Goal: Transaction & Acquisition: Purchase product/service

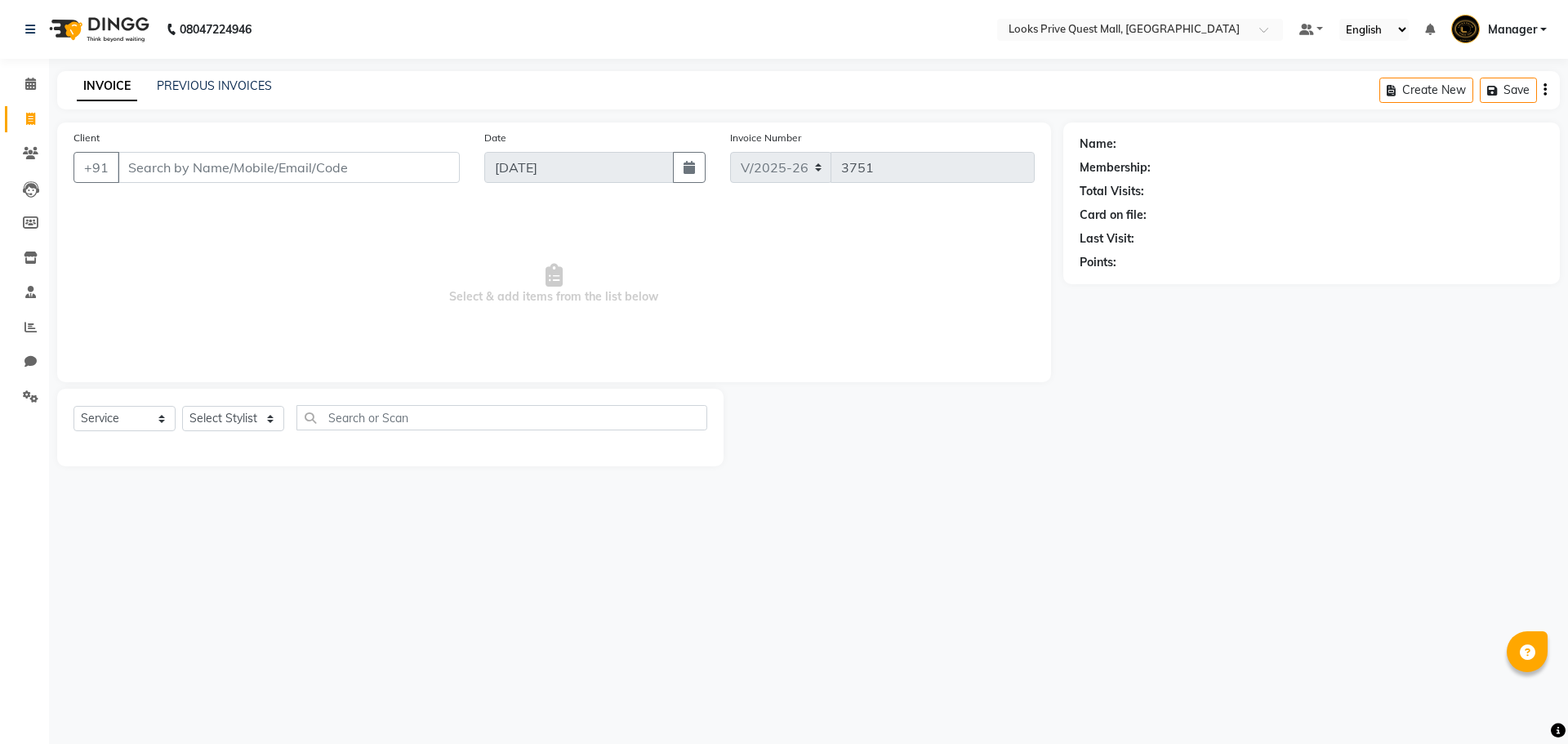
select select "6141"
select select "service"
click at [260, 418] on select "Select Stylist Arman Bapi Chhewang Counter_Sales [PERSON_NAME] [PERSON_NAME] [P…" at bounding box center [233, 418] width 102 height 25
select select "65335"
click at [182, 406] on select "Select Stylist Arman Bapi Chhewang Counter_Sales [PERSON_NAME] [PERSON_NAME] [P…" at bounding box center [233, 418] width 102 height 25
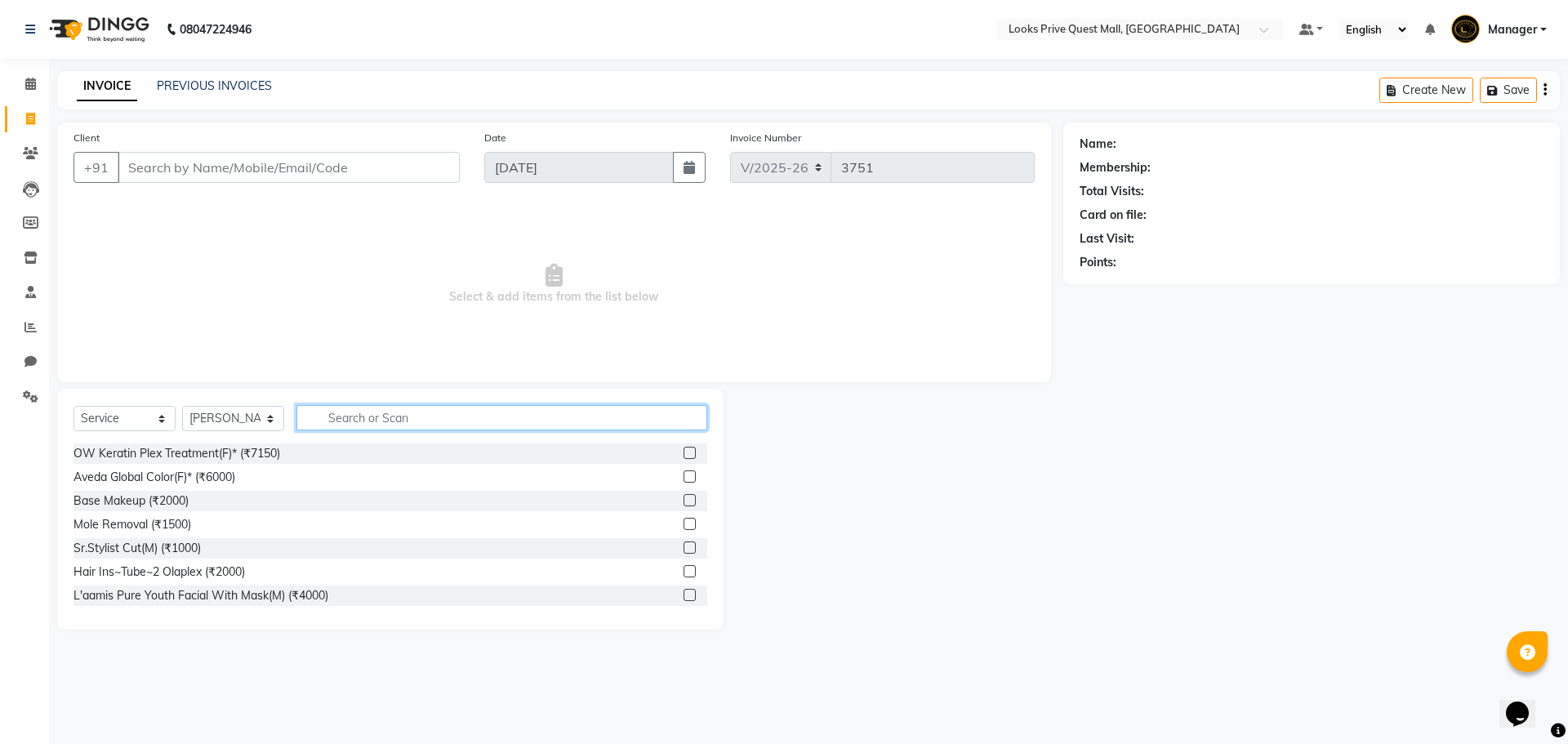
click at [368, 422] on input "text" at bounding box center [502, 417] width 411 height 25
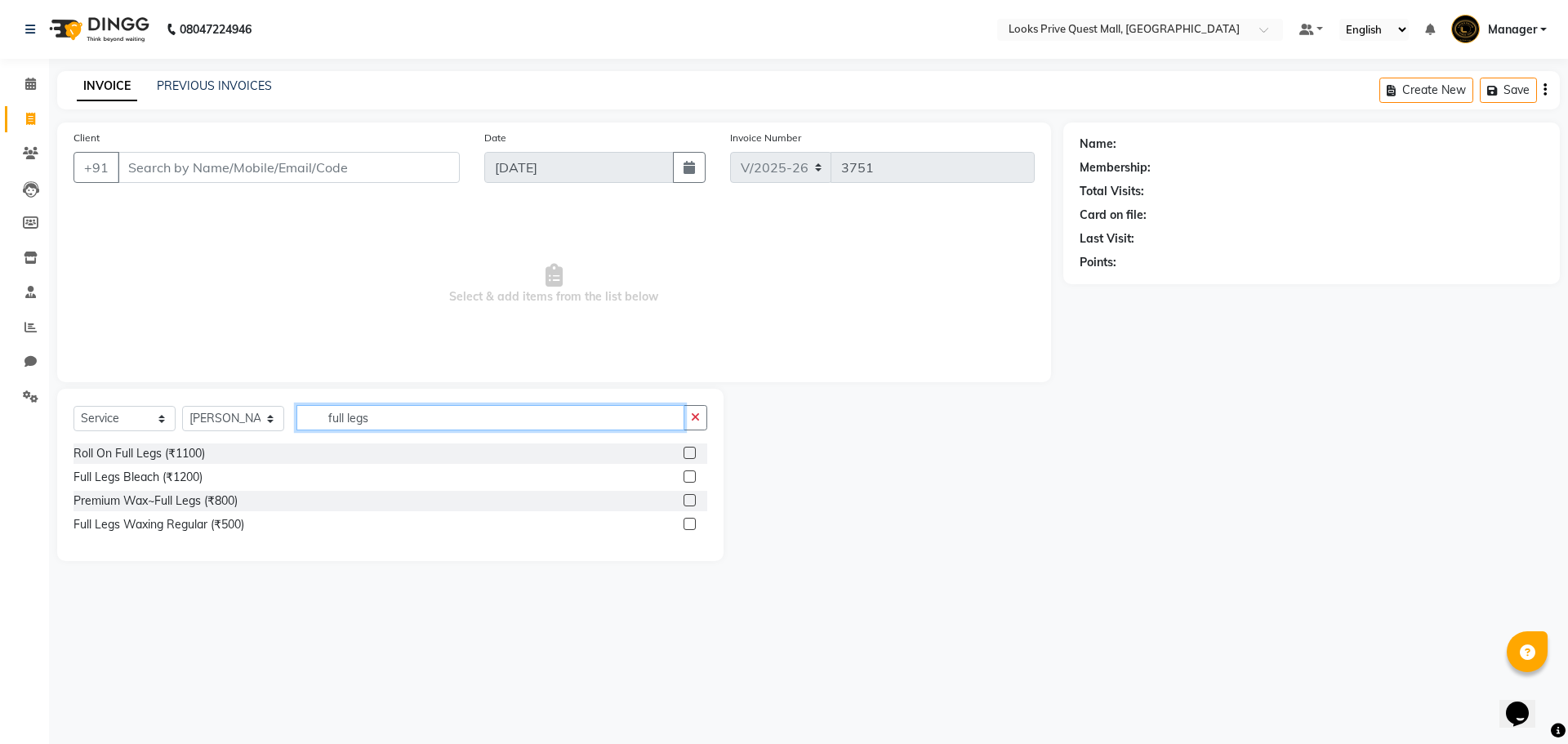
type input "full legs"
drag, startPoint x: 690, startPoint y: 501, endPoint x: 680, endPoint y: 492, distance: 13.5
click at [682, 496] on div "Premium Wax~Full Legs (₹800)" at bounding box center [390, 501] width 634 height 21
click at [690, 500] on label at bounding box center [690, 500] width 13 height 13
click at [690, 500] on input "checkbox" at bounding box center [689, 501] width 11 height 11
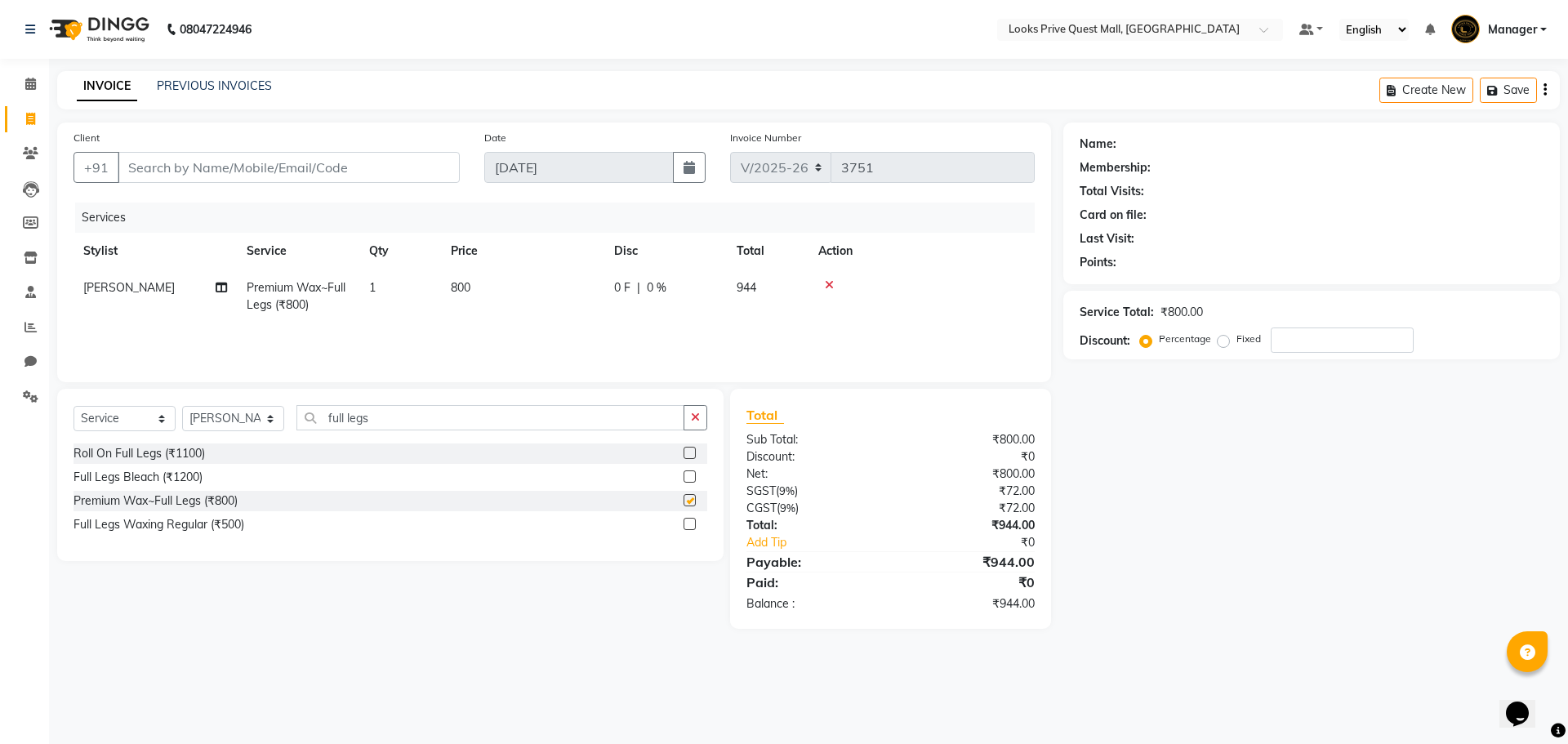
checkbox input "false"
click at [546, 286] on td "800" at bounding box center [522, 295] width 163 height 54
select select "65335"
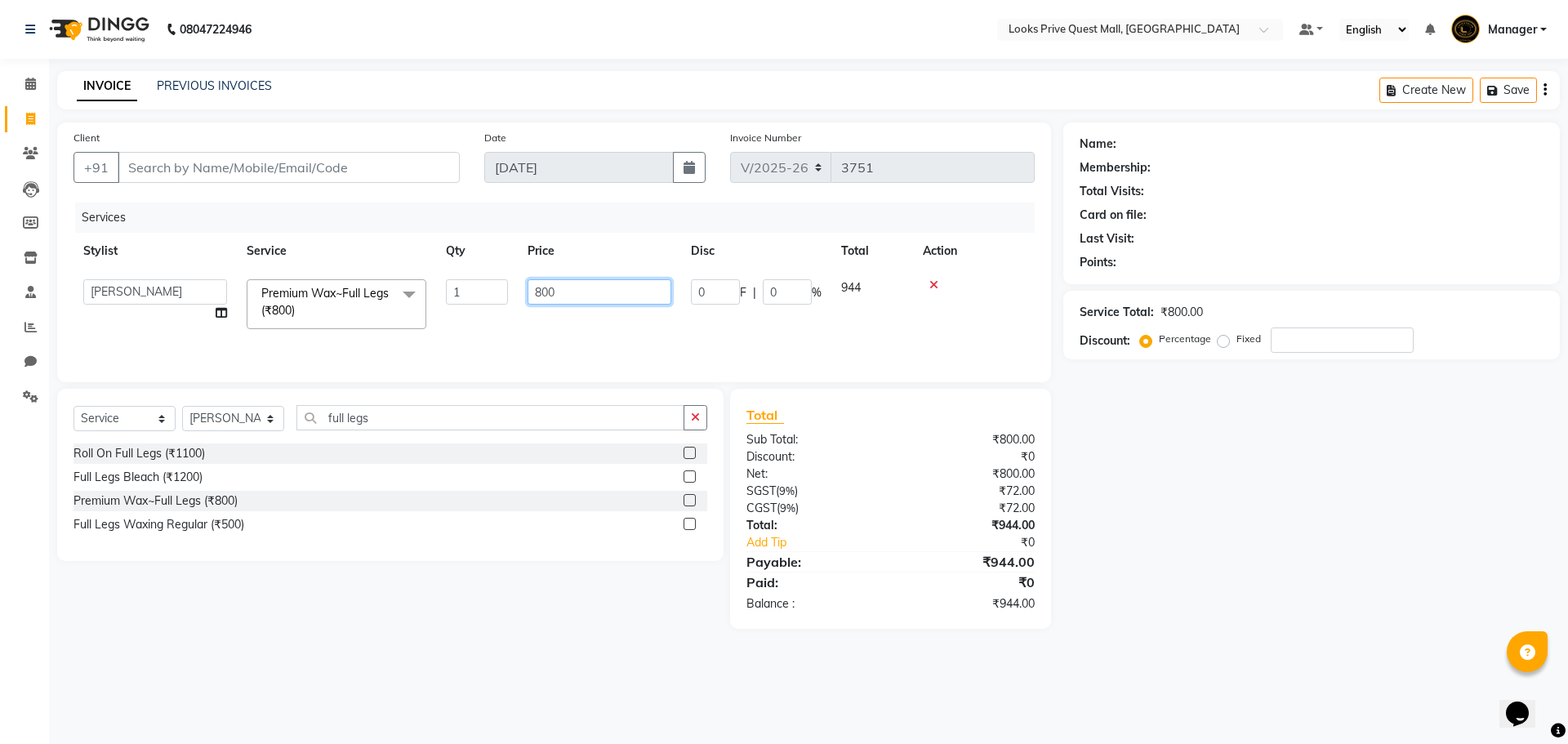
click at [0, 416] on app-home "08047224946 Select Location × Looks Prive Quest Mall, Kolkata Default Panel My …" at bounding box center [784, 327] width 1568 height 653
type input "1500"
drag, startPoint x: 334, startPoint y: 491, endPoint x: 294, endPoint y: 385, distance: 113.3
click at [336, 482] on div "Roll On Full Legs (₹1100) Full Legs Bleach (₹1200) Premium Wax~Full Legs (₹800)…" at bounding box center [390, 490] width 634 height 95
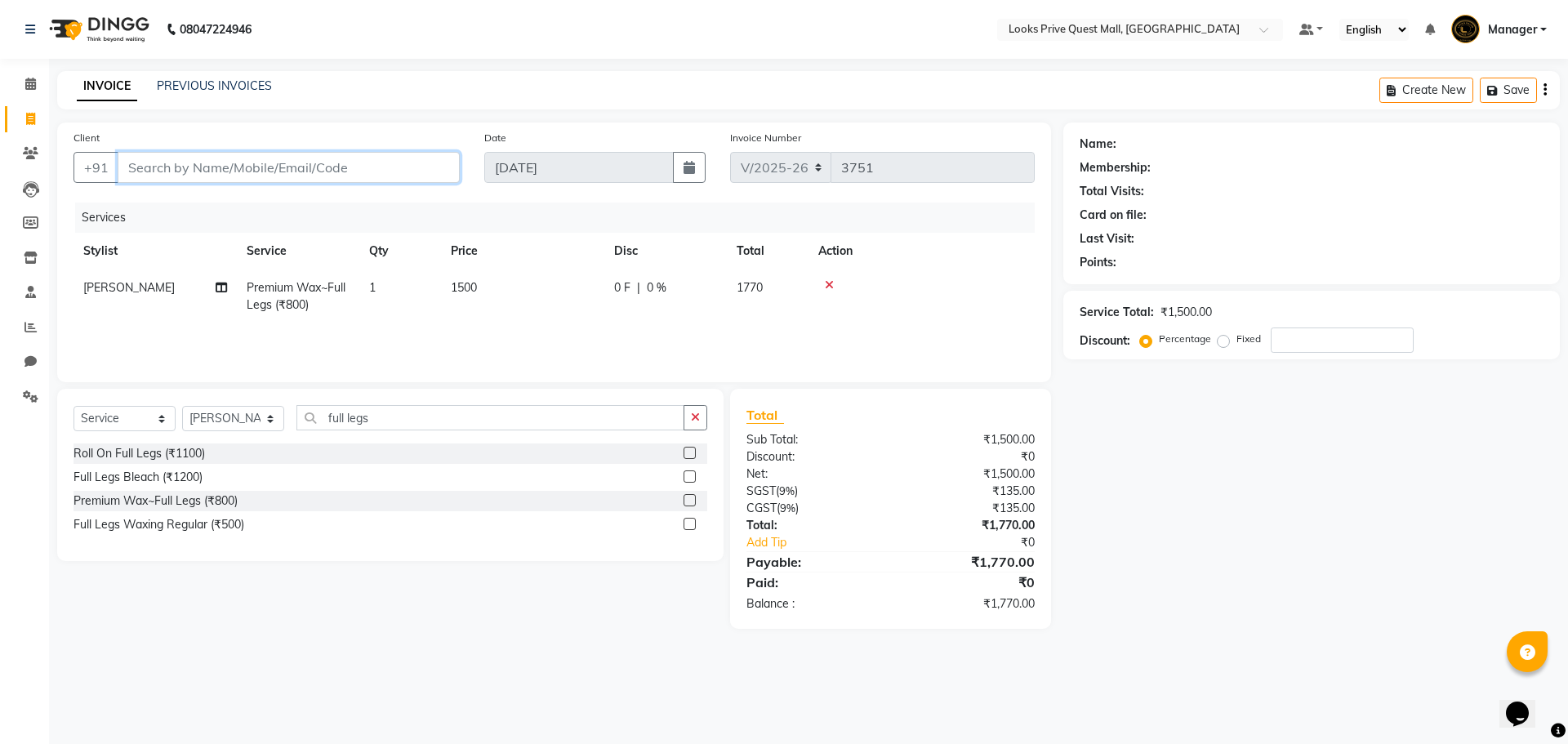
click at [299, 167] on input "Client" at bounding box center [289, 167] width 342 height 31
type input "7"
type input "0"
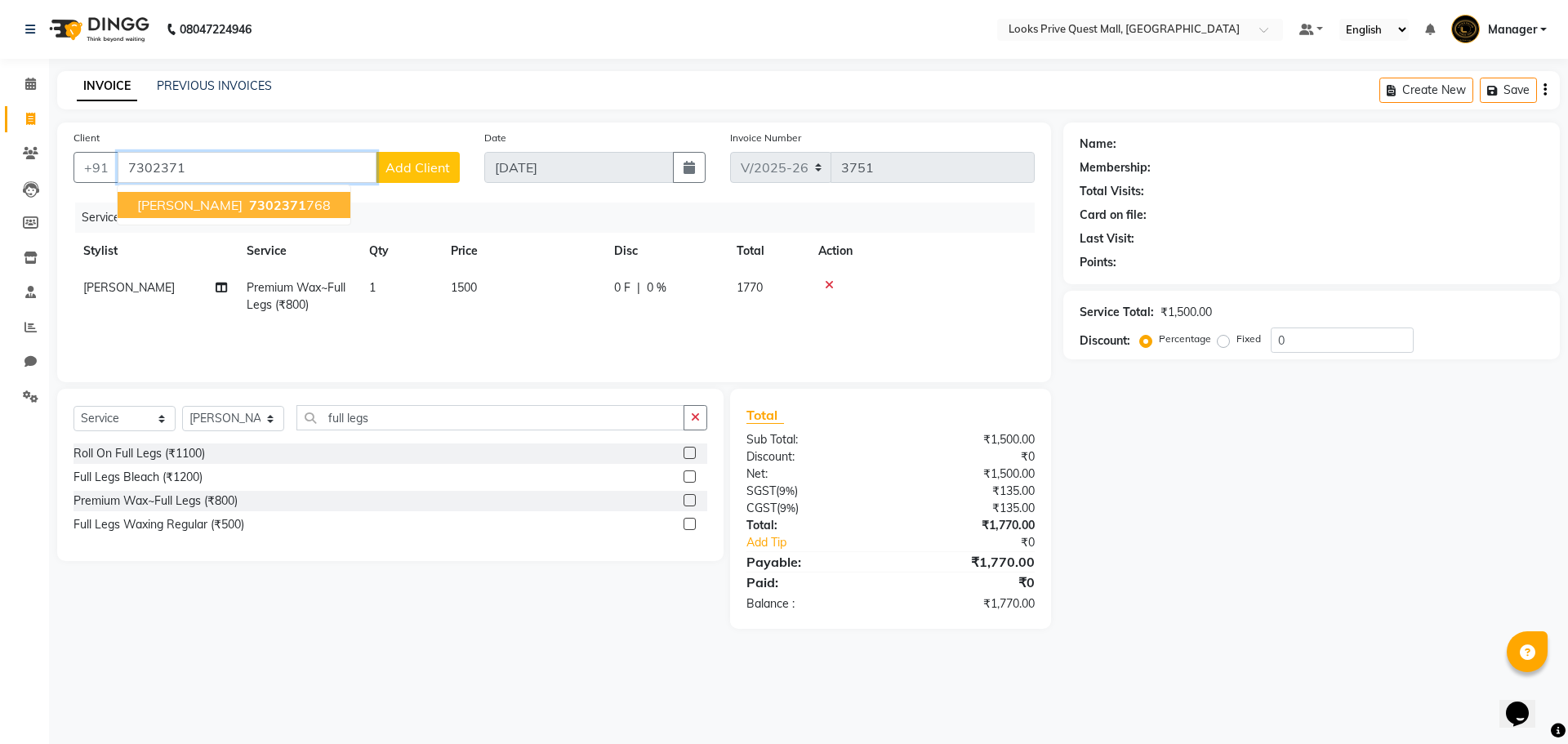
click at [311, 200] on button "Fabeha Khan 7302371 768" at bounding box center [234, 204] width 233 height 26
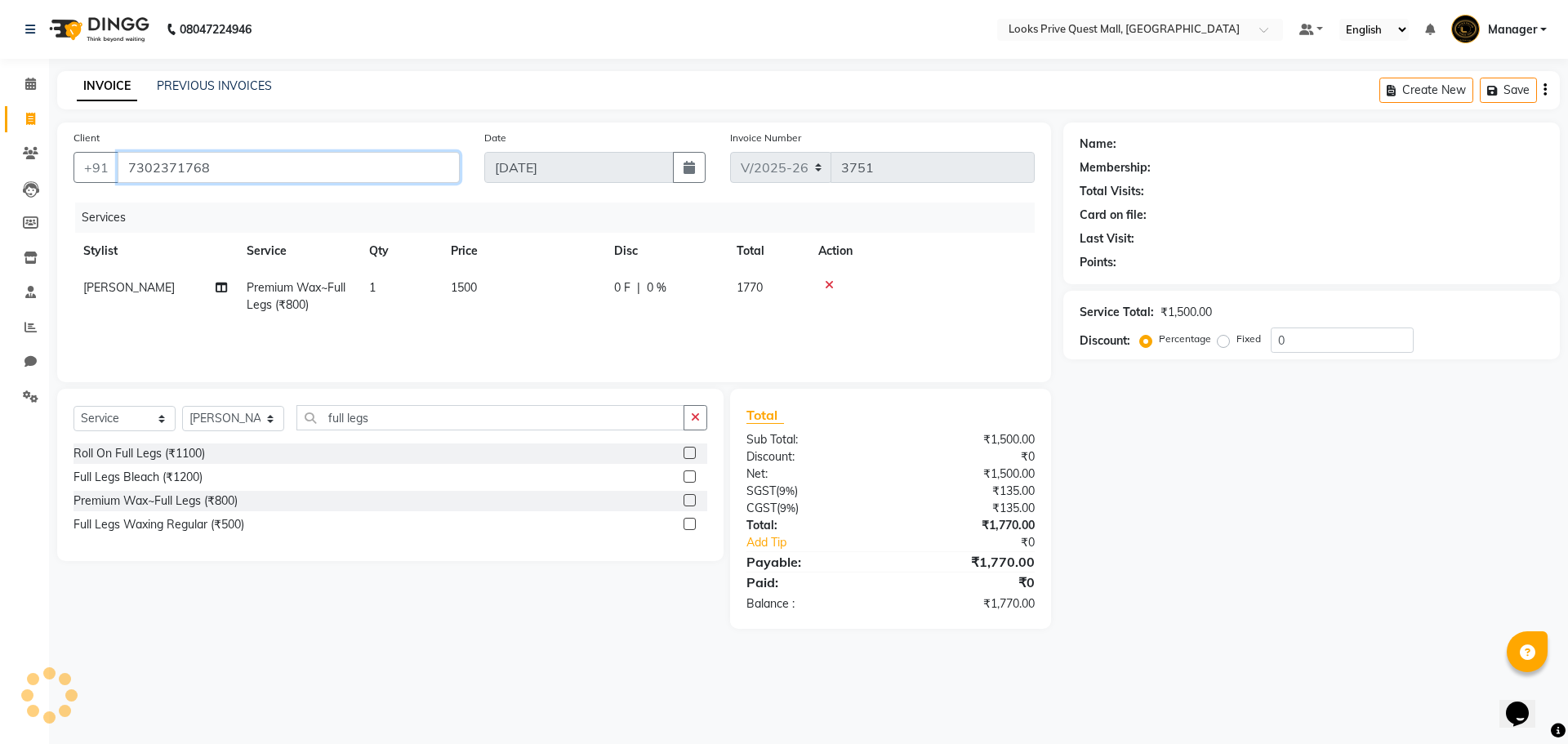
type input "7302371768"
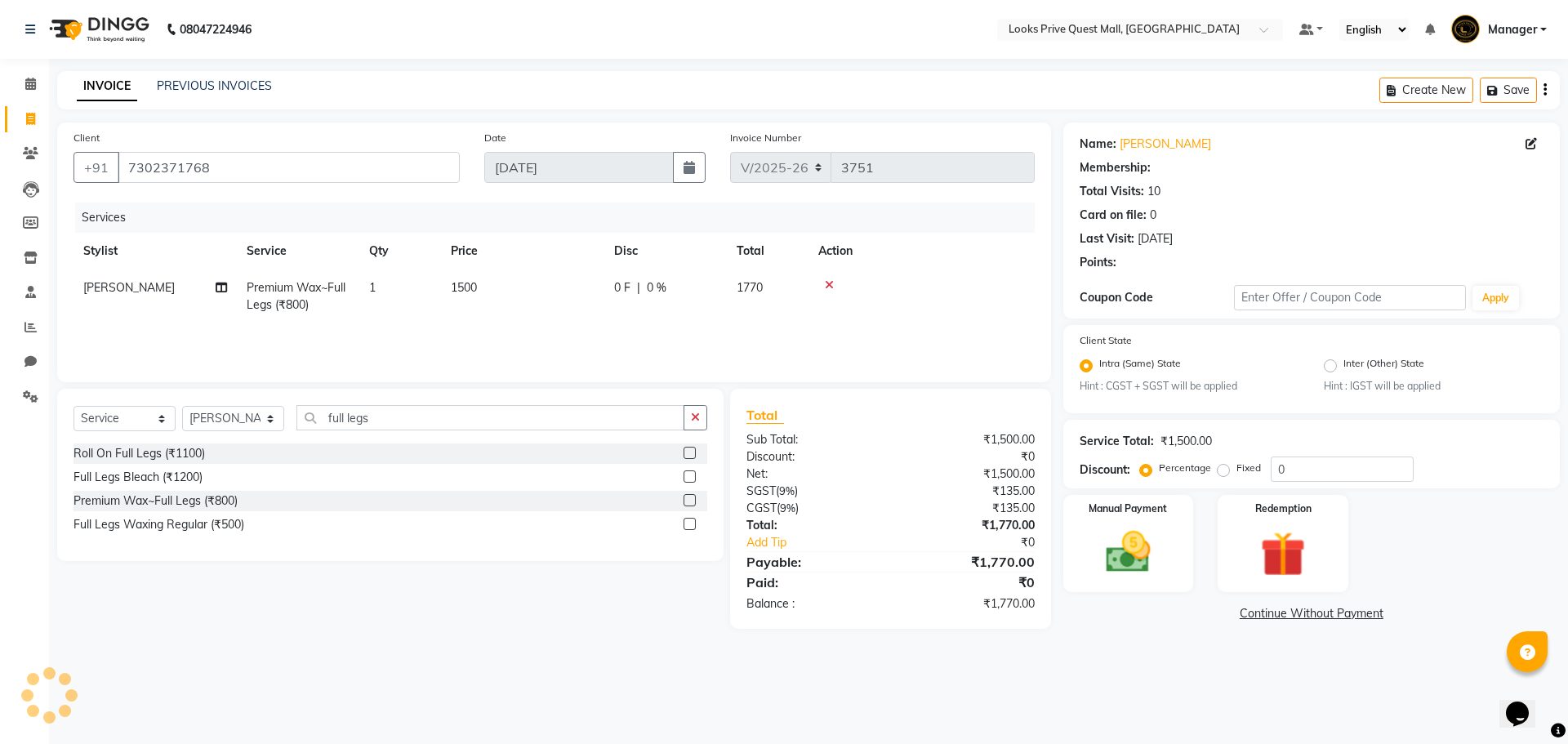
select select "1: Object"
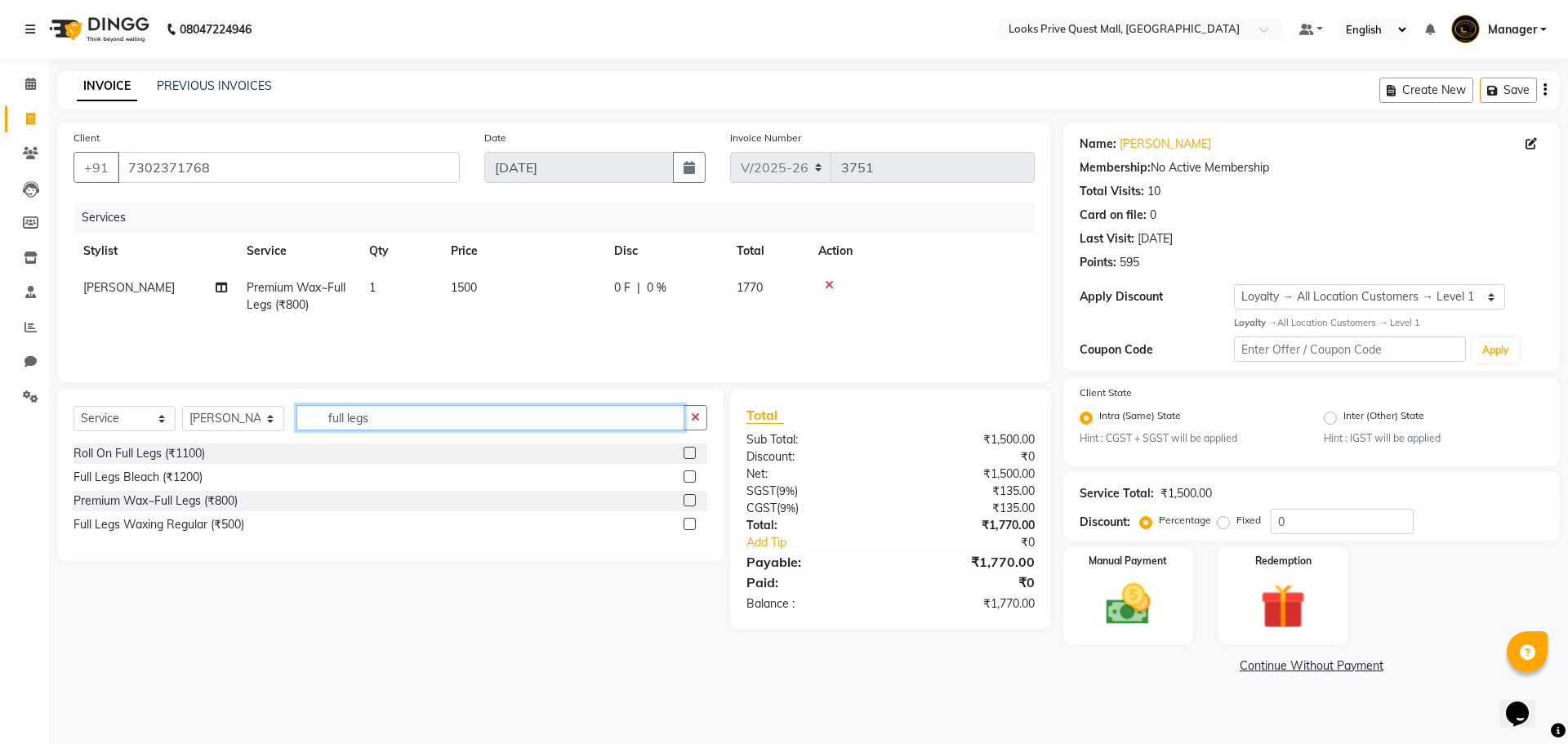
drag, startPoint x: 401, startPoint y: 418, endPoint x: 388, endPoint y: 415, distance: 13.3
click at [388, 415] on input "full legs" at bounding box center [490, 417] width 388 height 25
type input "full back"
click at [685, 476] on label at bounding box center [690, 476] width 13 height 13
click at [685, 476] on input "checkbox" at bounding box center [689, 477] width 11 height 11
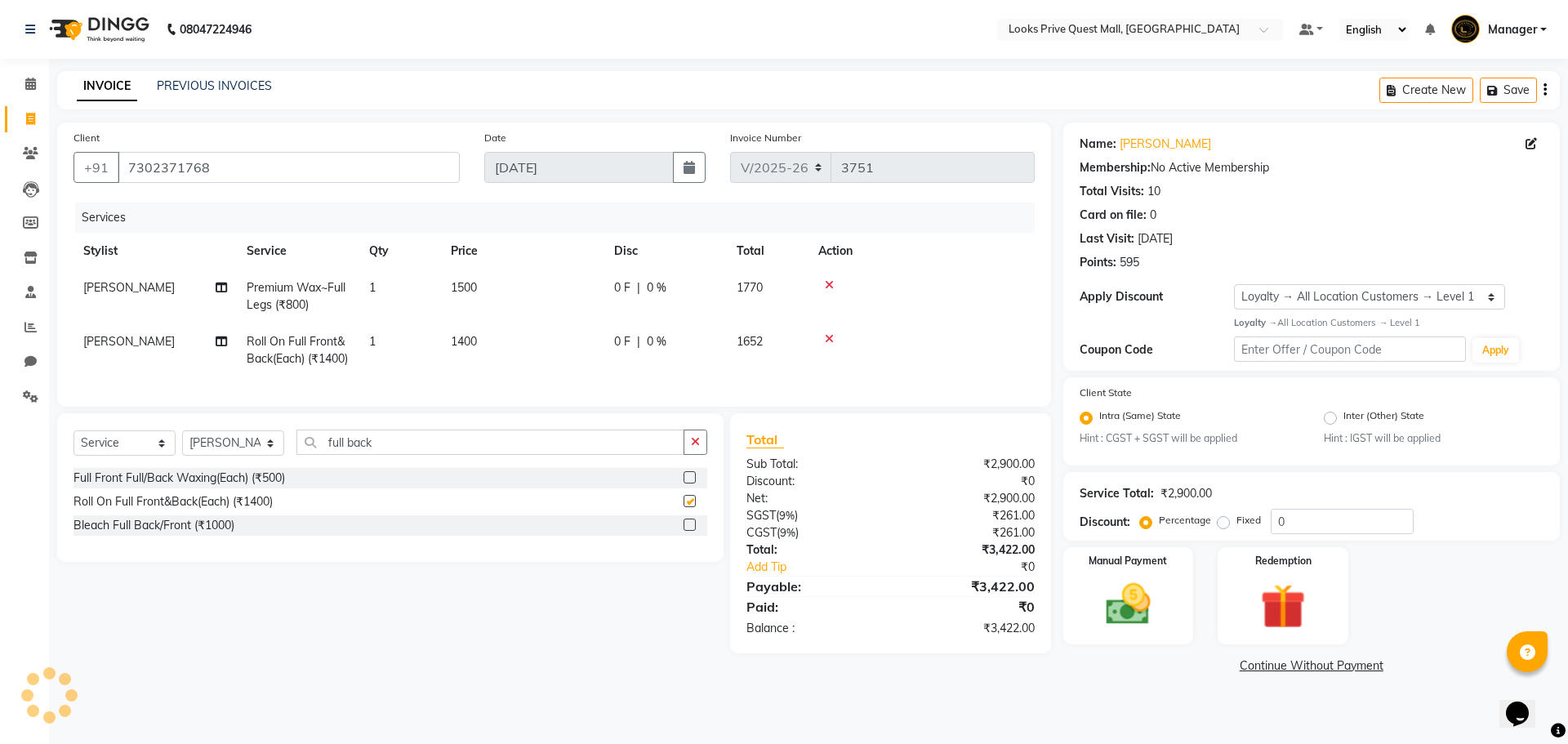
checkbox input "false"
click at [539, 339] on td "1400" at bounding box center [522, 350] width 163 height 54
select select "65335"
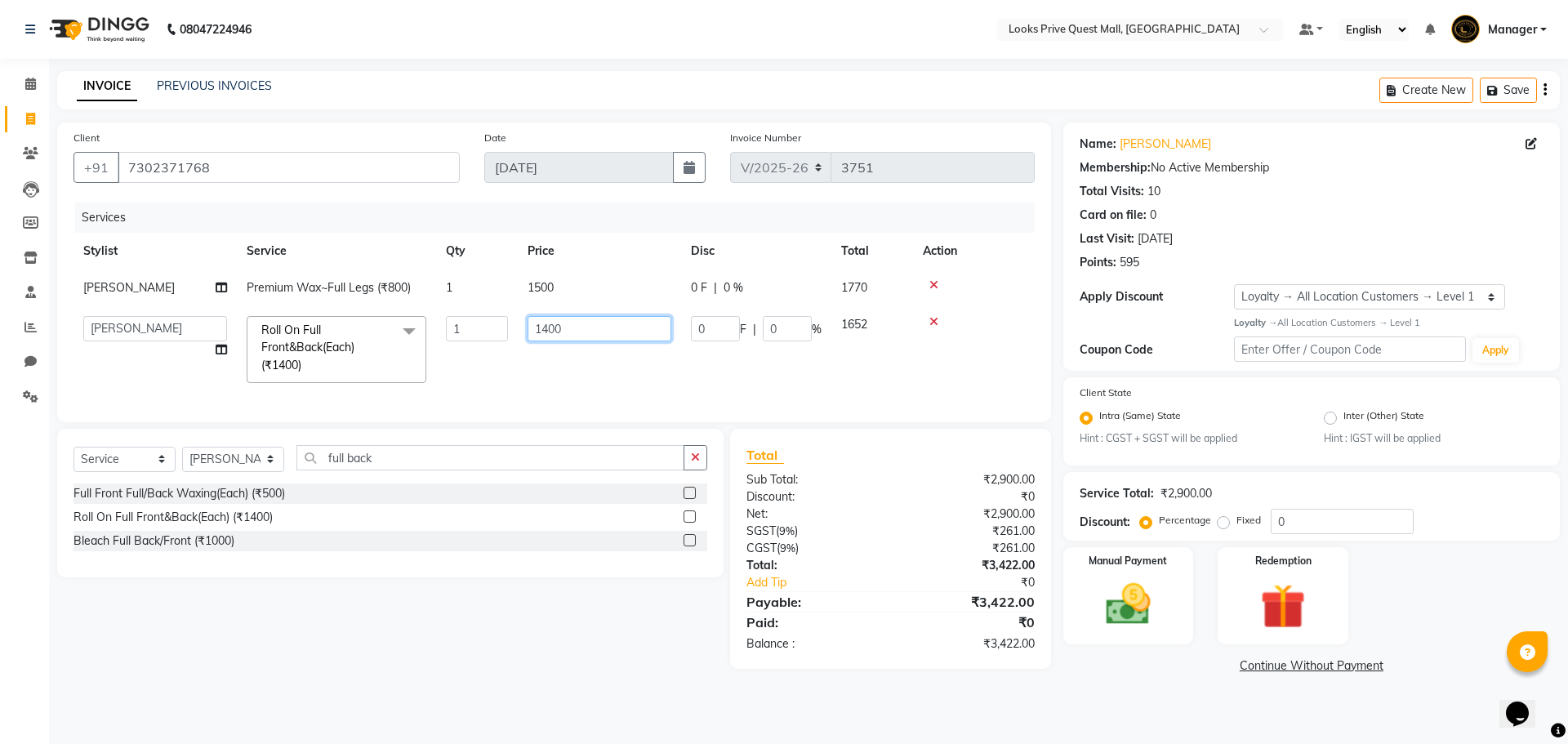
drag, startPoint x: 599, startPoint y: 327, endPoint x: 201, endPoint y: 325, distance: 398.0
click at [202, 326] on tr "Arman Bapi Chhewang Counter_Sales Deepa Das Dipti Uppal Firoz Ku Lin_Lily Manag…" at bounding box center [554, 349] width 962 height 86
type input "2000"
click at [413, 643] on div "Select Service Product Membership Package Voucher Prepaid Gift Card Select Styl…" at bounding box center [384, 547] width 679 height 240
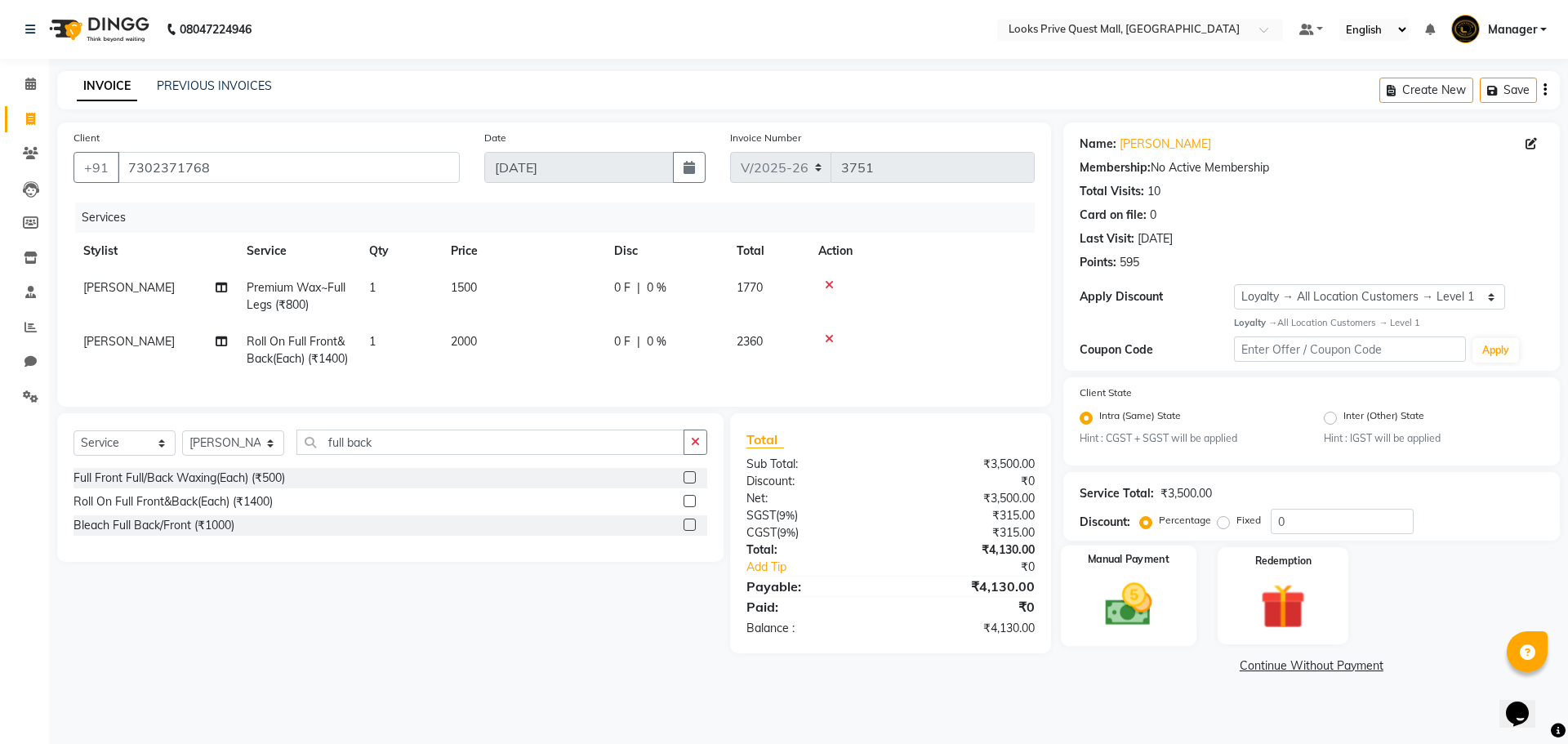
click at [1164, 607] on img at bounding box center [1128, 603] width 76 height 54
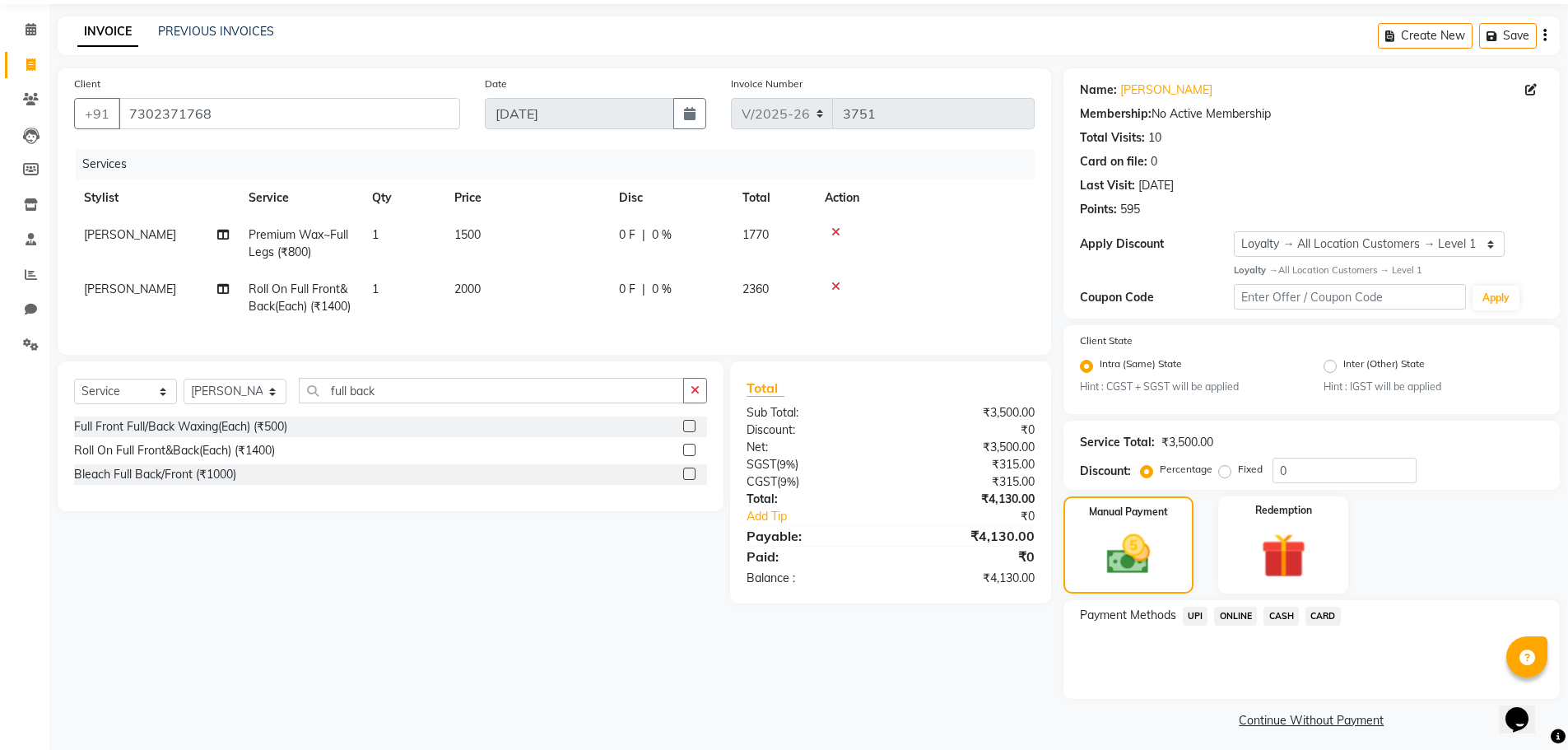
scroll to position [62, 0]
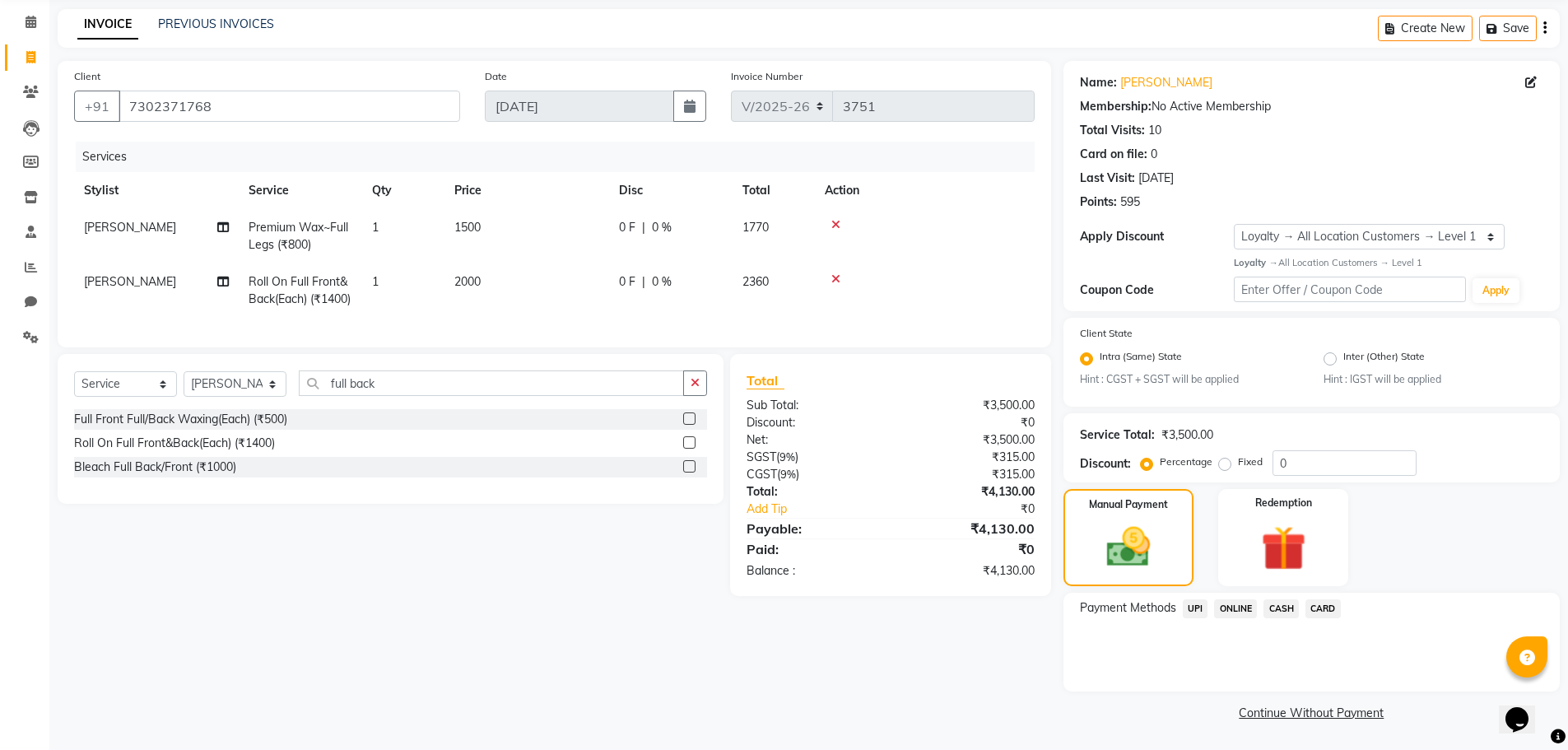
click at [1283, 615] on span "CASH" at bounding box center [1281, 608] width 36 height 19
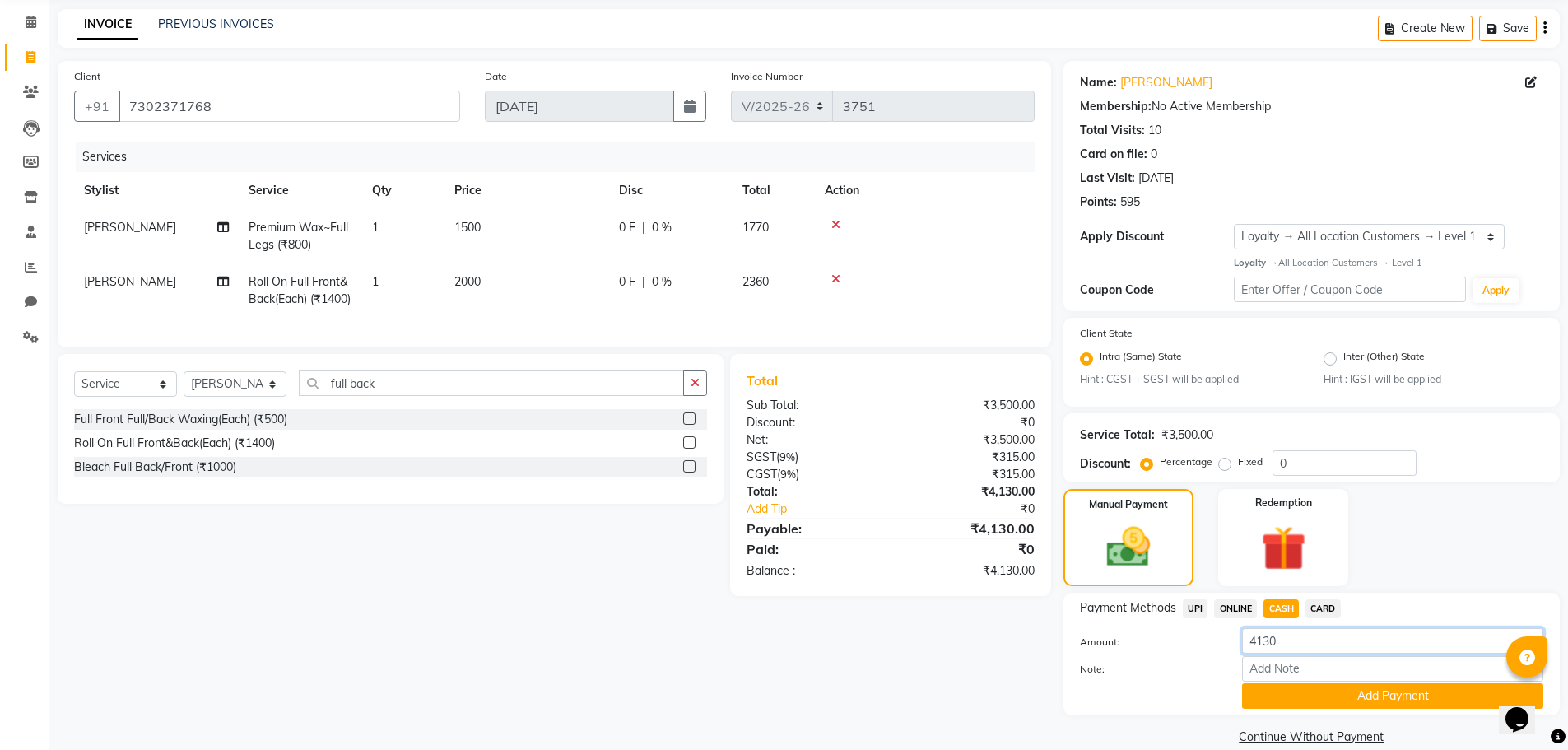
drag, startPoint x: 1326, startPoint y: 645, endPoint x: 614, endPoint y: 639, distance: 712.0
click at [630, 645] on div "Client +91 7302371768 Date 03-09-2025 Invoice Number V/2025 V/2025-26 3751 Serv…" at bounding box center [809, 405] width 1528 height 688
type input "4530"
click at [1457, 701] on button "Add Payment" at bounding box center [1393, 696] width 302 height 26
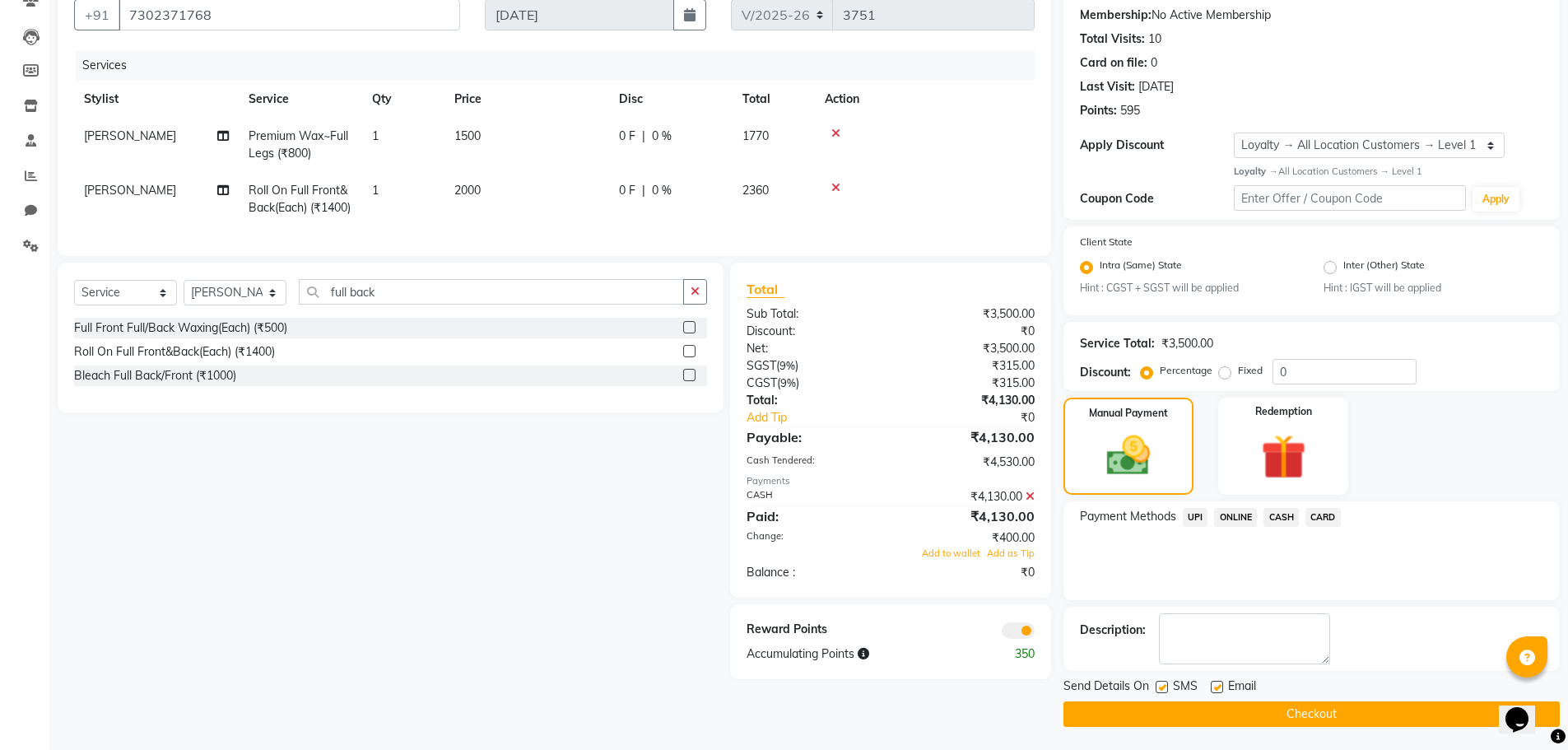
scroll to position [156, 0]
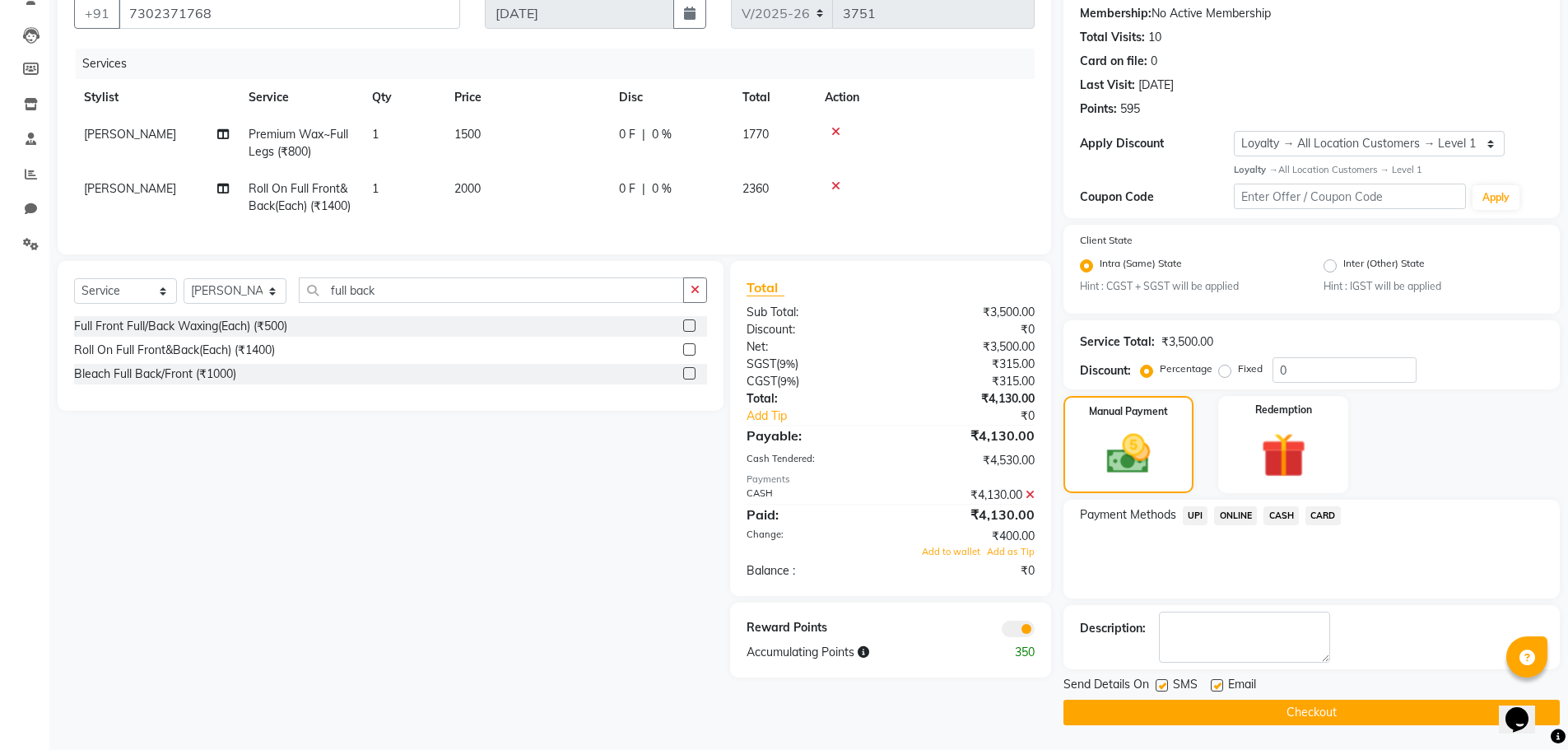
click at [1209, 688] on div "SMS" at bounding box center [1183, 685] width 55 height 21
click at [1214, 684] on label at bounding box center [1217, 685] width 13 height 13
click at [1214, 684] on input "checkbox" at bounding box center [1216, 685] width 11 height 11
checkbox input "false"
click at [1222, 715] on button "Checkout" at bounding box center [1312, 713] width 496 height 26
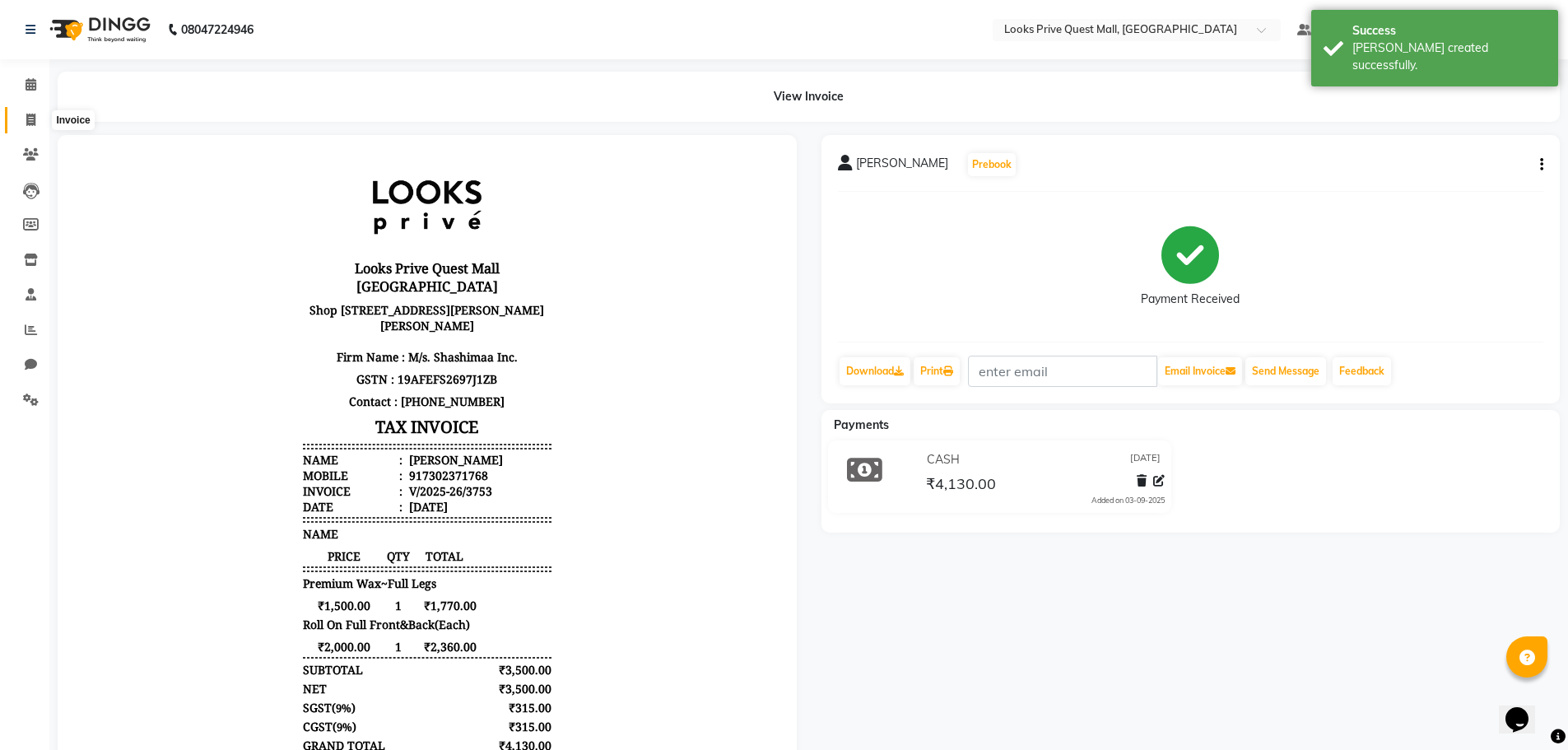
click at [25, 122] on span at bounding box center [31, 120] width 29 height 19
select select "service"
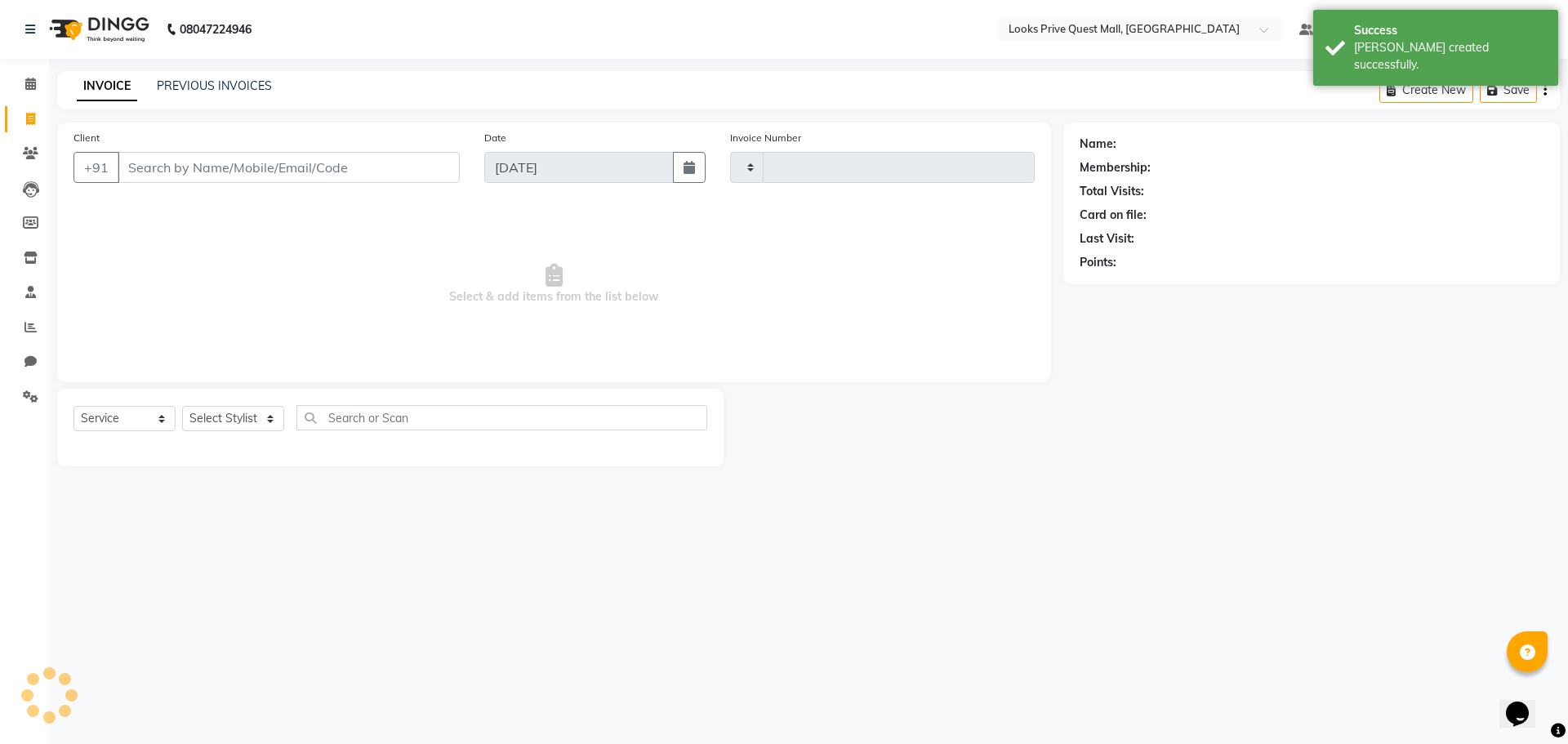
type input "3754"
select select "6141"
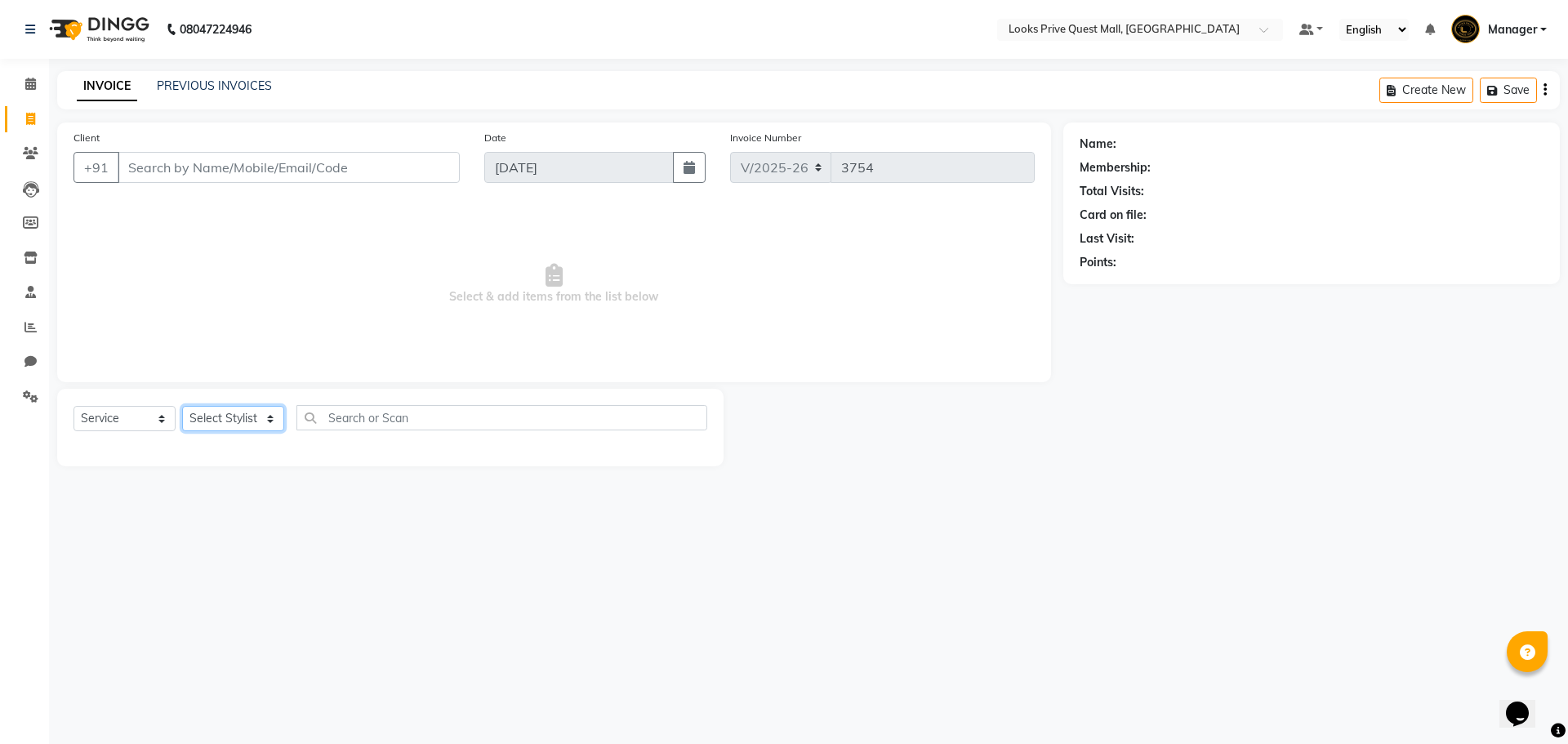
drag, startPoint x: 235, startPoint y: 427, endPoint x: 231, endPoint y: 416, distance: 11.7
click at [235, 427] on select "Select Stylist Arman Bapi Chhewang Counter_Sales [PERSON_NAME] [PERSON_NAME] [P…" at bounding box center [233, 418] width 102 height 25
select select "46689"
click at [182, 406] on select "Select Stylist Arman Bapi Chhewang Counter_Sales [PERSON_NAME] [PERSON_NAME] [P…" at bounding box center [233, 418] width 102 height 25
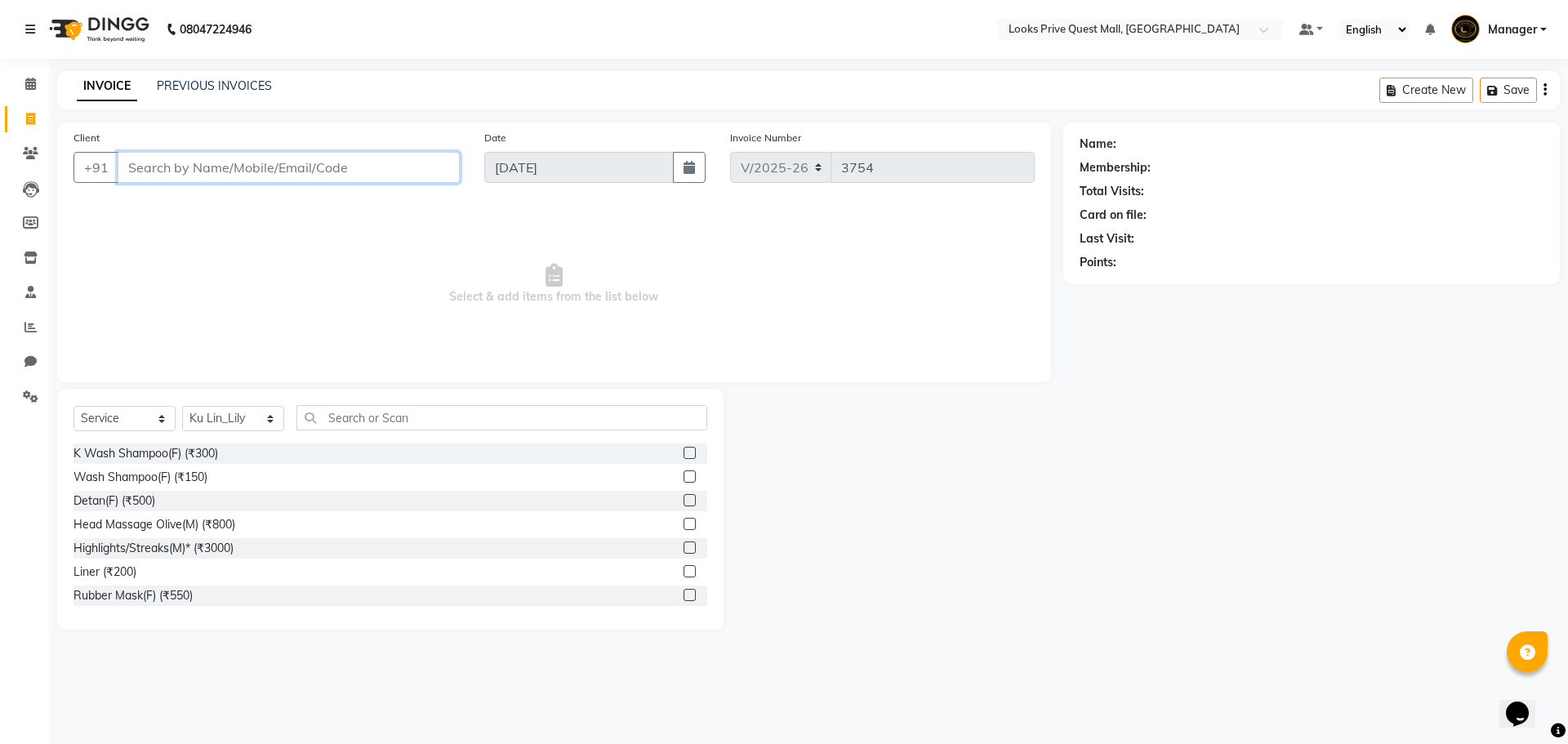
click at [341, 168] on input "Client" at bounding box center [289, 167] width 342 height 31
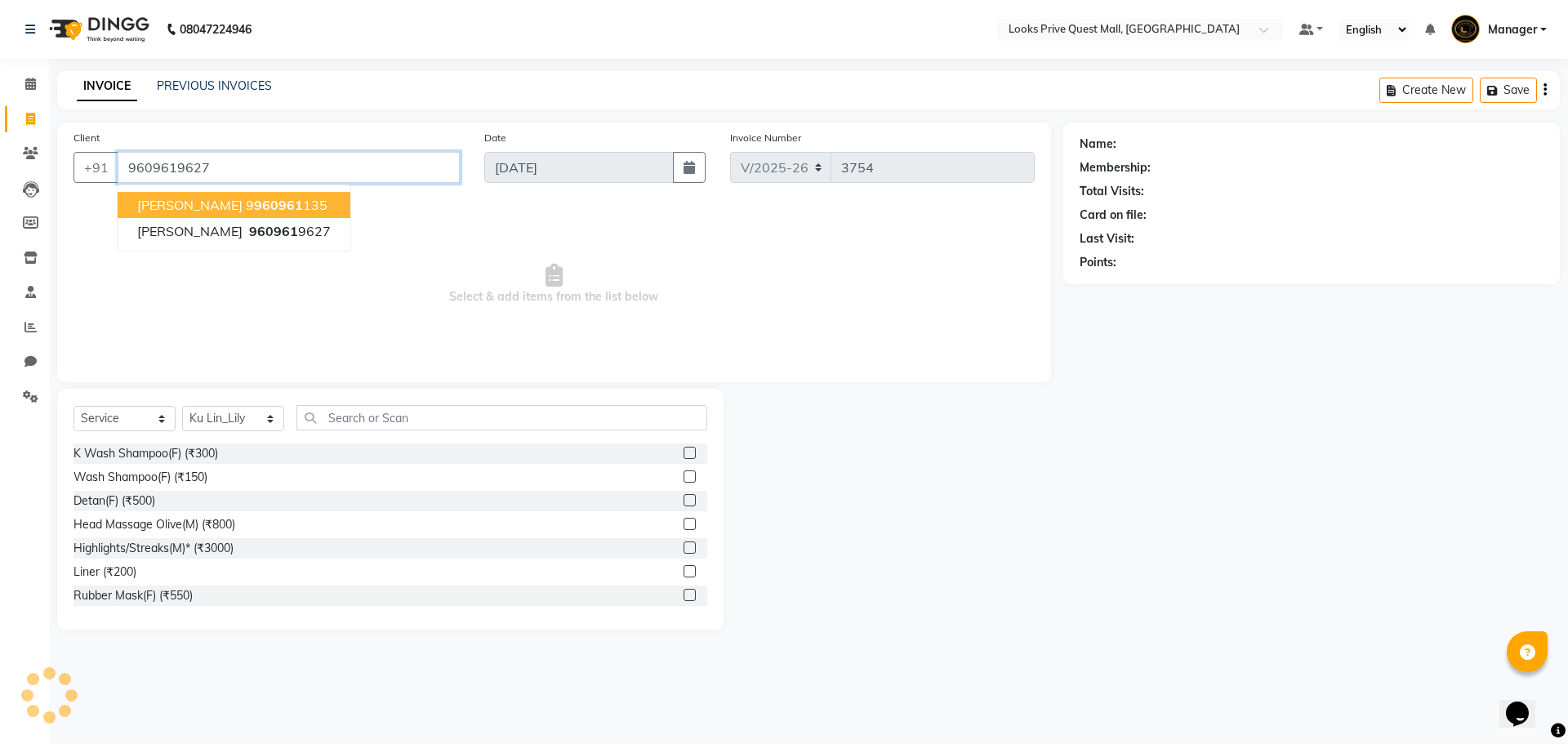
type input "9609619627"
select select "1: Object"
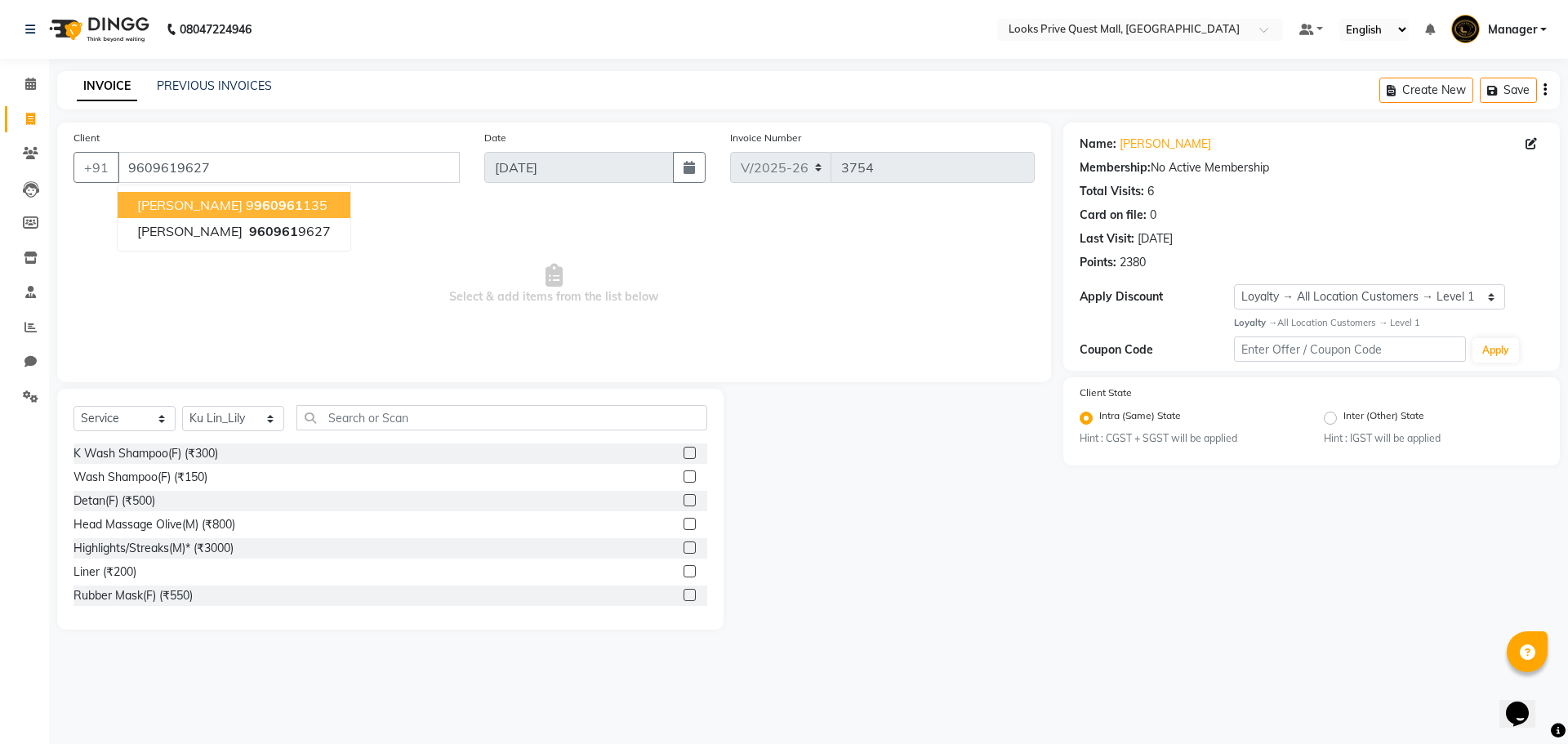
click at [455, 273] on span "Select & add items from the list below" at bounding box center [554, 284] width 962 height 163
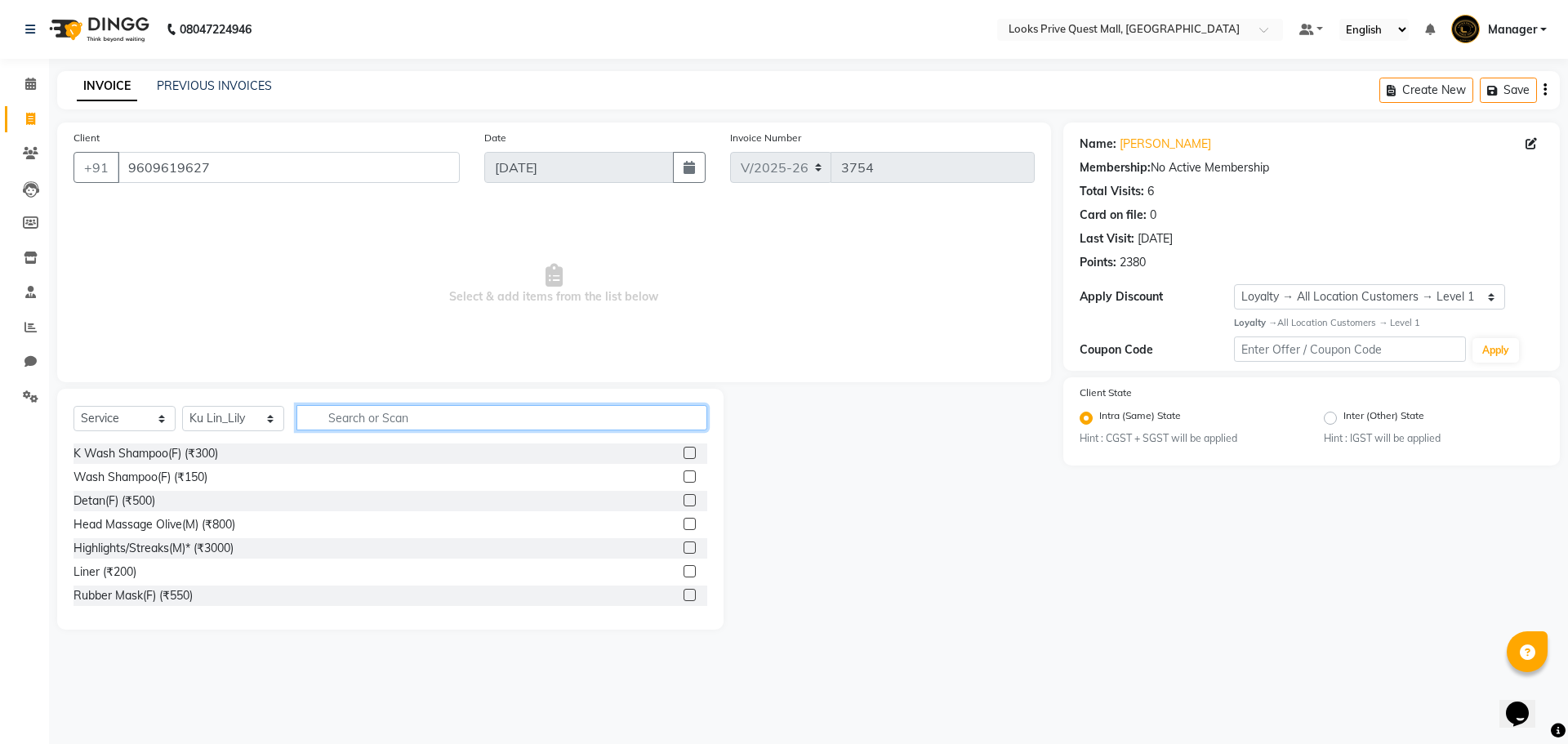
click at [452, 421] on input "text" at bounding box center [502, 417] width 411 height 25
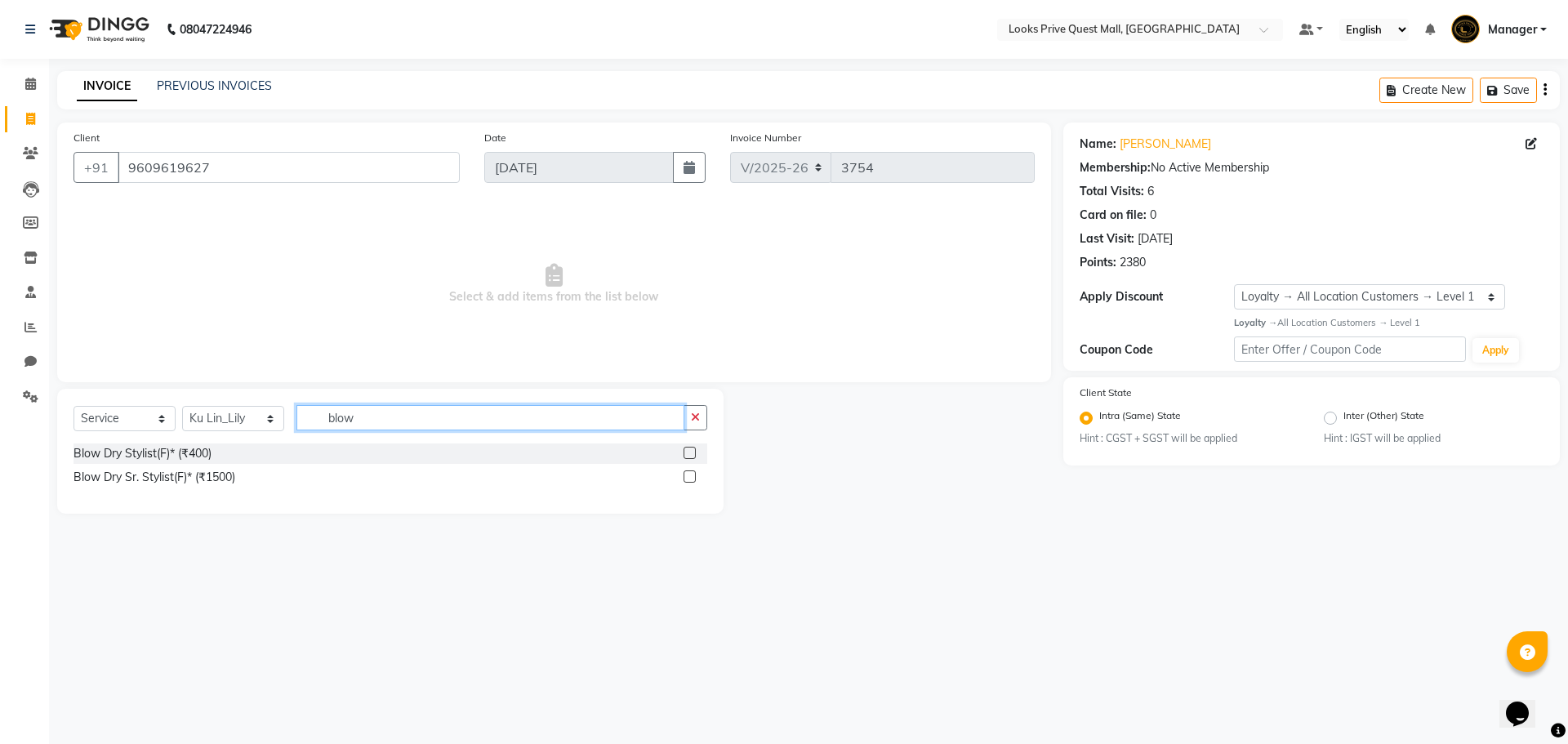
type input "blow"
click at [690, 475] on label at bounding box center [690, 476] width 13 height 13
click at [690, 475] on input "checkbox" at bounding box center [689, 477] width 11 height 11
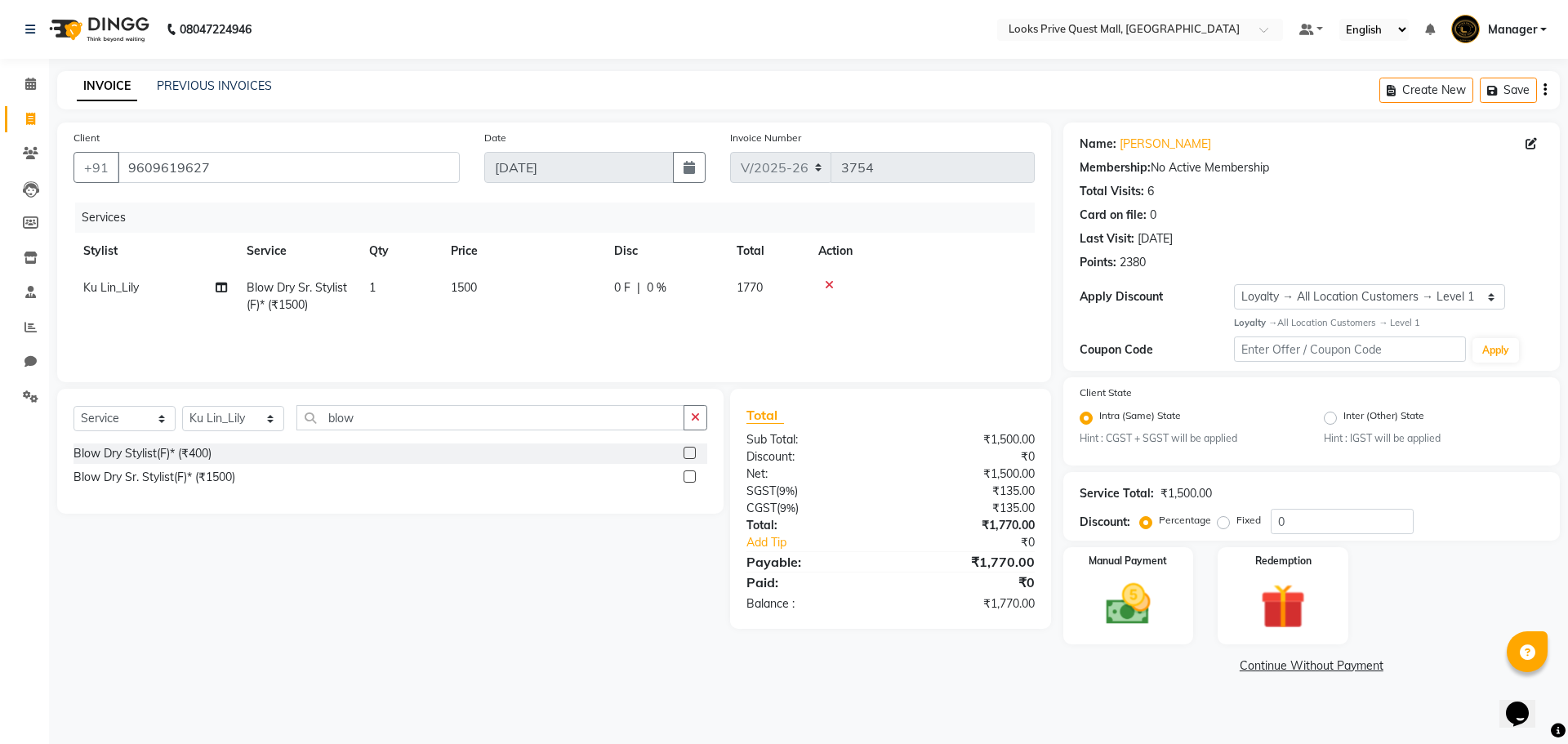
checkbox input "false"
click at [531, 282] on td "1500" at bounding box center [522, 295] width 163 height 54
select select "46689"
click at [209, 314] on tr "Arman Bapi Chhewang Counter_Sales Deepa Das Dipti Uppal Firoz Ku Lin_Lily Manag…" at bounding box center [554, 303] width 962 height 69
type input "1800"
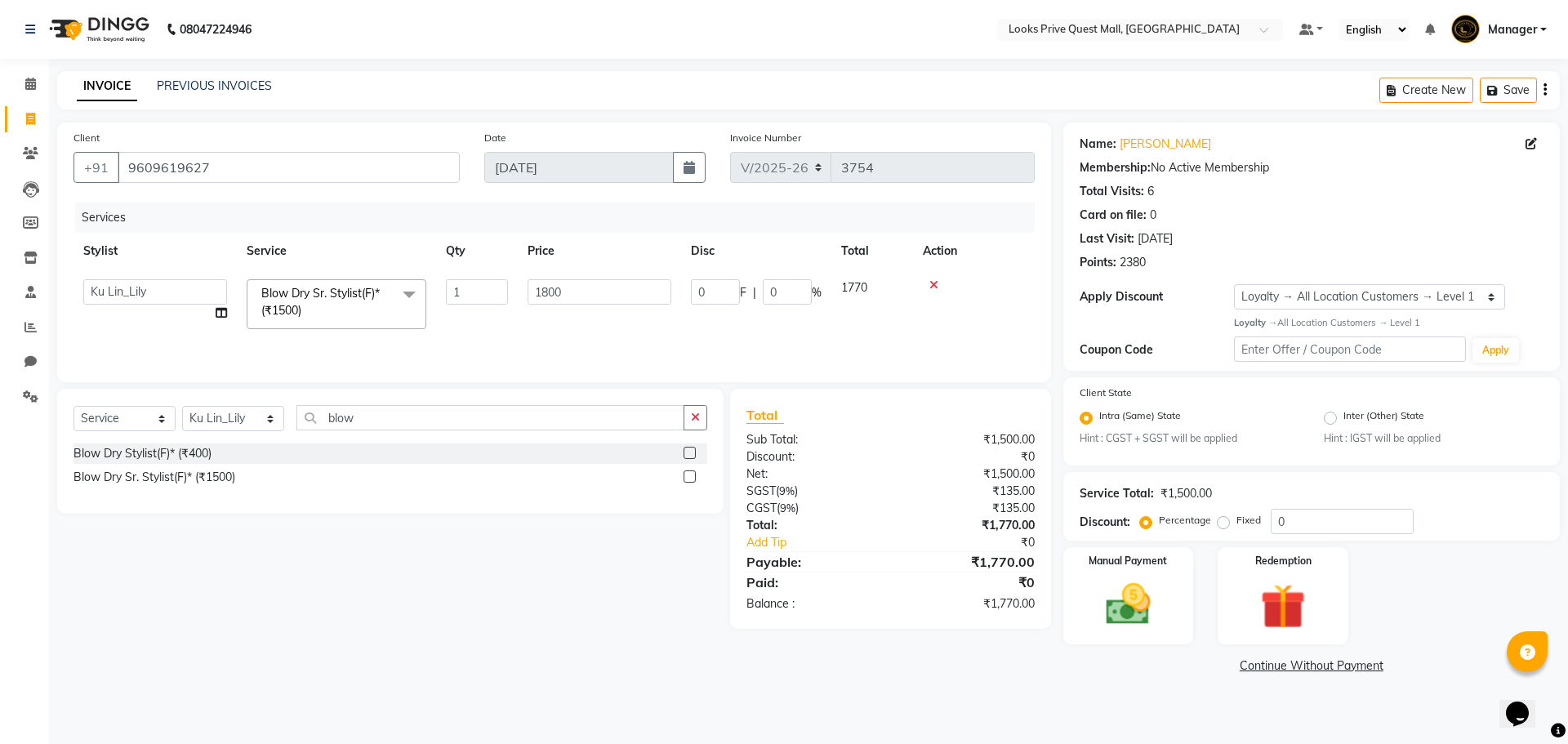
drag, startPoint x: 401, startPoint y: 446, endPoint x: 368, endPoint y: 394, distance: 61.6
click at [402, 446] on div "Blow Dry Stylist(F)* (₹400)" at bounding box center [390, 453] width 634 height 21
click at [324, 284] on span "Blow Dry Sr. Stylist(F)* (₹1500)" at bounding box center [296, 295] width 101 height 32
select select "46689"
click at [336, 293] on span "Blow Dry Sr. Stylist(F)* (₹1500)" at bounding box center [320, 301] width 118 height 32
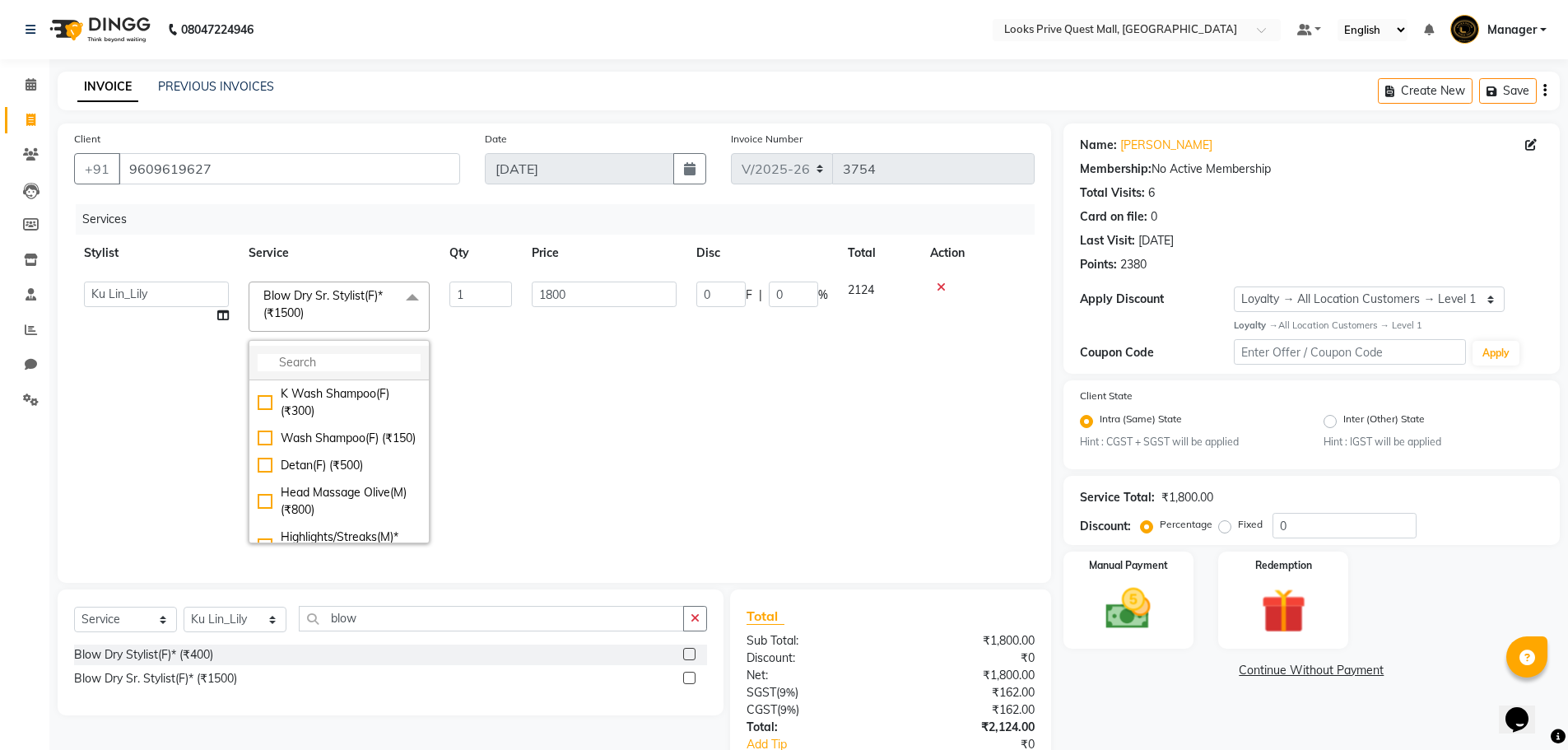
click at [309, 362] on input "multiselect-search" at bounding box center [338, 363] width 163 height 18
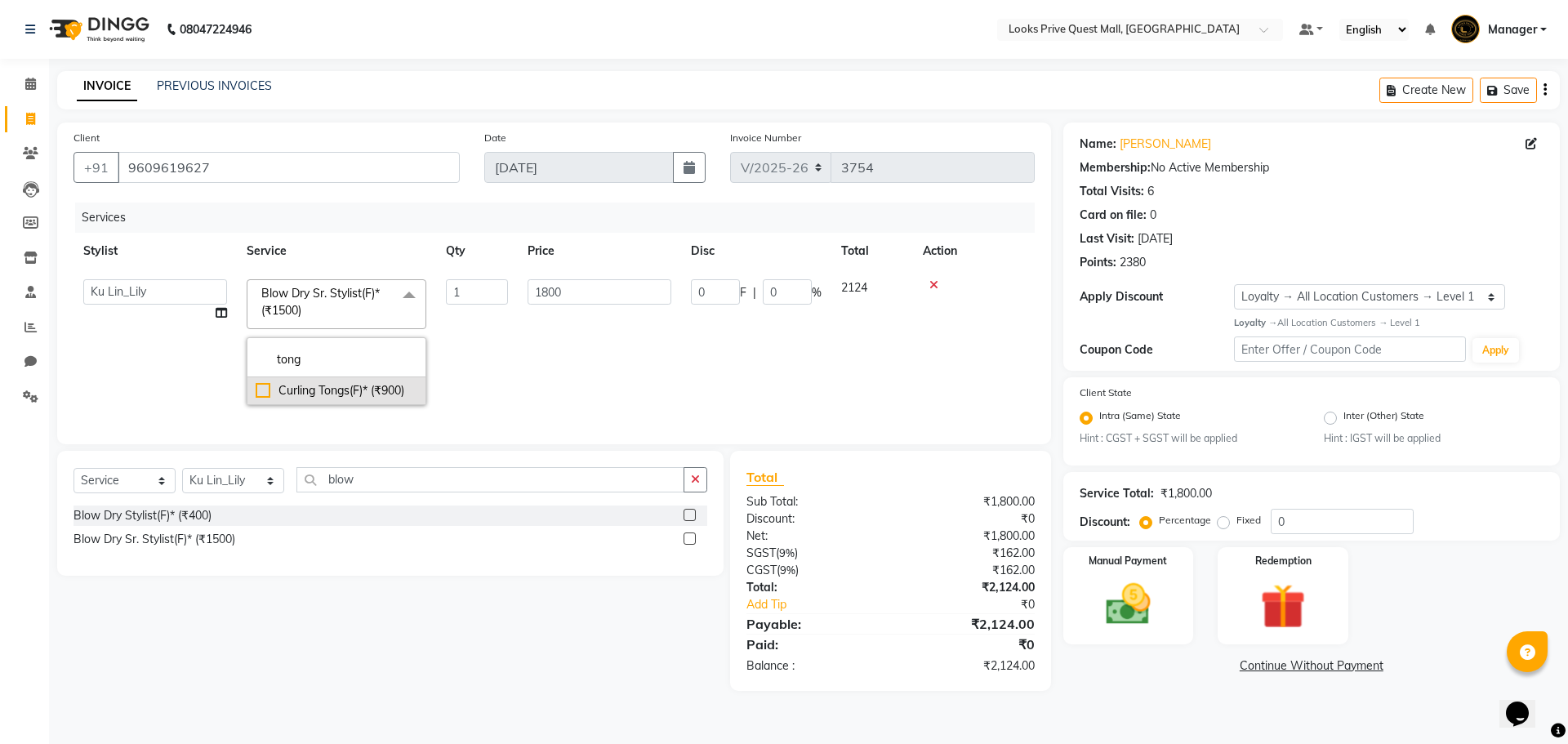
type input "tong"
click at [267, 391] on div "Curling Tongs(F)* (₹900)" at bounding box center [336, 391] width 161 height 18
checkbox input "true"
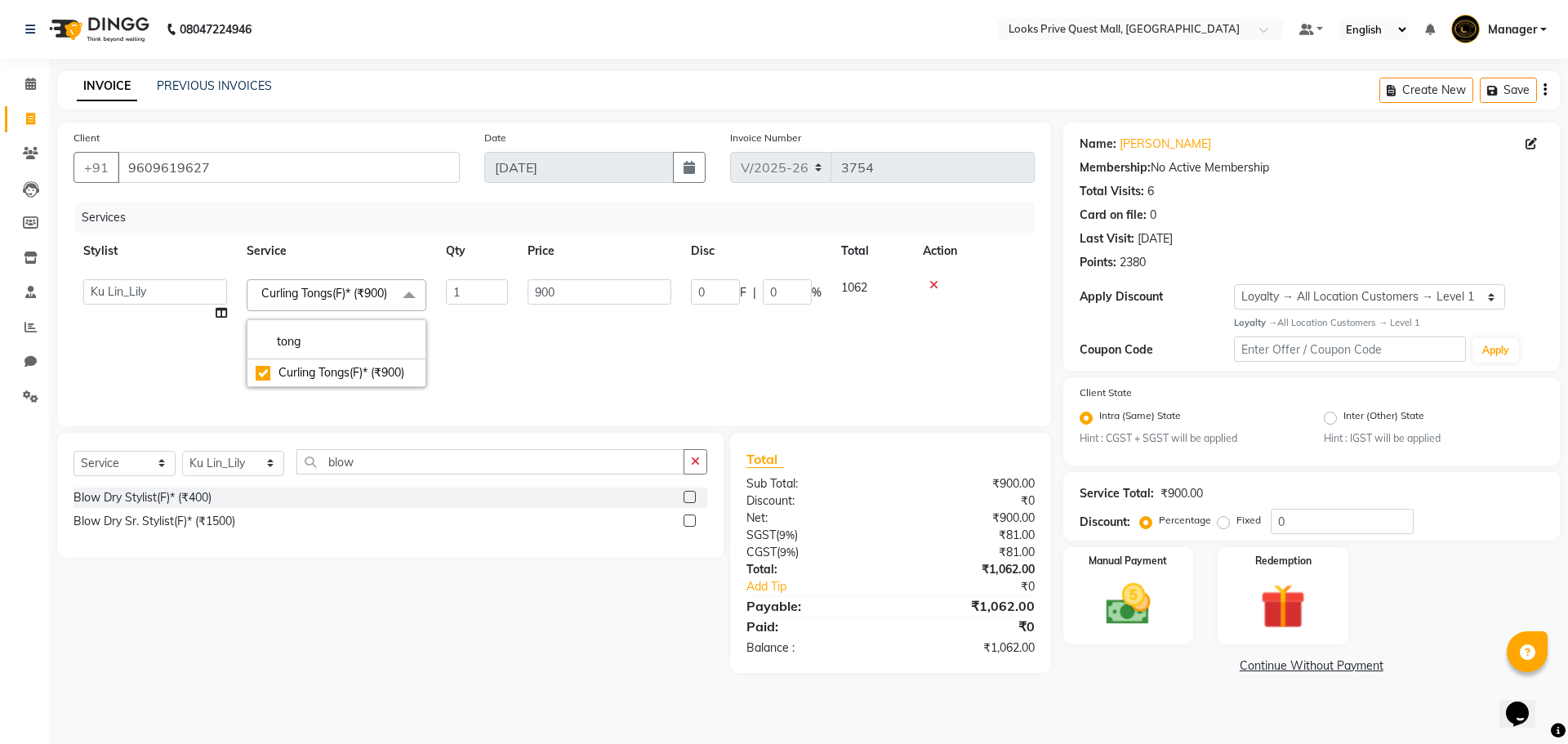
click at [605, 393] on td "900" at bounding box center [599, 332] width 163 height 127
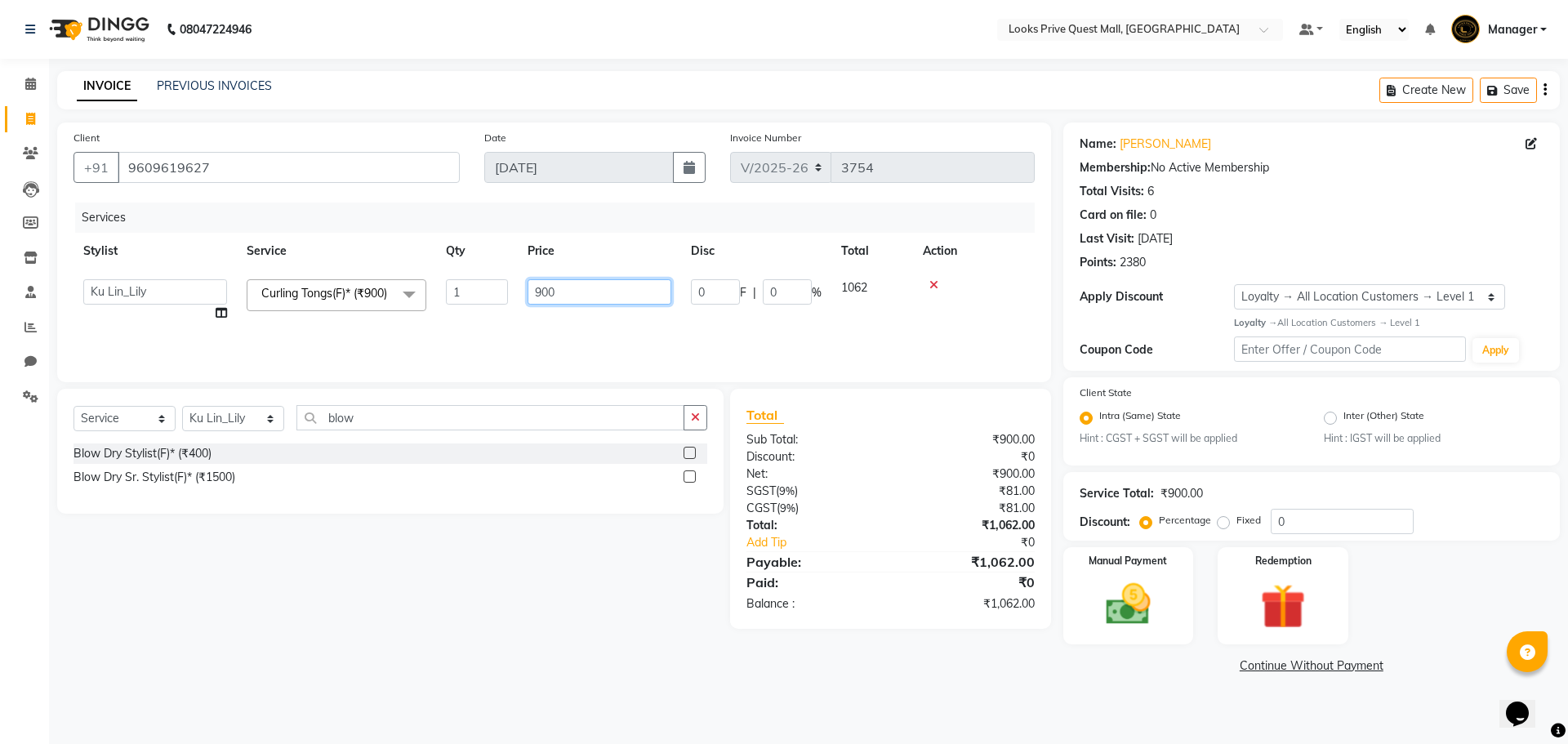
drag, startPoint x: 584, startPoint y: 294, endPoint x: 0, endPoint y: 271, distance: 584.5
click at [19, 280] on app-home "08047224946 Select Location × Looks Prive Quest Mall, Kolkata Default Panel My …" at bounding box center [784, 351] width 1568 height 702
type input "1800"
drag, startPoint x: 392, startPoint y: 699, endPoint x: 343, endPoint y: 701, distance: 49.0
click at [393, 699] on main "INVOICE PREVIOUS INVOICES Create New Save Client +91 9609619627 Date 03-09-2025…" at bounding box center [808, 386] width 1519 height 631
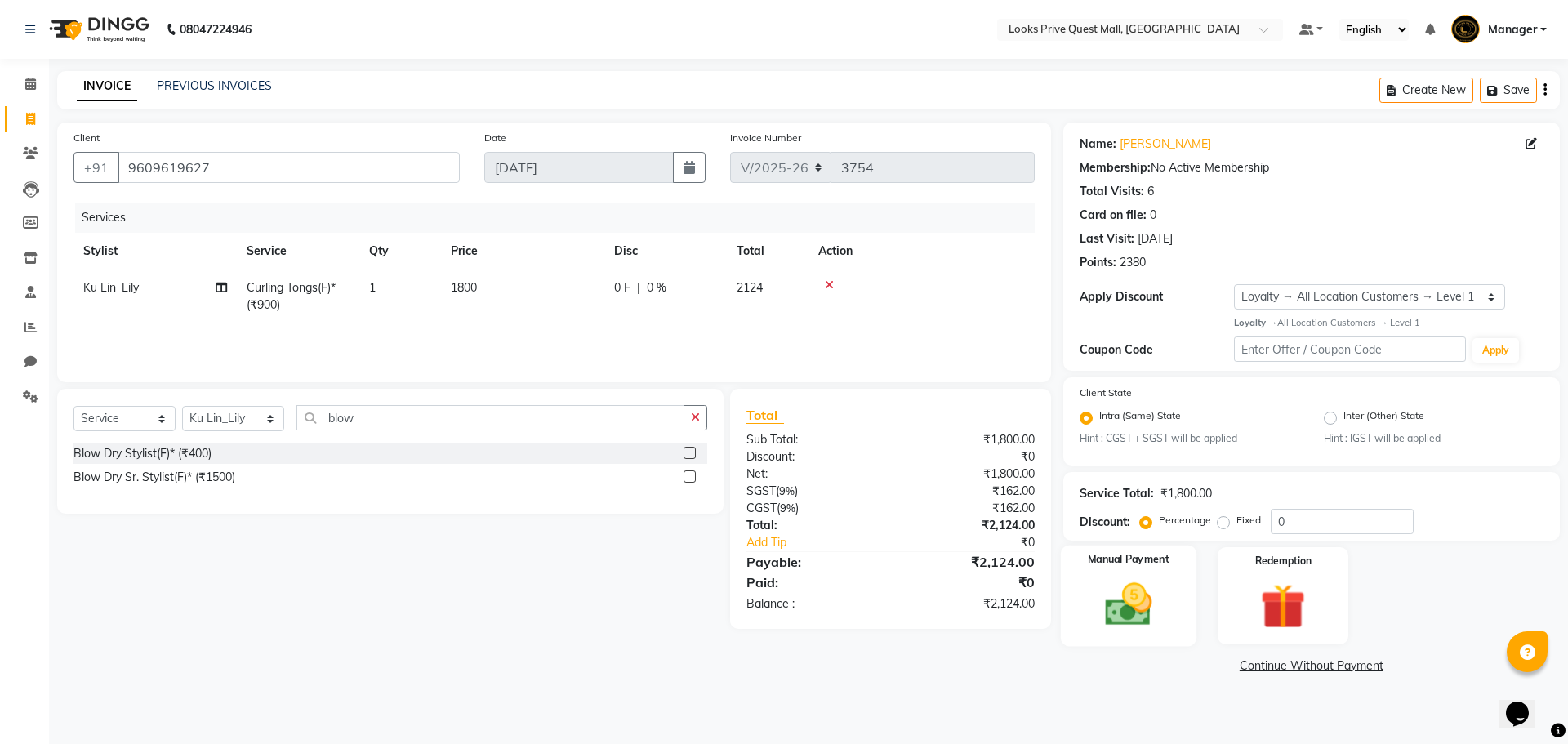
click at [1114, 618] on img at bounding box center [1128, 603] width 76 height 54
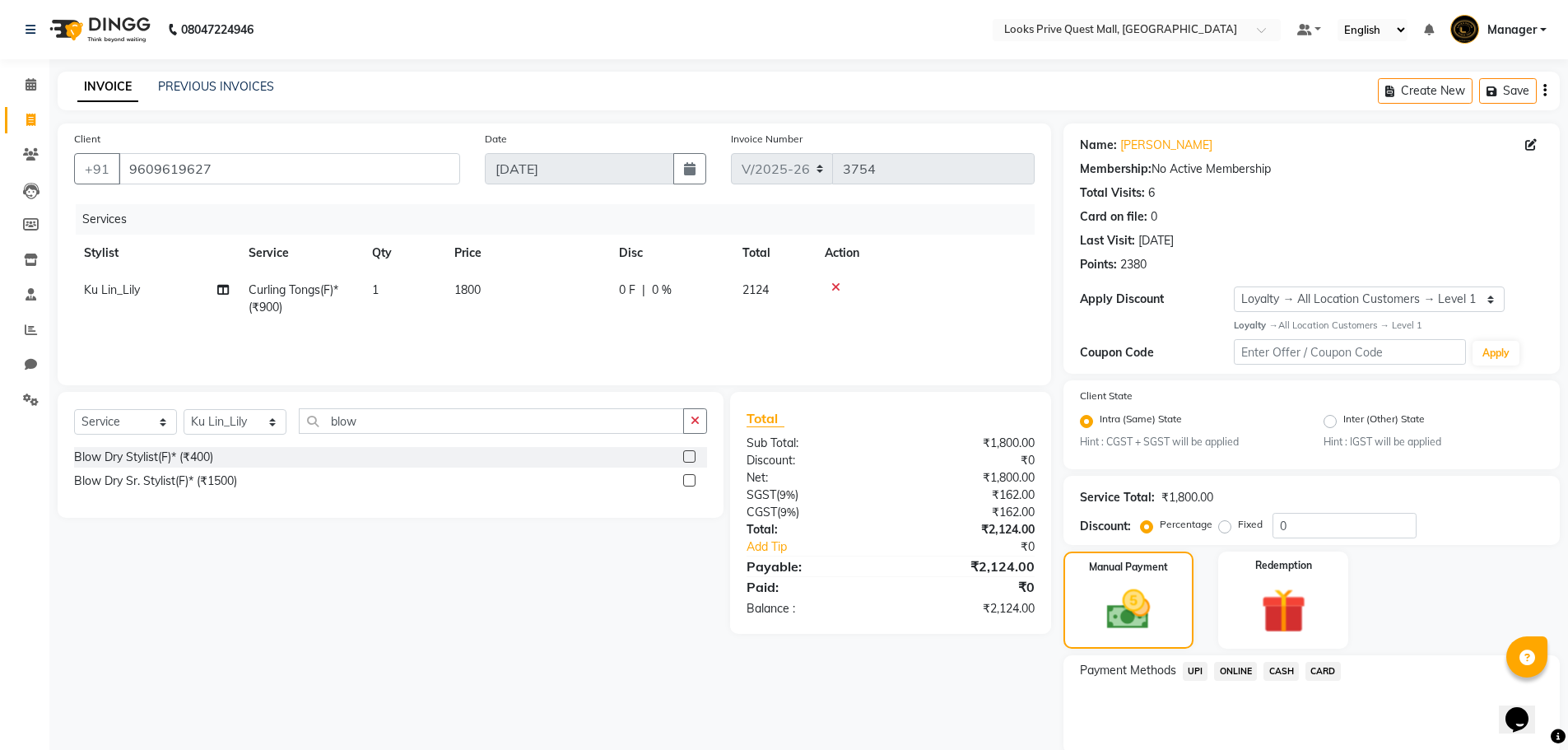
click at [1199, 670] on span "UPI" at bounding box center [1196, 670] width 26 height 19
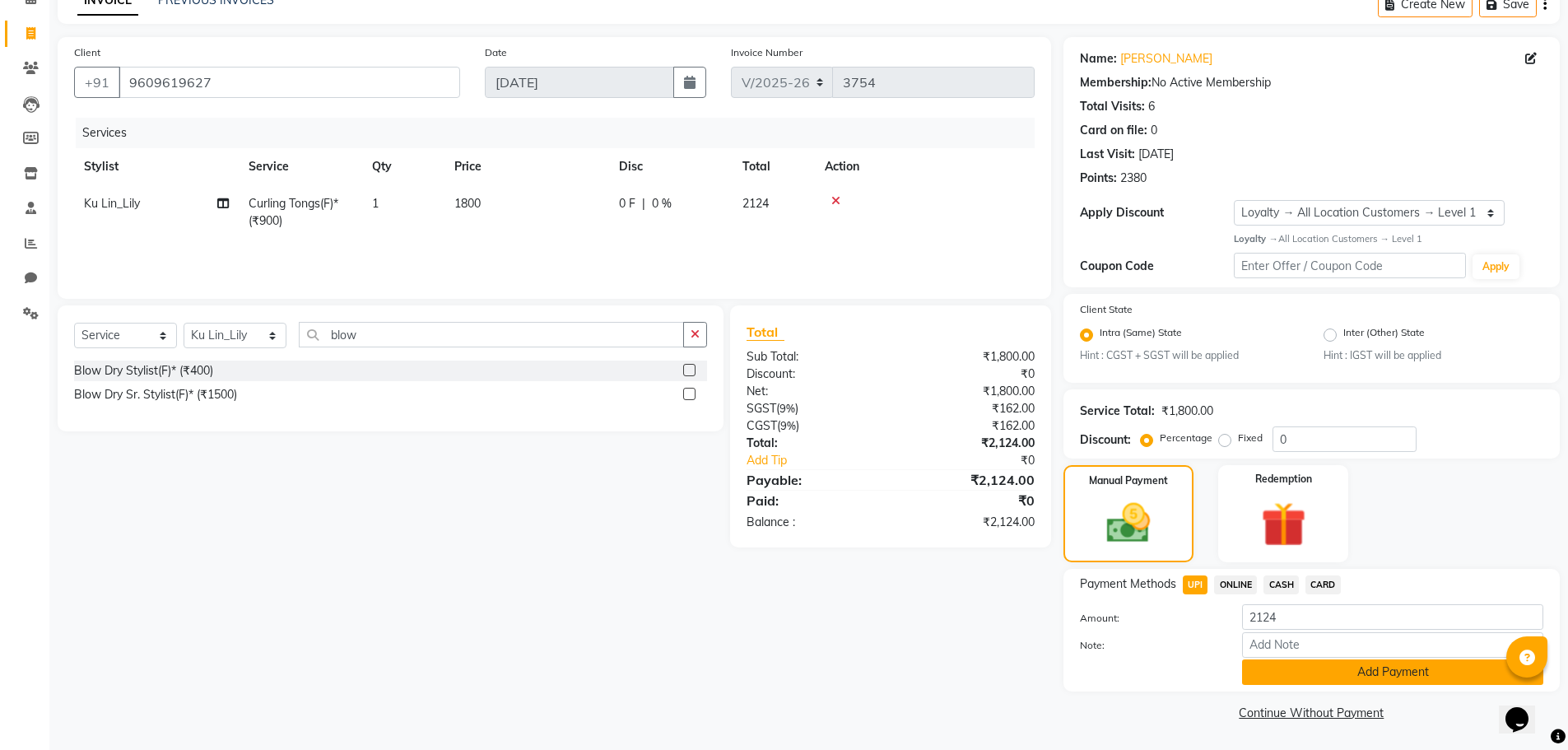
click at [1283, 676] on button "Add Payment" at bounding box center [1393, 672] width 302 height 26
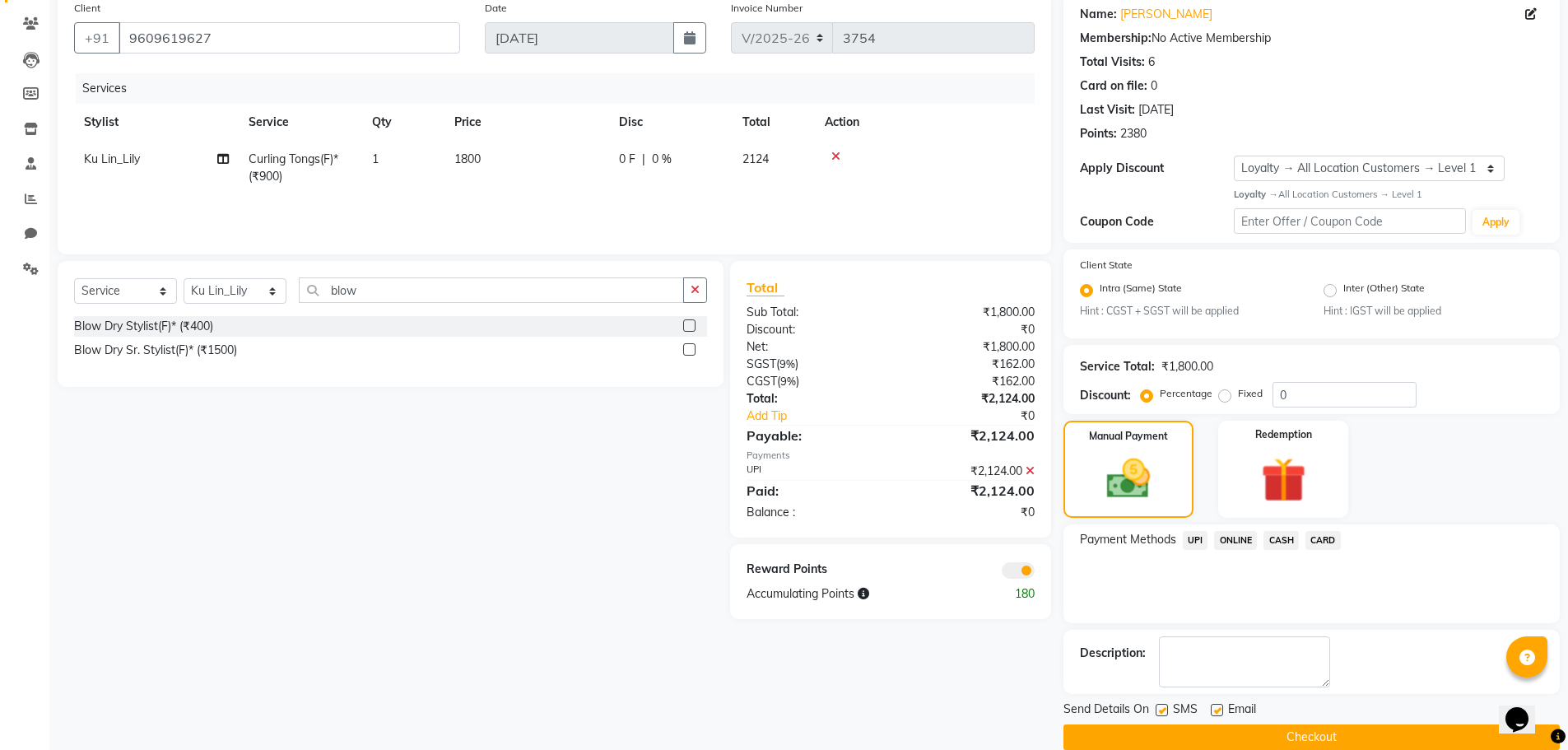
scroll to position [156, 0]
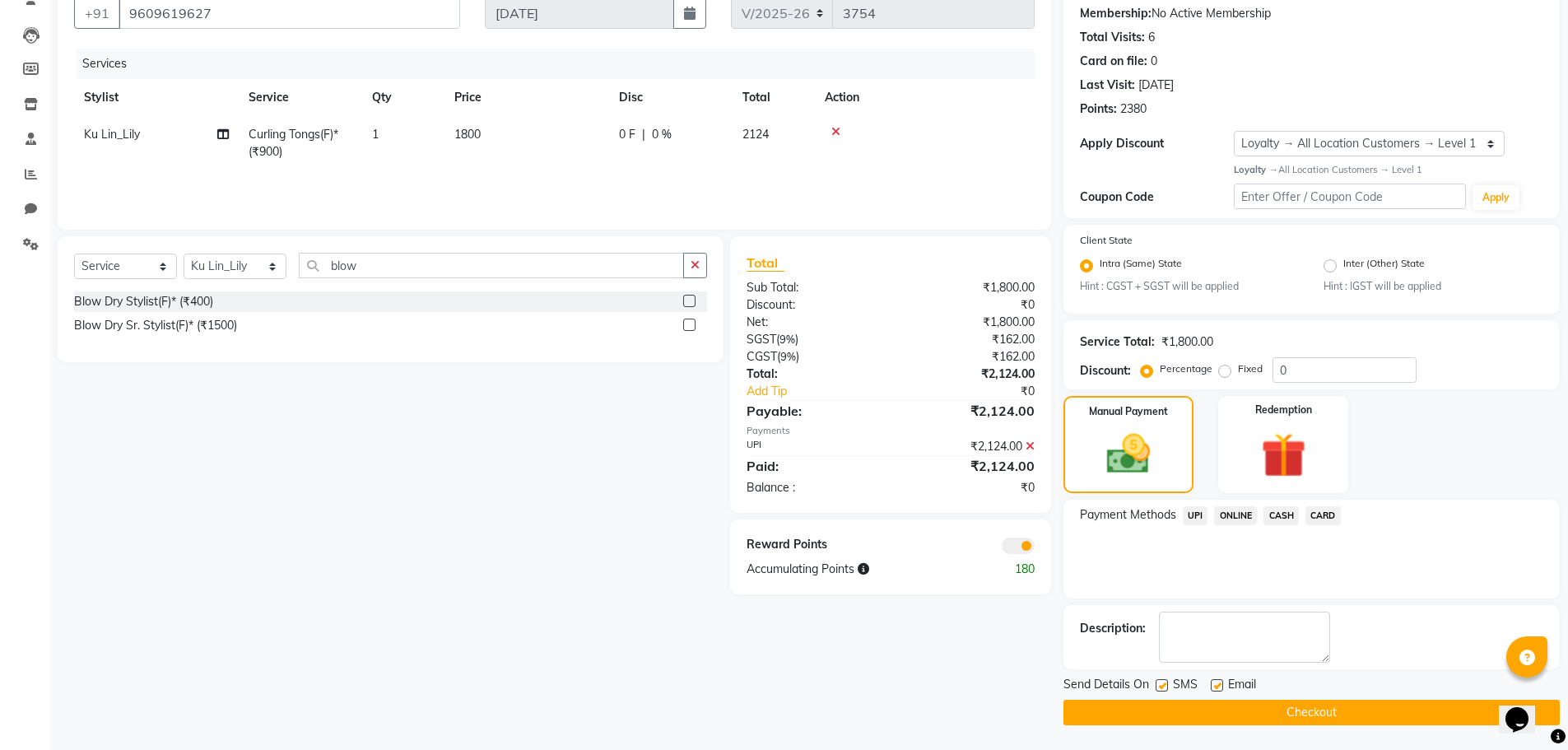
click at [1215, 680] on label at bounding box center [1217, 685] width 13 height 13
click at [1215, 680] on input "checkbox" at bounding box center [1216, 685] width 11 height 11
checkbox input "false"
click at [1214, 712] on button "Checkout" at bounding box center [1312, 713] width 496 height 26
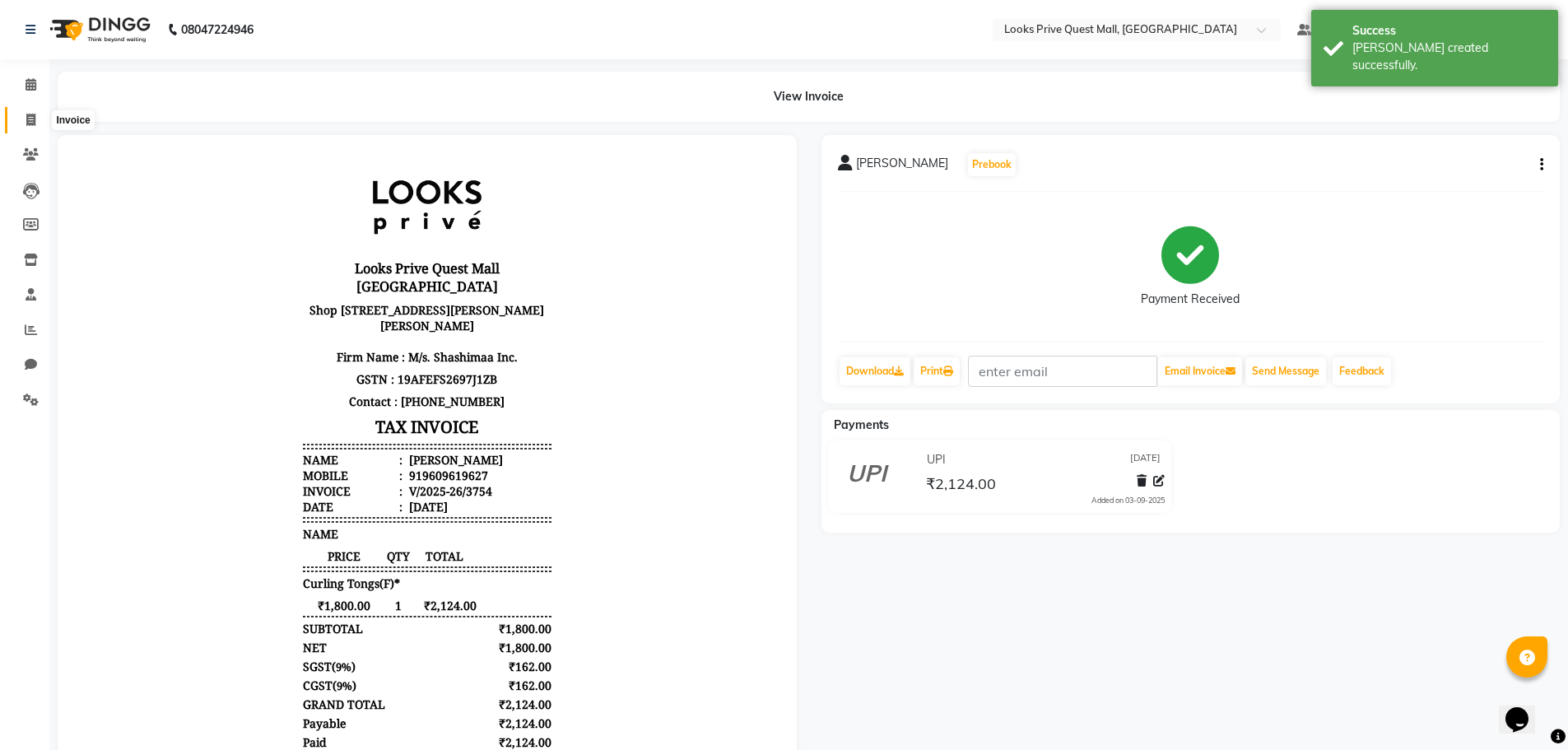
click at [28, 112] on span at bounding box center [31, 120] width 29 height 19
select select "6141"
select select "service"
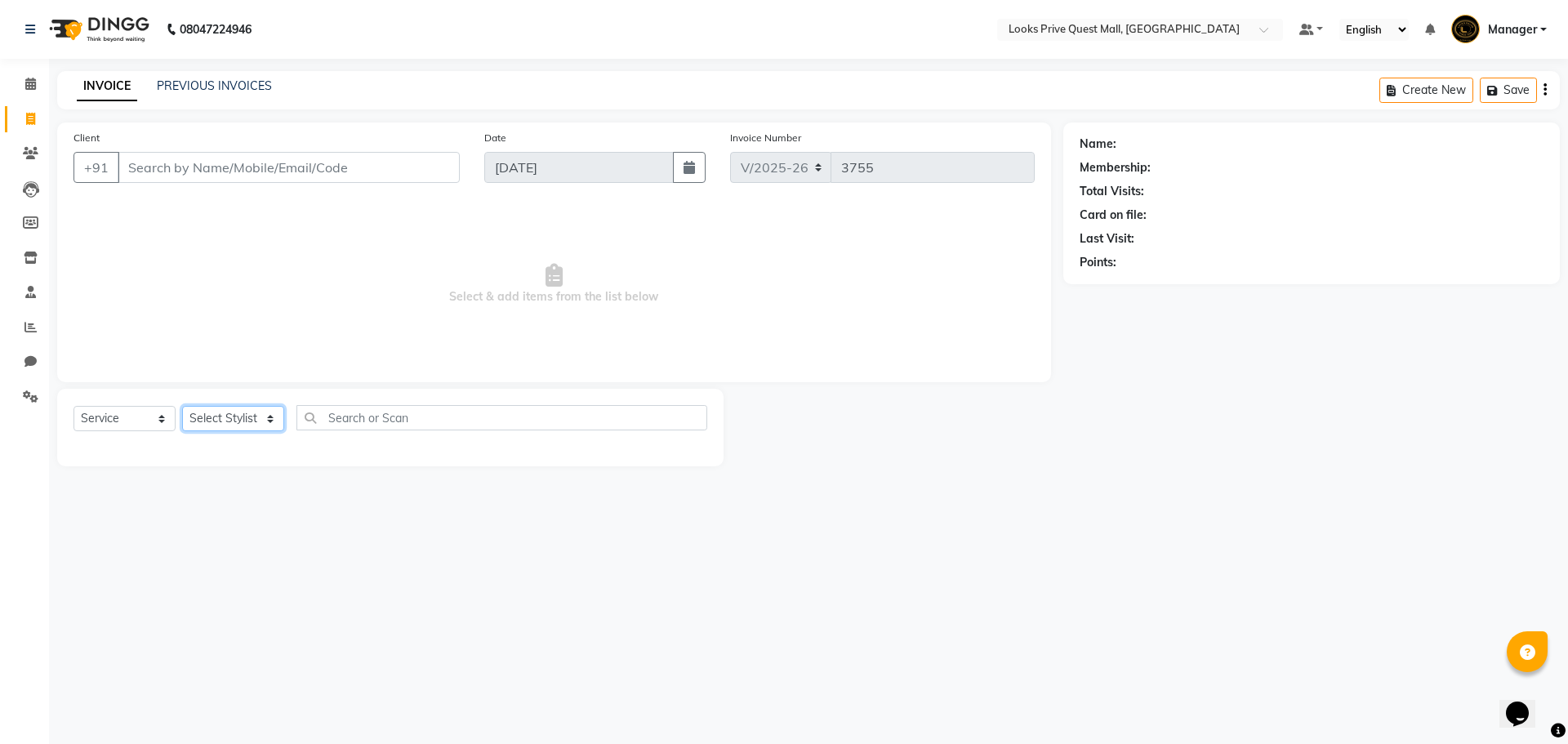
click at [225, 409] on select "Select Stylist Arman Bapi Chhewang Counter_Sales [PERSON_NAME] [PERSON_NAME] [P…" at bounding box center [233, 418] width 102 height 25
select select "46701"
click at [182, 406] on select "Select Stylist Arman Bapi Chhewang Counter_Sales [PERSON_NAME] [PERSON_NAME] [P…" at bounding box center [233, 418] width 102 height 25
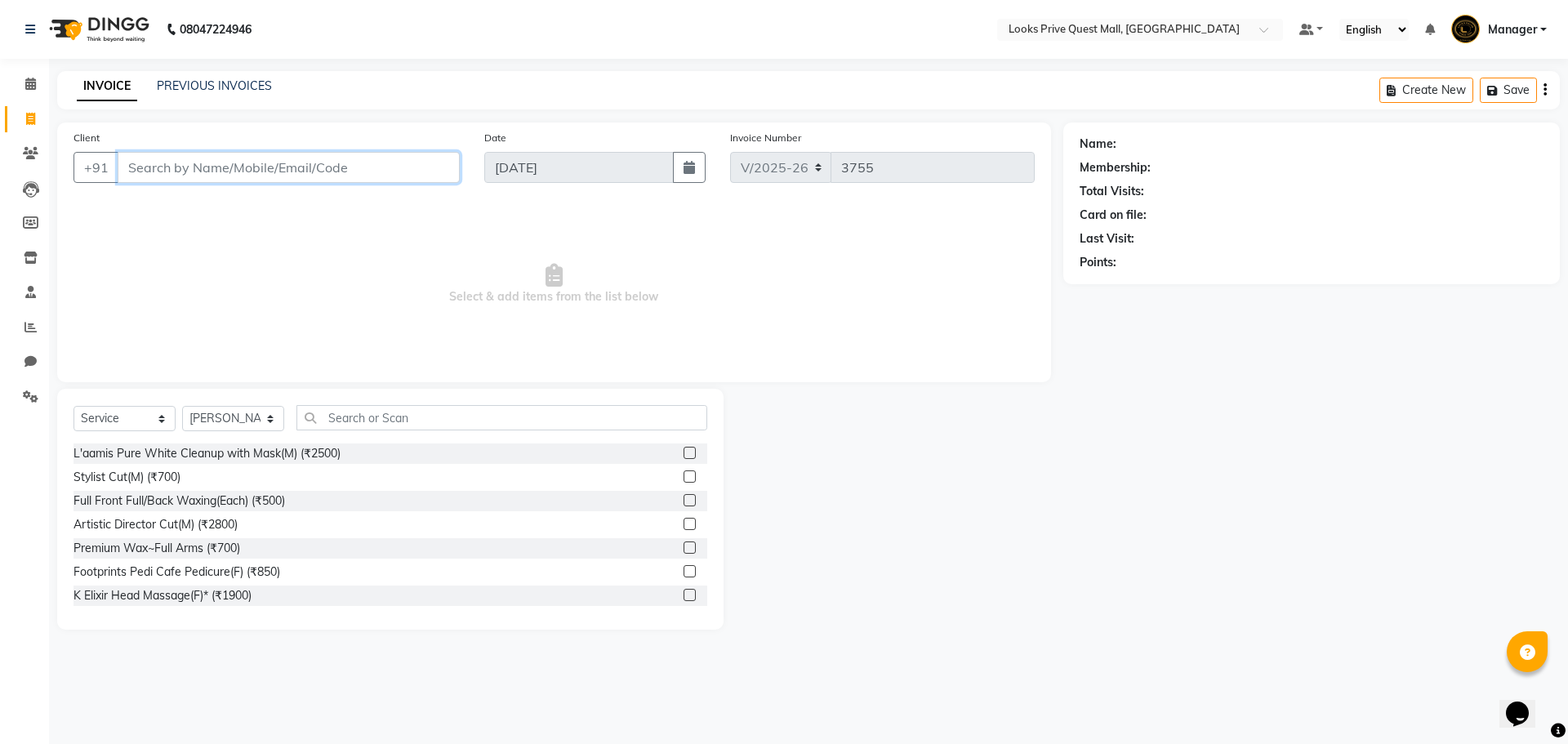
click at [247, 165] on input "Client" at bounding box center [289, 167] width 342 height 31
click at [245, 201] on ngb-highlight "9622558 813" at bounding box center [225, 204] width 85 height 17
type input "9622558813"
select select "1: Object"
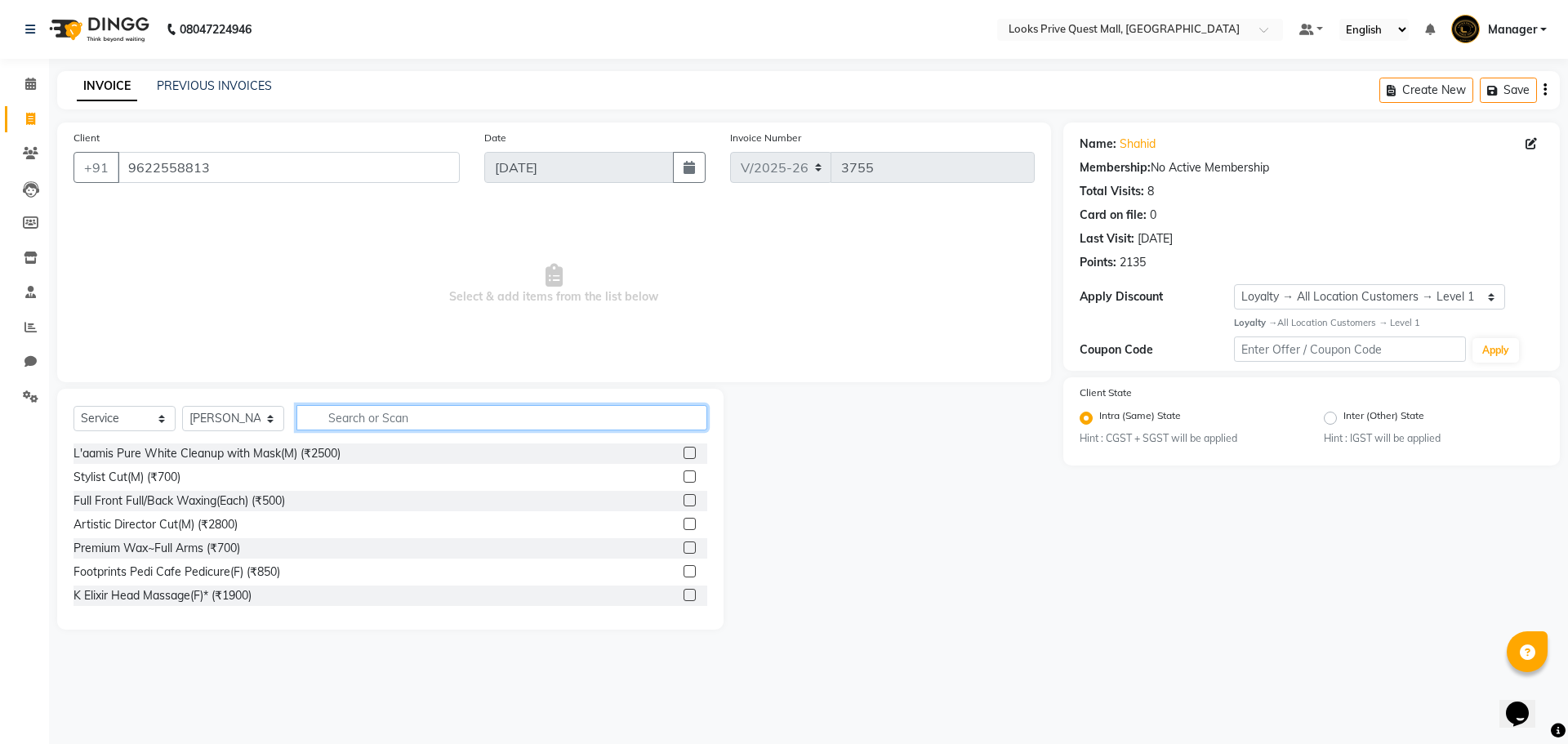
click at [368, 422] on input "text" at bounding box center [502, 417] width 411 height 25
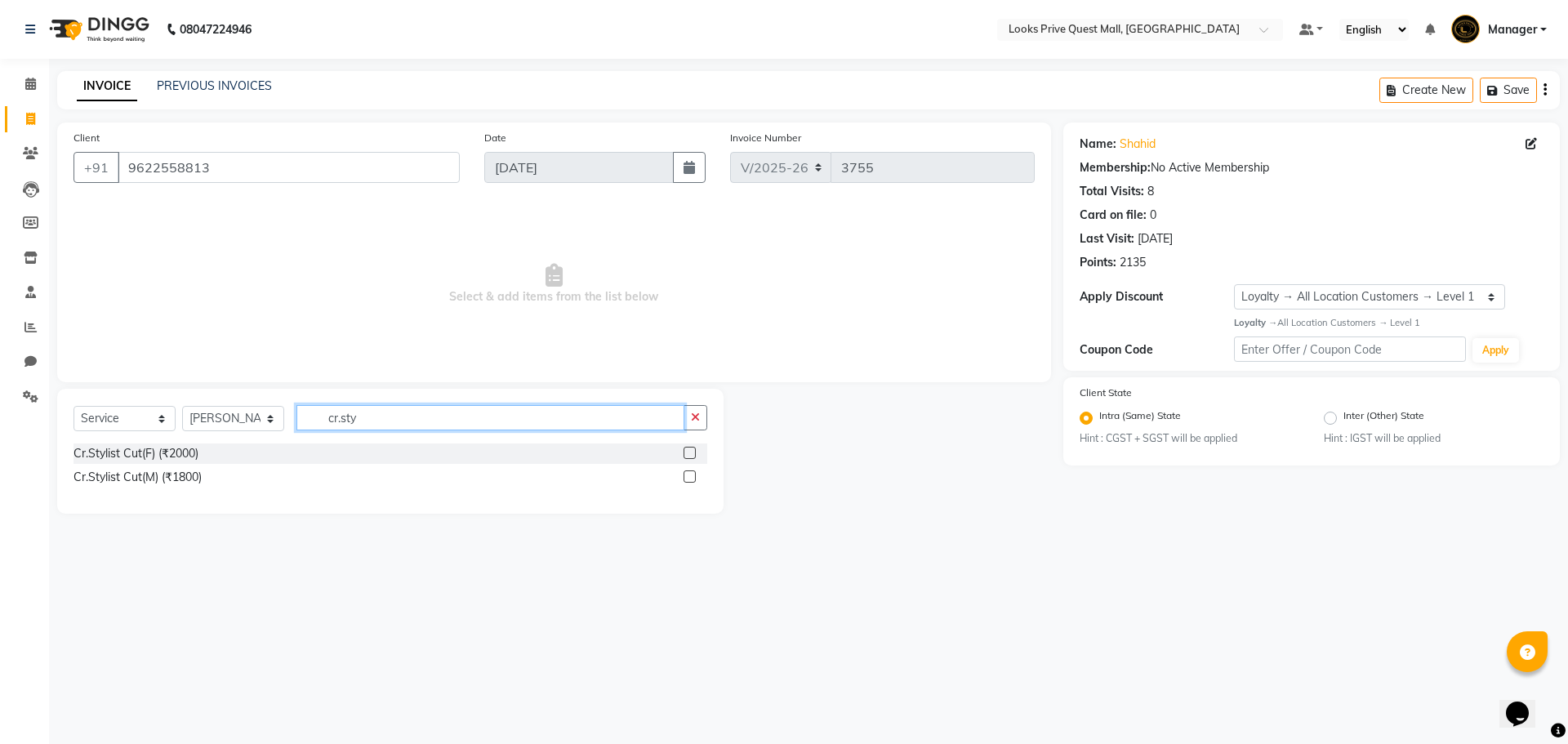
type input "cr.sty"
click at [690, 479] on label at bounding box center [690, 476] width 13 height 13
click at [690, 479] on input "checkbox" at bounding box center [689, 477] width 11 height 11
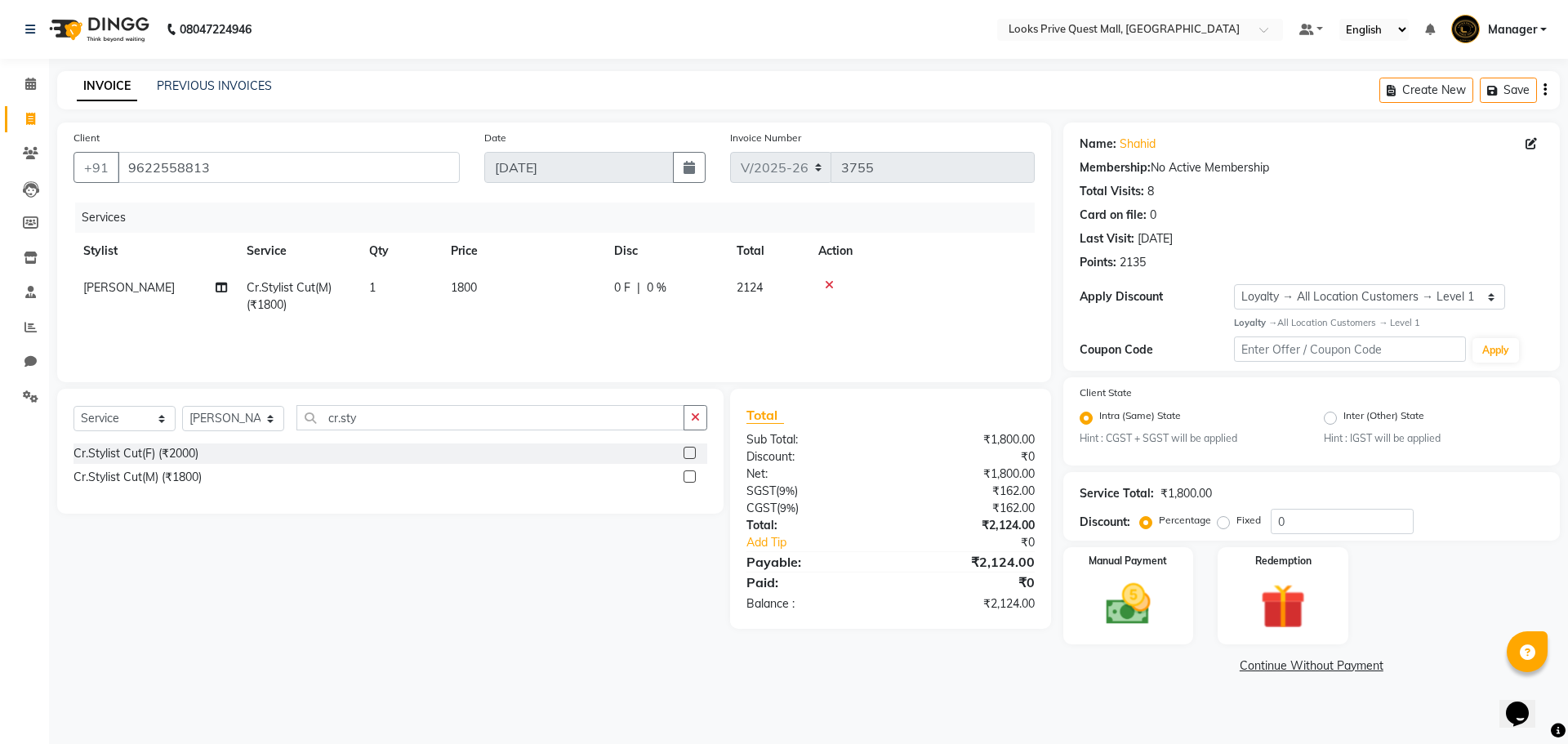
checkbox input "false"
click at [521, 301] on td "1800" at bounding box center [522, 295] width 163 height 54
select select "46701"
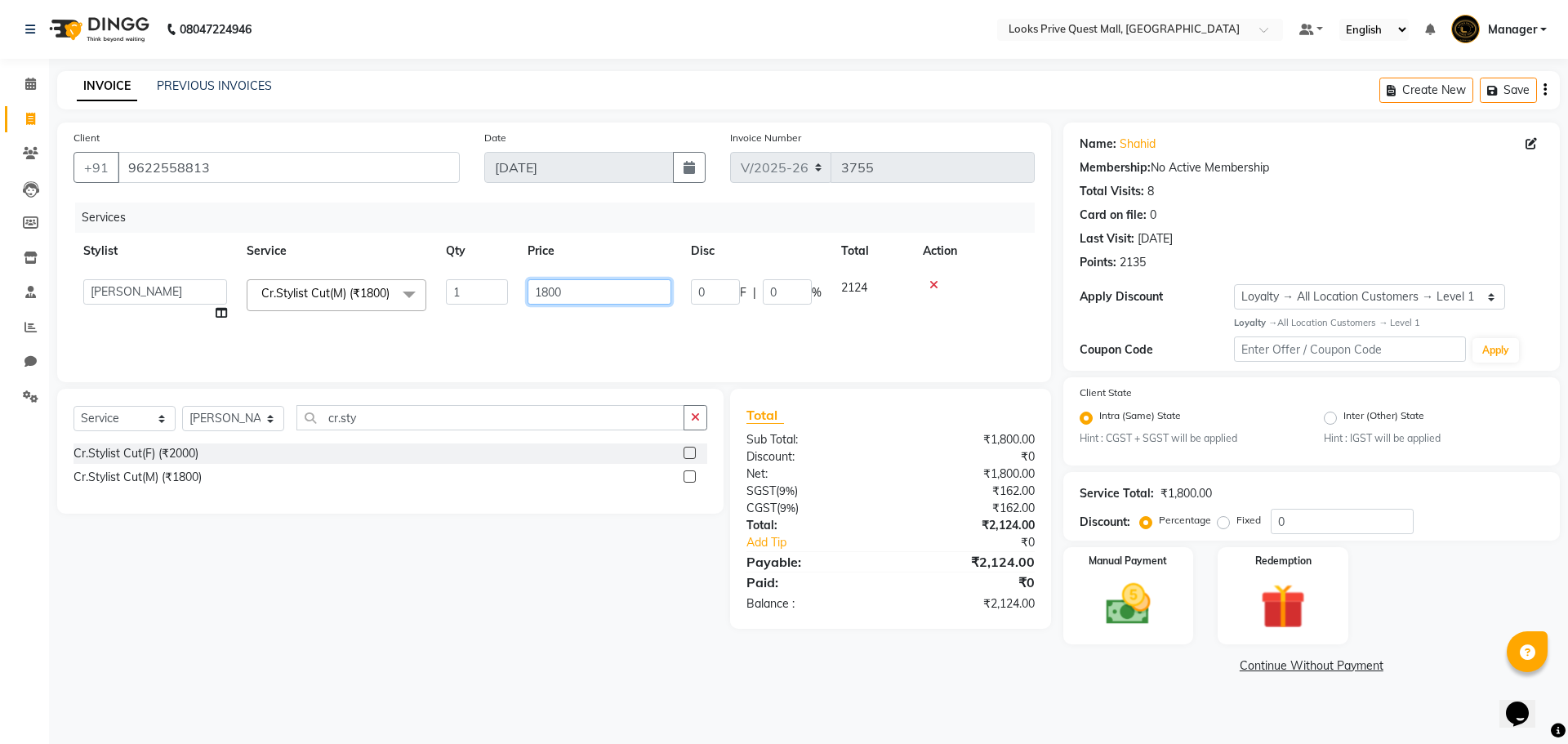
drag, startPoint x: 574, startPoint y: 286, endPoint x: 149, endPoint y: 290, distance: 425.0
click at [156, 293] on tr "Arman Bapi Chhewang Counter_Sales Deepa Das Dipti Uppal Firoz Ku Lin_Lily Manag…" at bounding box center [554, 299] width 962 height 62
type input "1600"
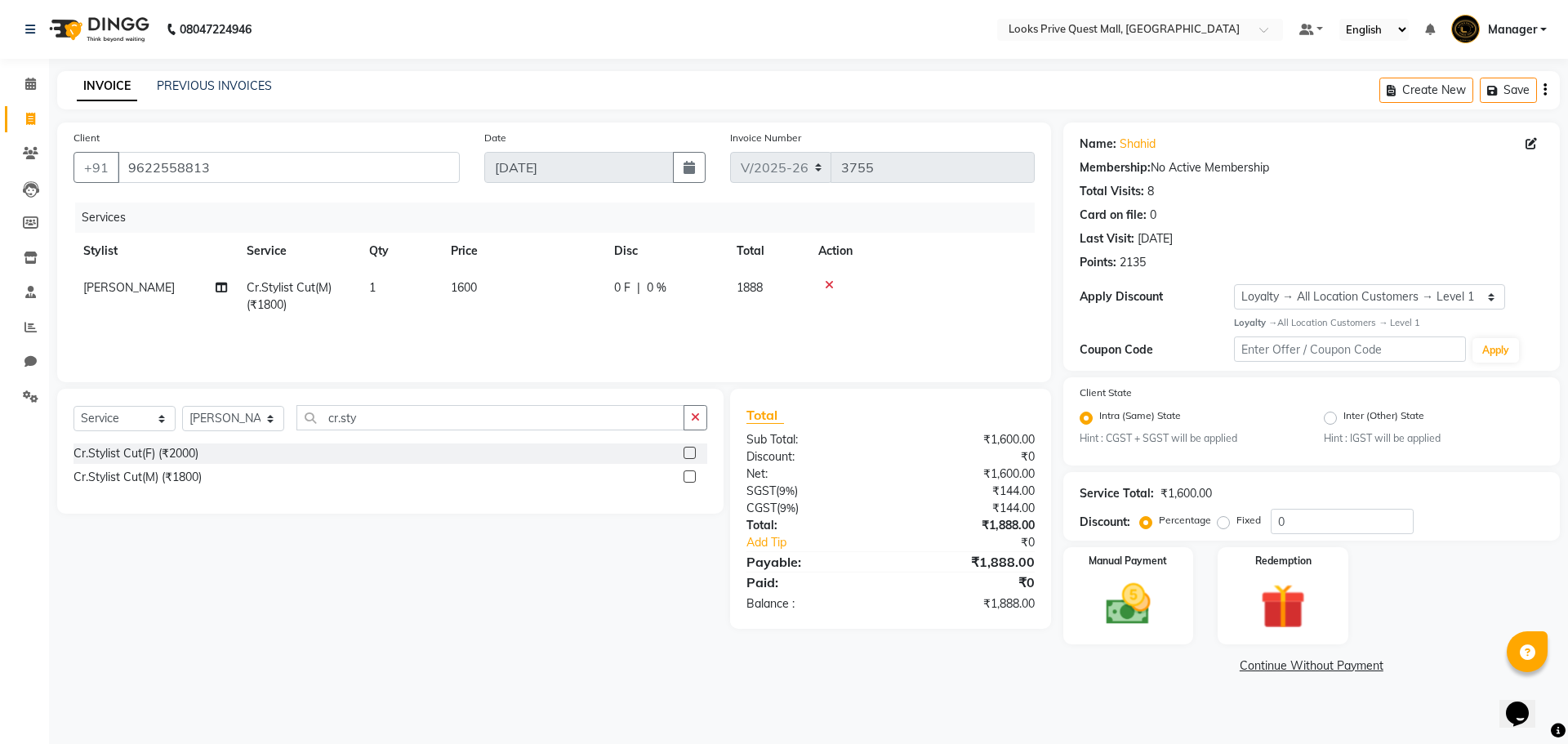
click at [260, 591] on div "Select Service Product Membership Package Voucher Prepaid Gift Card Select Styl…" at bounding box center [384, 507] width 679 height 240
drag, startPoint x: 425, startPoint y: 416, endPoint x: 0, endPoint y: 502, distance: 433.6
click at [0, 505] on app-home "08047224946 Select Location × Looks Prive Quest Mall, Kolkata Default Panel My …" at bounding box center [784, 351] width 1568 height 702
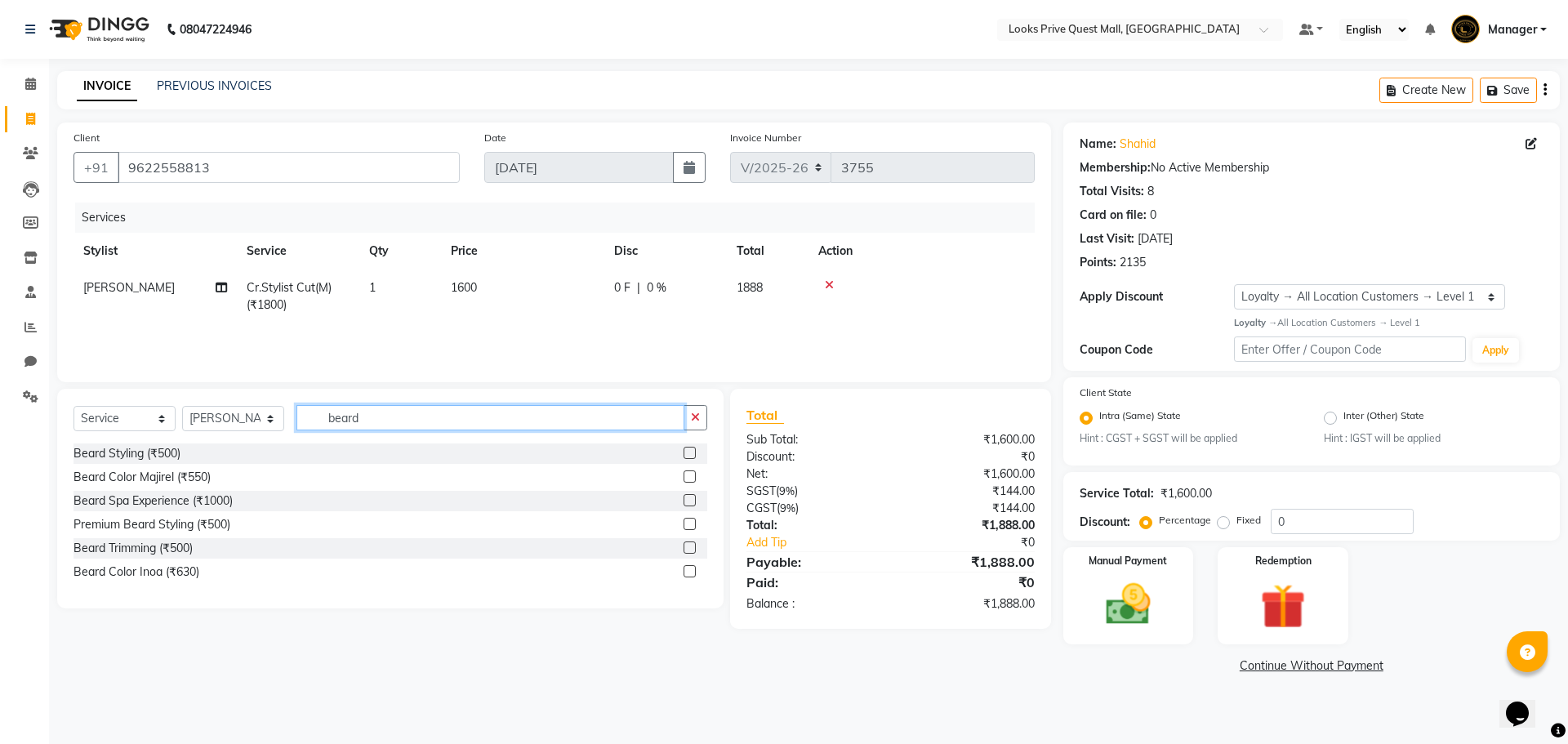
type input "beard"
click at [694, 449] on label at bounding box center [690, 453] width 13 height 13
click at [694, 449] on input "checkbox" at bounding box center [689, 453] width 11 height 11
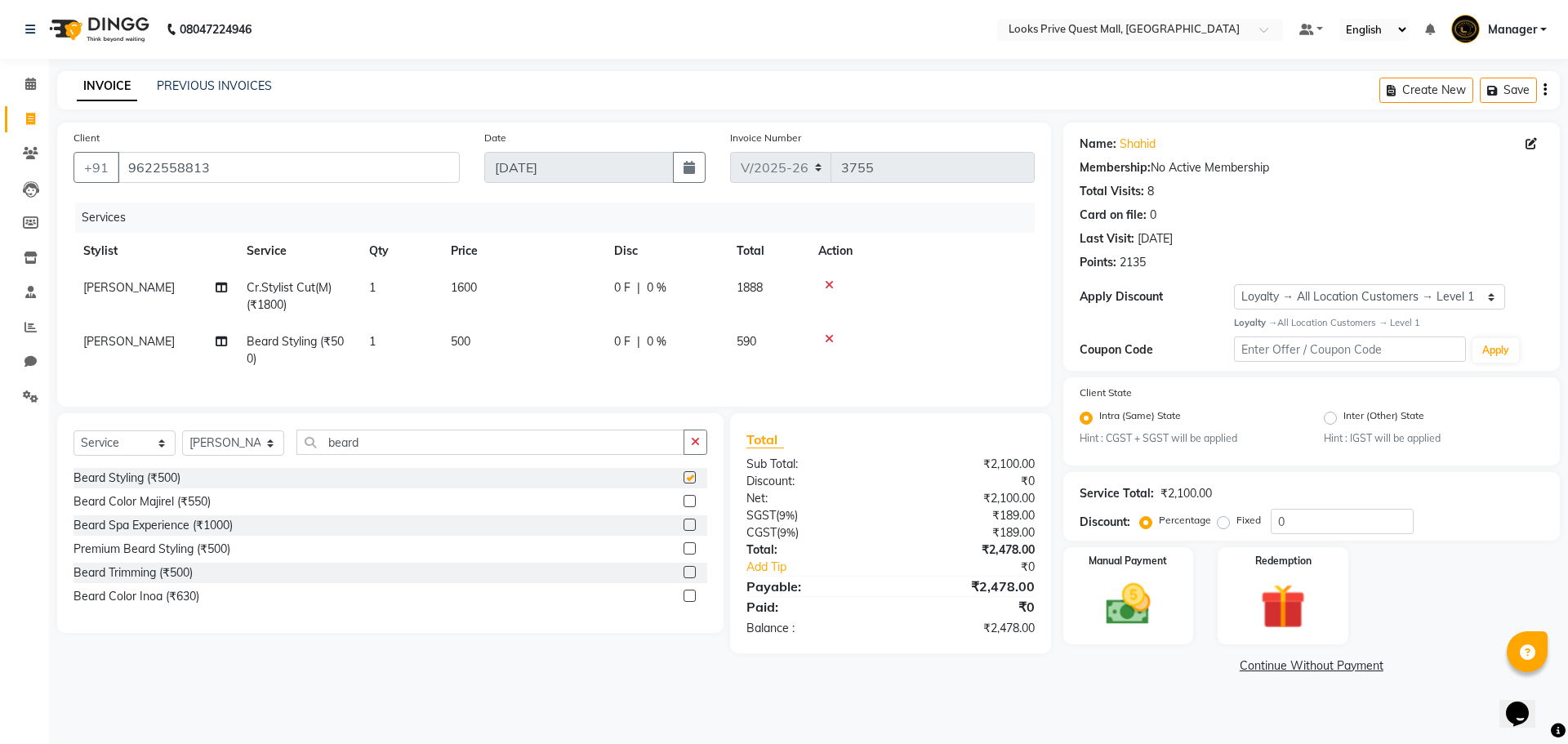
checkbox input "false"
click at [512, 346] on td "500" at bounding box center [522, 350] width 163 height 54
select select "46701"
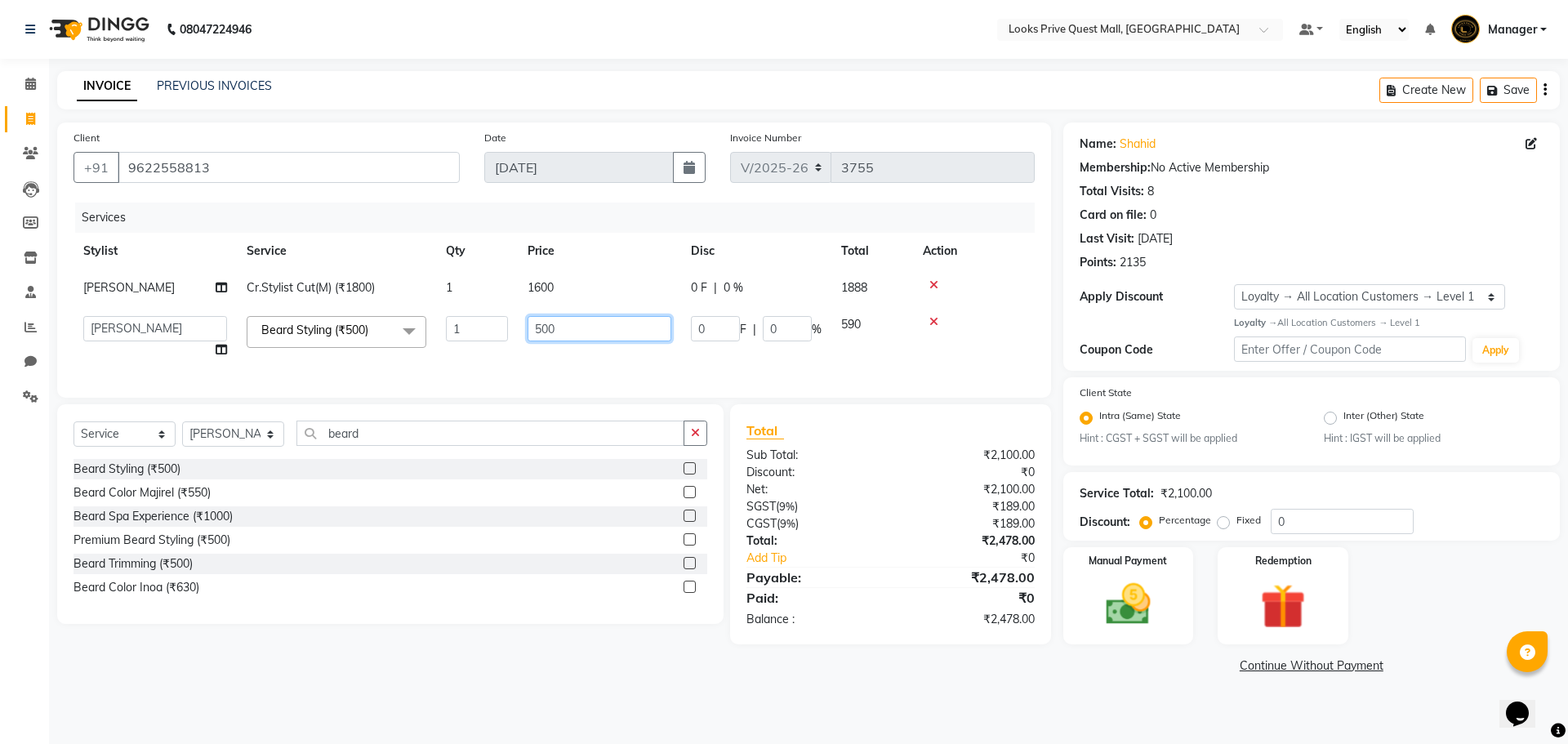
drag, startPoint x: 571, startPoint y: 328, endPoint x: 279, endPoint y: 317, distance: 292.2
click at [304, 327] on tr "Arman Bapi Chhewang Counter_Sales Deepa Das Dipti Uppal Firoz Ku Lin_Lily Manag…" at bounding box center [554, 336] width 962 height 62
type input "700"
click at [427, 678] on main "INVOICE PREVIOUS INVOICES Create New Save Client +91 9622558813 Date 03-09-2025…" at bounding box center [808, 386] width 1519 height 631
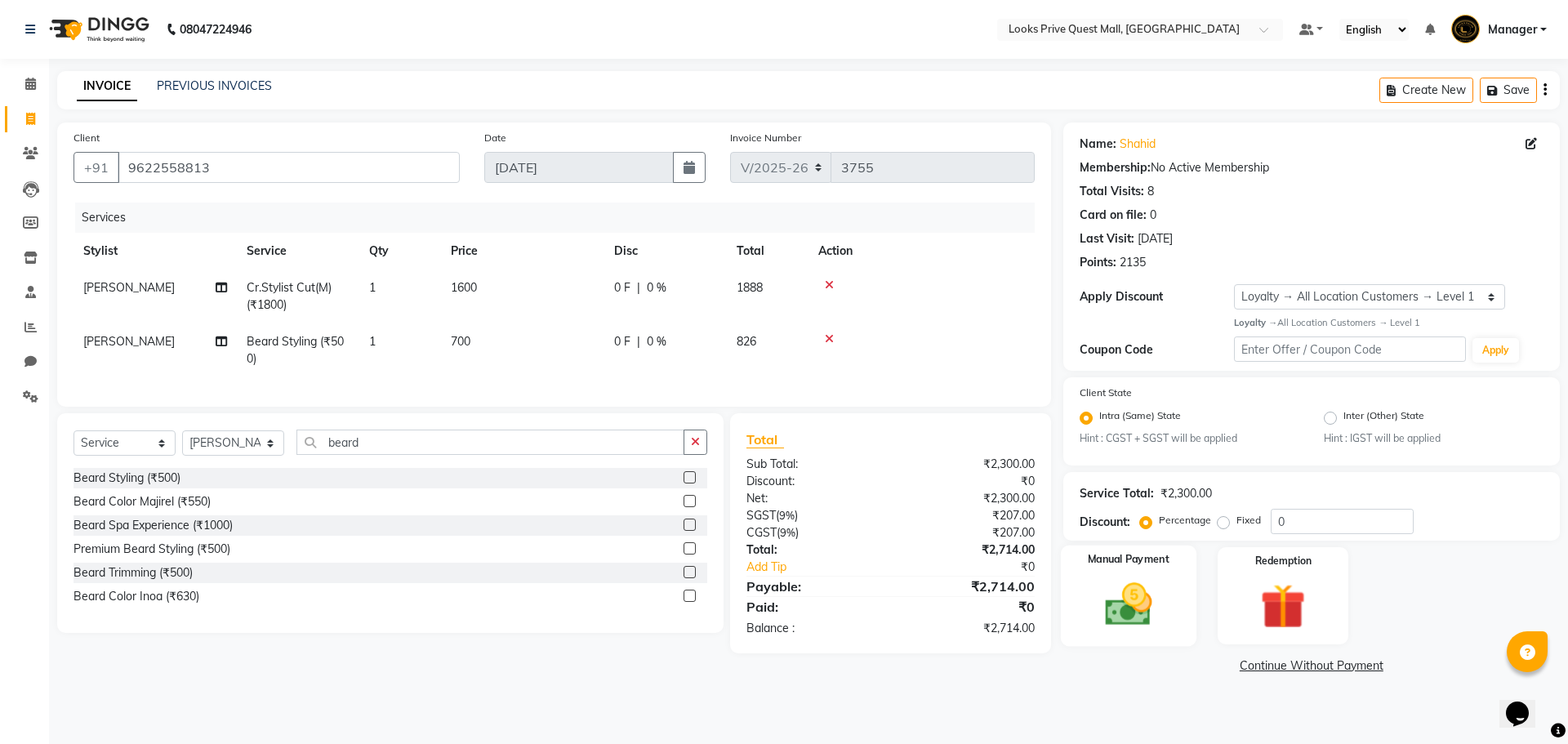
click at [1126, 635] on div "Manual Payment" at bounding box center [1128, 595] width 136 height 101
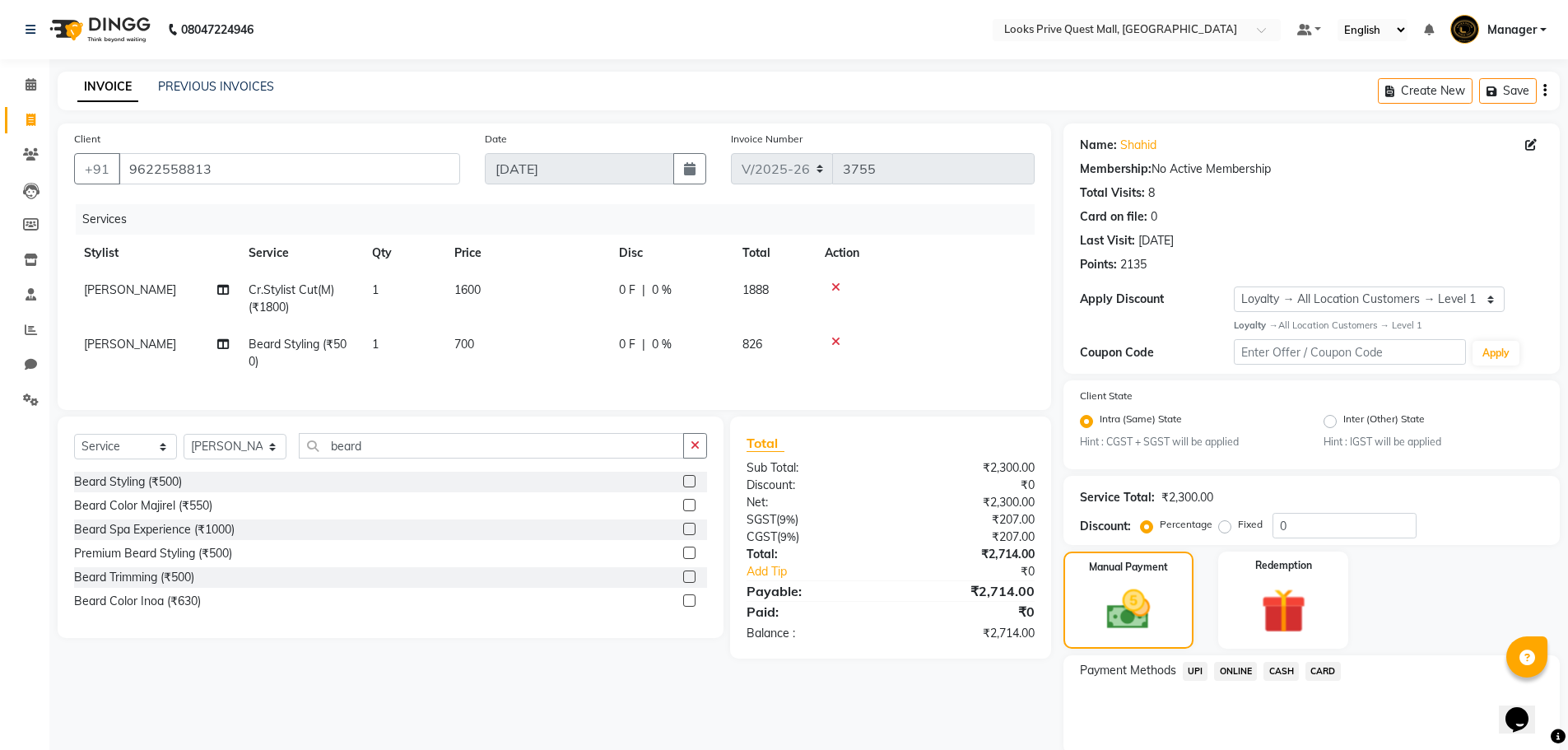
click at [1189, 670] on span "UPI" at bounding box center [1196, 670] width 26 height 19
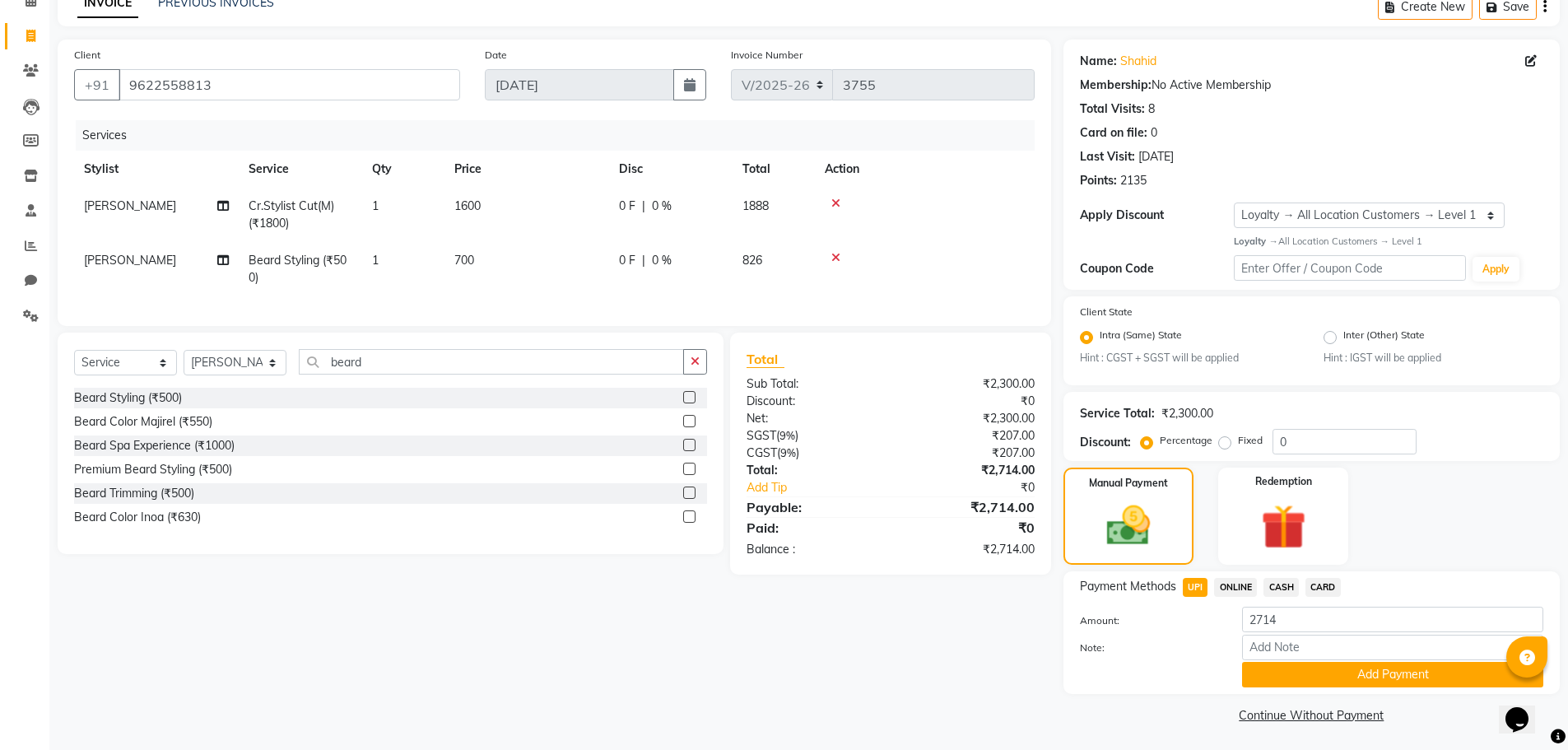
scroll to position [87, 0]
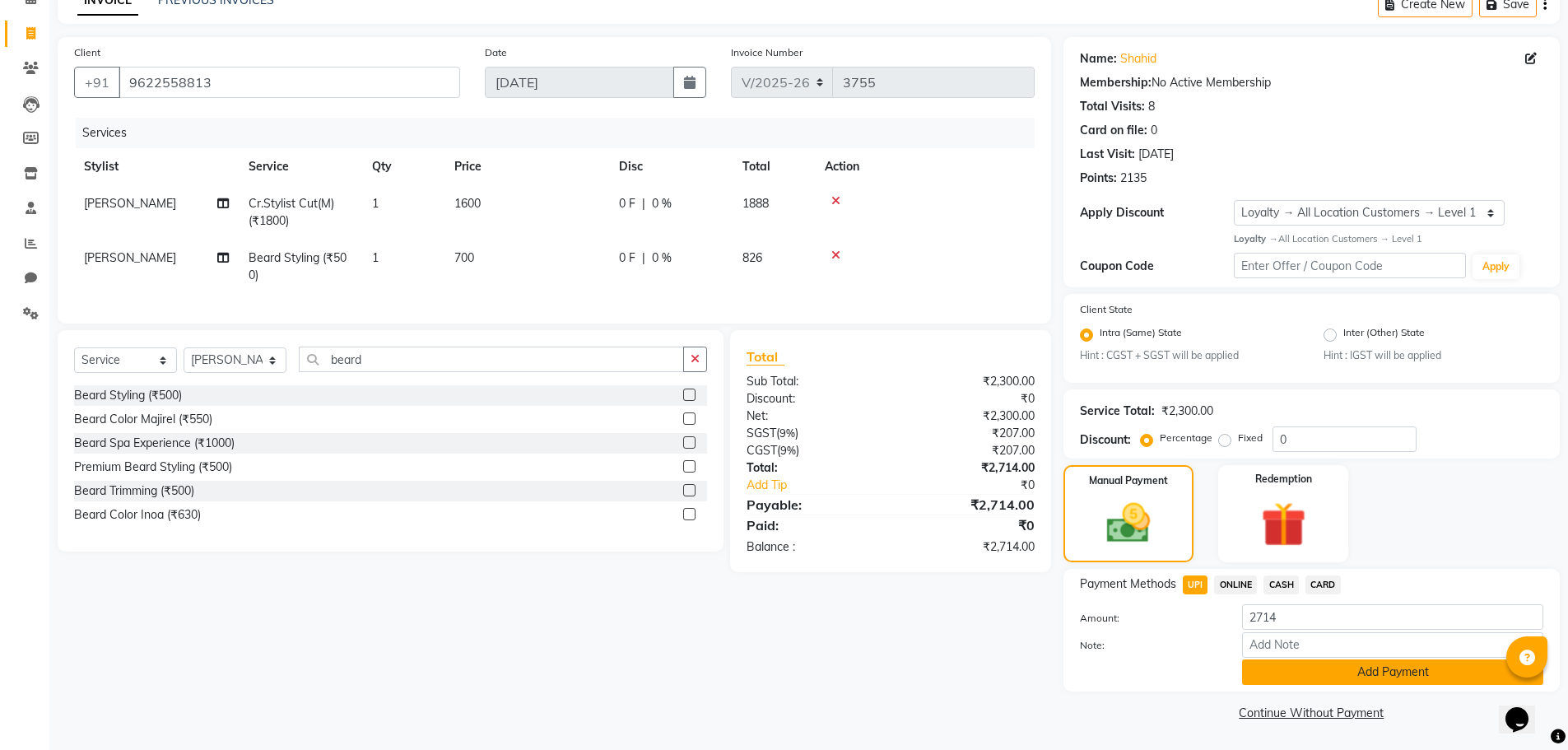
click at [1345, 680] on button "Add Payment" at bounding box center [1393, 672] width 302 height 26
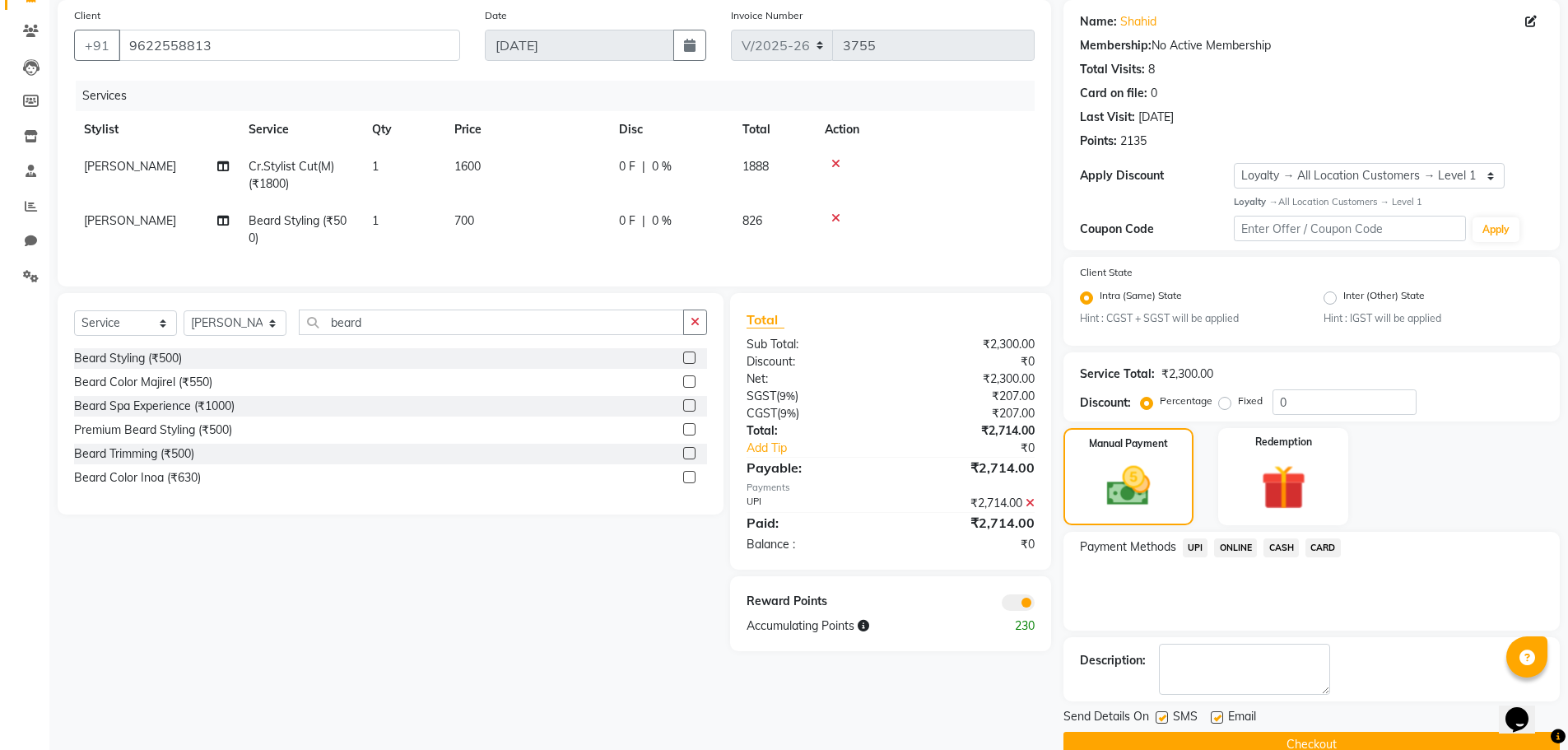
scroll to position [156, 0]
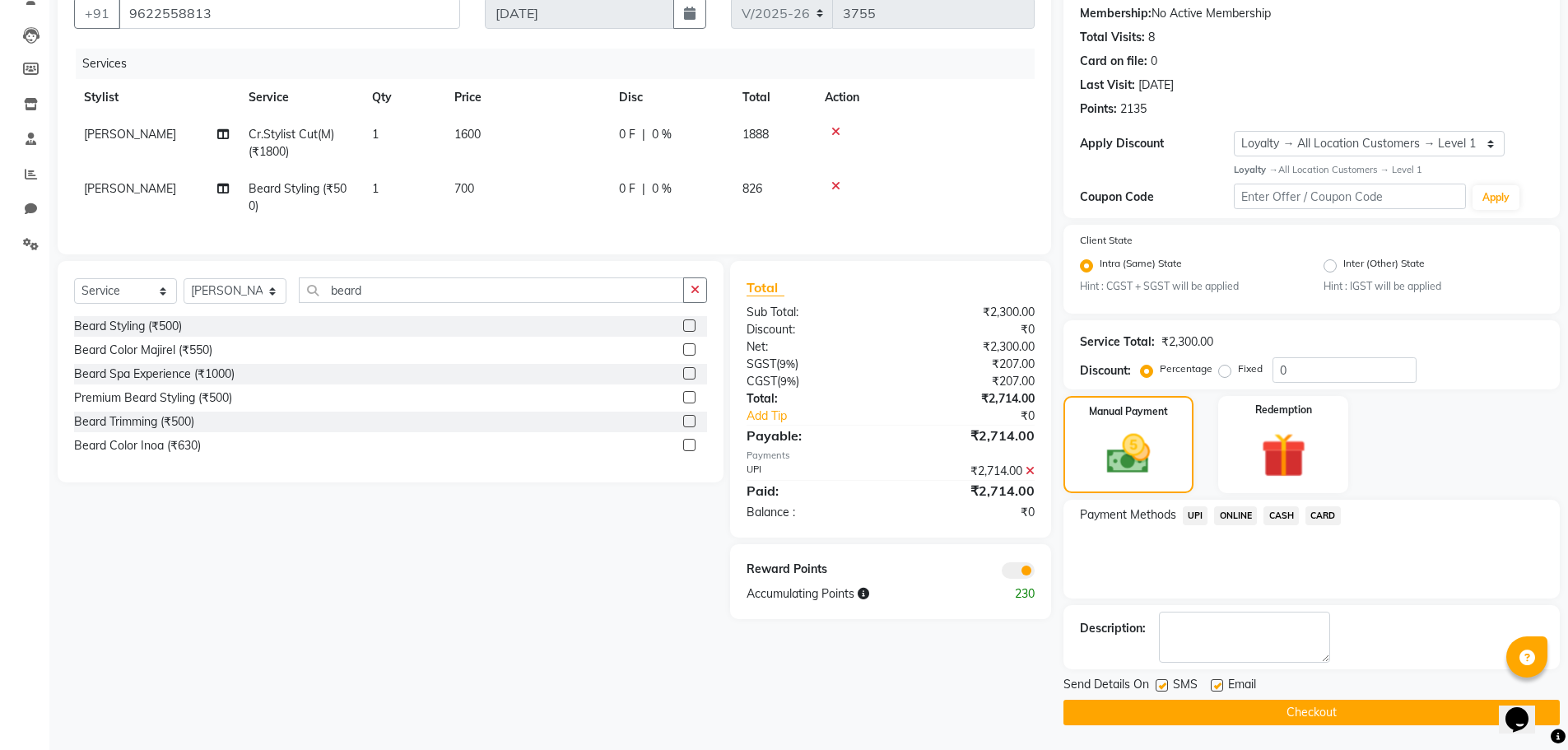
click at [1216, 683] on label at bounding box center [1217, 685] width 13 height 13
click at [1216, 683] on input "checkbox" at bounding box center [1216, 685] width 11 height 11
checkbox input "false"
click at [1227, 711] on button "Checkout" at bounding box center [1312, 713] width 496 height 26
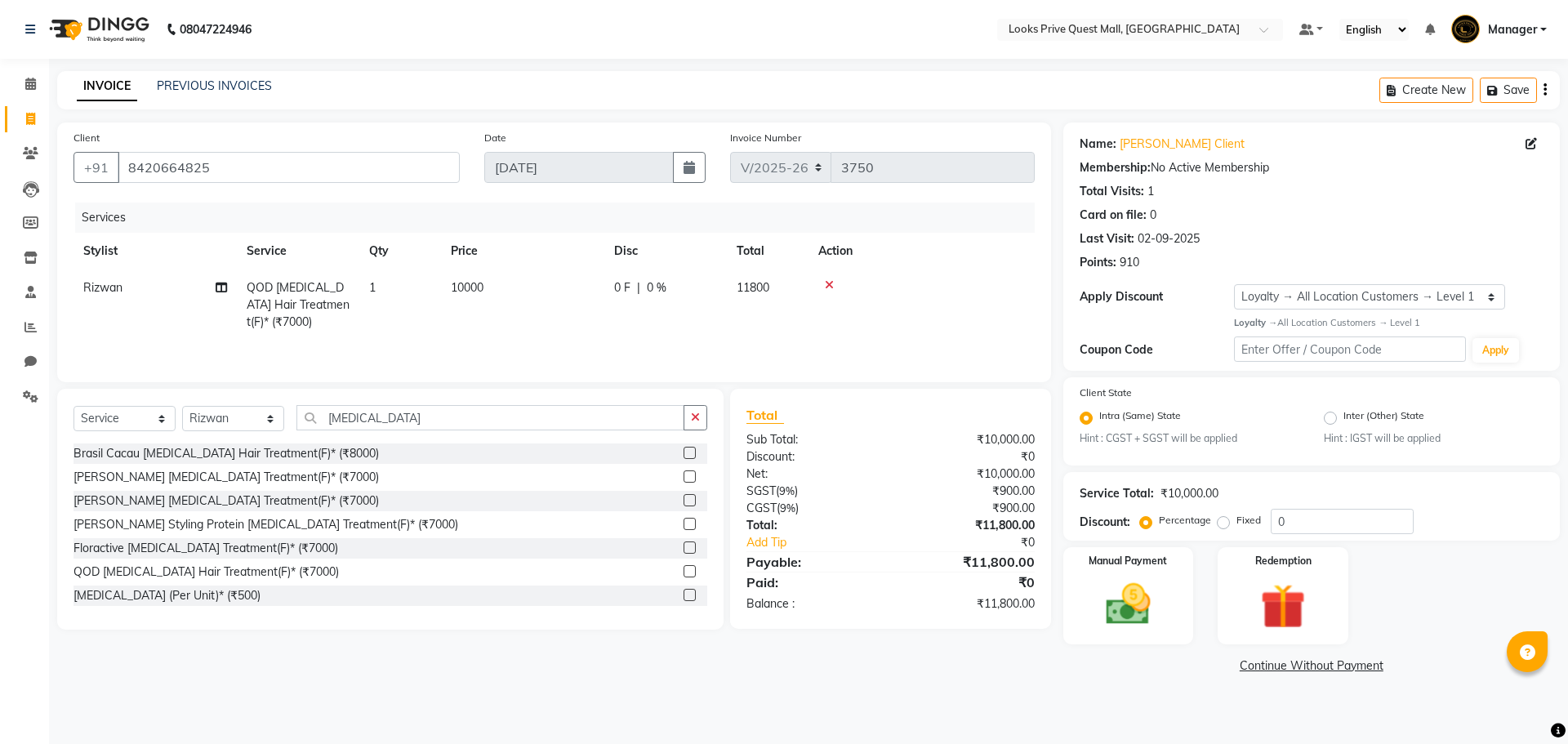
select select "6141"
select select "service"
select select "46703"
select select "1: Object"
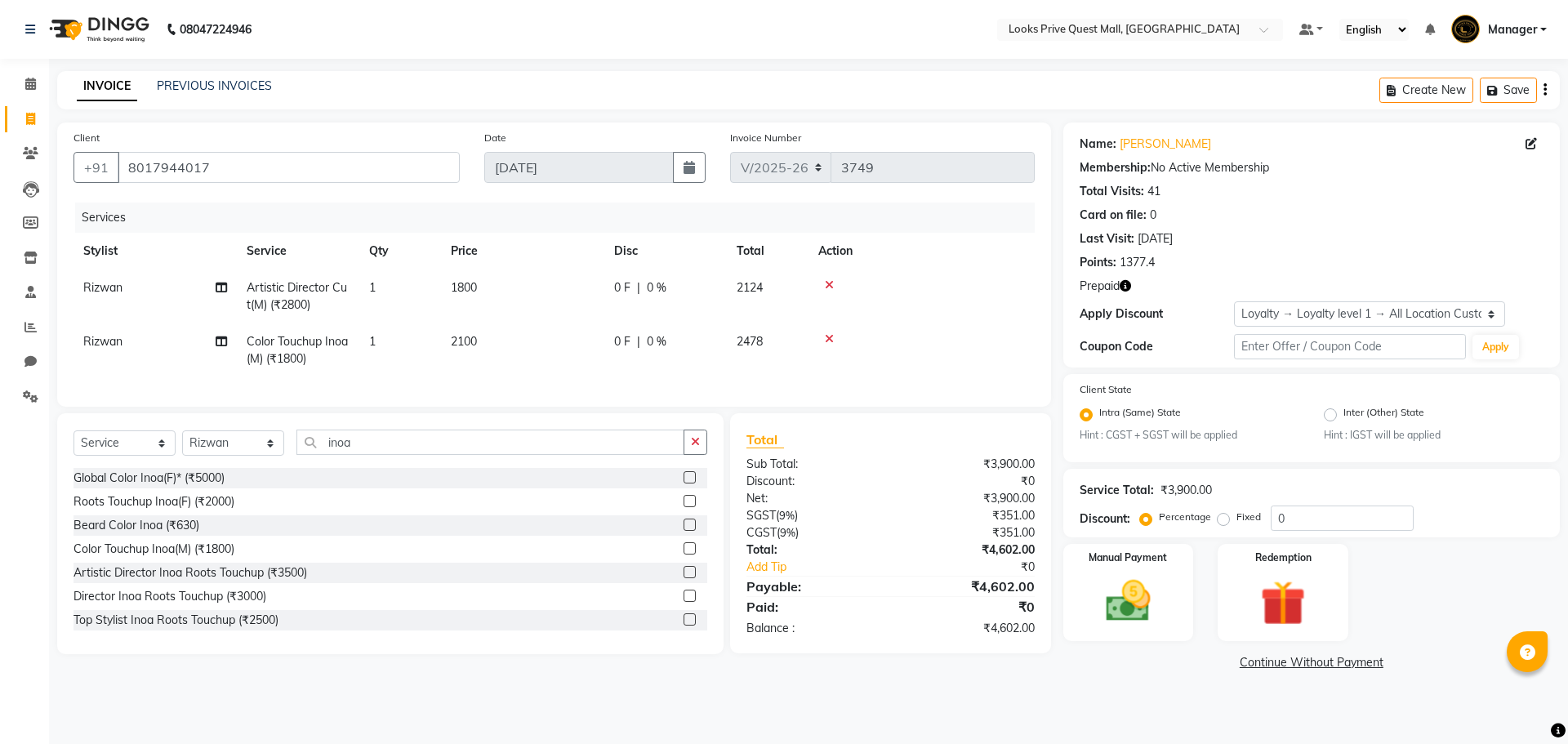
select select "6141"
select select "service"
select select "46703"
select select "1: Object"
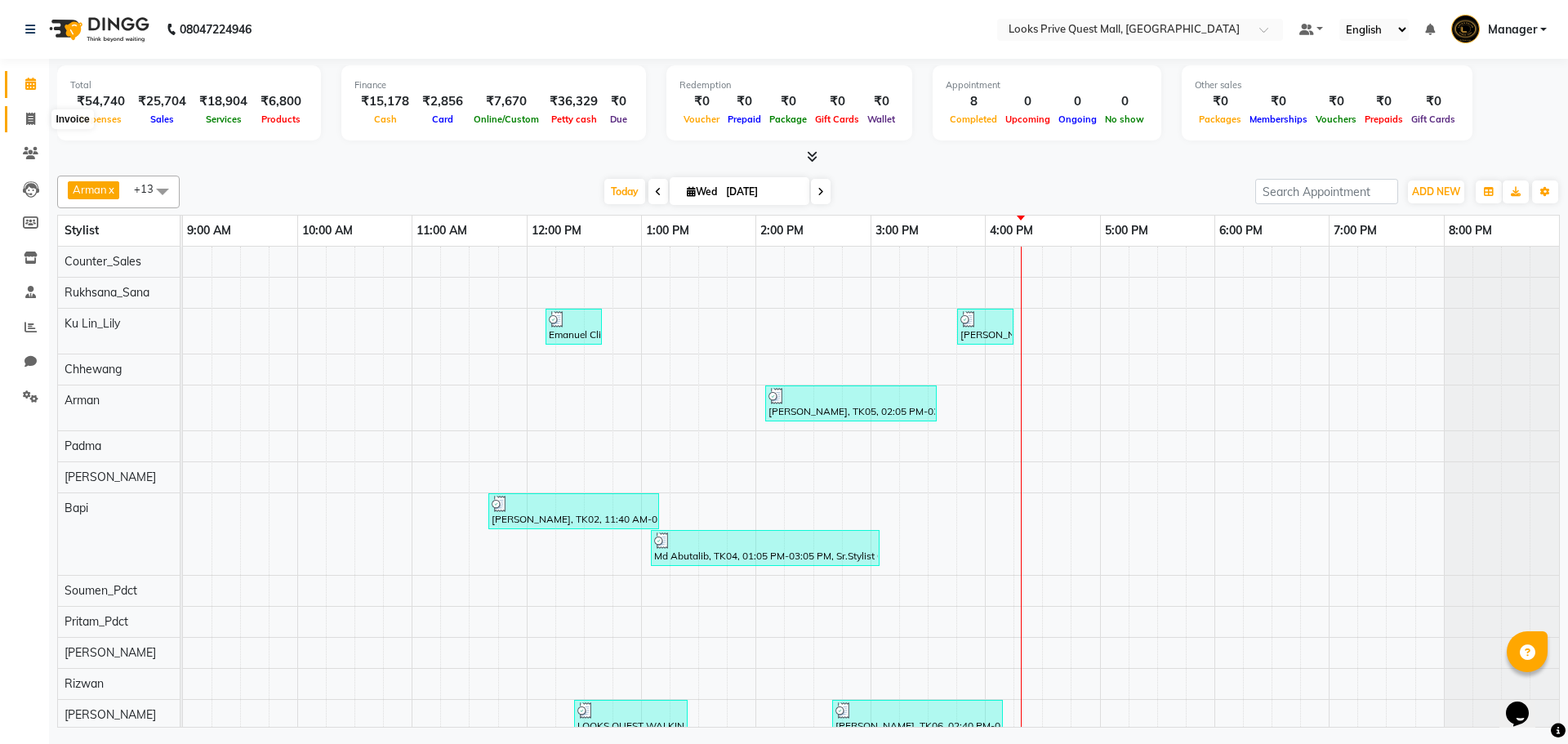
click at [38, 114] on span at bounding box center [30, 119] width 28 height 19
select select "service"
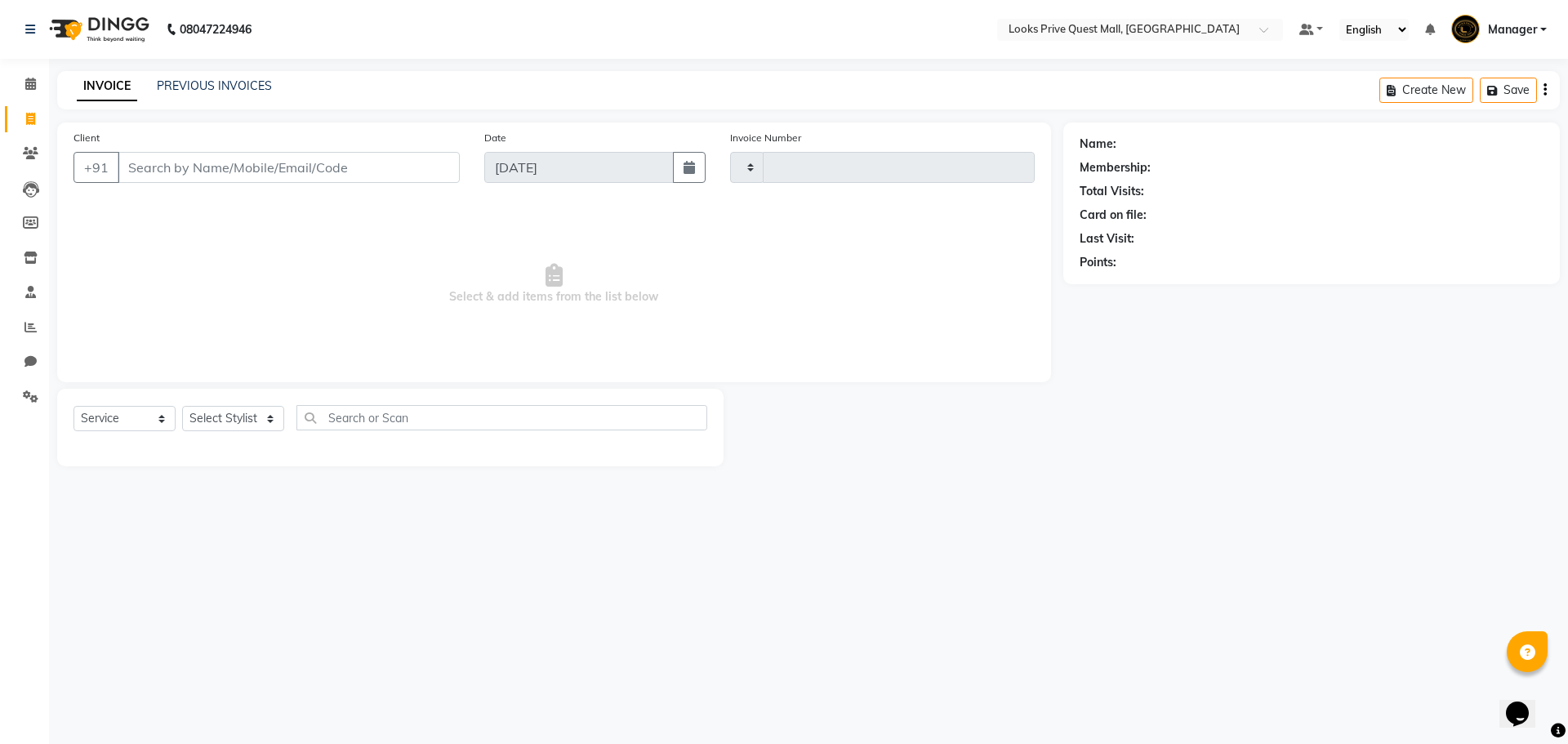
type input "3755"
select select "6141"
click at [217, 171] on input "Client" at bounding box center [289, 167] width 342 height 31
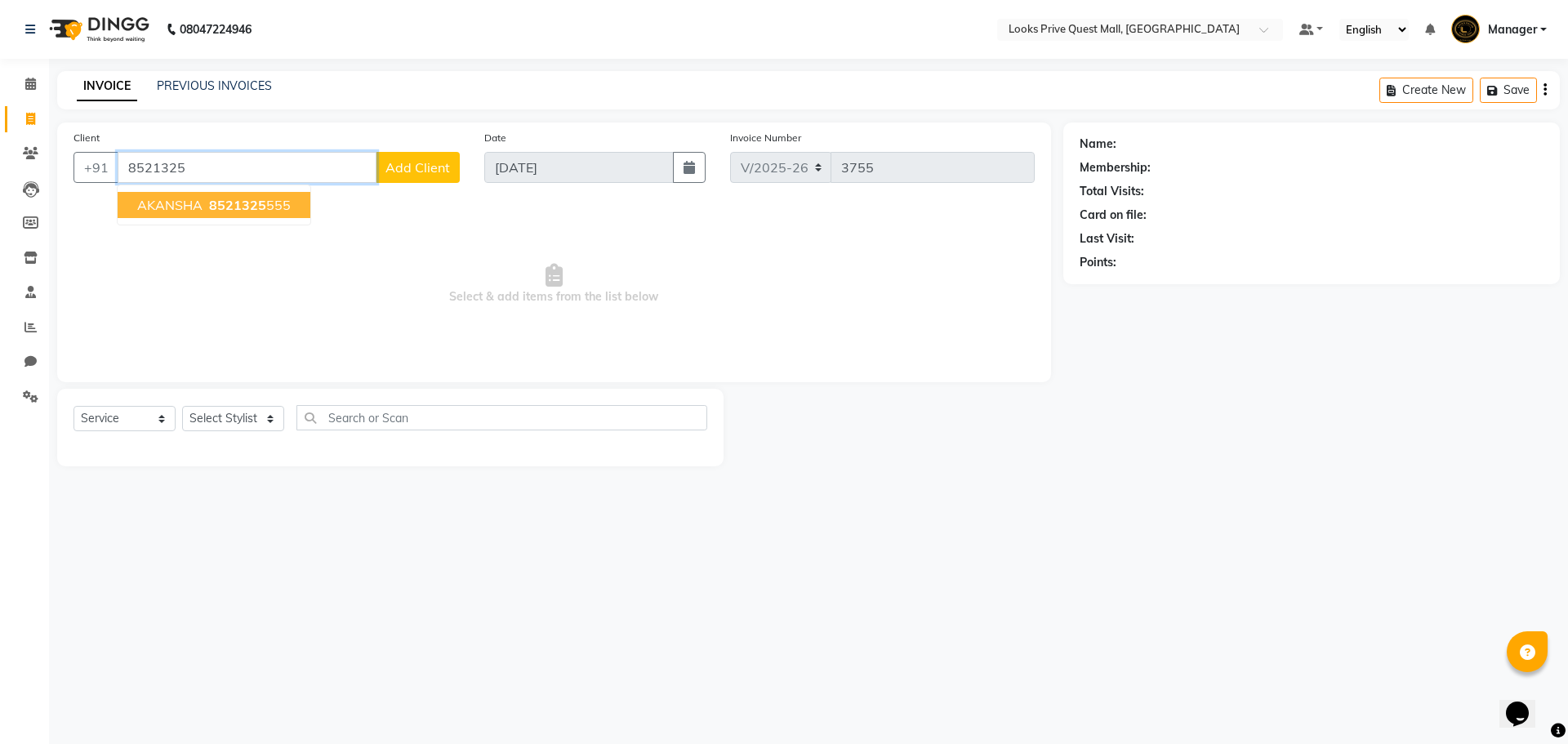
click at [230, 205] on span "8521325" at bounding box center [238, 204] width 57 height 17
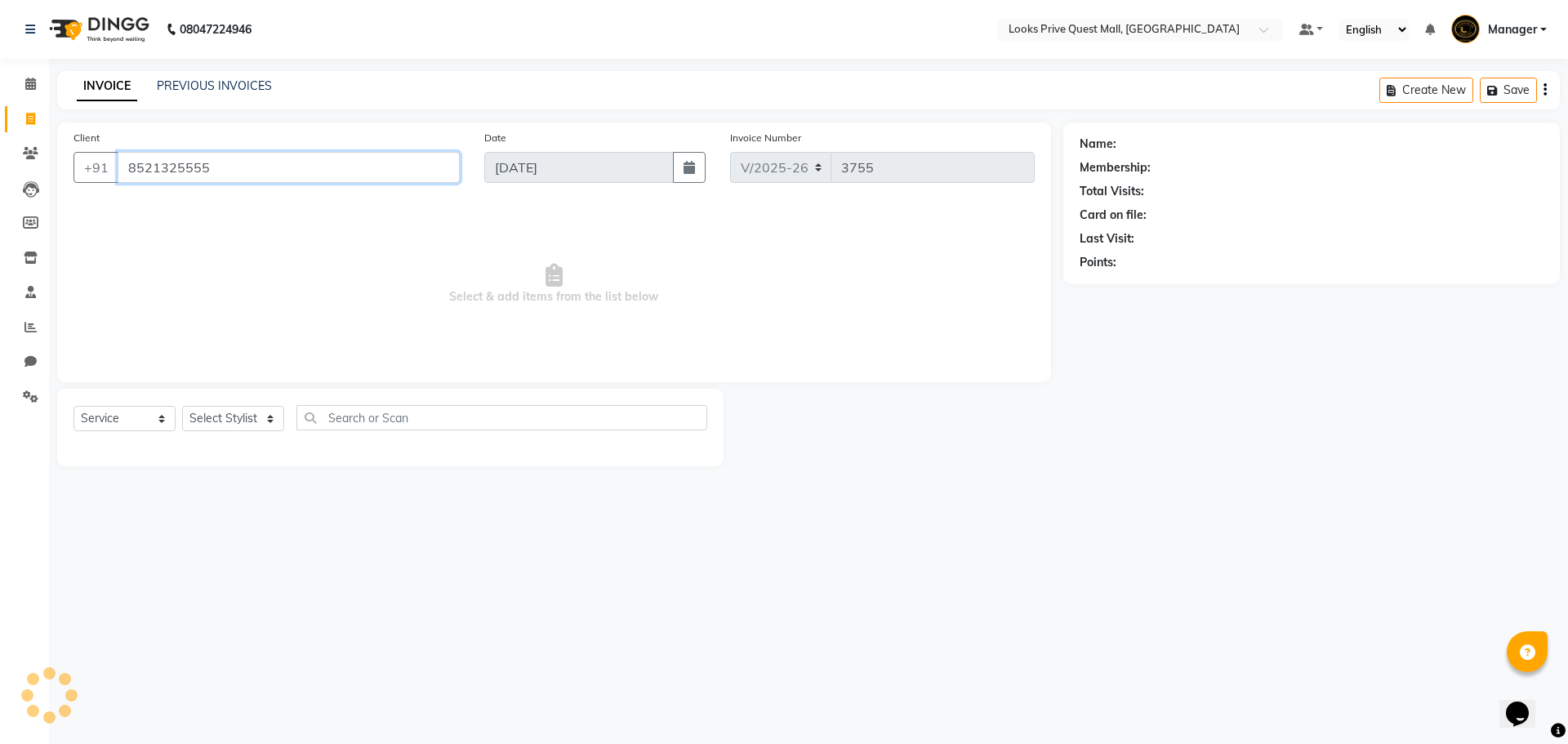
type input "8521325555"
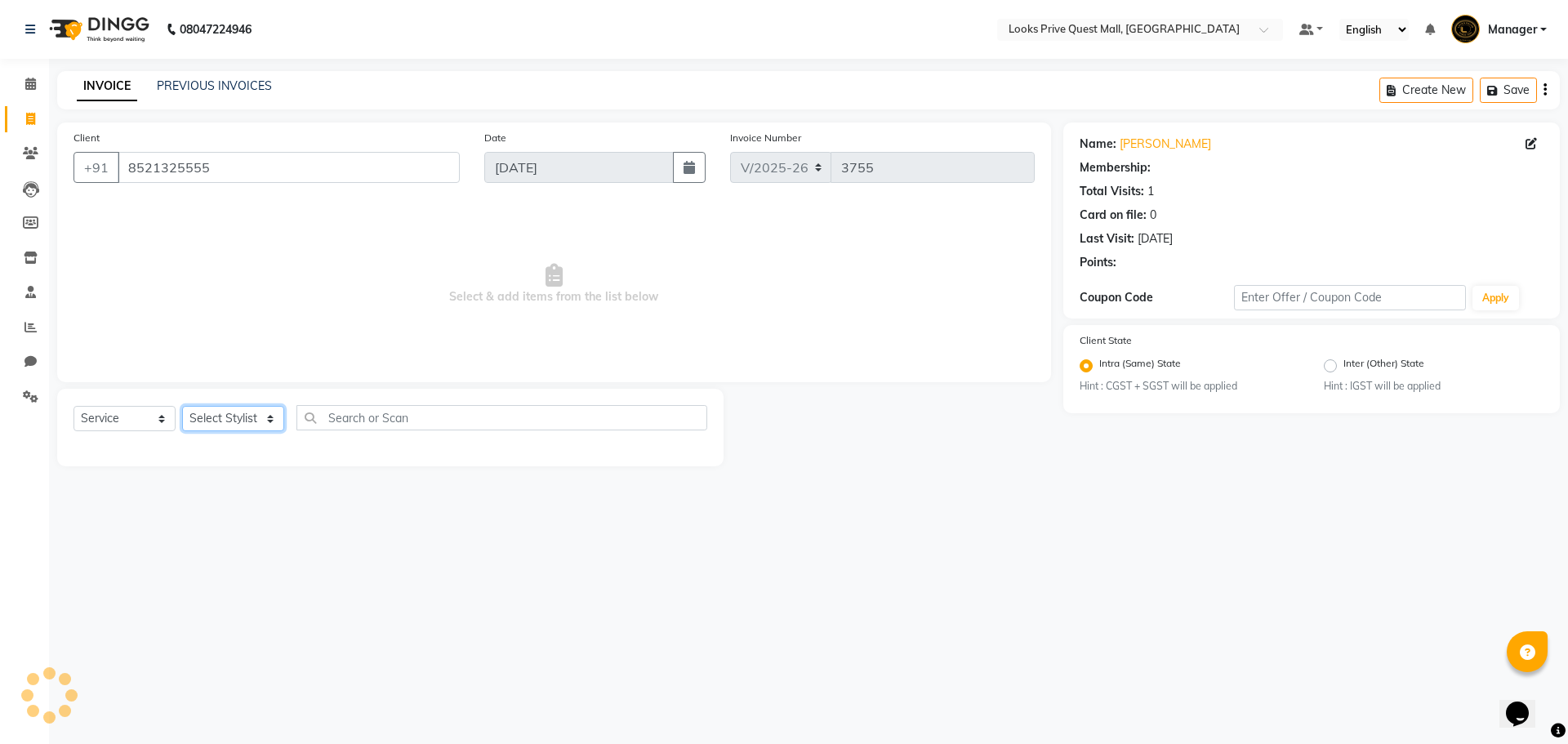
click at [213, 422] on select "Select Stylist Arman Bapi Chhewang Counter_Sales Deepa Das Dipti Uppal Firoz Ku…" at bounding box center [233, 418] width 102 height 25
select select "1: Object"
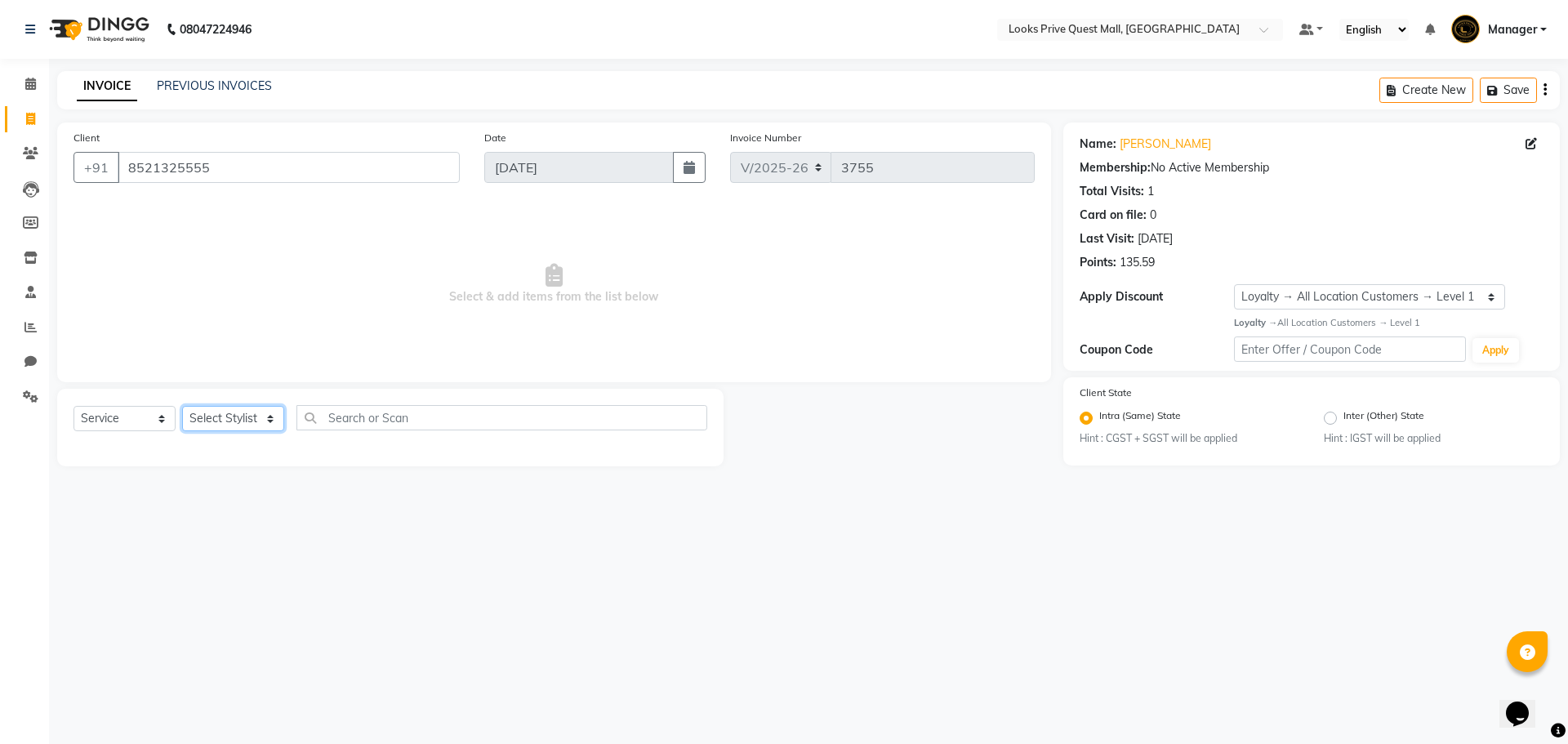
select select "46697"
click at [182, 406] on select "Select Stylist Arman Bapi Chhewang Counter_Sales Deepa Das Dipti Uppal Firoz Ku…" at bounding box center [233, 418] width 102 height 25
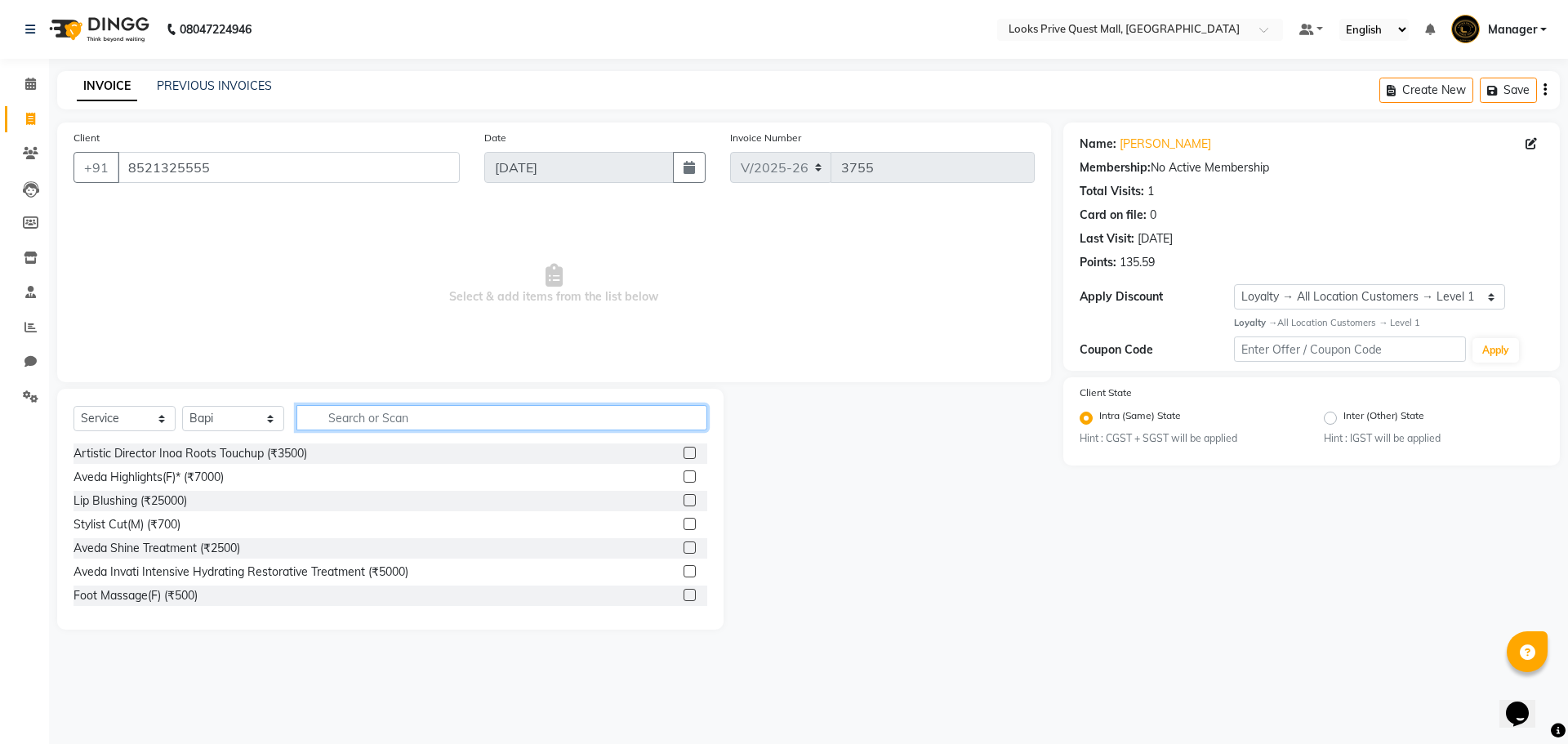
click at [362, 424] on input "text" at bounding box center [502, 417] width 411 height 25
type input "Sr.sty"
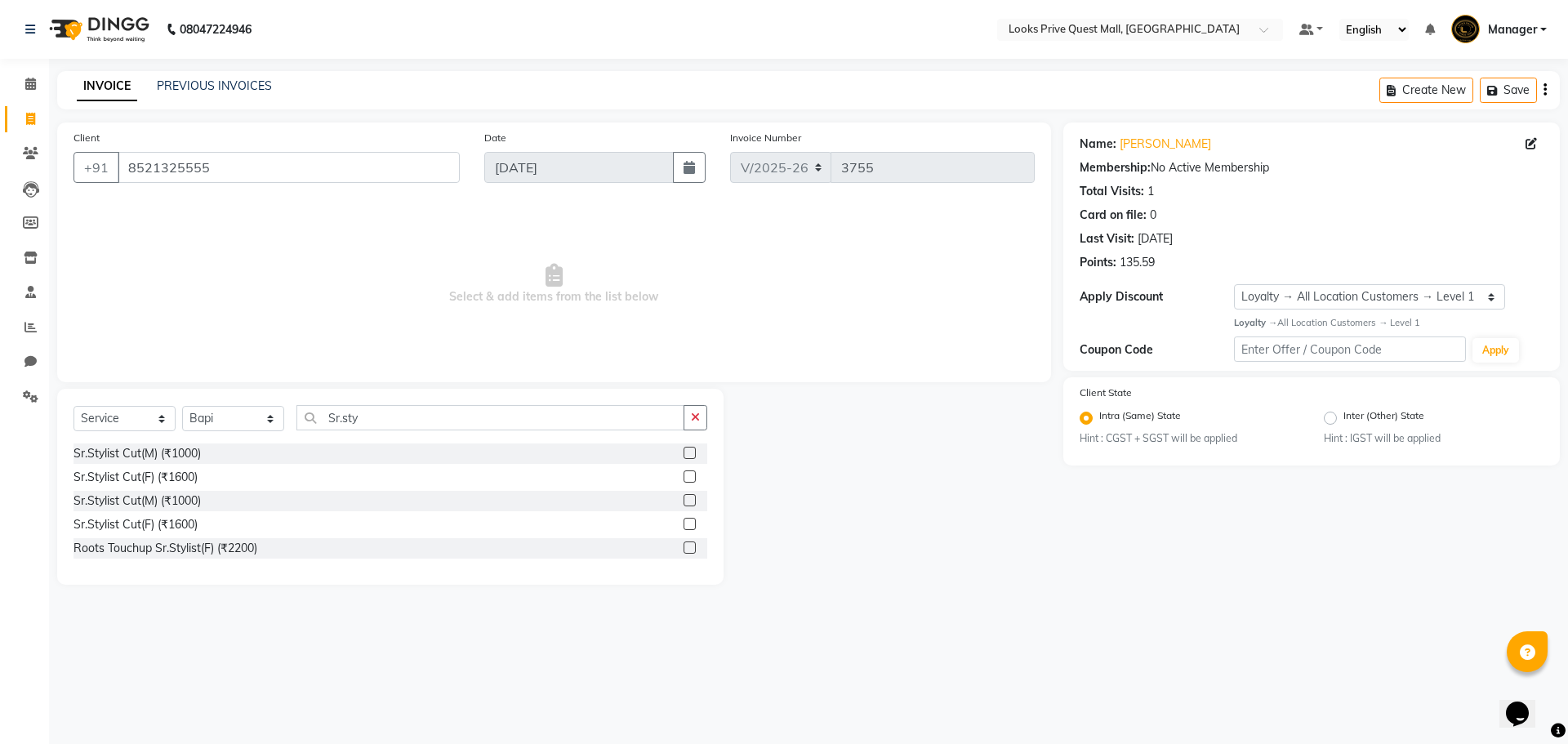
click at [688, 476] on label at bounding box center [690, 476] width 13 height 13
click at [688, 476] on input "checkbox" at bounding box center [689, 477] width 11 height 11
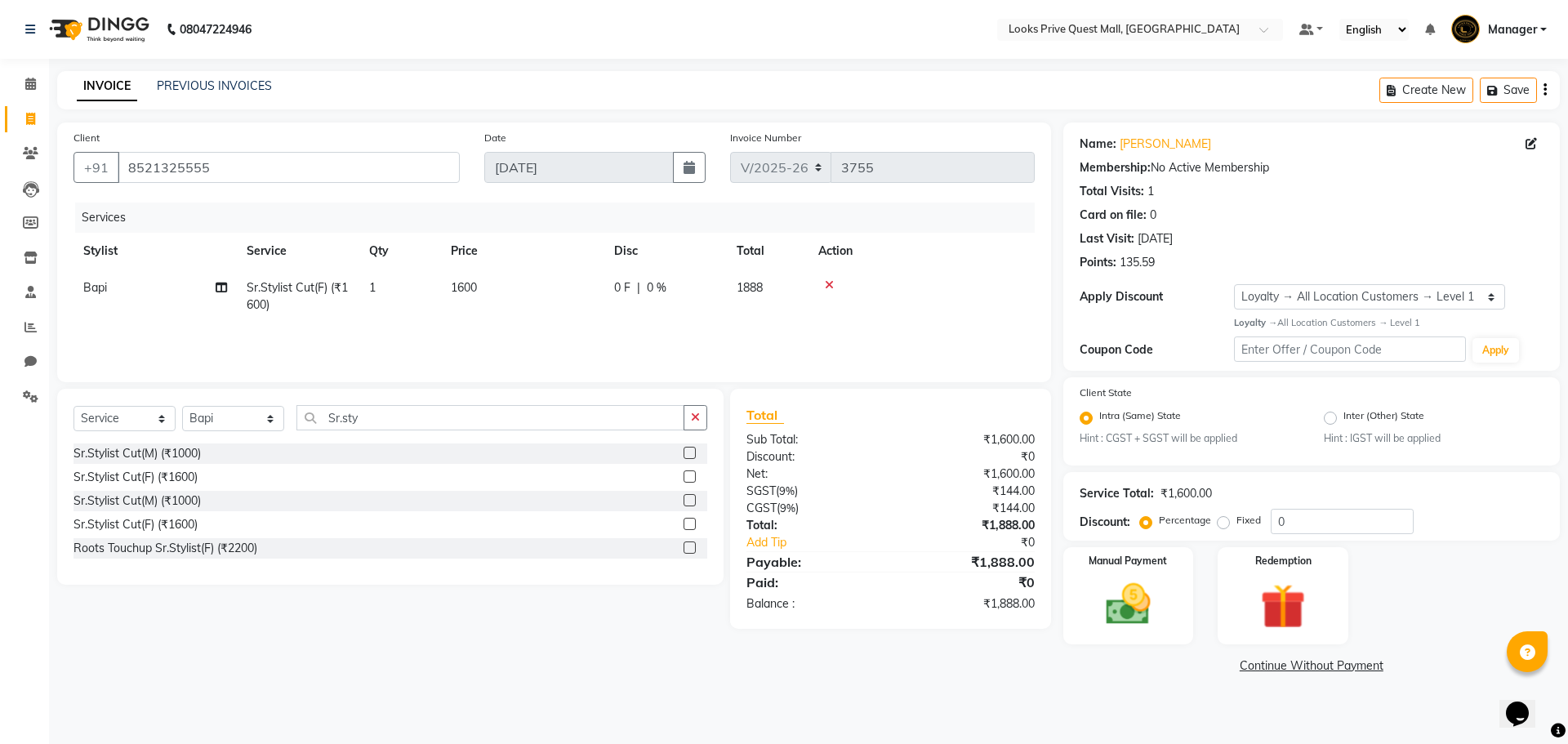
click at [536, 305] on td "1600" at bounding box center [522, 295] width 163 height 54
checkbox input "false"
select select "46697"
drag, startPoint x: 586, startPoint y: 289, endPoint x: 170, endPoint y: 242, distance: 418.6
click at [221, 259] on table "Stylist Service Qty Price Disc Total Action Arman Bapi Chhewang Counter_Sales D…" at bounding box center [554, 282] width 962 height 99
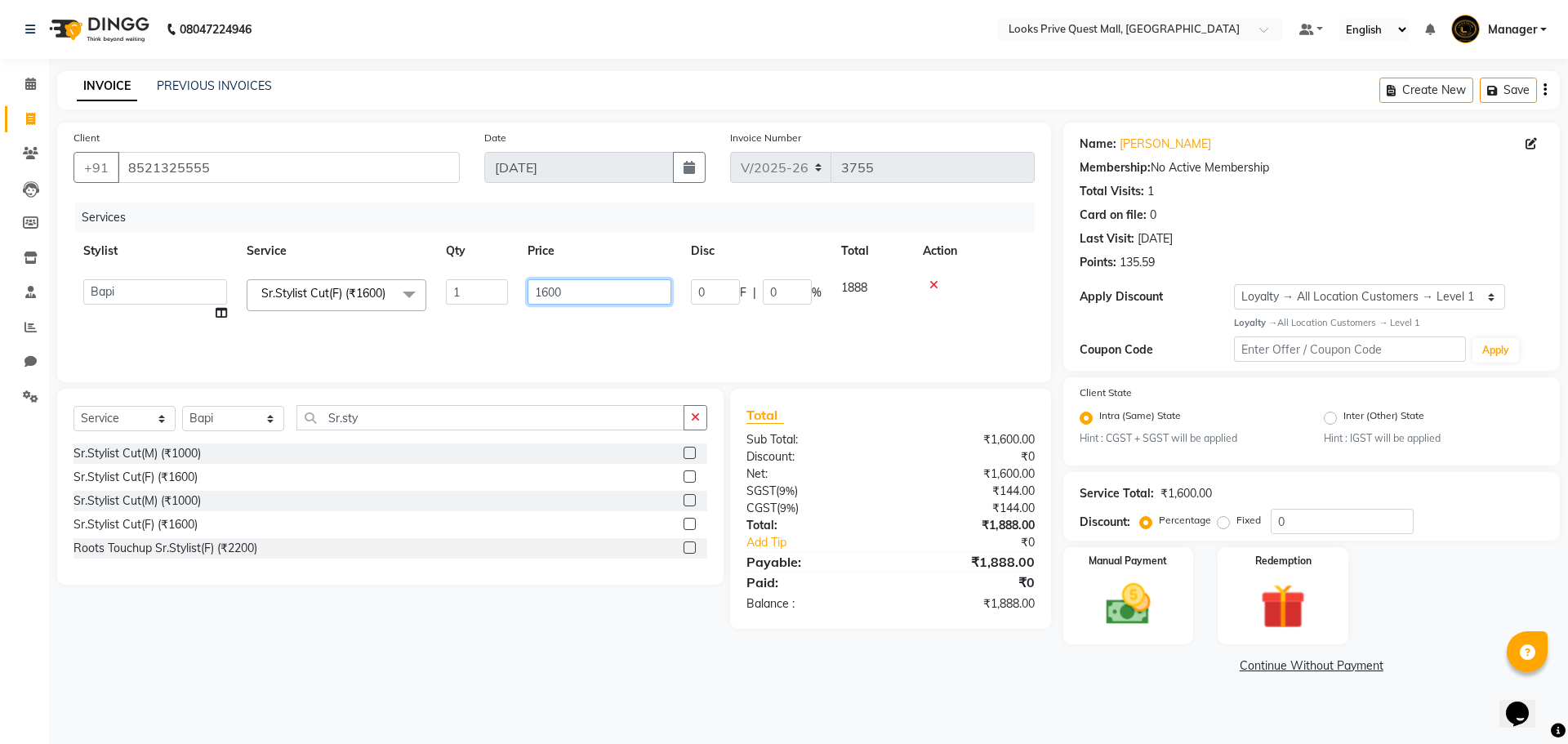
type input "2"
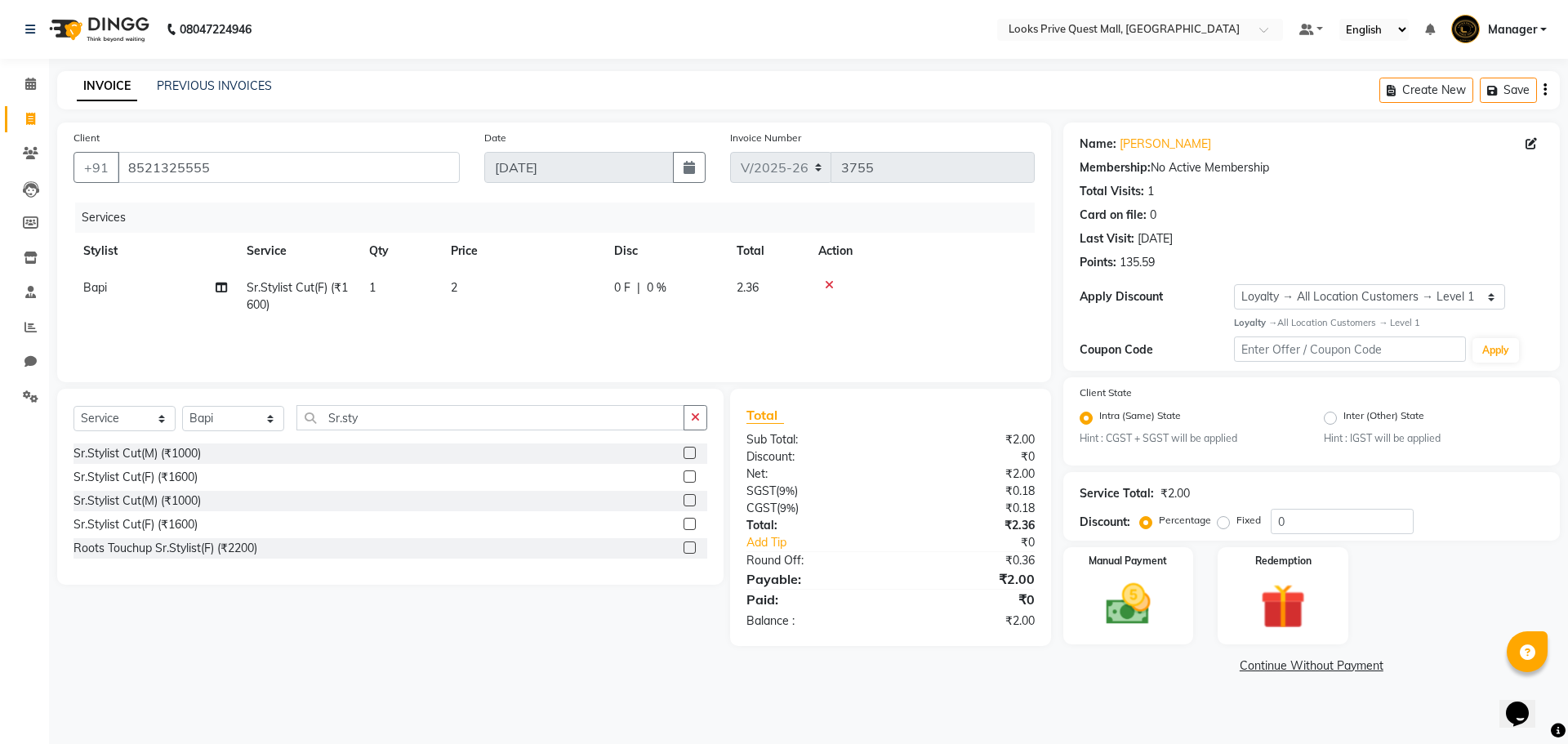
click at [690, 454] on label at bounding box center [690, 453] width 13 height 13
click at [690, 454] on input "checkbox" at bounding box center [689, 453] width 11 height 11
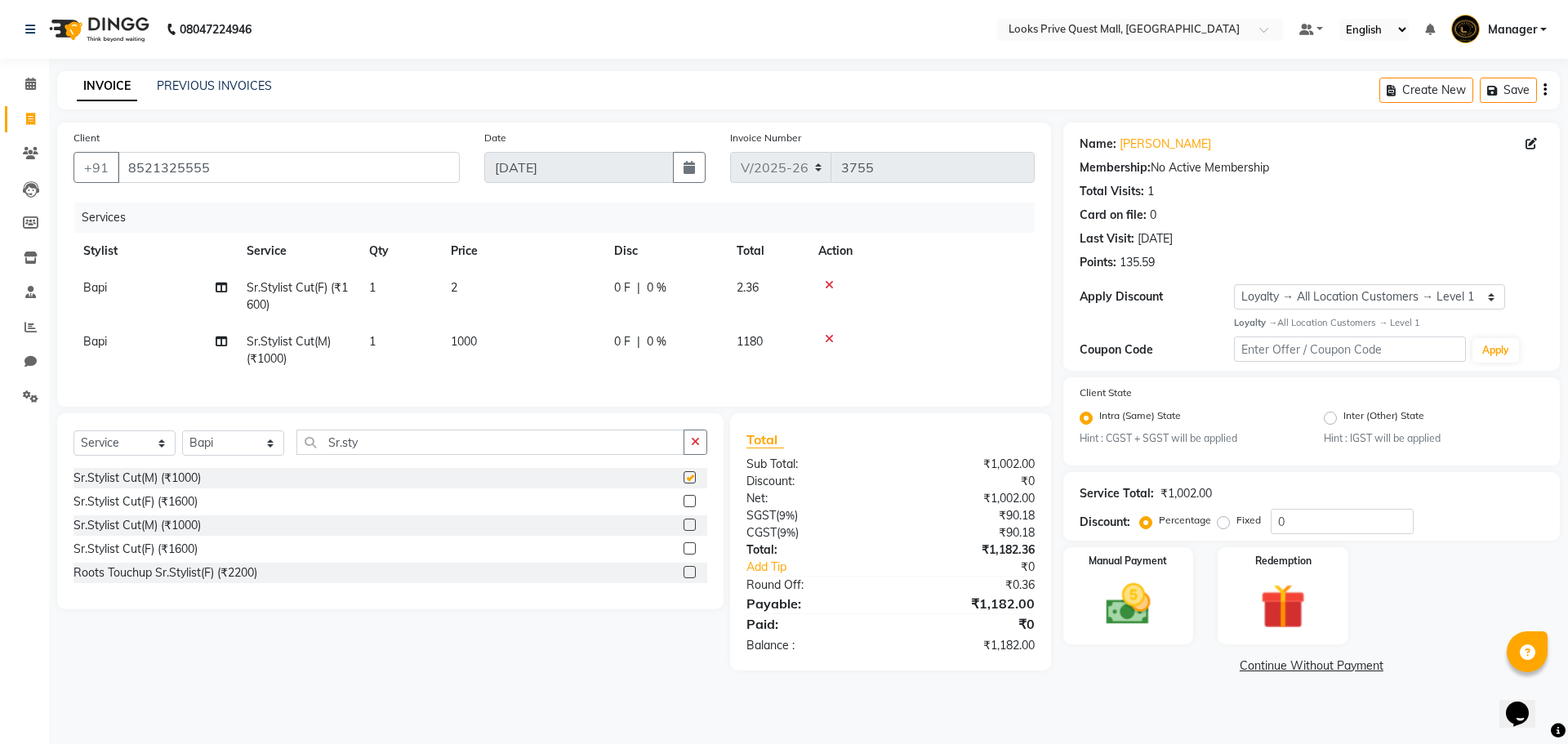
checkbox input "false"
click at [829, 284] on icon at bounding box center [829, 285] width 9 height 12
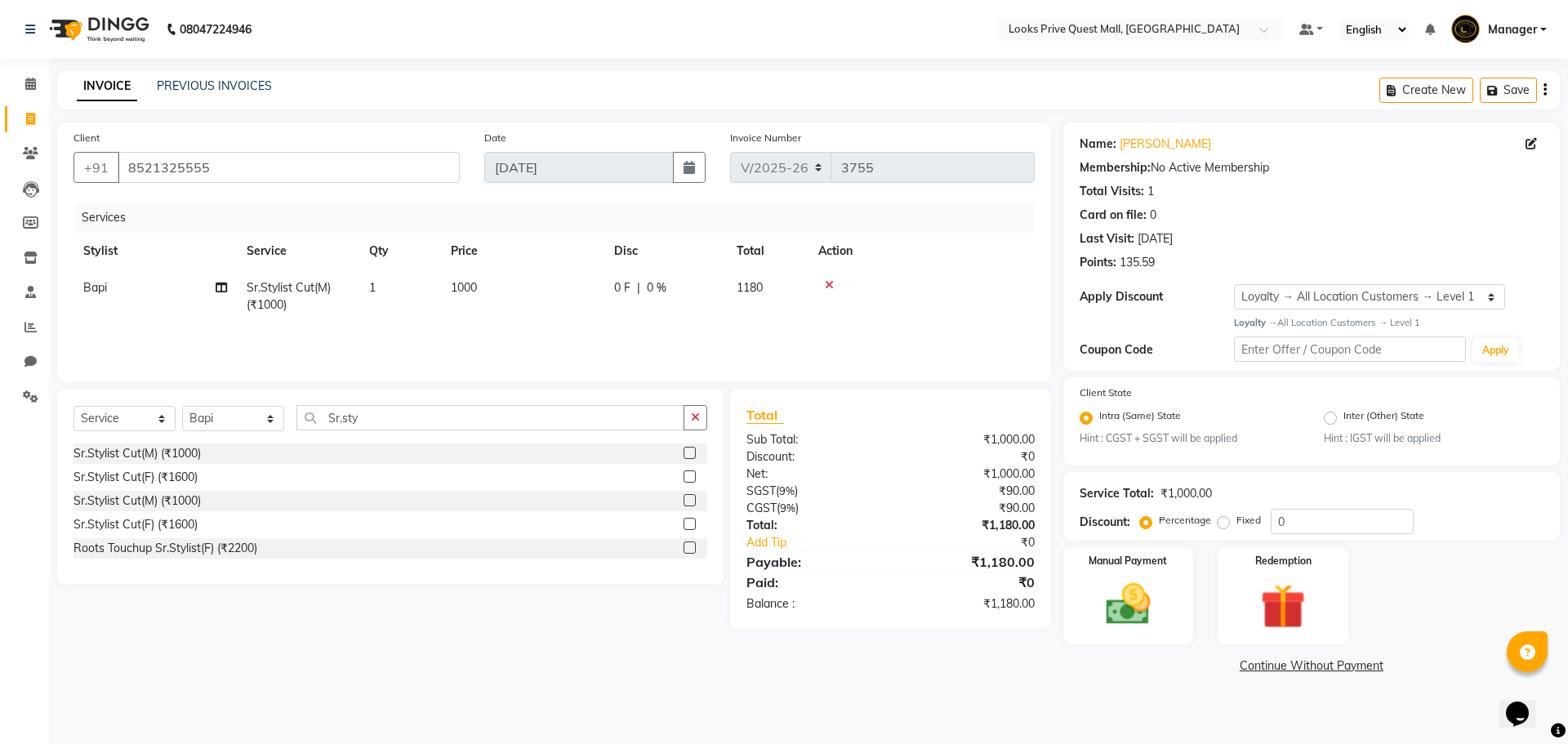
click at [515, 308] on td "1000" at bounding box center [522, 295] width 163 height 54
select select "46697"
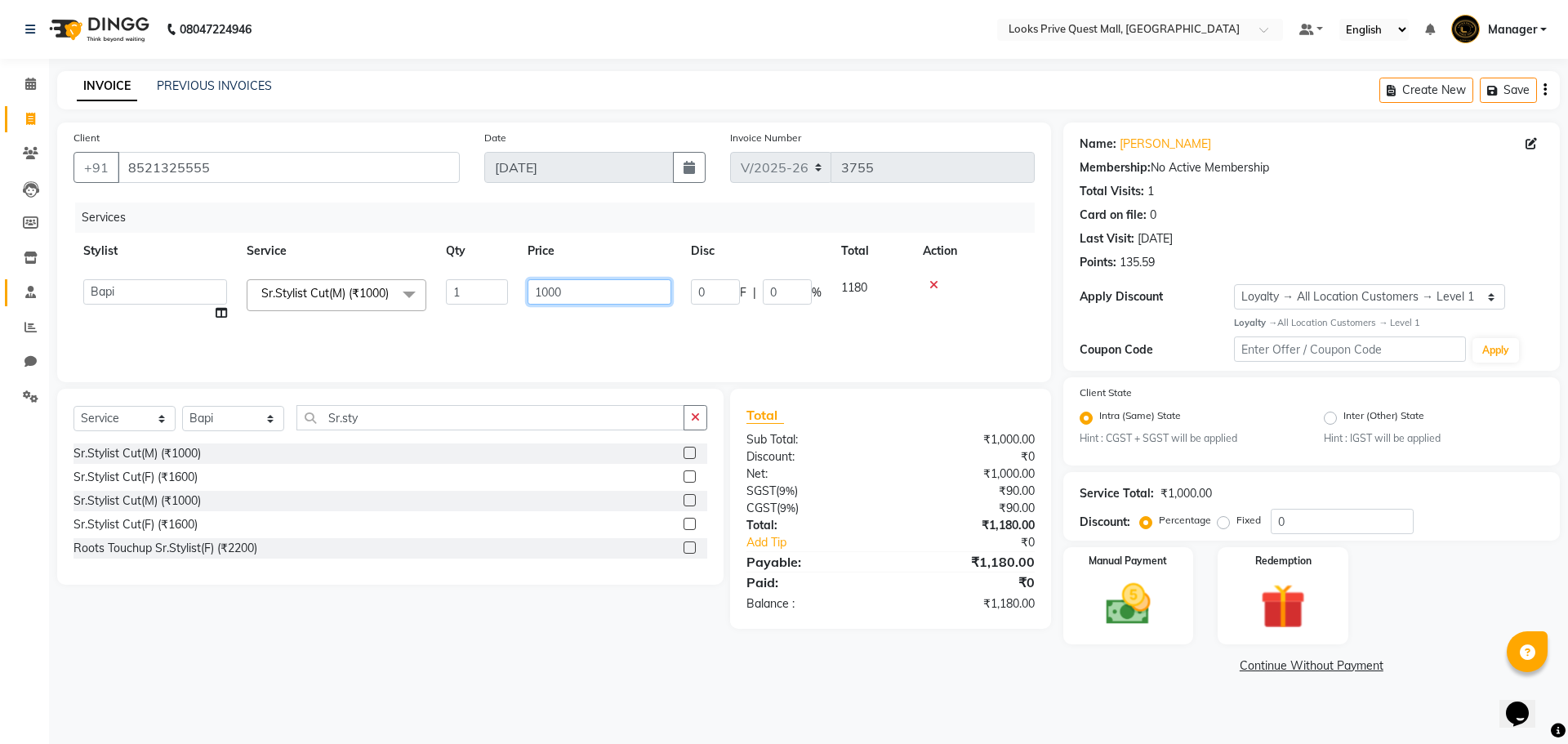
click at [54, 303] on body "08047224946 Select Location × Looks Prive Quest Mall, Kolkata Default Panel My …" at bounding box center [784, 372] width 1568 height 744
type input "1200"
click at [413, 520] on div "Sr.Stylist Cut(F) (₹1600)" at bounding box center [390, 524] width 634 height 21
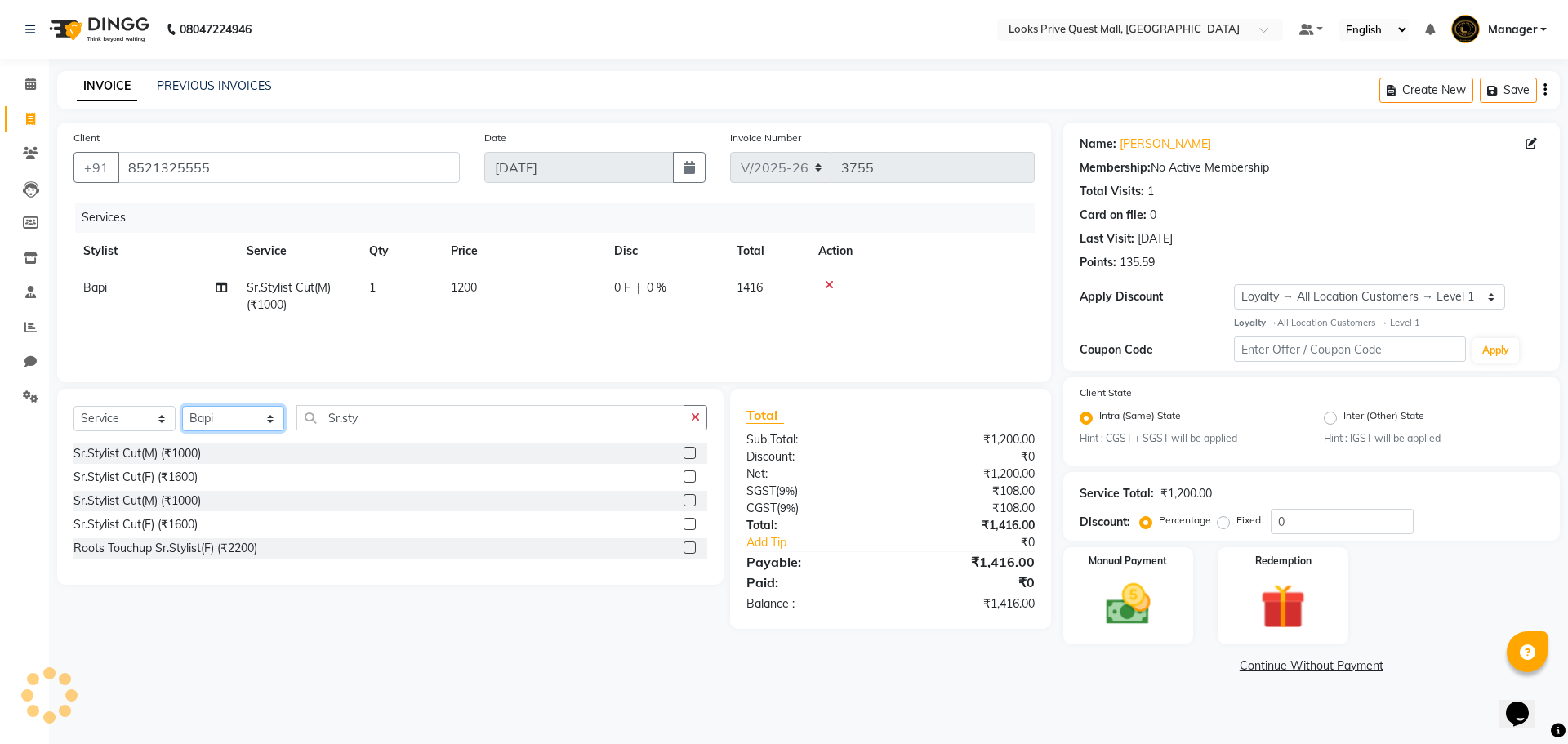
click at [247, 422] on select "Select Stylist Arman Bapi Chhewang Counter_Sales [PERSON_NAME] [PERSON_NAME] [P…" at bounding box center [233, 418] width 102 height 25
select select "46691"
click at [182, 406] on select "Select Stylist Arman Bapi Chhewang Counter_Sales [PERSON_NAME] [PERSON_NAME] [P…" at bounding box center [233, 418] width 102 height 25
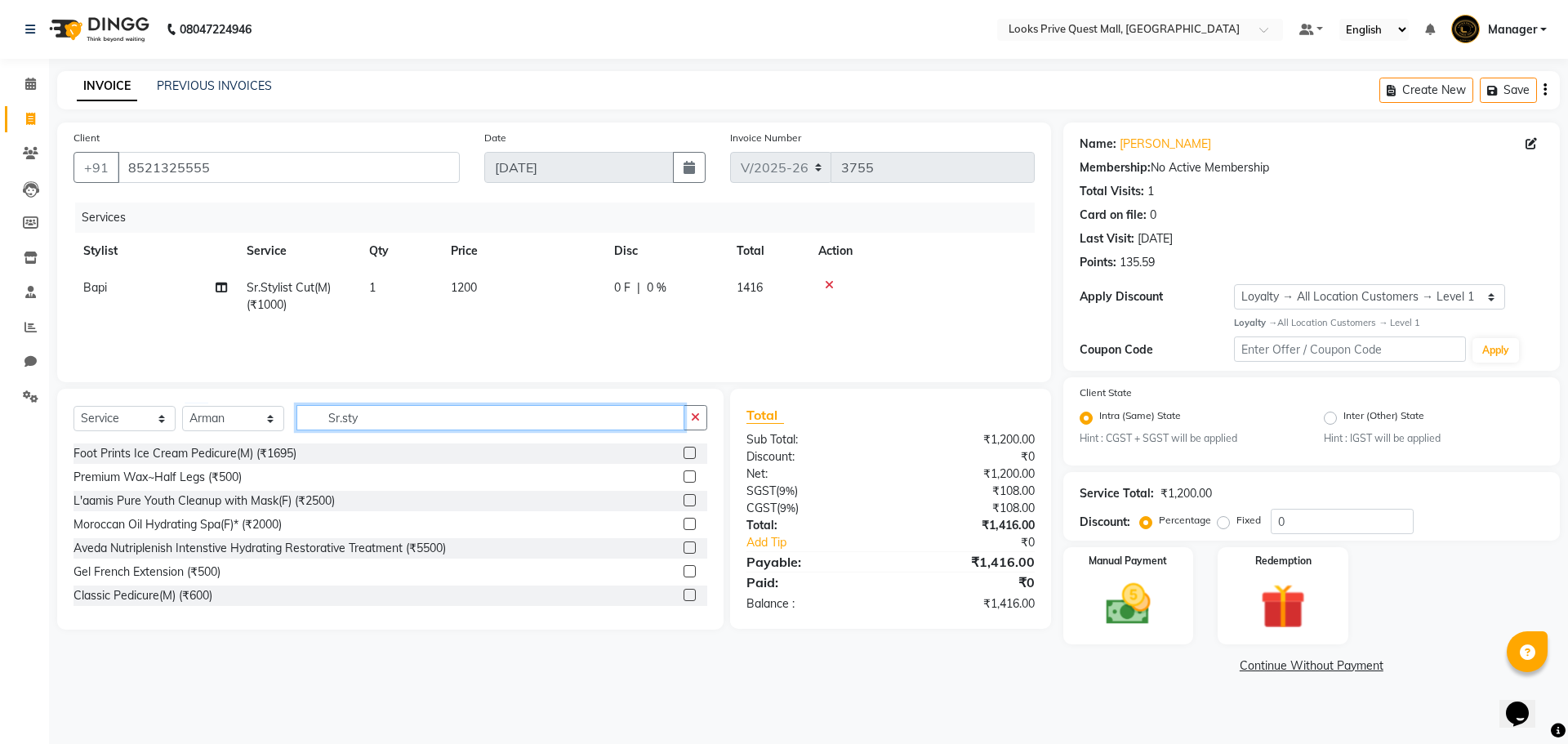
drag, startPoint x: 375, startPoint y: 420, endPoint x: 0, endPoint y: 390, distance: 376.2
click at [0, 393] on app-home "08047224946 Select Location × Looks Prive Quest Mall, Kolkata Default Panel My …" at bounding box center [784, 351] width 1568 height 702
type input "beard"
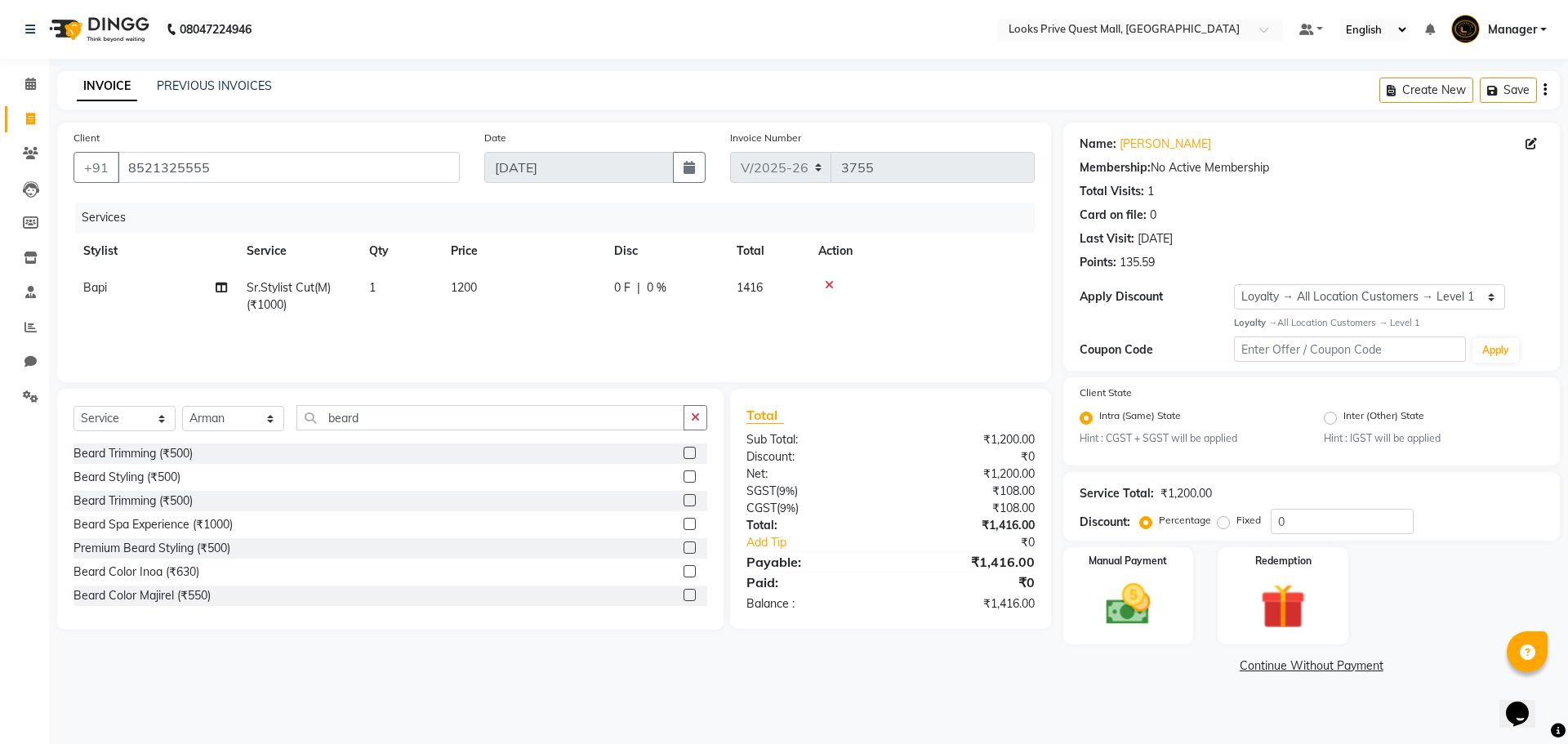
click at [684, 477] on label at bounding box center [690, 476] width 13 height 13
click at [684, 477] on input "checkbox" at bounding box center [689, 477] width 11 height 11
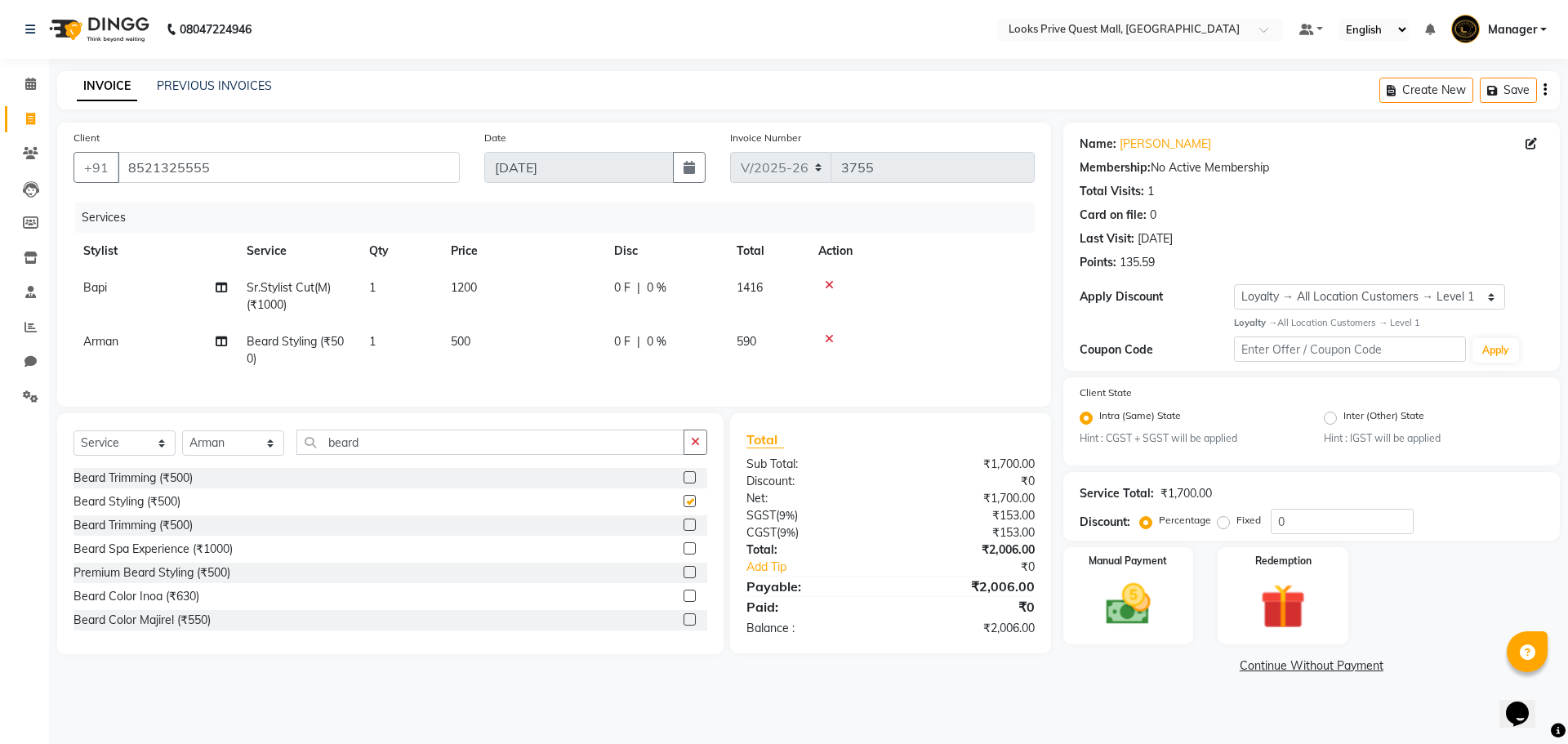
checkbox input "false"
click at [581, 335] on td "500" at bounding box center [522, 350] width 163 height 54
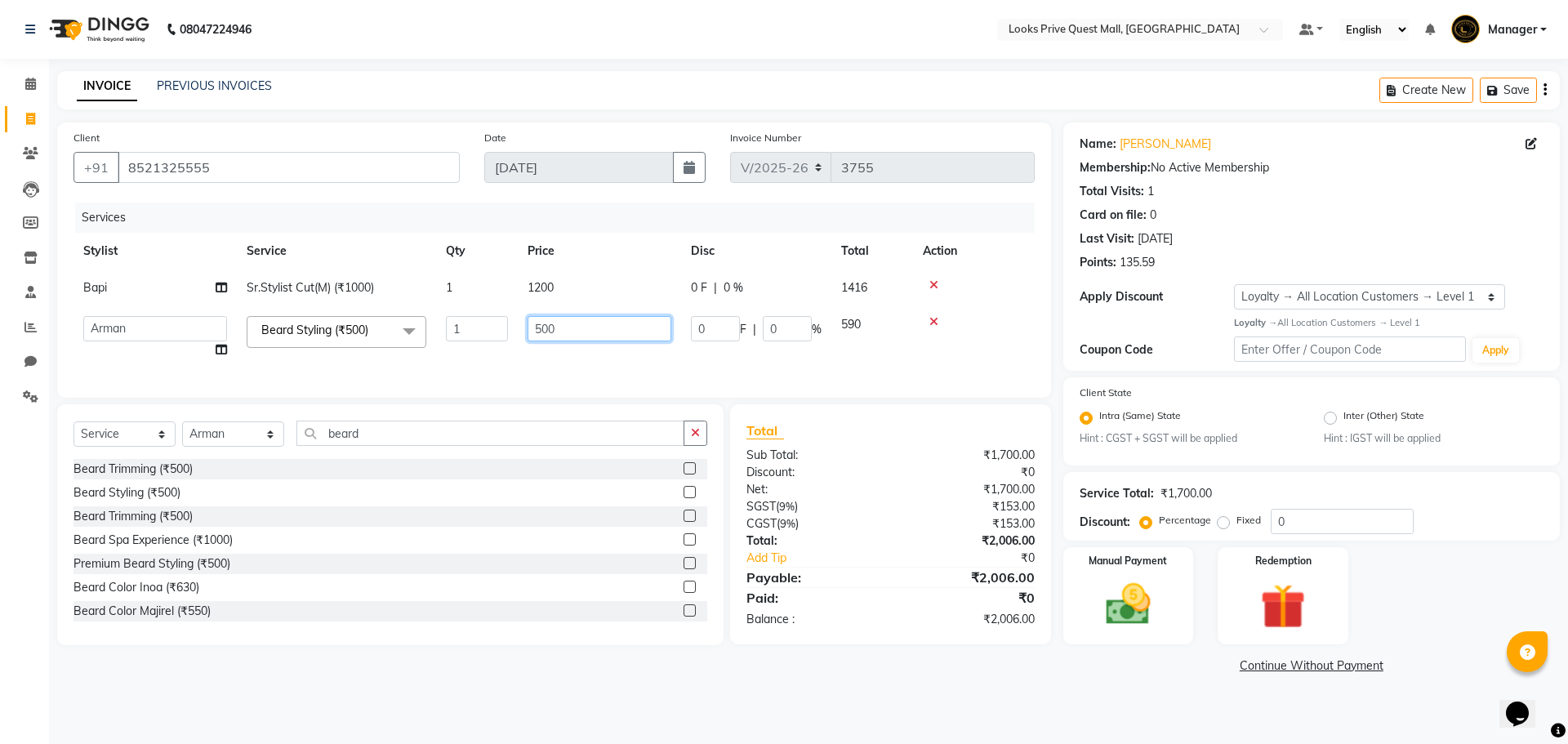
drag, startPoint x: 566, startPoint y: 336, endPoint x: 203, endPoint y: 355, distance: 363.5
click at [203, 355] on tr "Arman Bapi Chhewang Counter_Sales Deepa Das Dipti Uppal Firoz Ku Lin_Lily Manag…" at bounding box center [554, 336] width 962 height 62
type input "700"
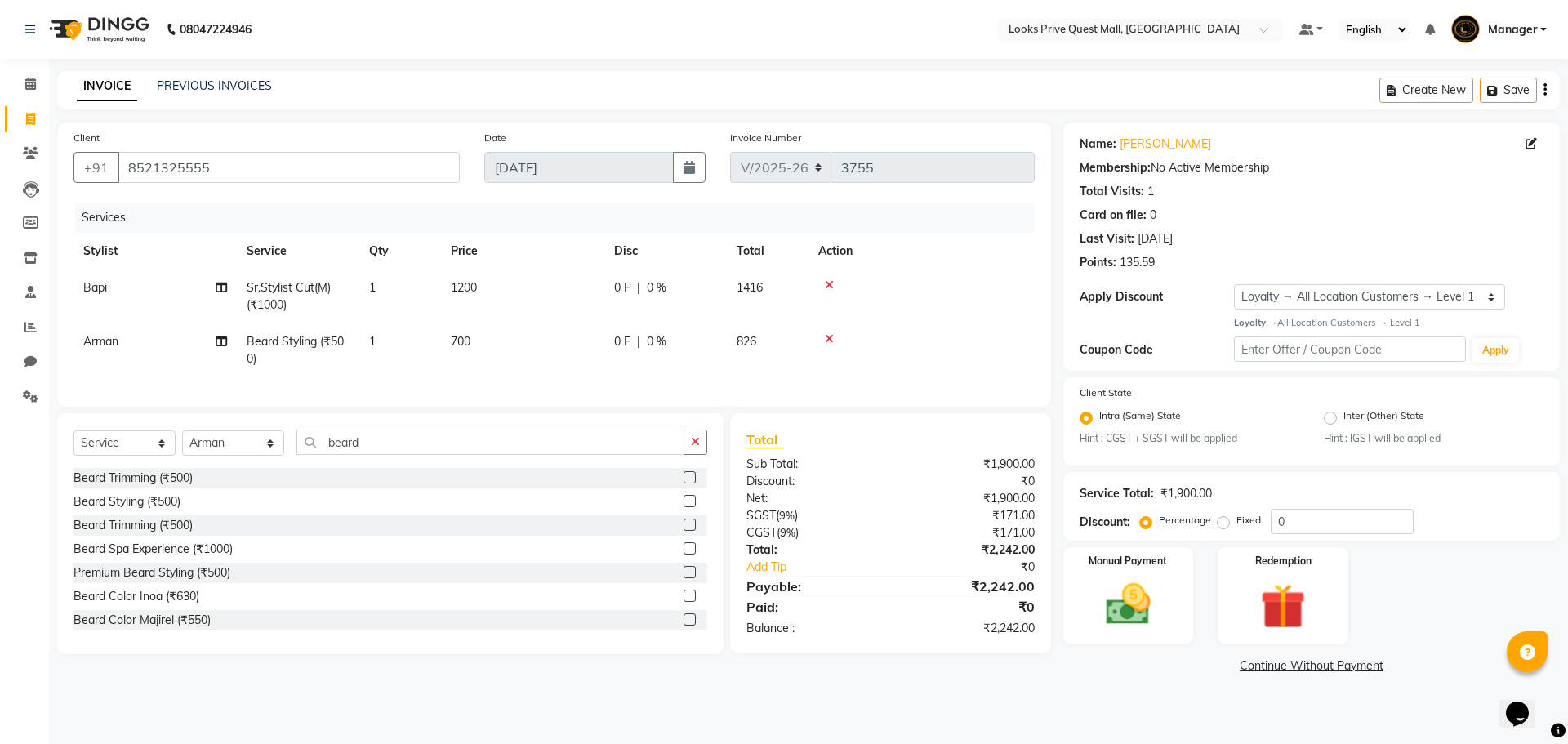
click at [494, 664] on div "Client +91 8521325555 Date 03-09-2025 Invoice Number V/2025 V/2025-26 3755 Serv…" at bounding box center [554, 400] width 1018 height 555
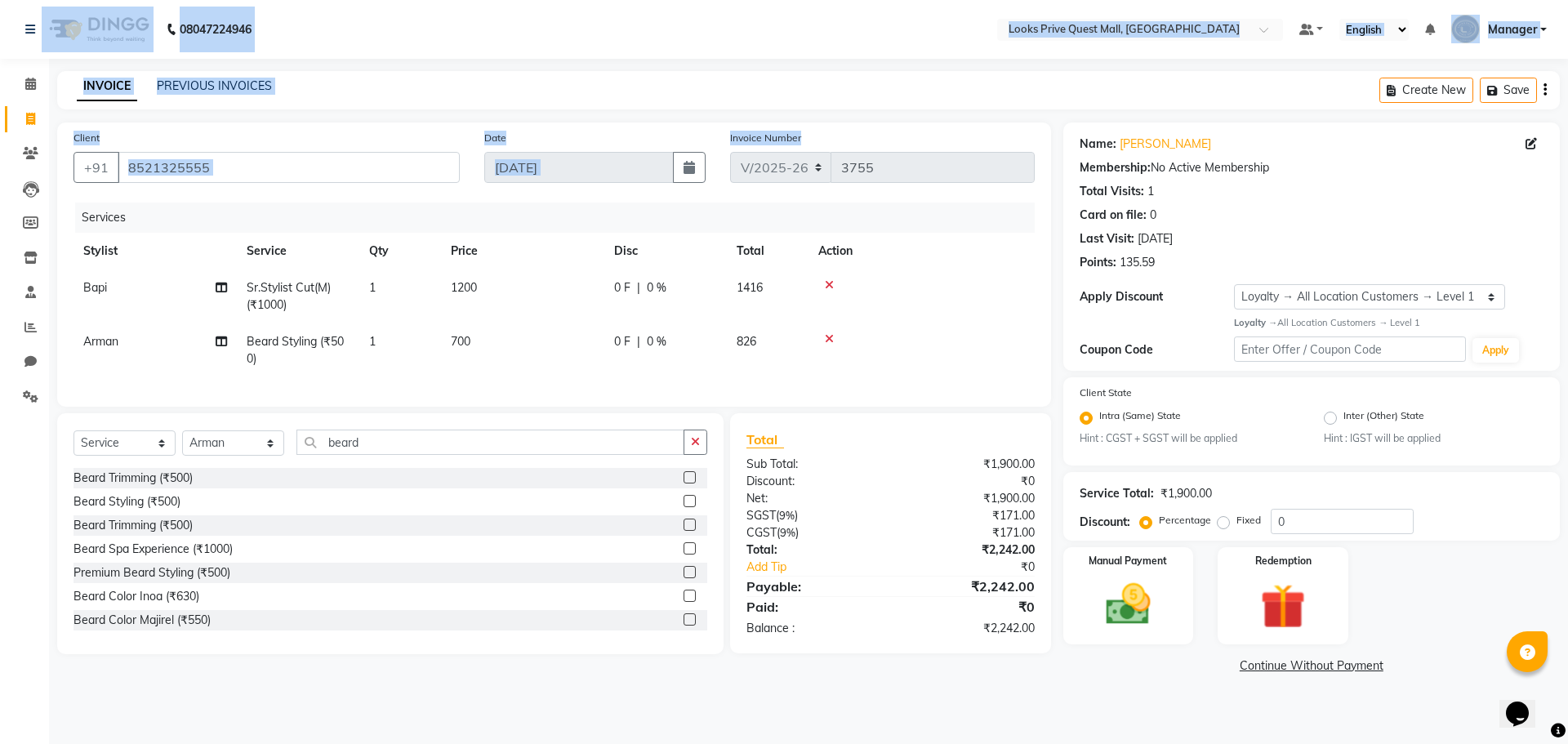
click at [803, 175] on app-home "08047224946 Select Location × Looks Prive Quest Mall, Kolkata Default Panel My …" at bounding box center [784, 351] width 1568 height 702
click at [670, 95] on div "INVOICE PREVIOUS INVOICES Create New Save" at bounding box center [808, 90] width 1502 height 38
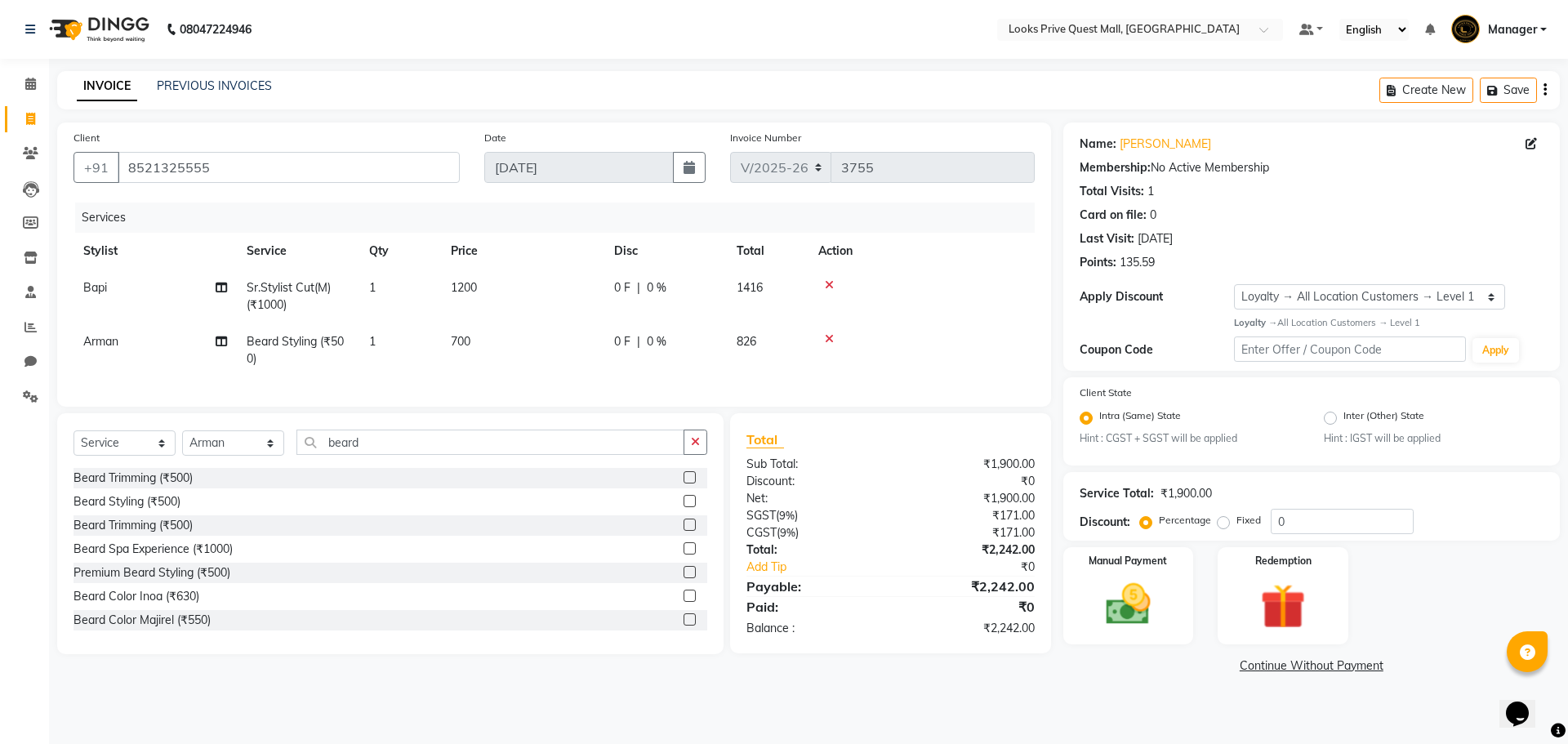
click at [1120, 705] on div "08047224946 Select Location × Looks Prive Quest Mall, Kolkata Default Panel My …" at bounding box center [784, 372] width 1568 height 744
click at [1532, 141] on icon at bounding box center [1531, 144] width 12 height 12
click at [1534, 141] on icon at bounding box center [1531, 144] width 12 height 12
click at [1526, 144] on icon at bounding box center [1531, 144] width 12 height 12
click at [1124, 576] on div "Manual Payment" at bounding box center [1128, 595] width 136 height 101
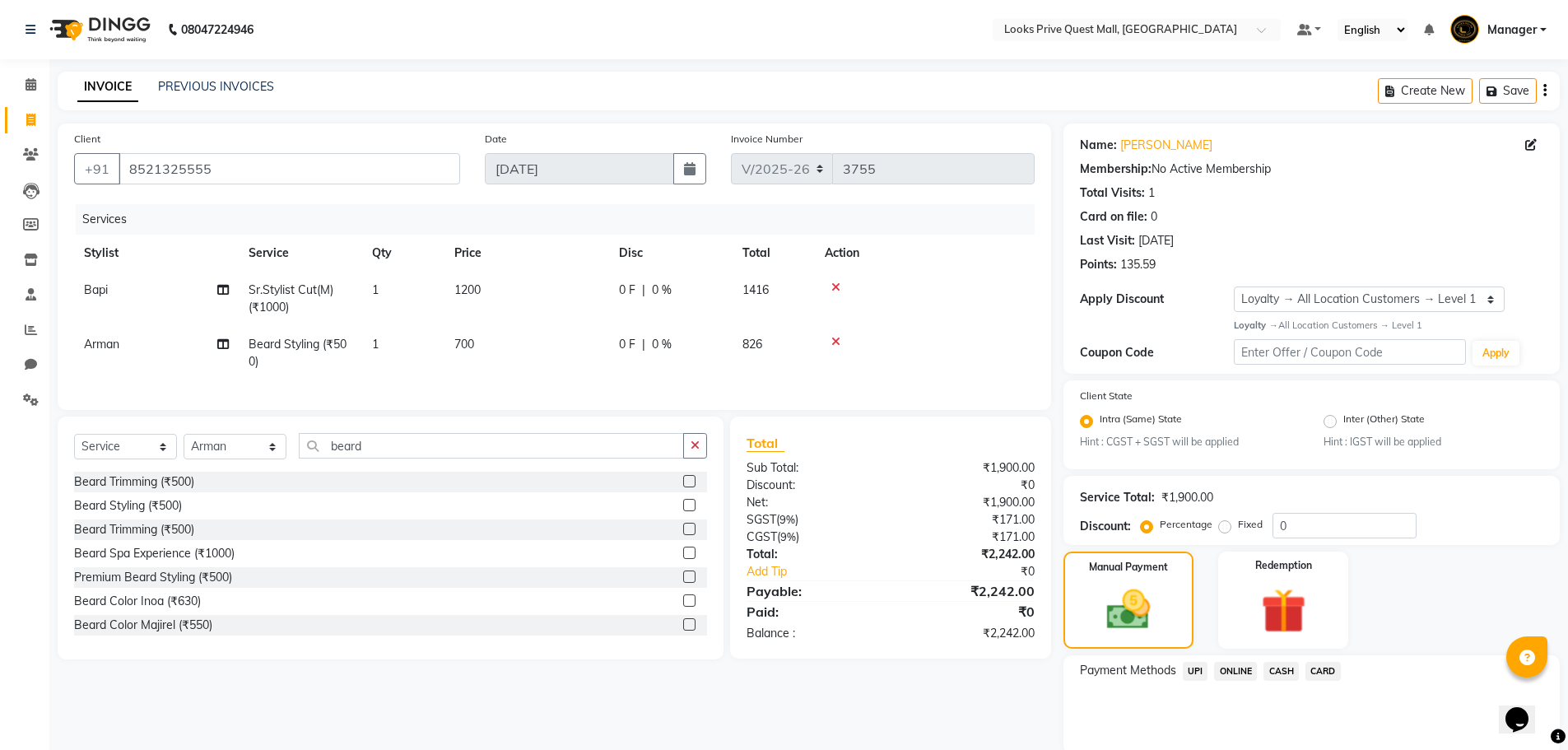
click at [1322, 673] on span "CARD" at bounding box center [1323, 670] width 36 height 19
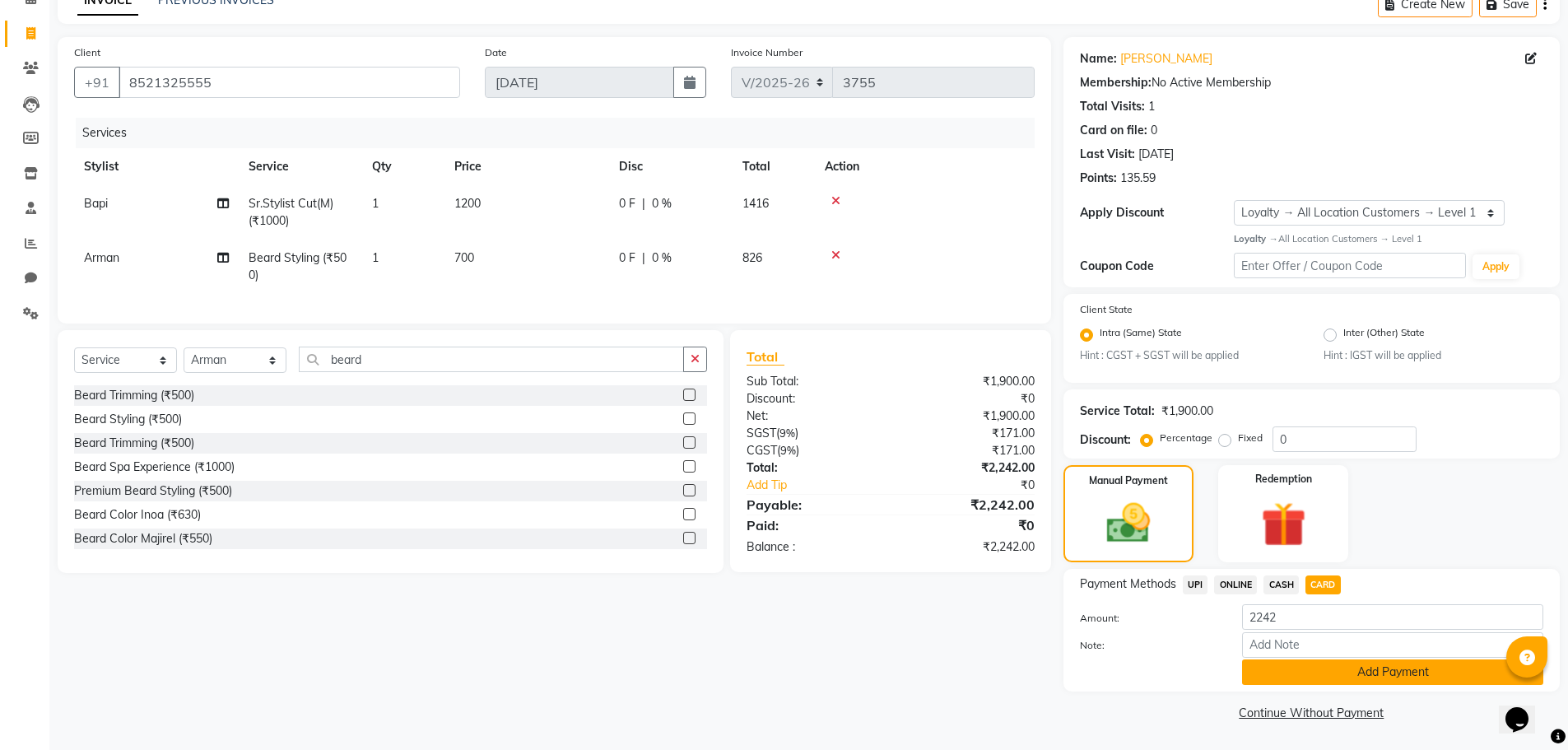
click at [1288, 675] on button "Add Payment" at bounding box center [1393, 672] width 302 height 26
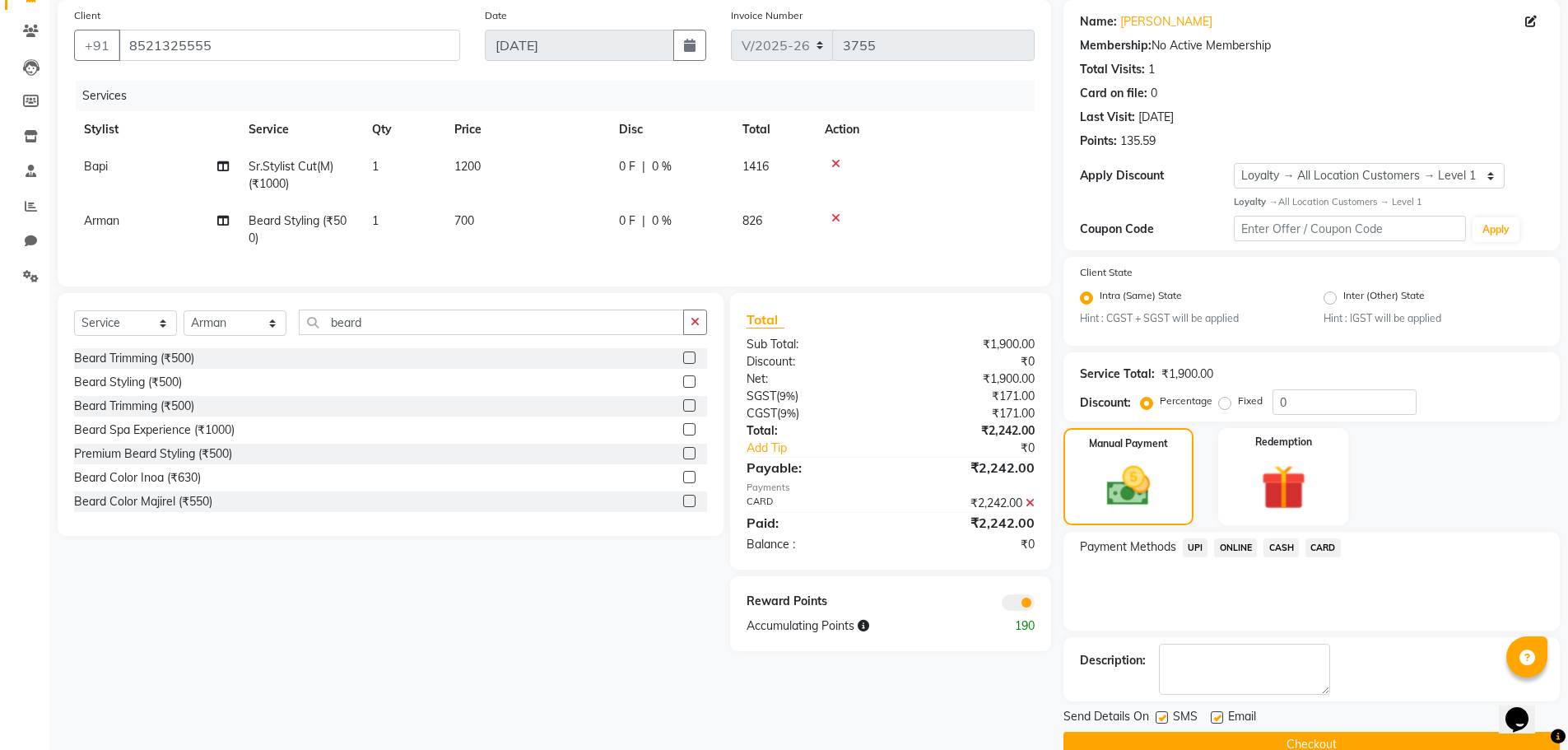
scroll to position [156, 0]
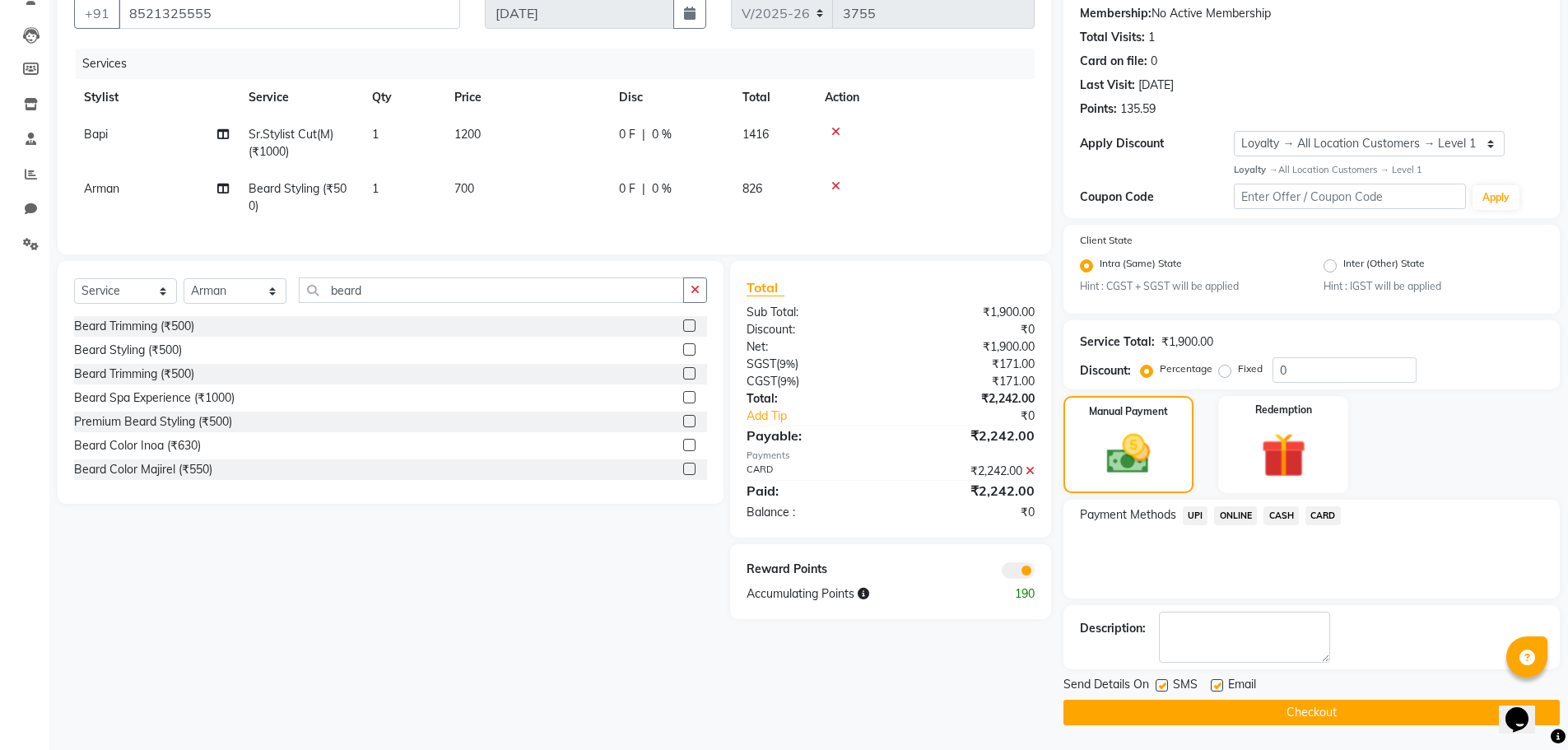
click at [1214, 681] on label at bounding box center [1217, 685] width 13 height 13
click at [1214, 681] on input "checkbox" at bounding box center [1216, 685] width 11 height 11
checkbox input "false"
click at [1208, 710] on button "Checkout" at bounding box center [1312, 713] width 496 height 26
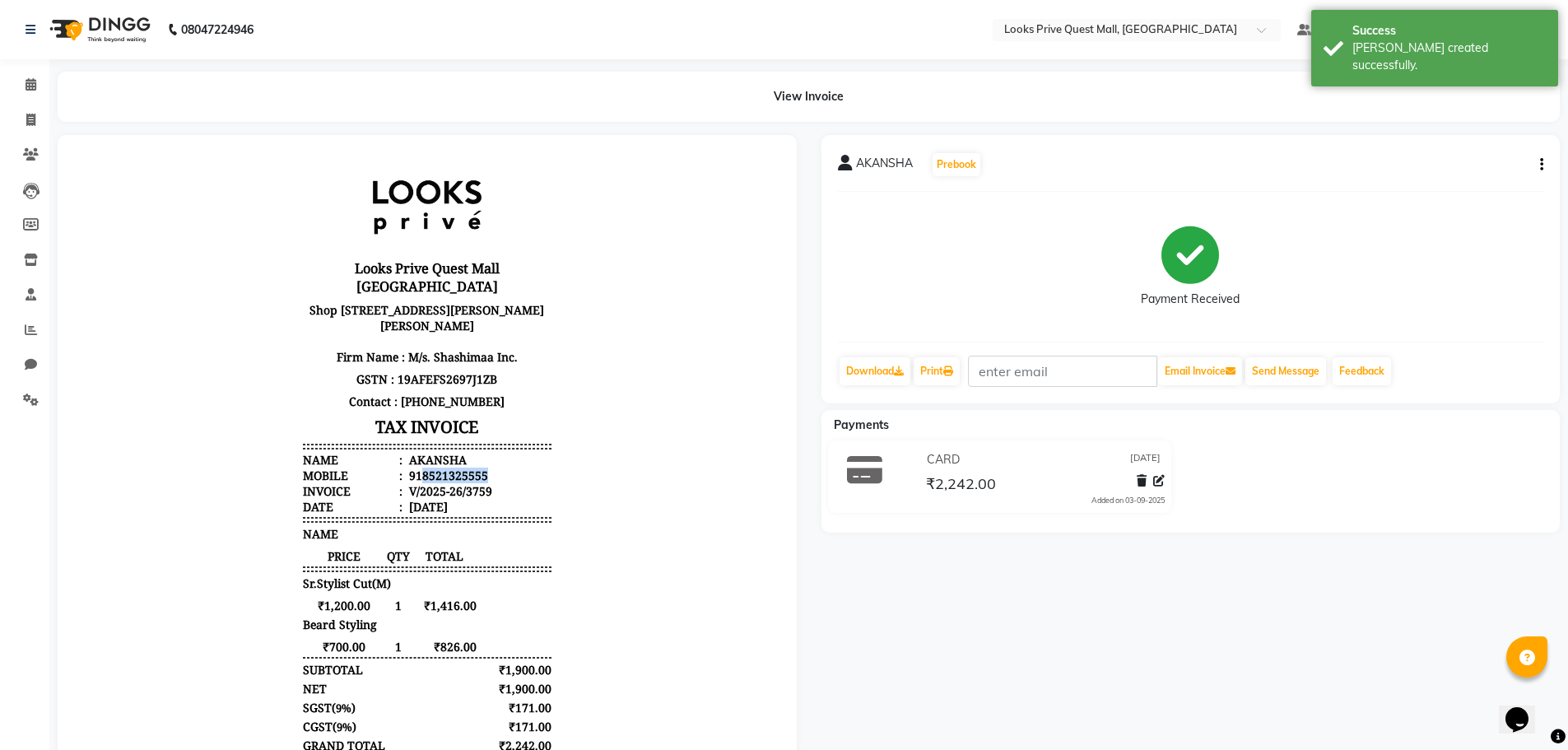
drag, startPoint x: 411, startPoint y: 472, endPoint x: 515, endPoint y: 469, distance: 104.0
click at [515, 469] on li "Mobile : 918521325555" at bounding box center [427, 475] width 249 height 16
copy div "8521325555"
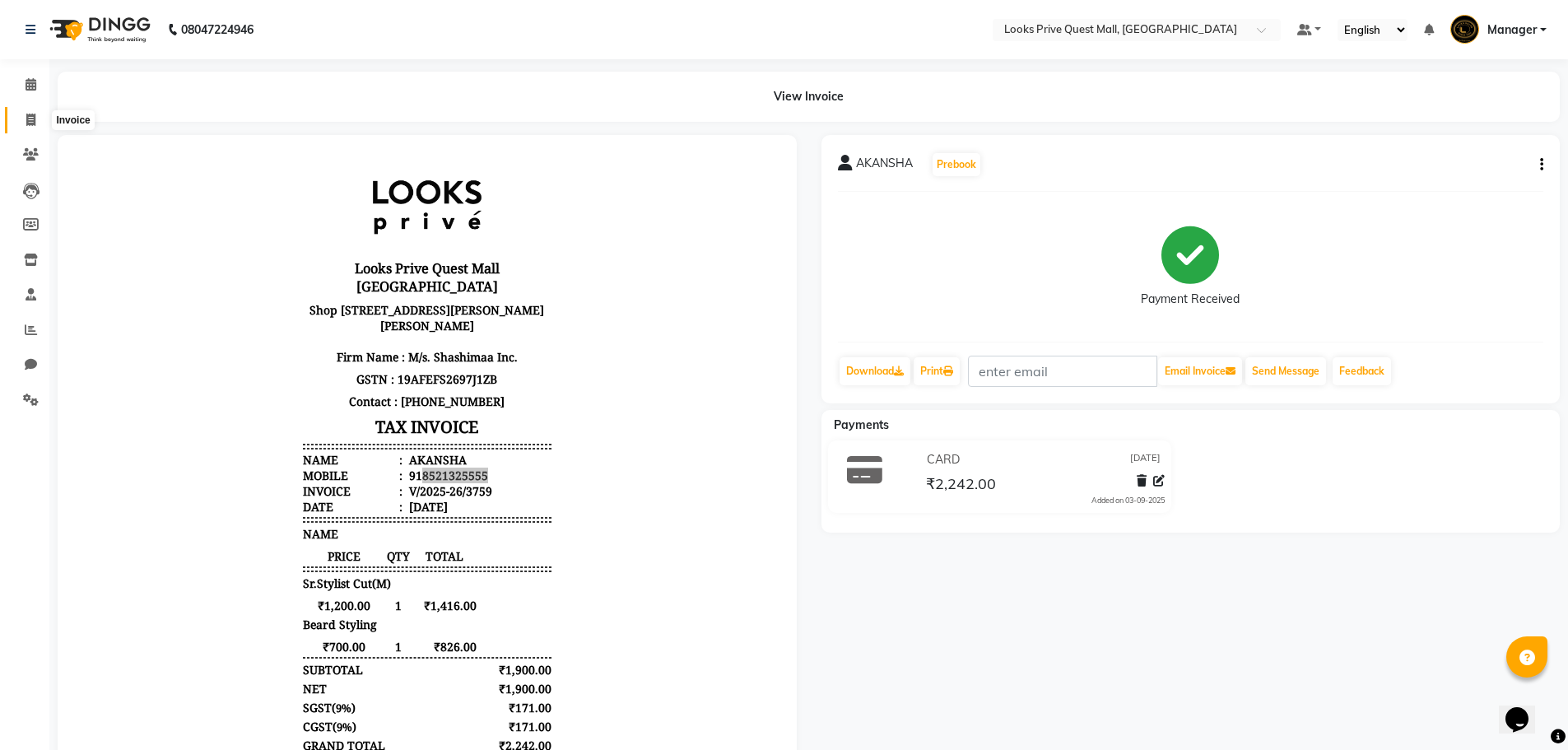
click at [33, 125] on icon at bounding box center [31, 119] width 9 height 13
select select "6141"
select select "service"
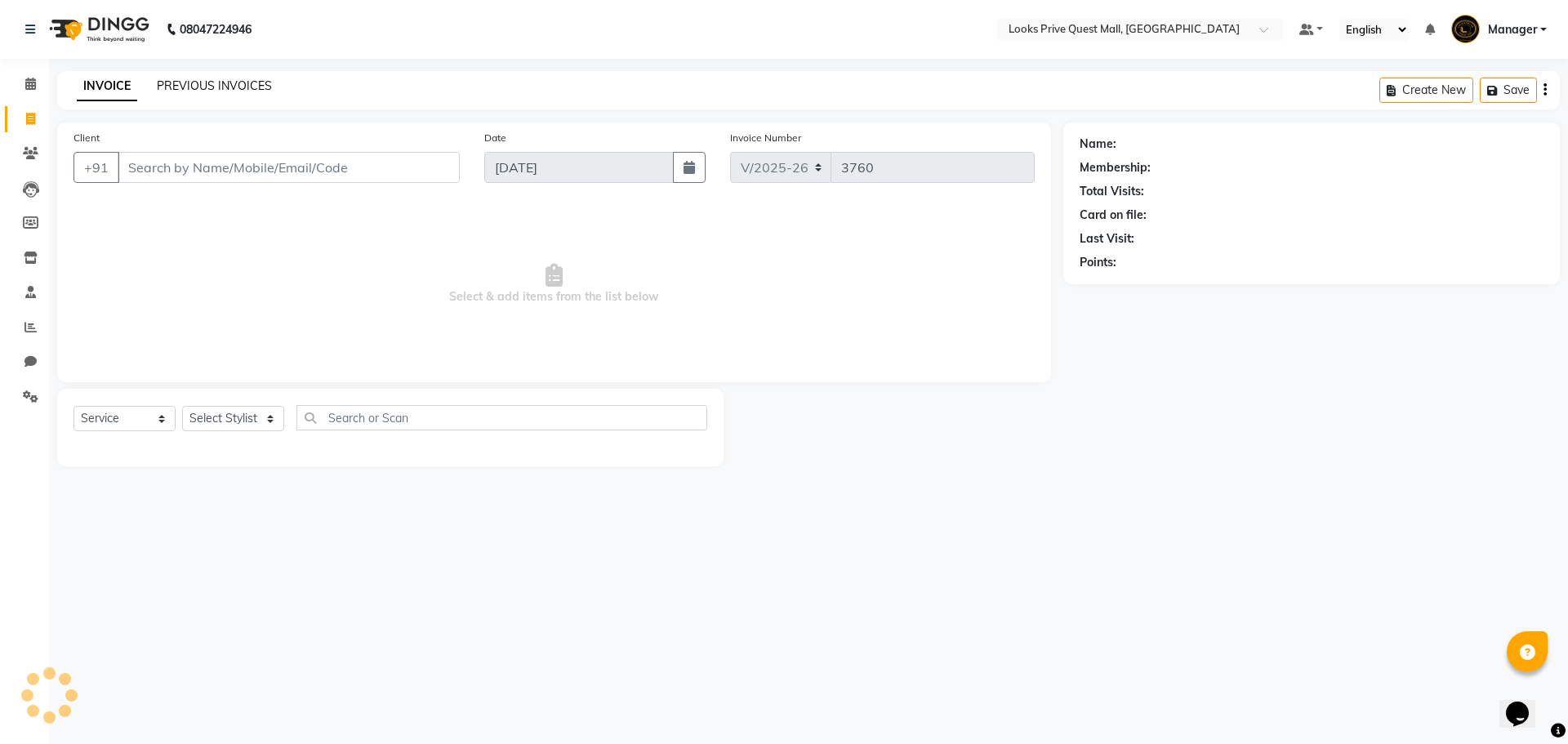
click at [229, 87] on link "PREVIOUS INVOICES" at bounding box center [214, 85] width 115 height 15
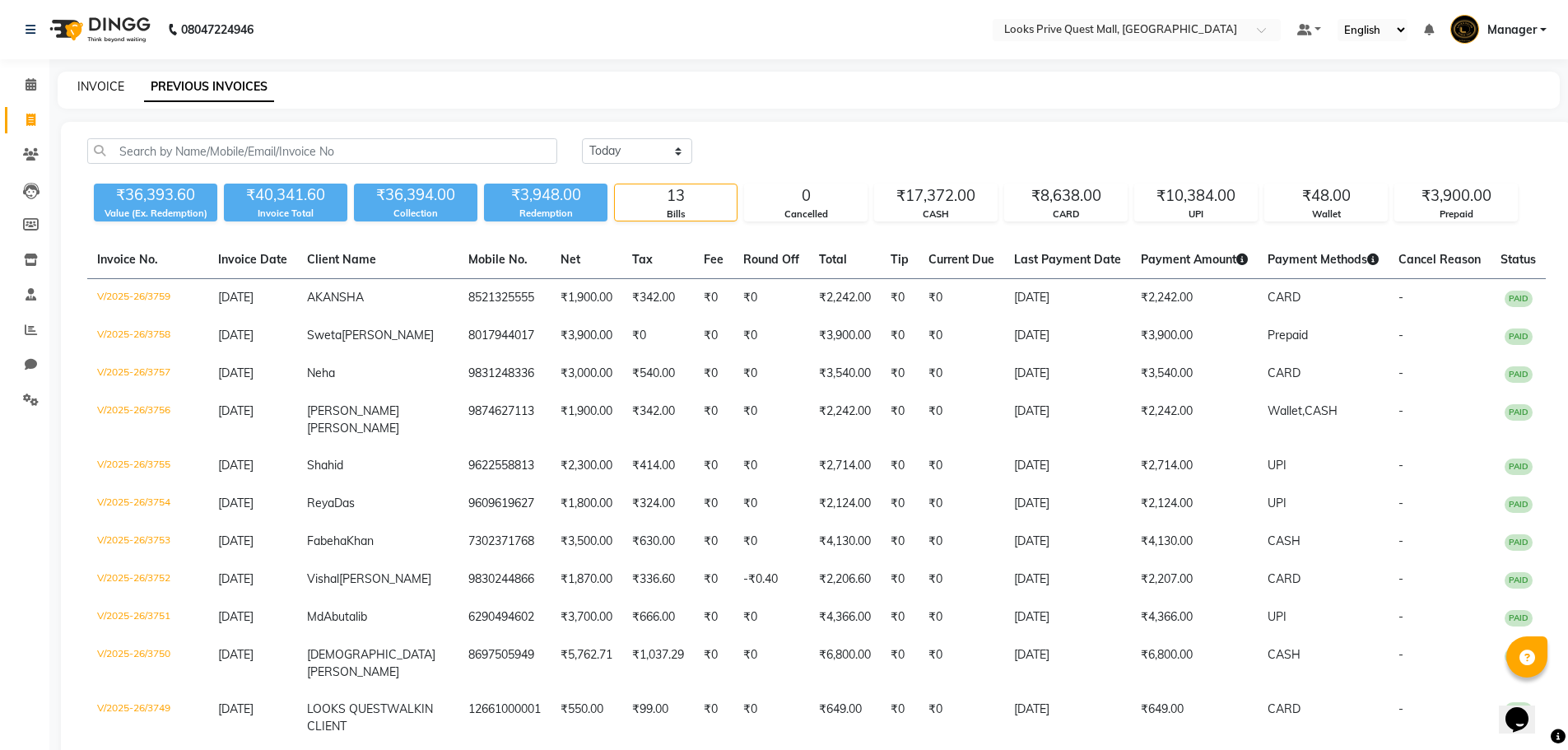
click at [100, 91] on link "INVOICE" at bounding box center [101, 86] width 47 height 15
select select "service"
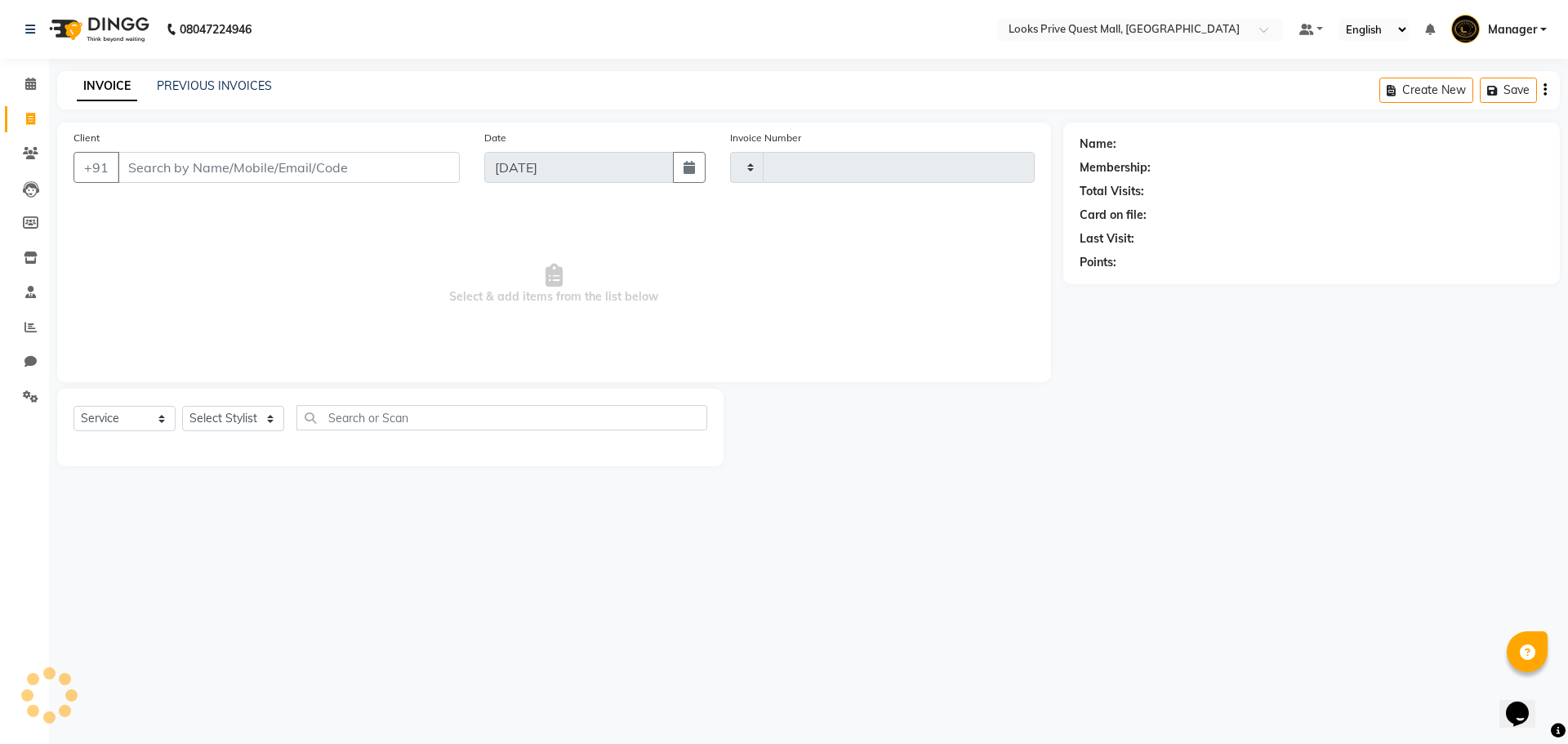
type input "3760"
select select "6141"
click at [142, 151] on div "Client +91" at bounding box center [267, 162] width 411 height 66
click at [163, 166] on input "Client" at bounding box center [289, 167] width 342 height 31
paste input "8521325555"
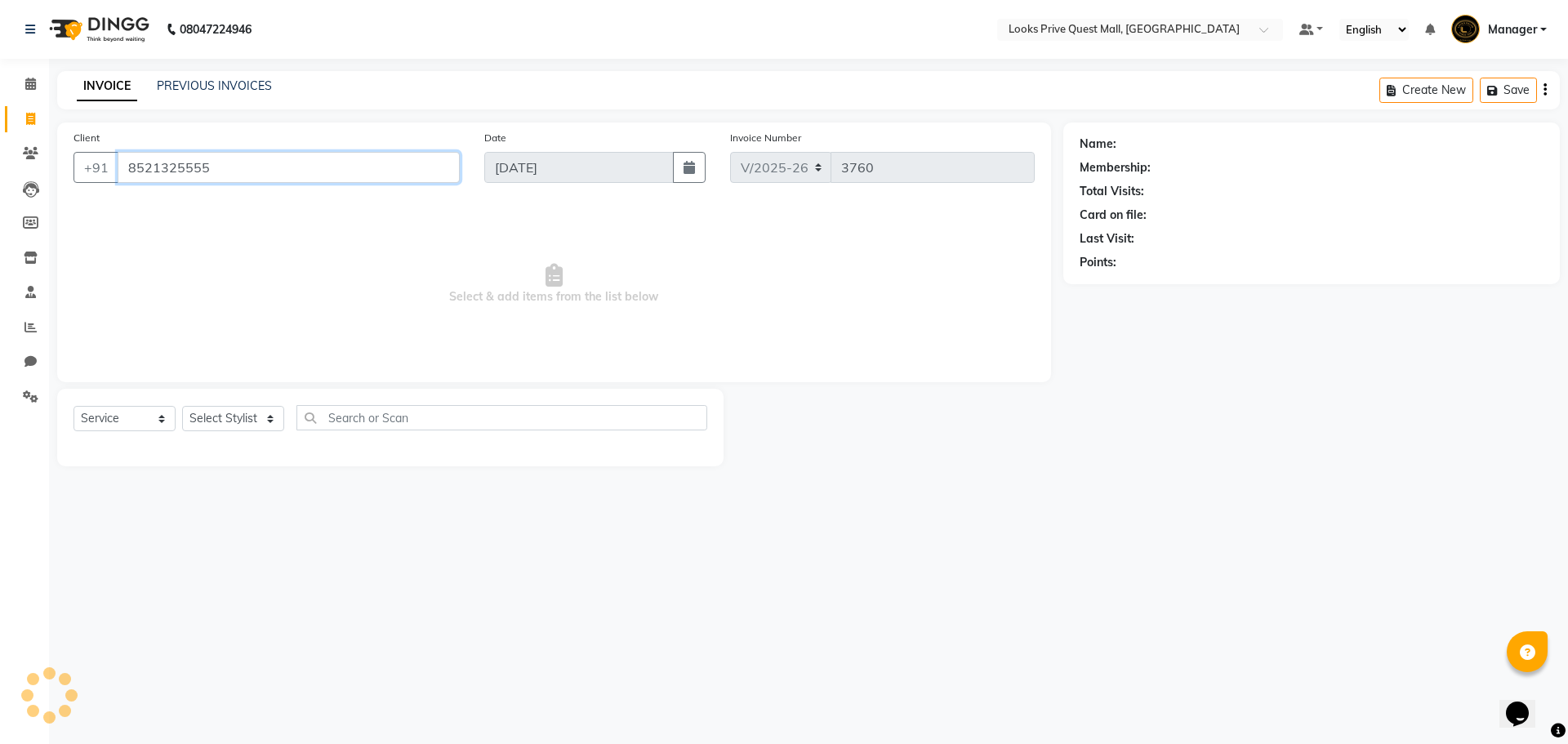
type input "8521325555"
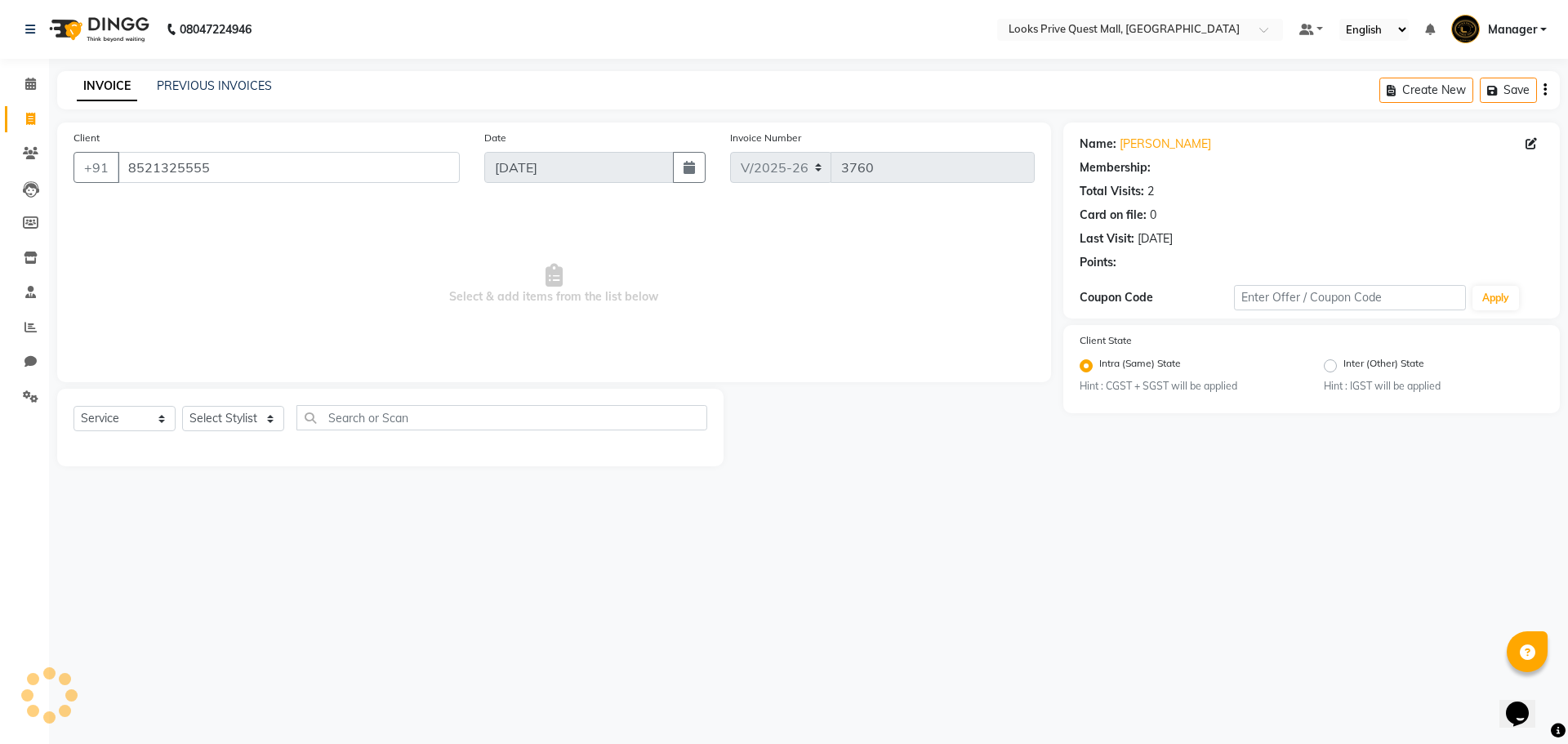
select select "1: Object"
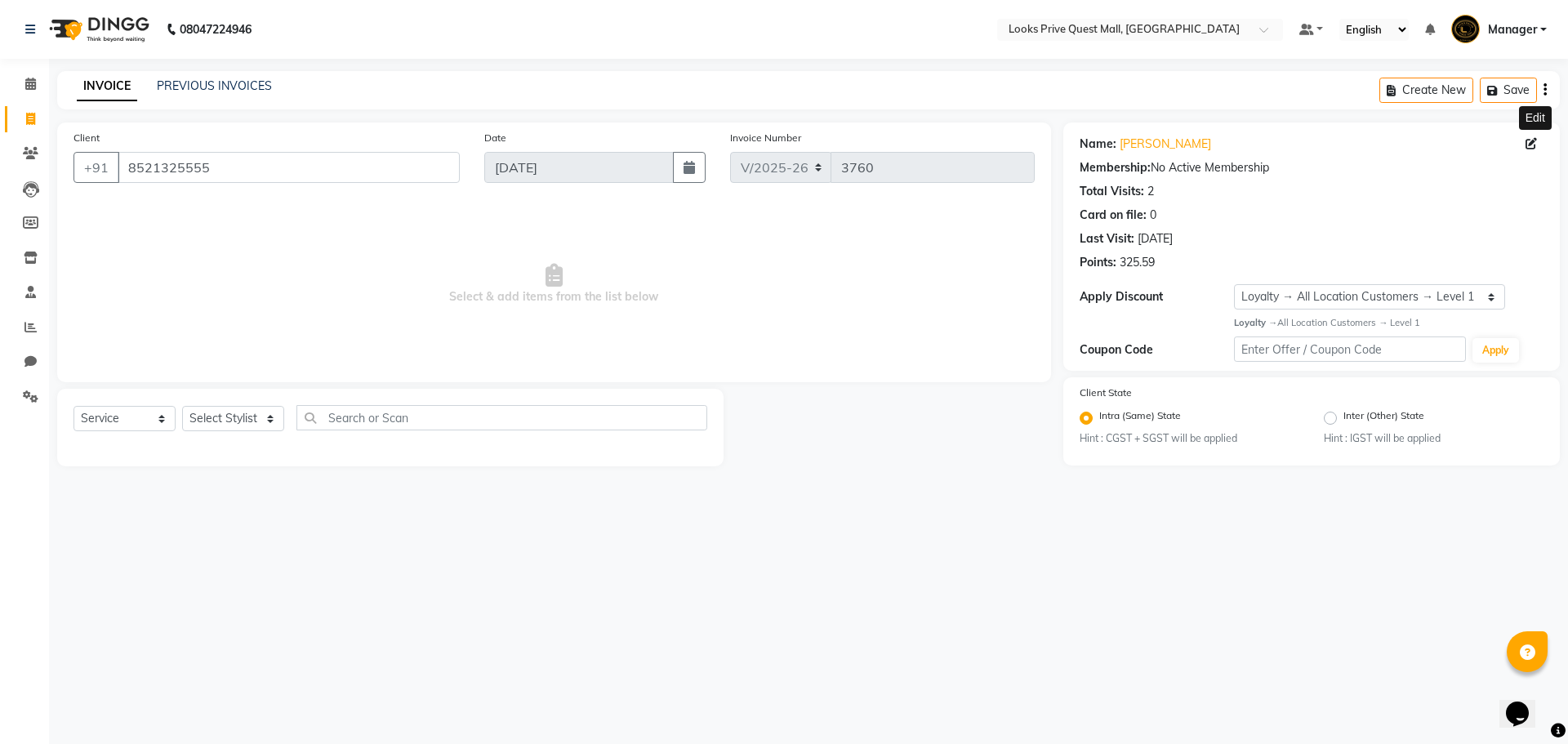
click at [1528, 141] on icon at bounding box center [1531, 144] width 12 height 12
select select "female"
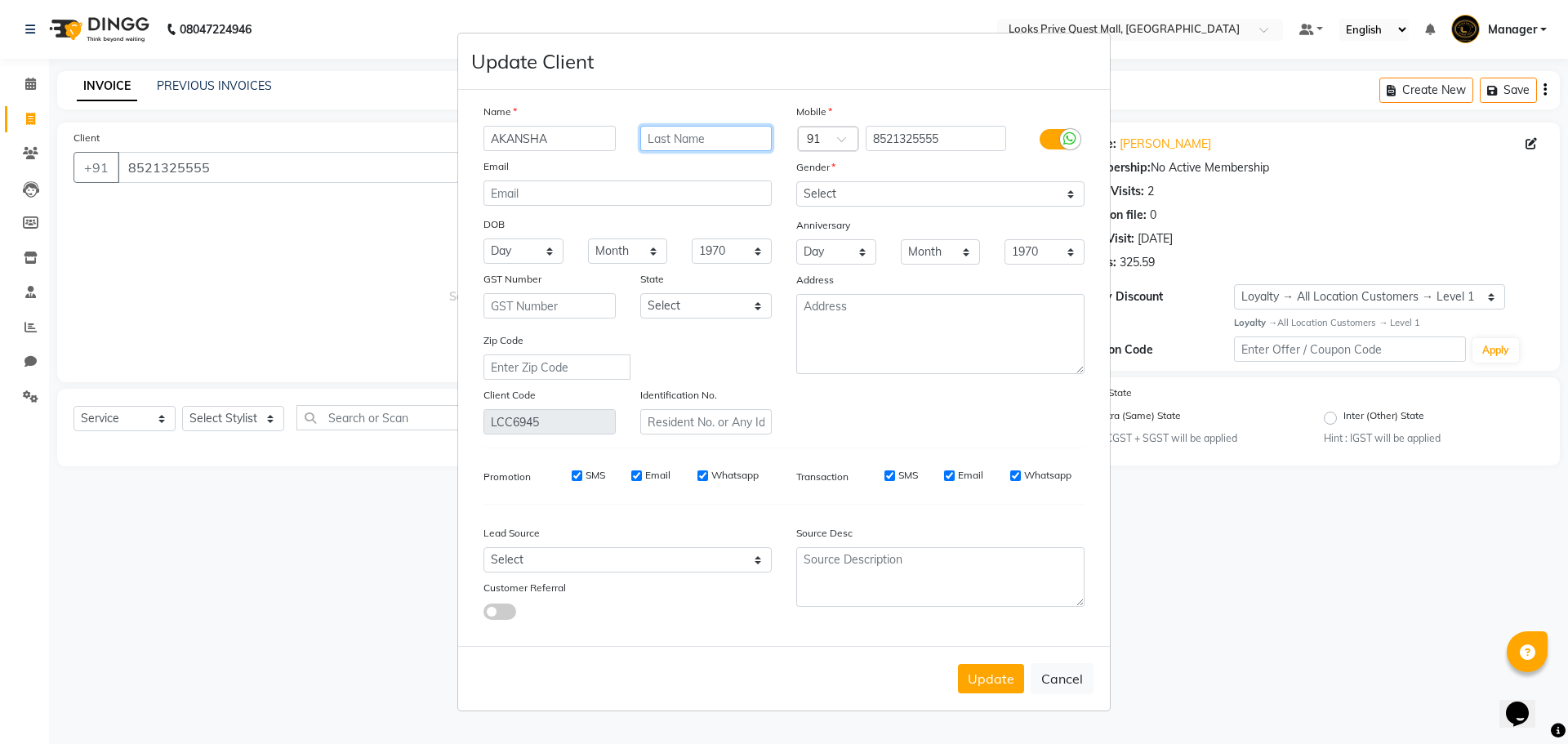
drag, startPoint x: 714, startPoint y: 131, endPoint x: 685, endPoint y: 140, distance: 30.4
click at [689, 139] on input "text" at bounding box center [705, 139] width 132 height 25
type input "Kumari"
click at [991, 684] on button "Update" at bounding box center [991, 678] width 67 height 29
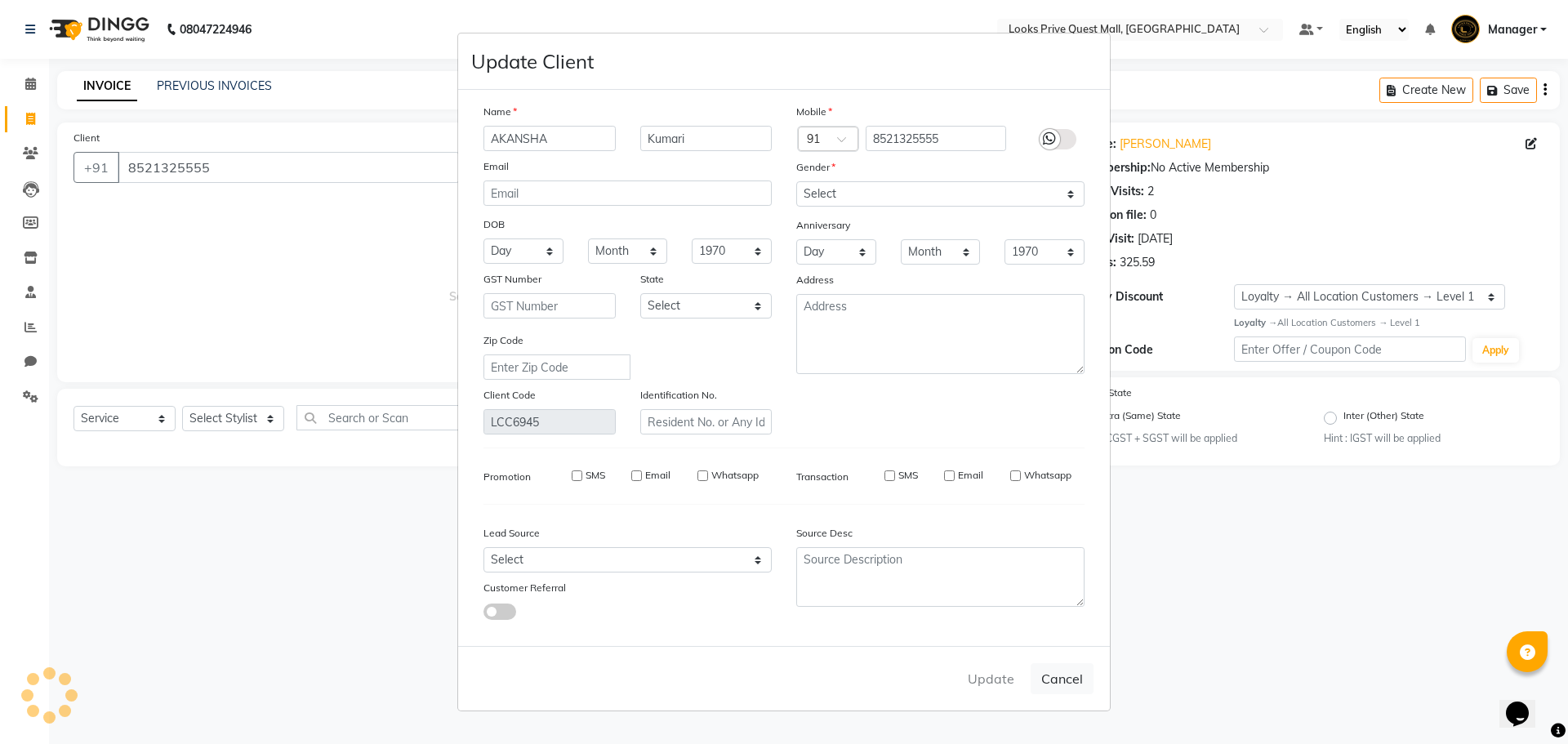
select select
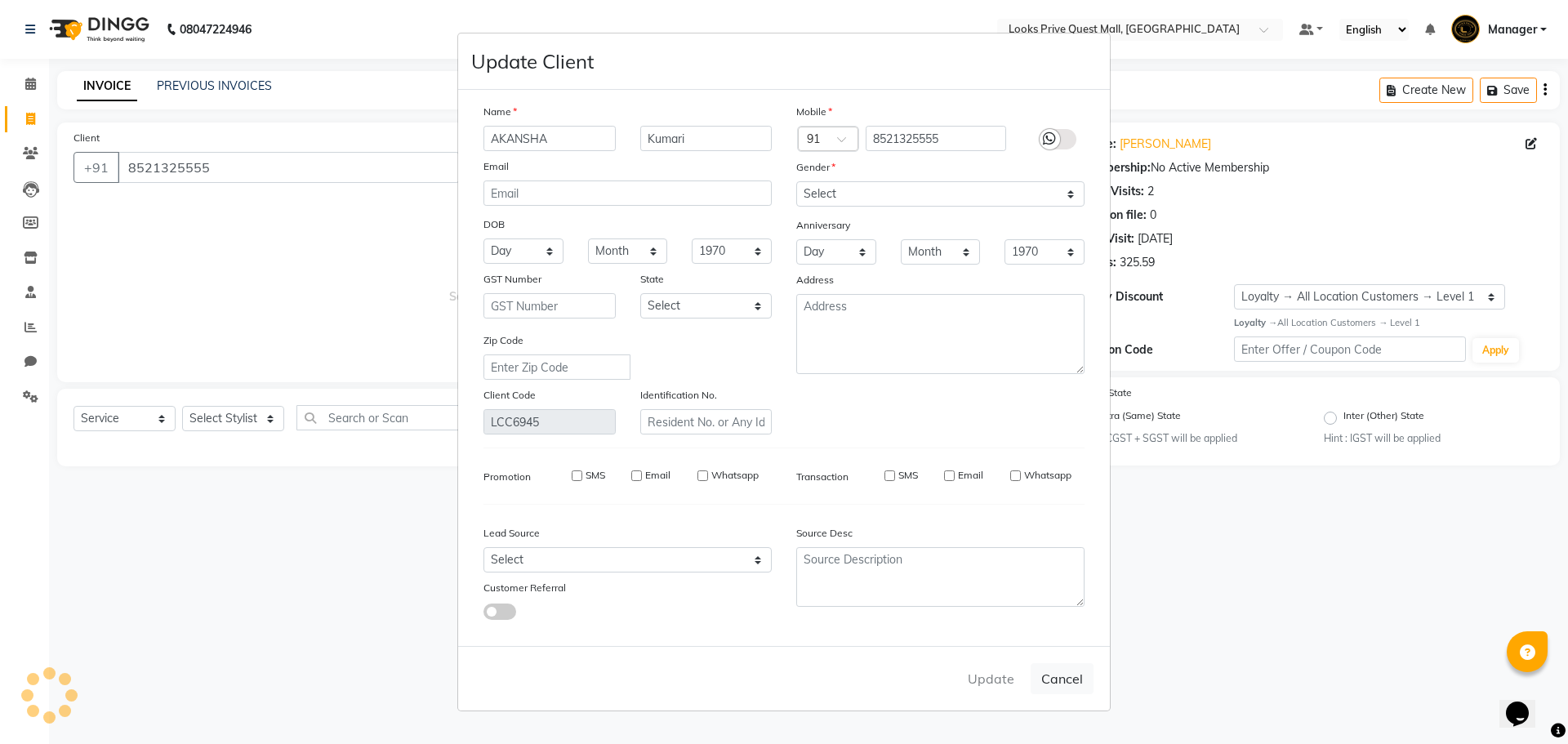
select select
checkbox input "false"
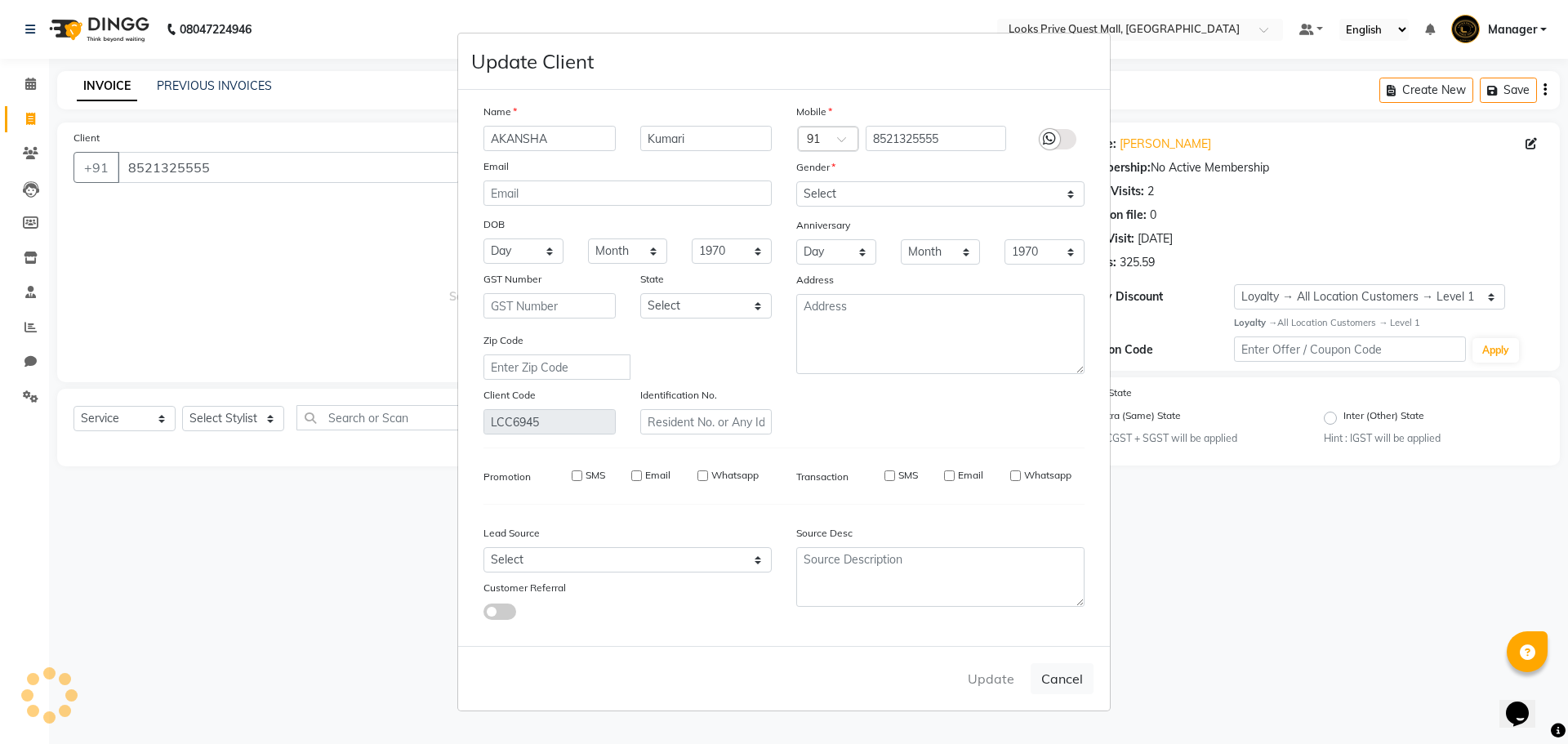
checkbox input "false"
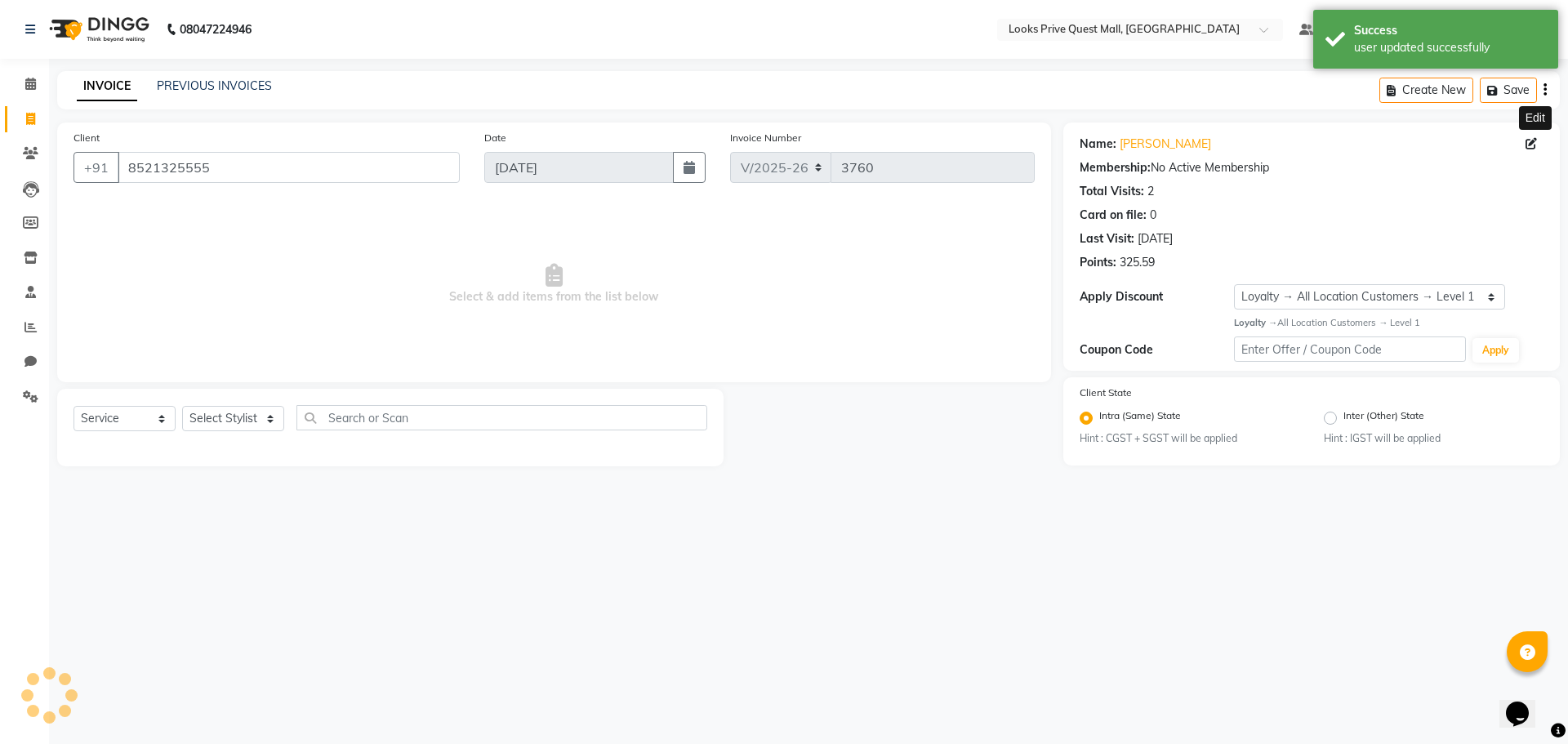
select select "1: Object"
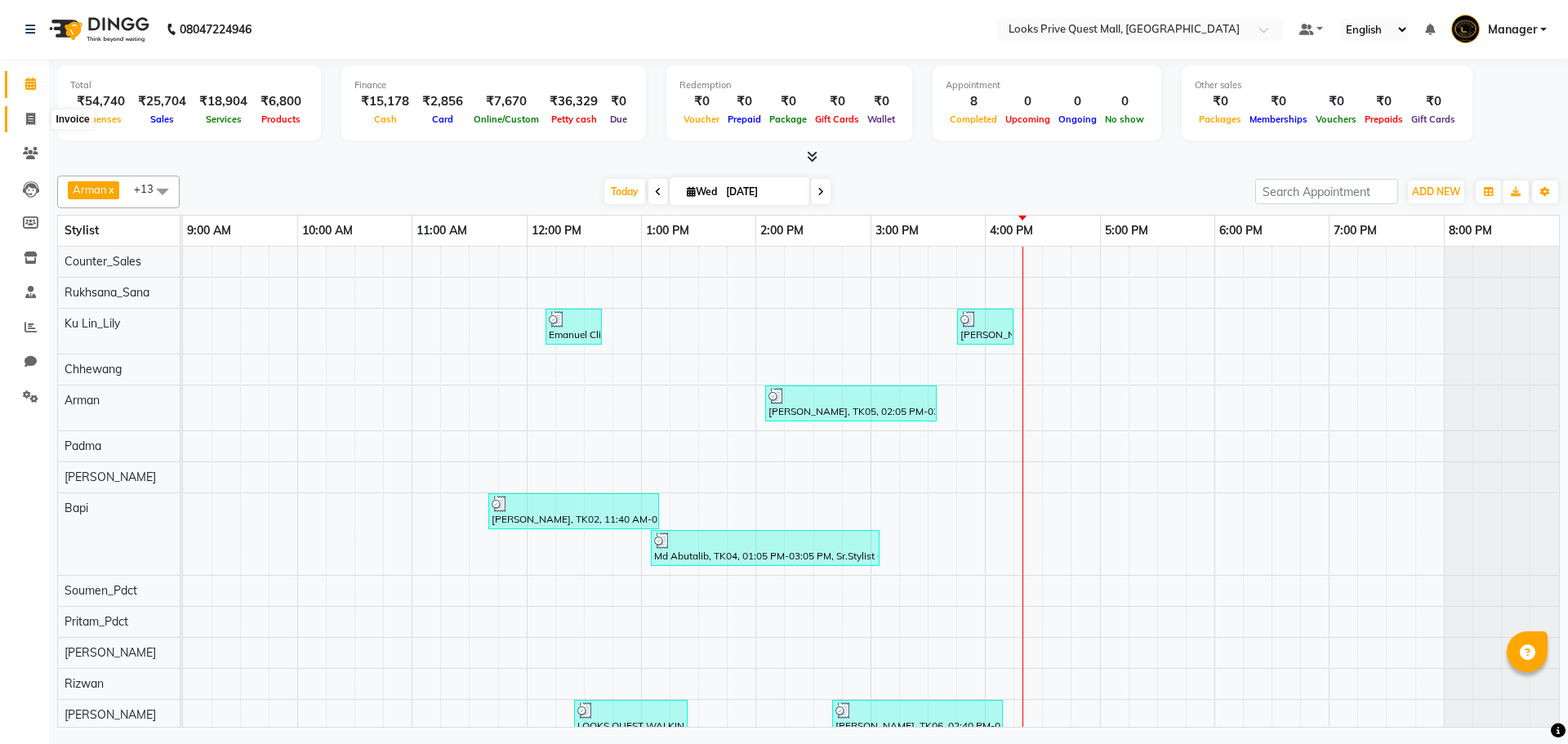
click at [34, 123] on icon at bounding box center [30, 118] width 9 height 13
select select "service"
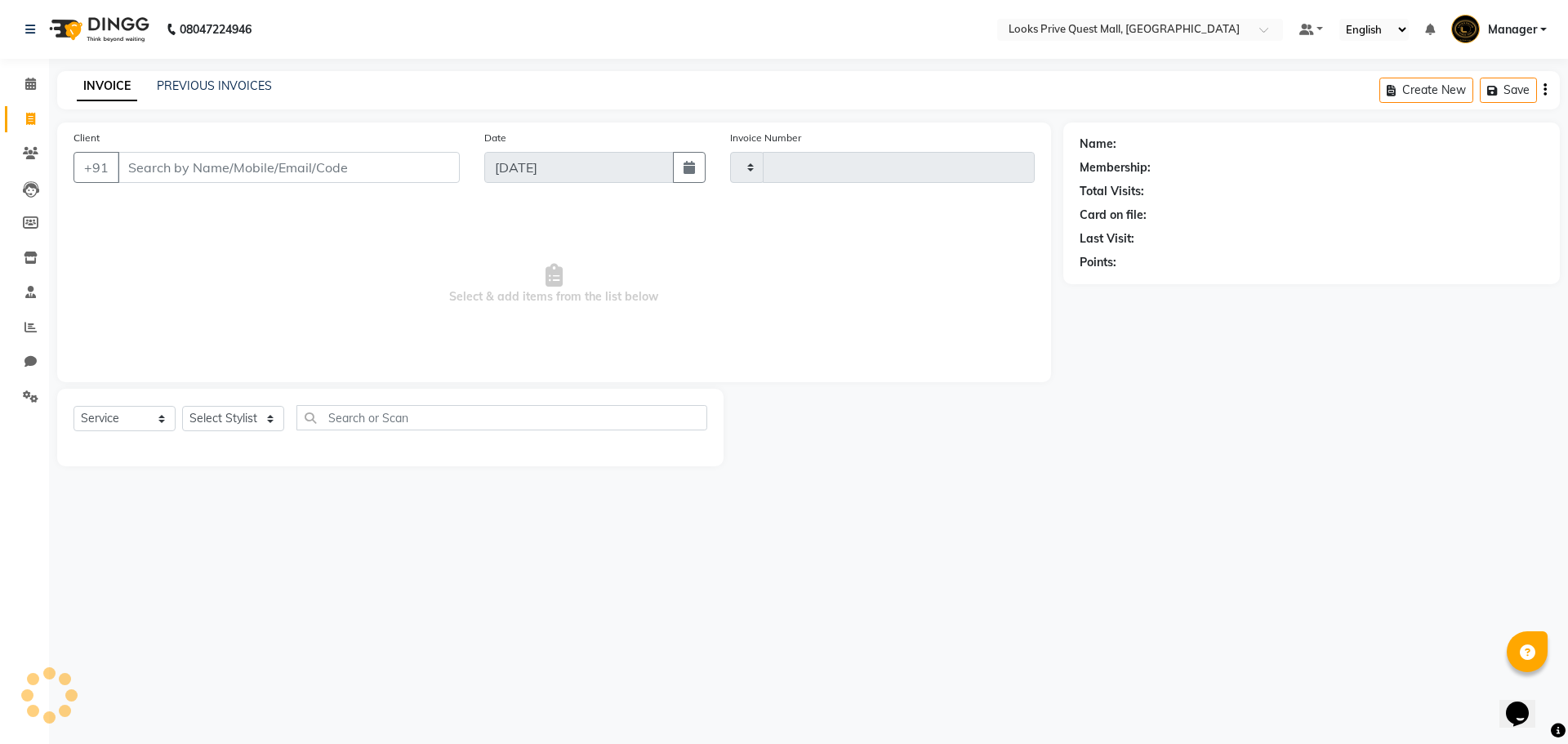
type input "3755"
select select "6141"
click at [156, 175] on input "Client" at bounding box center [289, 167] width 342 height 31
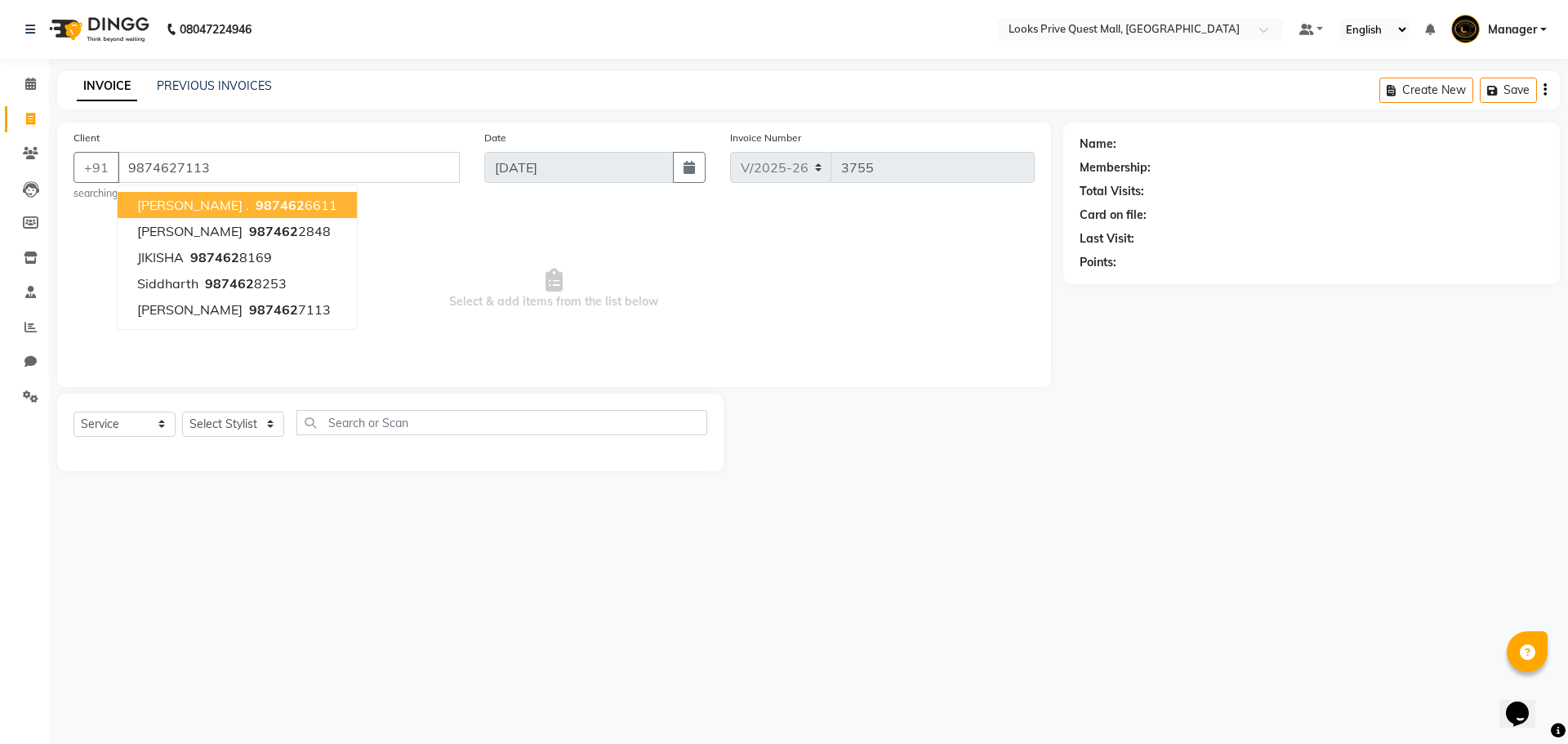
type input "9874627113"
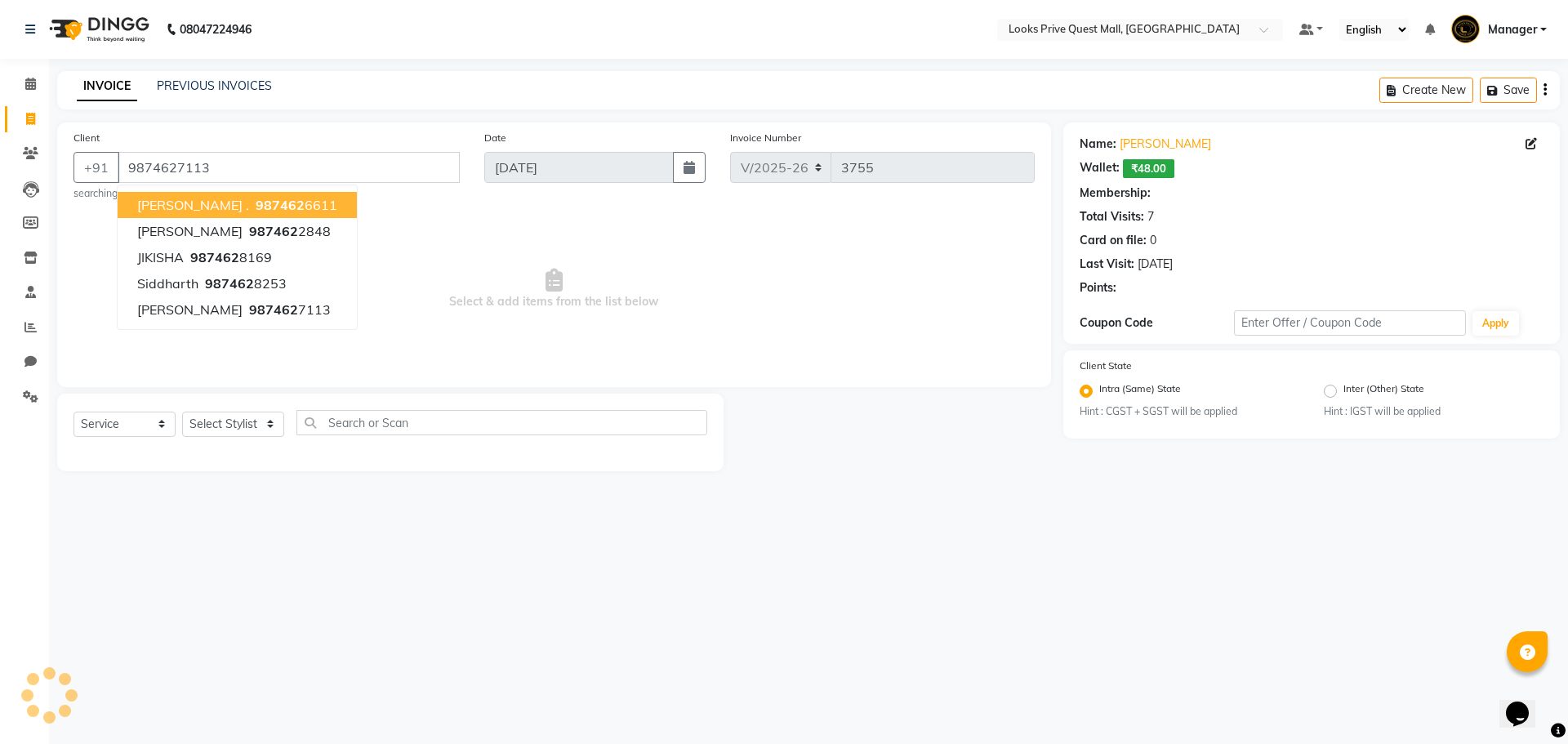
select select "1: Object"
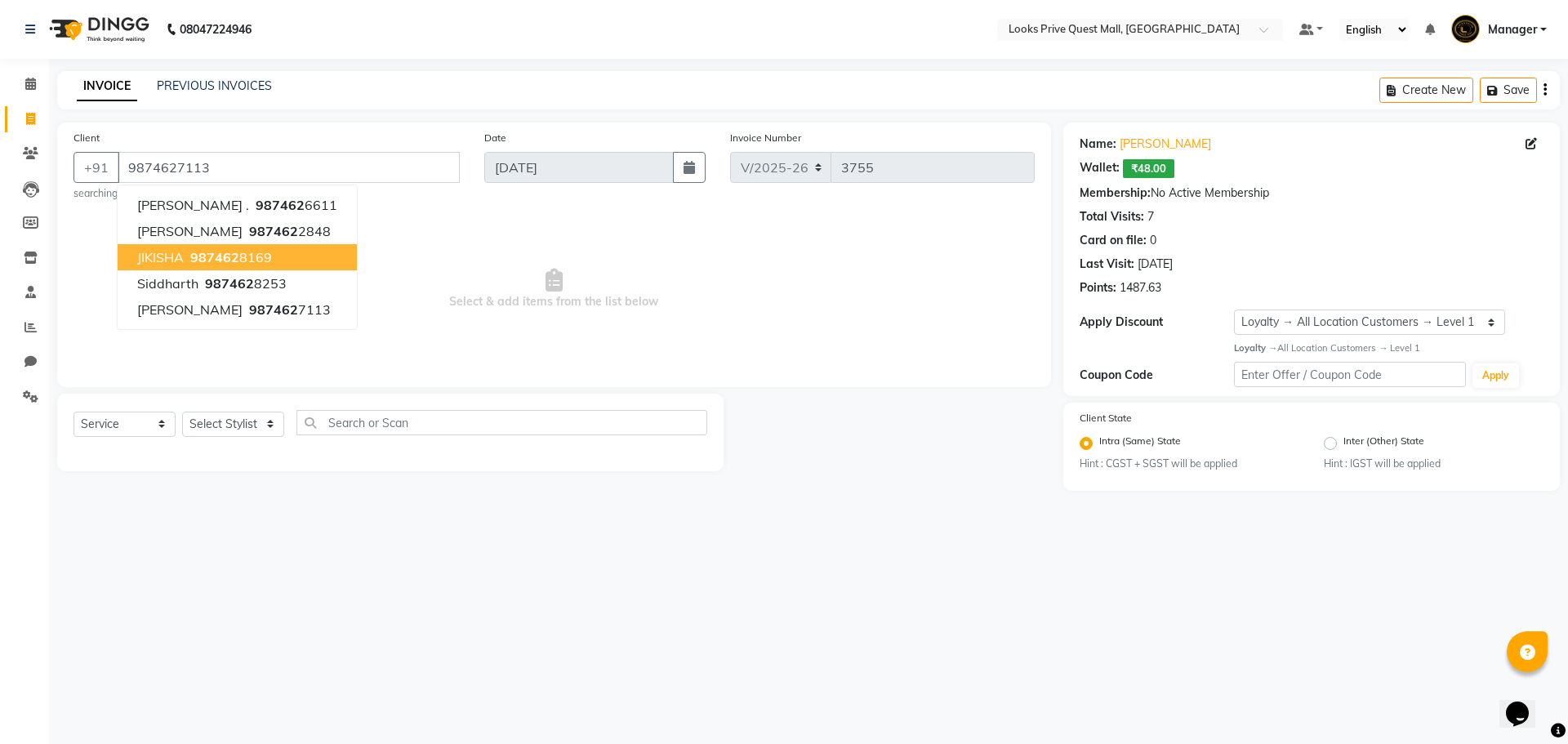
click at [534, 310] on span "Select & add items from the list below" at bounding box center [554, 288] width 962 height 163
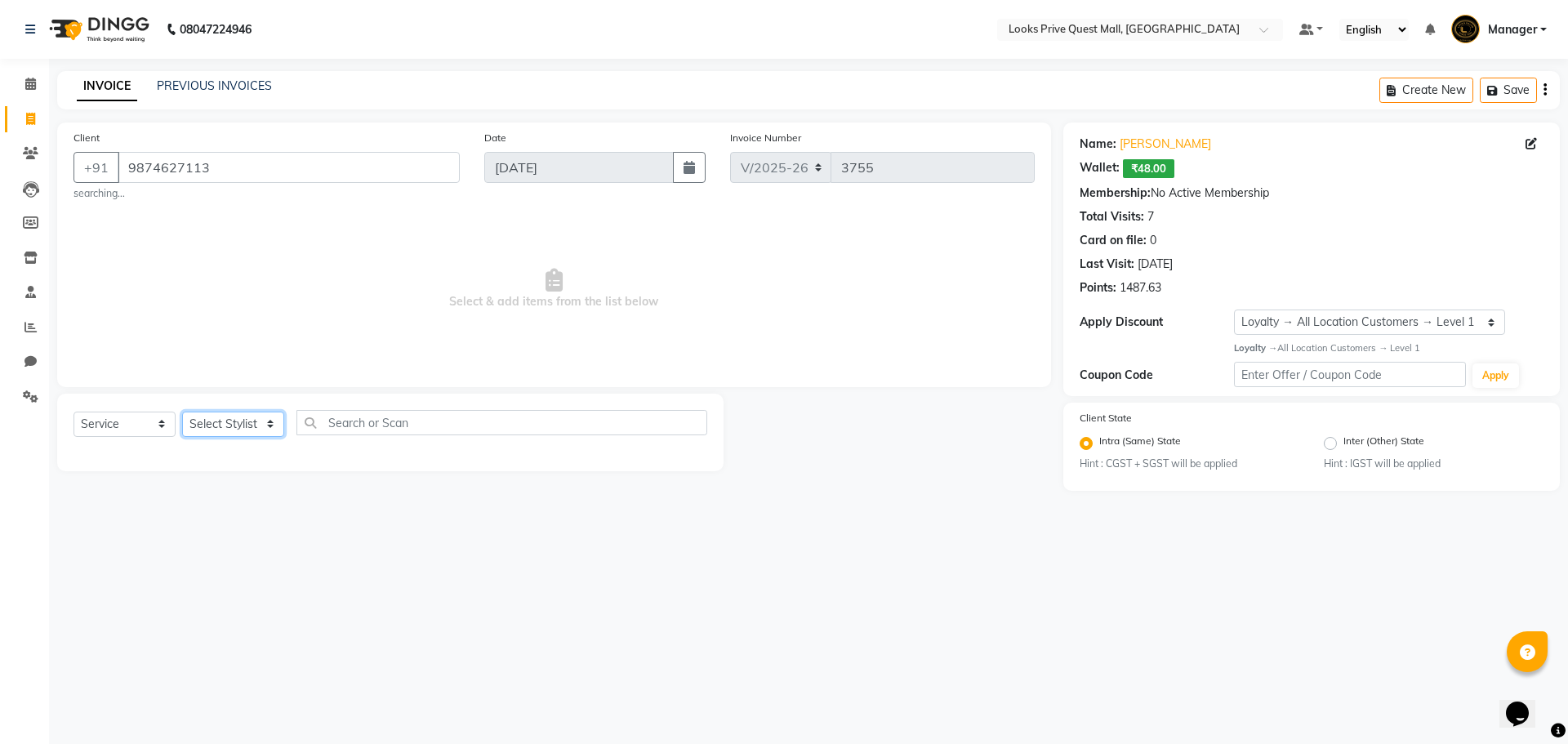
click at [223, 426] on select "Select Stylist Arman Bapi Chhewang Counter_Sales [PERSON_NAME] [PERSON_NAME] [P…" at bounding box center [233, 424] width 102 height 25
select select "46697"
click at [182, 412] on select "Select Stylist Arman Bapi Chhewang Counter_Sales [PERSON_NAME] [PERSON_NAME] [P…" at bounding box center [233, 424] width 102 height 25
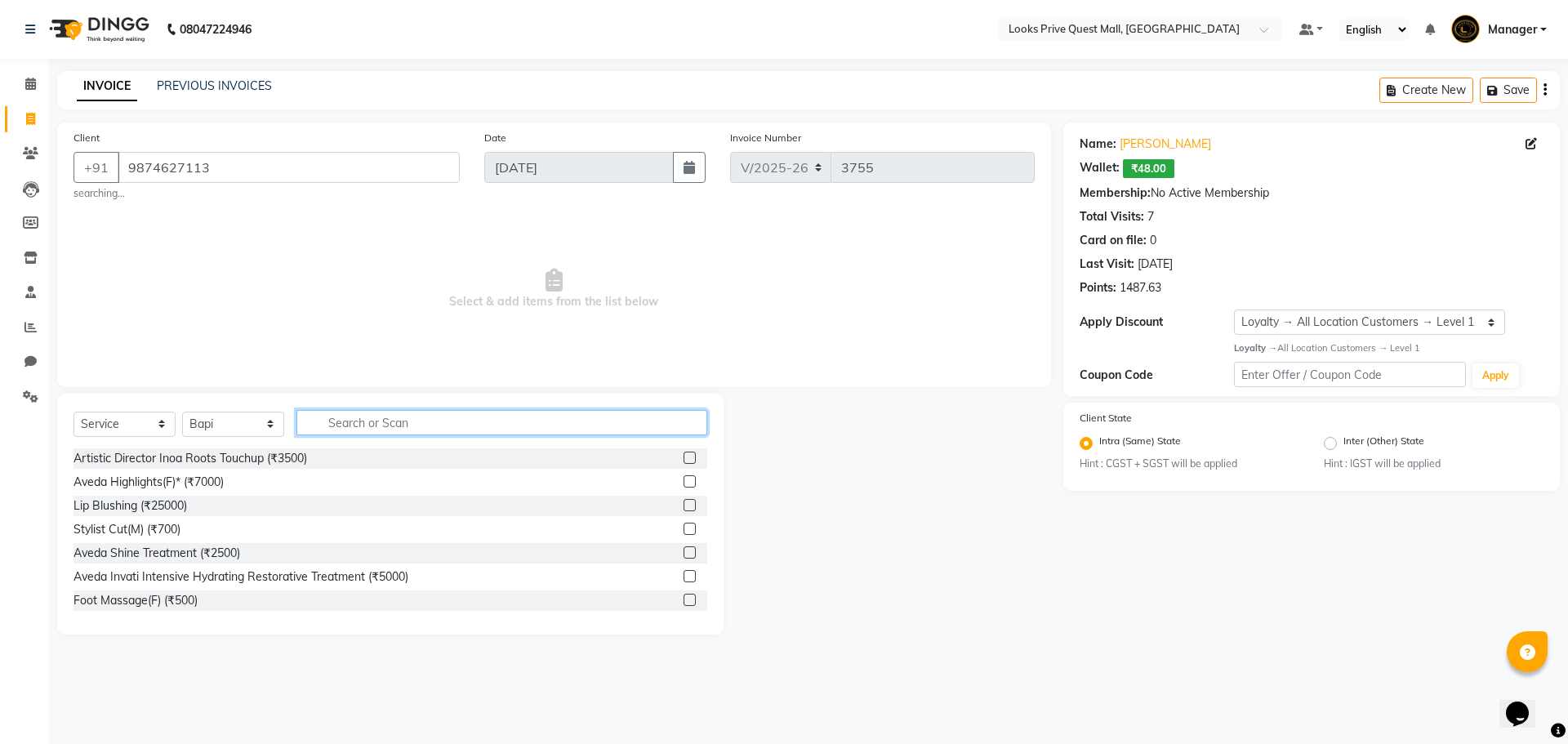
click at [359, 421] on input "text" at bounding box center [502, 422] width 411 height 25
type input "sr.sty"
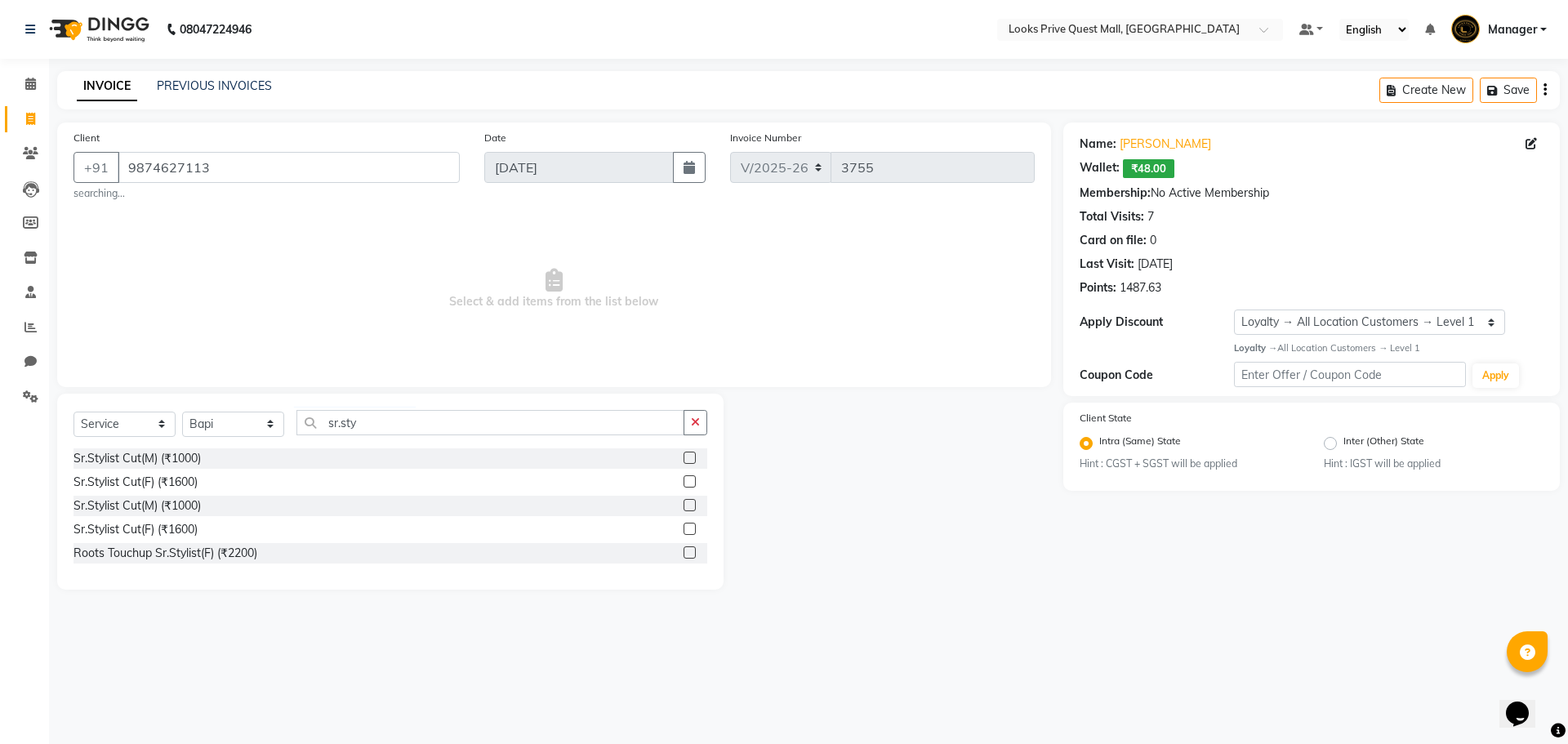
click at [688, 457] on label at bounding box center [690, 458] width 13 height 13
click at [688, 457] on input "checkbox" at bounding box center [689, 458] width 11 height 11
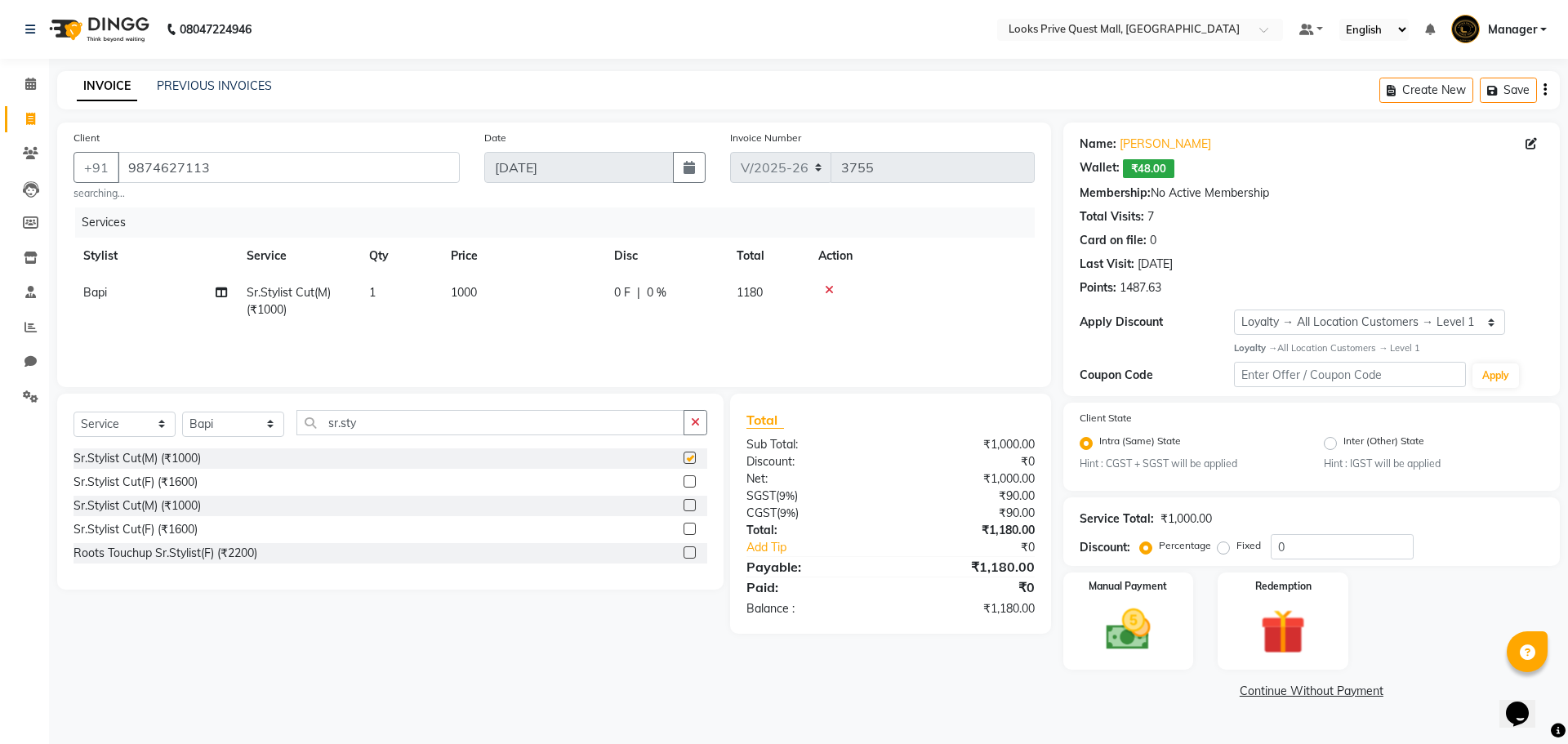
click at [502, 267] on th "Price" at bounding box center [522, 256] width 163 height 37
checkbox input "false"
click at [527, 284] on td "1000" at bounding box center [522, 300] width 163 height 54
select select "46697"
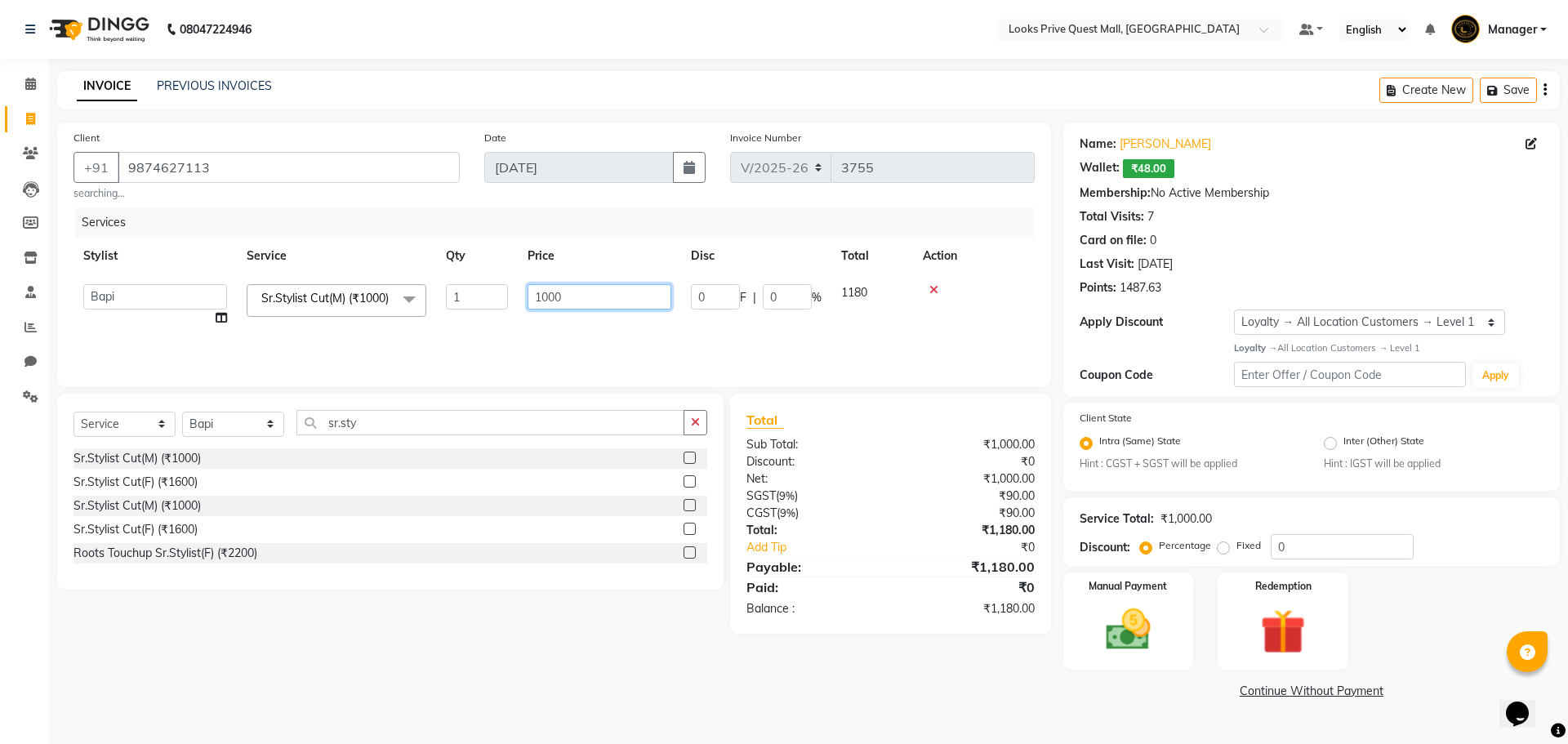
drag, startPoint x: 581, startPoint y: 296, endPoint x: 235, endPoint y: 287, distance: 346.1
click at [243, 289] on tr "Arman Bapi Chhewang Counter_Sales [PERSON_NAME] [PERSON_NAME] [PERSON_NAME] Man…" at bounding box center [554, 304] width 962 height 62
type input "1200"
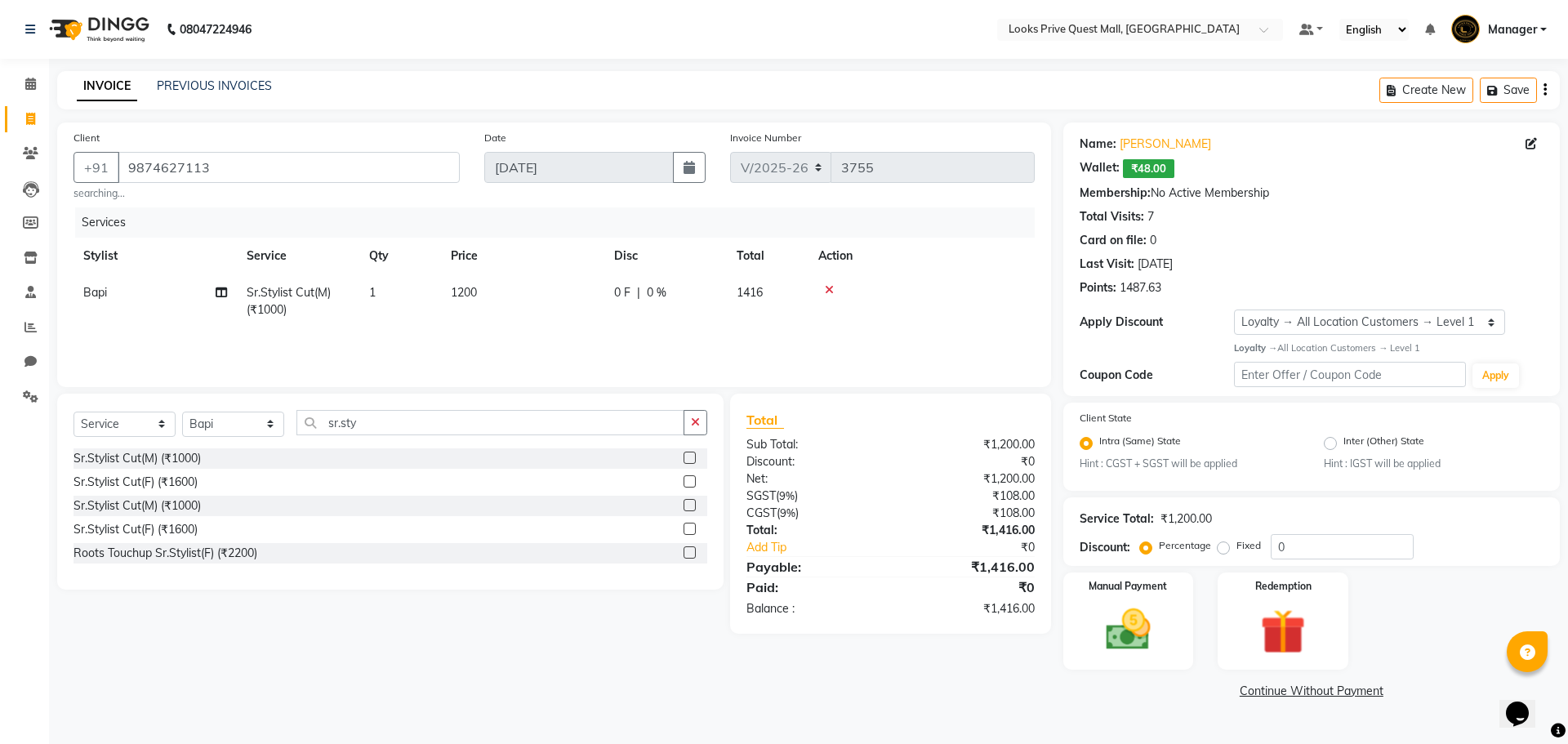
click at [529, 581] on div "Select Service Product Membership Package Voucher Prepaid Gift Card Select Styl…" at bounding box center [389, 491] width 666 height 196
click at [220, 427] on select "Select Stylist Arman Bapi Chhewang Counter_Sales [PERSON_NAME] [PERSON_NAME] [P…" at bounding box center [233, 424] width 102 height 25
click at [182, 412] on select "Select Stylist Arman Bapi Chhewang Counter_Sales [PERSON_NAME] [PERSON_NAME] [P…" at bounding box center [233, 424] width 102 height 25
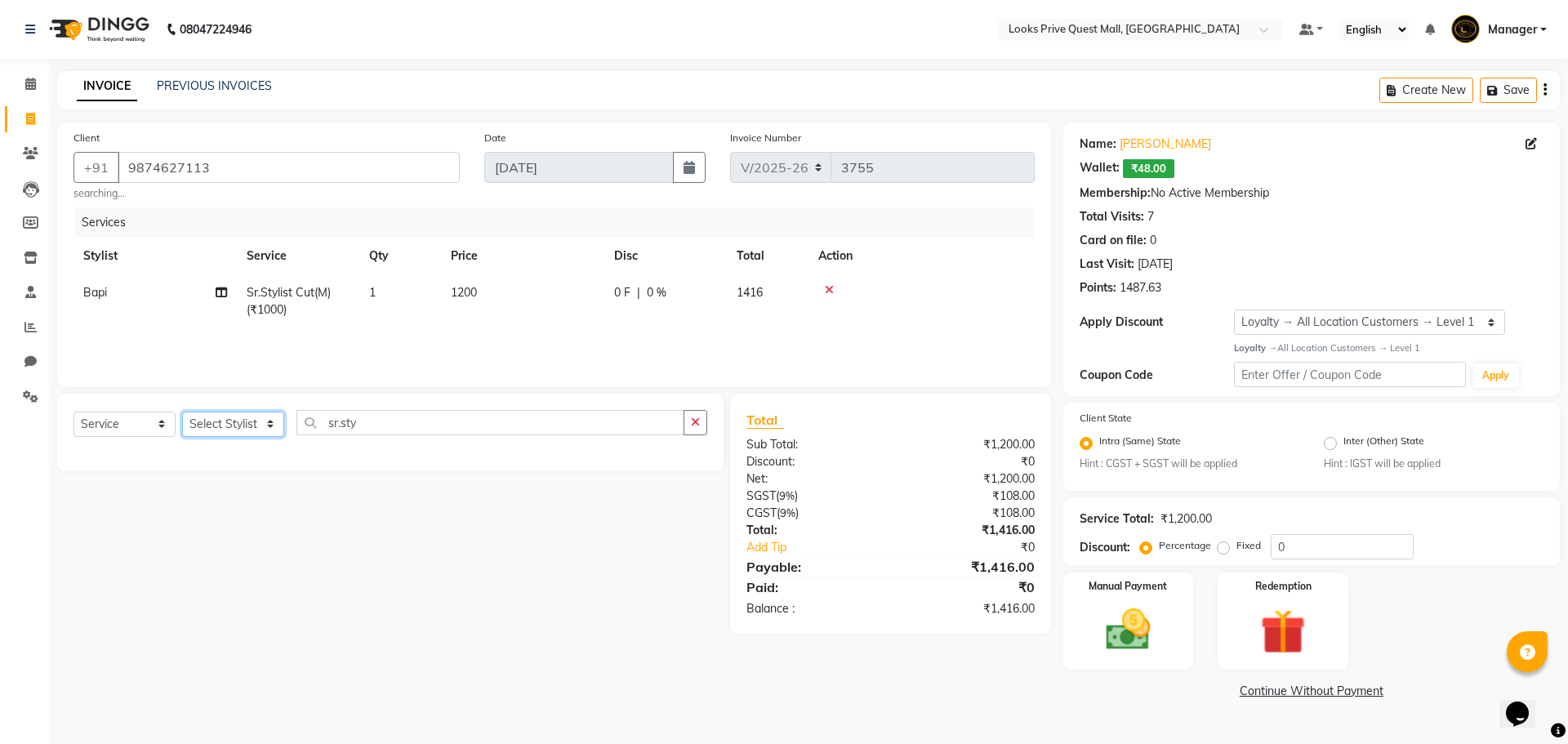
click at [231, 431] on select "Select Stylist Arman Bapi Chhewang Counter_Sales [PERSON_NAME] [PERSON_NAME] [P…" at bounding box center [233, 424] width 102 height 25
select select "46691"
click at [182, 412] on select "Select Stylist Arman Bapi Chhewang Counter_Sales [PERSON_NAME] [PERSON_NAME] [P…" at bounding box center [233, 424] width 102 height 25
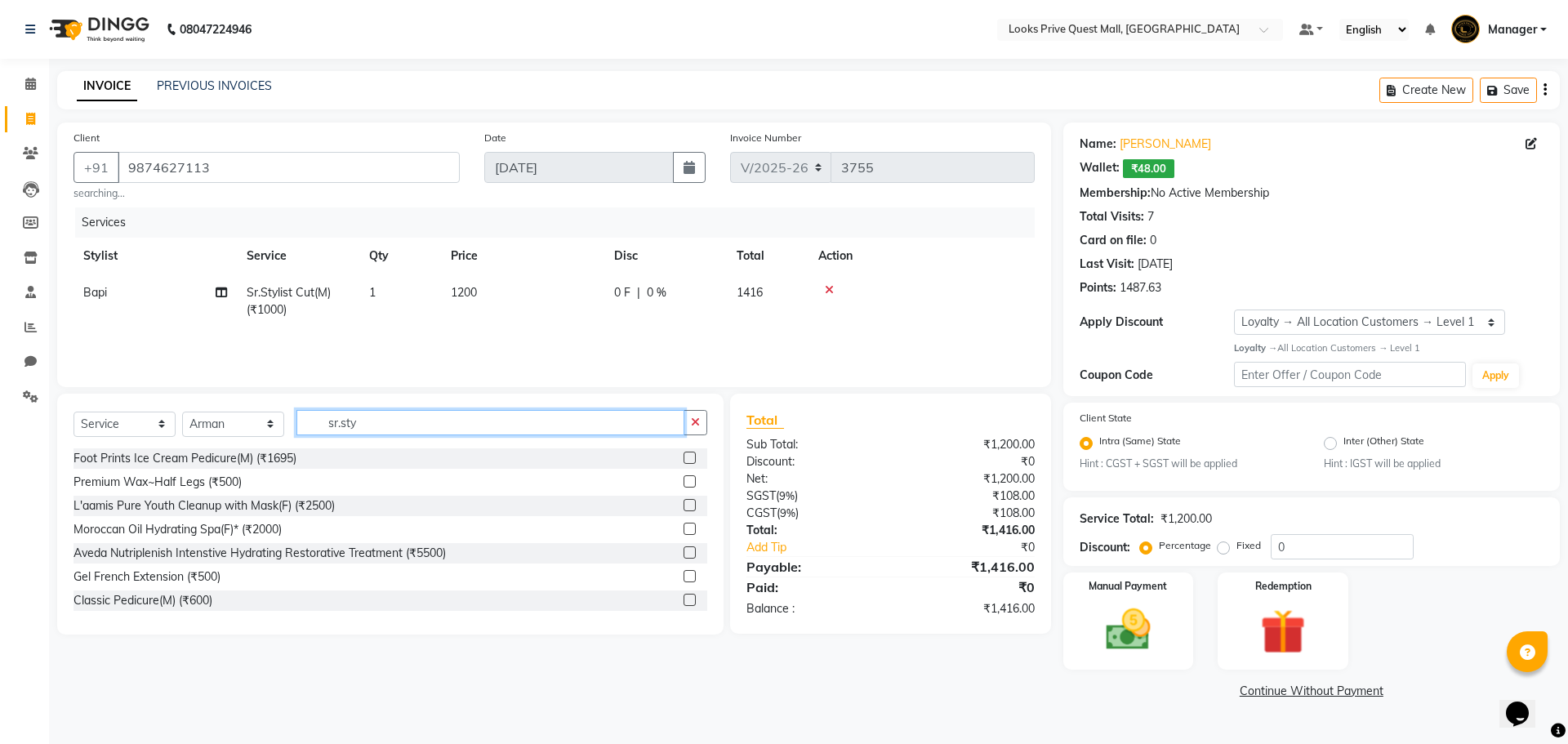
drag, startPoint x: 393, startPoint y: 418, endPoint x: 0, endPoint y: 430, distance: 393.2
click at [0, 430] on app-home "08047224946 Select Location × Looks Prive Quest Mall, [GEOGRAPHIC_DATA] Default…" at bounding box center [784, 364] width 1568 height 727
type input "beard"
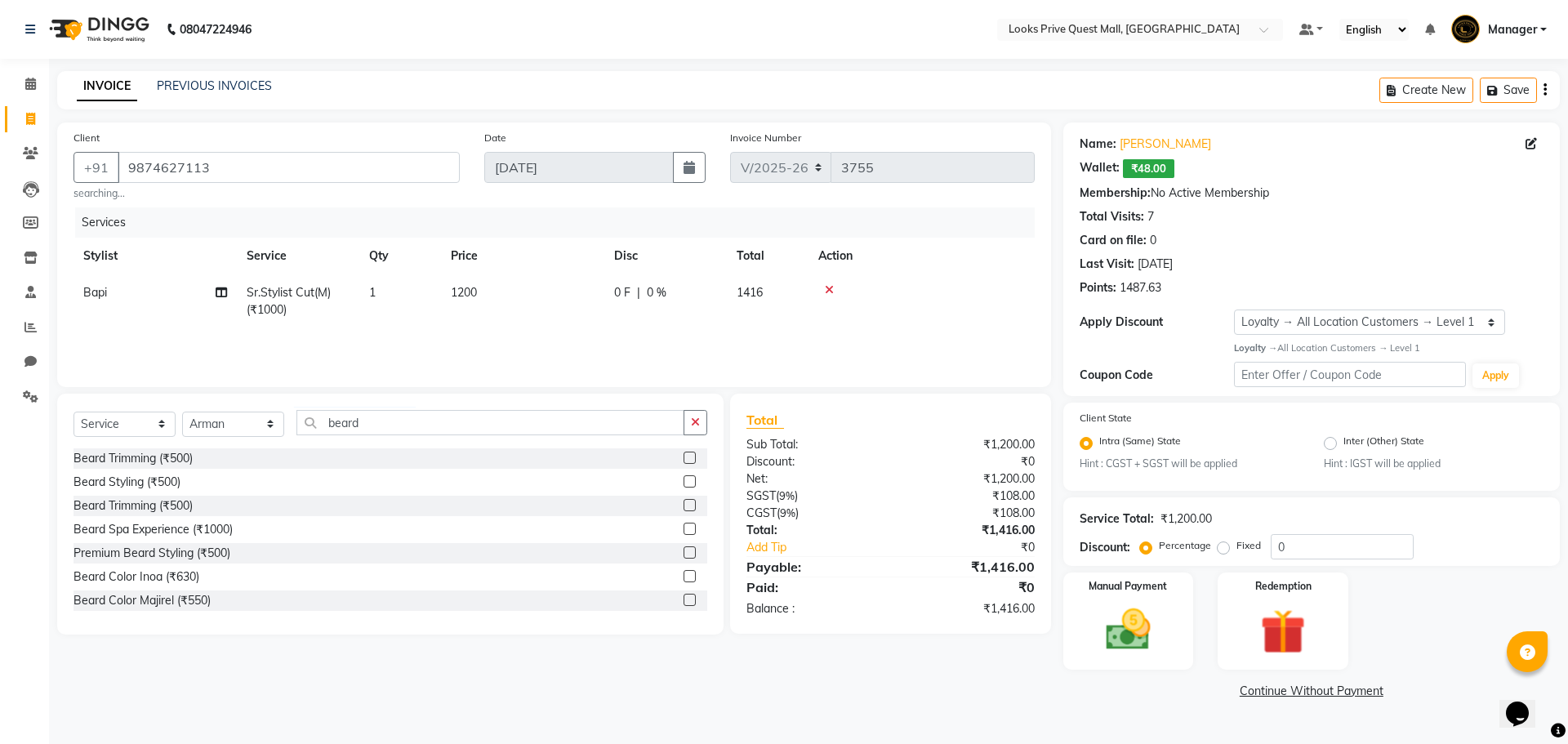
click at [684, 482] on label at bounding box center [690, 481] width 13 height 13
click at [684, 482] on input "checkbox" at bounding box center [689, 482] width 11 height 11
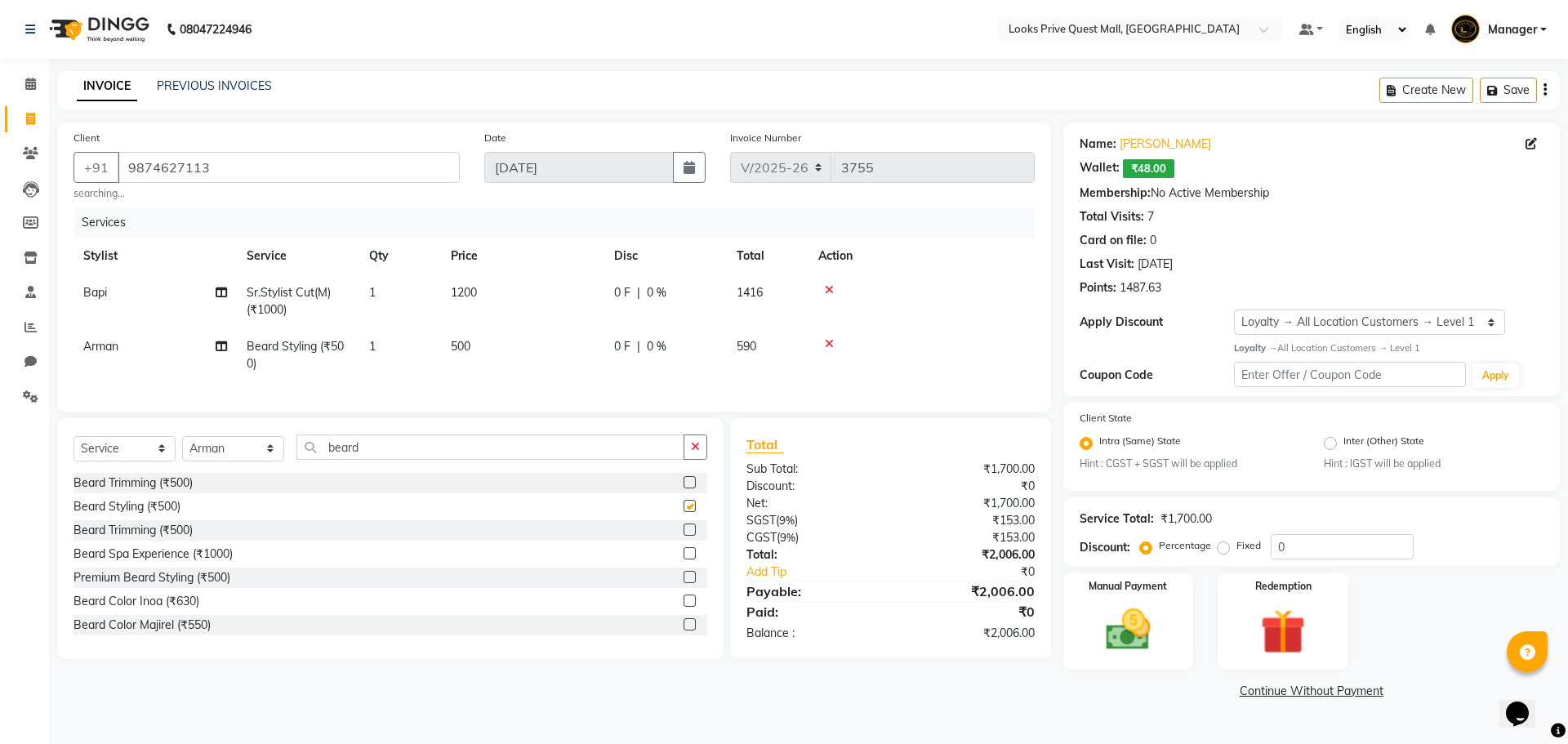
checkbox input "false"
click at [551, 358] on td "500" at bounding box center [522, 355] width 163 height 54
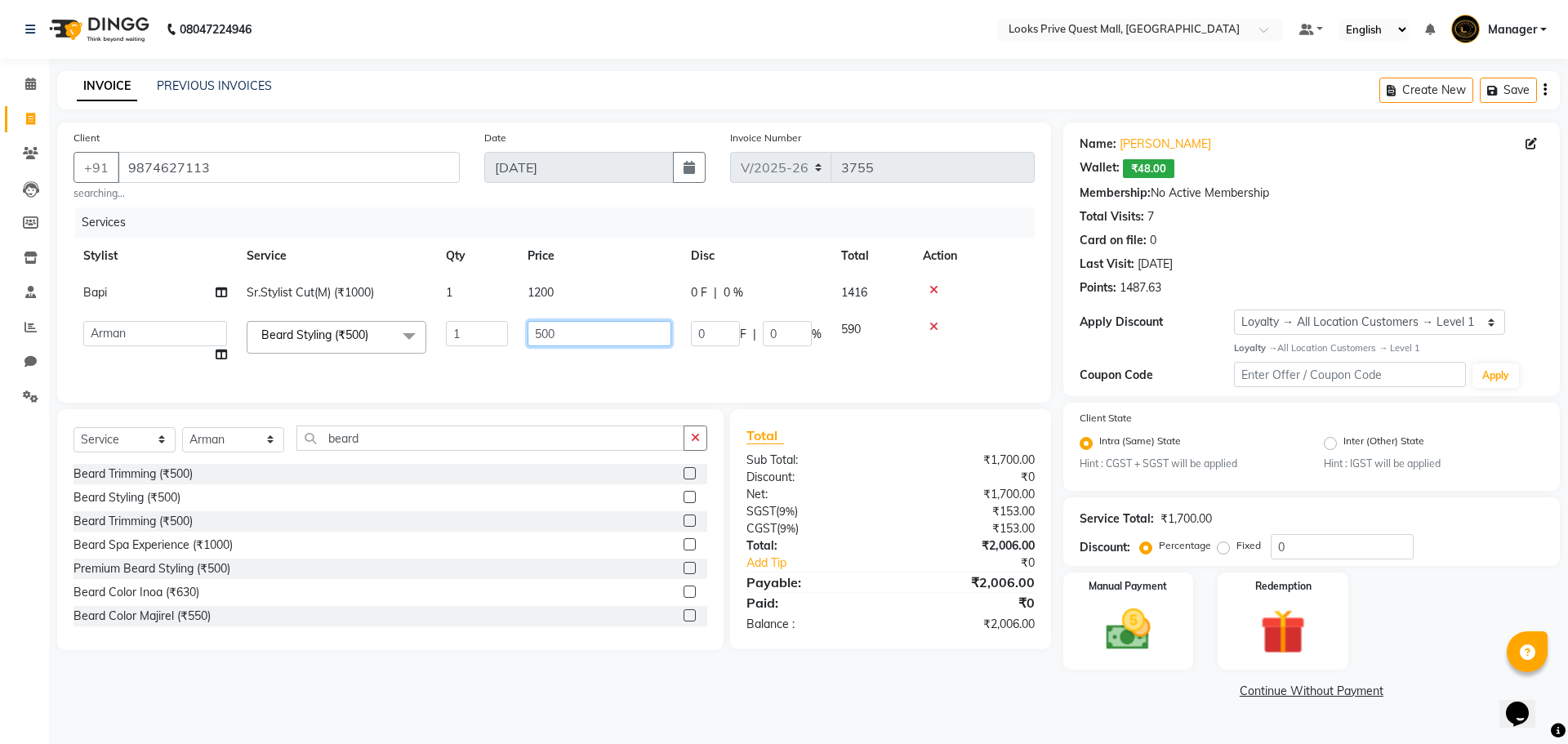
click at [0, 392] on app-home "08047224946 Select Location × Looks Prive Quest Mall, [GEOGRAPHIC_DATA] Default…" at bounding box center [784, 364] width 1568 height 727
type input "700"
click at [462, 675] on div "Client [PHONE_NUMBER] searching... Date [DATE] Invoice Number V/2025 V/[PHONE_N…" at bounding box center [554, 413] width 1018 height 581
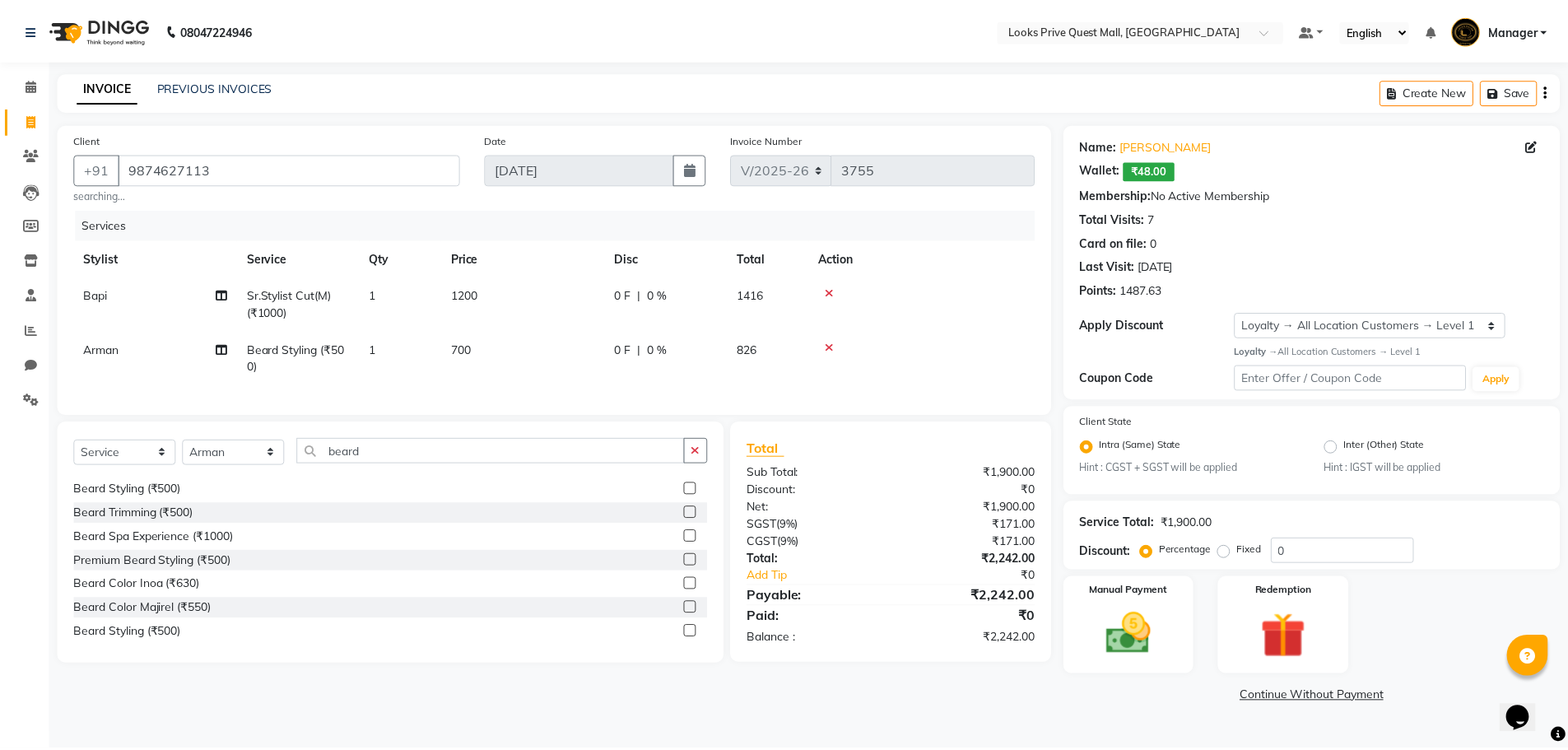
scroll to position [27, 0]
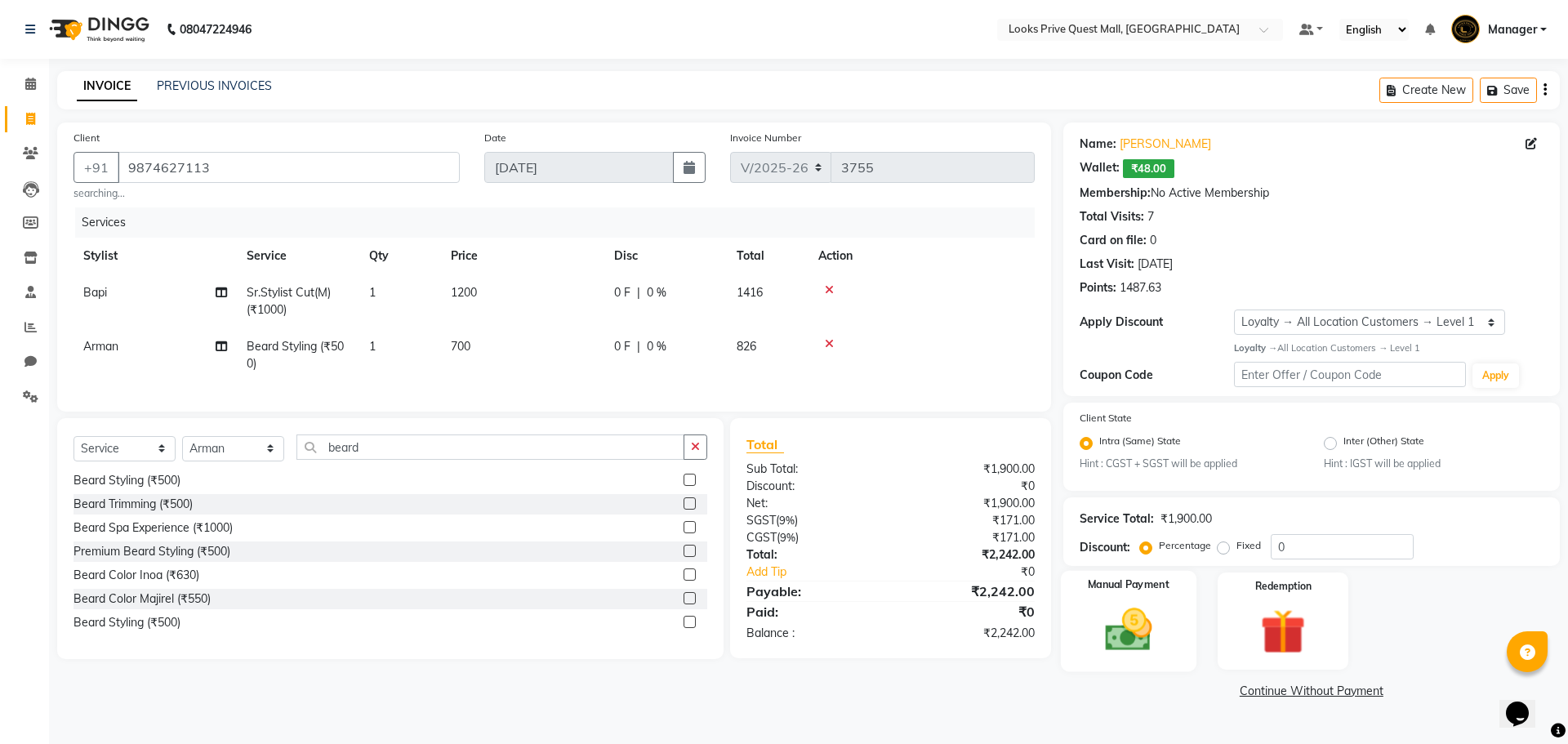
click at [1167, 611] on div "Manual Payment" at bounding box center [1128, 621] width 136 height 101
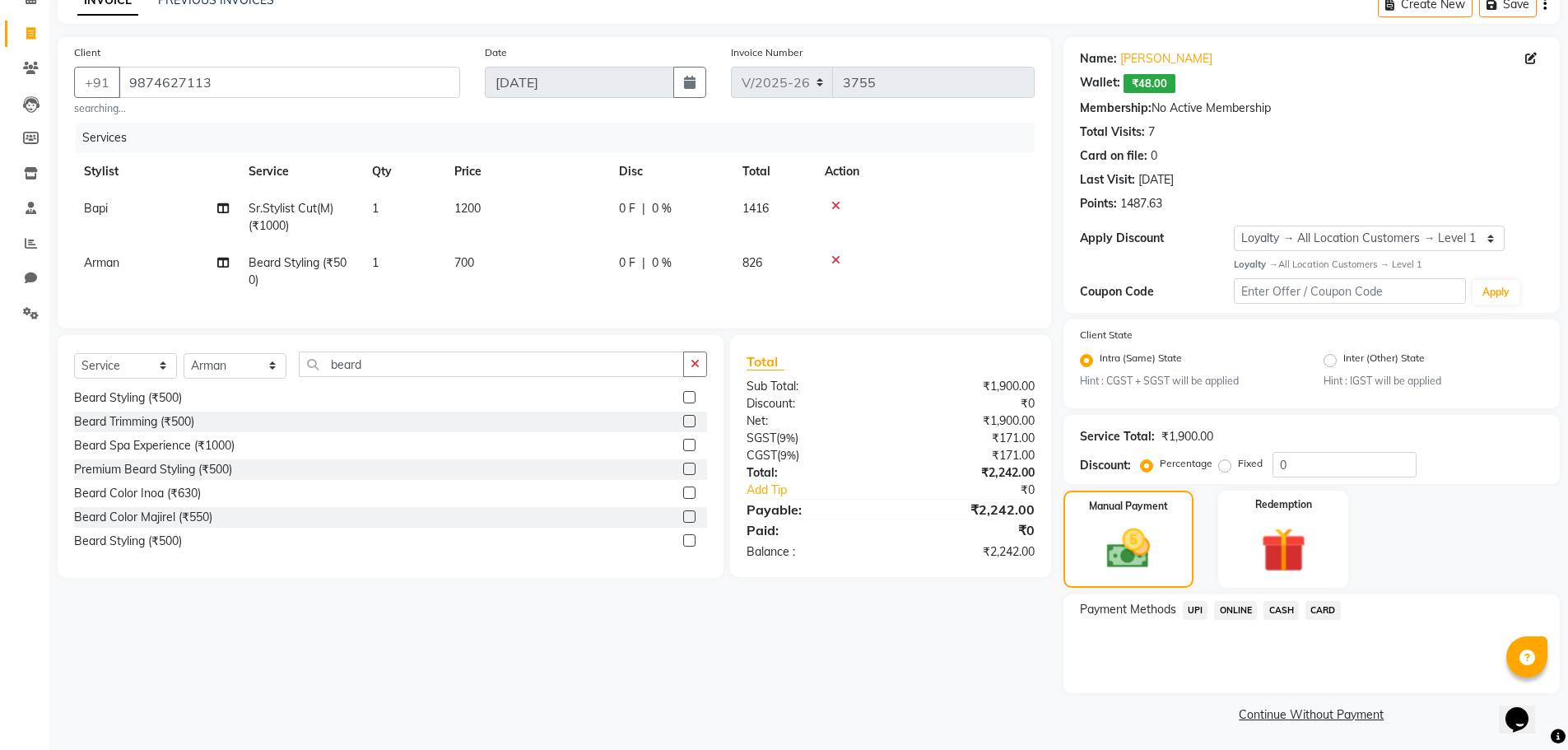
scroll to position [88, 0]
click at [1314, 545] on img at bounding box center [1283, 548] width 76 height 58
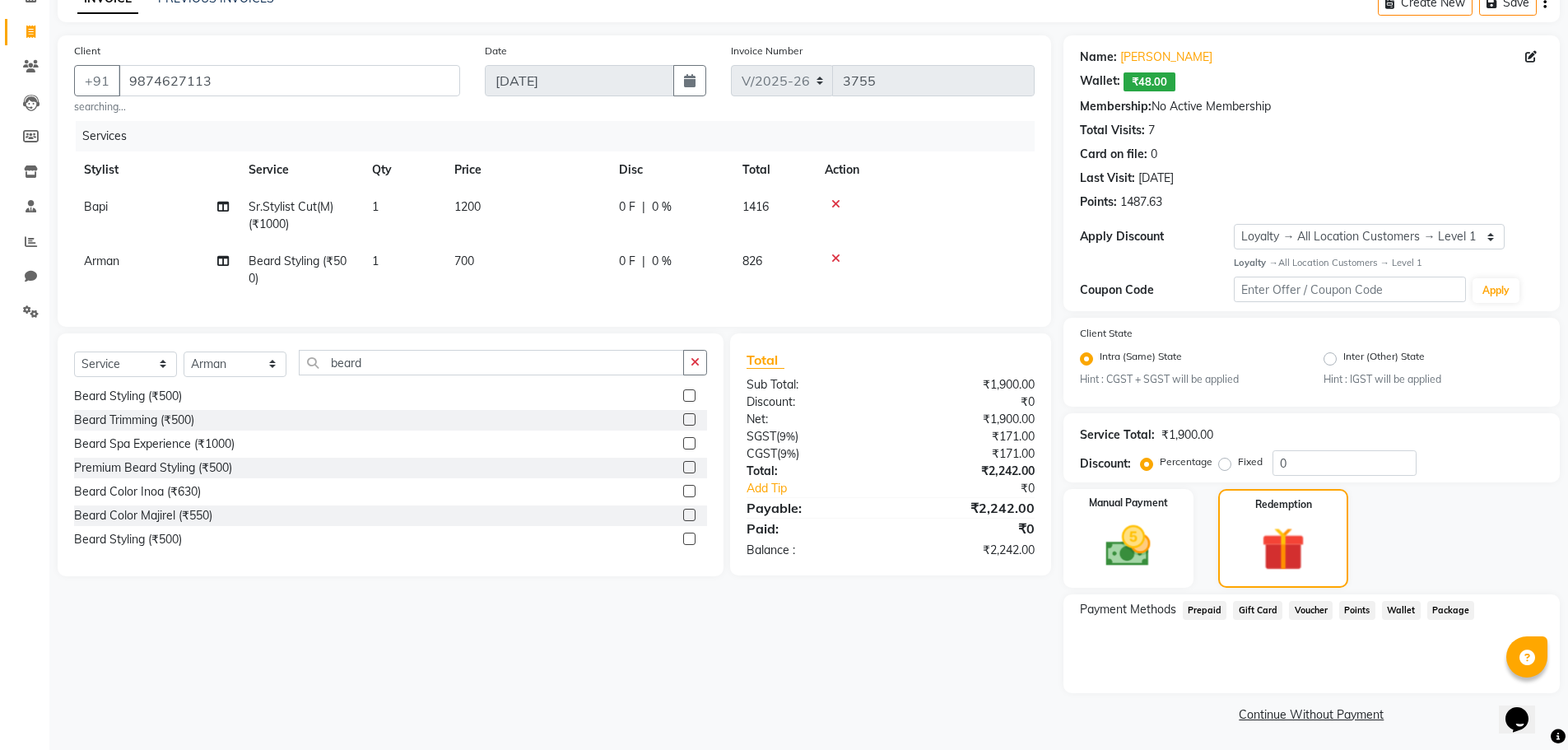
click at [1145, 84] on span "₹48.00" at bounding box center [1150, 81] width 52 height 19
click at [1401, 613] on span "Wallet" at bounding box center [1401, 609] width 38 height 19
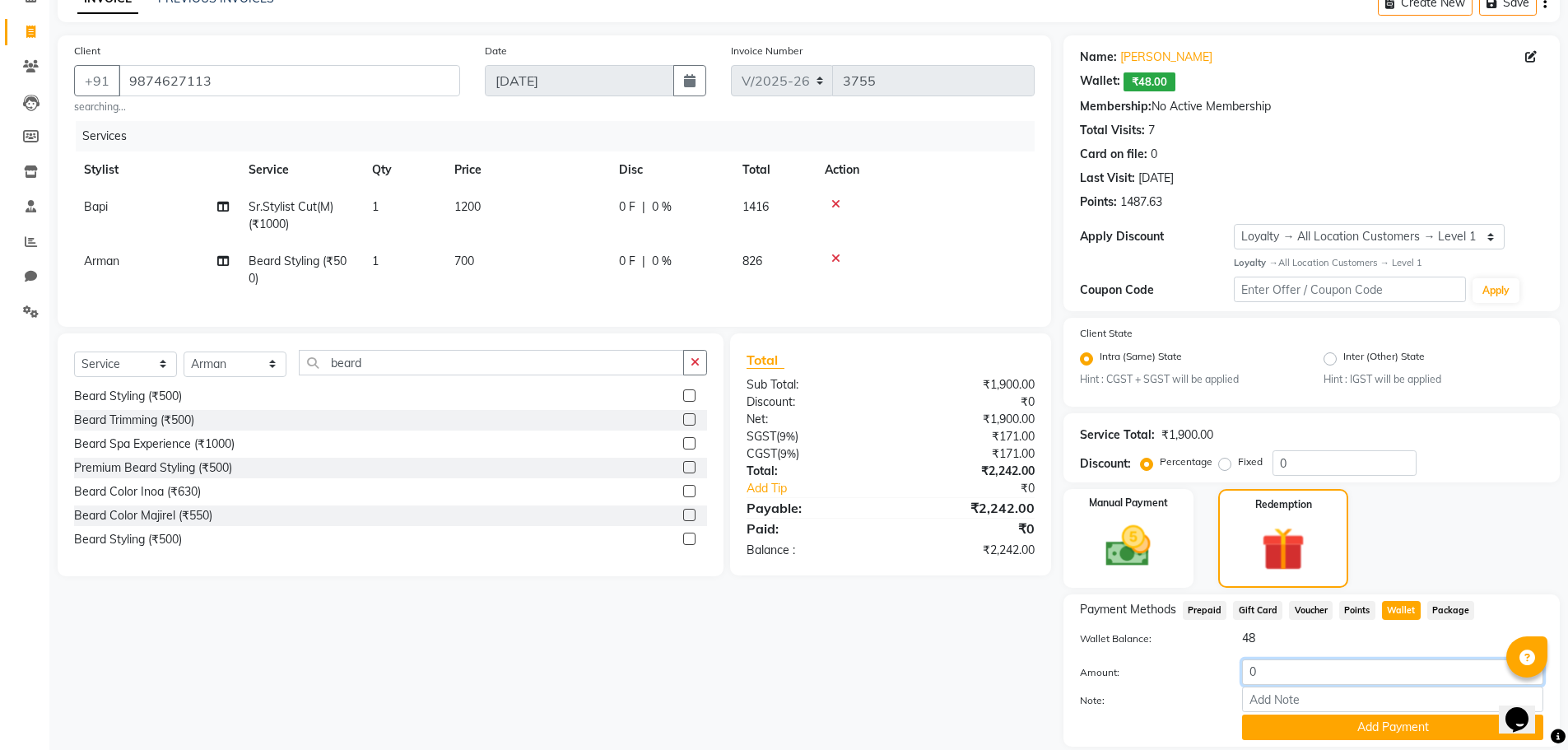
drag, startPoint x: 1318, startPoint y: 670, endPoint x: 839, endPoint y: 663, distance: 479.1
click at [860, 671] on div "Client [PHONE_NUMBER] searching... Date [DATE] Invoice Number V/2025 V/[PHONE_N…" at bounding box center [809, 407] width 1528 height 744
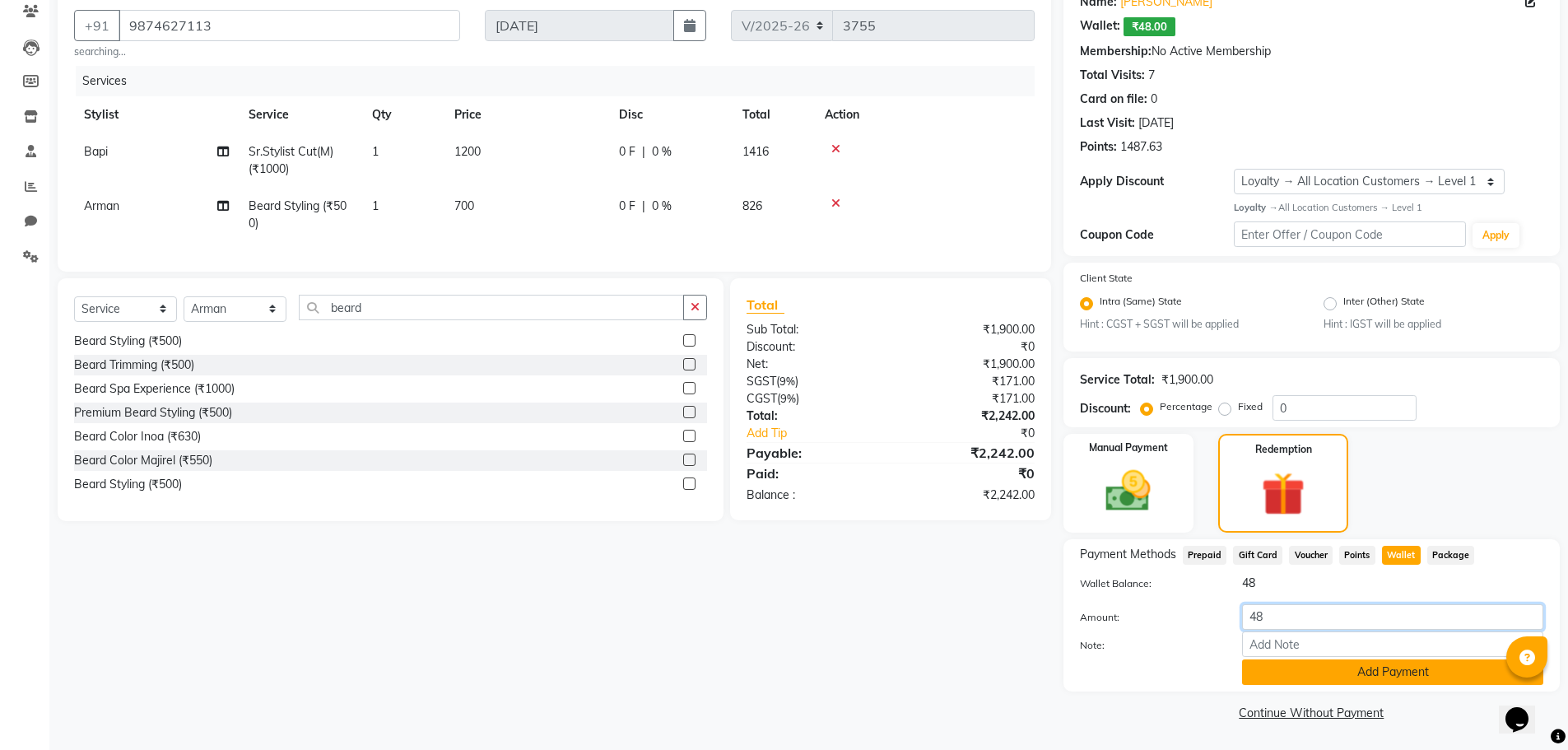
type input "48"
click at [1428, 672] on button "Add Payment" at bounding box center [1393, 672] width 302 height 26
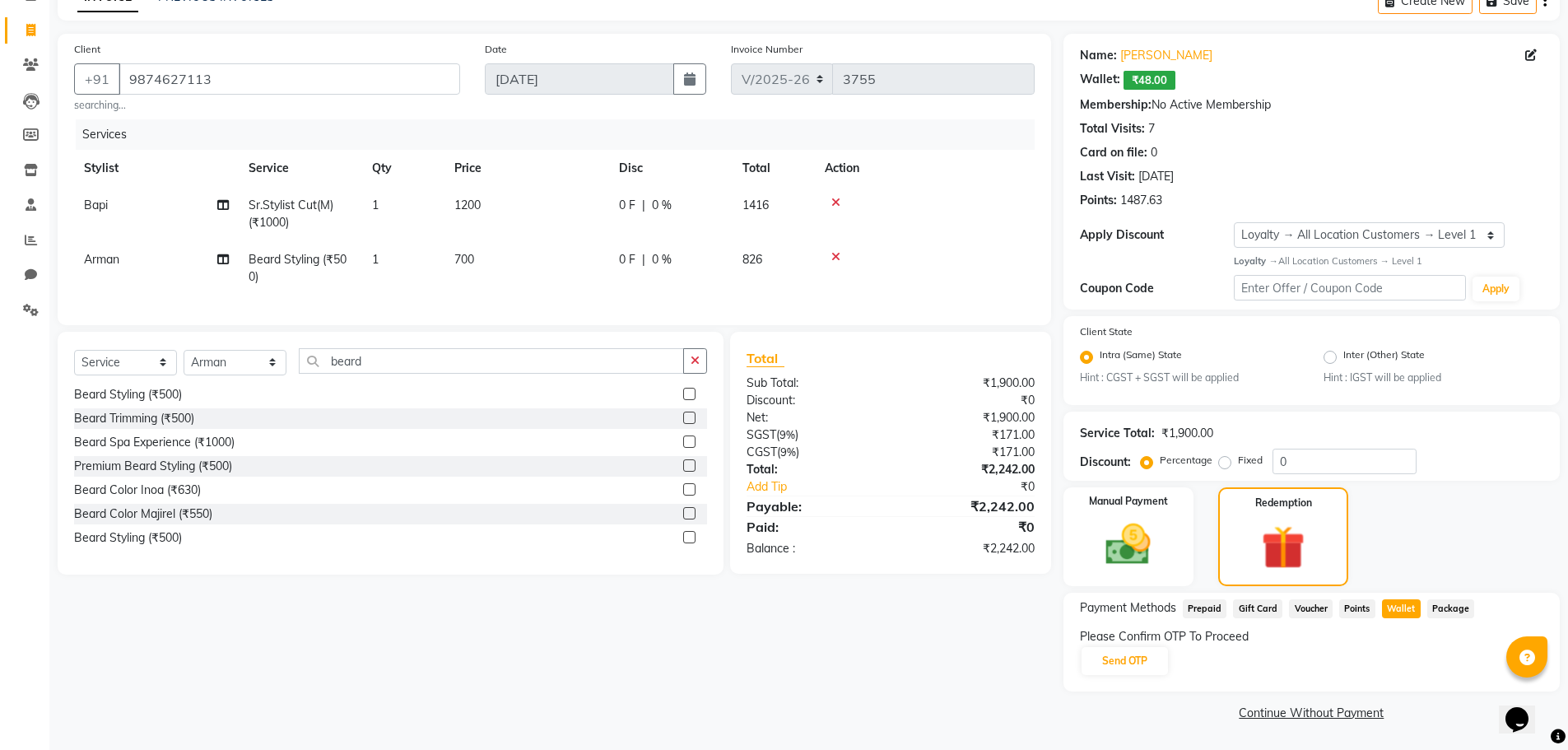
scroll to position [90, 0]
click at [1148, 661] on button "Send OTP" at bounding box center [1125, 660] width 87 height 28
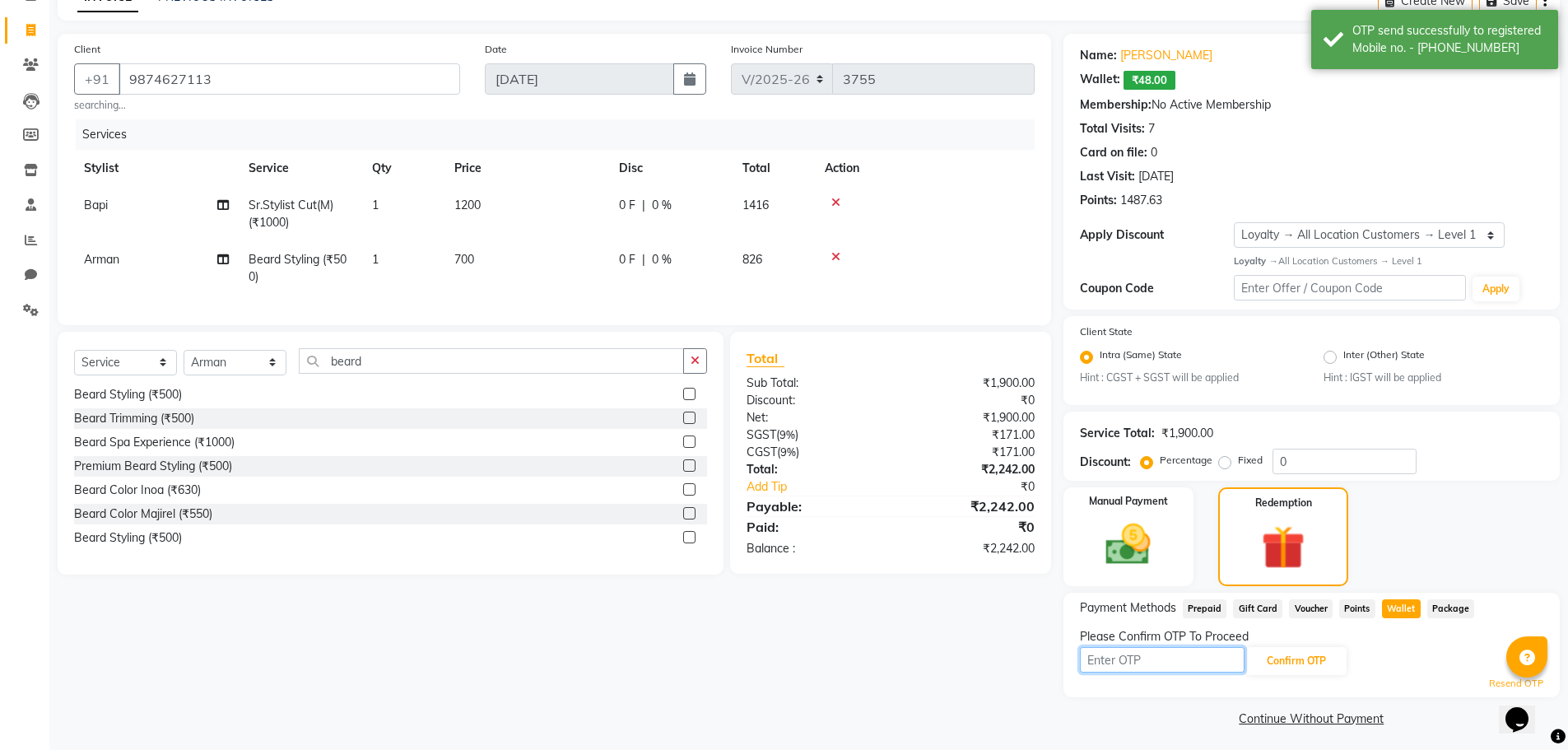
click at [1149, 661] on input "text" at bounding box center [1162, 659] width 165 height 26
type input "6450"
click at [1287, 658] on button "Confirm OTP" at bounding box center [1297, 660] width 101 height 28
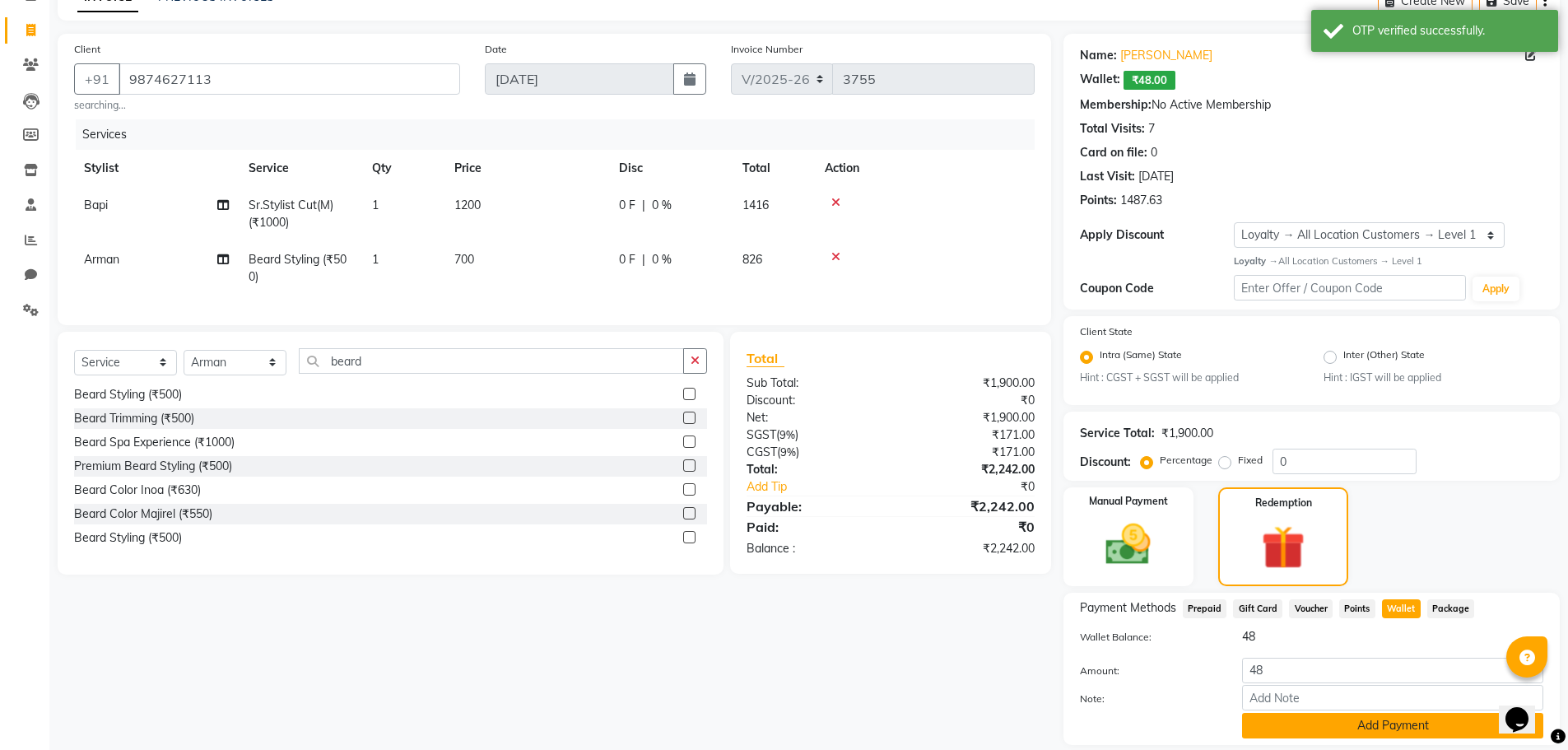
click at [1371, 725] on button "Add Payment" at bounding box center [1393, 725] width 302 height 26
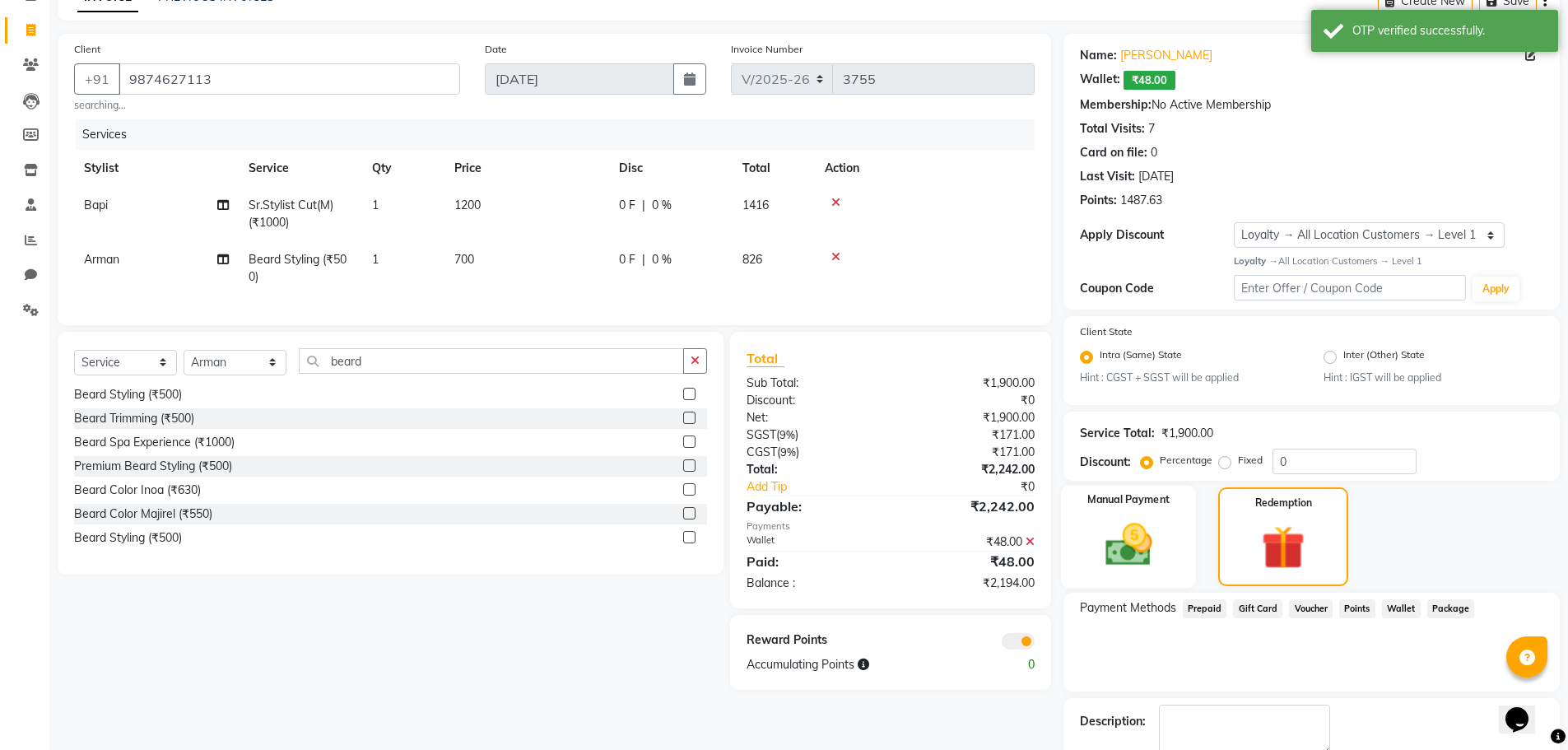
click at [1157, 548] on img at bounding box center [1128, 544] width 76 height 53
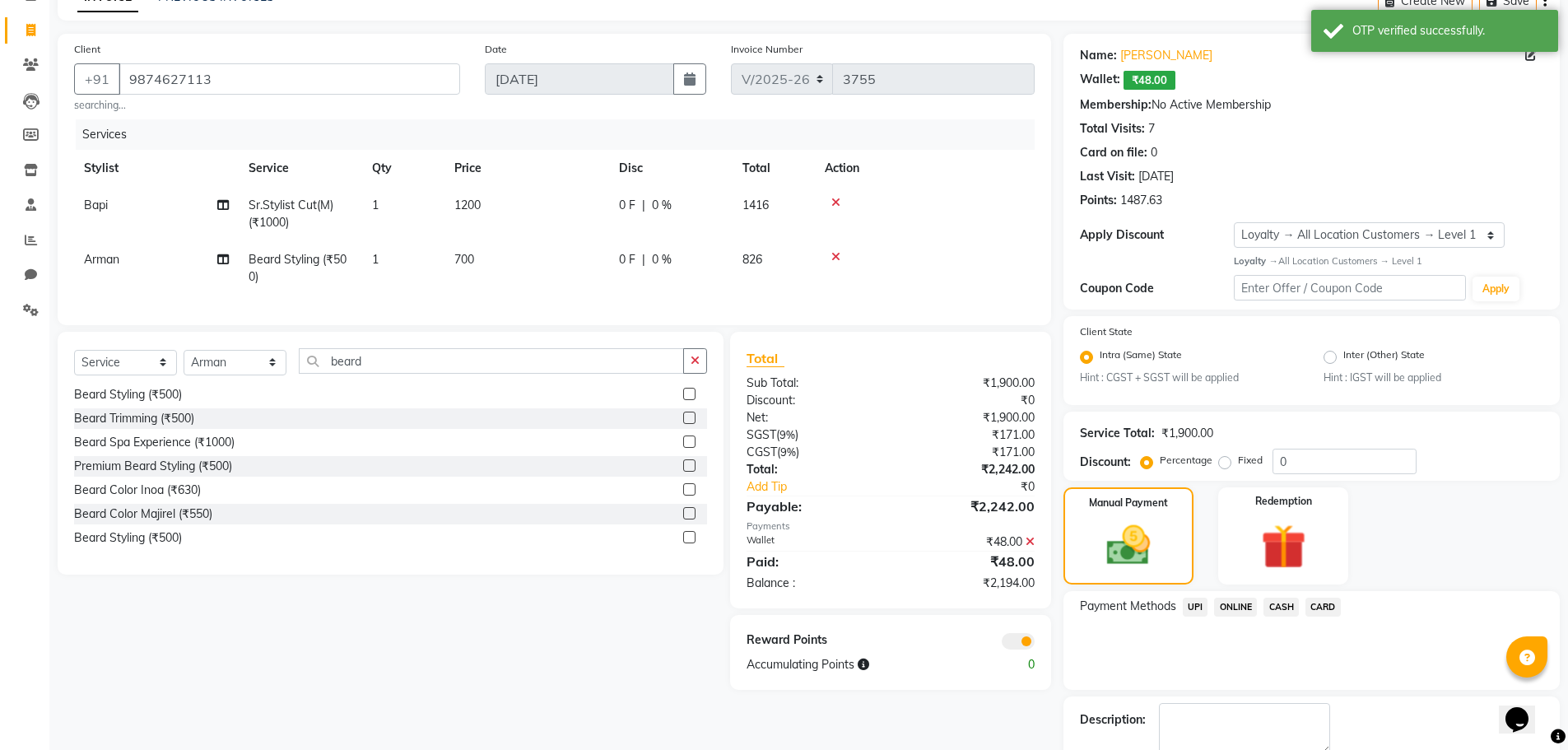
click at [1284, 610] on span "CASH" at bounding box center [1281, 606] width 36 height 19
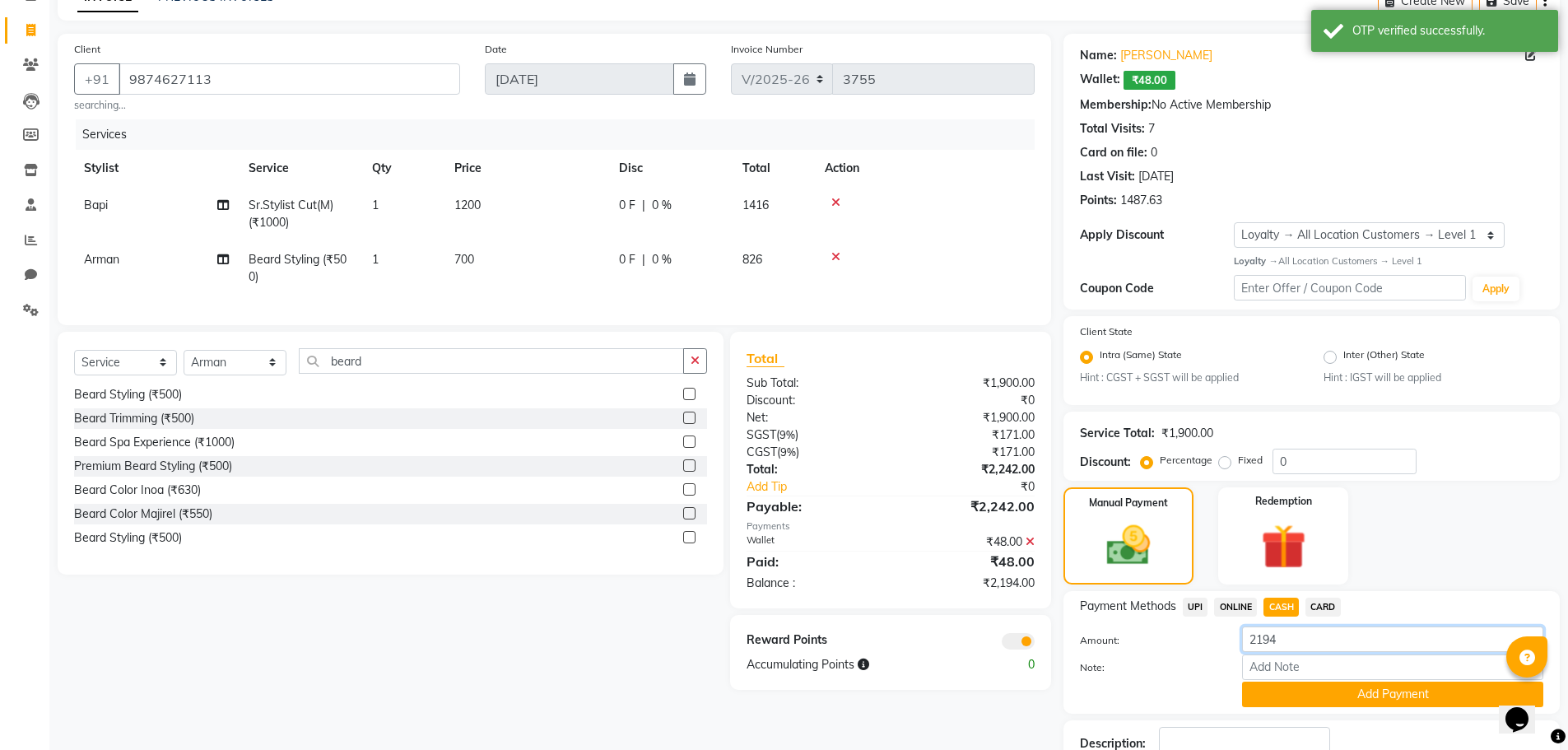
drag, startPoint x: 1309, startPoint y: 647, endPoint x: 473, endPoint y: 643, distance: 836.0
click at [480, 645] on div "Client +91 9874627113 searching... Date 03-09-2025 Invoice Number V/2025 V/2025…" at bounding box center [809, 437] width 1528 height 806
type input "2500"
click at [1338, 699] on button "Add Payment" at bounding box center [1393, 694] width 302 height 26
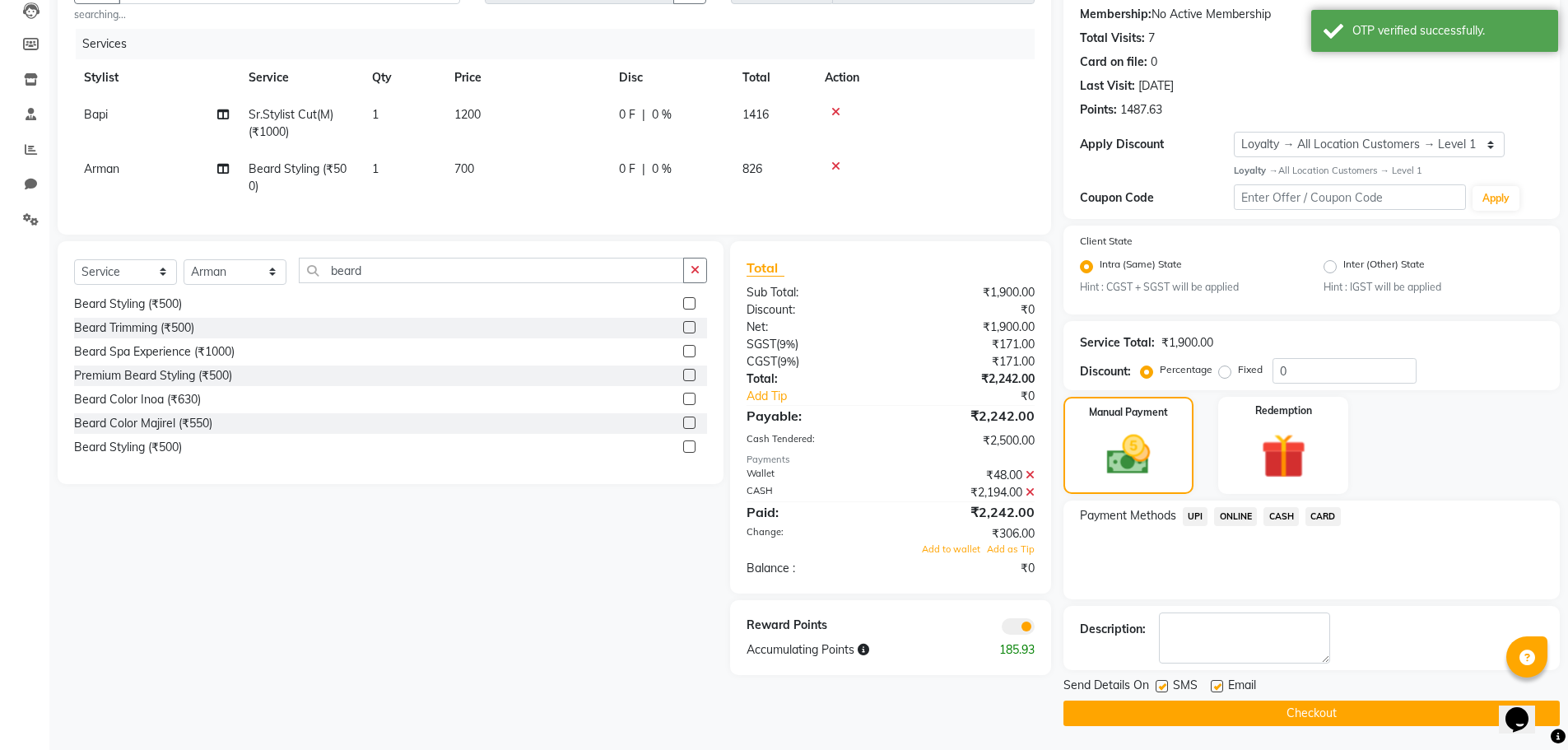
scroll to position [181, 0]
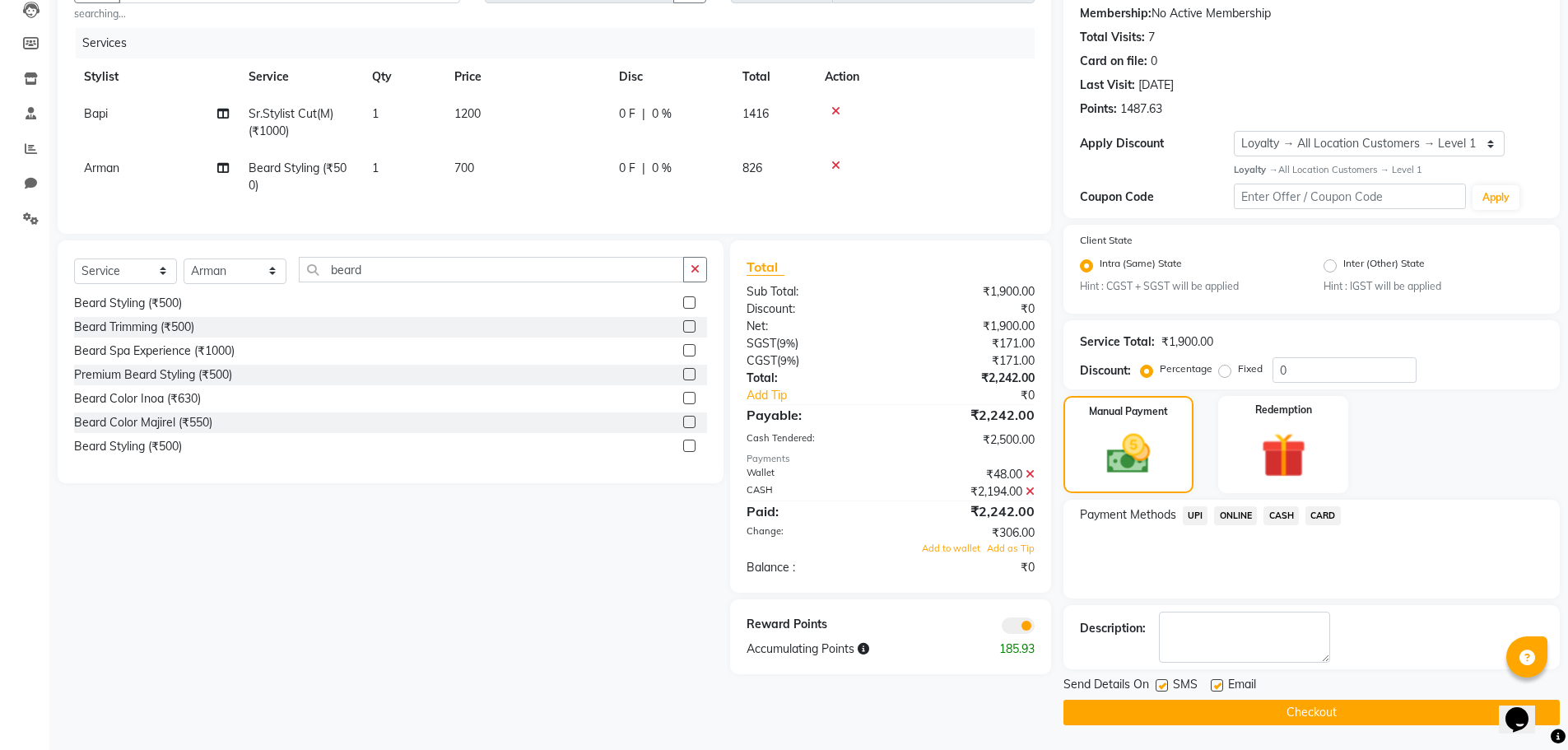
click at [1213, 685] on label at bounding box center [1217, 685] width 13 height 13
click at [1213, 685] on input "checkbox" at bounding box center [1216, 685] width 11 height 11
checkbox input "false"
click at [1011, 634] on span at bounding box center [1018, 625] width 33 height 17
click at [1034, 628] on input "checkbox" at bounding box center [1034, 628] width 0 height 0
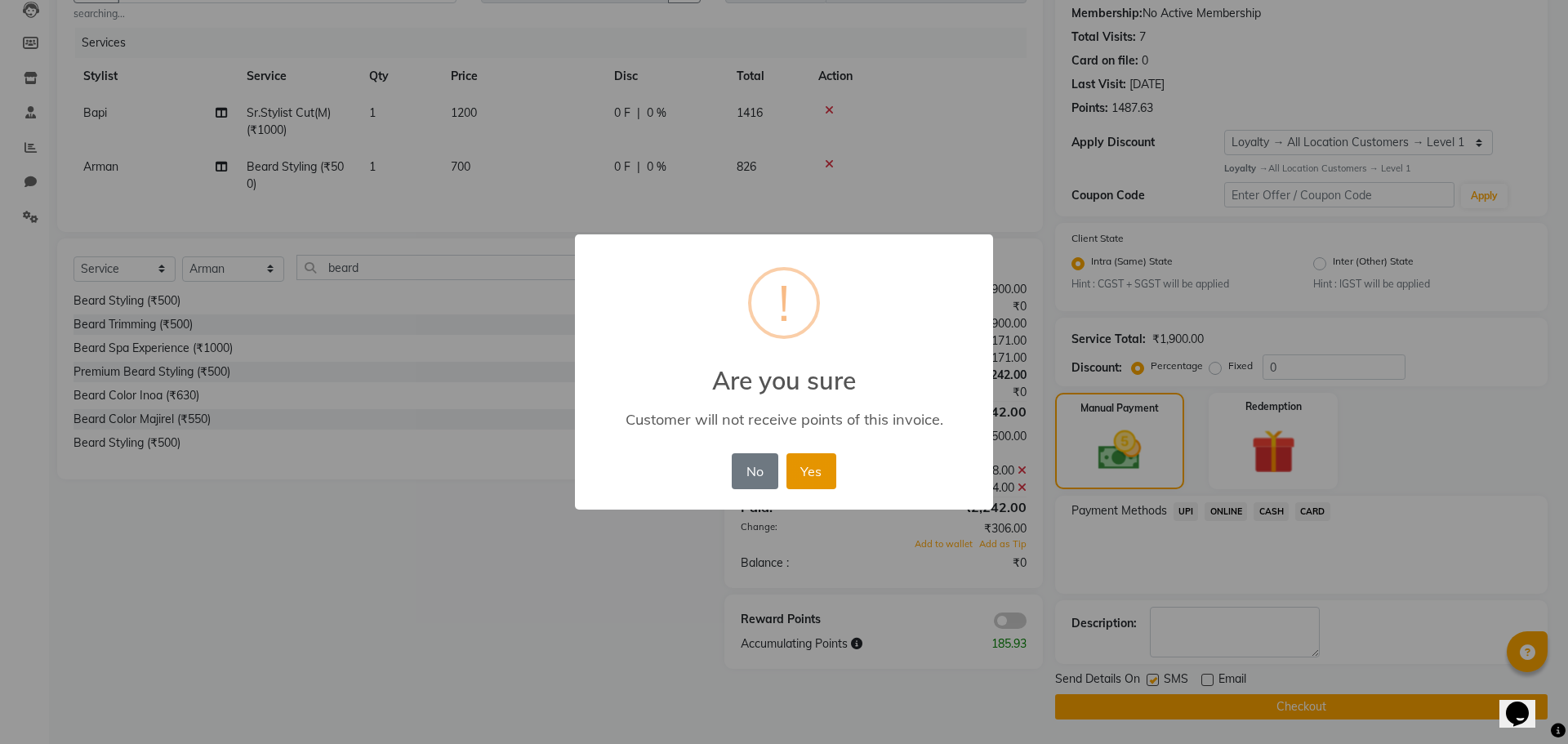
click at [800, 477] on button "Yes" at bounding box center [811, 470] width 50 height 36
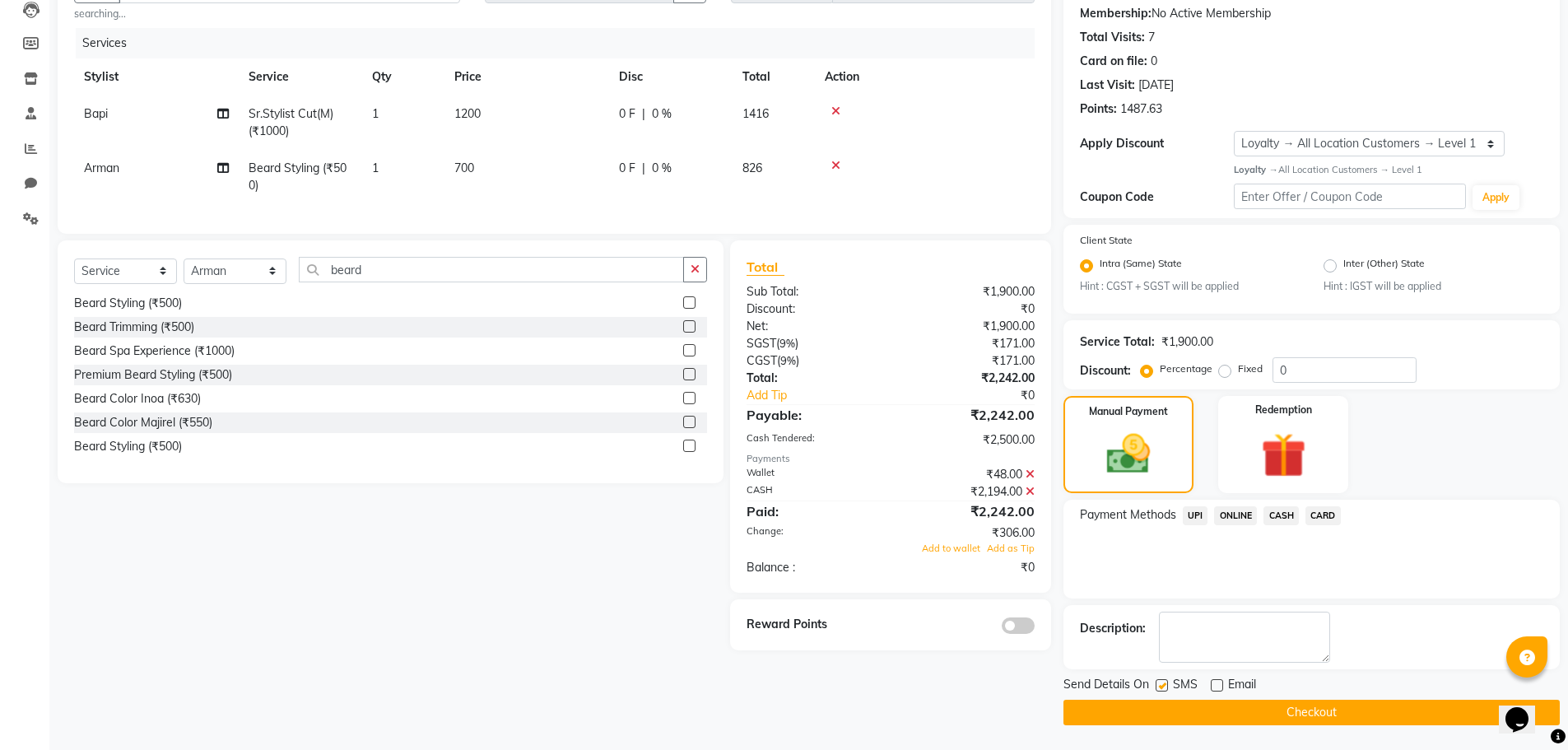
click at [1129, 710] on button "Checkout" at bounding box center [1312, 713] width 496 height 26
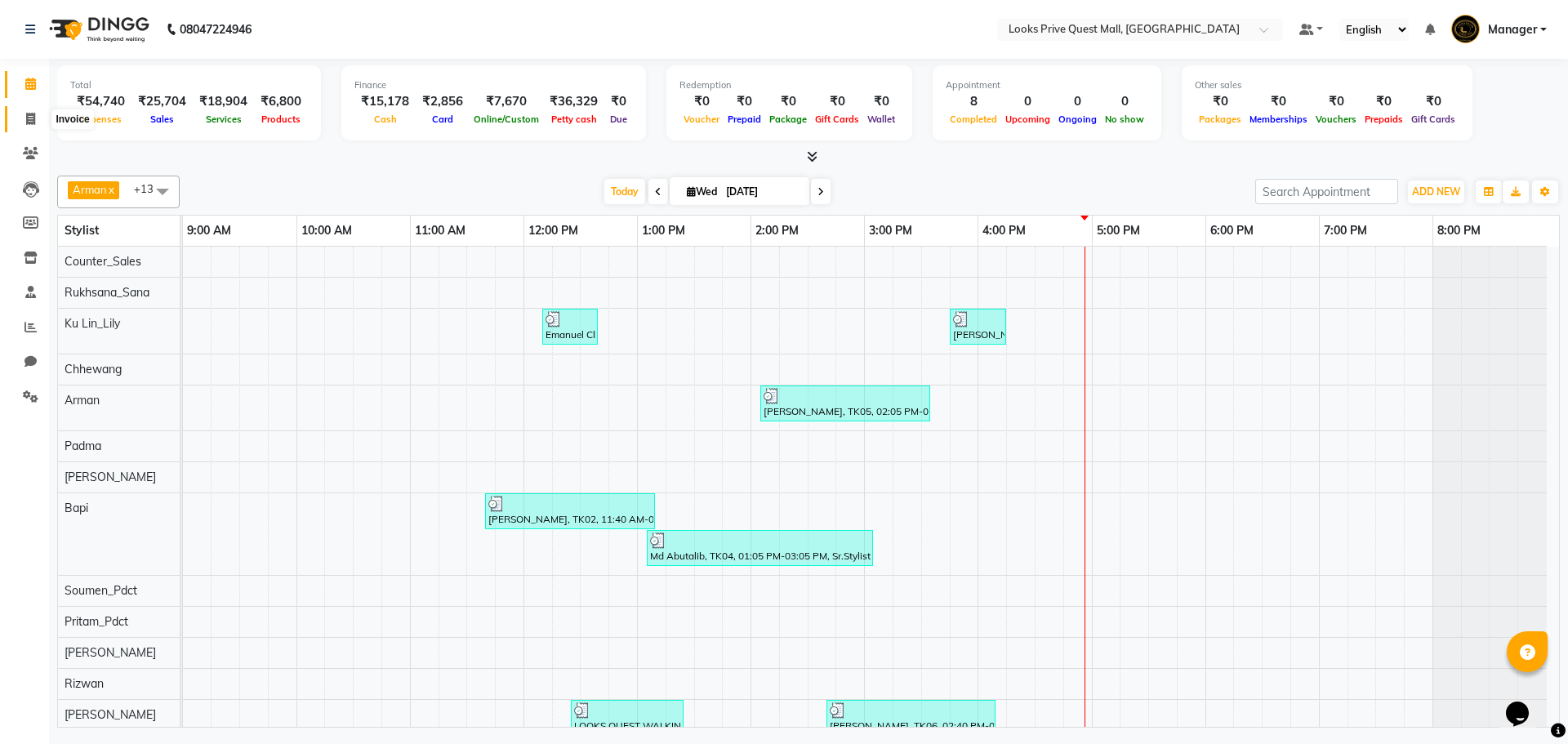
click at [17, 122] on span at bounding box center [30, 119] width 28 height 19
select select "service"
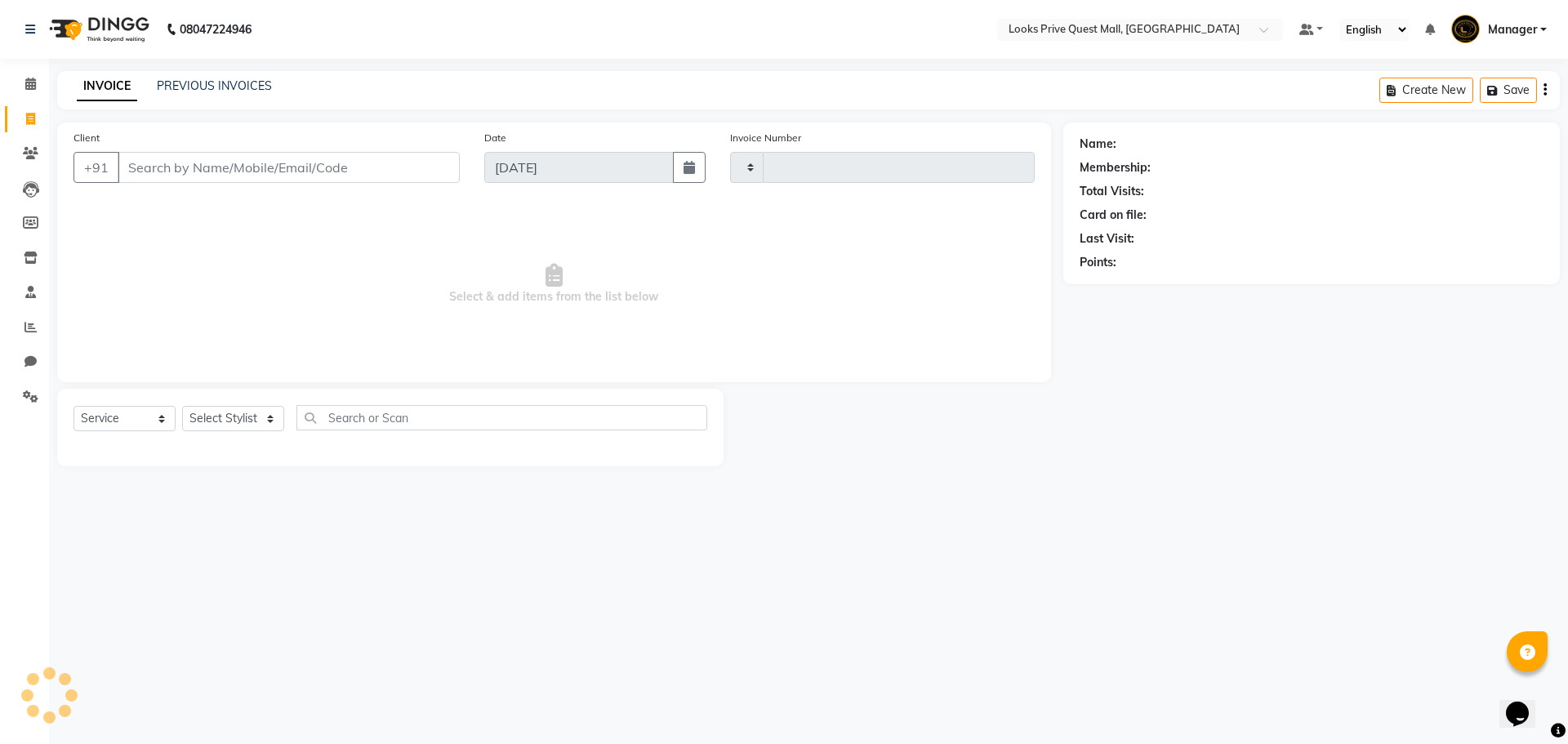
type input "3756"
select select "6141"
click at [200, 159] on input "Client" at bounding box center [289, 167] width 342 height 31
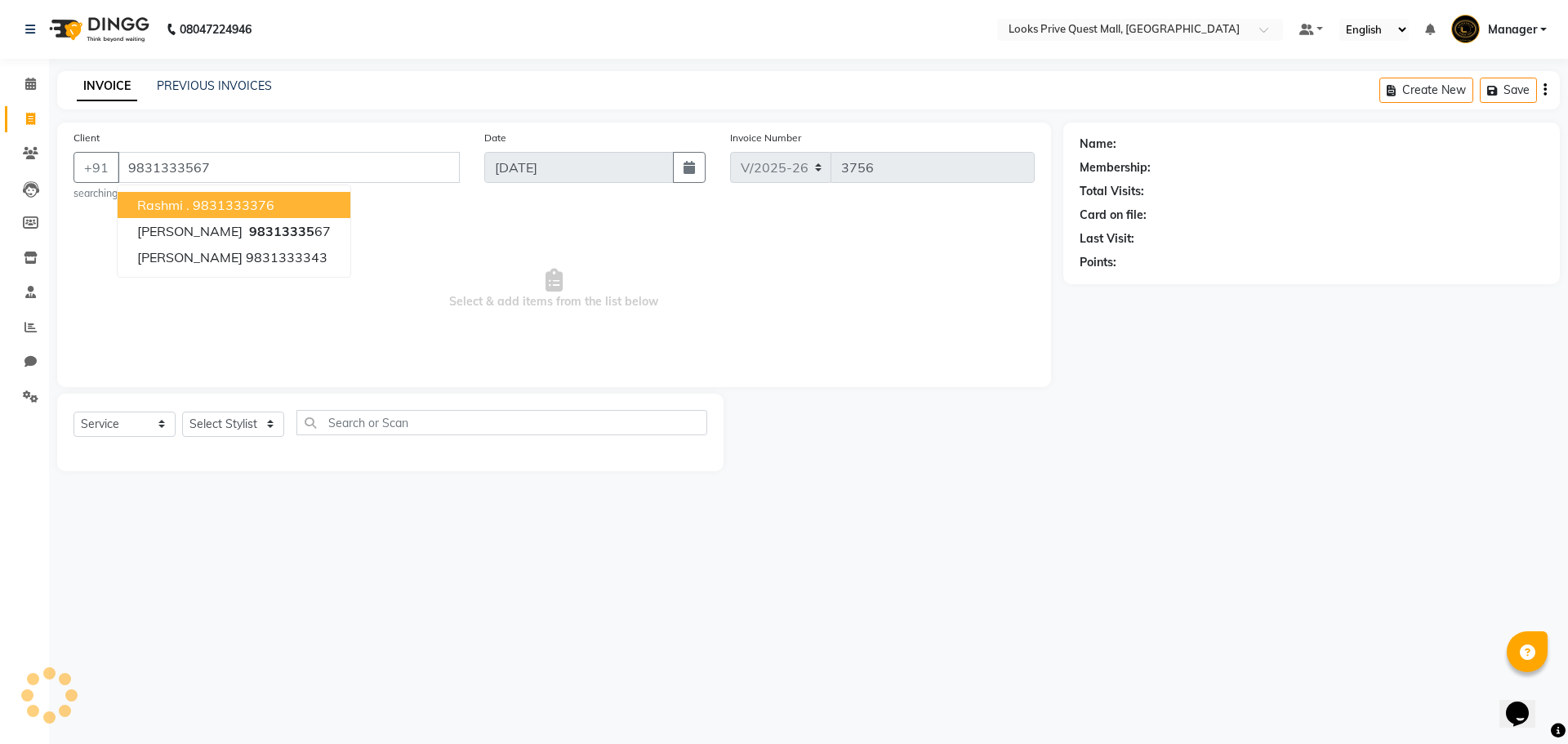
type input "9831333567"
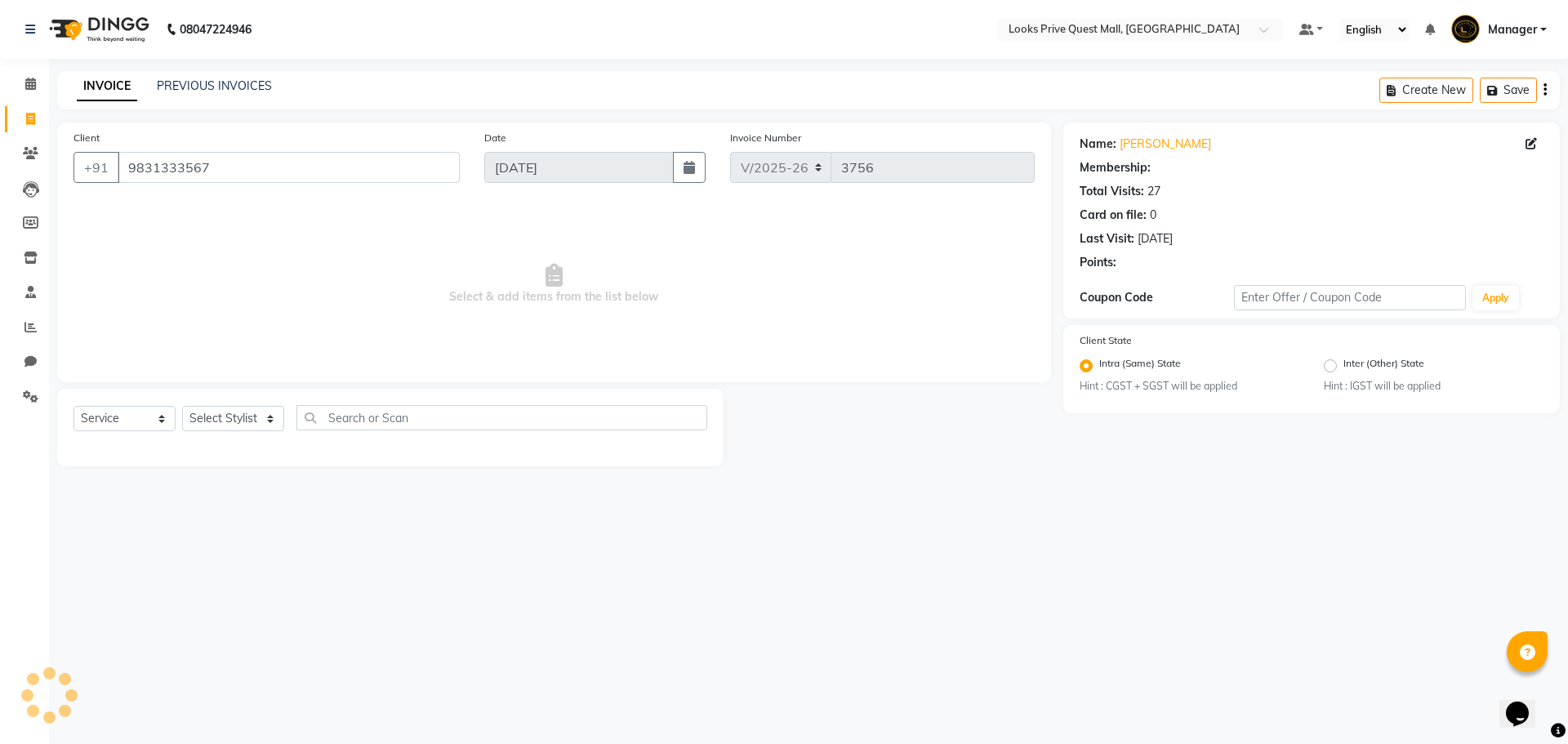
select select "1: Object"
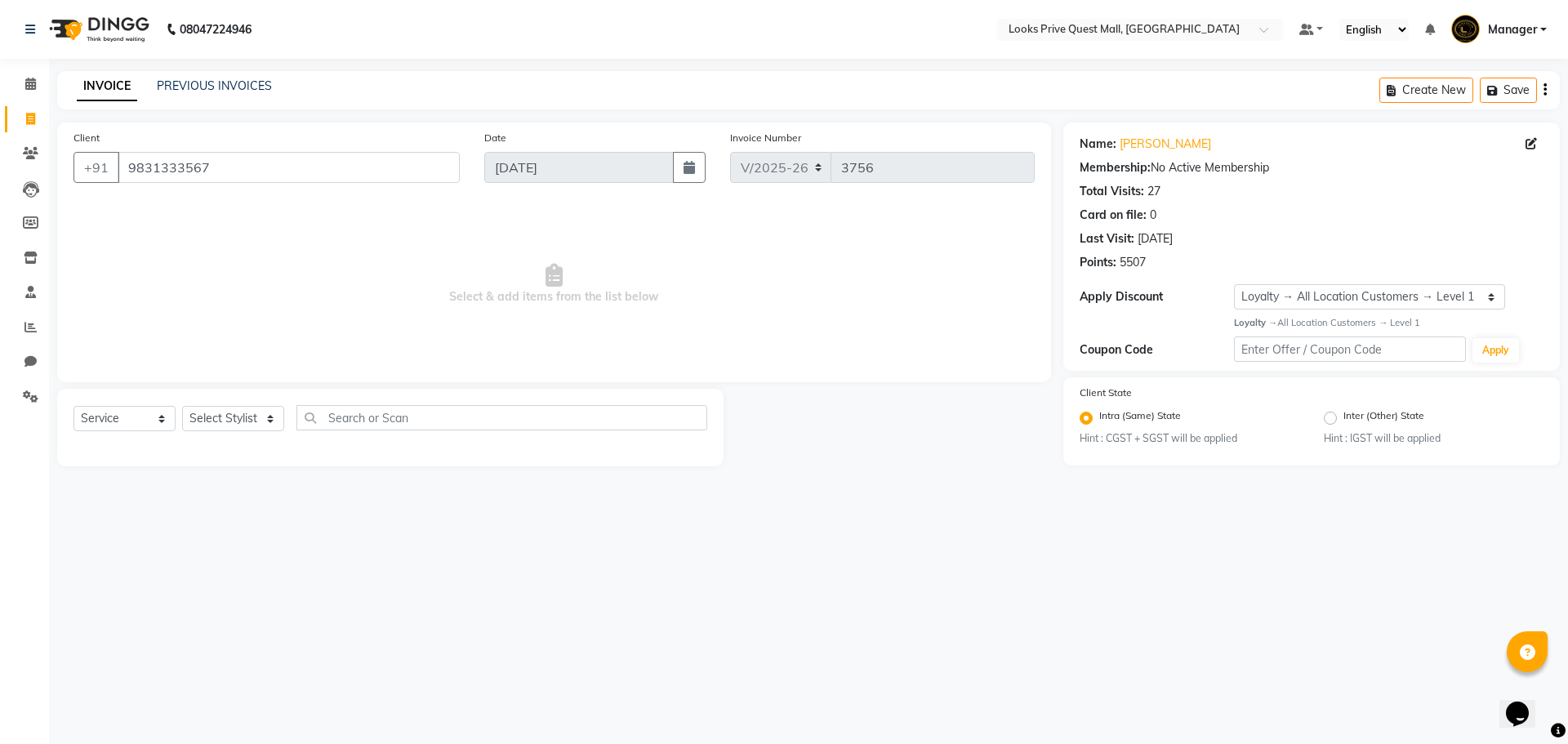
click at [210, 378] on div "Client +91 9831333567 Date 03-09-2025 Invoice Number V/2025 V/2025-26 3756 Sele…" at bounding box center [554, 251] width 994 height 259
click at [225, 403] on div "Select Service Product Membership Package Voucher Prepaid Gift Card Select Styl…" at bounding box center [389, 426] width 666 height 77
click at [237, 432] on div "Select Service Product Membership Package Voucher Prepaid Gift Card Select Styl…" at bounding box center [390, 423] width 634 height 38
click at [237, 412] on select "Select Stylist Arman Bapi Chhewang Counter_Sales Deepa Das Dipti Uppal Firoz Ku…" at bounding box center [233, 418] width 102 height 25
select select "46701"
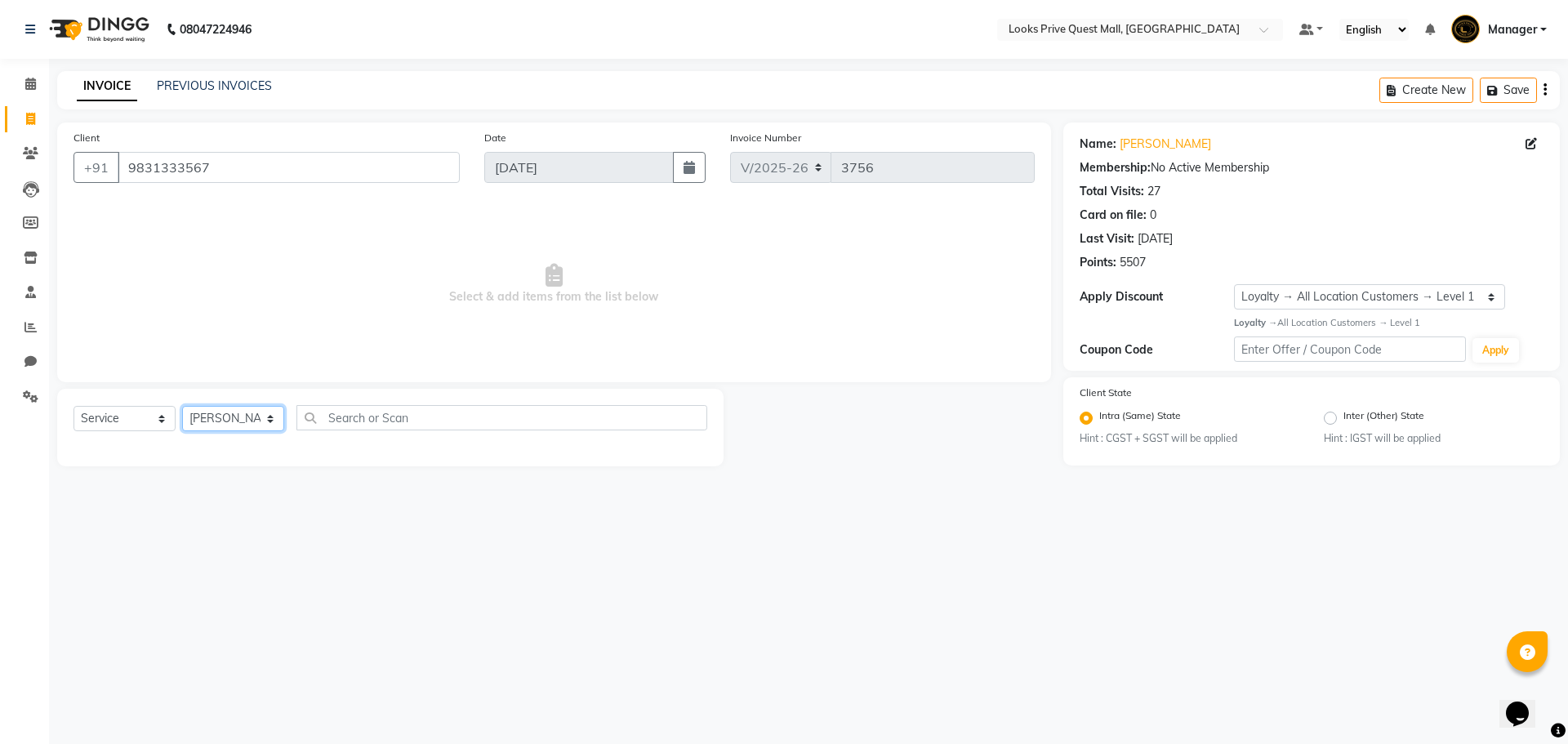
click at [182, 406] on select "Select Stylist Arman Bapi Chhewang Counter_Sales Deepa Das Dipti Uppal Firoz Ku…" at bounding box center [233, 418] width 102 height 25
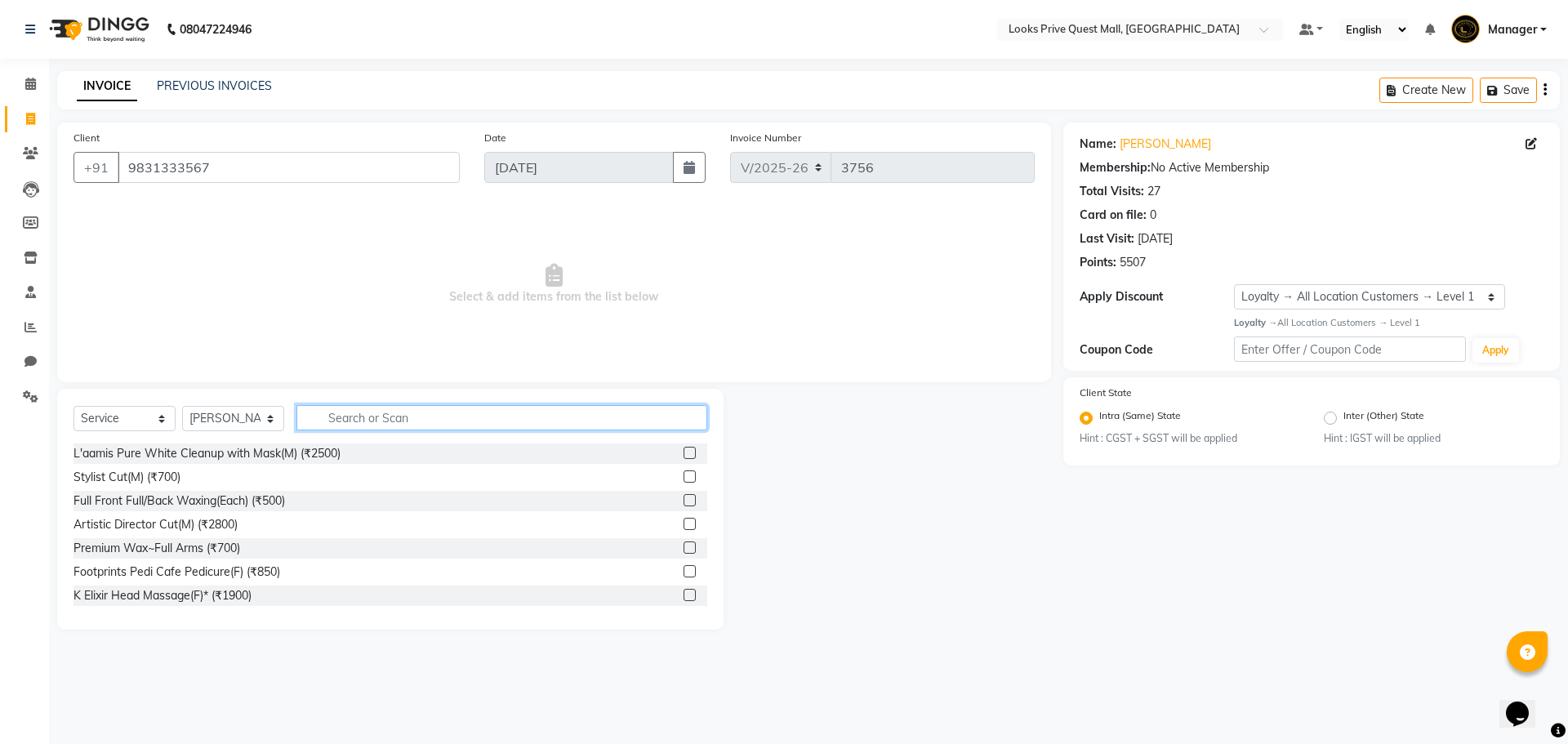
click at [355, 416] on input "text" at bounding box center [502, 417] width 411 height 25
click at [395, 413] on input "text" at bounding box center [502, 417] width 411 height 25
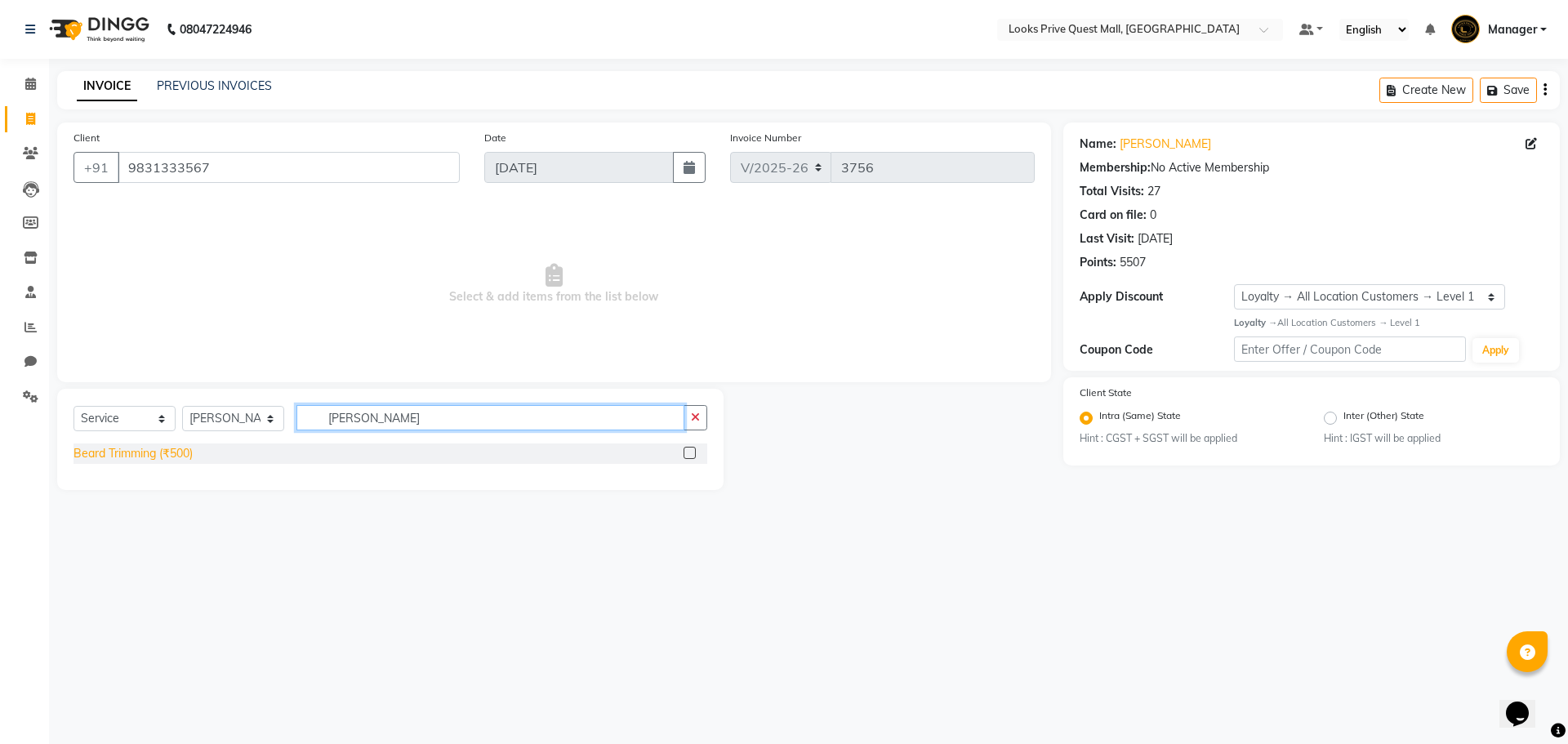
type input "beard tr"
click at [159, 447] on div "Beard Trimming (₹500)" at bounding box center [133, 454] width 119 height 18
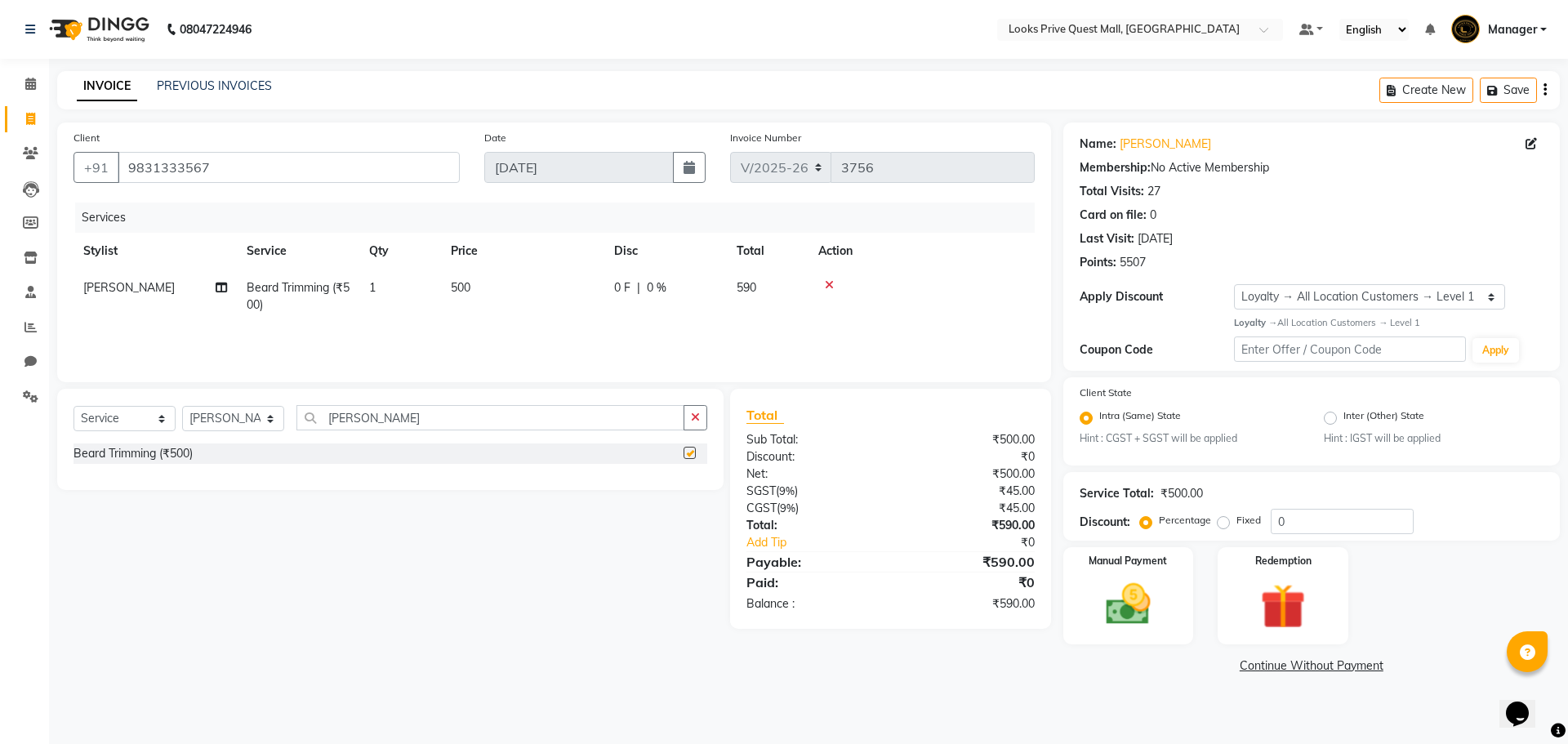
checkbox input "false"
click at [516, 278] on td "500" at bounding box center [522, 295] width 163 height 54
select select "46701"
drag, startPoint x: 599, startPoint y: 294, endPoint x: 336, endPoint y: 360, distance: 271.2
click at [336, 360] on div "Services Stylist Service Qty Price Disc Total Action Arman Bapi Chhewang Counte…" at bounding box center [554, 284] width 962 height 163
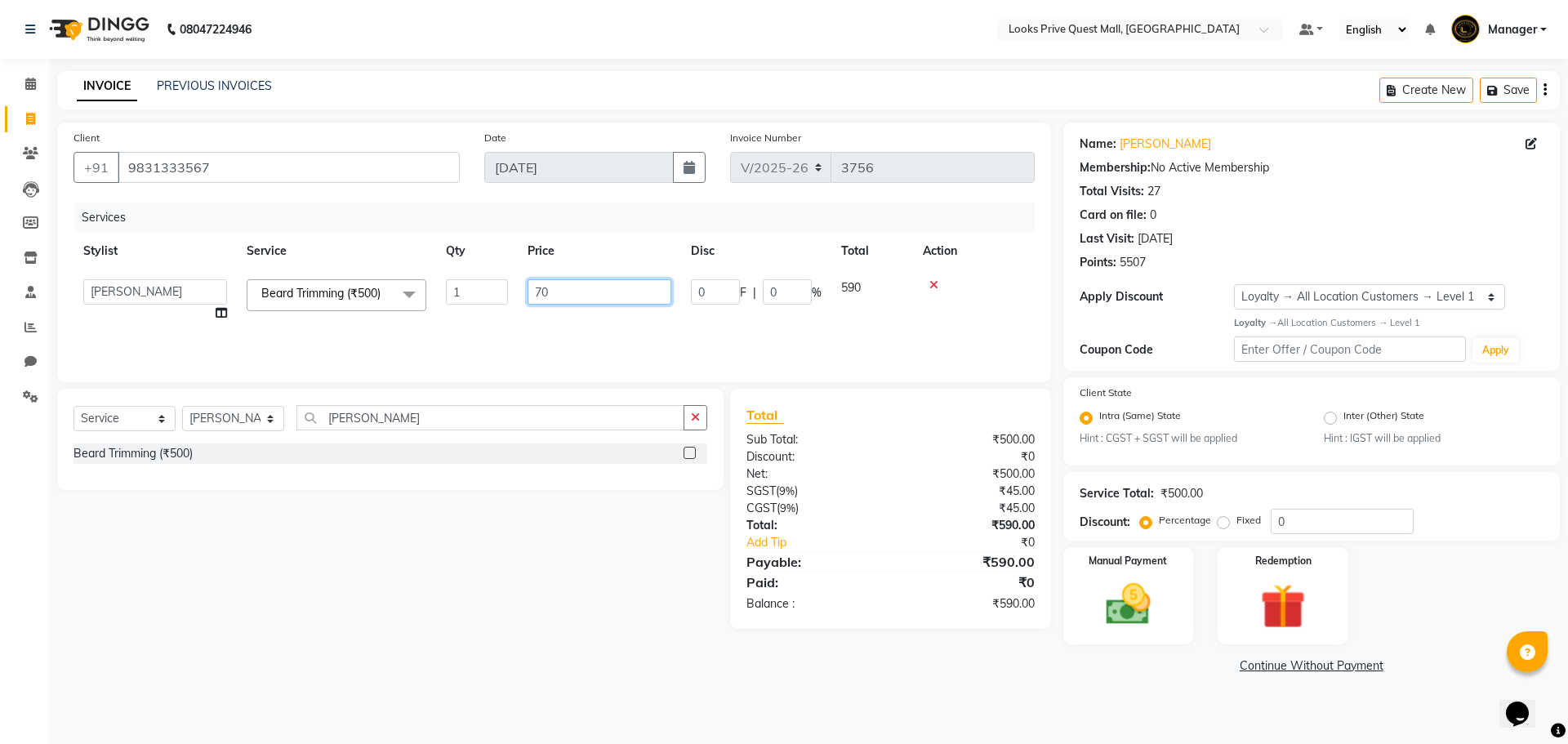
type input "700"
click at [488, 327] on div "Services Stylist Service Qty Price Disc Total Action Firoz Beard Trimming (₹500…" at bounding box center [554, 284] width 962 height 163
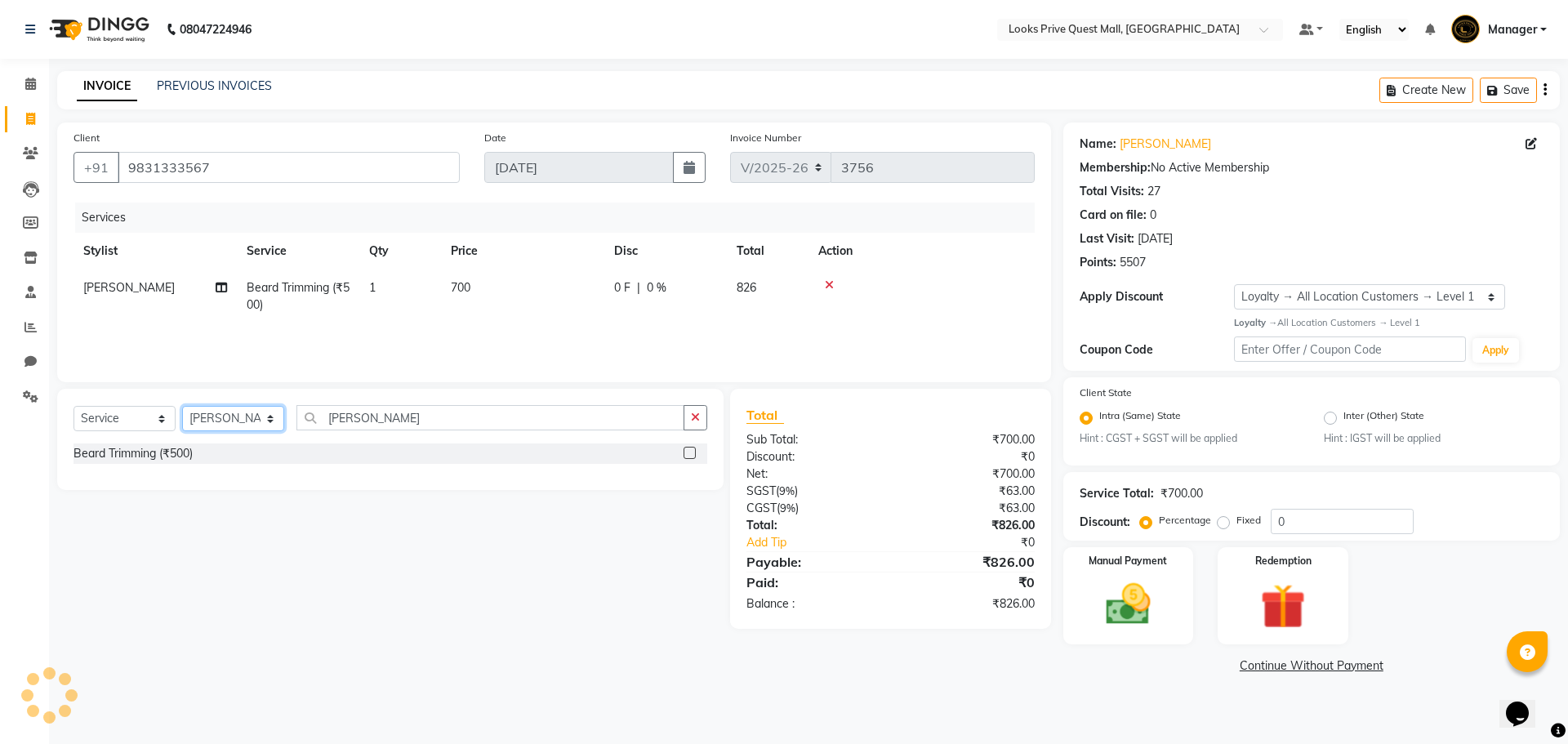
click at [215, 421] on select "Select Stylist Arman Bapi Chhewang Counter_Sales Deepa Das Dipti Uppal Firoz Ku…" at bounding box center [233, 418] width 102 height 25
select select "65335"
click at [182, 406] on select "Select Stylist Arman Bapi Chhewang Counter_Sales Deepa Das Dipti Uppal Firoz Ku…" at bounding box center [233, 418] width 102 height 25
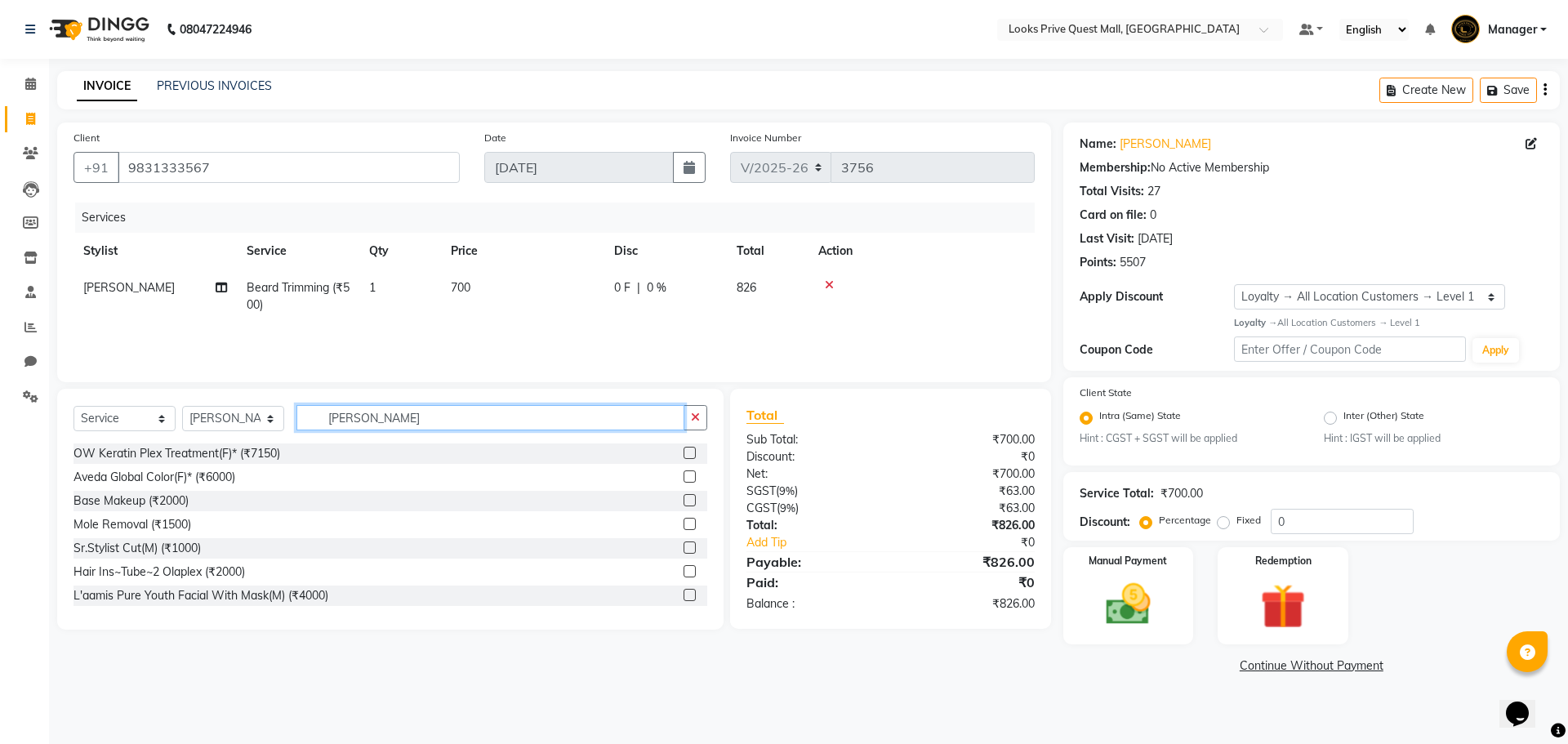
drag, startPoint x: 402, startPoint y: 419, endPoint x: 46, endPoint y: 463, distance: 358.7
click at [46, 463] on div "Select Service Product Membership Package Voucher Prepaid Gift Card Select Styl…" at bounding box center [384, 508] width 679 height 241
click at [367, 420] on input "text" at bounding box center [502, 417] width 411 height 25
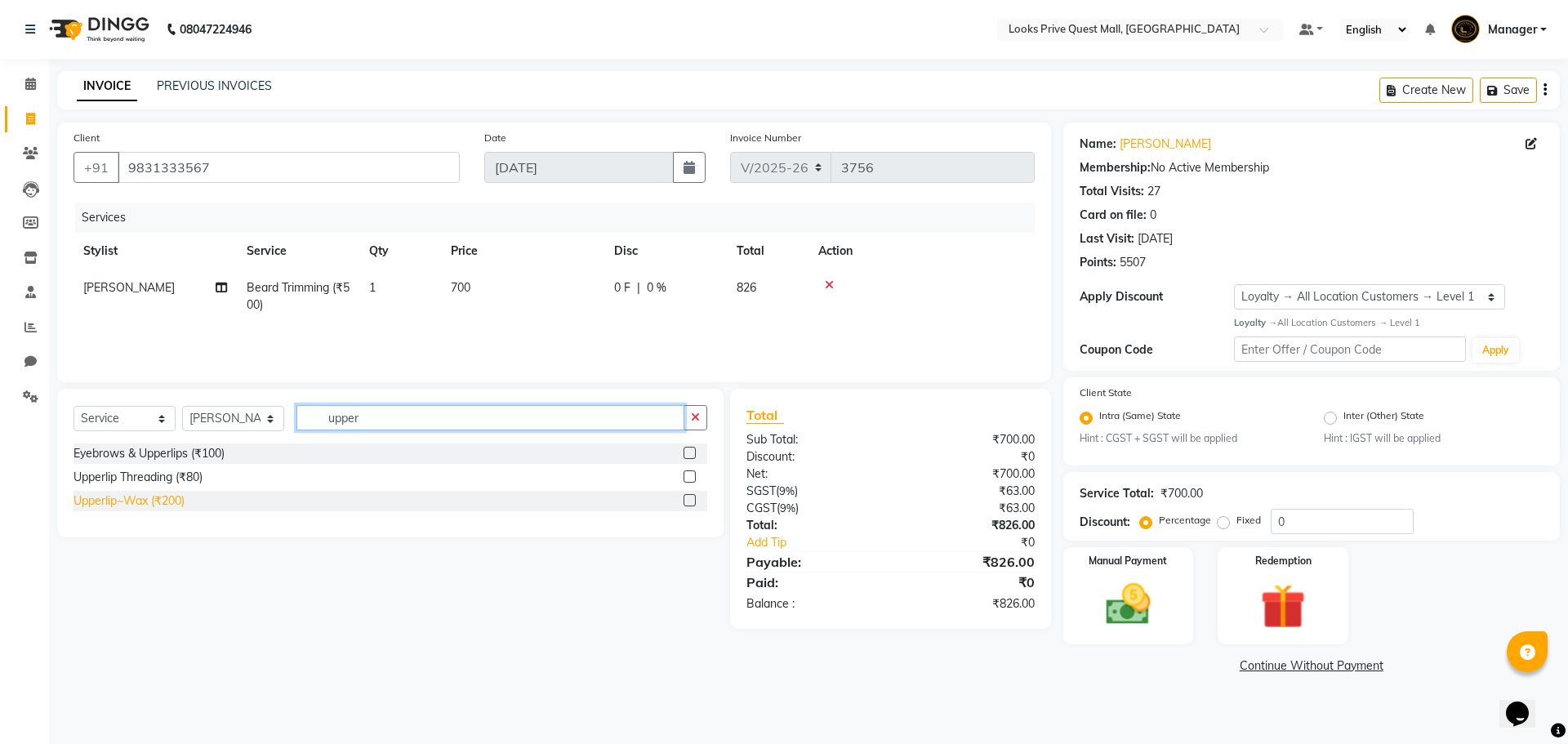
type input "upper"
click at [132, 498] on div "Upperlip~Wax (₹200)" at bounding box center [129, 501] width 112 height 18
checkbox input "false"
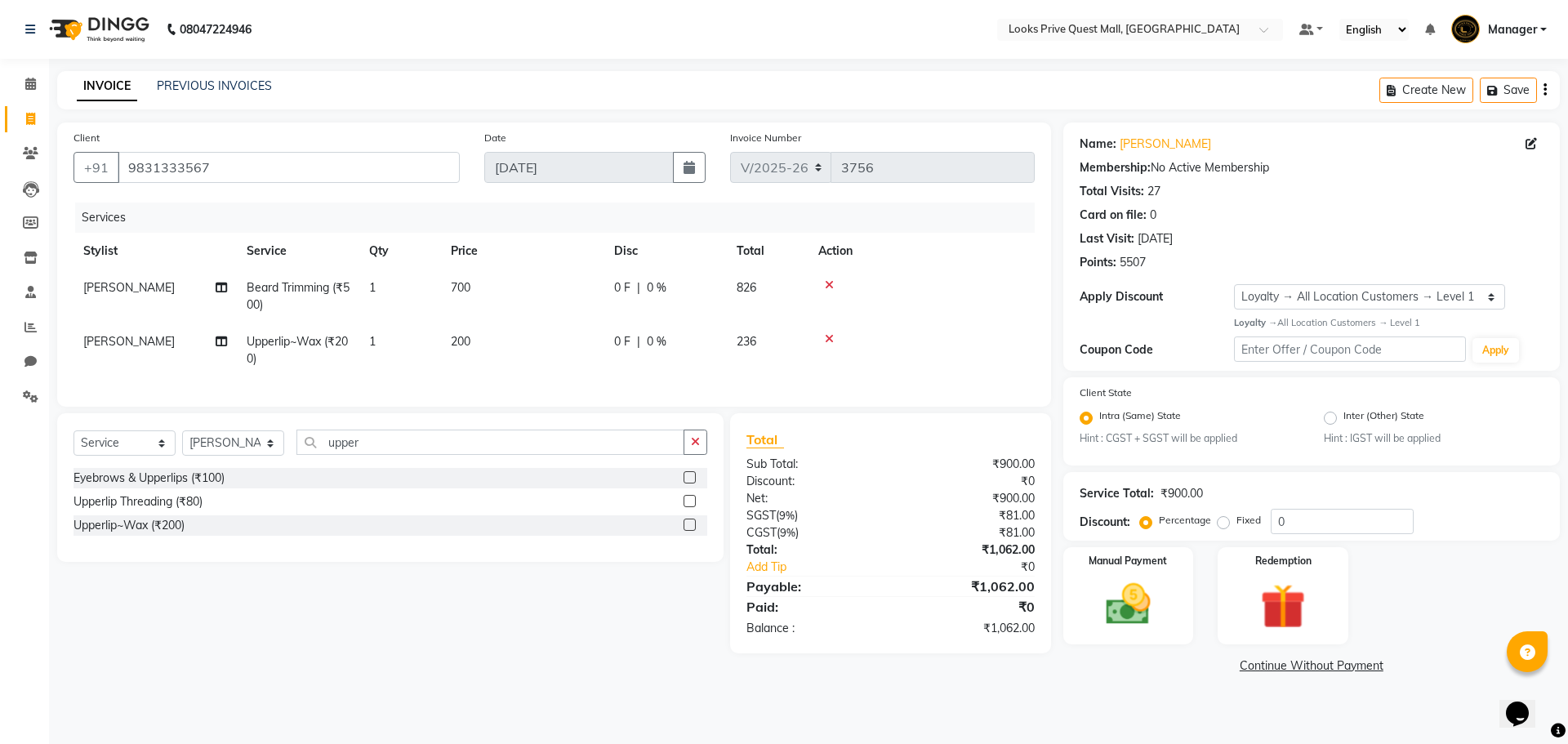
click at [482, 344] on td "200" at bounding box center [522, 350] width 163 height 54
select select "65335"
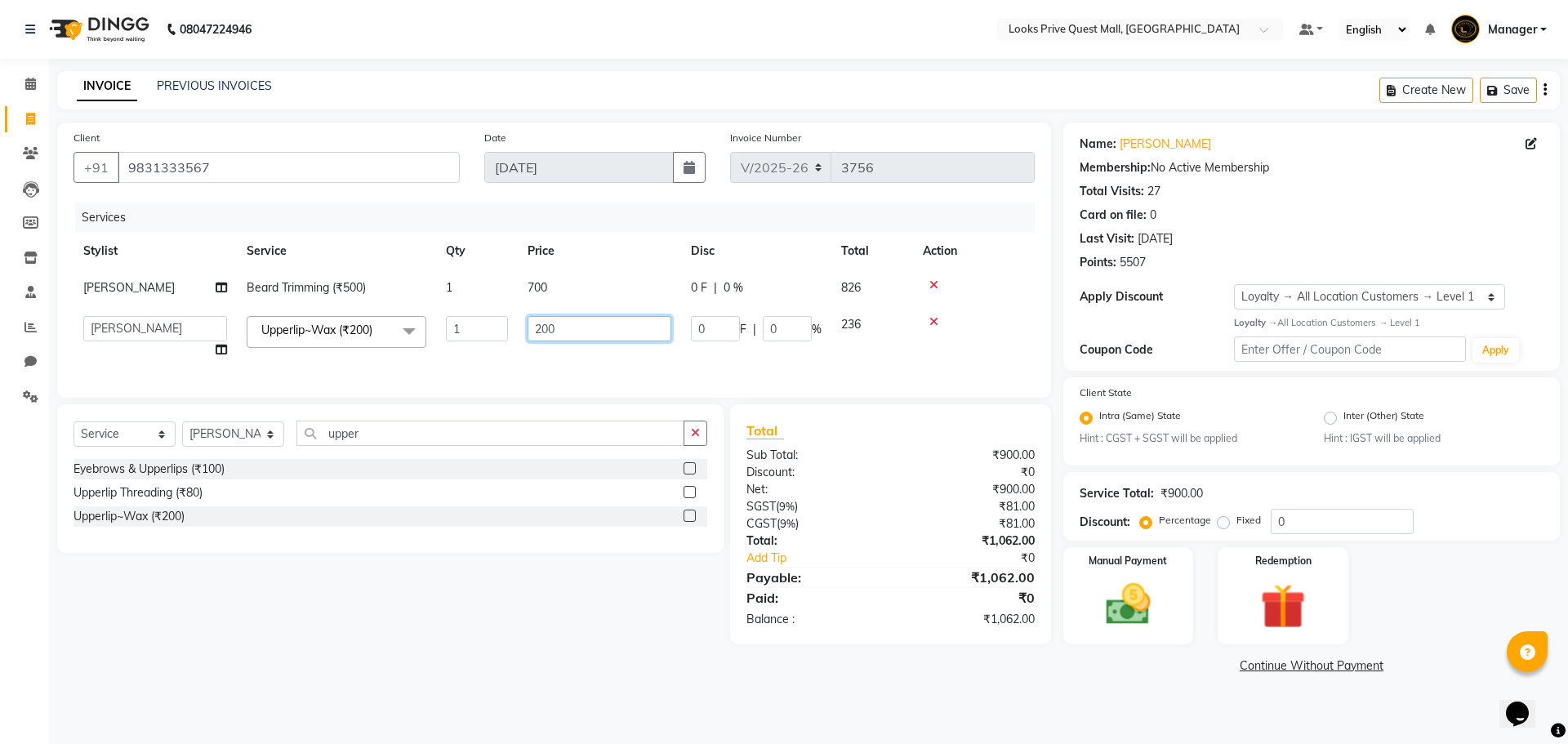
drag, startPoint x: 418, startPoint y: 363, endPoint x: 314, endPoint y: 366, distance: 104.0
click at [319, 375] on div "Services Stylist Service Qty Price Disc Total Action Firoz Beard Trimming (₹500…" at bounding box center [554, 291] width 962 height 179
drag, startPoint x: 607, startPoint y: 335, endPoint x: 400, endPoint y: 360, distance: 208.5
click at [400, 360] on tr "Arman Bapi Chhewang Counter_Sales Deepa Das Dipti Uppal Firoz Ku Lin_Lily Manag…" at bounding box center [554, 336] width 962 height 62
type input "300"
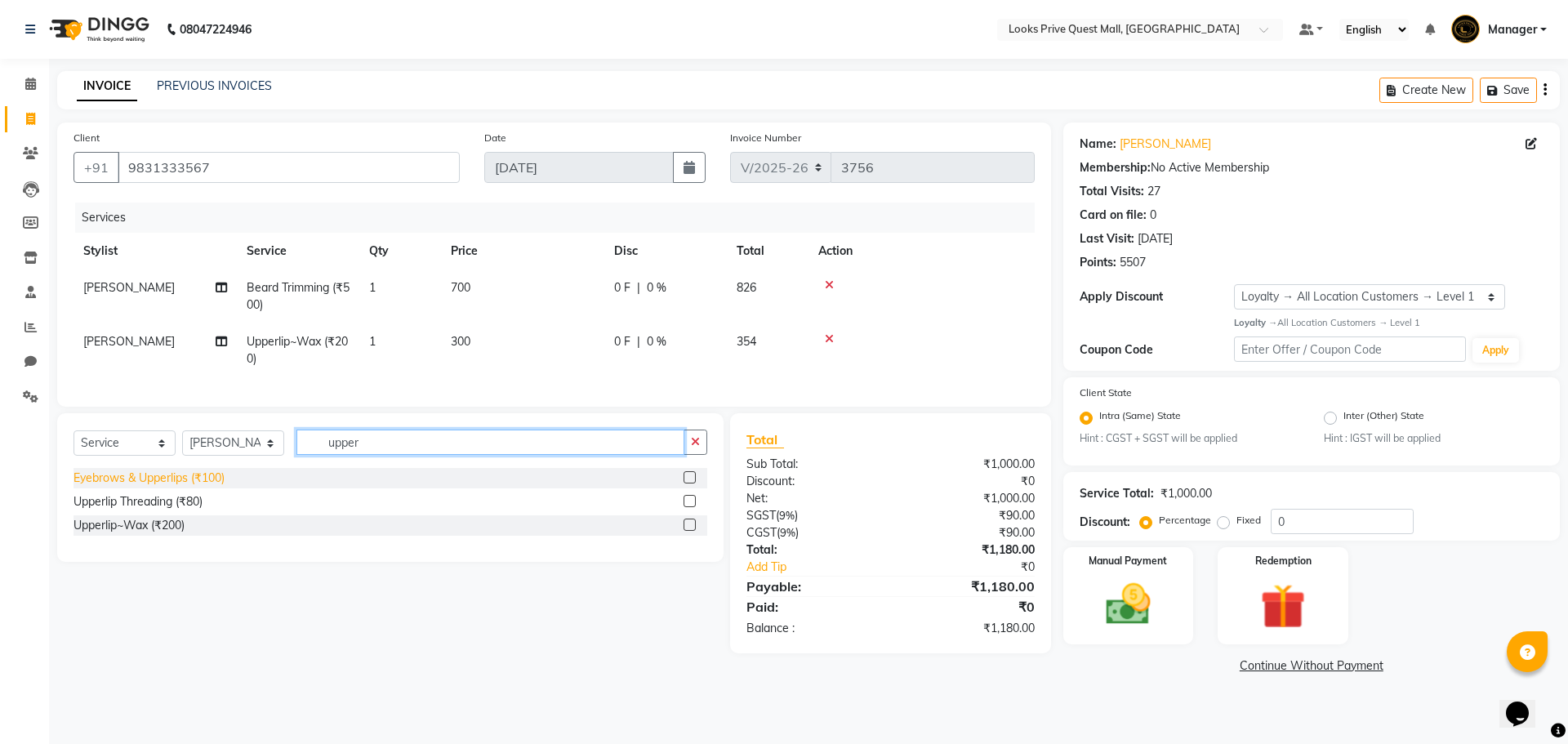
drag, startPoint x: 390, startPoint y: 443, endPoint x: 76, endPoint y: 498, distance: 318.8
click at [76, 498] on div "Select Service Product Membership Package Voucher Prepaid Gift Card Select Styl…" at bounding box center [389, 487] width 666 height 149
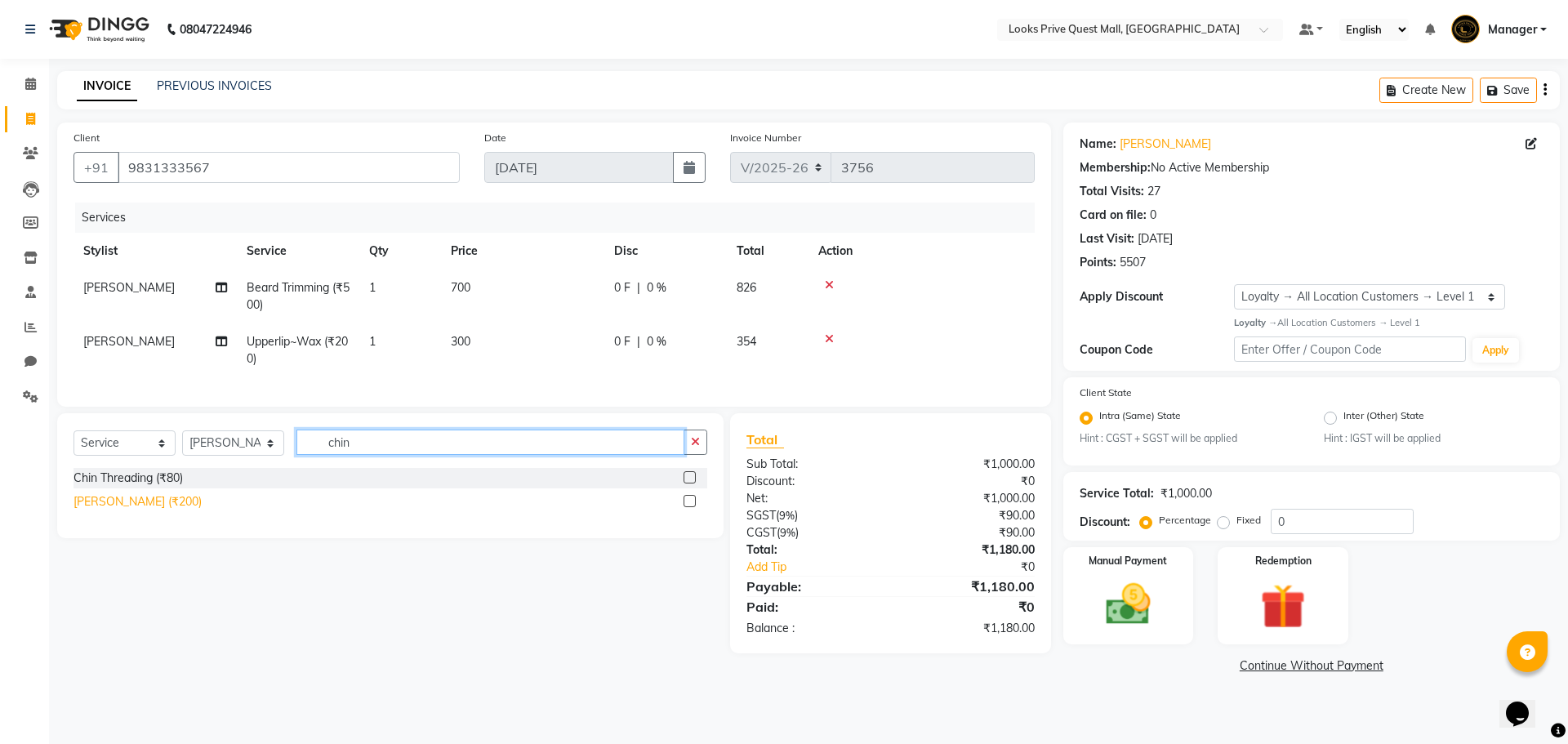
type input "chin"
click at [97, 508] on div "Chin Waxing (₹200)" at bounding box center [137, 502] width 128 height 18
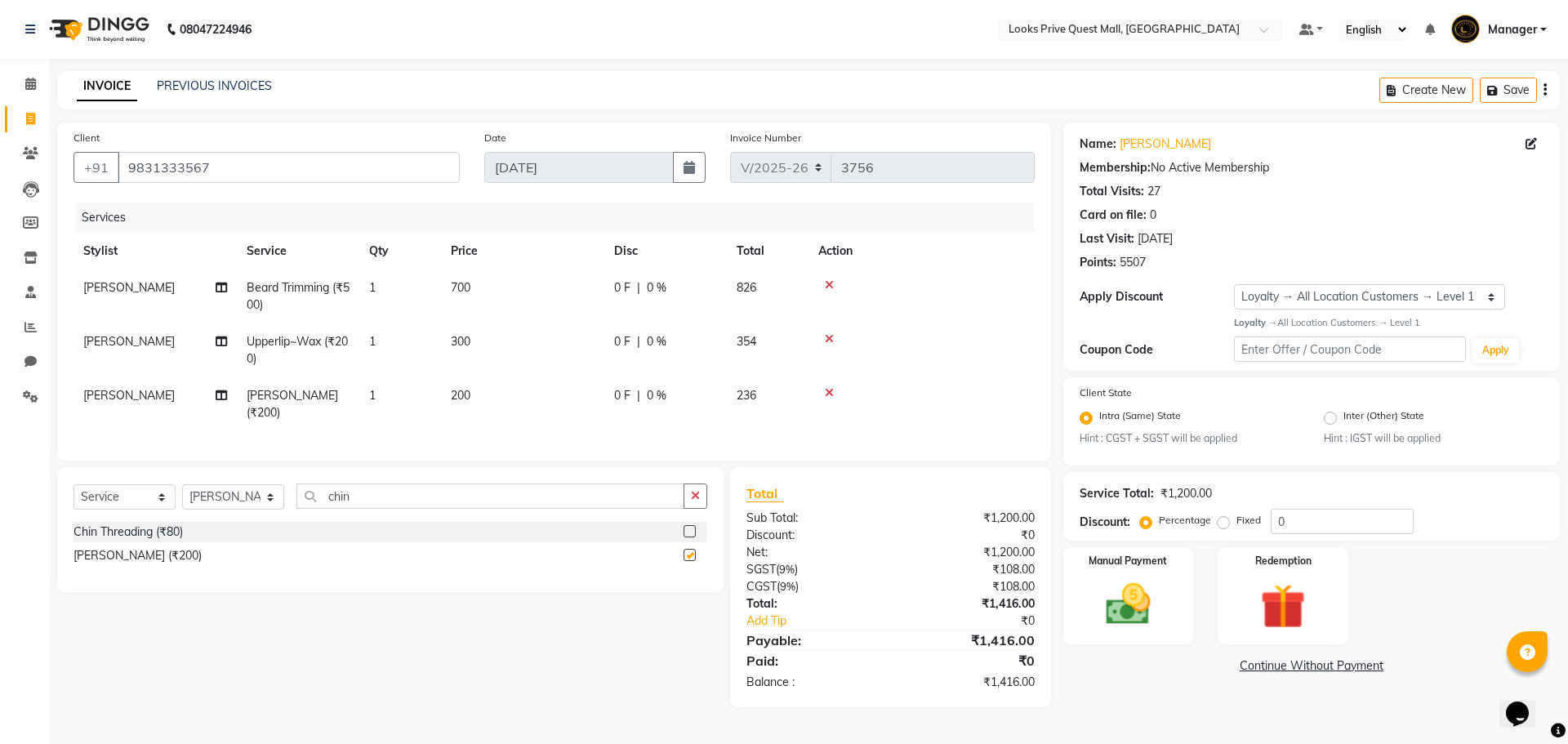
checkbox input "false"
click at [501, 392] on td "200" at bounding box center [522, 404] width 163 height 54
select select "65335"
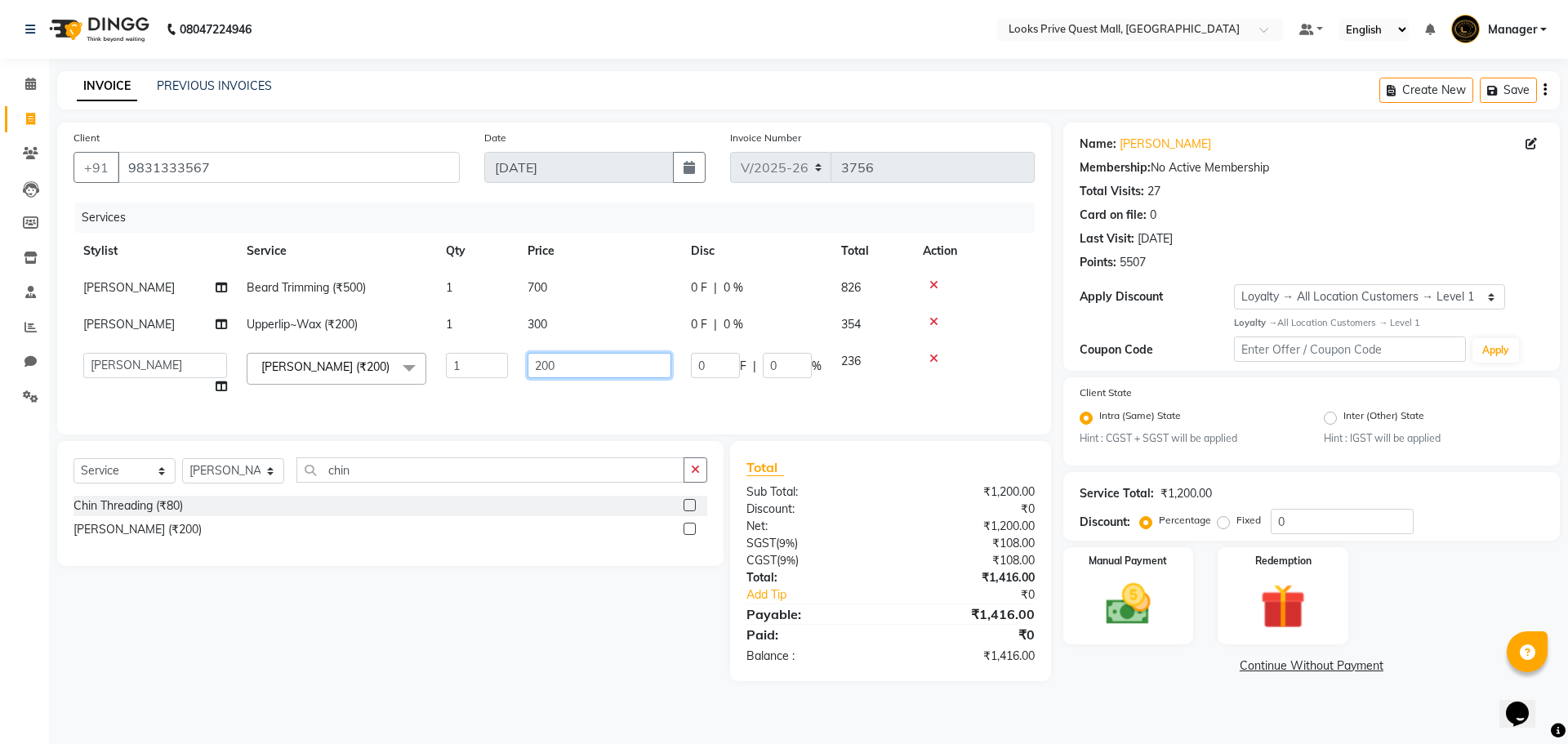
drag, startPoint x: 377, startPoint y: 385, endPoint x: 280, endPoint y: 387, distance: 97.0
click at [286, 389] on tr "Arman Bapi Chhewang Counter_Sales Deepa Das Dipti Uppal Firoz Ku Lin_Lily Manag…" at bounding box center [554, 373] width 962 height 62
type input "300"
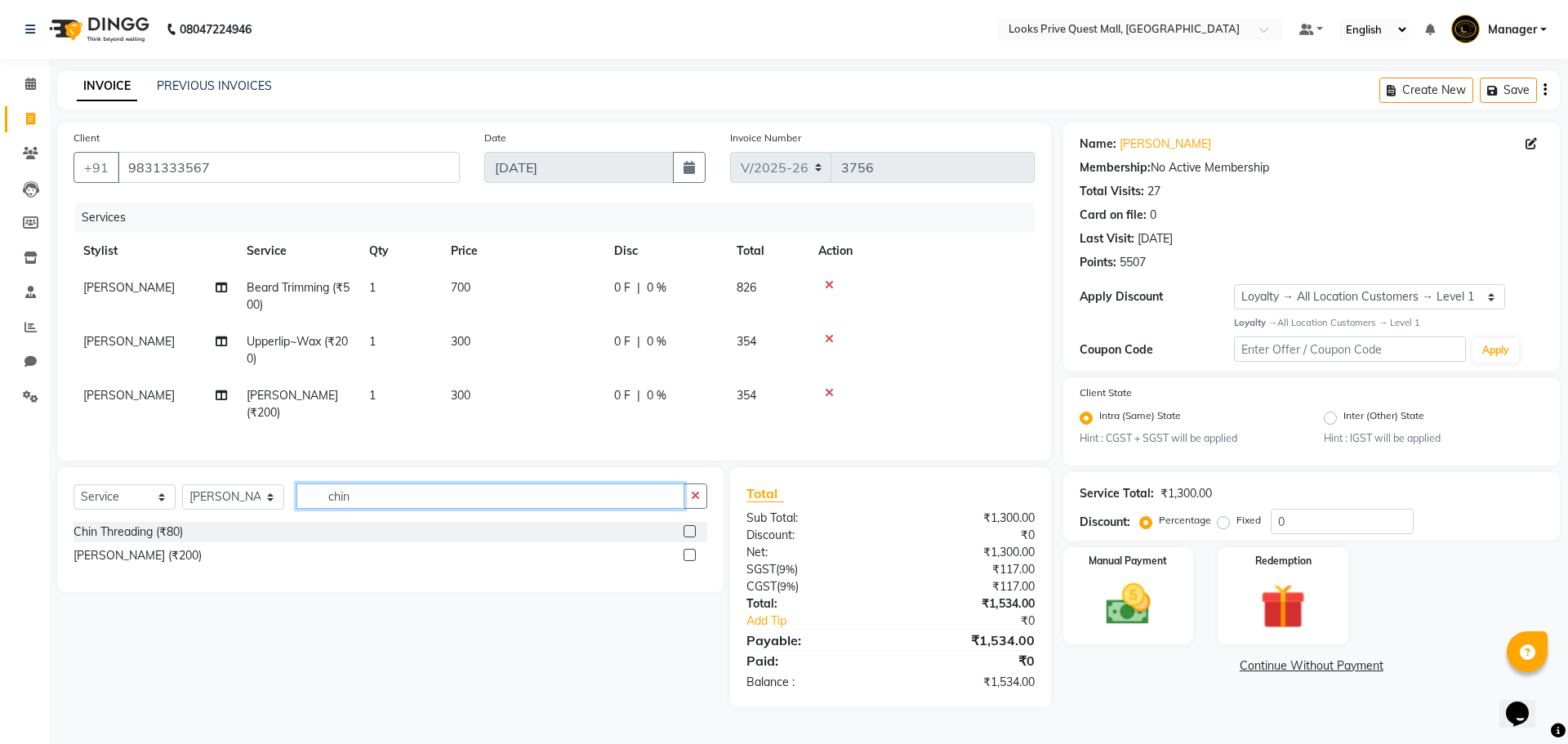
drag, startPoint x: 382, startPoint y: 480, endPoint x: 184, endPoint y: 519, distance: 201.8
click at [184, 519] on div "Select Service Product Membership Package Voucher Prepaid Gift Card Select Styl…" at bounding box center [390, 502] width 634 height 38
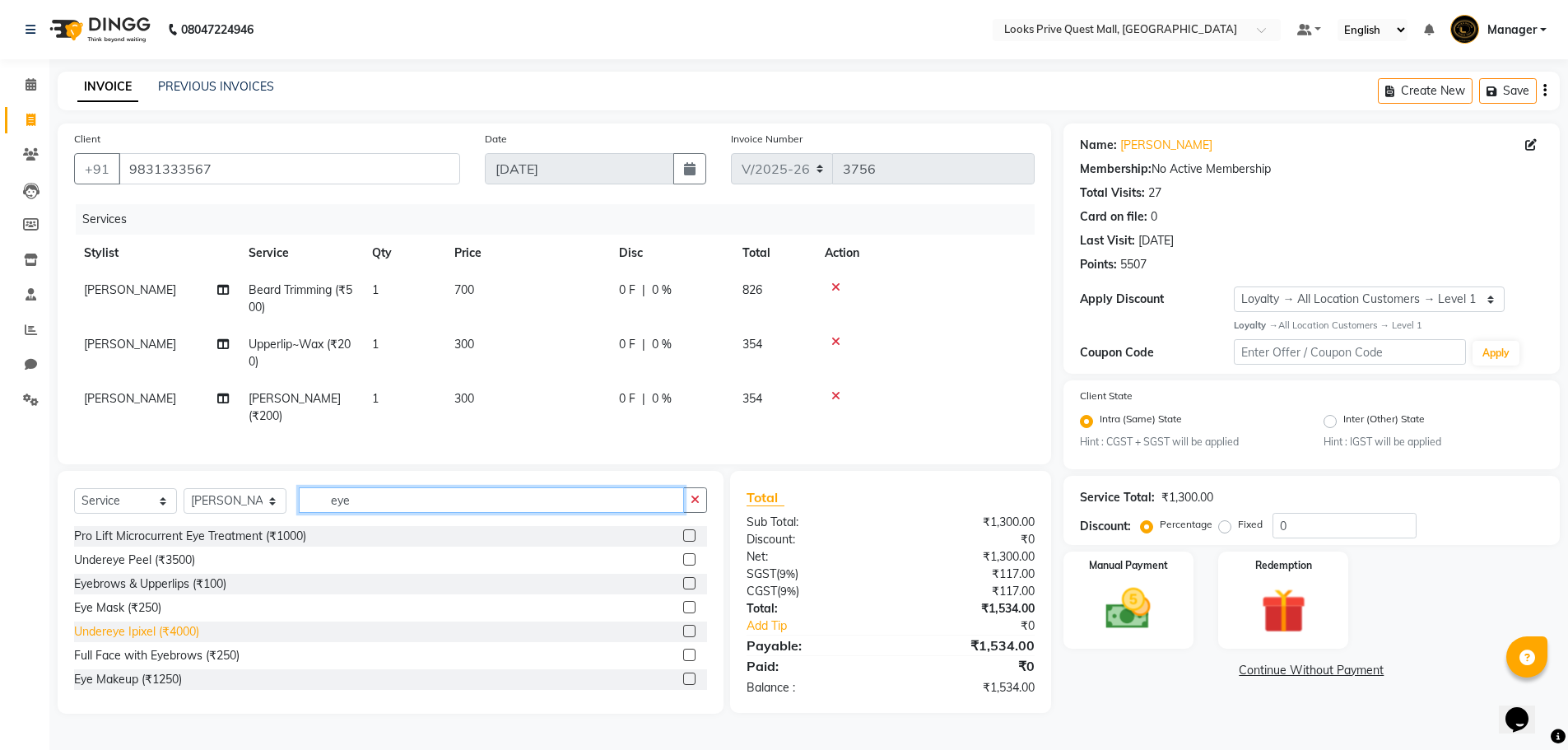
scroll to position [27, 0]
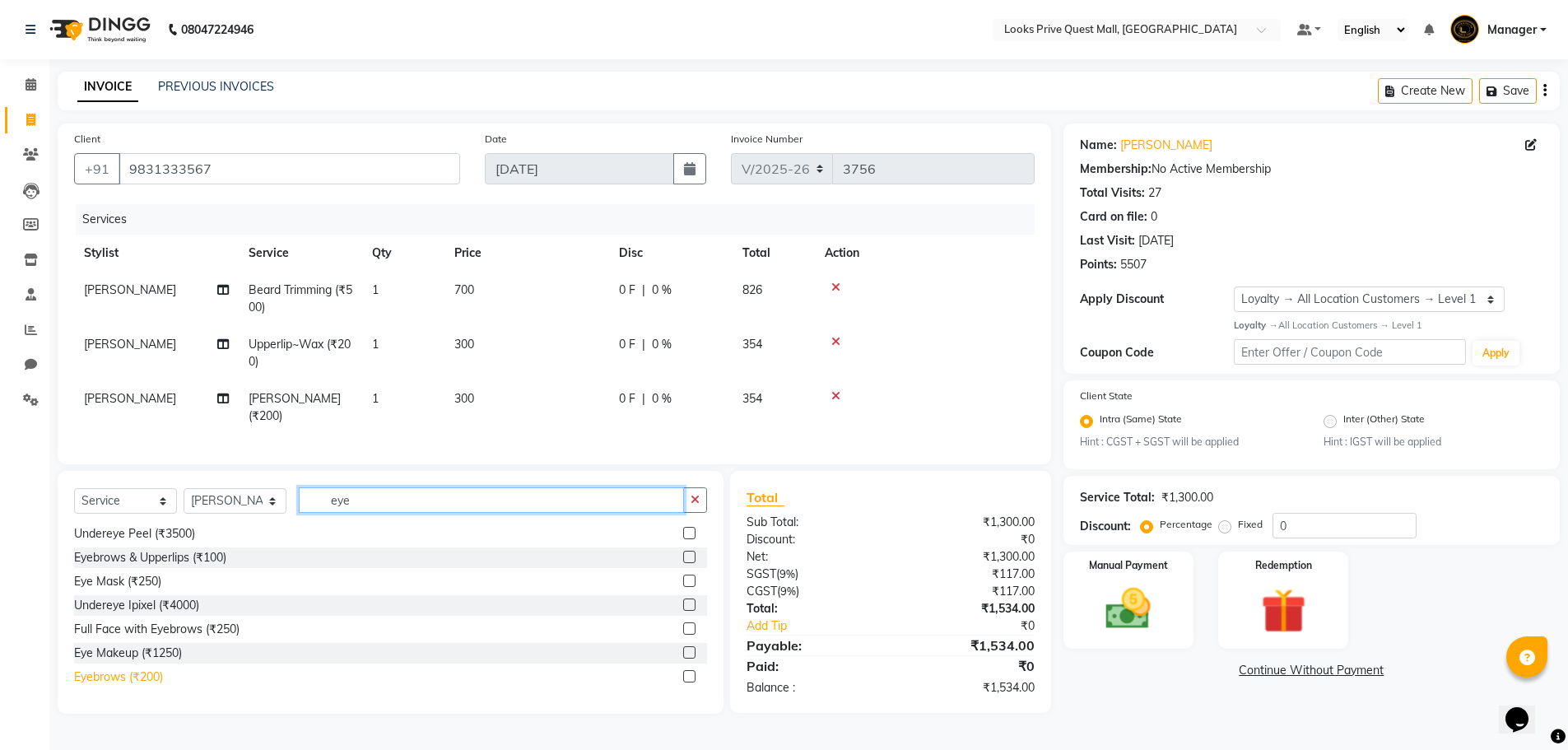
type input "eye"
click at [153, 685] on div "Eyebrows (₹200)" at bounding box center [118, 677] width 89 height 18
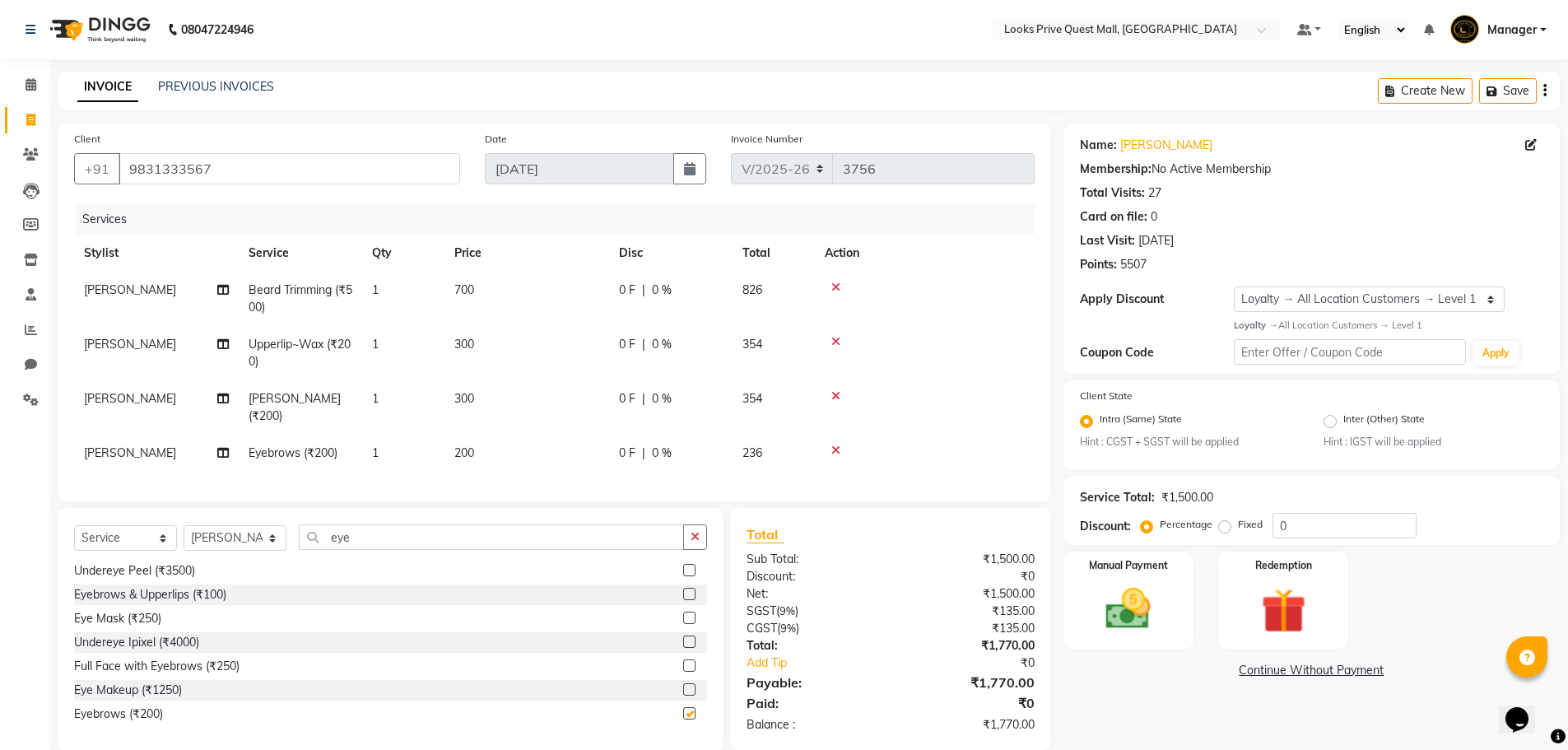
checkbox input "false"
click at [483, 444] on td "200" at bounding box center [527, 453] width 165 height 37
select select "65335"
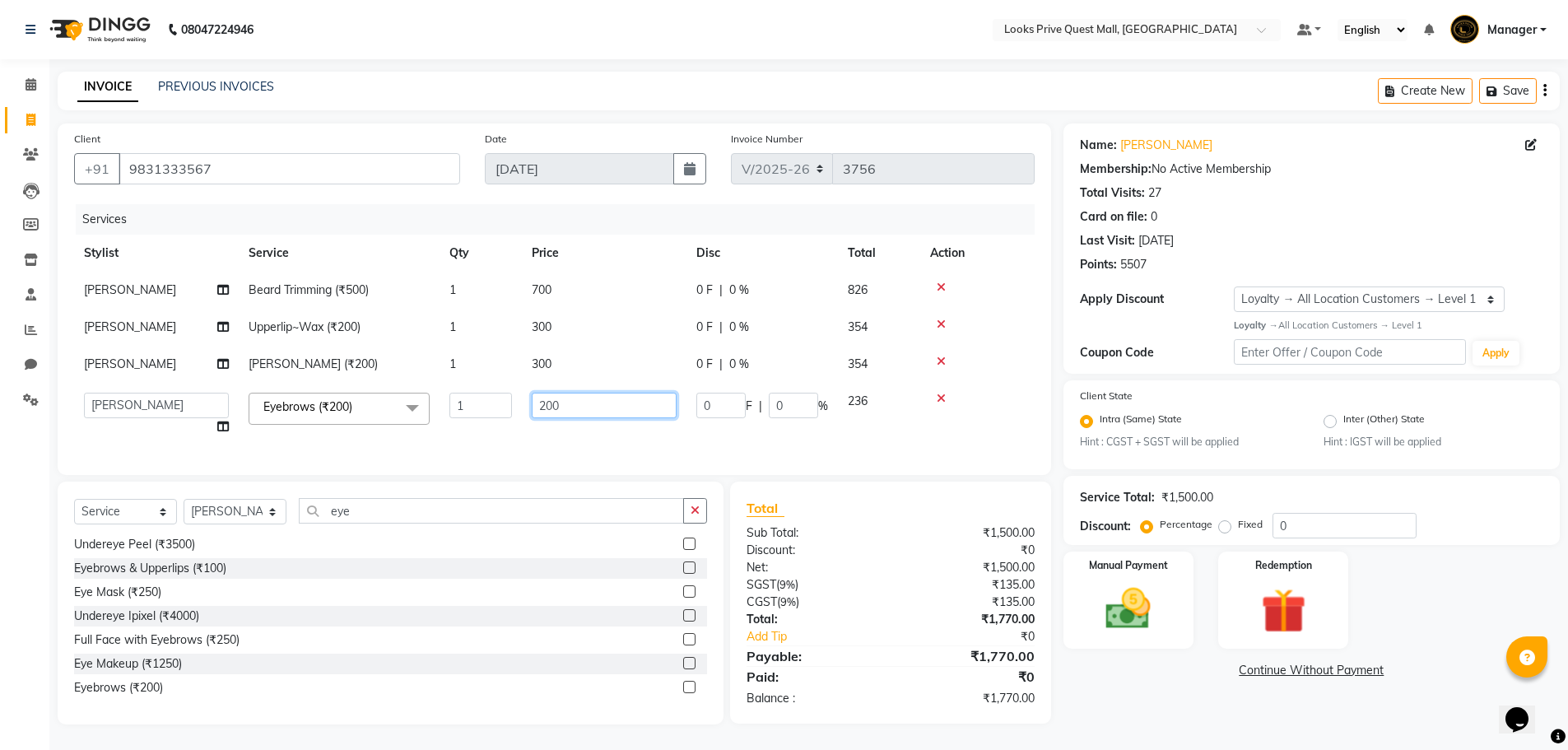
drag, startPoint x: 571, startPoint y: 411, endPoint x: 261, endPoint y: 452, distance: 312.7
click at [261, 452] on div "Services Stylist Service Qty Price Disc Total Action Firoz Beard Trimming (₹500…" at bounding box center [554, 331] width 961 height 254
type input "150"
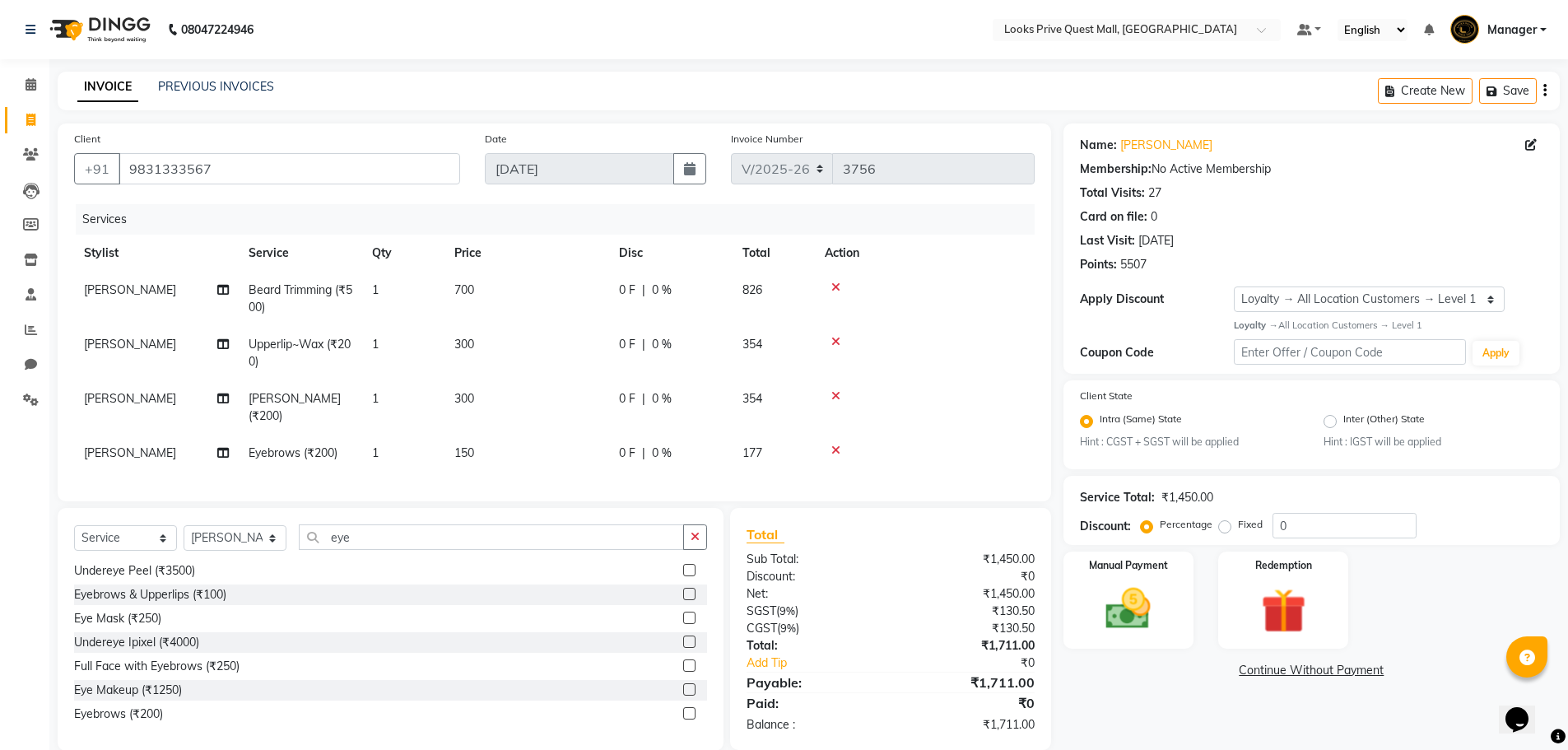
click at [1123, 659] on div "Name: Ankush Pansari Membership: No Active Membership Total Visits: 27 Card on …" at bounding box center [1319, 437] width 509 height 627
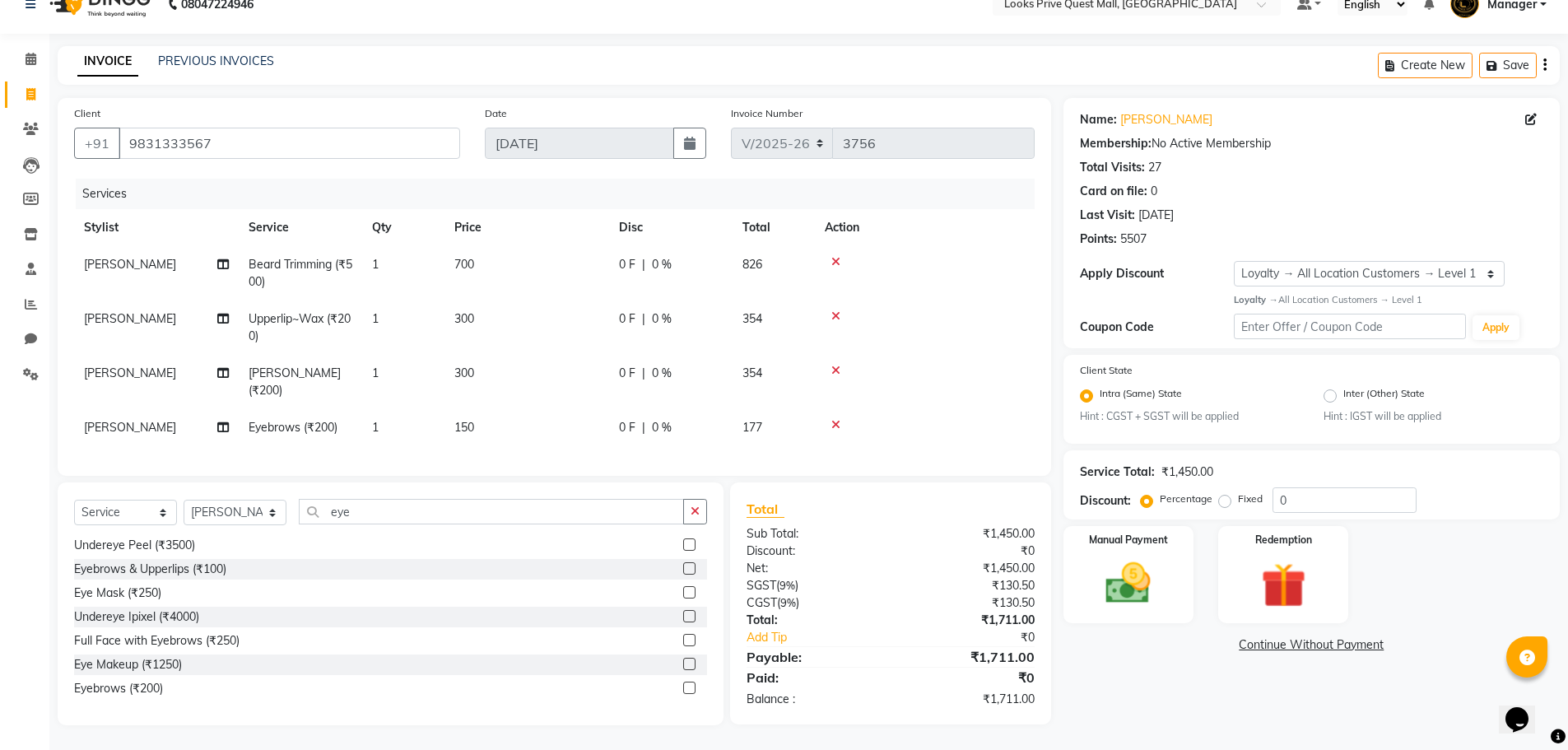
scroll to position [37, 0]
click at [1143, 670] on div "Name: Ankush Pansari Membership: No Active Membership Total Visits: 27 Card on …" at bounding box center [1319, 411] width 509 height 627
click at [1152, 682] on div "Name: Ankush Pansari Membership: No Active Membership Total Visits: 27 Card on …" at bounding box center [1319, 411] width 509 height 627
click at [1137, 569] on img at bounding box center [1128, 582] width 76 height 53
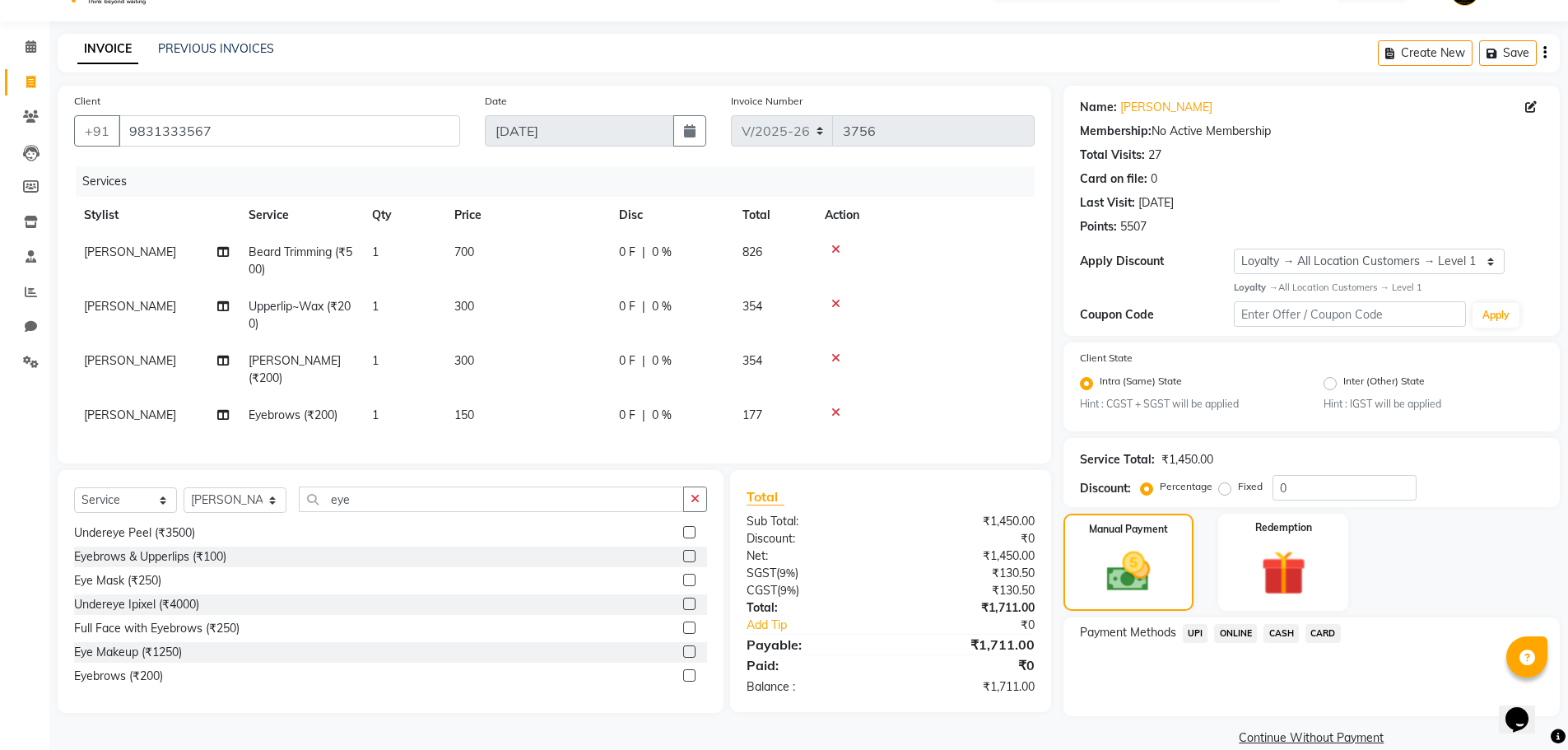
click at [1287, 631] on span "CASH" at bounding box center [1281, 633] width 36 height 19
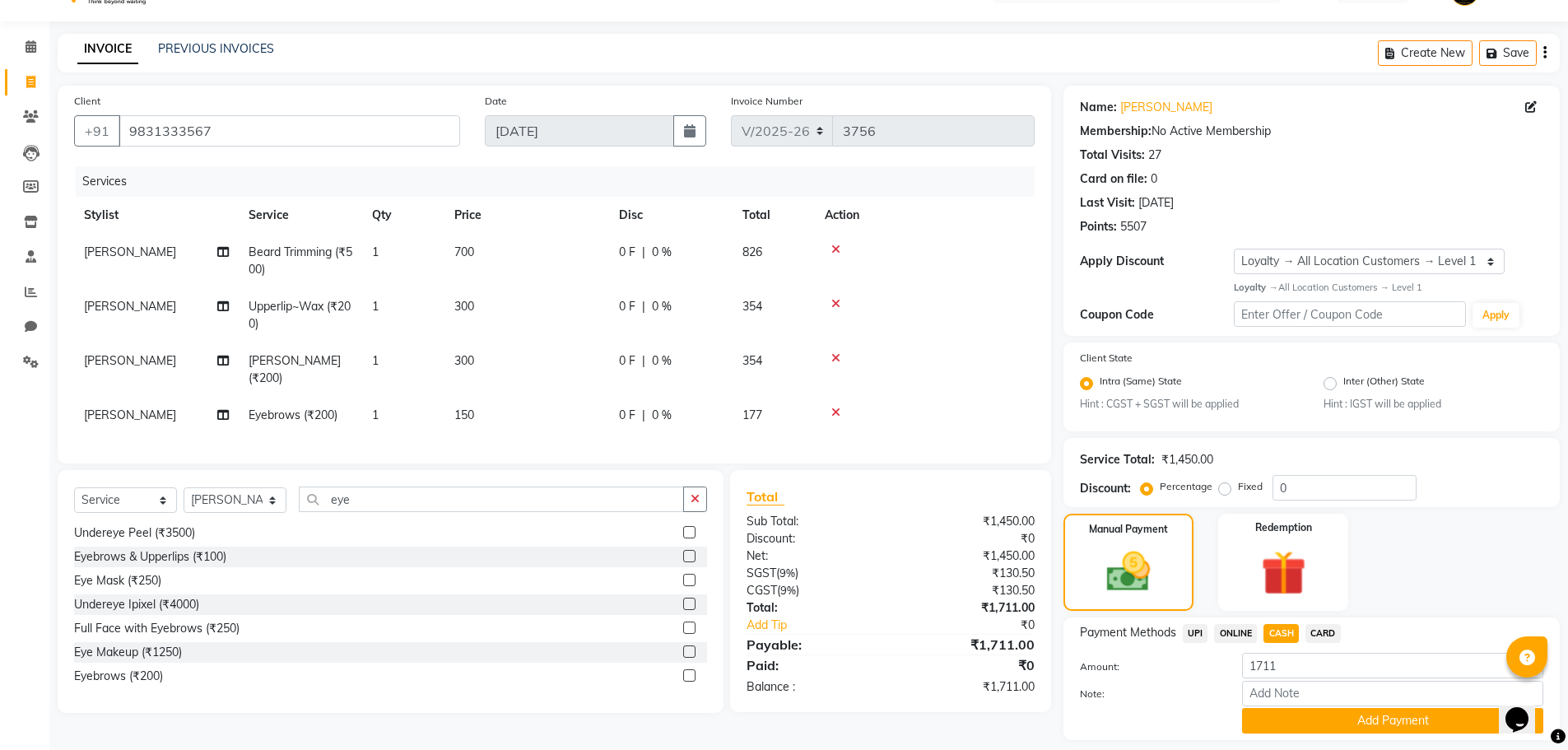
click at [1278, 707] on div "Note:" at bounding box center [1312, 694] width 488 height 28
click at [1273, 724] on button "Add Payment" at bounding box center [1393, 720] width 302 height 26
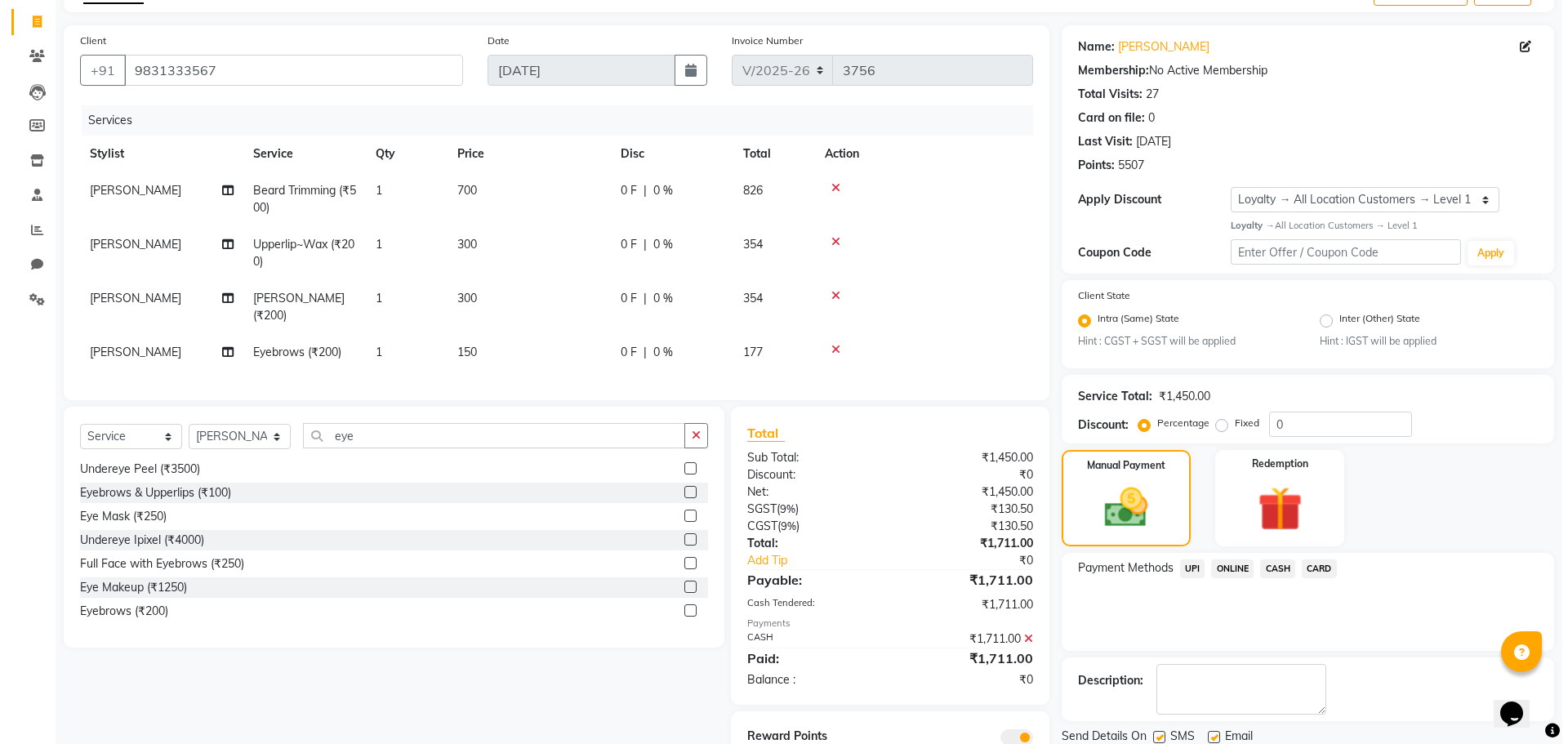
scroll to position [175, 0]
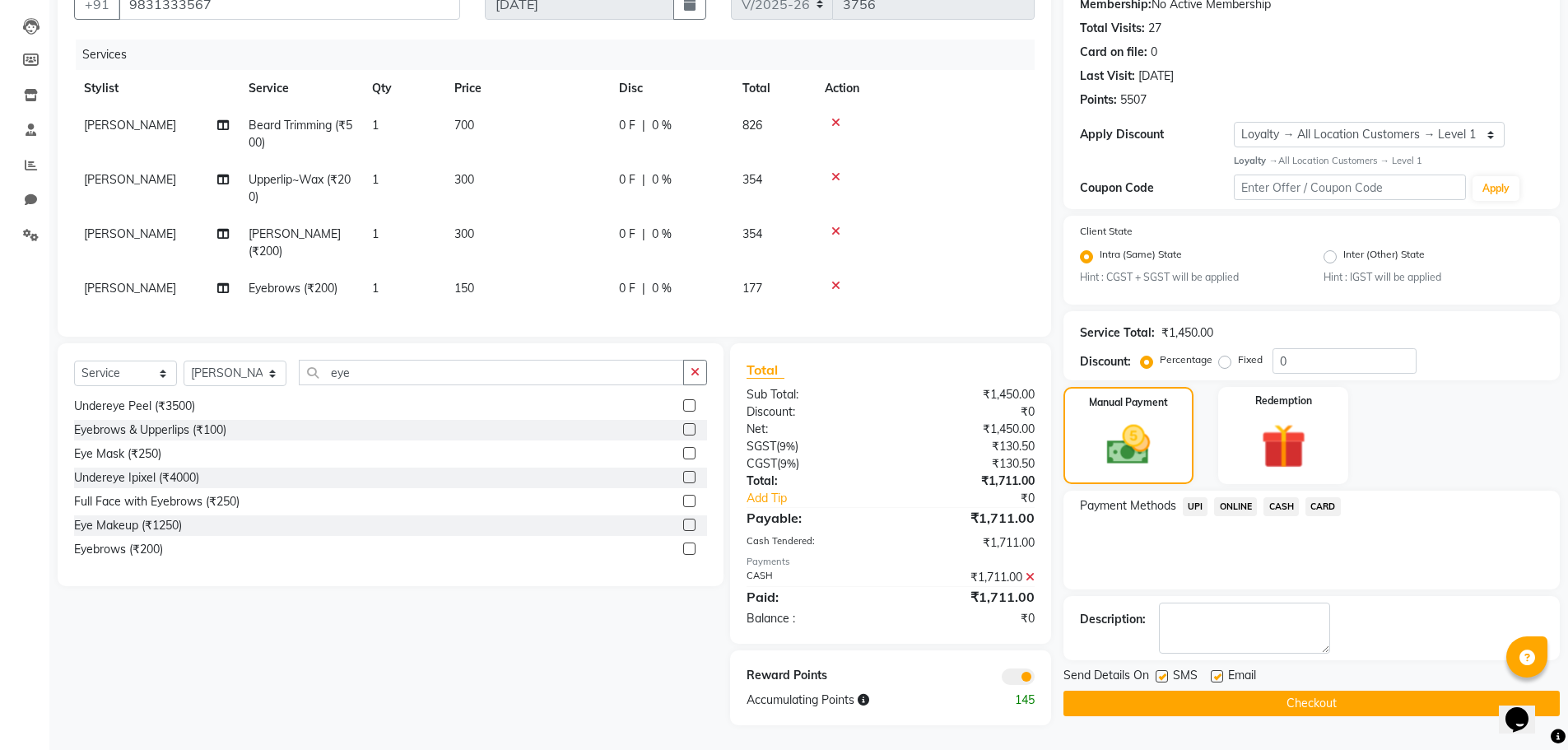
click at [1214, 670] on label at bounding box center [1217, 676] width 13 height 13
click at [1214, 671] on input "checkbox" at bounding box center [1216, 676] width 11 height 11
checkbox input "false"
click at [1025, 680] on span at bounding box center [1018, 676] width 33 height 17
click at [1034, 679] on input "checkbox" at bounding box center [1034, 679] width 0 height 0
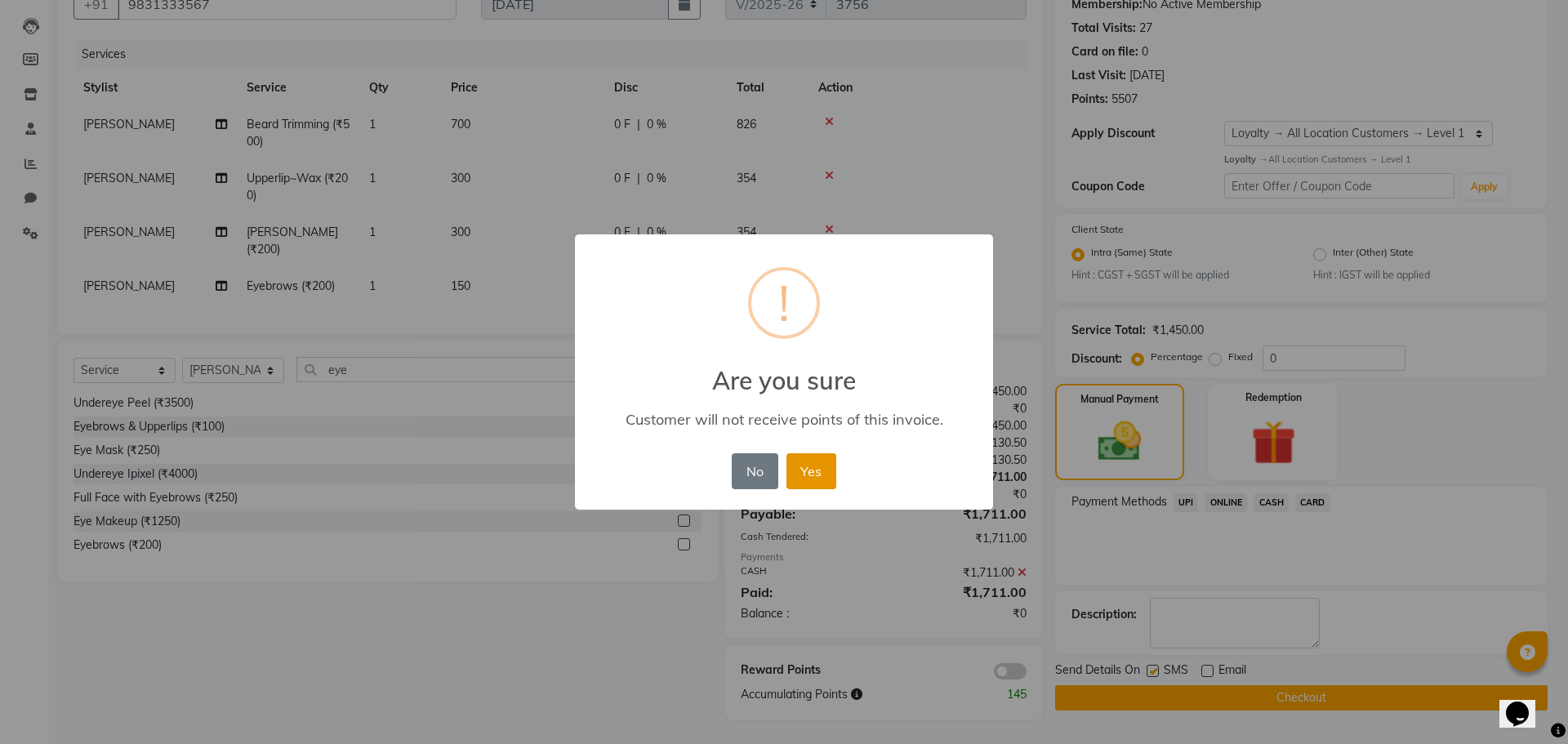
click at [809, 483] on button "Yes" at bounding box center [811, 470] width 50 height 36
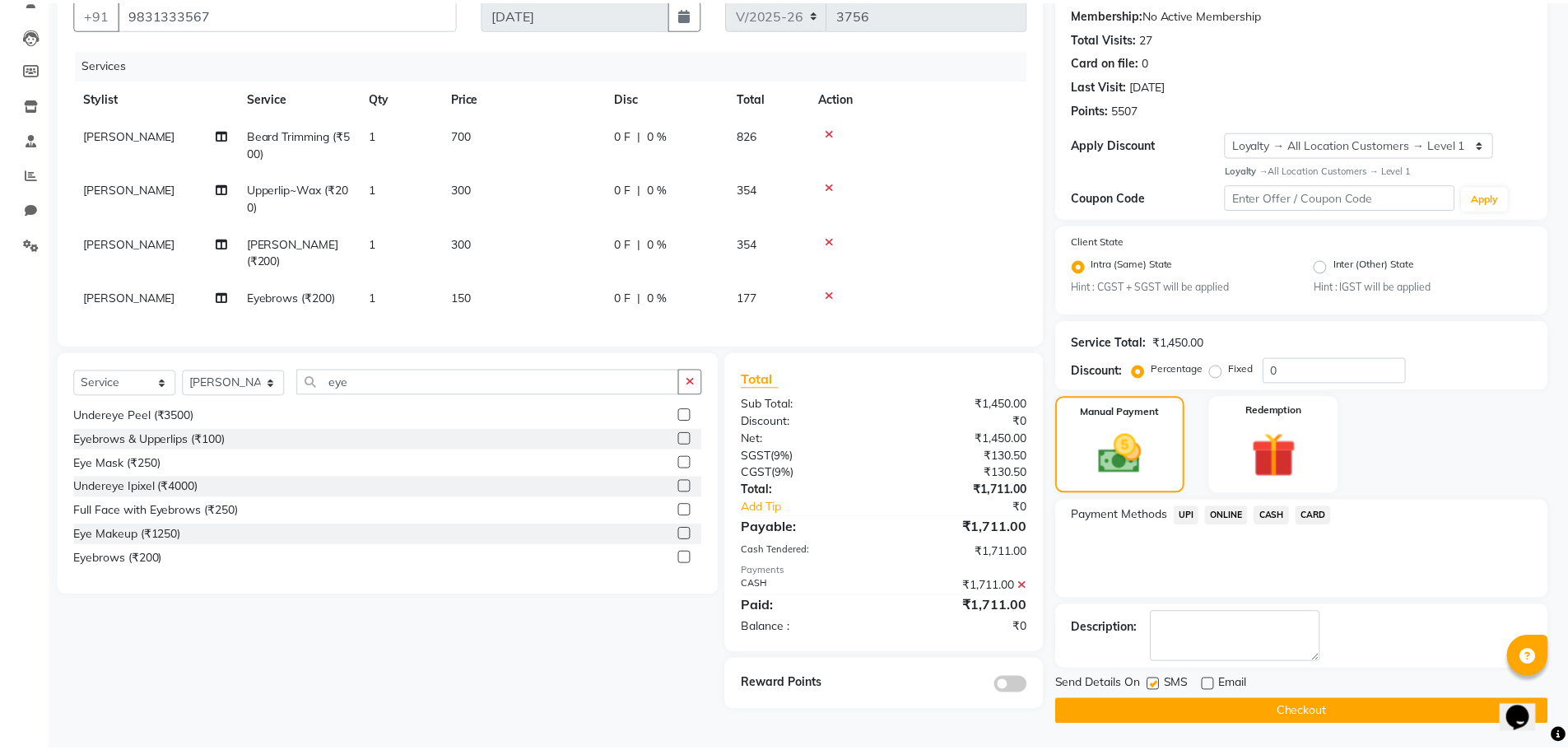
scroll to position [156, 0]
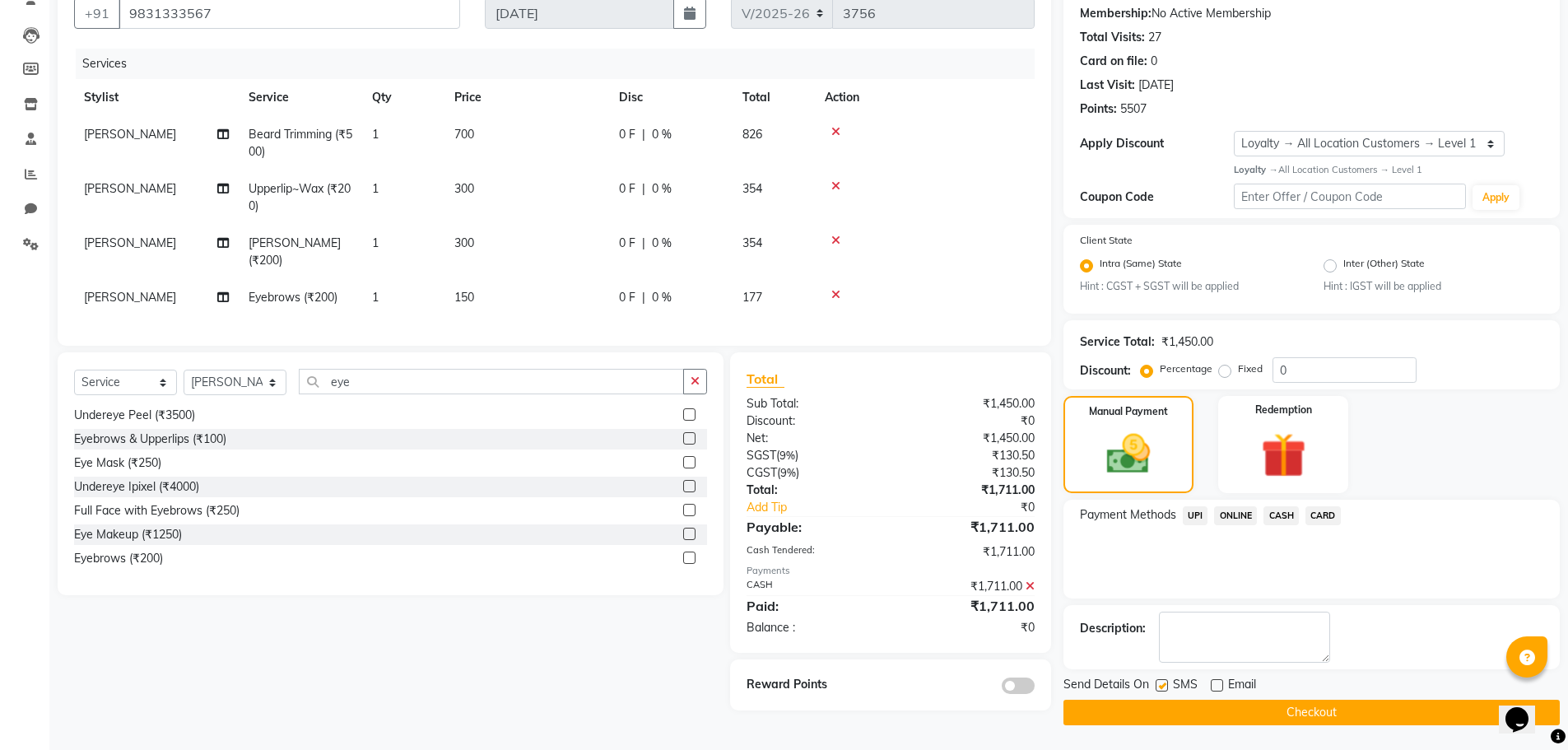
click at [1173, 716] on button "Checkout" at bounding box center [1312, 713] width 496 height 26
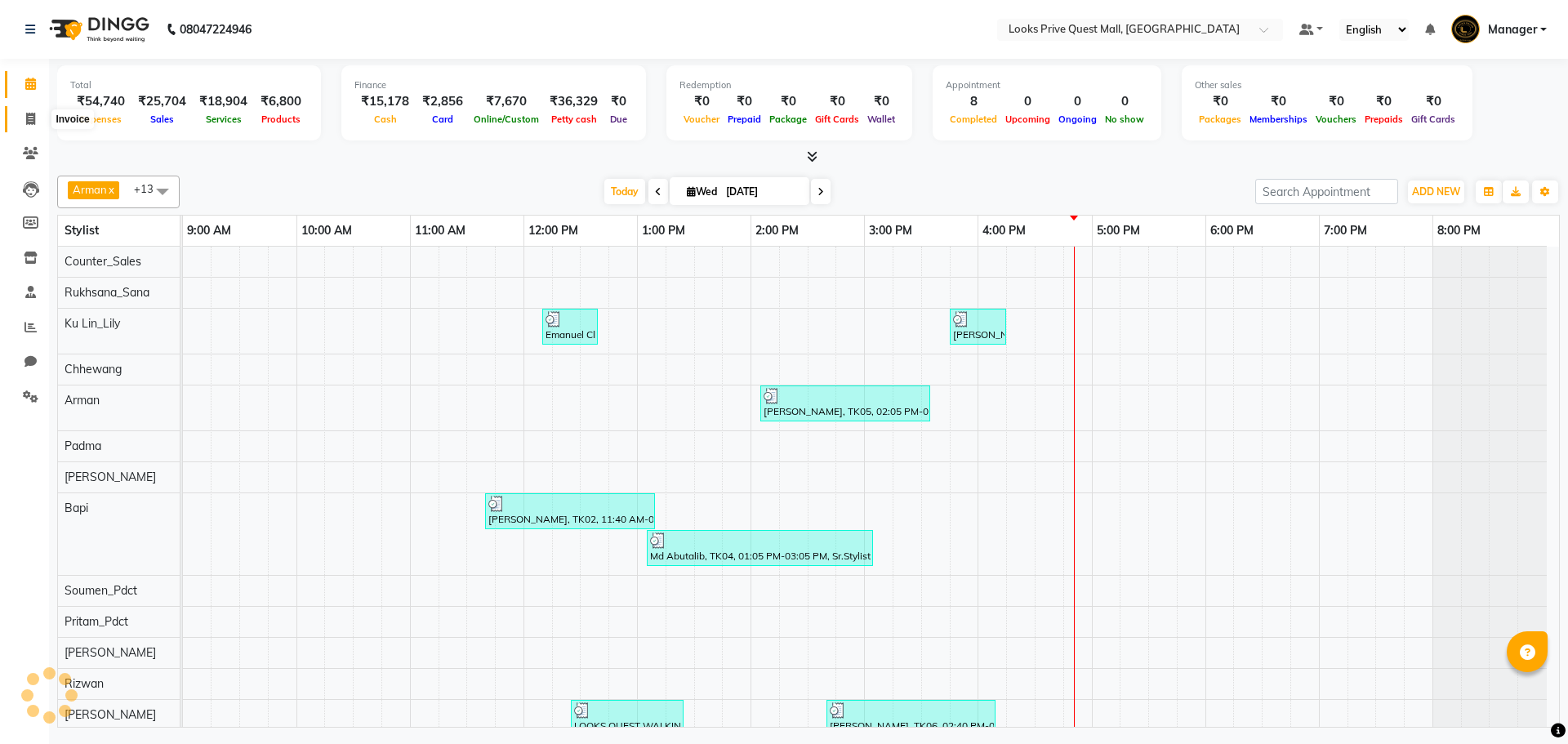
drag, startPoint x: 42, startPoint y: 113, endPoint x: 60, endPoint y: 126, distance: 22.2
click at [42, 113] on span at bounding box center [30, 119] width 28 height 19
select select "service"
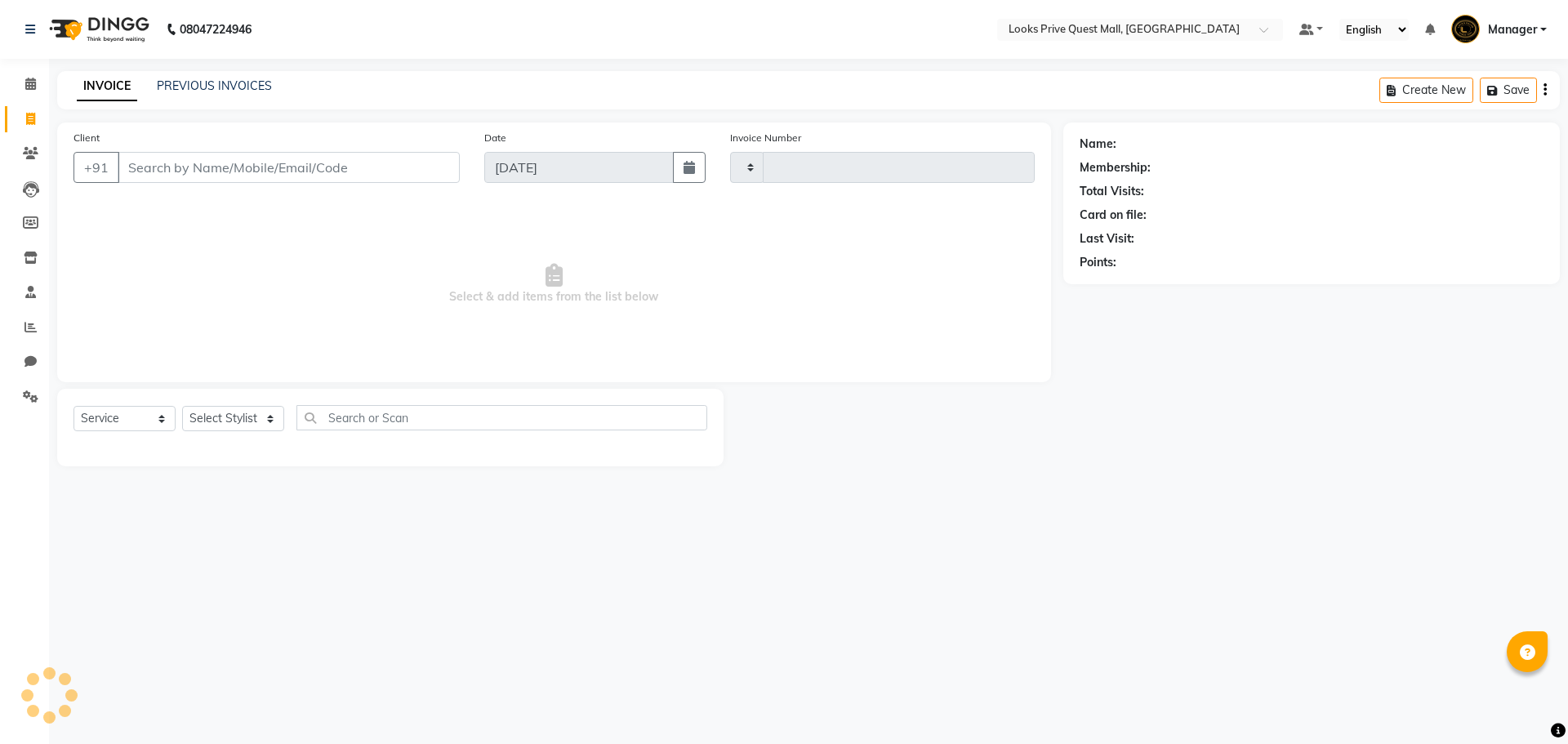
type input "3755"
select select "6141"
click at [215, 157] on input "Client" at bounding box center [289, 167] width 342 height 31
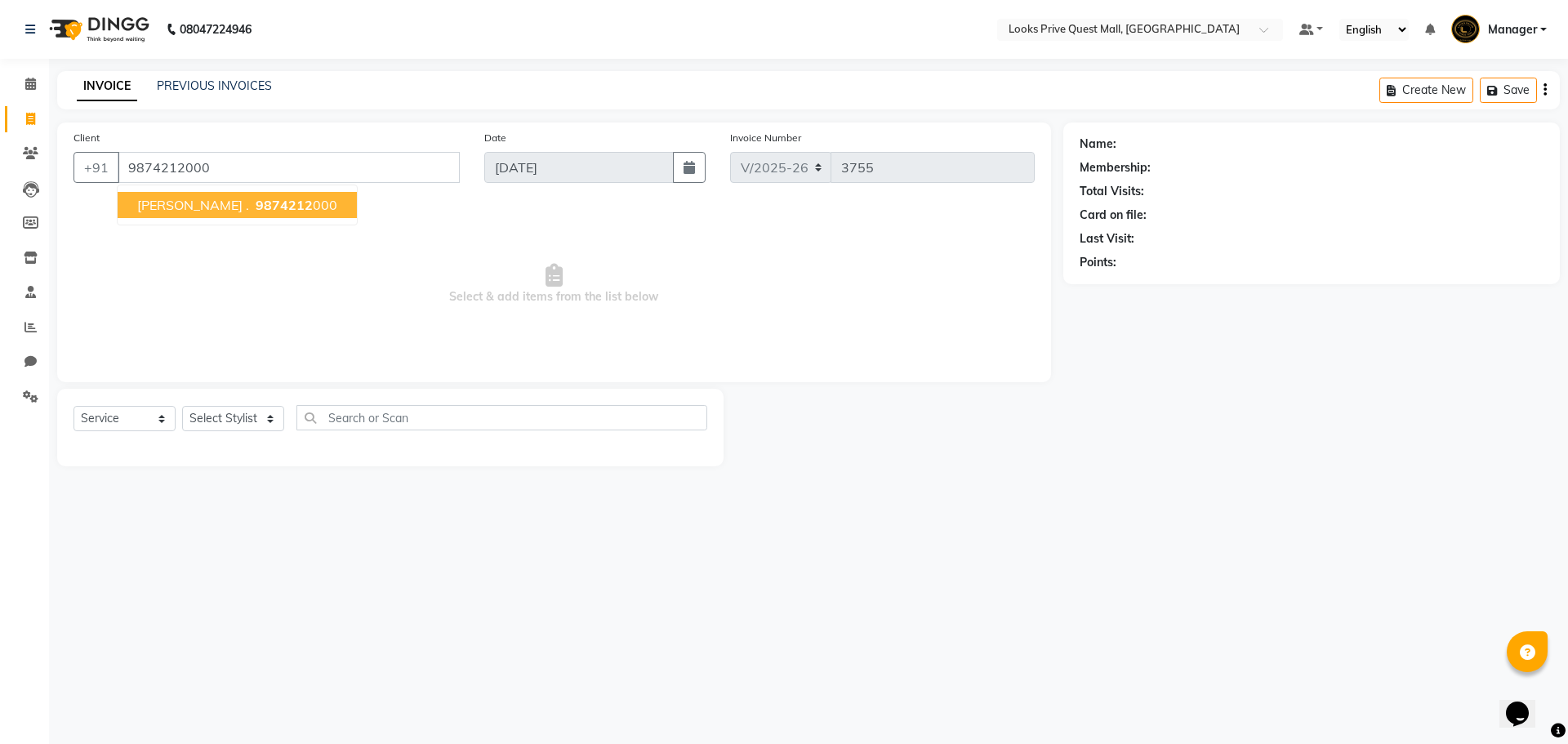
type input "9874212000"
select select "1: Object"
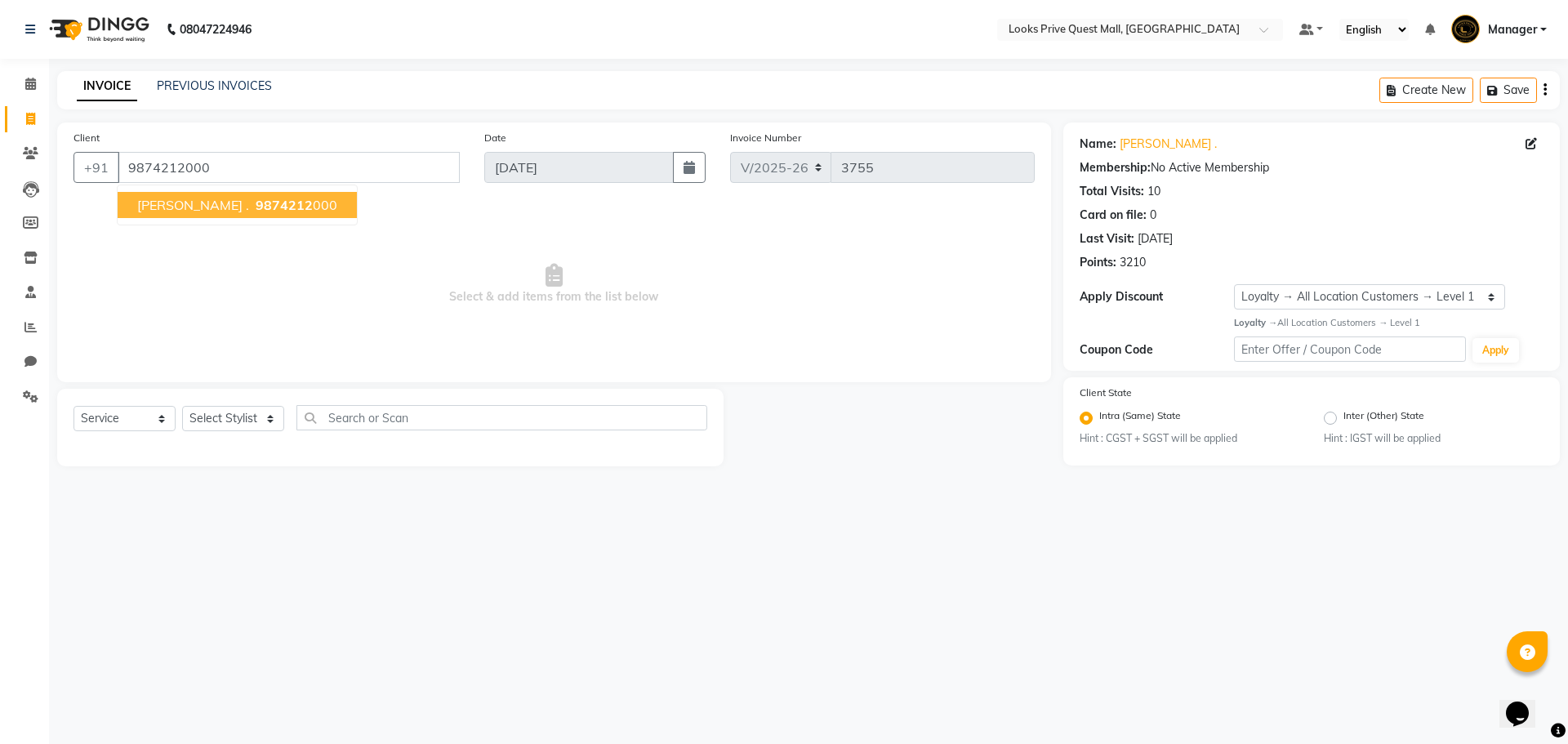
drag, startPoint x: 246, startPoint y: 201, endPoint x: 236, endPoint y: 222, distance: 23.3
click at [252, 201] on ngb-highlight "9874212 000" at bounding box center [294, 204] width 85 height 17
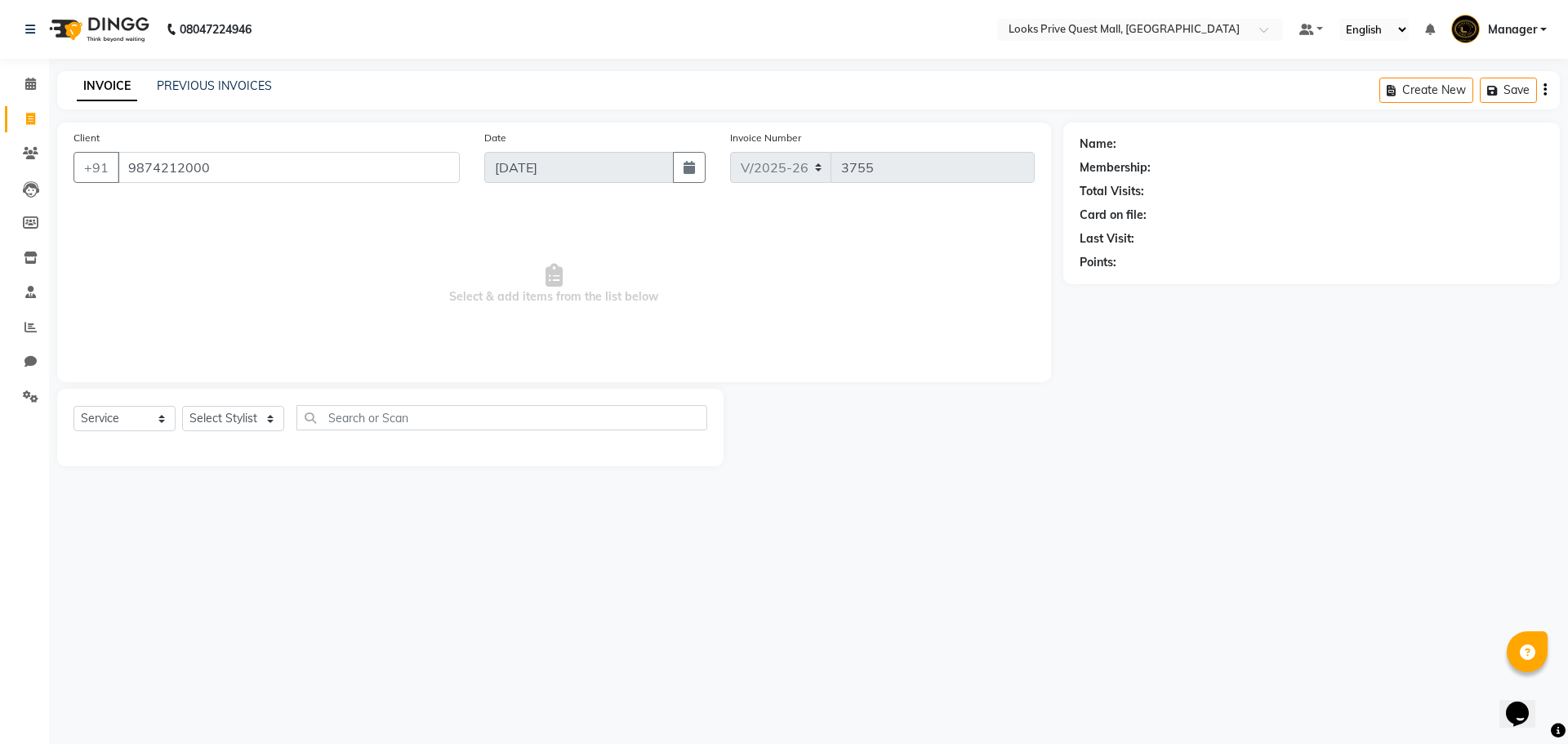
select select "1: Object"
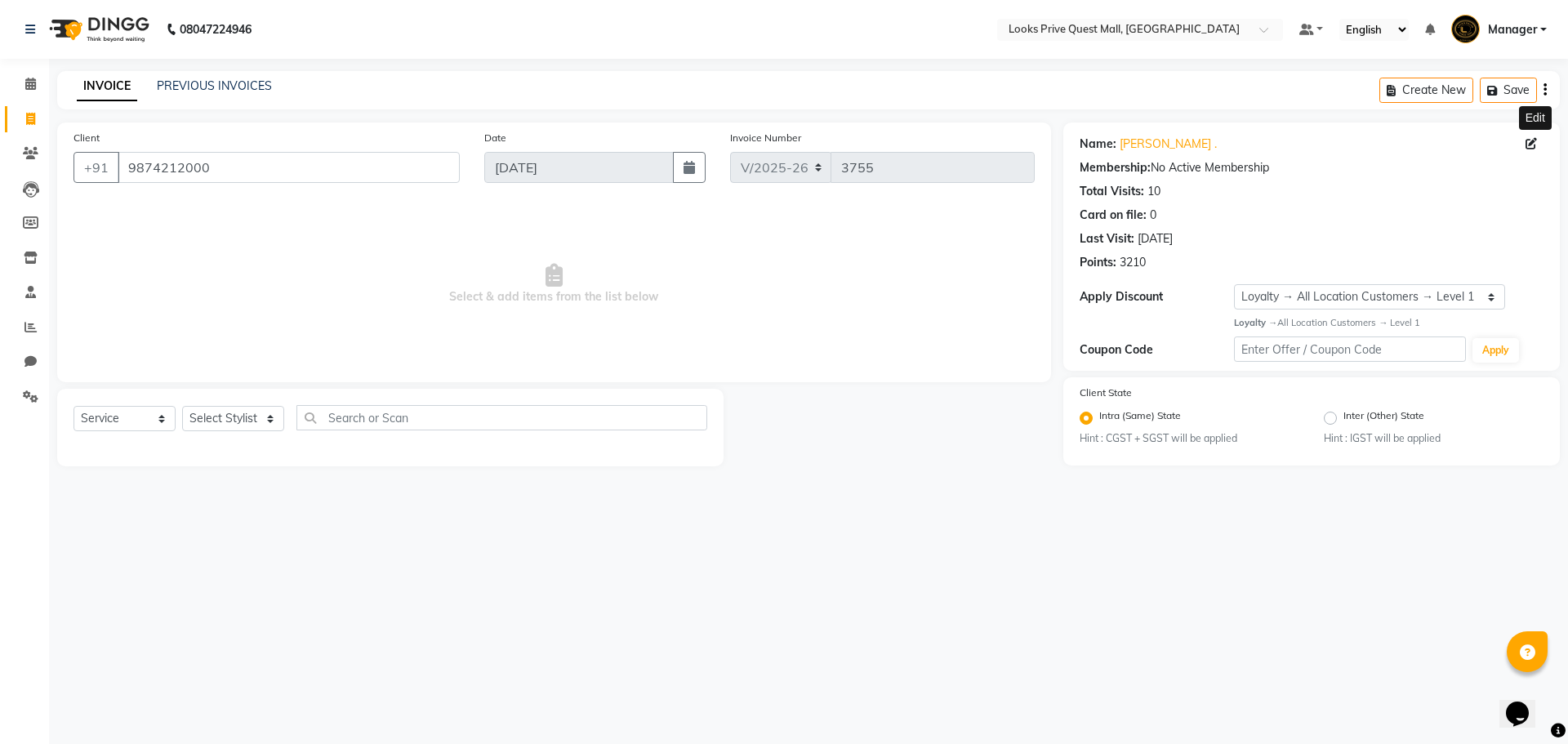
click at [1531, 148] on icon at bounding box center [1531, 144] width 12 height 12
select select "female"
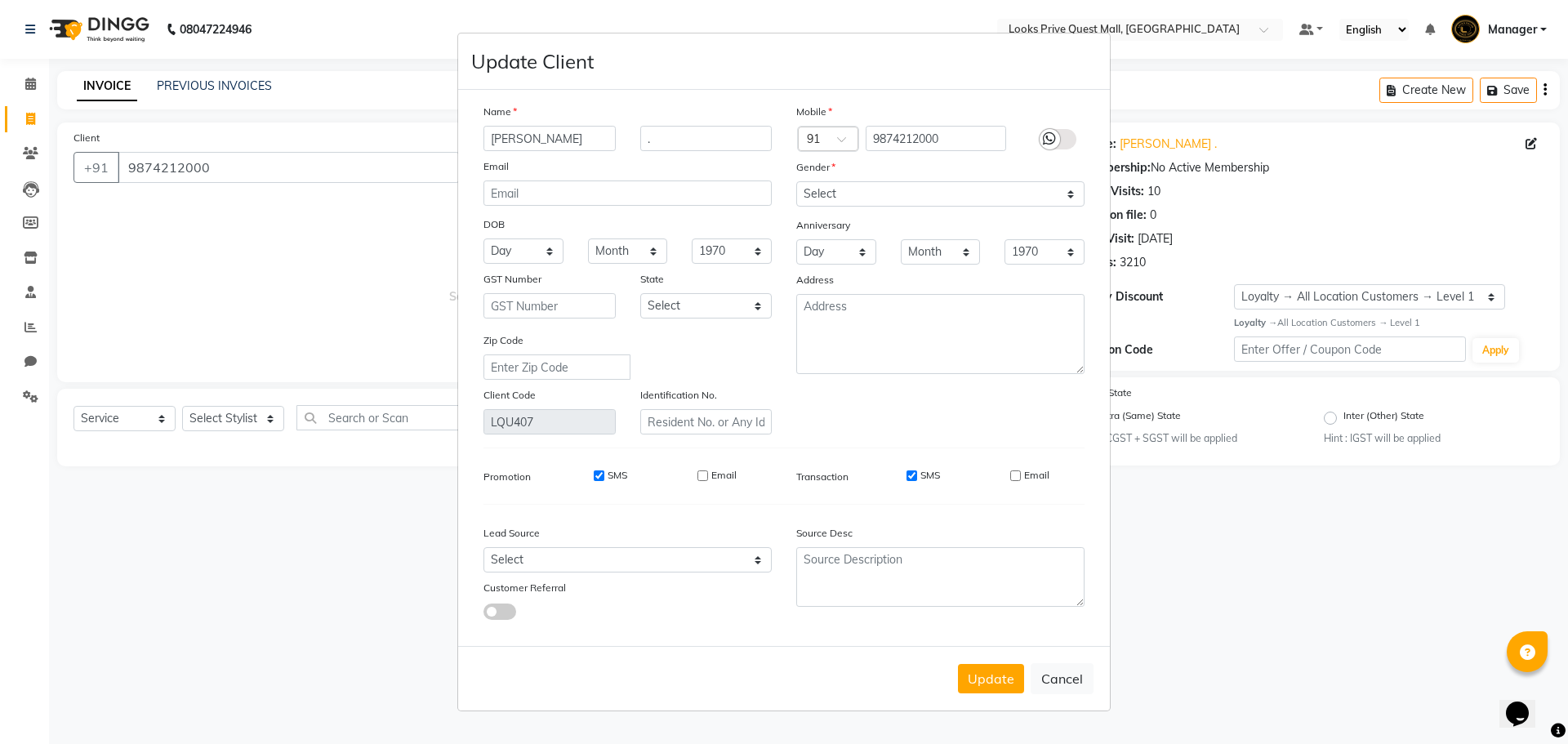
click at [605, 133] on input "Sohini" at bounding box center [549, 139] width 132 height 25
type input "S"
click at [498, 144] on input "aishani" at bounding box center [549, 139] width 132 height 25
type input "Aishani"
type input "Client"
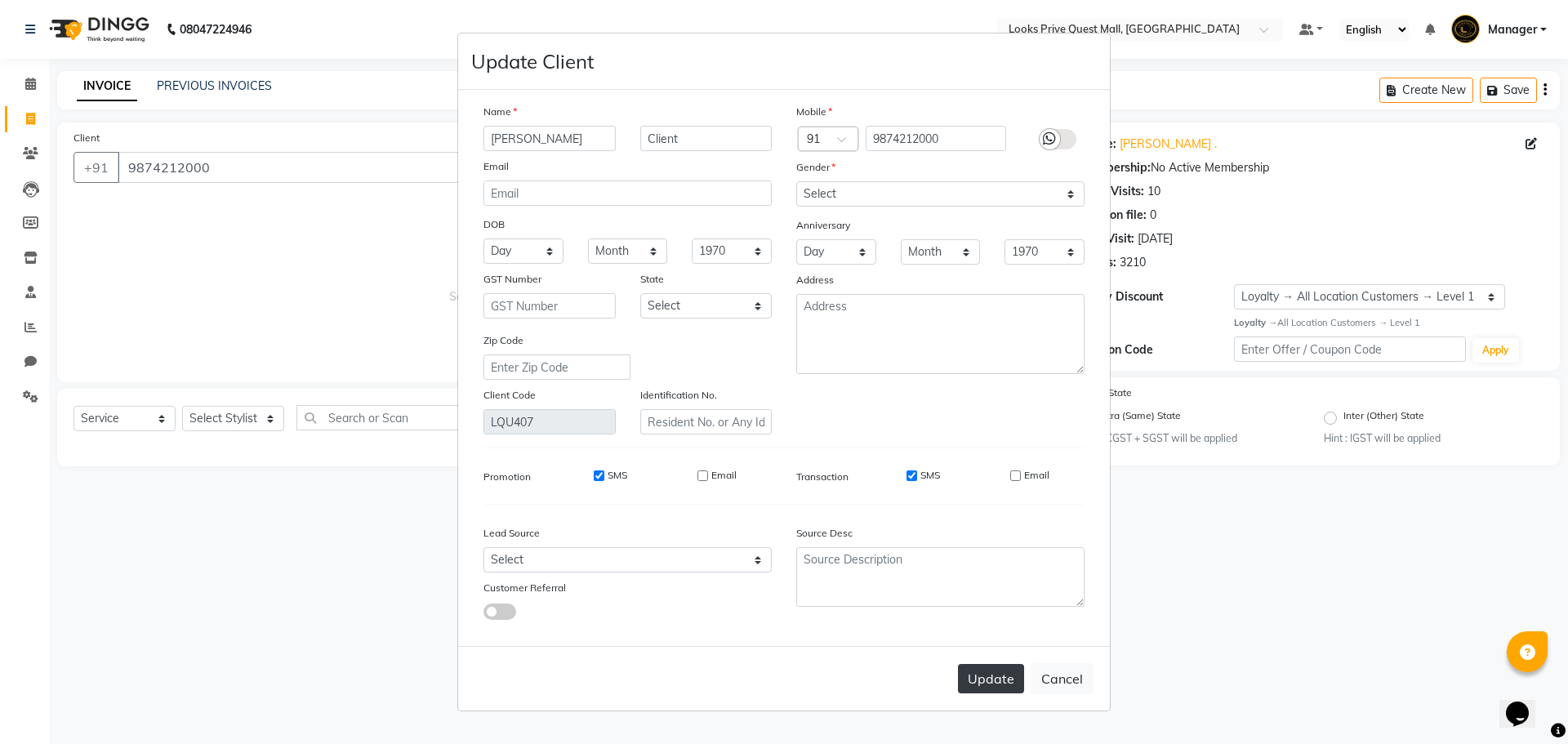
click at [978, 679] on button "Update" at bounding box center [991, 678] width 67 height 29
select select
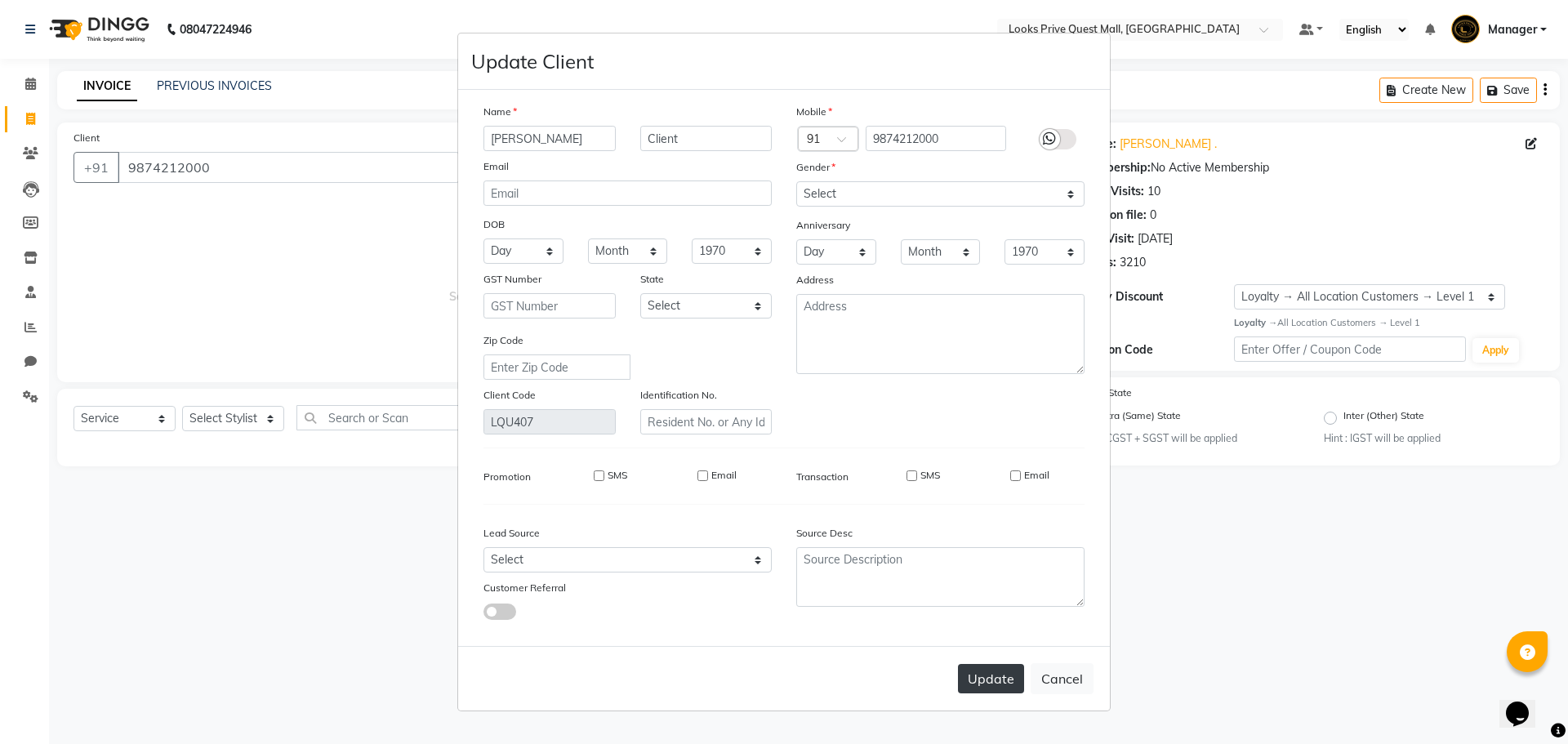
select select
checkbox input "false"
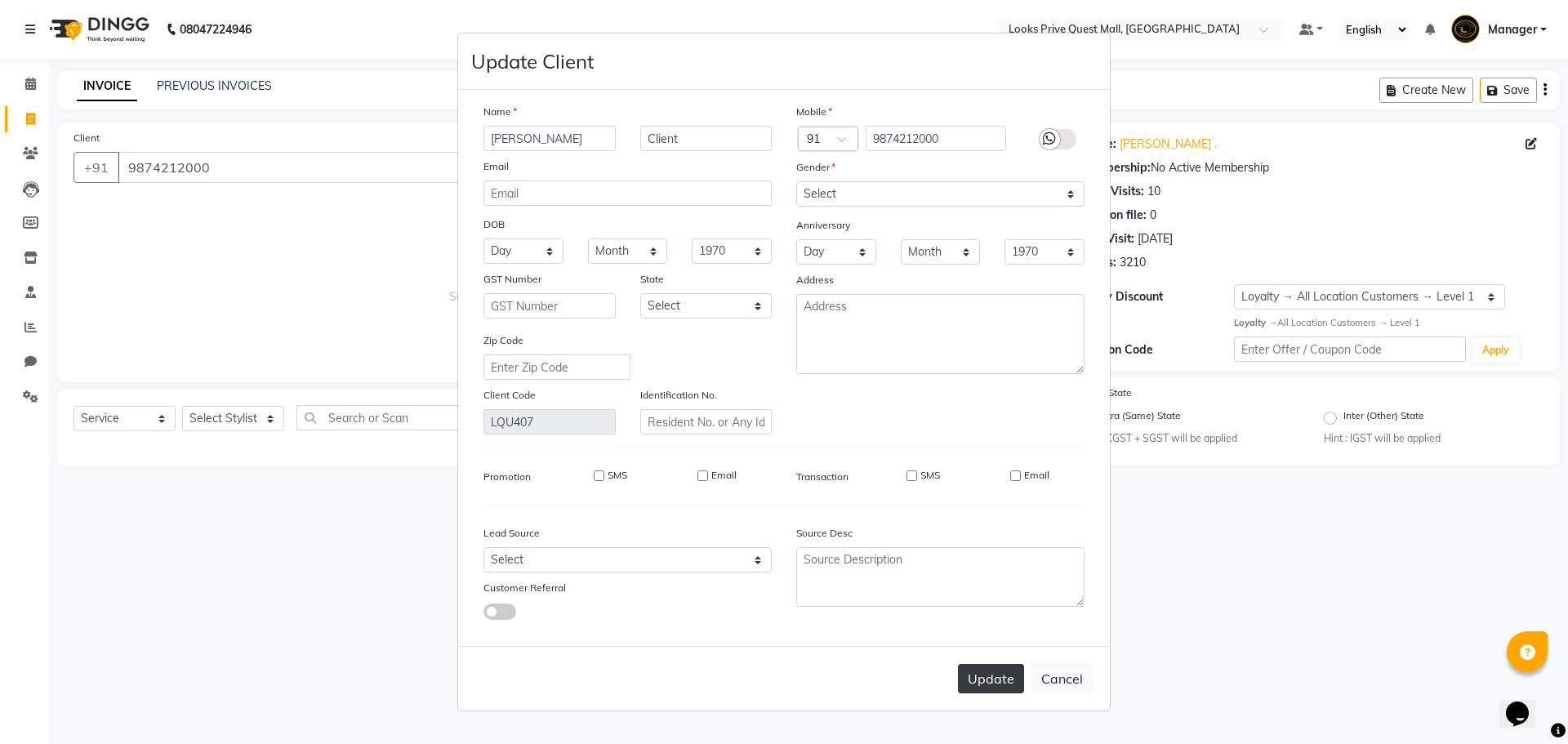
checkbox input "false"
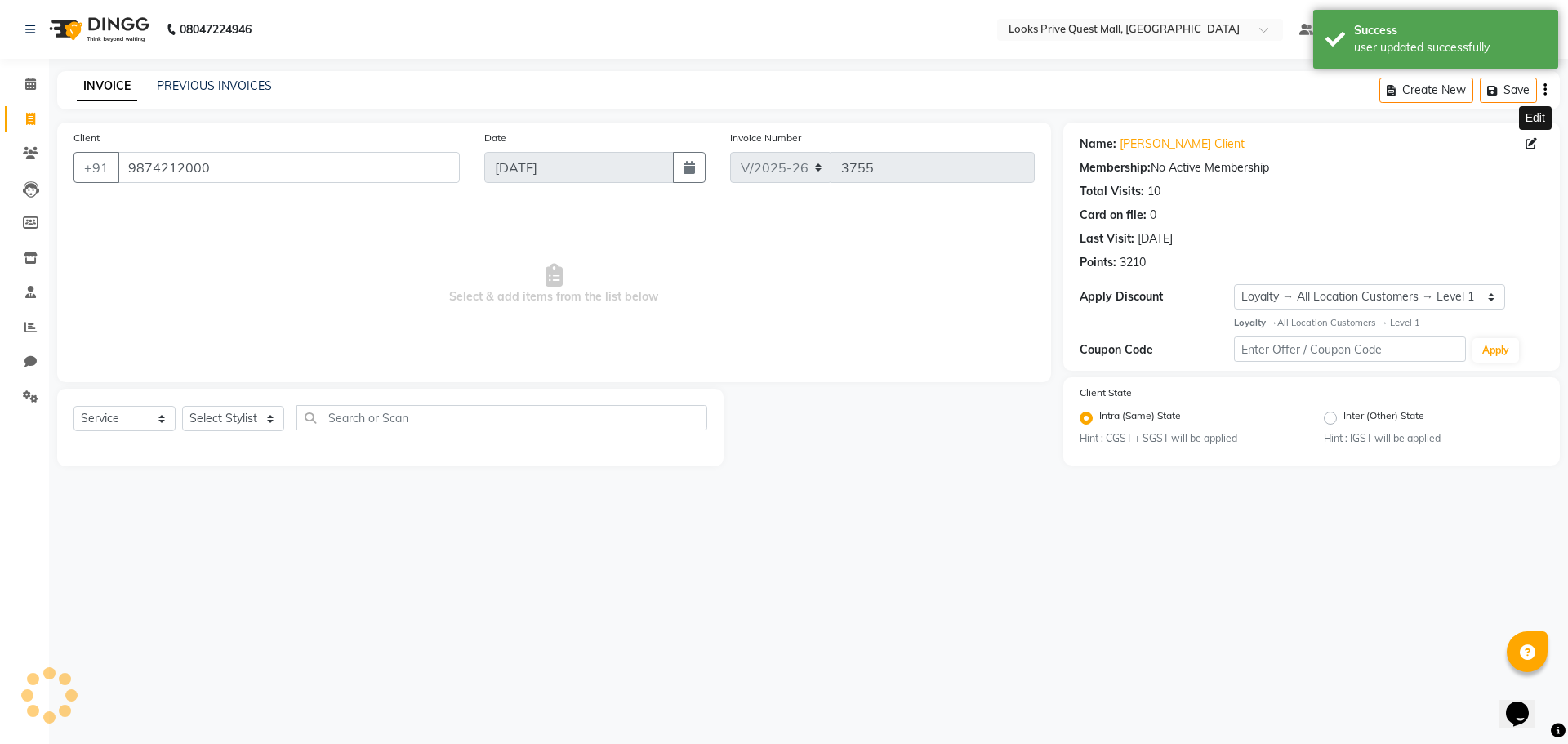
select select "1: Object"
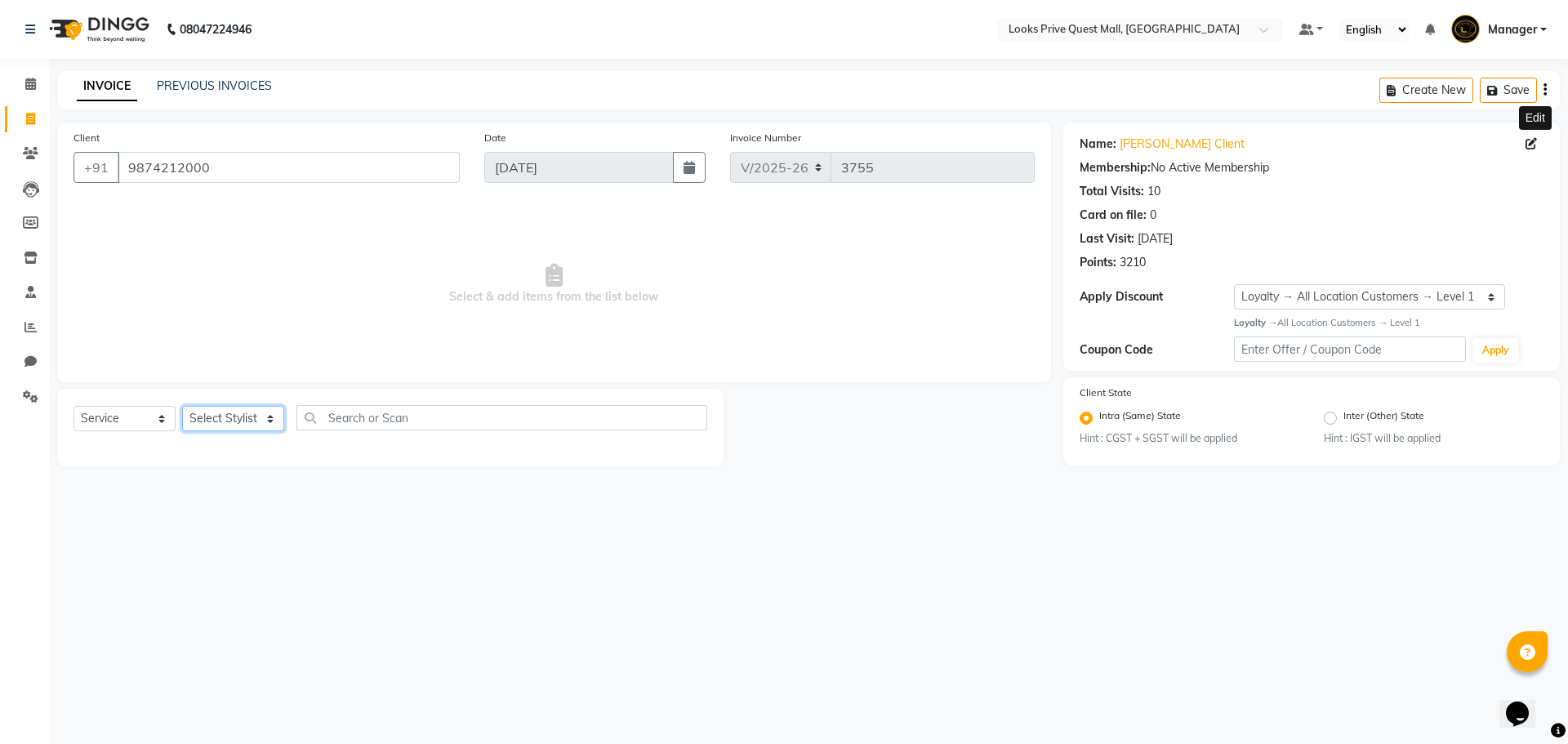
drag, startPoint x: 240, startPoint y: 413, endPoint x: 232, endPoint y: 408, distance: 9.4
click at [234, 410] on select "Select Stylist Arman Bapi Chhewang Counter_Sales Deepa Das Dipti Uppal Firoz Ku…" at bounding box center [233, 418] width 102 height 25
select select "46703"
click at [182, 406] on select "Select Stylist Arman Bapi Chhewang Counter_Sales Deepa Das Dipti Uppal Firoz Ku…" at bounding box center [233, 418] width 102 height 25
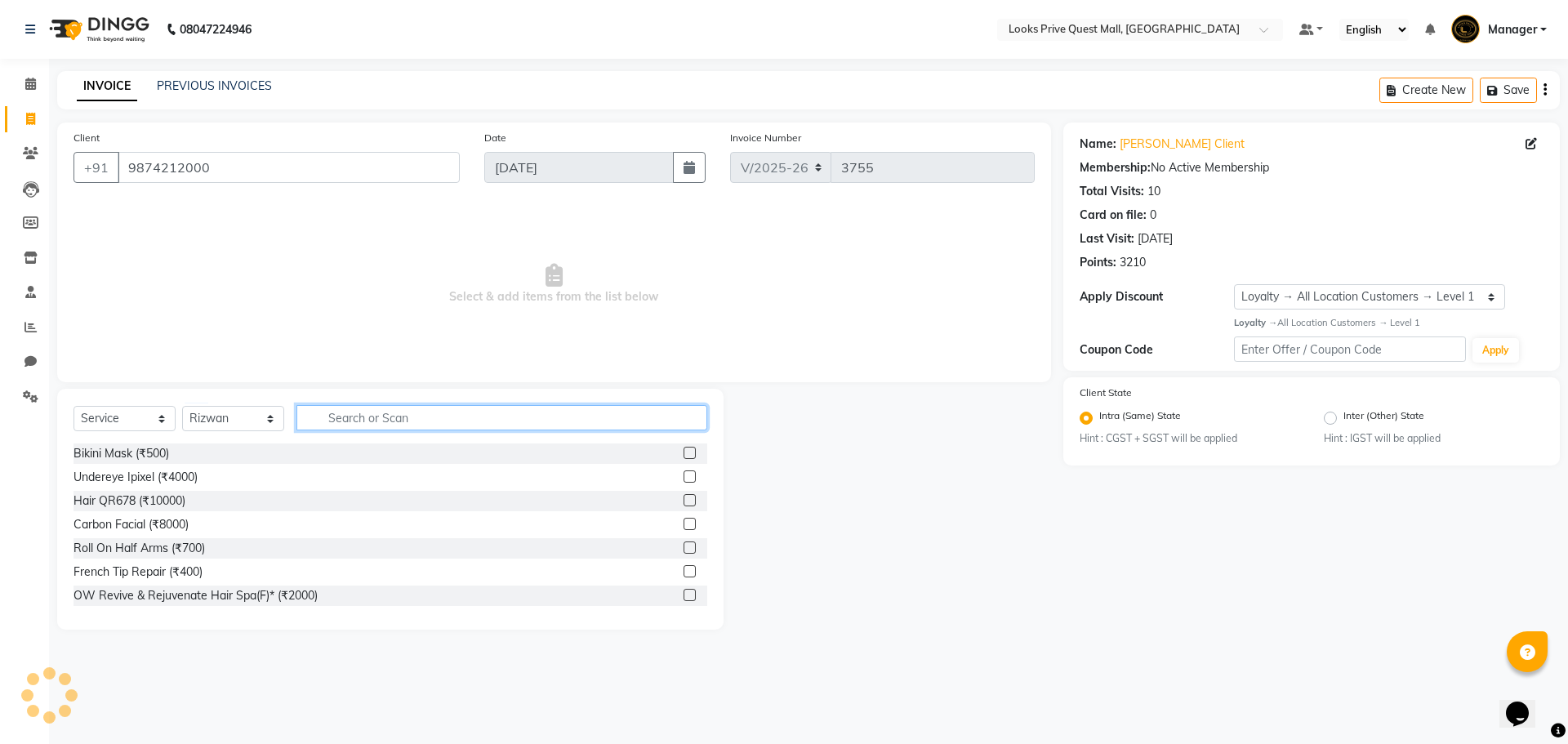
click at [390, 425] on input "text" at bounding box center [502, 417] width 411 height 25
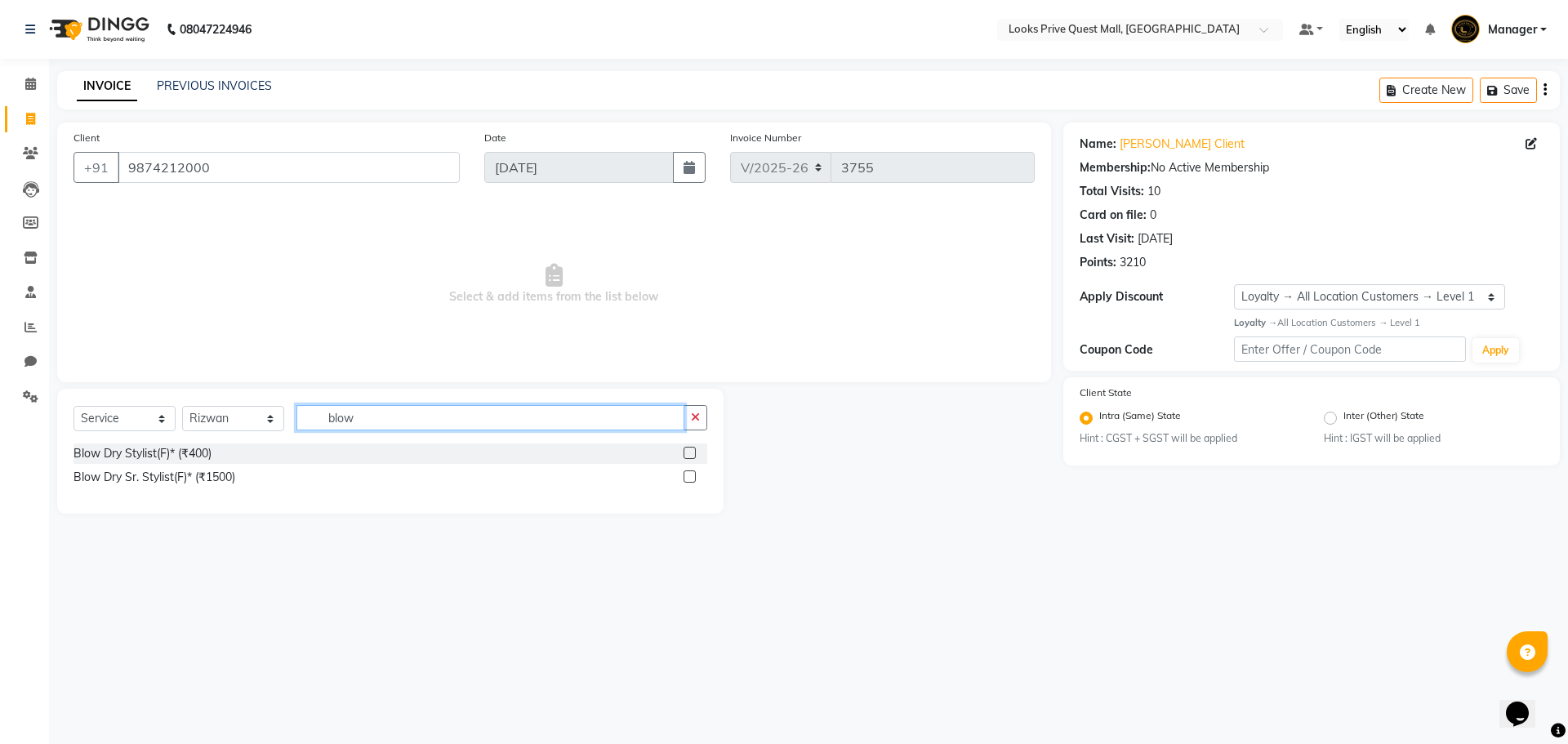
type input "blow"
click at [683, 477] on div "Blow Dry Sr. Stylist(F)* (₹1500)" at bounding box center [390, 477] width 634 height 21
click at [694, 479] on label at bounding box center [690, 476] width 13 height 13
click at [694, 479] on input "checkbox" at bounding box center [689, 477] width 11 height 11
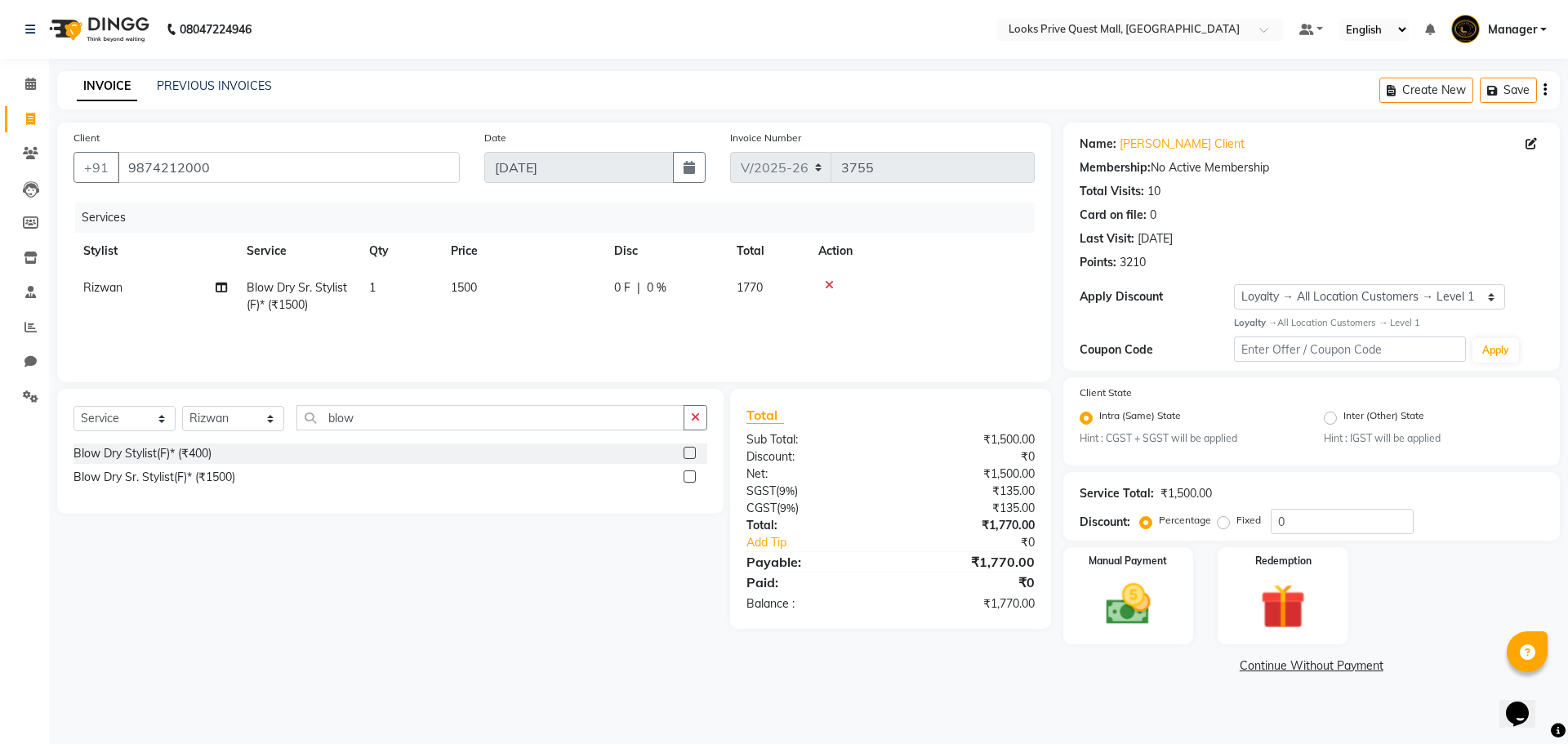
click at [692, 476] on label at bounding box center [690, 476] width 13 height 13
click at [692, 476] on input "checkbox" at bounding box center [689, 477] width 11 height 11
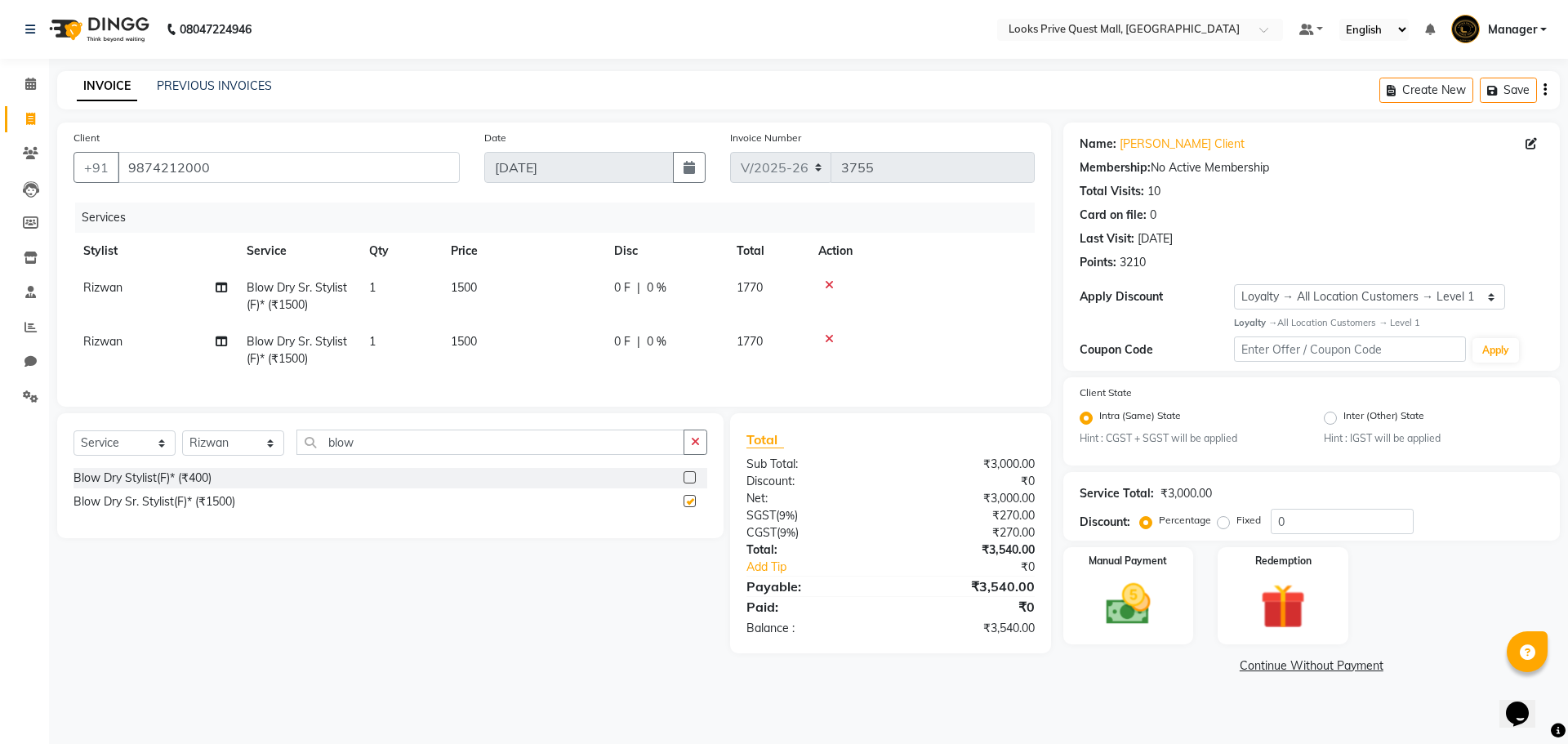
checkbox input "false"
drag, startPoint x: 526, startPoint y: 362, endPoint x: 535, endPoint y: 364, distance: 9.2
click at [529, 362] on td "1500" at bounding box center [522, 350] width 163 height 54
select select "46703"
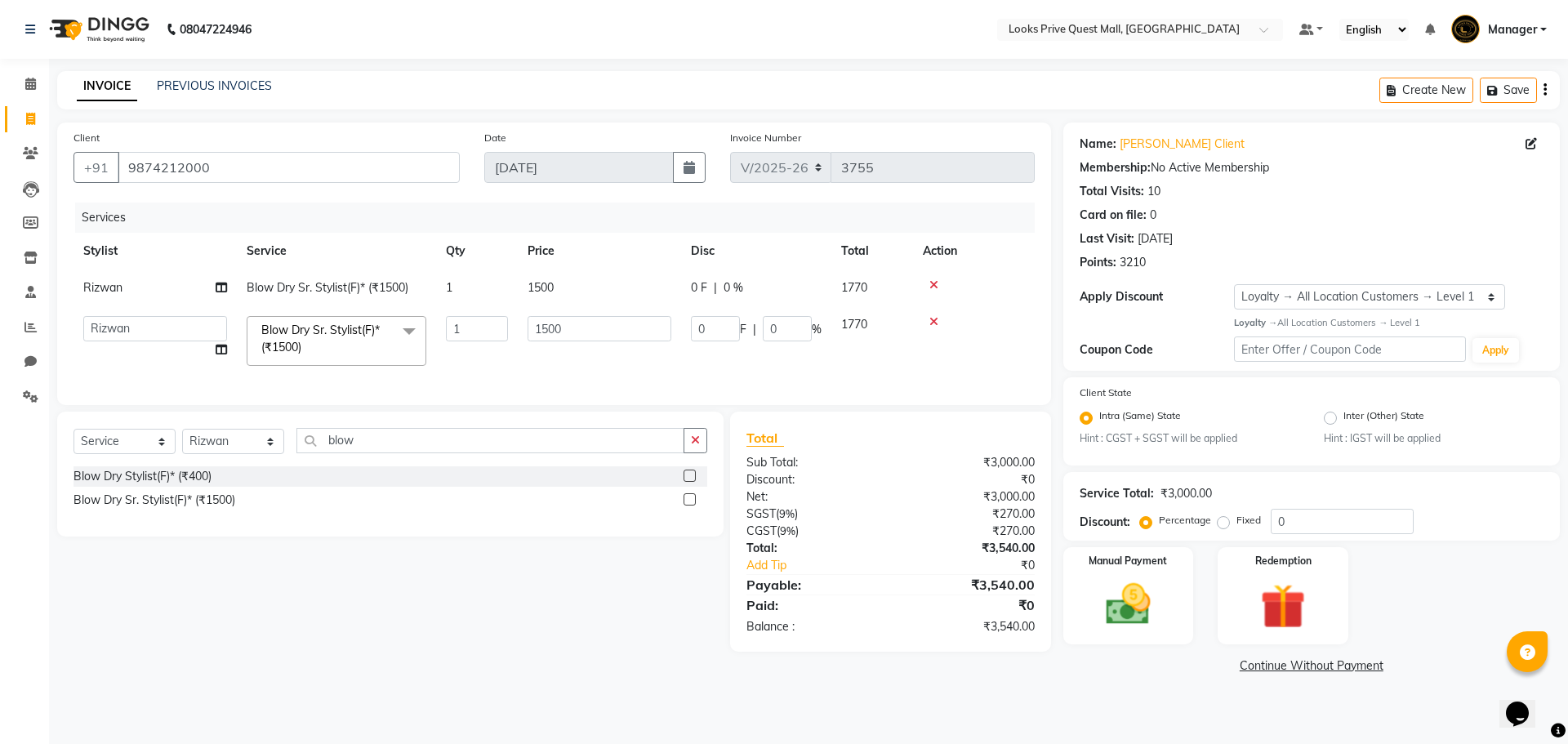
click at [372, 596] on div "Select Service Product Membership Package Voucher Prepaid Gift Card Select Styl…" at bounding box center [384, 531] width 679 height 240
click at [146, 299] on td "Rizwan" at bounding box center [155, 287] width 163 height 37
select select "46703"
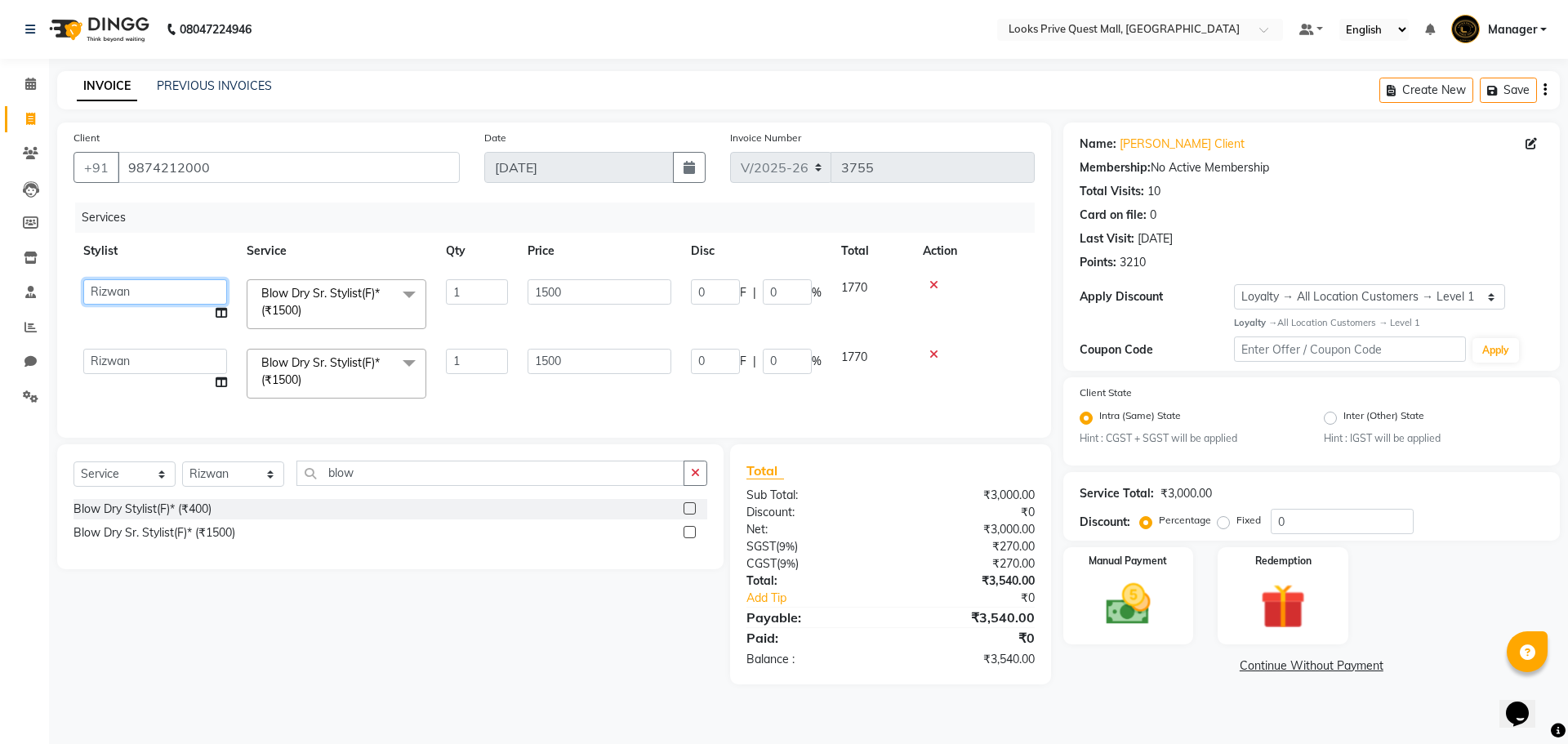
click at [145, 288] on select "Arman Bapi Chhewang Counter_Sales Deepa Das Dipti Uppal Firoz Ku Lin_Lily Manag…" at bounding box center [155, 292] width 144 height 25
select select "46689"
drag, startPoint x: 630, startPoint y: 287, endPoint x: 293, endPoint y: 314, distance: 338.1
click at [304, 319] on tr "Arman Bapi Chhewang Counter_Sales Deepa Das Dipti Uppal Firoz Ku Lin_Lily Manag…" at bounding box center [554, 303] width 962 height 69
type input "1200"
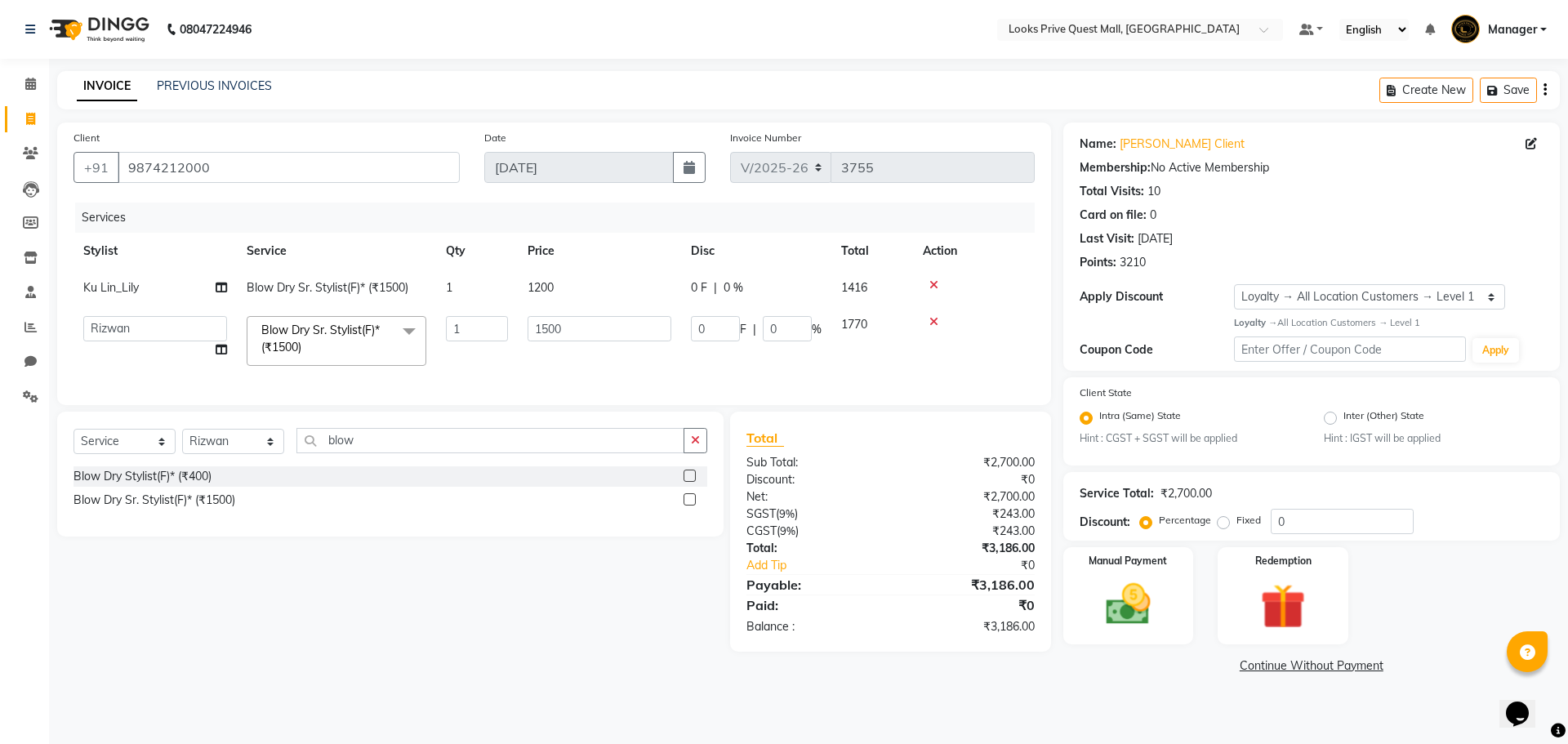
click at [529, 388] on div "Services Stylist Service Qty Price Disc Total Action Ku Lin_Lily Blow Dry Sr. S…" at bounding box center [554, 295] width 962 height 186
drag, startPoint x: 556, startPoint y: 368, endPoint x: 557, endPoint y: 389, distance: 21.0
click at [556, 368] on td "1500" at bounding box center [599, 340] width 163 height 69
click at [1111, 574] on div "Manual Payment" at bounding box center [1128, 595] width 136 height 101
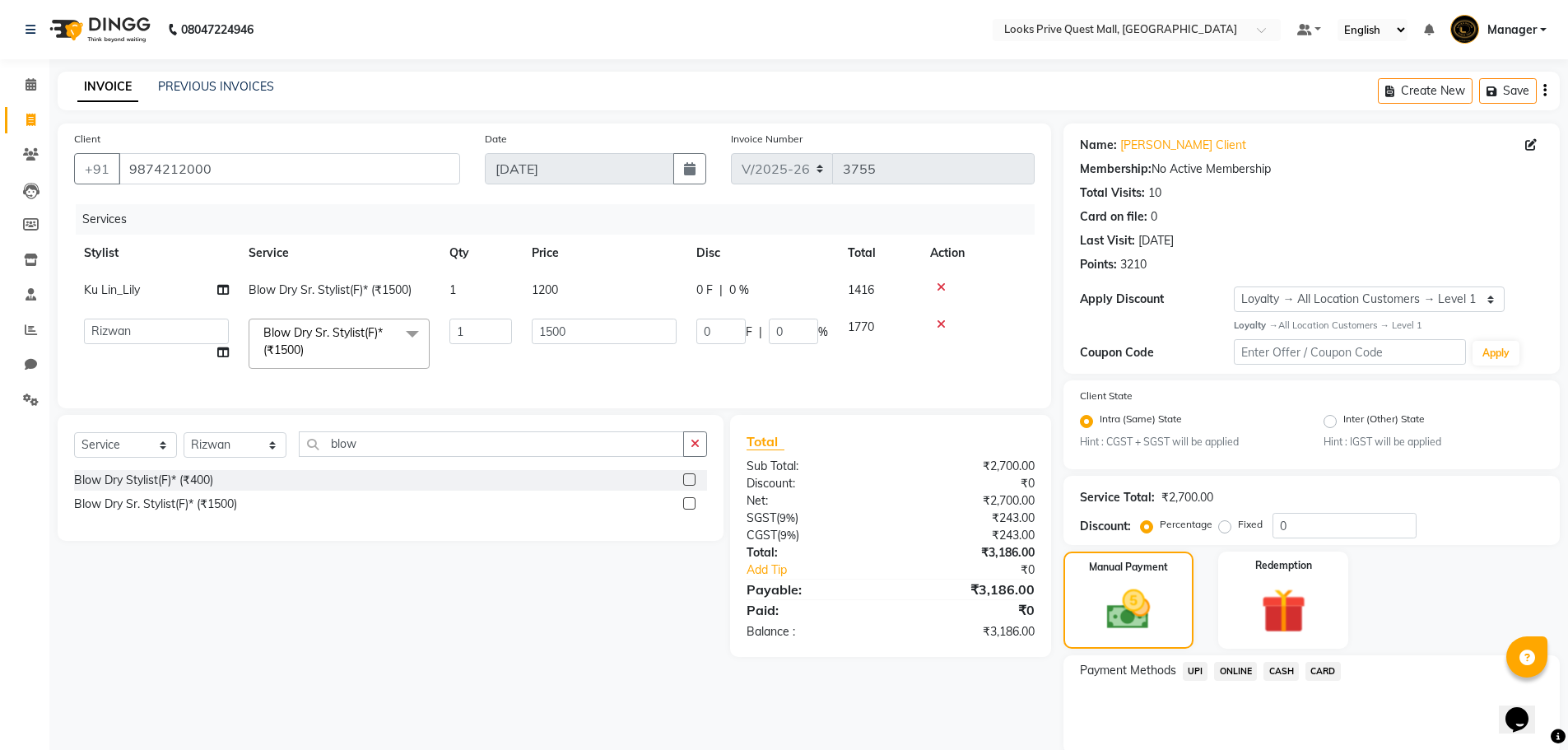
click at [1333, 671] on span "CARD" at bounding box center [1323, 670] width 36 height 19
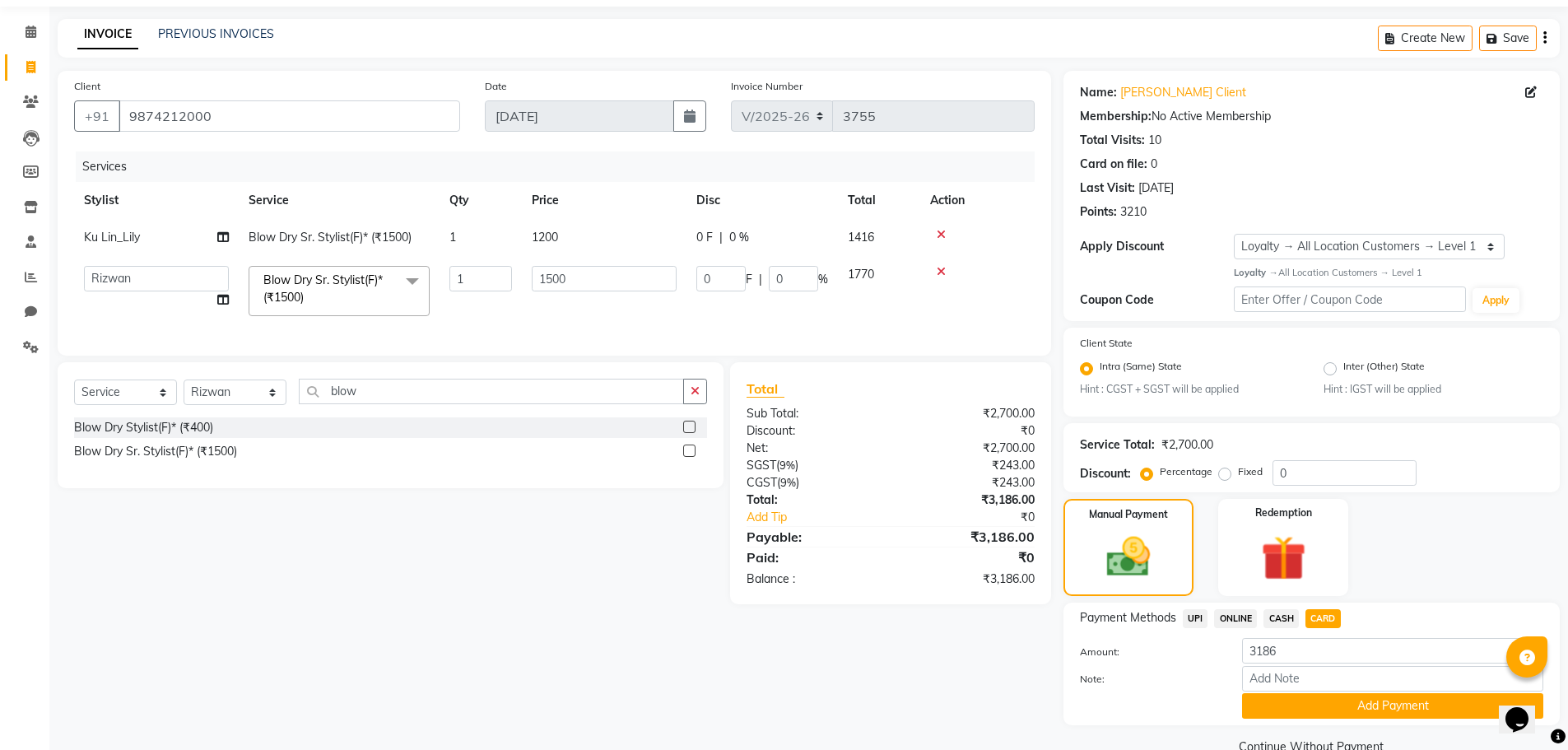
scroll to position [82, 0]
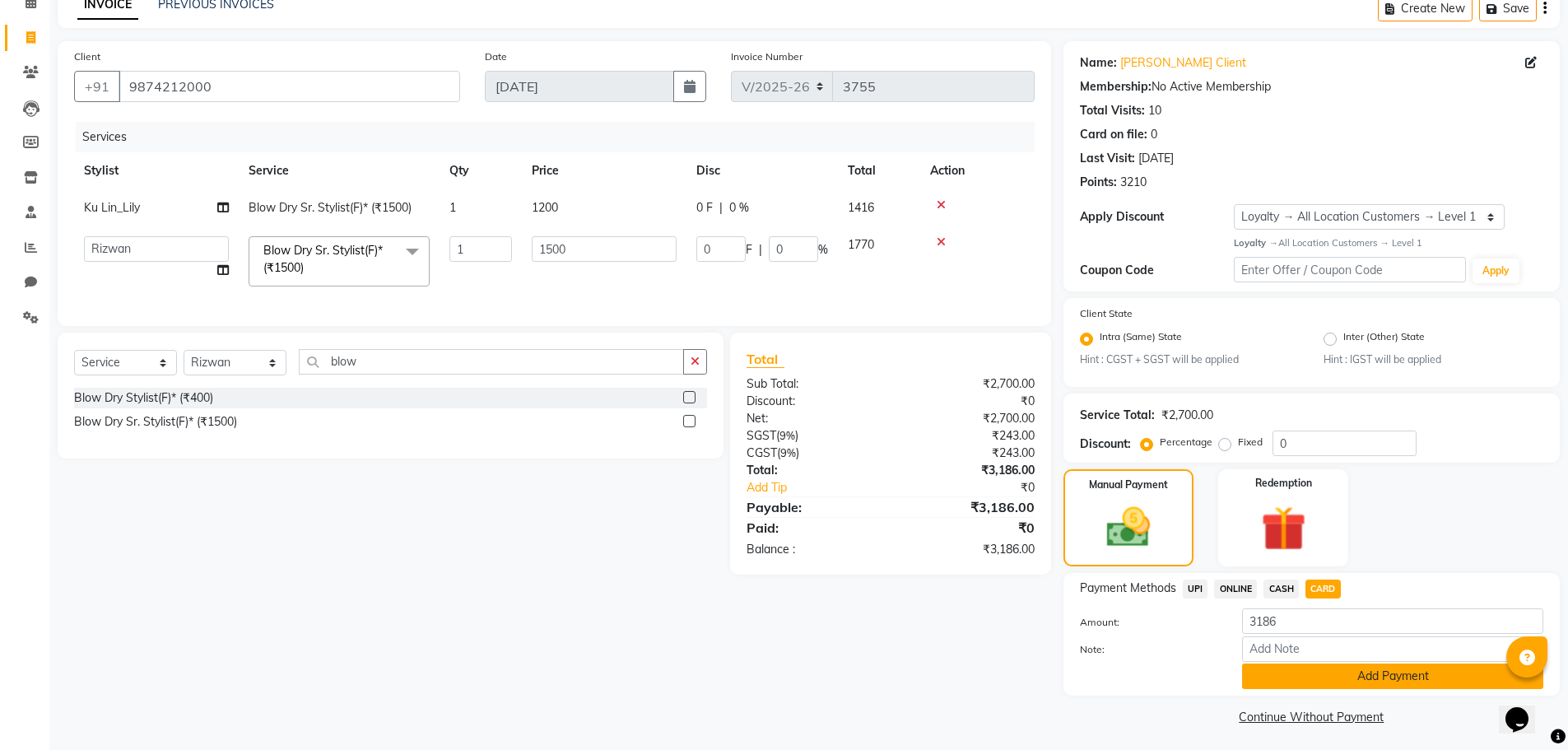
click at [1319, 676] on button "Add Payment" at bounding box center [1393, 676] width 302 height 26
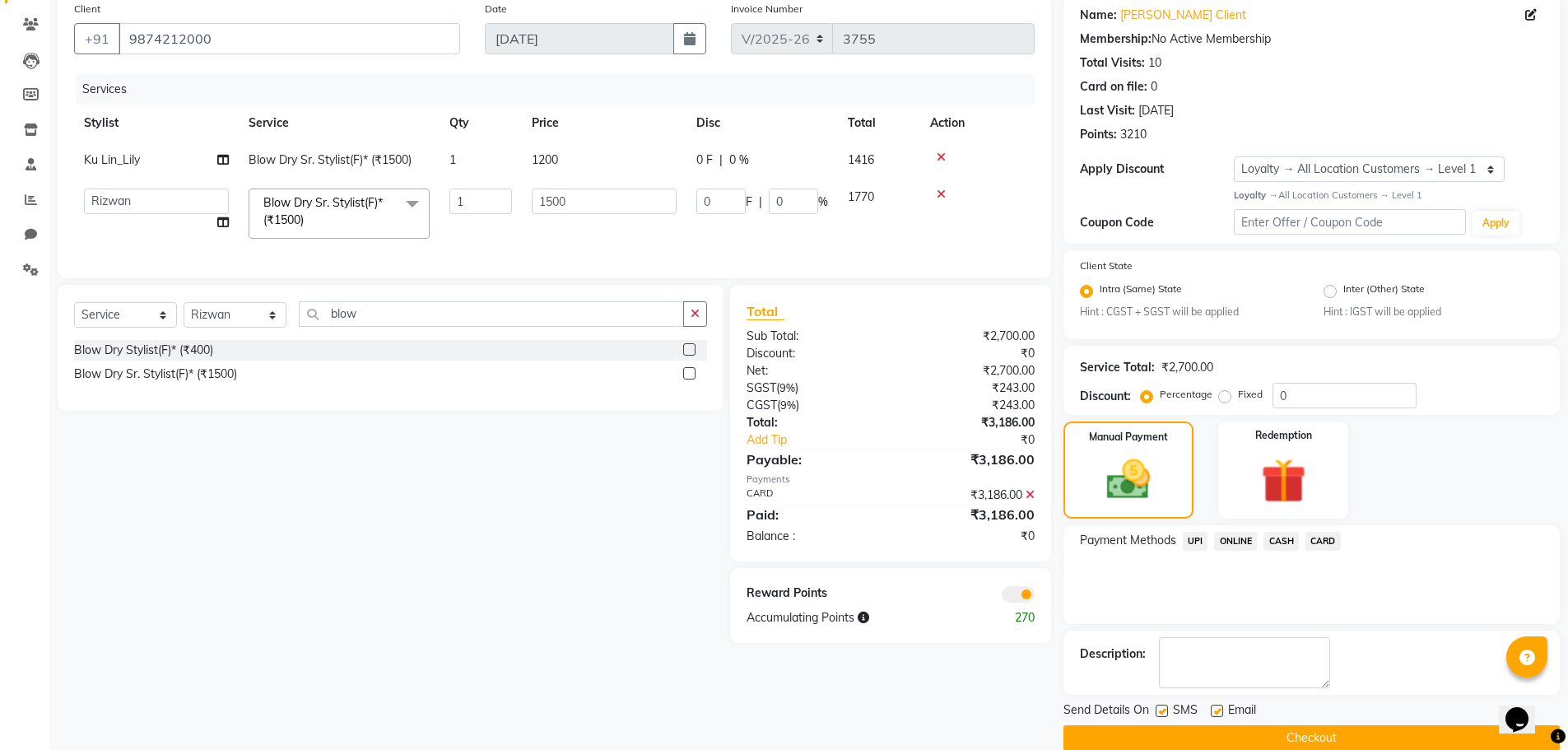
scroll to position [156, 0]
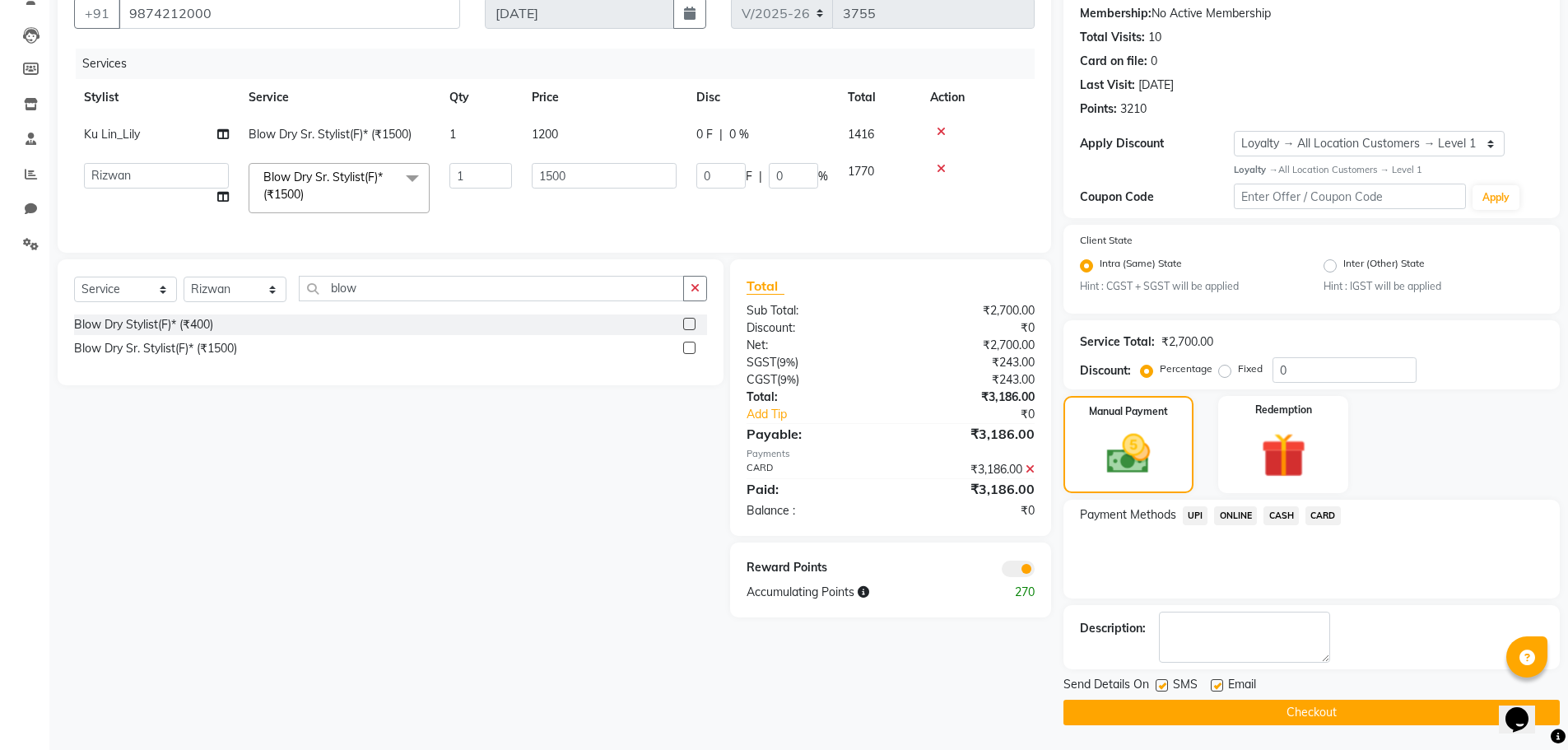
click at [1219, 686] on label at bounding box center [1217, 685] width 13 height 13
click at [1219, 686] on input "checkbox" at bounding box center [1216, 685] width 11 height 11
checkbox input "false"
click at [1024, 576] on span at bounding box center [1018, 569] width 33 height 17
click at [1034, 571] on input "checkbox" at bounding box center [1034, 571] width 0 height 0
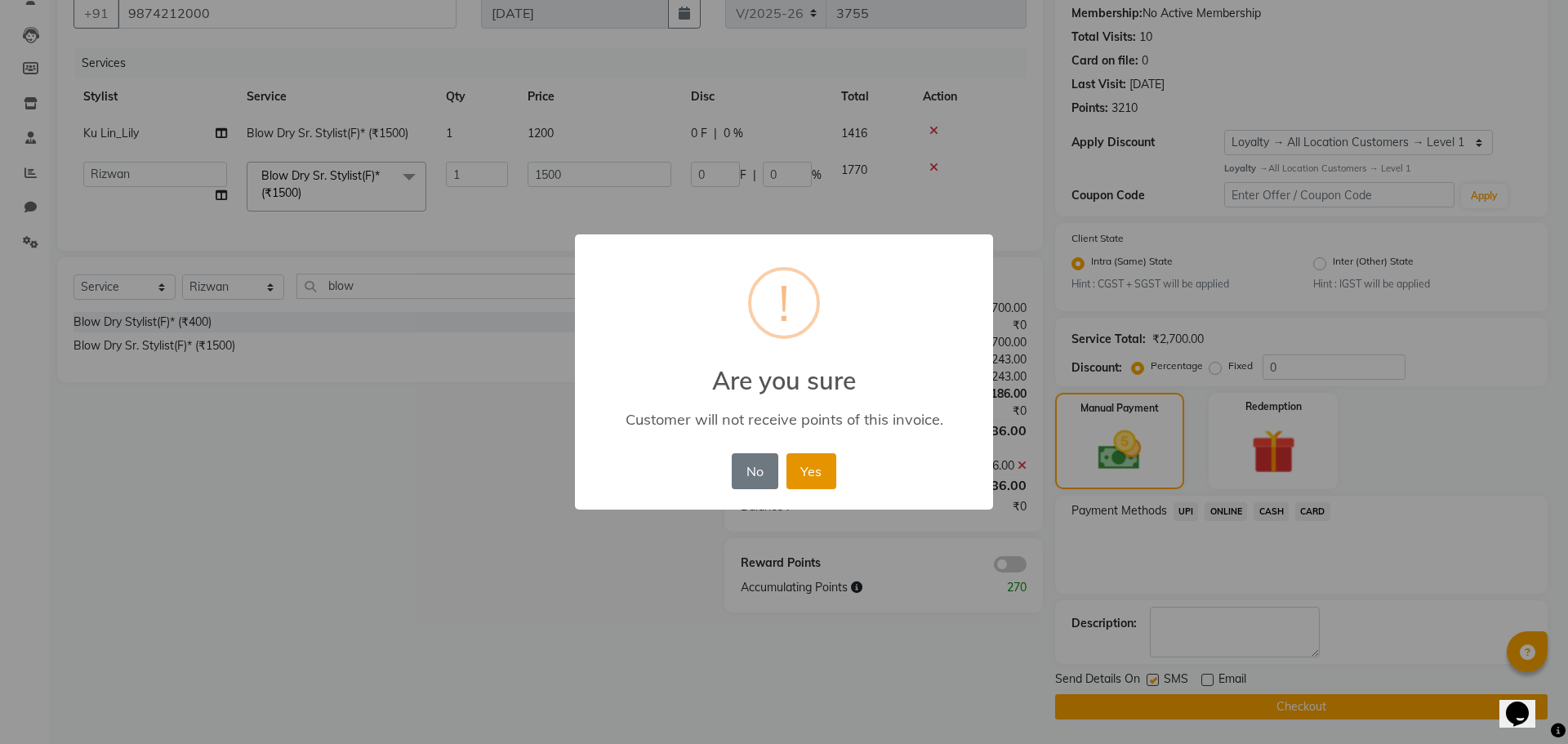
click at [788, 481] on button "Yes" at bounding box center [811, 470] width 50 height 36
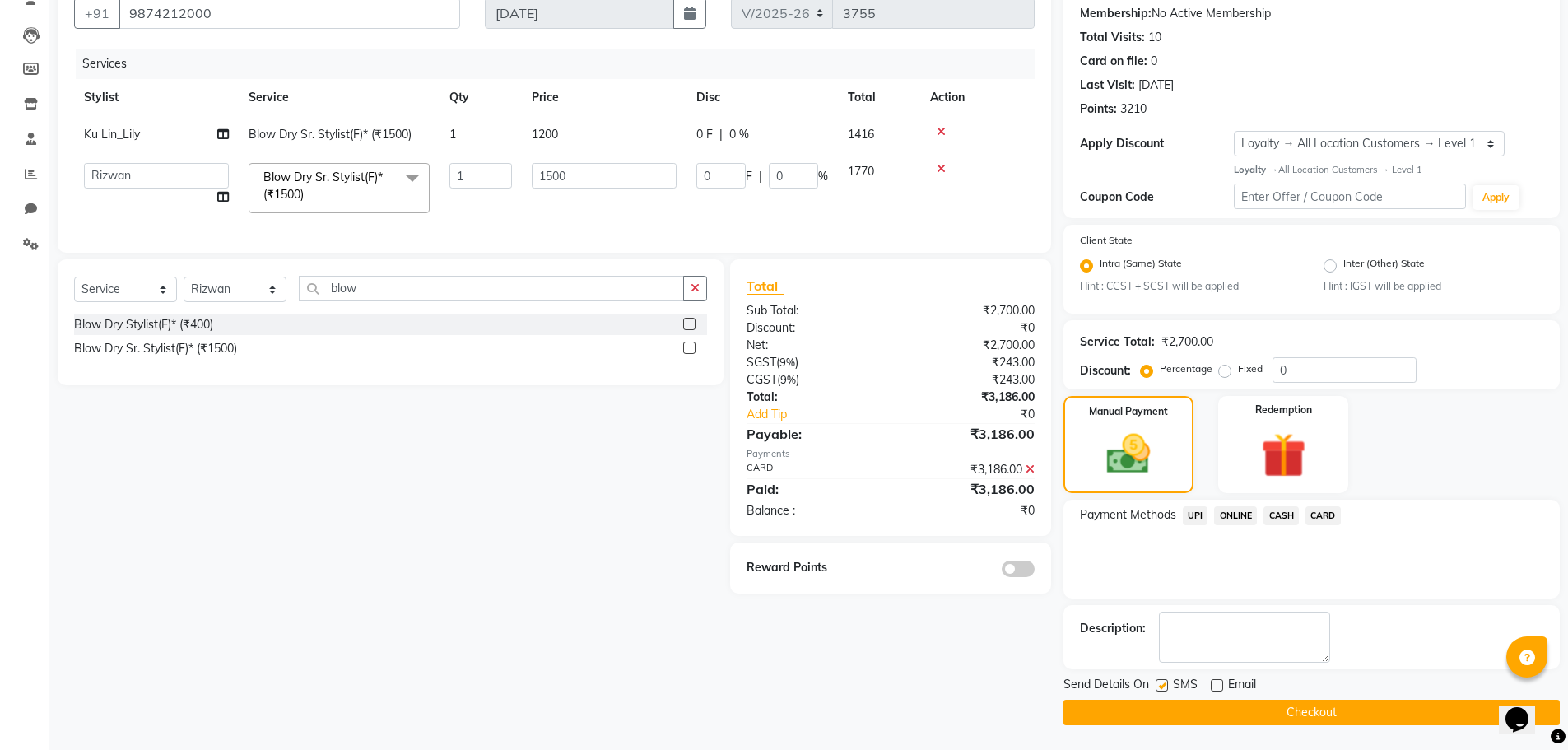
click at [1128, 709] on button "Checkout" at bounding box center [1312, 713] width 496 height 26
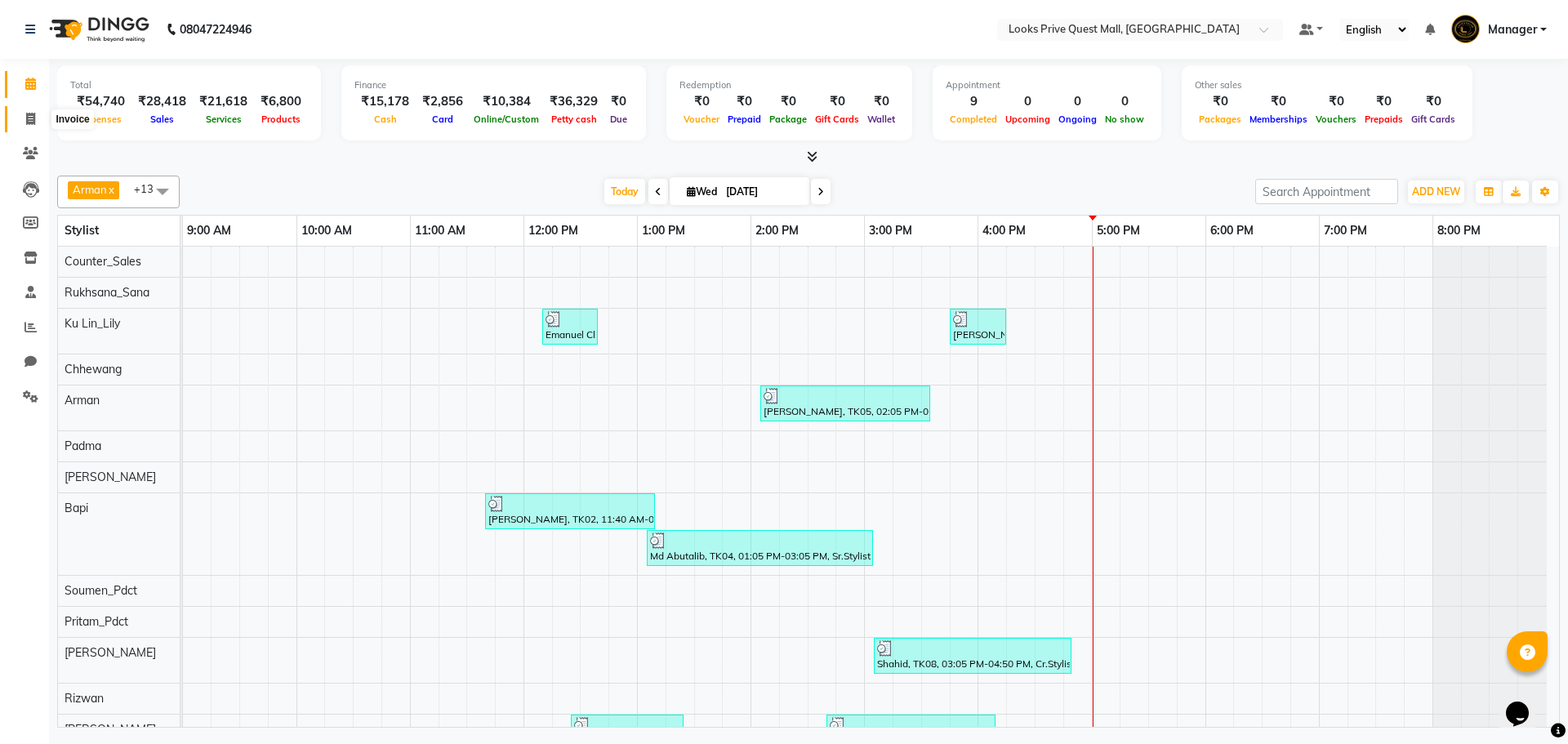
click at [39, 121] on span at bounding box center [30, 119] width 28 height 19
select select "service"
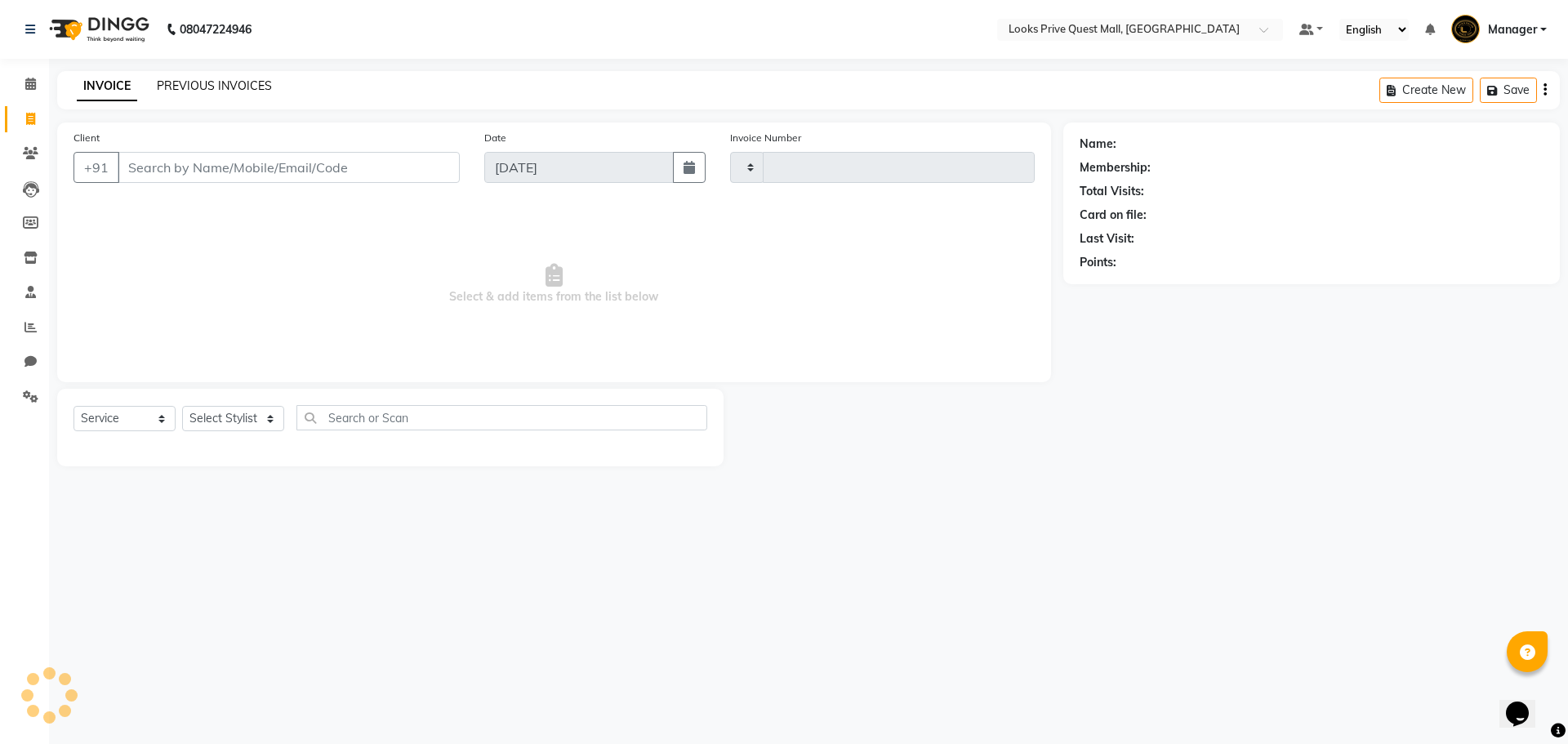
type input "3756"
click at [157, 83] on link "PREVIOUS INVOICES" at bounding box center [214, 85] width 115 height 15
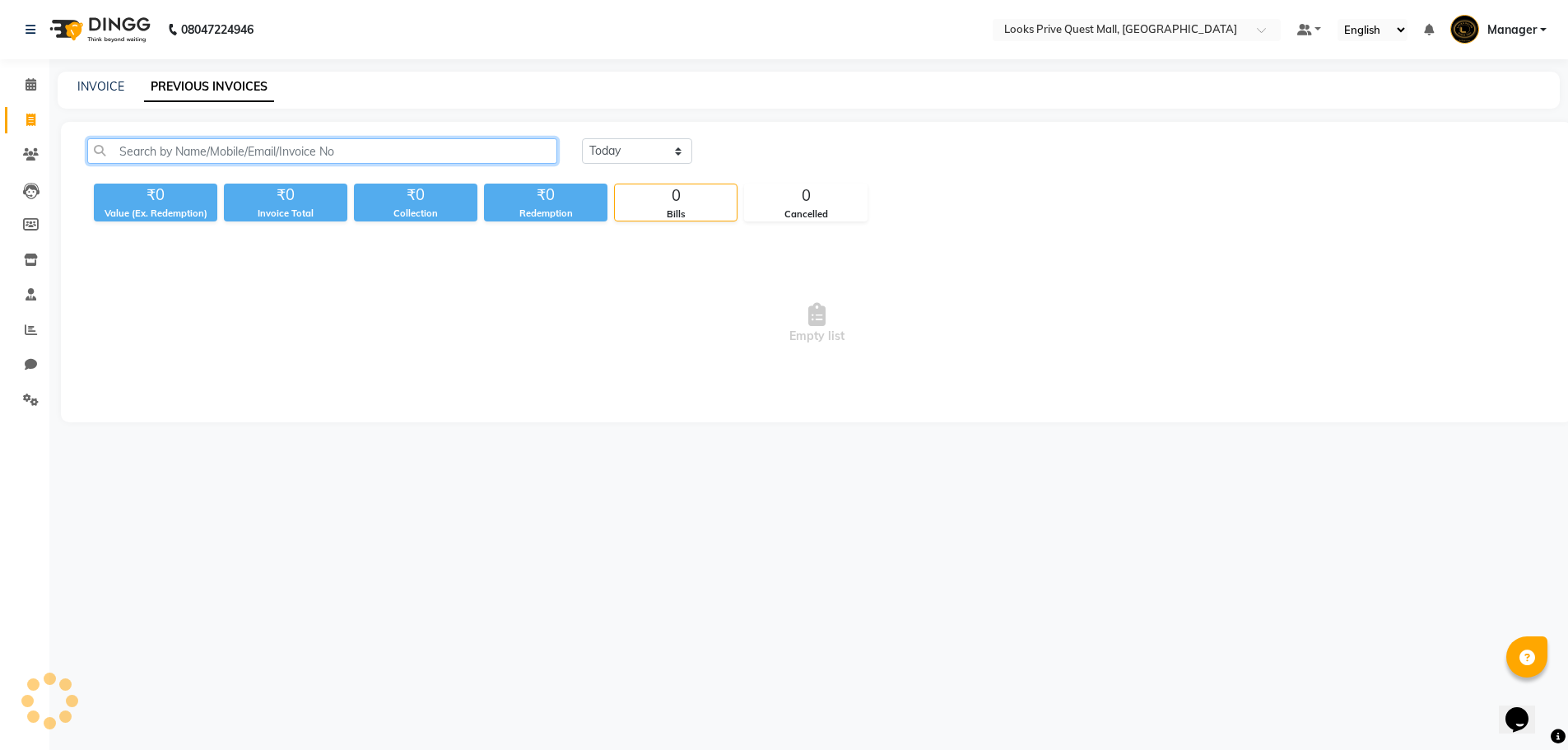
click at [196, 153] on input "text" at bounding box center [321, 151] width 470 height 26
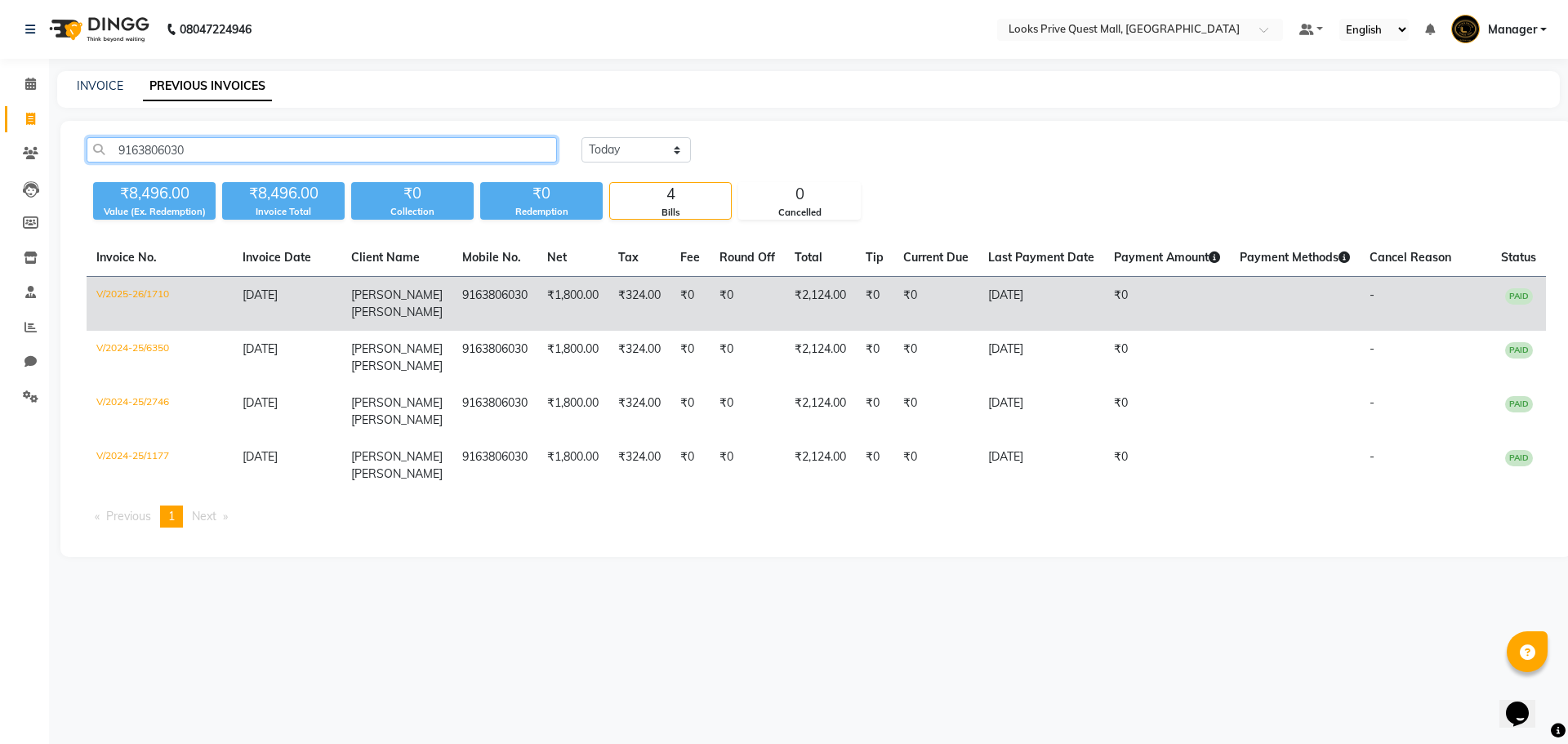
type input "9163806030"
click at [120, 295] on td "V/2025-26/1710" at bounding box center [158, 304] width 146 height 55
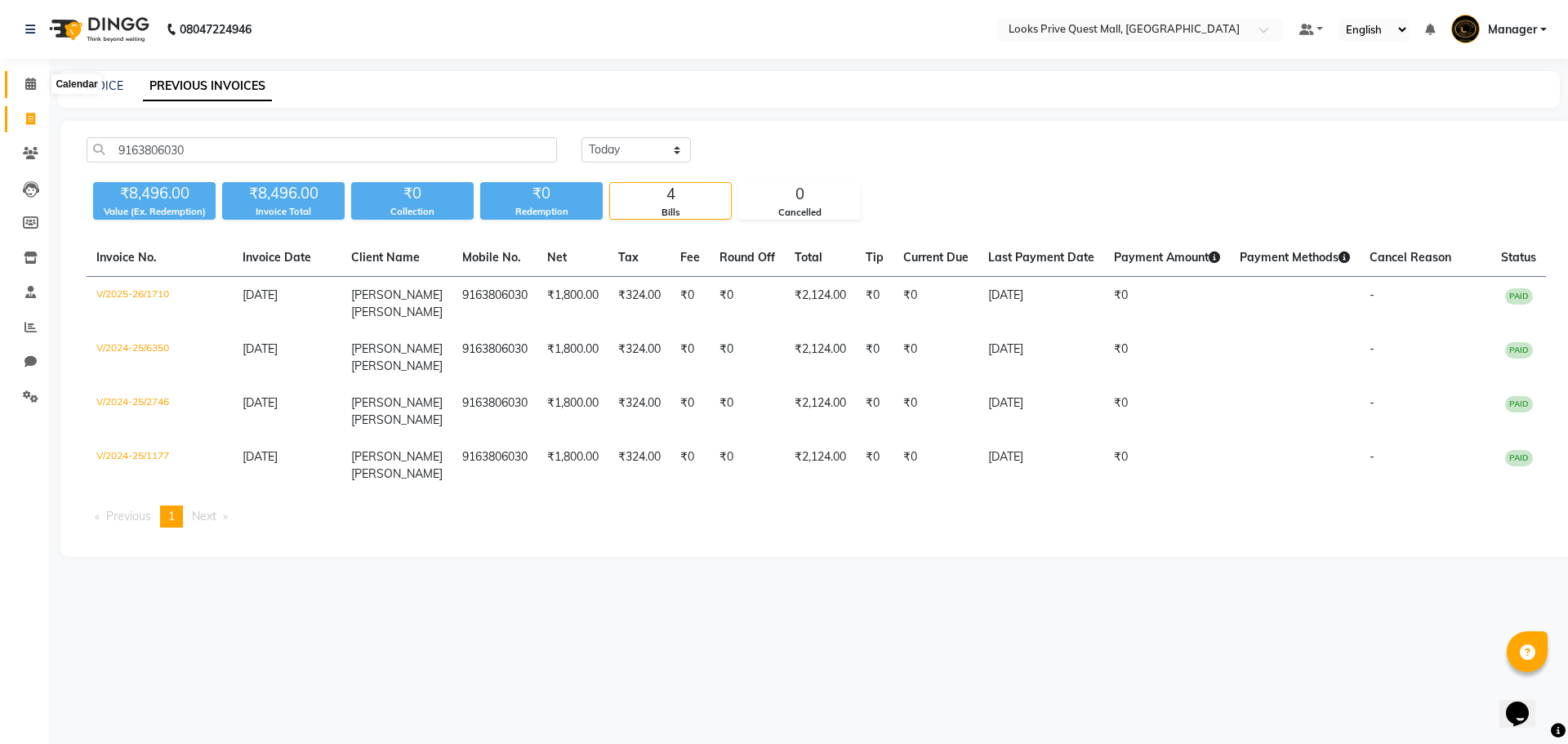
click at [25, 76] on span at bounding box center [30, 84] width 28 height 19
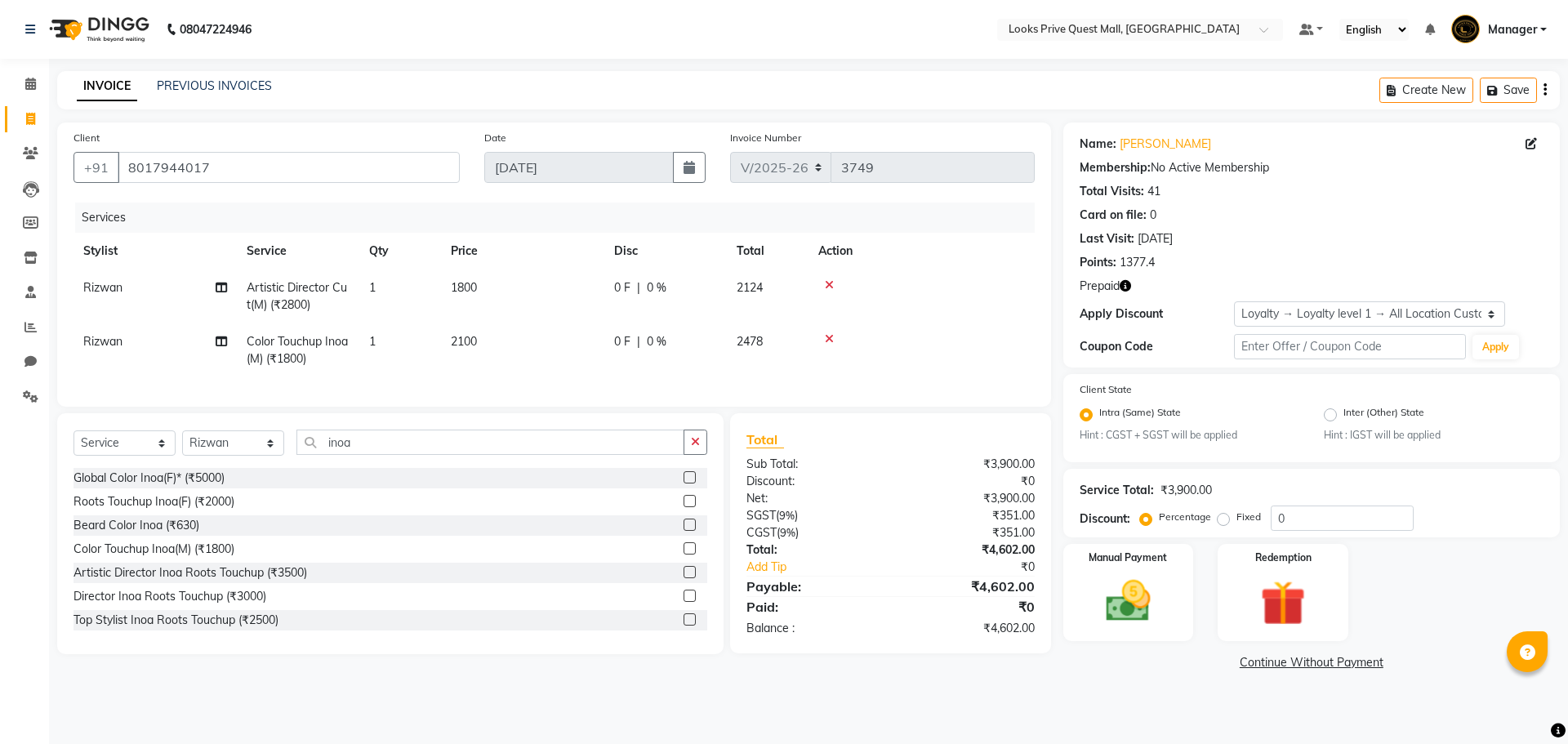
select select "6141"
select select "service"
select select "46703"
select select "1: Object"
click at [1305, 588] on img at bounding box center [1282, 603] width 76 height 58
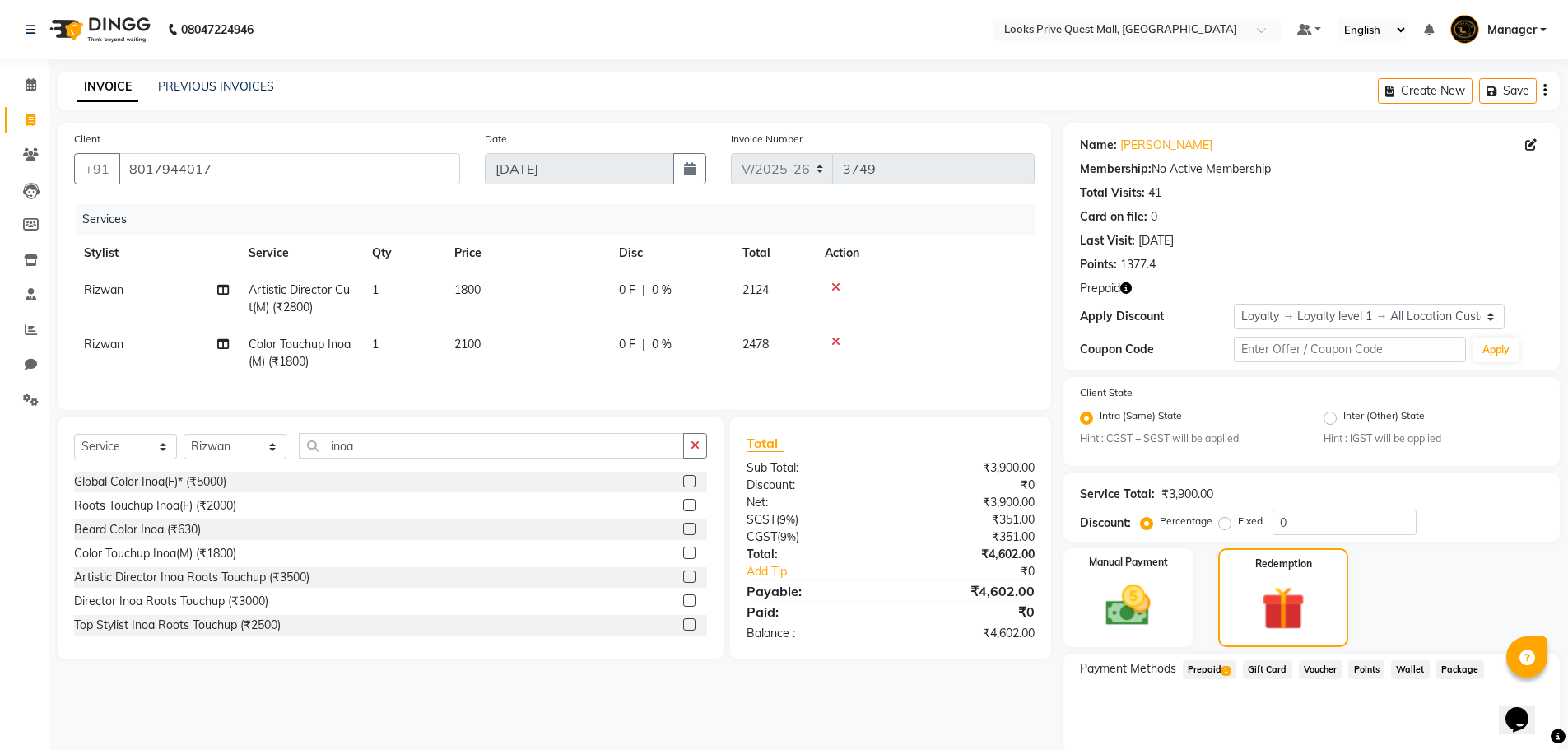
click at [1218, 670] on span "Prepaid 1" at bounding box center [1210, 669] width 53 height 19
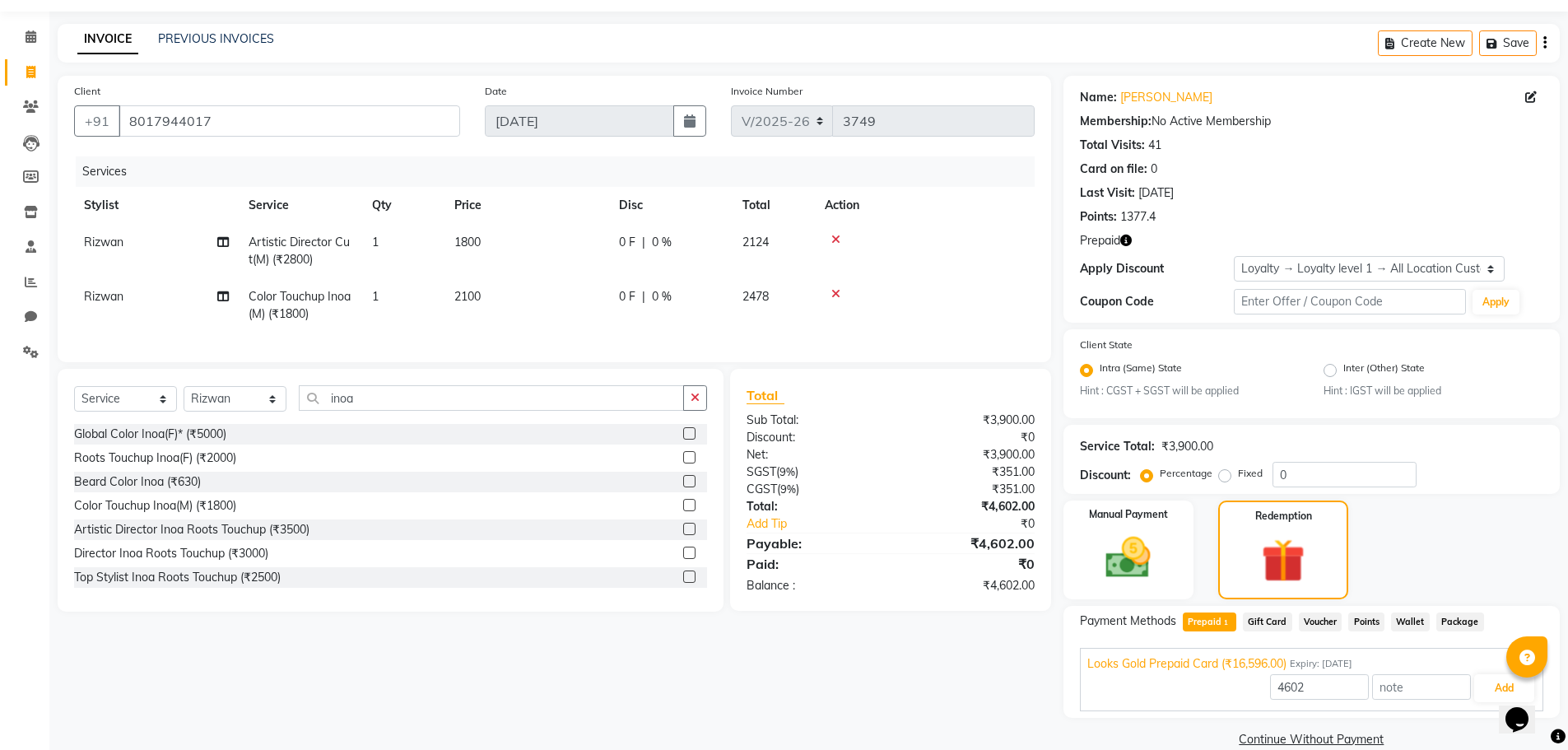
scroll to position [74, 0]
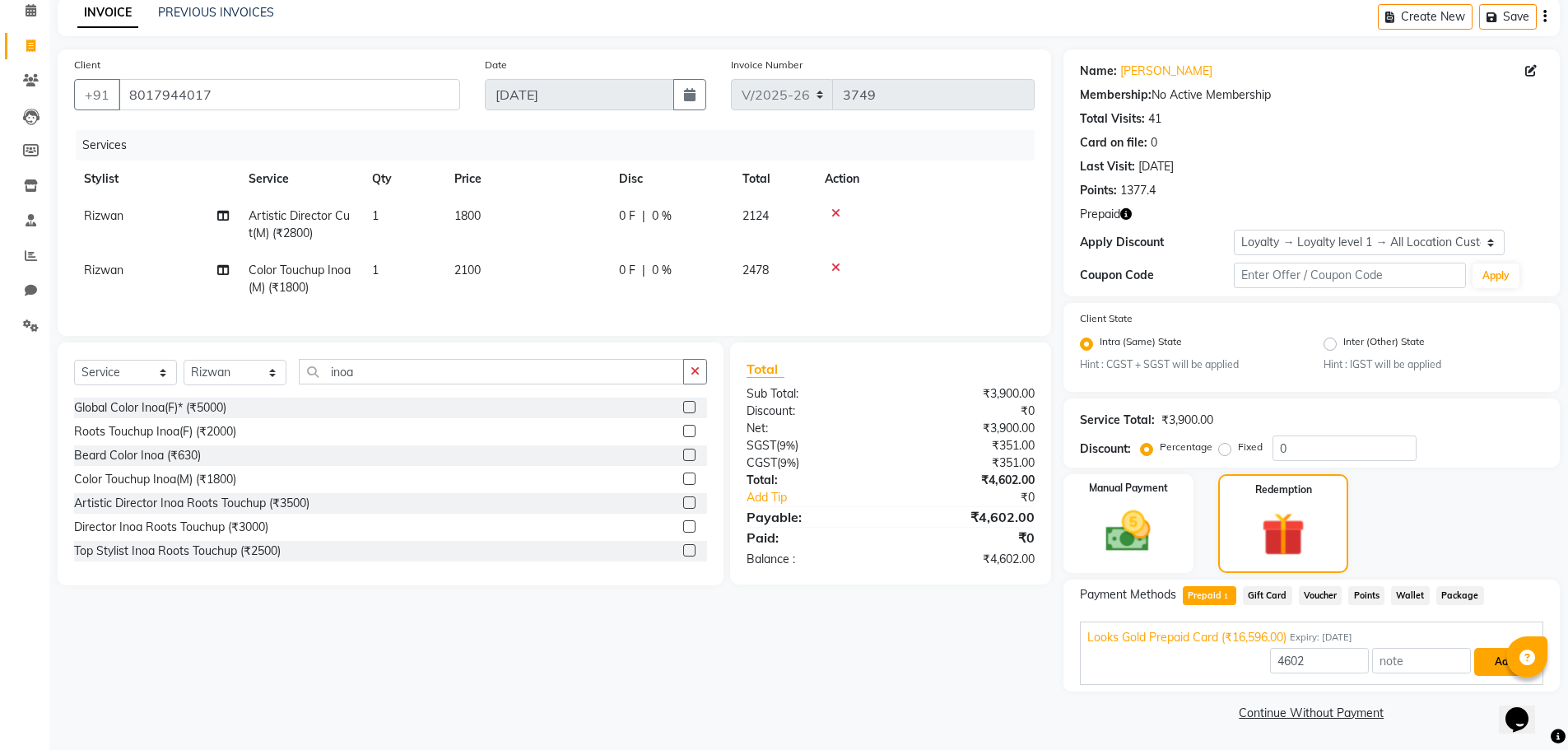
click at [1490, 658] on button "Add" at bounding box center [1504, 661] width 60 height 28
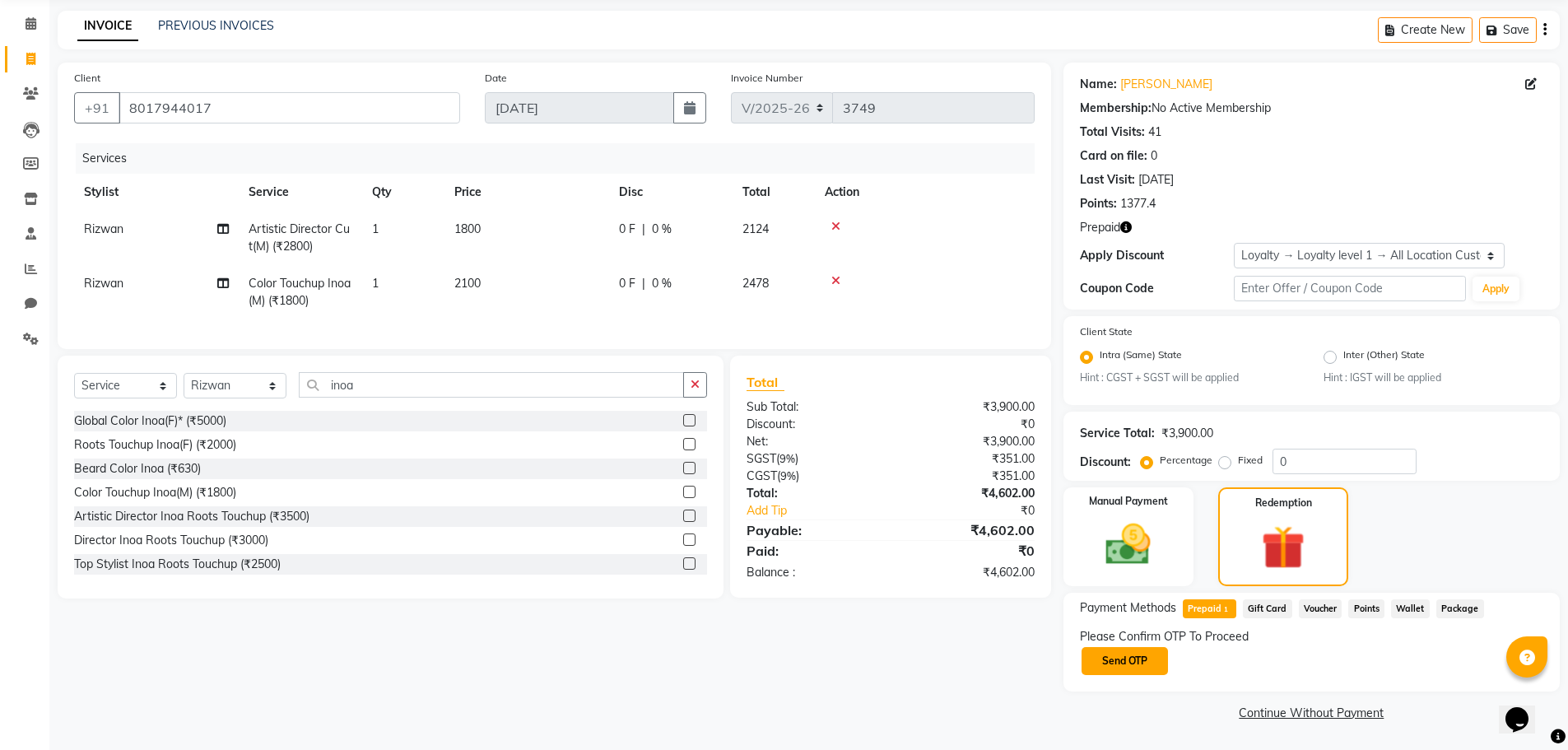
click at [1144, 665] on button "Send OTP" at bounding box center [1125, 660] width 87 height 28
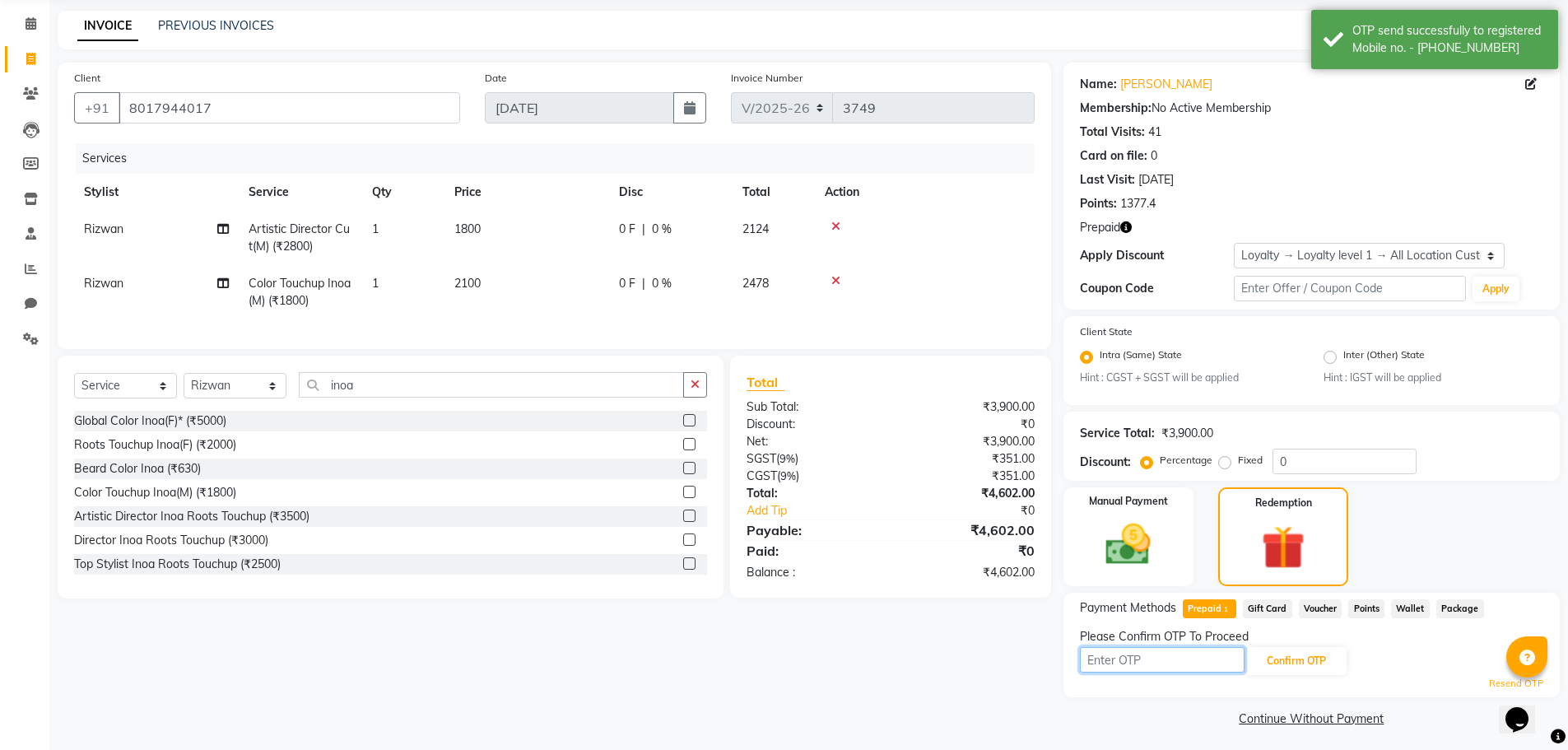
click at [1123, 660] on input "text" at bounding box center [1162, 659] width 165 height 26
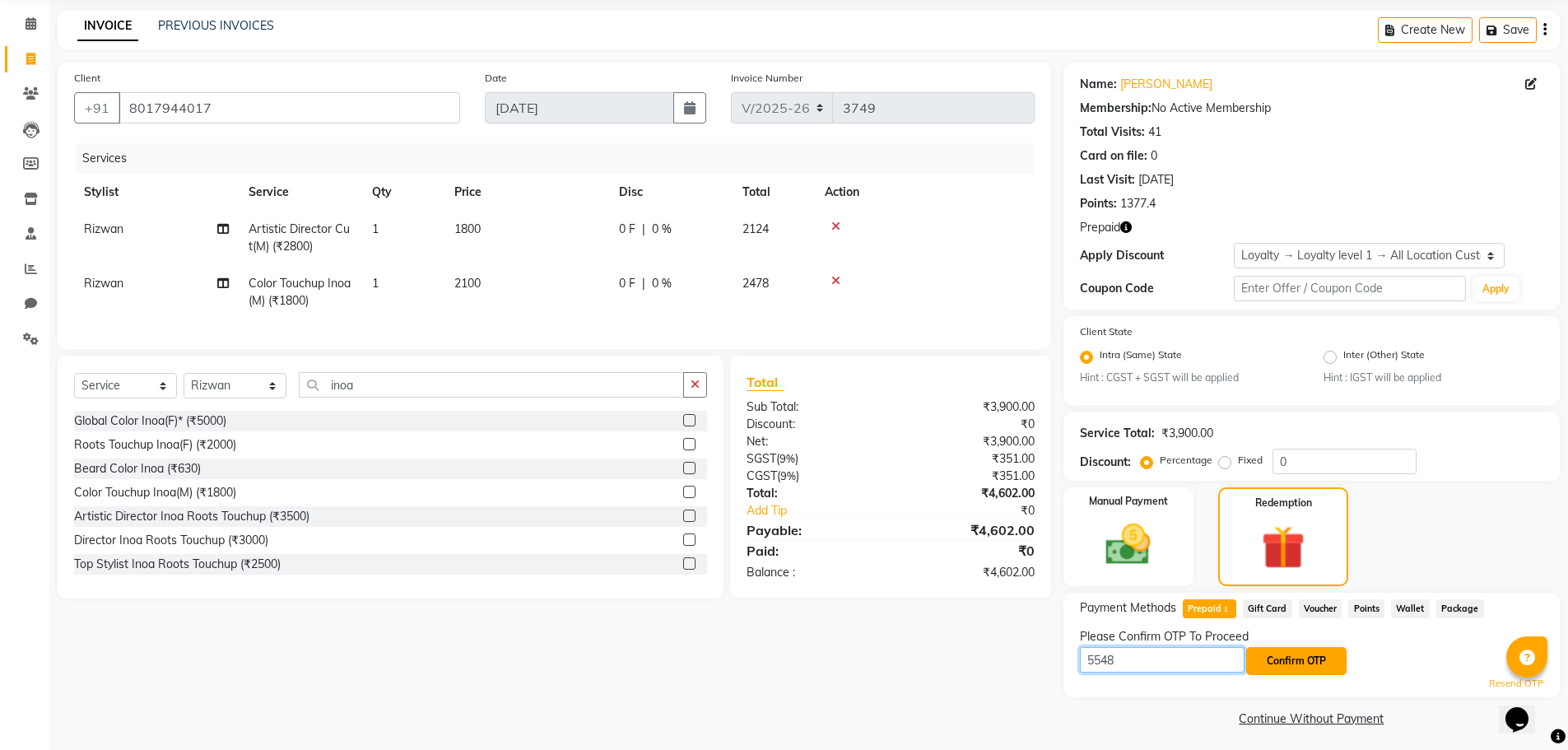
type input "5548"
click at [1263, 655] on button "Confirm OTP" at bounding box center [1297, 660] width 101 height 28
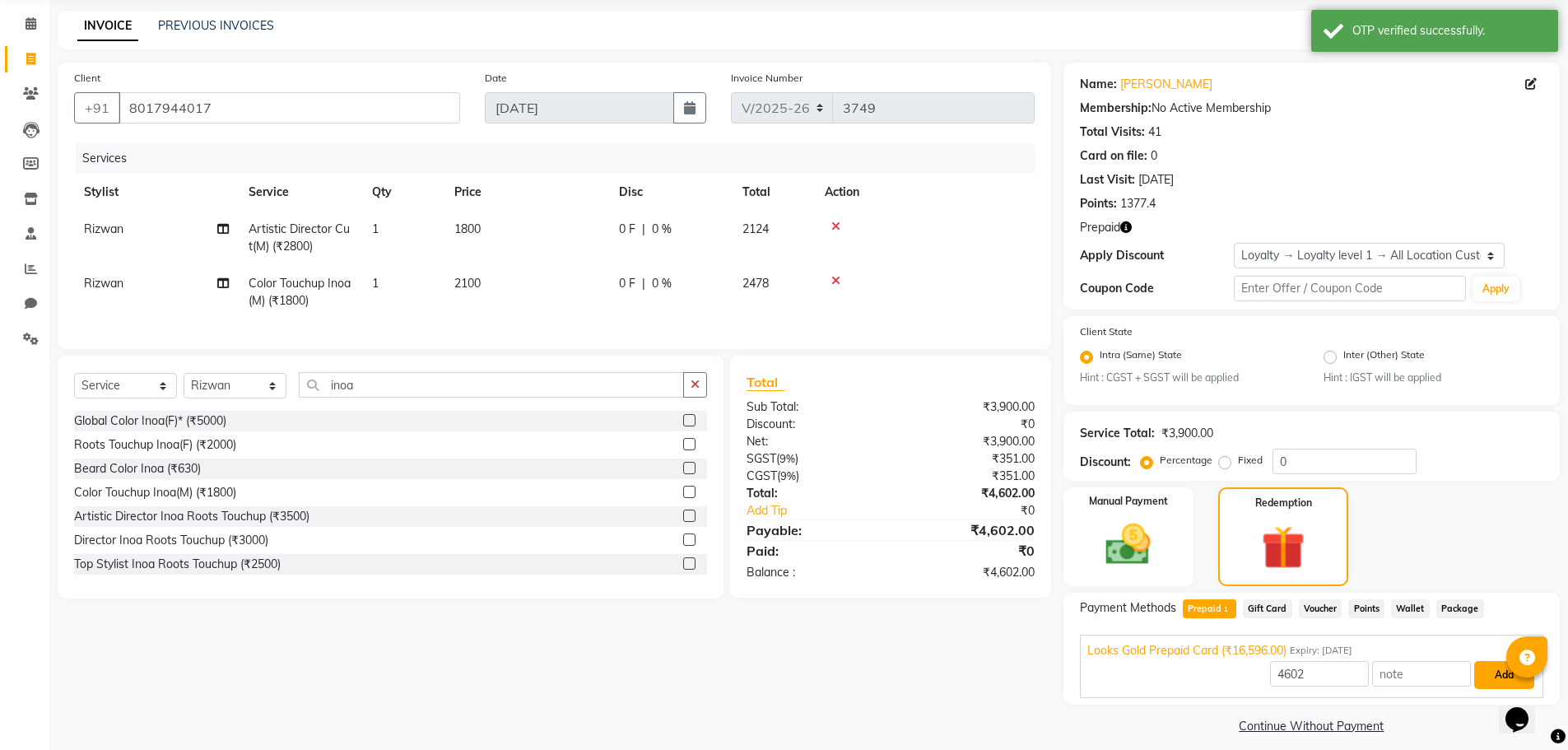
click at [1506, 671] on button "Add" at bounding box center [1504, 674] width 60 height 28
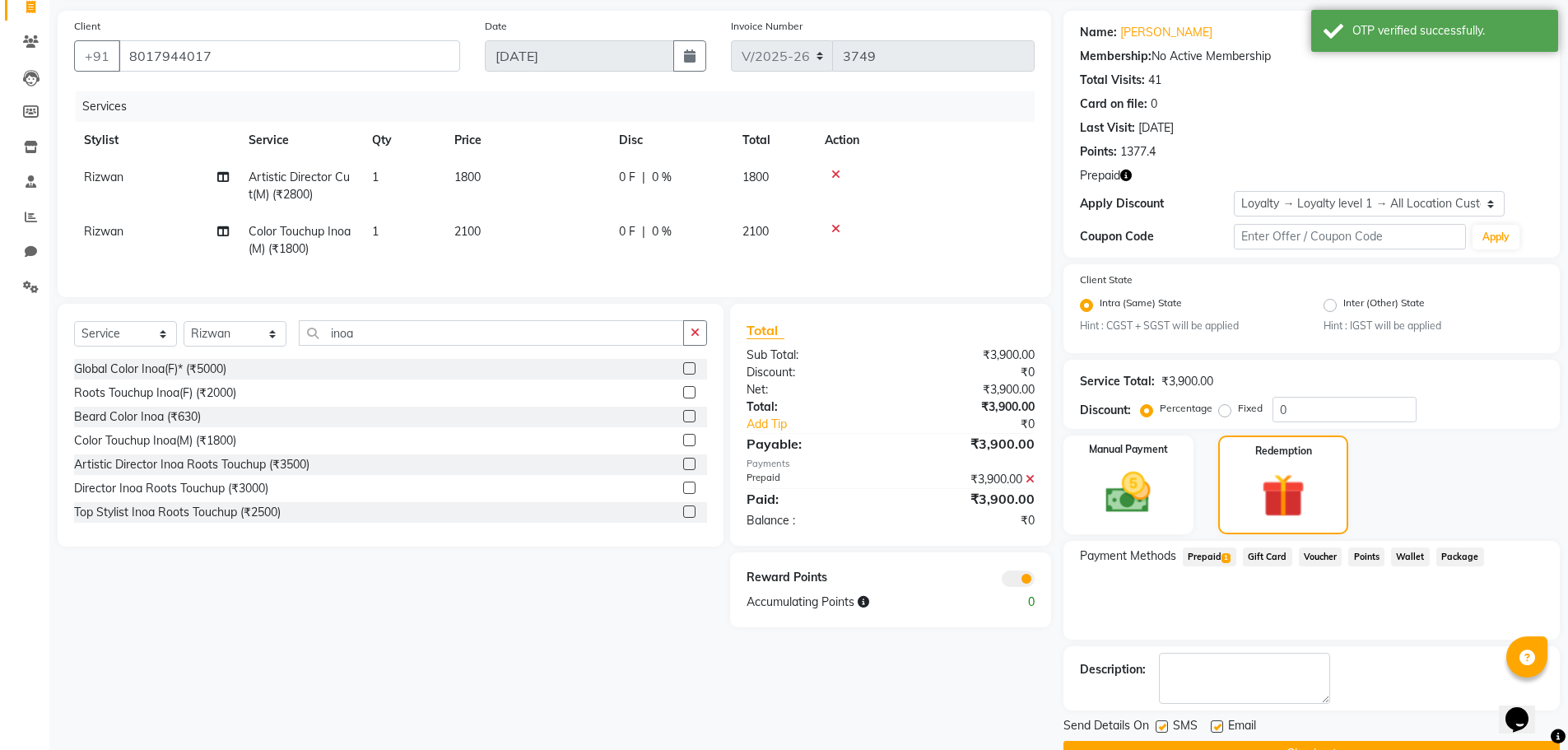
scroll to position [154, 0]
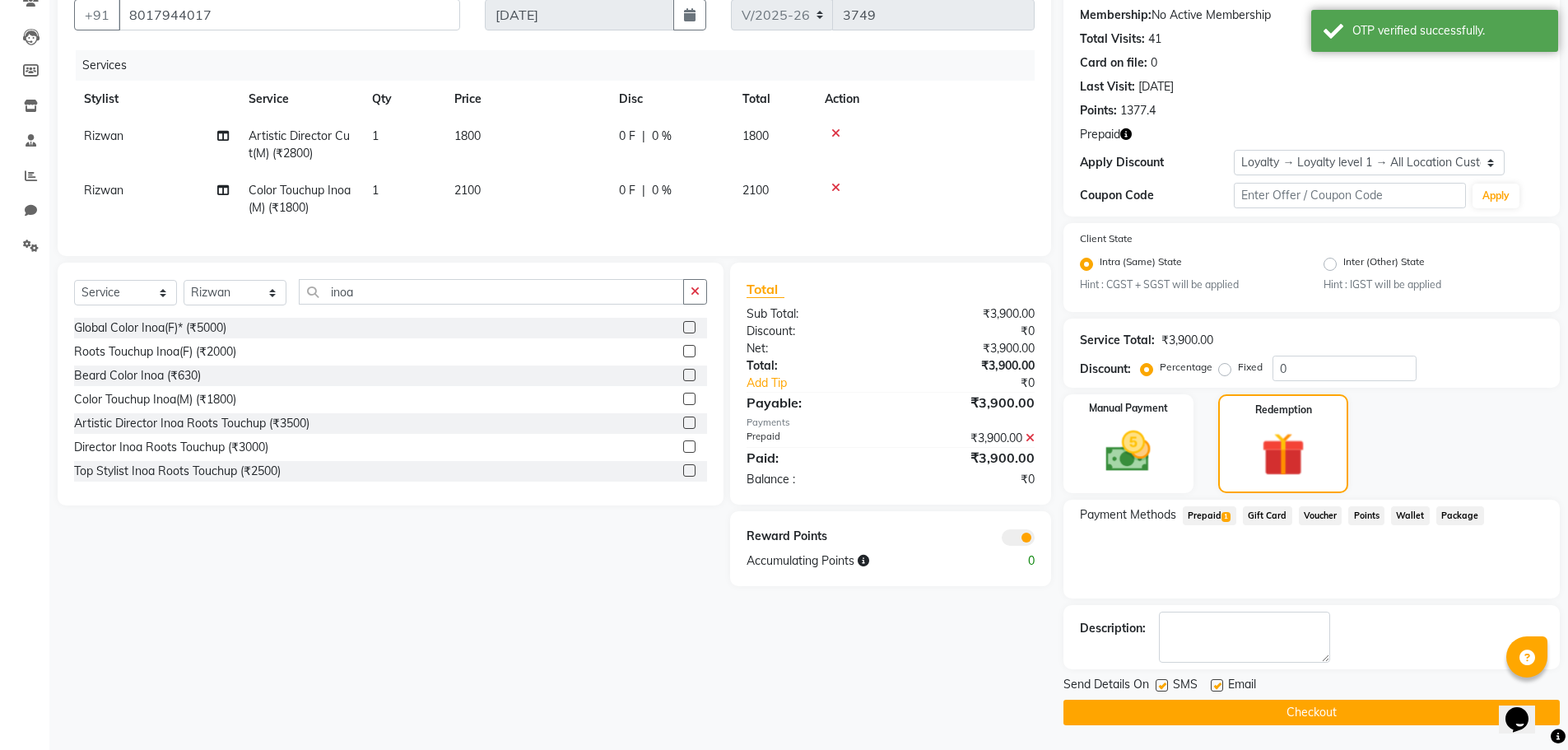
click at [1219, 683] on label at bounding box center [1217, 685] width 13 height 13
click at [1219, 683] on input "checkbox" at bounding box center [1216, 685] width 11 height 11
checkbox input "false"
click at [1219, 711] on button "Checkout" at bounding box center [1312, 713] width 496 height 26
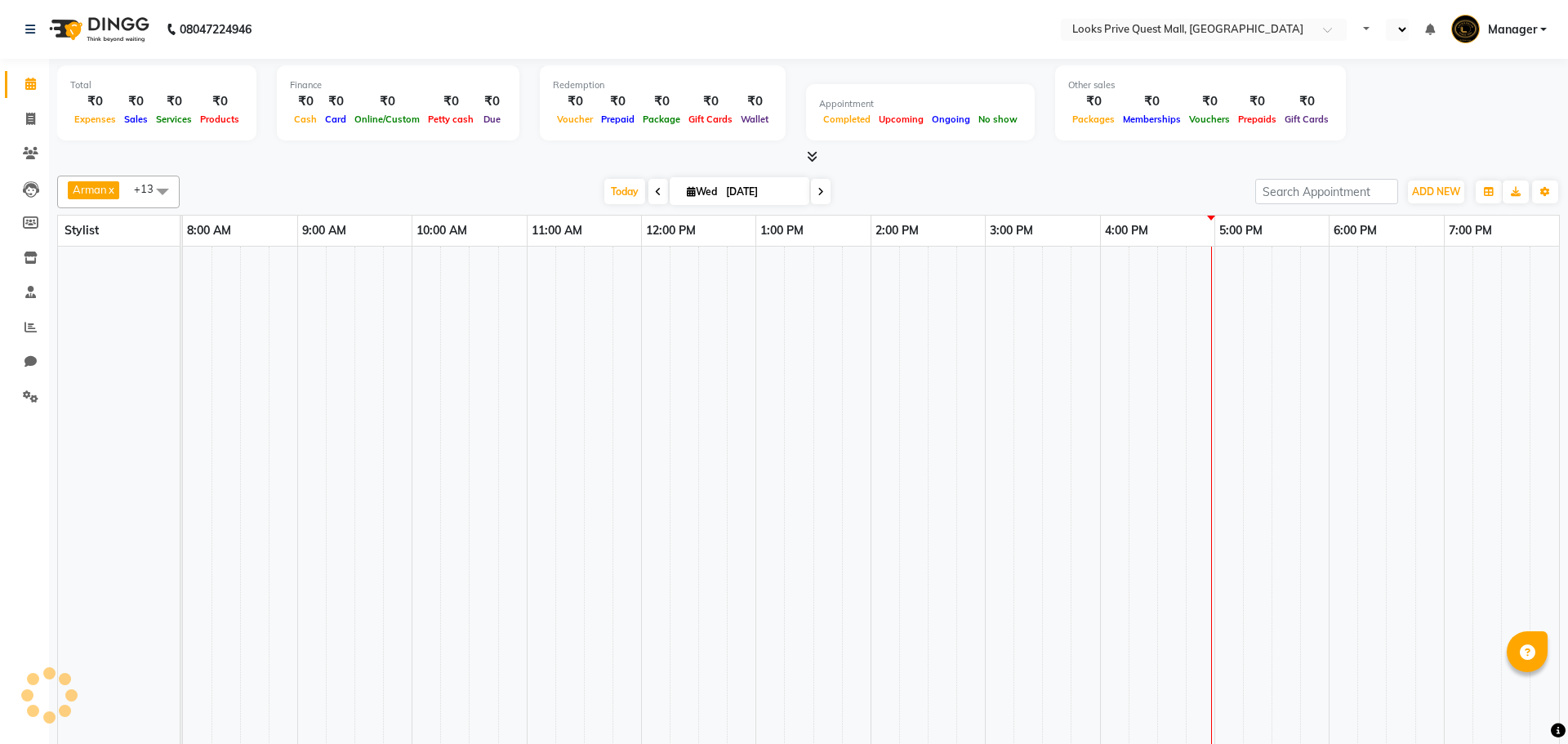
select select "en"
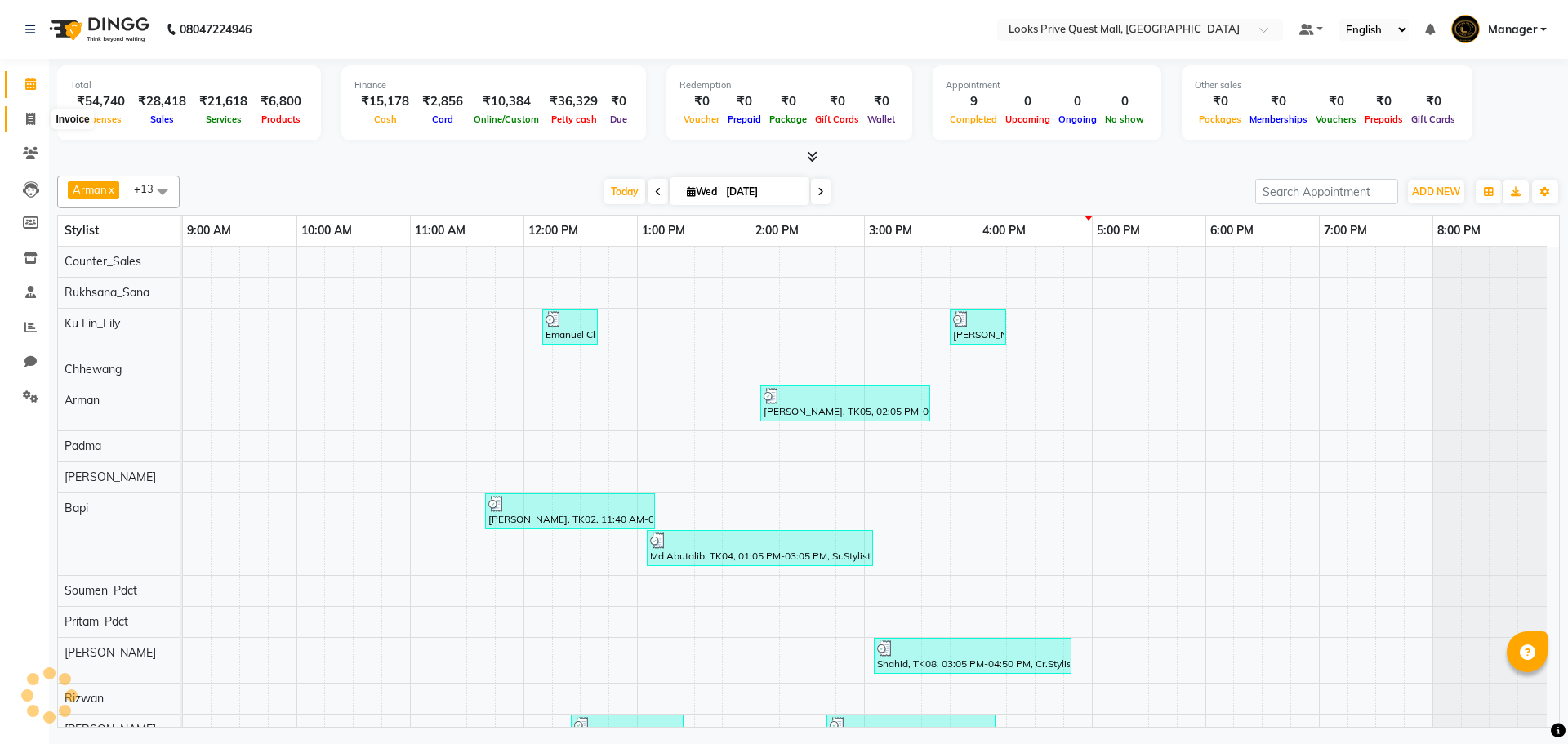
click at [29, 116] on icon at bounding box center [30, 118] width 9 height 13
select select "service"
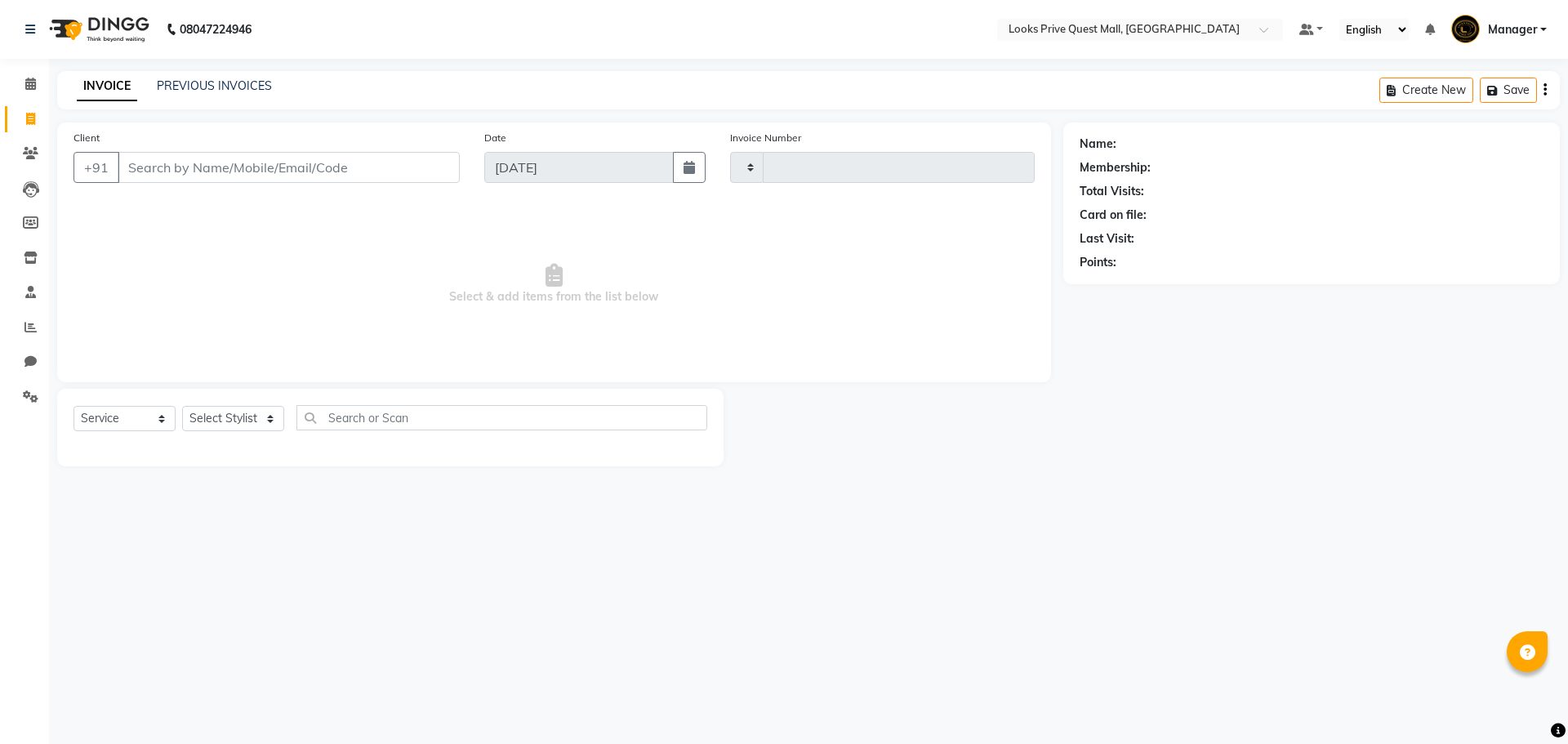
type input "3756"
select select "6141"
click at [170, 87] on link "PREVIOUS INVOICES" at bounding box center [214, 85] width 115 height 15
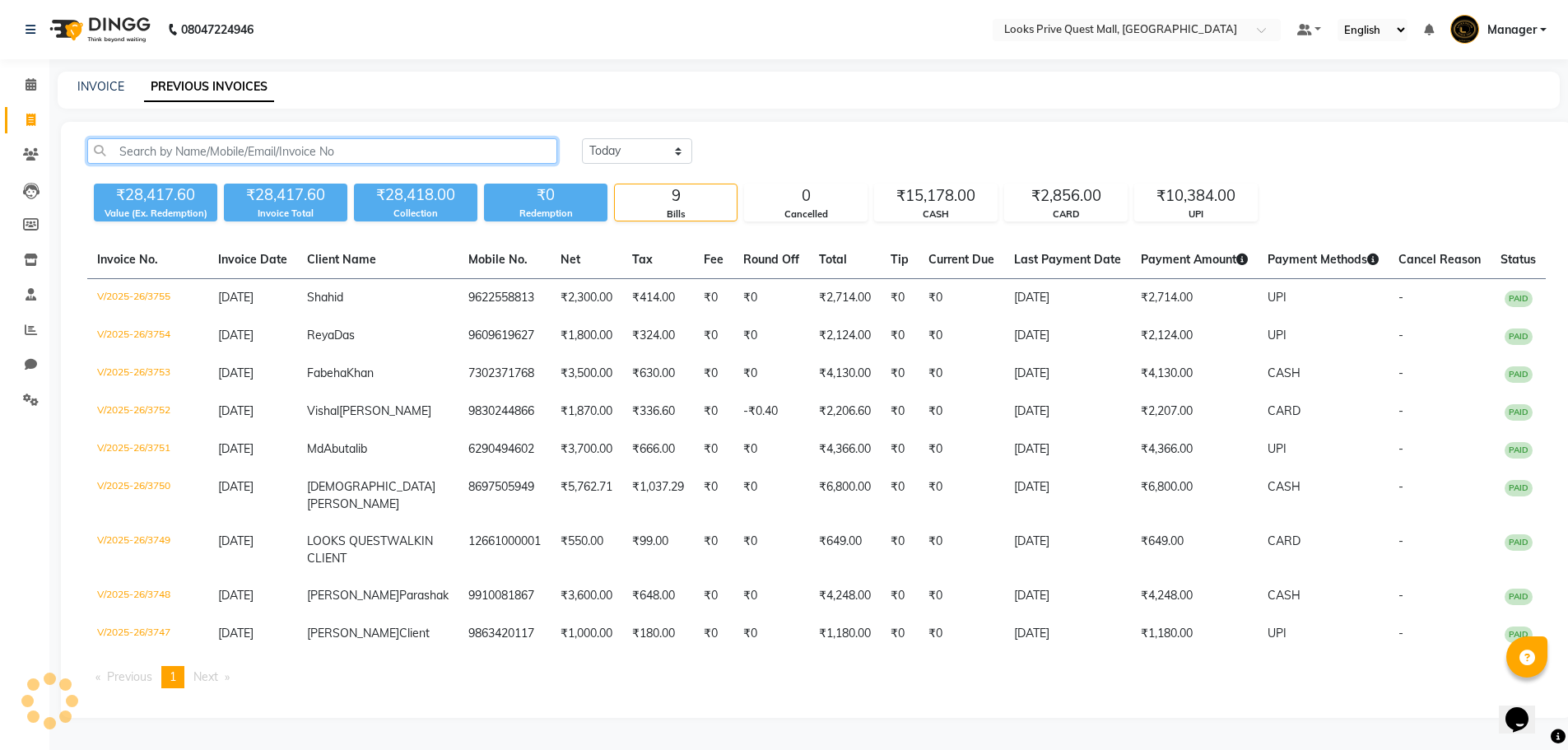
click at [166, 145] on input "text" at bounding box center [321, 151] width 470 height 26
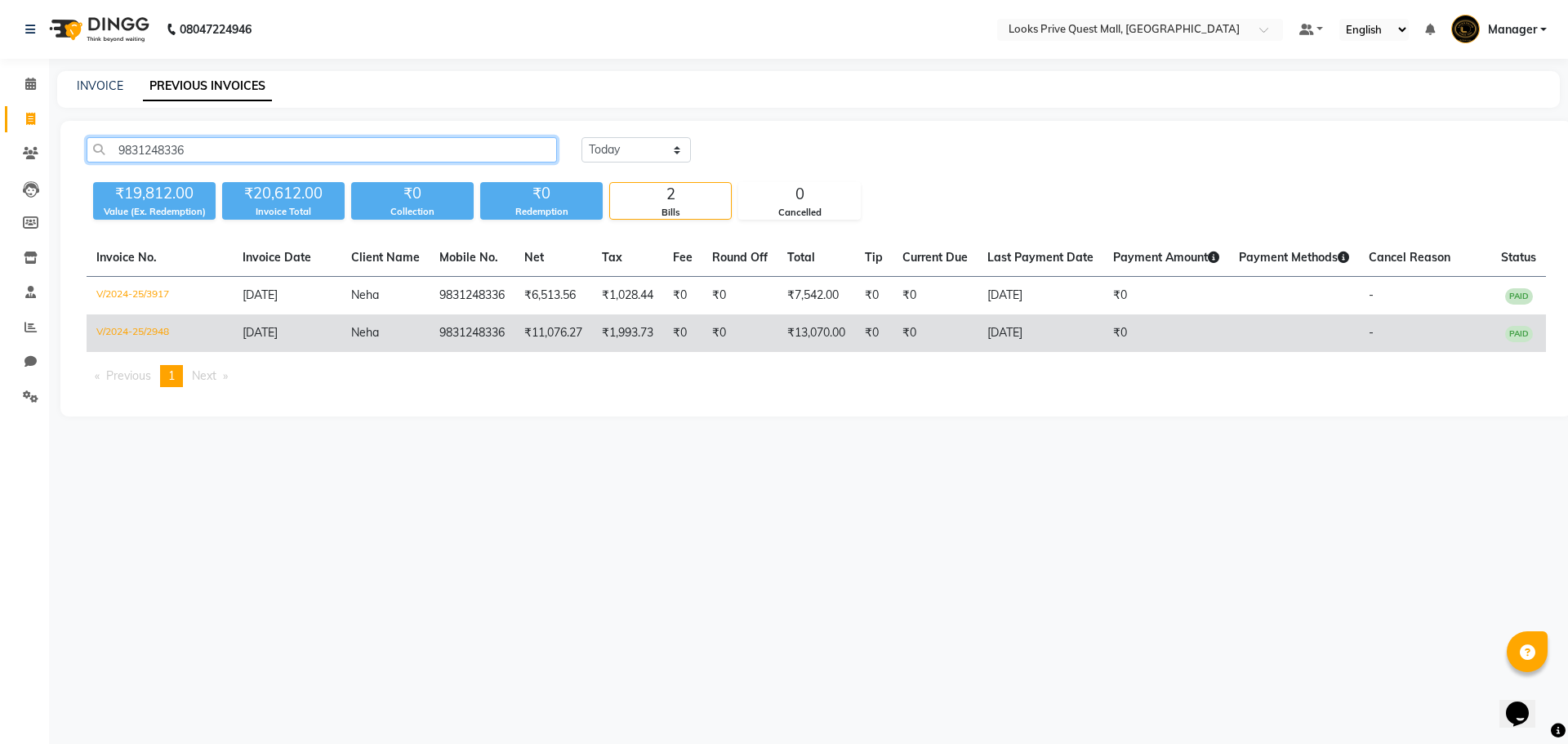
type input "9831248336"
click at [113, 331] on td "V/2024-25/2948" at bounding box center [158, 332] width 146 height 37
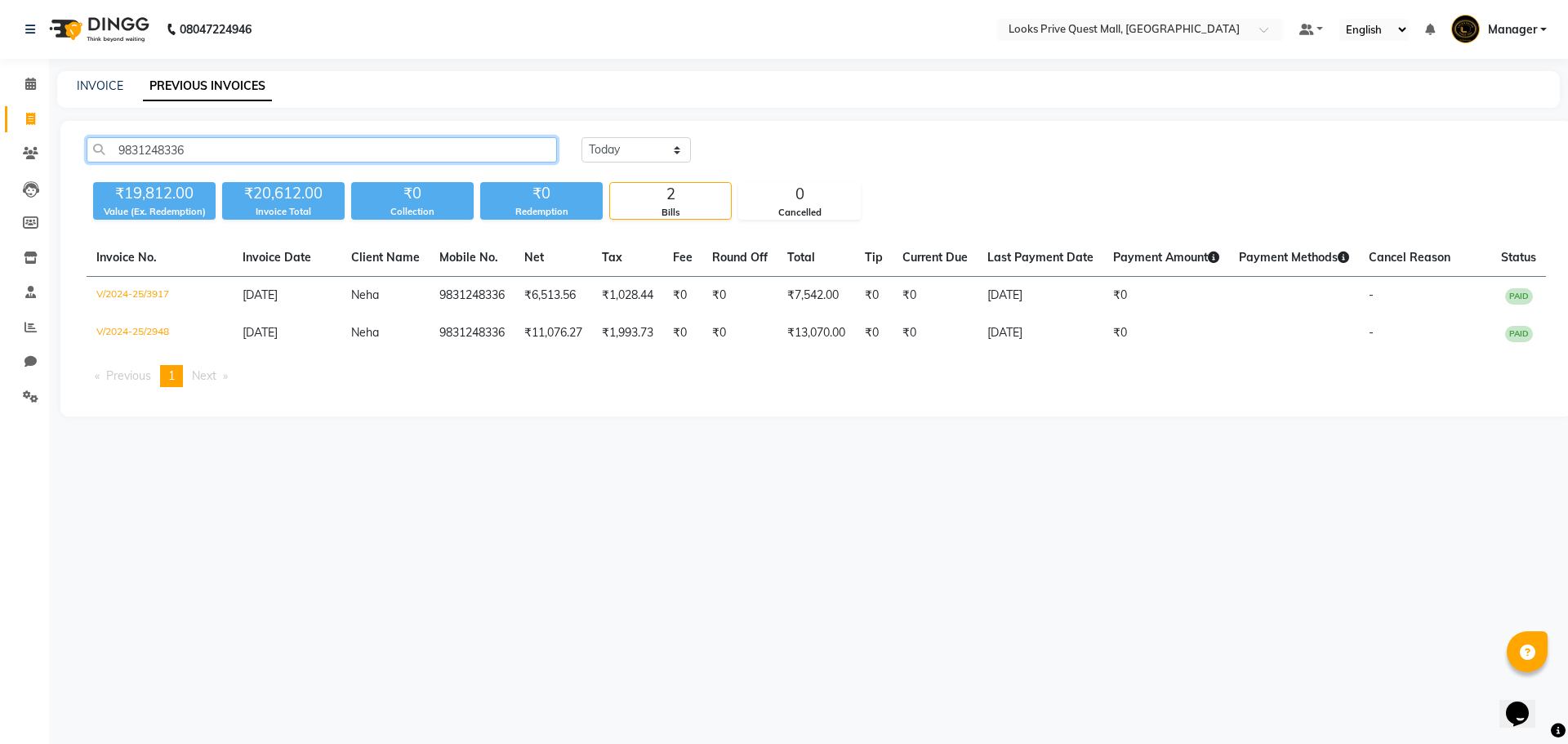
drag, startPoint x: 214, startPoint y: 152, endPoint x: 0, endPoint y: 150, distance: 214.0
click at [0, 151] on app-home "08047224946 Select Location × Looks Prive Quest Mall, Kolkata Default Panel My …" at bounding box center [784, 220] width 1568 height 441
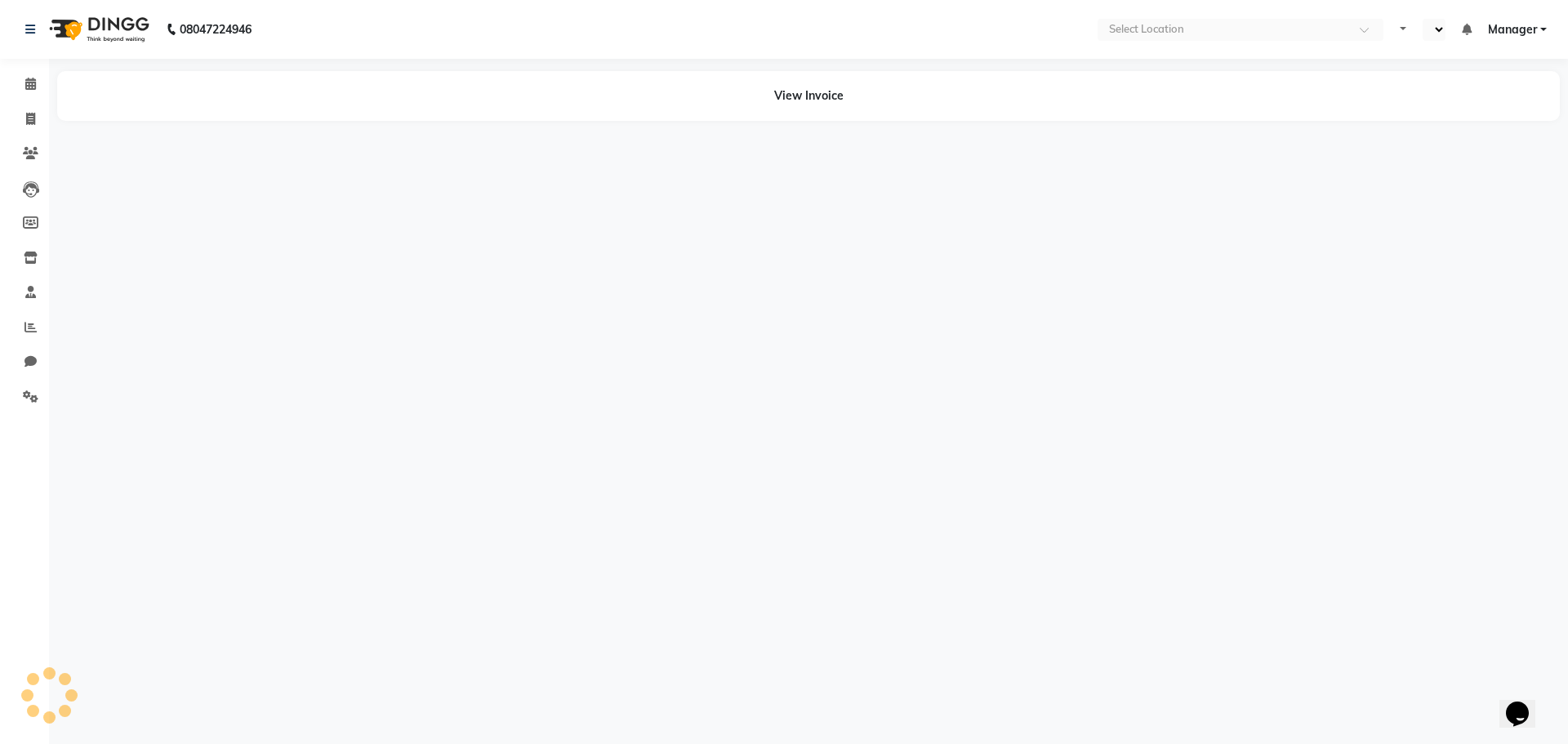
select select "en"
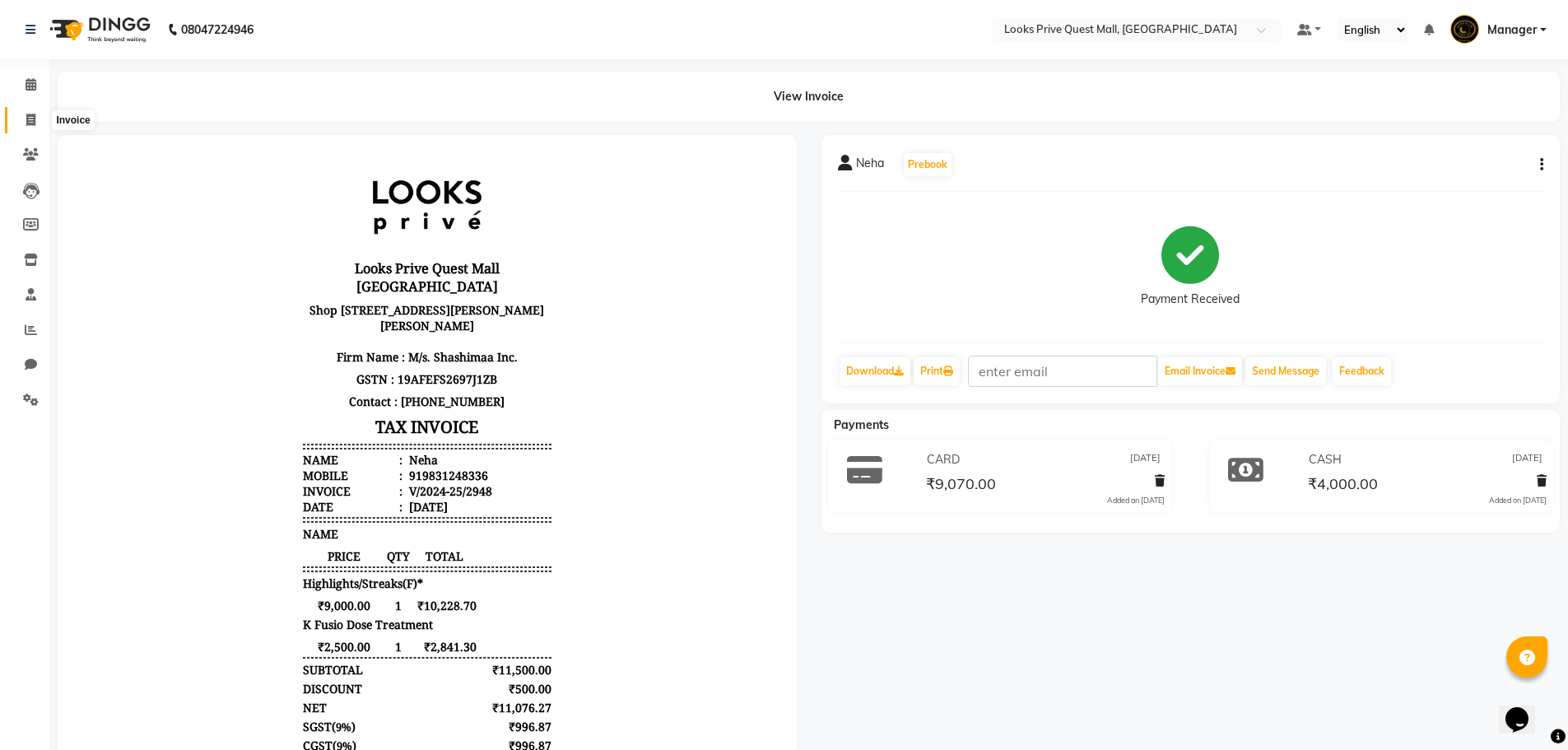
click at [27, 119] on icon at bounding box center [31, 119] width 9 height 13
select select "6141"
select select "service"
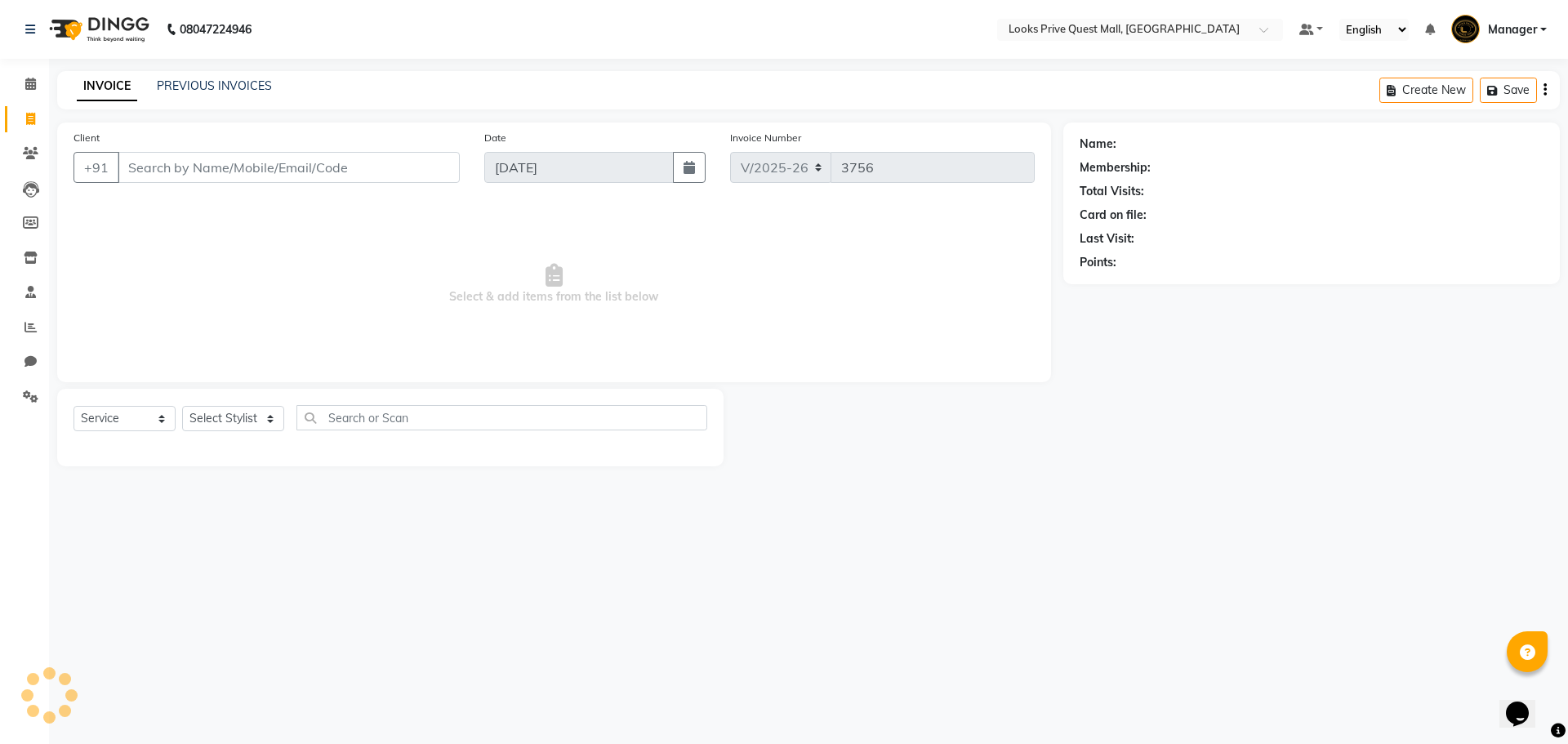
click at [235, 168] on input "Client" at bounding box center [289, 167] width 342 height 31
type input "9831248336"
select select "1: Object"
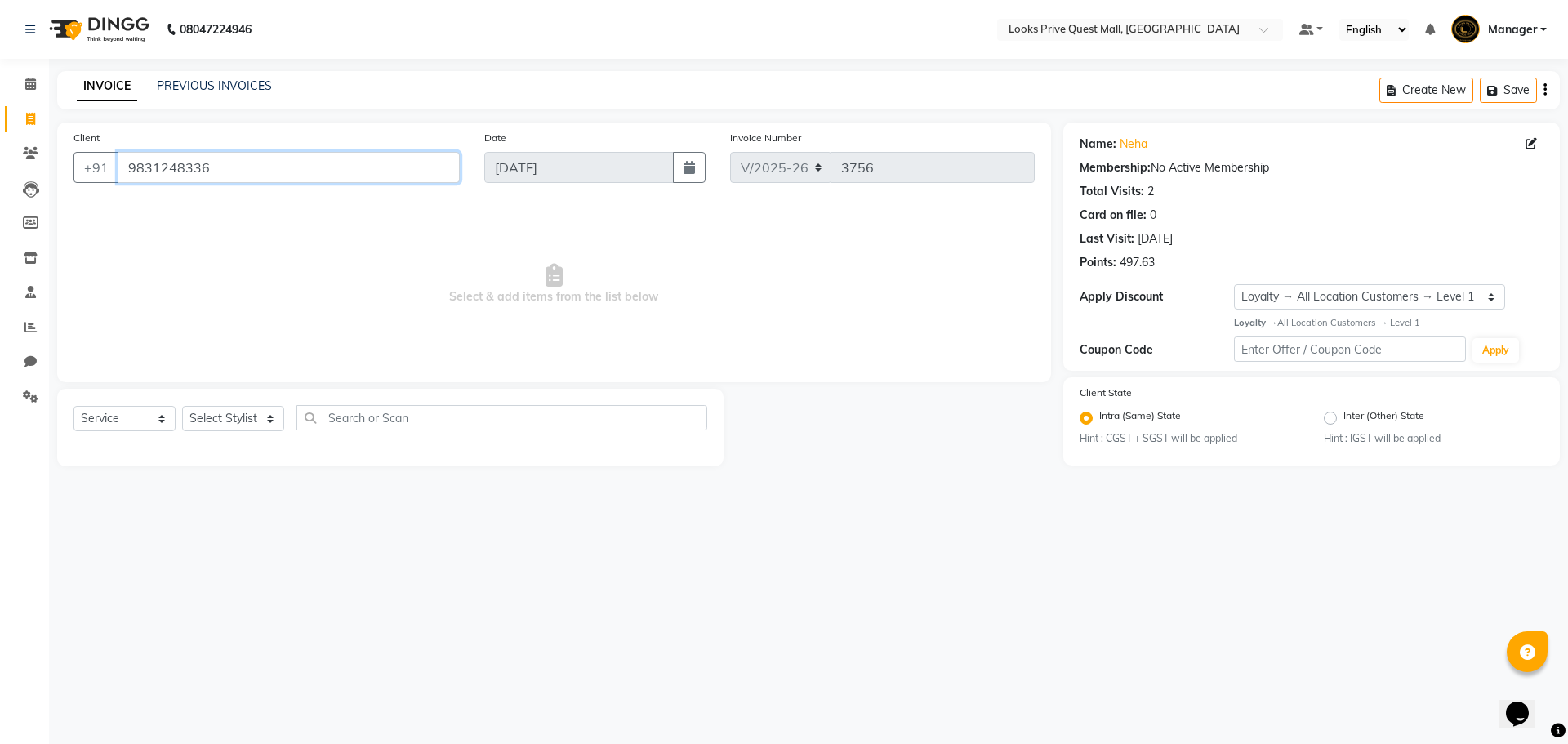
drag, startPoint x: 272, startPoint y: 166, endPoint x: 0, endPoint y: 170, distance: 272.0
click at [0, 170] on app-home "08047224946 Select Location × Looks Prive Quest Mall, [GEOGRAPHIC_DATA] Default…" at bounding box center [784, 245] width 1568 height 491
click at [374, 476] on main "INVOICE PREVIOUS INVOICES Create New Save Client [PHONE_NUMBER] Date [DATE] Inv…" at bounding box center [808, 281] width 1519 height 419
click at [241, 417] on select "Select Stylist Arman Bapi Chhewang Counter_Sales [PERSON_NAME] [PERSON_NAME] [P…" at bounding box center [233, 418] width 102 height 25
select select "46703"
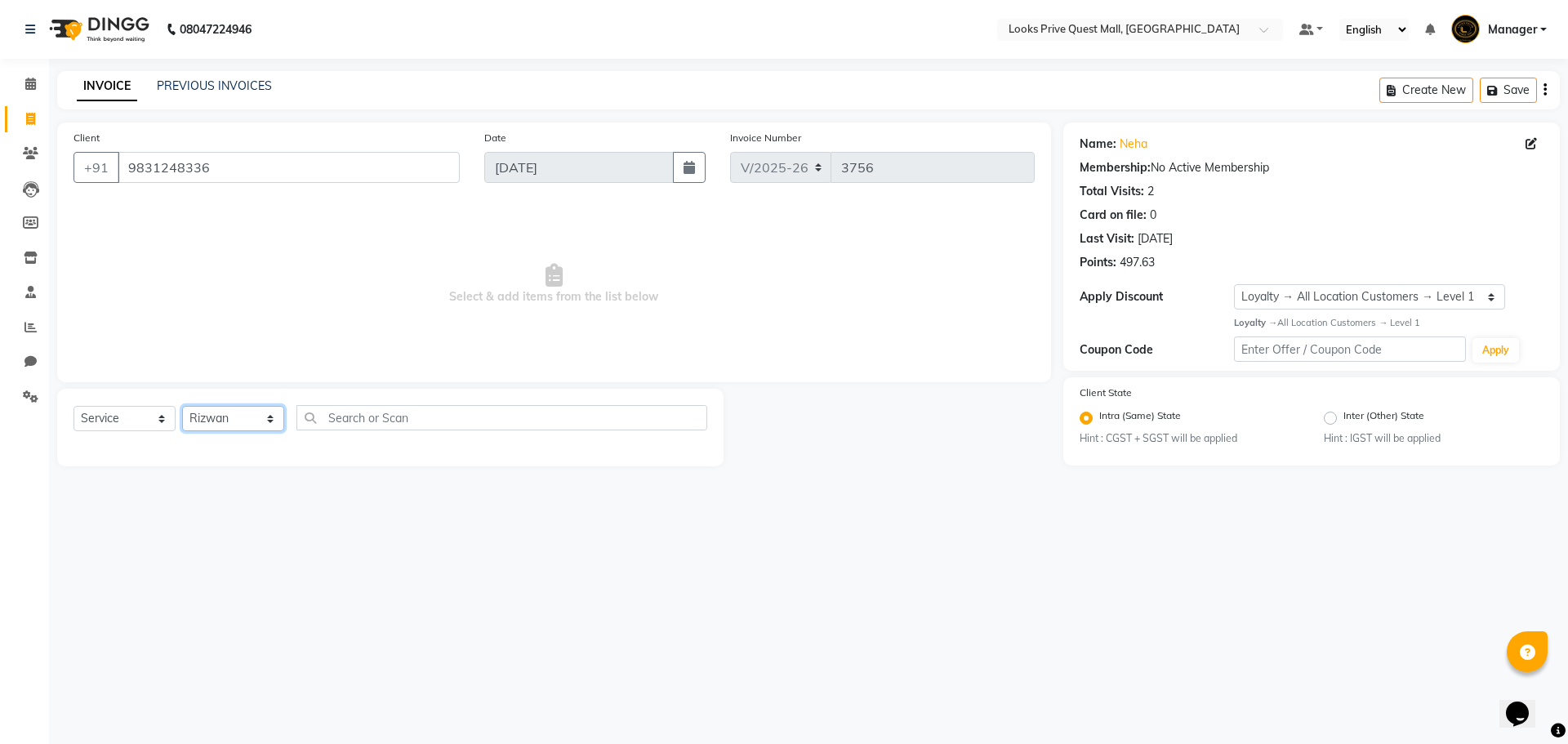
click at [182, 406] on select "Select Stylist Arman Bapi Chhewang Counter_Sales [PERSON_NAME] [PERSON_NAME] [P…" at bounding box center [233, 418] width 102 height 25
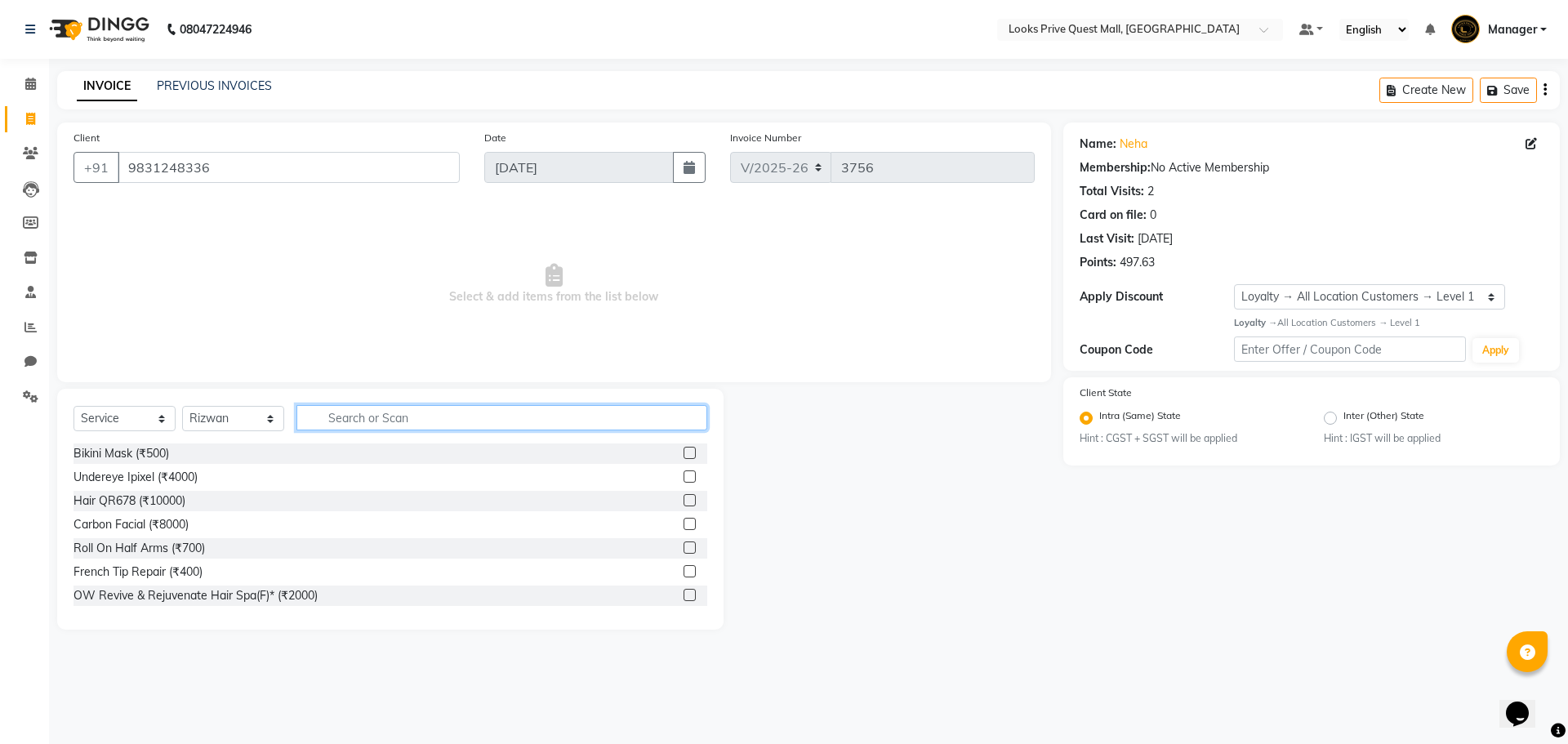
click at [346, 416] on input "text" at bounding box center [502, 417] width 411 height 25
type input "art"
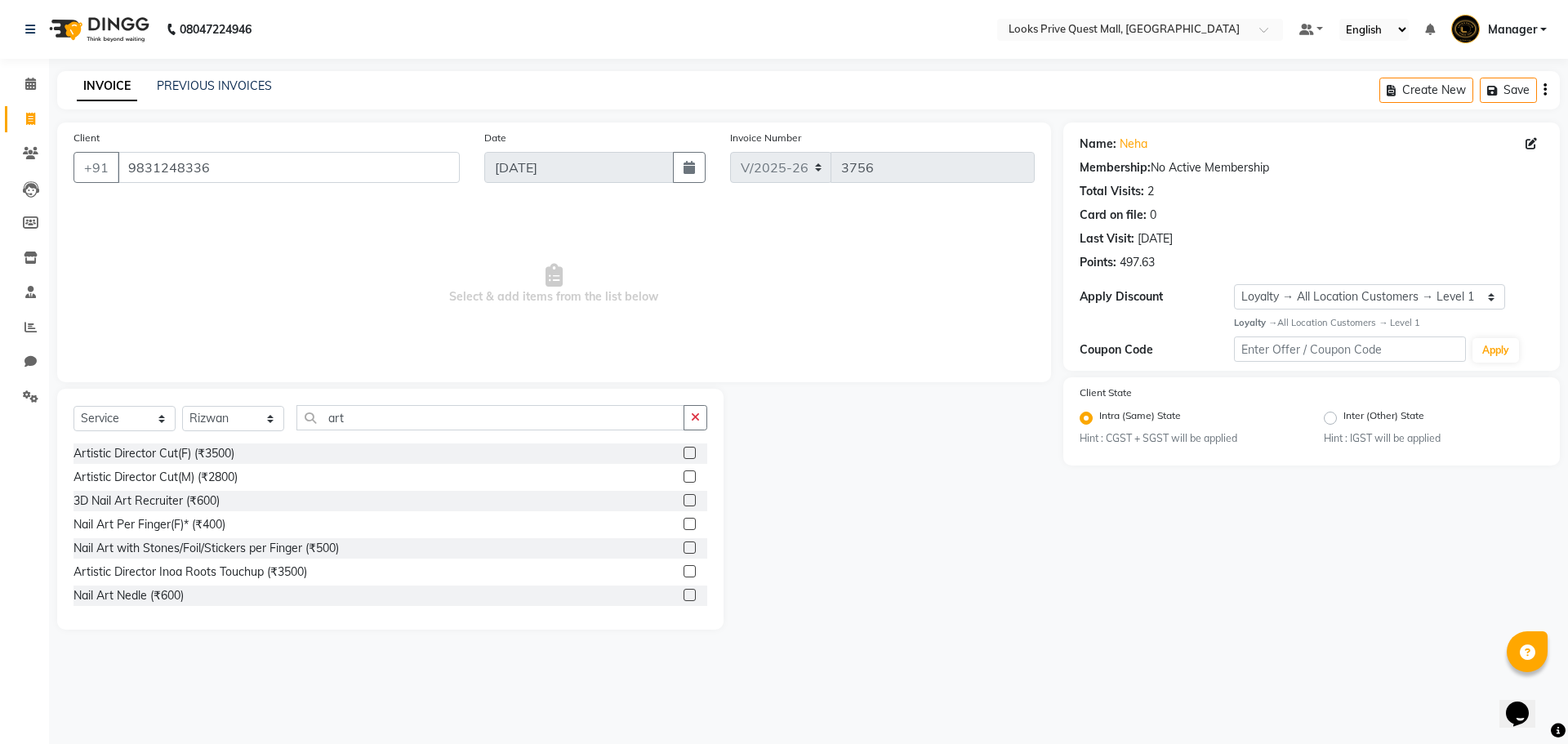
click at [684, 455] on label at bounding box center [690, 453] width 13 height 13
click at [684, 455] on input "checkbox" at bounding box center [689, 453] width 11 height 11
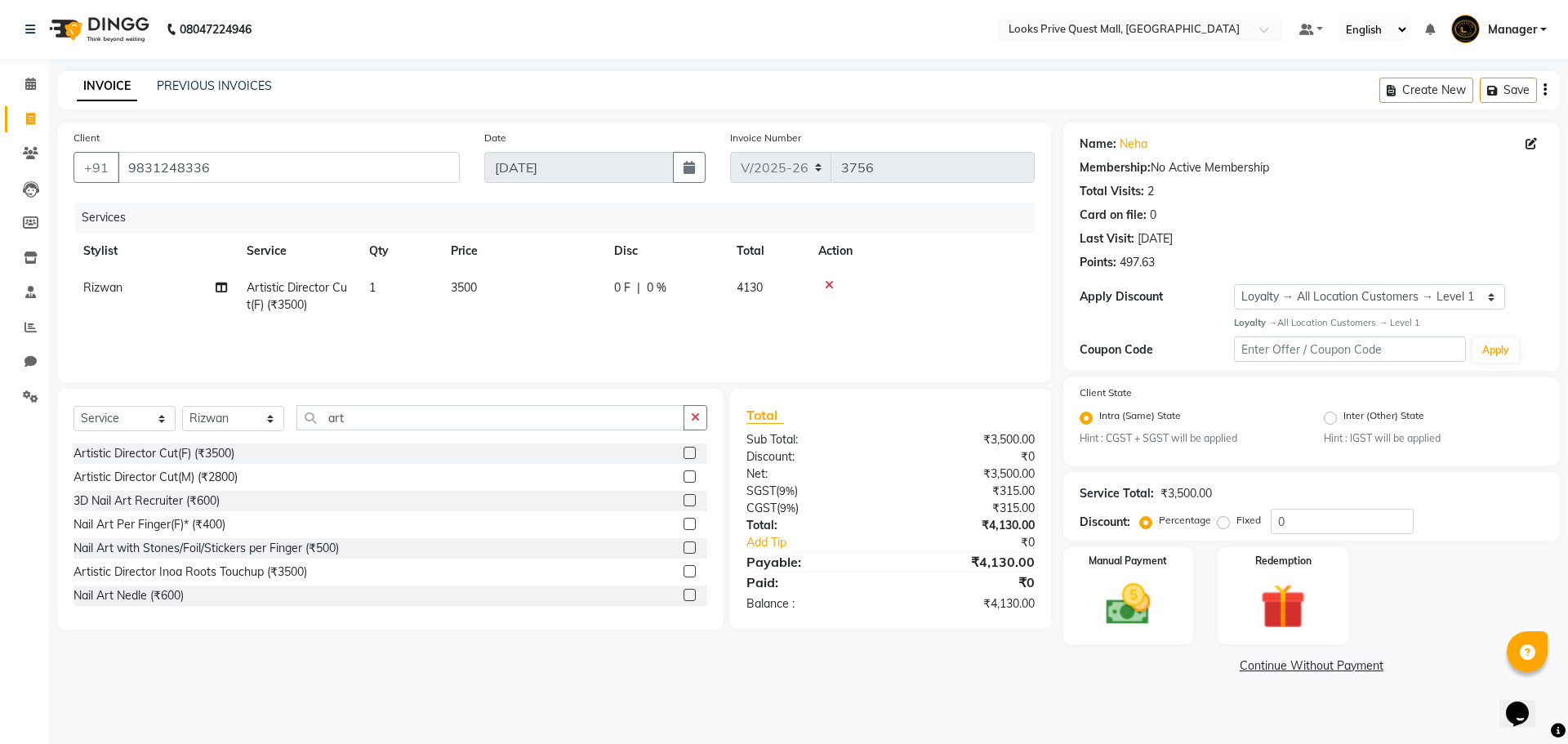
checkbox input "false"
click at [561, 302] on td "3500" at bounding box center [522, 295] width 163 height 54
select select "46703"
click at [107, 289] on tr "Arman Bapi Chhewang Counter_Sales Deepa Das Dipti Uppal Firoz Ku Lin_Lily Manag…" at bounding box center [554, 303] width 962 height 69
type input "2000"
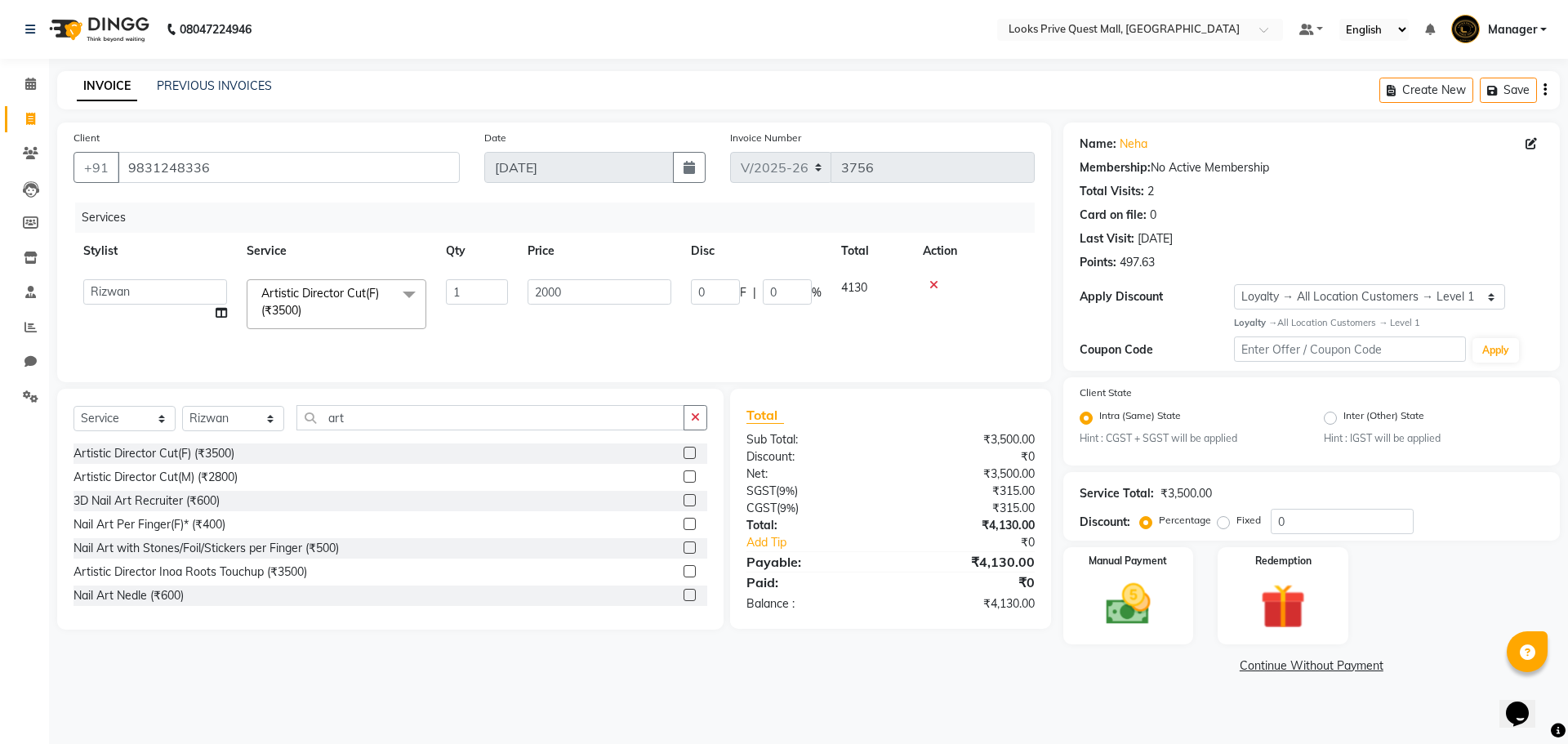
click at [414, 494] on div "3D Nail Art Recruiter (₹600)" at bounding box center [390, 501] width 634 height 21
click at [684, 451] on label at bounding box center [690, 453] width 13 height 13
click at [684, 451] on input "checkbox" at bounding box center [689, 453] width 11 height 11
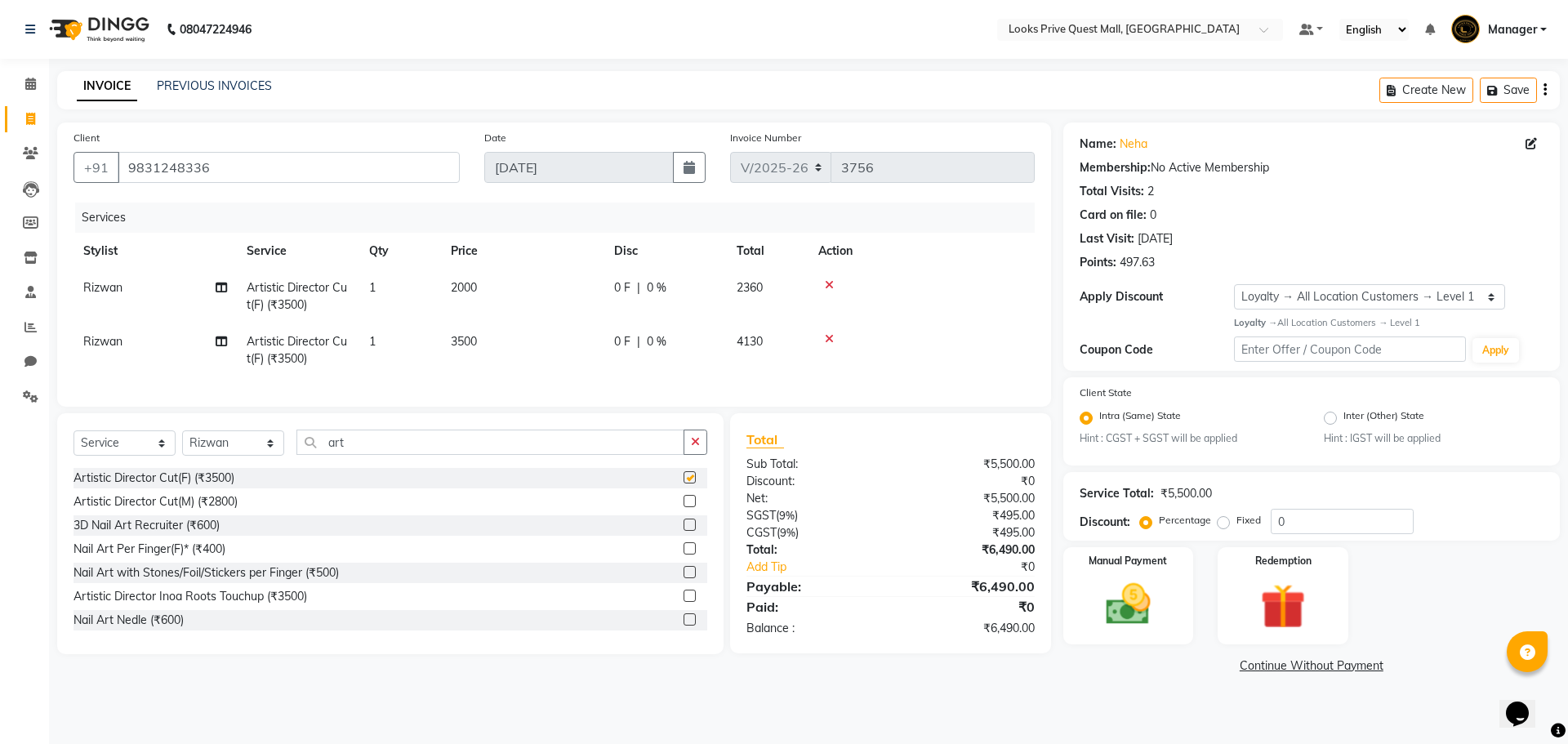
checkbox input "false"
click at [551, 336] on td "3500" at bounding box center [522, 350] width 163 height 54
select select "46703"
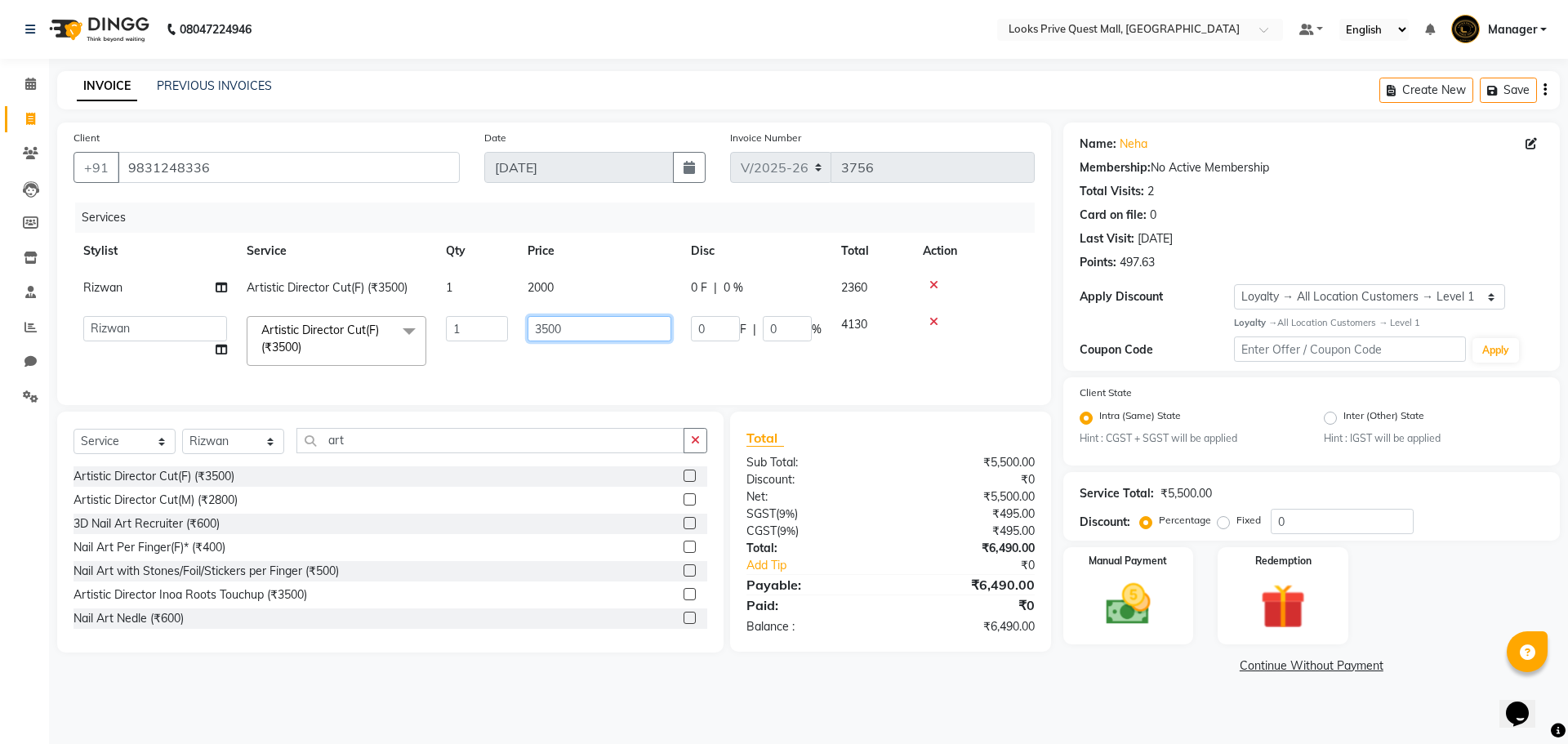
drag, startPoint x: 623, startPoint y: 332, endPoint x: 62, endPoint y: 288, distance: 562.7
click at [115, 306] on tr "Arman Bapi Chhewang Counter_Sales Deepa Das Dipti Uppal Firoz Ku Lin_Lily Manag…" at bounding box center [554, 340] width 962 height 69
type input "1800"
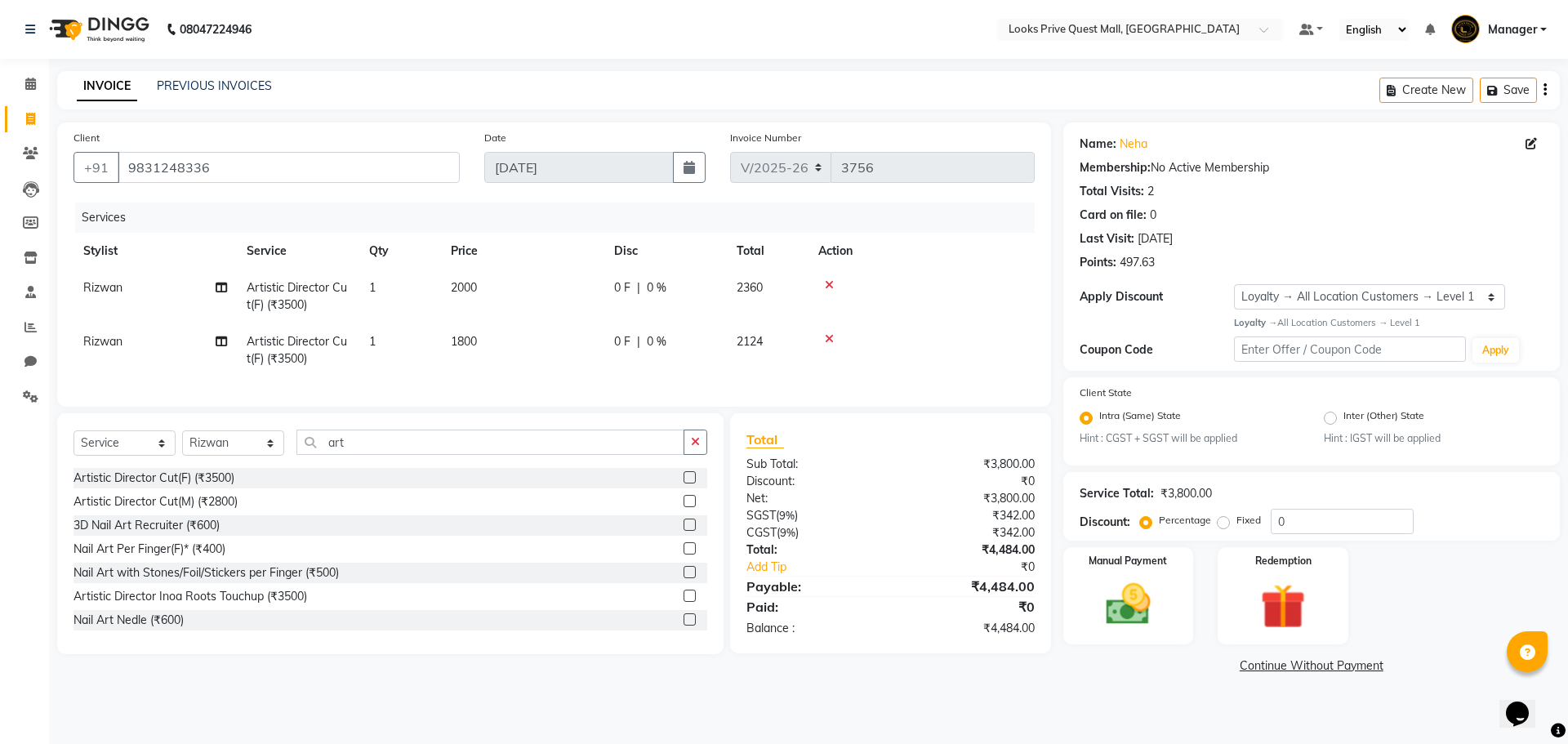
click at [536, 575] on div "Nail Art with Stones/Foil/Stickers per Finger (₹500)" at bounding box center [390, 572] width 634 height 21
click at [518, 304] on td "2000" at bounding box center [522, 295] width 163 height 54
select select "46703"
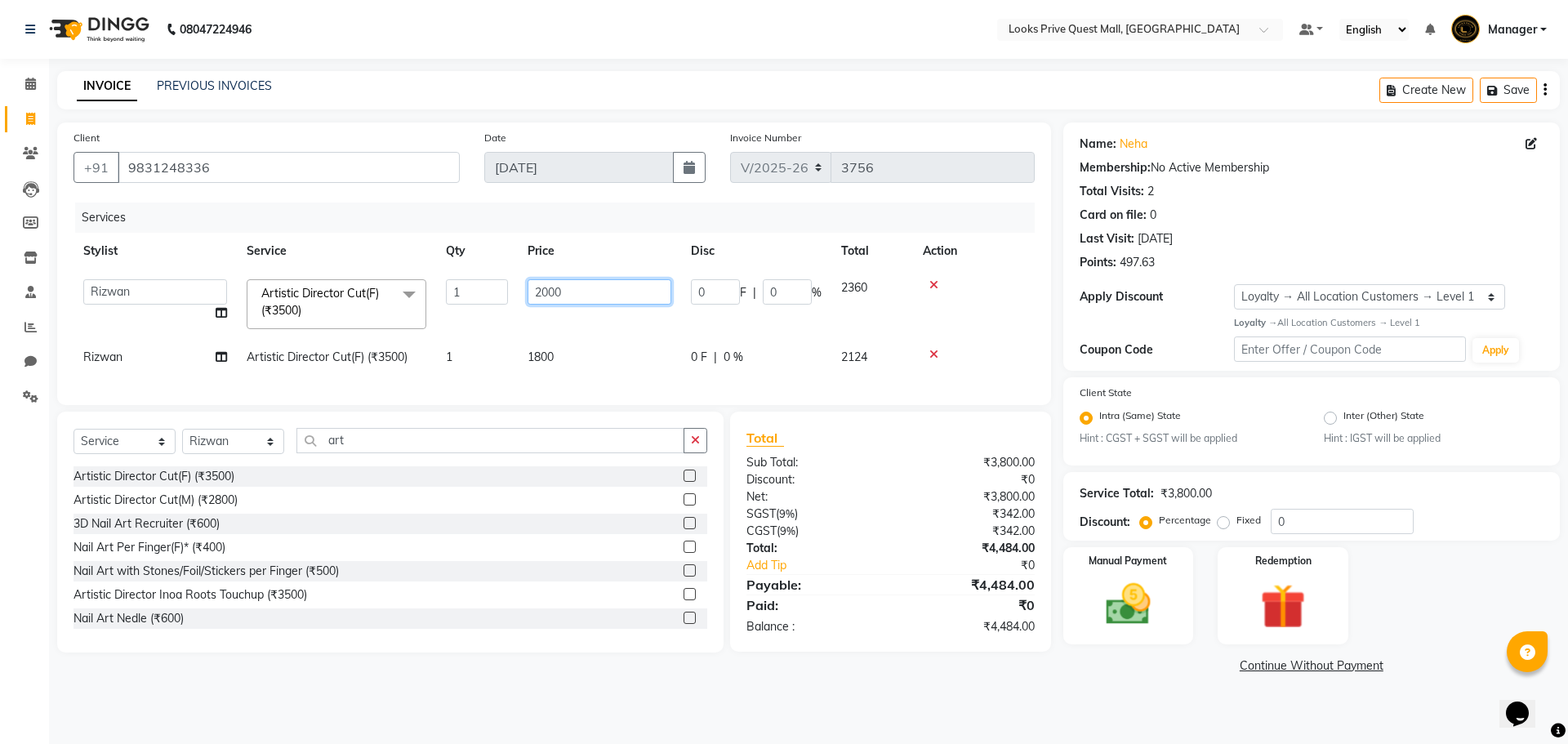
drag, startPoint x: 593, startPoint y: 294, endPoint x: 287, endPoint y: 291, distance: 306.0
click at [300, 296] on tr "Arman Bapi Chhewang Counter_Sales Deepa Das Dipti Uppal Firoz Ku Lin_Lily Manag…" at bounding box center [554, 303] width 962 height 69
click at [521, 648] on div "Select Service Product Membership Package Voucher Prepaid Gift Card Select Styl…" at bounding box center [389, 532] width 666 height 241
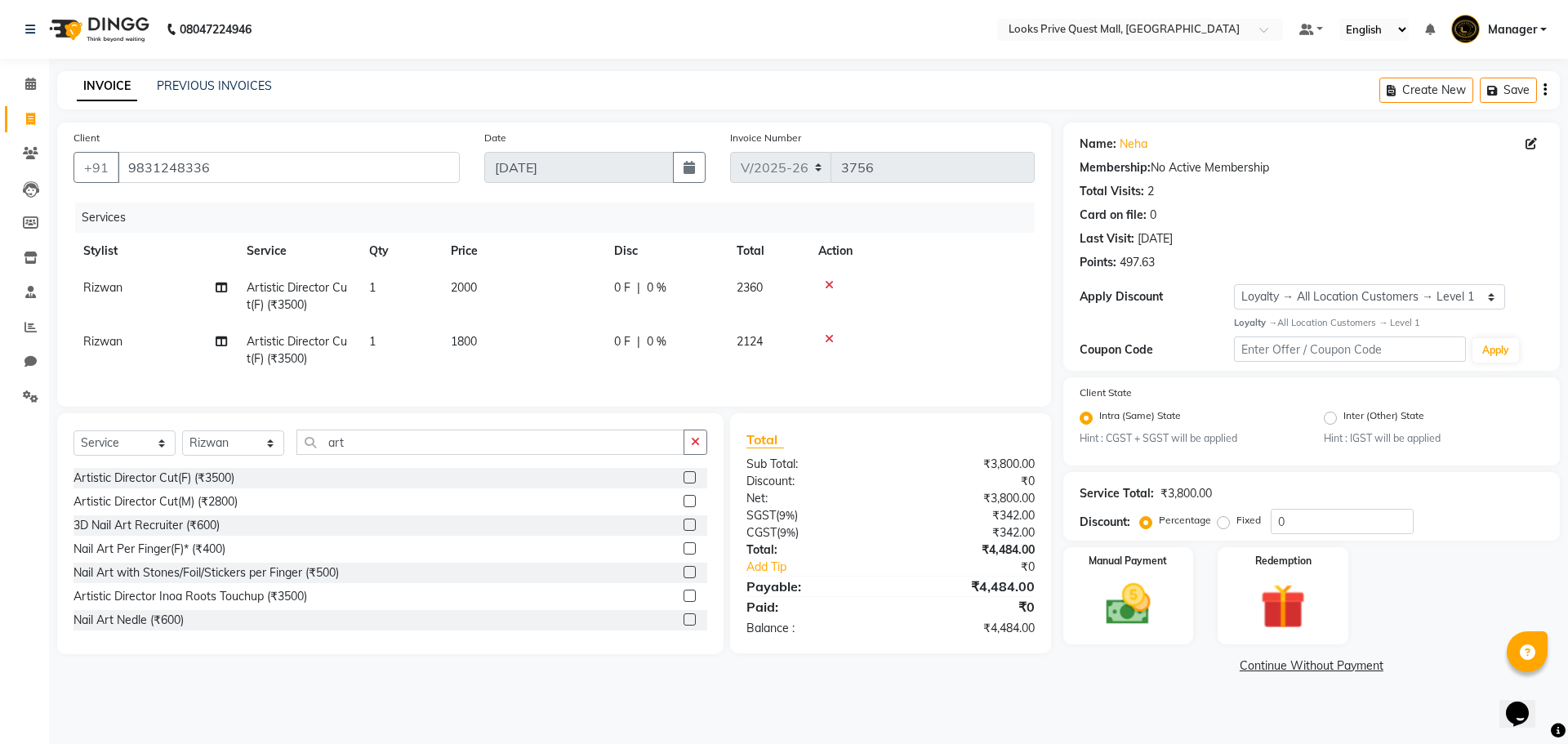
click at [512, 353] on td "1800" at bounding box center [522, 350] width 163 height 54
select select "46703"
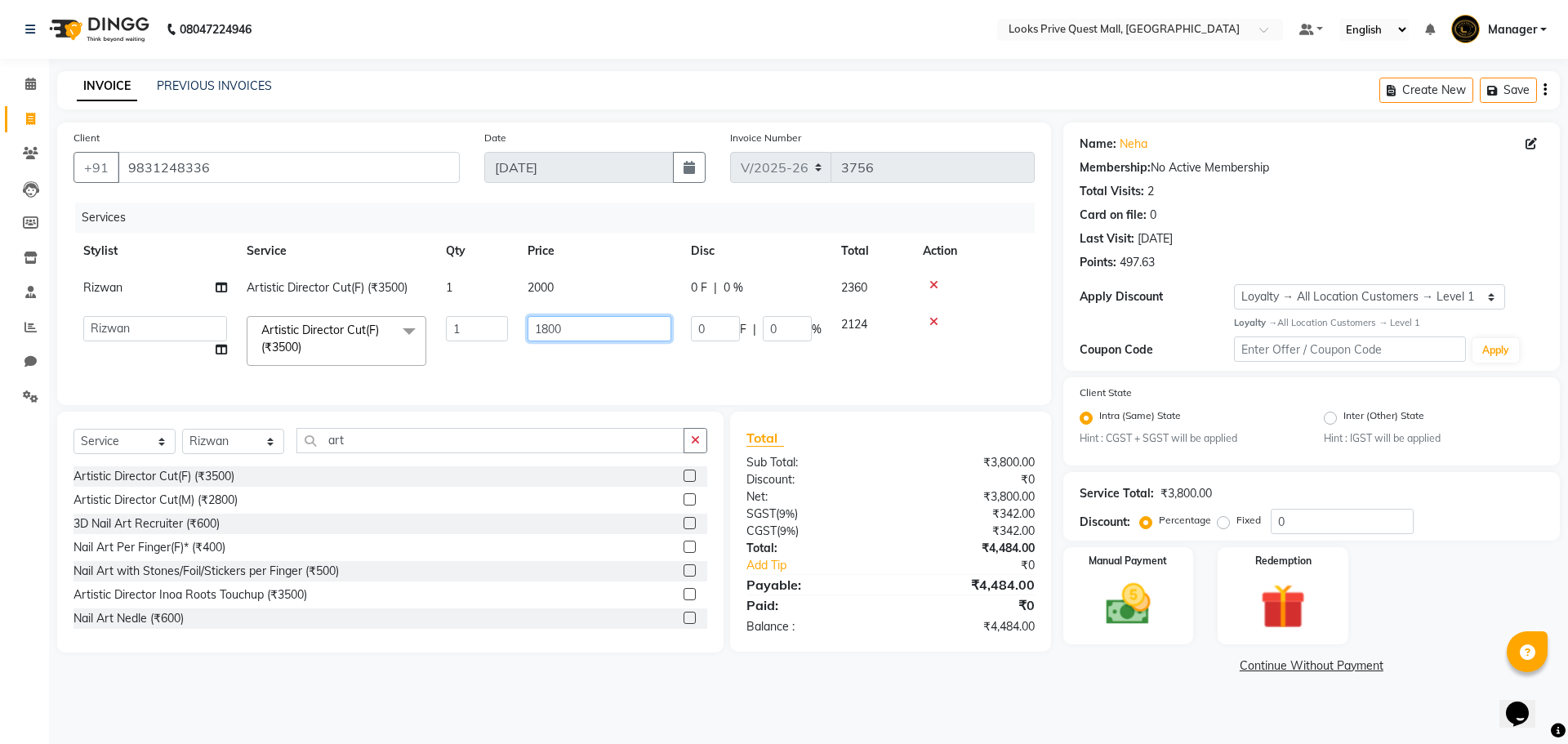
drag, startPoint x: 453, startPoint y: 317, endPoint x: 336, endPoint y: 299, distance: 118.4
click at [361, 308] on tr "Arman Bapi Chhewang Counter_Sales Deepa Das Dipti Uppal Firoz Ku Lin_Lily Manag…" at bounding box center [554, 340] width 962 height 69
type input "1200"
click at [583, 574] on div "Artistic Director Cut(F) (₹3500) Artistic Director Cut(M) (₹2800) 3D Nail Art R…" at bounding box center [390, 547] width 634 height 163
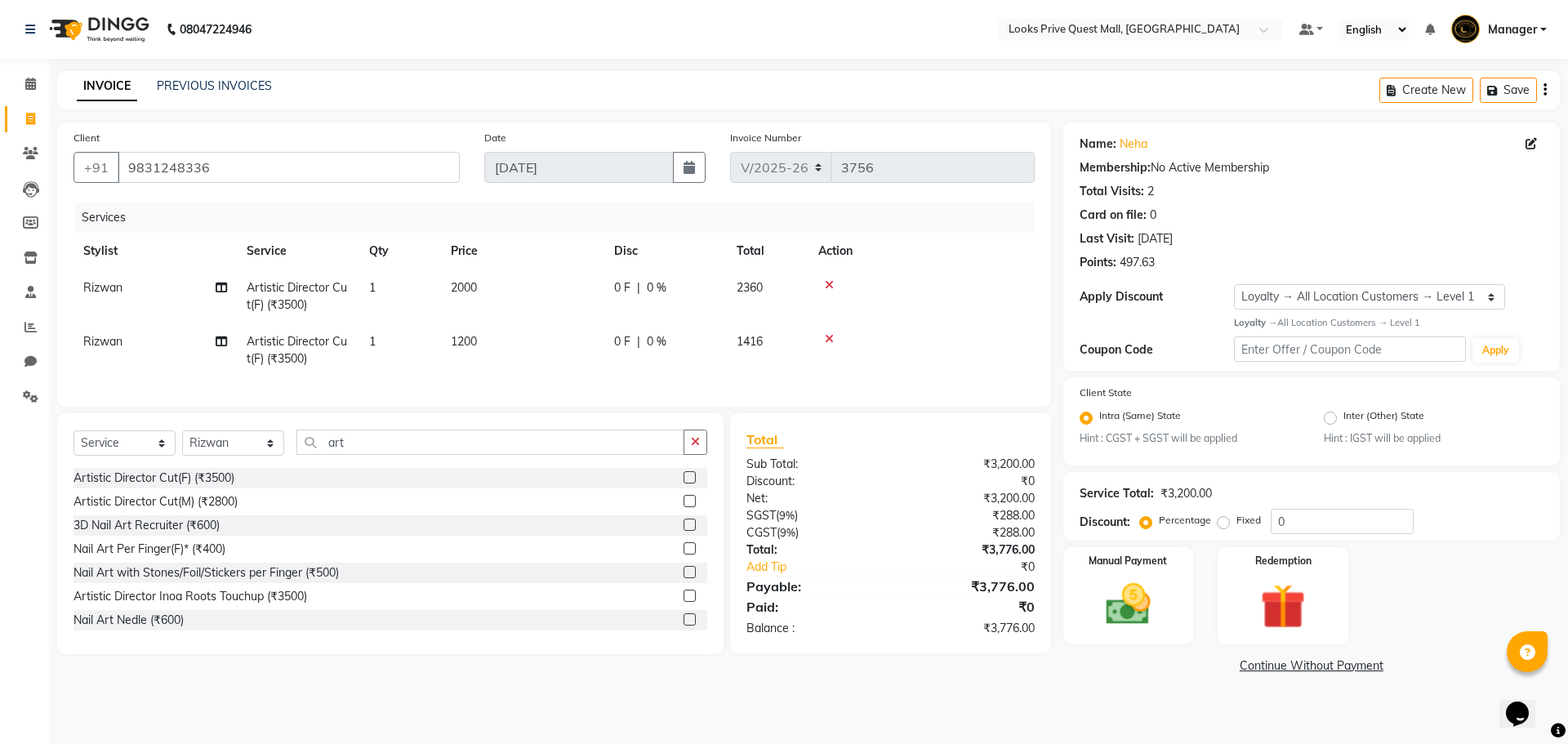
click at [1141, 705] on div "08047224946 Select Location × Looks Prive Quest Mall, Kolkata Default Panel My …" at bounding box center [784, 372] width 1568 height 744
click at [1153, 573] on div "Manual Payment" at bounding box center [1128, 595] width 136 height 101
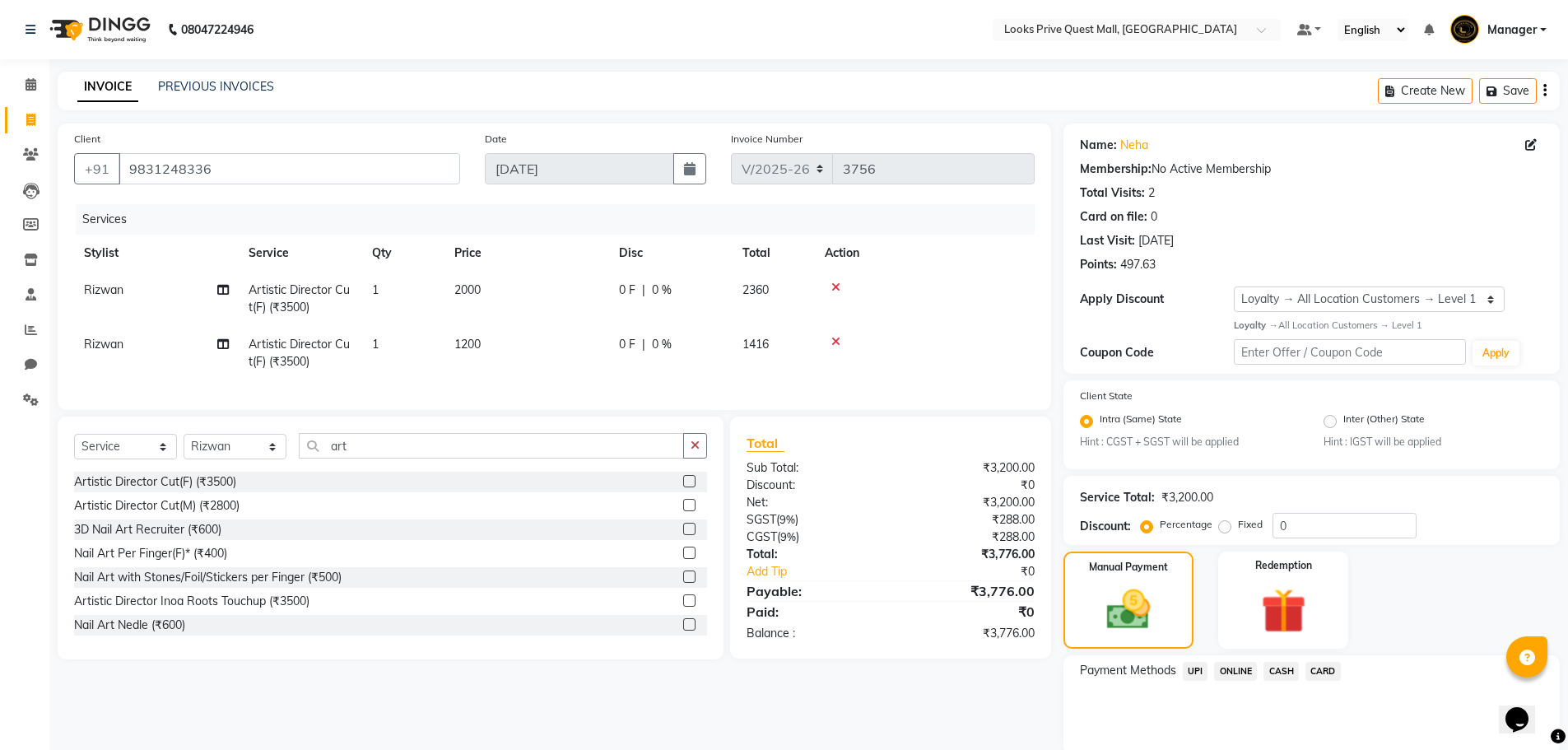
click at [1310, 669] on span "CARD" at bounding box center [1323, 670] width 36 height 19
click at [461, 292] on span "2000" at bounding box center [467, 289] width 27 height 15
select select "46703"
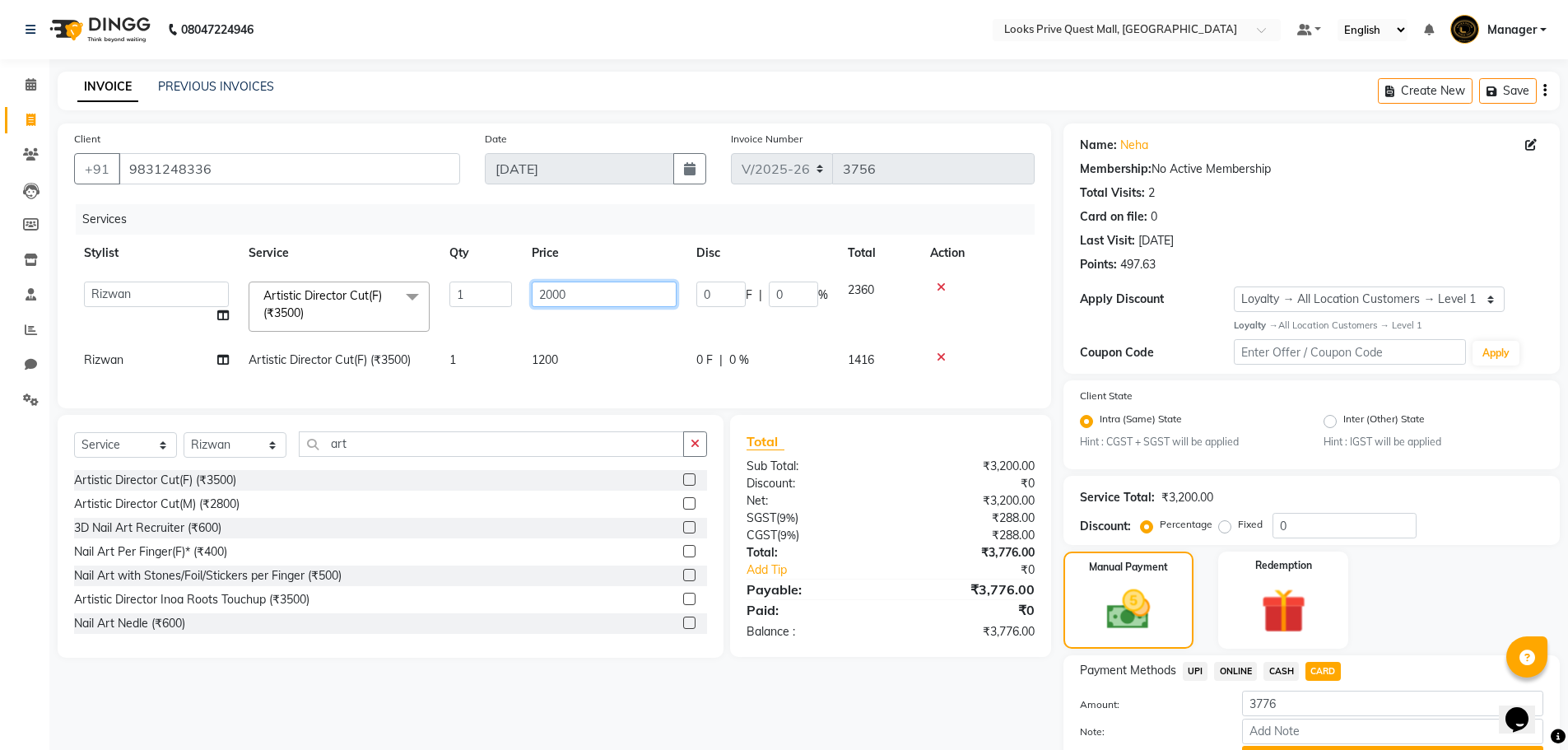
drag, startPoint x: 550, startPoint y: 292, endPoint x: 458, endPoint y: 266, distance: 95.6
click at [458, 266] on table "Stylist Service Qty Price Disc Total Action Arman Bapi Chhewang Counter_Sales D…" at bounding box center [554, 307] width 961 height 144
type input "1800"
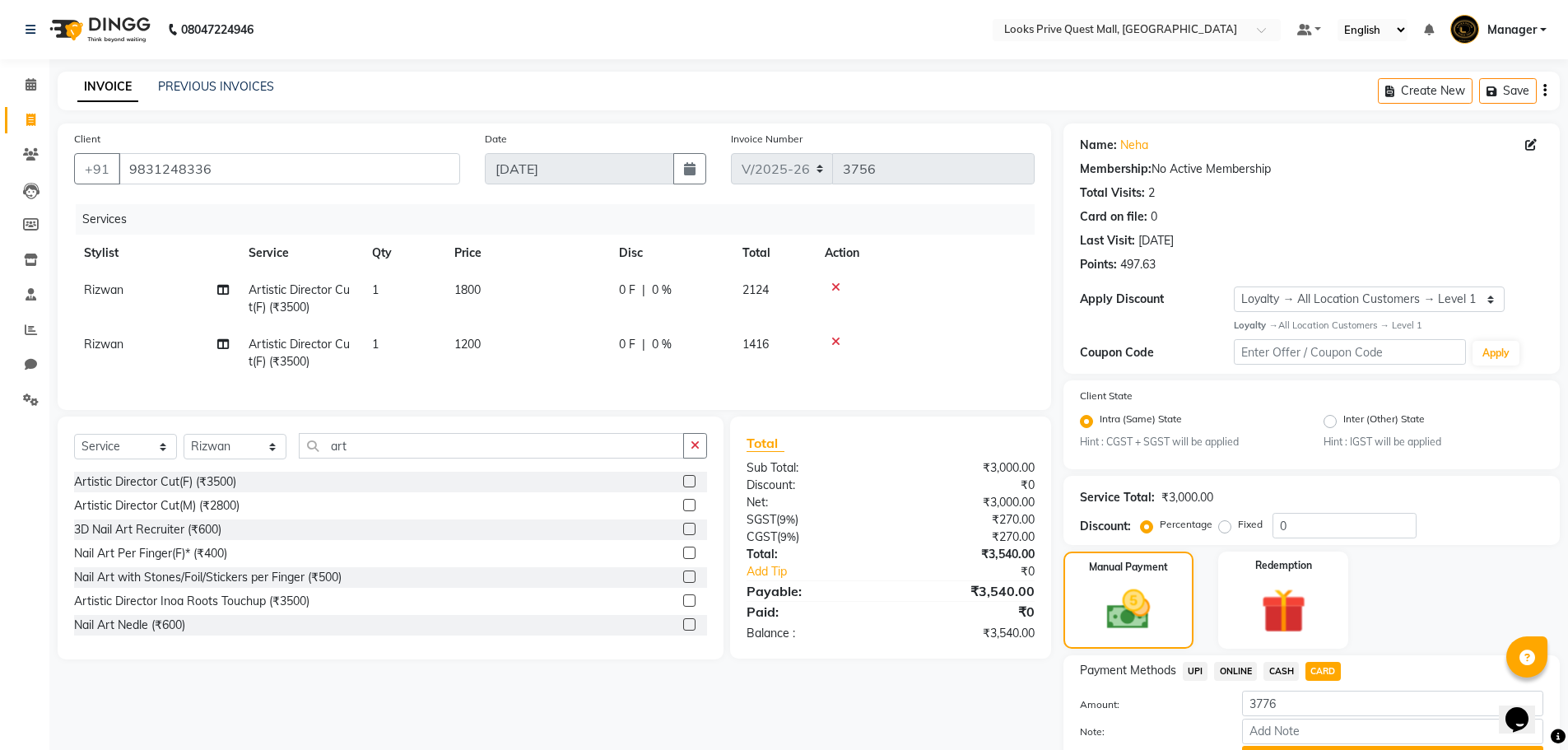
click at [587, 540] on div "3D Nail Art Recruiter (₹600)" at bounding box center [391, 529] width 633 height 21
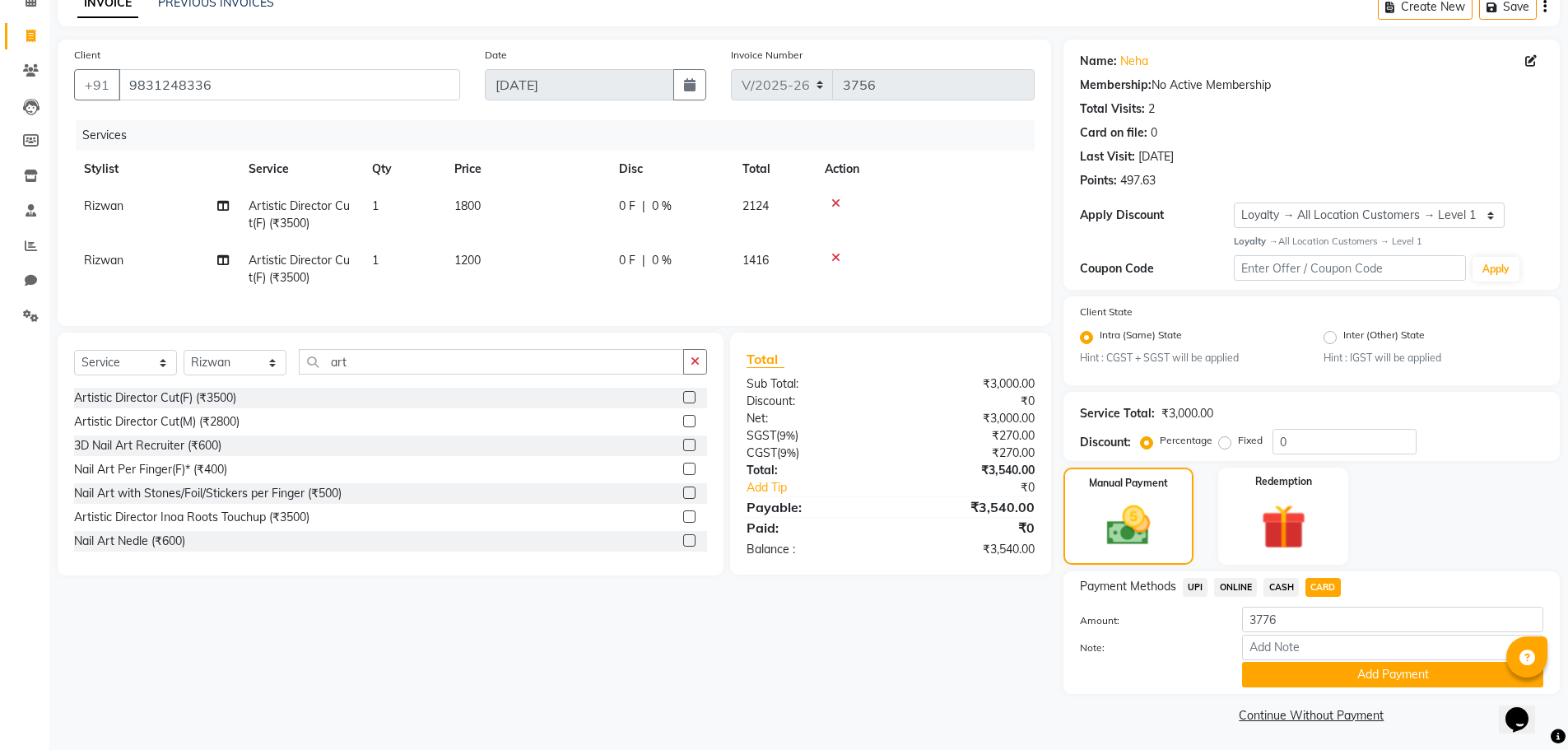
scroll to position [87, 0]
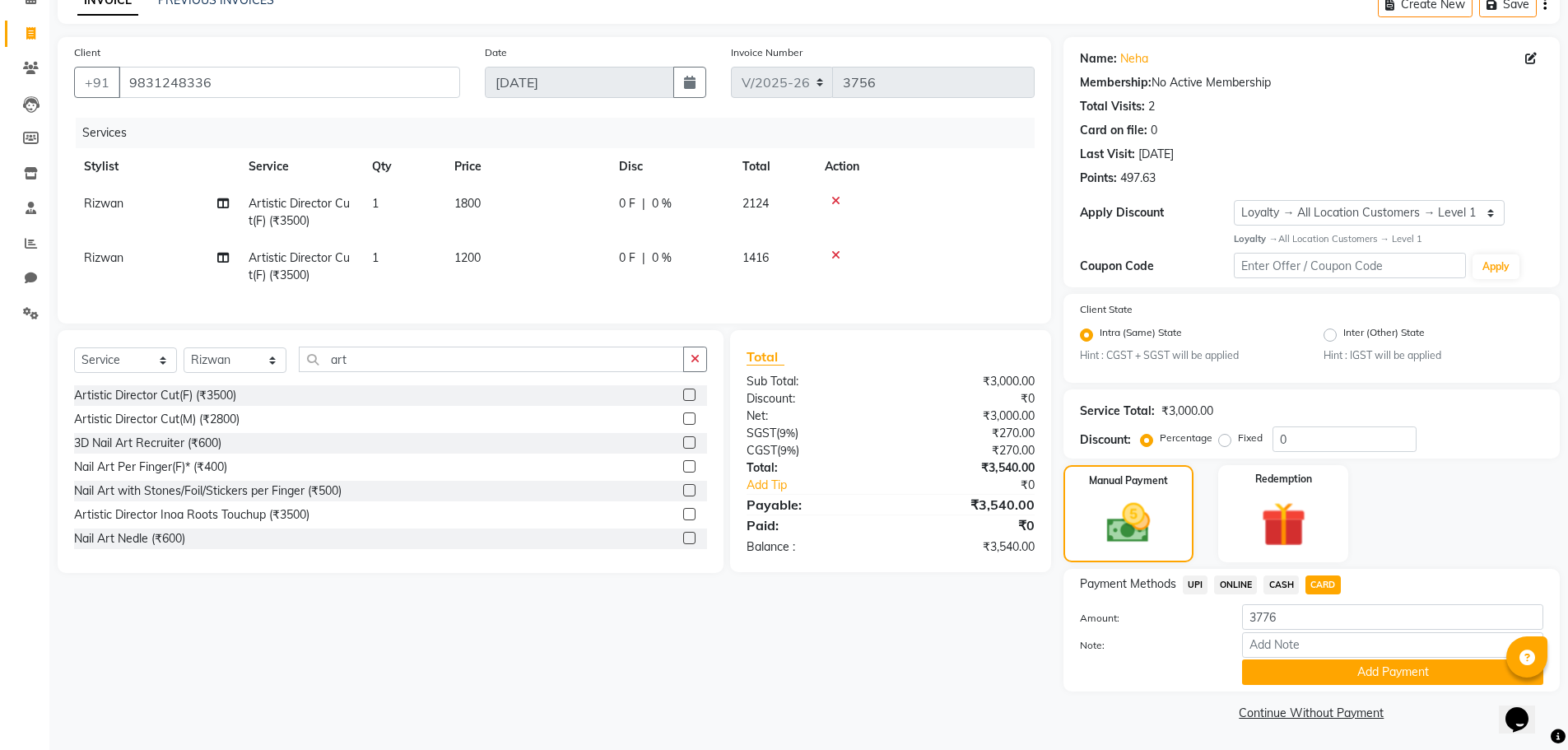
click at [1099, 712] on link "Continue Without Payment" at bounding box center [1312, 714] width 490 height 18
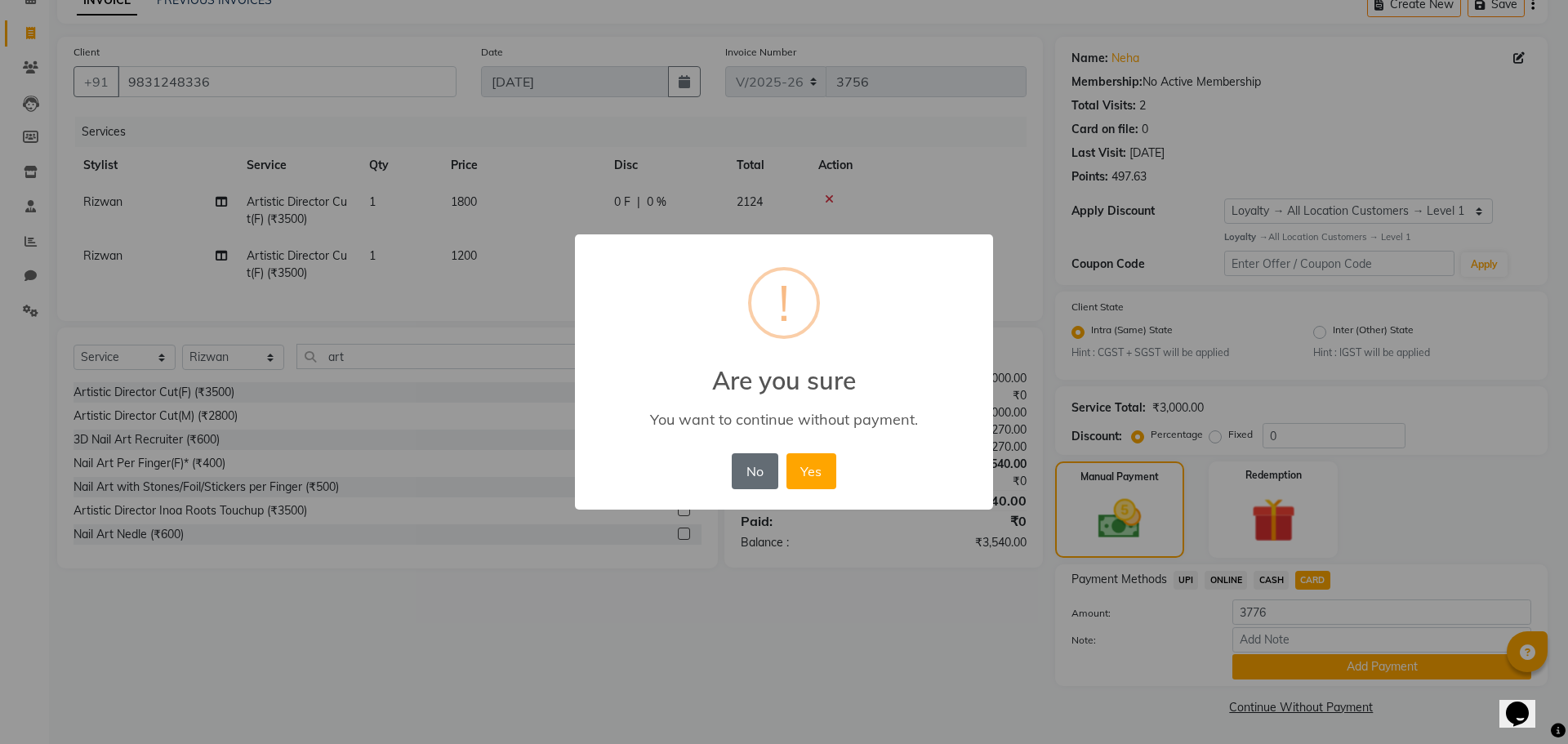
click at [753, 466] on button "No" at bounding box center [754, 470] width 46 height 36
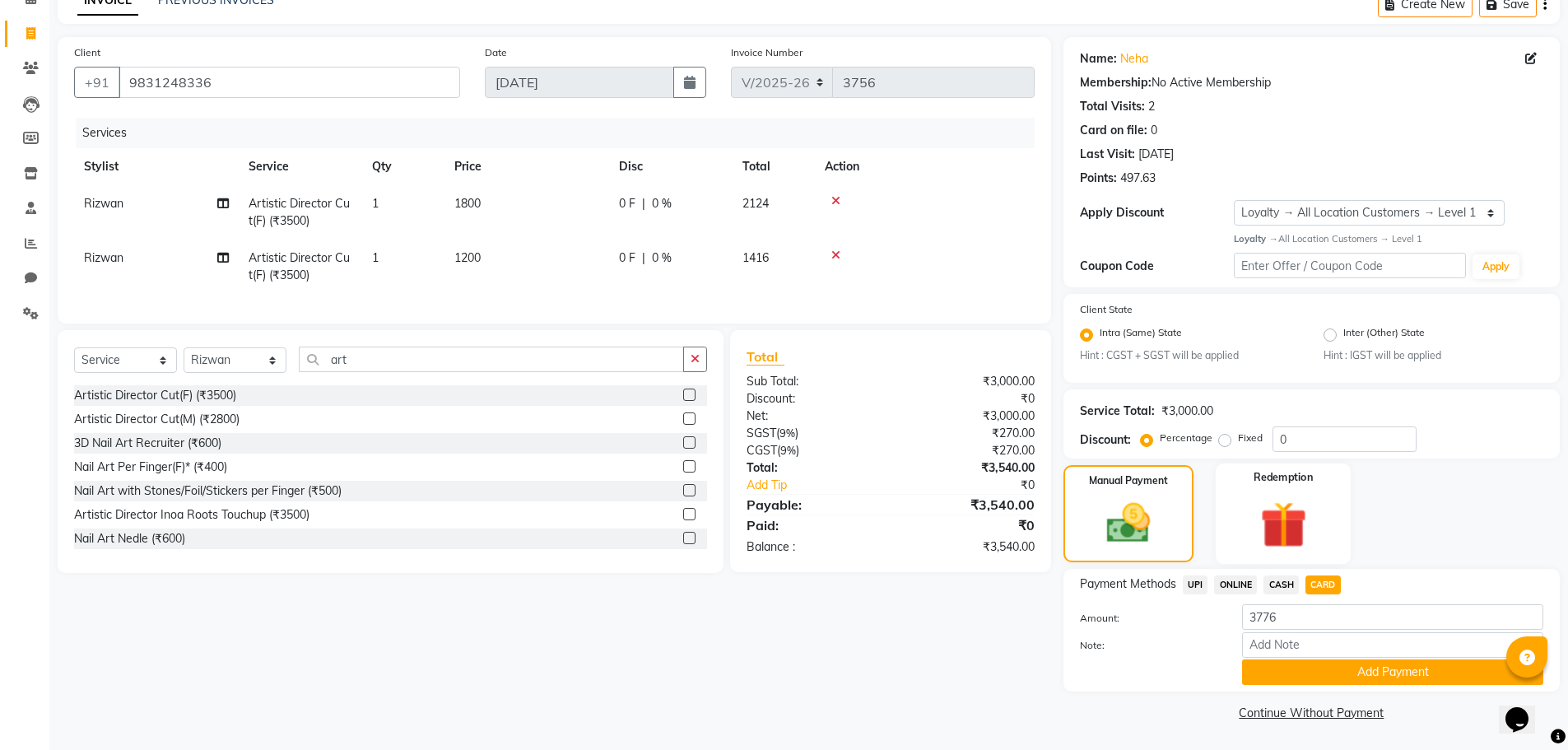
click at [1310, 525] on img at bounding box center [1283, 524] width 76 height 58
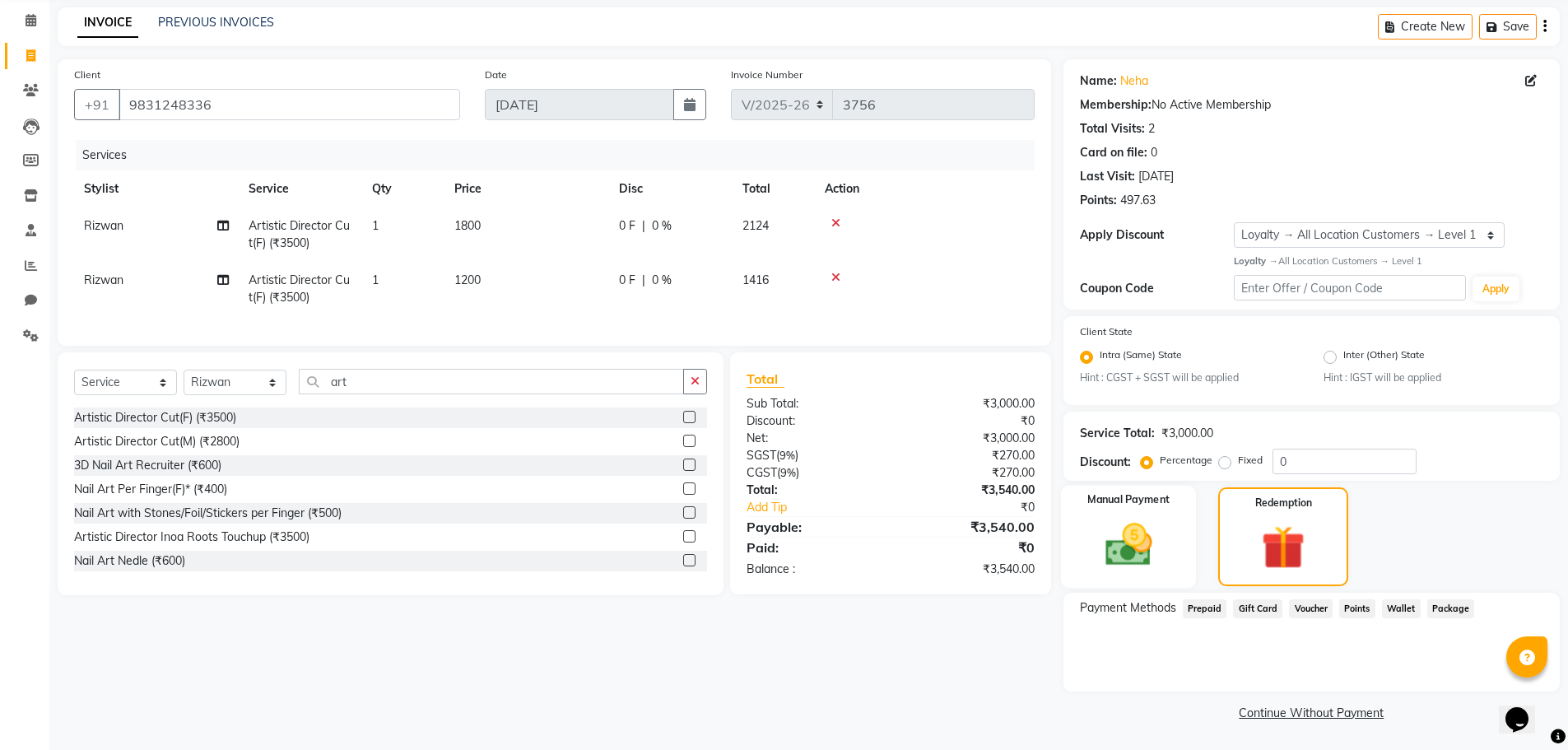
click at [1167, 511] on div "Manual Payment" at bounding box center [1128, 537] width 136 height 102
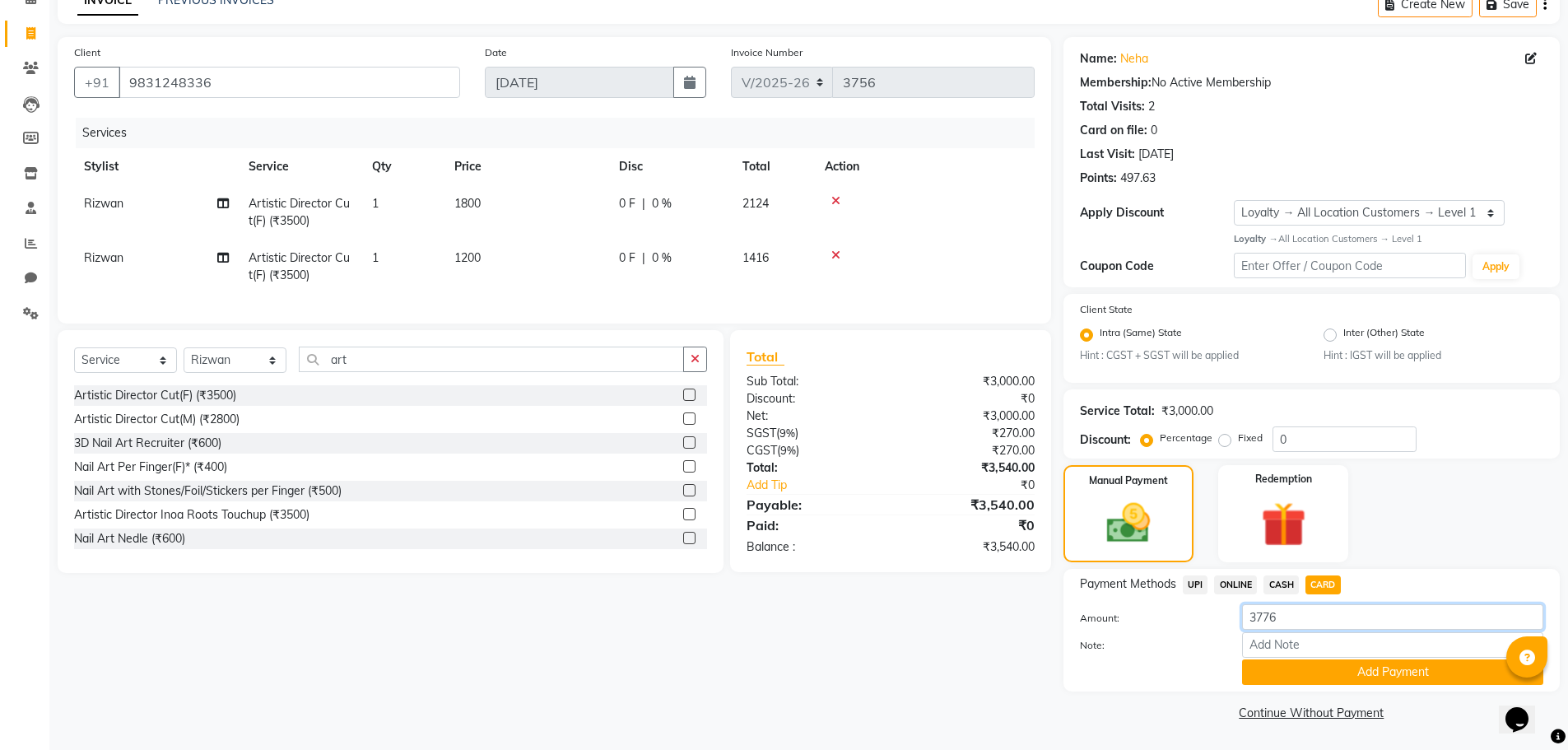
drag, startPoint x: 1312, startPoint y: 615, endPoint x: 1171, endPoint y: 632, distance: 142.0
click at [1178, 623] on div "Amount: 3776" at bounding box center [1312, 618] width 488 height 28
click at [1281, 580] on span "CASH" at bounding box center [1281, 584] width 36 height 19
type input "3540"
click at [1324, 585] on span "CARD" at bounding box center [1323, 584] width 36 height 19
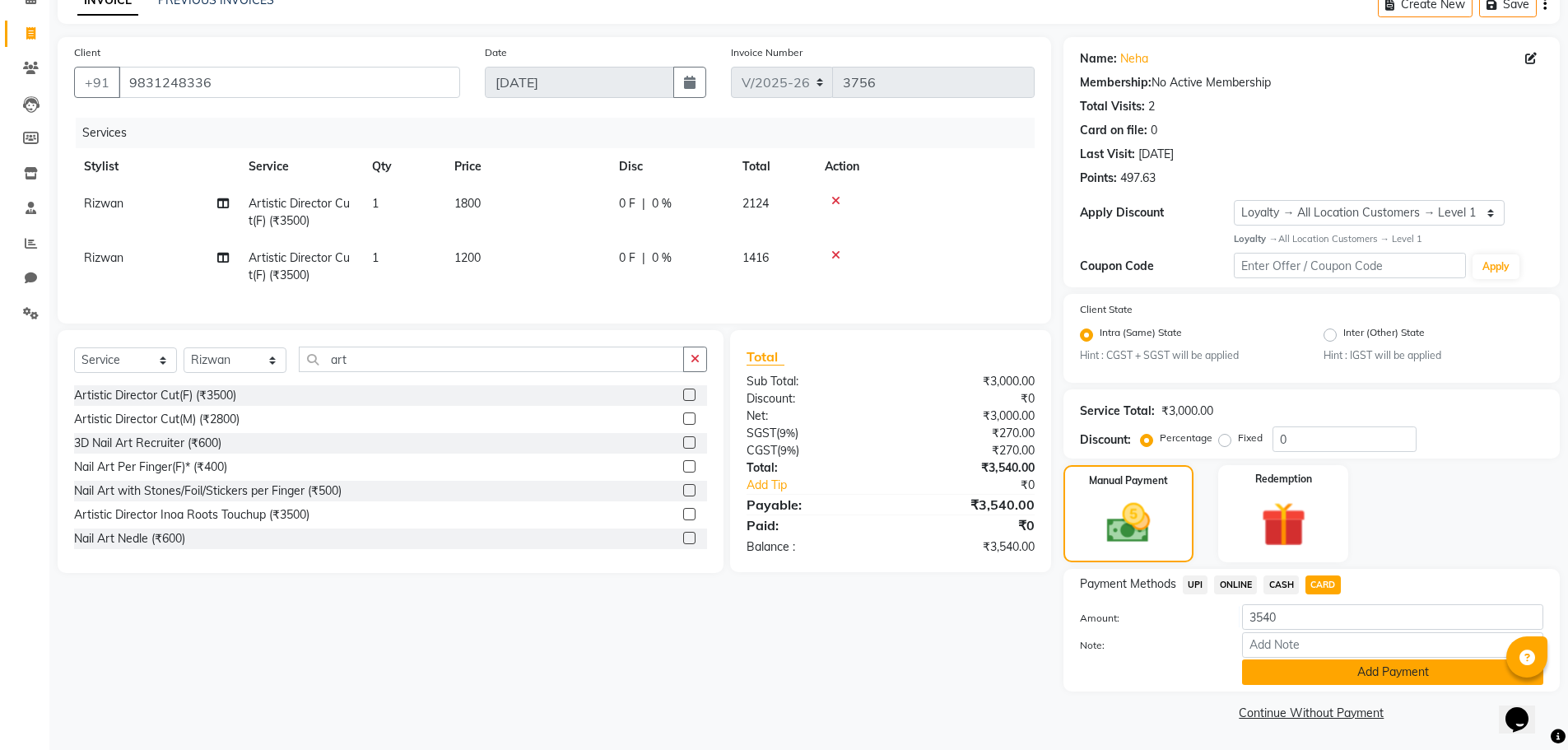
click at [1293, 673] on button "Add Payment" at bounding box center [1393, 672] width 302 height 26
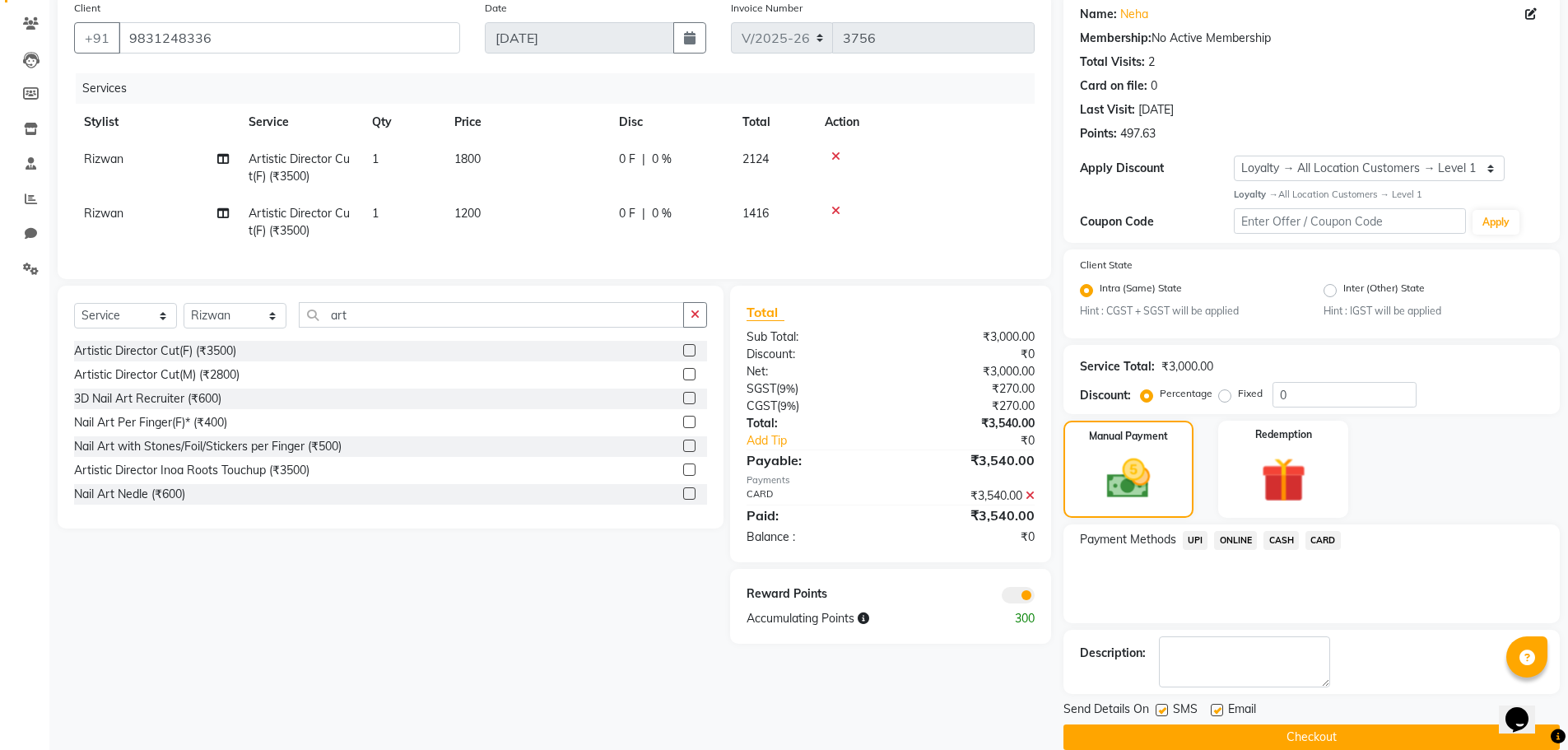
scroll to position [156, 0]
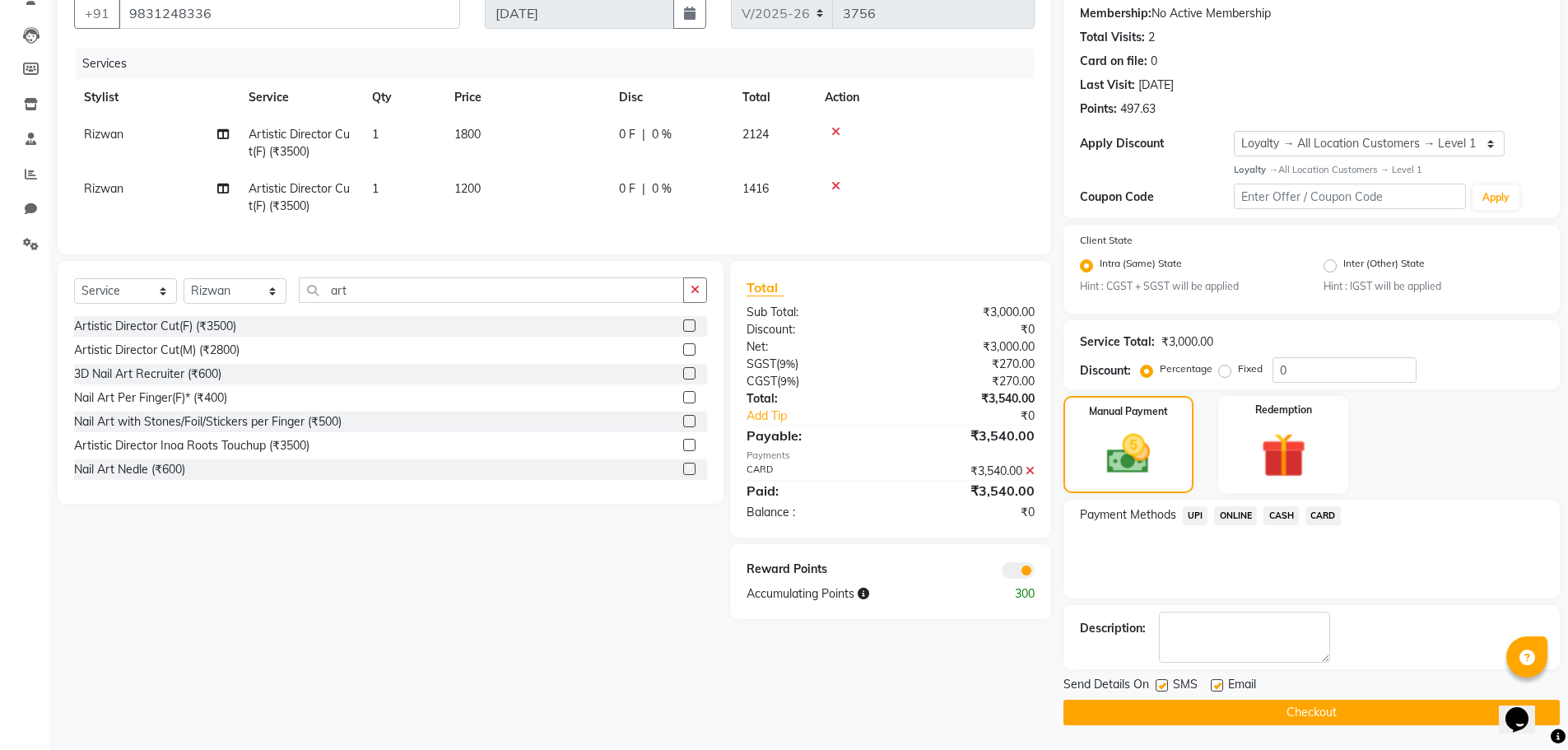
click at [1220, 685] on label at bounding box center [1217, 685] width 13 height 13
click at [1220, 685] on input "checkbox" at bounding box center [1216, 685] width 11 height 11
checkbox input "false"
click at [1184, 725] on main "INVOICE PREVIOUS INVOICES Create New Save Client +91 9831248336 Date 03-09-2025…" at bounding box center [809, 333] width 1519 height 834
click at [1204, 705] on button "Checkout" at bounding box center [1312, 713] width 496 height 26
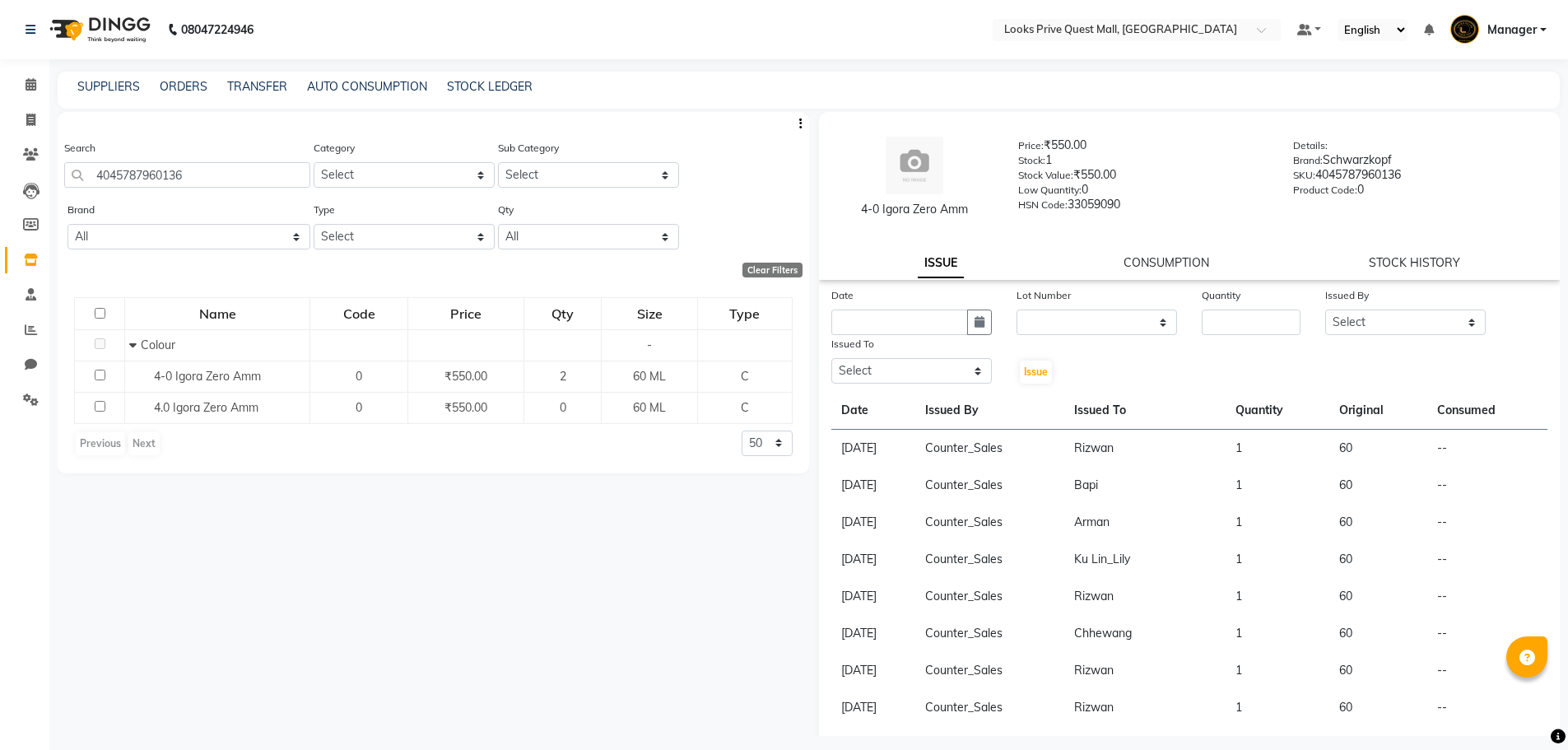
select select
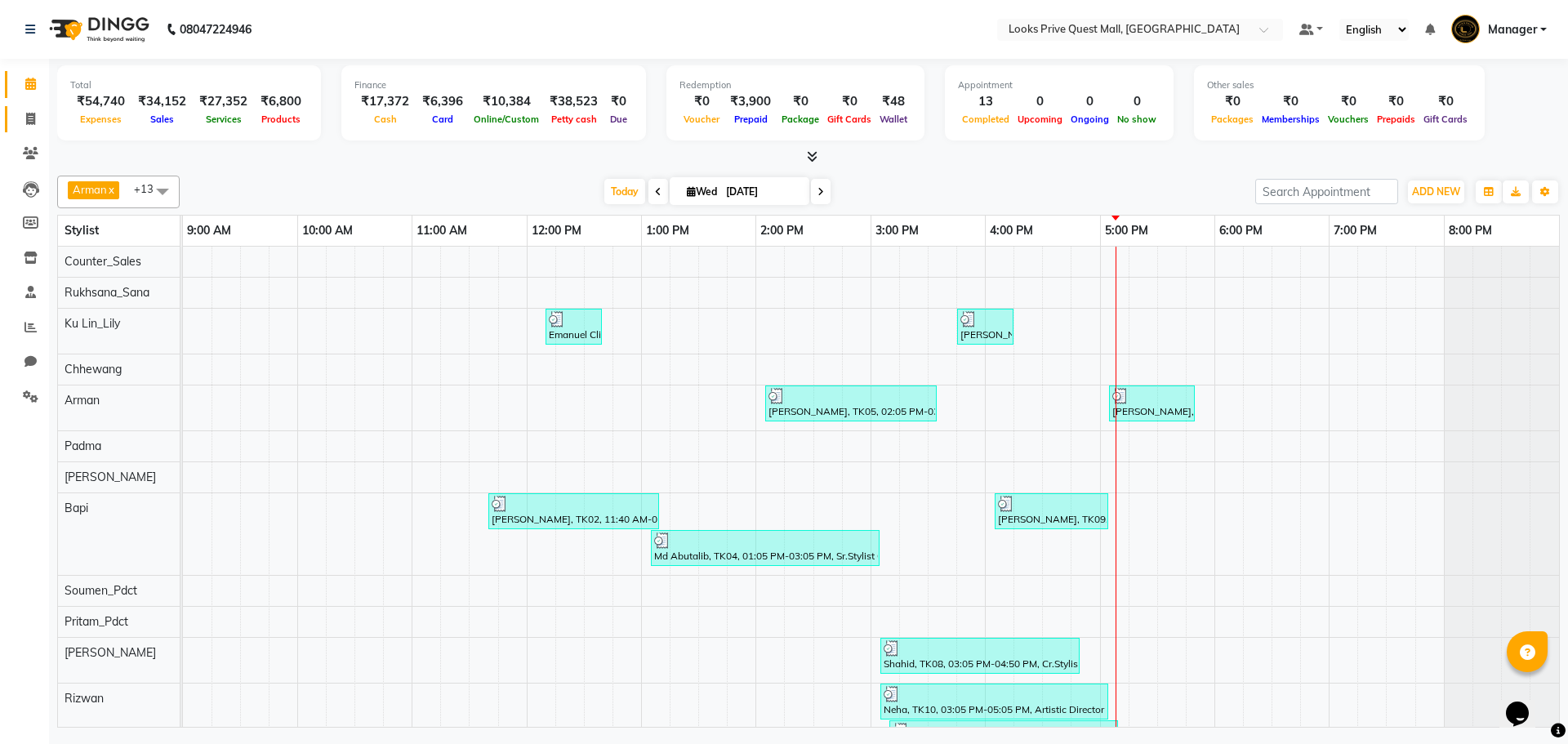
click at [37, 126] on span at bounding box center [30, 119] width 28 height 19
select select "service"
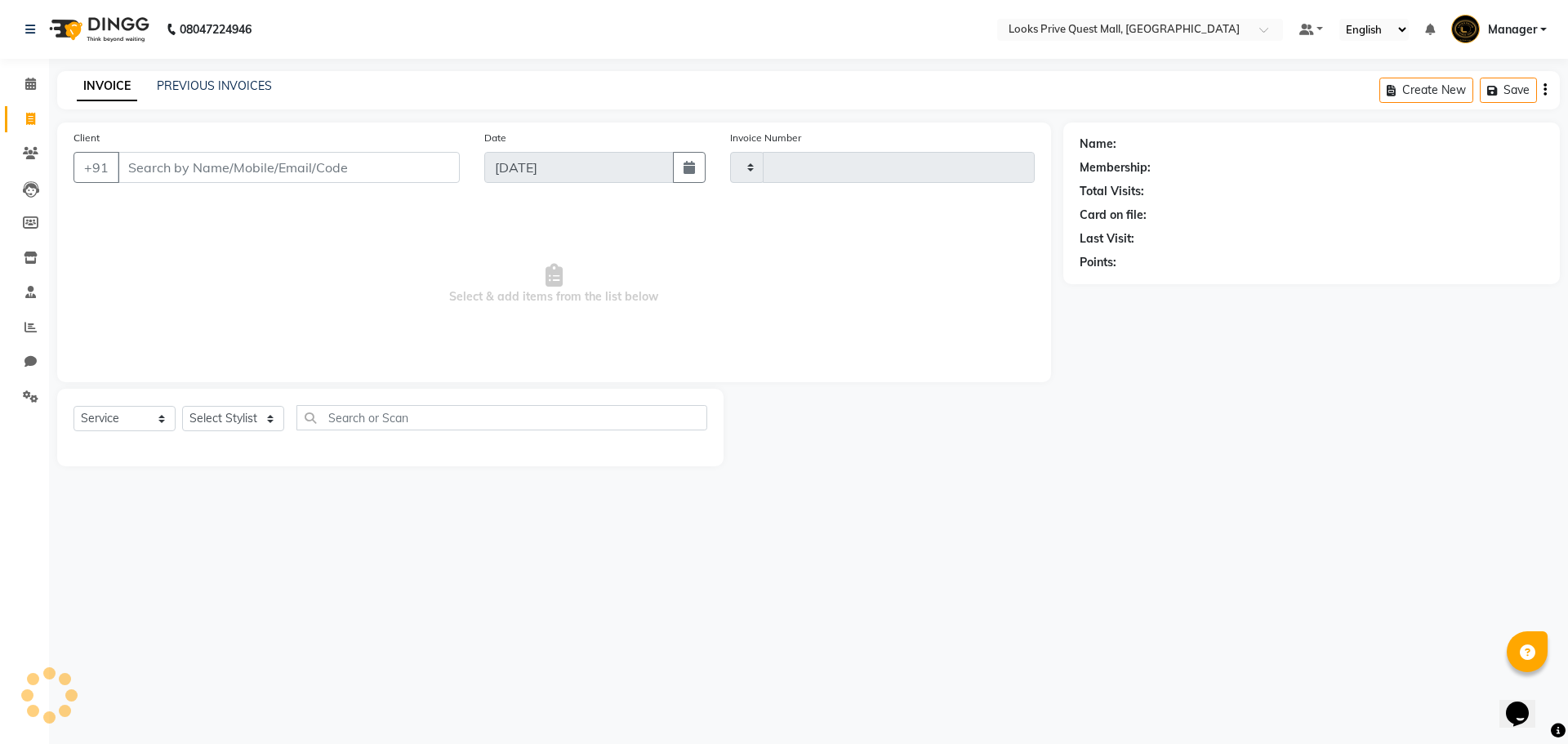
type input "3759"
select select "6141"
click at [217, 84] on link "PREVIOUS INVOICES" at bounding box center [214, 85] width 115 height 15
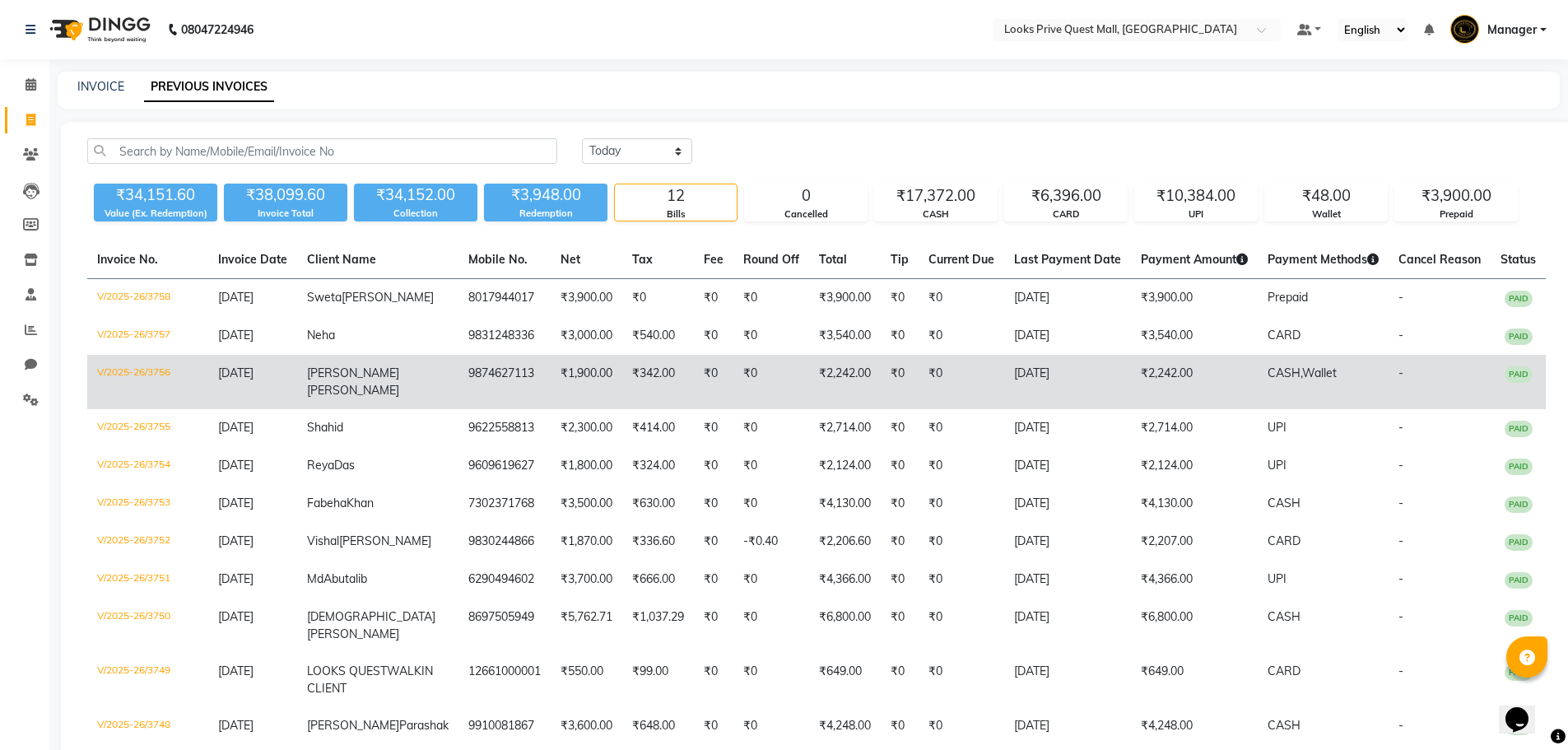
click at [118, 361] on td "V/2025-26/3756" at bounding box center [147, 381] width 121 height 54
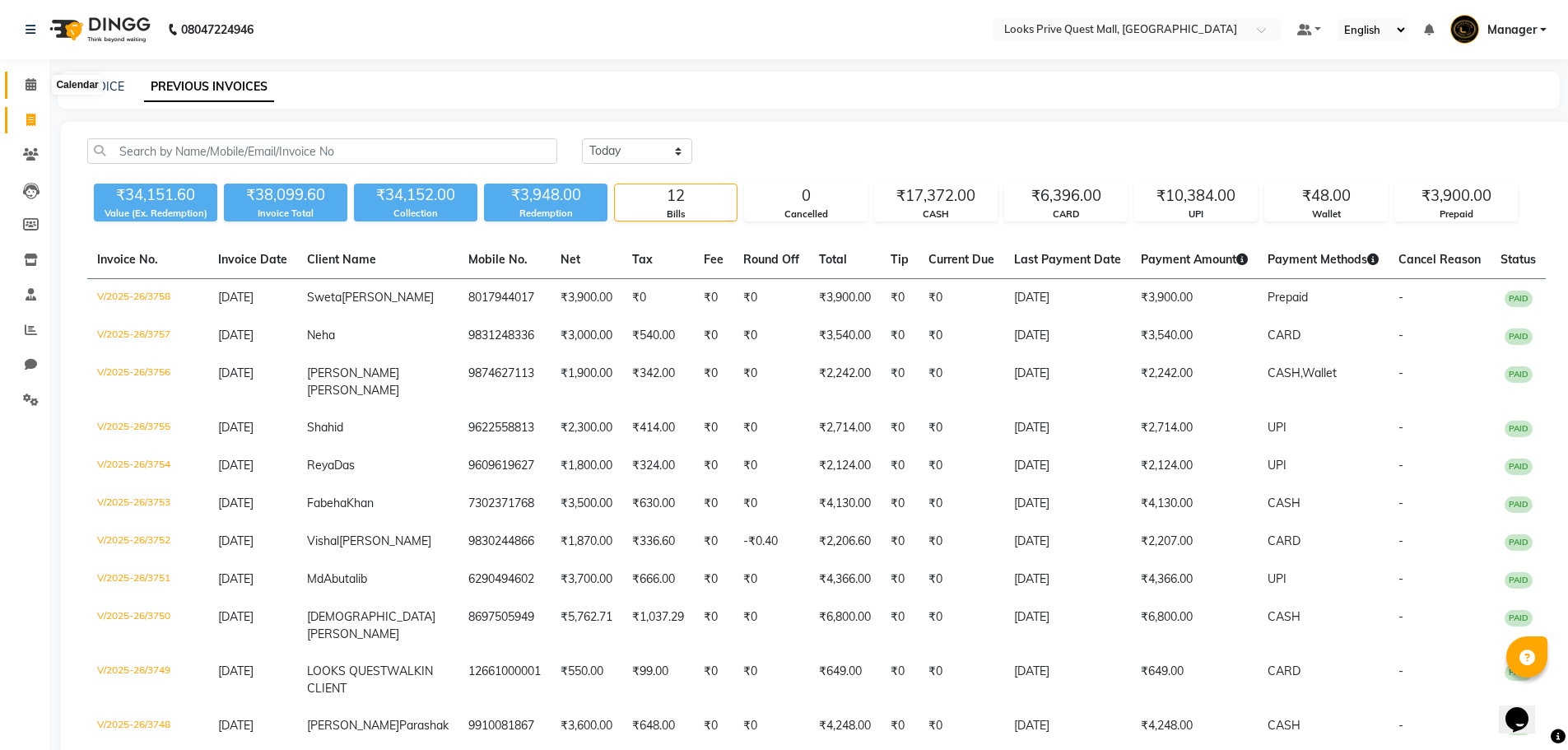
click at [35, 82] on icon at bounding box center [31, 84] width 11 height 13
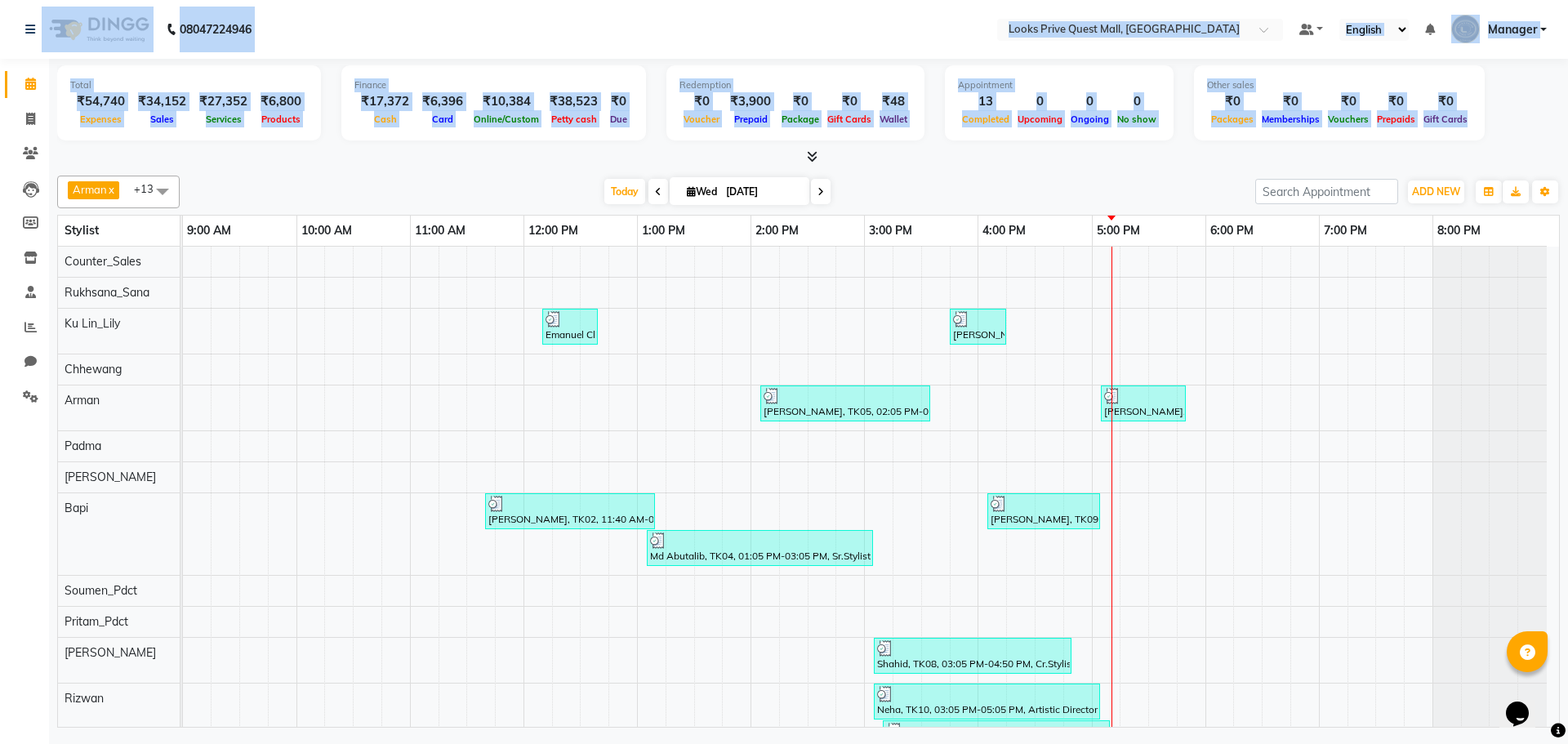
drag, startPoint x: 15, startPoint y: 30, endPoint x: 249, endPoint y: 181, distance: 278.5
click at [245, 174] on app-home "08047224946 Select Location × Looks Prive Quest Mall, [GEOGRAPHIC_DATA] Default…" at bounding box center [784, 366] width 1568 height 731
click at [352, 175] on div "Arman x Bapi x Chhewang x Counter_Sales x [PERSON_NAME] x [PERSON_NAME] Lin_Lil…" at bounding box center [808, 191] width 1502 height 32
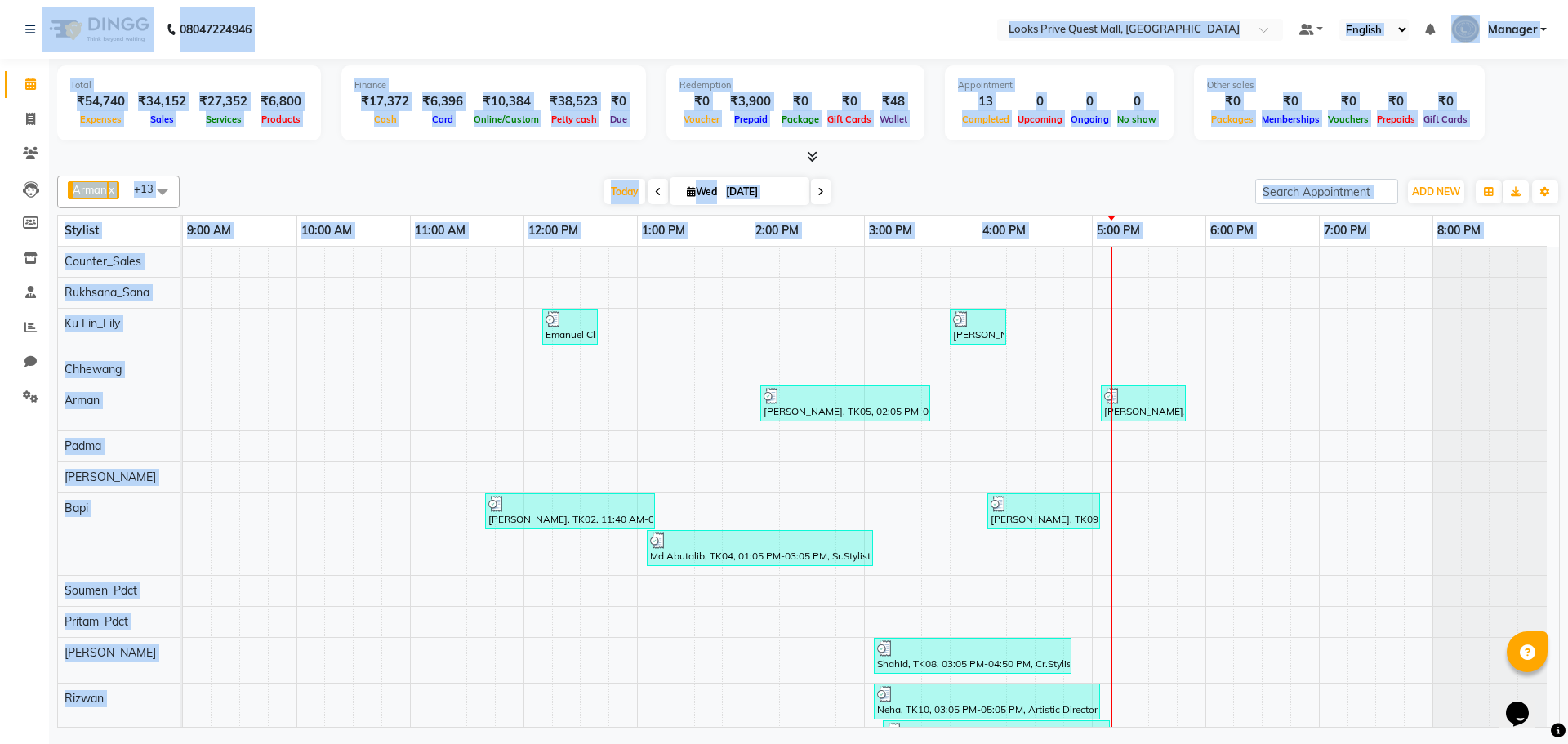
drag, startPoint x: 57, startPoint y: 95, endPoint x: 212, endPoint y: 280, distance: 241.4
click at [212, 280] on app-home "08047224946 Select Location × Looks Prive Quest Mall, [GEOGRAPHIC_DATA] Default…" at bounding box center [784, 366] width 1568 height 731
click at [275, 144] on div "Total ₹54,740 Expenses ₹34,152 Sales ₹27,352 Services ₹6,800 Products Finance ₹…" at bounding box center [808, 106] width 1502 height 80
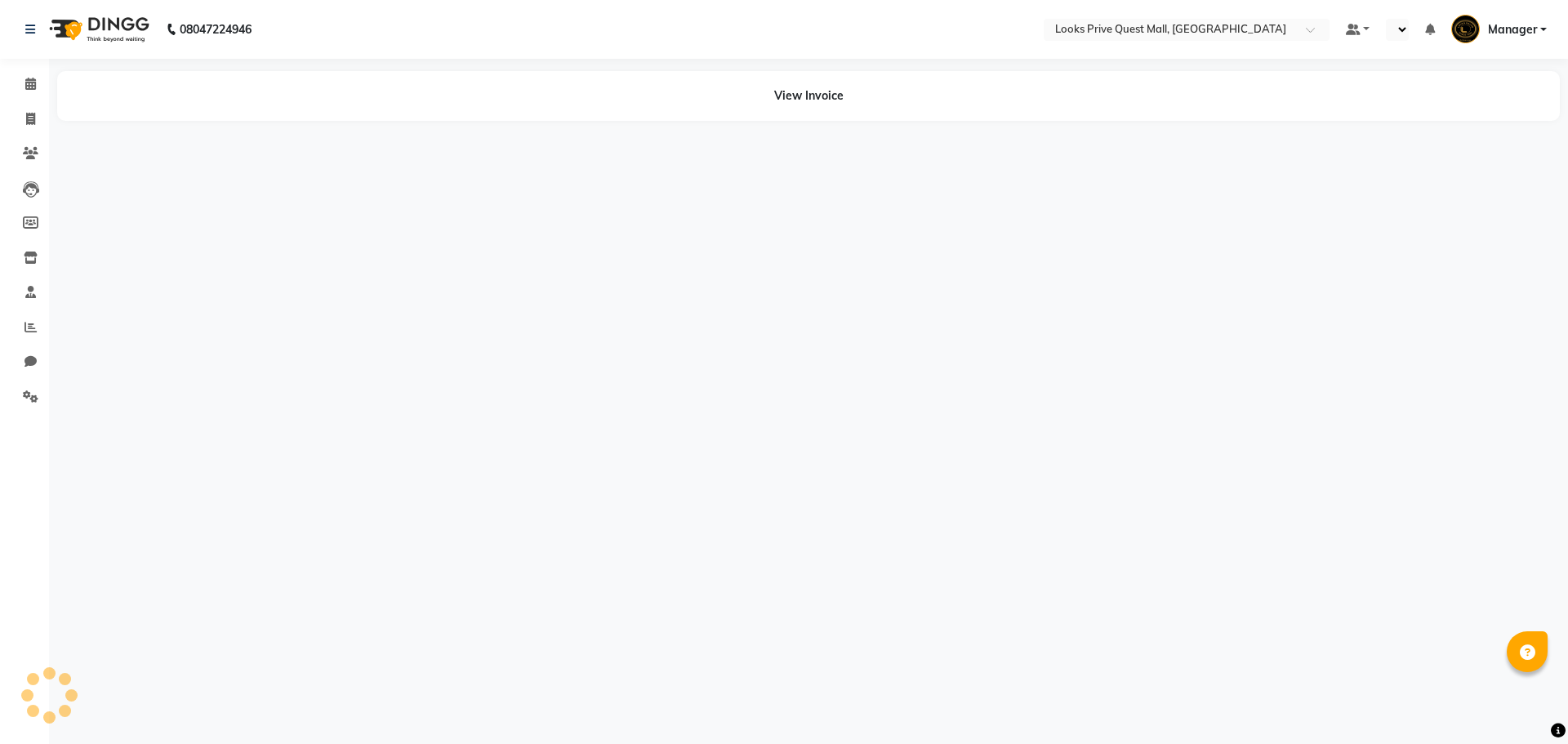
select select "en"
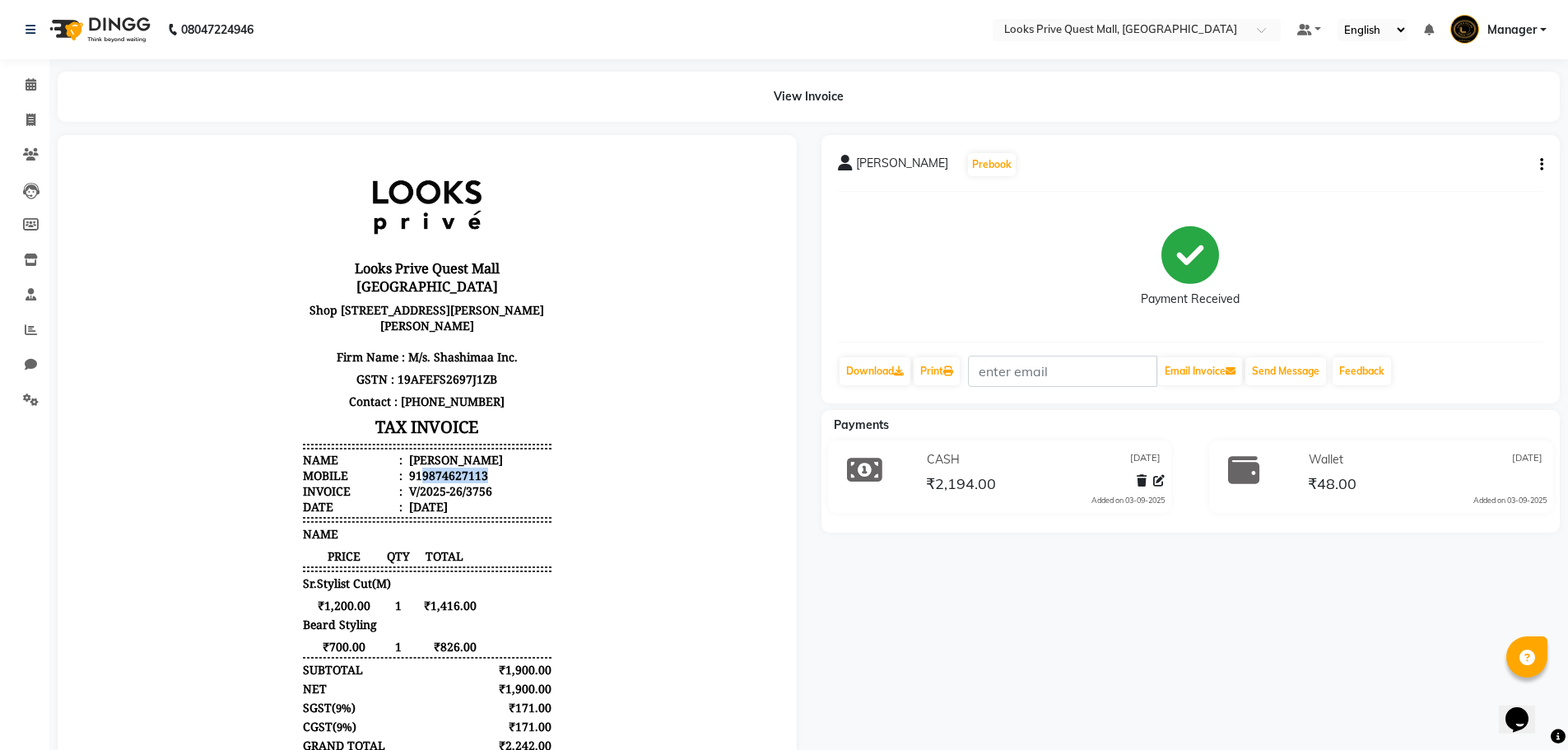
drag, startPoint x: 406, startPoint y: 470, endPoint x: 496, endPoint y: 470, distance: 90.0
click at [496, 470] on li "Mobile : 919874627113" at bounding box center [427, 475] width 249 height 16
copy div "9874627113"
click at [36, 119] on span at bounding box center [31, 120] width 29 height 19
select select "service"
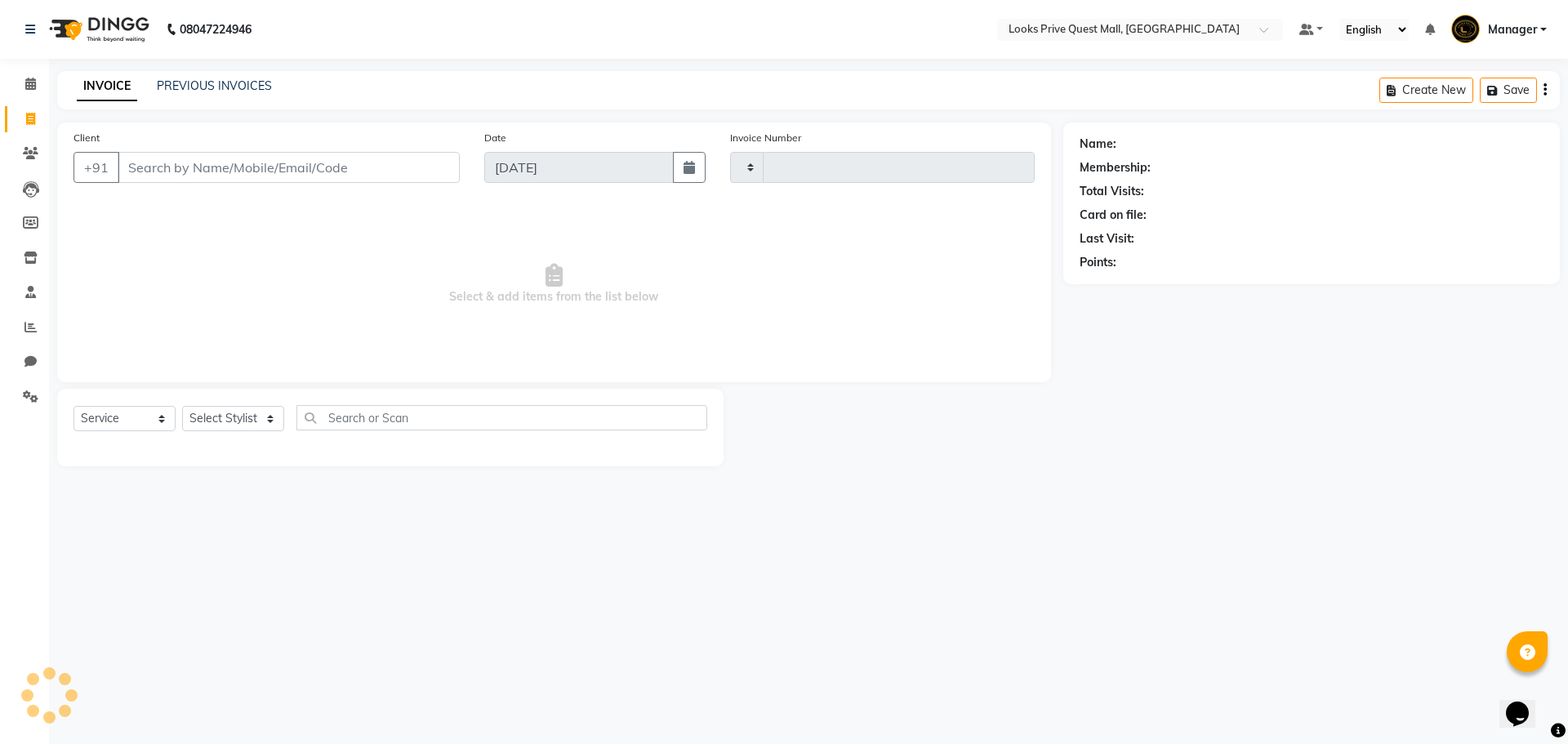
type input "3759"
select select "6141"
click at [194, 163] on input "Client" at bounding box center [289, 167] width 342 height 31
type input "9874627113"
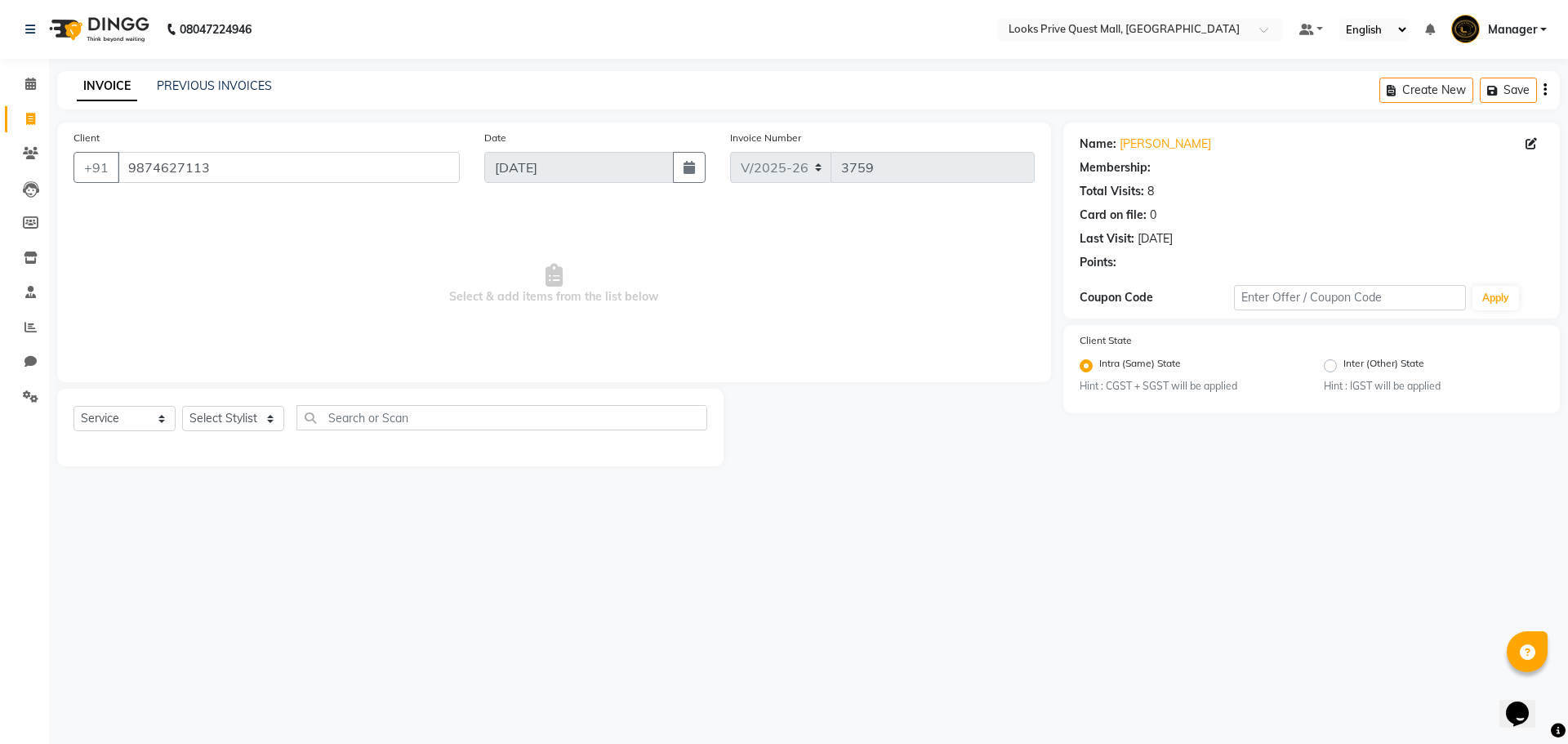
select select "1: Object"
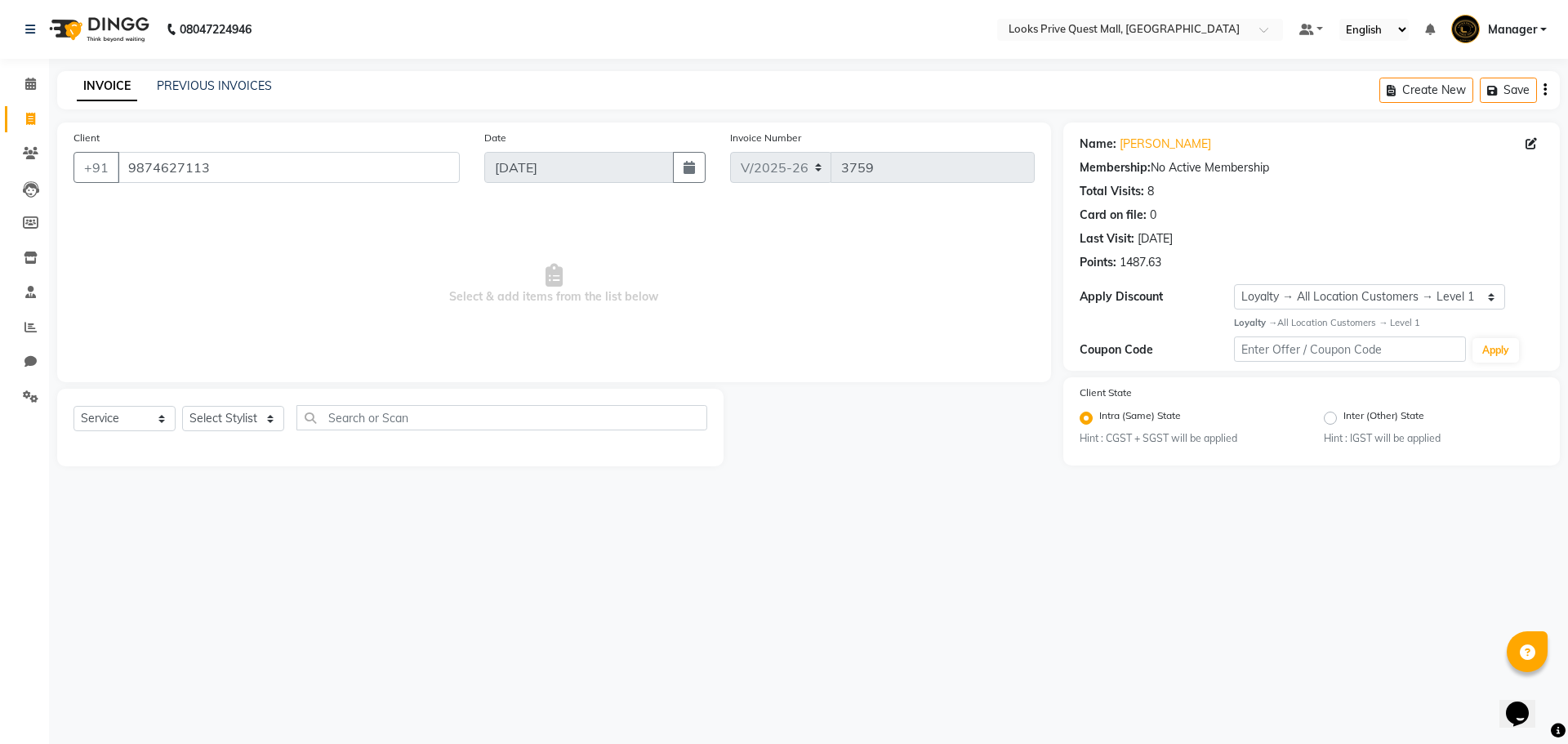
click at [1158, 193] on div "Total Visits: 8" at bounding box center [1312, 192] width 464 height 18
click at [313, 170] on input "9874627113" at bounding box center [289, 167] width 342 height 31
click at [25, 86] on icon at bounding box center [30, 83] width 11 height 13
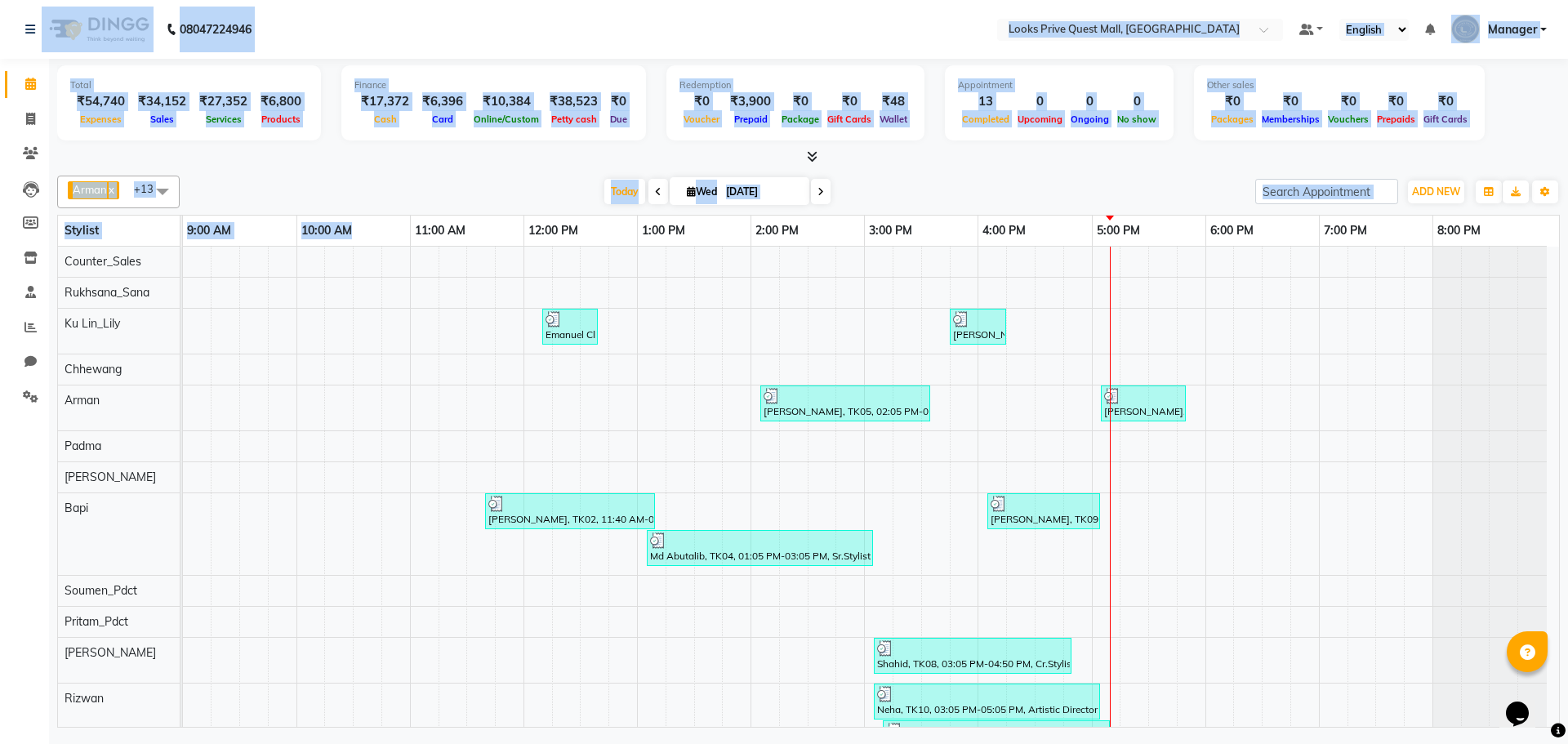
drag, startPoint x: 20, startPoint y: 16, endPoint x: 388, endPoint y: 236, distance: 428.7
click at [388, 236] on app-home "08047224946 Select Location × Looks Prive Quest Mall, [GEOGRAPHIC_DATA] Default…" at bounding box center [784, 366] width 1568 height 731
click at [377, 177] on div "Arman x Bapi x Chhewang x Counter_Sales x [PERSON_NAME] x [PERSON_NAME] Lin_Lil…" at bounding box center [808, 191] width 1502 height 32
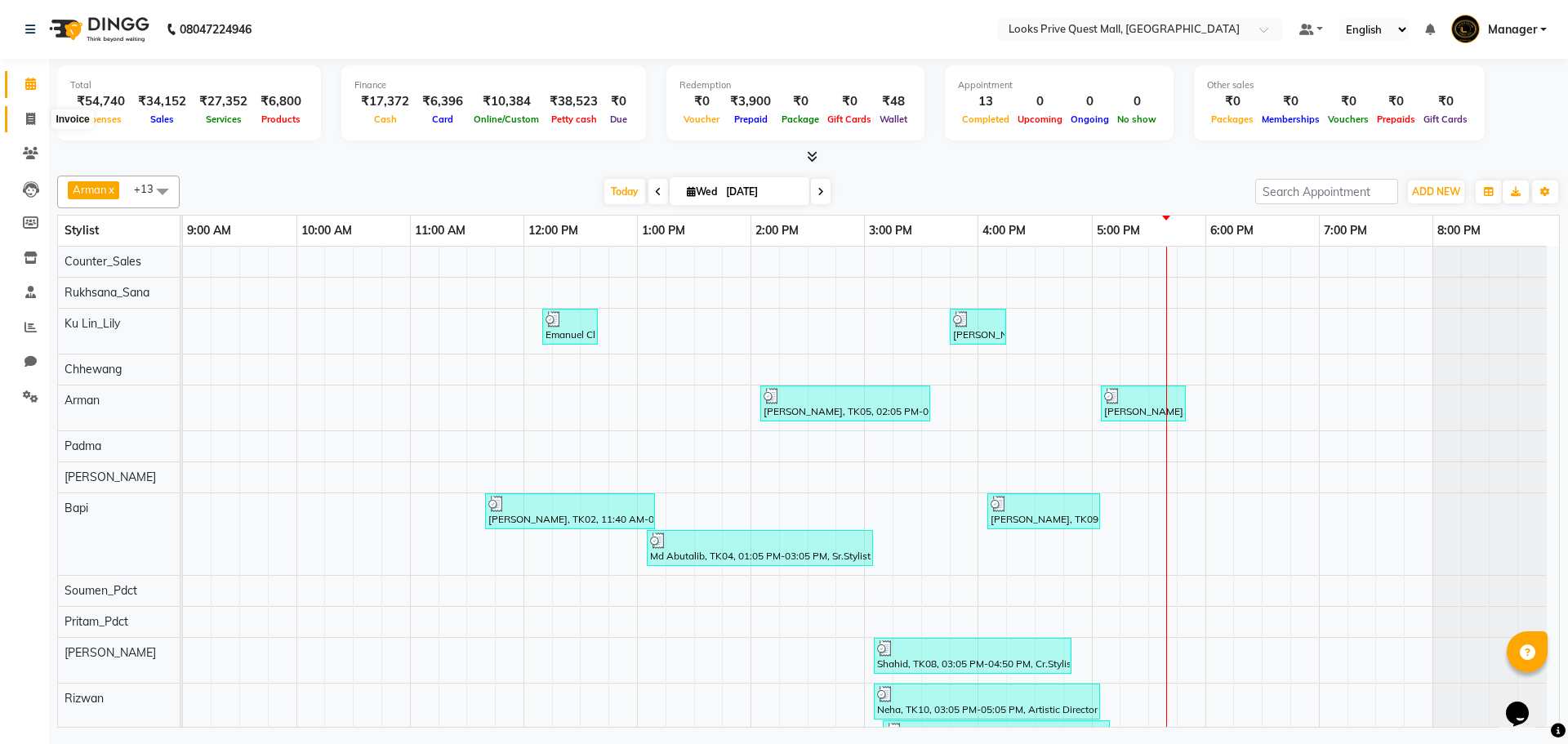
click at [32, 114] on icon at bounding box center [30, 118] width 9 height 13
select select "service"
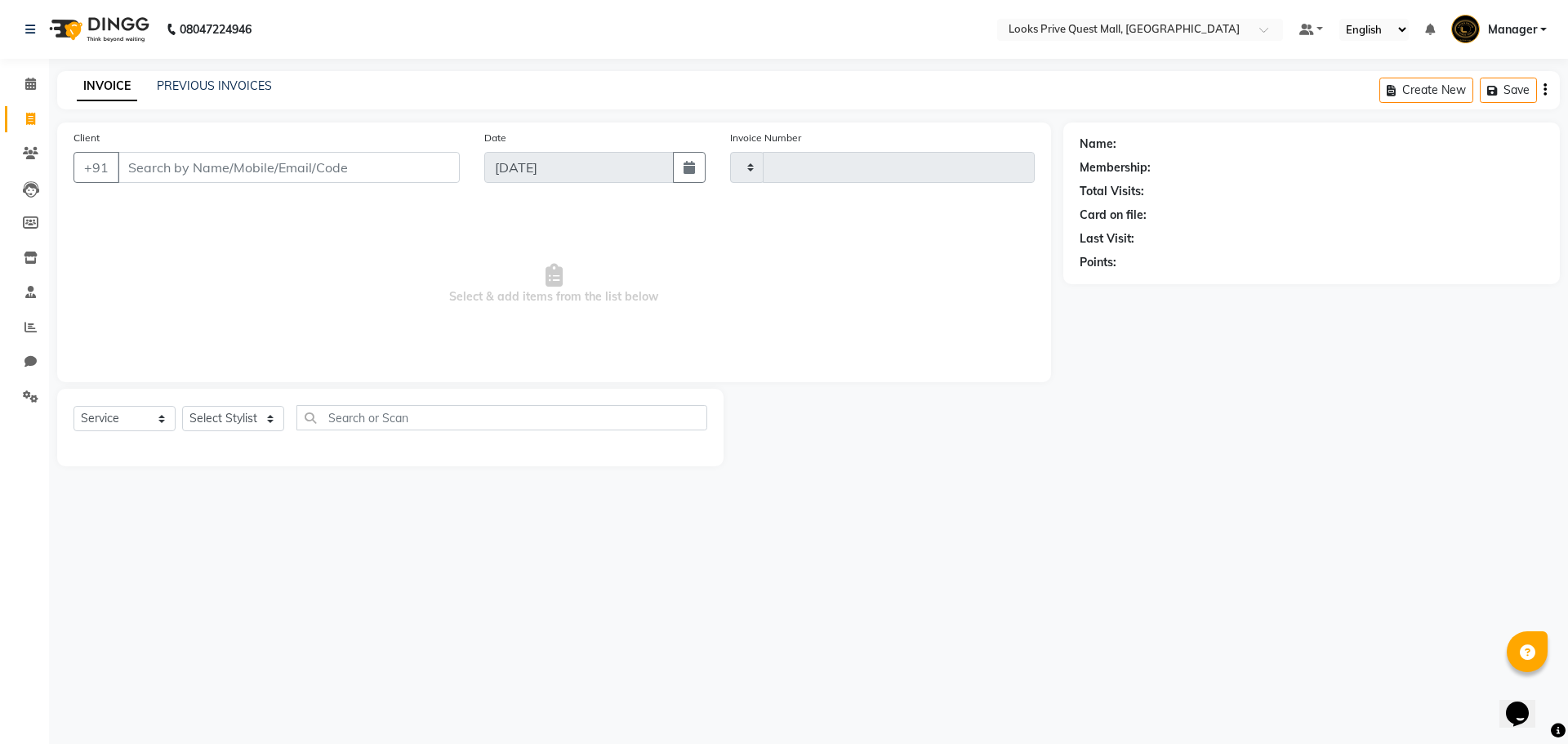
type input "3761"
select select "6141"
click at [237, 180] on input "Client" at bounding box center [289, 167] width 342 height 31
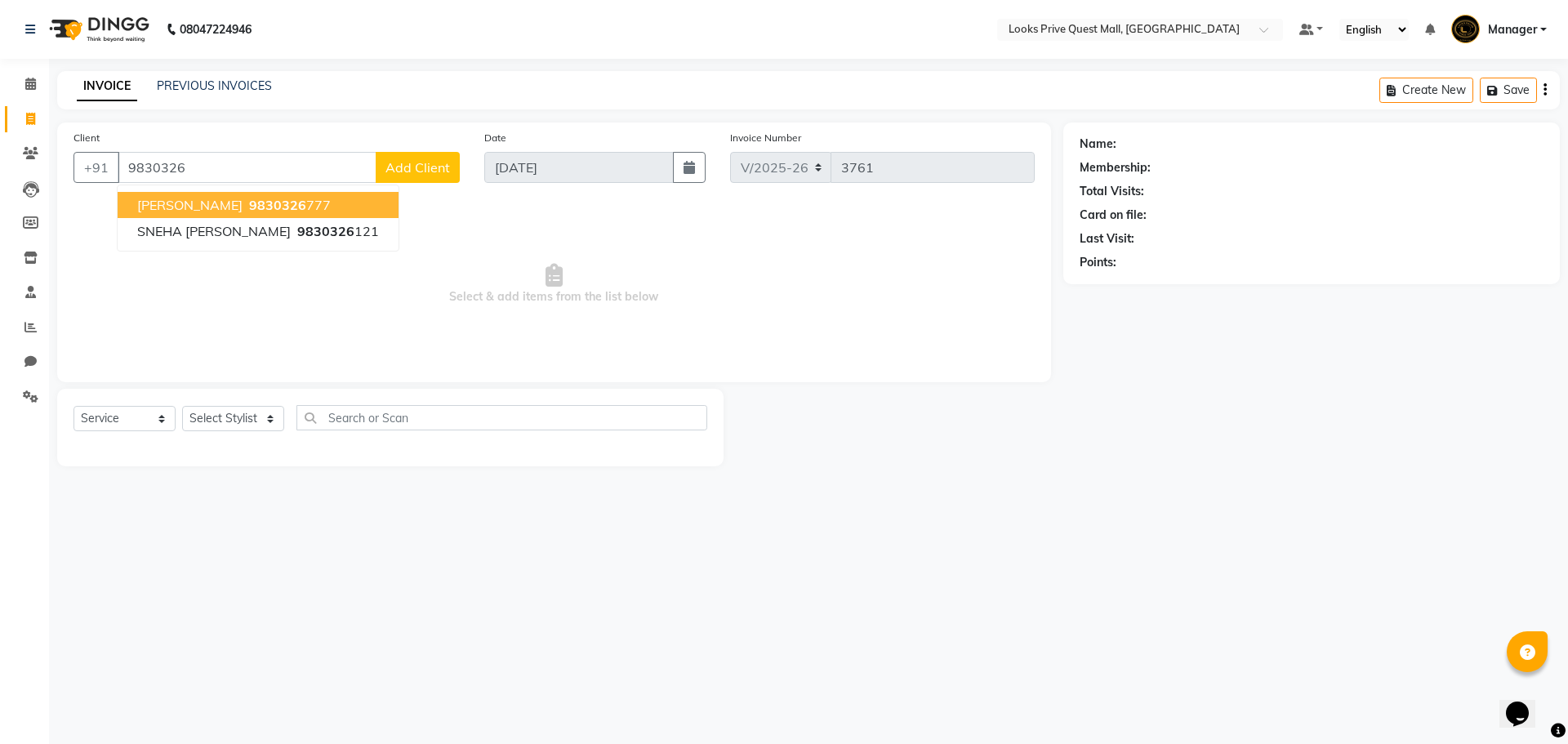
click at [249, 208] on span "9830326" at bounding box center [278, 204] width 57 height 17
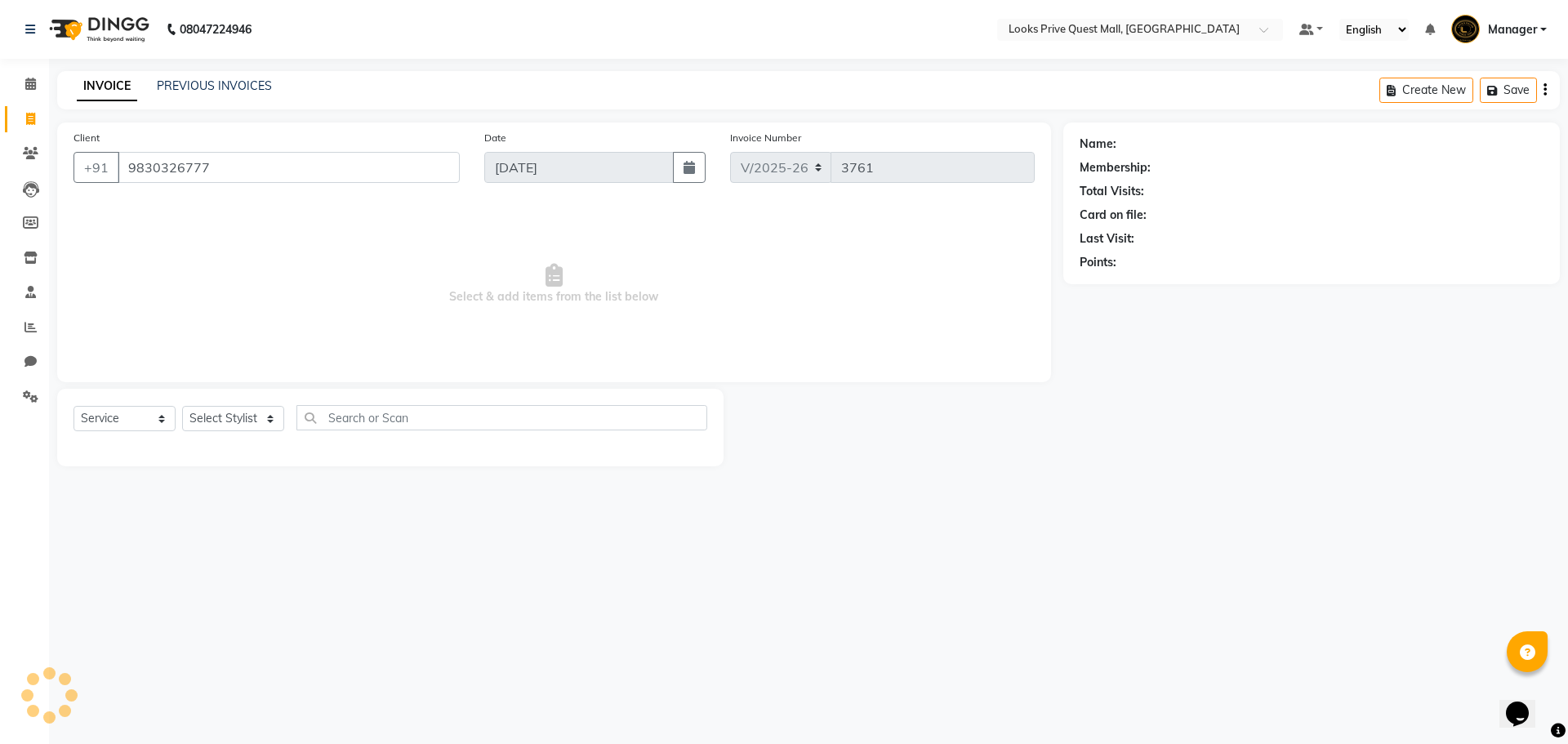
type input "9830326777"
select select "1: Object"
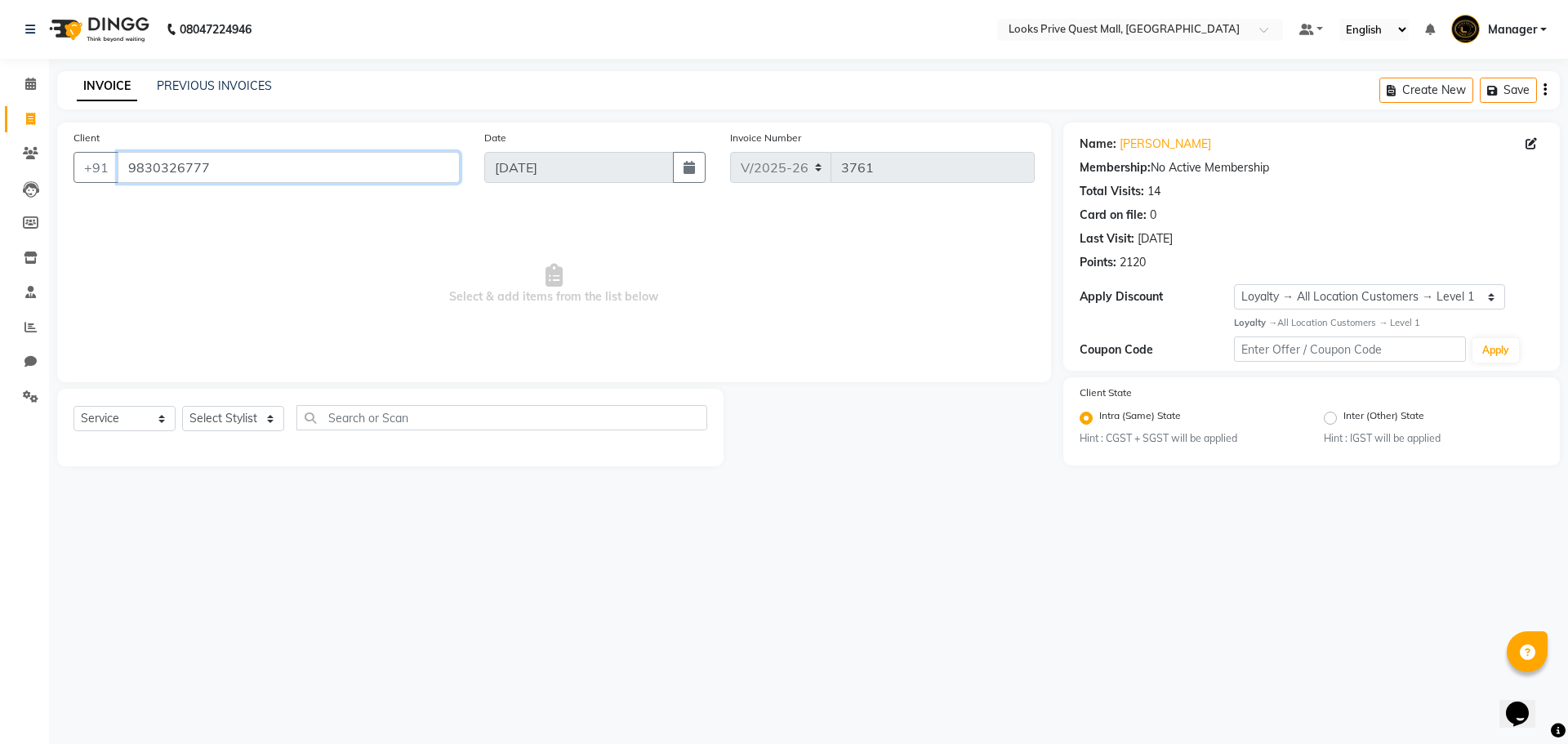
drag, startPoint x: 249, startPoint y: 174, endPoint x: 122, endPoint y: 174, distance: 127.0
click at [122, 174] on input "9830326777" at bounding box center [289, 167] width 342 height 31
click at [234, 414] on select "Select Stylist Arman Bapi Chhewang Counter_Sales Deepa Das Dipti Uppal Firoz Ku…" at bounding box center [233, 418] width 102 height 25
select select "46703"
click at [182, 406] on select "Select Stylist Arman Bapi Chhewang Counter_Sales Deepa Das Dipti Uppal Firoz Ku…" at bounding box center [233, 418] width 102 height 25
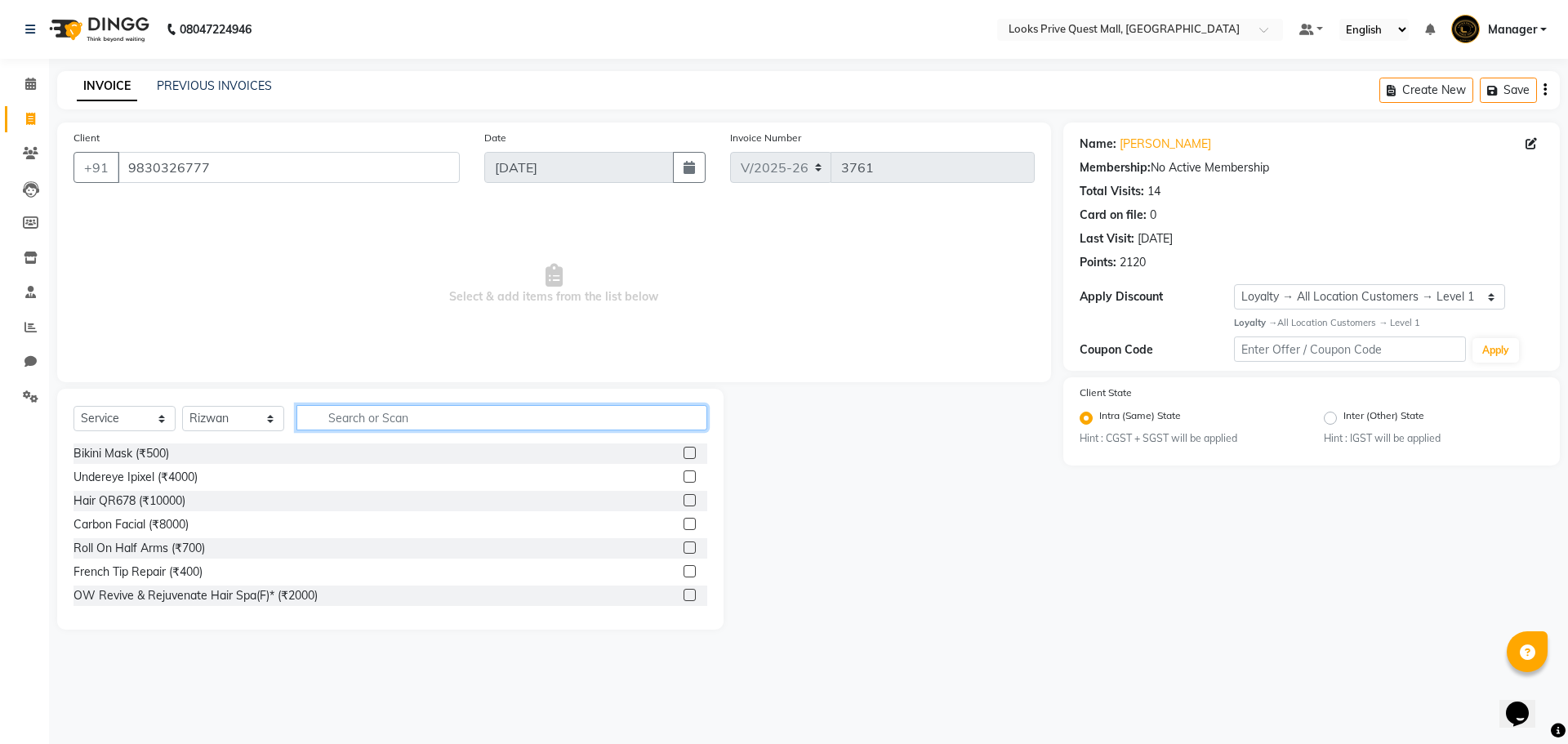
click at [387, 418] on input "text" at bounding box center [502, 417] width 411 height 25
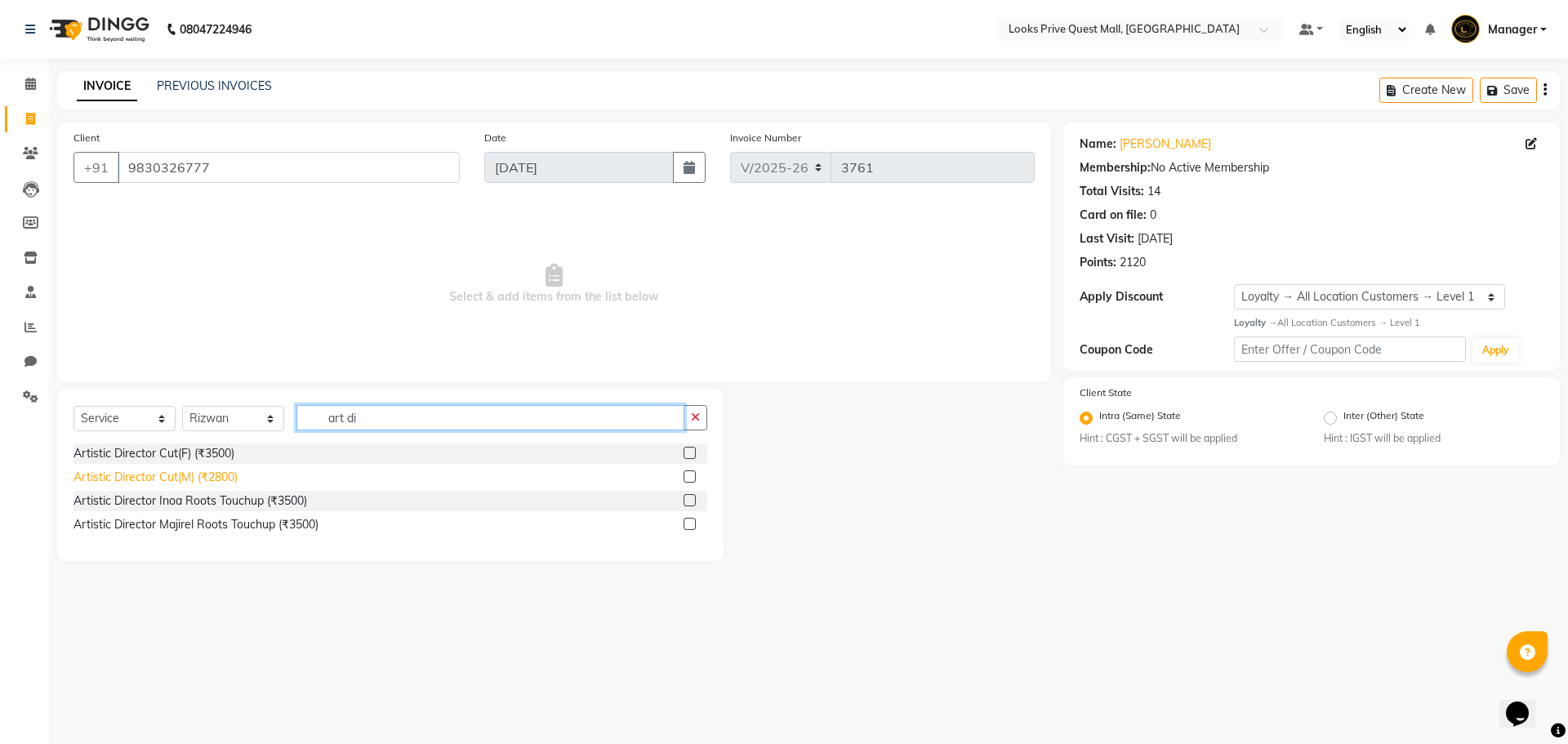
type input "art di"
click at [220, 480] on div "Artistic Director Cut(M) (₹2800)" at bounding box center [156, 477] width 164 height 18
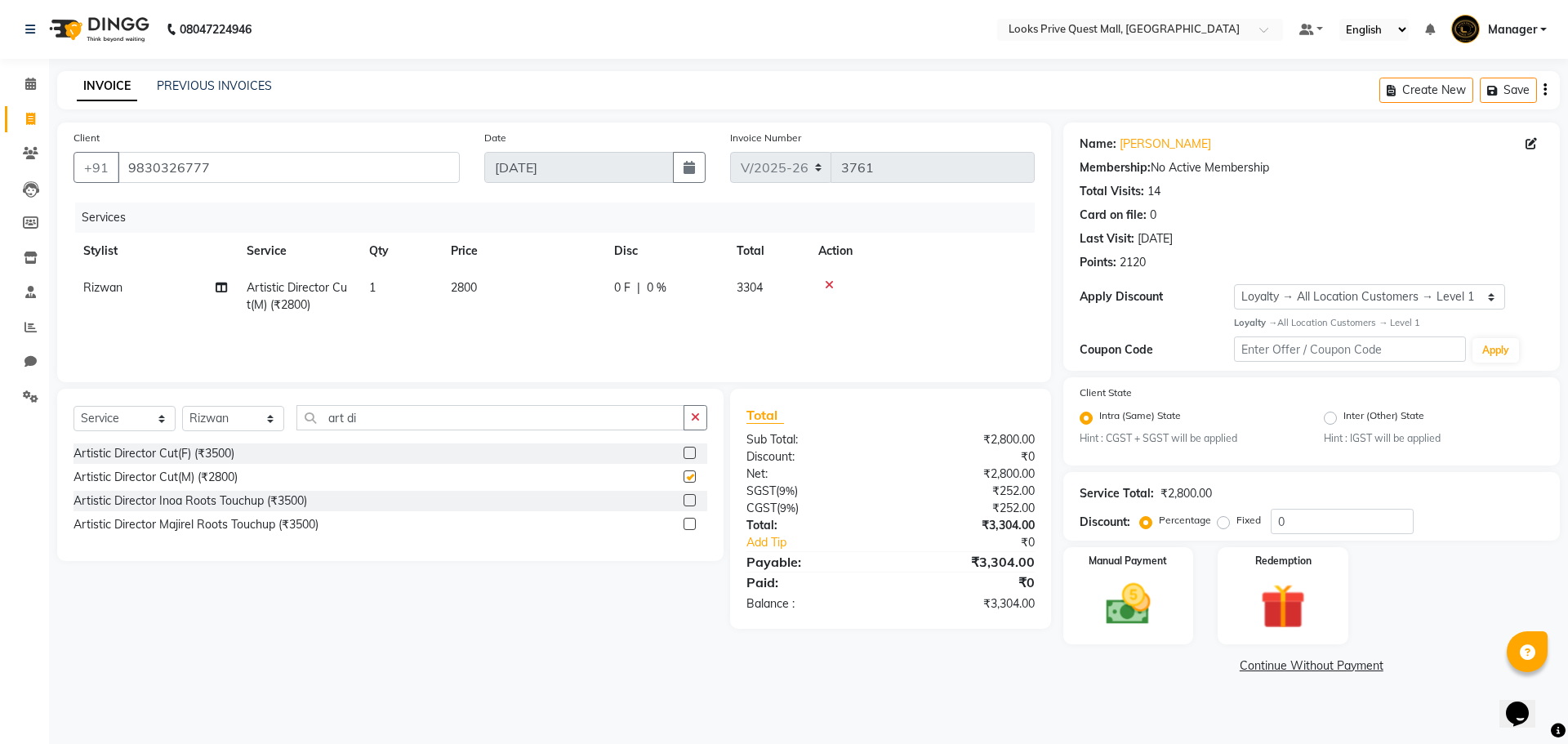
checkbox input "false"
click at [516, 277] on td "2800" at bounding box center [522, 295] width 163 height 54
select select "46703"
drag, startPoint x: 536, startPoint y: 288, endPoint x: 396, endPoint y: 302, distance: 140.7
click at [396, 302] on tr "Arman Bapi Chhewang Counter_Sales Deepa Das Dipti Uppal Firoz Ku Lin_Lily Manag…" at bounding box center [554, 303] width 962 height 69
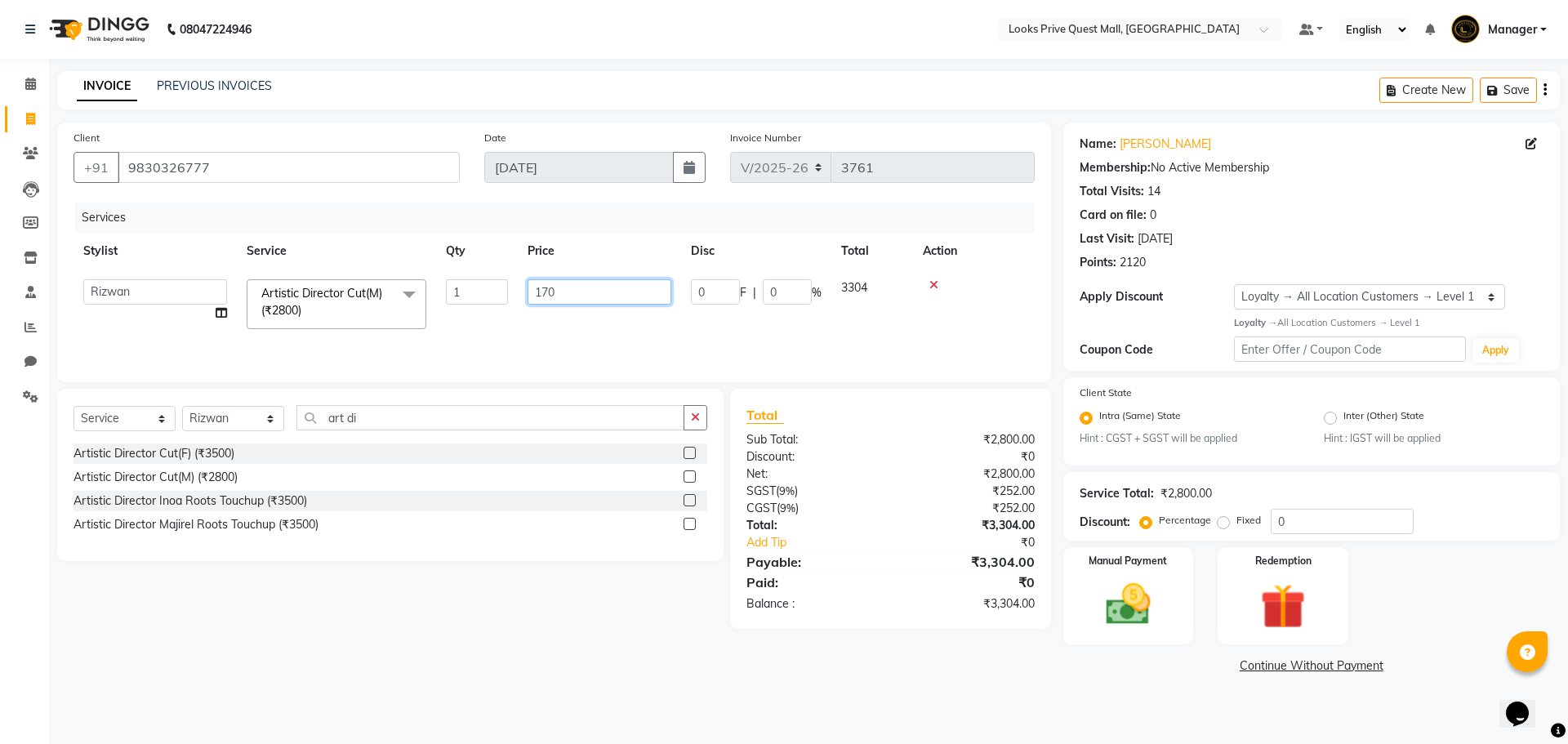
type input "1700"
click at [465, 334] on div "Services Stylist Service Qty Price Disc Total Action Rizwan Artistic Director C…" at bounding box center [554, 284] width 962 height 163
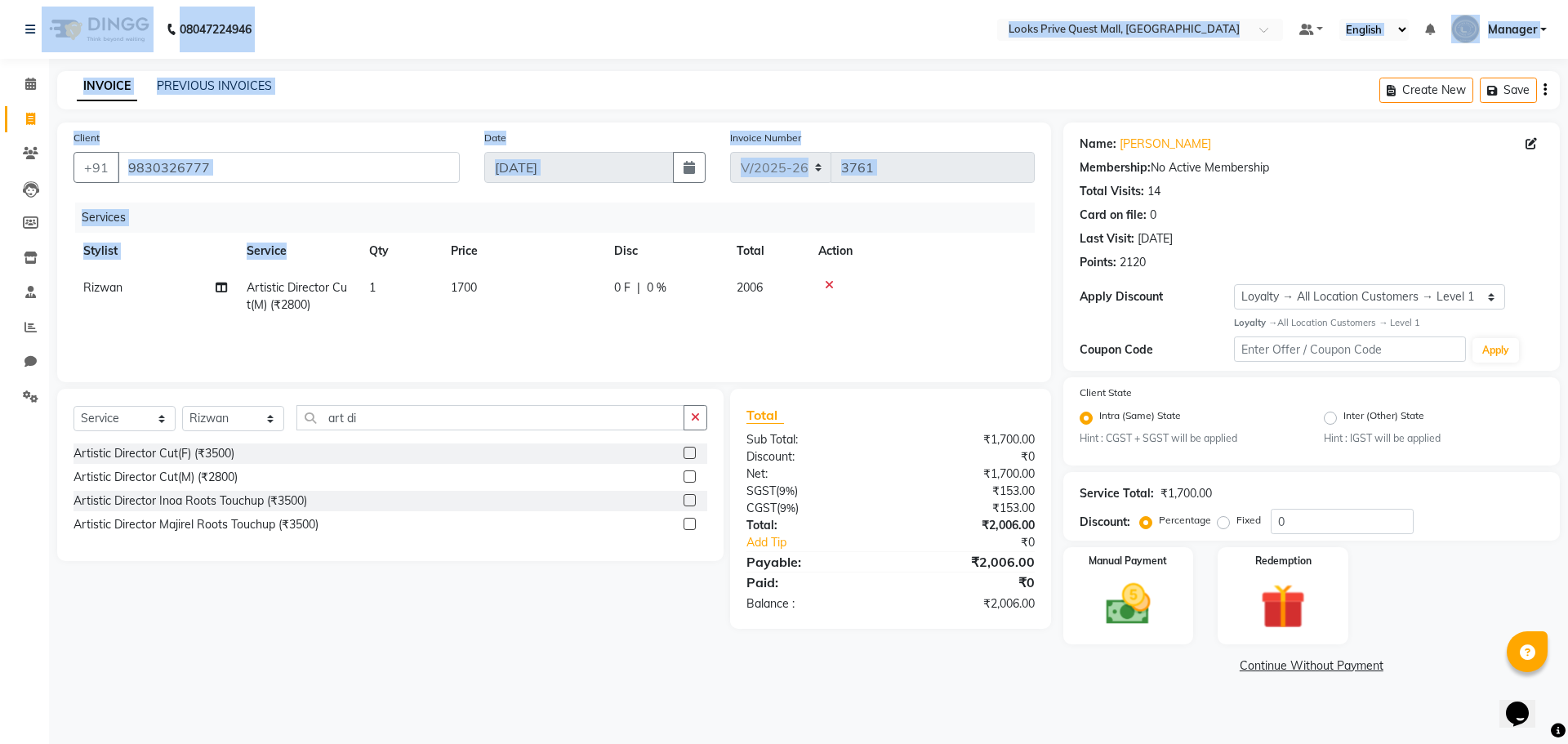
drag, startPoint x: 0, startPoint y: 9, endPoint x: 336, endPoint y: 296, distance: 441.9
click at [325, 272] on app-home "08047224946 Select Location × Looks Prive Quest Mall, Kolkata Default Panel My …" at bounding box center [784, 351] width 1568 height 702
click at [376, 328] on div "Services Stylist Service Qty Price Disc Total Action Rizwan Artistic Director C…" at bounding box center [554, 284] width 962 height 163
drag, startPoint x: 0, startPoint y: 26, endPoint x: 426, endPoint y: 308, distance: 510.9
click at [426, 308] on app-home "08047224946 Select Location × Looks Prive Quest Mall, Kolkata Default Panel My …" at bounding box center [784, 351] width 1568 height 702
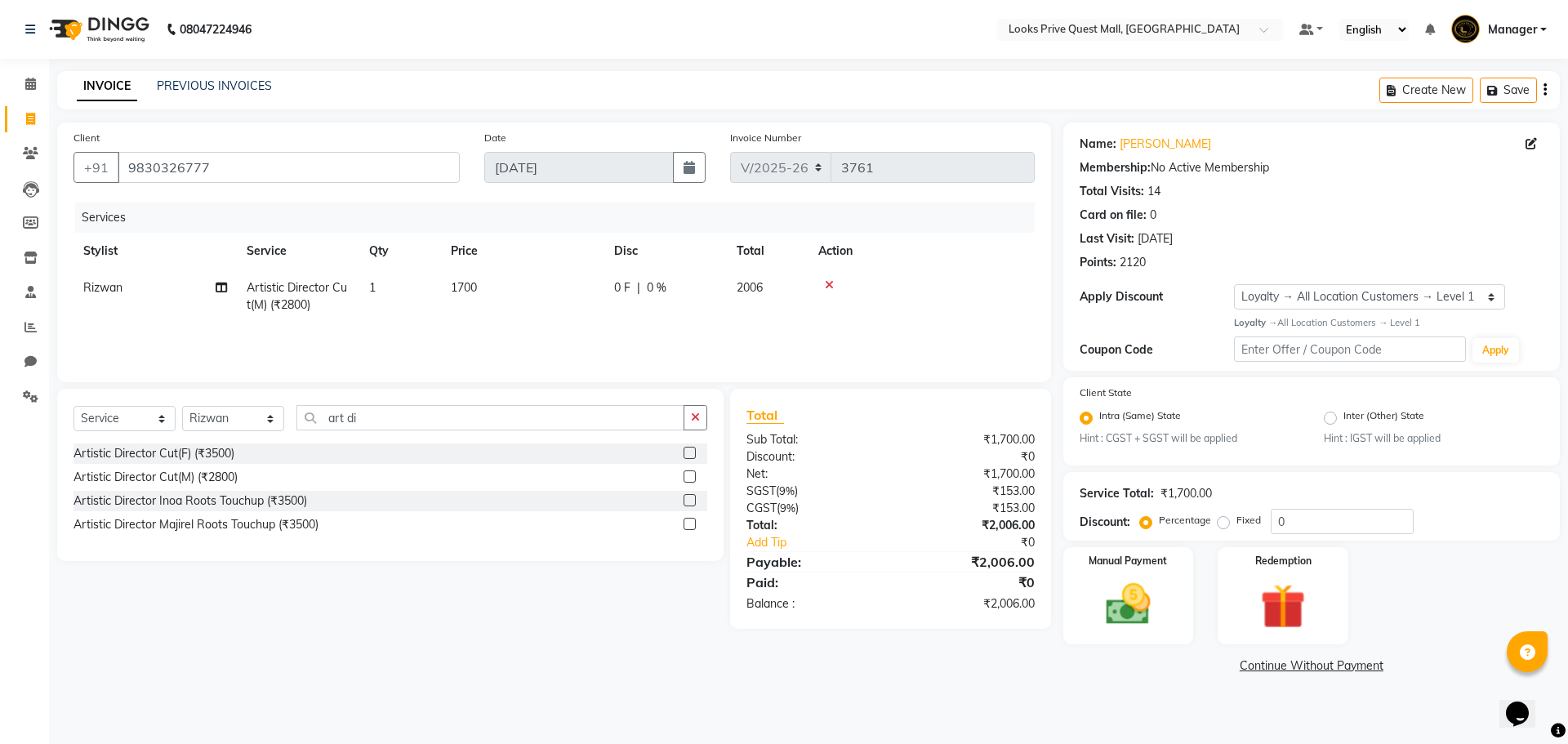
click at [436, 692] on main "INVOICE PREVIOUS INVOICES Create New Save Client +91 9830326777 Date 03-09-2025…" at bounding box center [808, 386] width 1519 height 631
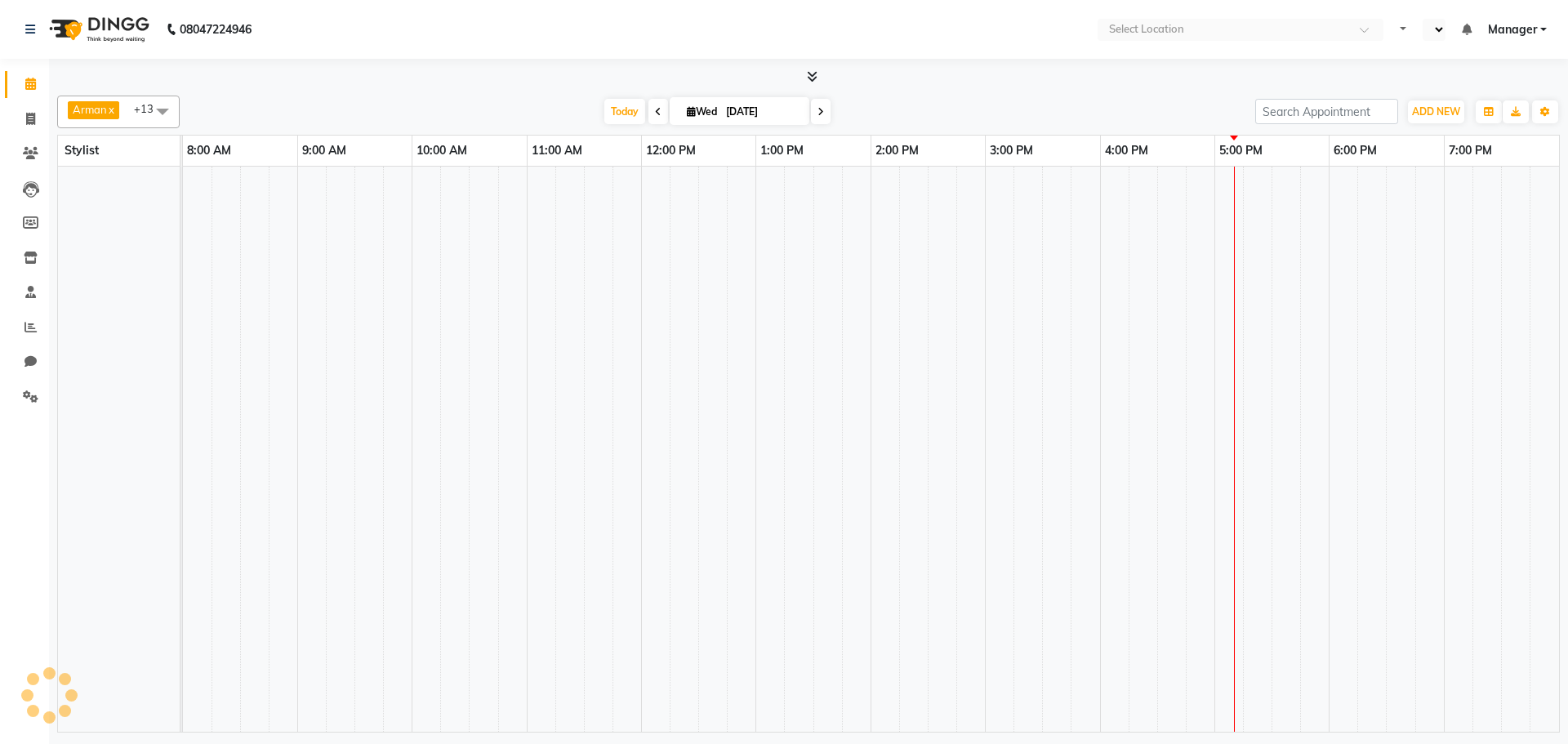
select select "en"
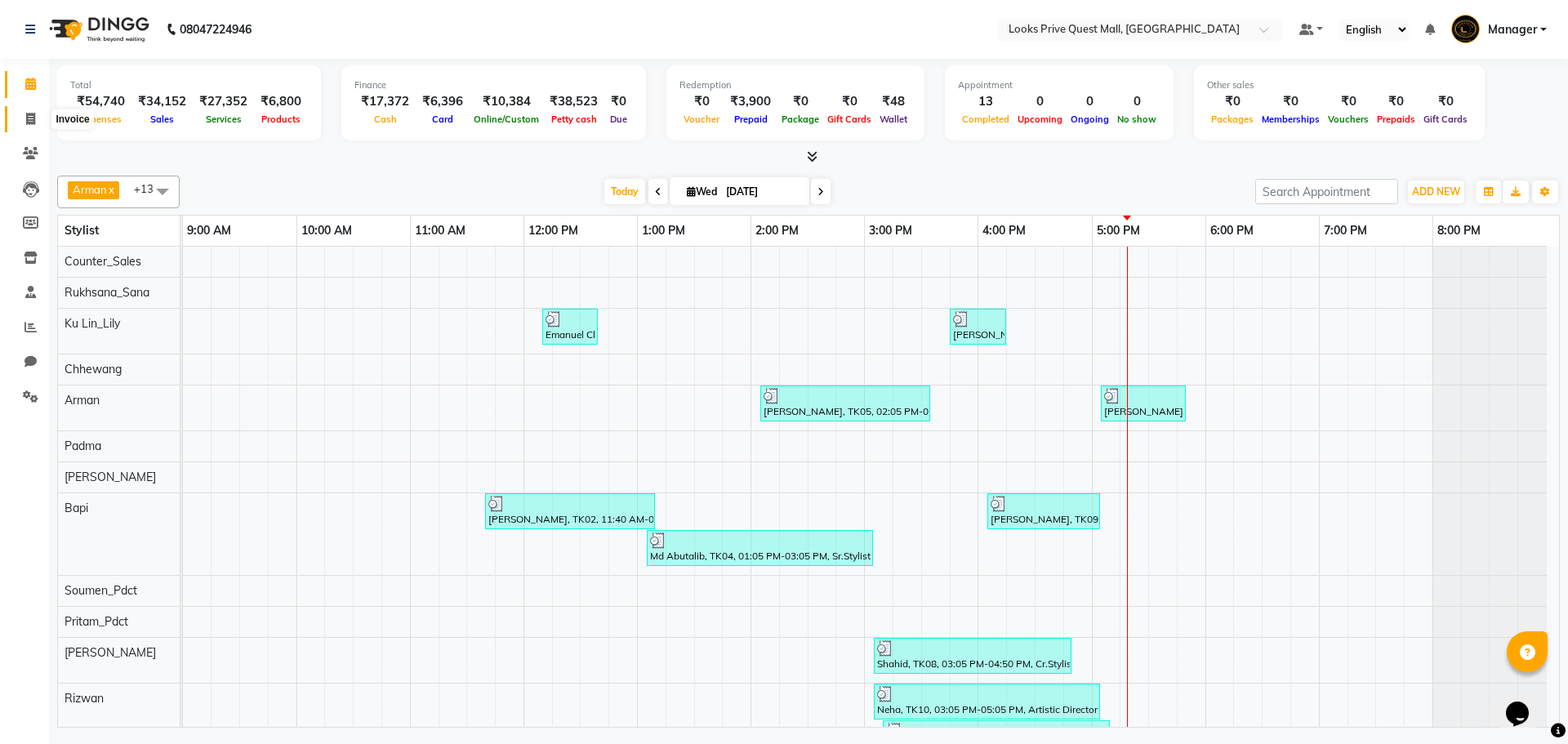
click at [40, 119] on span at bounding box center [30, 119] width 28 height 19
select select "service"
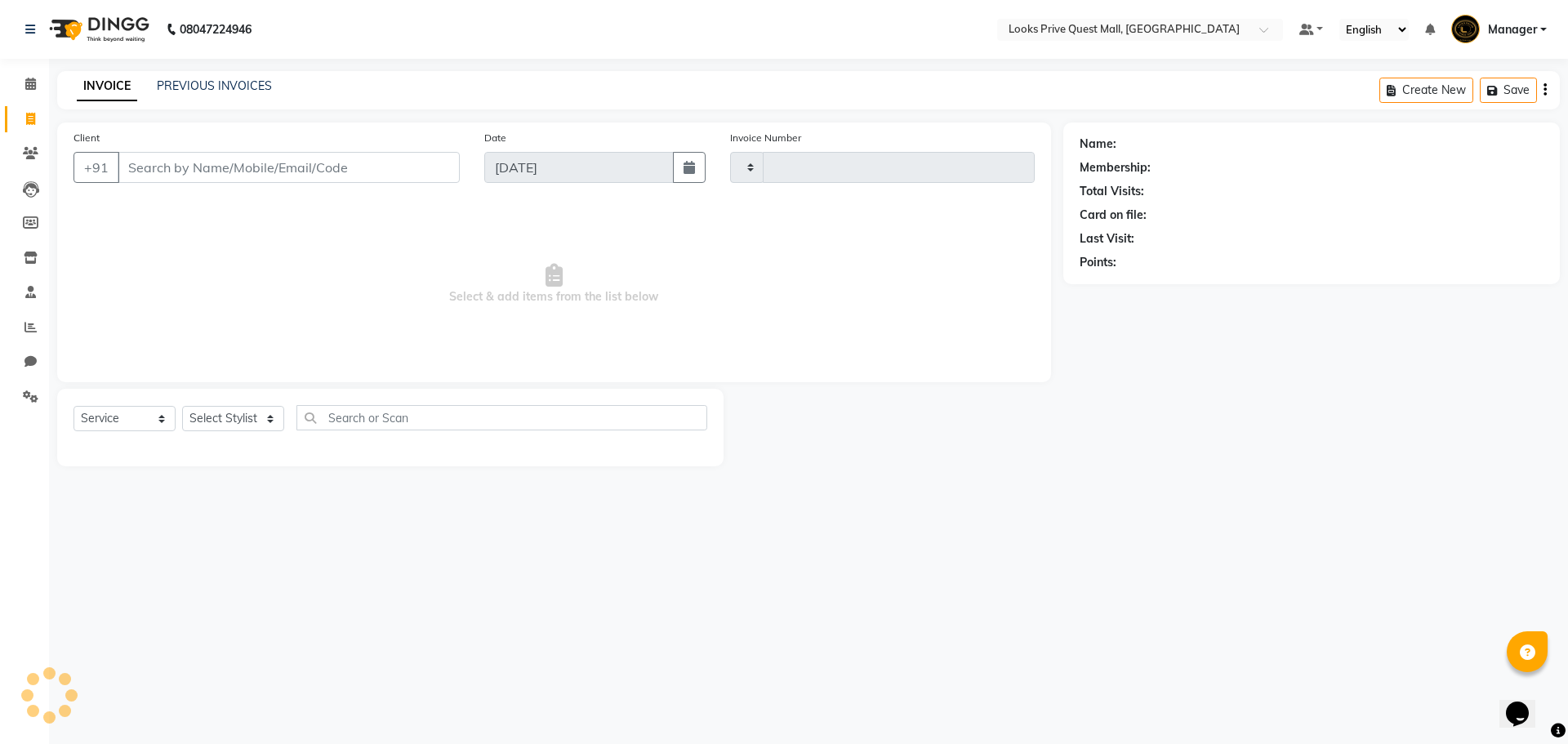
type input "3759"
select select "6141"
click at [206, 75] on div "INVOICE PREVIOUS INVOICES Create New Save" at bounding box center [808, 90] width 1502 height 38
click at [207, 85] on link "PREVIOUS INVOICES" at bounding box center [214, 85] width 115 height 15
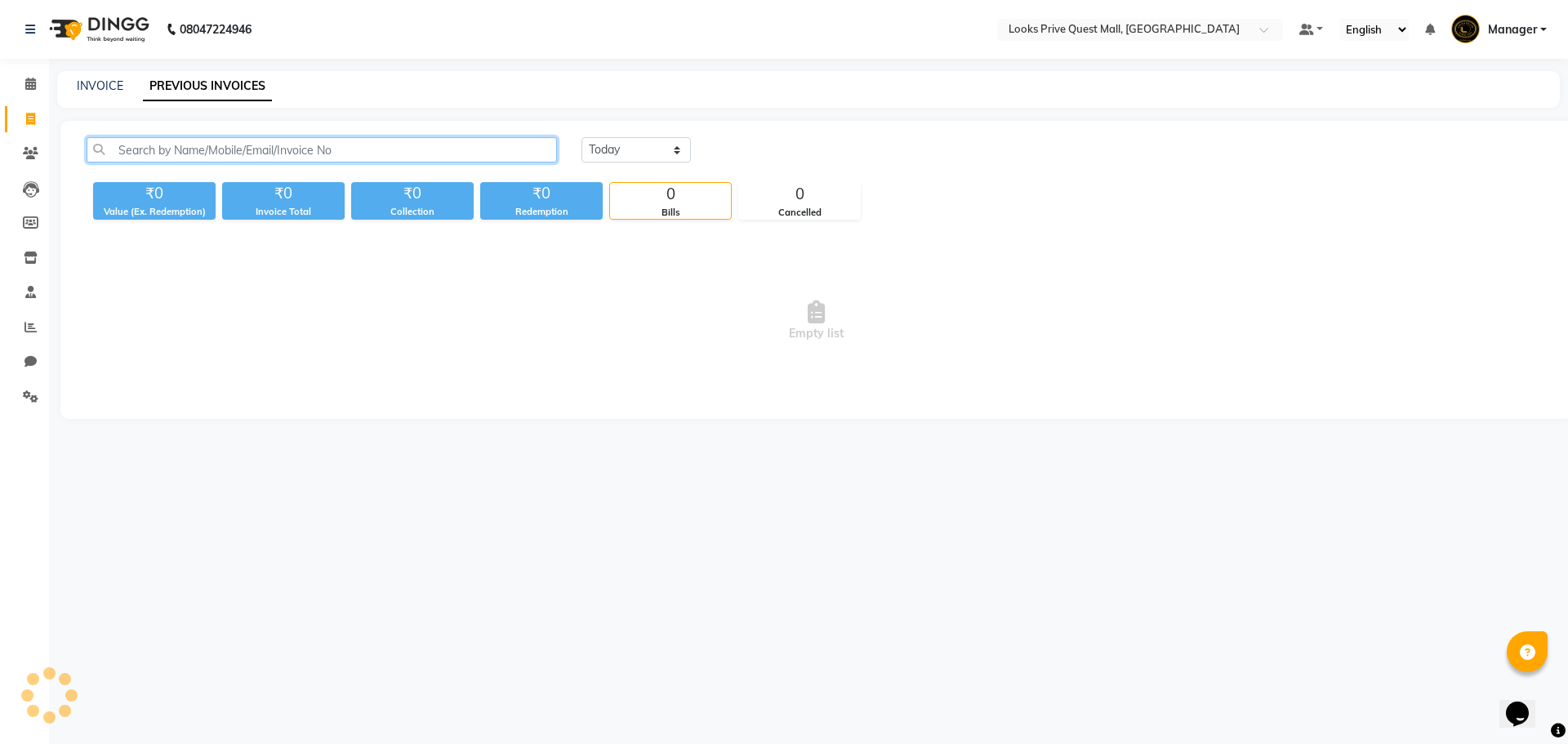
click at [186, 153] on input "text" at bounding box center [321, 150] width 470 height 25
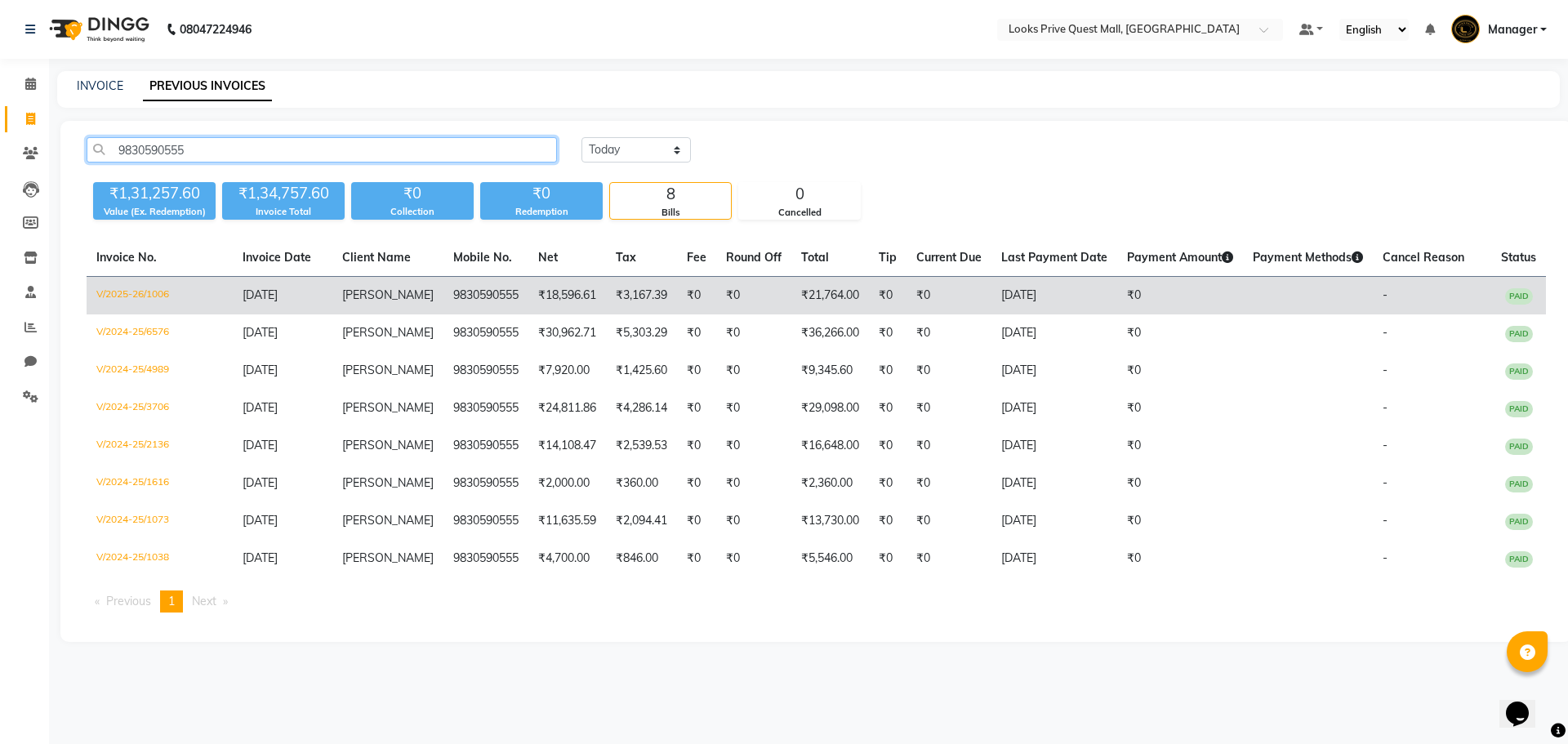
type input "9830590555"
click at [145, 289] on td "V/2025-26/1006" at bounding box center [158, 295] width 146 height 38
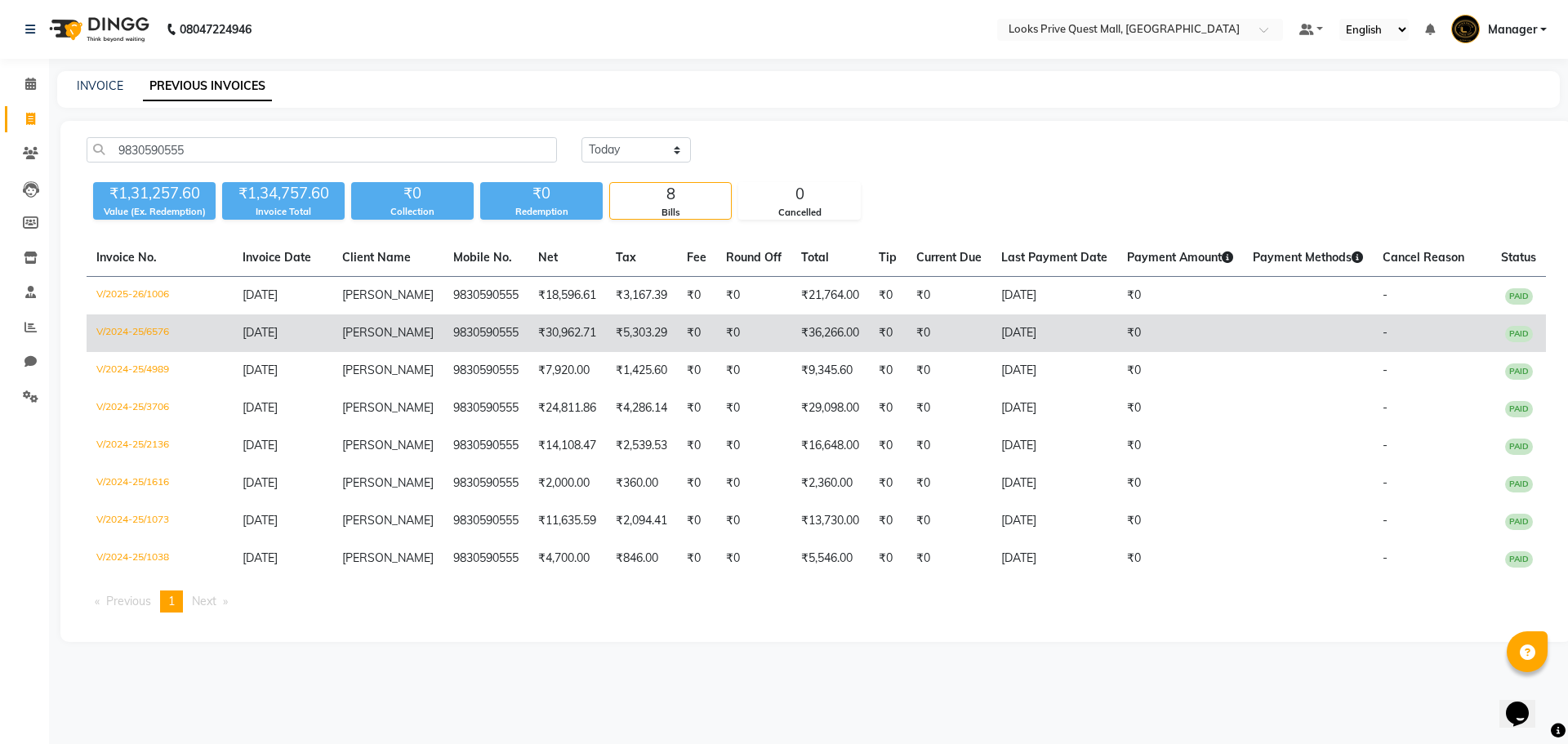
click at [145, 325] on td "V/2024-25/6576" at bounding box center [158, 332] width 146 height 37
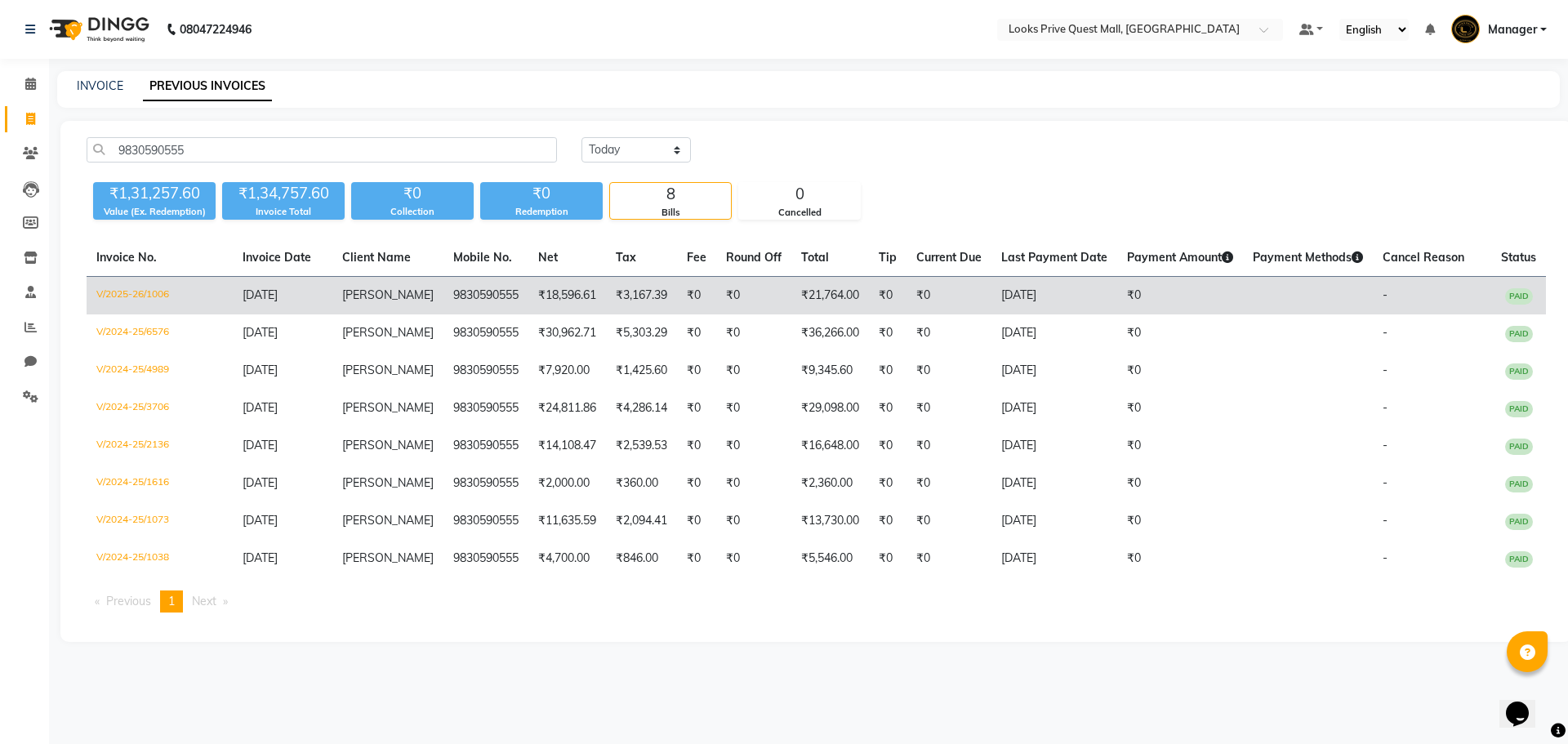
click at [150, 298] on td "V/2025-26/1006" at bounding box center [158, 295] width 146 height 38
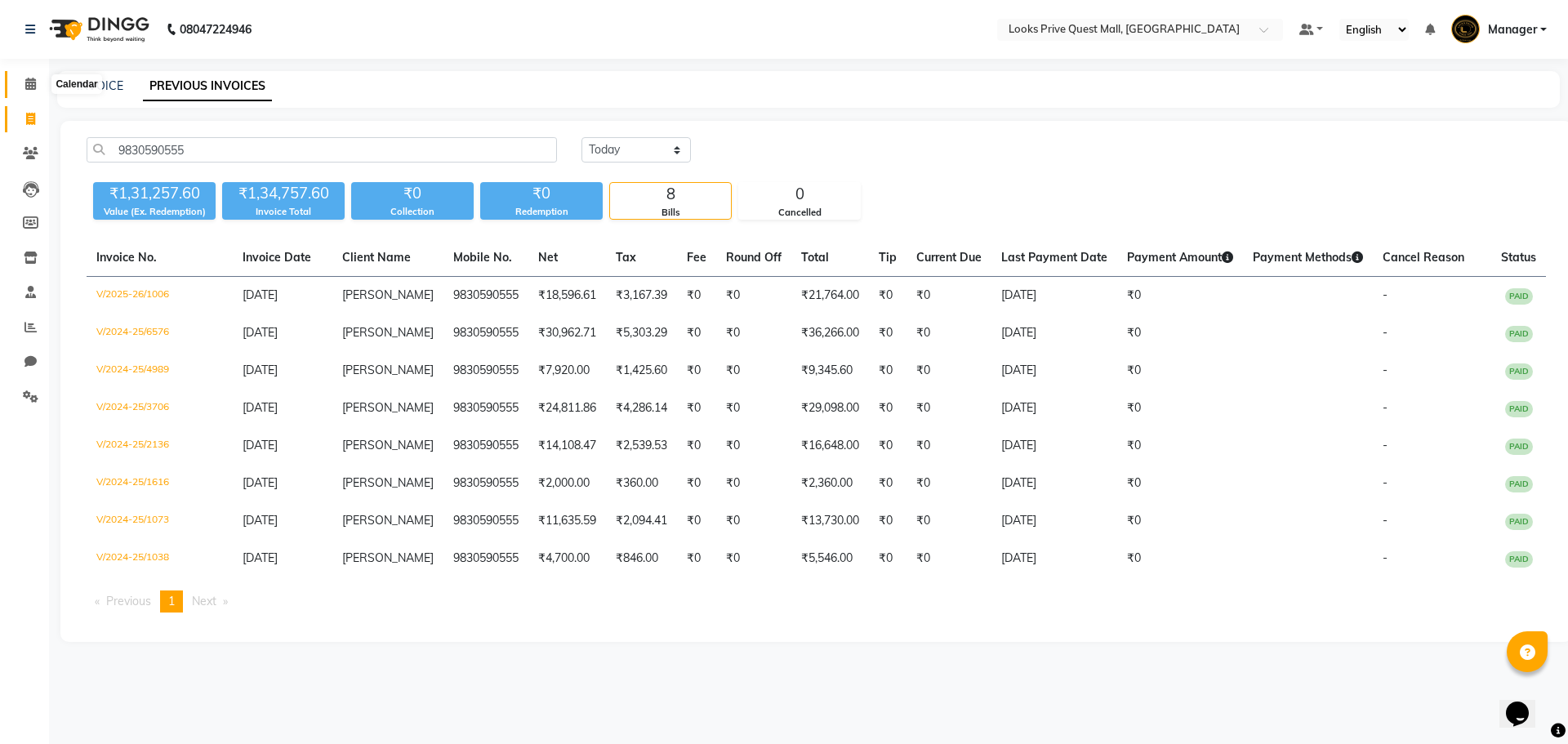
click at [29, 76] on span at bounding box center [30, 84] width 28 height 19
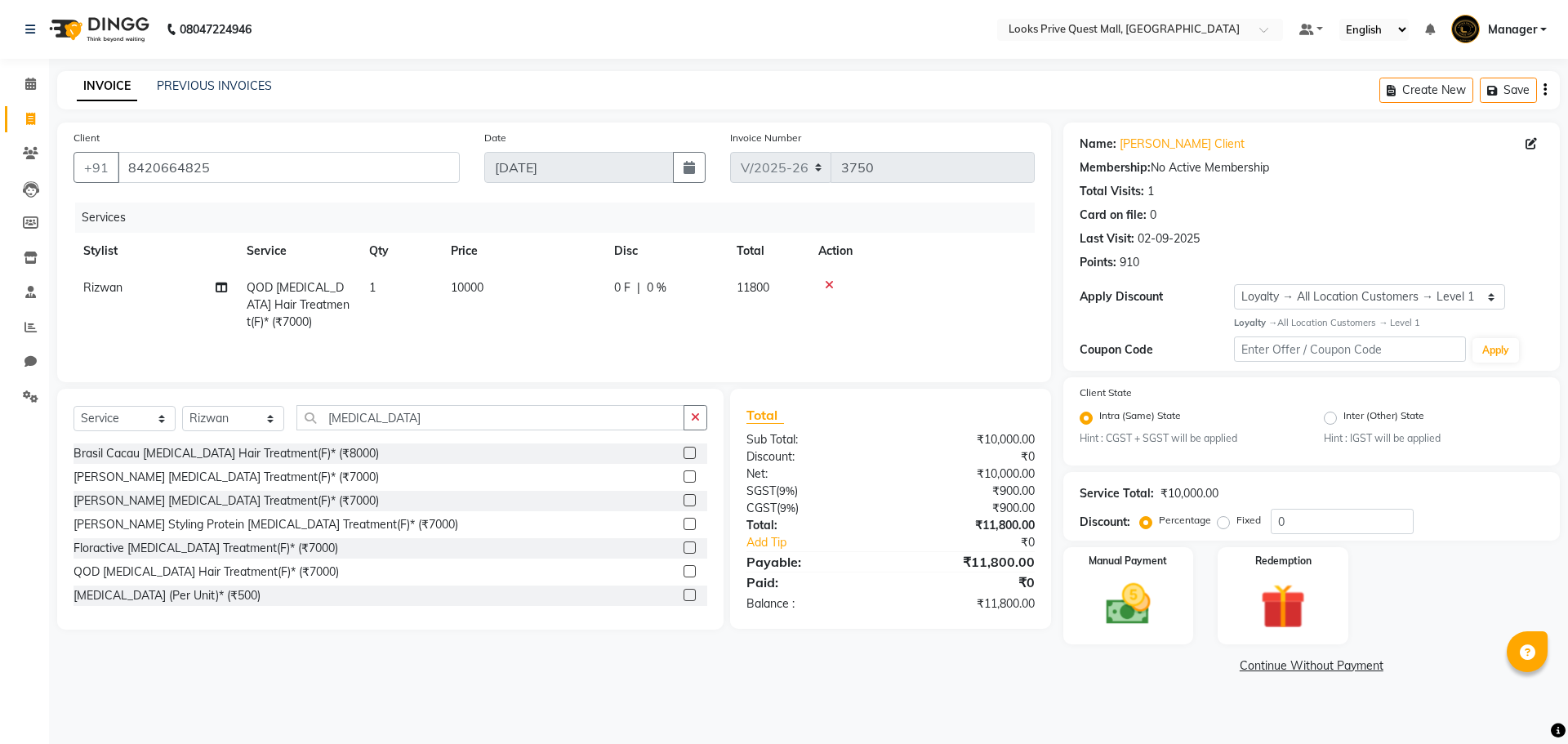
select select "6141"
select select "service"
select select "46703"
select select "1: Object"
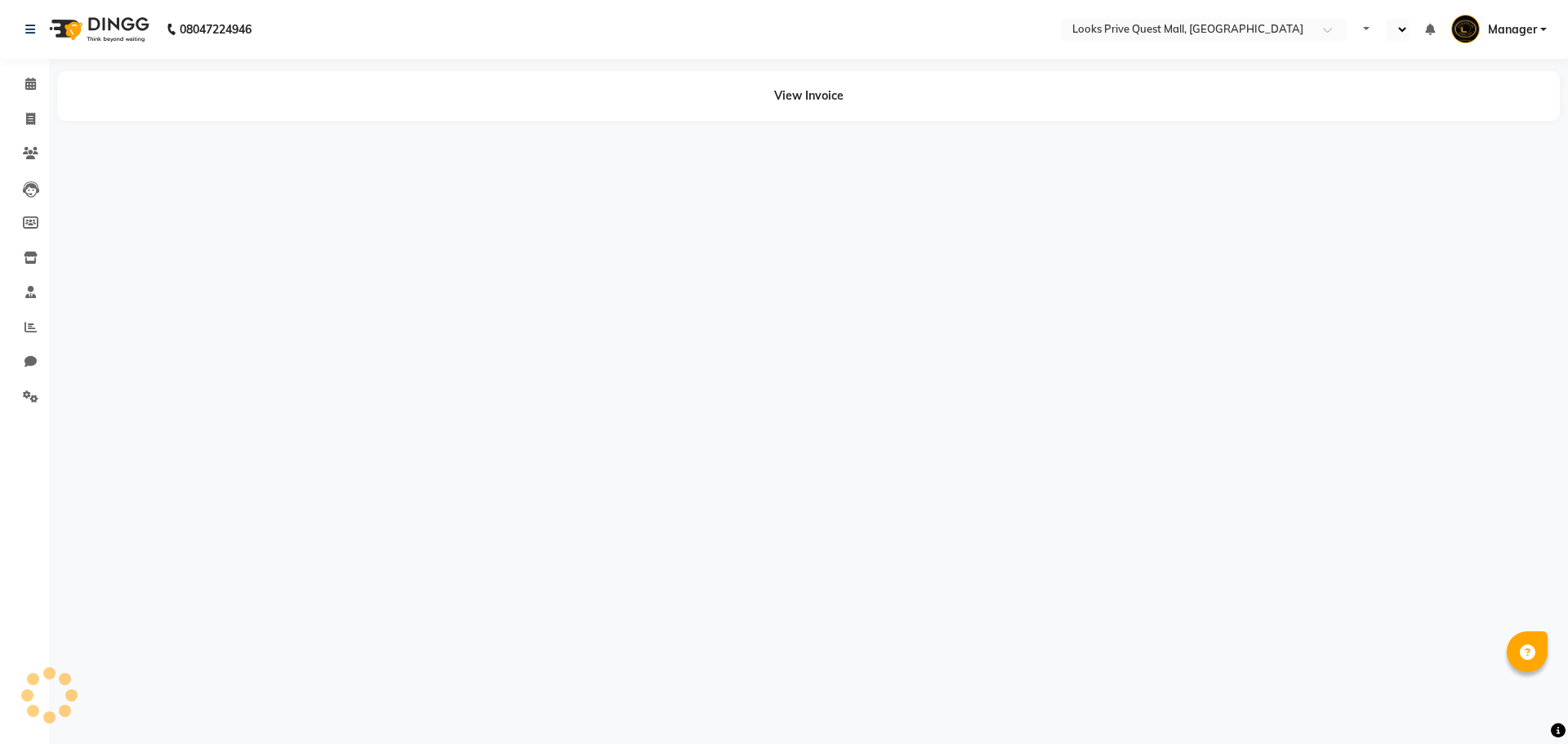
select select "en"
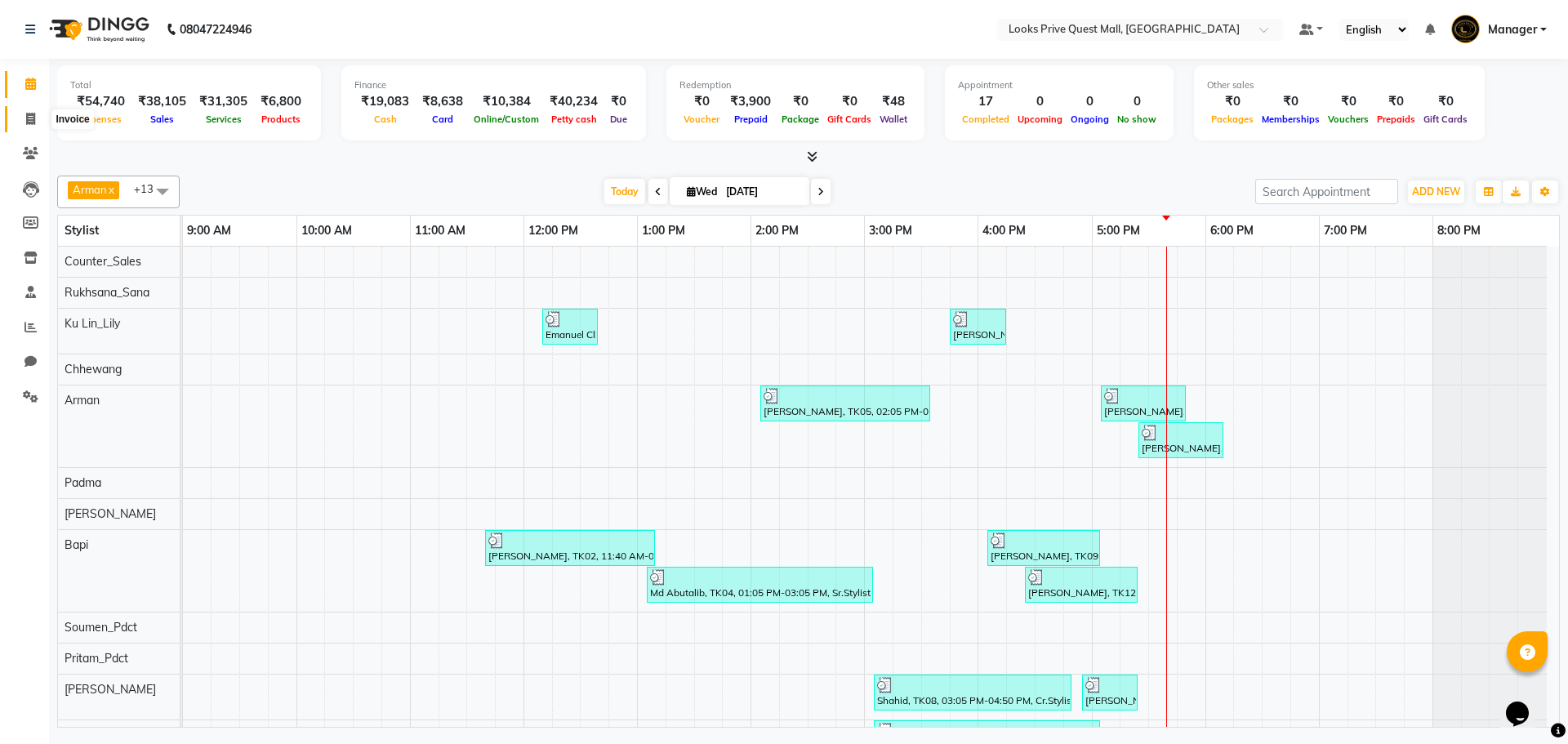
drag, startPoint x: 27, startPoint y: 126, endPoint x: 57, endPoint y: 121, distance: 30.4
click at [27, 126] on span at bounding box center [30, 119] width 28 height 19
select select "service"
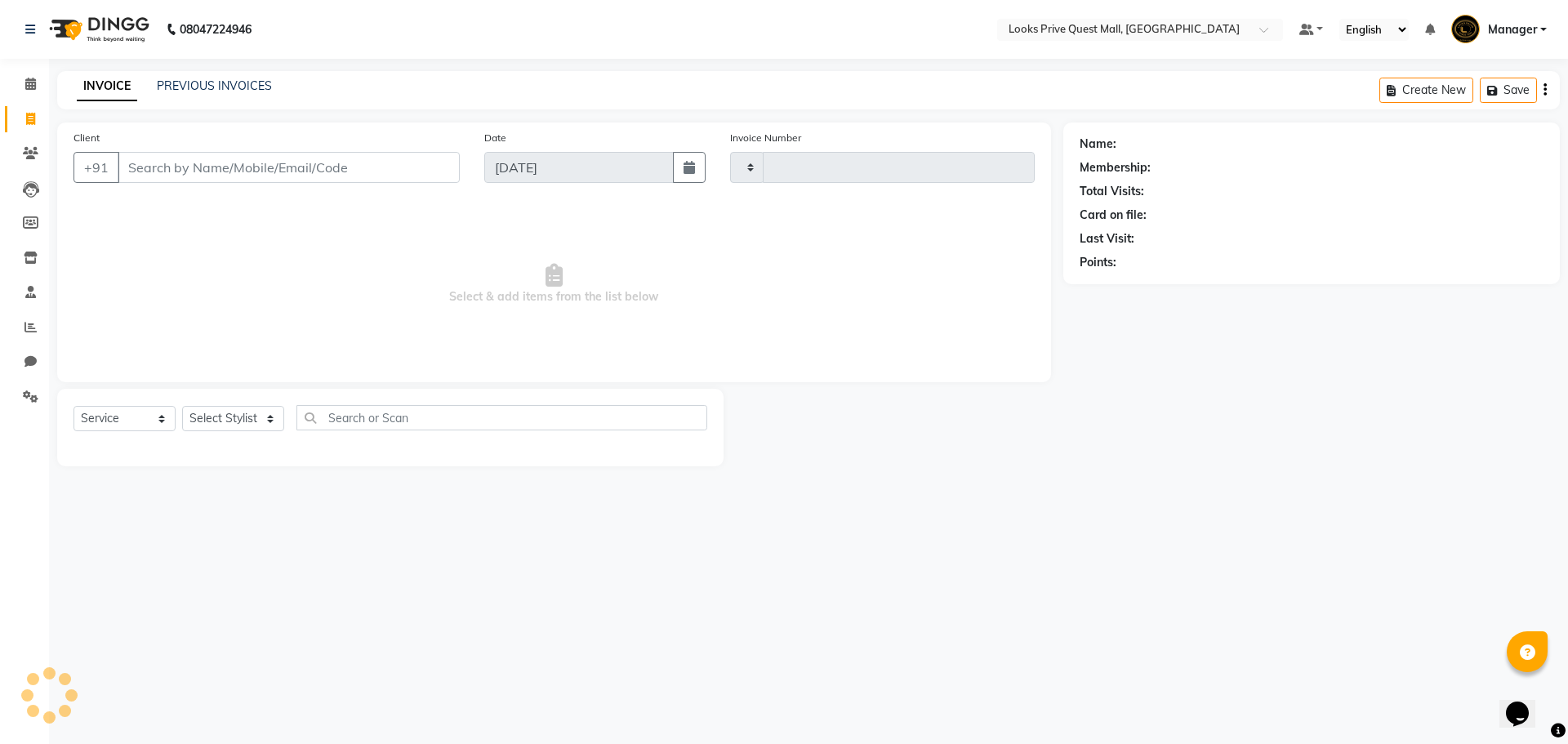
type input "3761"
select select "6141"
click at [165, 85] on link "PREVIOUS INVOICES" at bounding box center [214, 85] width 115 height 15
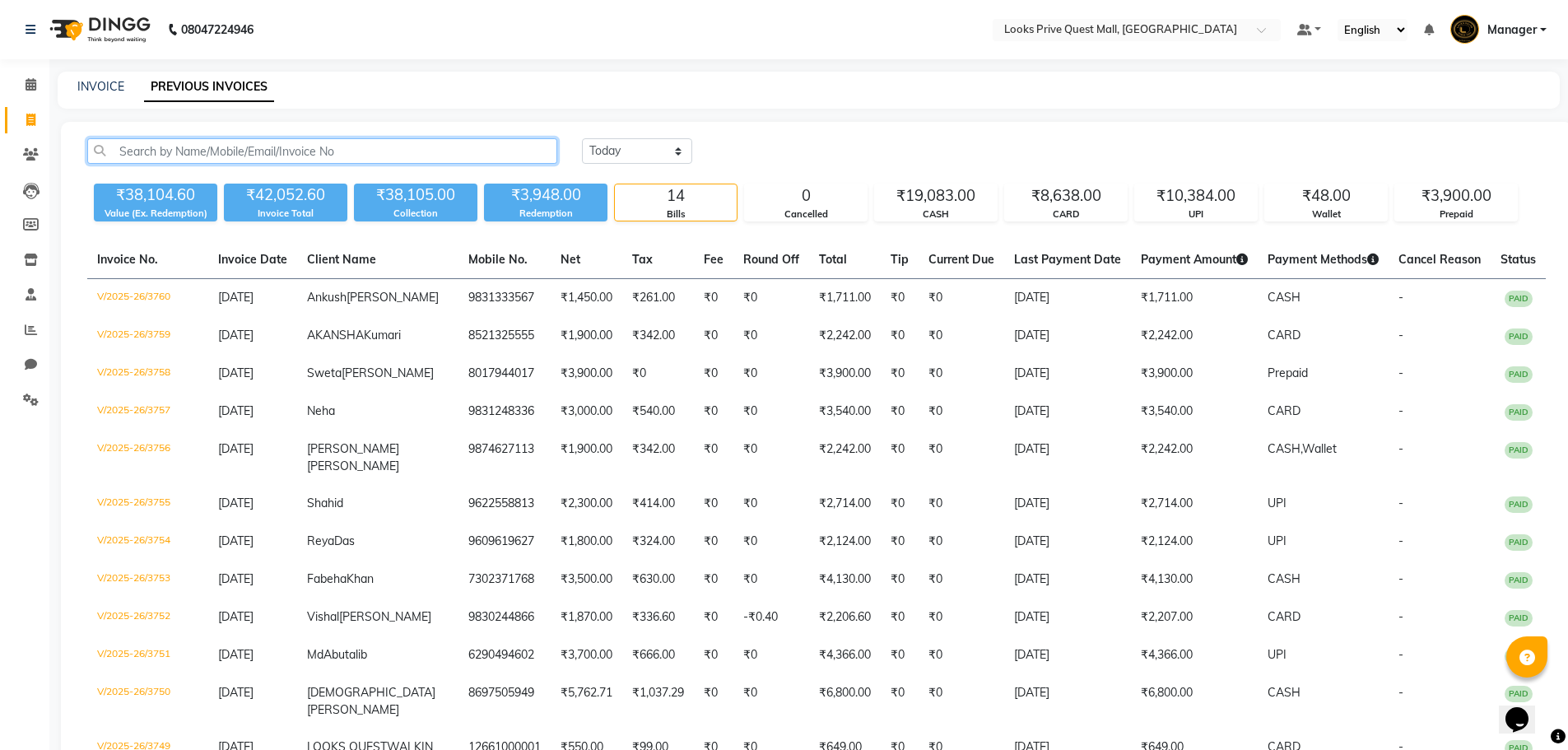
click at [165, 154] on input "text" at bounding box center [321, 151] width 470 height 26
paste input "9830326777"
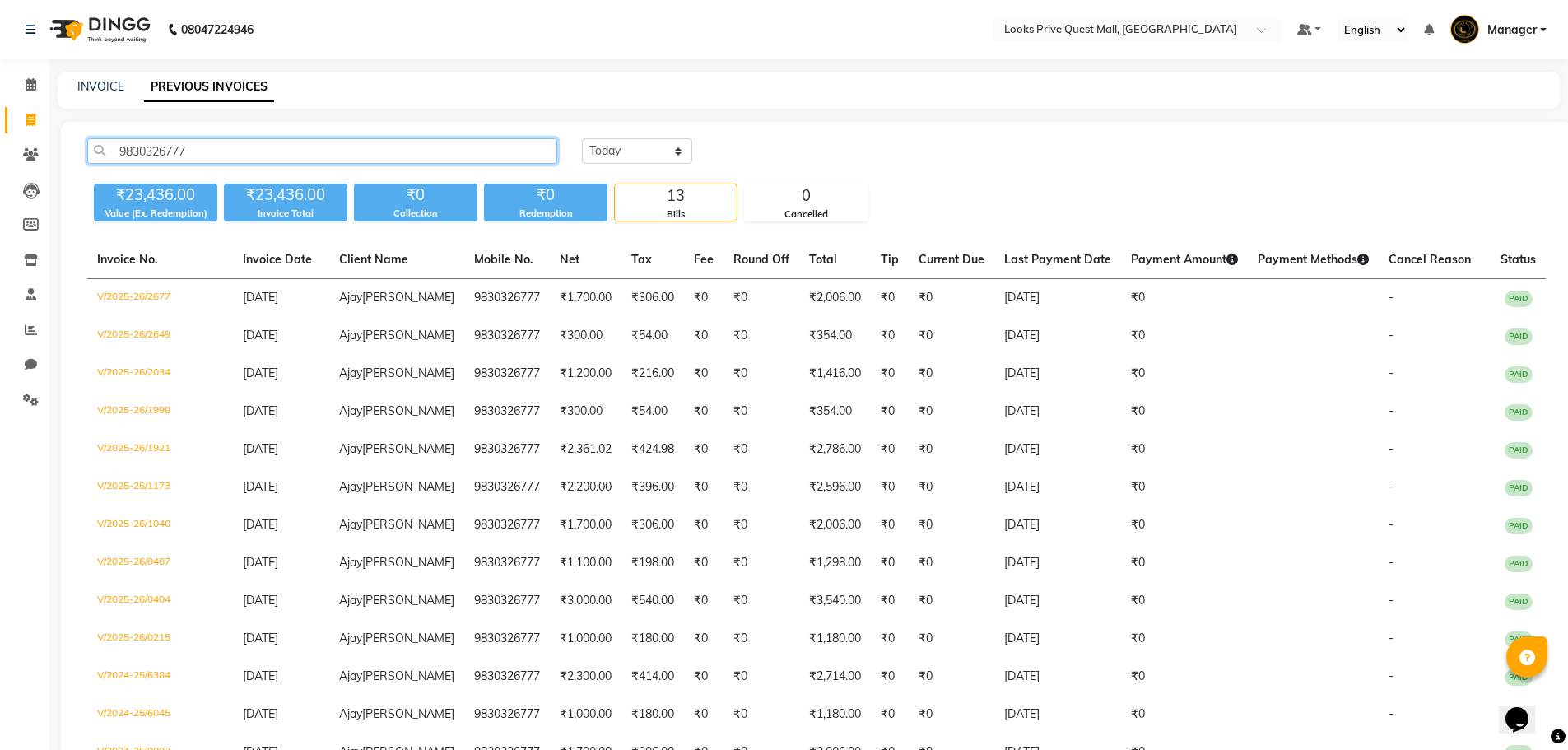
type input "9830326777"
click at [24, 92] on span at bounding box center [31, 85] width 29 height 19
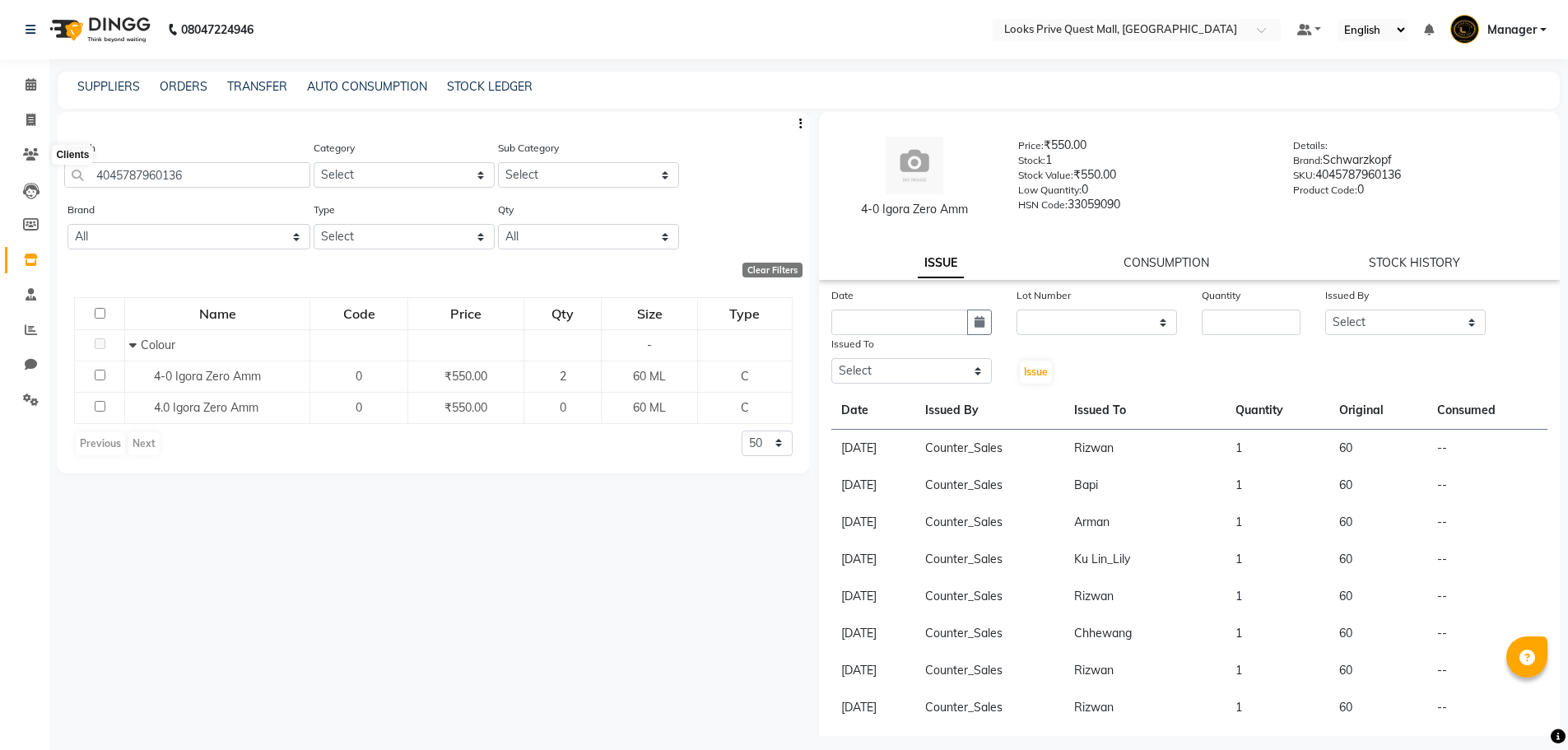
select select
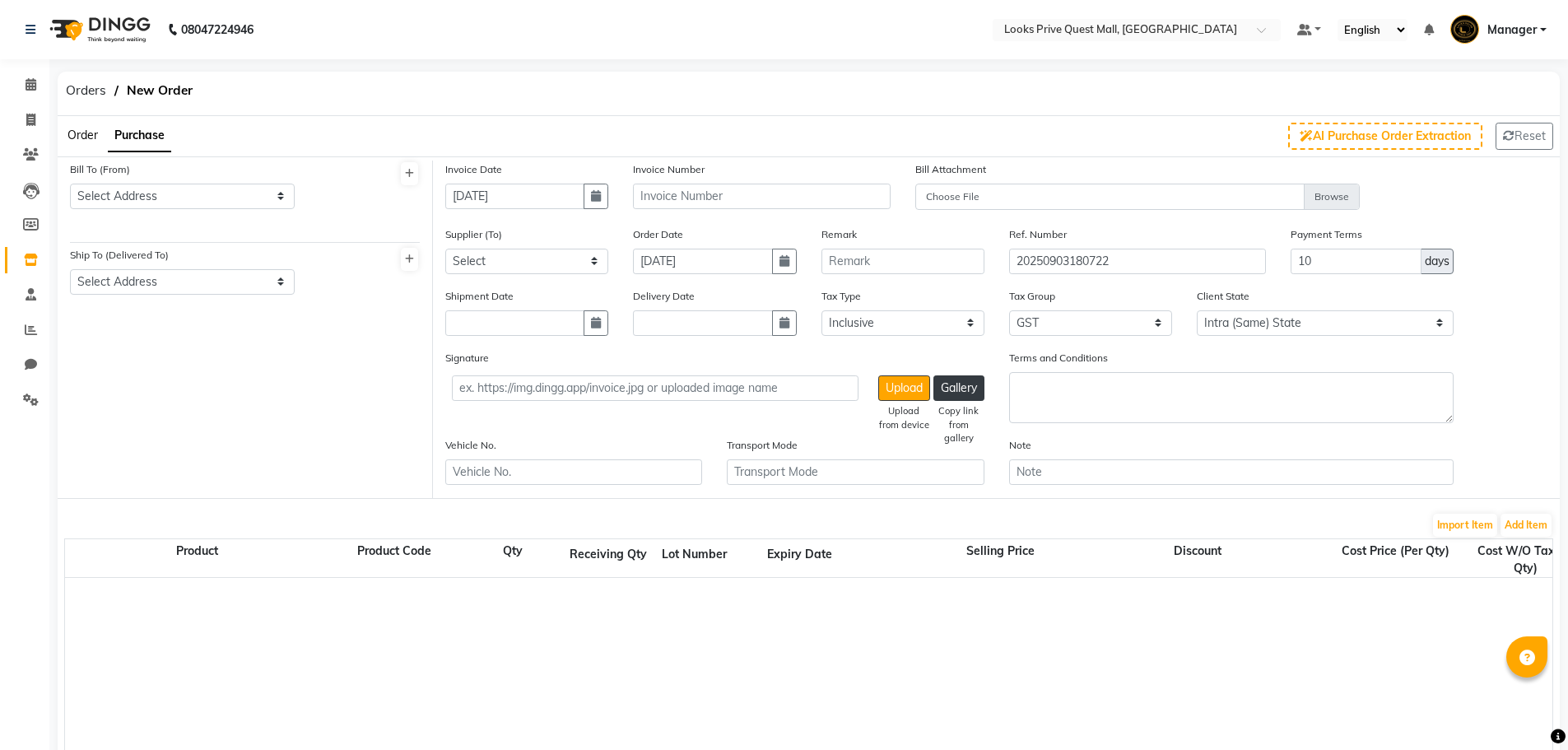
select select "true"
select select "2667"
drag, startPoint x: 0, startPoint y: 0, endPoint x: 200, endPoint y: 190, distance: 275.9
click at [200, 190] on select "Select Address M/S SHASHIMAA INC (LOOKS SALON QUEST MALL) SHOP [STREET_ADDRESS]…" at bounding box center [182, 196] width 225 height 26
select select "1139"
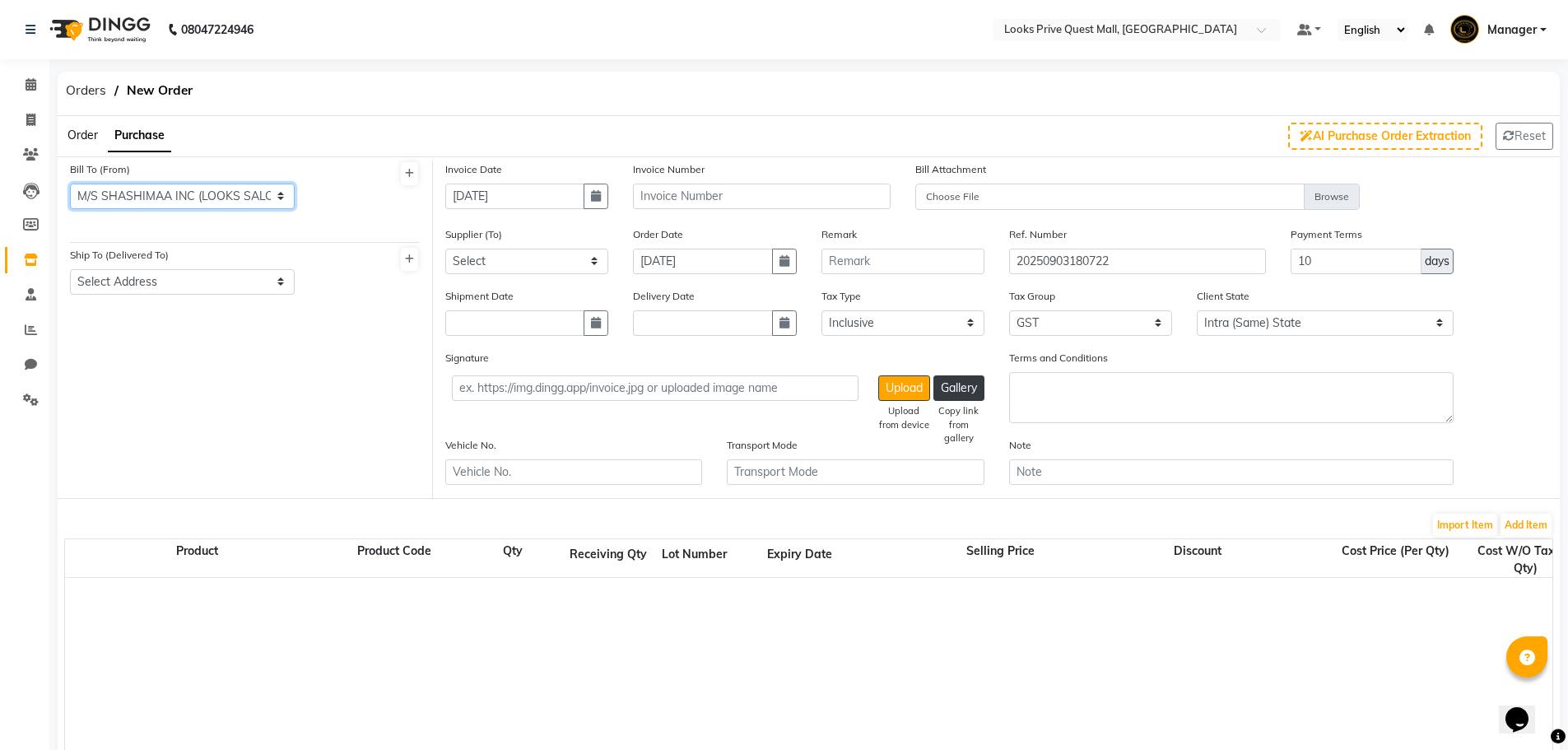
click at [70, 183] on select "Select Address M/S SHASHIMAA INC (LOOKS SALON QUEST MALL) SHOP [STREET_ADDRESS]…" at bounding box center [182, 196] width 225 height 26
click at [224, 278] on select "Select Address M/S SHASHIMAA INC (LOOKS SALON QUEST MALL) SHOP NO:324A, 33 BECK…" at bounding box center [182, 282] width 225 height 26
select select "1140"
click at [70, 269] on select "Select Address M/S SHASHIMAA INC (LOOKS SALON QUEST MALL) SHOP NO:324A, 33 BECK…" at bounding box center [182, 282] width 225 height 26
click at [764, 198] on input "text" at bounding box center [761, 196] width 256 height 26
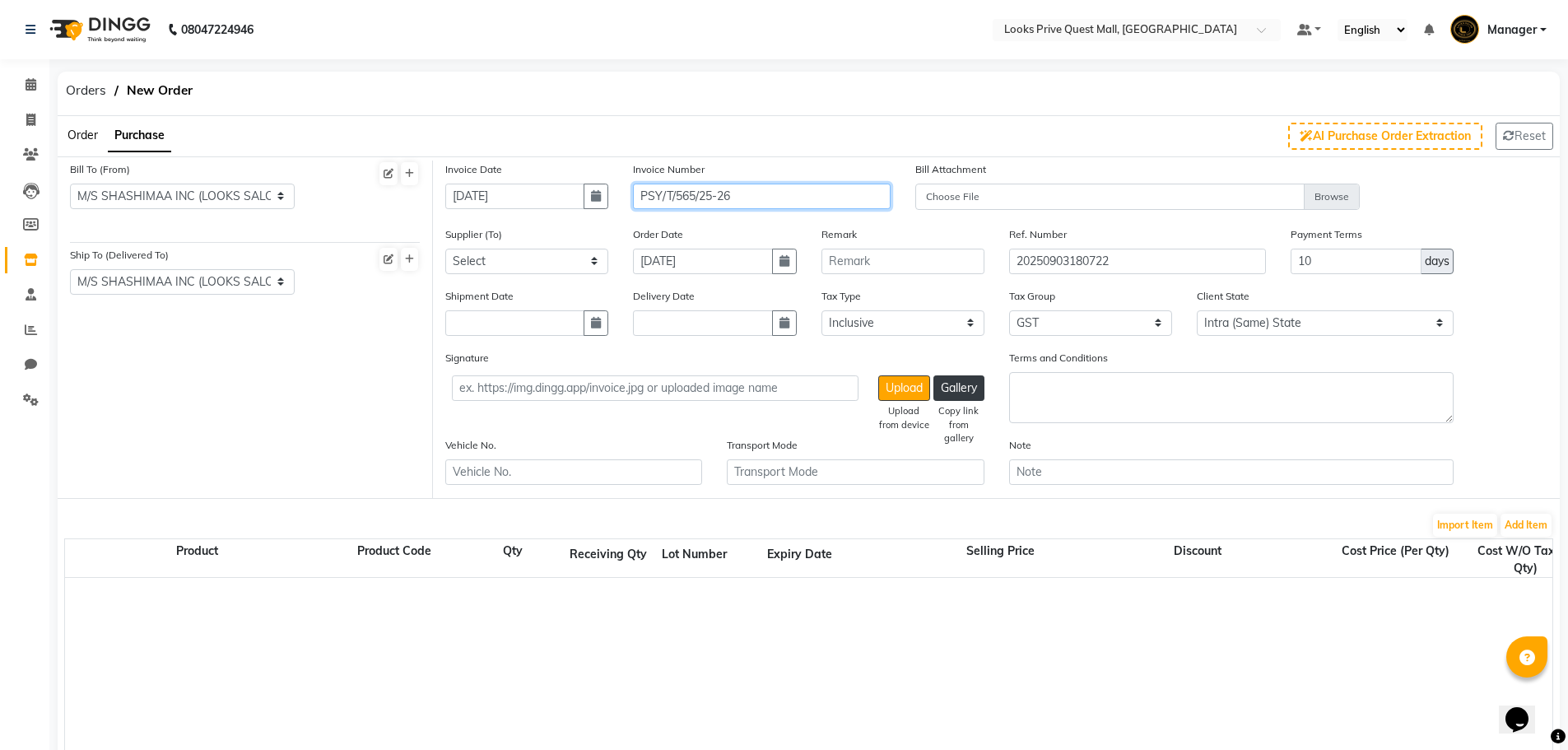
type input "PSY/T/565/25-26"
drag, startPoint x: 1281, startPoint y: 267, endPoint x: 1228, endPoint y: 259, distance: 53.6
click at [1238, 262] on div "Supplier (To) Select Shri Mangalam Marketing The Skin Factory Zedd Marketing Se…" at bounding box center [996, 256] width 1127 height 62
type input "45"
click at [1288, 597] on div at bounding box center [1552, 680] width 2975 height 206
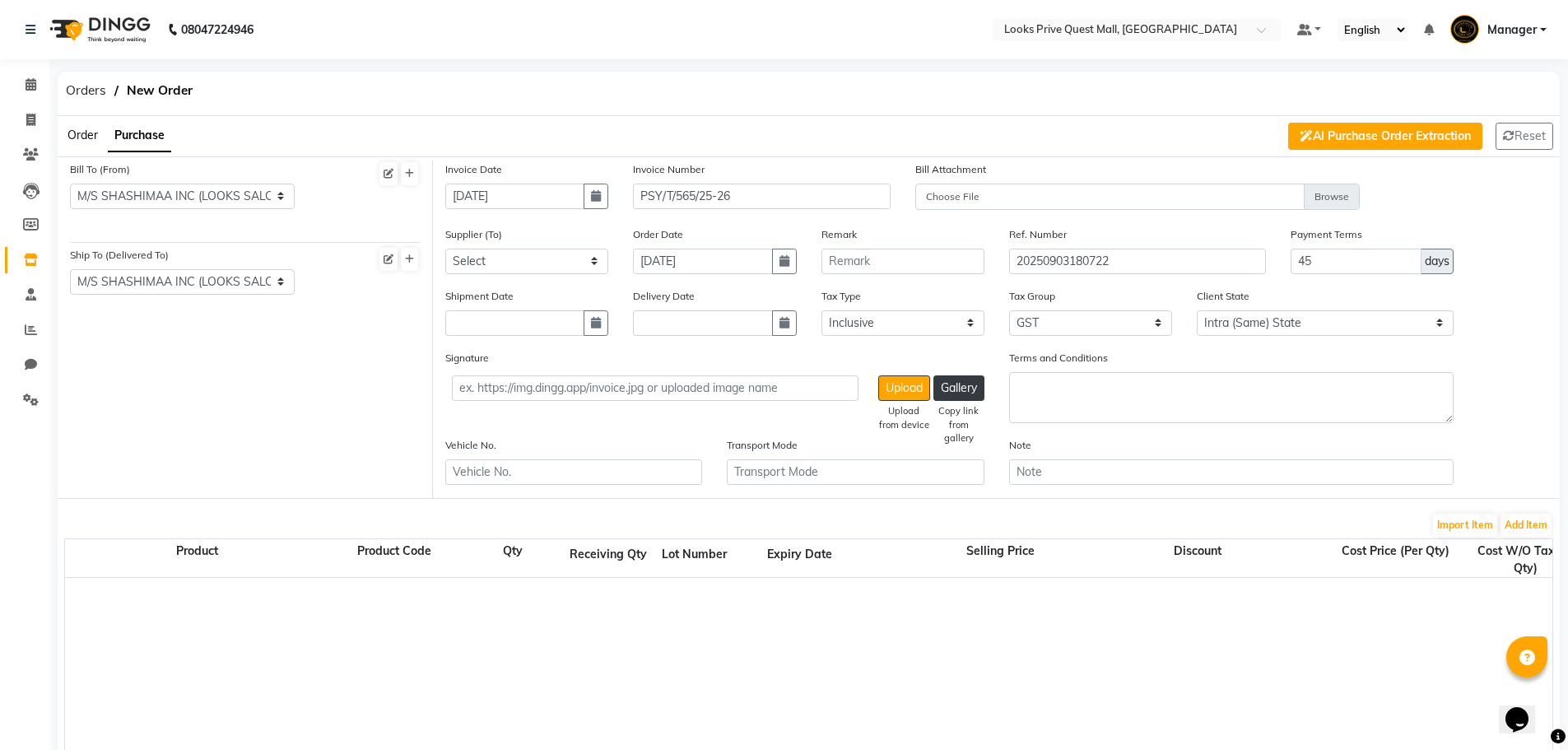
click at [1453, 140] on button "AI Purchase Order Extraction" at bounding box center [1385, 136] width 194 height 28
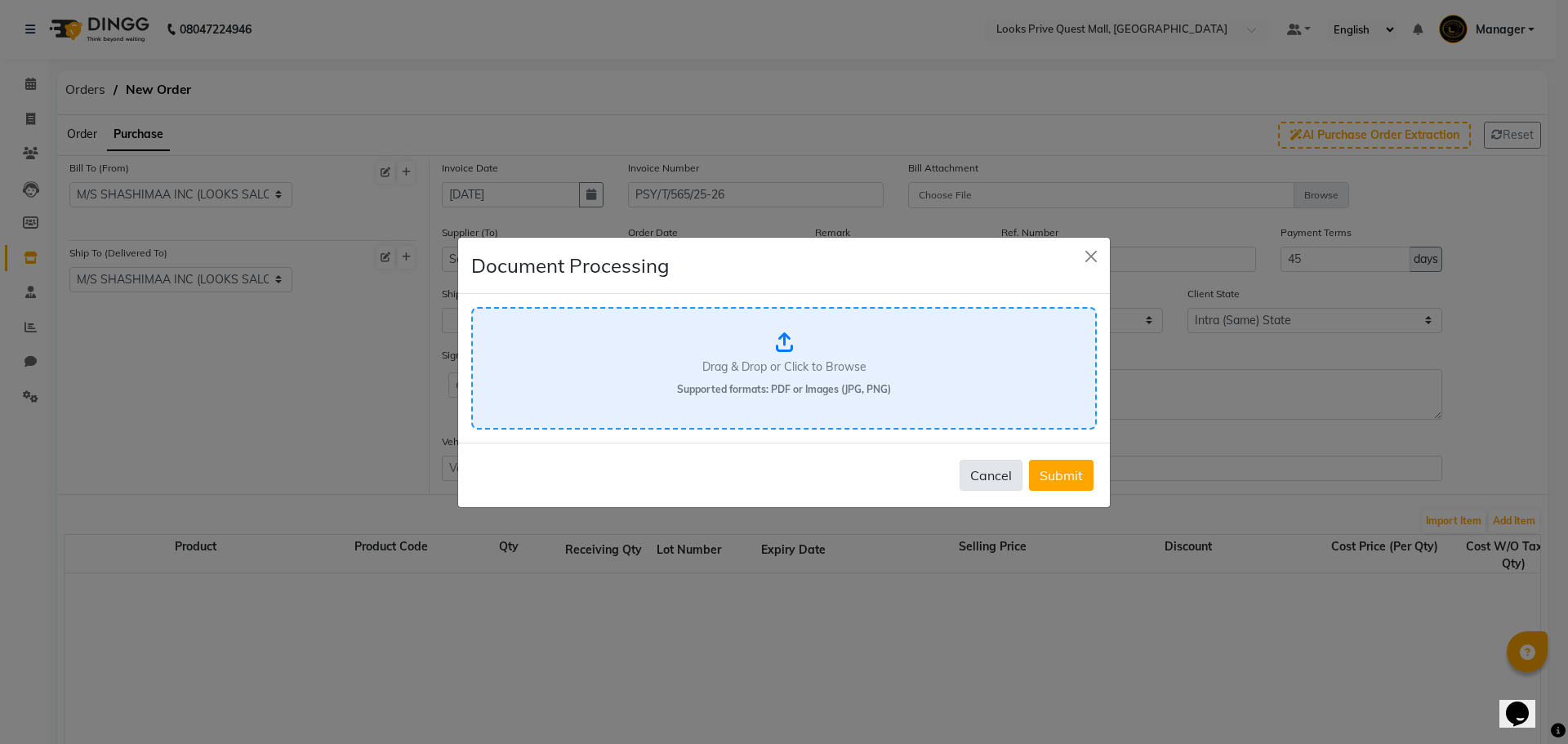
click at [976, 487] on button "Cancel" at bounding box center [991, 475] width 63 height 31
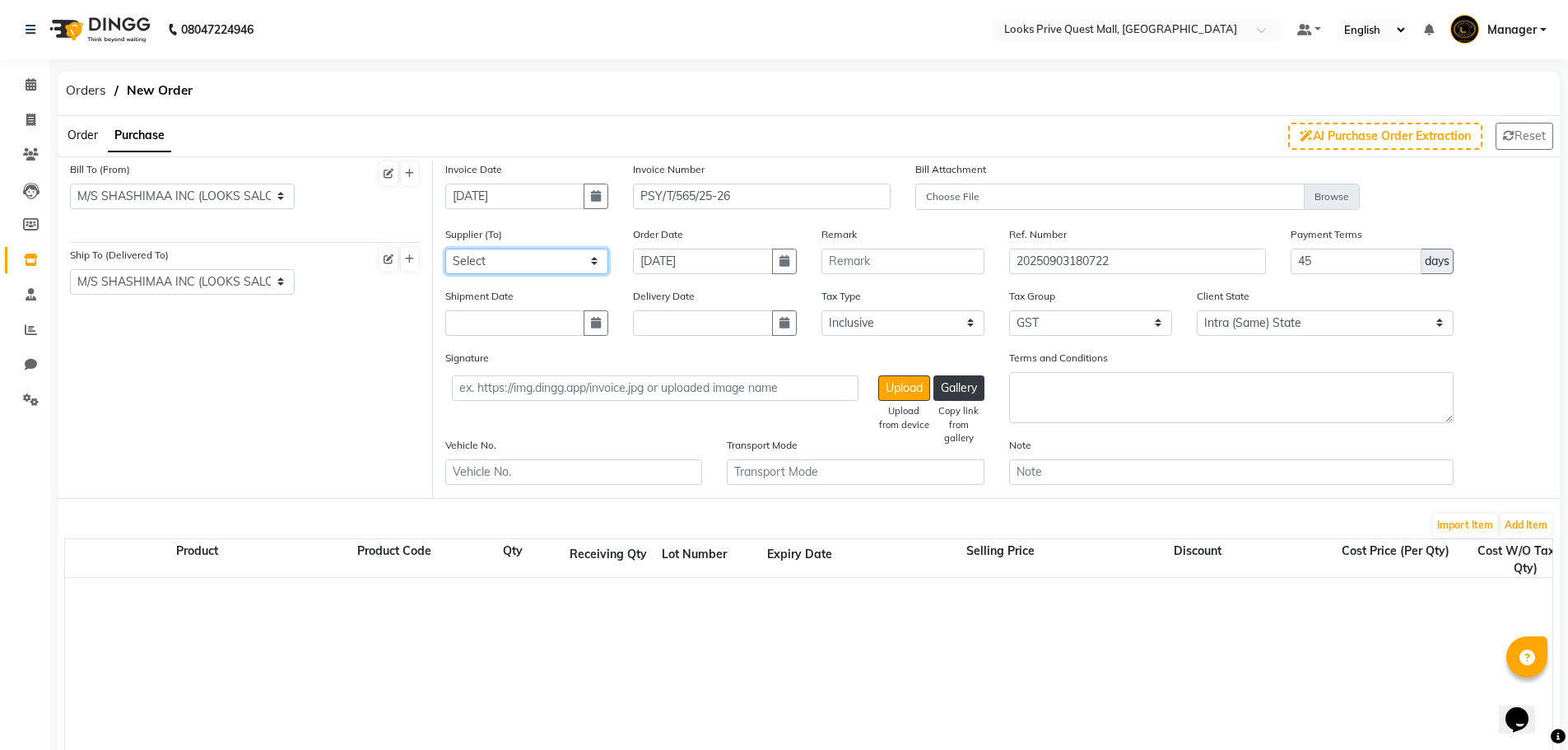
click at [501, 265] on select "Select Shri Mangalam Marketing The Skin Factory Zedd Marketing Services & Sales…" at bounding box center [527, 261] width 163 height 26
select select "3506"
click at [446, 248] on select "Select Shri Mangalam Marketing The Skin Factory Zedd Marketing Services & Sales…" at bounding box center [527, 261] width 163 height 26
click at [591, 330] on button "button" at bounding box center [596, 323] width 25 height 26
select select "9"
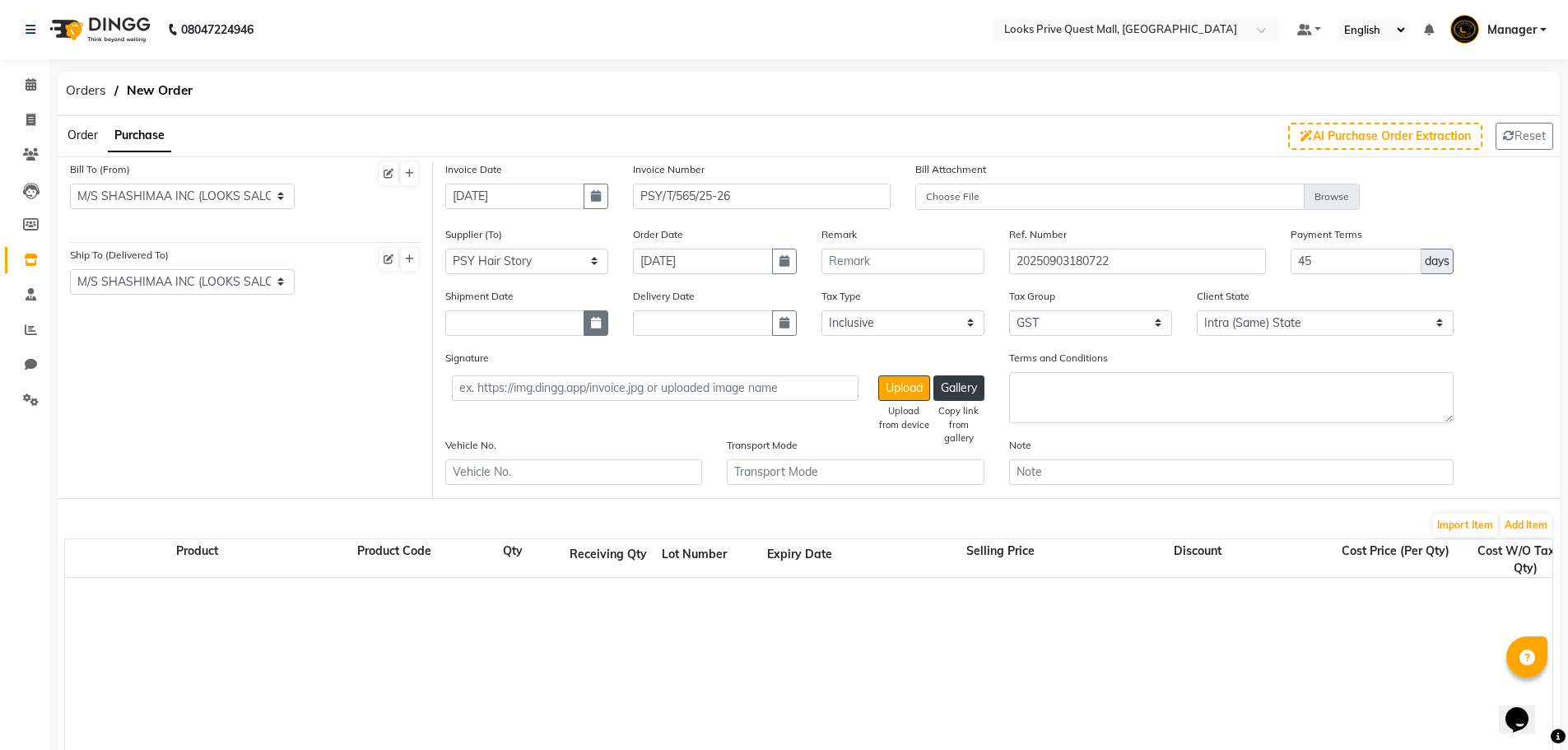
select select "2025"
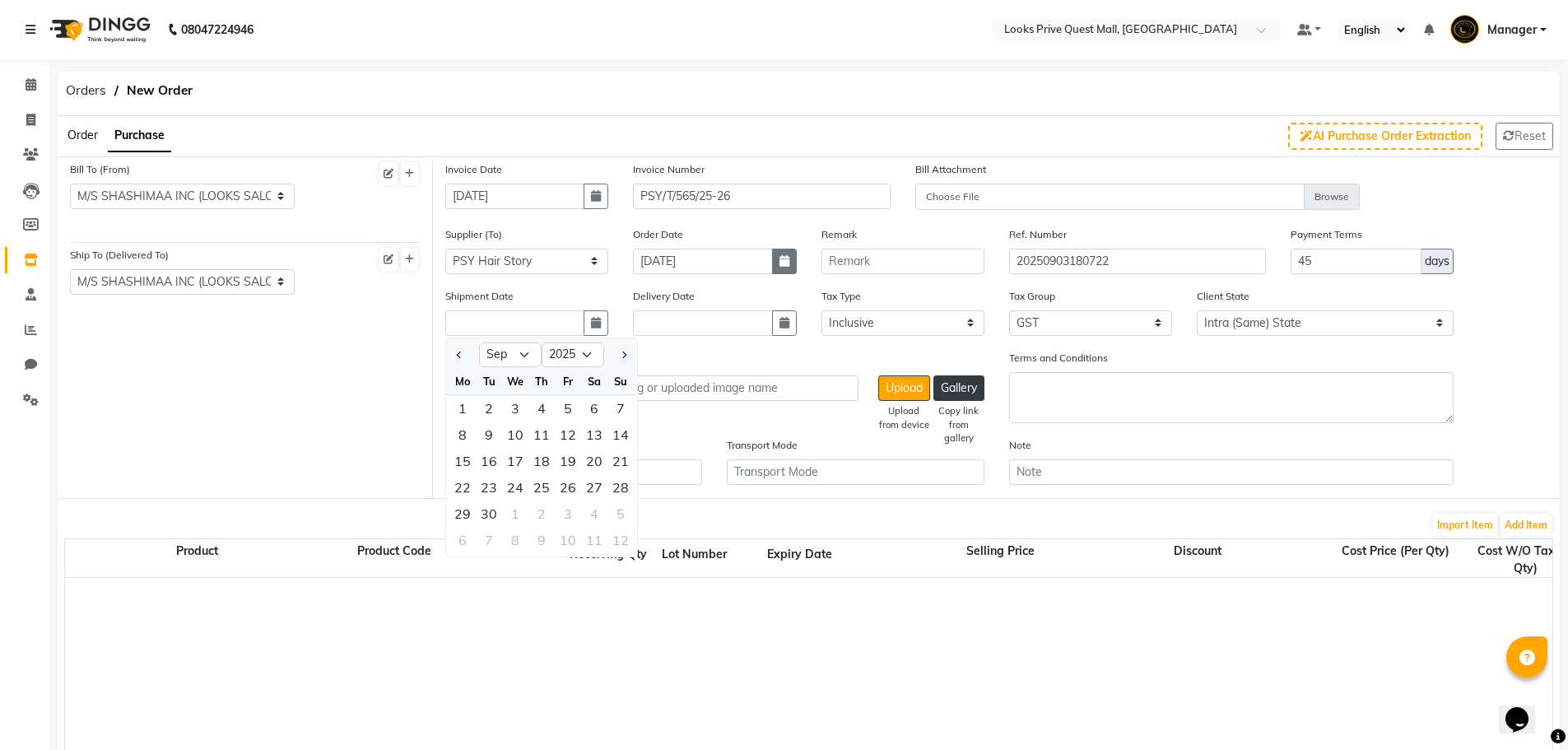
click at [783, 264] on icon "button" at bounding box center [785, 261] width 10 height 12
select select "9"
select select "2025"
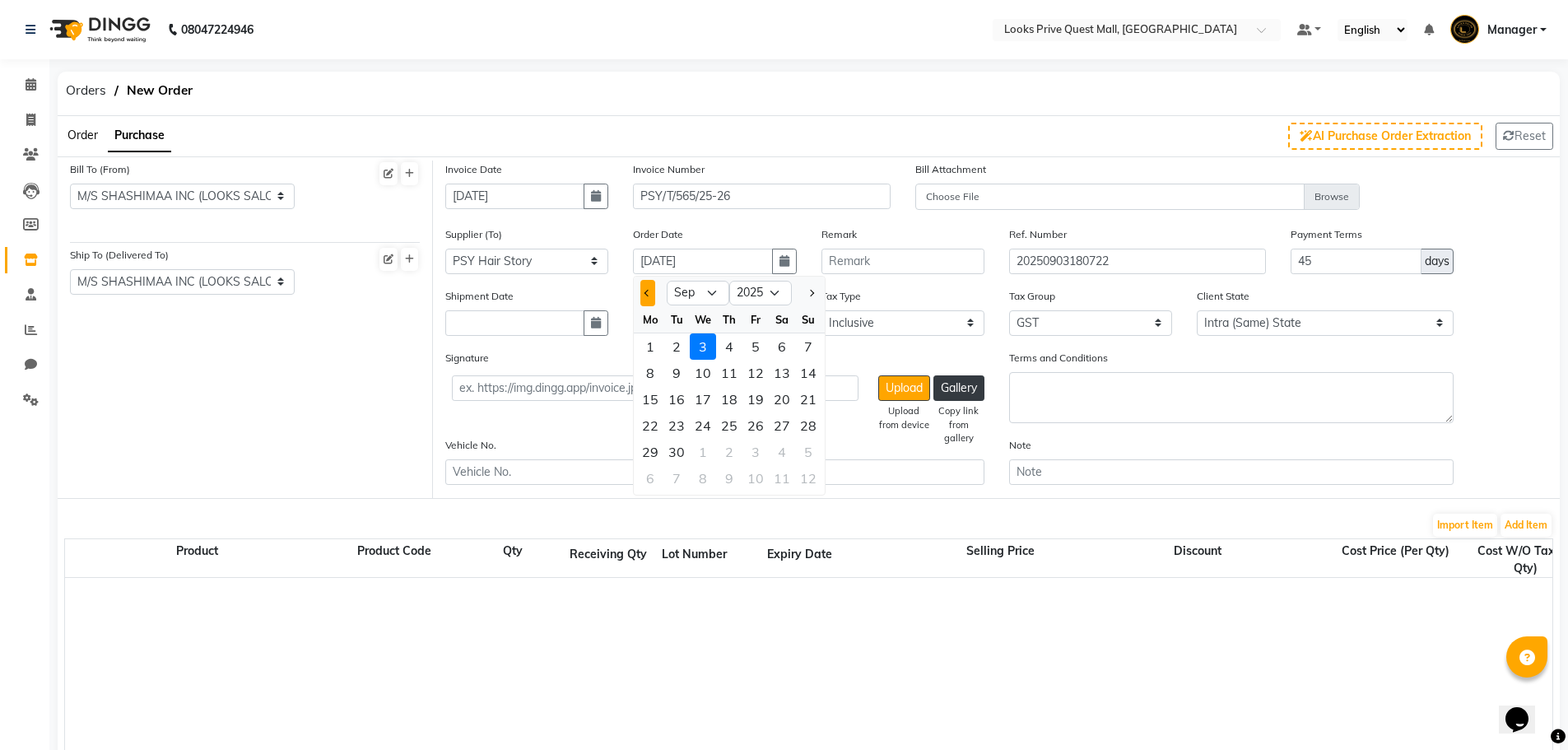
click at [645, 295] on button "Previous month" at bounding box center [647, 293] width 14 height 27
select select "8"
click at [762, 449] on div "29" at bounding box center [755, 451] width 27 height 27
type input "29-08-2025"
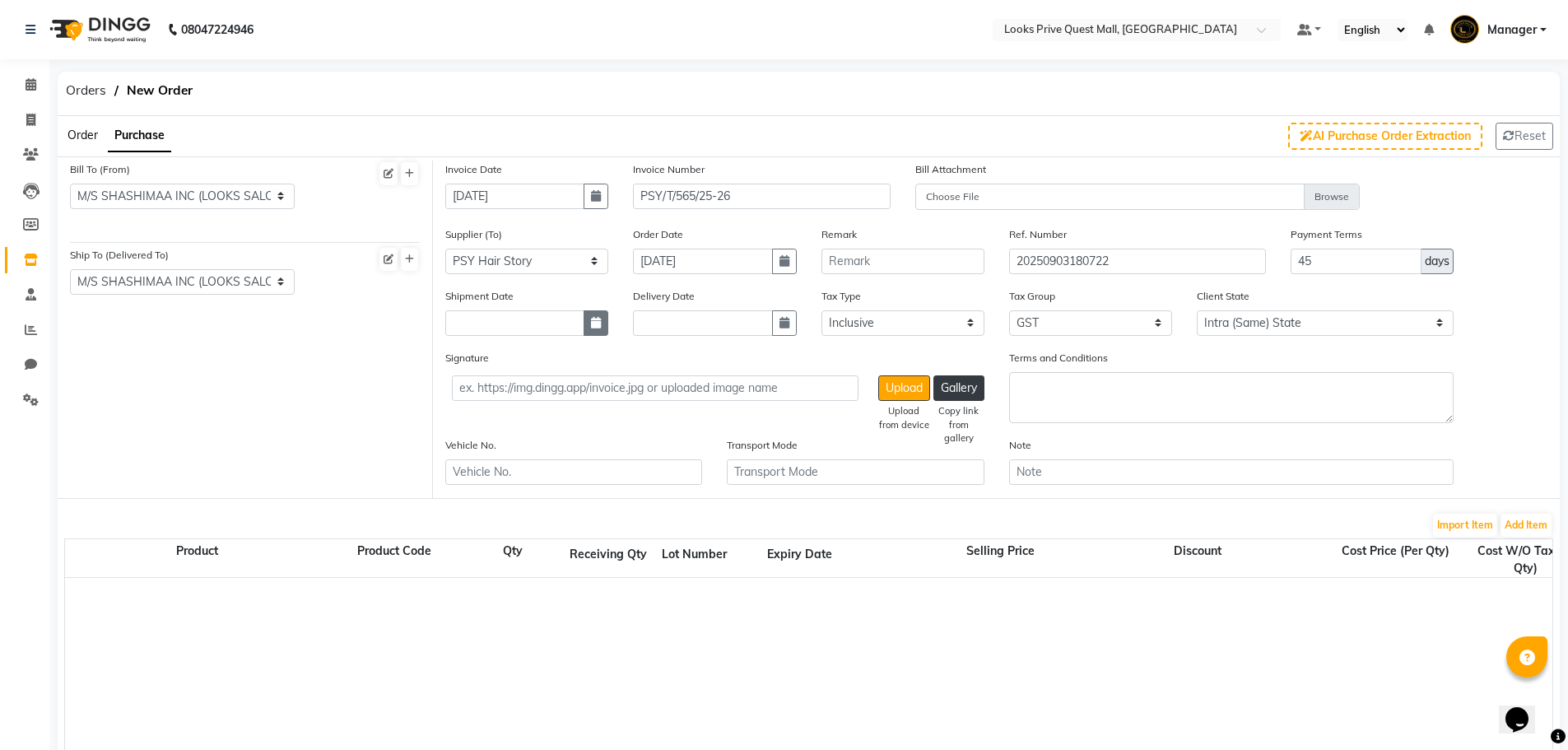
click at [596, 330] on button "button" at bounding box center [596, 323] width 25 height 26
select select "9"
select select "2025"
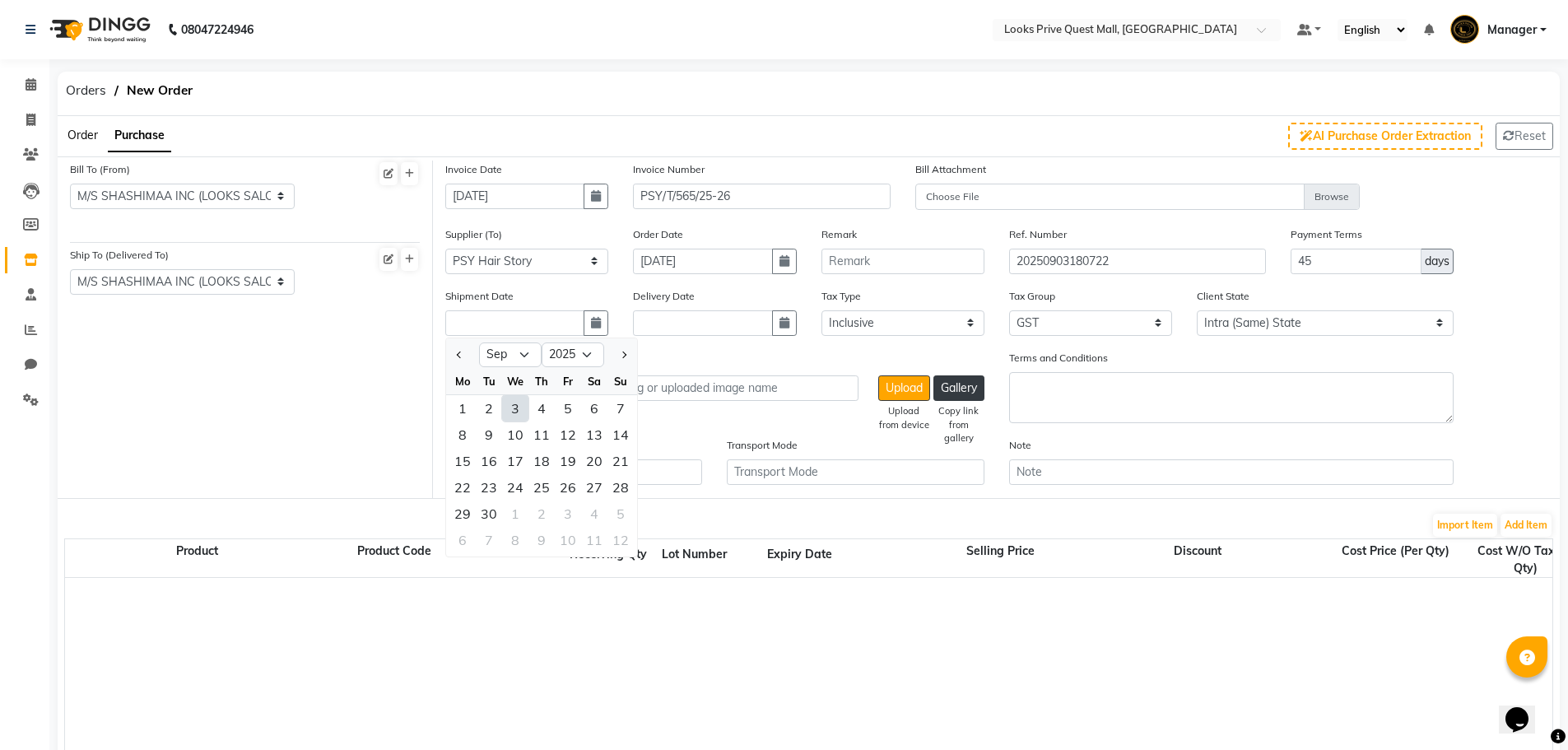
click at [516, 412] on div "3" at bounding box center [515, 408] width 27 height 27
type input "[DATE]"
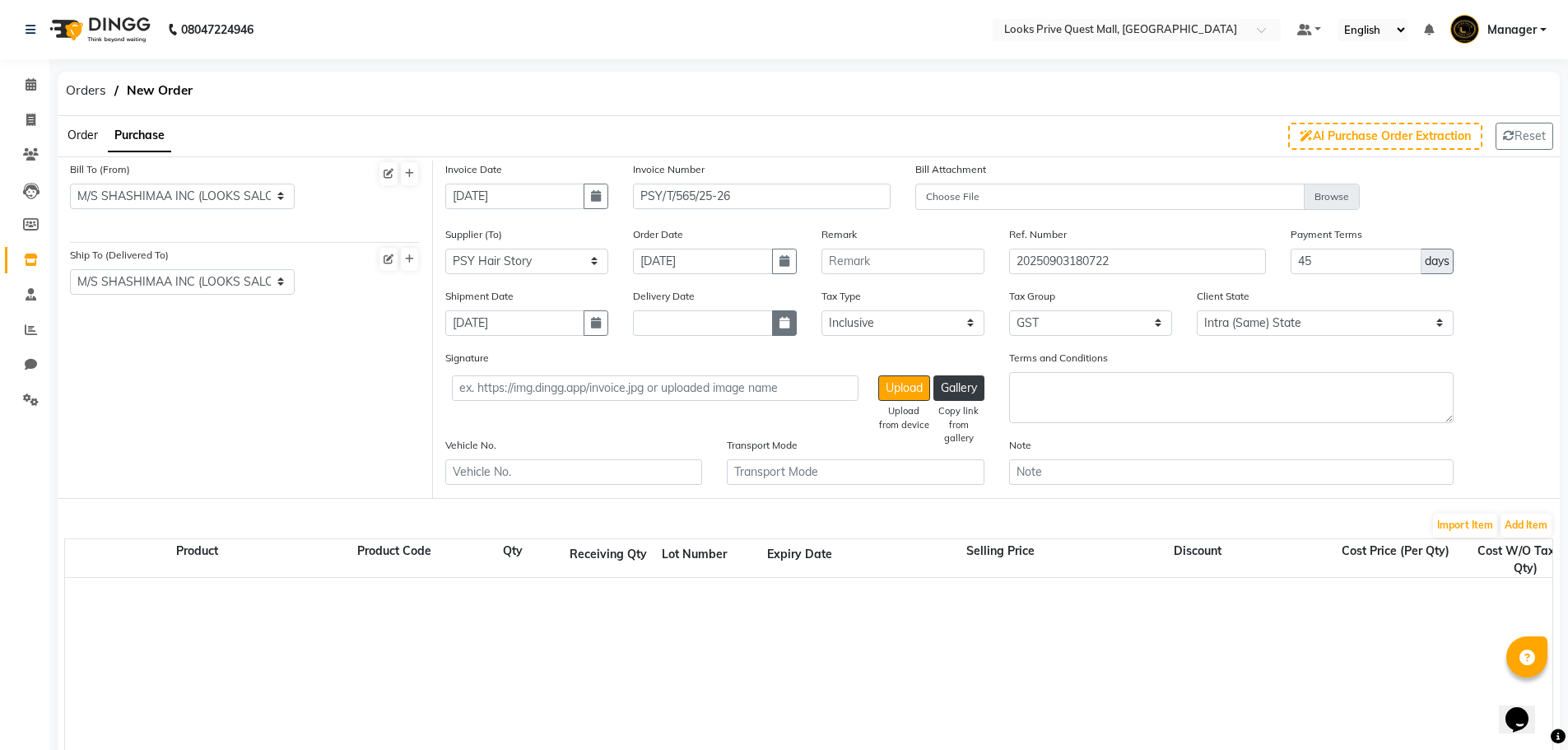
click at [777, 327] on button "button" at bounding box center [784, 323] width 25 height 26
select select "9"
select select "2025"
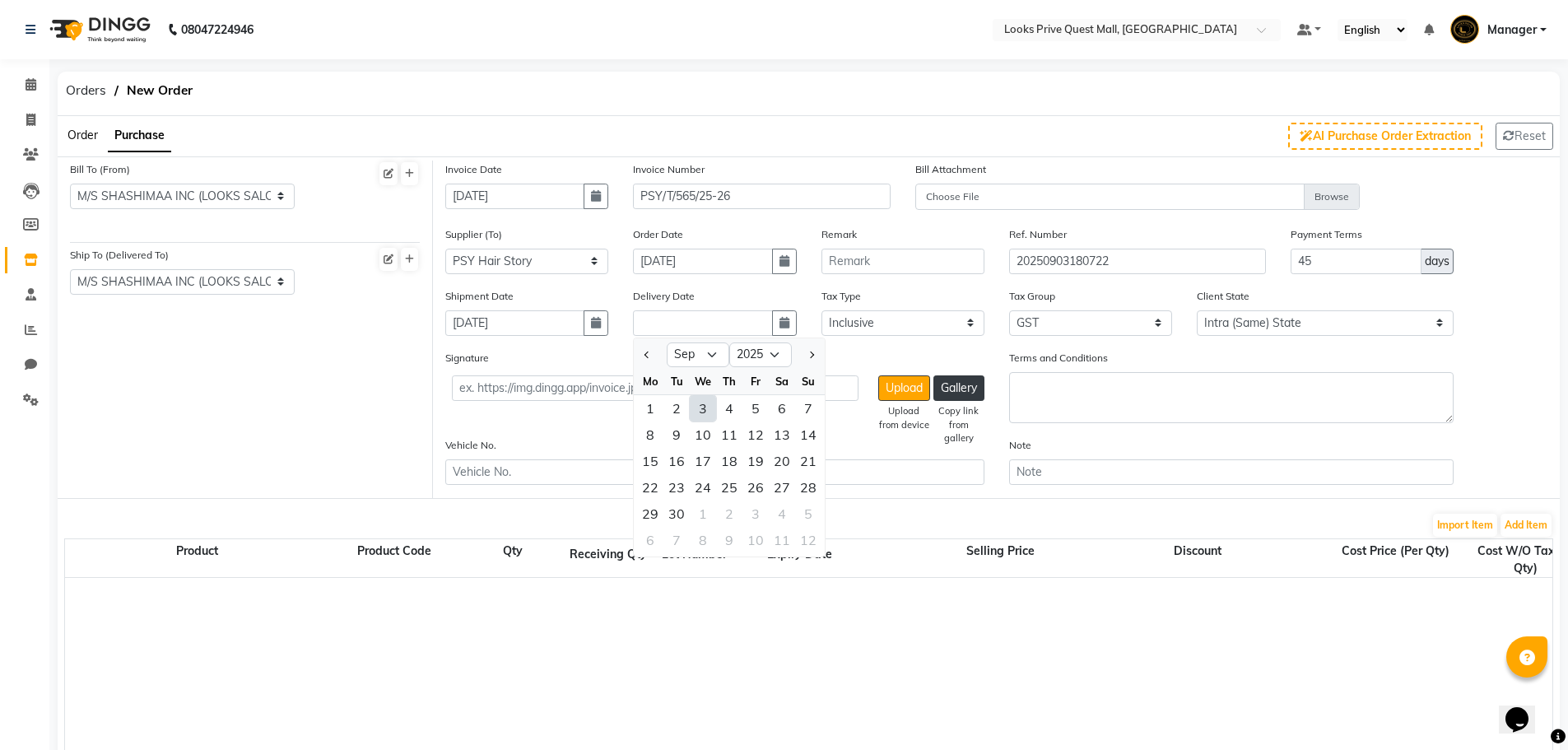
click at [705, 414] on div "3" at bounding box center [703, 408] width 27 height 27
type input "[DATE]"
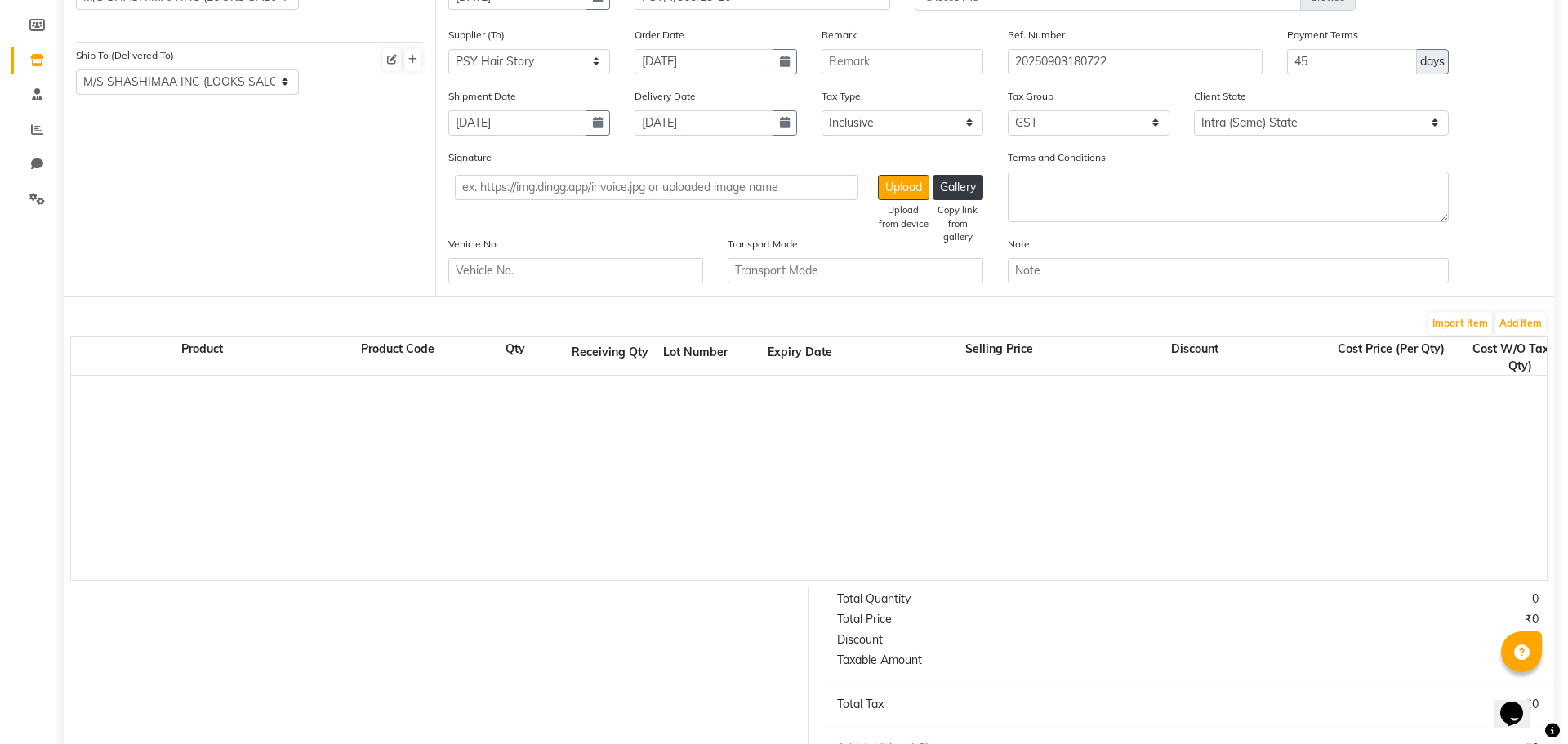
scroll to position [327, 0]
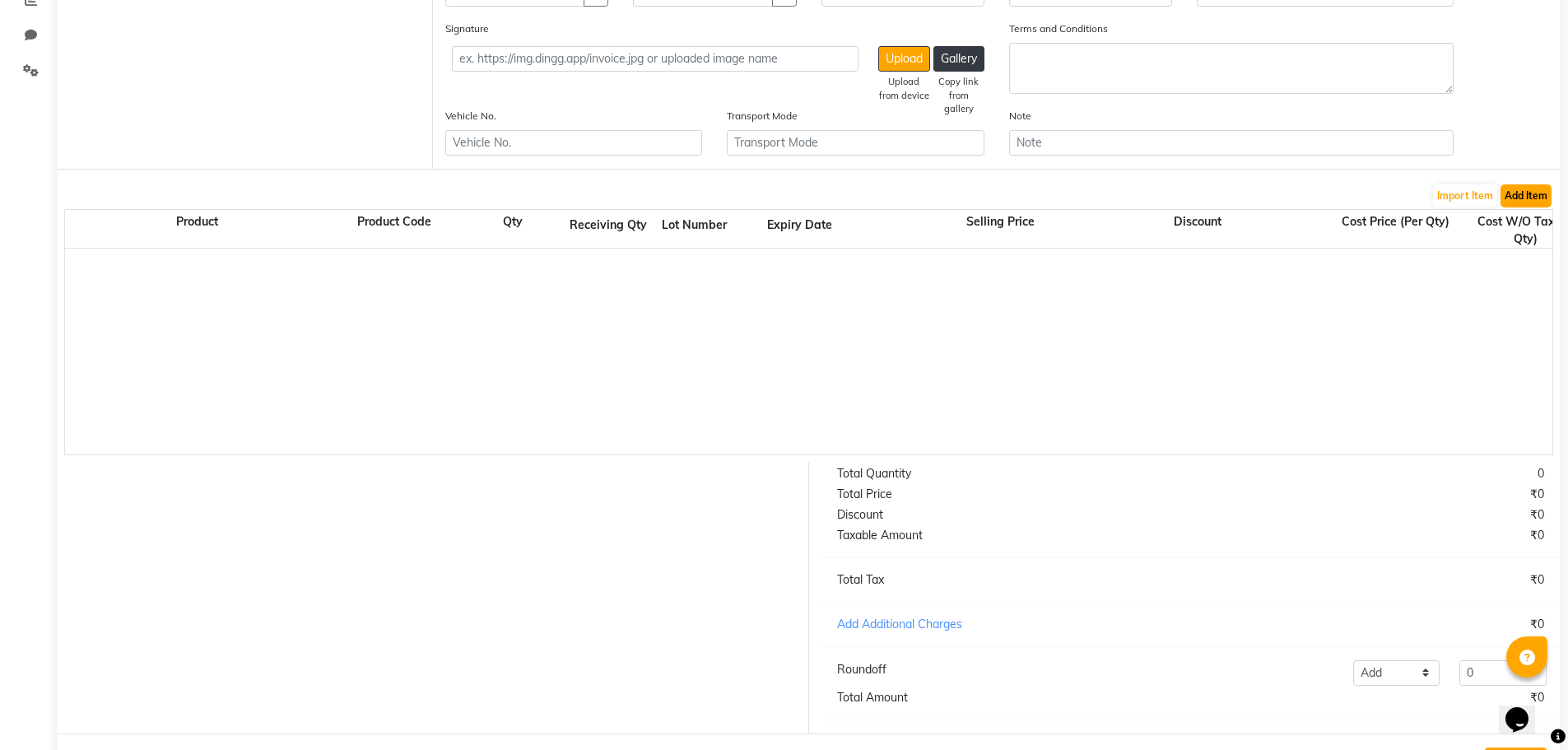
click at [1523, 206] on button "Add Item" at bounding box center [1527, 195] width 51 height 23
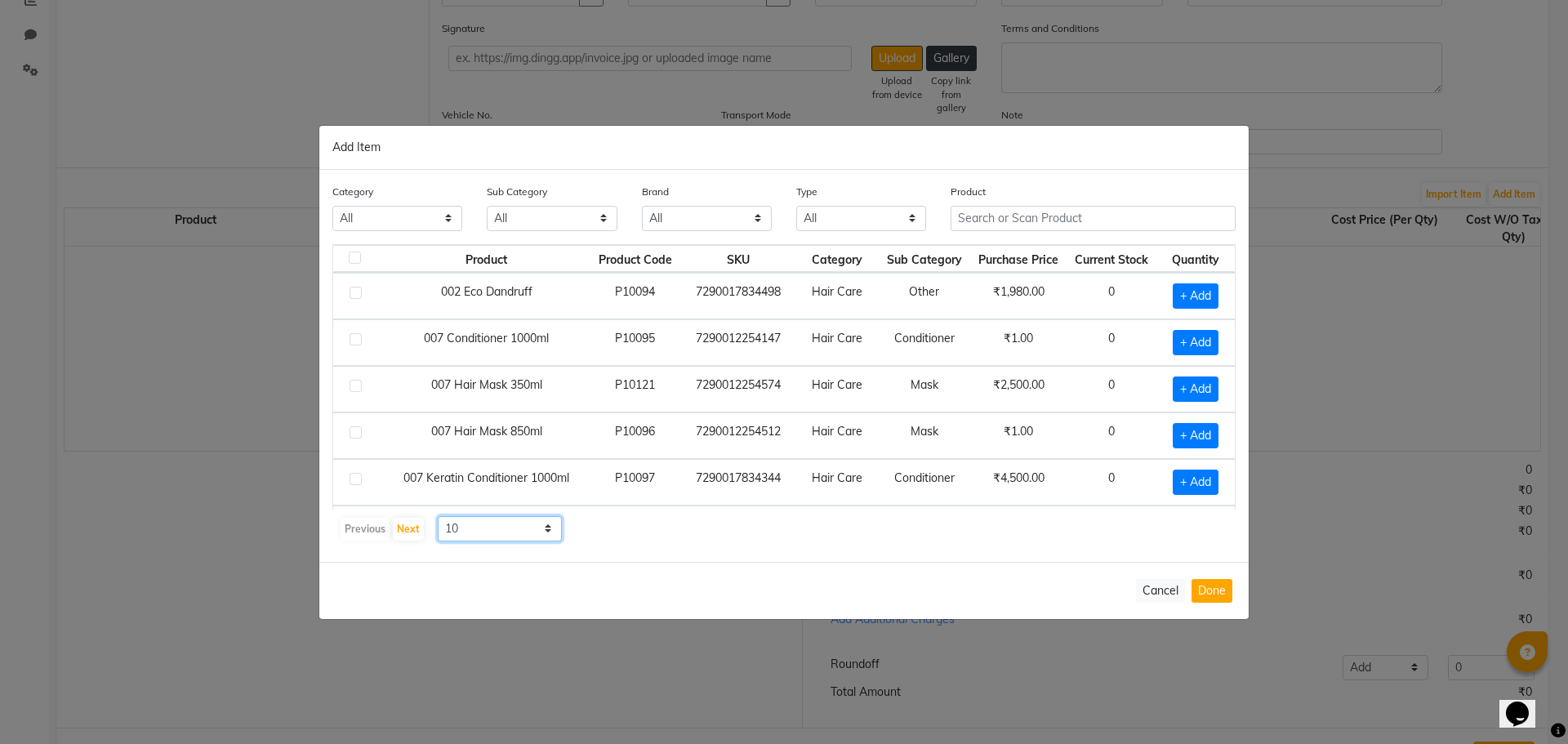
click at [491, 531] on select "10 50 100" at bounding box center [499, 529] width 124 height 25
select select "100"
click at [437, 516] on select "10 50 100" at bounding box center [499, 529] width 124 height 25
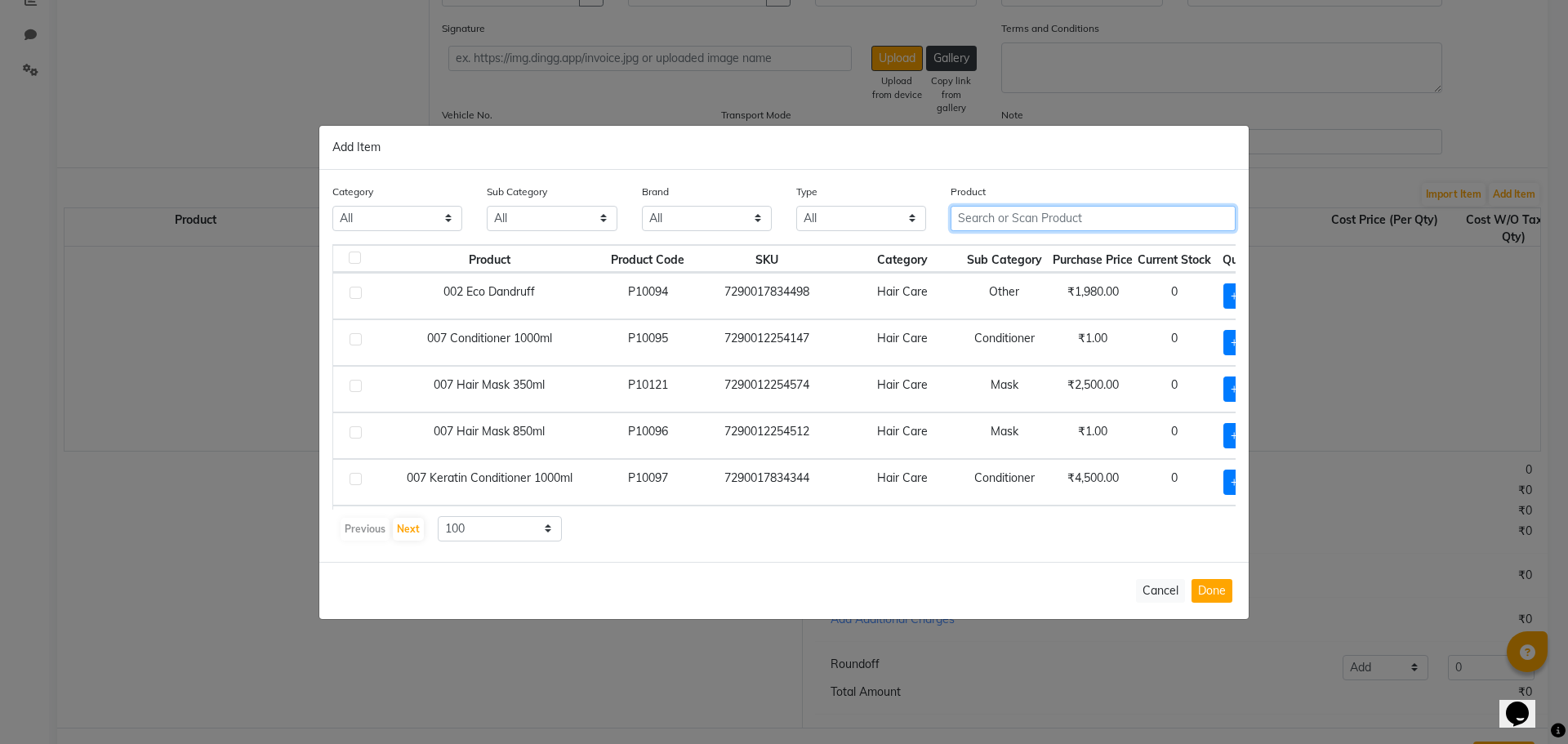
click at [1001, 225] on input "text" at bounding box center [1093, 218] width 285 height 25
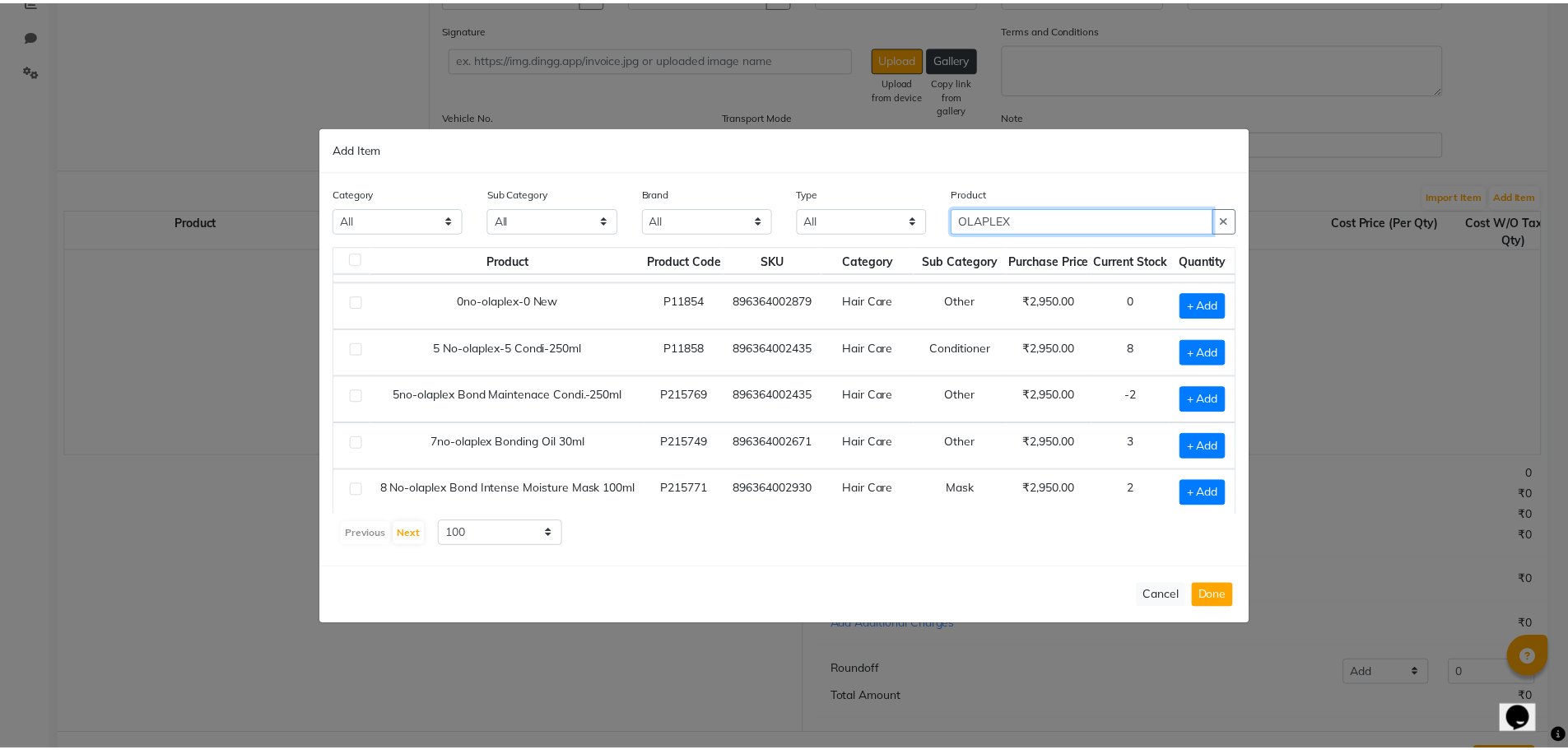
scroll to position [0, 0]
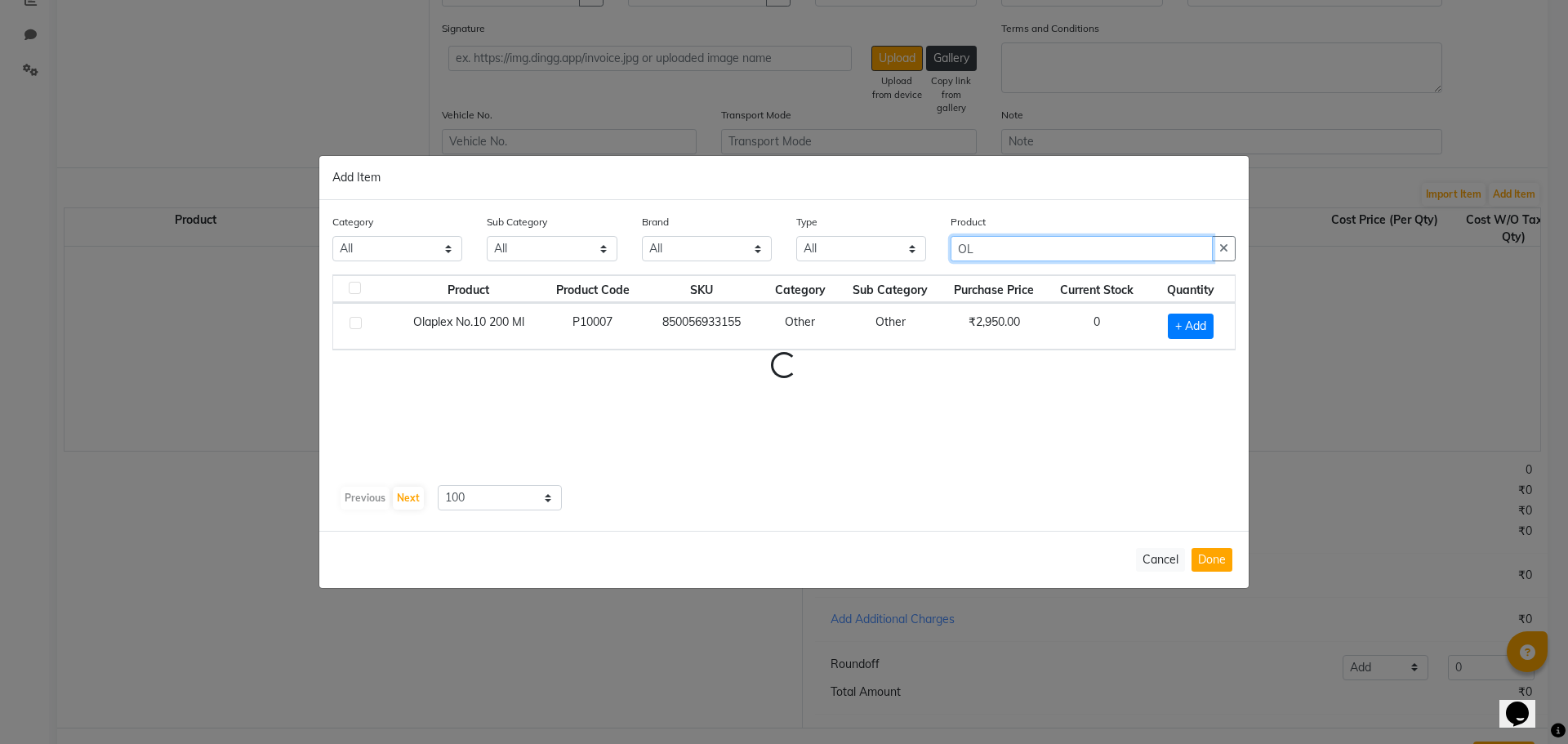
type input "O"
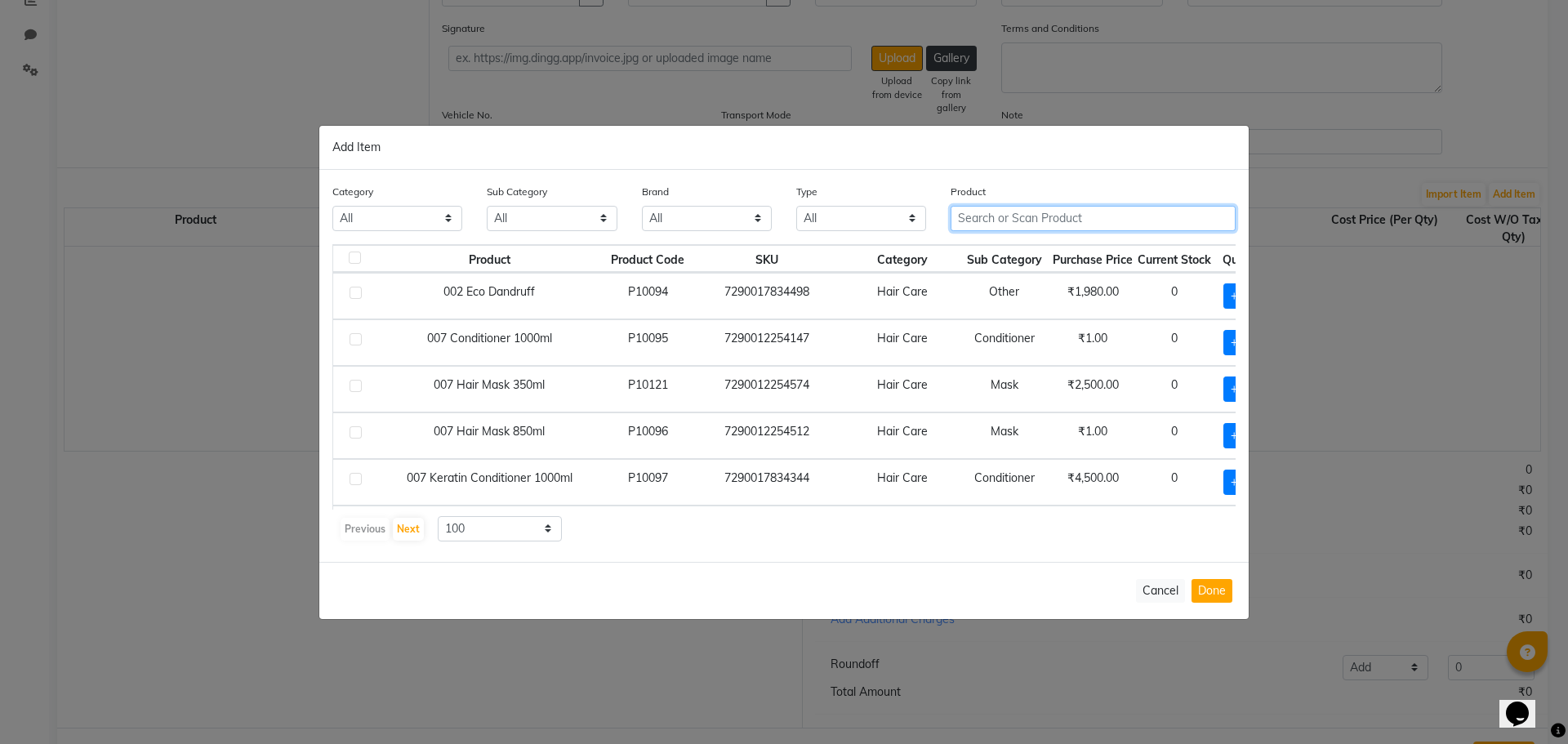
click at [977, 224] on input "text" at bounding box center [1093, 218] width 285 height 25
type input "896364002954"
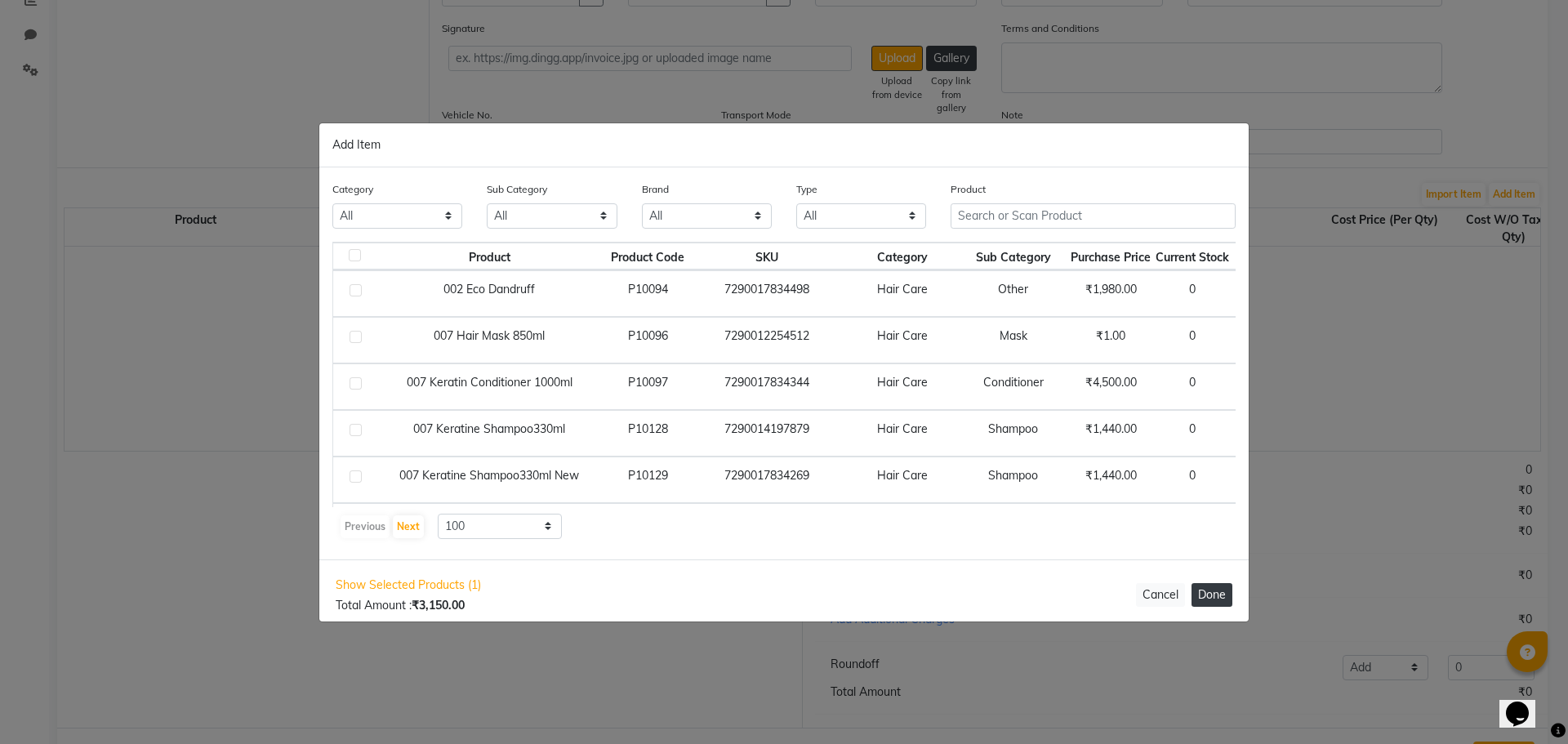
click at [1212, 589] on button "Done" at bounding box center [1212, 594] width 41 height 23
select select "3899"
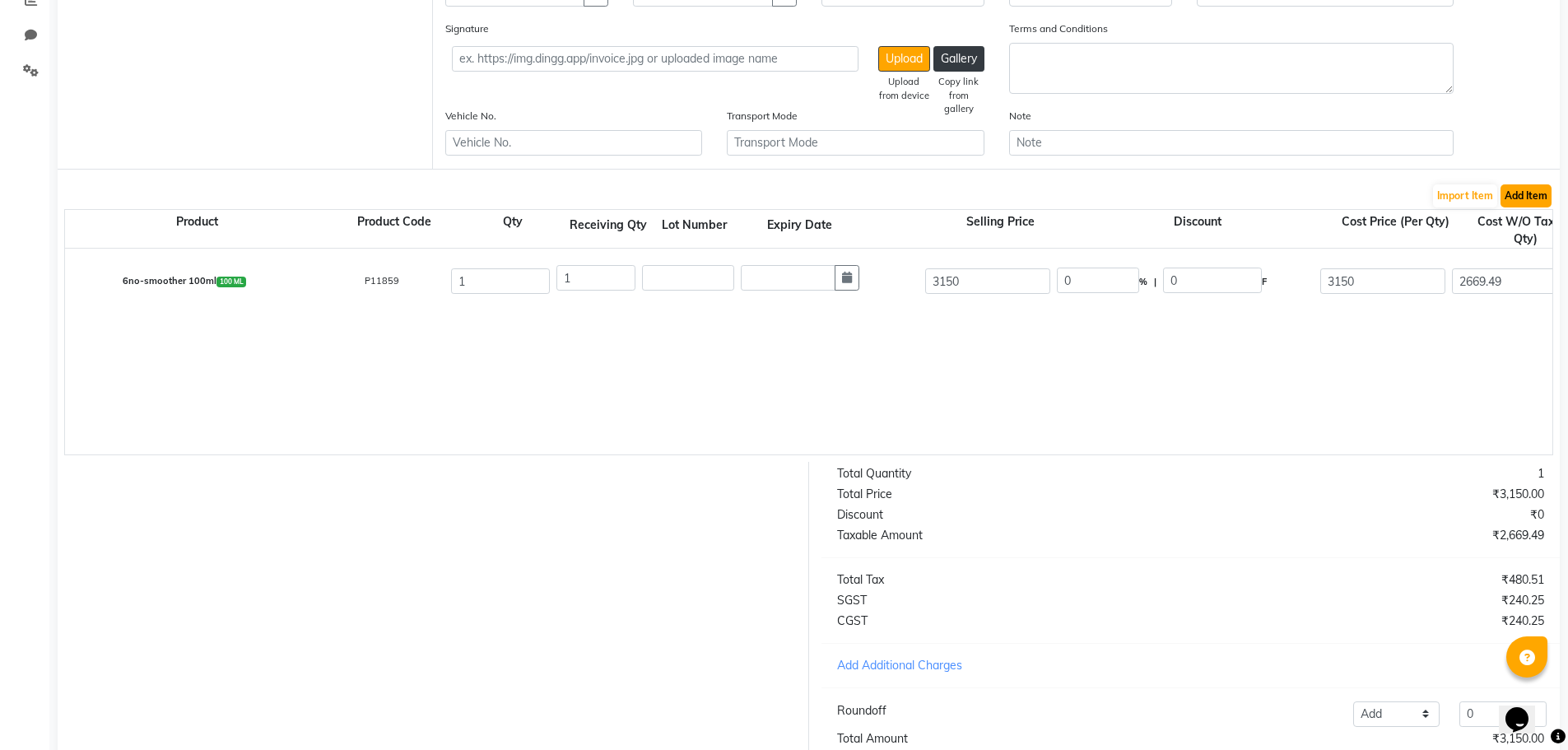
click at [1540, 192] on button "Add Item" at bounding box center [1527, 195] width 51 height 23
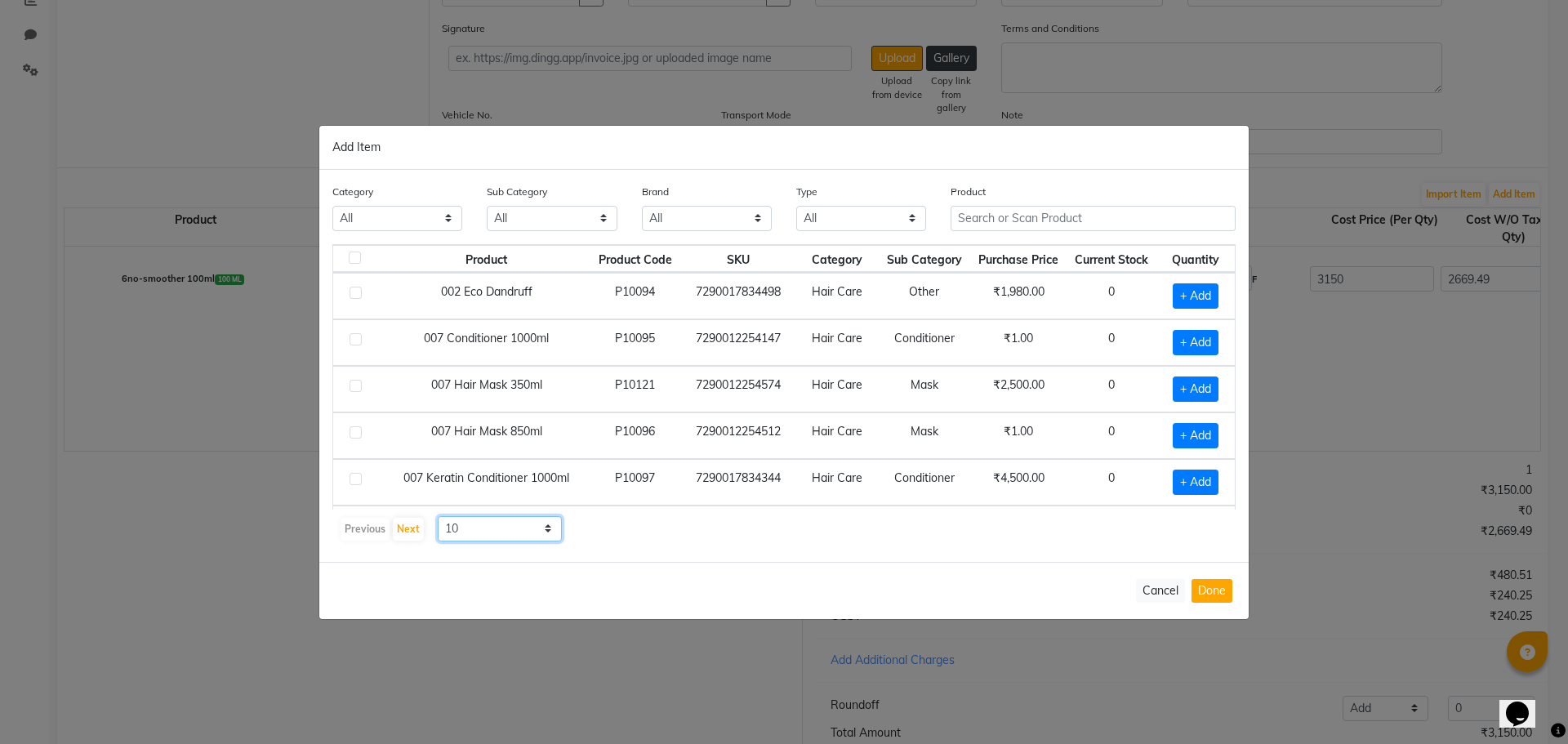
click at [515, 531] on select "10 50 100" at bounding box center [499, 529] width 124 height 25
select select "100"
click at [437, 516] on select "10 50 100" at bounding box center [499, 529] width 124 height 25
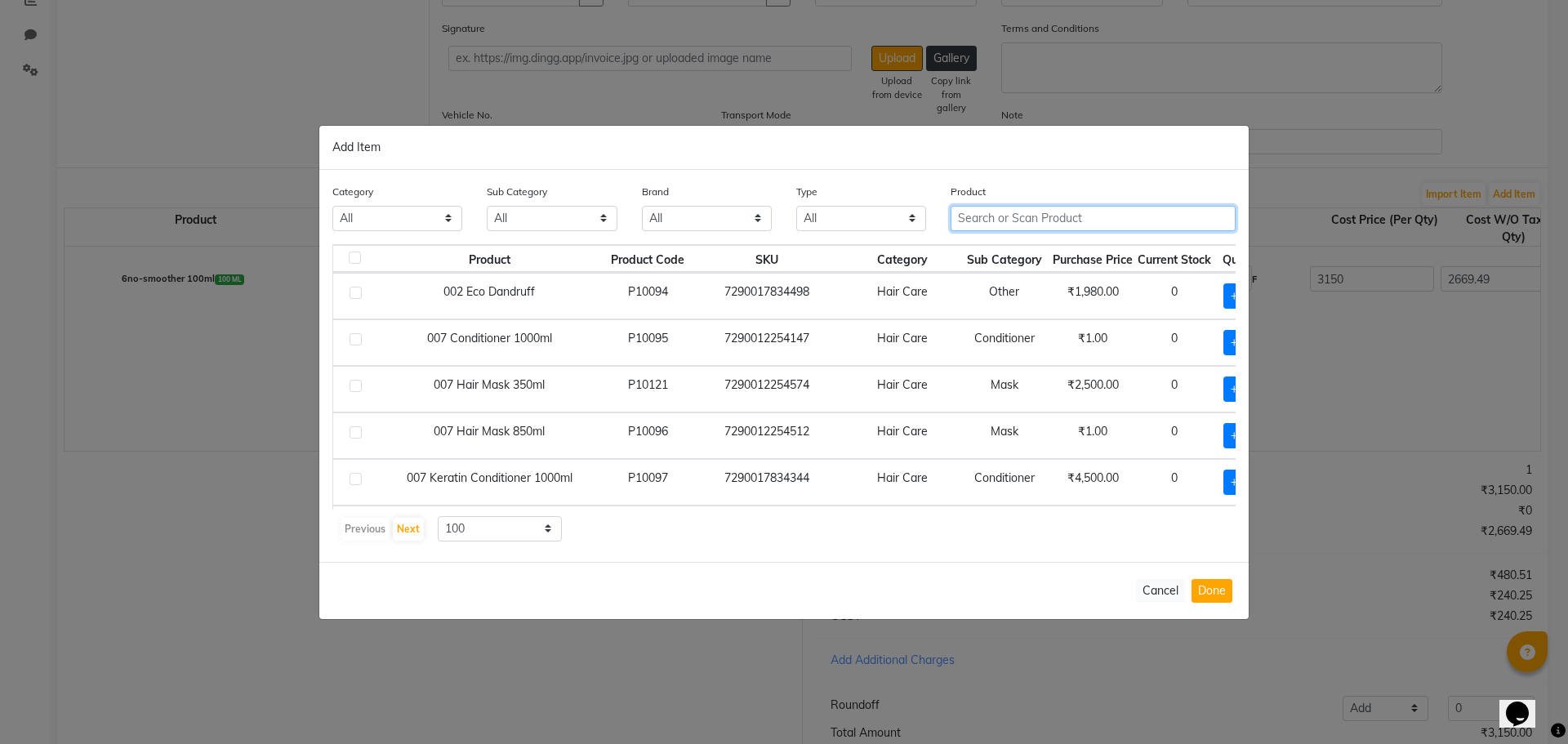
click at [1057, 217] on input "text" at bounding box center [1093, 218] width 285 height 25
type input "896364002428"
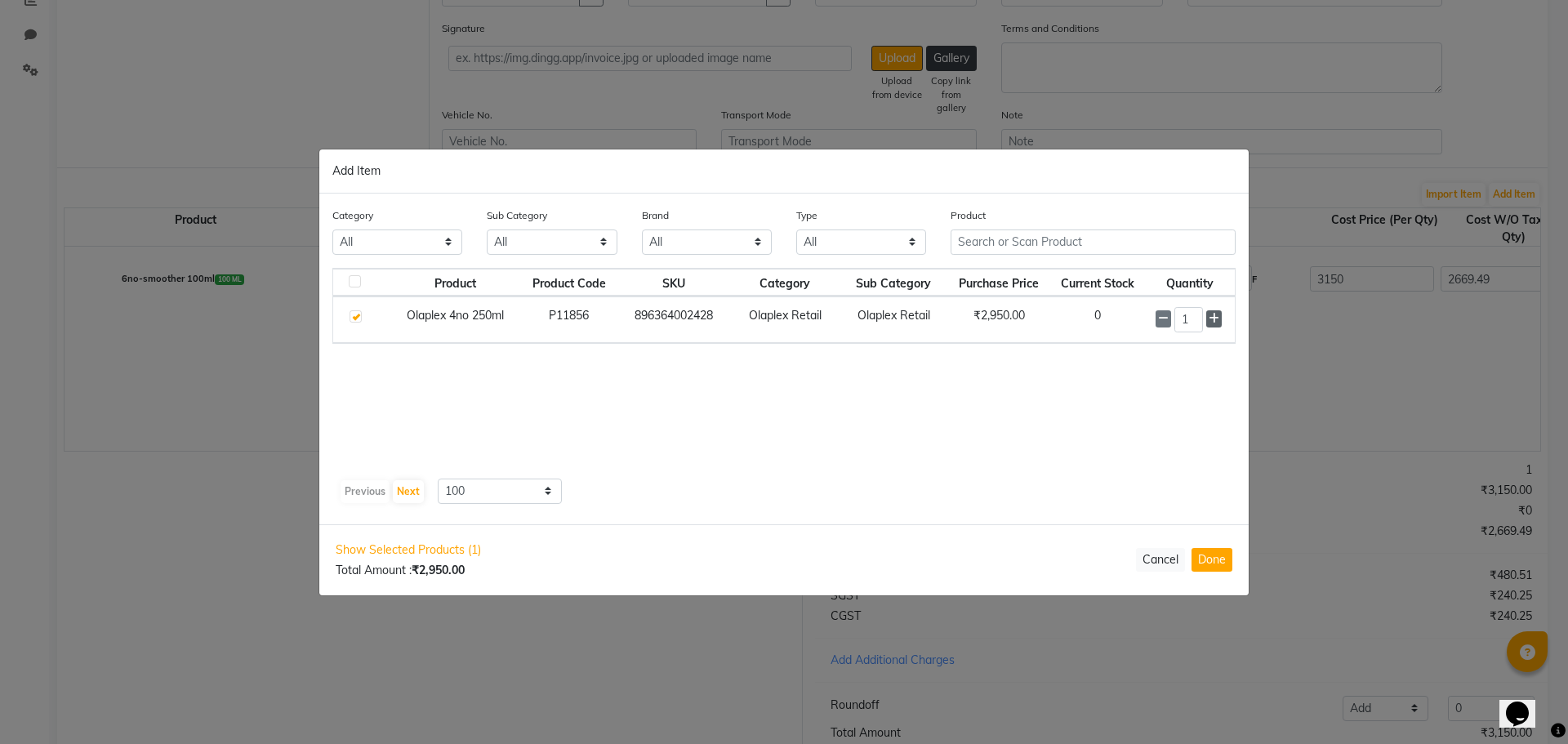
click at [1218, 317] on icon at bounding box center [1214, 319] width 11 height 12
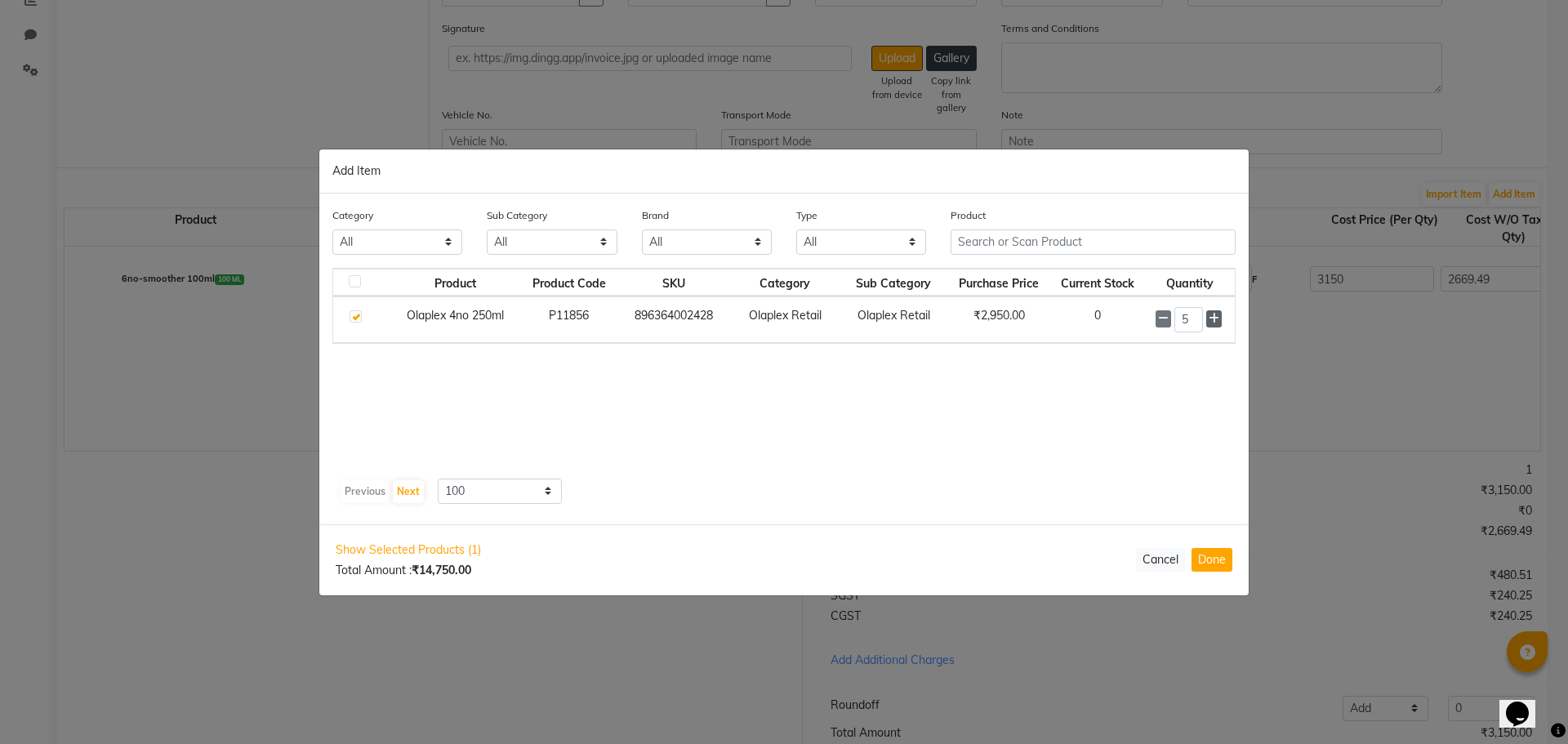
type input "6"
click at [1223, 555] on button "Done" at bounding box center [1212, 559] width 41 height 23
select select "3899"
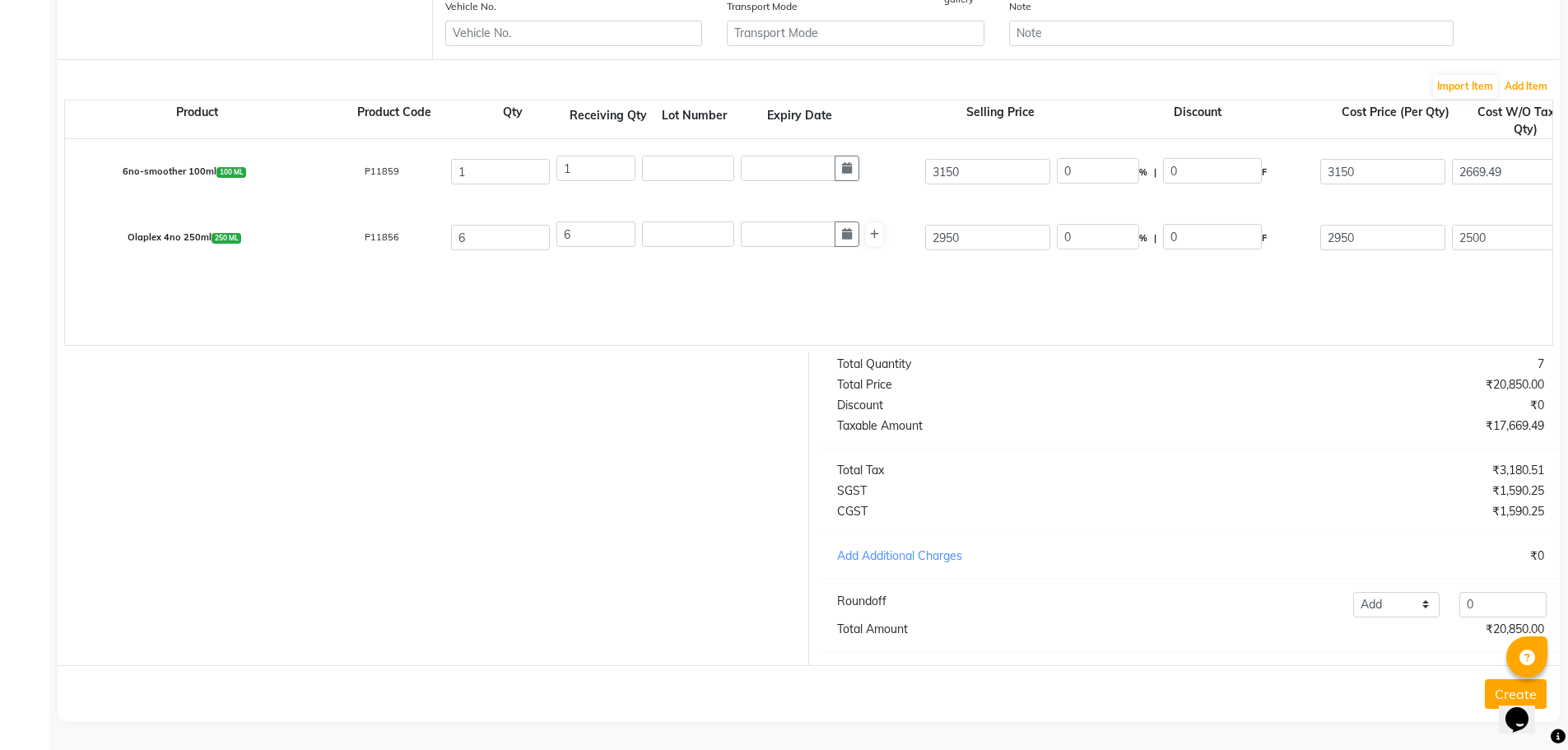
scroll to position [450, 0]
click at [1428, 494] on div "₹1,590.25" at bounding box center [1373, 491] width 366 height 18
click at [1393, 609] on select "Add Reduce" at bounding box center [1396, 604] width 87 height 26
click at [1404, 661] on div "Total Quantity 7 Total Price ₹20,850.00 Discount ₹0 Taxable Amount ₹17,669.49 T…" at bounding box center [1191, 508] width 764 height 312
click at [1388, 597] on select "Add Reduce" at bounding box center [1396, 604] width 87 height 26
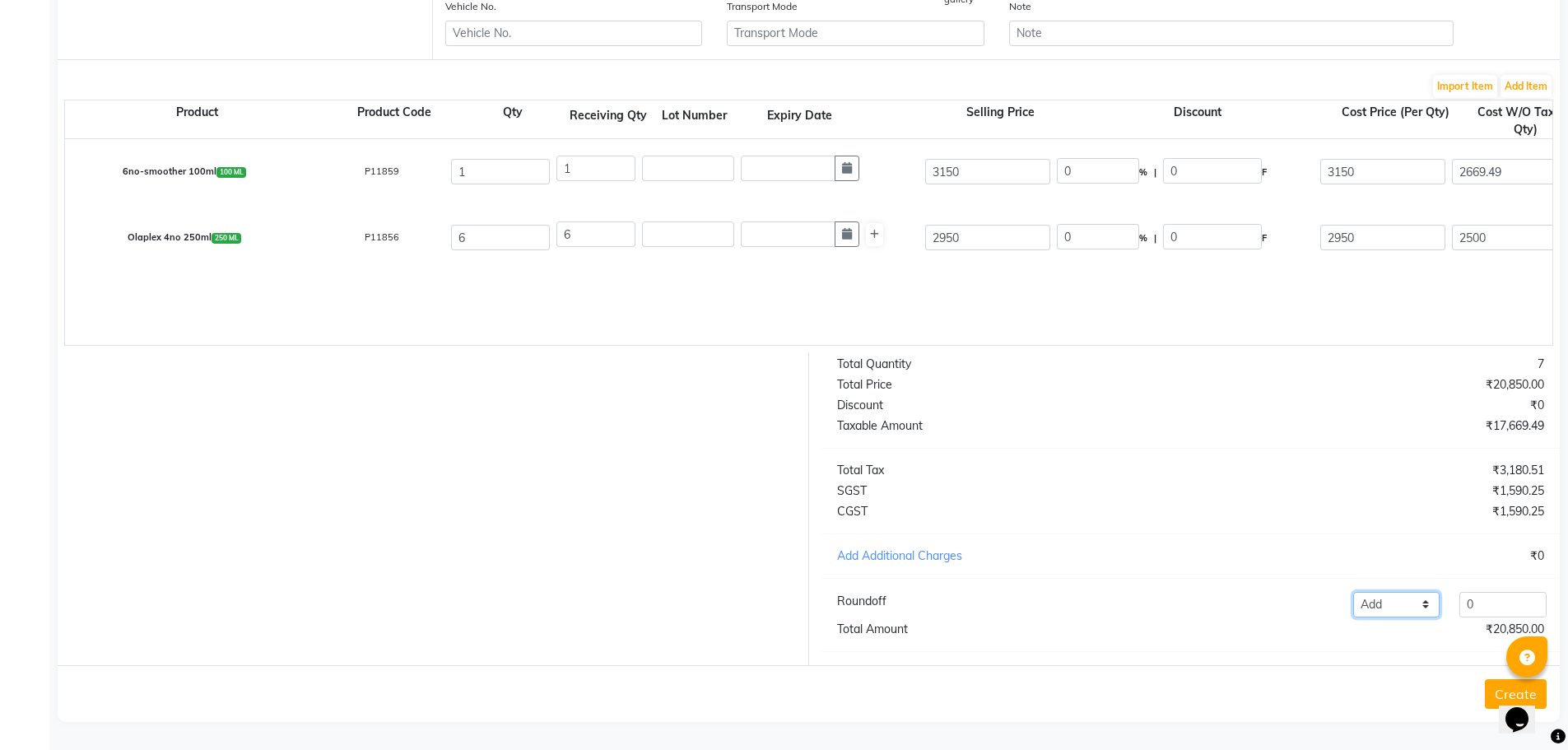
select select "reduce"
click at [1353, 591] on select "Add Reduce" at bounding box center [1396, 604] width 87 height 26
drag, startPoint x: 1506, startPoint y: 604, endPoint x: 1182, endPoint y: 597, distance: 324.1
click at [1183, 598] on div "Add Reduce 0" at bounding box center [1342, 604] width 427 height 26
type input "8460"
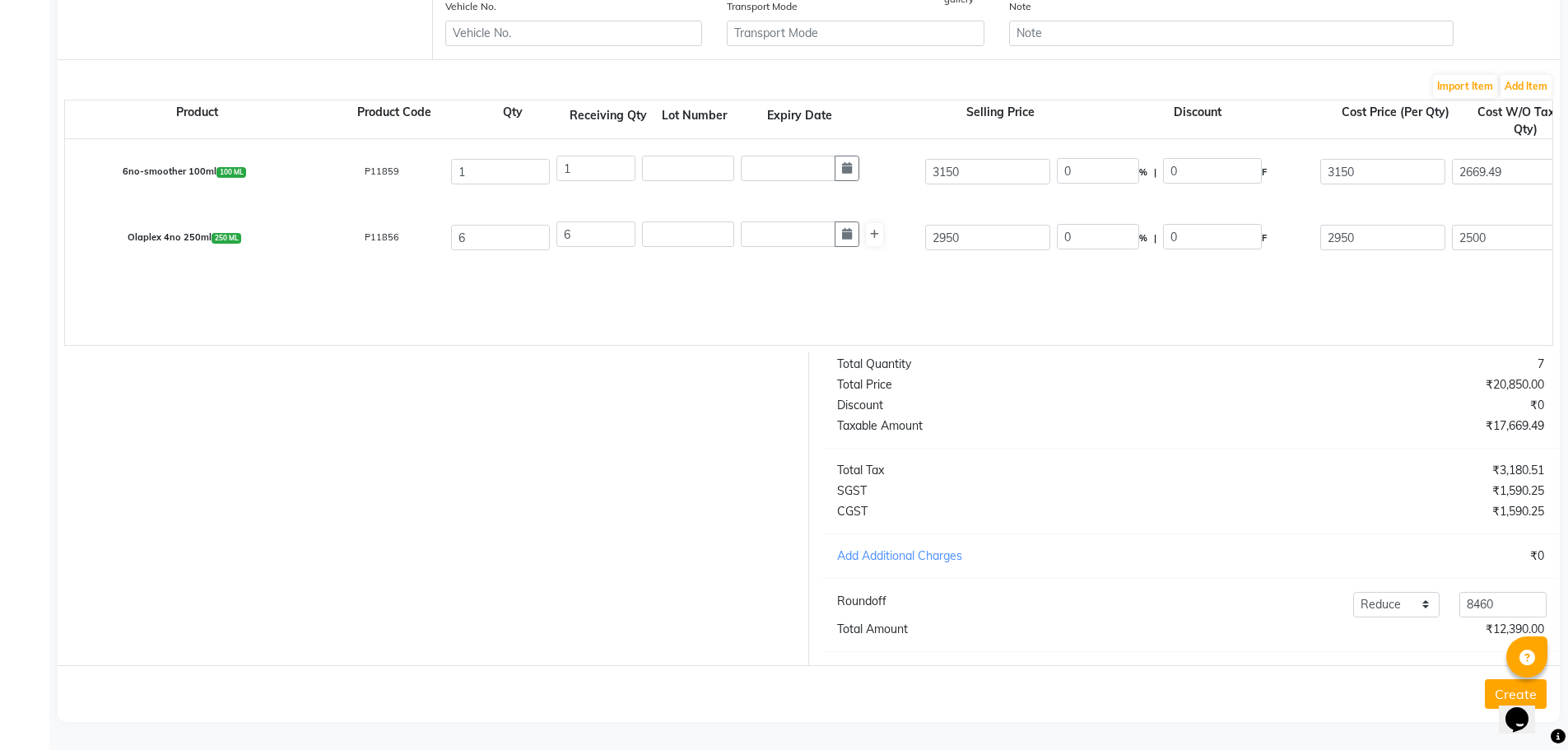
click at [1142, 520] on div "Total Quantity 7 Total Price ₹20,850.00 Discount ₹0 Taxable Amount ₹17,669.49 T…" at bounding box center [1191, 508] width 764 height 312
click at [1497, 697] on button "Create" at bounding box center [1516, 694] width 62 height 30
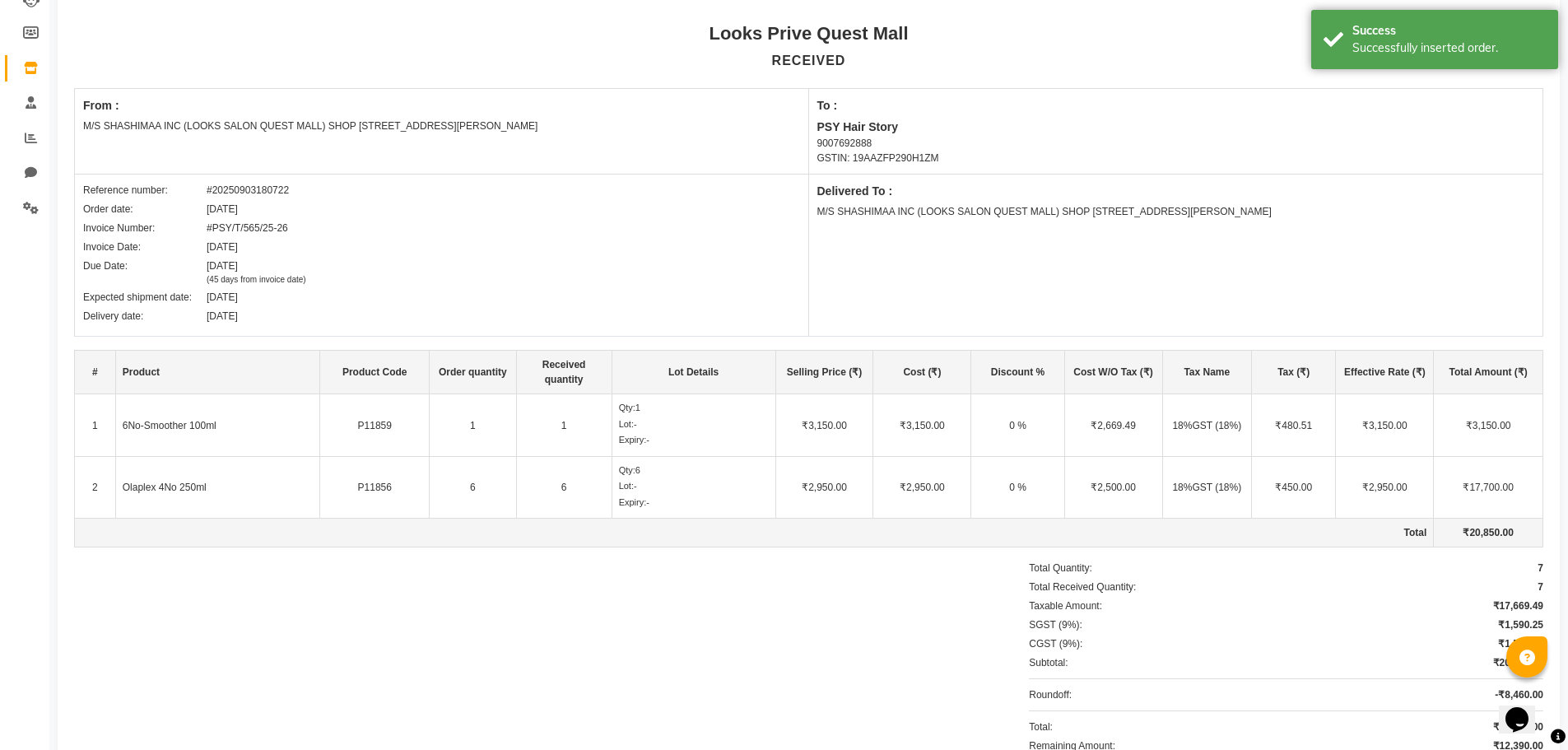
scroll to position [82, 0]
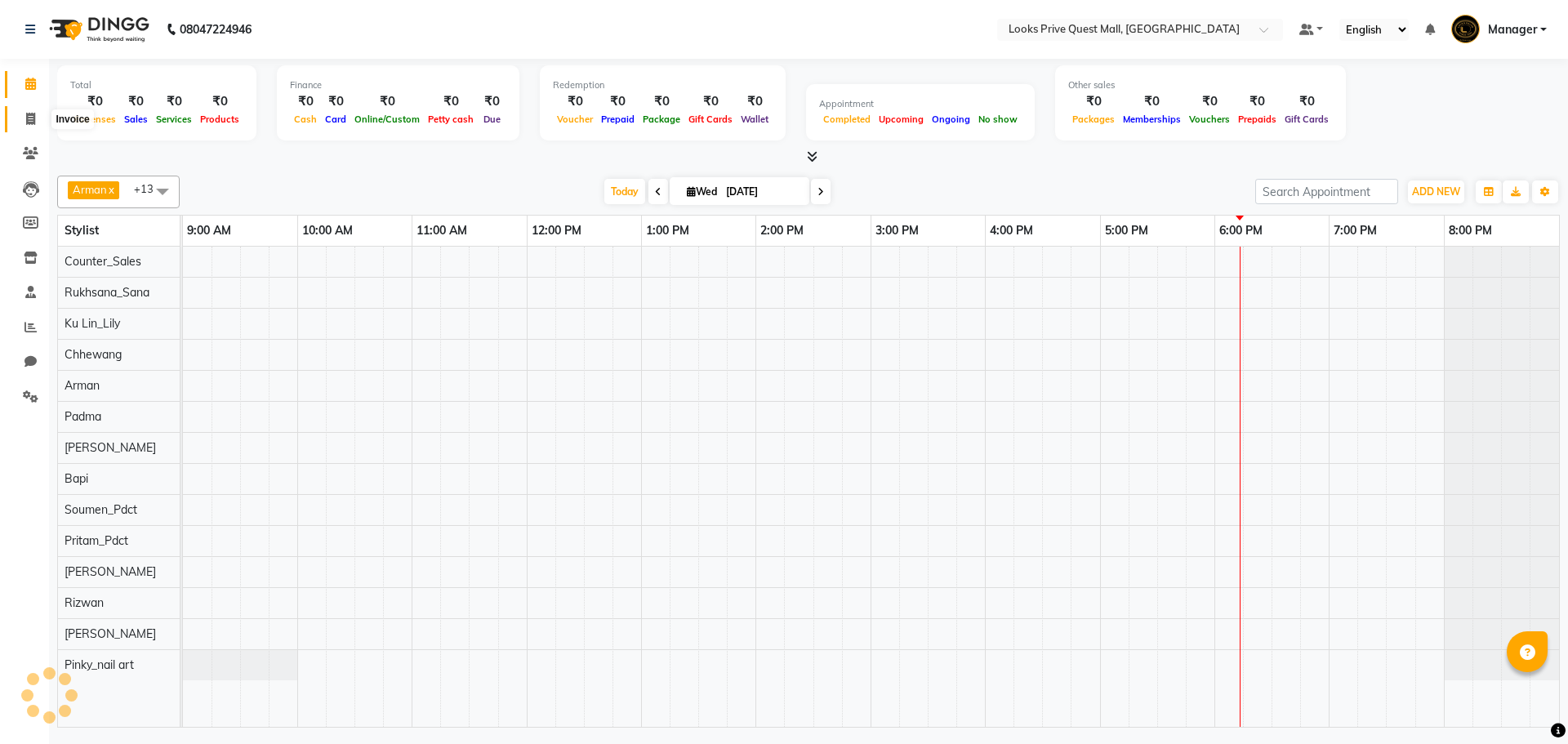
click at [29, 119] on icon at bounding box center [30, 118] width 9 height 13
select select "service"
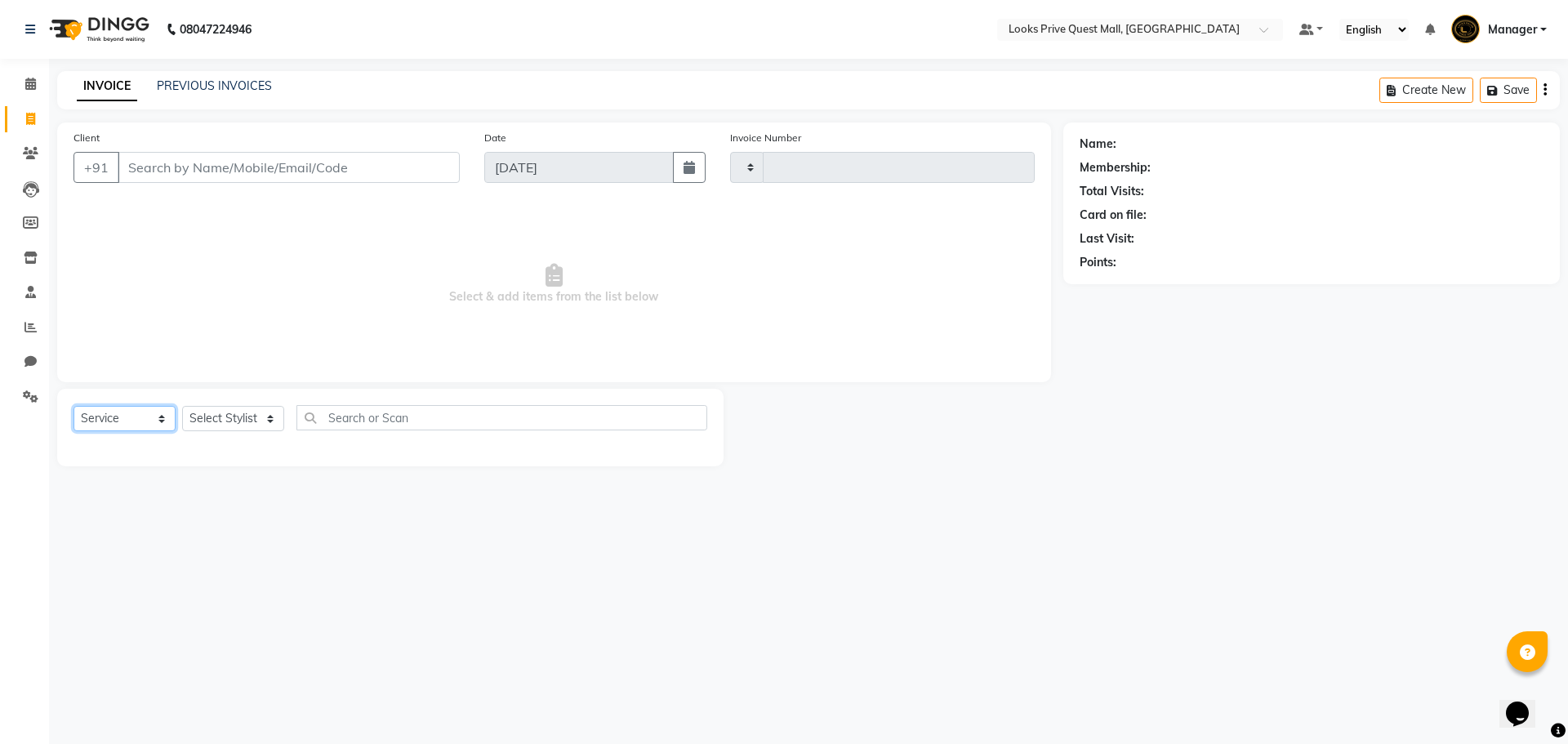
type input "3762"
click at [112, 419] on select "Select Service Product Membership Package Voucher Prepaid Gift Card" at bounding box center [124, 418] width 102 height 25
select select "6141"
select select "product"
click at [73, 406] on select "Select Service Product Membership Package Voucher Prepaid Gift Card" at bounding box center [124, 418] width 102 height 25
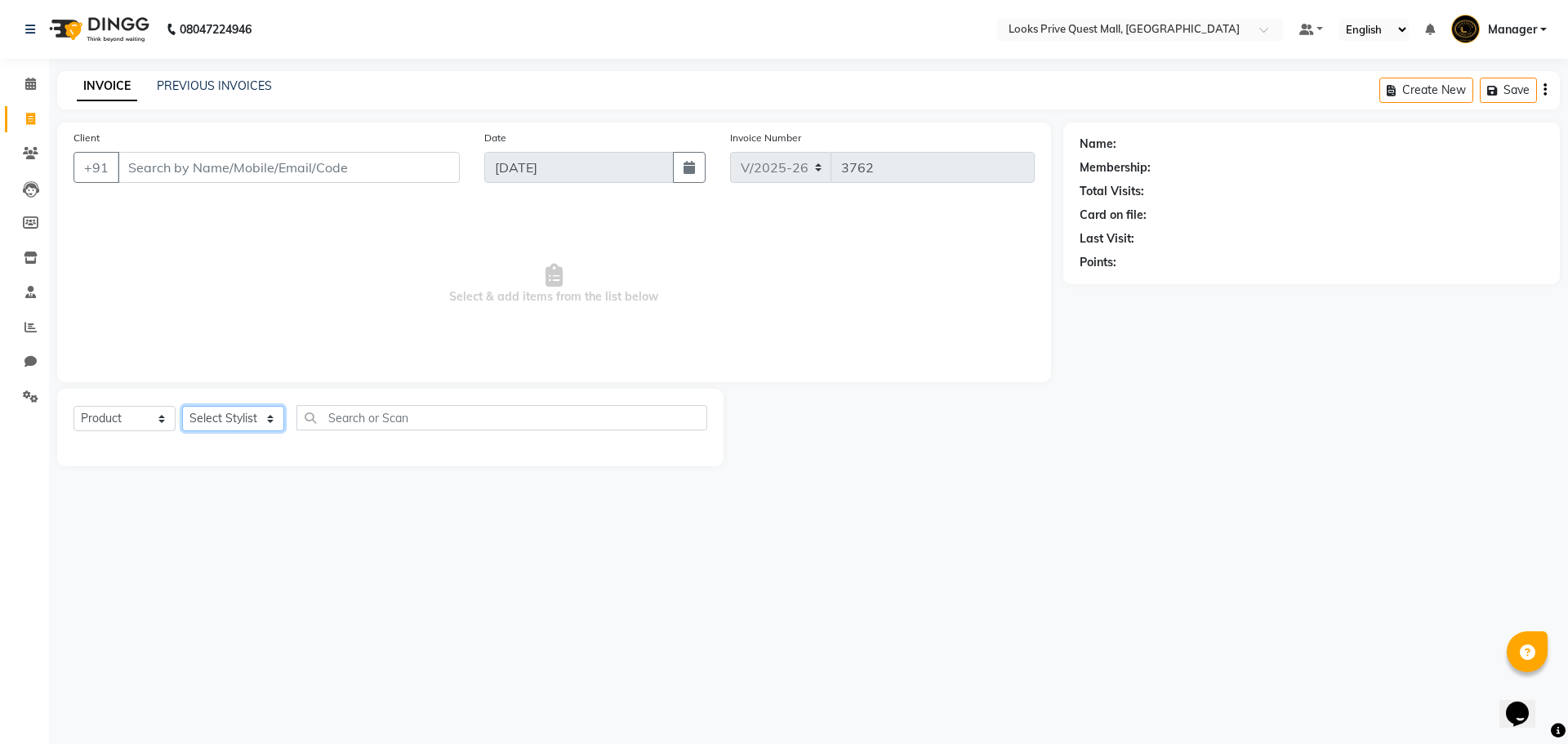
click at [219, 423] on select "Select Stylist" at bounding box center [233, 418] width 102 height 25
select select "46697"
click at [182, 406] on select "Select Stylist Arman Bapi Chhewang Counter_Sales [PERSON_NAME] [PERSON_NAME] [P…" at bounding box center [233, 418] width 102 height 25
click at [375, 415] on input "text" at bounding box center [502, 417] width 411 height 25
type input "3474636968725"
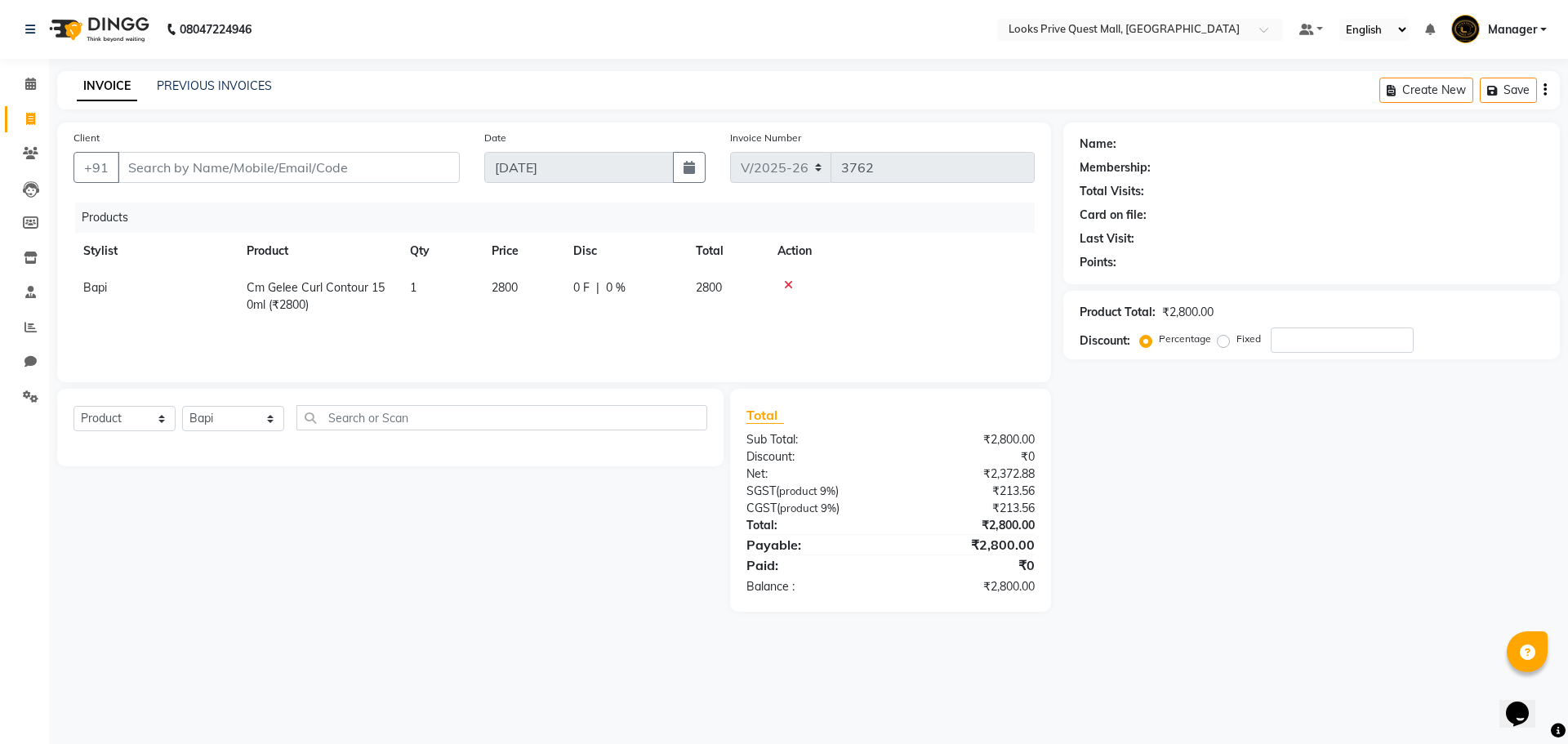
click at [512, 294] on span "2800" at bounding box center [505, 286] width 26 height 15
select select "46697"
drag, startPoint x: 555, startPoint y: 294, endPoint x: 363, endPoint y: 300, distance: 192.1
click at [495, 284] on td "2800" at bounding box center [522, 292] width 81 height 47
type input "3000"
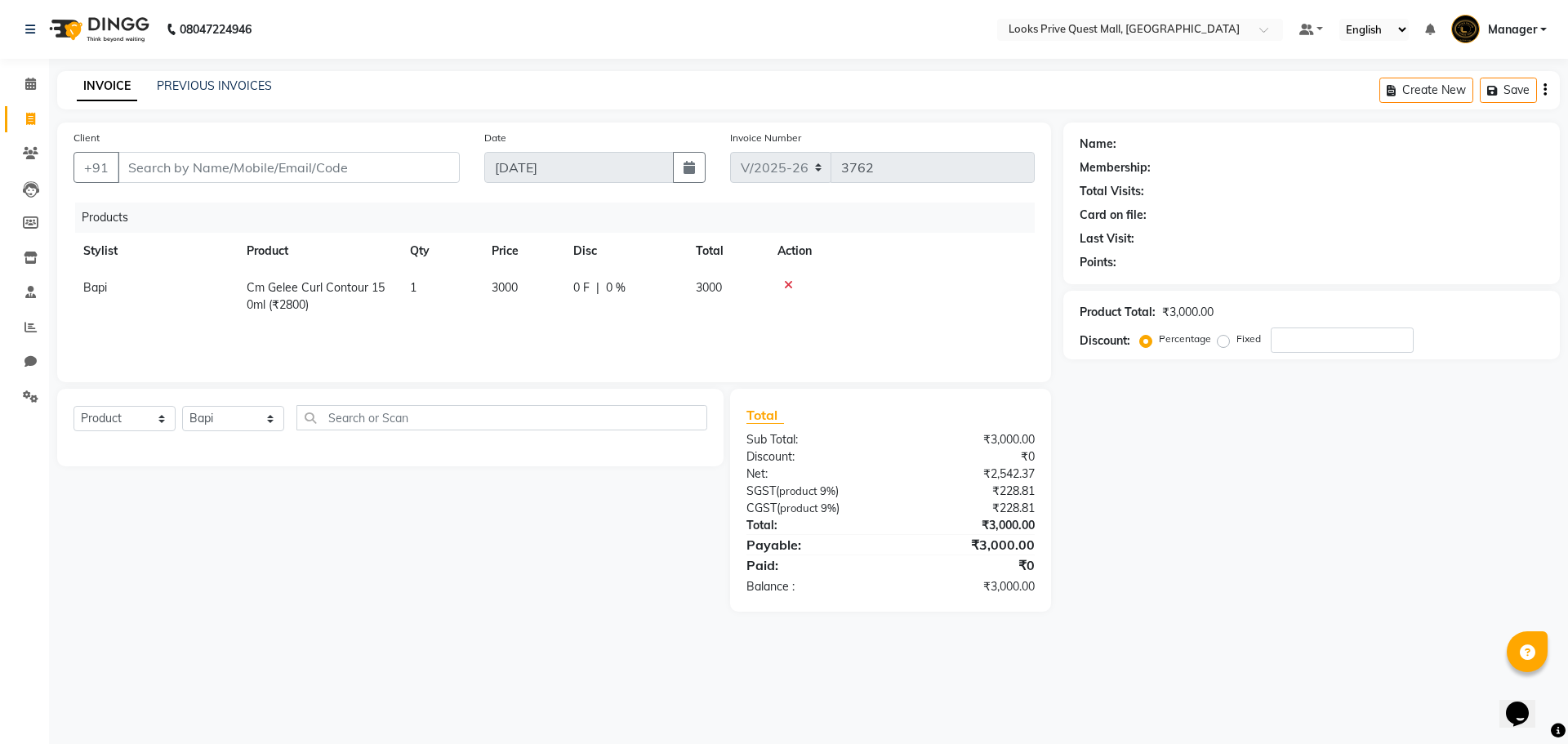
click at [553, 472] on div "Select Service Product Membership Package Voucher Prepaid Gift Card Select Styl…" at bounding box center [384, 500] width 679 height 223
click at [220, 172] on input "Client" at bounding box center [289, 167] width 342 height 31
type input "9"
type input "0"
type input "9836140011"
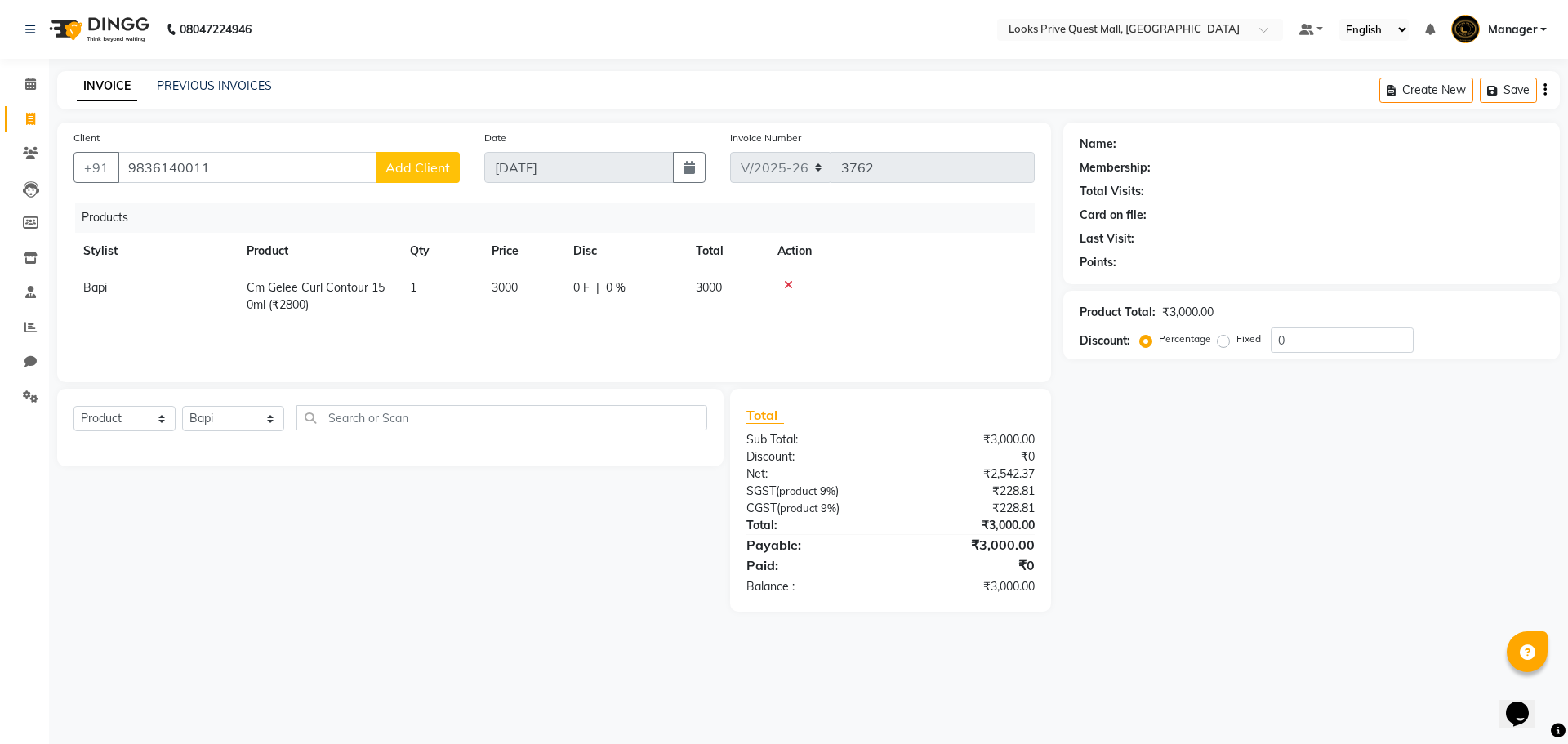
click at [442, 161] on span "Add Client" at bounding box center [418, 167] width 65 height 17
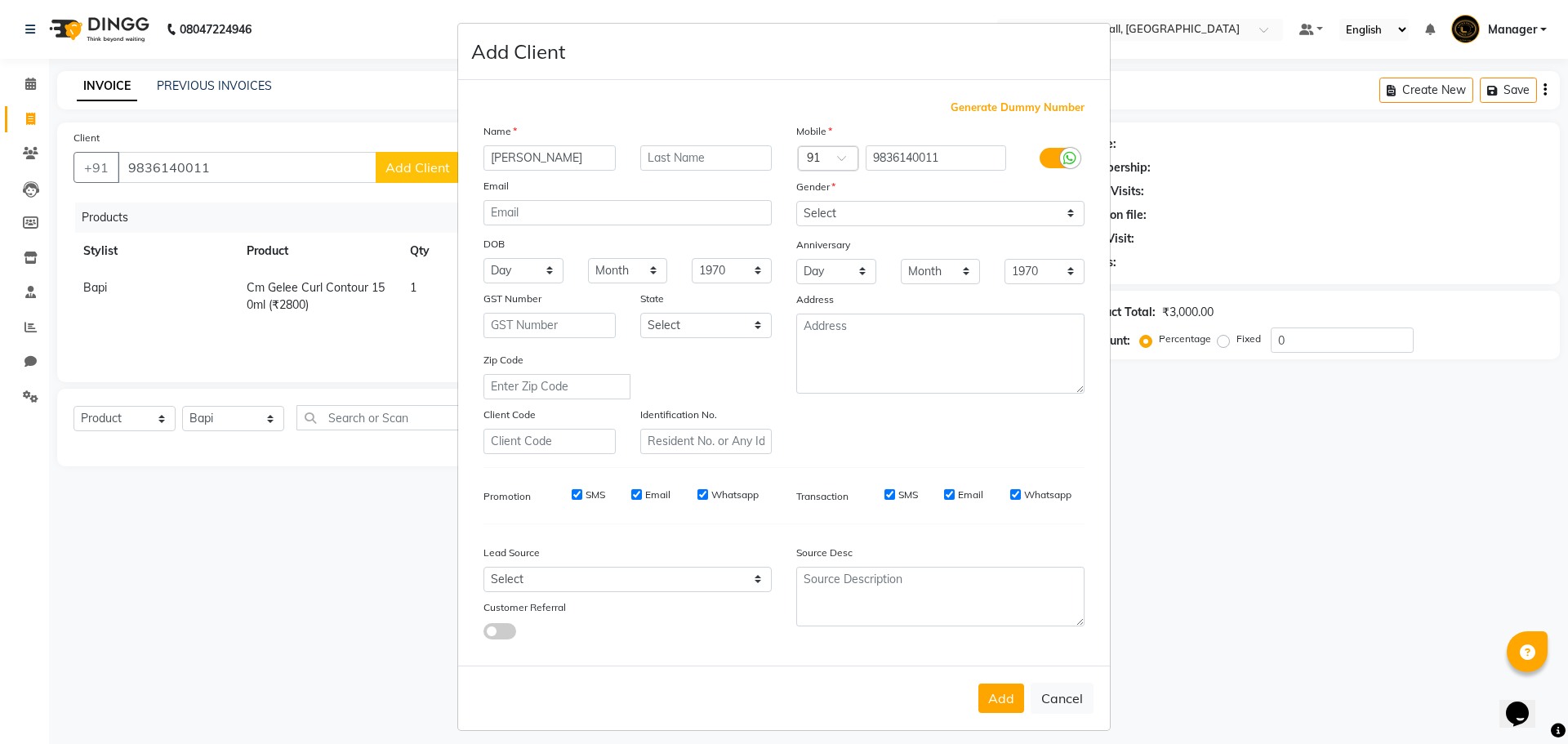
type input "aNITA"
type input "t"
type input "j"
click at [647, 155] on input "kATHURIA" at bounding box center [705, 158] width 132 height 25
type input "KATHURIA"
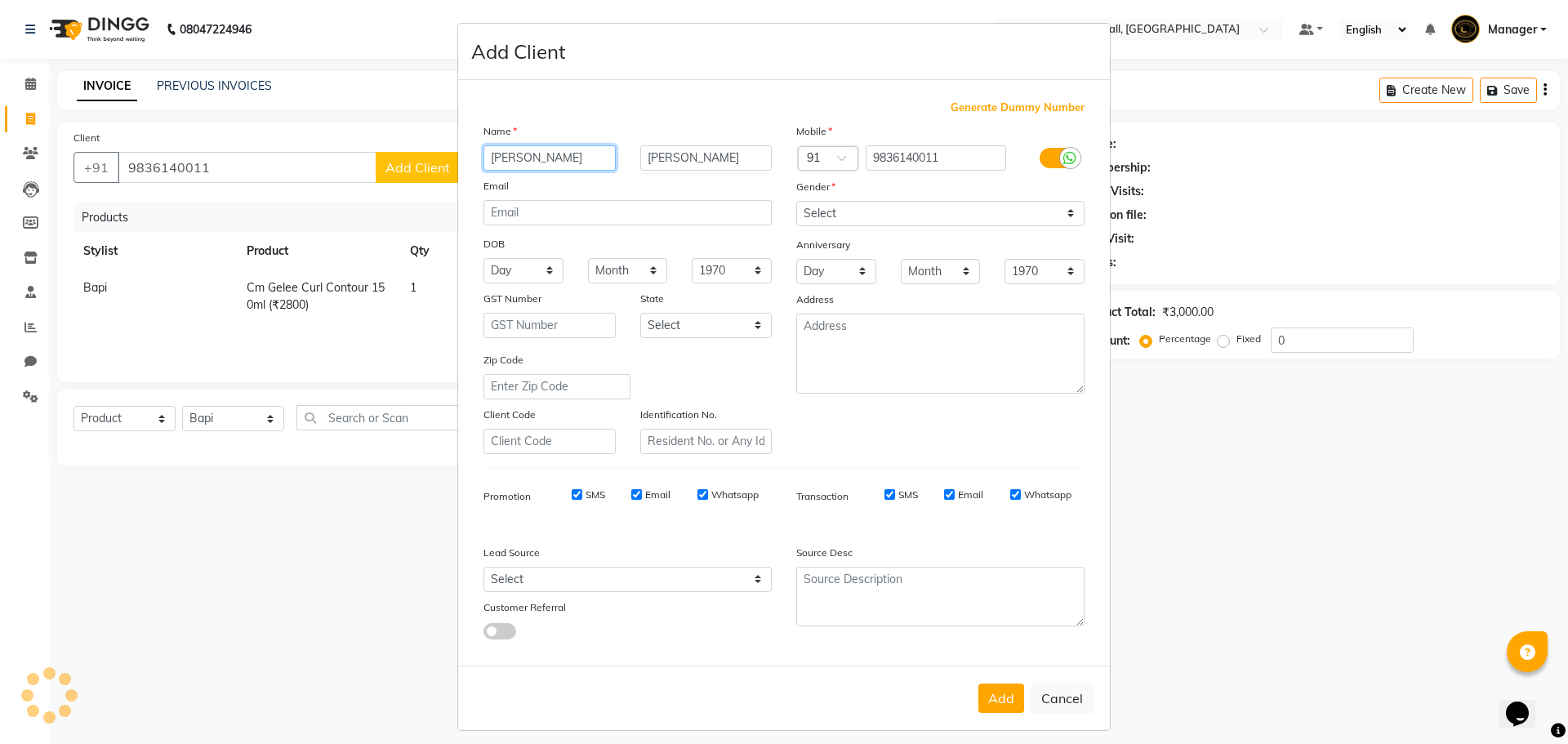
click at [491, 163] on input "aNITA" at bounding box center [549, 158] width 132 height 25
type input "ANITA"
click at [1060, 153] on div at bounding box center [1070, 157] width 21 height 21
click at [0, 0] on input "checkbox" at bounding box center [0, 0] width 0 height 0
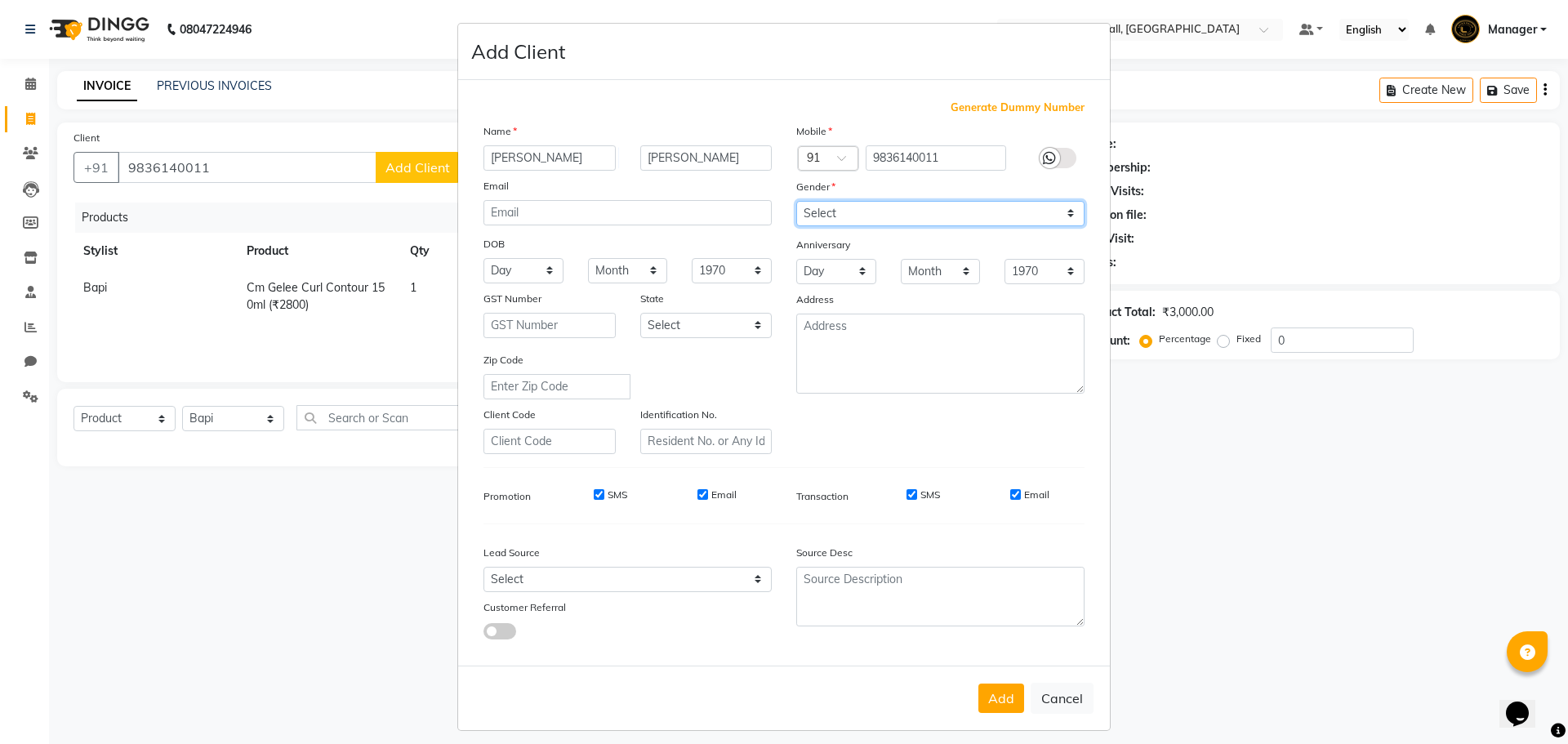
drag, startPoint x: 1016, startPoint y: 205, endPoint x: 1024, endPoint y: 223, distance: 19.7
click at [1016, 205] on select "Select Male Female Other Prefer Not To Say" at bounding box center [940, 213] width 289 height 25
select select "female"
click at [796, 200] on select "Select Male Female Other Prefer Not To Say" at bounding box center [940, 213] width 289 height 25
click at [1003, 702] on button "Add" at bounding box center [1001, 698] width 46 height 29
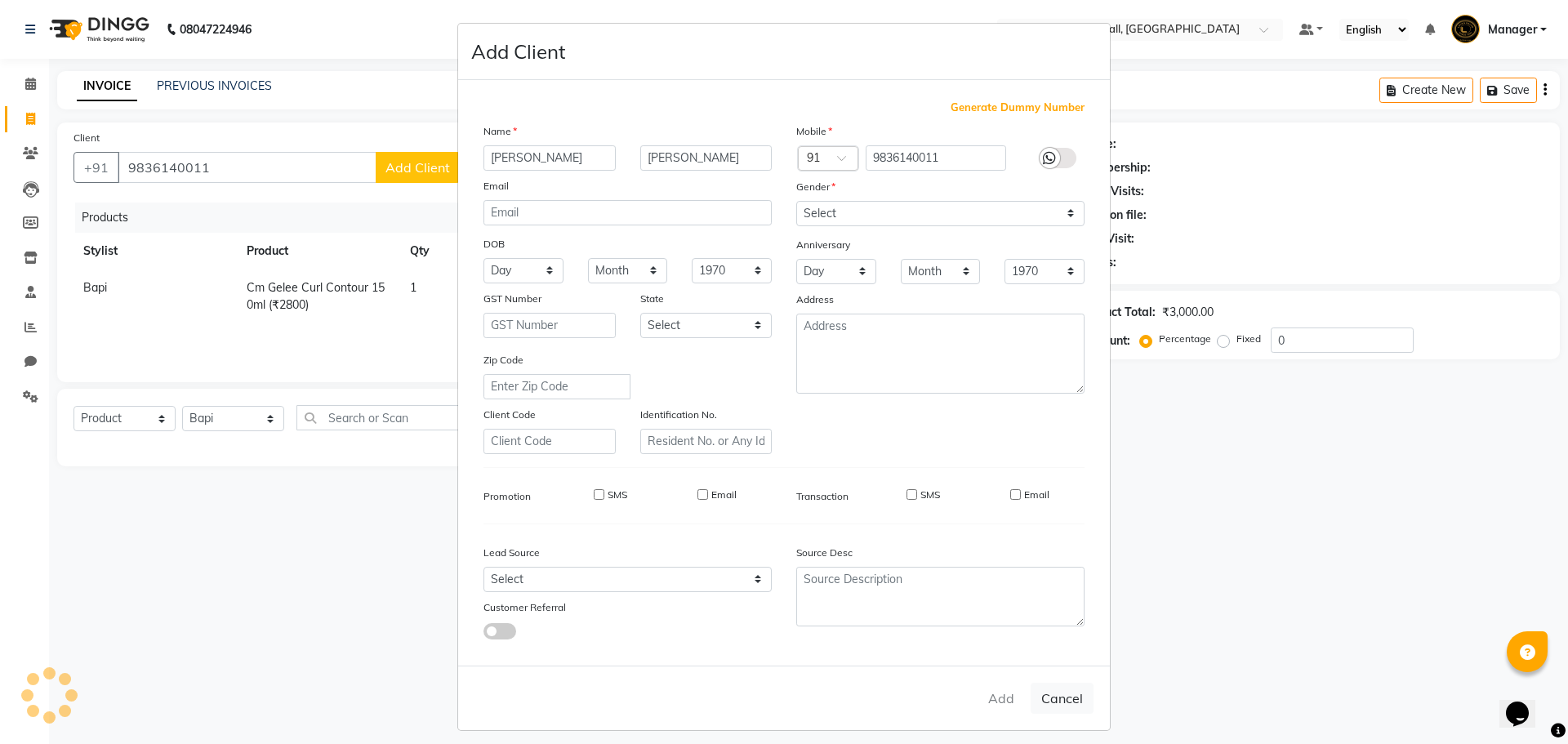
select select
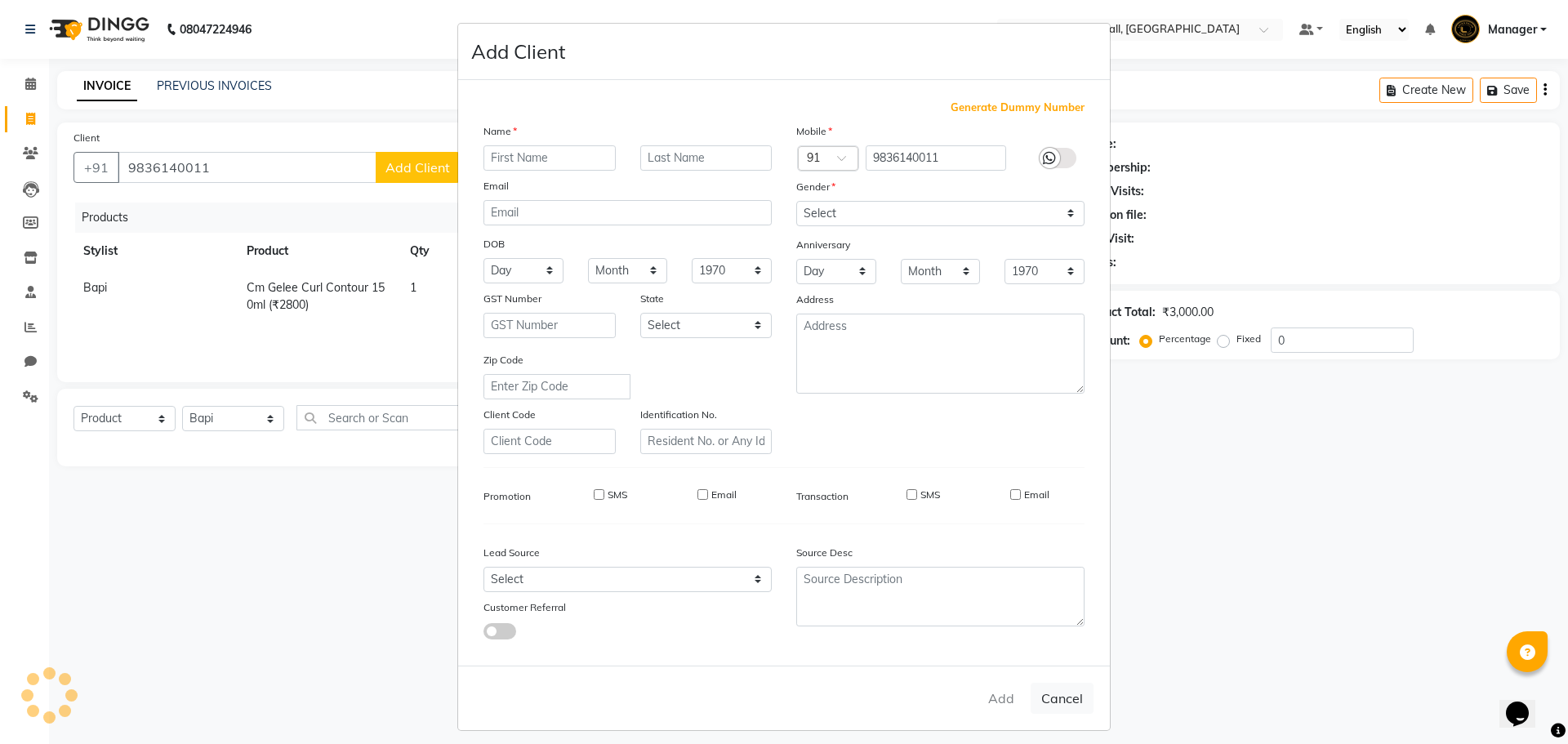
select select
checkbox input "false"
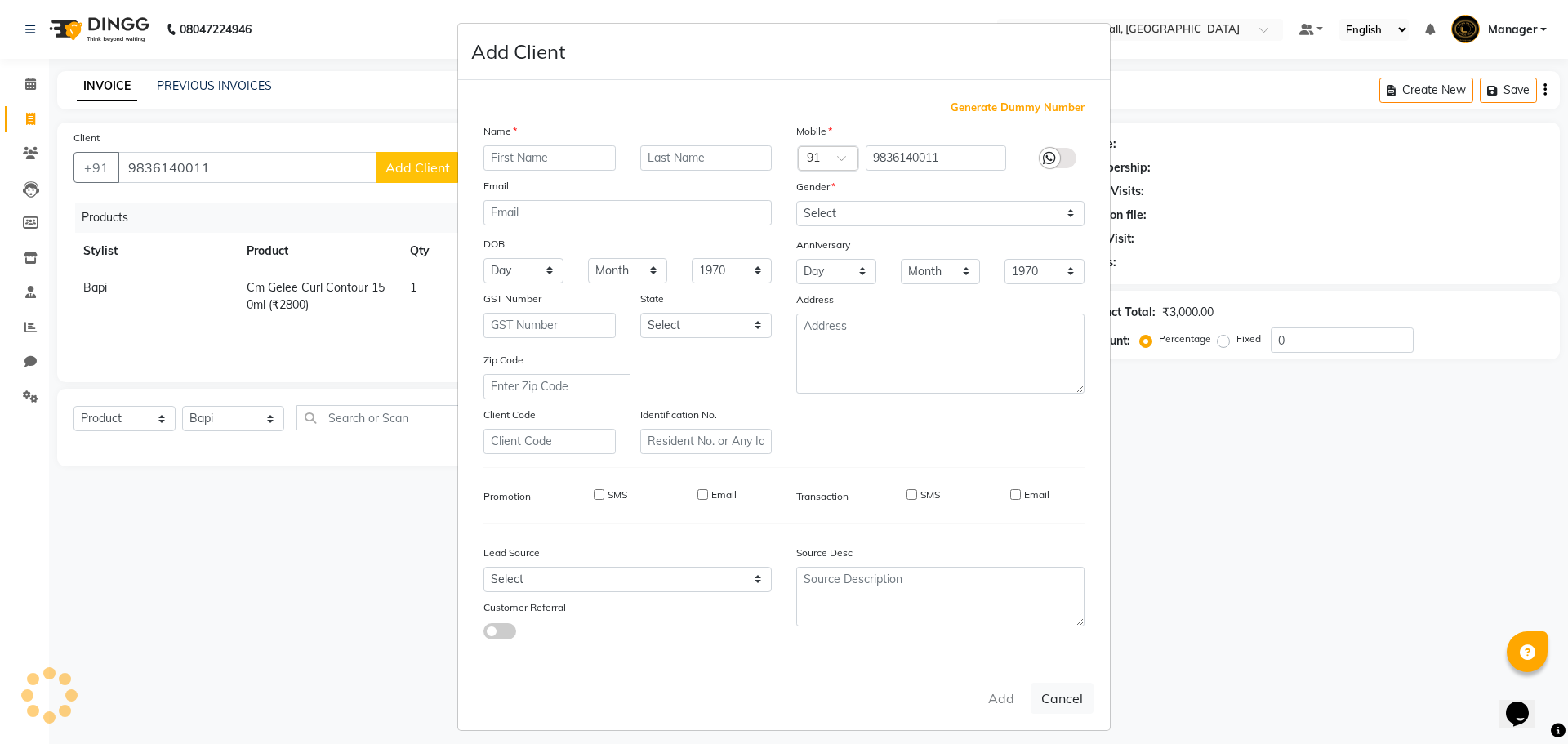
checkbox input "false"
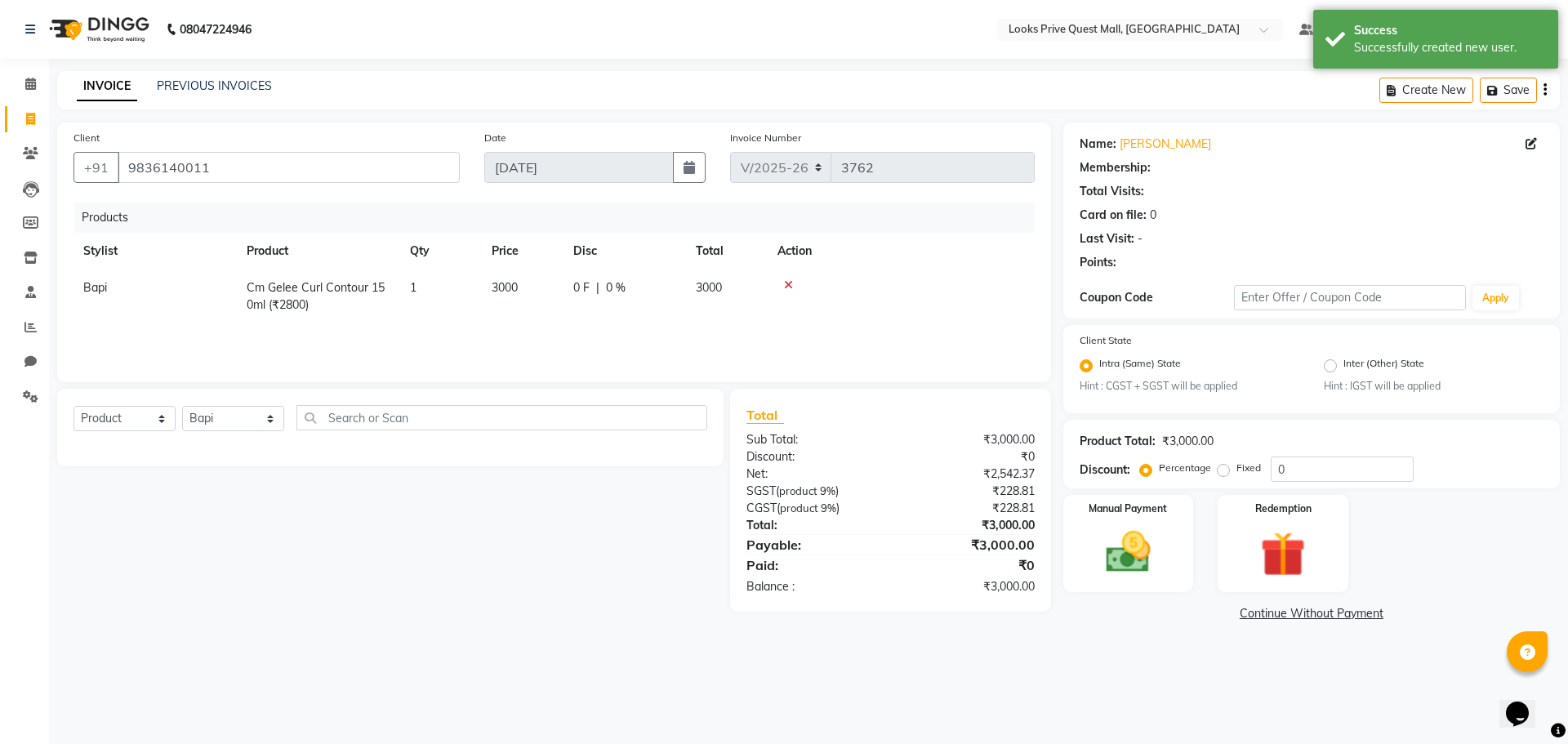
select select "1: Object"
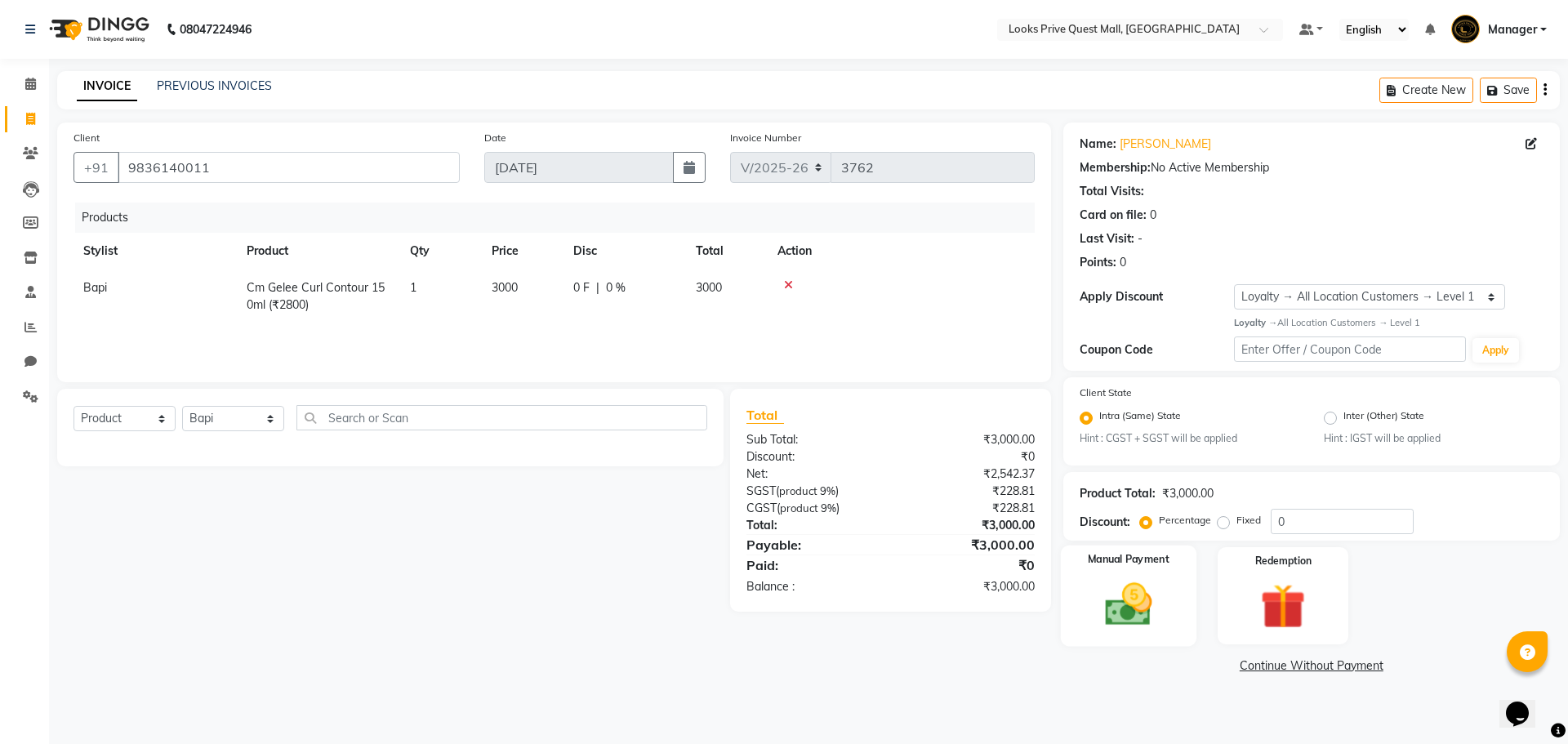
click at [1176, 595] on div "Manual Payment" at bounding box center [1128, 595] width 136 height 101
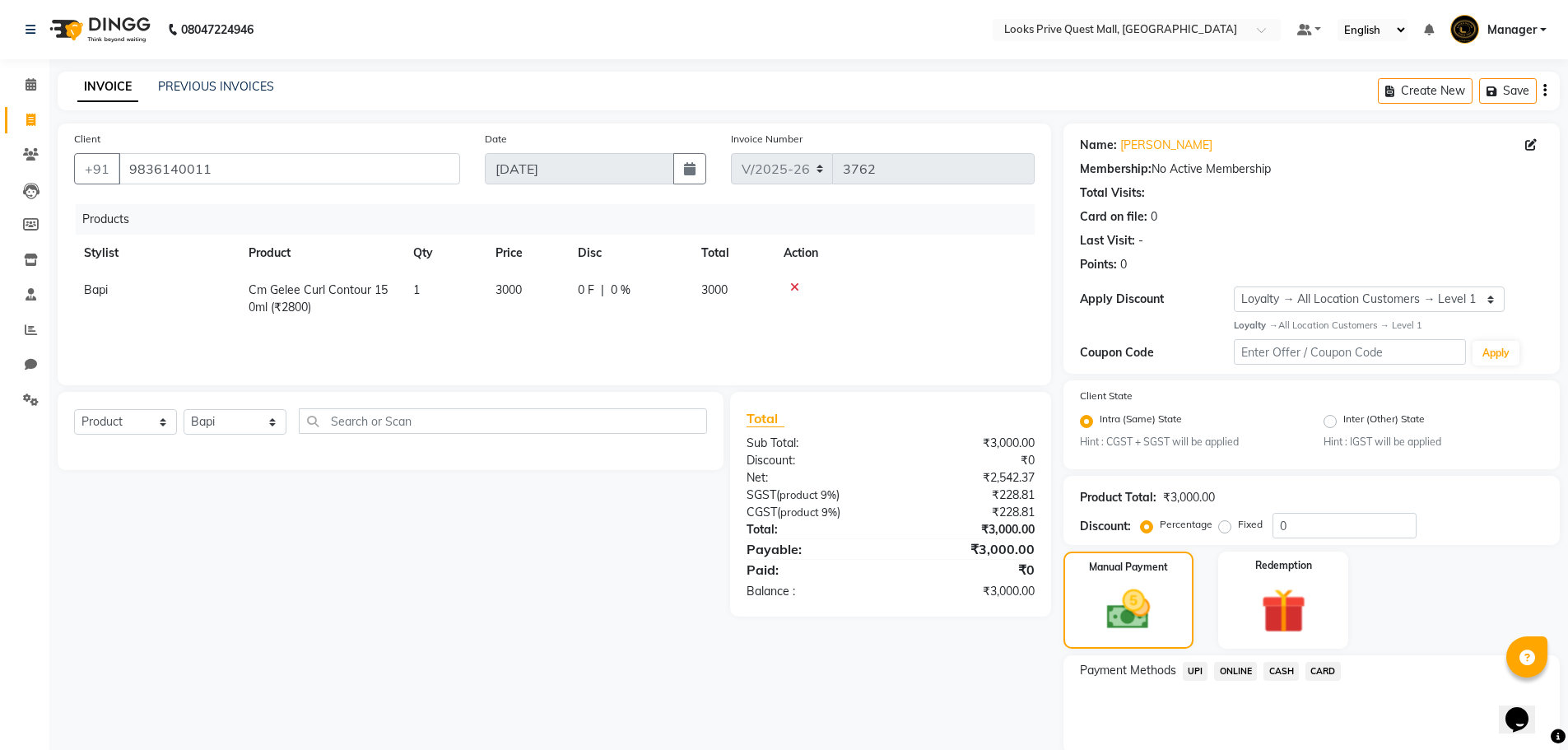
click at [1326, 670] on span "CARD" at bounding box center [1323, 670] width 36 height 19
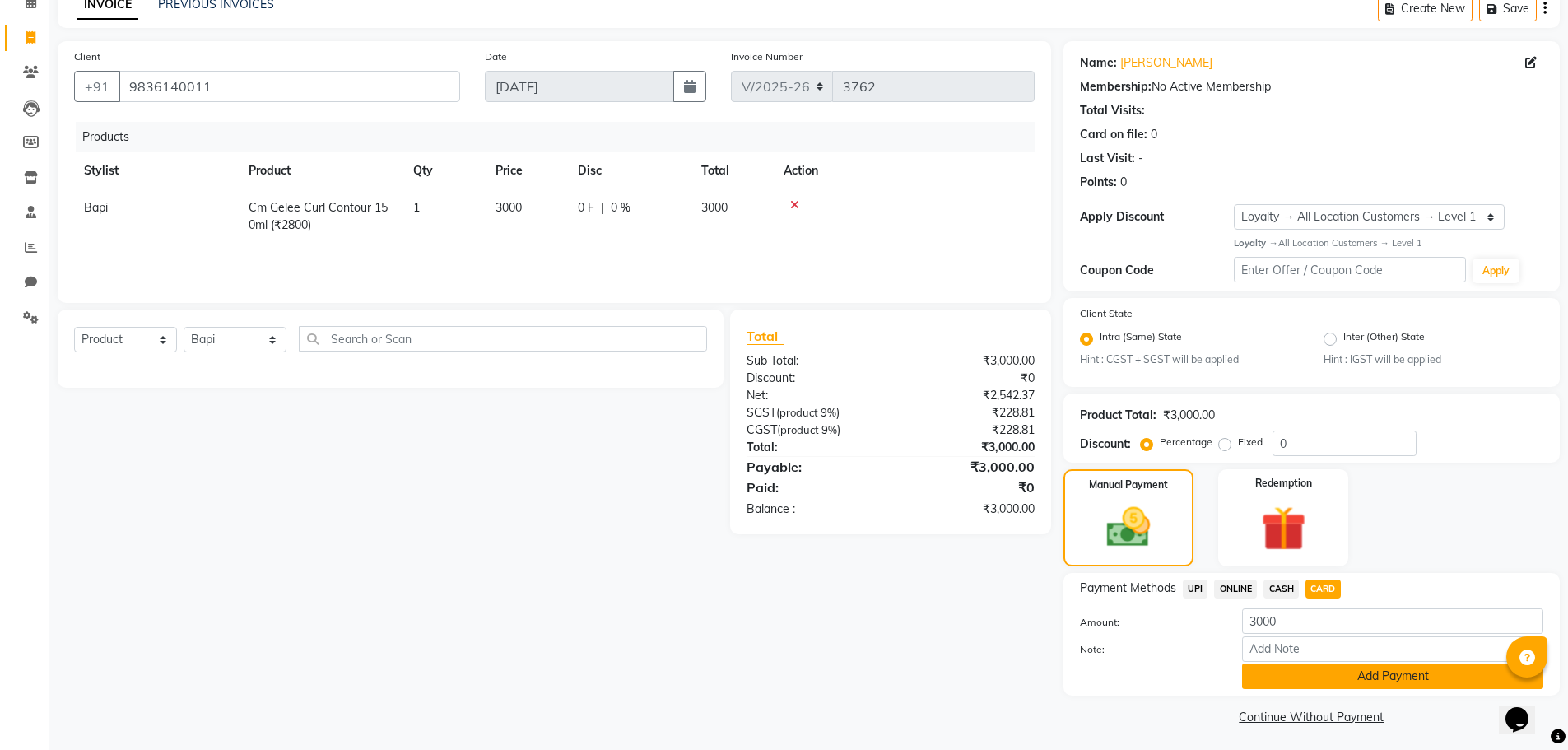
click at [1328, 682] on button "Add Payment" at bounding box center [1393, 676] width 302 height 26
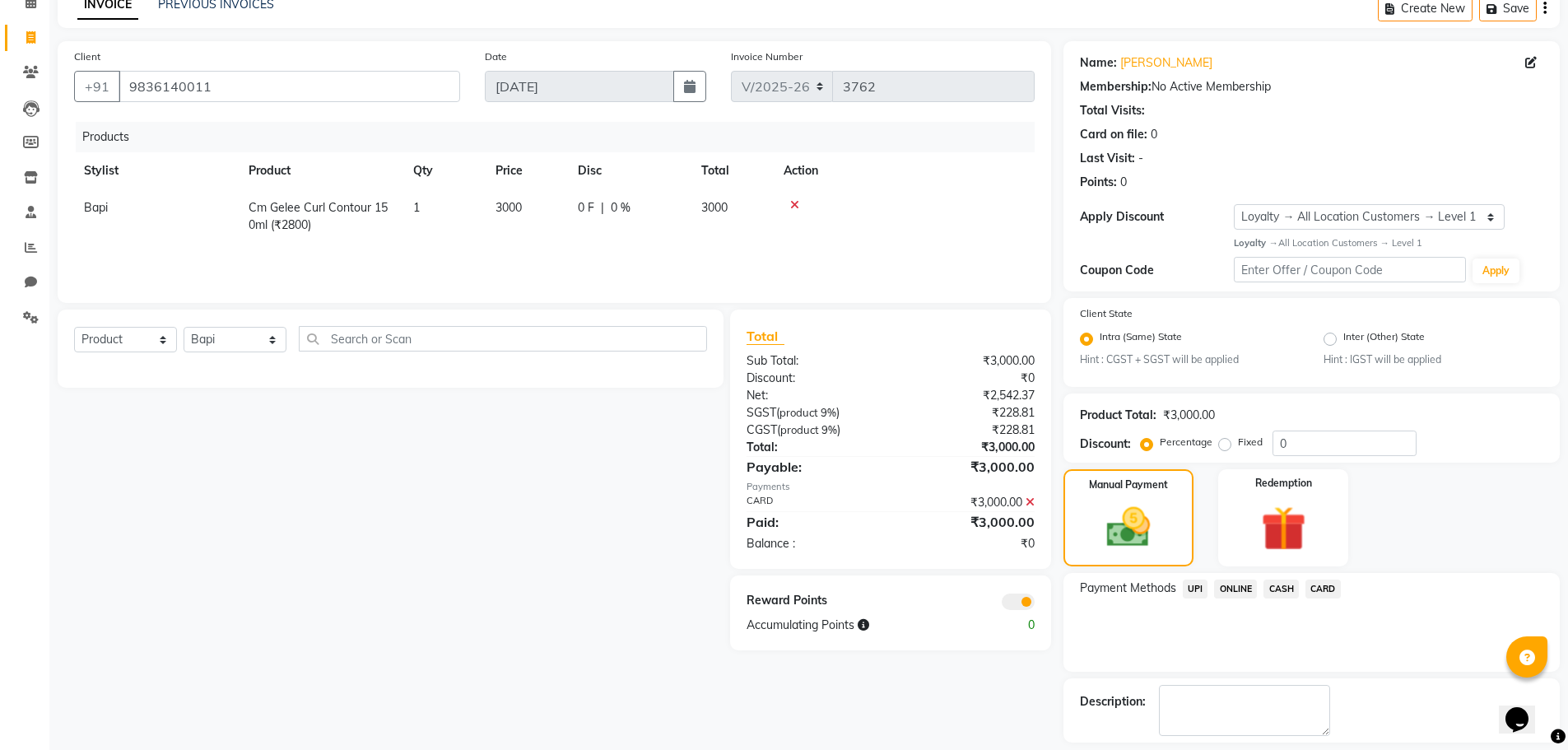
scroll to position [156, 0]
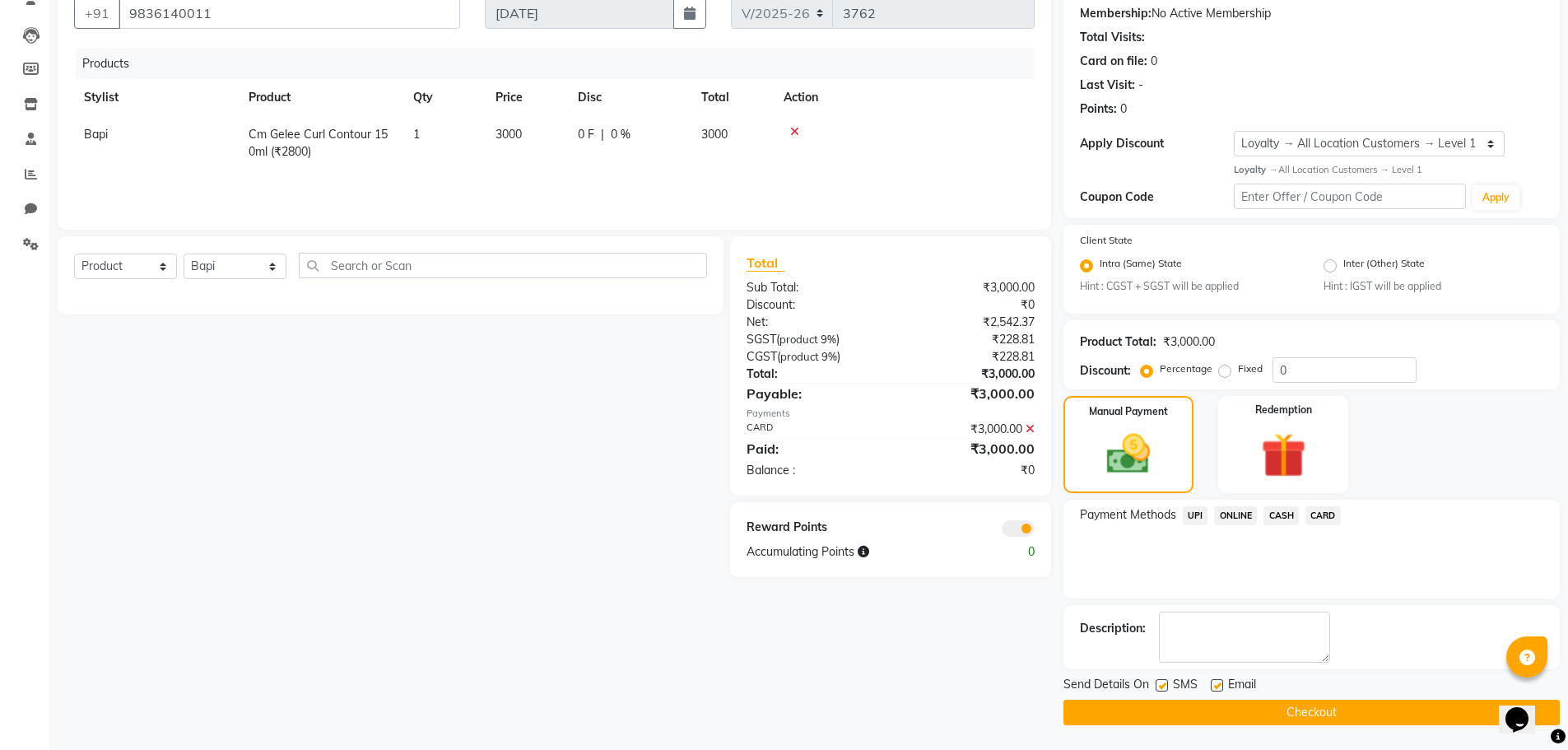
click at [1217, 687] on label at bounding box center [1217, 685] width 13 height 13
click at [1217, 687] on input "checkbox" at bounding box center [1216, 685] width 11 height 11
checkbox input "false"
click at [1015, 532] on span at bounding box center [1018, 528] width 33 height 17
click at [1034, 530] on input "checkbox" at bounding box center [1034, 530] width 0 height 0
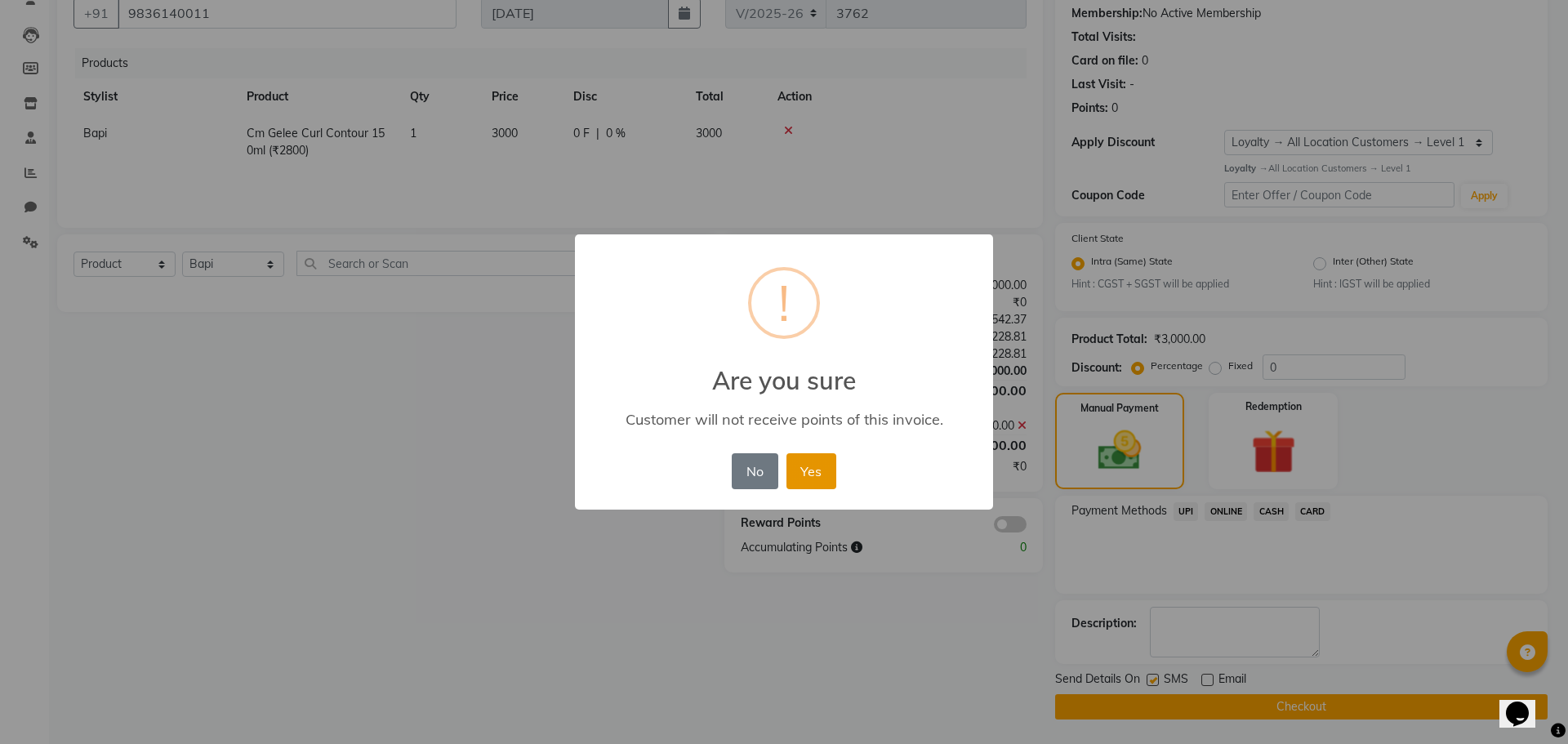
click at [821, 479] on button "Yes" at bounding box center [811, 470] width 50 height 36
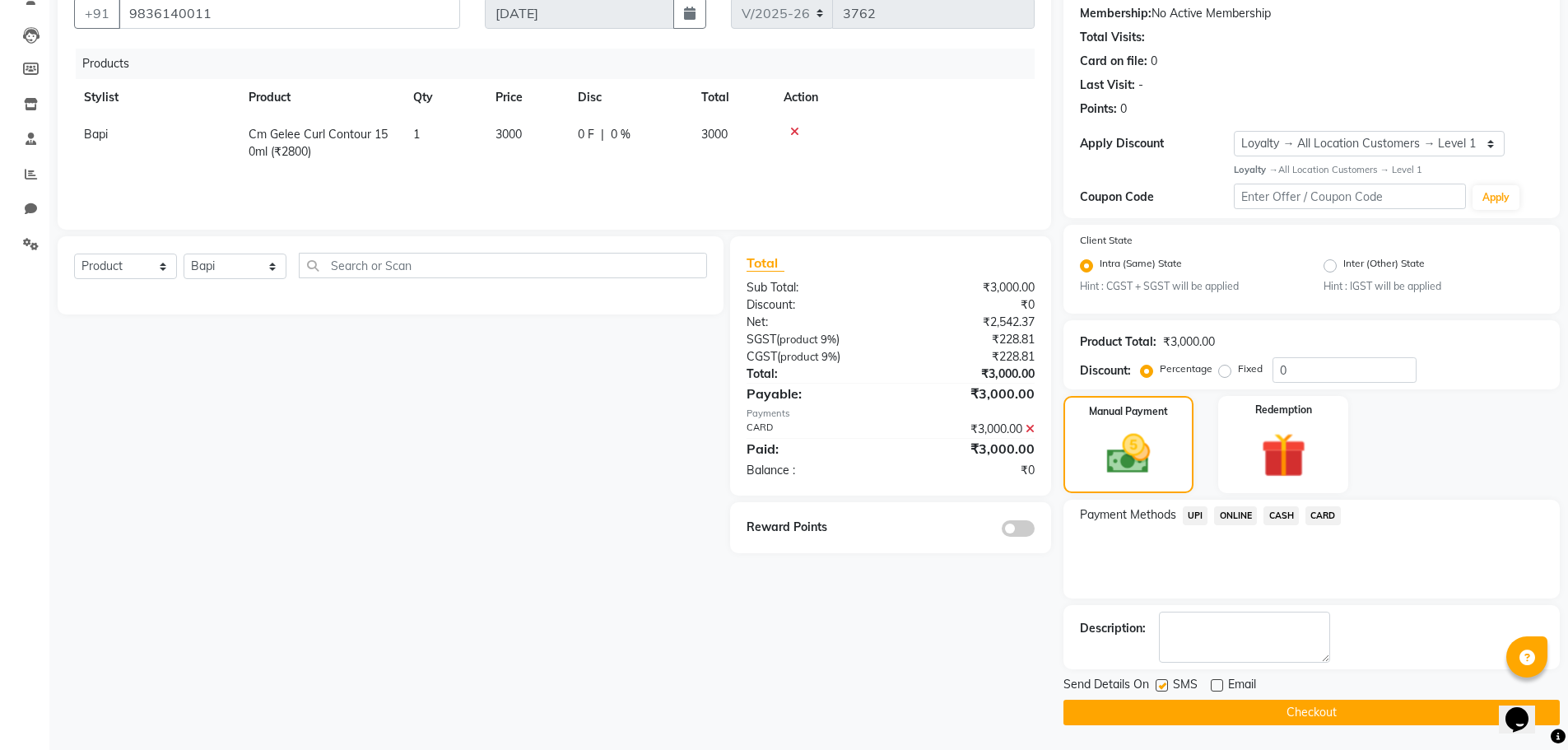
click at [1261, 711] on button "Checkout" at bounding box center [1312, 713] width 496 height 26
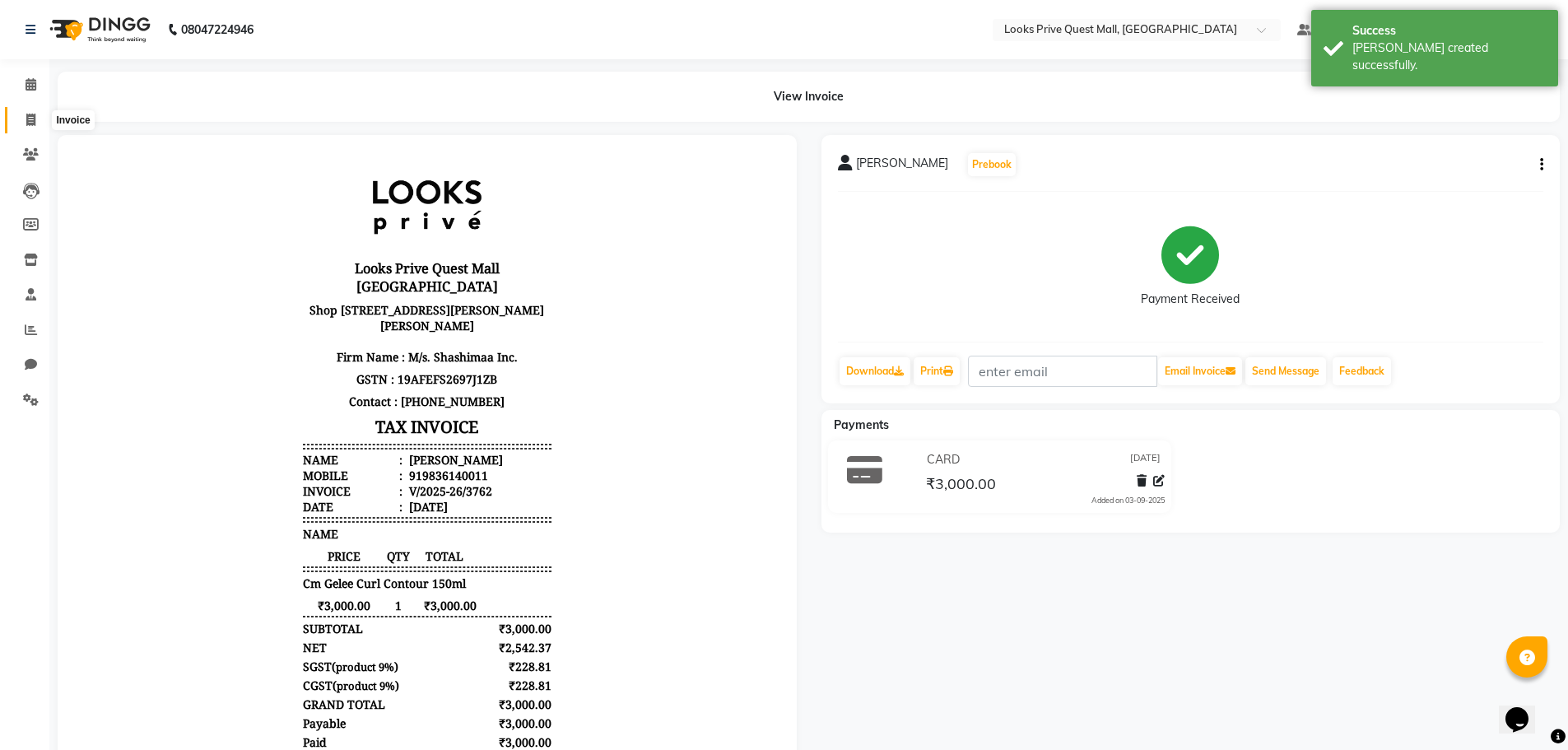
click at [29, 124] on icon at bounding box center [31, 119] width 9 height 13
select select "service"
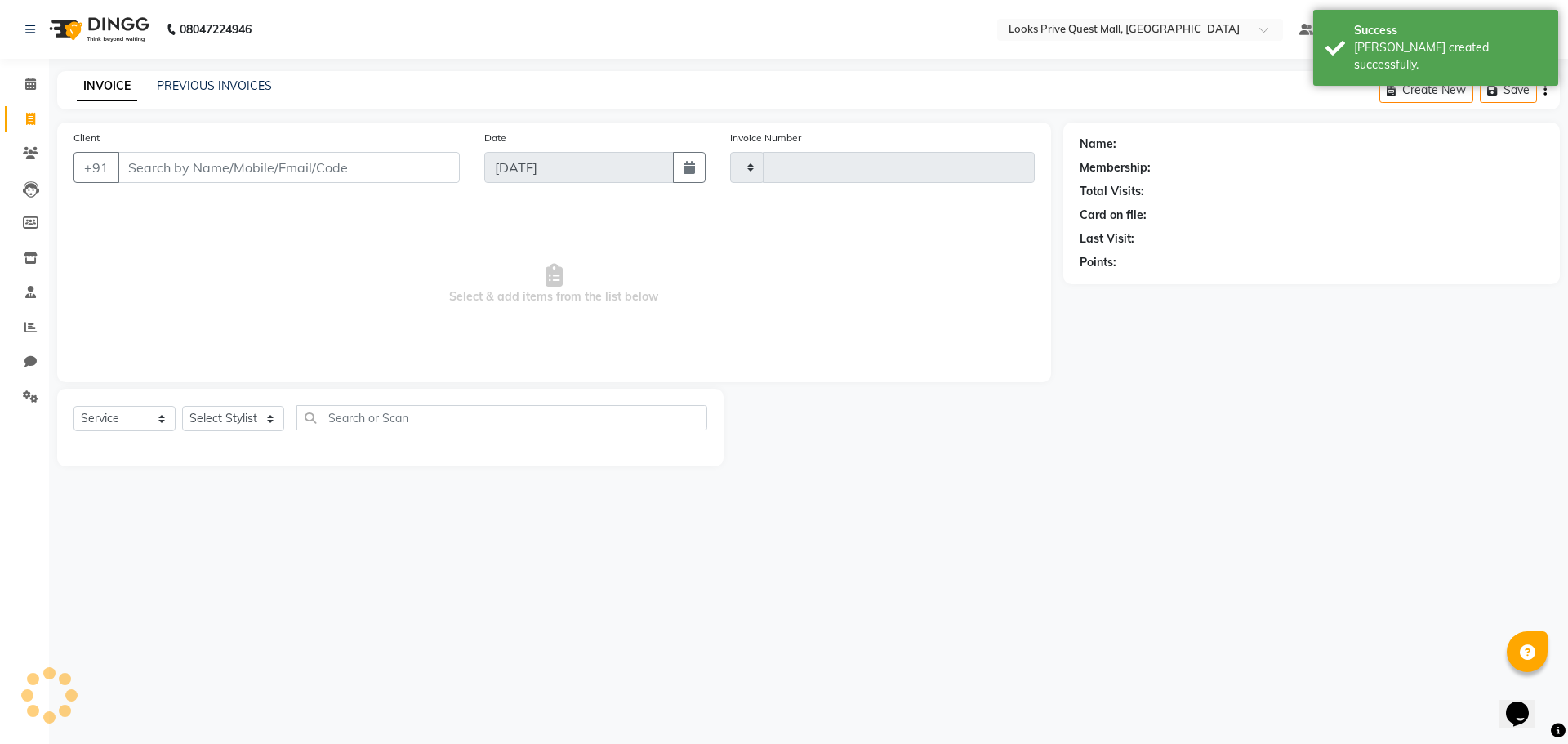
type input "3763"
select select "6141"
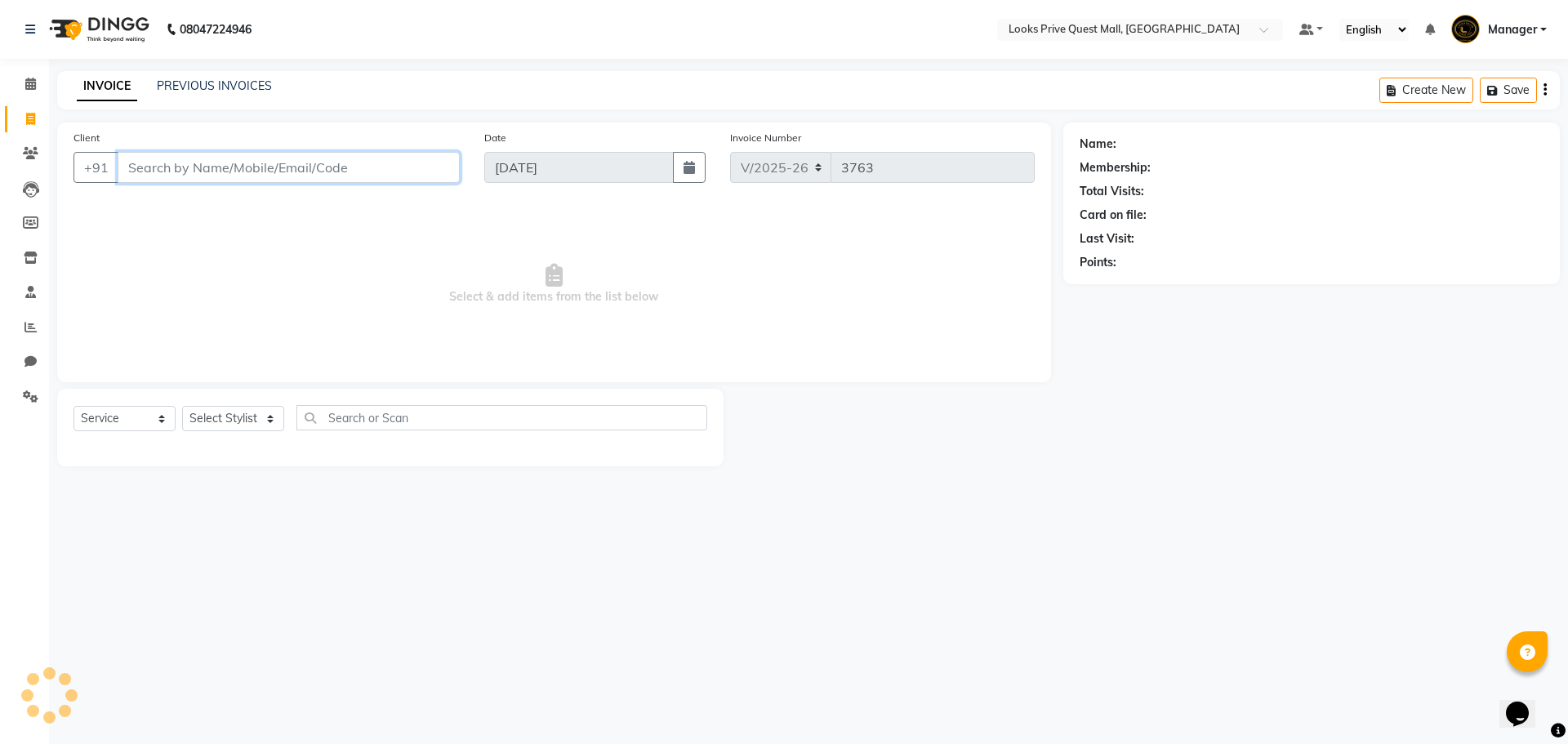
click at [336, 162] on input "Client" at bounding box center [289, 167] width 342 height 31
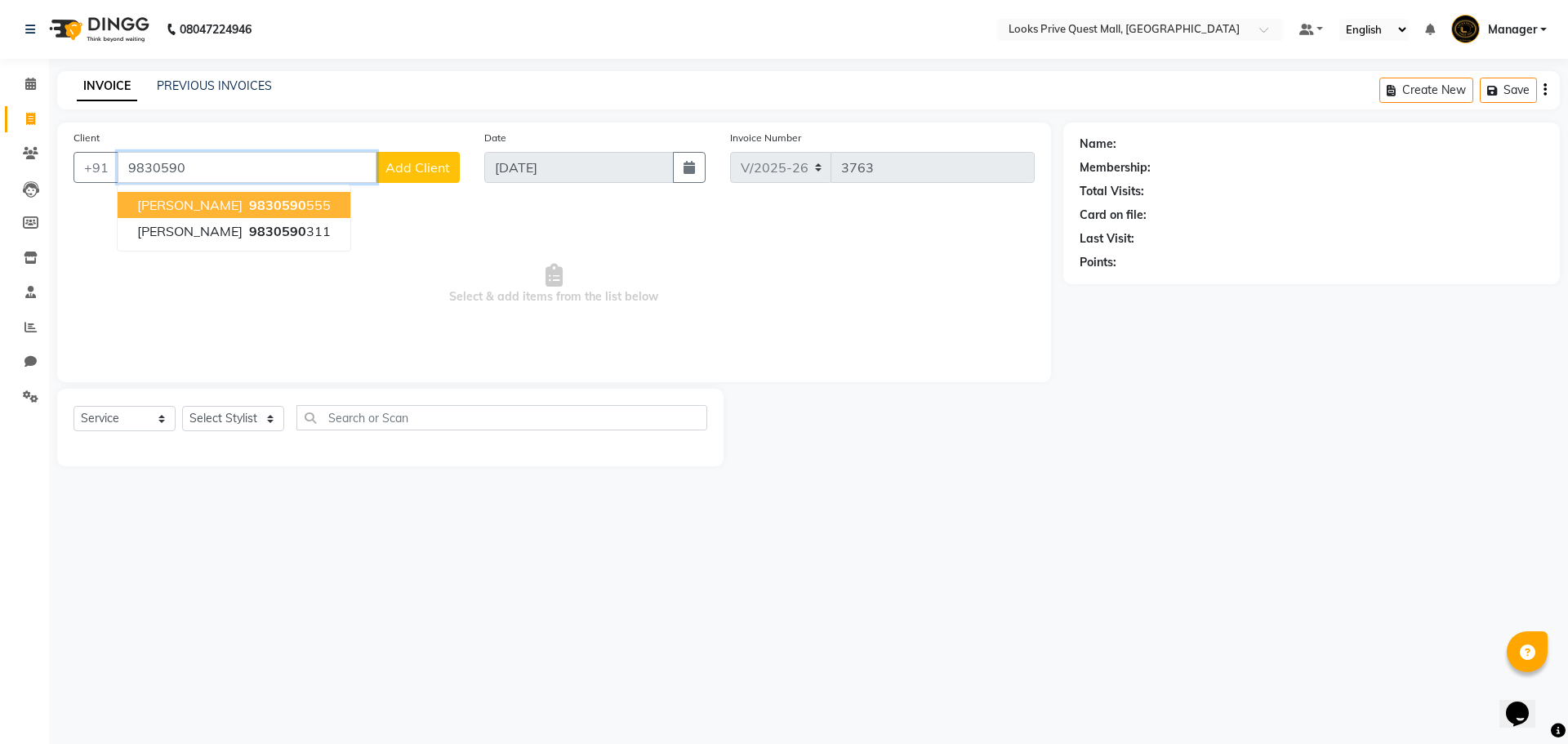
click at [281, 203] on button "Dean 9830590 555" at bounding box center [234, 204] width 233 height 26
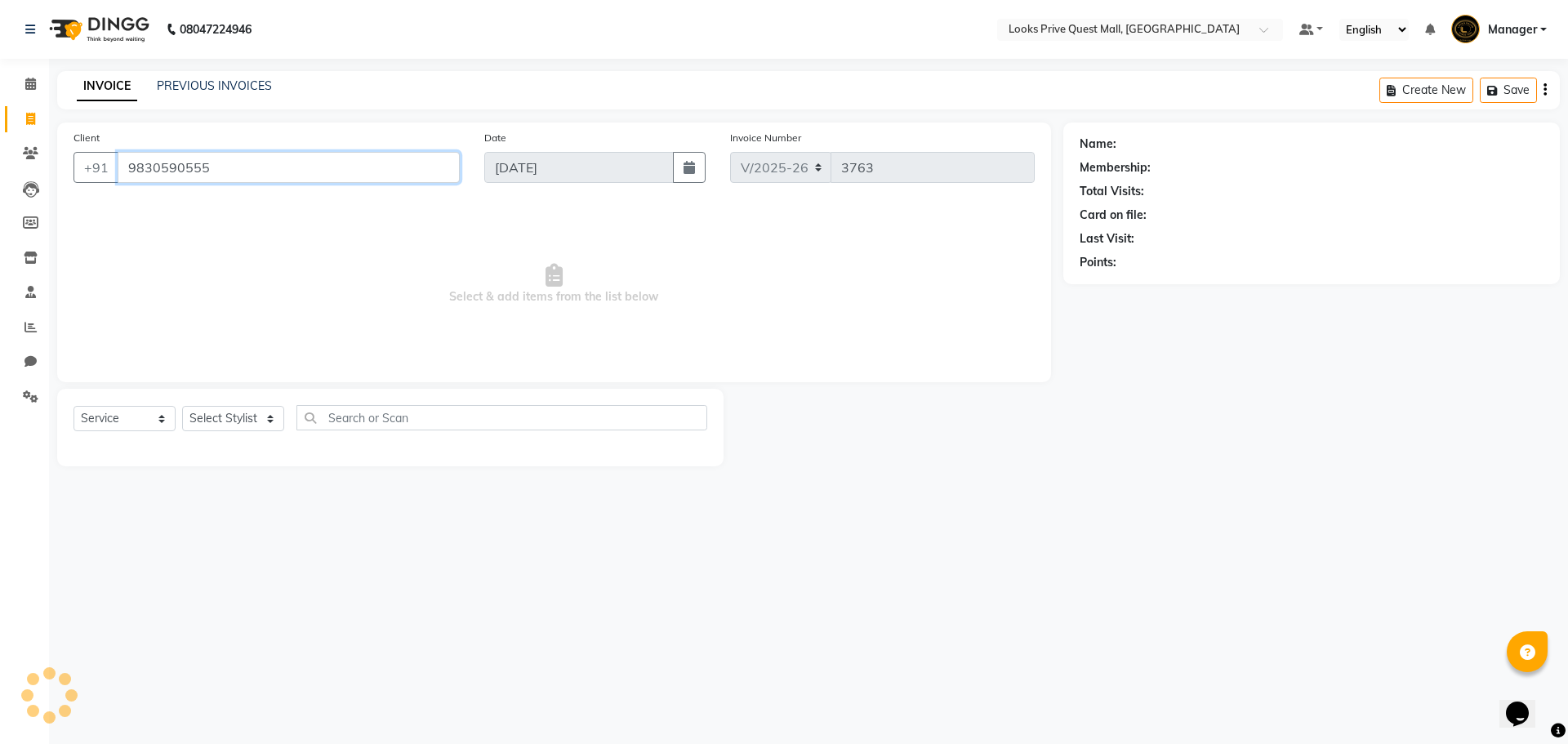
type input "9830590555"
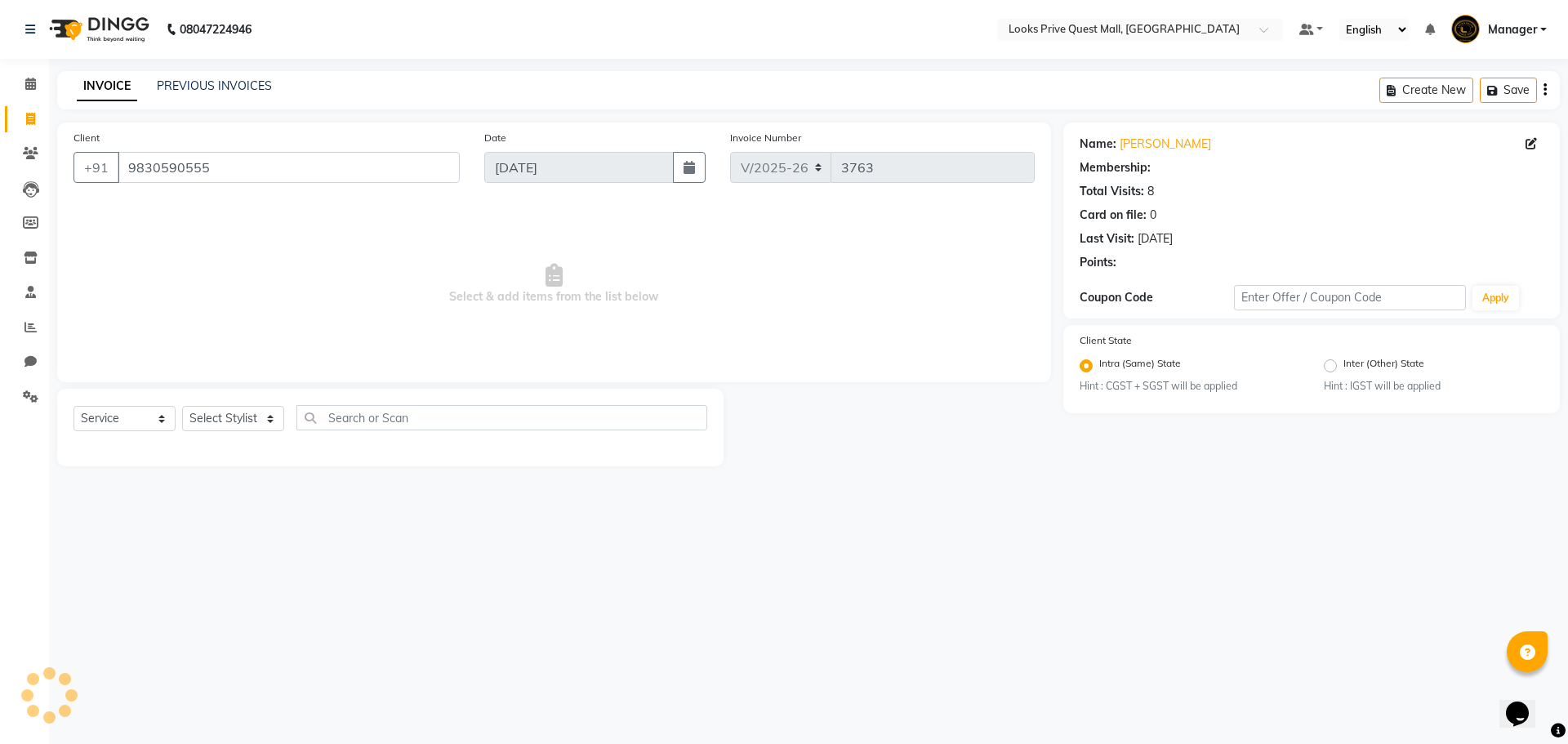
select select "1: Object"
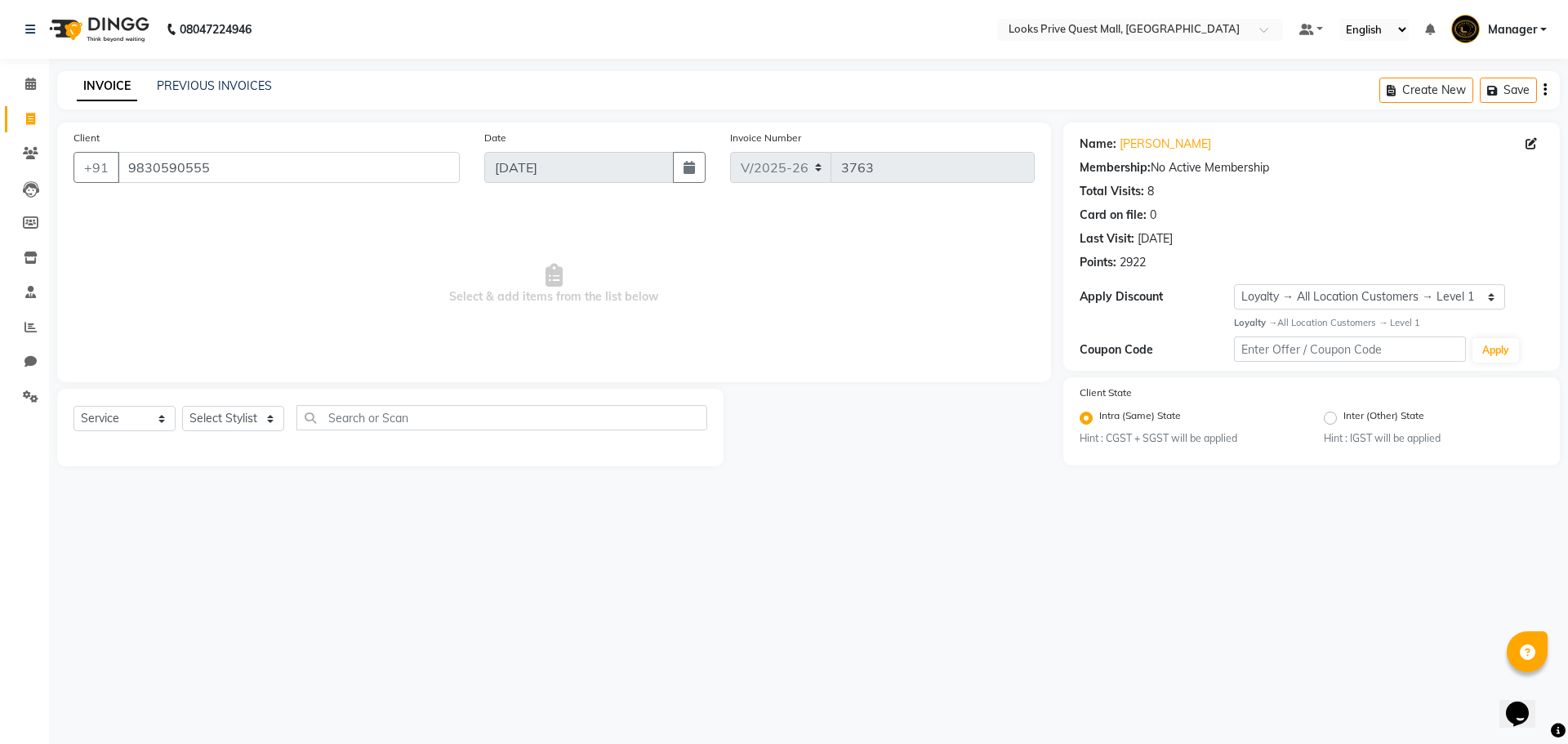
click at [353, 315] on span "Select & add items from the list below" at bounding box center [554, 284] width 962 height 163
click at [225, 409] on select "Select Stylist Arman Bapi Chhewang Counter_Sales Deepa Das Dipti Uppal Firoz Ku…" at bounding box center [233, 418] width 102 height 25
select select "65335"
click at [182, 406] on select "Select Stylist Arman Bapi Chhewang Counter_Sales Deepa Das Dipti Uppal Firoz Ku…" at bounding box center [233, 418] width 102 height 25
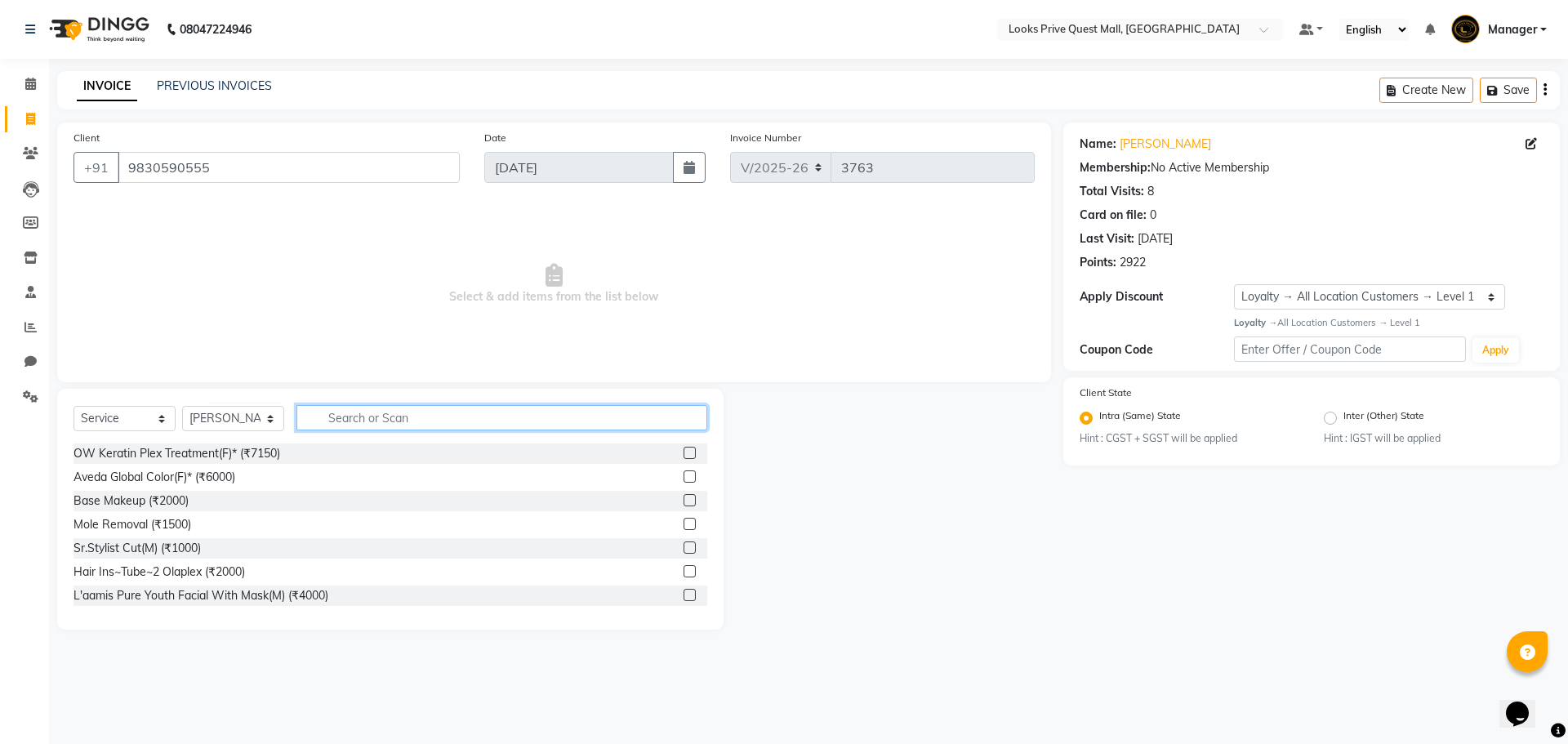
click at [357, 411] on input "text" at bounding box center [502, 417] width 411 height 25
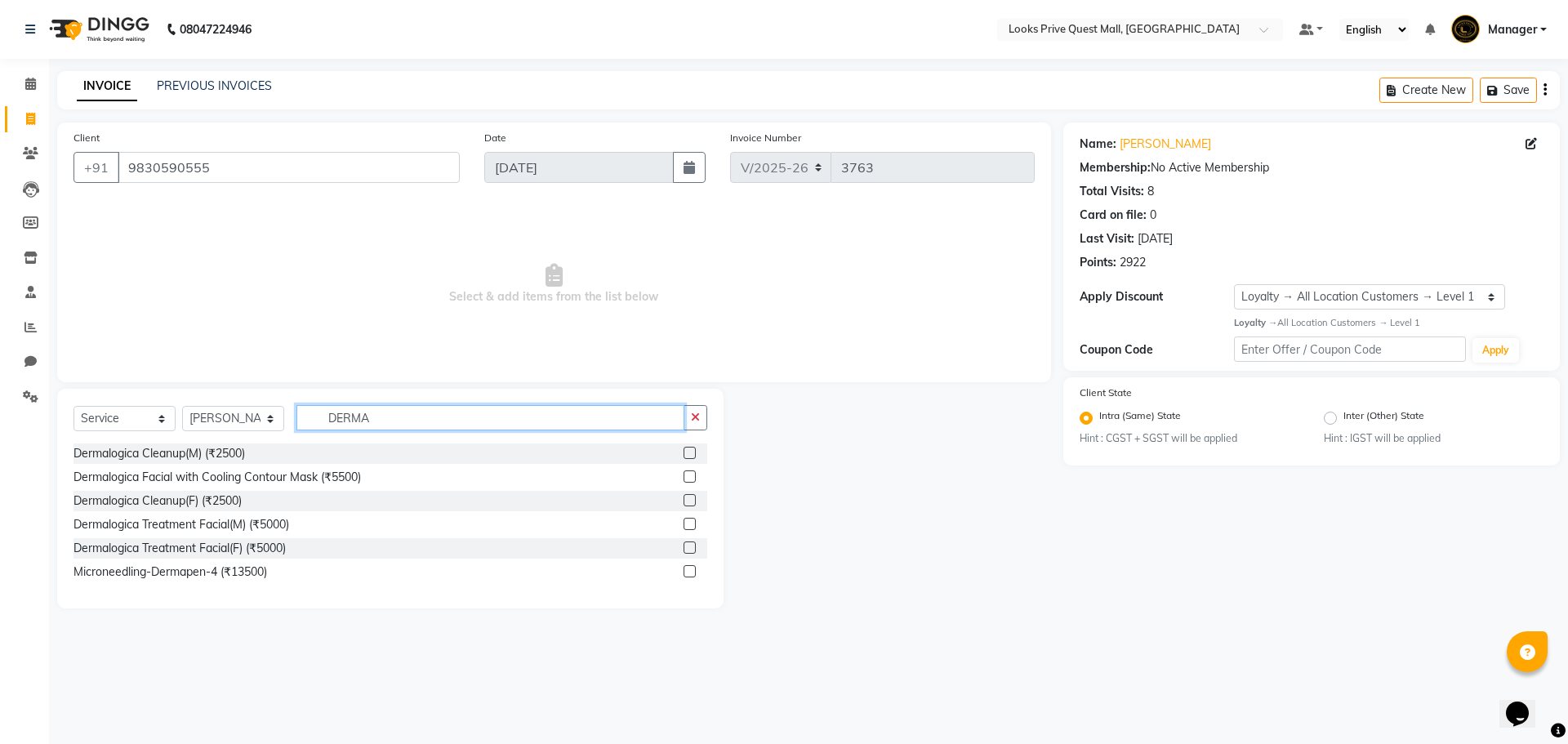
type input "DERMA"
click at [688, 478] on label at bounding box center [690, 476] width 13 height 13
click at [688, 478] on input "checkbox" at bounding box center [689, 477] width 11 height 11
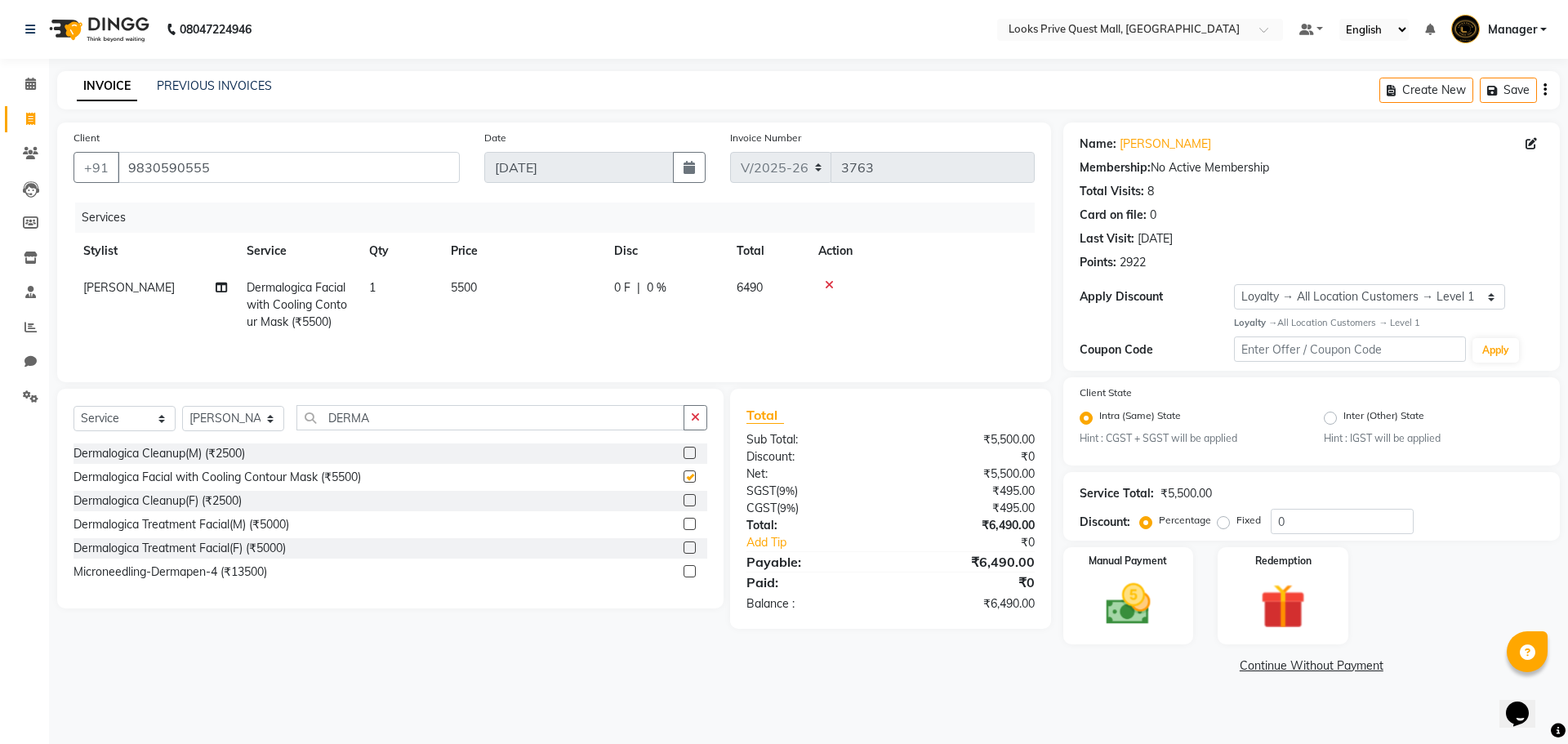
checkbox input "false"
click at [552, 294] on td "5500" at bounding box center [522, 304] width 163 height 71
select select "65335"
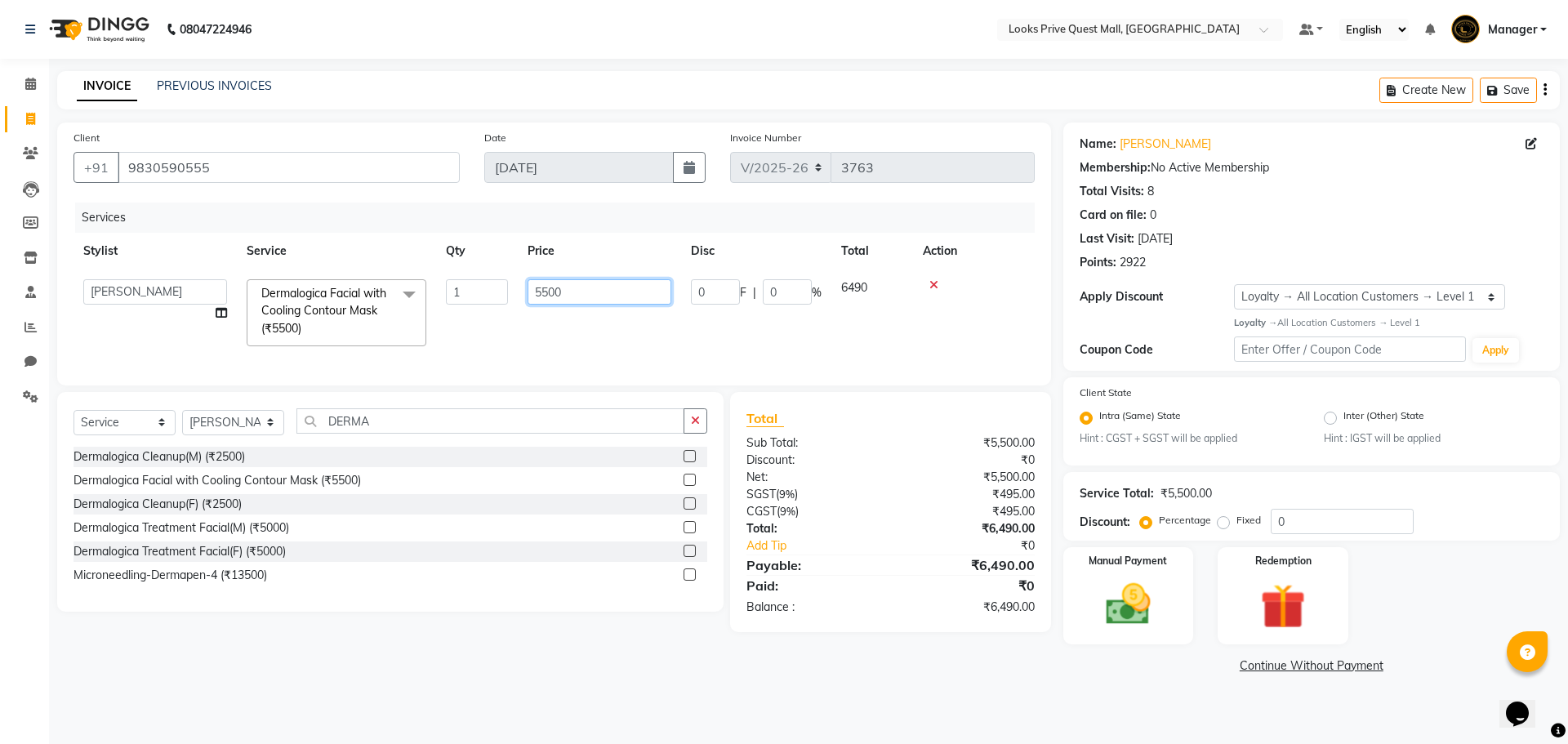
drag, startPoint x: 611, startPoint y: 293, endPoint x: 0, endPoint y: 401, distance: 620.5
click at [0, 426] on app-home "08047224946 Select Location × Looks Prive Quest Mall, Kolkata Default Panel My …" at bounding box center [784, 351] width 1568 height 702
type input "8500"
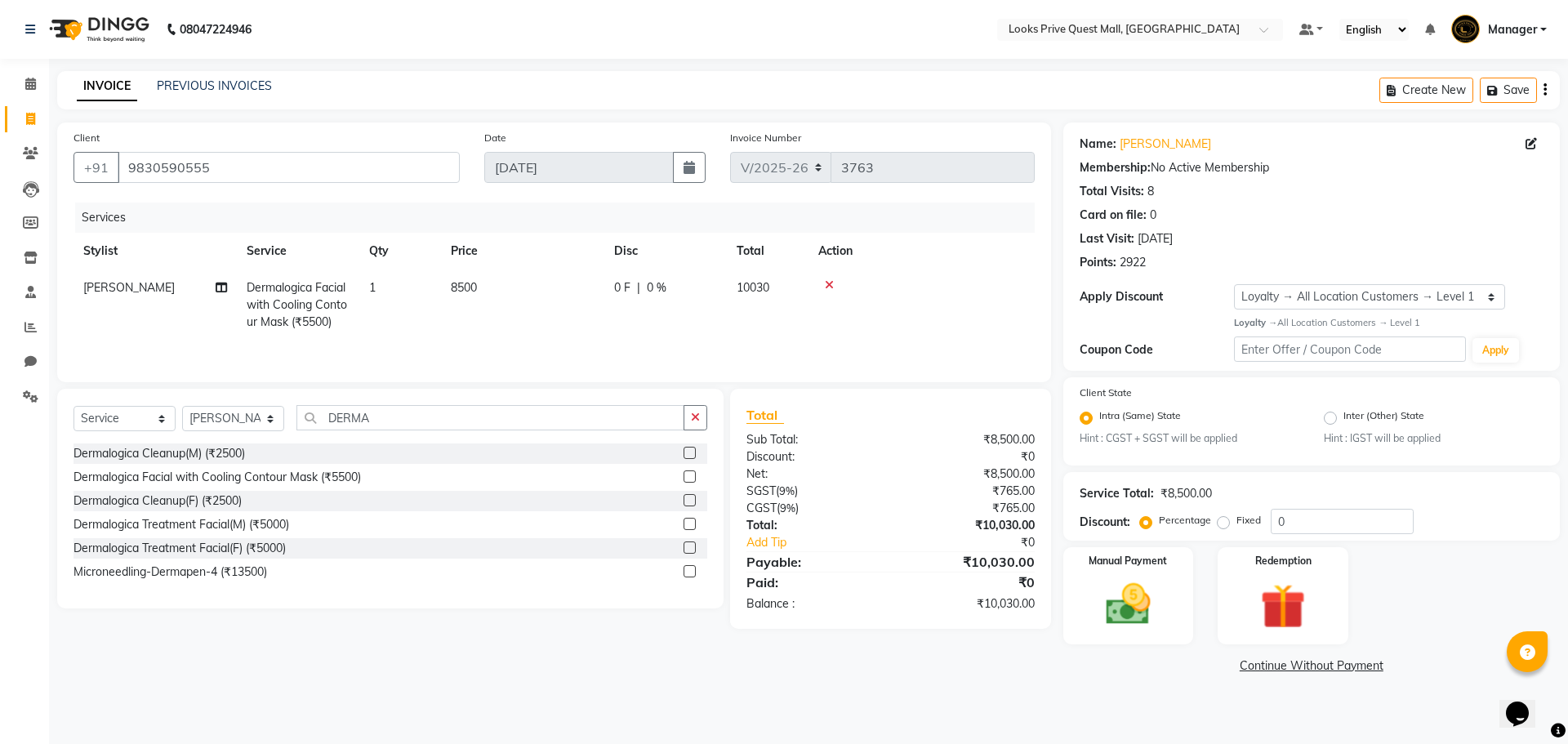
click at [427, 565] on div "Dermalogica Cleanup(M) (₹2500) Dermalogica Facial with Cooling Contour Mask (₹5…" at bounding box center [390, 513] width 634 height 142
click at [1318, 615] on img at bounding box center [1282, 605] width 76 height 58
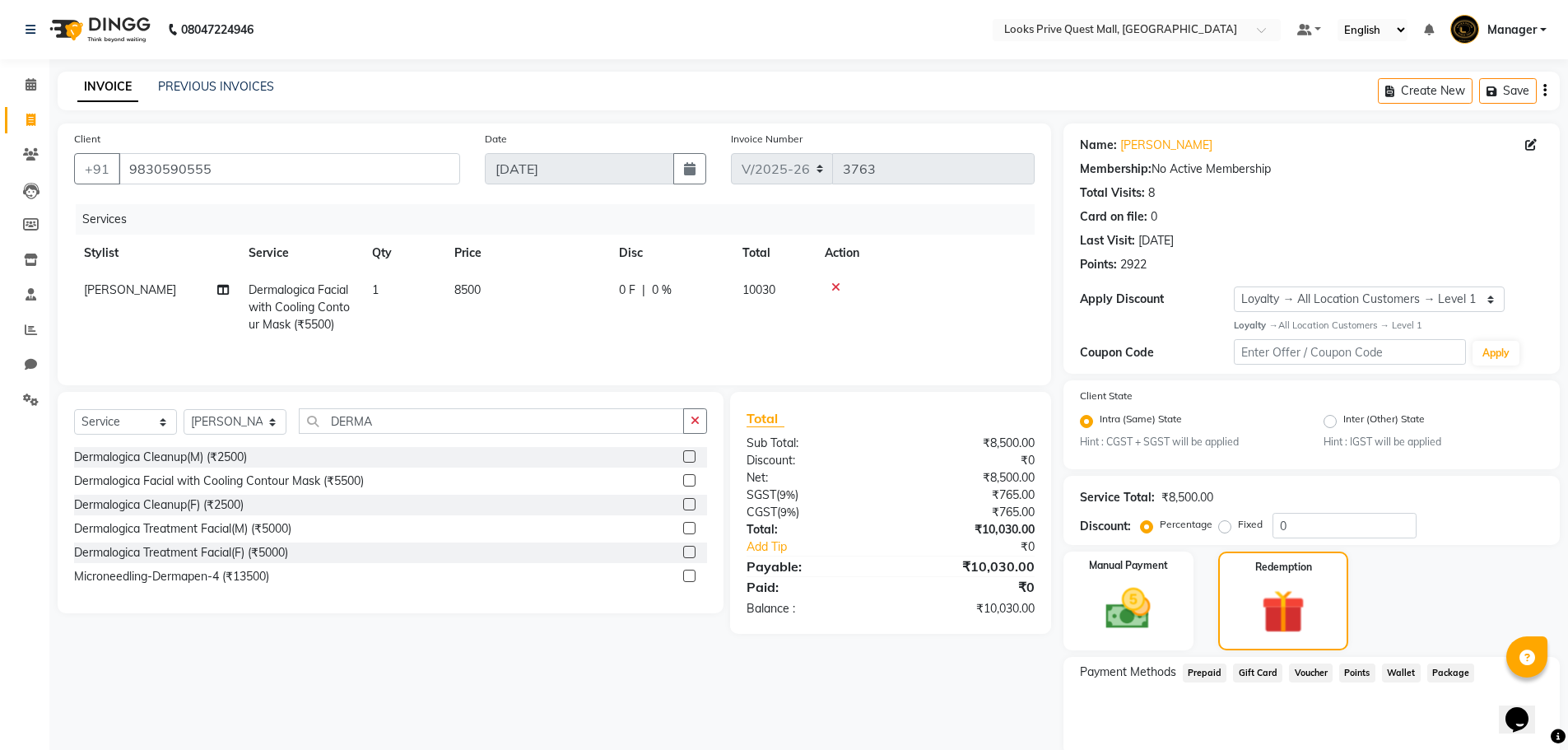
click at [1405, 670] on span "Wallet" at bounding box center [1401, 672] width 38 height 19
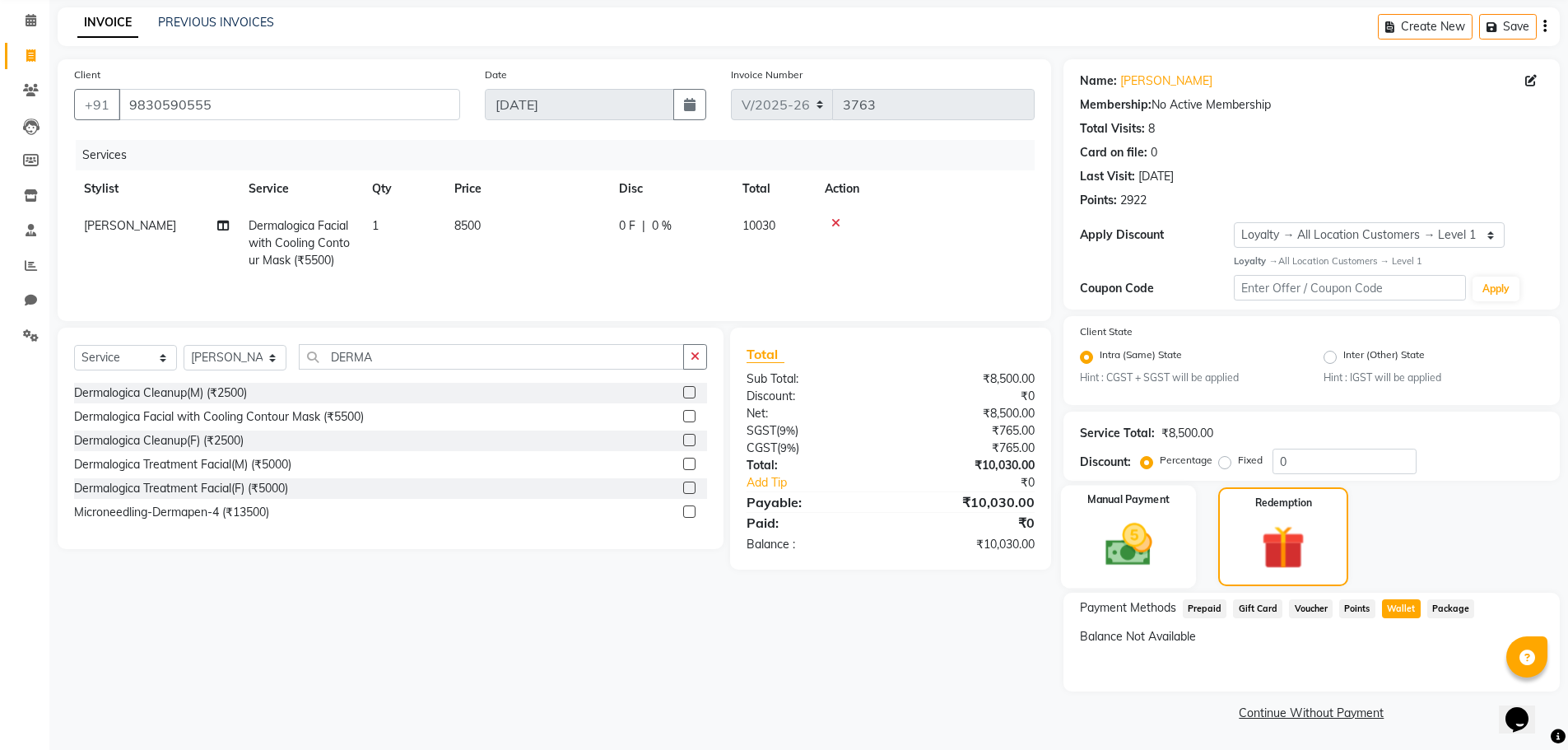
click at [1169, 551] on div "Manual Payment" at bounding box center [1128, 537] width 136 height 102
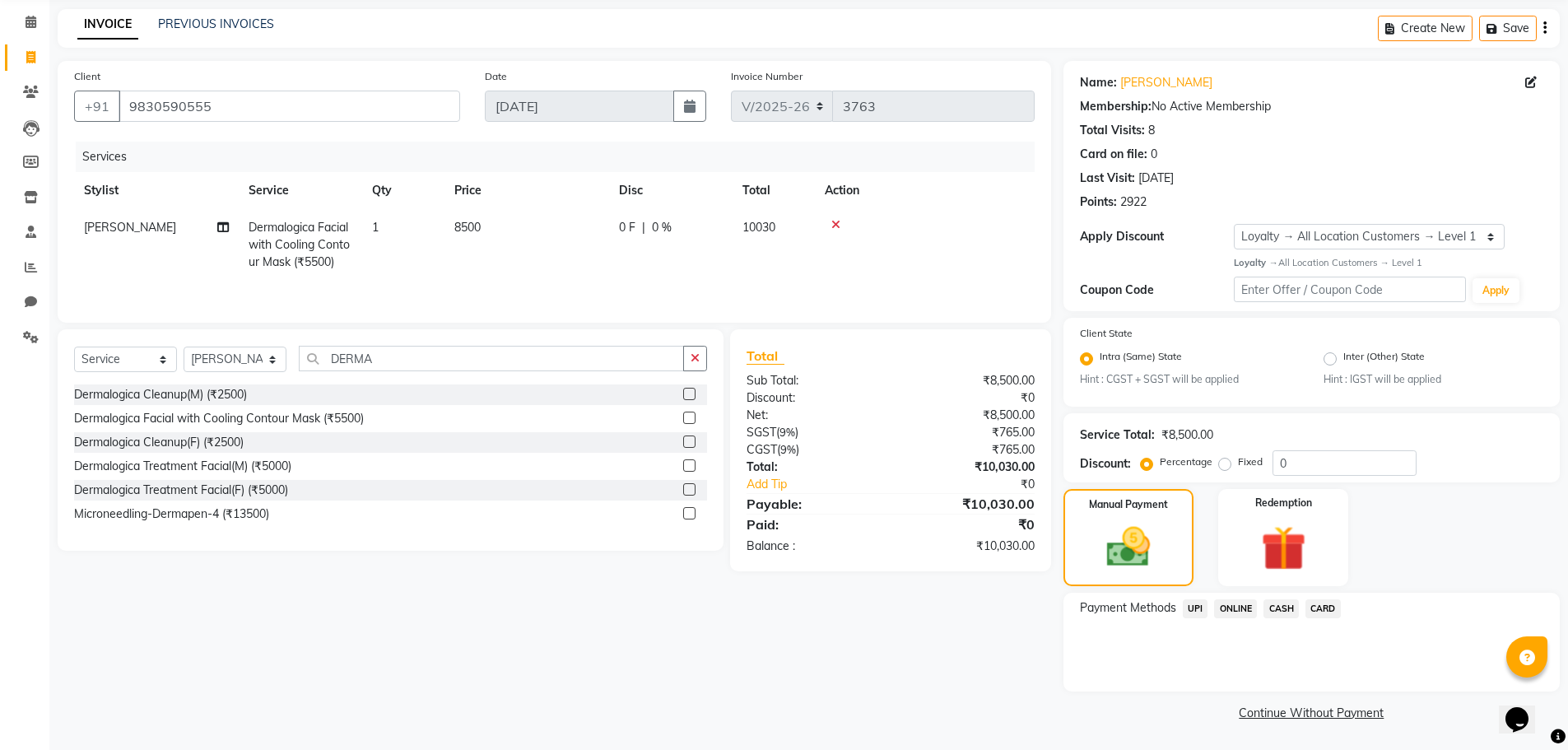
click at [1278, 616] on span "CASH" at bounding box center [1281, 608] width 36 height 19
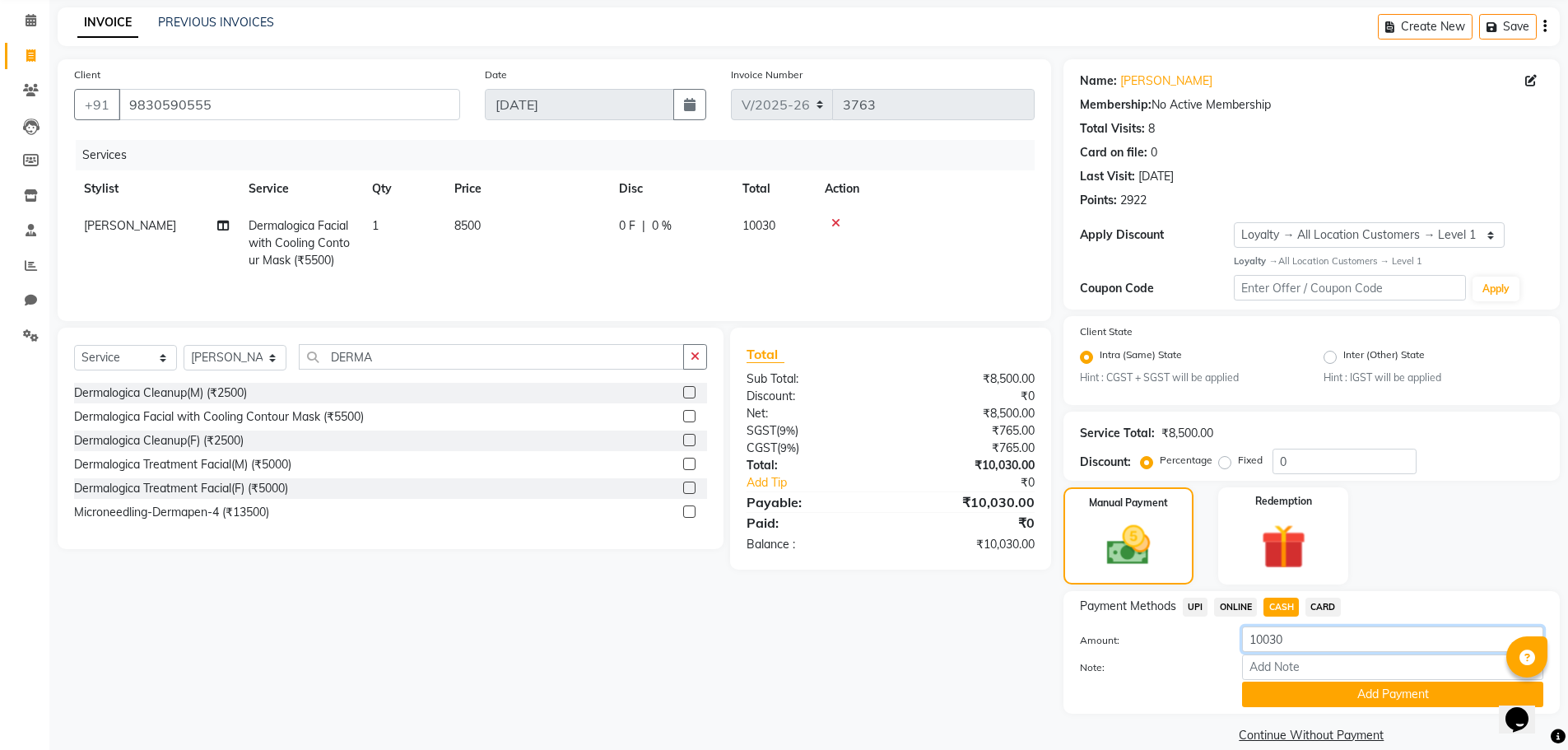
drag, startPoint x: 1308, startPoint y: 640, endPoint x: 991, endPoint y: 584, distance: 321.9
click at [1038, 603] on div "Client +91 9830590555 Date 03-09-2025 Invoice Number V/2025 V/2025-26 3763 Serv…" at bounding box center [809, 403] width 1528 height 688
type input "10000"
click at [1277, 692] on button "Add Payment" at bounding box center [1393, 694] width 302 height 26
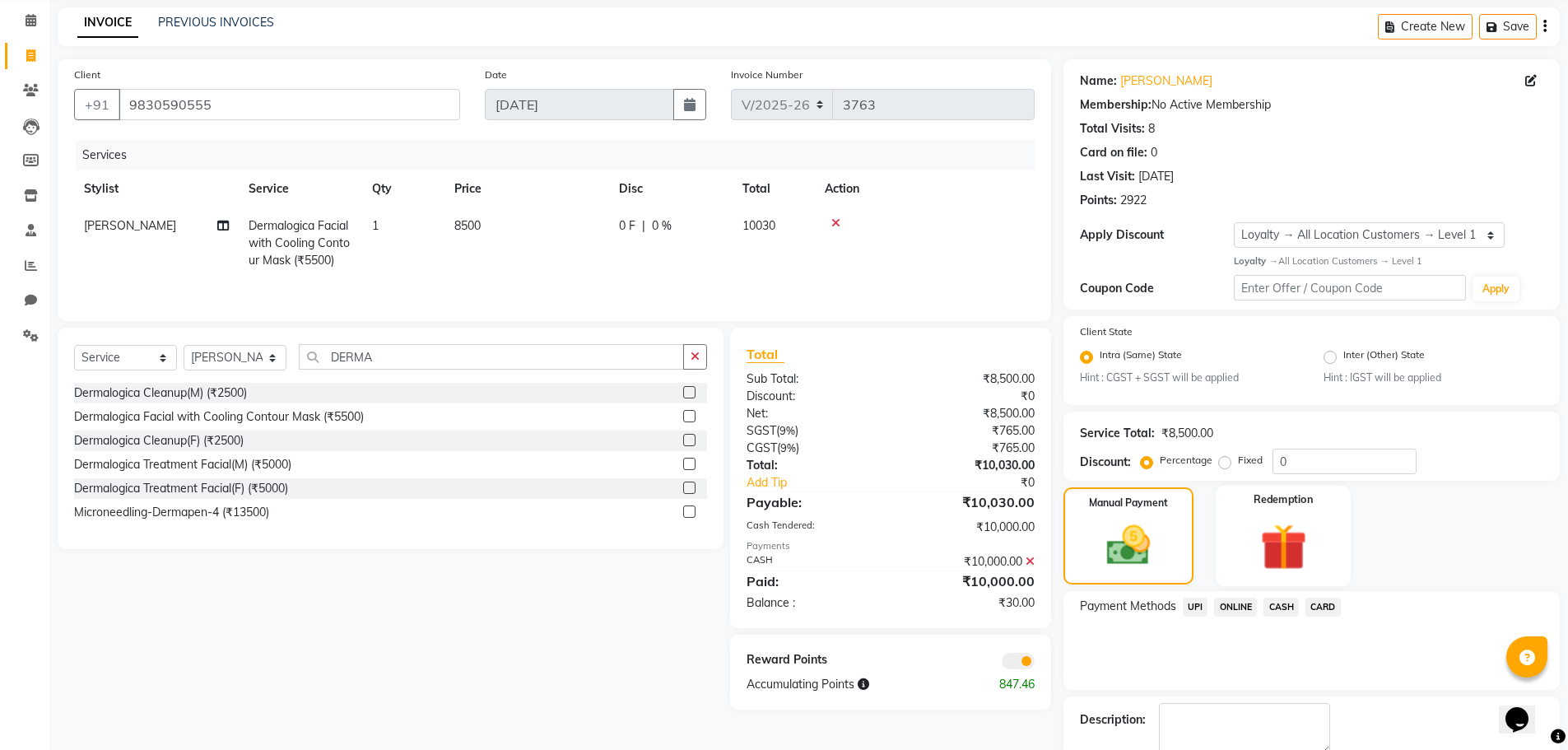
click at [1278, 534] on img at bounding box center [1283, 546] width 76 height 58
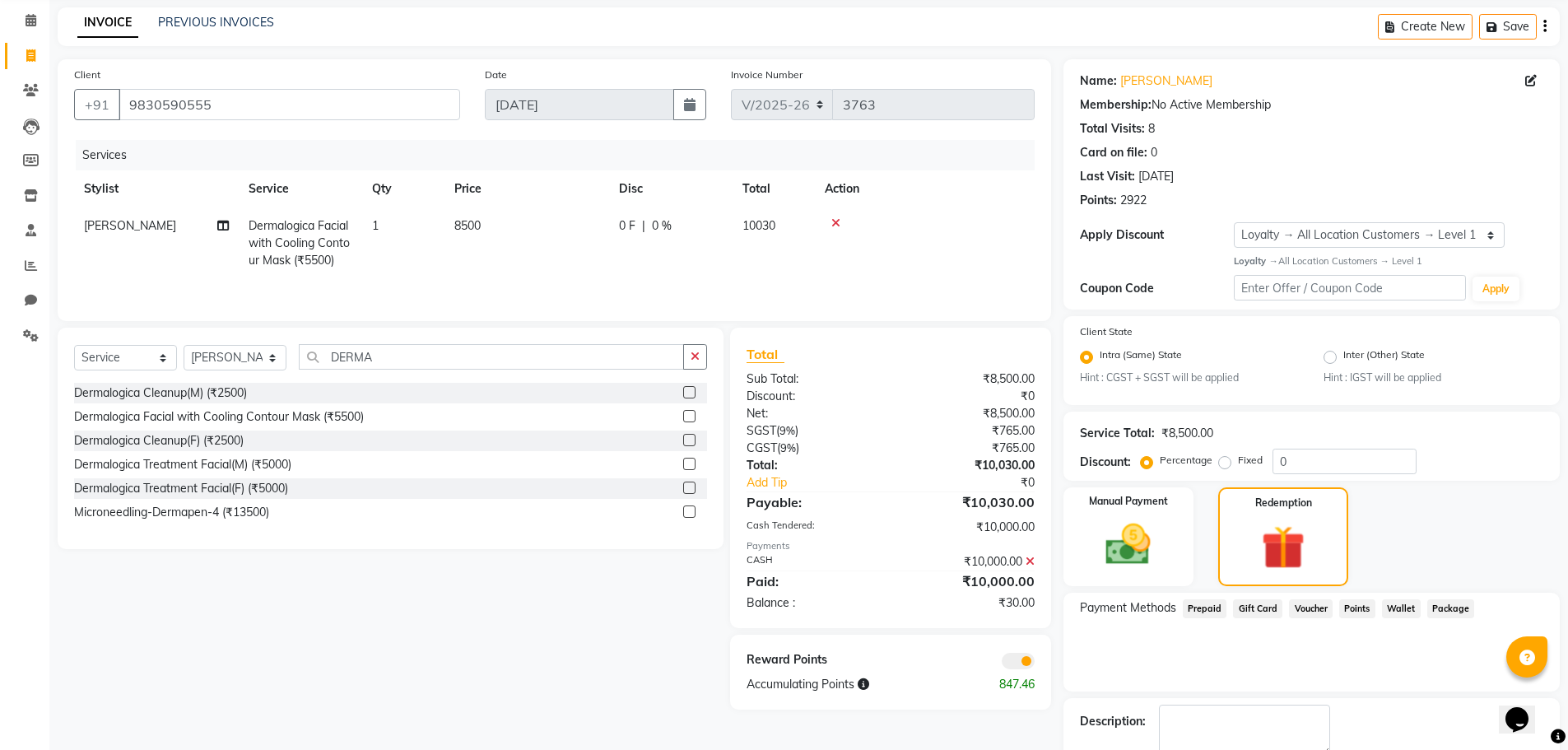
click at [1367, 603] on span "Points" at bounding box center [1357, 608] width 36 height 19
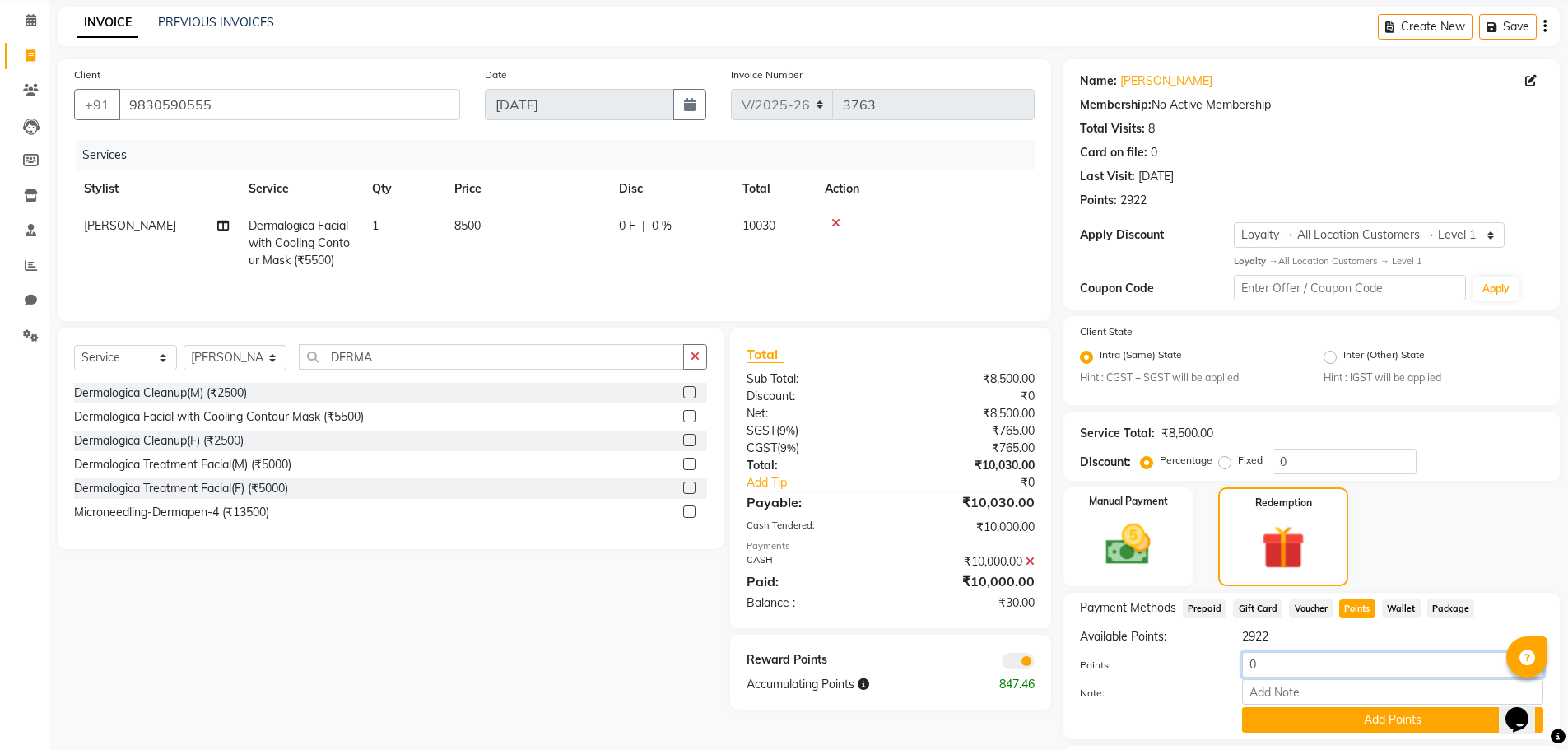
drag, startPoint x: 852, startPoint y: 660, endPoint x: 762, endPoint y: 632, distance: 94.3
click at [762, 632] on div "Client +91 9830590555 Date 03-09-2025 Invoice Number V/2025 V/2025-26 3763 Serv…" at bounding box center [809, 462] width 1528 height 806
type input "30"
click at [1295, 719] on button "Add Points" at bounding box center [1393, 719] width 302 height 26
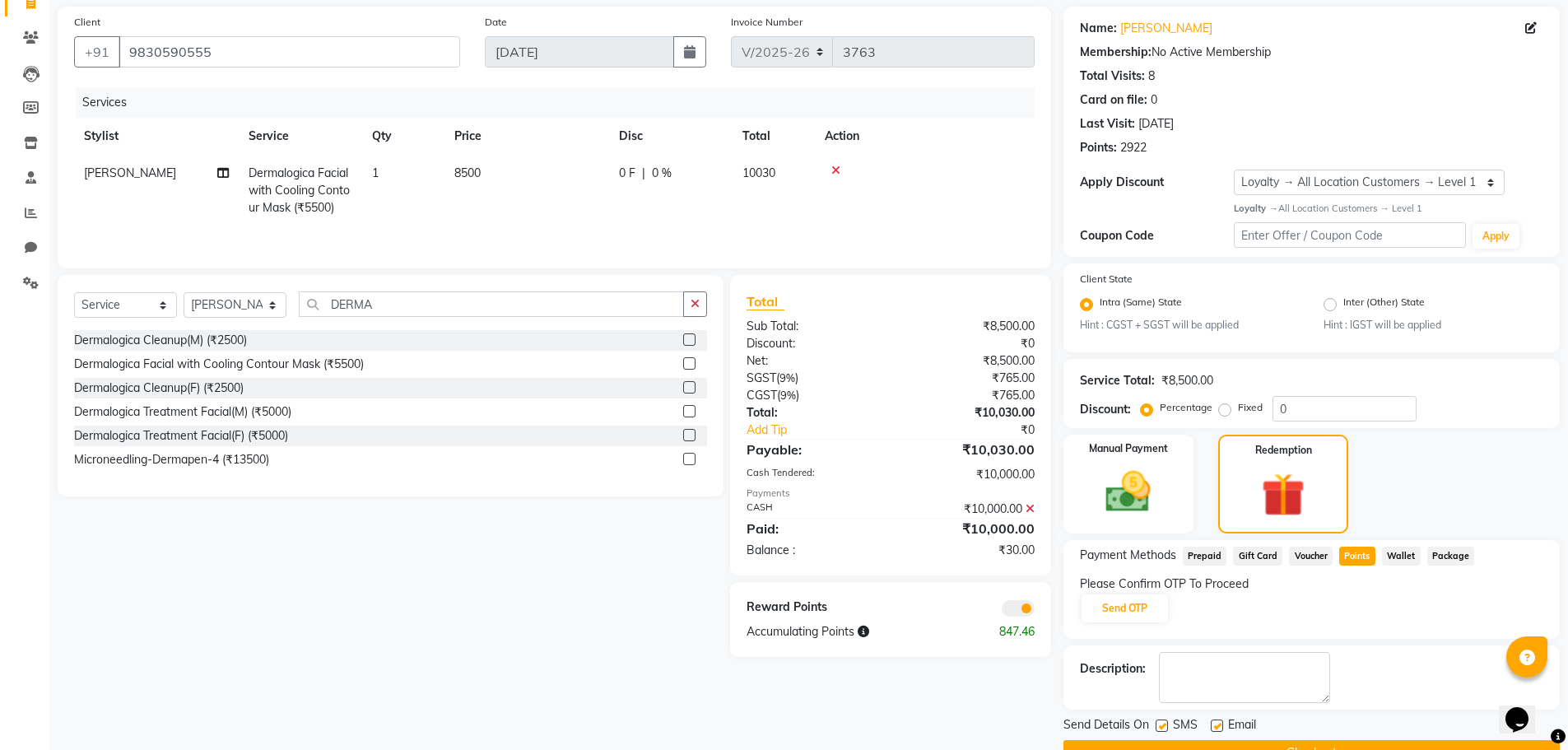
scroll to position [147, 0]
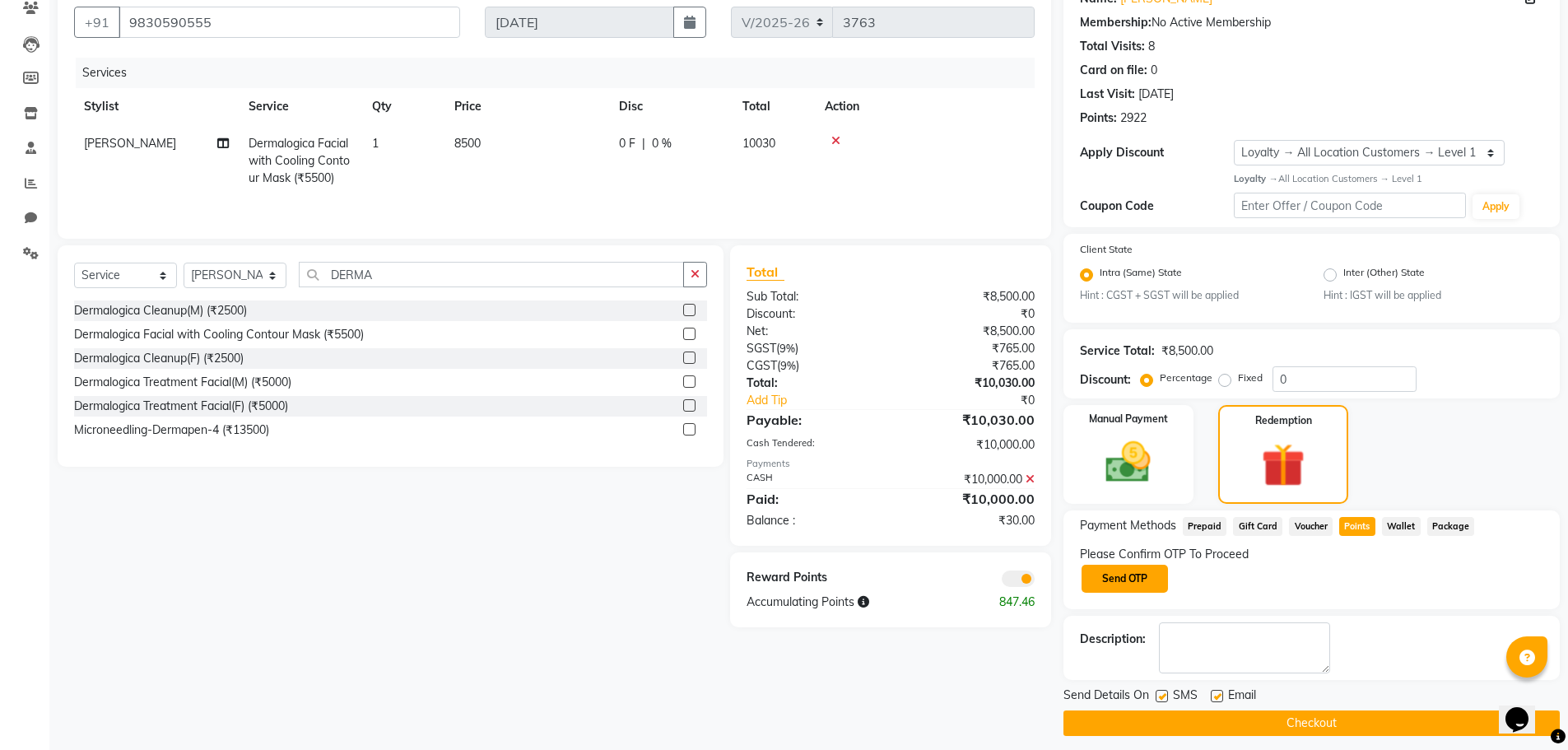
click at [1139, 581] on button "Send OTP" at bounding box center [1125, 579] width 87 height 28
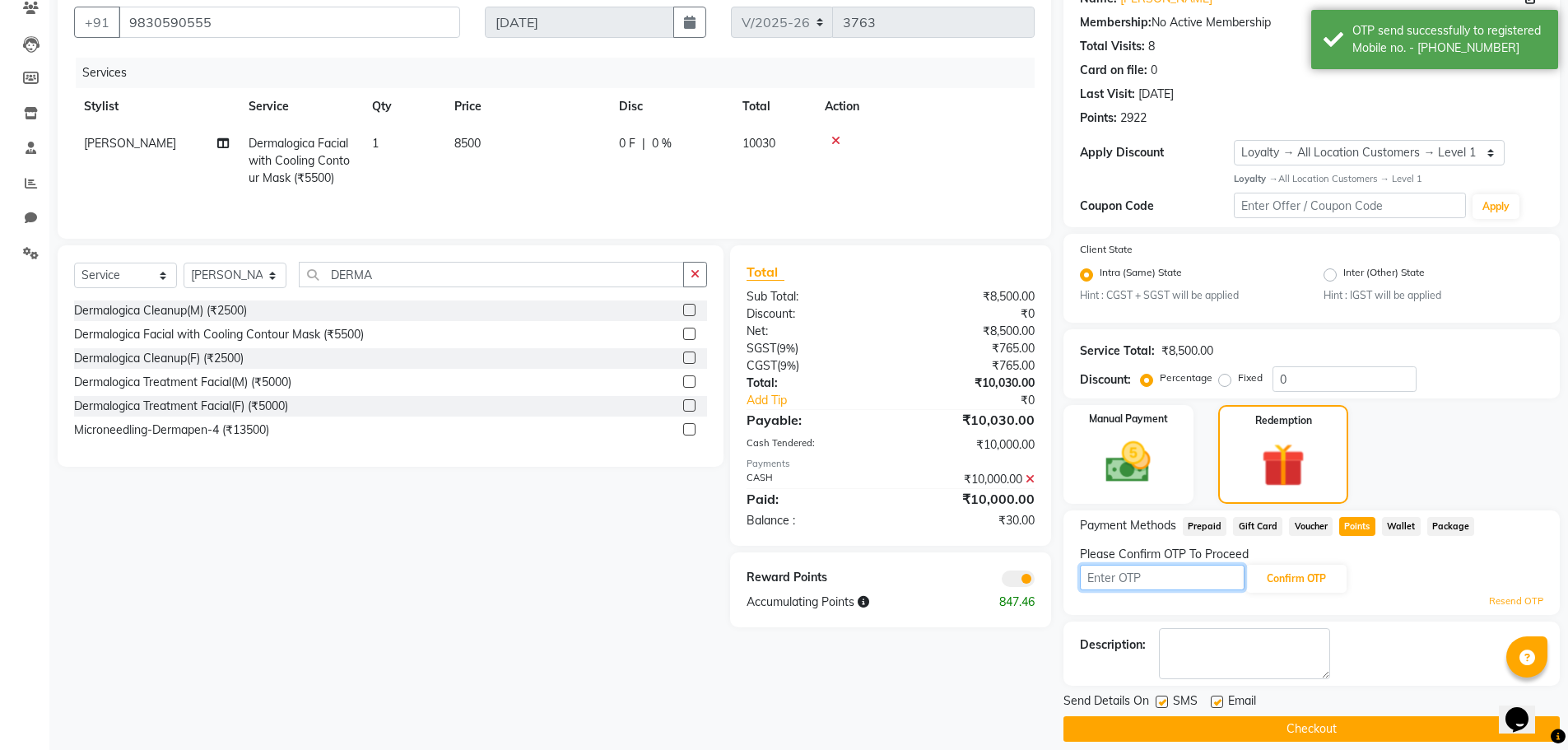
click at [1132, 580] on input "text" at bounding box center [1162, 578] width 165 height 26
type input "9050"
click at [1295, 574] on button "Confirm OTP" at bounding box center [1297, 579] width 101 height 28
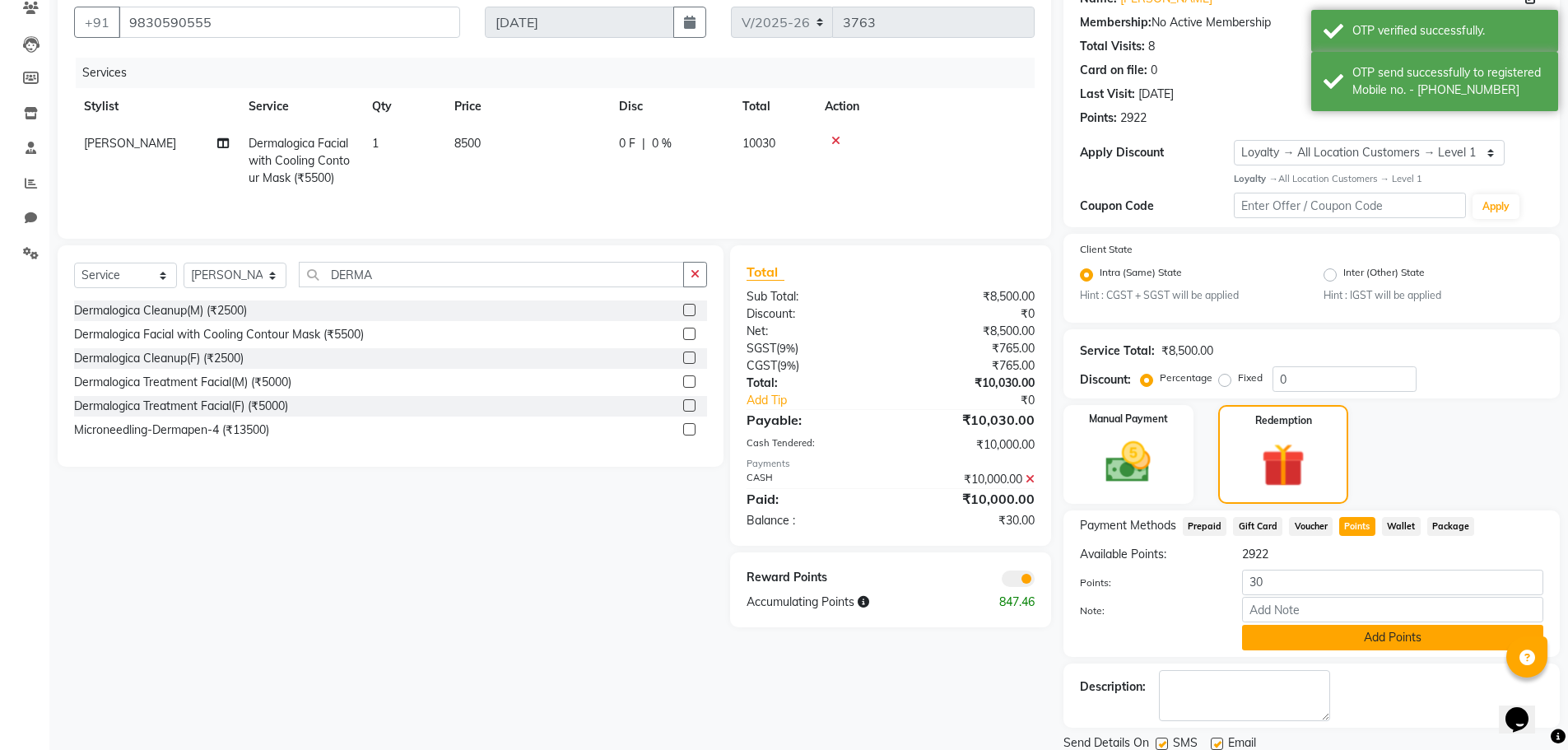
click at [1314, 635] on button "Add Points" at bounding box center [1393, 638] width 302 height 26
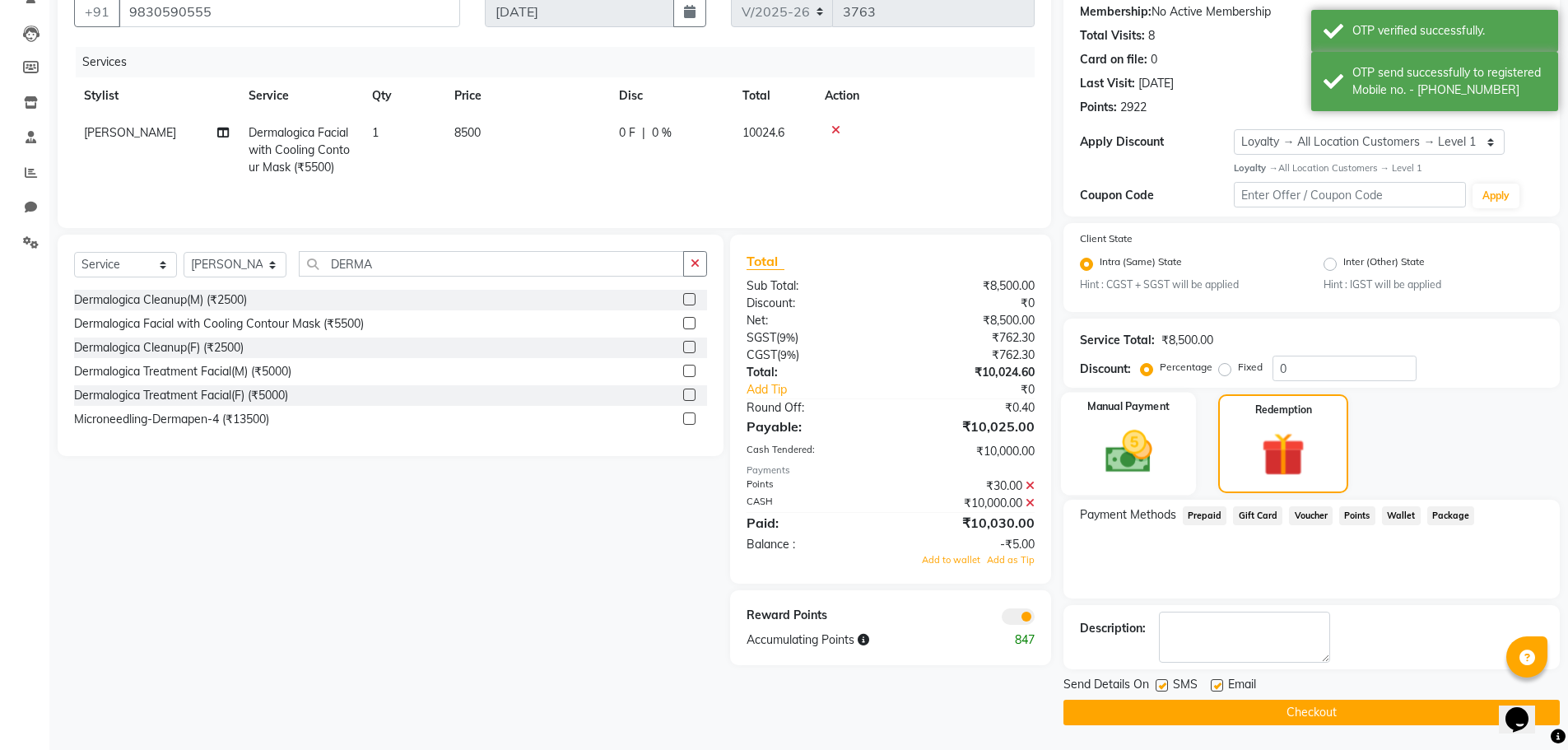
click at [1121, 448] on img at bounding box center [1128, 451] width 76 height 53
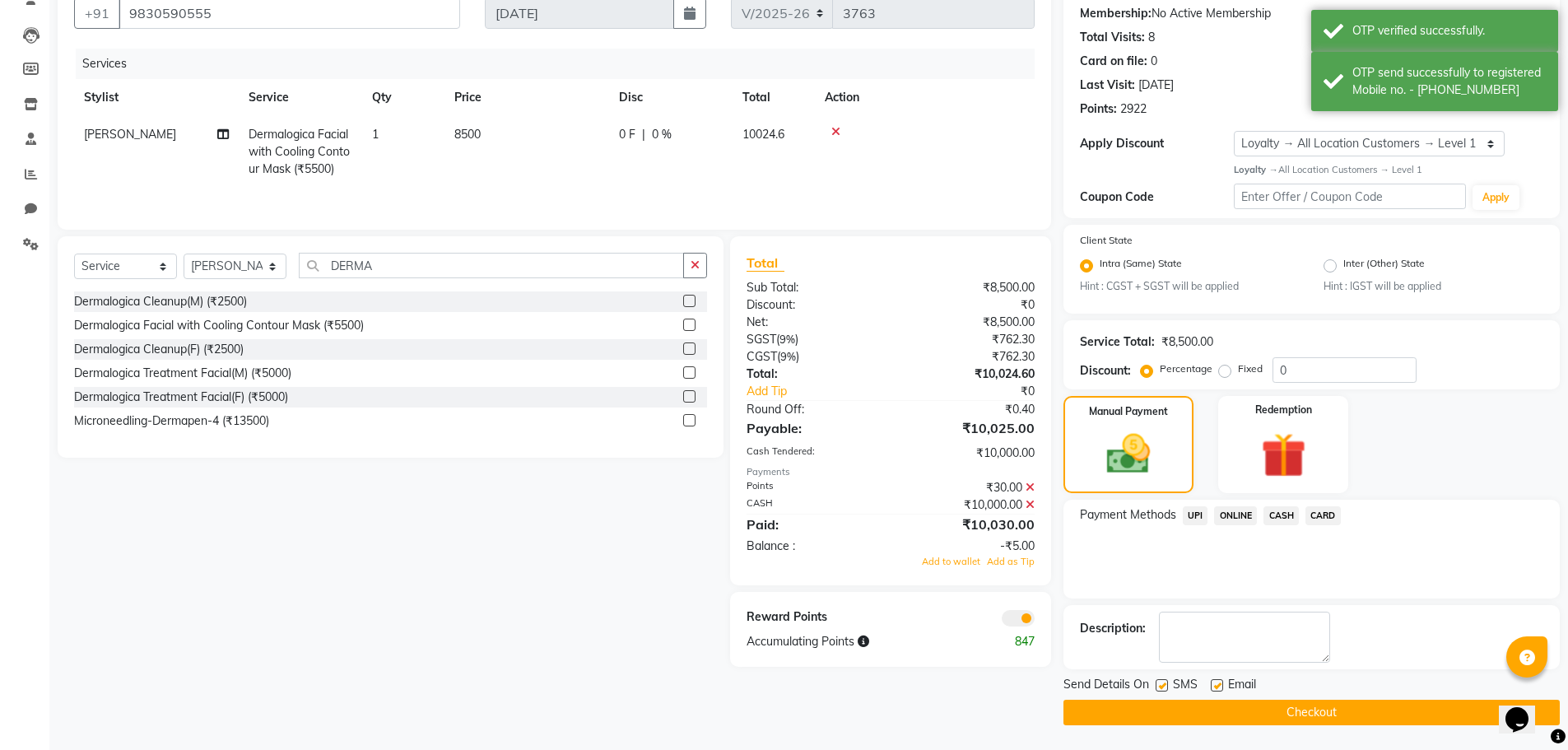
click at [1283, 514] on span "CASH" at bounding box center [1281, 514] width 36 height 19
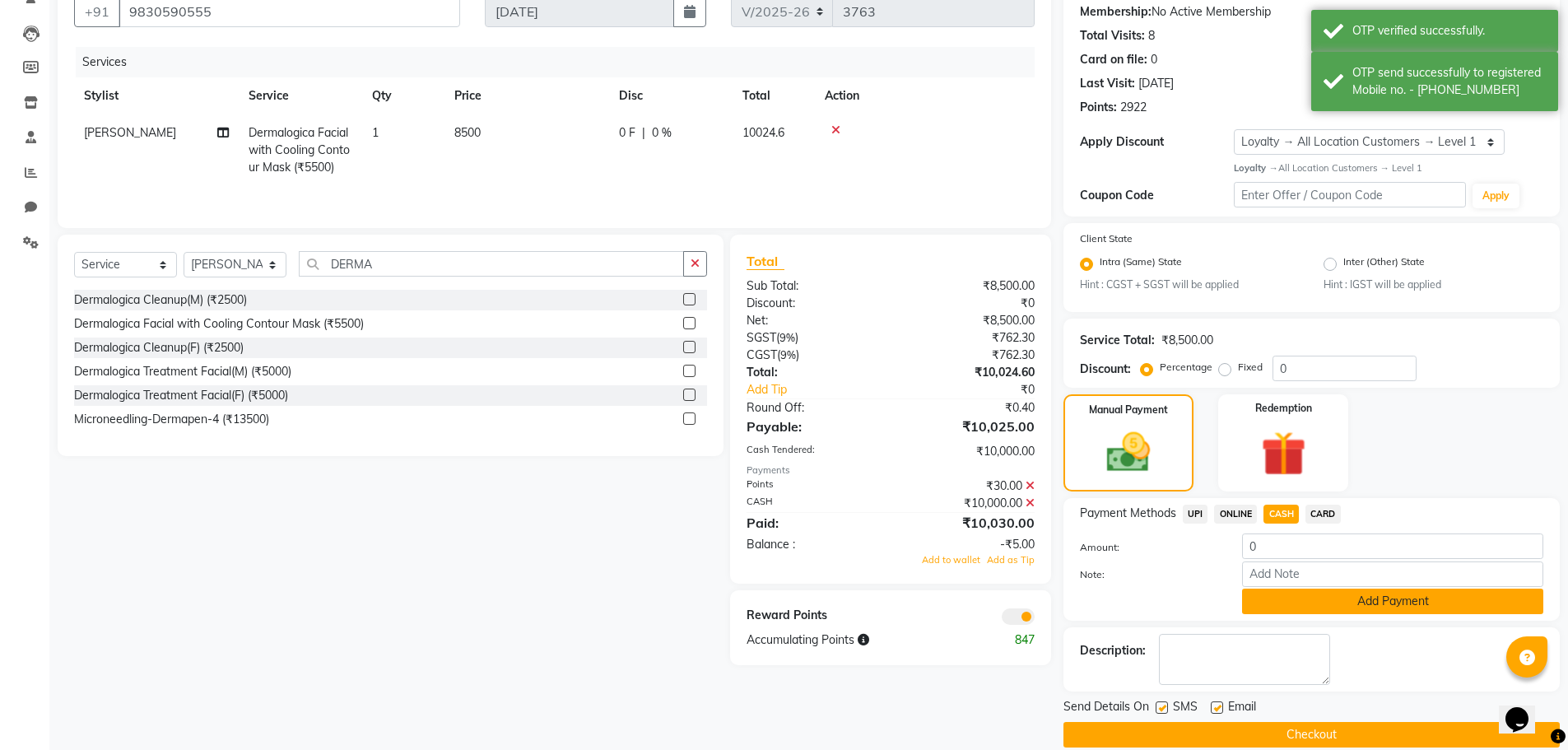
click at [1312, 599] on button "Add Payment" at bounding box center [1393, 601] width 302 height 26
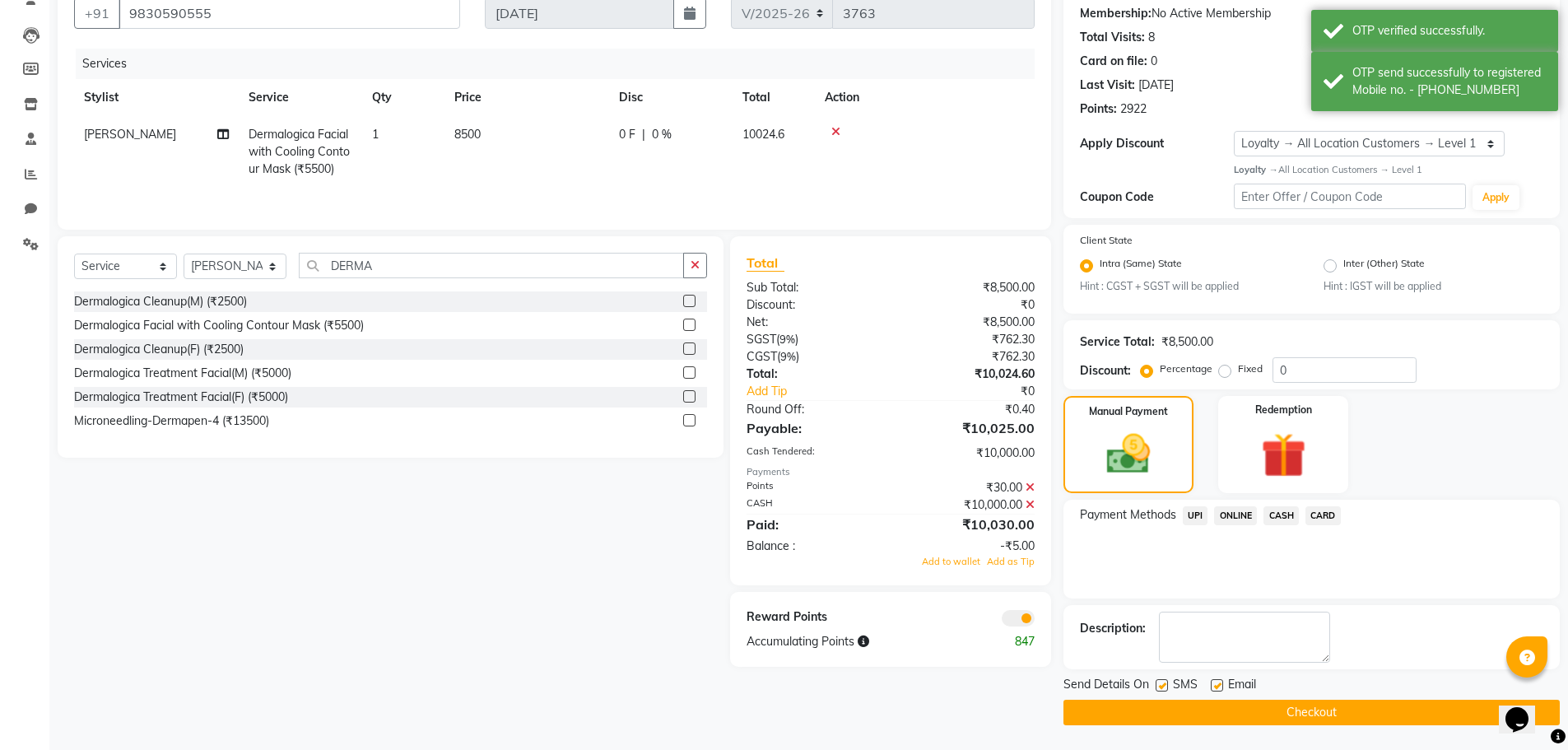
click at [1014, 610] on span at bounding box center [1018, 618] width 33 height 17
click at [1034, 620] on input "checkbox" at bounding box center [1034, 620] width 0 height 0
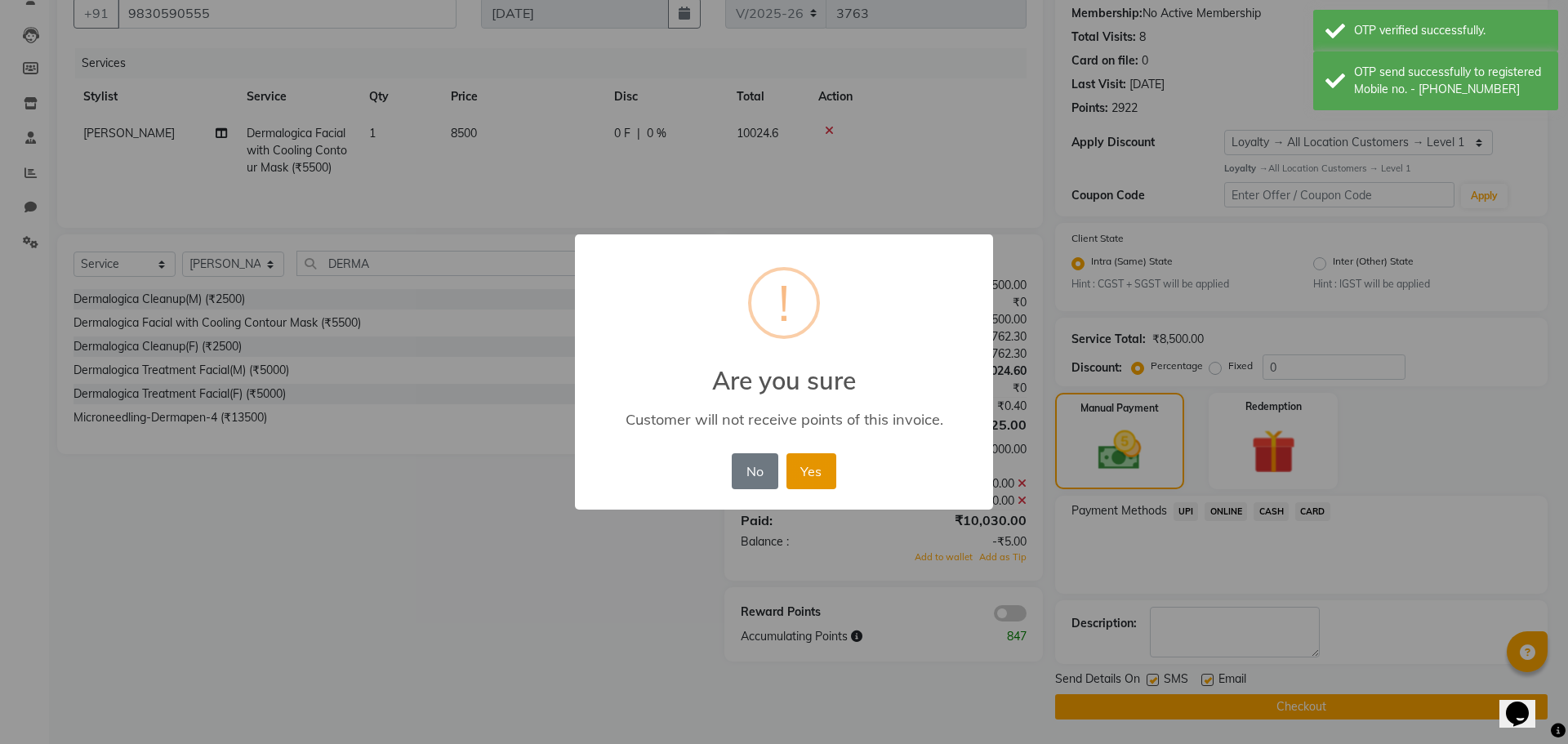
click at [833, 464] on button "Yes" at bounding box center [811, 470] width 50 height 36
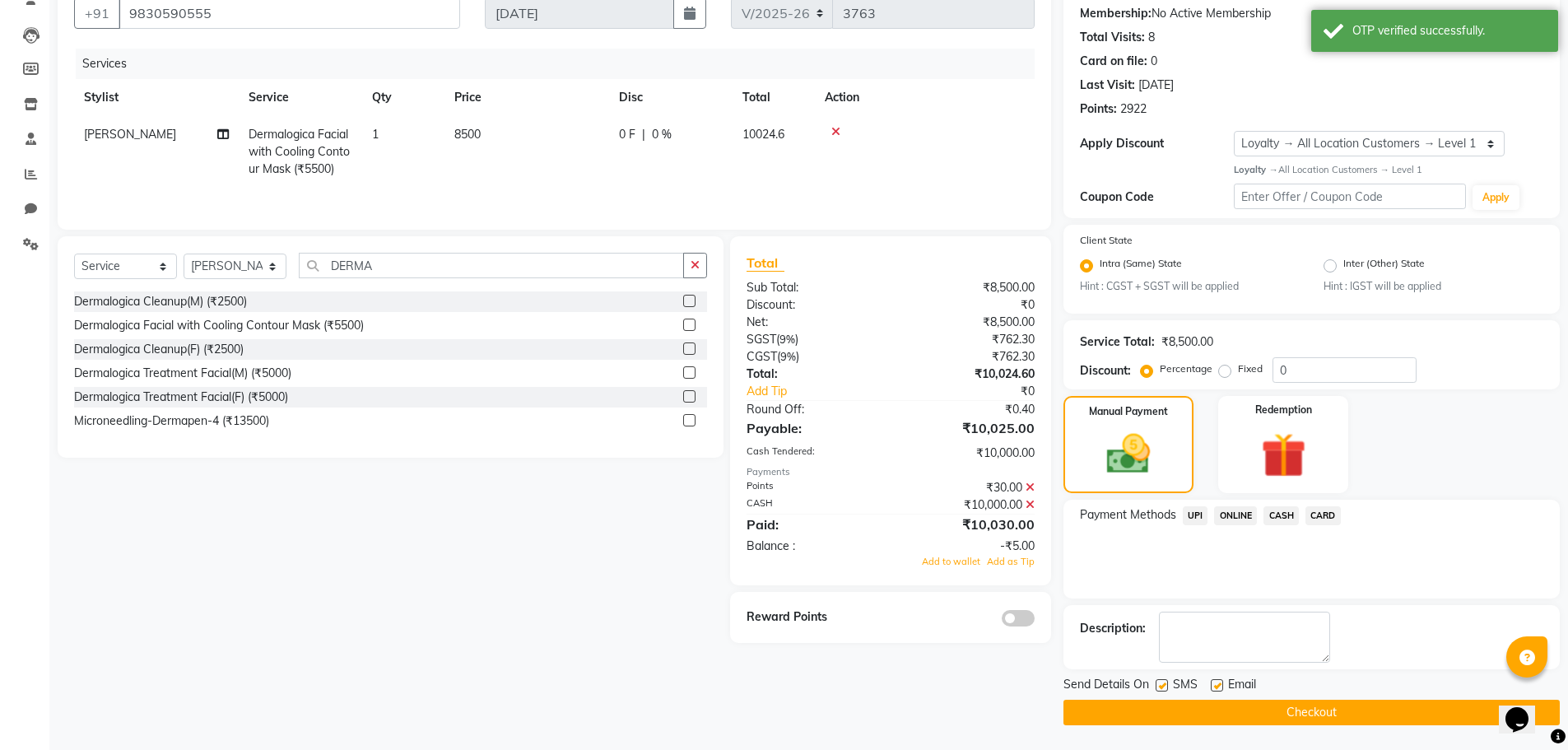
click at [1218, 680] on label at bounding box center [1217, 685] width 13 height 13
click at [1218, 680] on input "checkbox" at bounding box center [1216, 685] width 11 height 11
checkbox input "false"
click at [1218, 710] on button "Checkout" at bounding box center [1312, 713] width 496 height 26
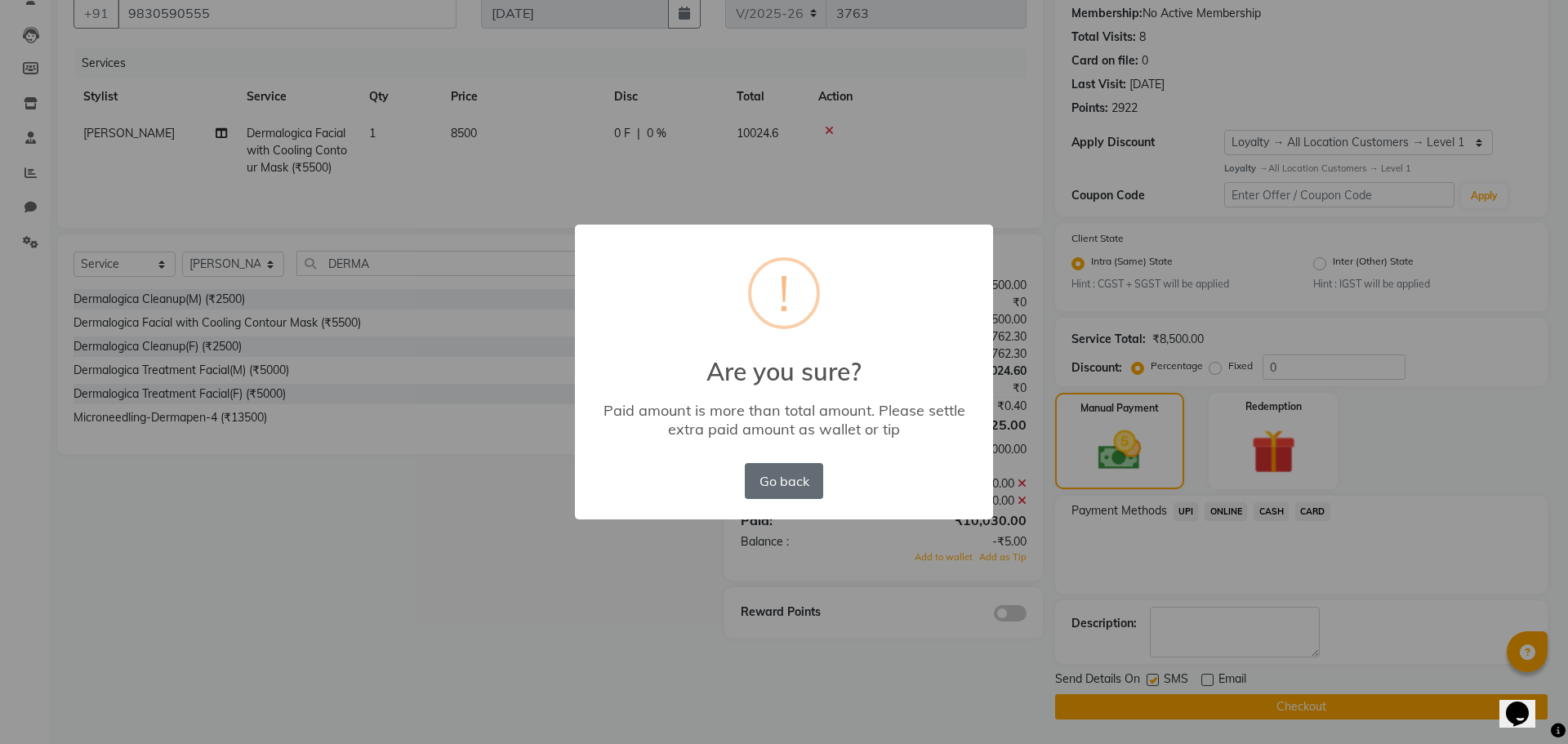
click at [787, 485] on button "Go back" at bounding box center [784, 480] width 78 height 36
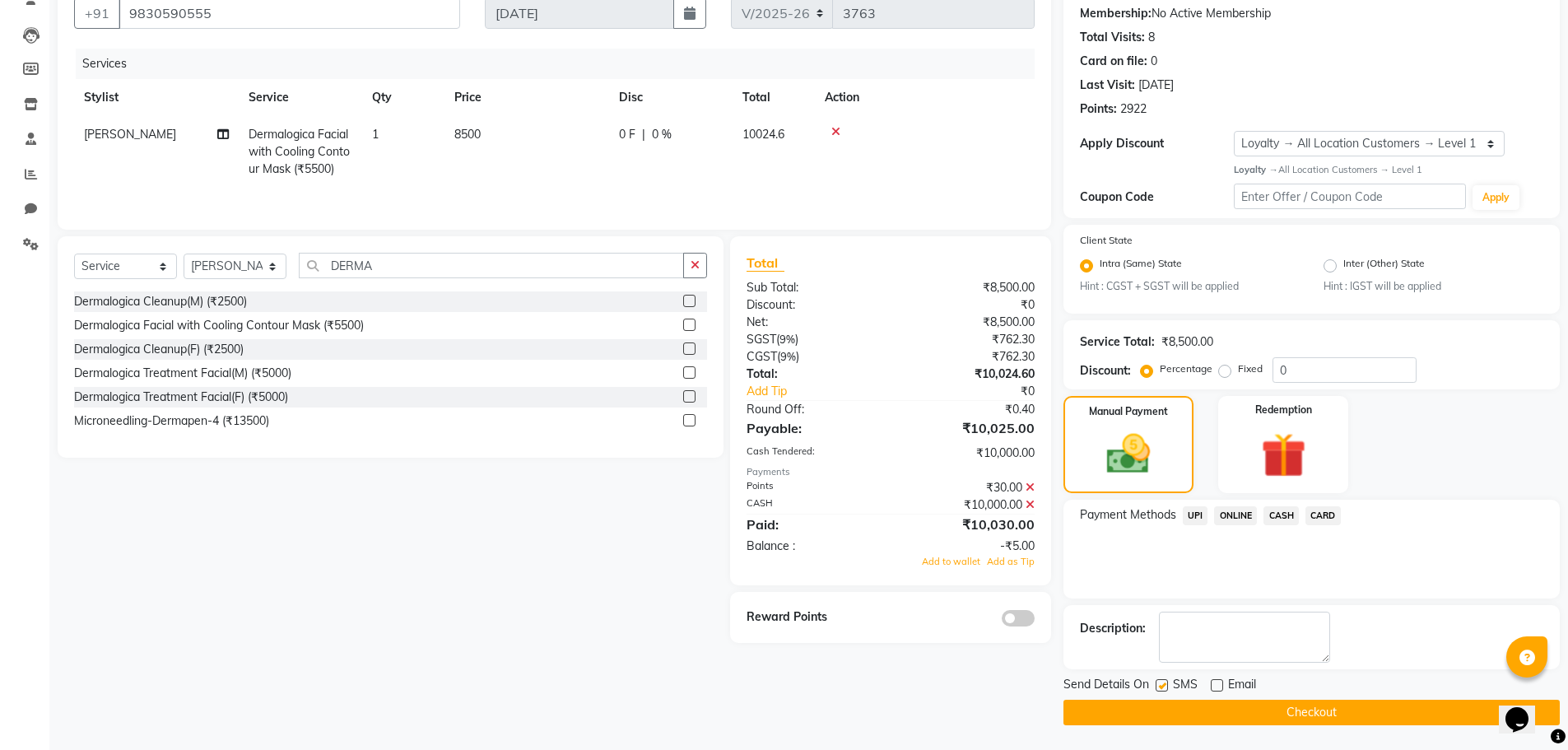
click at [1033, 502] on icon at bounding box center [1030, 505] width 9 height 12
click at [1031, 462] on icon at bounding box center [1030, 463] width 9 height 12
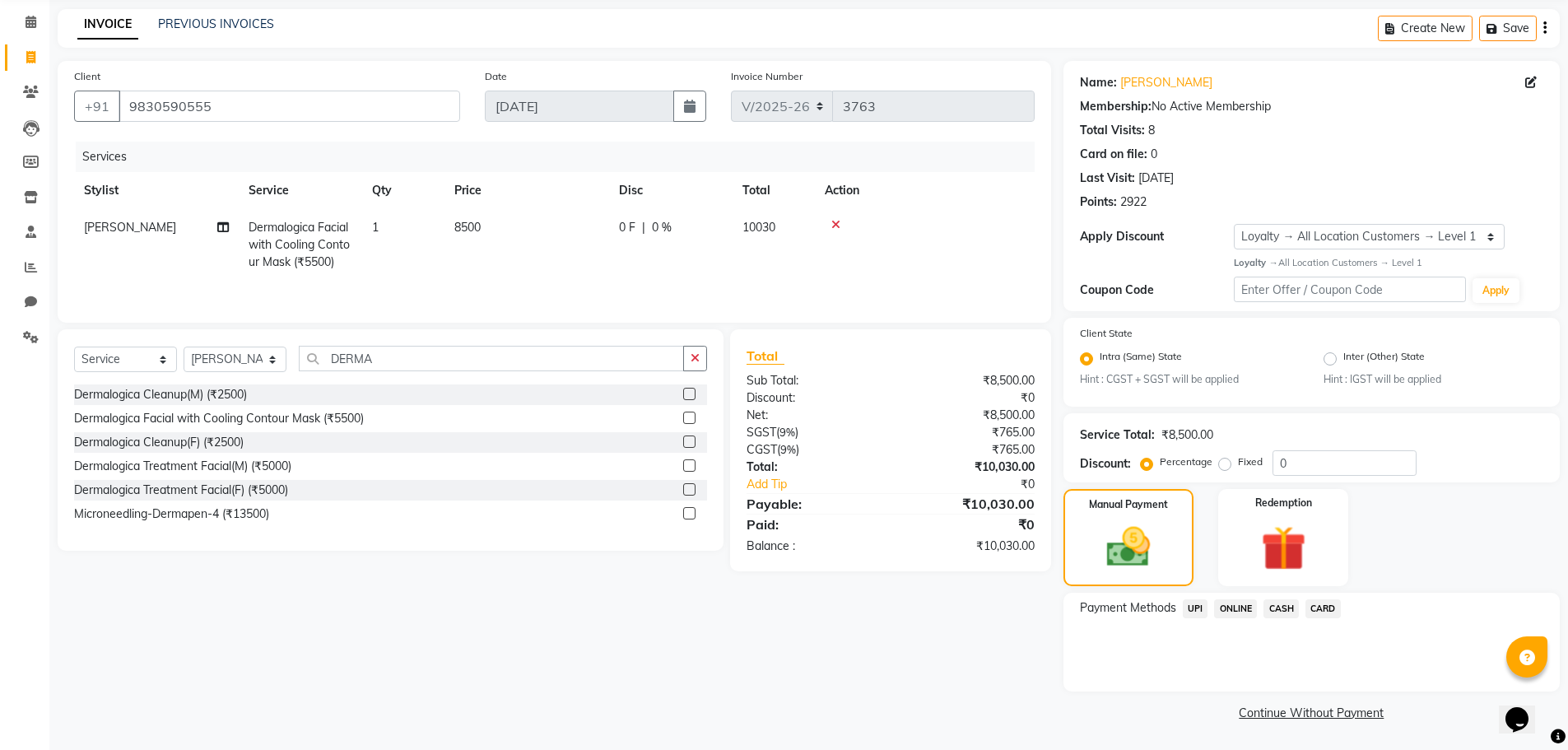
scroll to position [62, 0]
click at [1288, 603] on span "CASH" at bounding box center [1281, 608] width 36 height 19
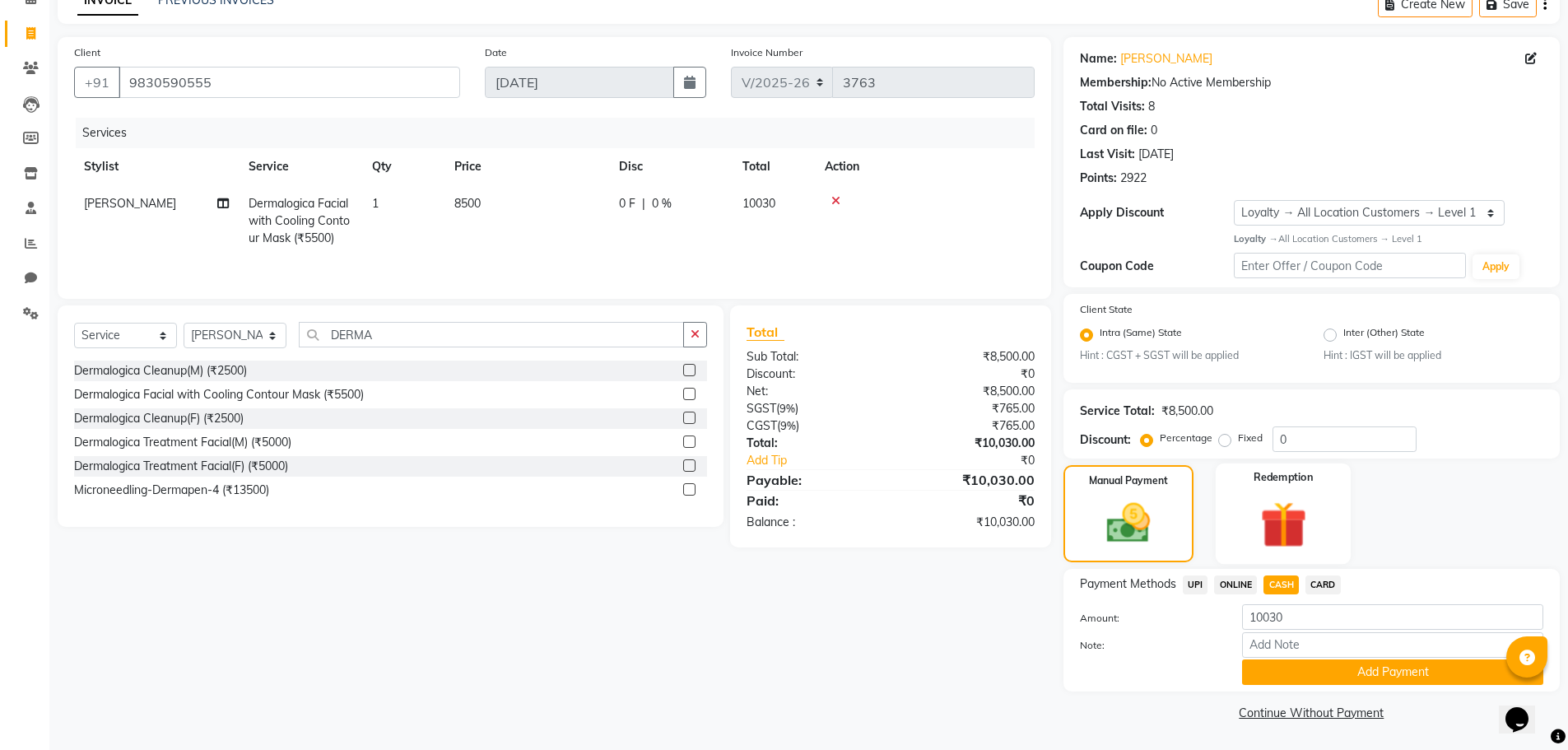
click at [1284, 524] on img at bounding box center [1283, 524] width 76 height 58
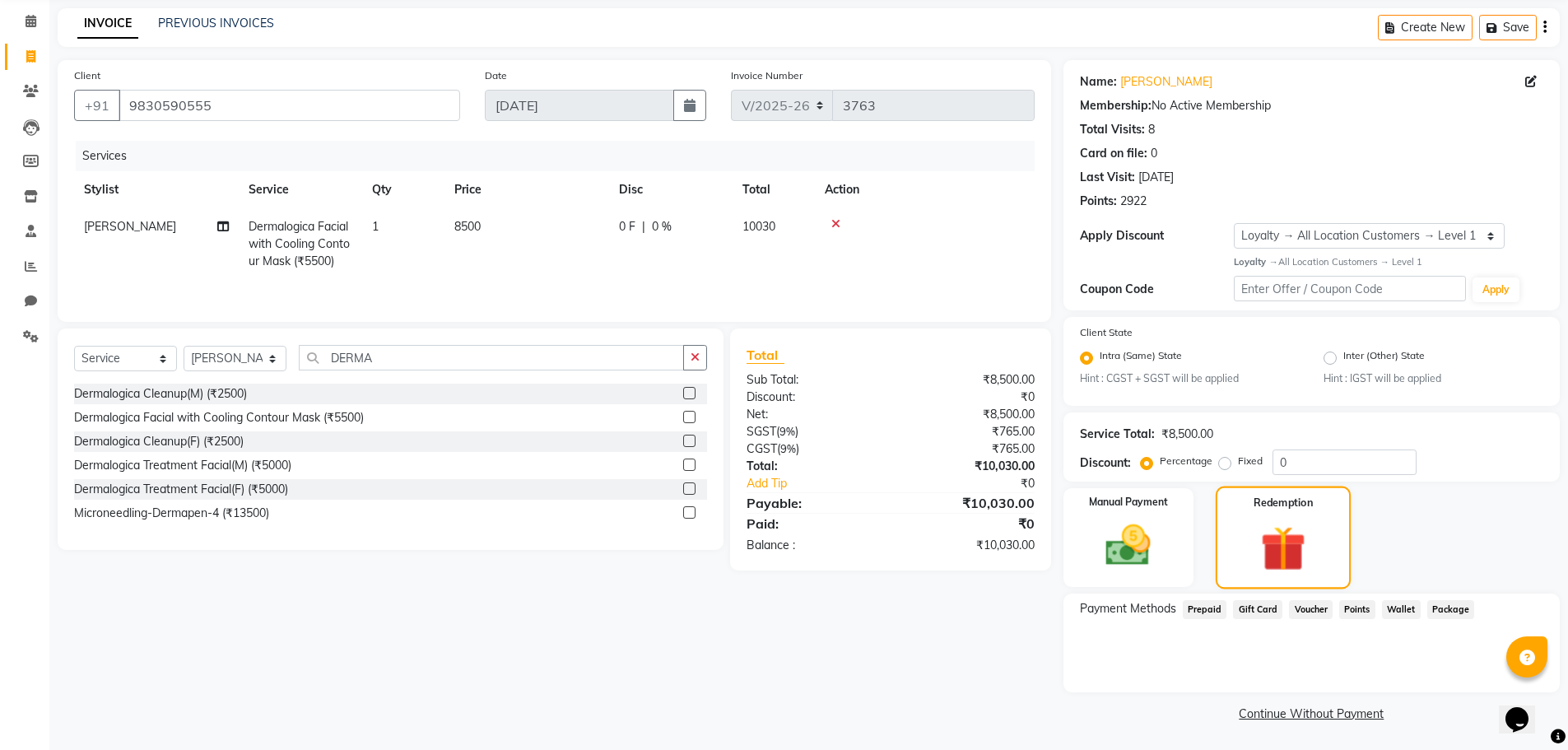
scroll to position [64, 0]
click at [1358, 615] on span "Points" at bounding box center [1357, 608] width 36 height 19
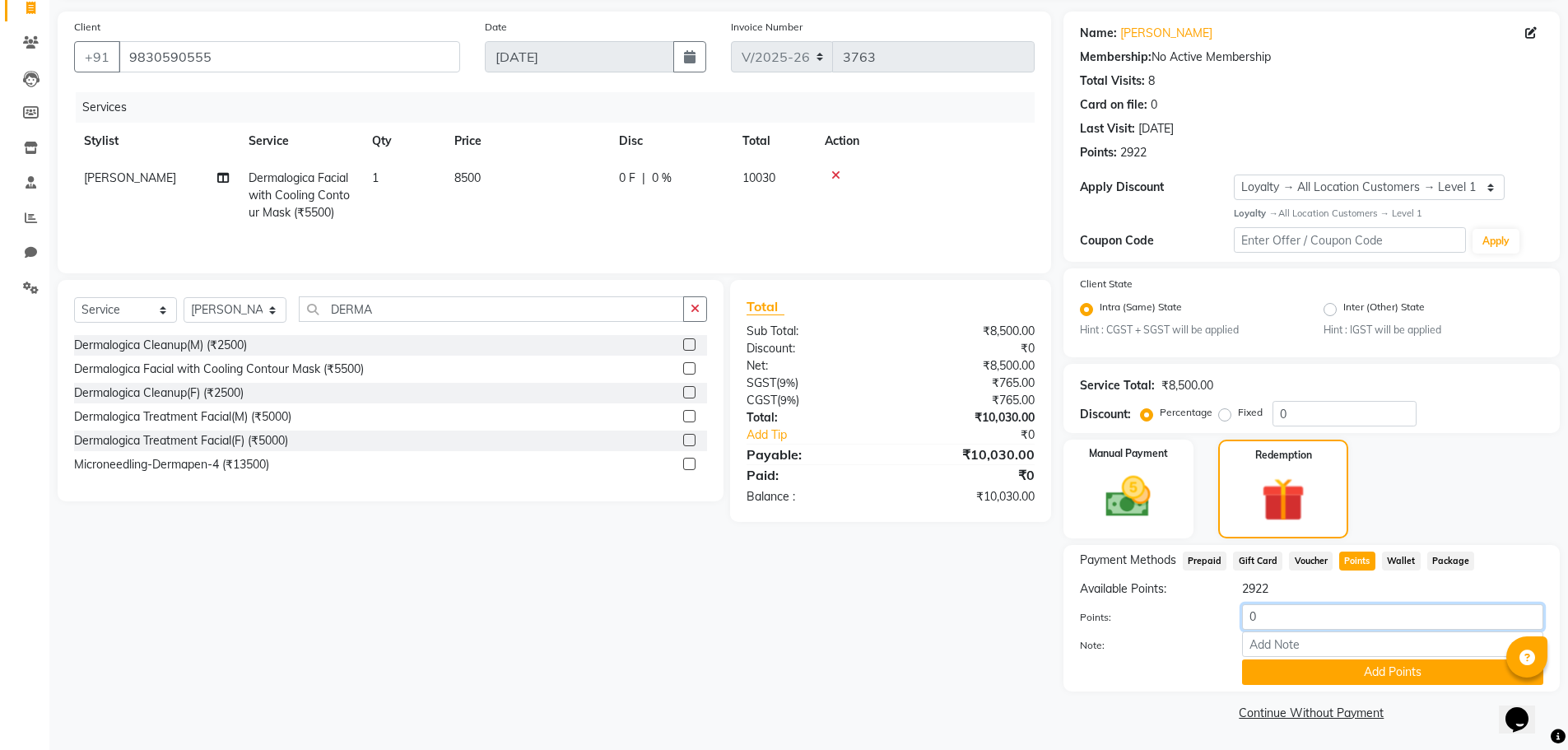
drag, startPoint x: 1300, startPoint y: 610, endPoint x: 835, endPoint y: 576, distance: 466.2
click at [845, 580] on div "Client +91 9830590555 Date 03-09-2025 Invoice Number V/2025 V/2025-26 3763 Serv…" at bounding box center [809, 369] width 1528 height 714
type input "30"
click at [1283, 669] on button "Add Points" at bounding box center [1393, 672] width 302 height 26
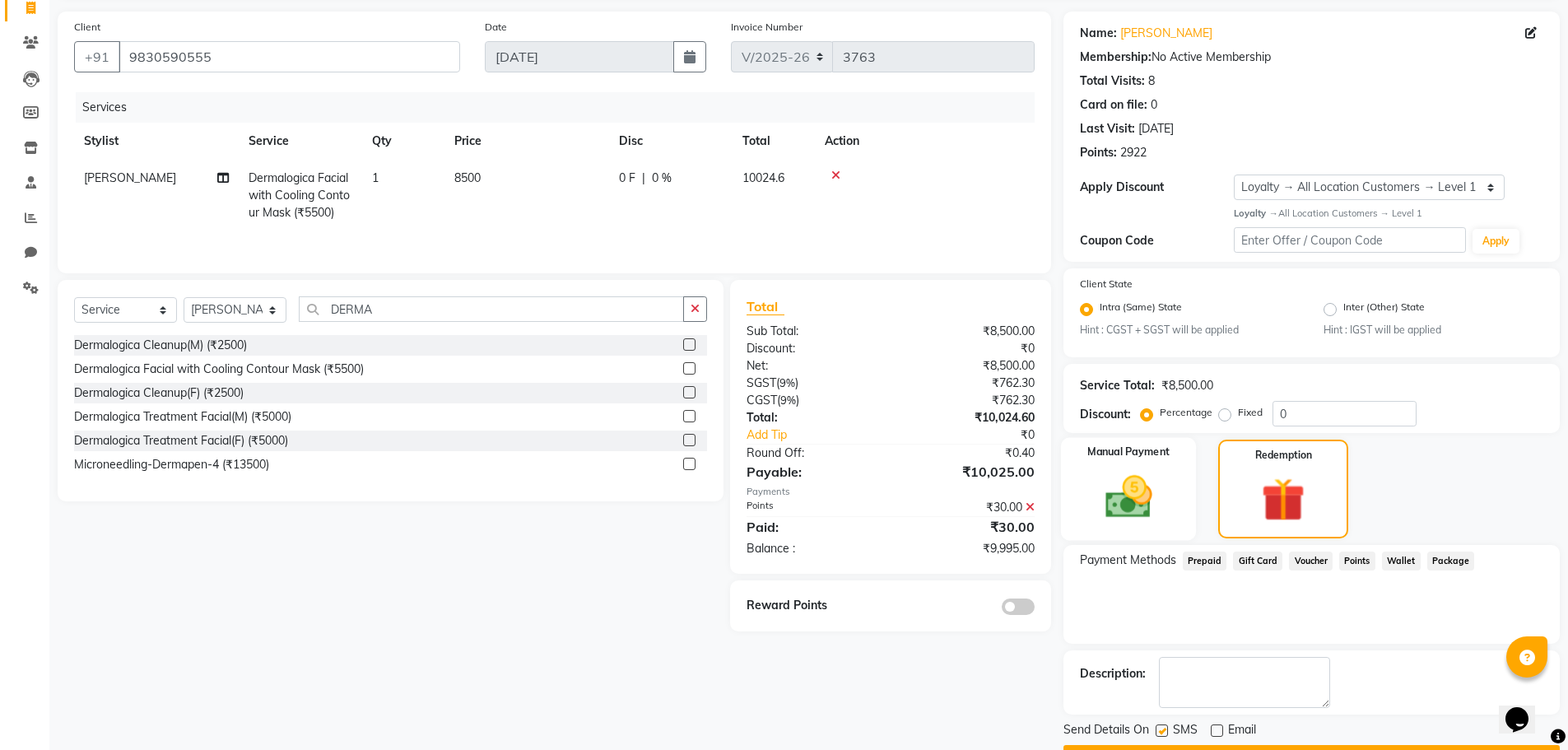
click at [1164, 487] on img at bounding box center [1128, 497] width 76 height 53
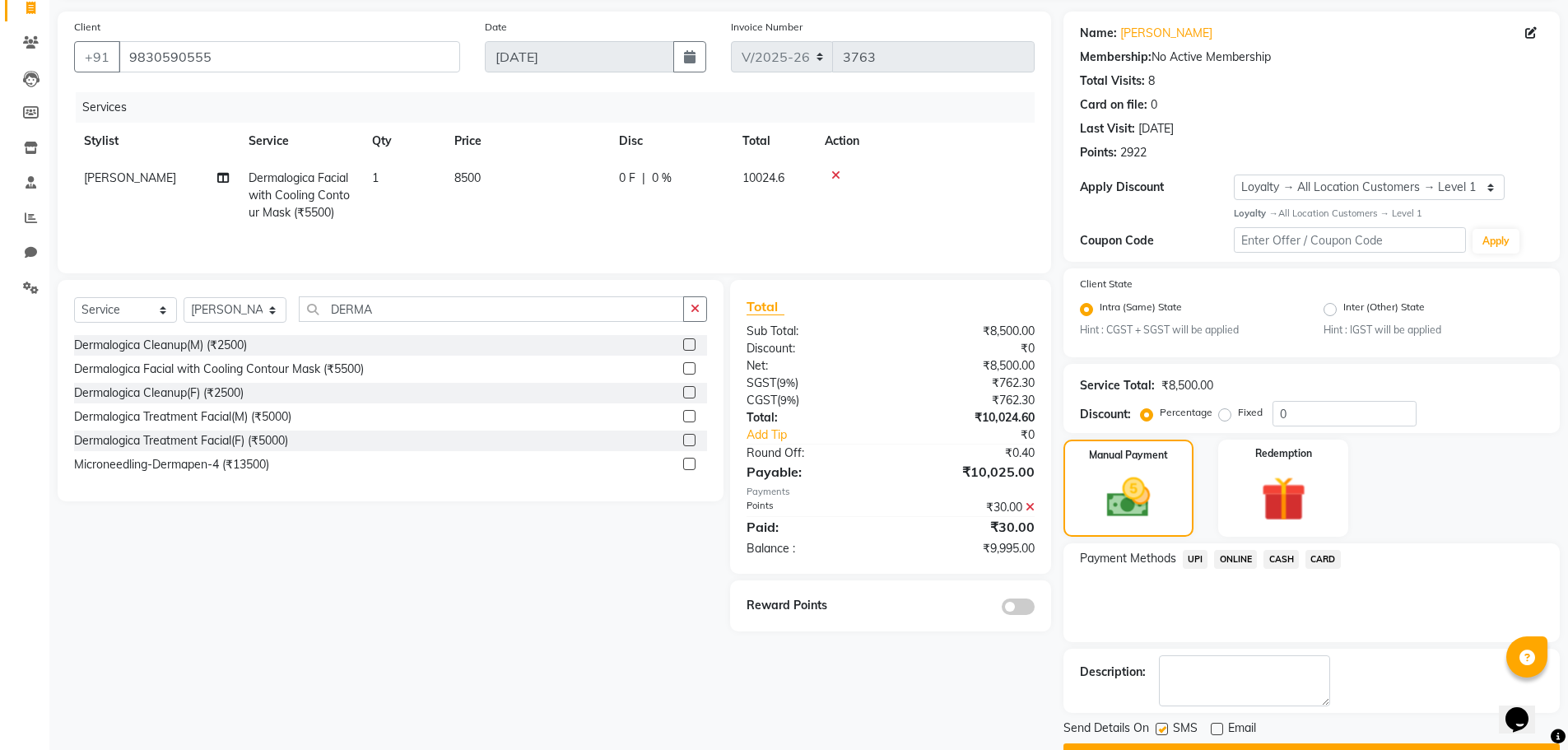
click at [1288, 560] on span "CASH" at bounding box center [1281, 559] width 36 height 19
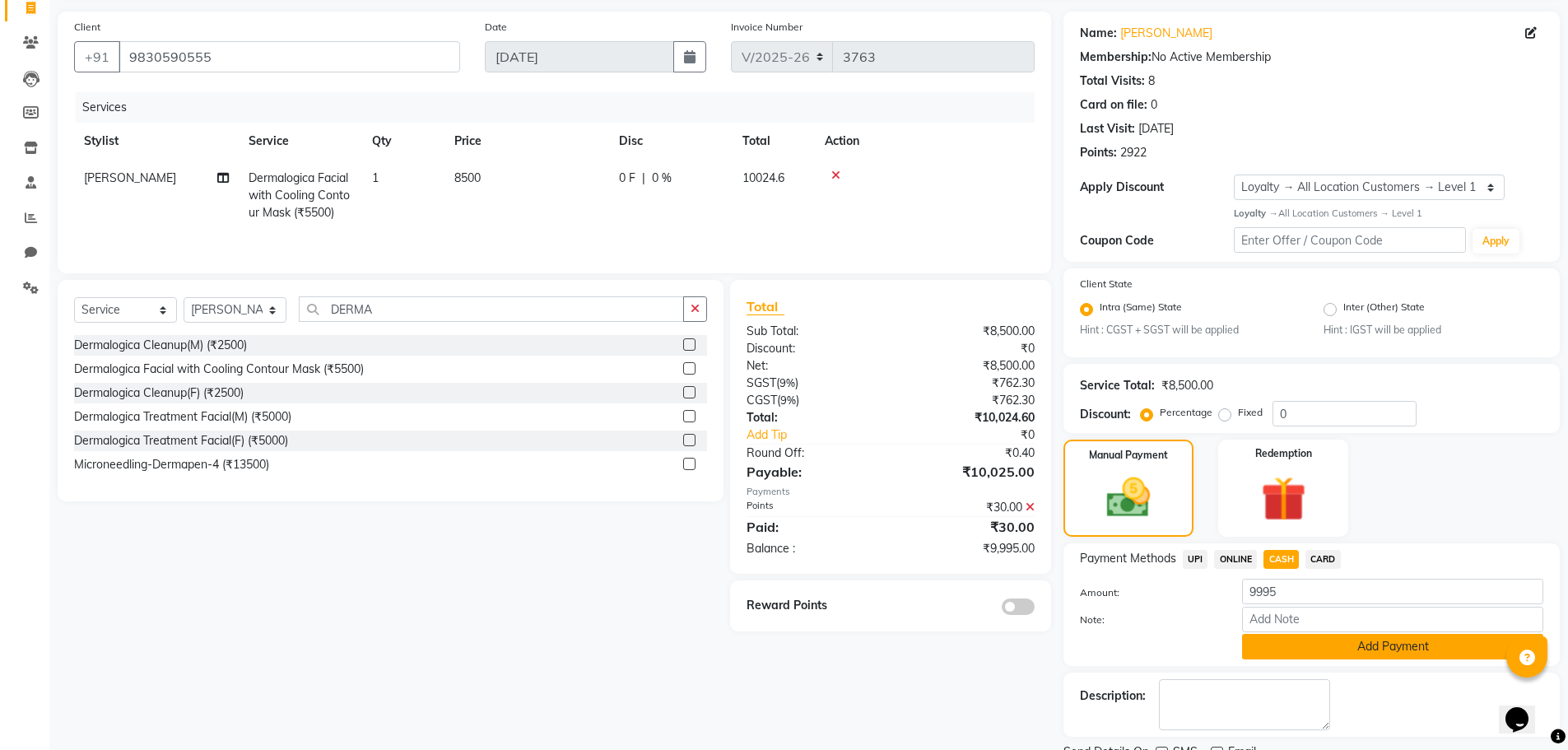
click at [1321, 652] on button "Add Payment" at bounding box center [1393, 647] width 302 height 26
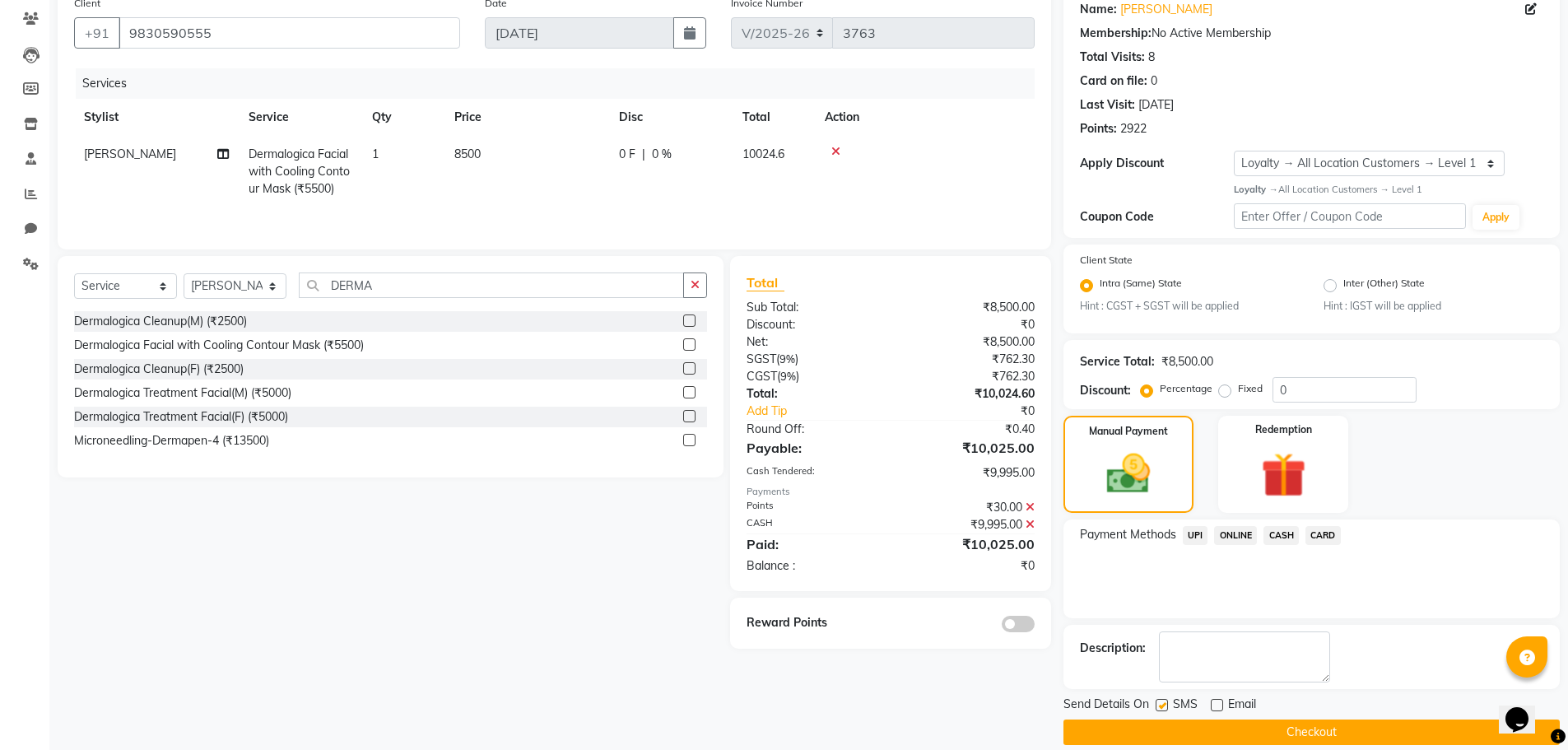
scroll to position [156, 0]
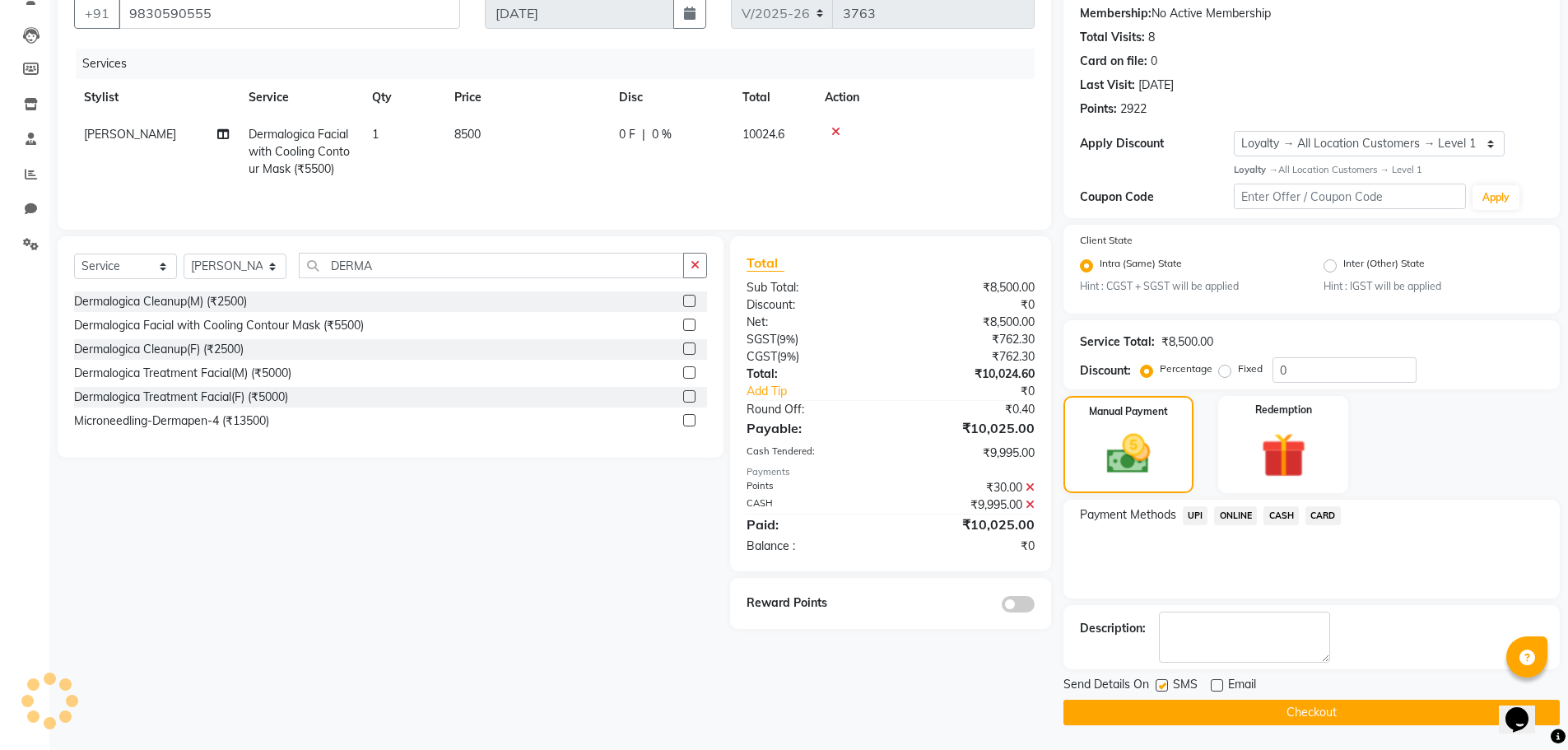
click at [1195, 712] on button "Checkout" at bounding box center [1312, 713] width 496 height 26
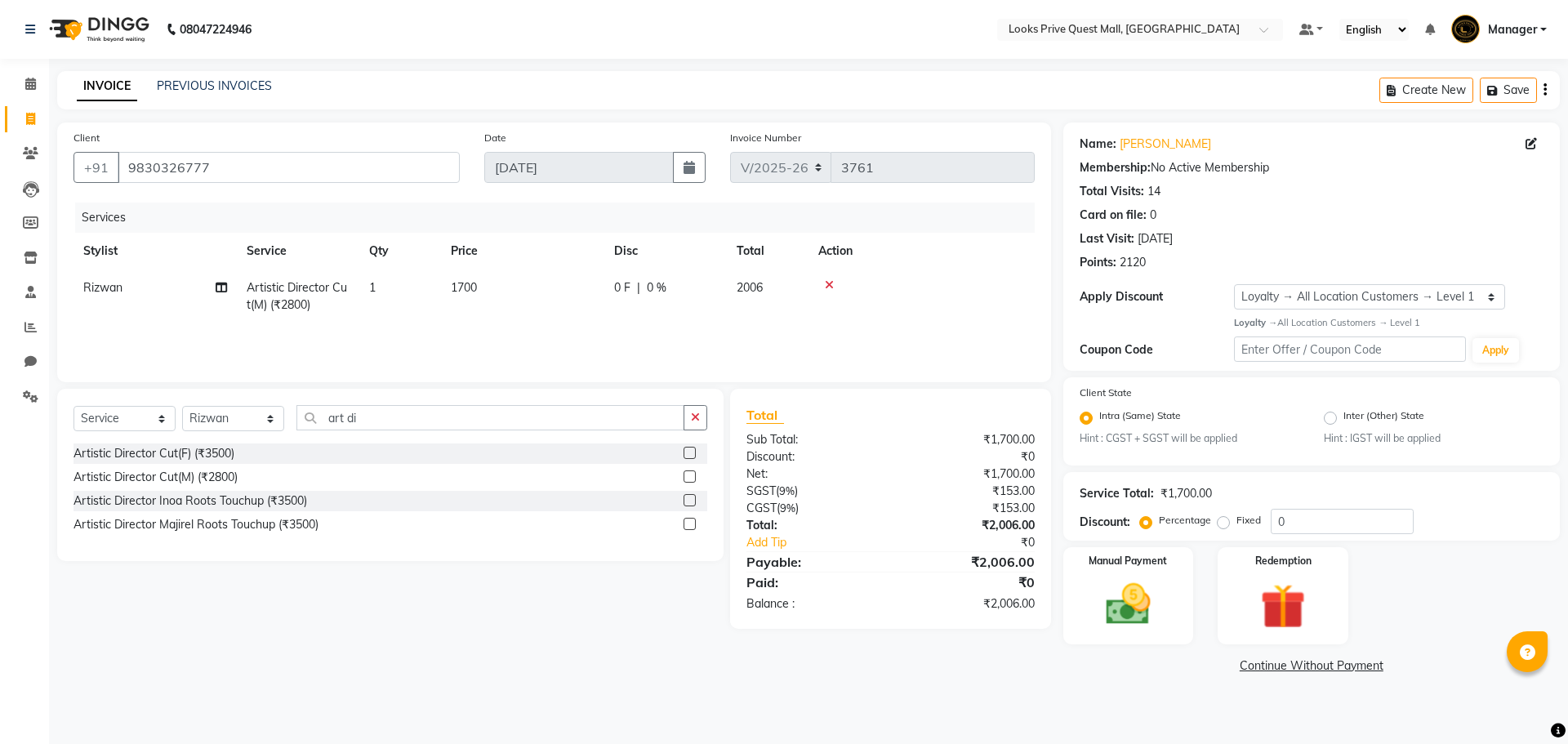
select select "6141"
select select "service"
select select "46703"
select select "1: Object"
click at [1100, 620] on img at bounding box center [1128, 603] width 76 height 54
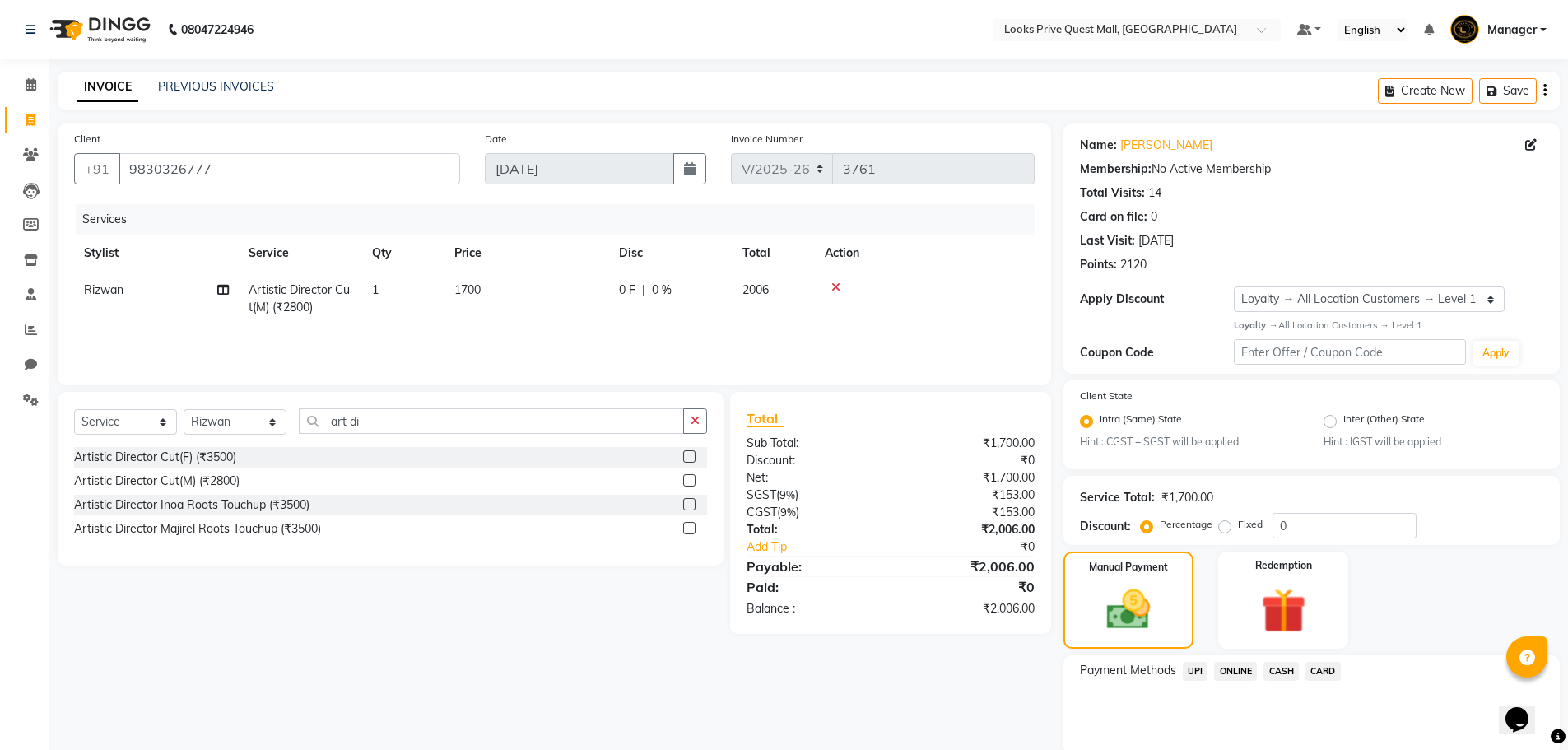
click at [1290, 665] on span "CASH" at bounding box center [1281, 670] width 36 height 19
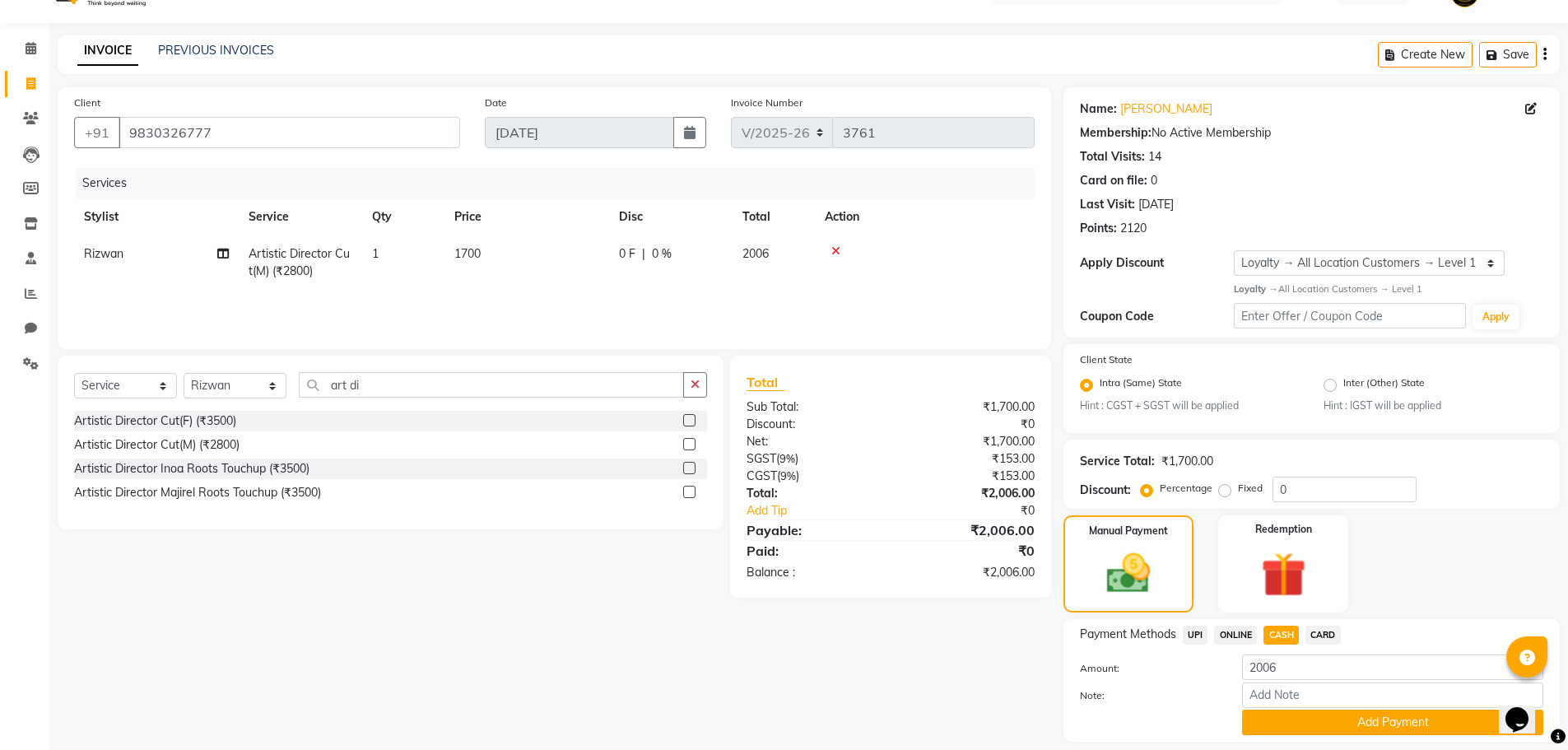
scroll to position [87, 0]
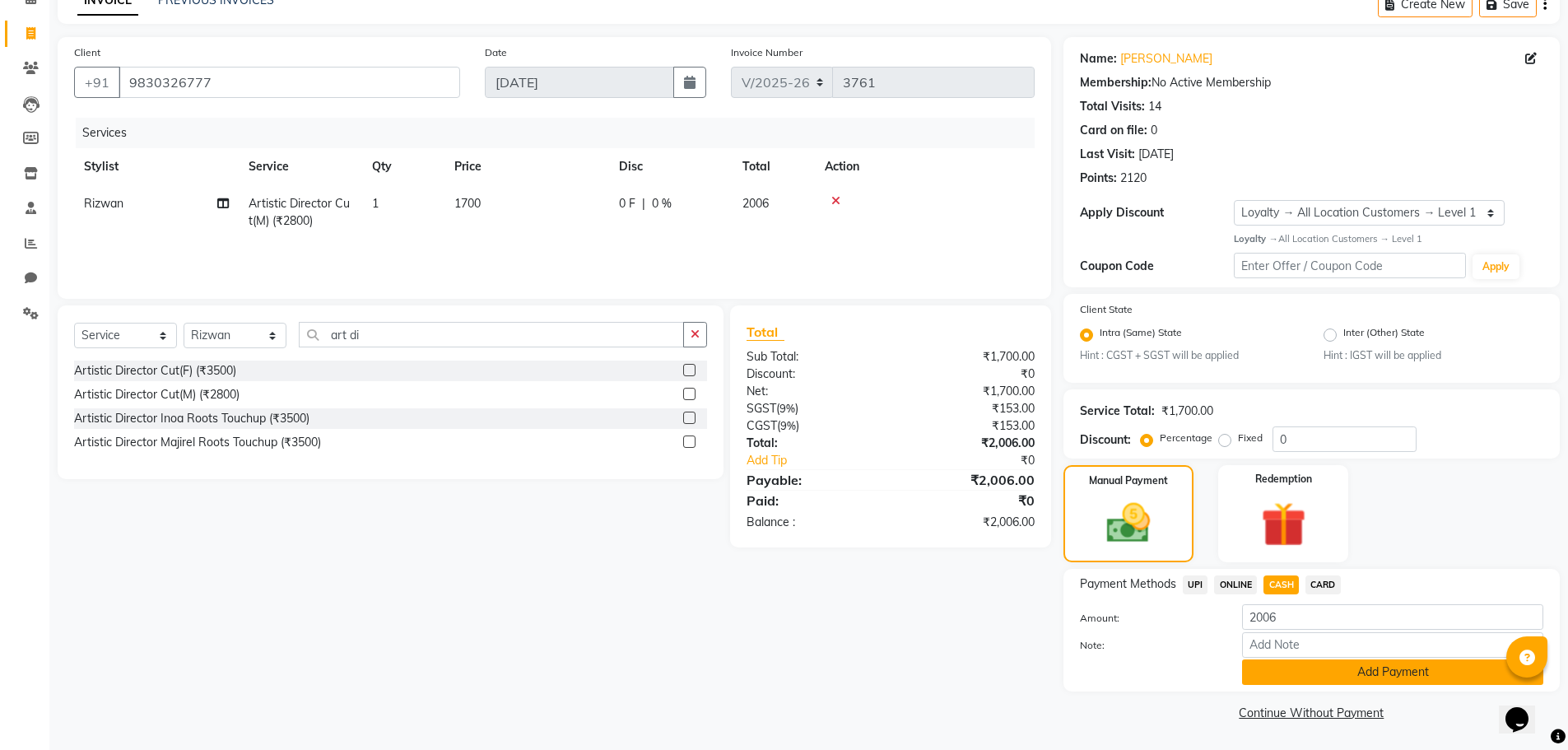
click at [1305, 677] on button "Add Payment" at bounding box center [1393, 672] width 302 height 26
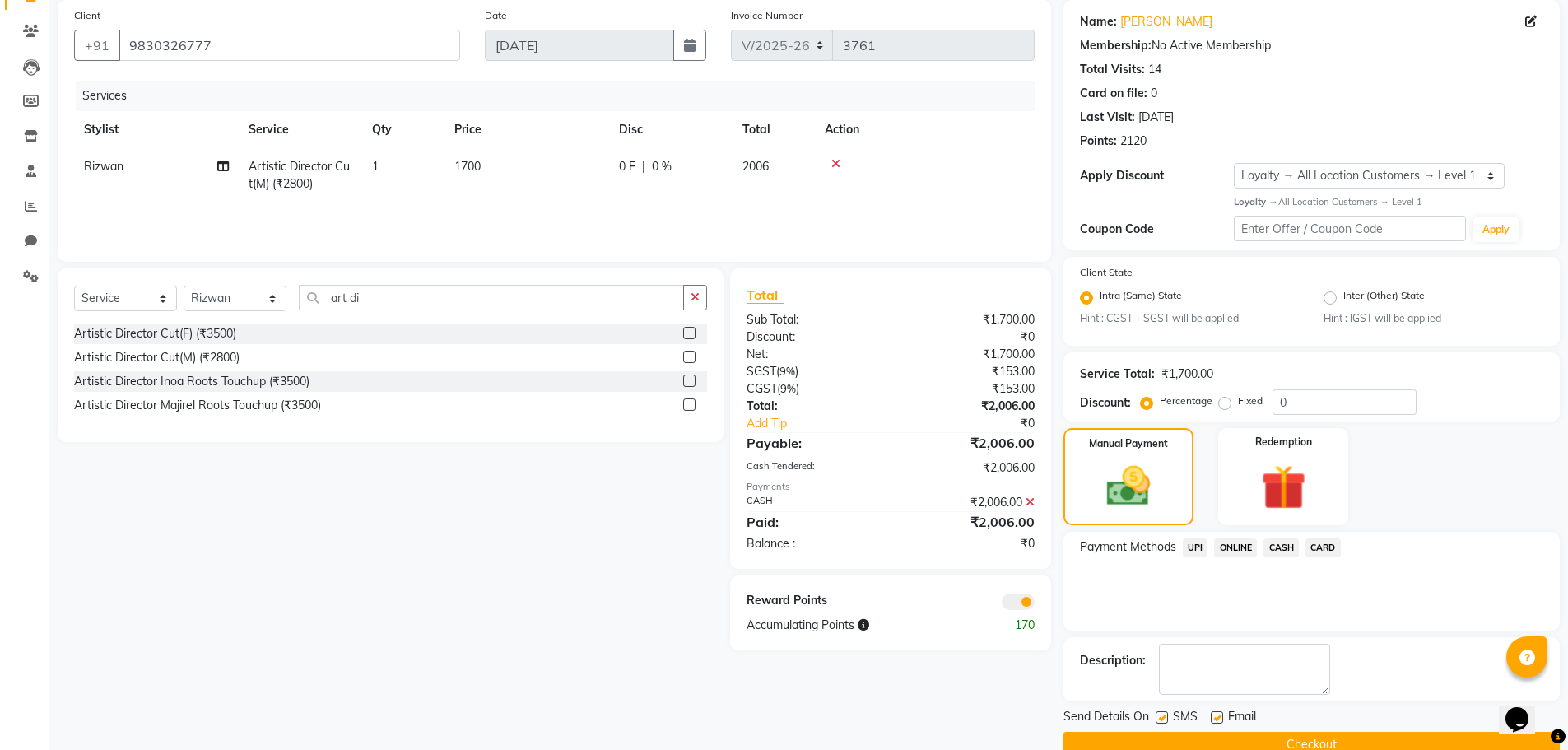
scroll to position [156, 0]
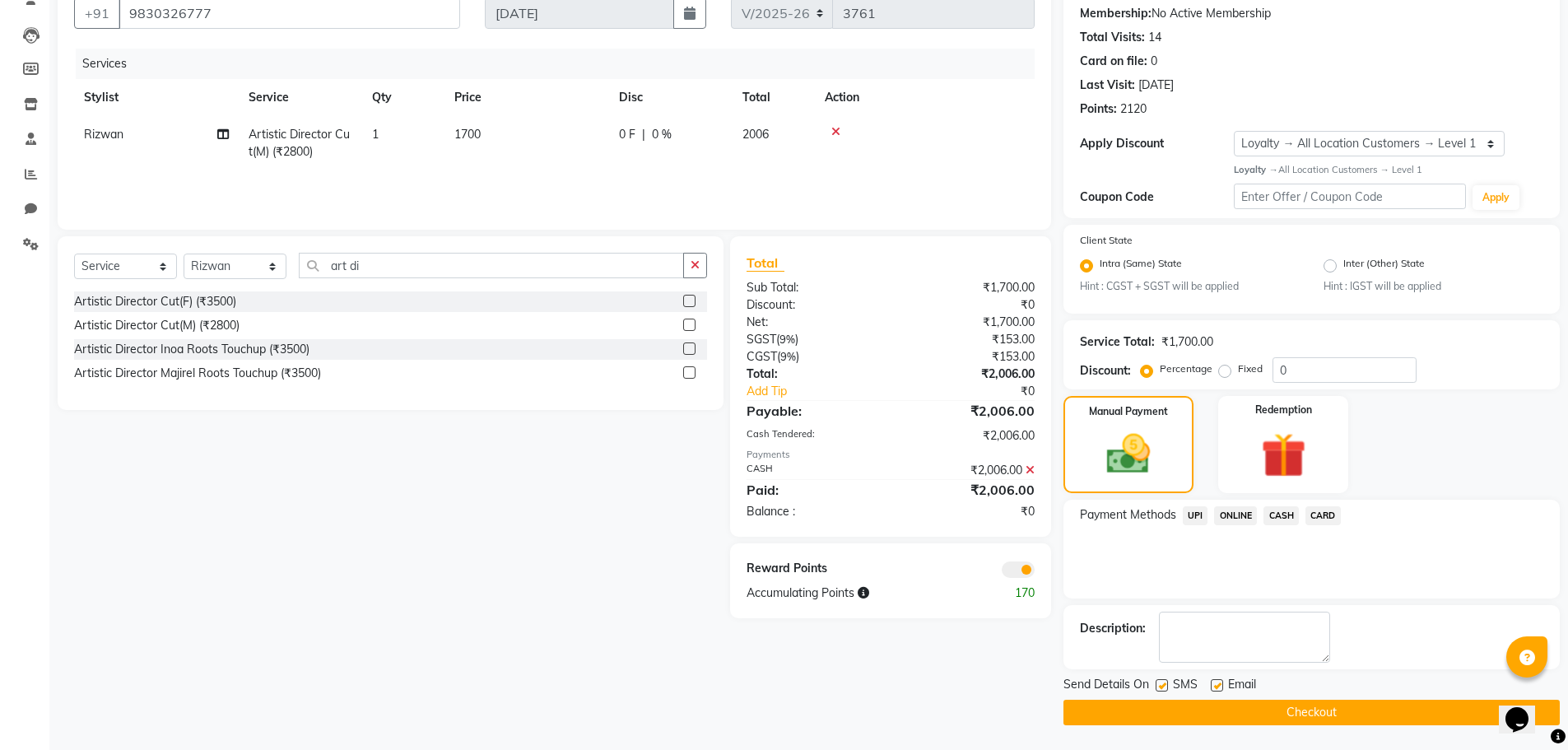
click at [1216, 682] on label at bounding box center [1217, 685] width 13 height 13
click at [1216, 682] on input "checkbox" at bounding box center [1216, 685] width 11 height 11
checkbox input "false"
click at [1009, 573] on span at bounding box center [1018, 569] width 33 height 17
click at [1034, 572] on input "checkbox" at bounding box center [1034, 572] width 0 height 0
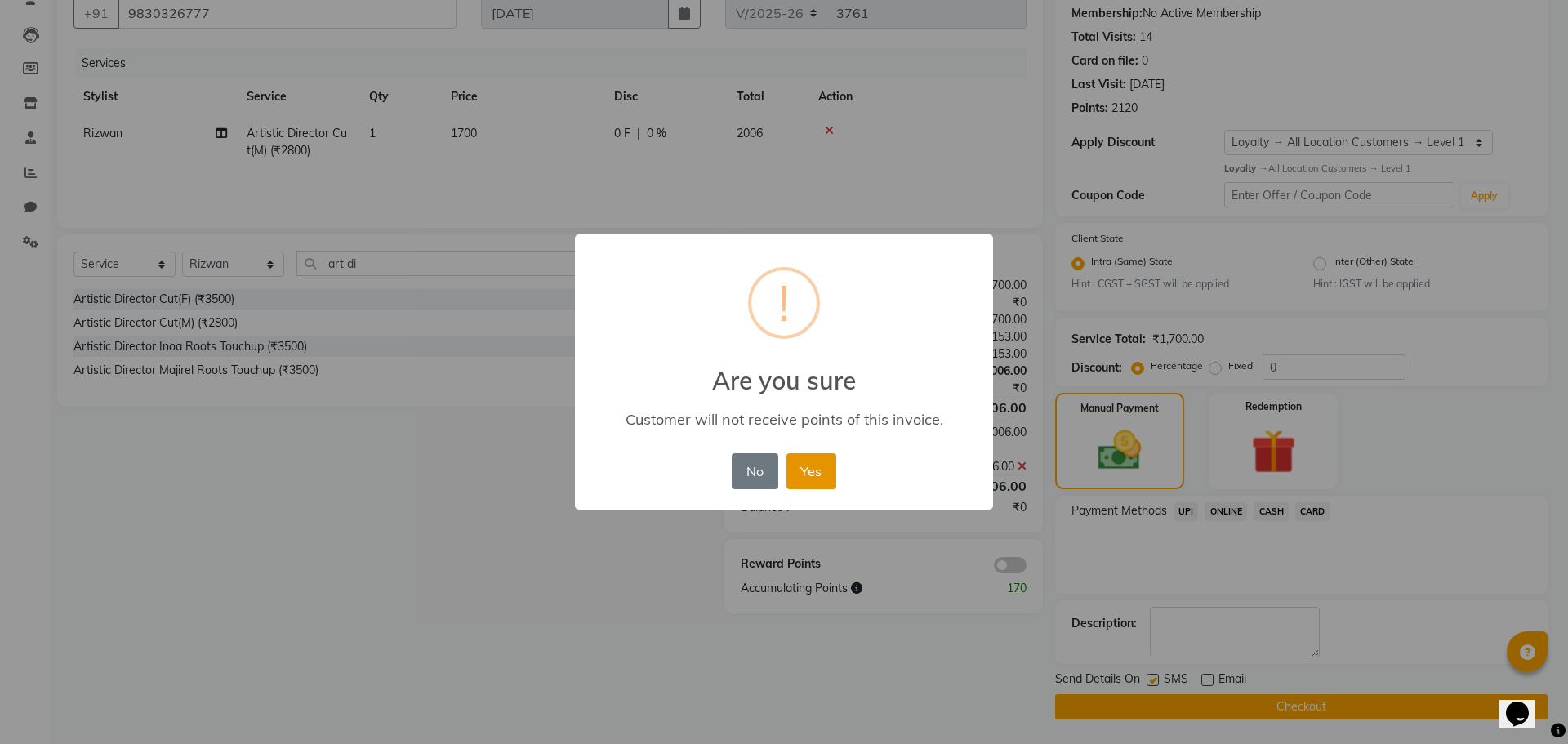
click at [818, 461] on button "Yes" at bounding box center [811, 470] width 50 height 36
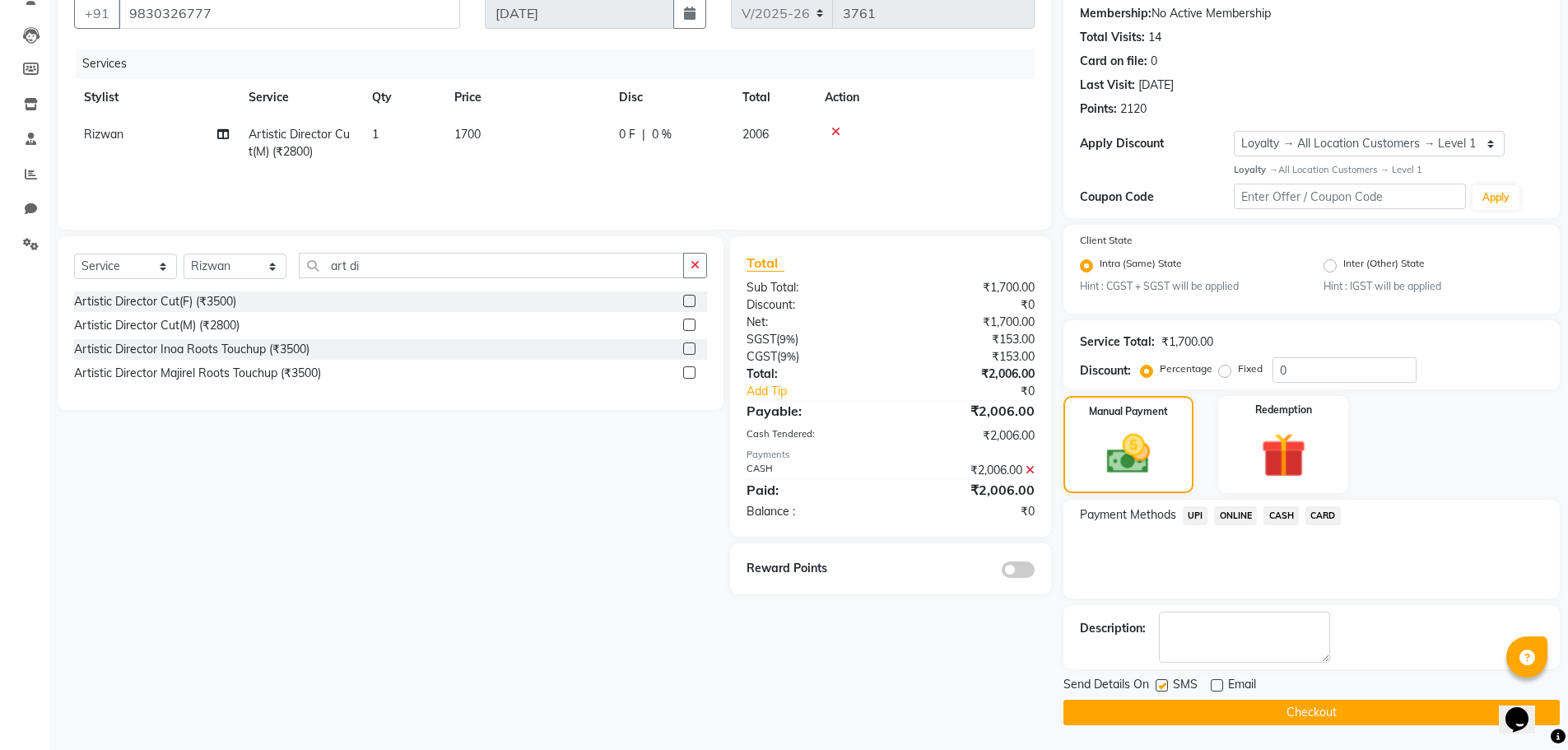
click at [1198, 705] on button "Checkout" at bounding box center [1312, 713] width 496 height 26
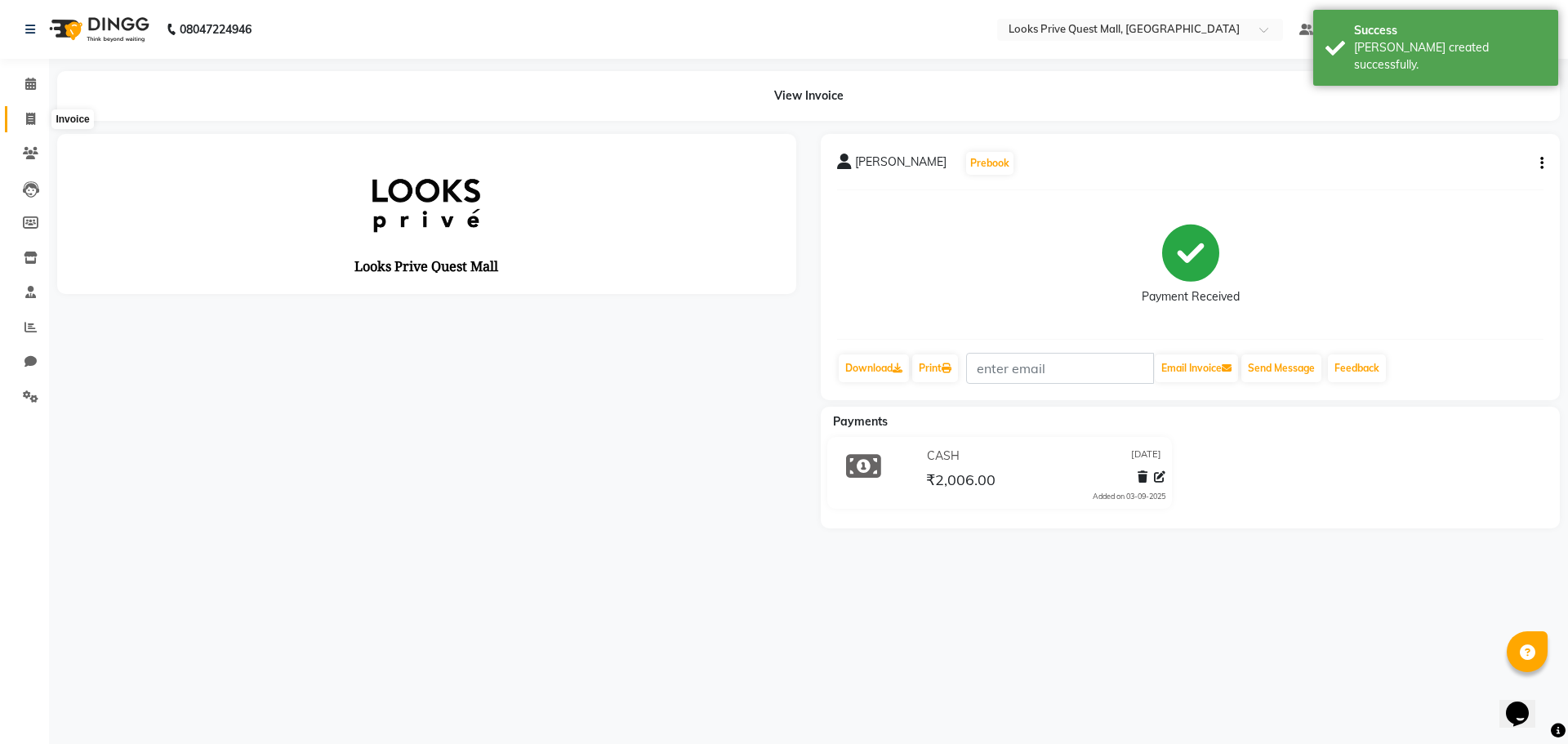
click at [26, 114] on icon at bounding box center [30, 118] width 9 height 13
select select "6141"
select select "service"
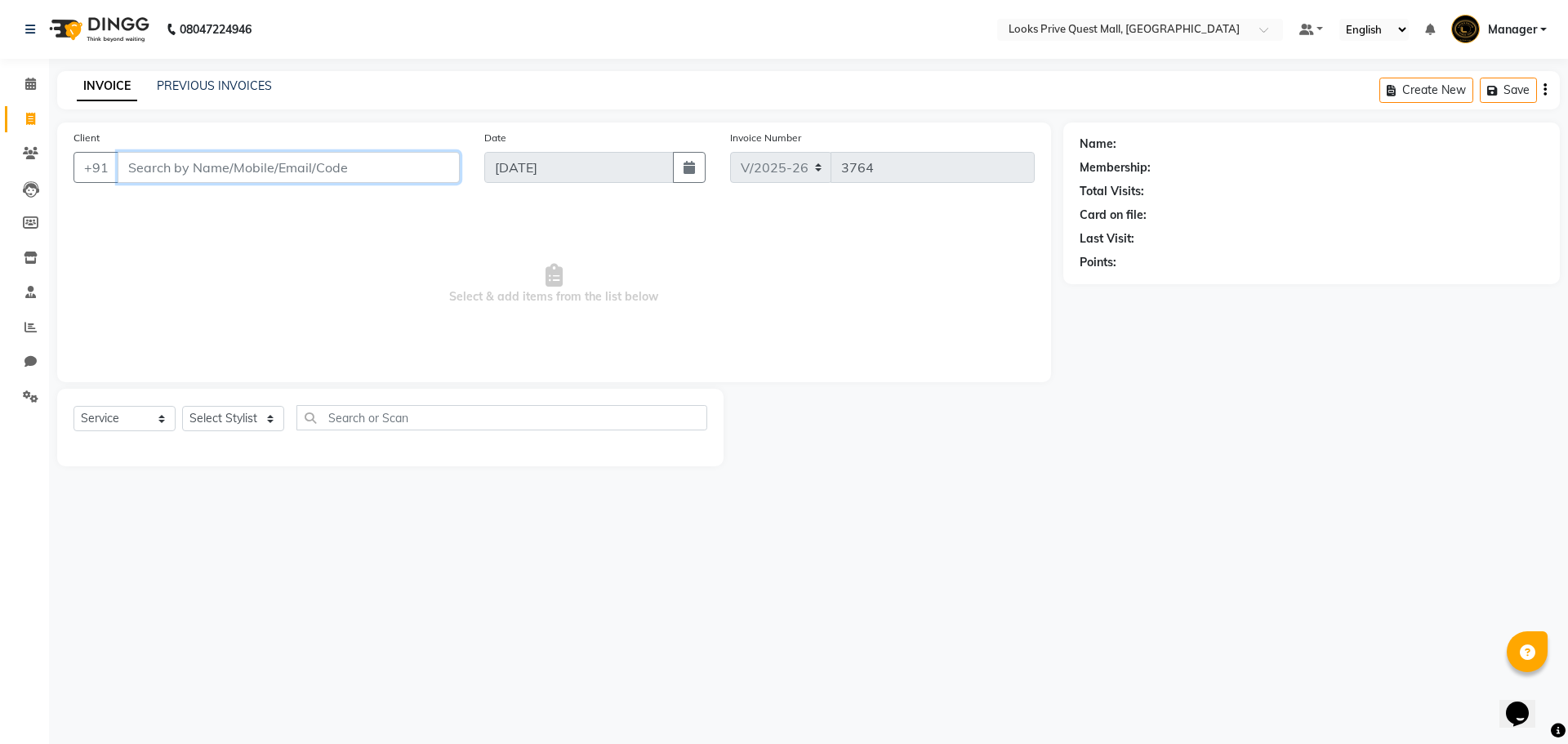
click at [264, 176] on input "Client" at bounding box center [289, 167] width 342 height 31
click at [212, 418] on select "Select Stylist Arman Bapi Chhewang Counter_Sales Deepa Das Dipti Uppal Firoz Ku…" at bounding box center [233, 418] width 102 height 25
select select "88099"
click at [182, 406] on select "Select Stylist Arman Bapi Chhewang Counter_Sales Deepa Das Dipti Uppal Firoz Ku…" at bounding box center [233, 418] width 102 height 25
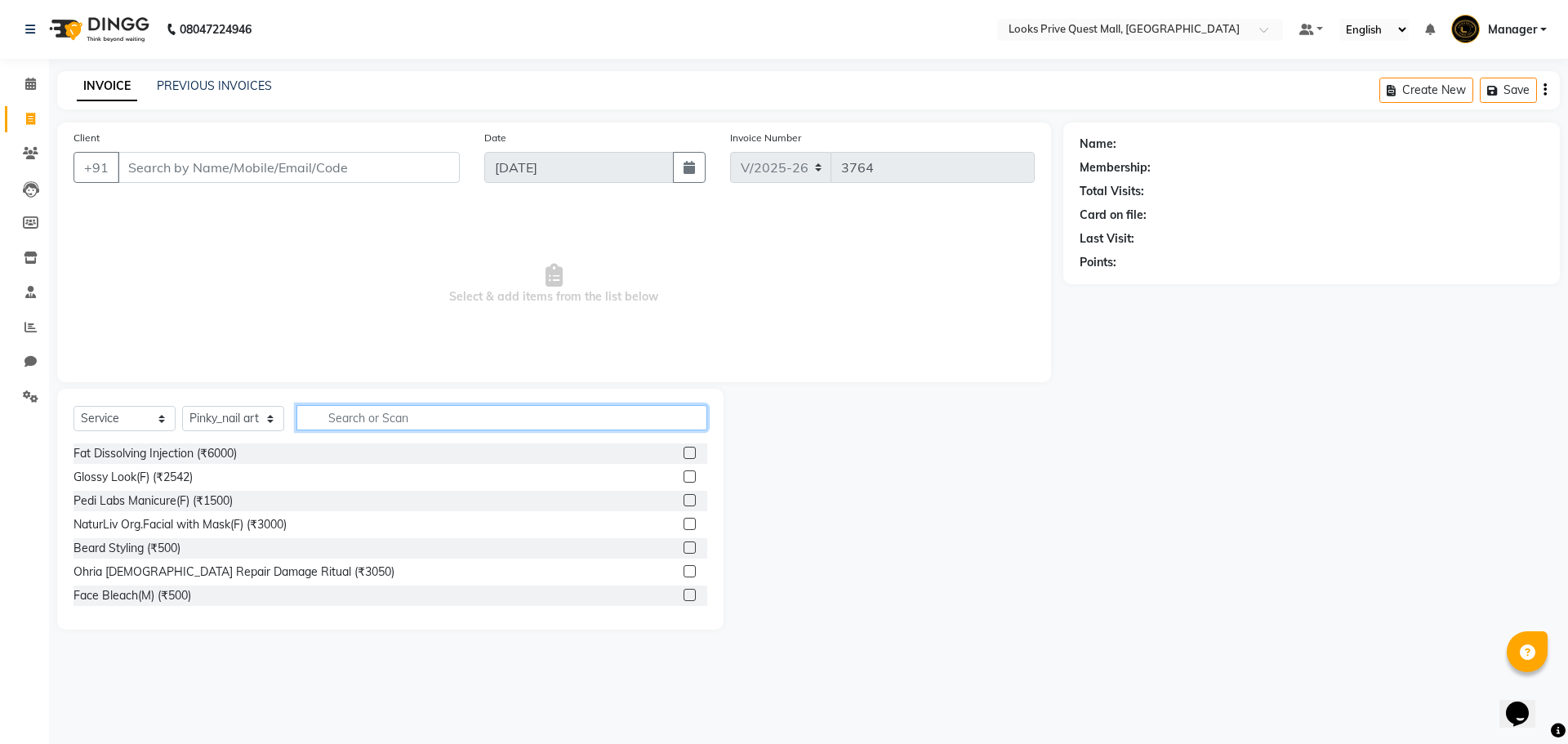
click at [363, 424] on input "text" at bounding box center [502, 417] width 411 height 25
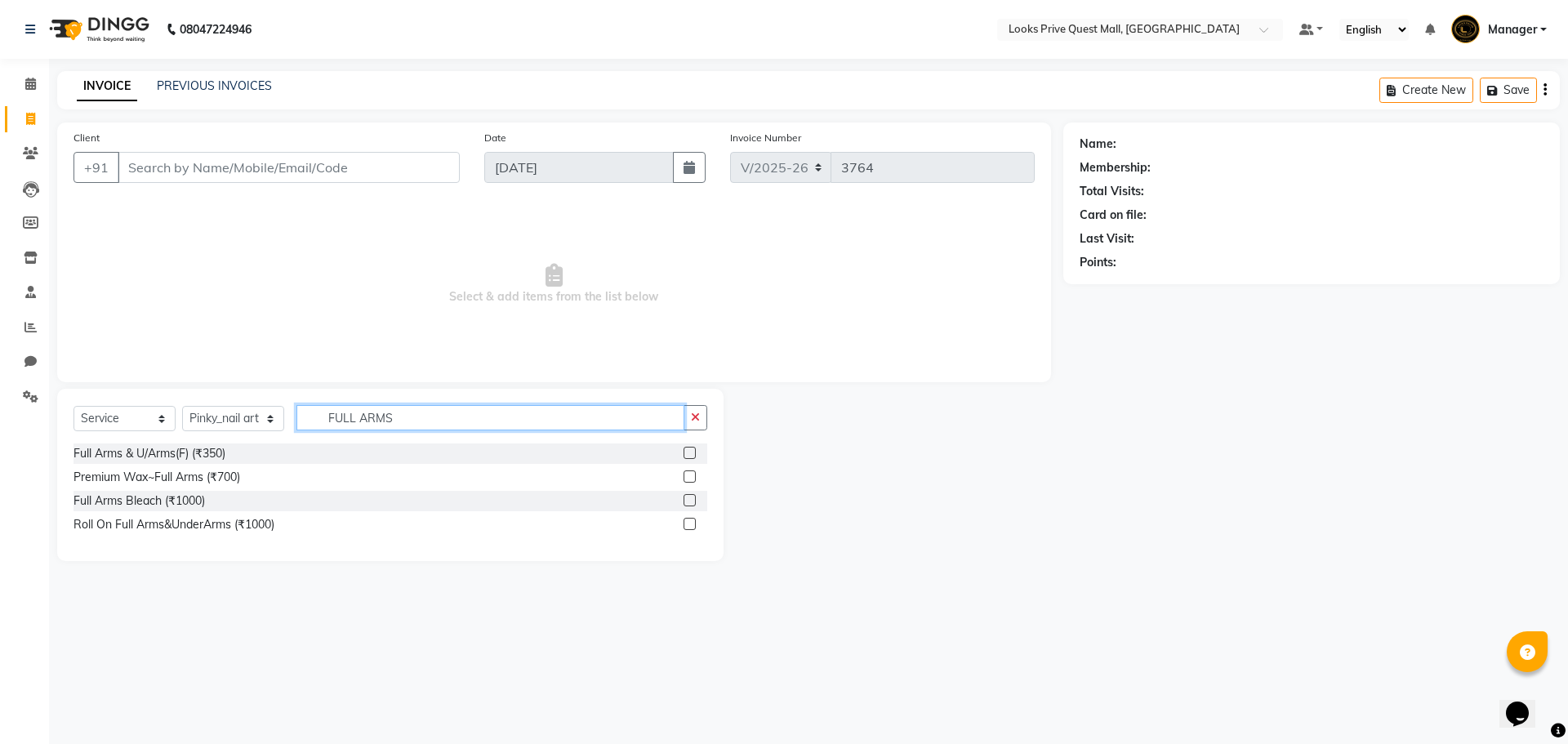
type input "FULL ARMS"
click at [694, 476] on label at bounding box center [690, 476] width 13 height 13
click at [694, 476] on input "checkbox" at bounding box center [689, 477] width 11 height 11
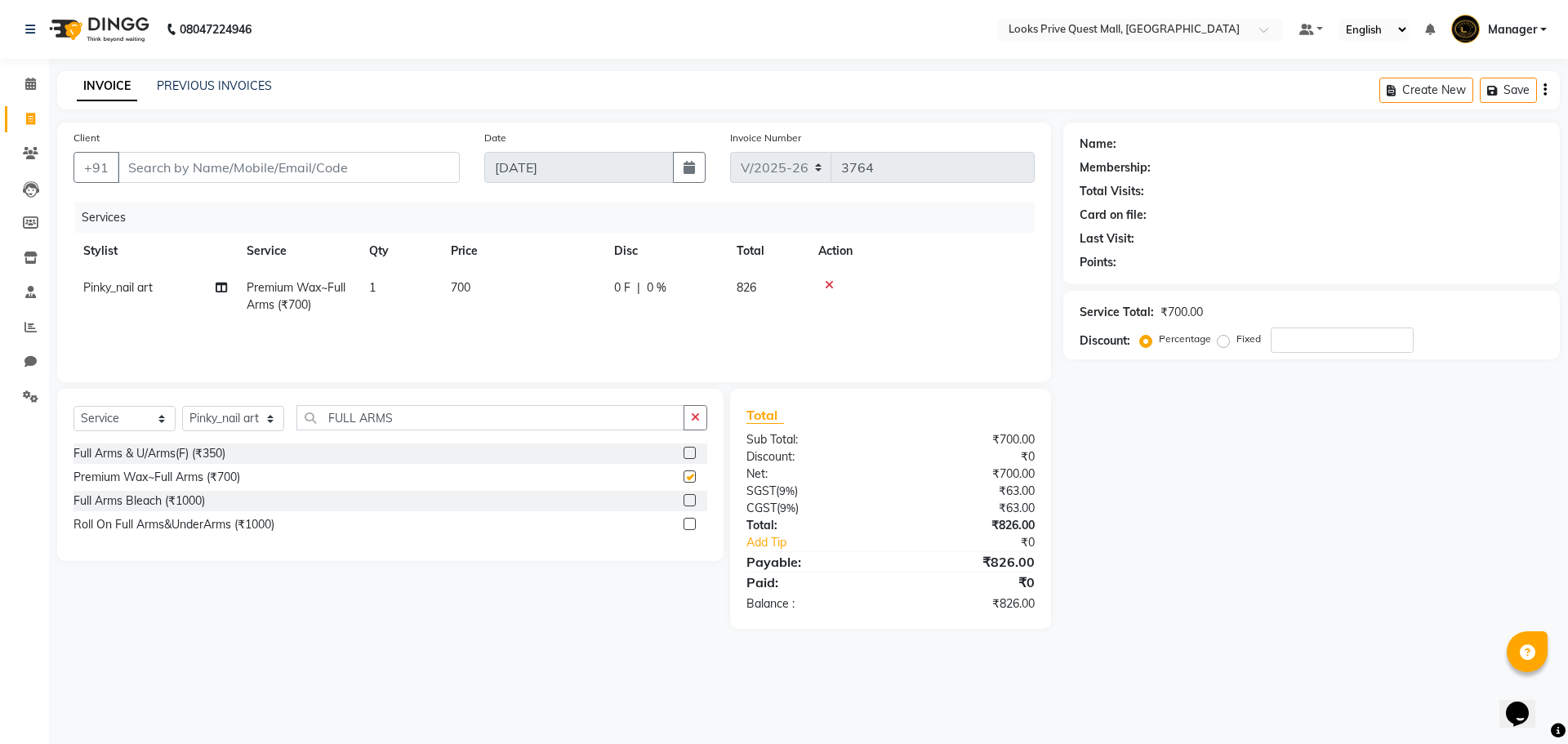
checkbox input "false"
click at [580, 293] on td "700" at bounding box center [522, 295] width 163 height 54
select select "88099"
drag, startPoint x: 568, startPoint y: 289, endPoint x: 151, endPoint y: 318, distance: 418.0
click at [172, 306] on tr "Arman Bapi Chhewang Counter_Sales Deepa Das Dipti Uppal Firoz Ku Lin_Lily Manag…" at bounding box center [554, 303] width 962 height 69
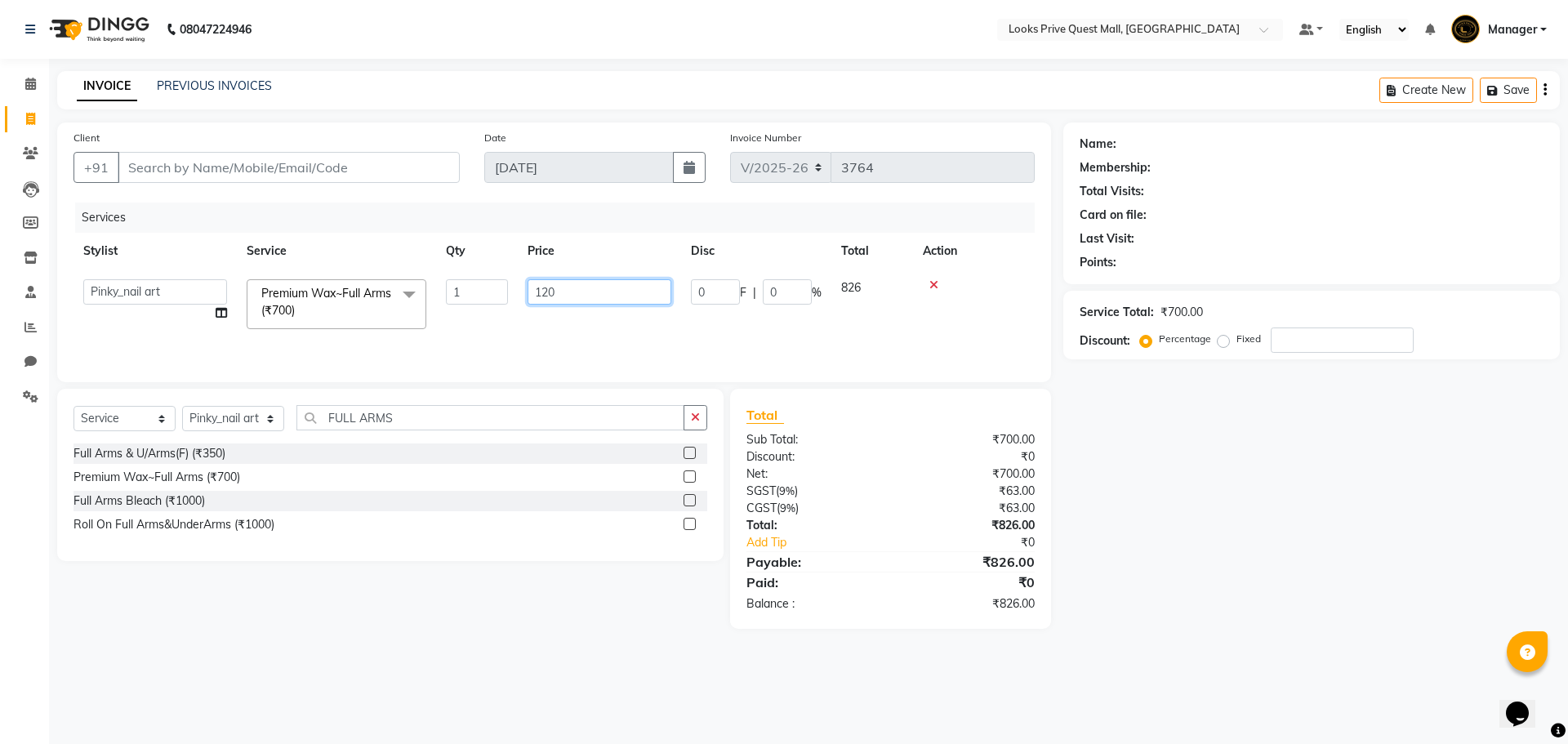
type input "1200"
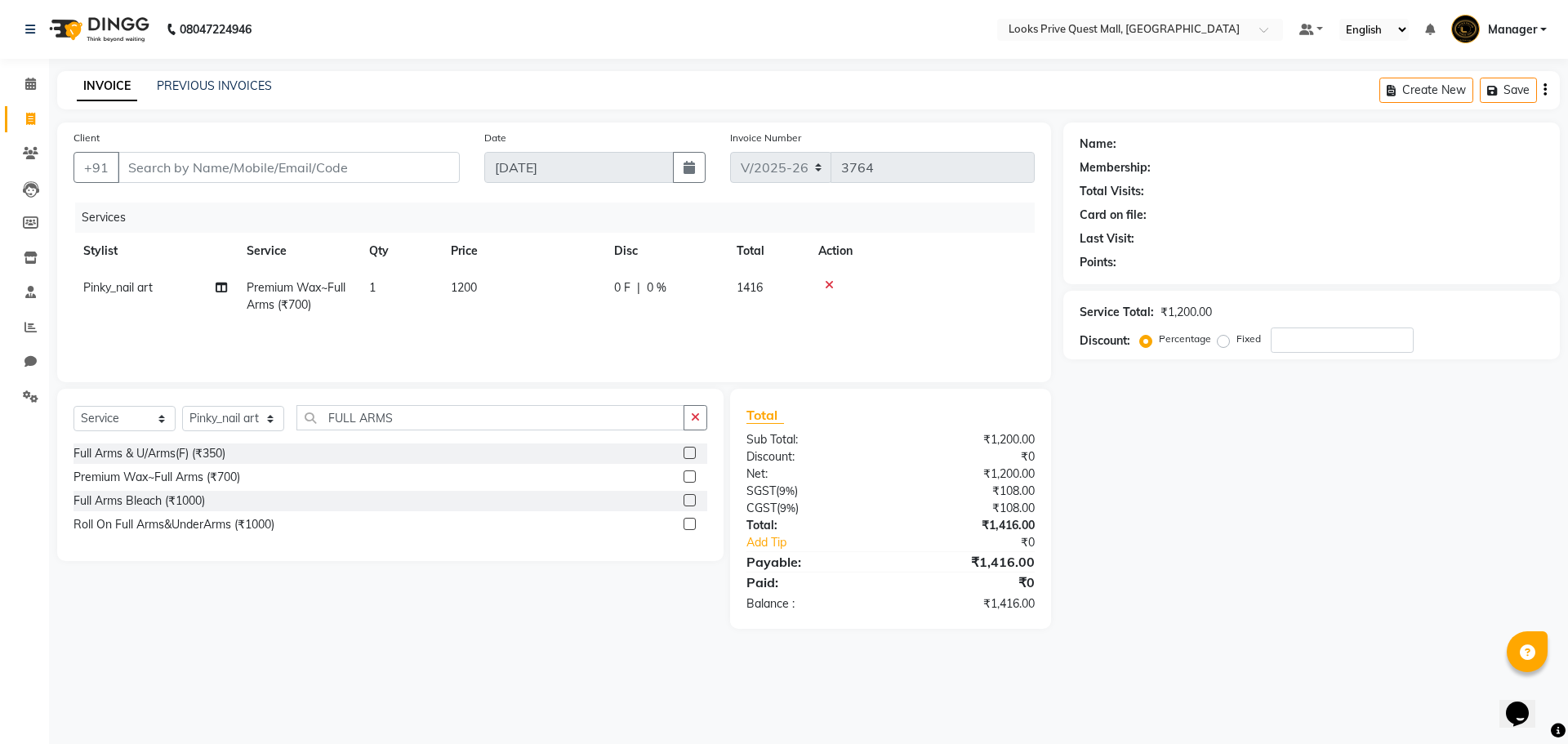
drag, startPoint x: 326, startPoint y: 637, endPoint x: 438, endPoint y: 486, distance: 188.0
click at [330, 628] on main "INVOICE PREVIOUS INVOICES Create New Save Client +91 Date 03-09-2025 Invoice Nu…" at bounding box center [808, 362] width 1519 height 582
drag, startPoint x: 423, startPoint y: 422, endPoint x: 0, endPoint y: 505, distance: 431.1
click at [0, 505] on app-home "08047224946 Select Location × Looks Prive Quest Mall, Kolkata Default Panel My …" at bounding box center [784, 327] width 1568 height 653
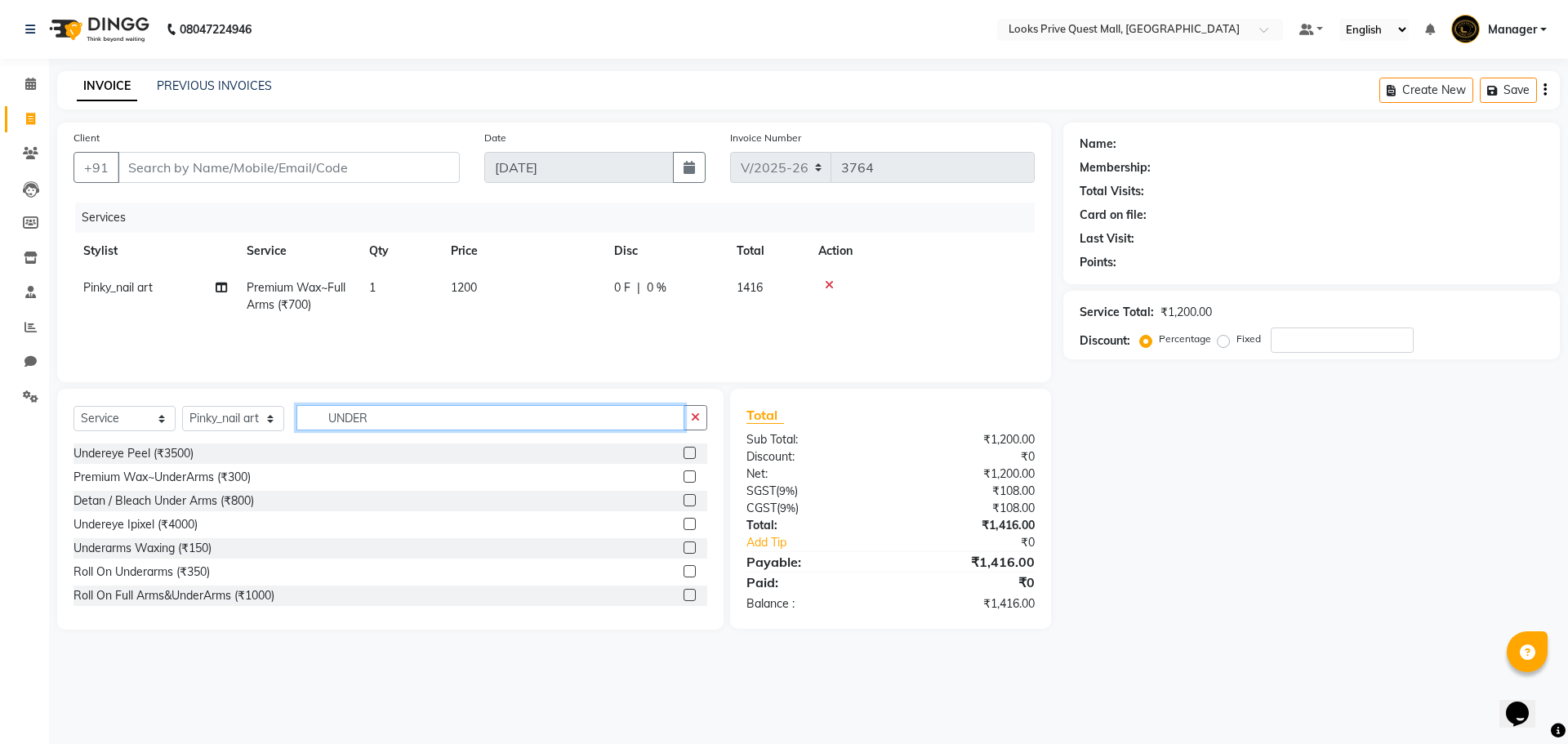
type input "UNDER"
click at [684, 475] on label at bounding box center [690, 476] width 13 height 13
click at [684, 475] on input "checkbox" at bounding box center [689, 477] width 11 height 11
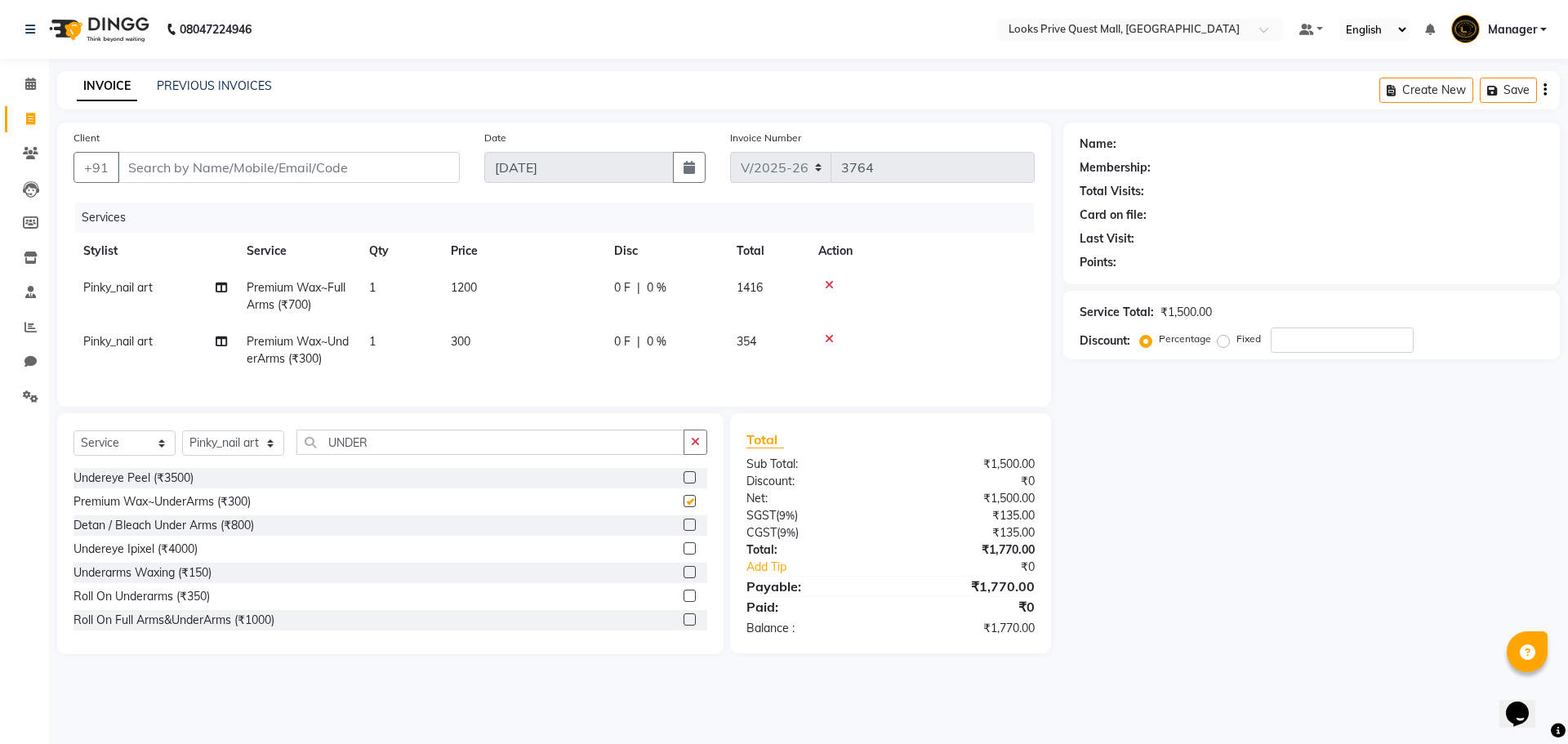
checkbox input "false"
click at [571, 333] on td "300" at bounding box center [522, 350] width 163 height 54
select select "88099"
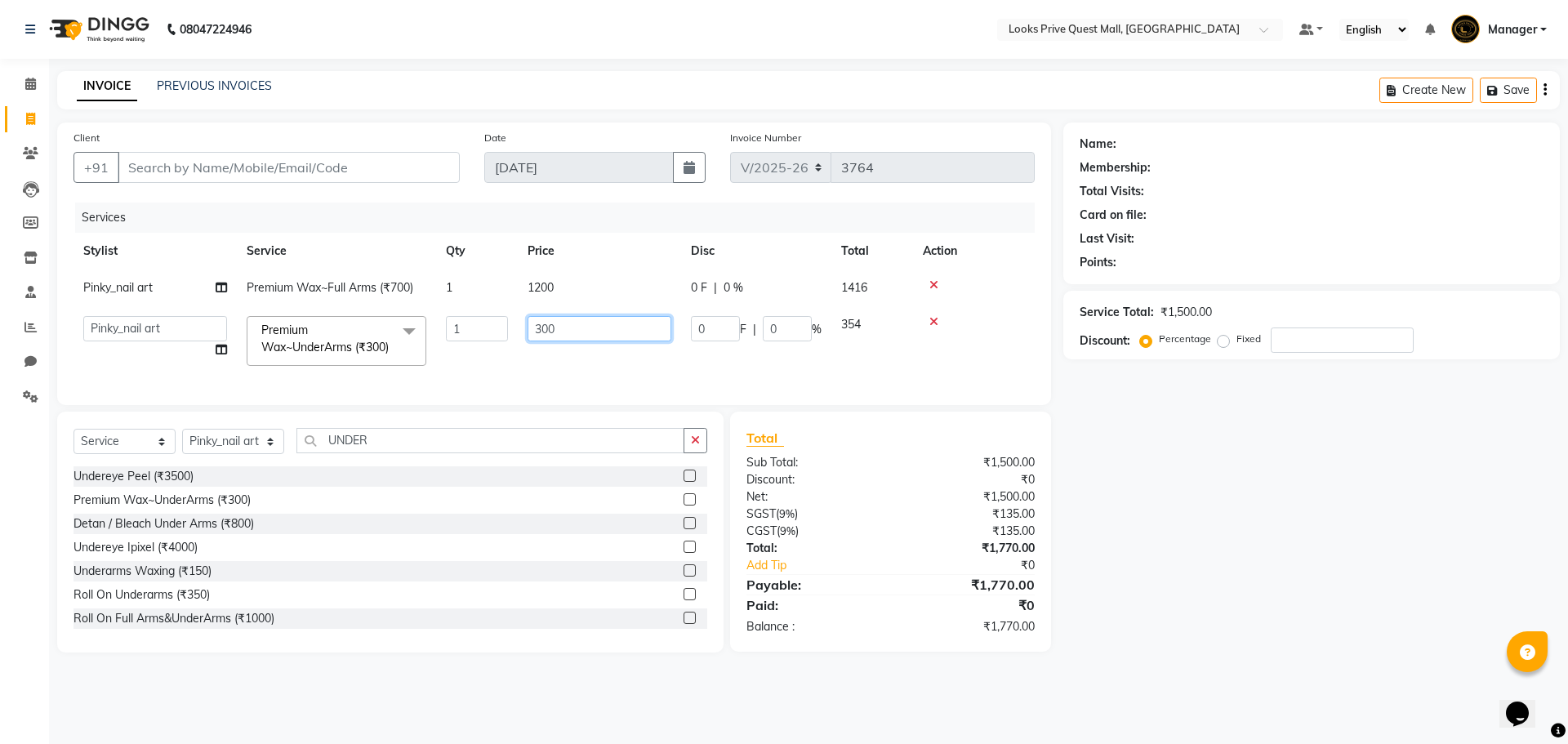
drag, startPoint x: 578, startPoint y: 333, endPoint x: 294, endPoint y: 332, distance: 284.0
click at [378, 332] on tr "Arman Bapi Chhewang Counter_Sales Deepa Das Dipti Uppal Firoz Ku Lin_Lily Manag…" at bounding box center [554, 340] width 962 height 69
type input "500"
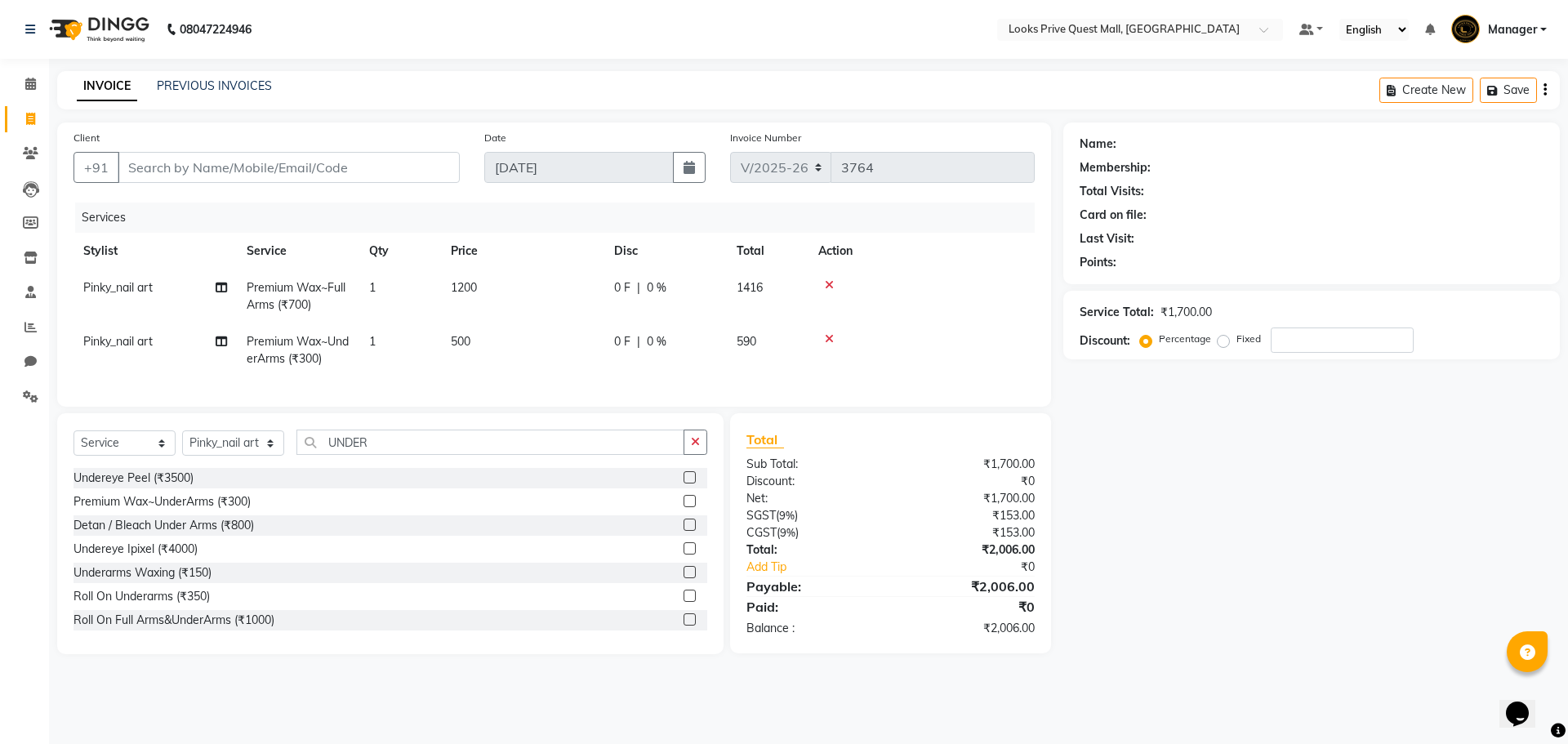
click at [329, 565] on div "Undereye Peel (₹3500) Premium Wax~UnderArms (₹300) Detan / Bleach Under Arms (₹…" at bounding box center [390, 548] width 634 height 163
click at [147, 153] on input "Client" at bounding box center [289, 167] width 342 height 31
type input "9"
type input "0"
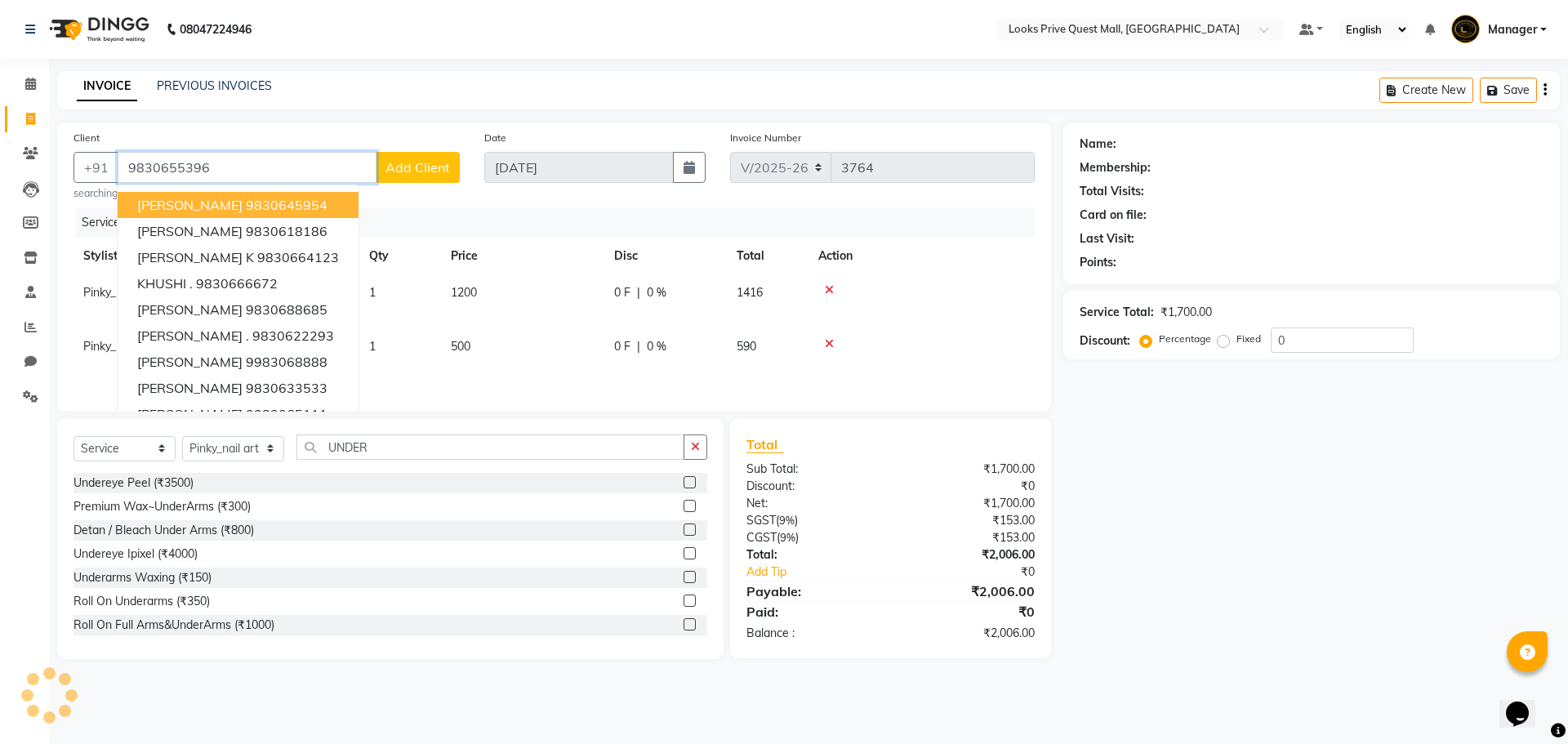
type input "9830655396"
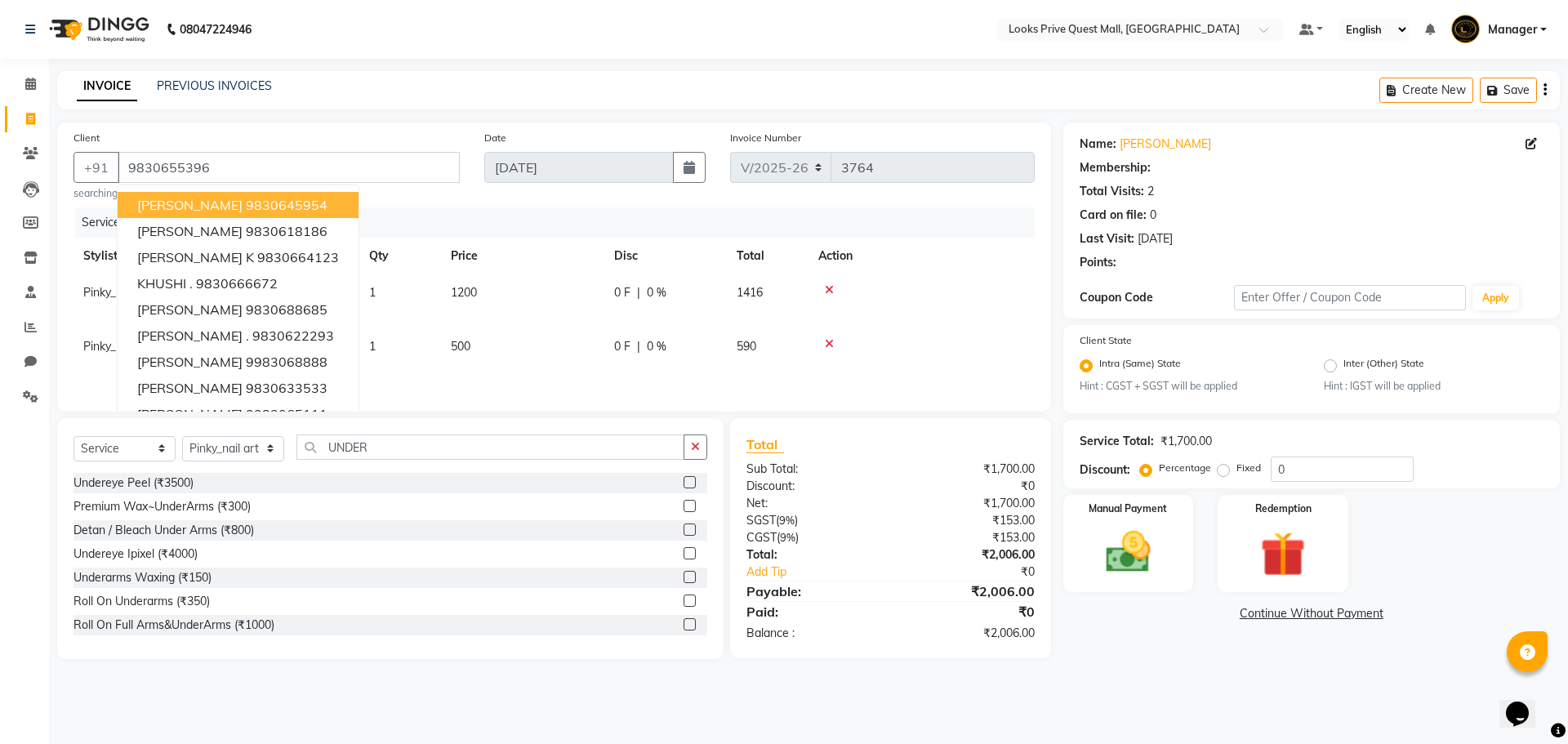
select select "1: Object"
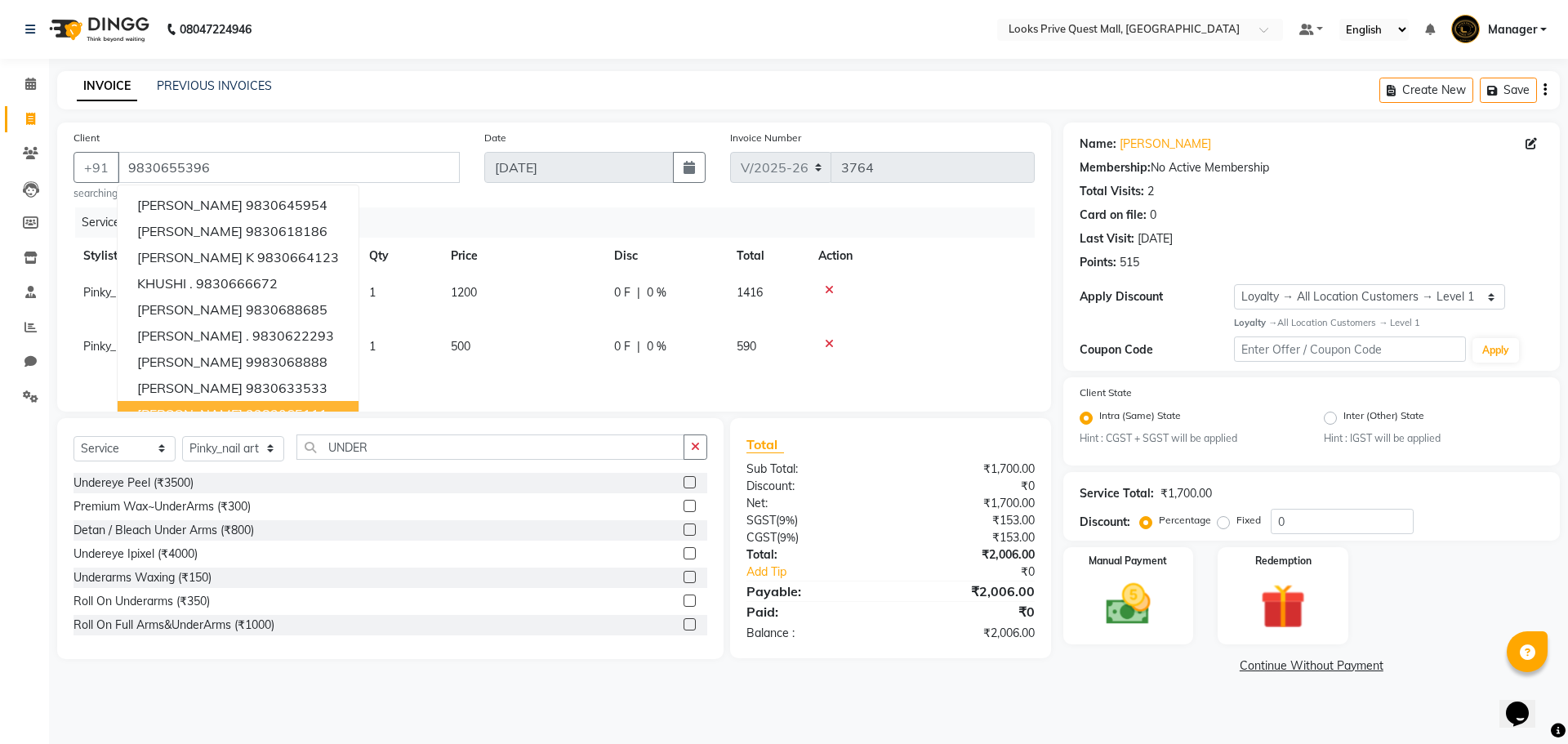
click at [606, 516] on div "Premium Wax~UnderArms (₹300)" at bounding box center [390, 506] width 634 height 21
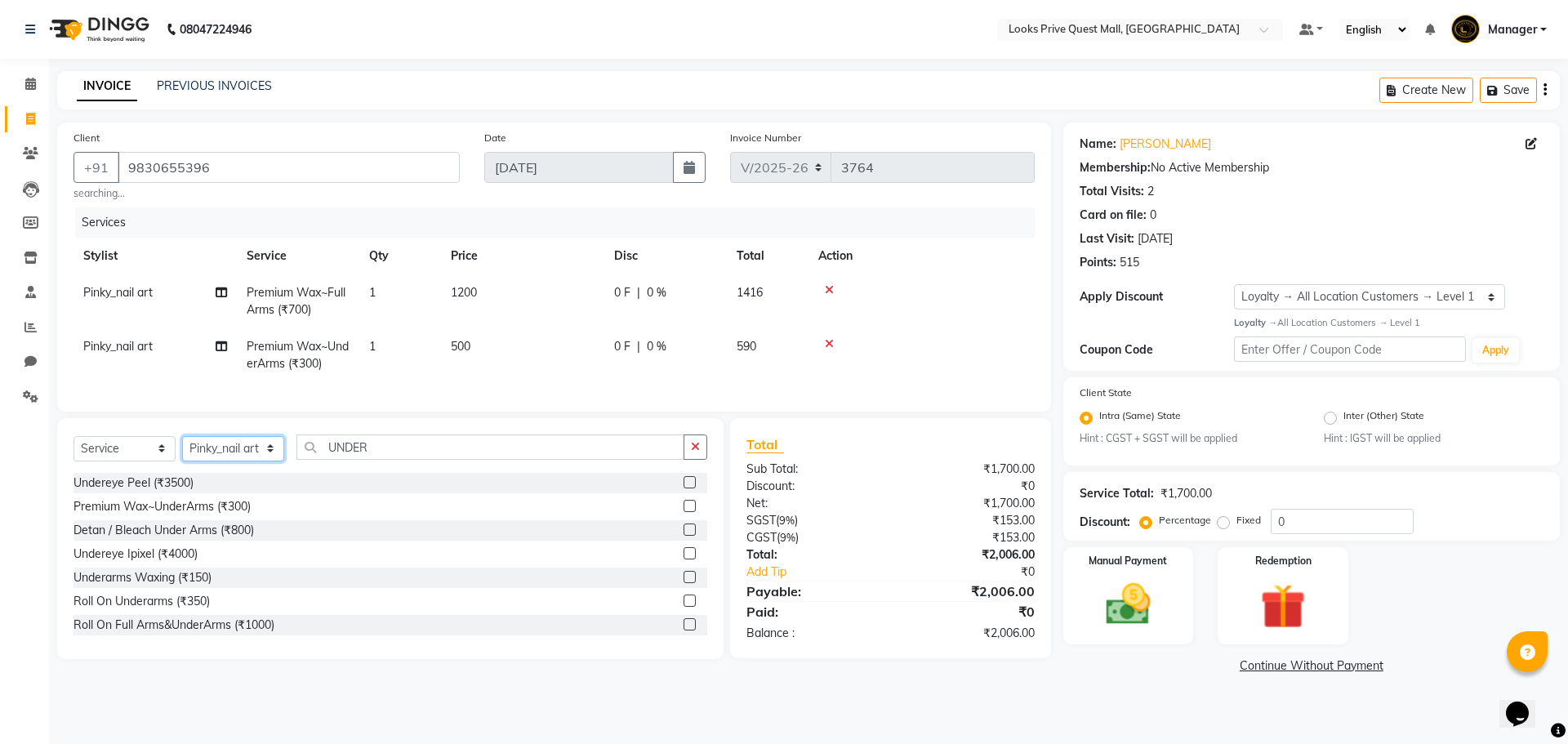
click at [240, 458] on select "Select Stylist Arman Bapi Chhewang Counter_Sales Deepa Das Dipti Uppal Firoz Ku…" at bounding box center [233, 449] width 102 height 25
select select "46701"
click at [182, 447] on select "Select Stylist Arman Bapi Chhewang Counter_Sales Deepa Das Dipti Uppal Firoz Ku…" at bounding box center [233, 449] width 102 height 25
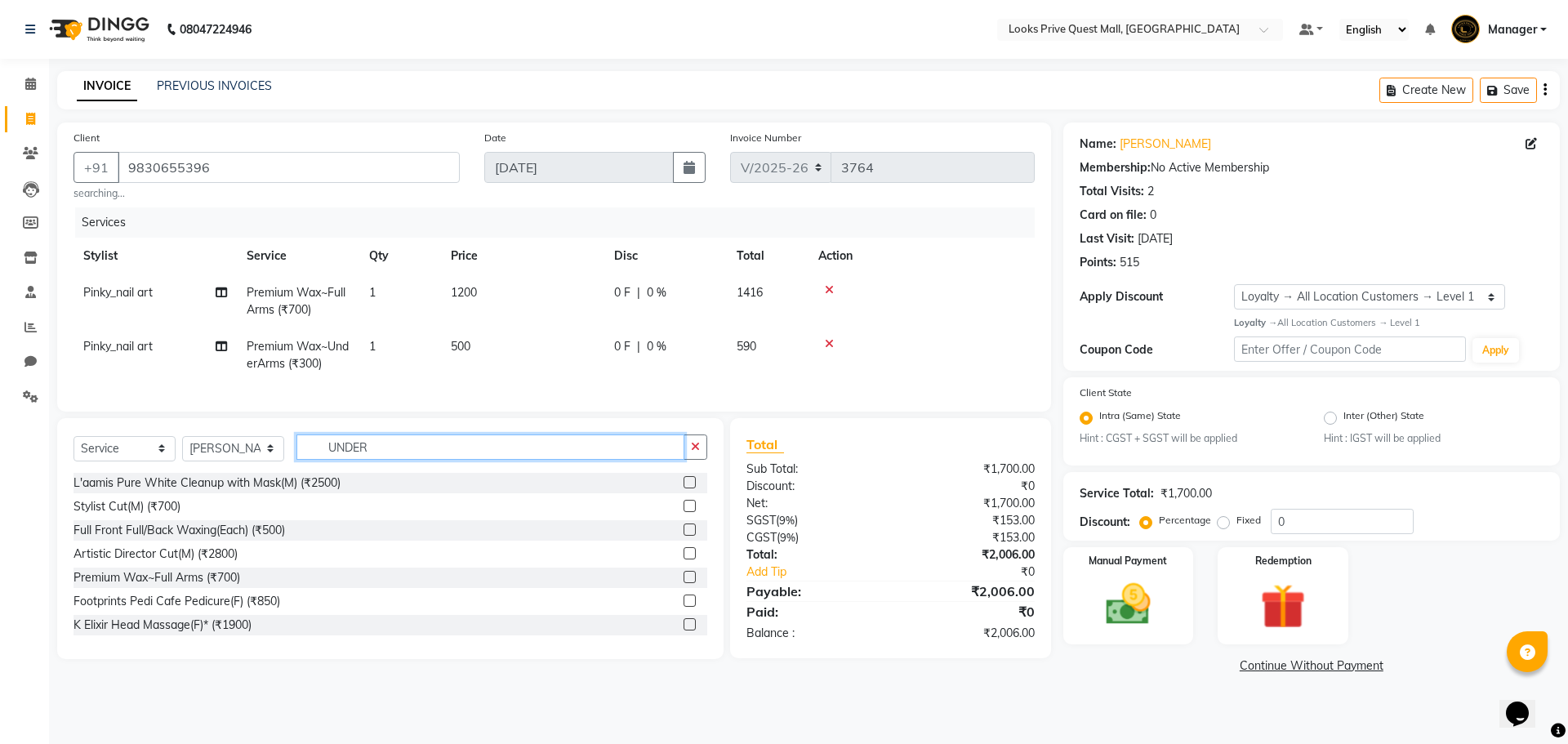
drag, startPoint x: 405, startPoint y: 455, endPoint x: 0, endPoint y: 420, distance: 406.5
click at [0, 425] on app-home "08047224946 Select Location × Looks Prive Quest Mall, Kolkata Default Panel My …" at bounding box center [784, 351] width 1568 height 702
type input "STY"
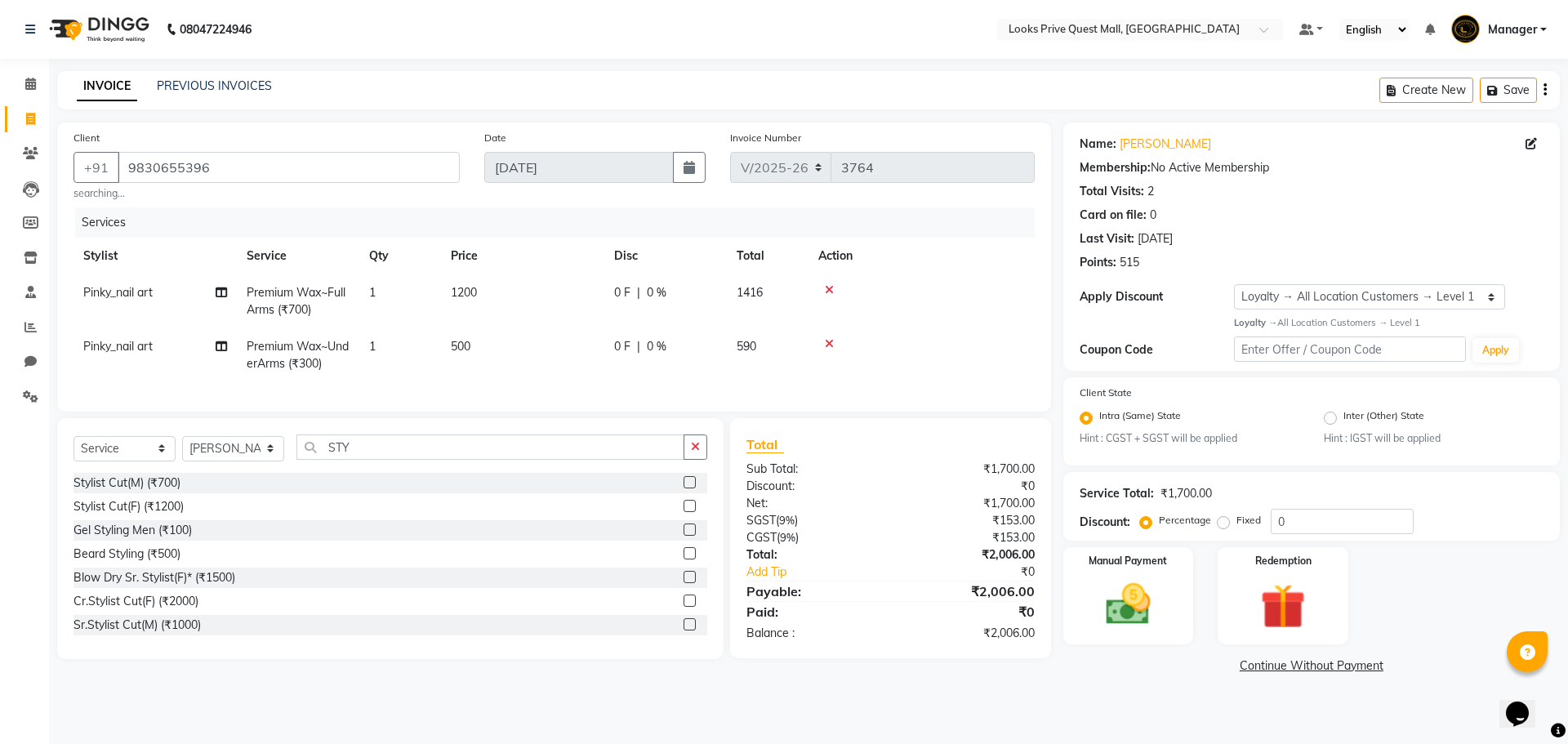
click at [684, 511] on label at bounding box center [690, 505] width 13 height 13
click at [684, 511] on input "checkbox" at bounding box center [689, 506] width 11 height 11
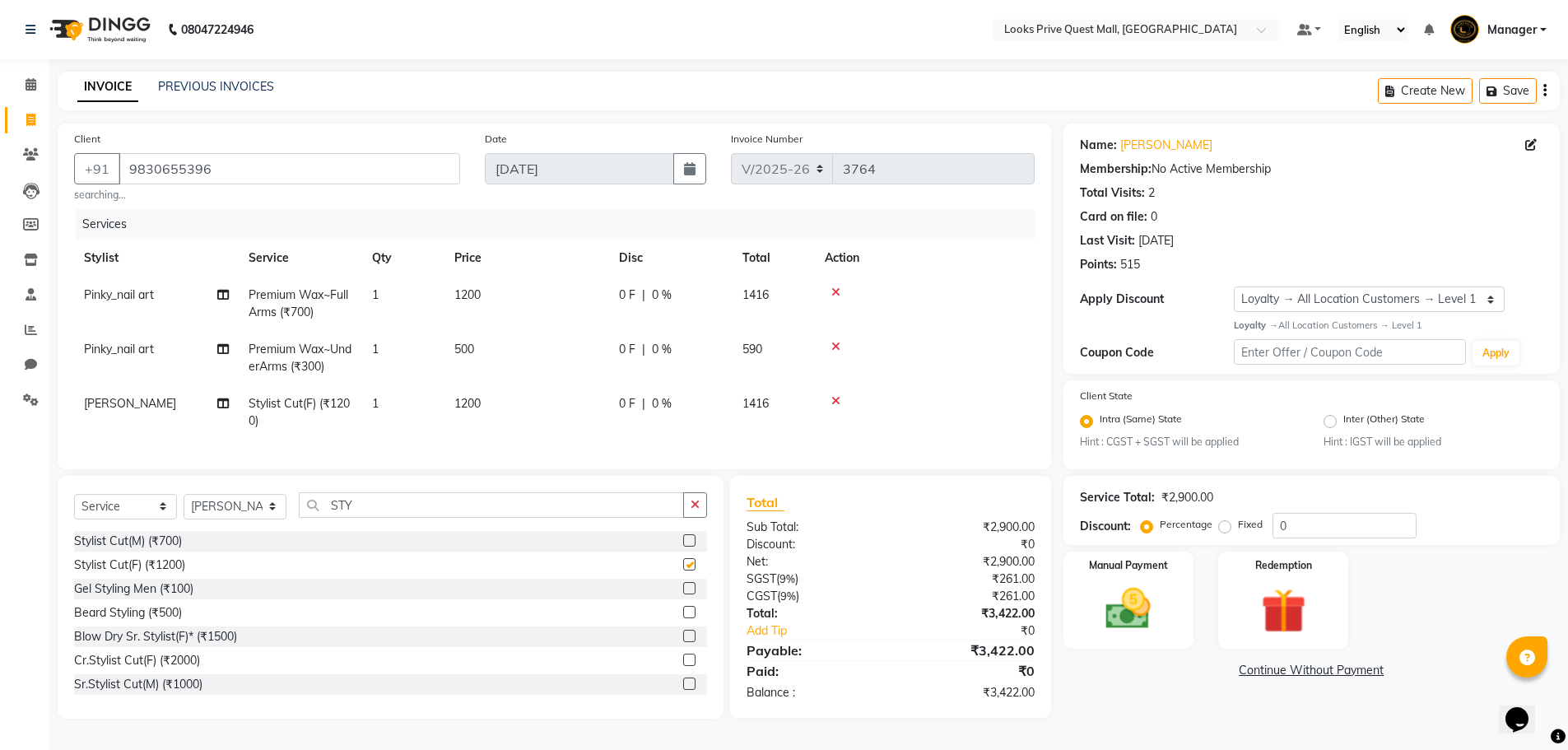
checkbox input "false"
click at [554, 407] on td "1200" at bounding box center [527, 412] width 165 height 54
select select "46701"
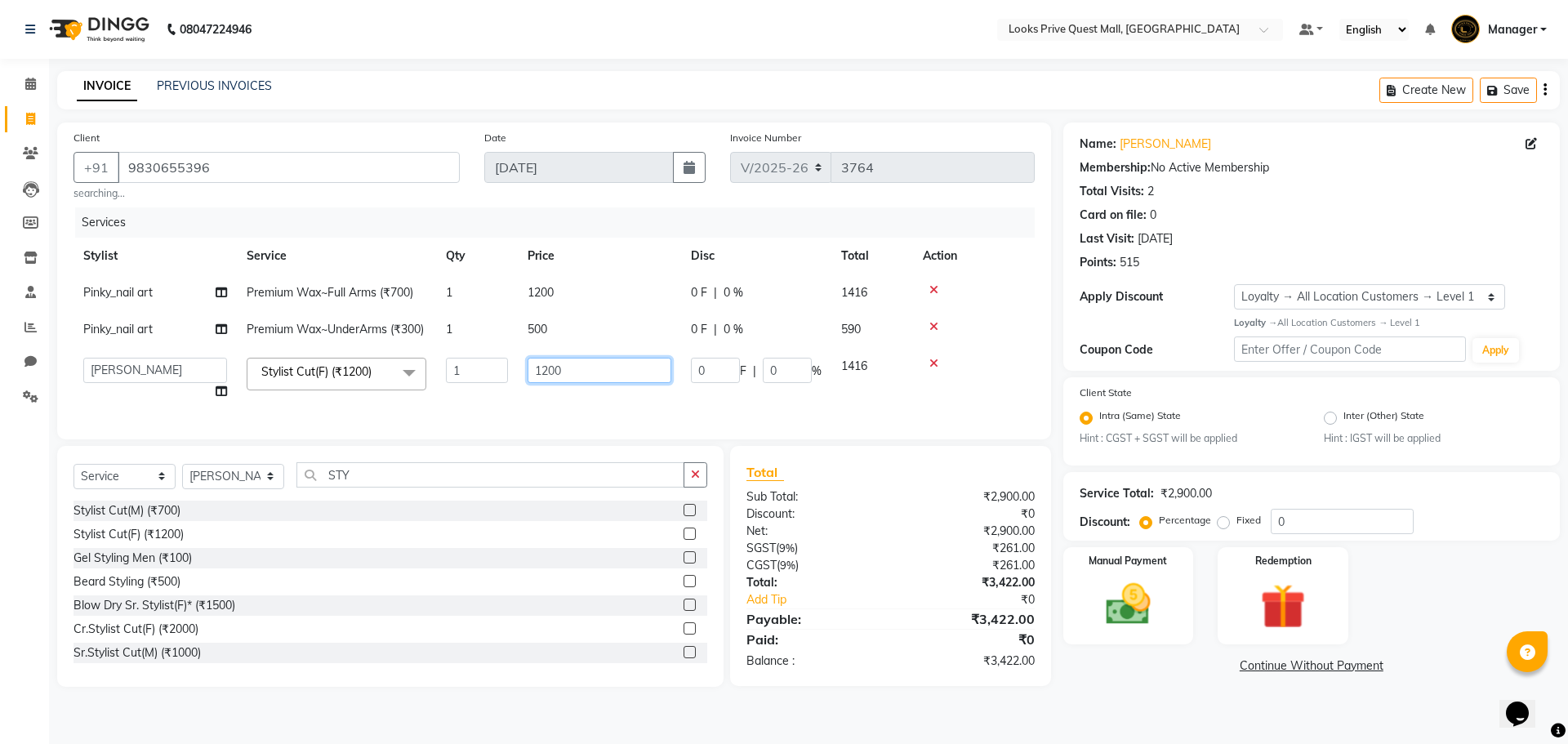
drag, startPoint x: 596, startPoint y: 392, endPoint x: 0, endPoint y: 398, distance: 596.0
click at [26, 413] on app-home "08047224946 Select Location × Looks Prive Quest Mall, Kolkata Default Panel My …" at bounding box center [784, 355] width 1568 height 711
type input "1400"
click at [378, 591] on div "Beard Styling (₹500)" at bounding box center [387, 581] width 628 height 21
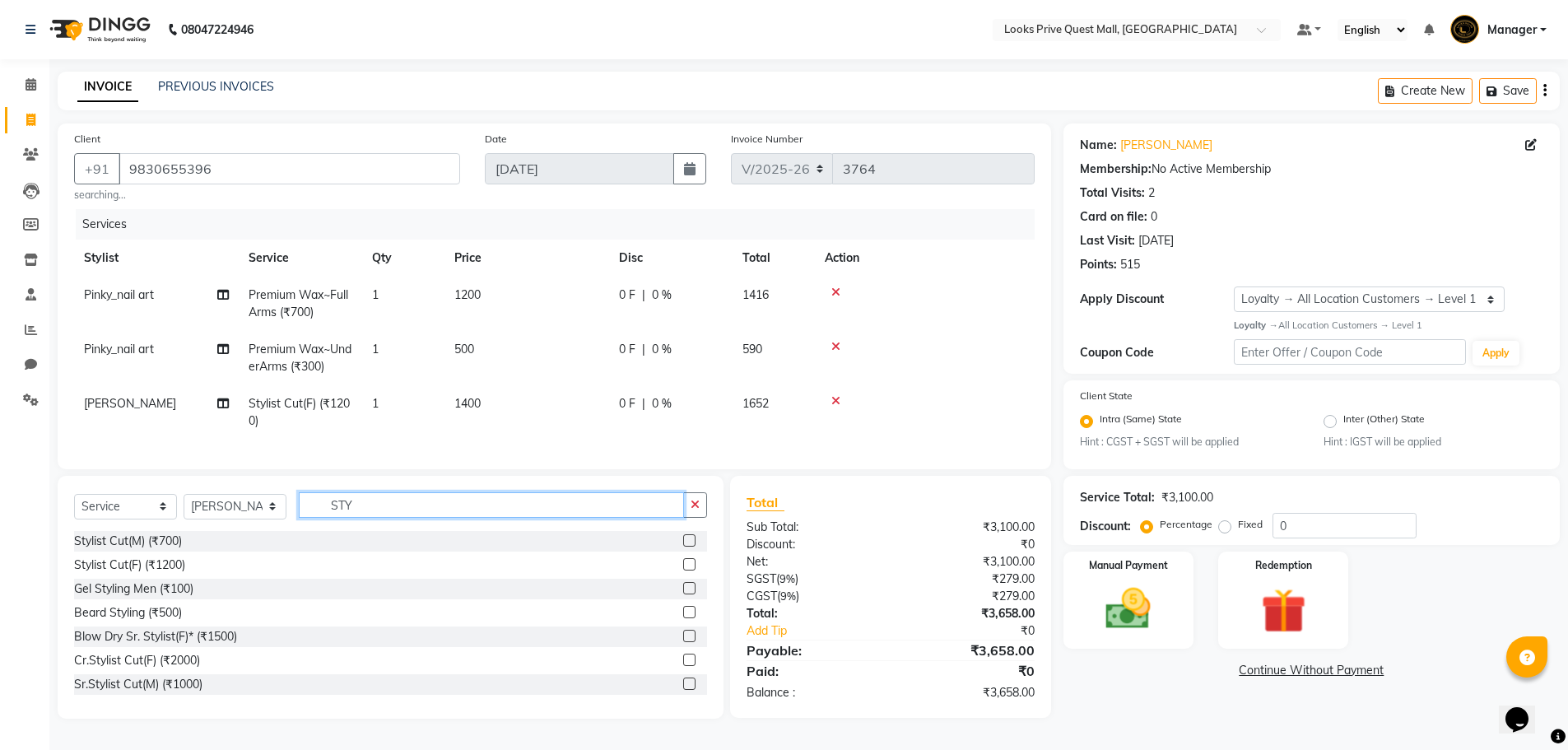
drag, startPoint x: 366, startPoint y: 516, endPoint x: 329, endPoint y: 522, distance: 37.5
click at [329, 517] on input "STY" at bounding box center [491, 505] width 386 height 26
click at [997, 356] on td at bounding box center [924, 358] width 220 height 54
click at [1107, 598] on img at bounding box center [1128, 608] width 76 height 53
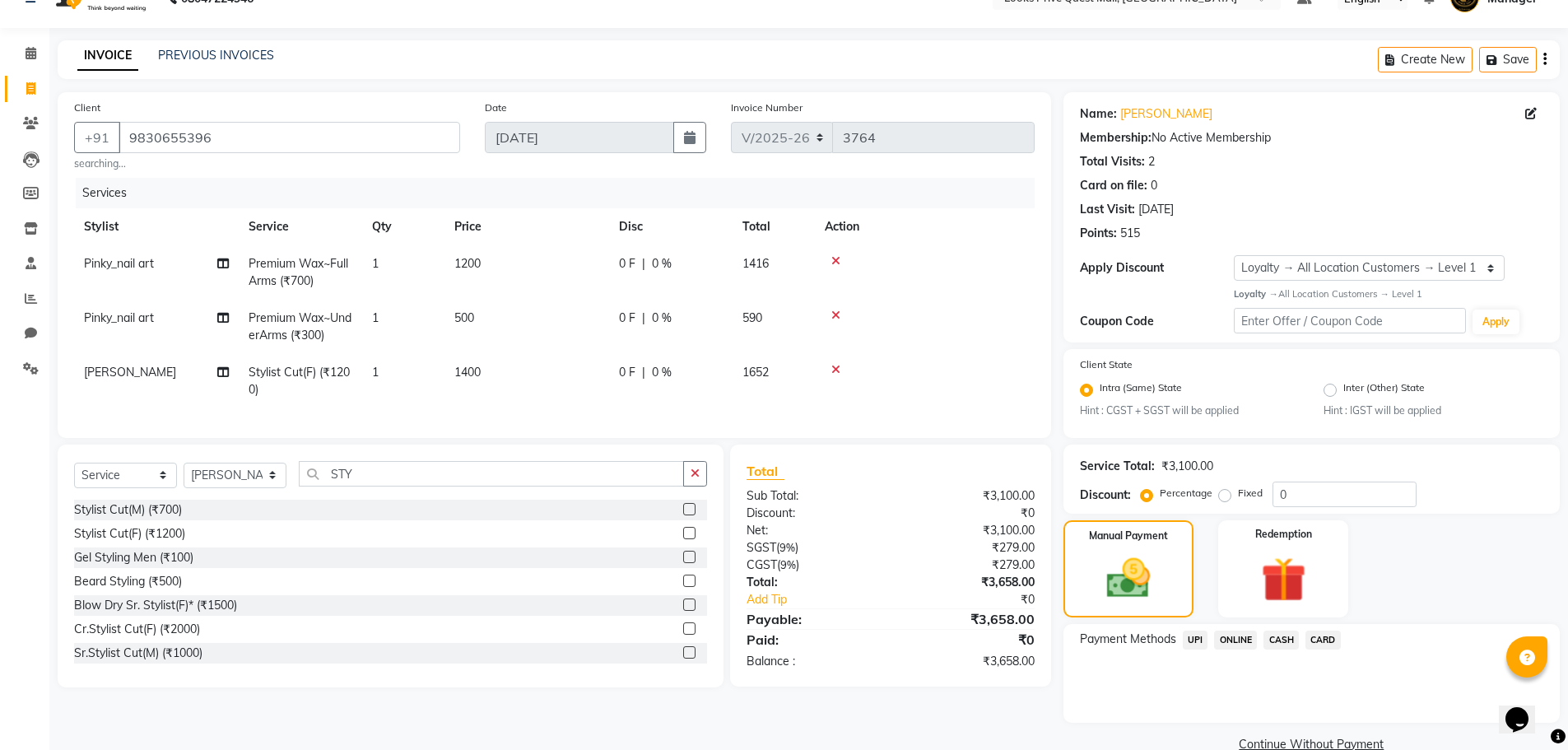
scroll to position [62, 0]
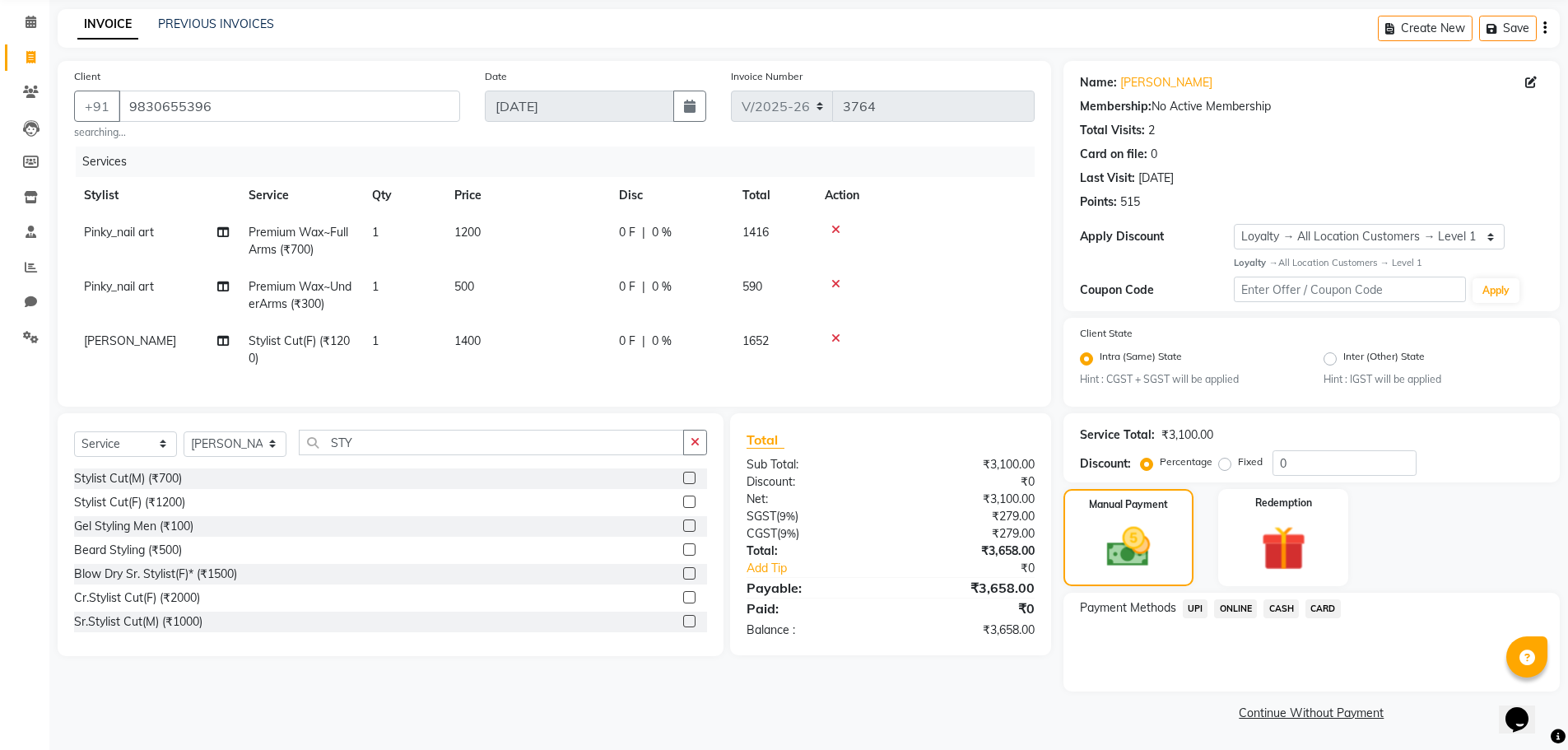
click at [1292, 606] on span "CASH" at bounding box center [1281, 608] width 36 height 19
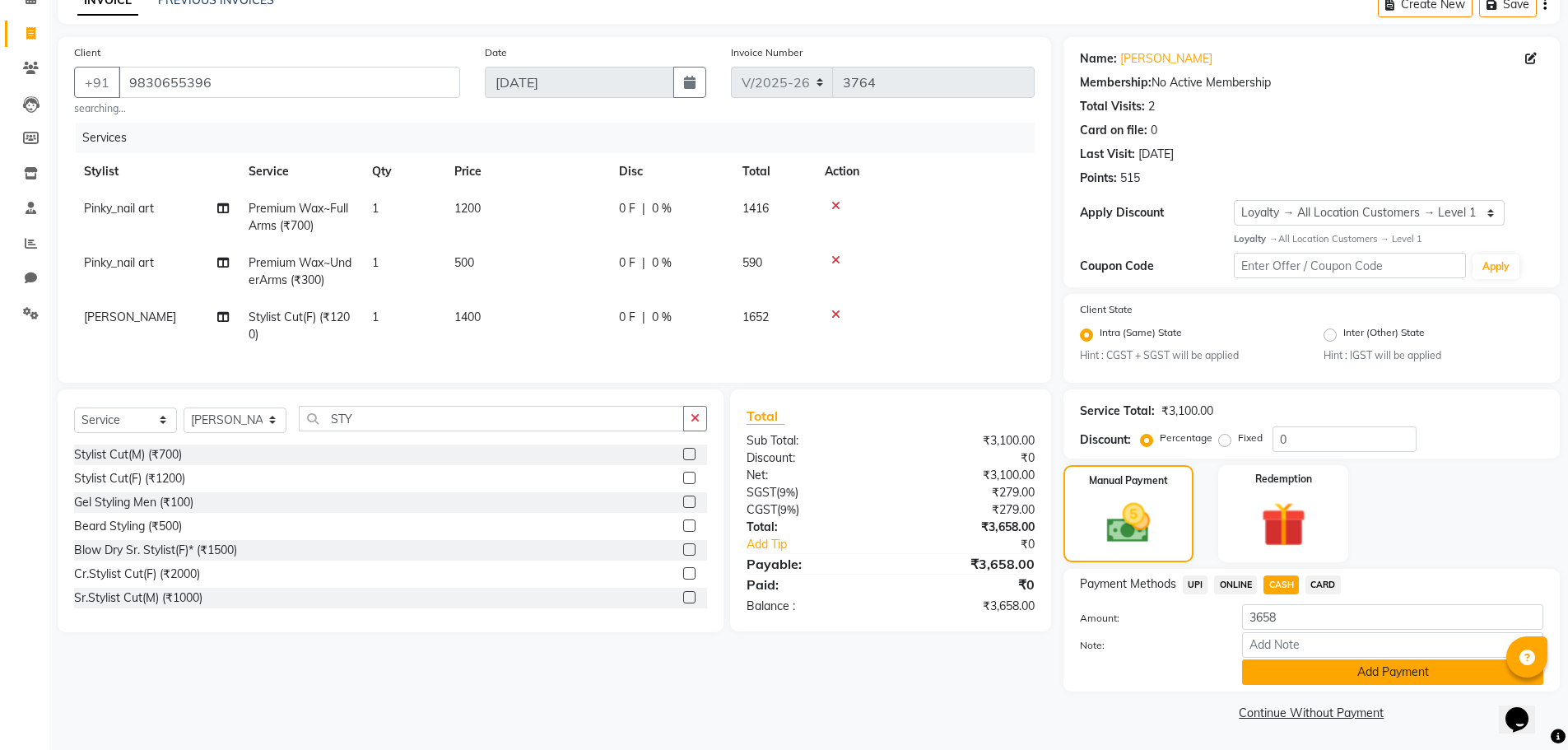
click at [1297, 665] on button "Add Payment" at bounding box center [1393, 672] width 302 height 26
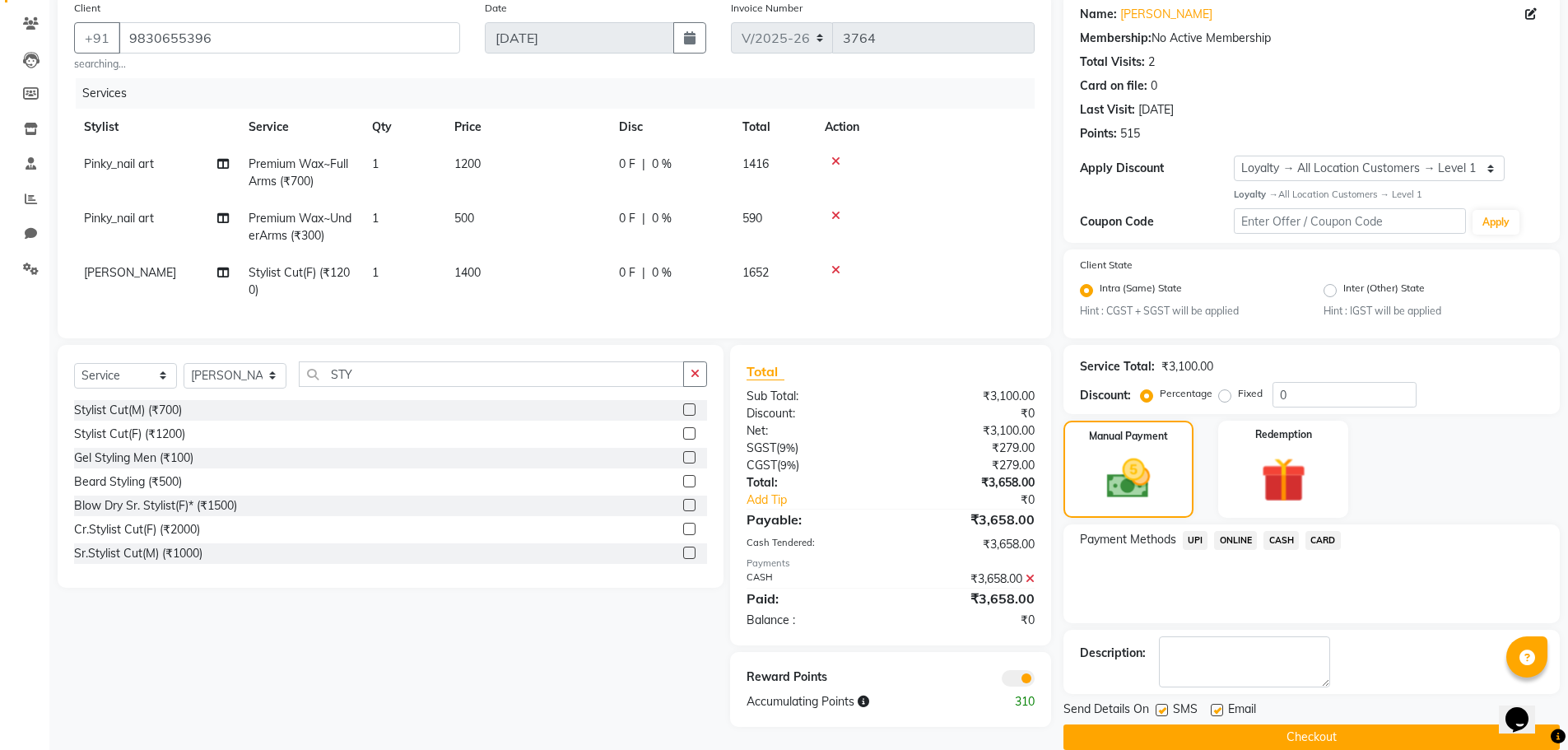
scroll to position [156, 0]
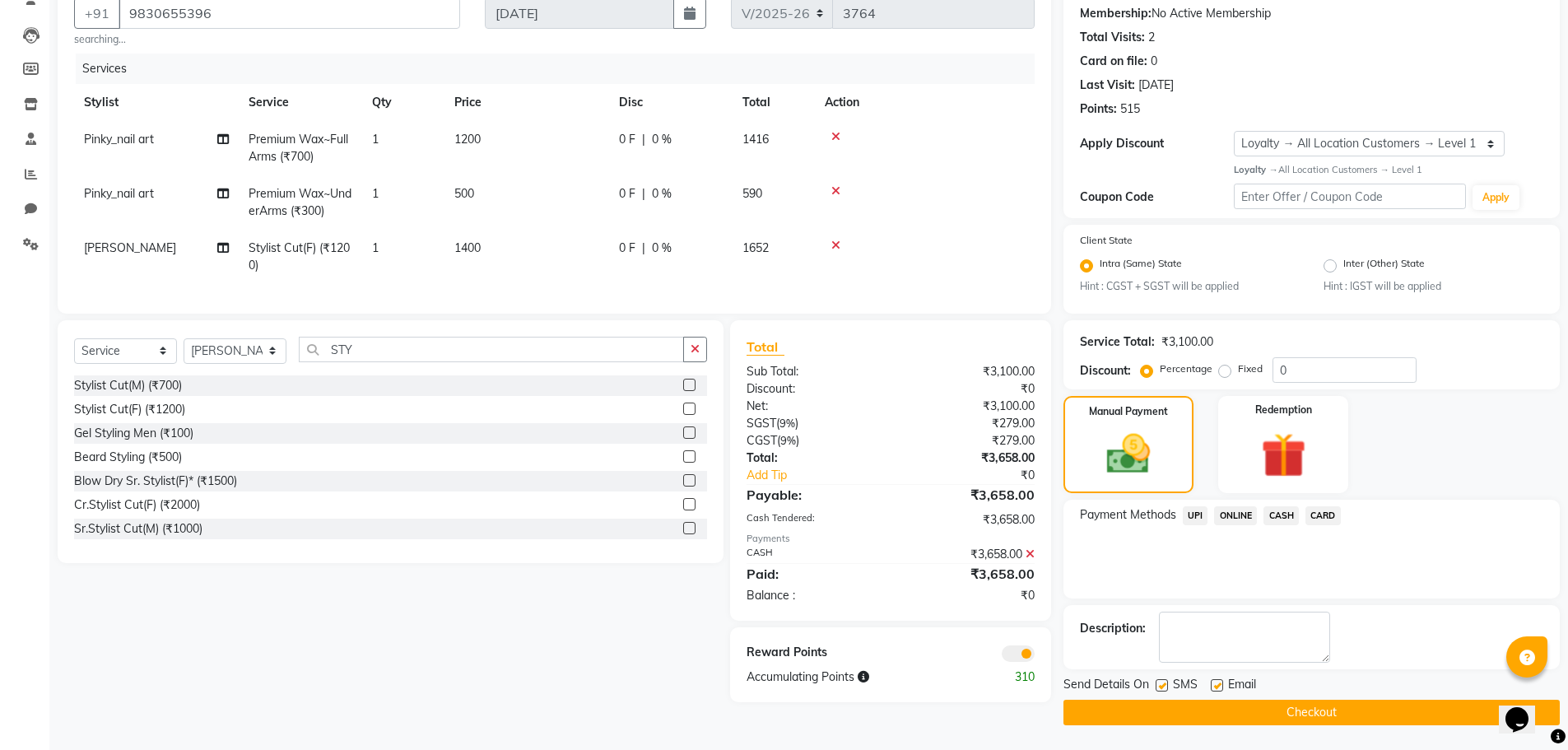
click at [1217, 685] on label at bounding box center [1217, 685] width 13 height 13
click at [1217, 685] on input "checkbox" at bounding box center [1216, 685] width 11 height 11
checkbox input "false"
click at [1129, 713] on button "Checkout" at bounding box center [1312, 713] width 496 height 26
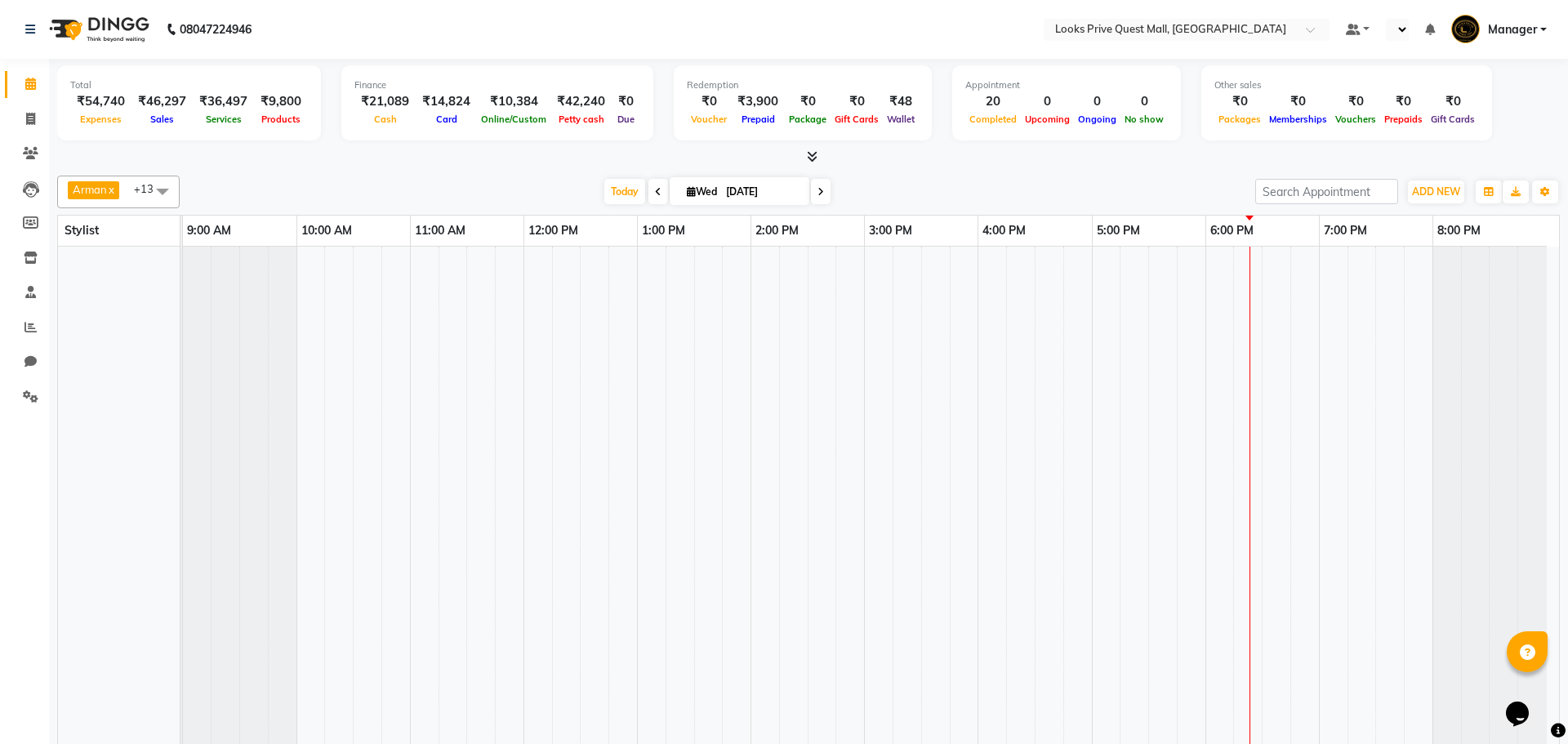
select select "en"
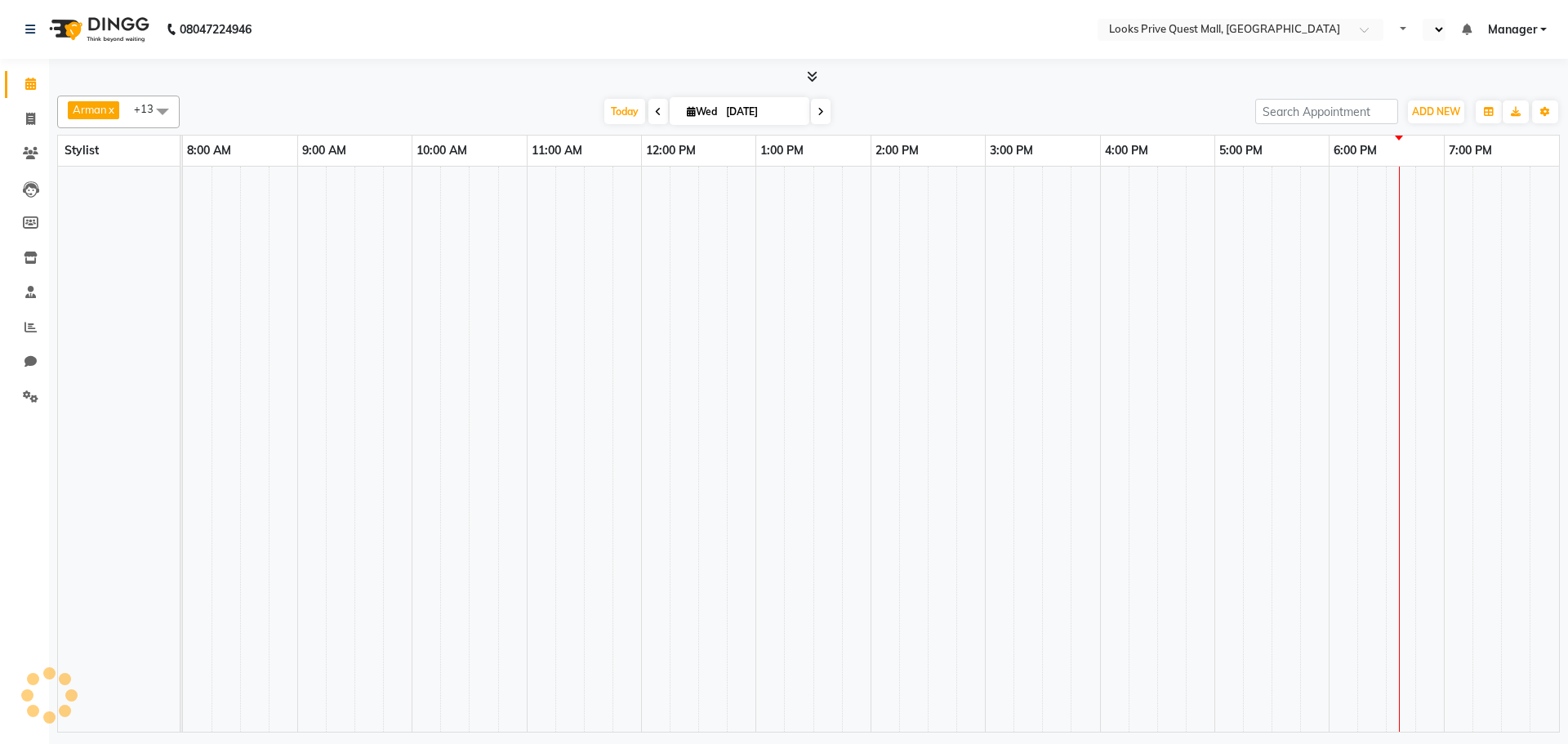
select select "en"
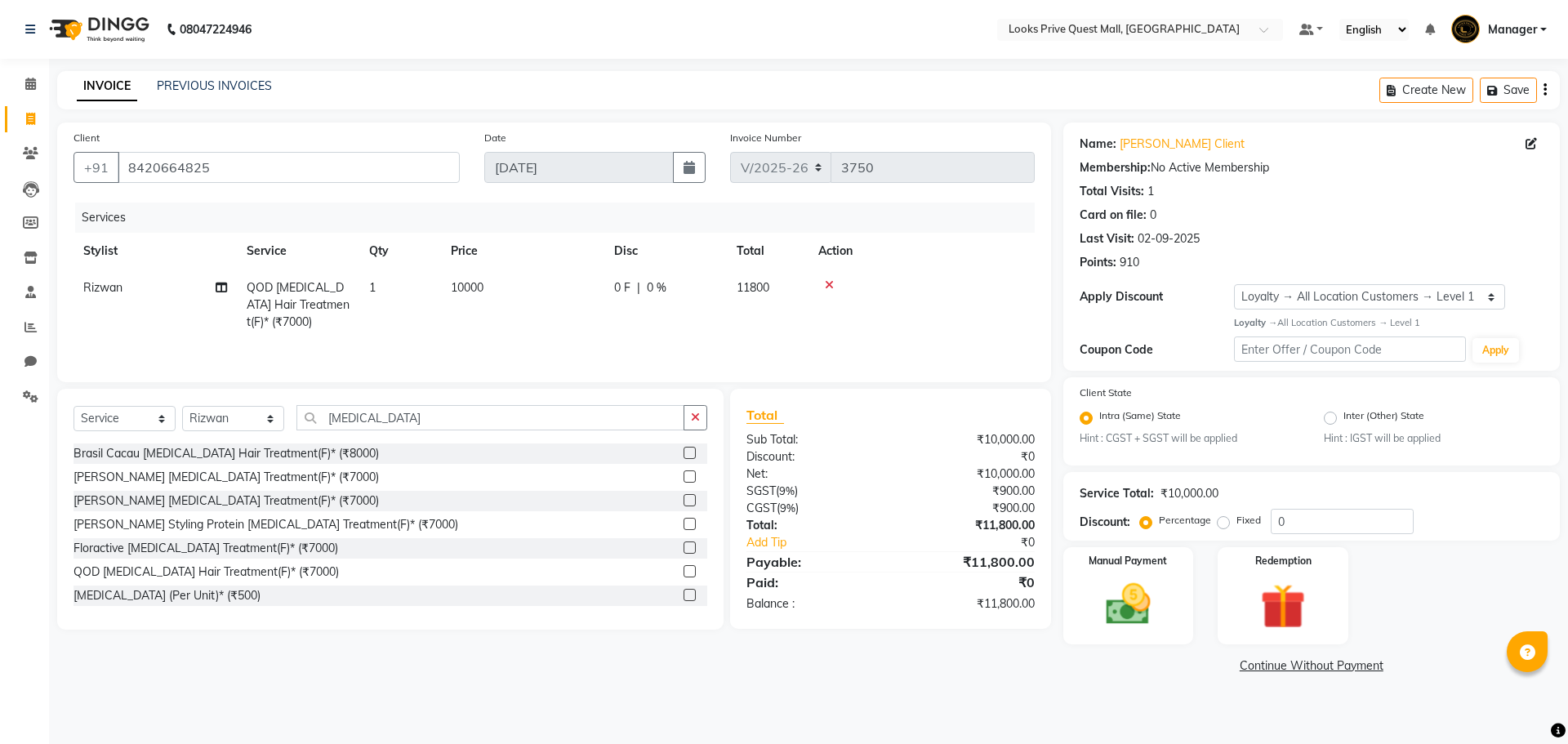
select select "6141"
select select "service"
select select "46703"
select select "1: Object"
drag, startPoint x: 427, startPoint y: 418, endPoint x: 52, endPoint y: 373, distance: 377.7
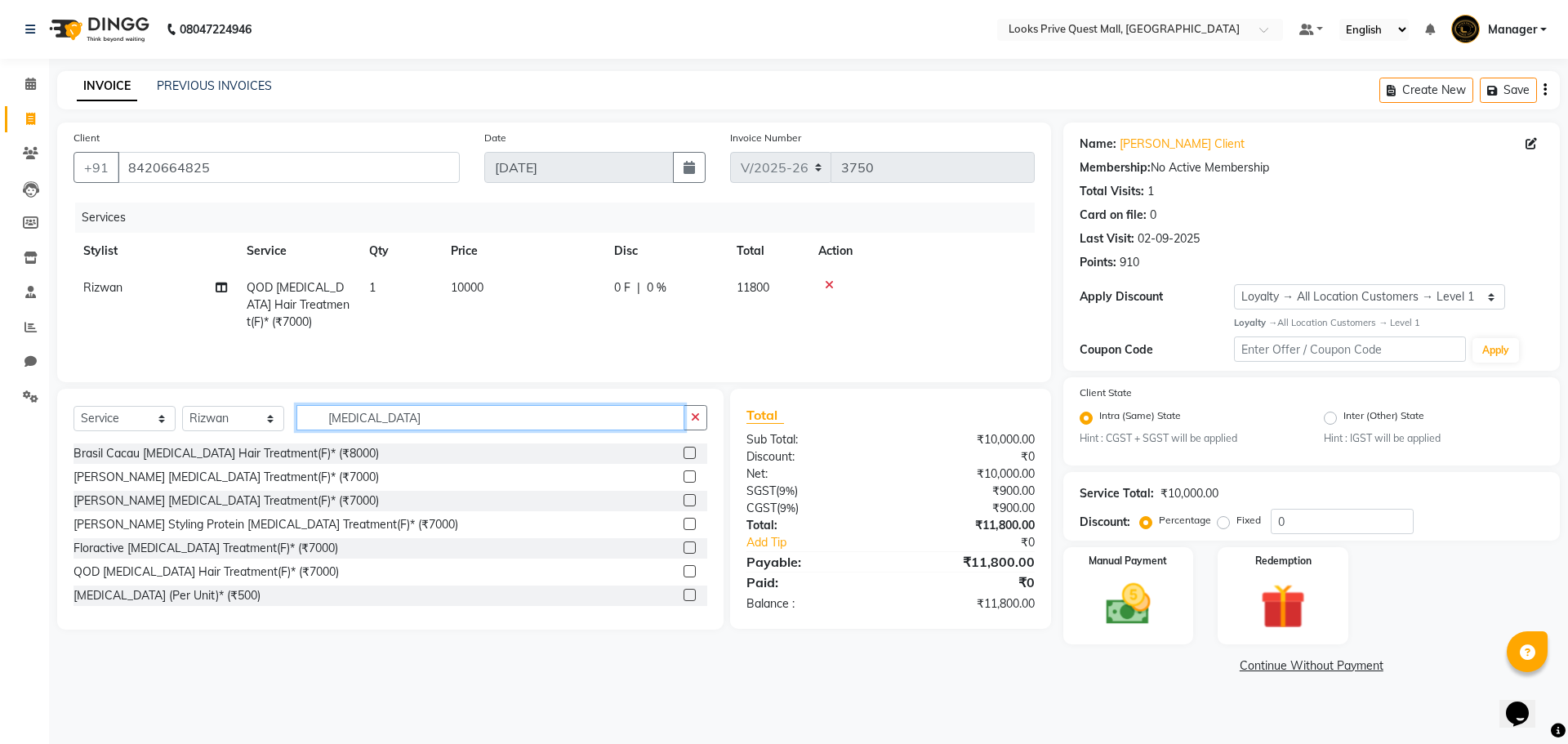
click at [71, 397] on div "Select Service Product Membership Package Voucher Prepaid Gift Card Select Styl…" at bounding box center [389, 508] width 666 height 241
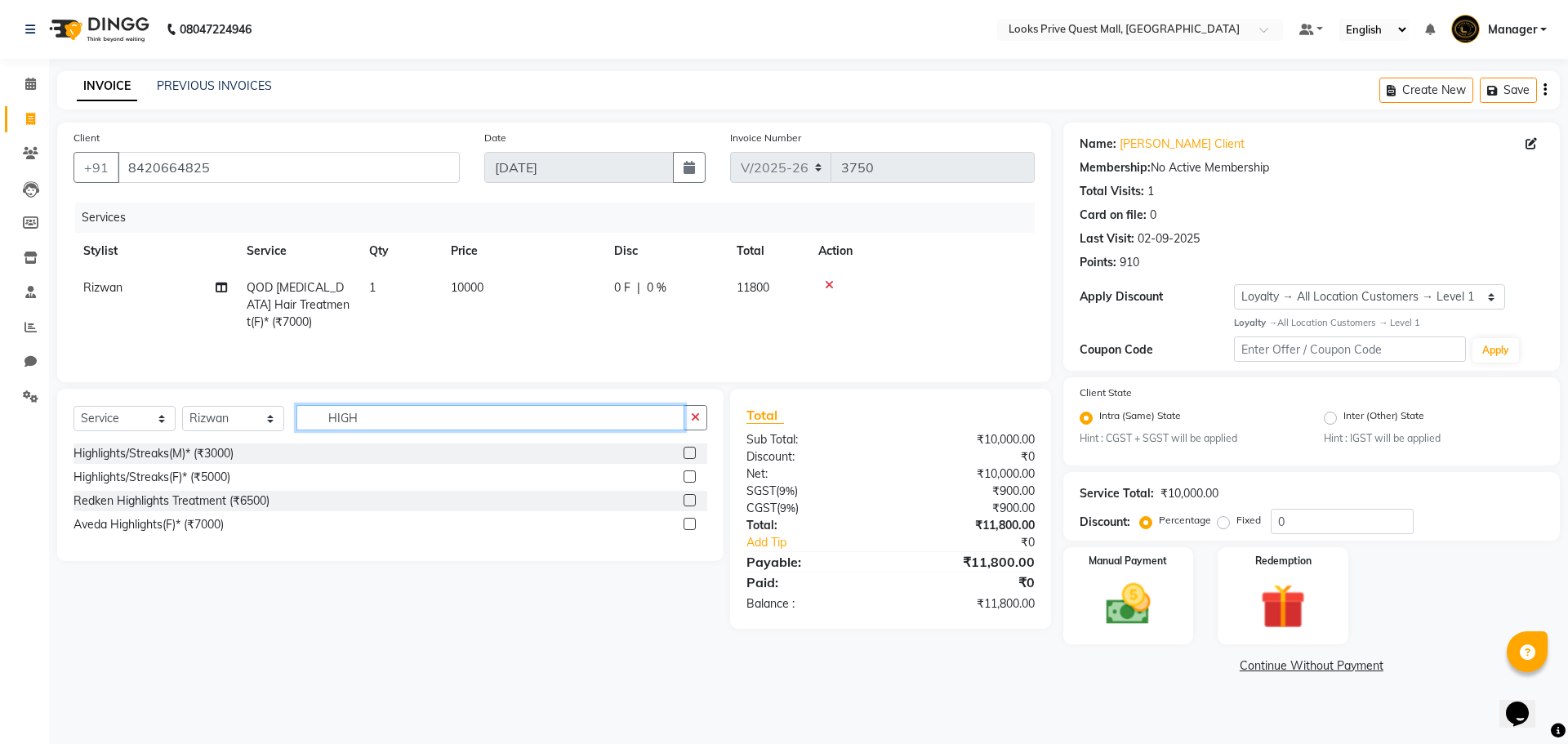
type input "HIGH"
click at [690, 472] on label at bounding box center [690, 476] width 13 height 13
click at [690, 472] on input "checkbox" at bounding box center [689, 477] width 11 height 11
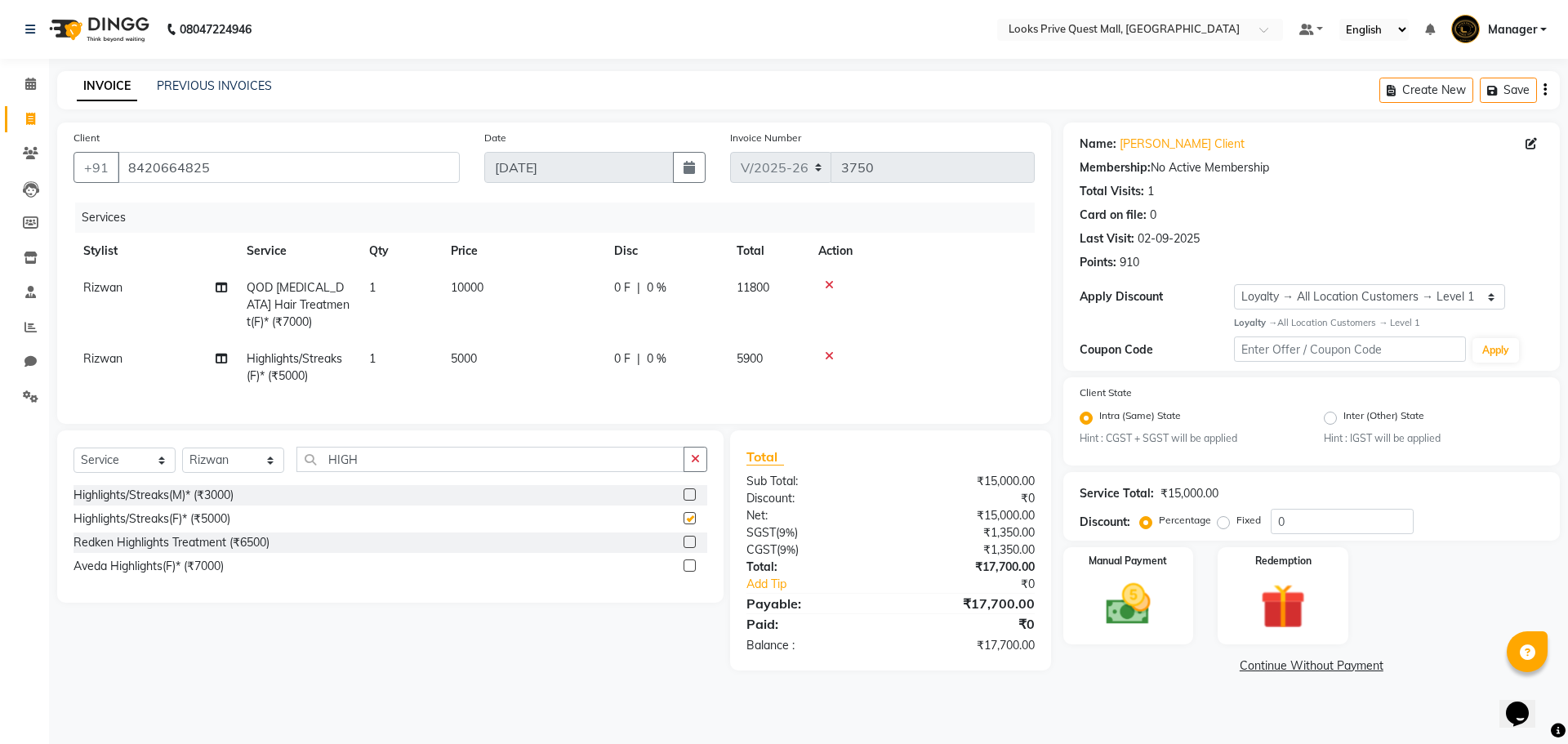
click at [557, 349] on td "5000" at bounding box center [522, 367] width 163 height 54
checkbox input "false"
select select "46703"
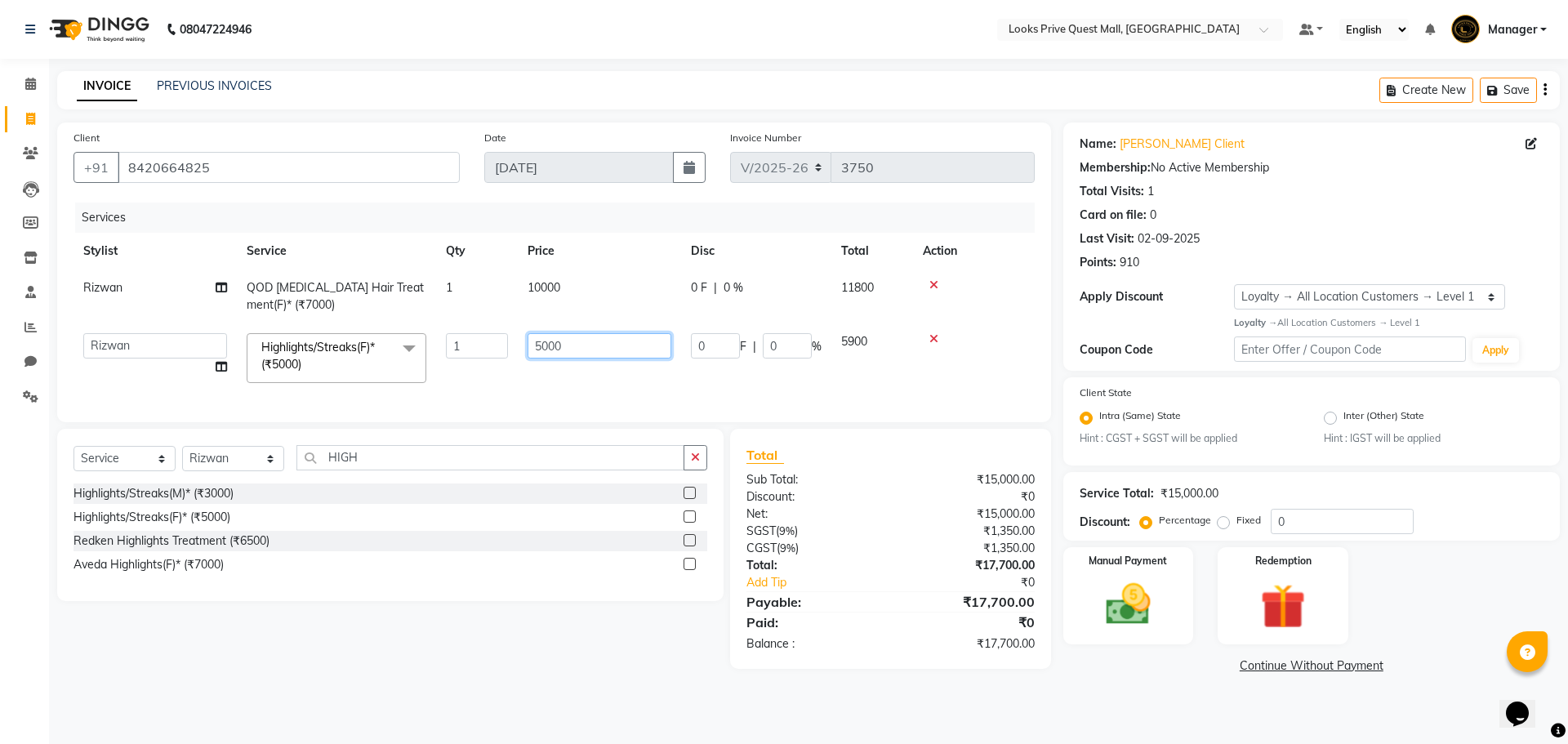
drag, startPoint x: 286, startPoint y: 357, endPoint x: 174, endPoint y: 331, distance: 115.0
click at [197, 339] on tr "Arman Bapi Chhewang Counter_Sales Deepa Das Dipti Uppal Firoz Ku Lin_Lily Manag…" at bounding box center [554, 358] width 962 height 69
type input "10000"
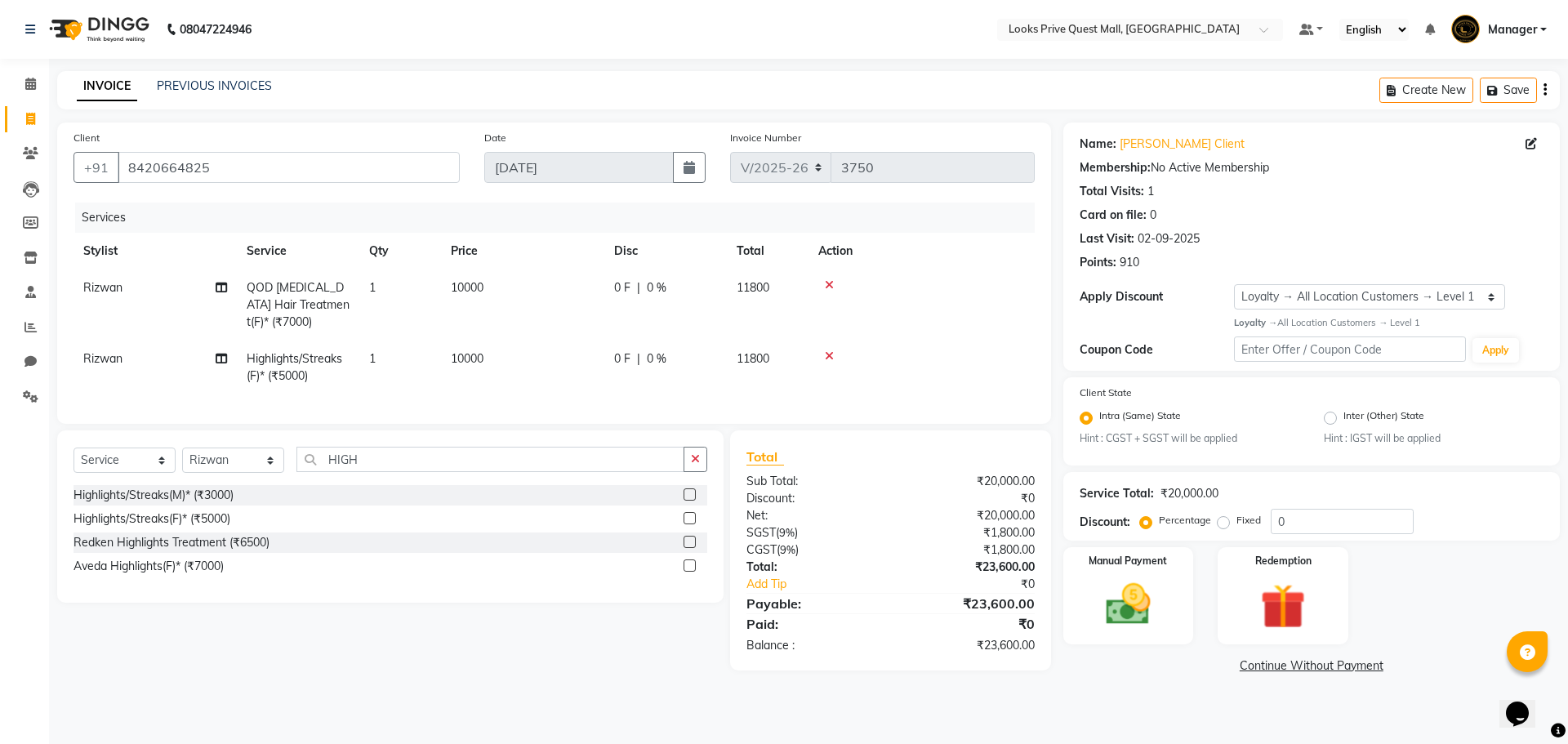
click at [511, 629] on div "Select Service Product Membership Package Voucher Prepaid Gift Card Select Styl…" at bounding box center [384, 549] width 679 height 240
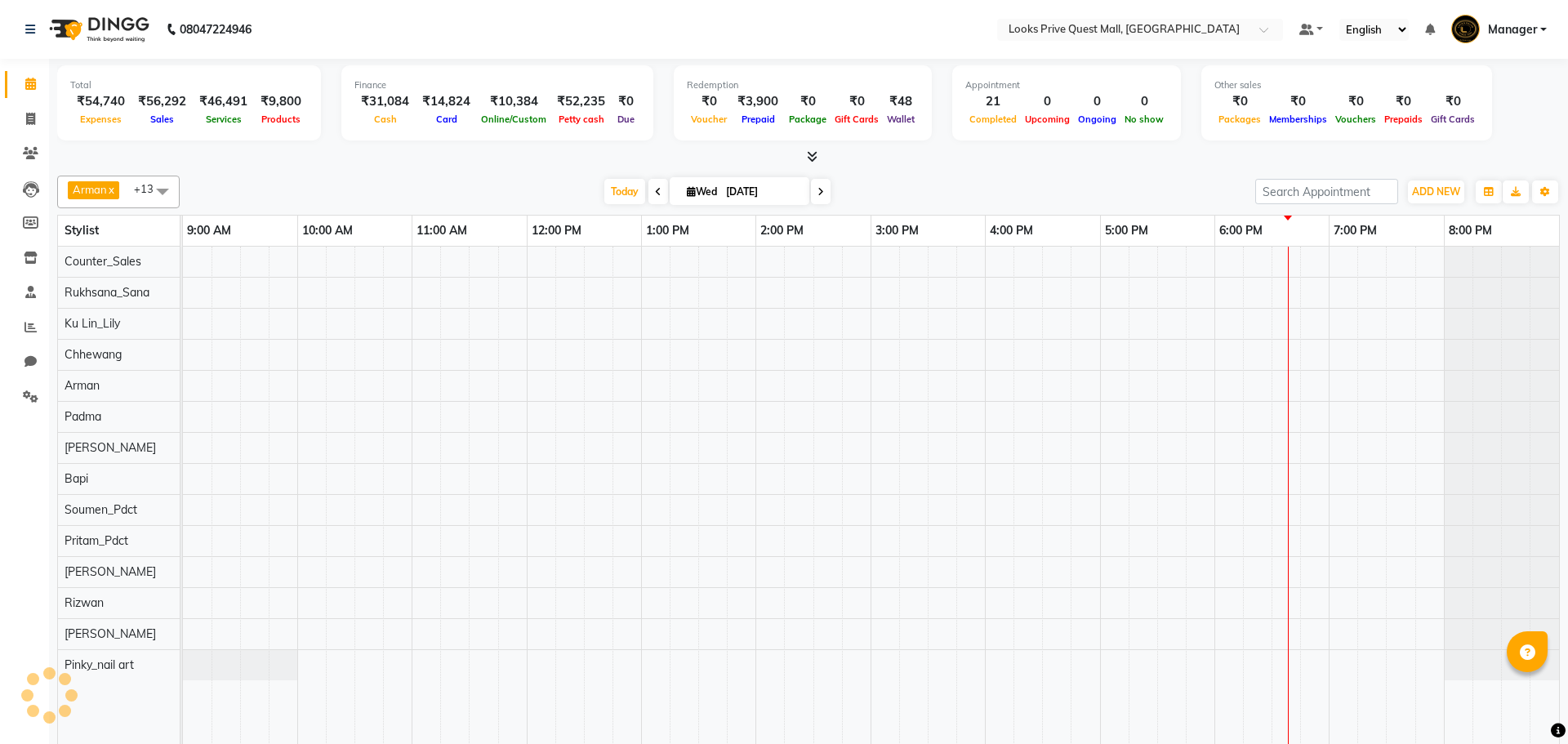
select select "en"
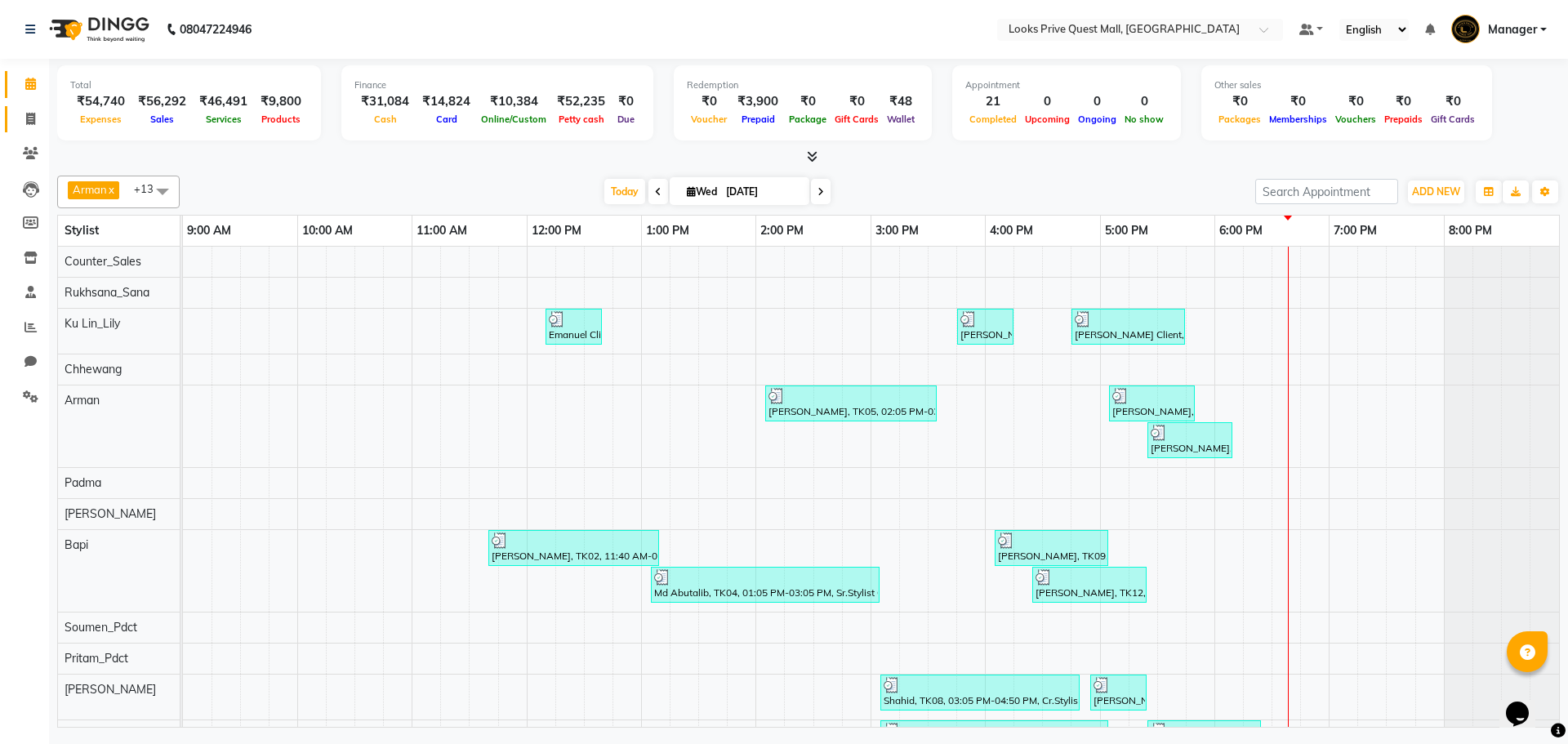
click at [22, 129] on link "Invoice" at bounding box center [24, 120] width 39 height 27
select select "service"
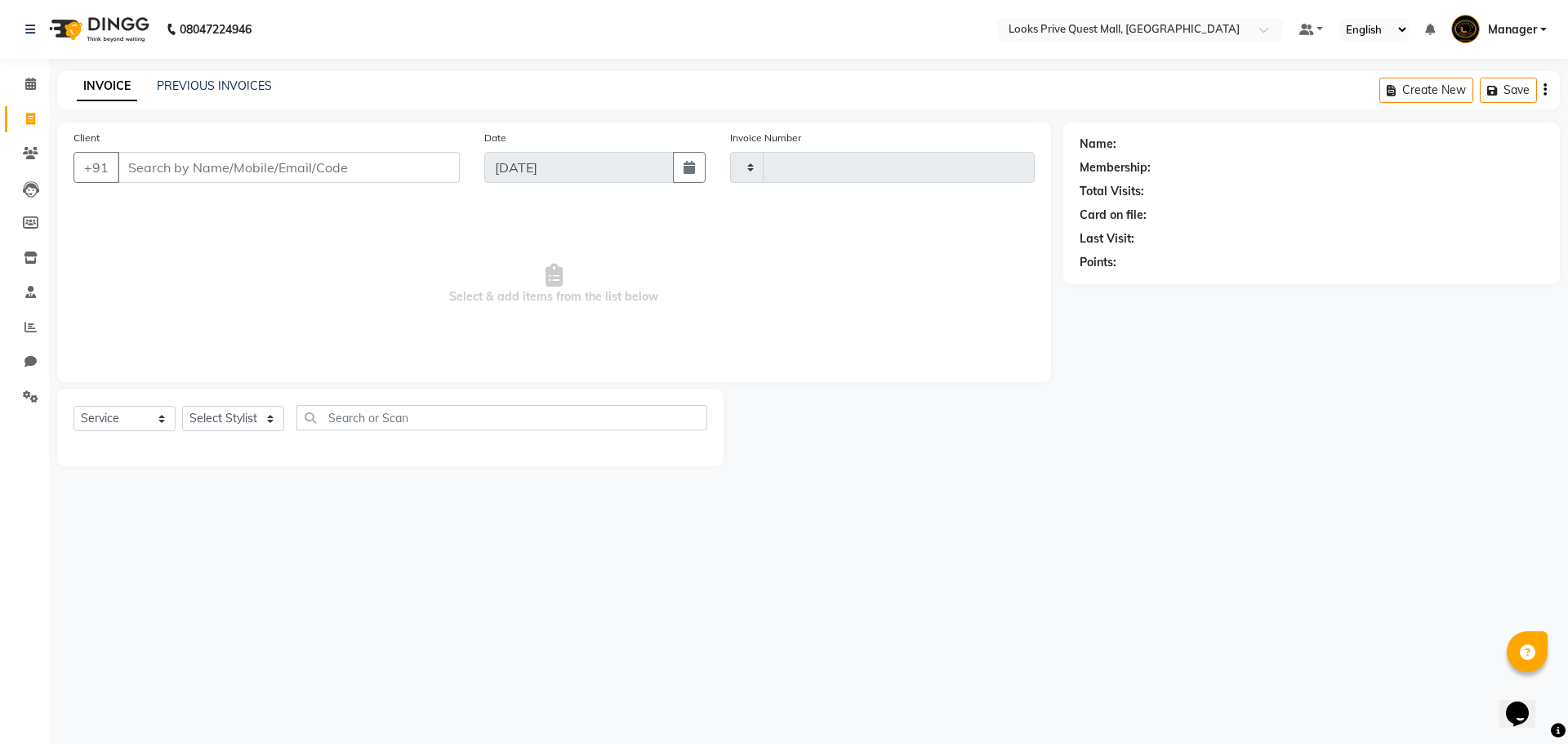
type input "3765"
select select "6141"
click at [1102, 668] on div "08047224946 Select Location × Looks Prive Quest Mall, Kolkata Default Panel My …" at bounding box center [784, 372] width 1568 height 744
click at [192, 165] on input "Client" at bounding box center [289, 167] width 342 height 31
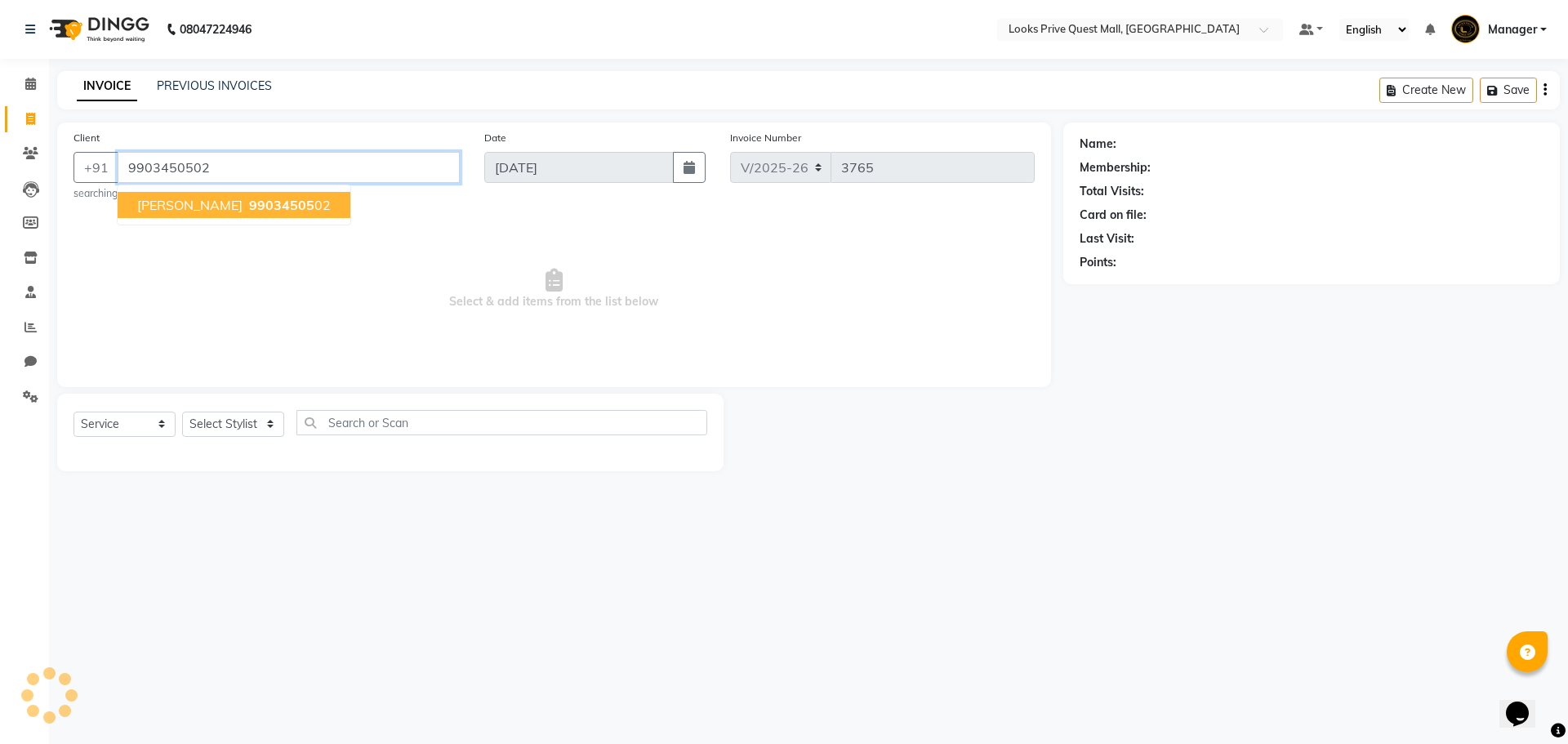
type input "9903450502"
select select "1: Object"
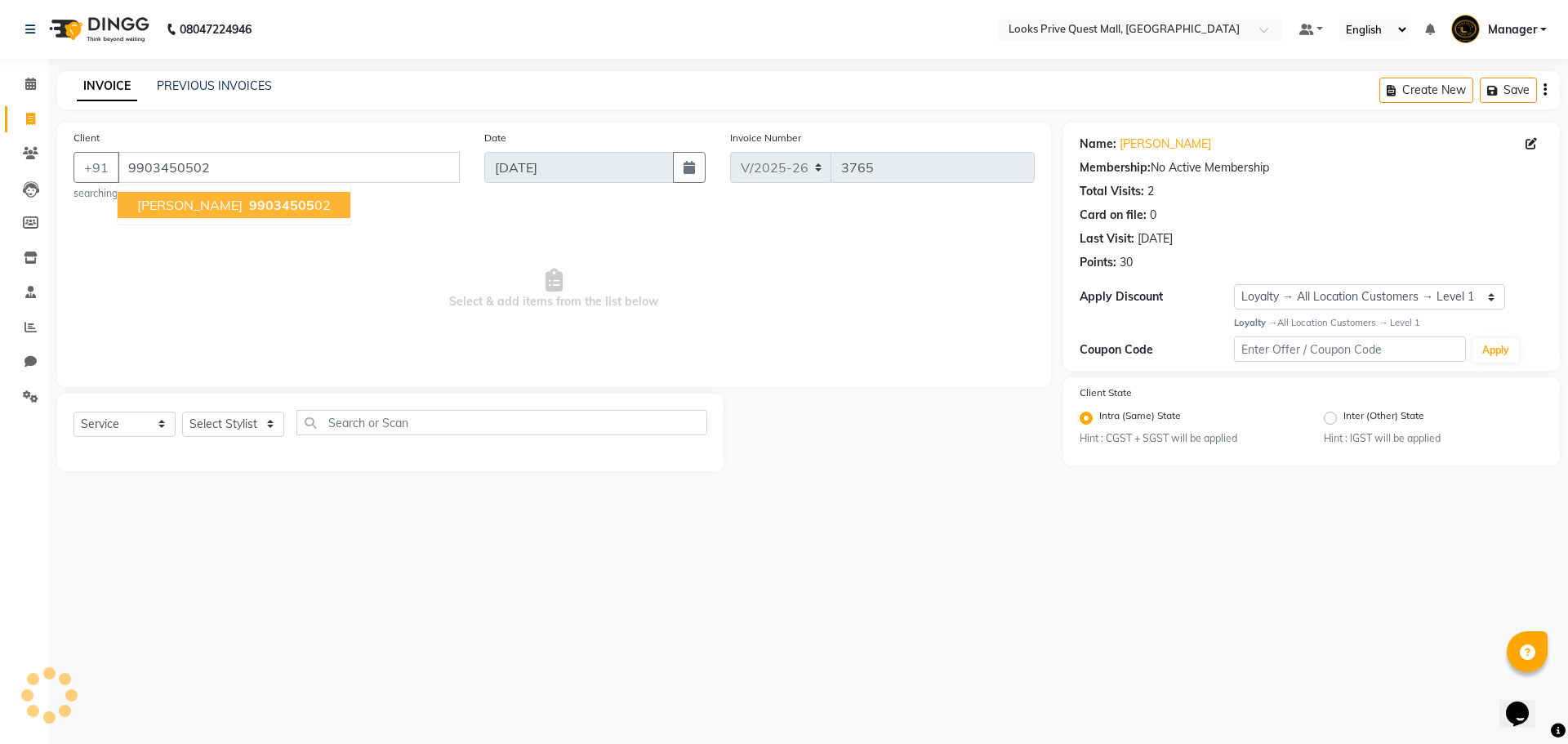
click at [249, 204] on span "99034505" at bounding box center [282, 204] width 66 height 17
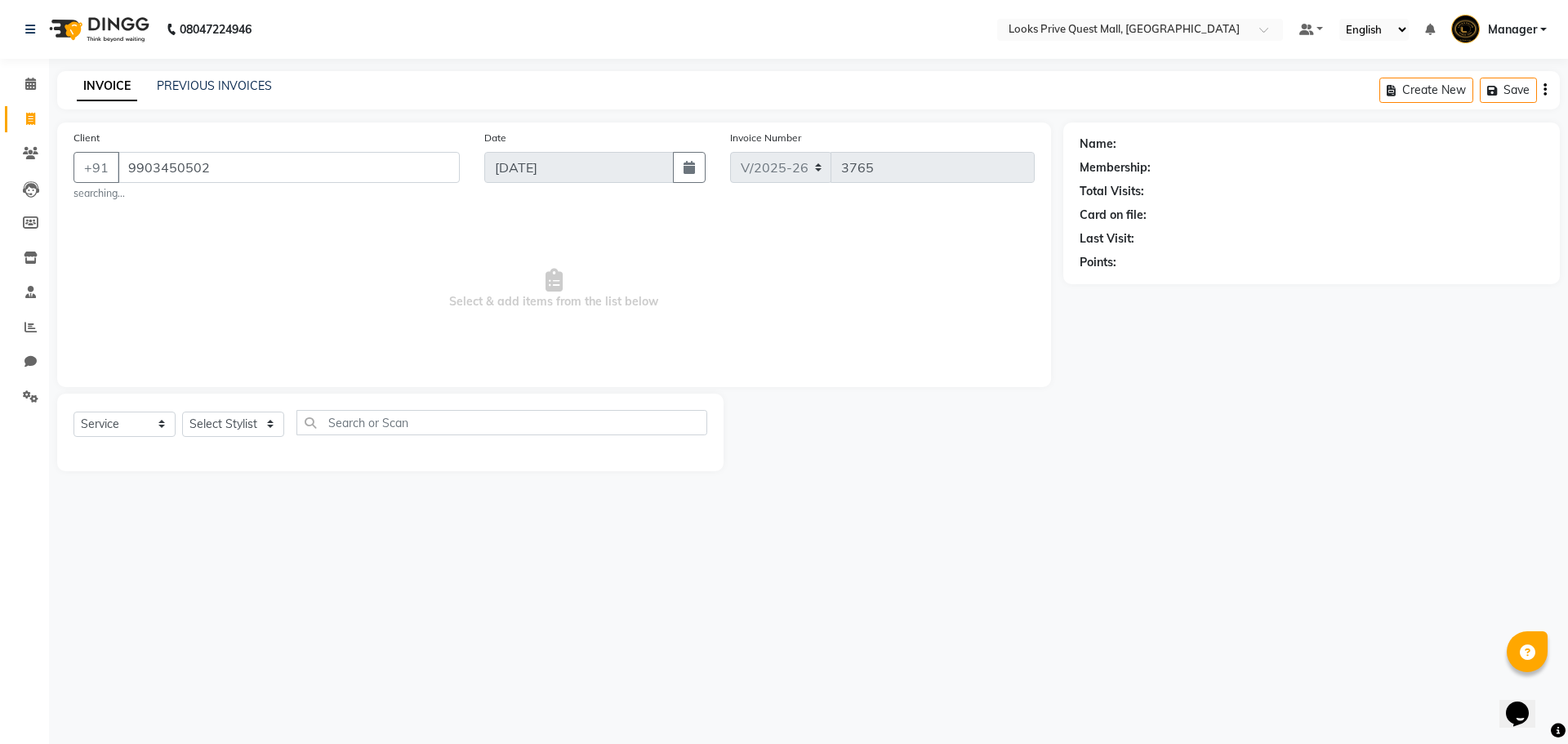
select select "1: Object"
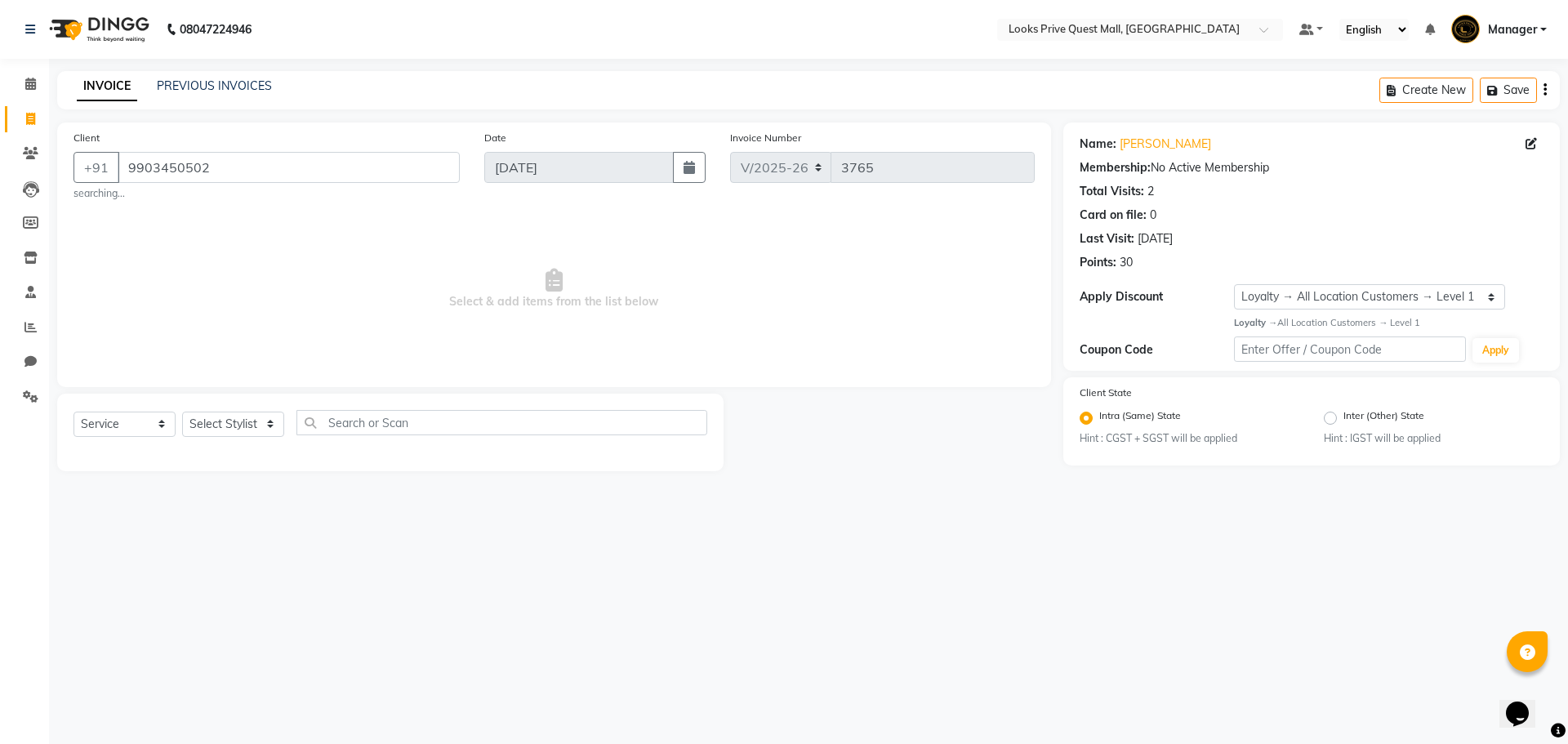
click at [258, 330] on span "Select & add items from the list below" at bounding box center [554, 288] width 962 height 163
click at [245, 429] on select "Select Stylist Arman Bapi Chhewang Counter_Sales Deepa Das Dipti Uppal Firoz Ku…" at bounding box center [233, 424] width 102 height 25
select select "46691"
click at [182, 412] on select "Select Stylist Arman Bapi Chhewang Counter_Sales Deepa Das Dipti Uppal Firoz Ku…" at bounding box center [233, 424] width 102 height 25
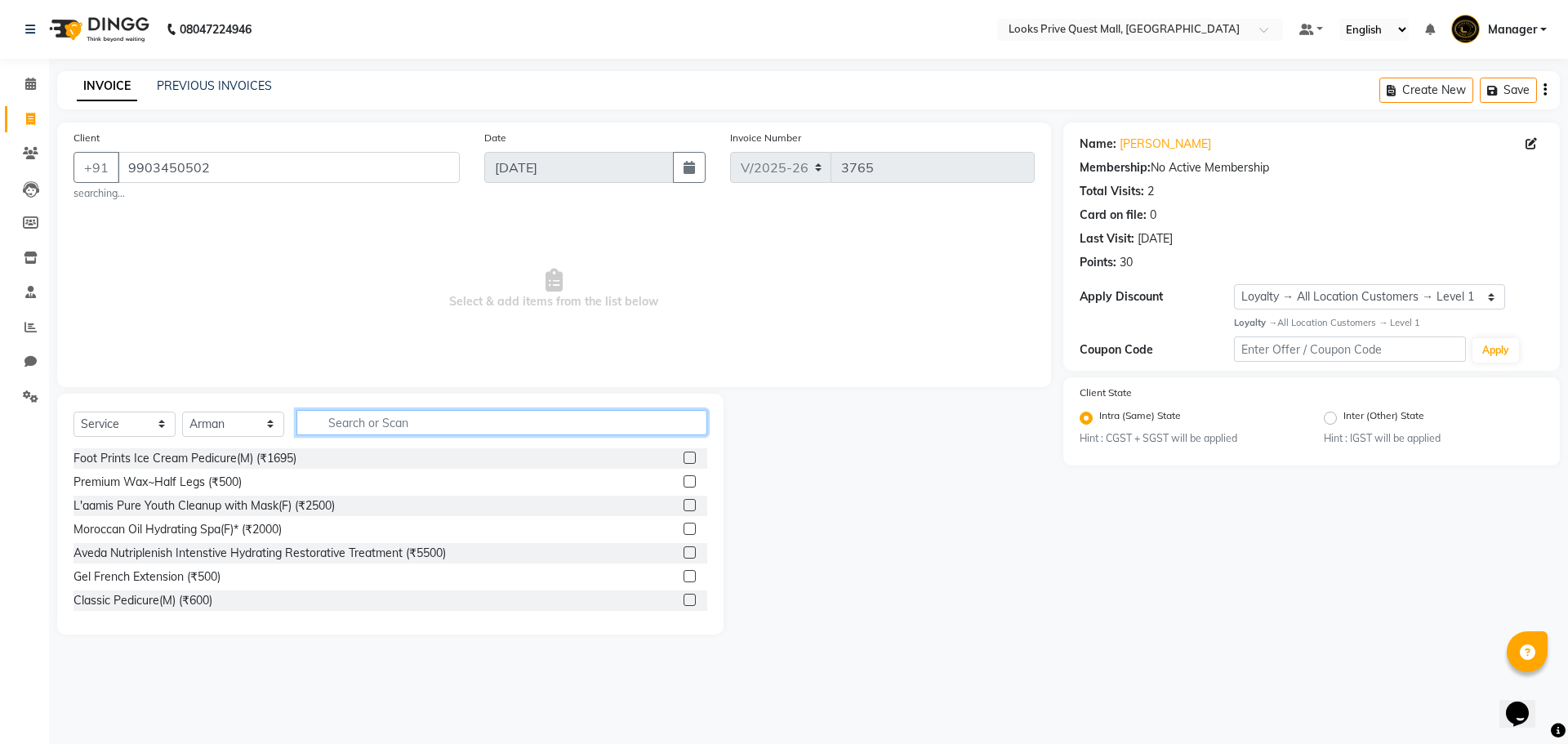
click at [398, 415] on input "text" at bounding box center [502, 422] width 411 height 25
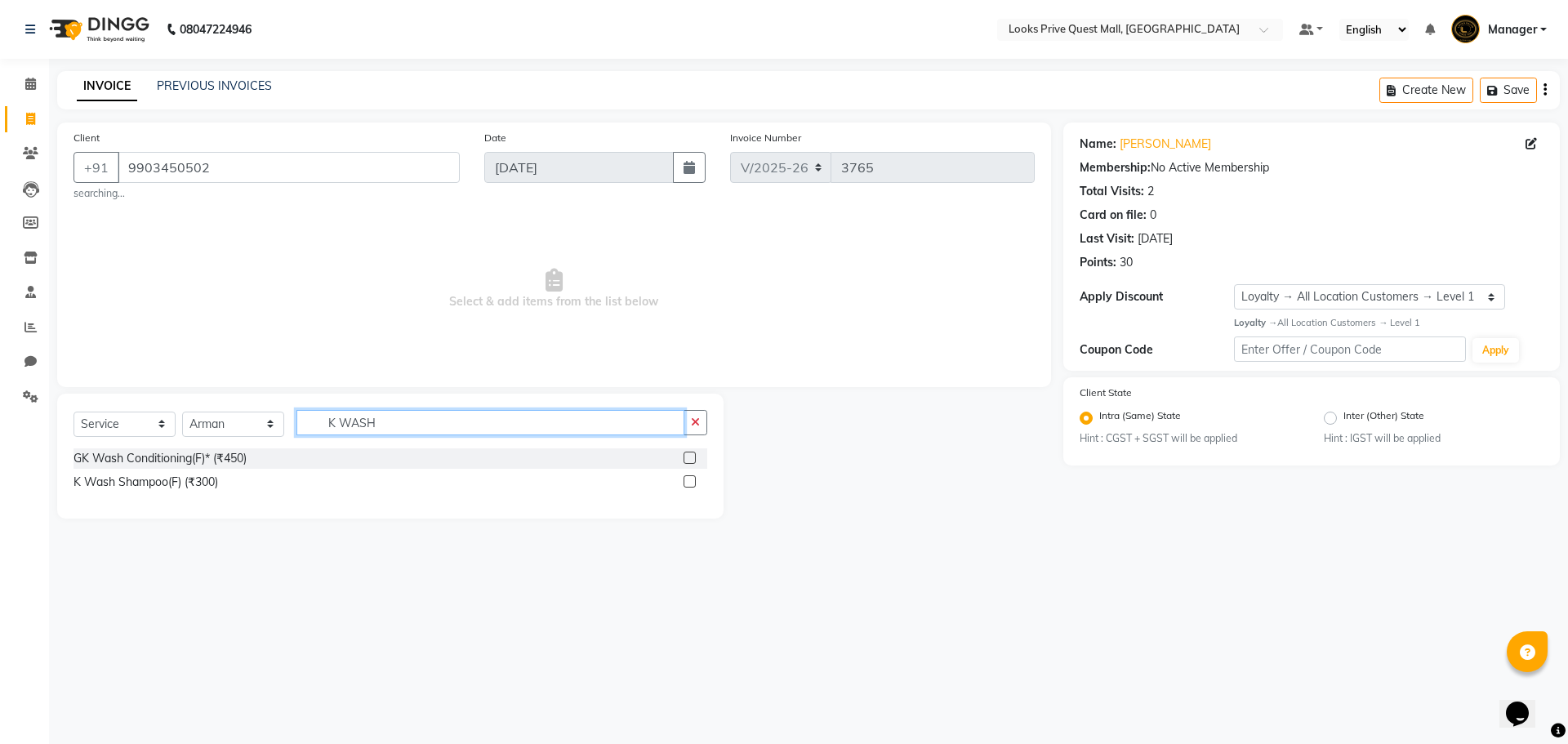
type input "K WASH"
drag, startPoint x: 687, startPoint y: 481, endPoint x: 622, endPoint y: 403, distance: 101.5
click at [683, 479] on div "K Wash Shampoo(F) (₹300)" at bounding box center [390, 482] width 634 height 21
click at [691, 480] on label at bounding box center [690, 481] width 13 height 13
click at [691, 480] on input "checkbox" at bounding box center [689, 482] width 11 height 11
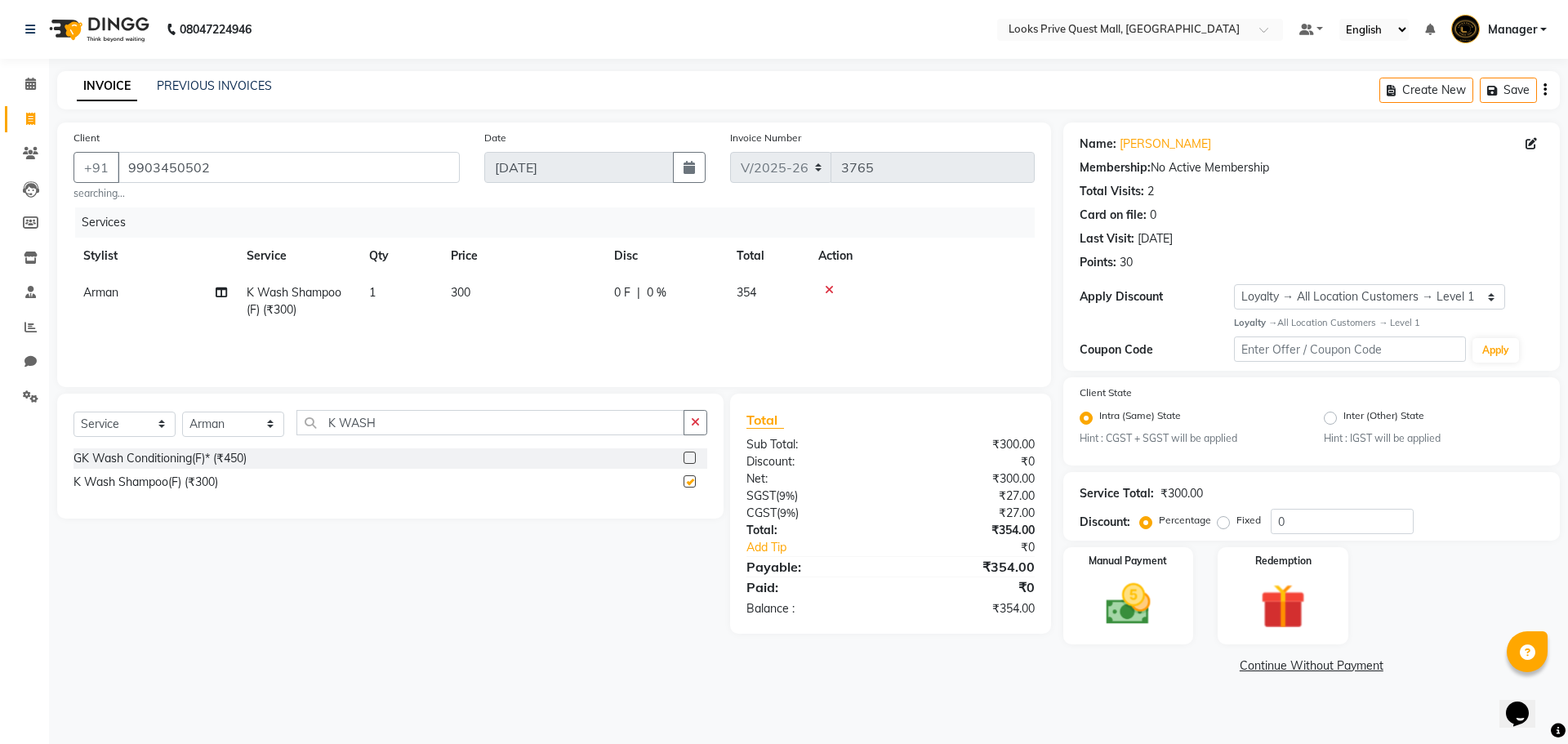
checkbox input "false"
click at [557, 297] on td "300" at bounding box center [522, 300] width 163 height 54
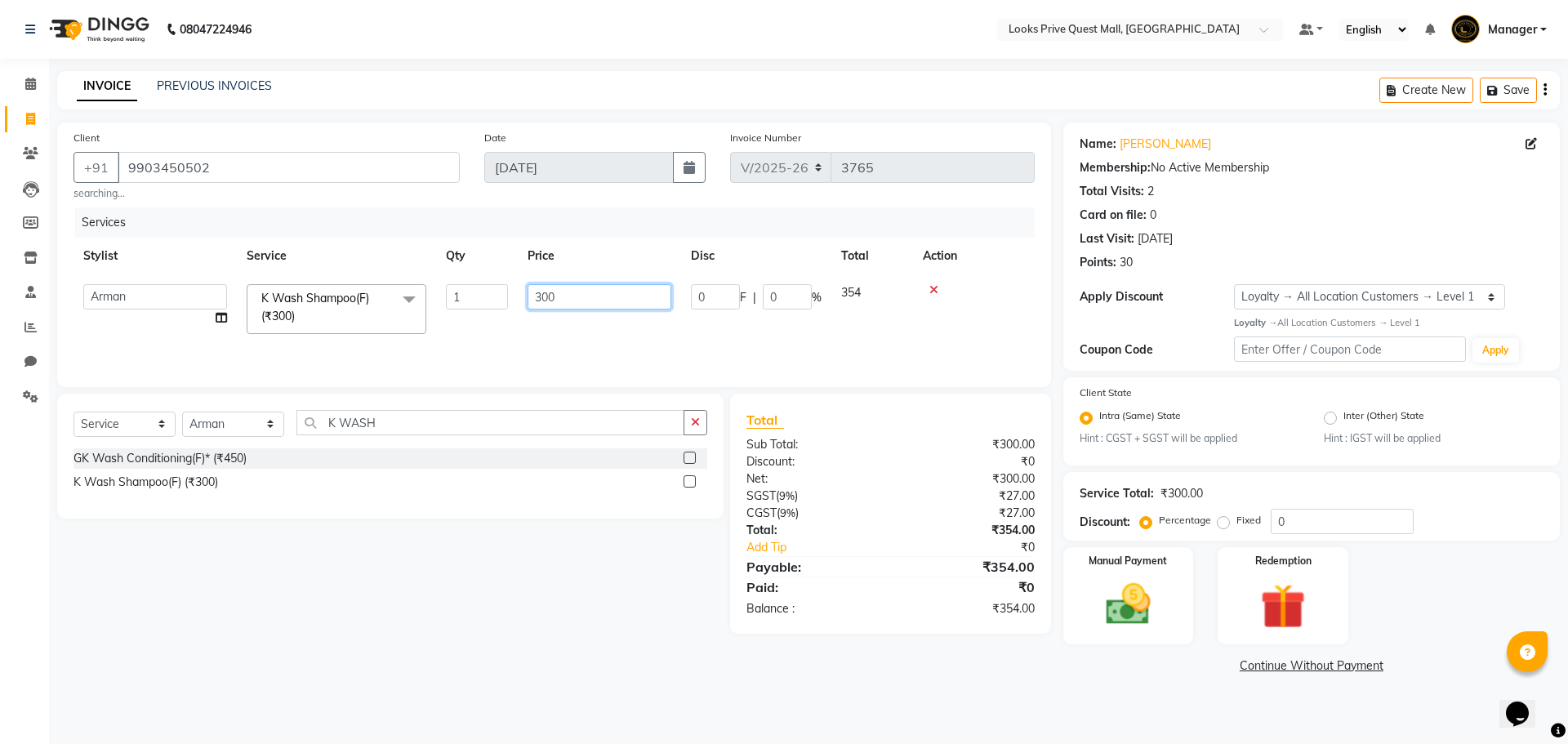
drag, startPoint x: 568, startPoint y: 301, endPoint x: 285, endPoint y: 331, distance: 284.6
click at [289, 333] on tr "Arman Bapi Chhewang Counter_Sales Deepa Das Dipti Uppal Firoz Ku Lin_Lily Manag…" at bounding box center [554, 308] width 962 height 69
type input "1200"
click at [490, 471] on div "GK Wash Conditioning(F)* (₹450) K Wash Shampoo(F) (₹300)" at bounding box center [390, 471] width 634 height 47
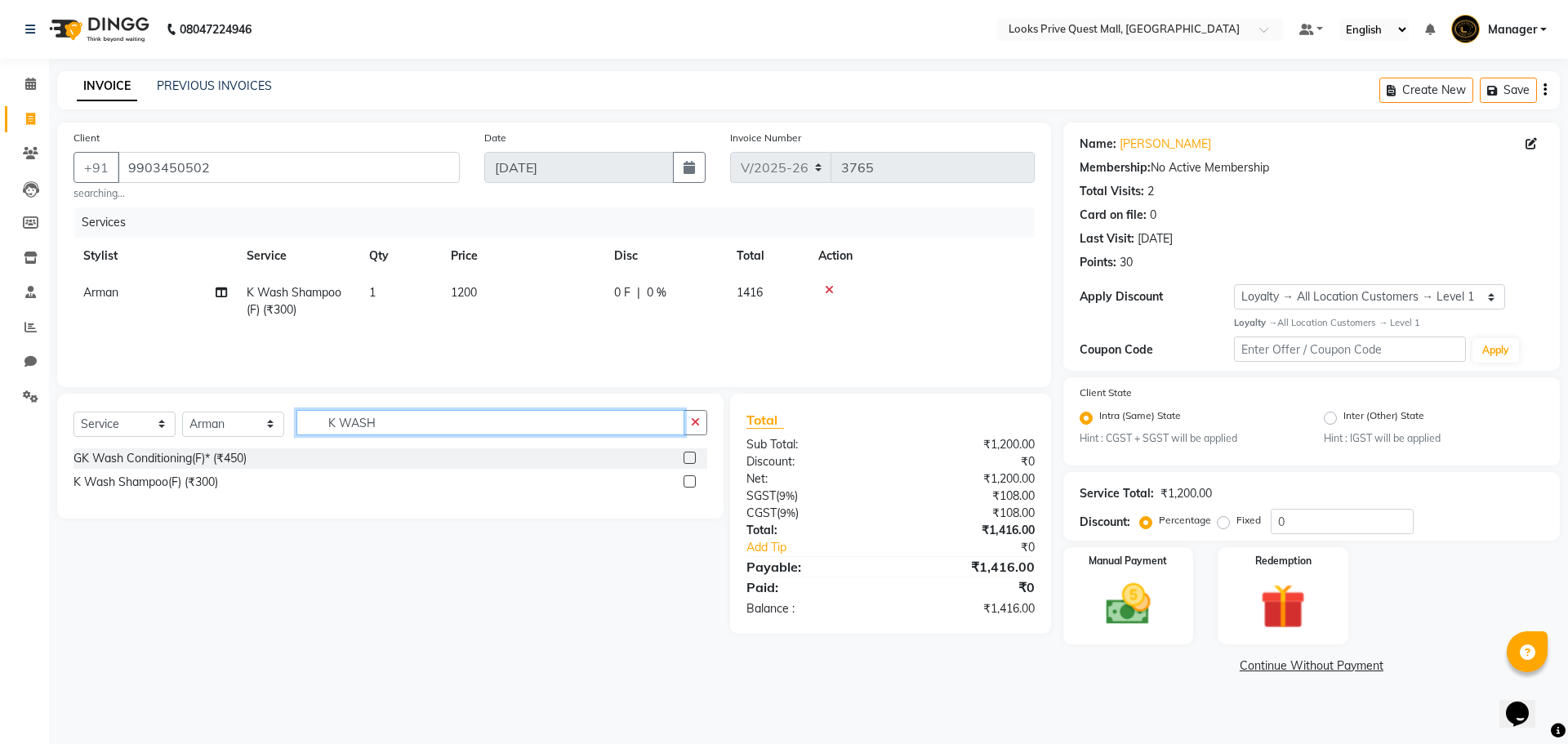
click at [465, 422] on input "K WASH" at bounding box center [490, 422] width 388 height 25
type input "K"
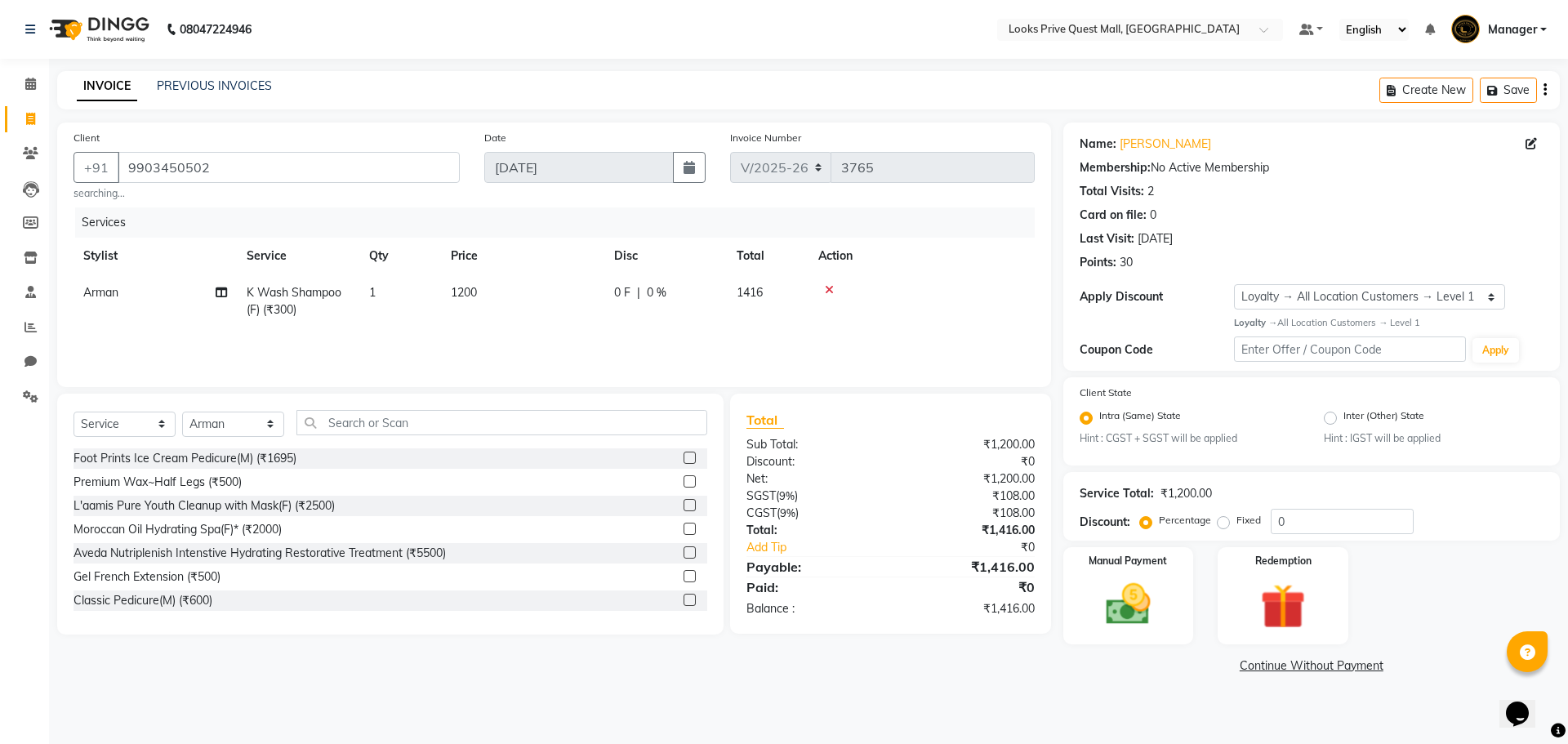
click at [521, 292] on td "1200" at bounding box center [522, 300] width 163 height 54
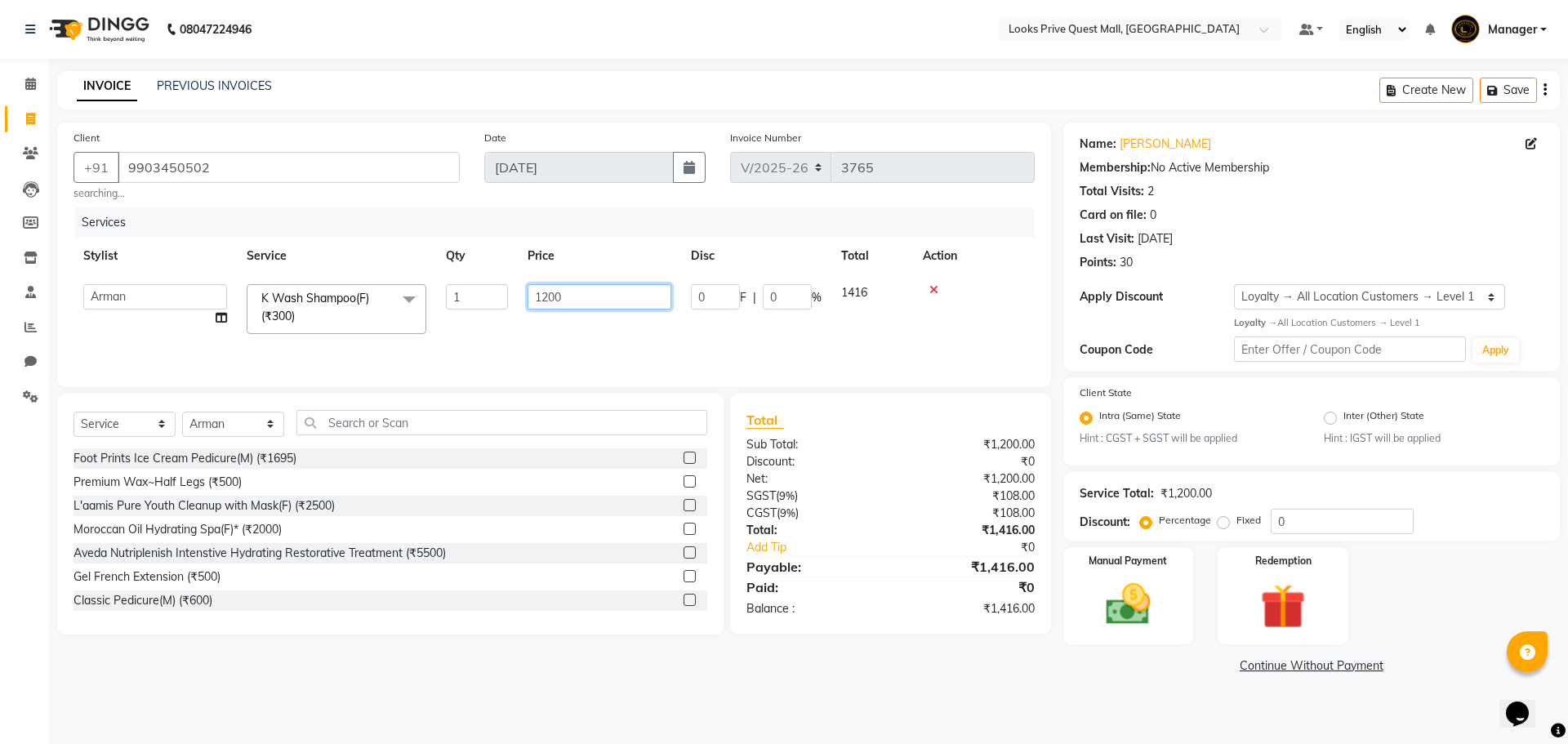
drag, startPoint x: 626, startPoint y: 291, endPoint x: 503, endPoint y: 286, distance: 123.1
click at [520, 292] on td "1200" at bounding box center [599, 308] width 163 height 69
type input "1500"
click at [596, 334] on div "Services Stylist Service Qty Price Disc Total Action Arman Bapi Chhewang Counte…" at bounding box center [554, 288] width 962 height 163
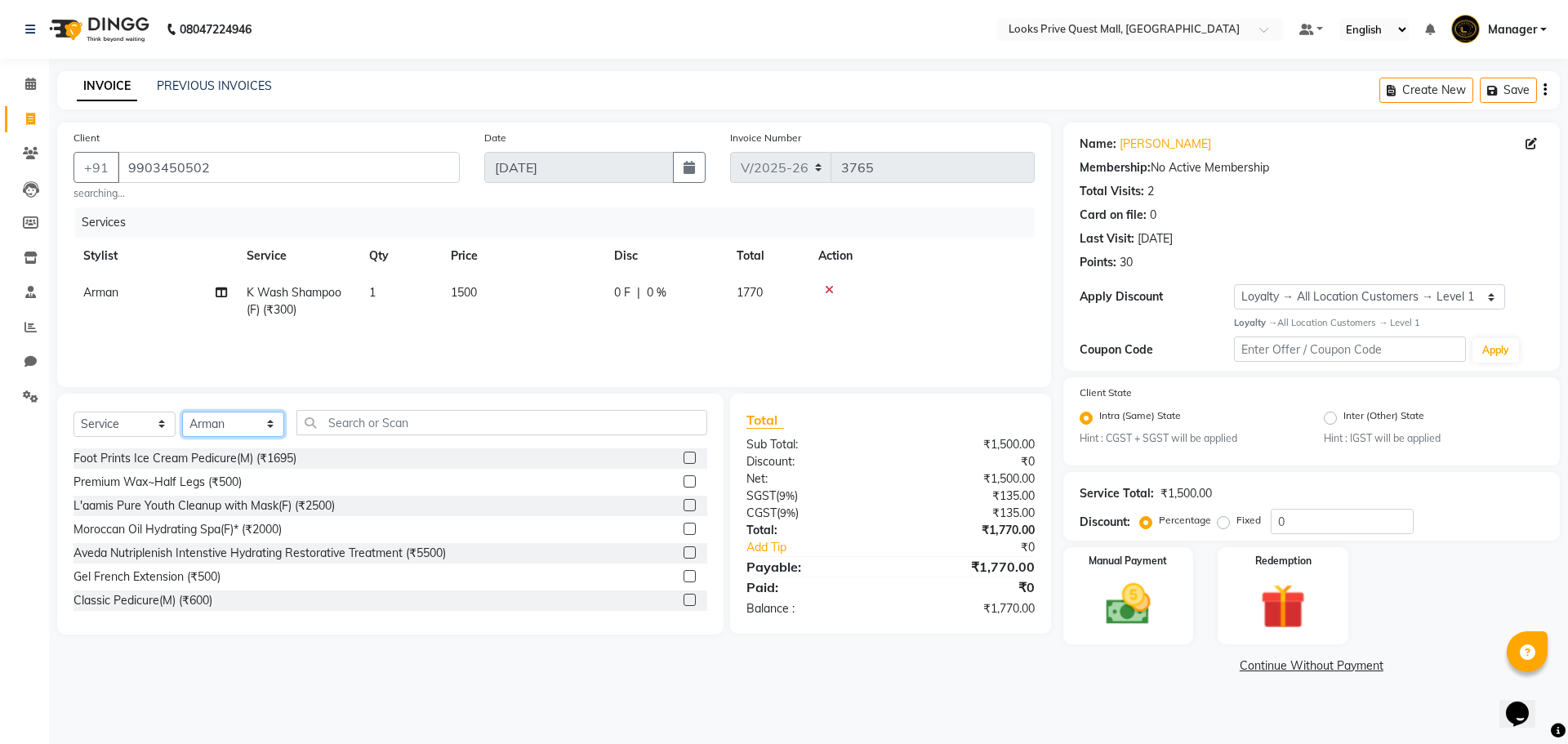
click at [268, 419] on select "Select Stylist Arman Bapi Chhewang Counter_Sales Deepa Das Dipti Uppal Firoz Ku…" at bounding box center [233, 424] width 102 height 25
select select "65335"
click at [182, 412] on select "Select Stylist Arman Bapi Chhewang Counter_Sales Deepa Das Dipti Uppal Firoz Ku…" at bounding box center [233, 424] width 102 height 25
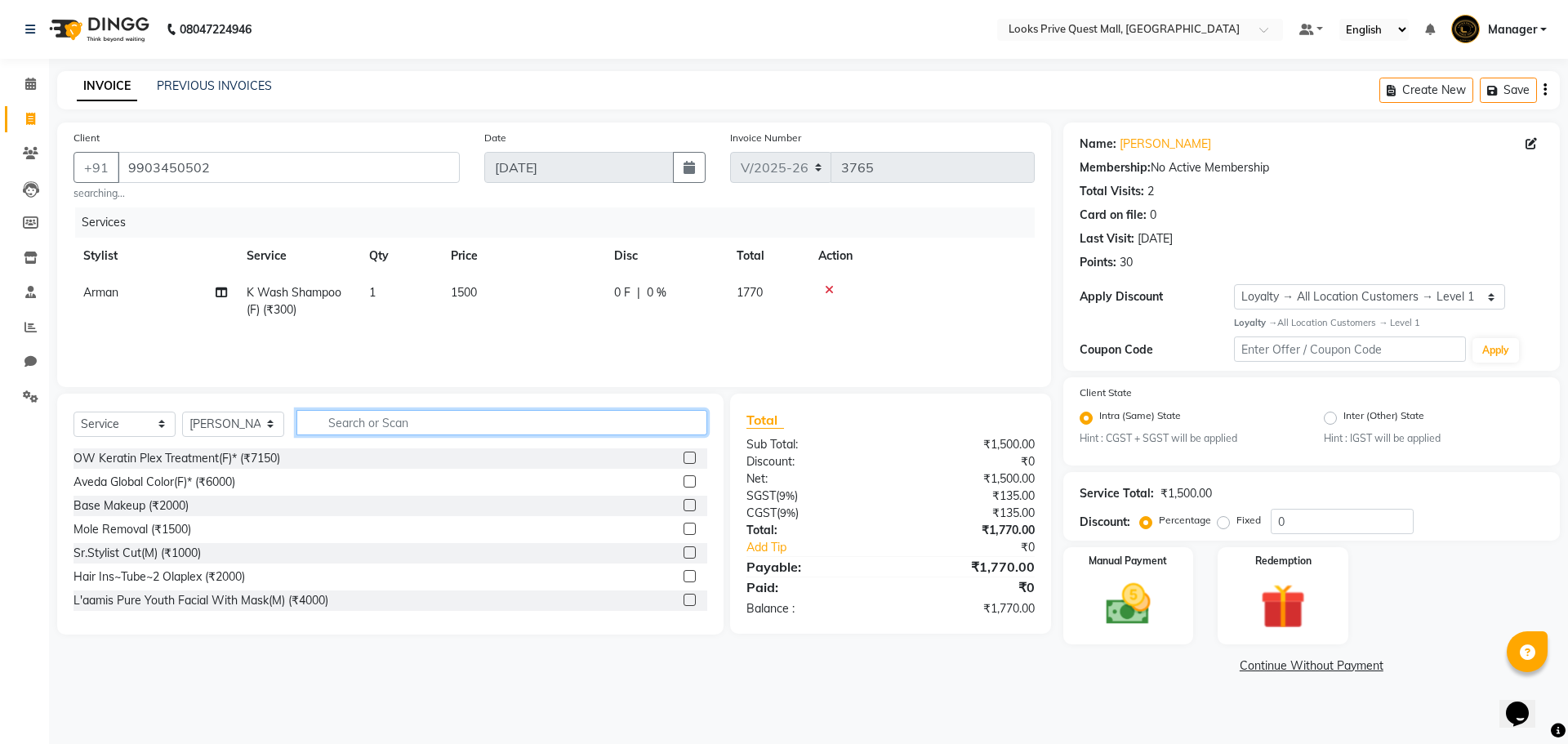
click at [400, 421] on input "text" at bounding box center [502, 422] width 411 height 25
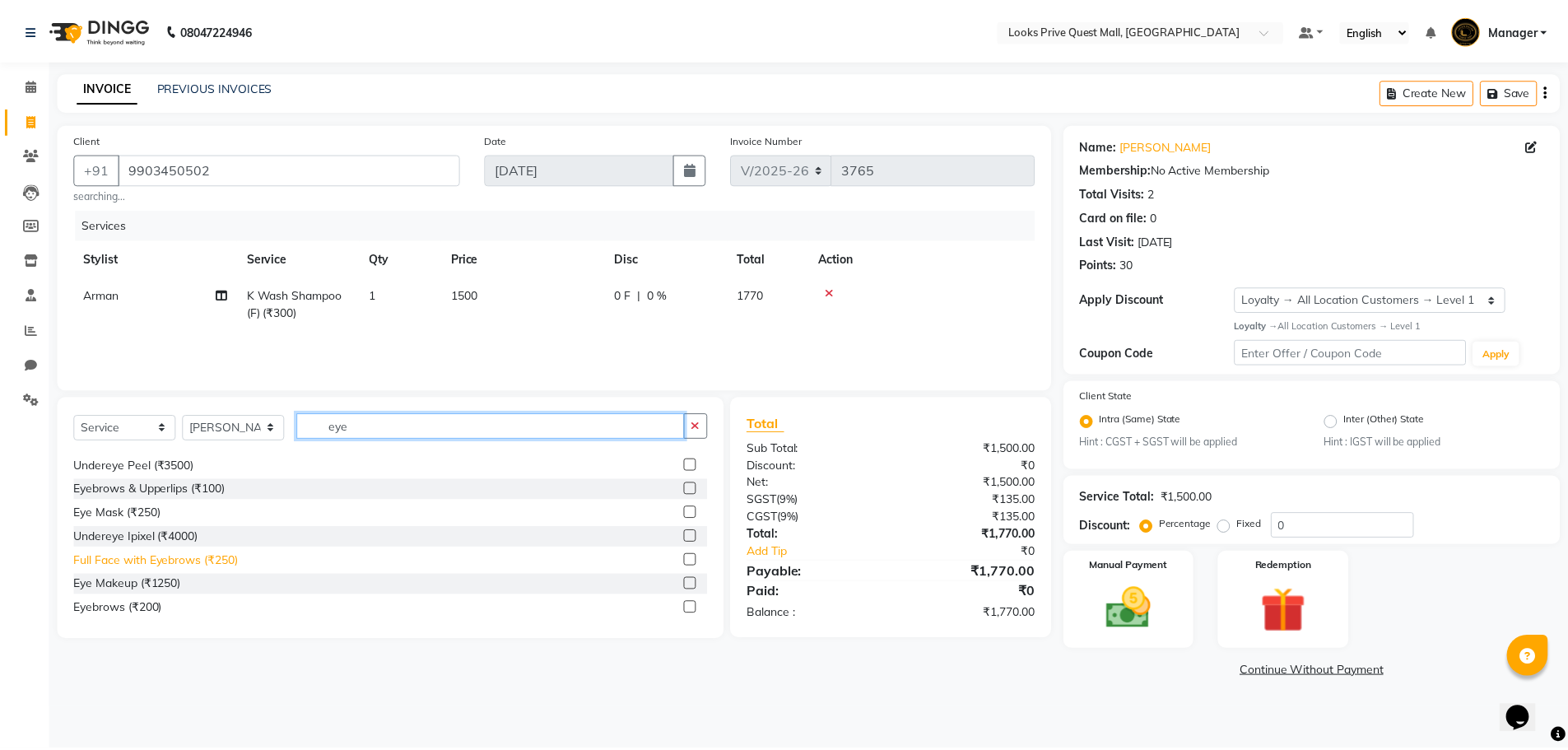
scroll to position [27, 0]
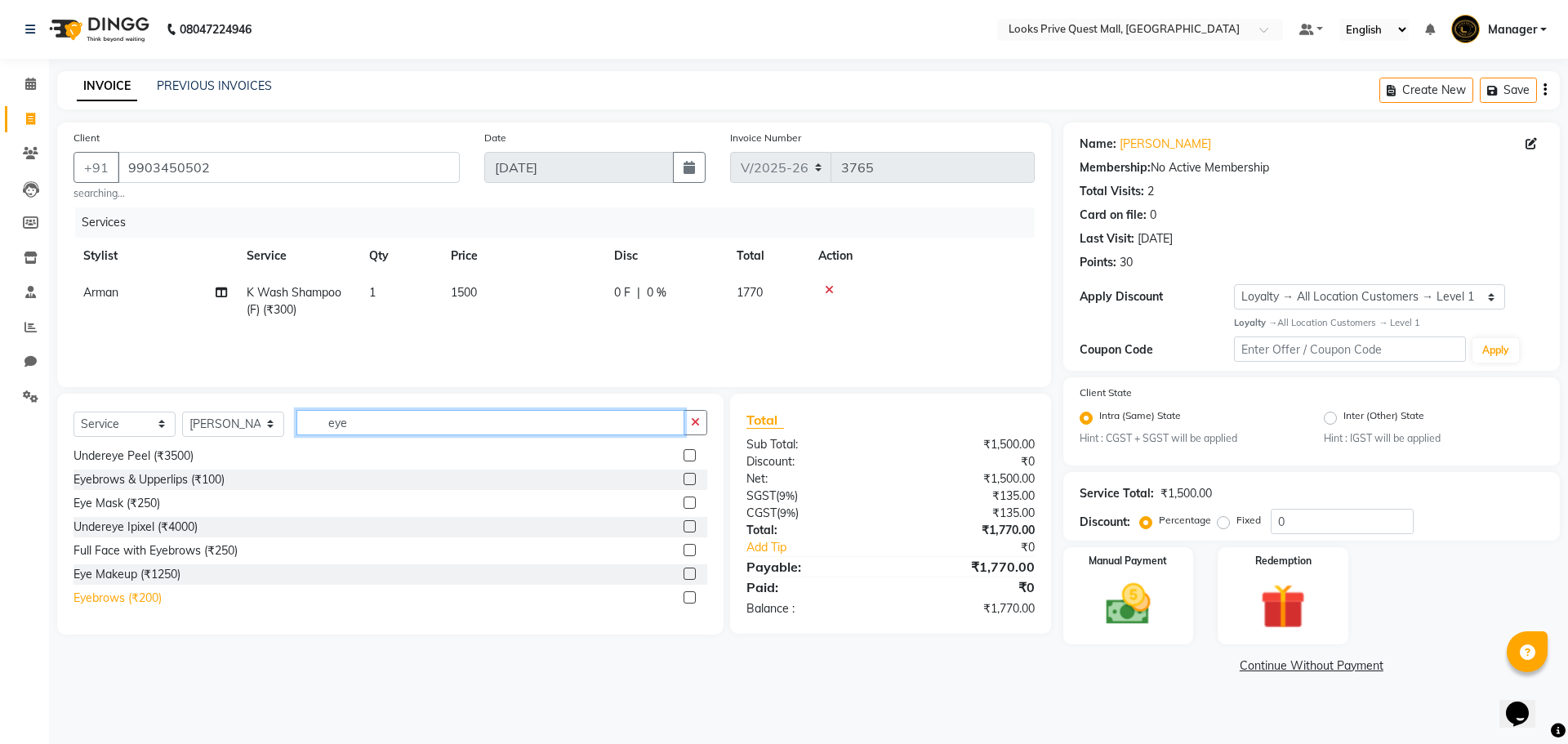
type input "eye"
click at [141, 592] on div "Eyebrows (₹200)" at bounding box center [117, 598] width 88 height 18
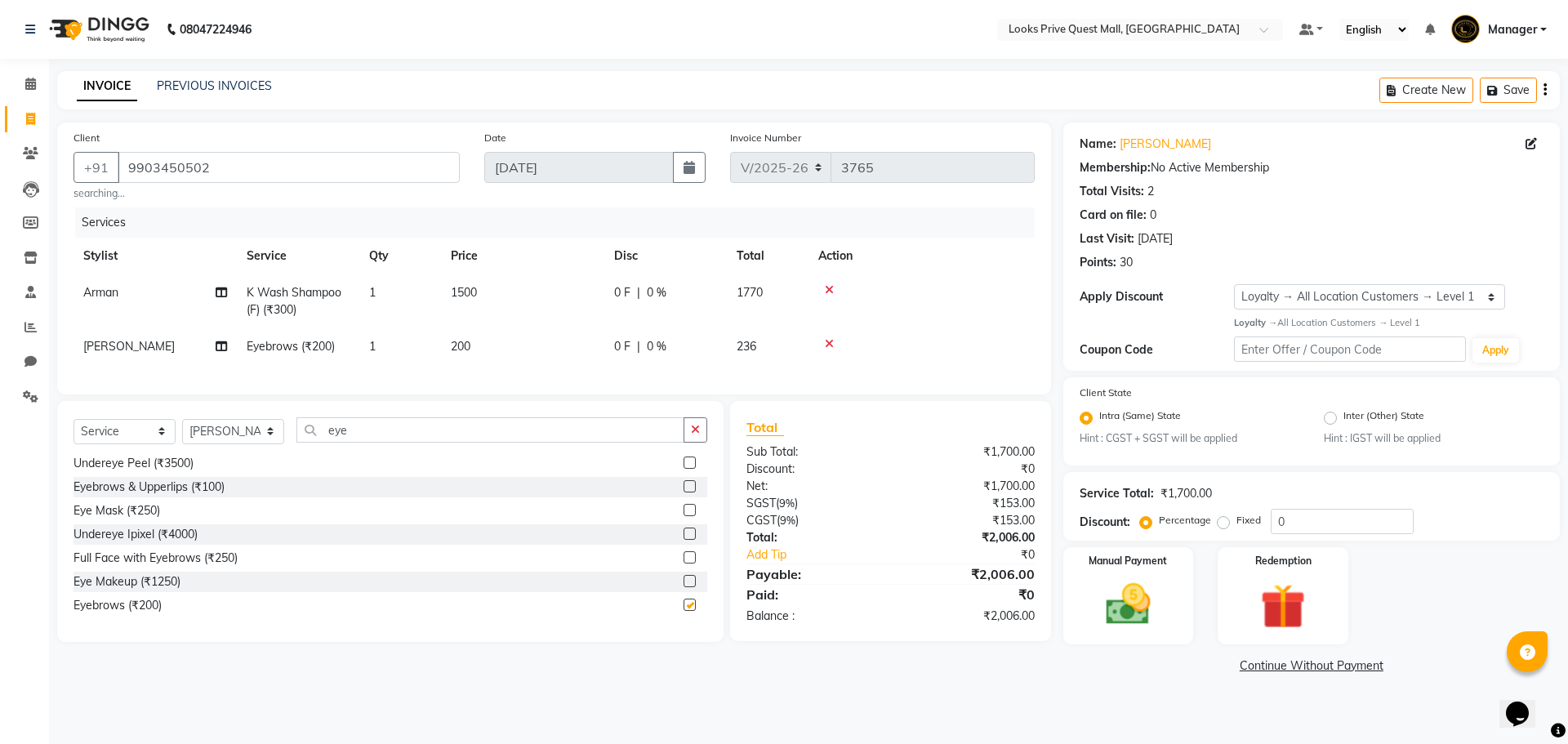
checkbox input "false"
click at [482, 348] on td "200" at bounding box center [522, 347] width 163 height 37
select select "65335"
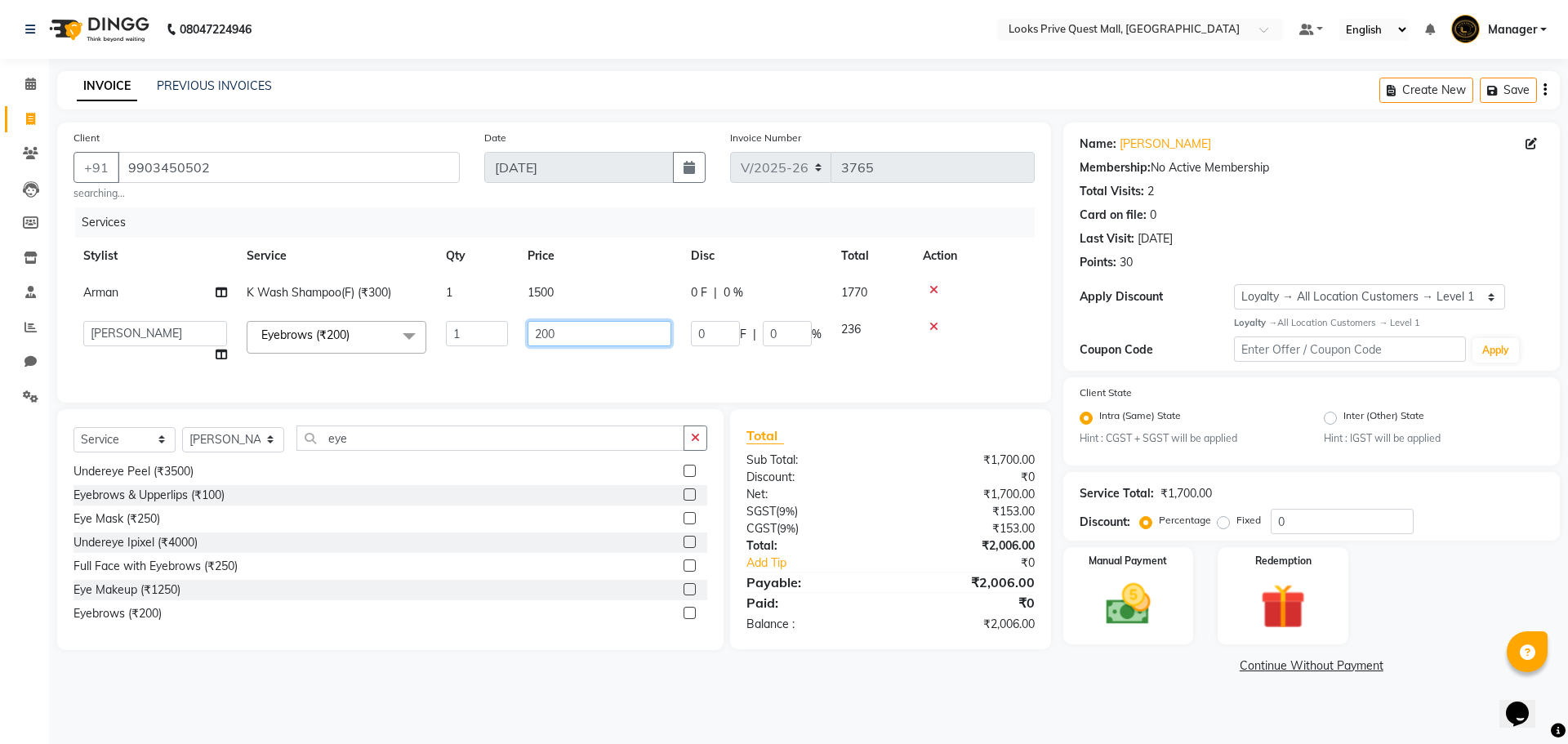
drag, startPoint x: 556, startPoint y: 338, endPoint x: 472, endPoint y: 350, distance: 84.9
click at [472, 350] on tr "Arman Bapi Chhewang Counter_Sales Deepa Das Dipti Uppal Firoz Ku Lin_Lily Manag…" at bounding box center [554, 341] width 962 height 62
type input "150"
click at [542, 360] on td "150" at bounding box center [599, 341] width 163 height 62
select select "65335"
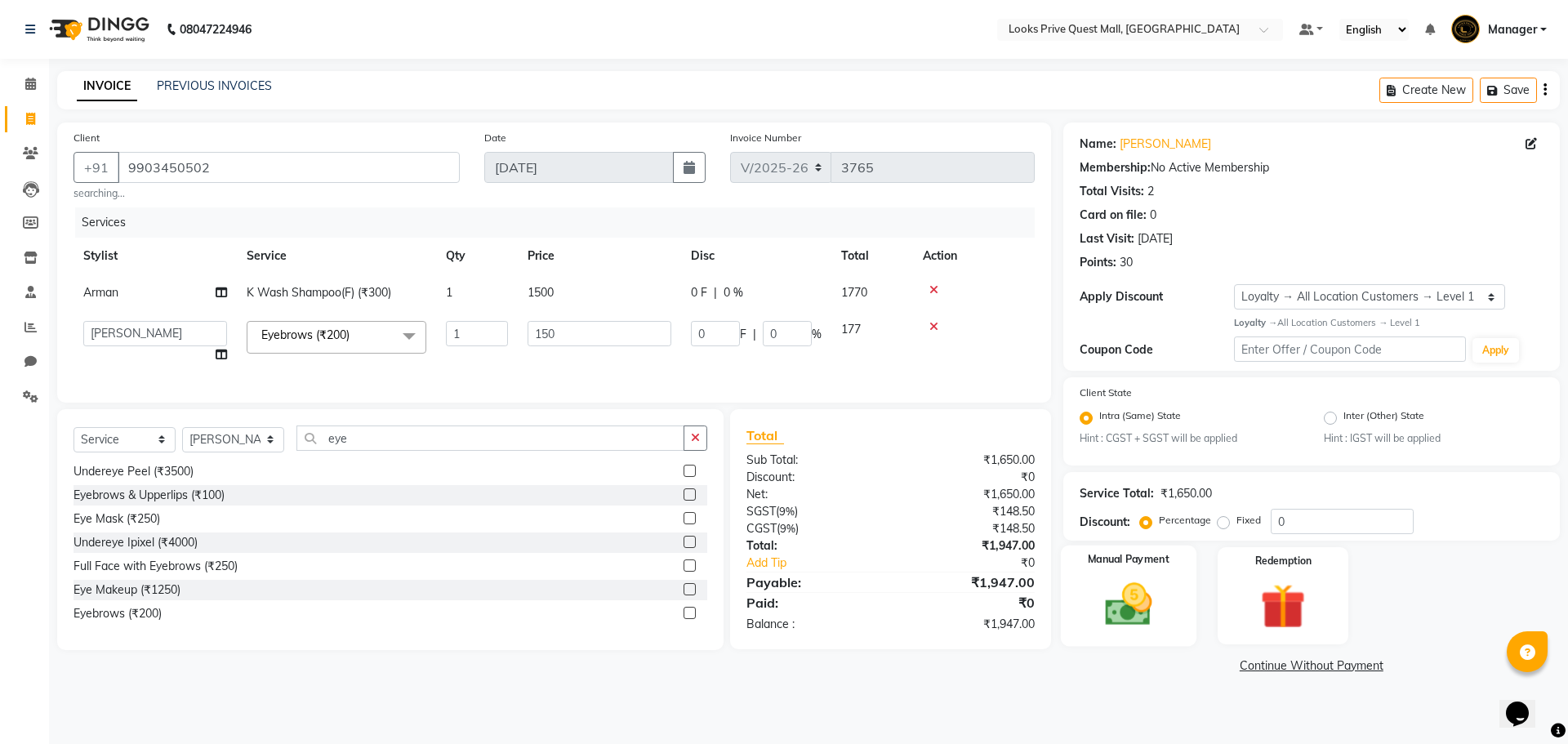
click at [1150, 627] on img at bounding box center [1128, 603] width 76 height 54
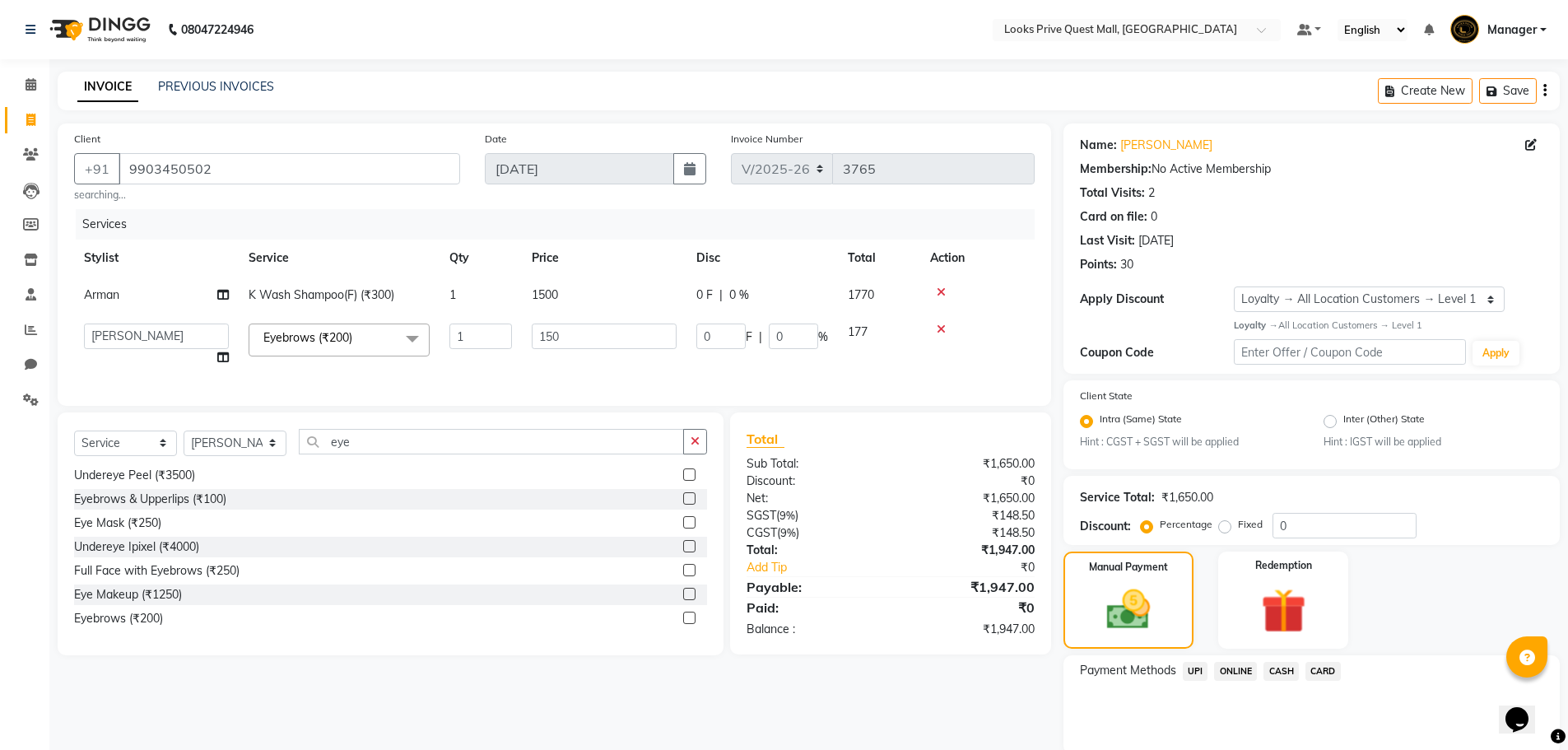
click at [1198, 672] on span "UPI" at bounding box center [1196, 670] width 26 height 19
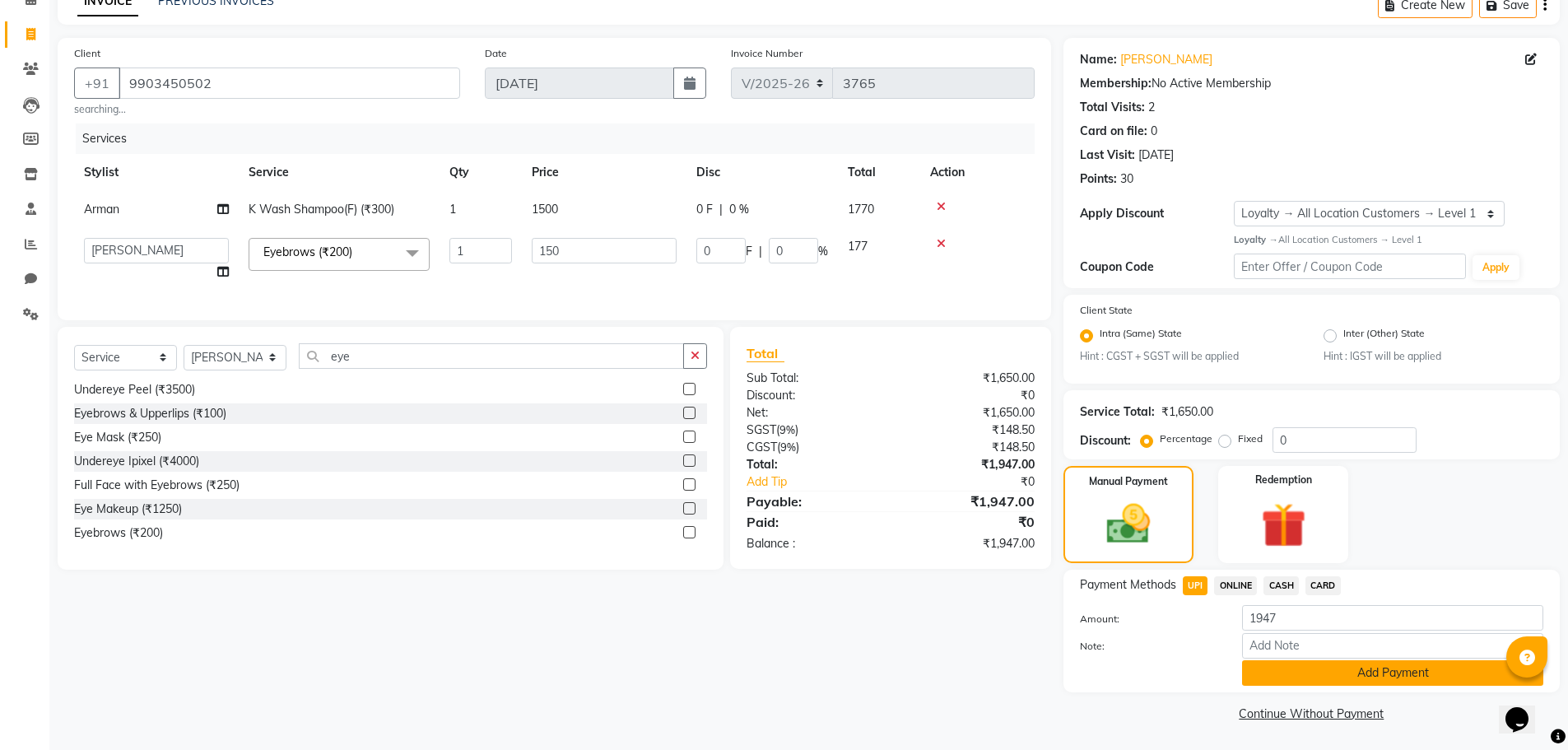
scroll to position [87, 0]
click at [1284, 678] on button "Add Payment" at bounding box center [1393, 672] width 302 height 26
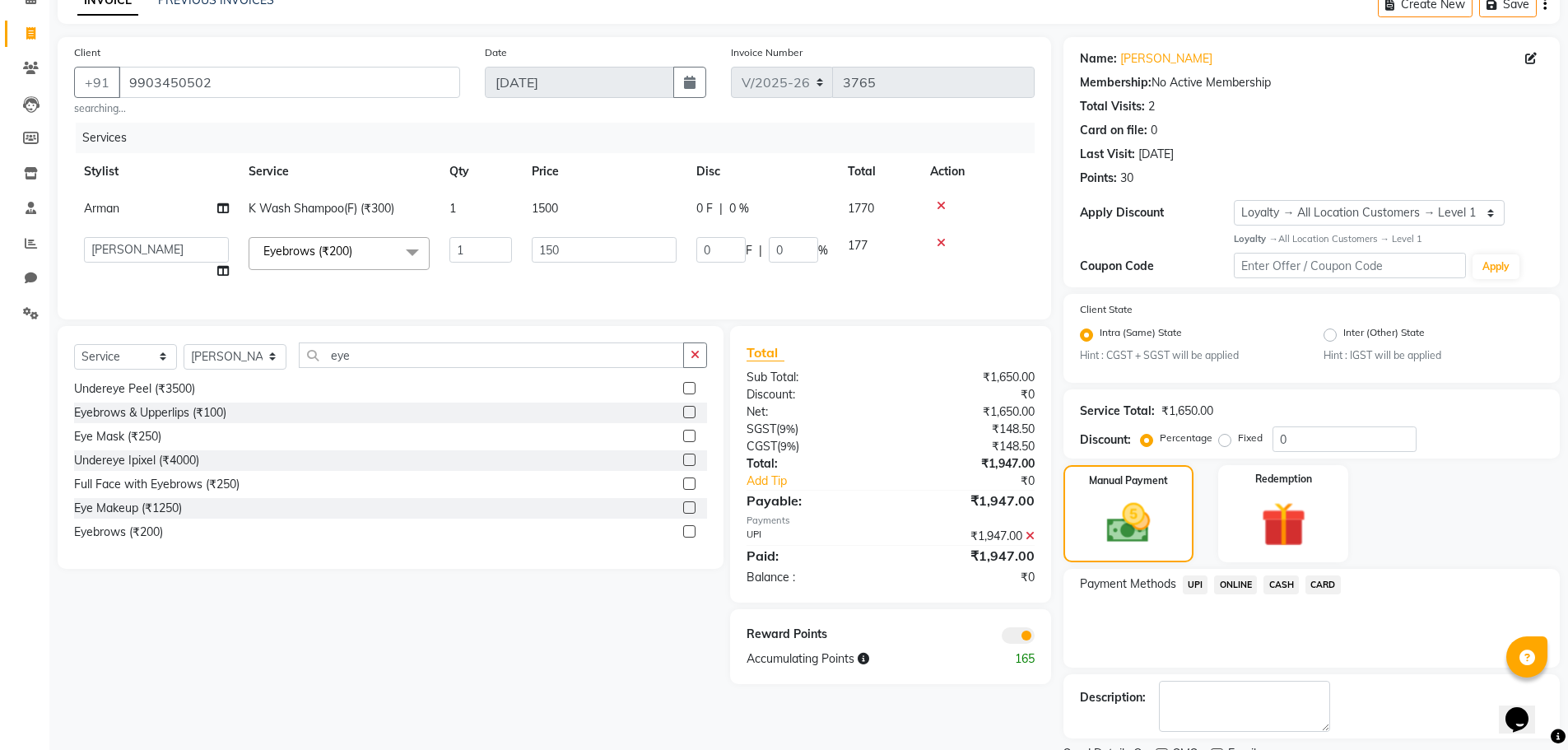
scroll to position [156, 0]
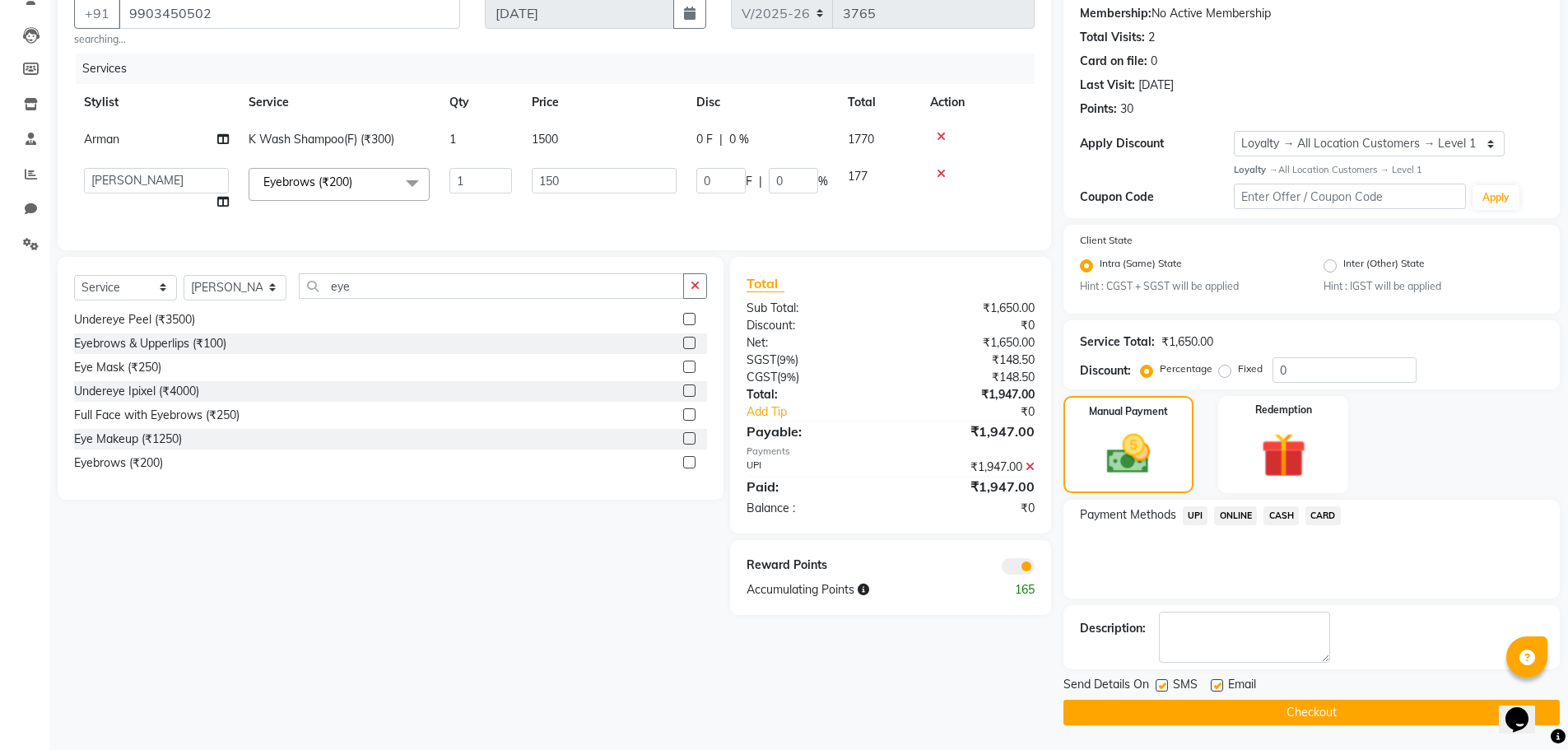
drag, startPoint x: 1219, startPoint y: 684, endPoint x: 1188, endPoint y: 659, distance: 39.8
click at [1219, 685] on label at bounding box center [1217, 685] width 13 height 13
click at [1219, 685] on input "checkbox" at bounding box center [1216, 685] width 11 height 11
checkbox input "false"
click at [1237, 720] on button "Checkout" at bounding box center [1312, 713] width 496 height 26
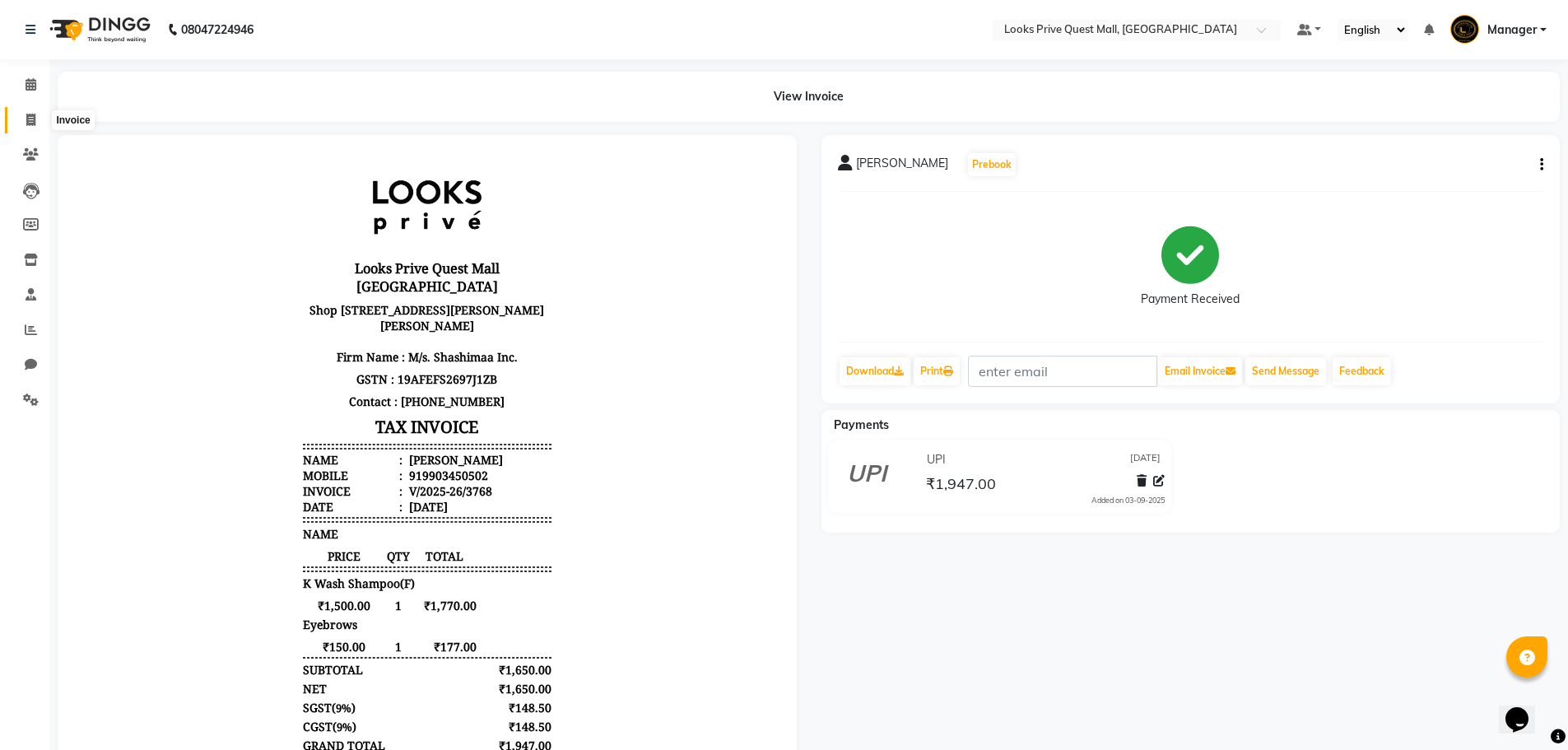
click at [35, 120] on icon at bounding box center [31, 119] width 9 height 13
select select "service"
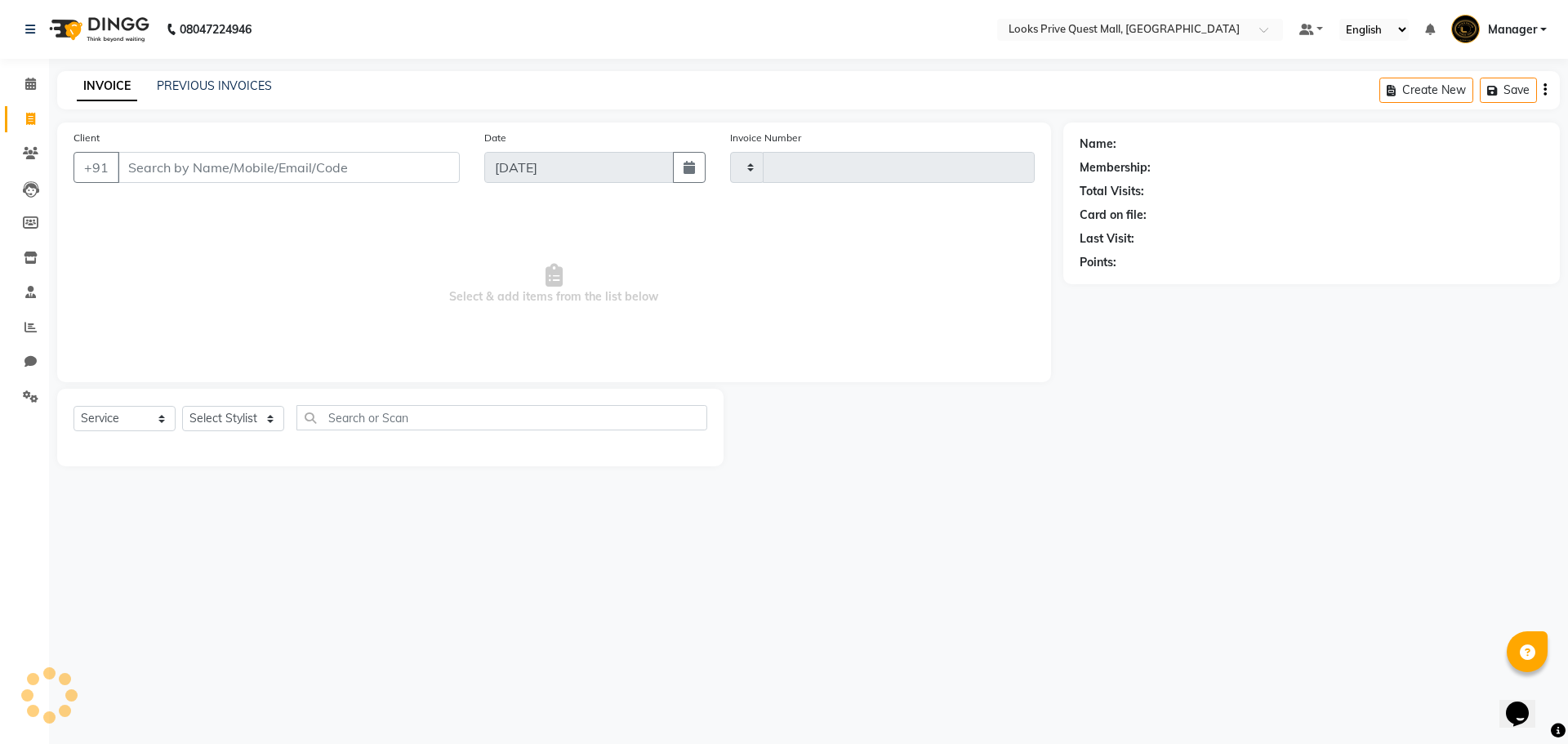
type input "3770"
select select "6141"
type input "h"
type input "9330514729"
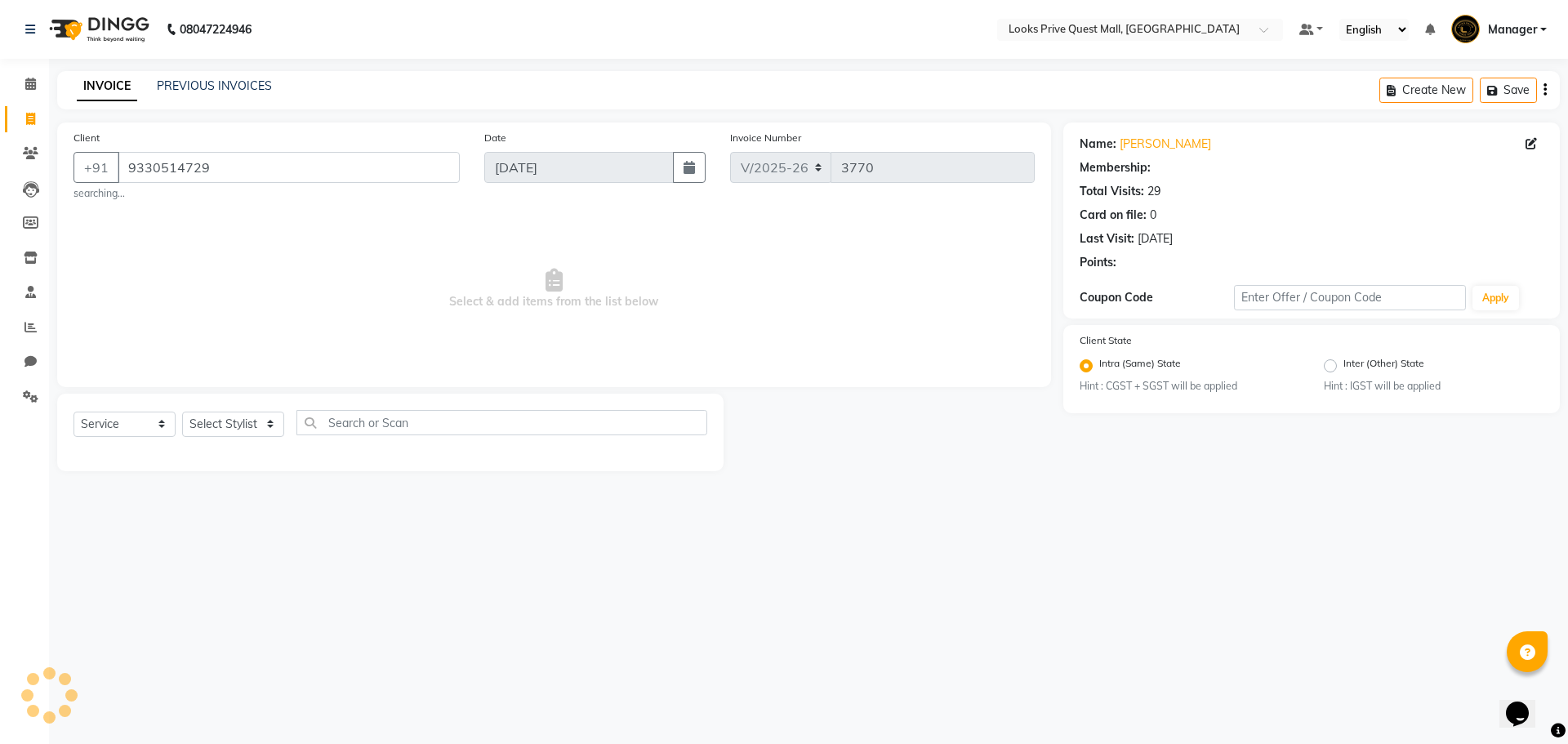
select select "1: Object"
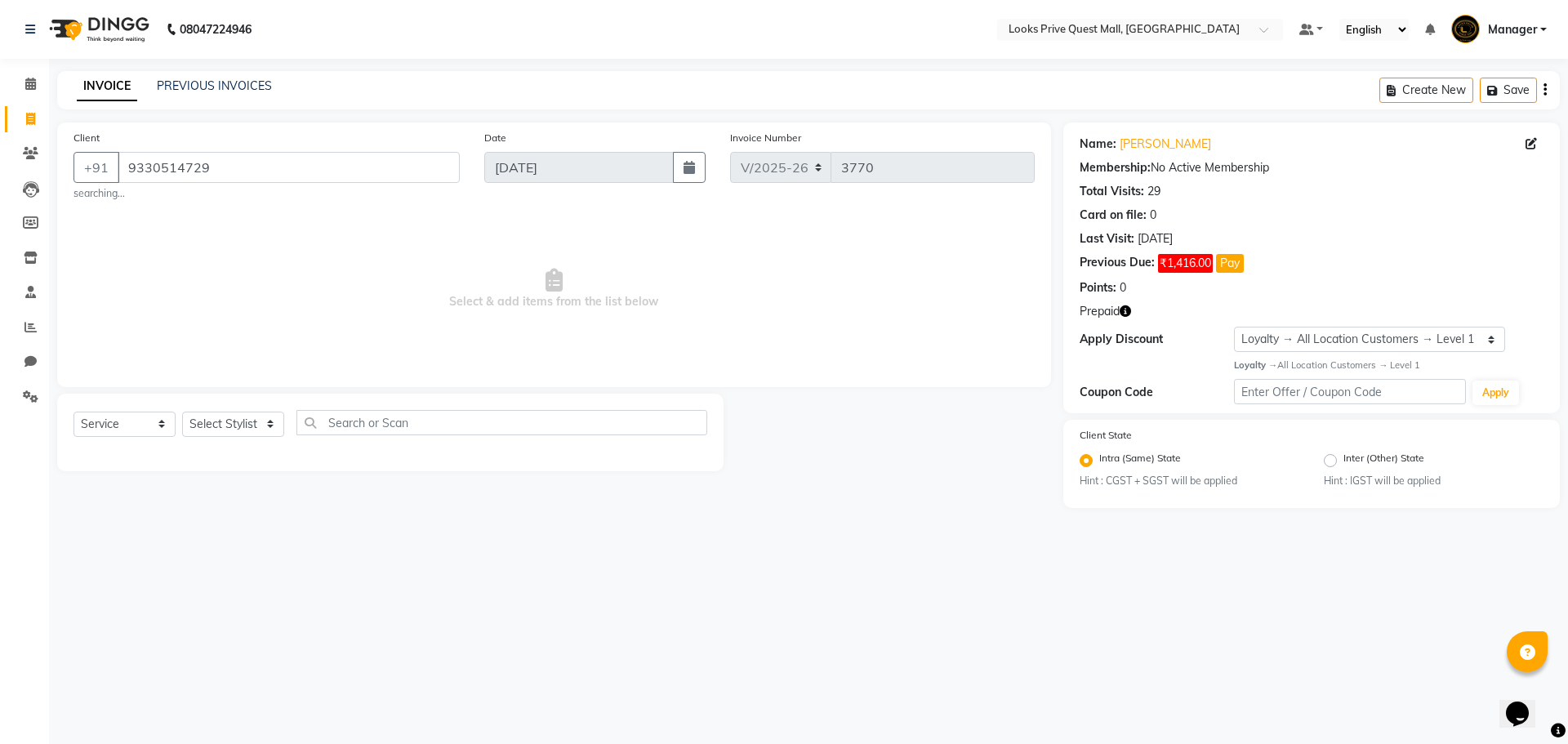
click at [390, 244] on span "Select & add items from the list below" at bounding box center [554, 288] width 962 height 163
click at [1120, 310] on icon "button" at bounding box center [1126, 311] width 12 height 12
click at [1031, 394] on div at bounding box center [893, 431] width 339 height 77
click at [190, 417] on select "Select Stylist Arman Bapi Chhewang Counter_Sales [PERSON_NAME] [PERSON_NAME] [P…" at bounding box center [233, 424] width 102 height 25
select select "46699"
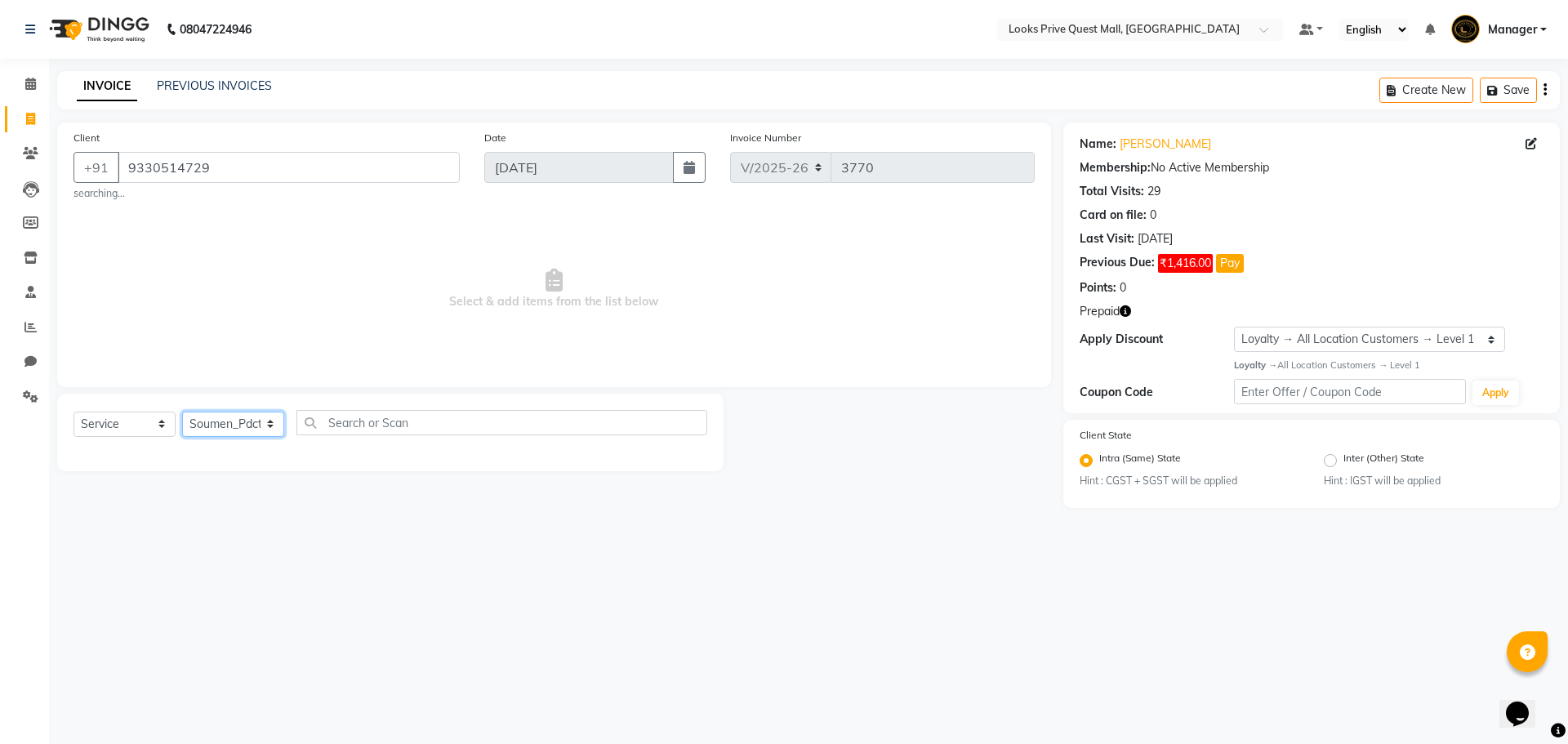
click at [182, 412] on select "Select Stylist Arman Bapi Chhewang Counter_Sales [PERSON_NAME] [PERSON_NAME] [P…" at bounding box center [233, 424] width 102 height 25
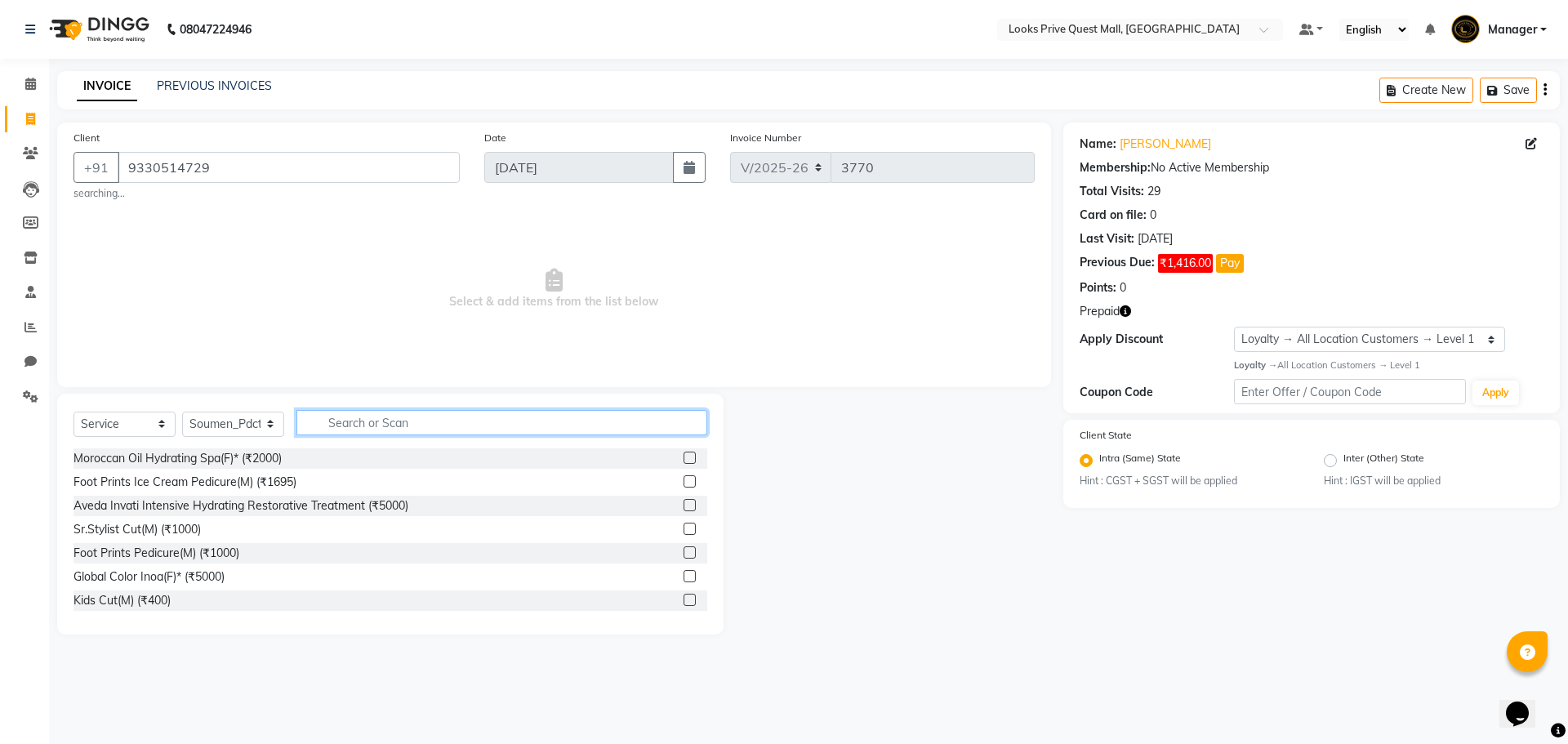
click at [358, 422] on input "text" at bounding box center [502, 422] width 411 height 25
type input "pedi"
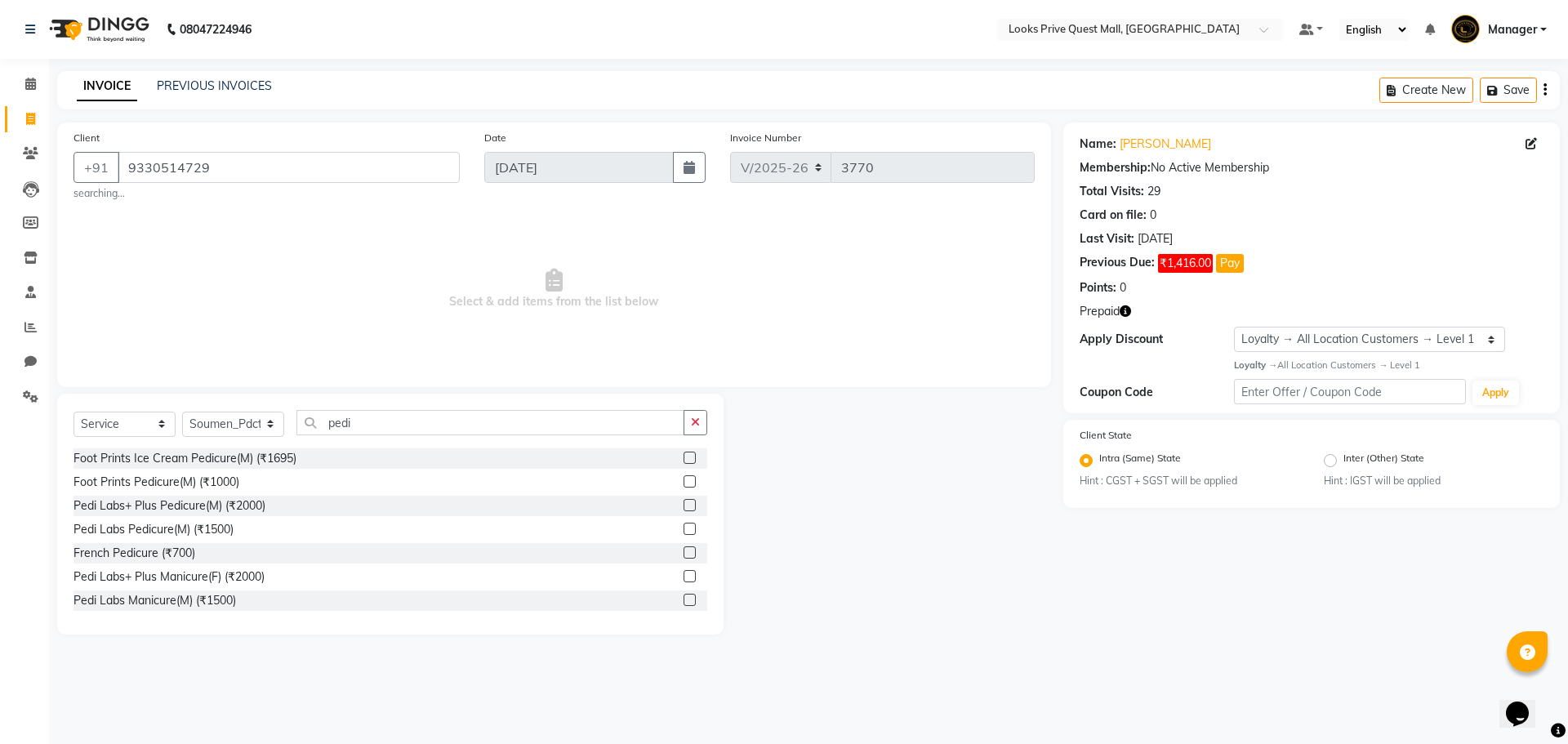
click at [684, 504] on label at bounding box center [690, 504] width 13 height 13
click at [684, 504] on input "checkbox" at bounding box center [689, 505] width 11 height 11
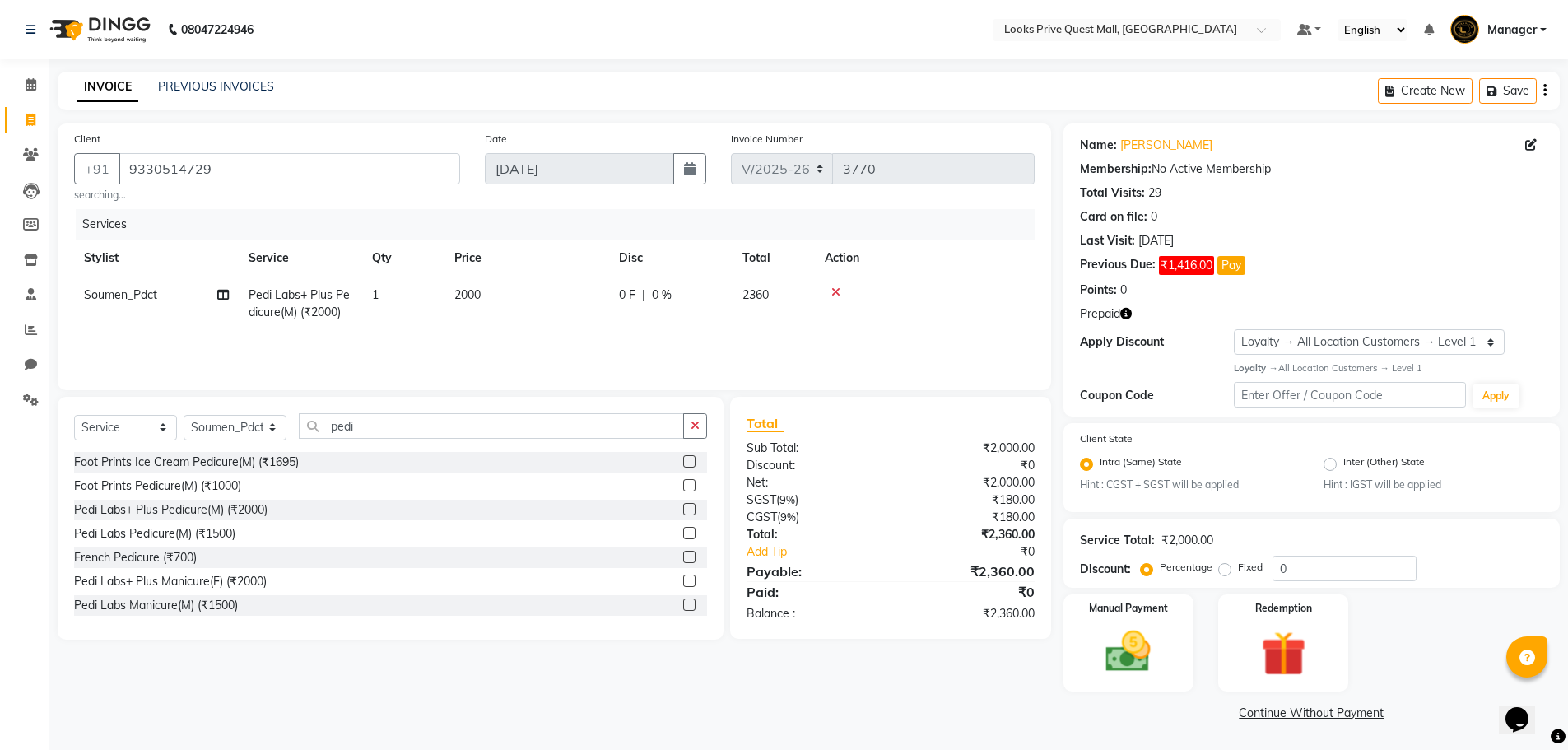
checkbox input "false"
drag, startPoint x: 516, startPoint y: 317, endPoint x: 544, endPoint y: 313, distance: 28.3
click at [520, 317] on td "2000" at bounding box center [527, 303] width 165 height 54
select select "46699"
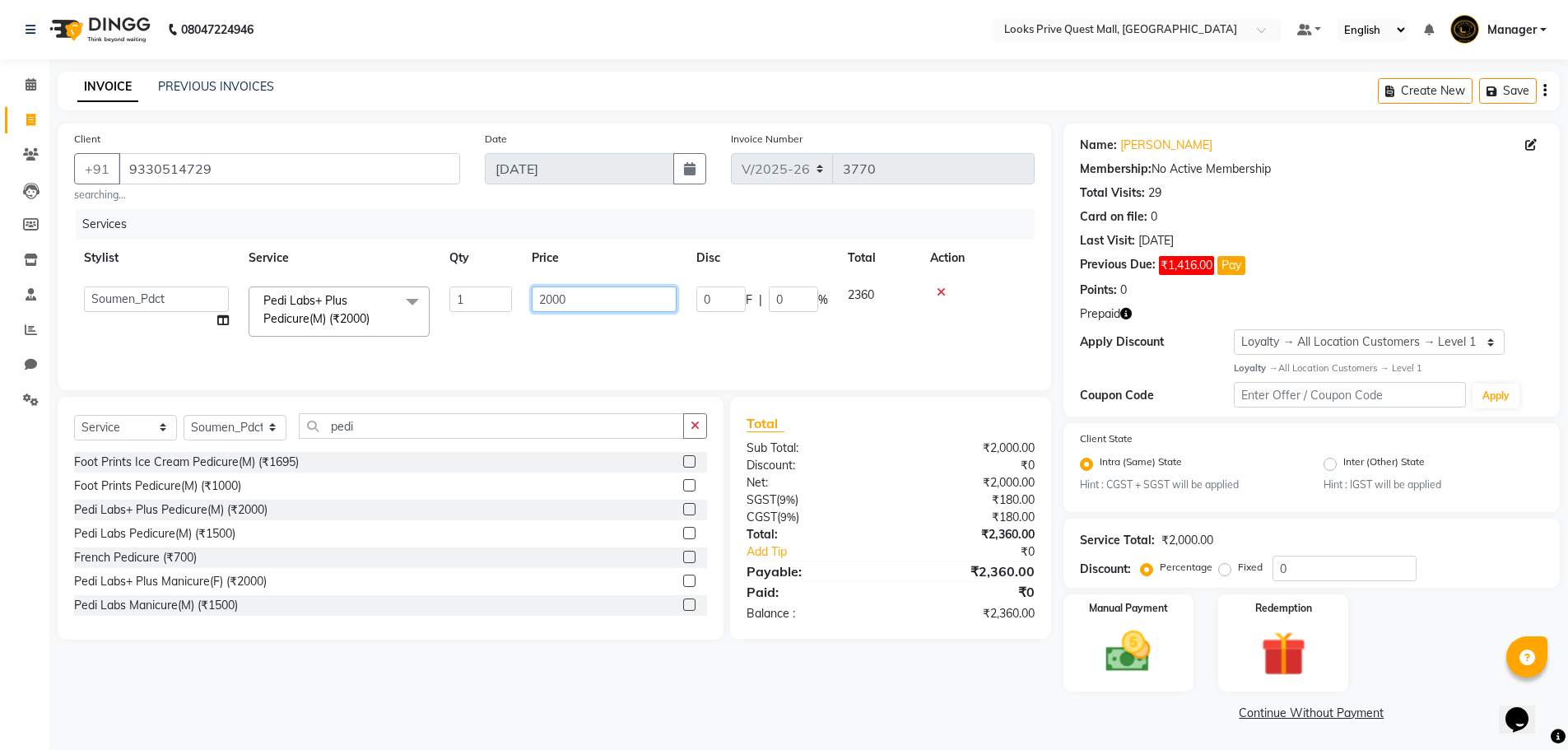
drag, startPoint x: 431, startPoint y: 309, endPoint x: 94, endPoint y: 262, distance: 340.3
click at [164, 286] on tr "Arman Bapi Chhewang Counter_Sales Deepa Das Dipti Uppal Firoz Ku Lin_Lily Manag…" at bounding box center [554, 310] width 961 height 70
type input "2200"
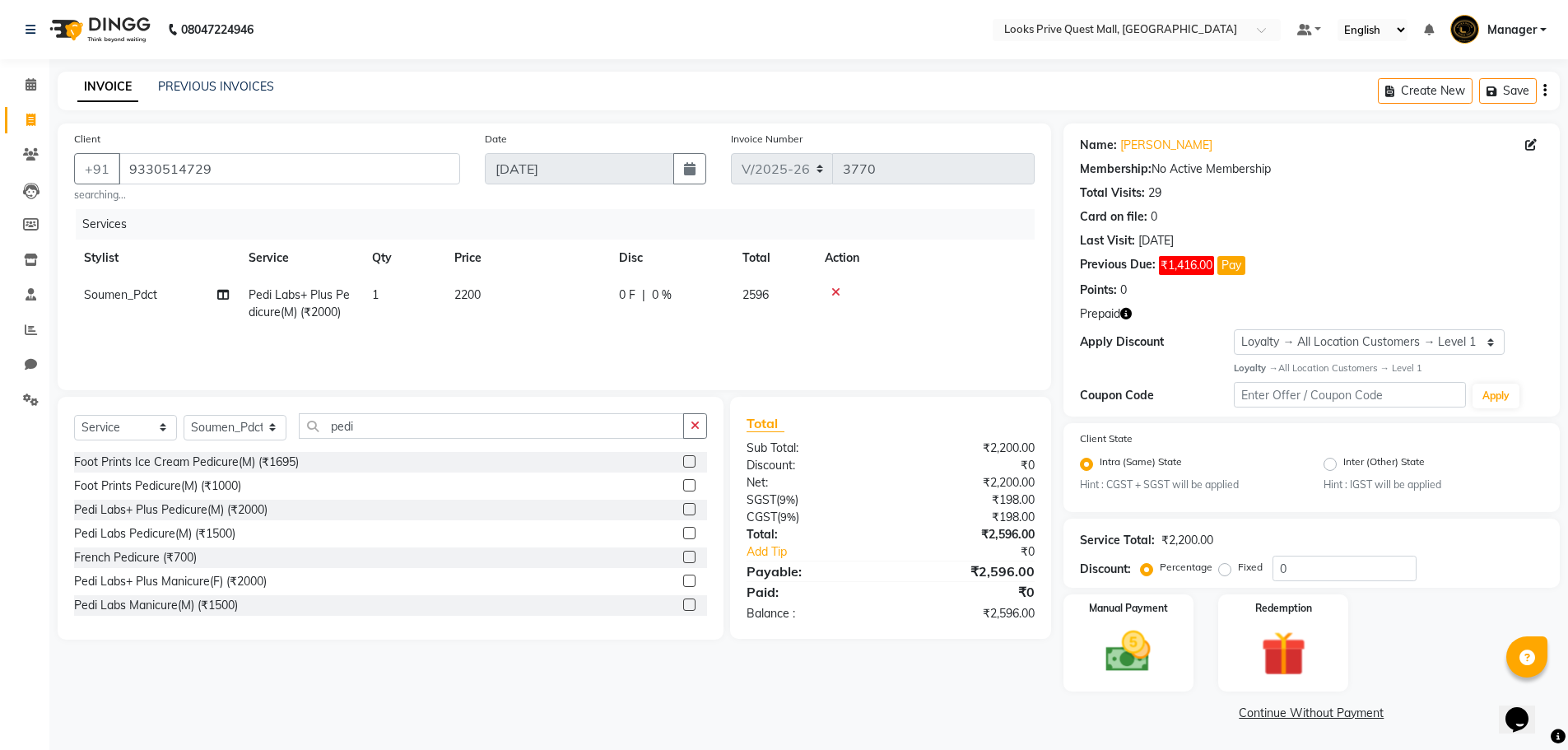
click at [557, 669] on div "Client +91 9330514729 searching... Date 03-09-2025 Invoice Number V/2025 V/2025…" at bounding box center [554, 424] width 1019 height 601
drag, startPoint x: 1178, startPoint y: 632, endPoint x: 1247, endPoint y: 654, distance: 72.4
click at [1180, 632] on div "Manual Payment" at bounding box center [1128, 643] width 136 height 102
click at [1247, 654] on img at bounding box center [1283, 653] width 76 height 58
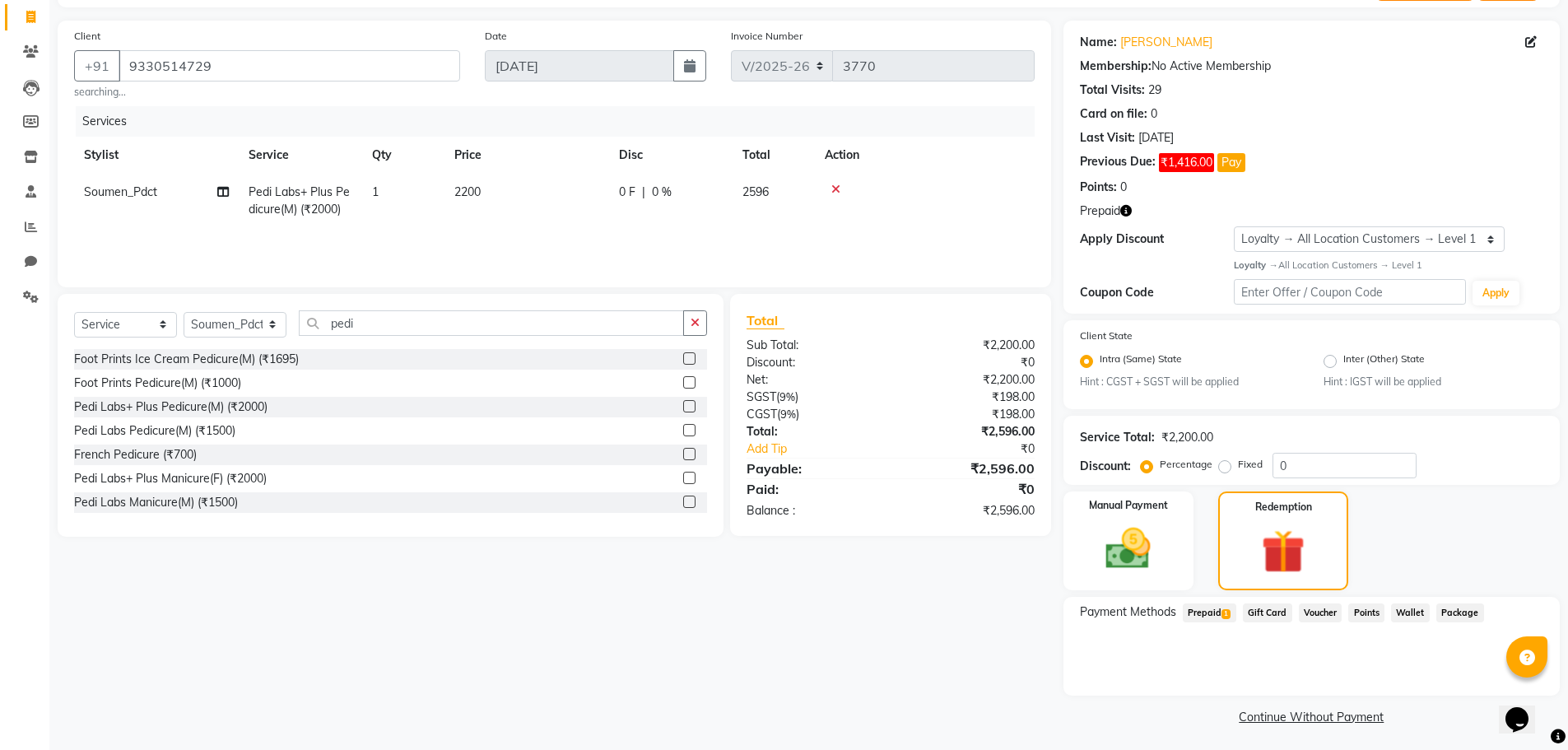
scroll to position [107, 0]
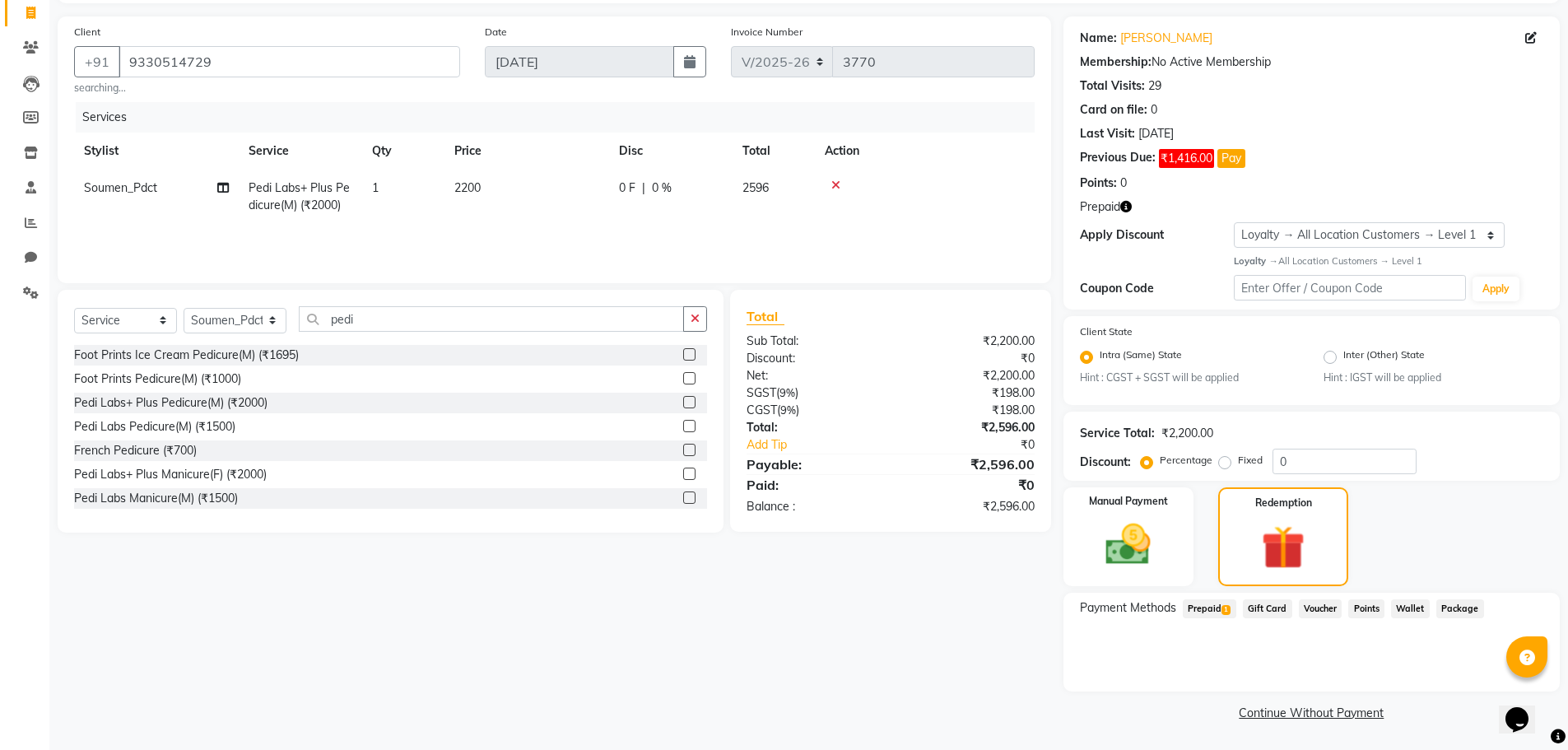
click at [1205, 607] on span "Prepaid 1" at bounding box center [1210, 608] width 53 height 19
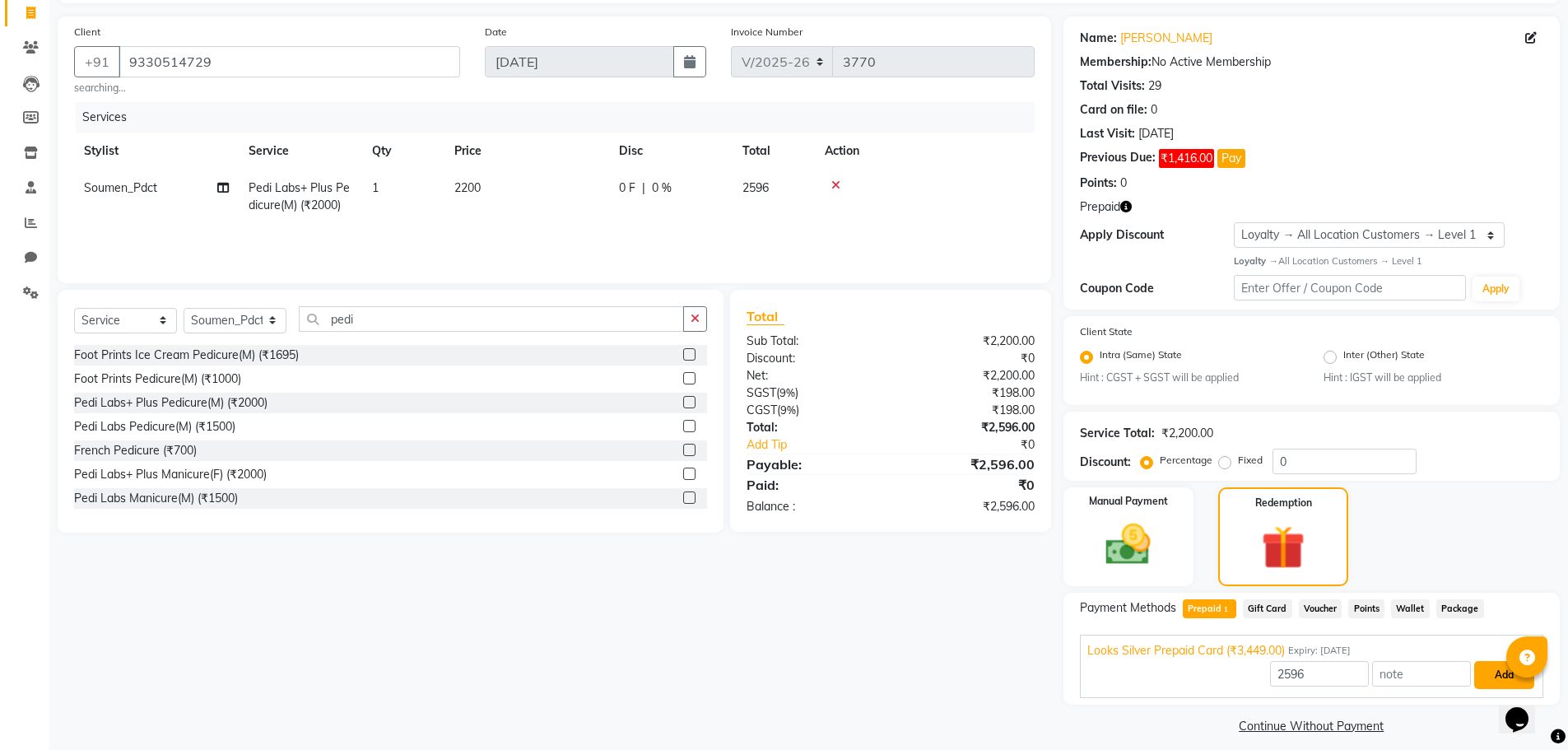
click at [1484, 673] on button "Add" at bounding box center [1504, 674] width 60 height 28
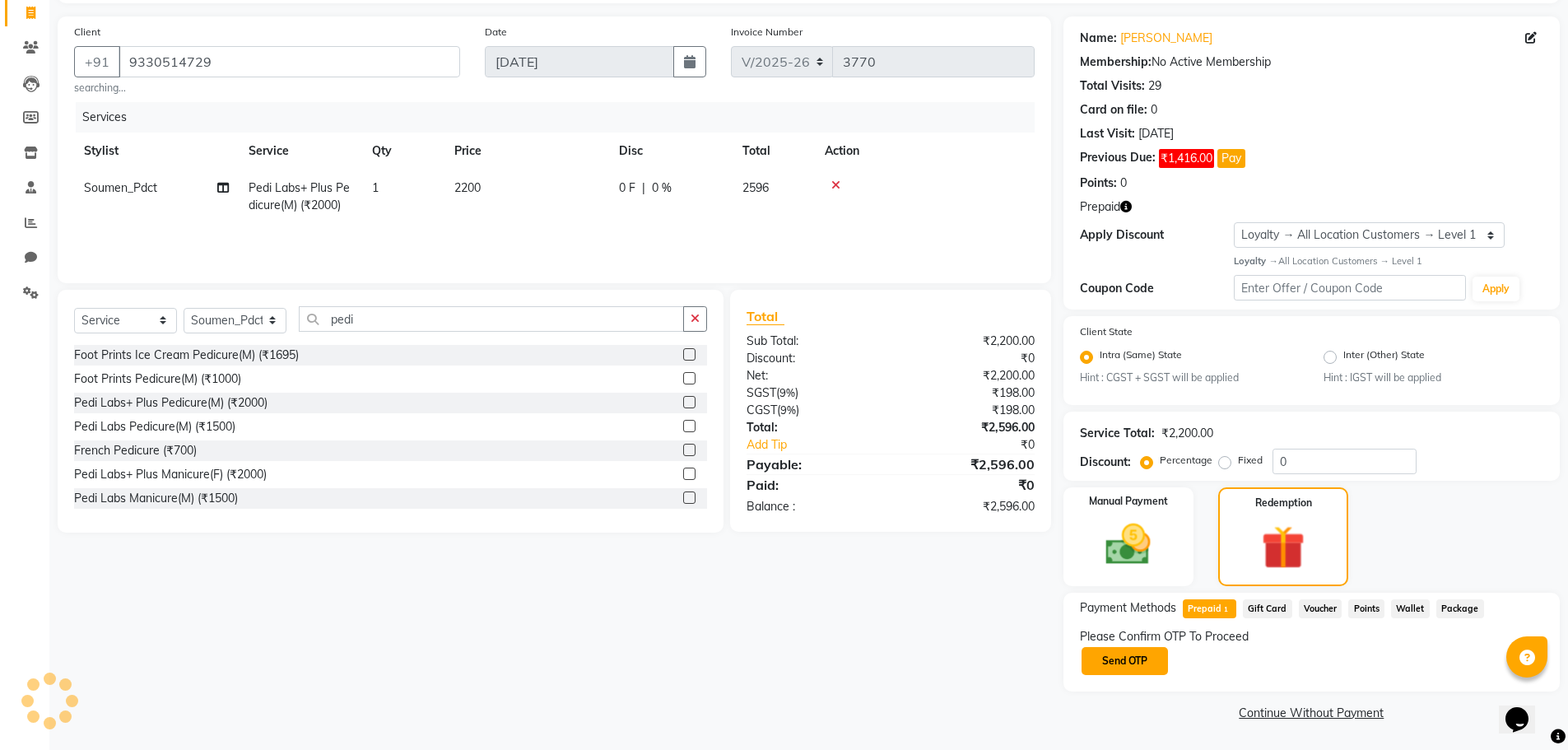
click at [1125, 665] on button "Send OTP" at bounding box center [1125, 660] width 87 height 28
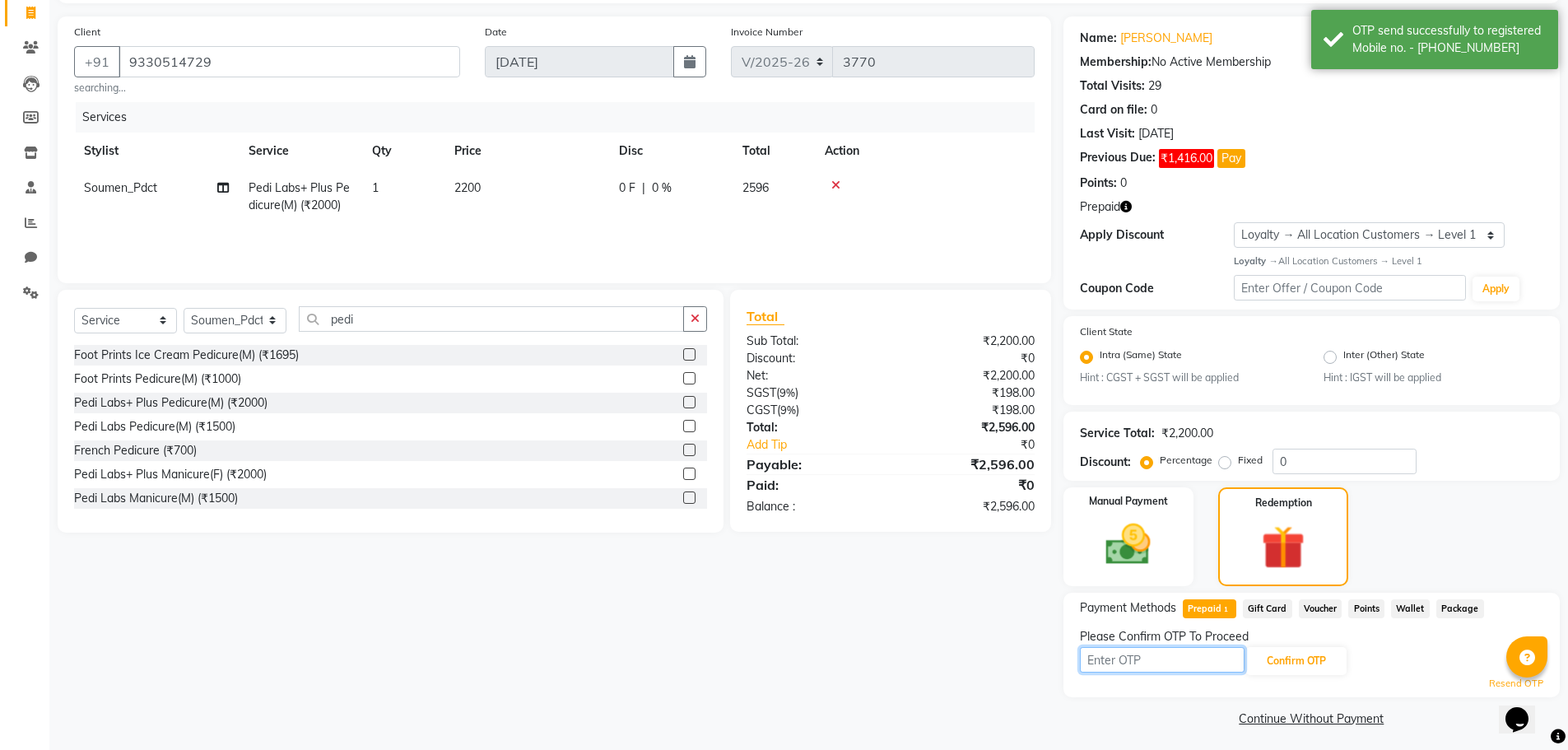
click at [1124, 661] on input "text" at bounding box center [1162, 659] width 165 height 26
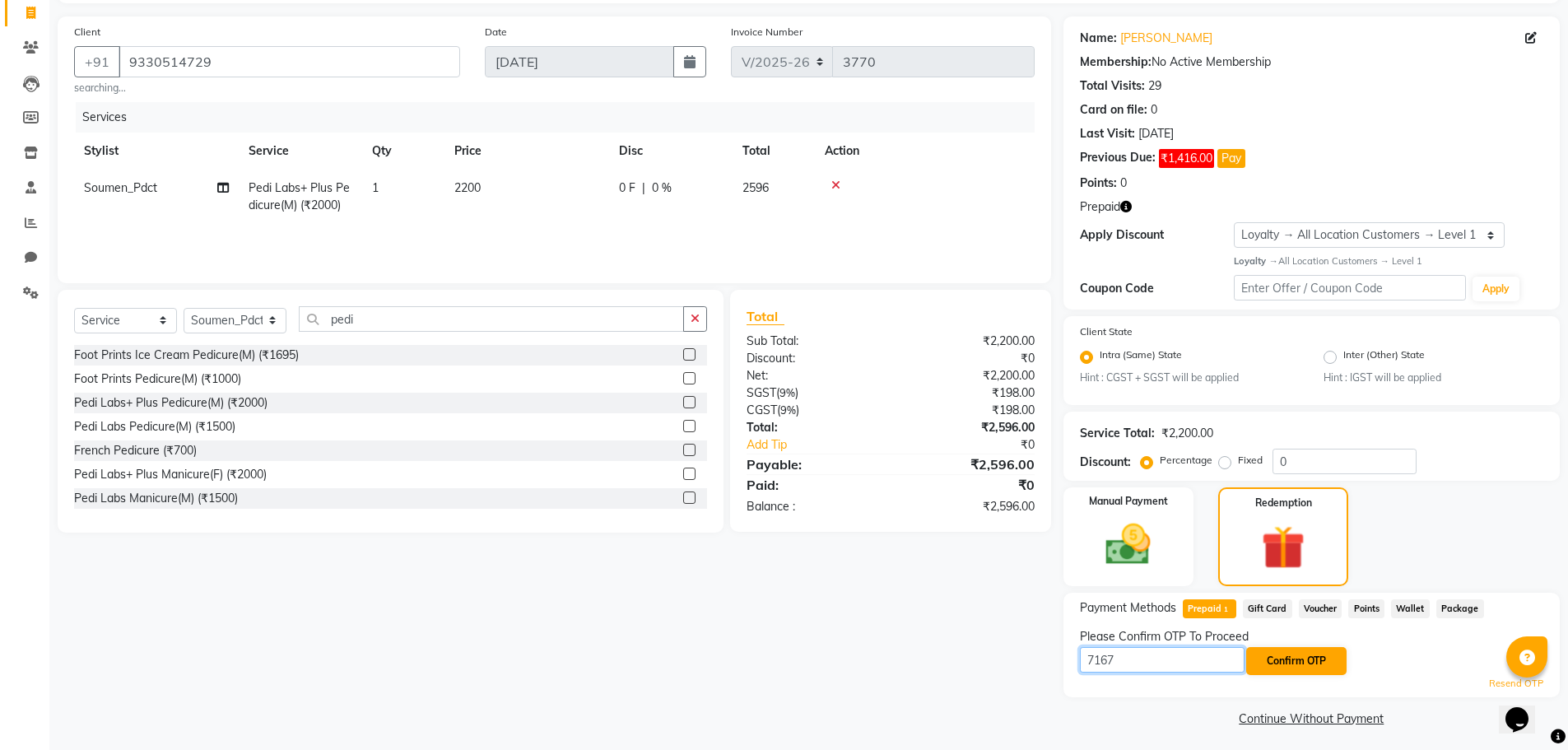
type input "7167"
click at [1265, 660] on button "Confirm OTP" at bounding box center [1297, 660] width 101 height 28
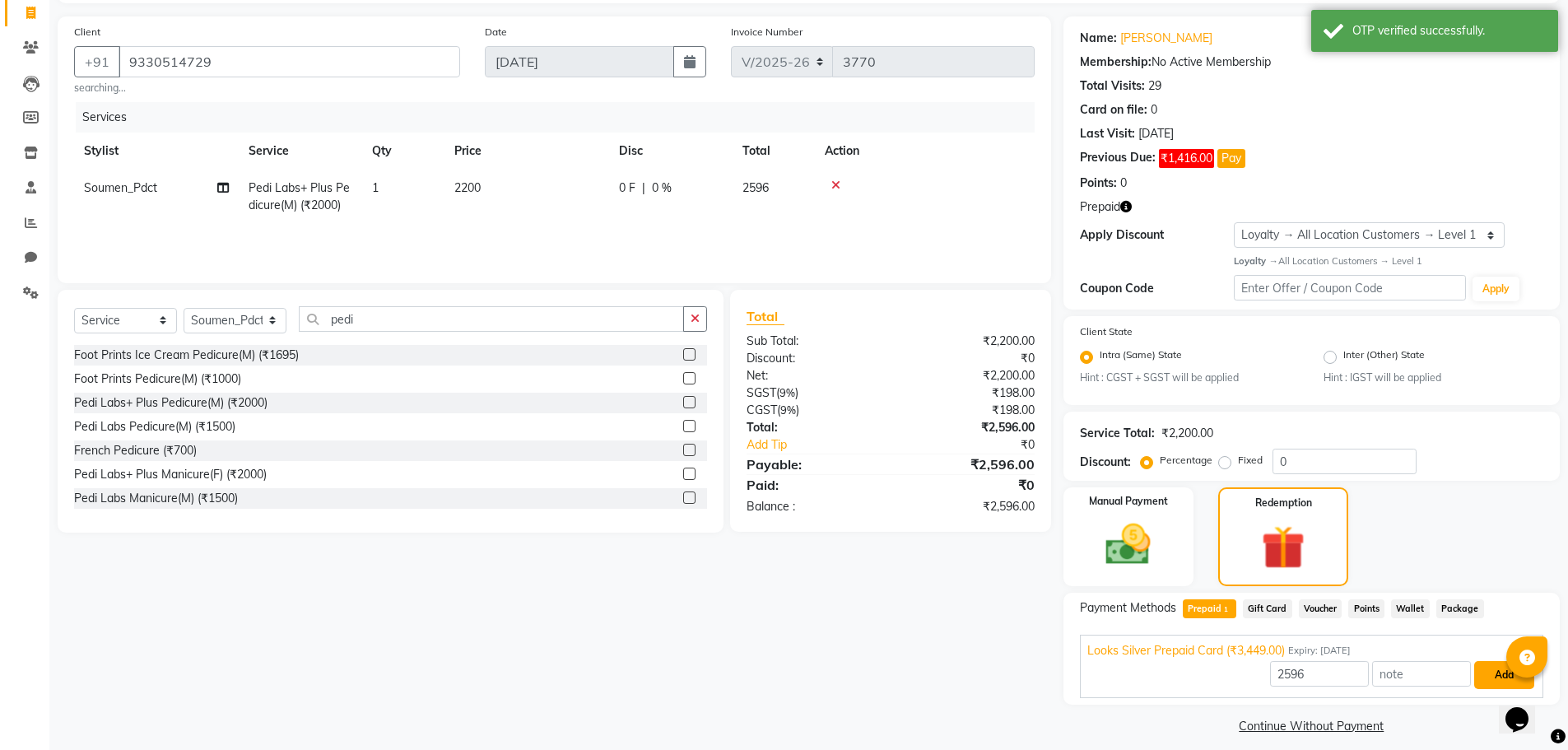
click at [1493, 675] on button "Add" at bounding box center [1504, 674] width 60 height 28
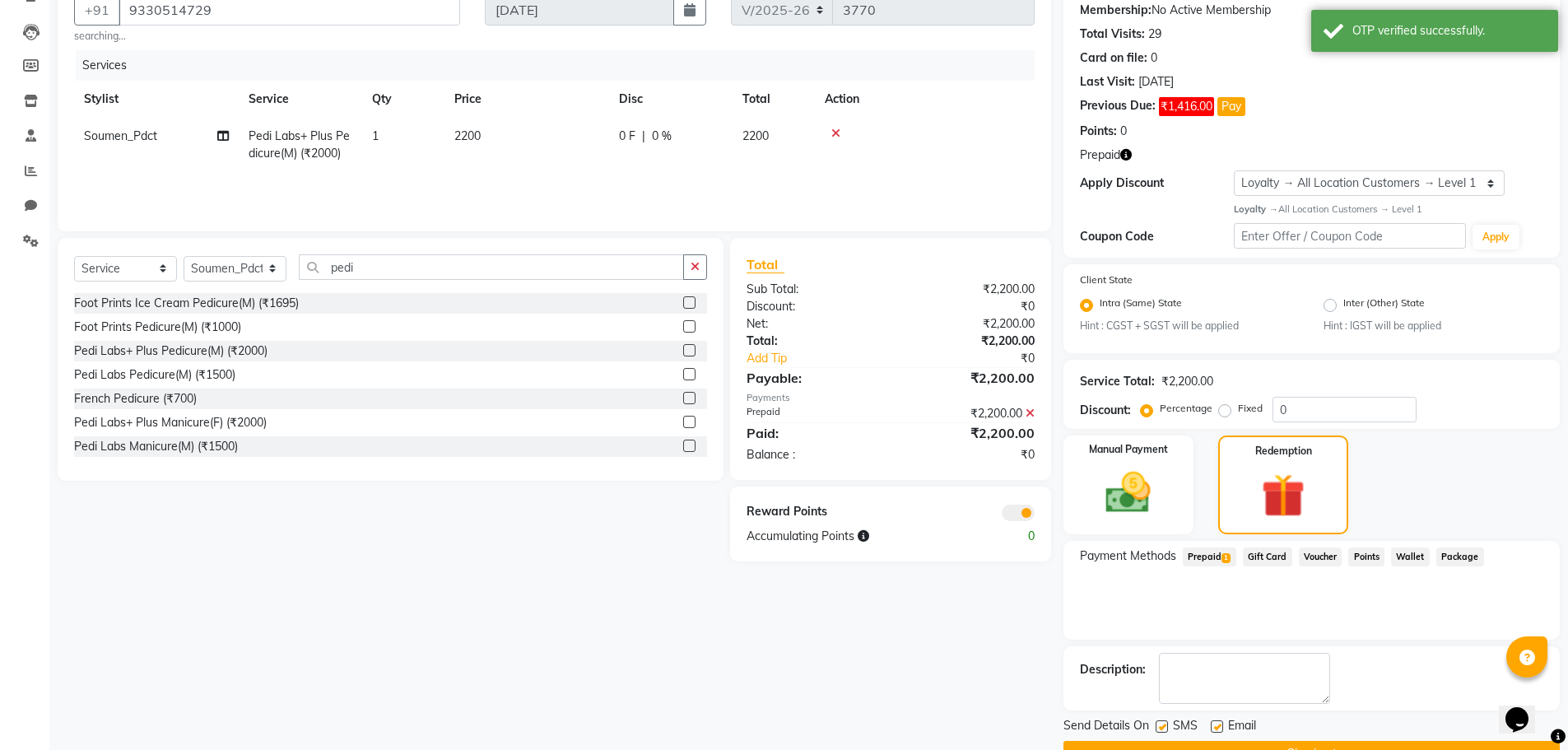
scroll to position [200, 0]
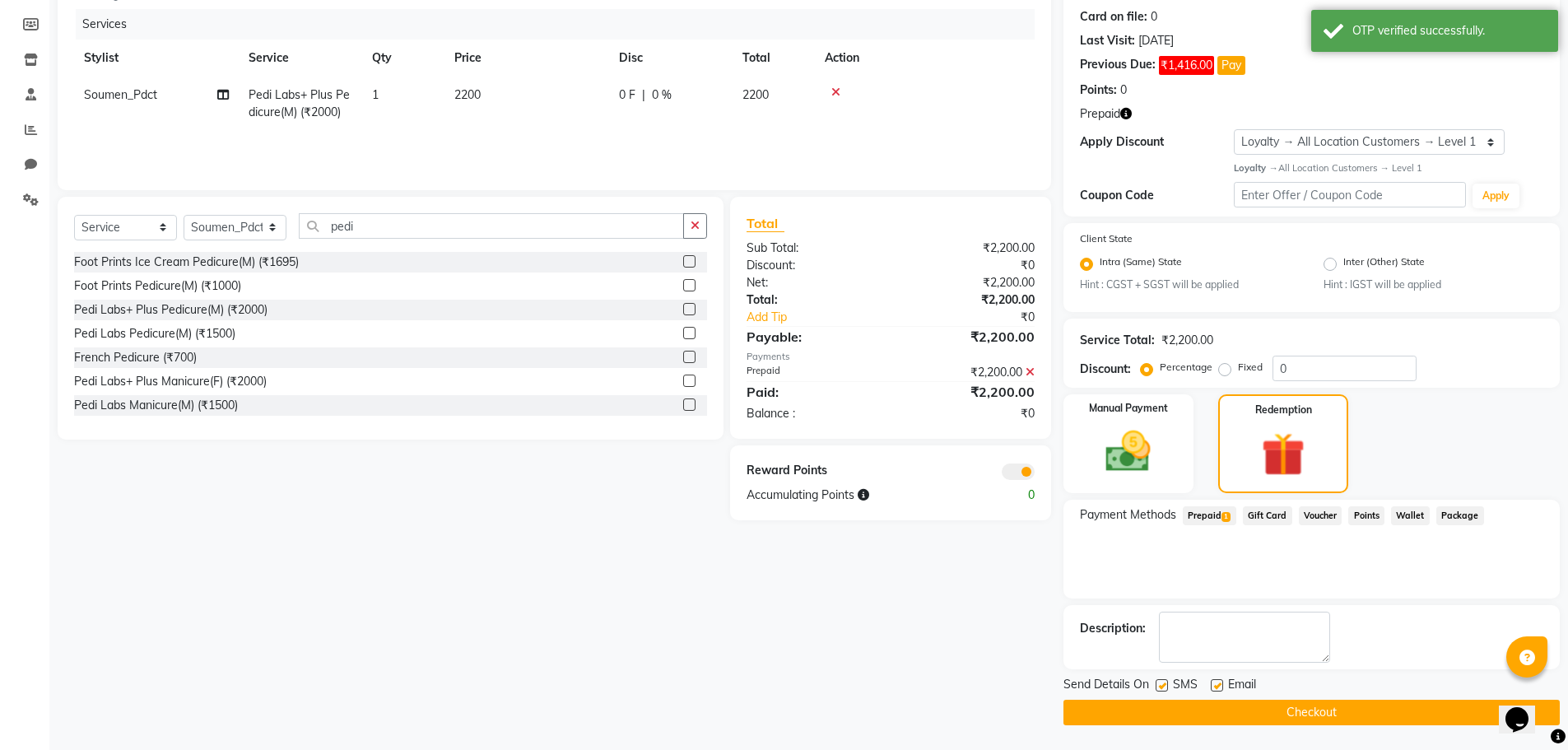
click at [1212, 680] on label at bounding box center [1217, 685] width 13 height 13
click at [1212, 680] on input "checkbox" at bounding box center [1216, 685] width 11 height 11
checkbox input "false"
click at [1009, 472] on span at bounding box center [1018, 471] width 33 height 17
click at [1034, 474] on input "checkbox" at bounding box center [1034, 474] width 0 height 0
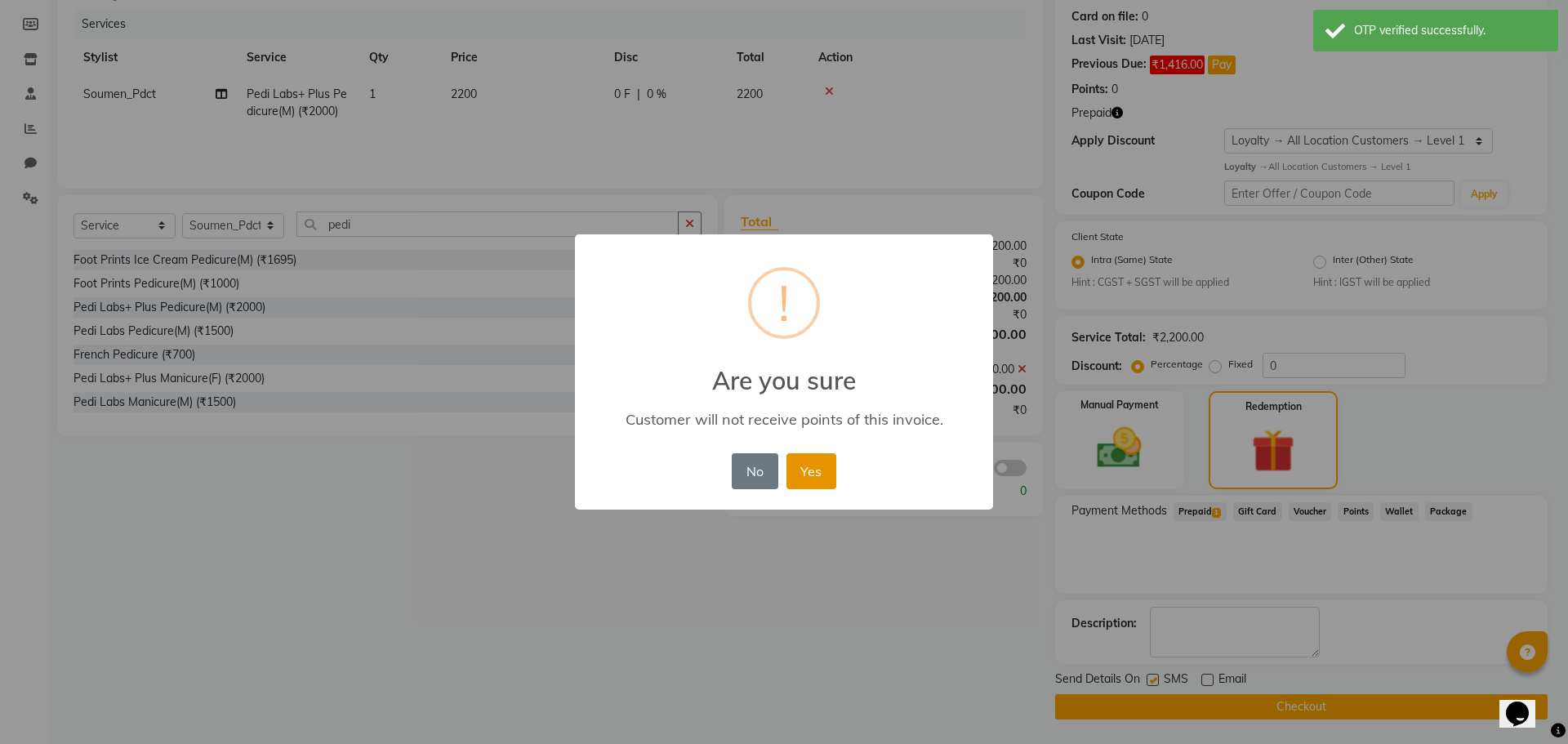
click at [825, 477] on button "Yes" at bounding box center [811, 470] width 50 height 36
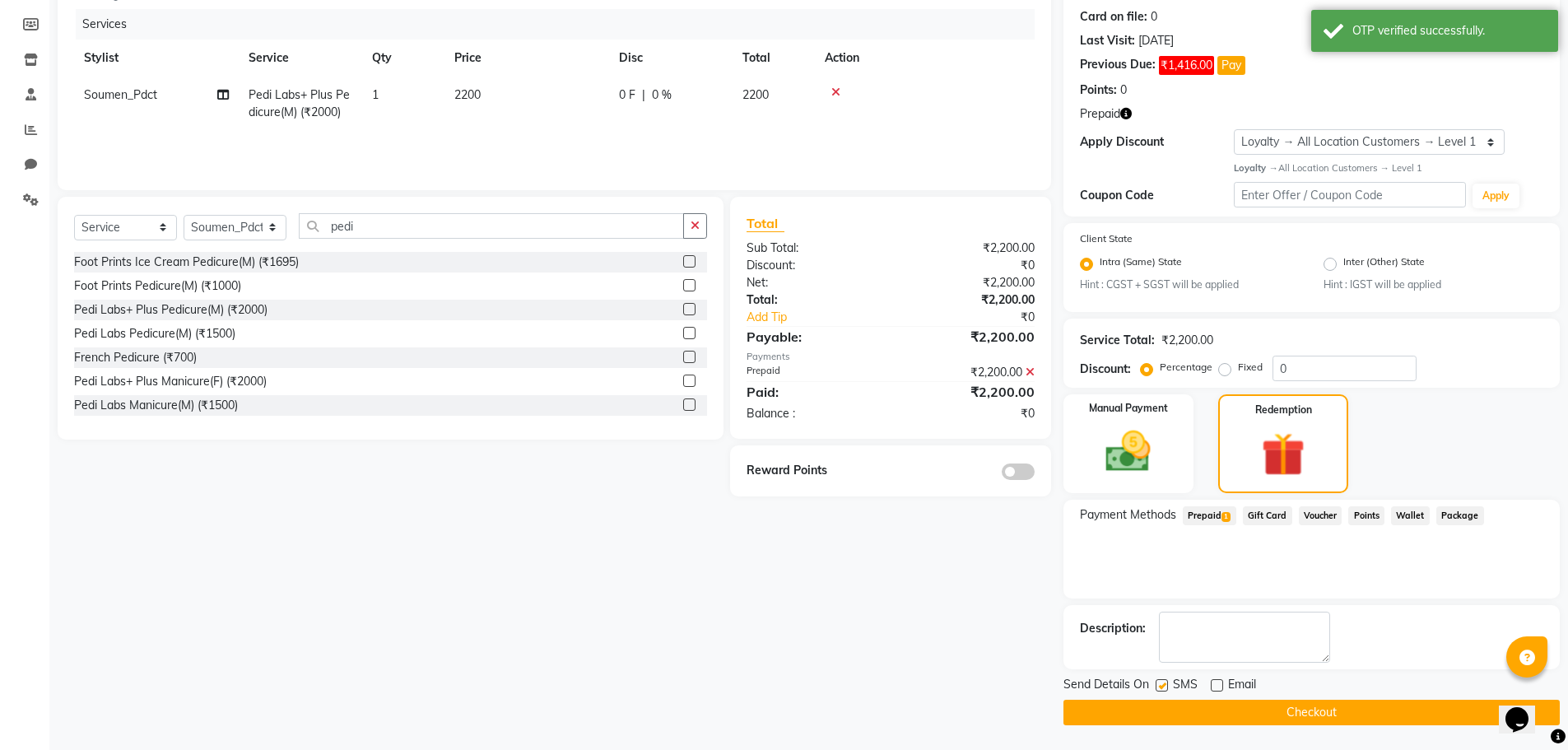
click at [1138, 709] on button "Checkout" at bounding box center [1312, 713] width 496 height 26
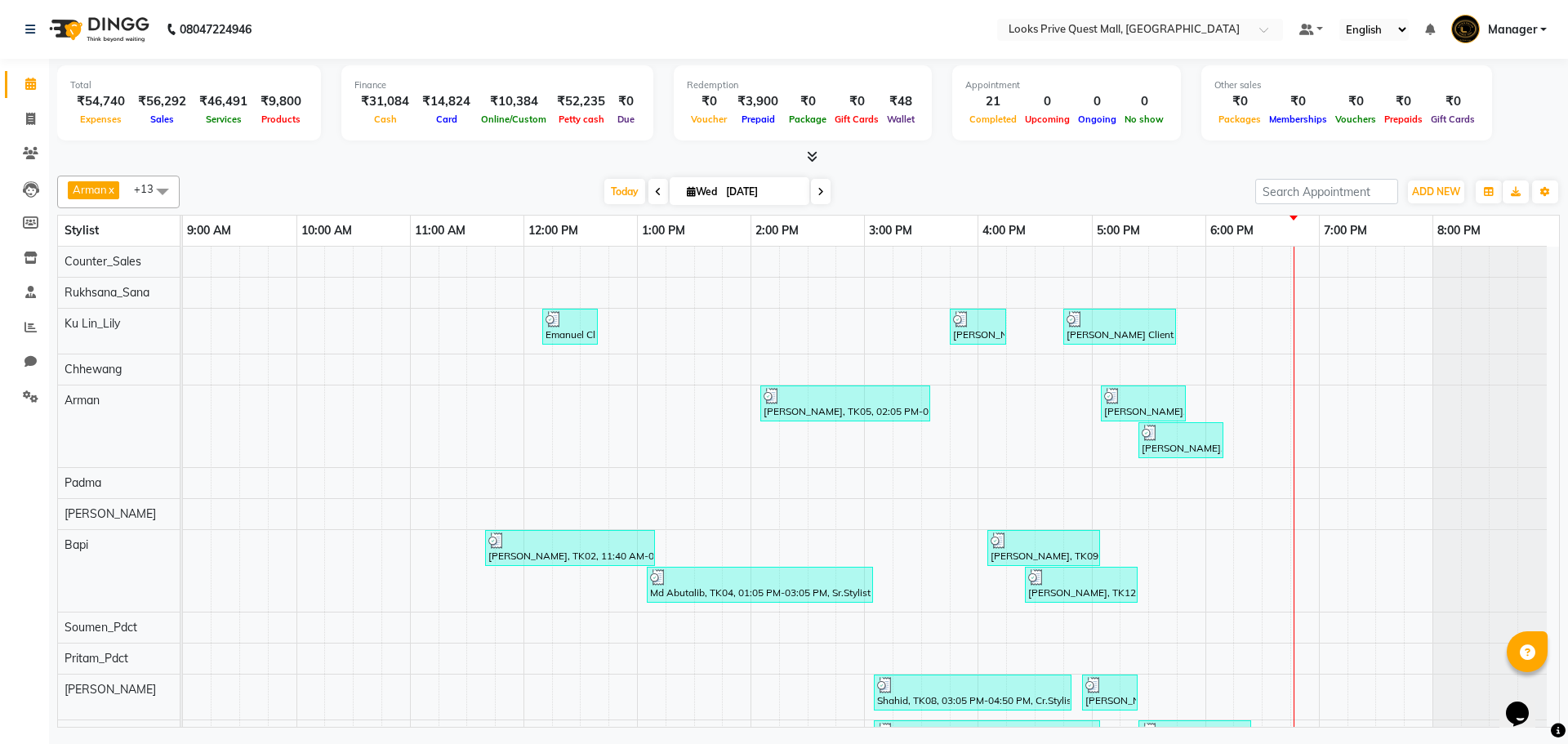
click at [407, 168] on div "Total ₹54,740 Expenses ₹56,292 Sales ₹46,491 Services ₹9,800 Products Finance ₹…" at bounding box center [808, 395] width 1519 height 673
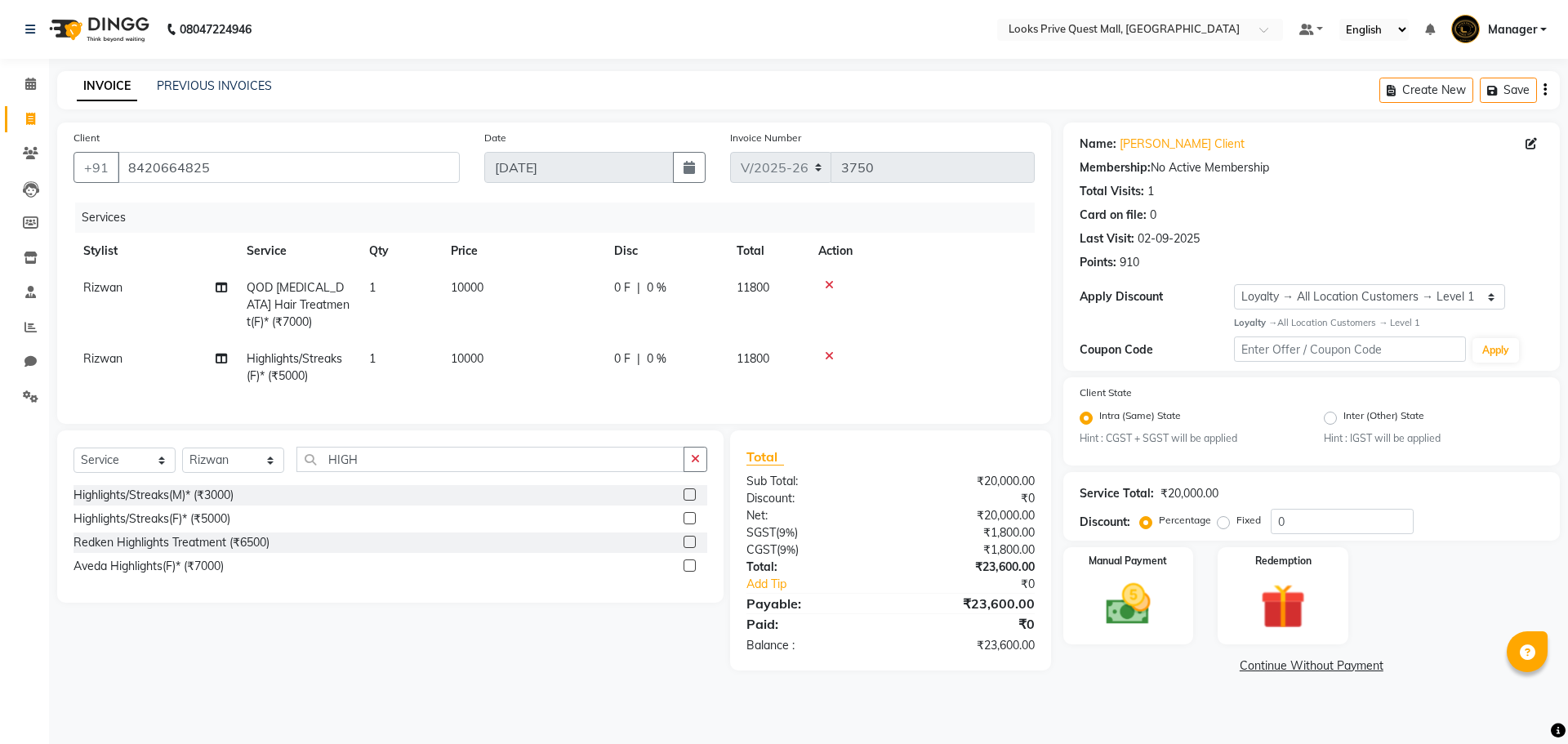
select select "6141"
select select "service"
select select "46703"
select select "1: Object"
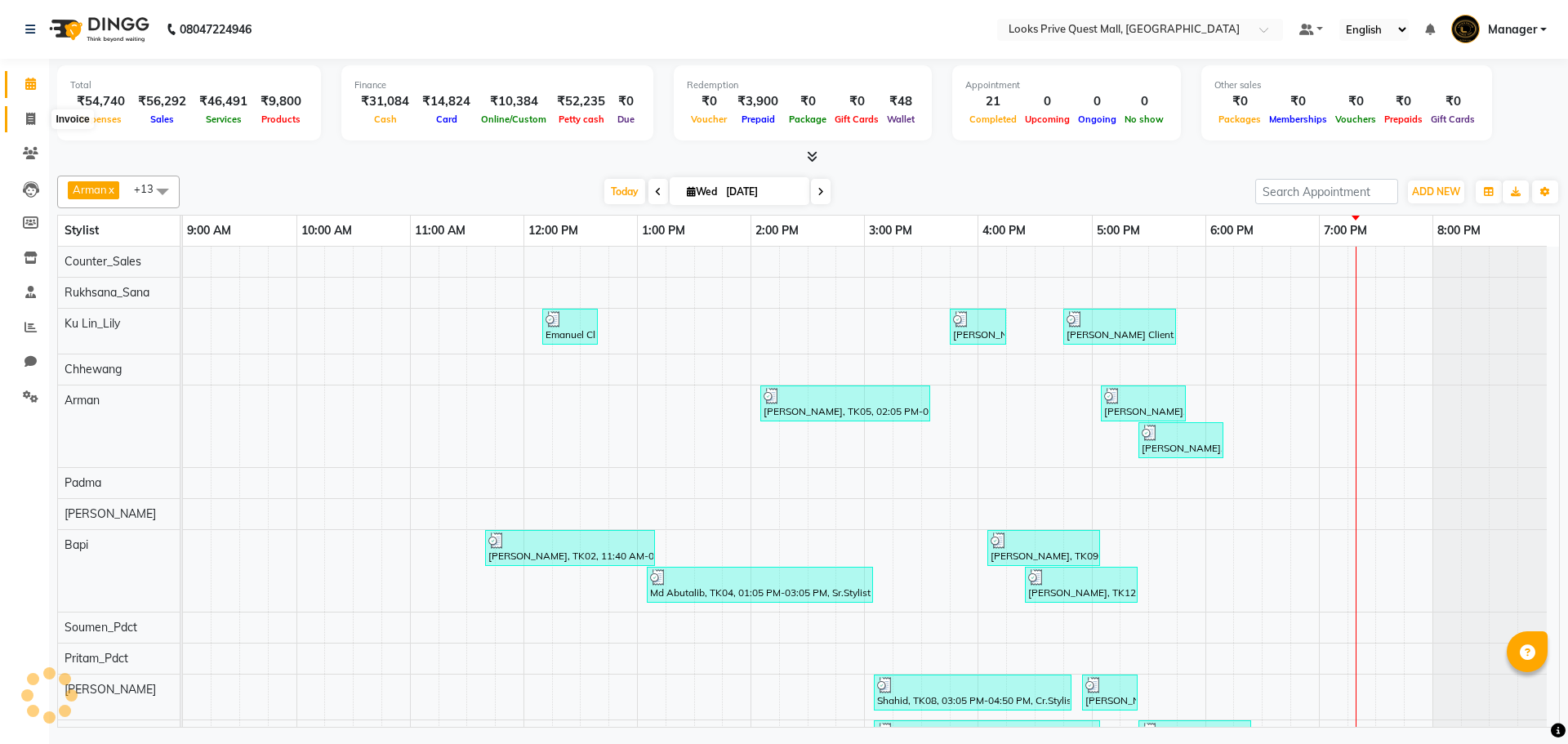
click at [40, 113] on span at bounding box center [30, 119] width 28 height 19
select select "service"
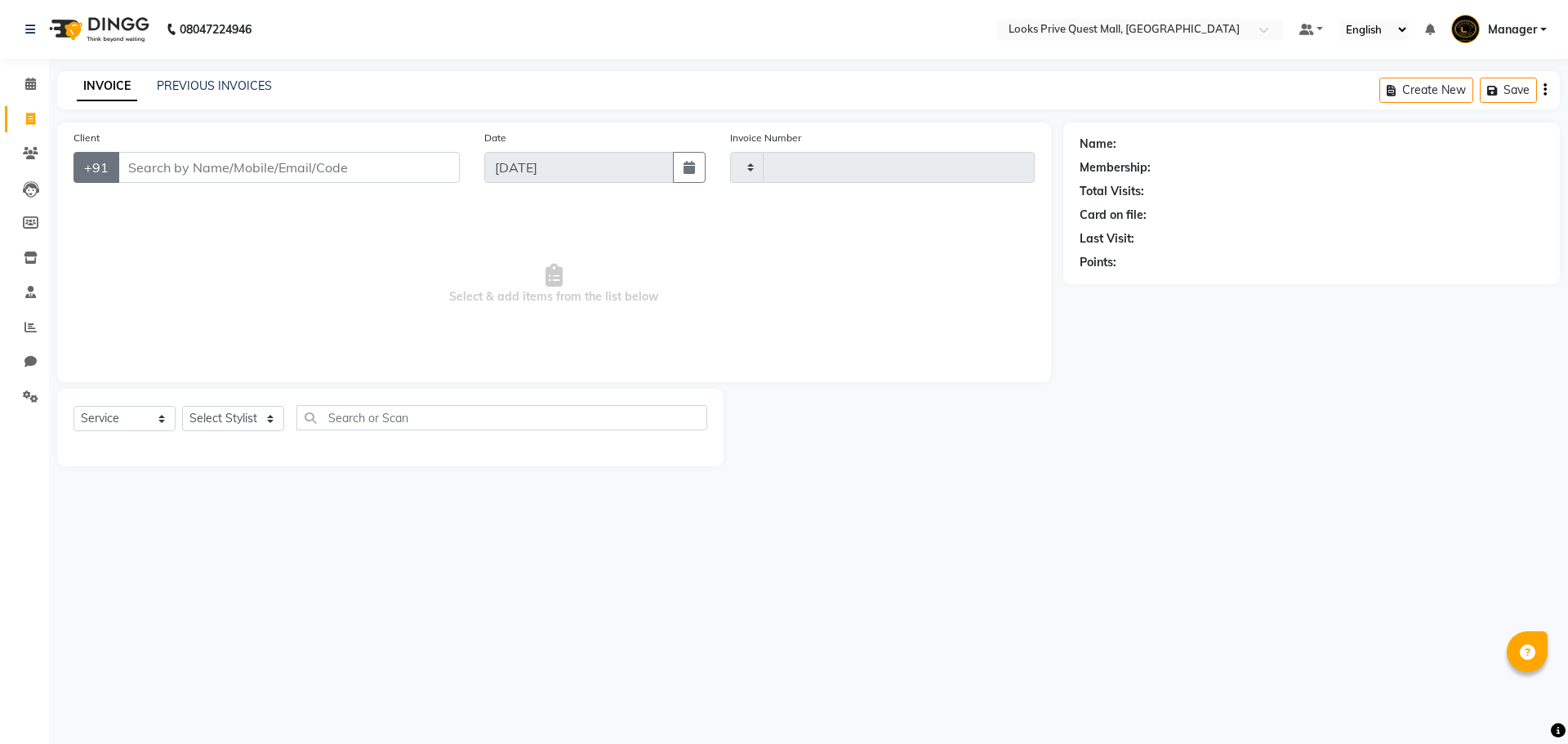
type input "3765"
select select "6141"
click at [146, 169] on input "Client" at bounding box center [289, 167] width 342 height 31
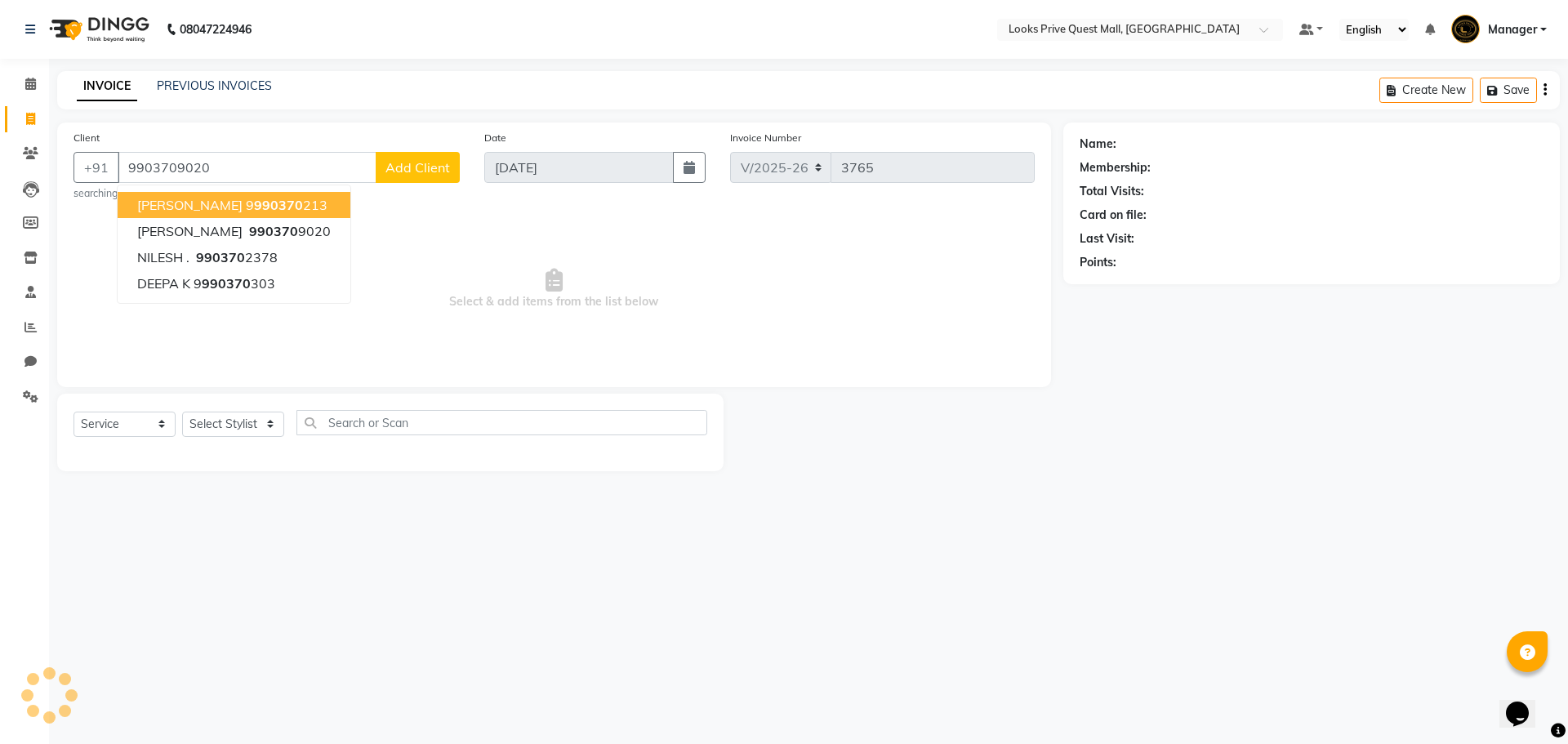
type input "9903709020"
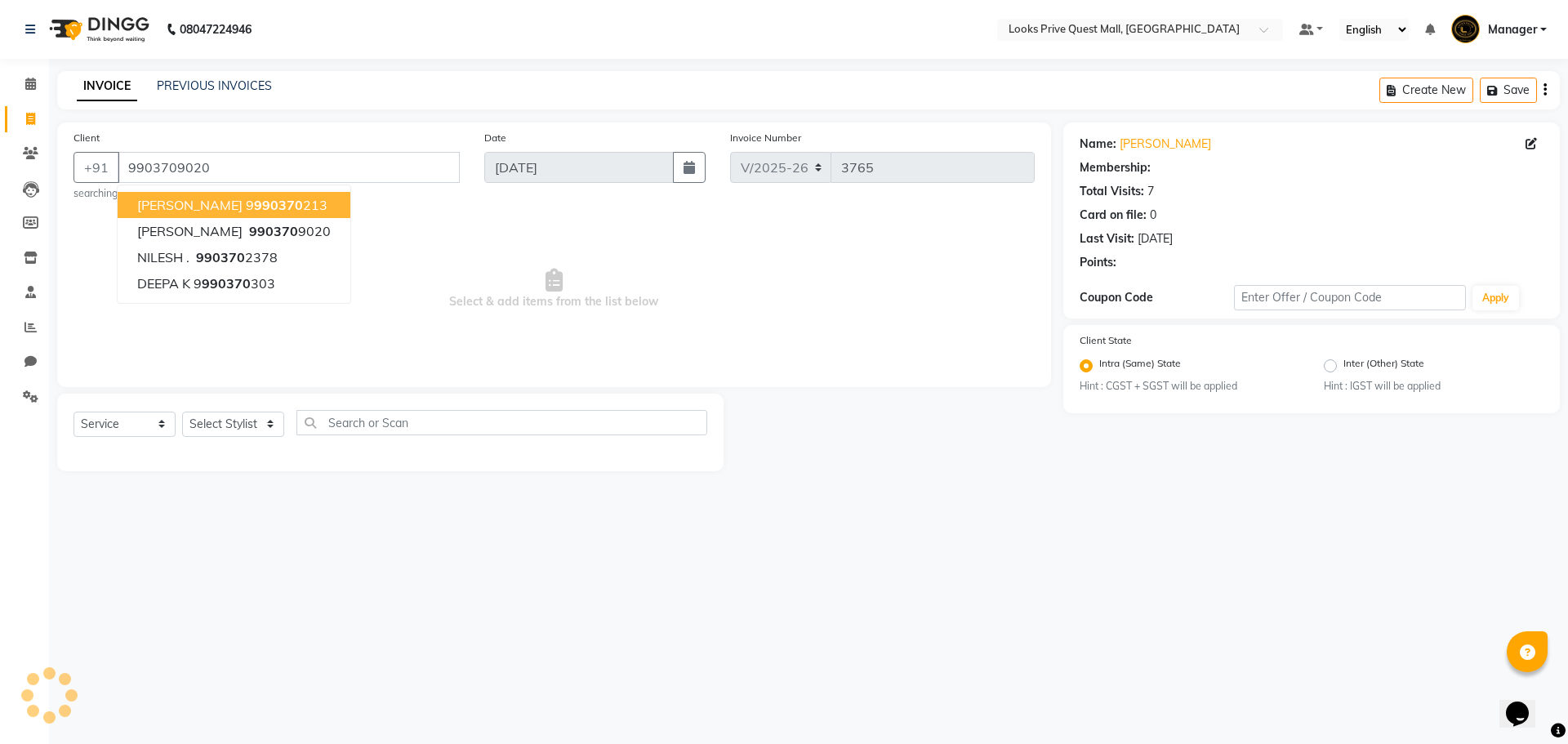
select select "1: Object"
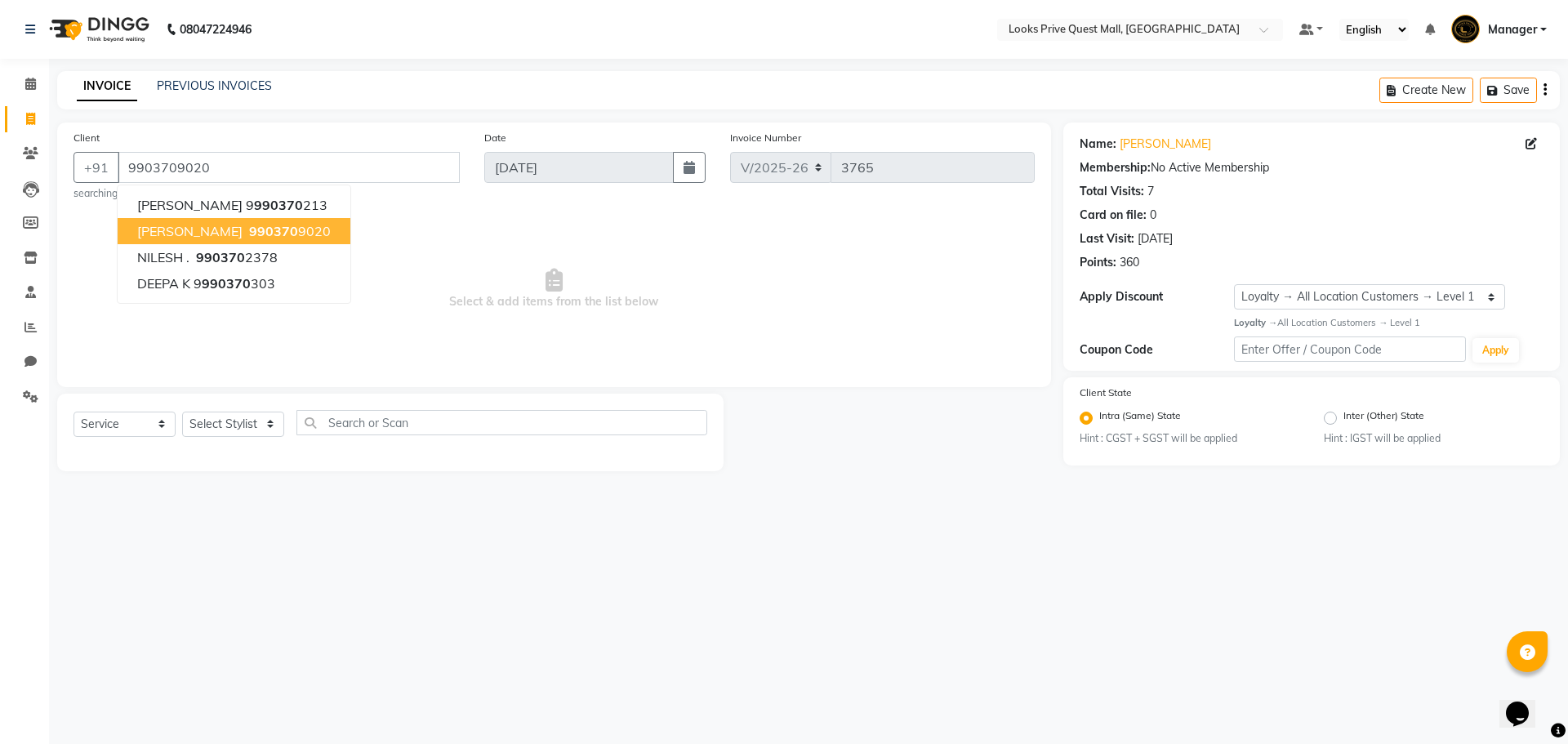
click at [223, 233] on button "Saurav Kumar 990370 9020" at bounding box center [234, 231] width 233 height 26
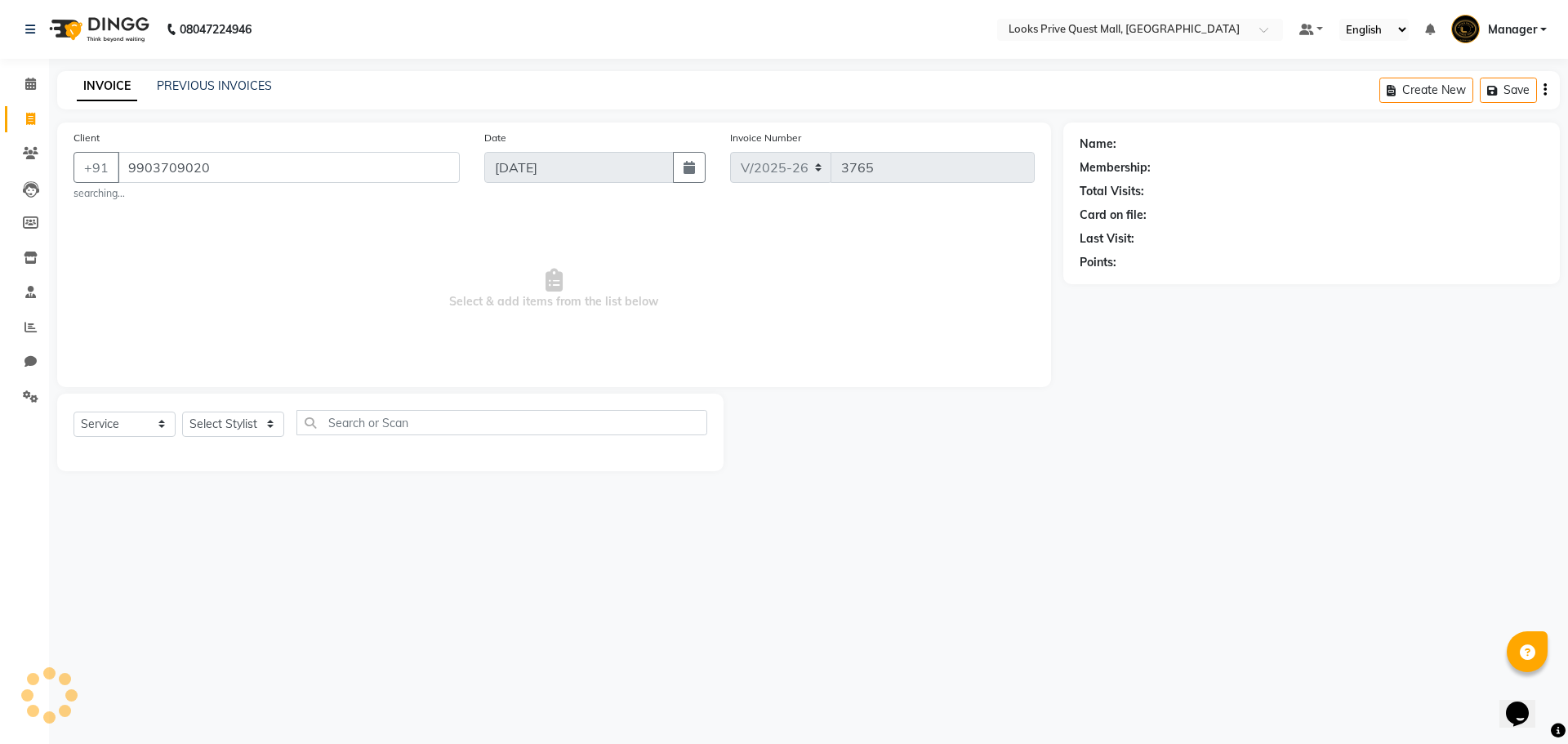
select select "1: Object"
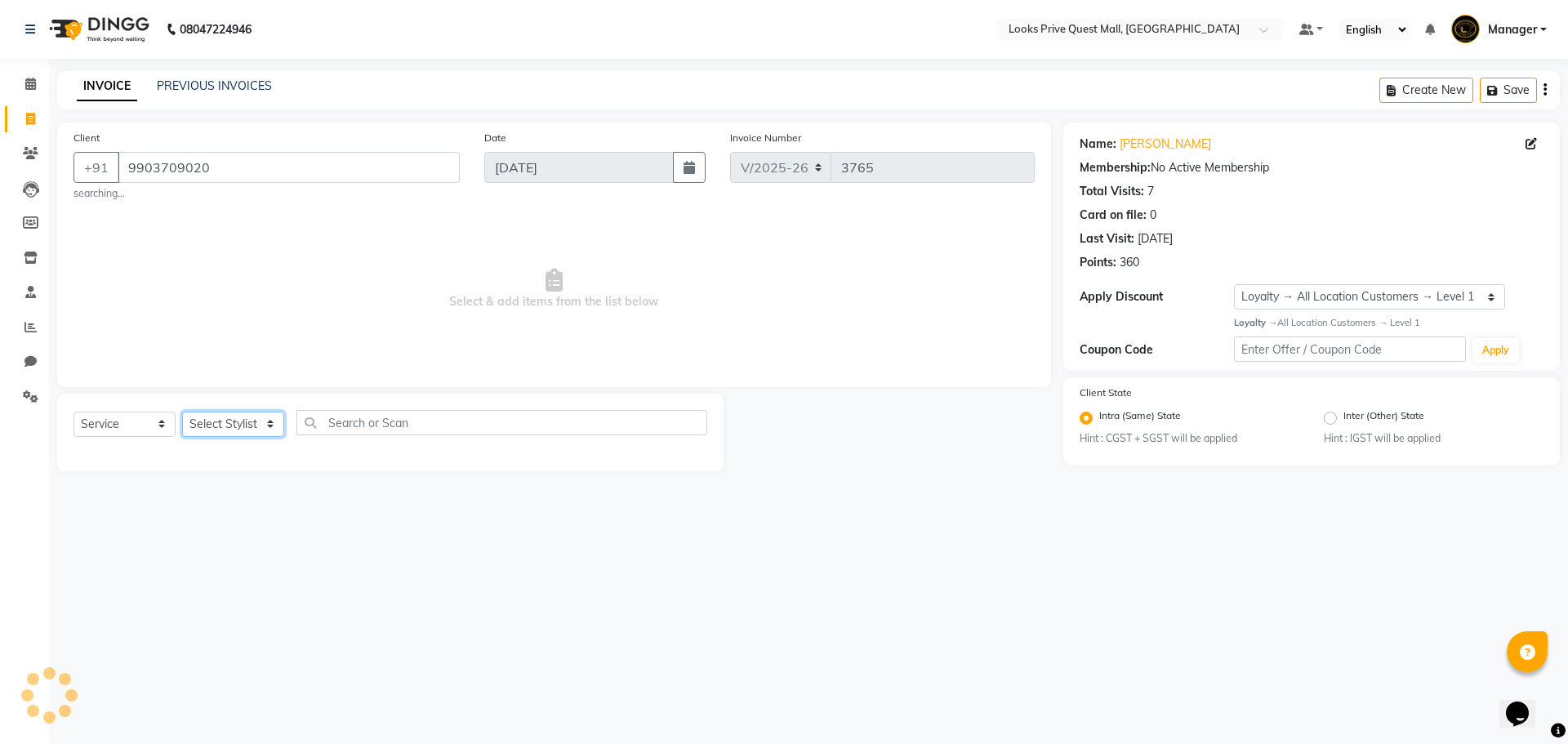
click at [236, 422] on select "Select Stylist Arman Bapi Chhewang Counter_Sales Deepa Das Dipti Uppal Firoz Ku…" at bounding box center [233, 424] width 102 height 25
select select "46701"
click at [182, 412] on select "Select Stylist Arman Bapi Chhewang Counter_Sales Deepa Das Dipti Uppal Firoz Ku…" at bounding box center [233, 424] width 102 height 25
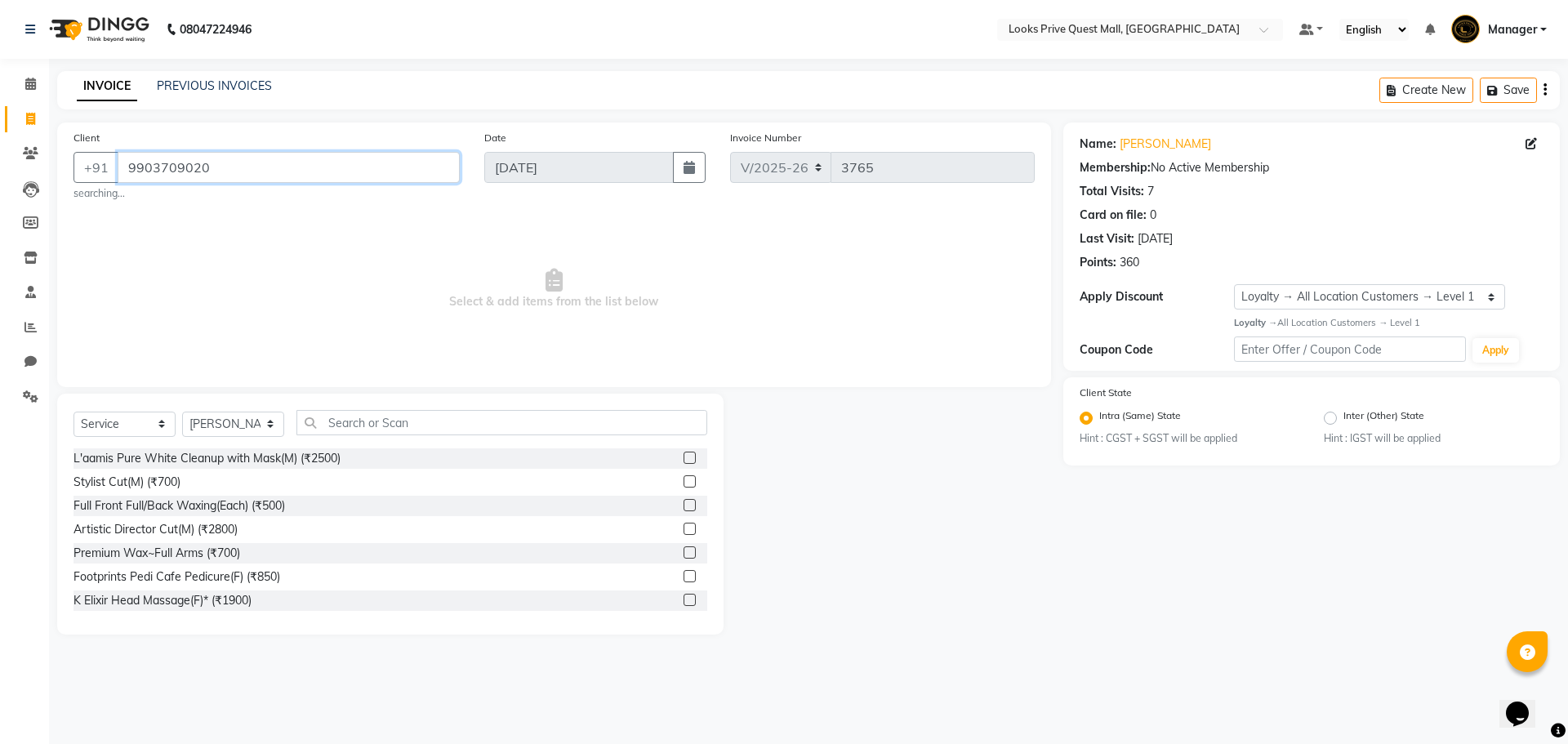
drag, startPoint x: 47, startPoint y: 178, endPoint x: 0, endPoint y: 178, distance: 47.0
click at [0, 181] on app-home "08047224946 Select Location × Looks Prive Quest Mall, Kolkata Default Panel My …" at bounding box center [784, 329] width 1568 height 659
click at [215, 81] on link "PREVIOUS INVOICES" at bounding box center [214, 85] width 115 height 15
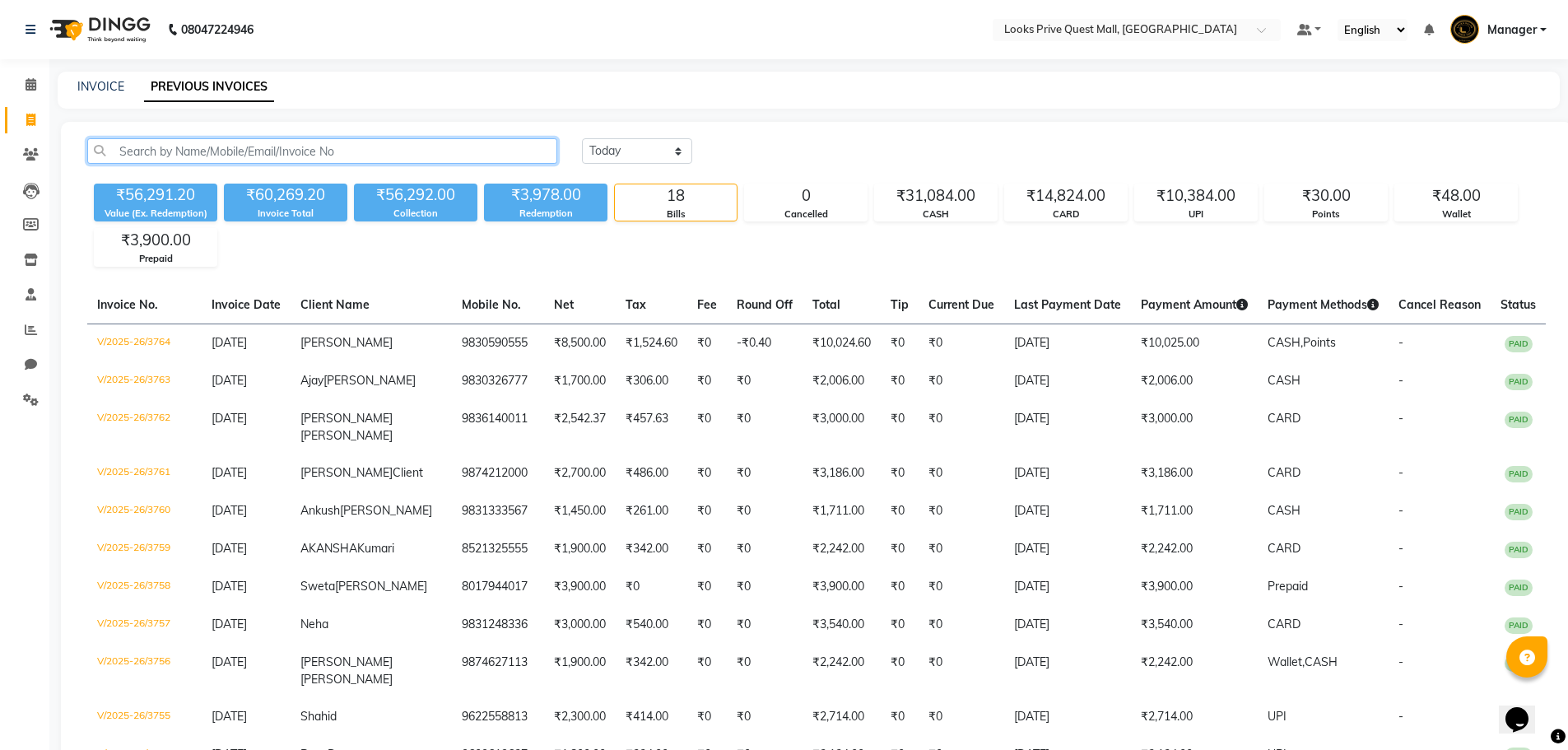
click at [316, 156] on input "text" at bounding box center [321, 151] width 470 height 26
paste input "9903709020"
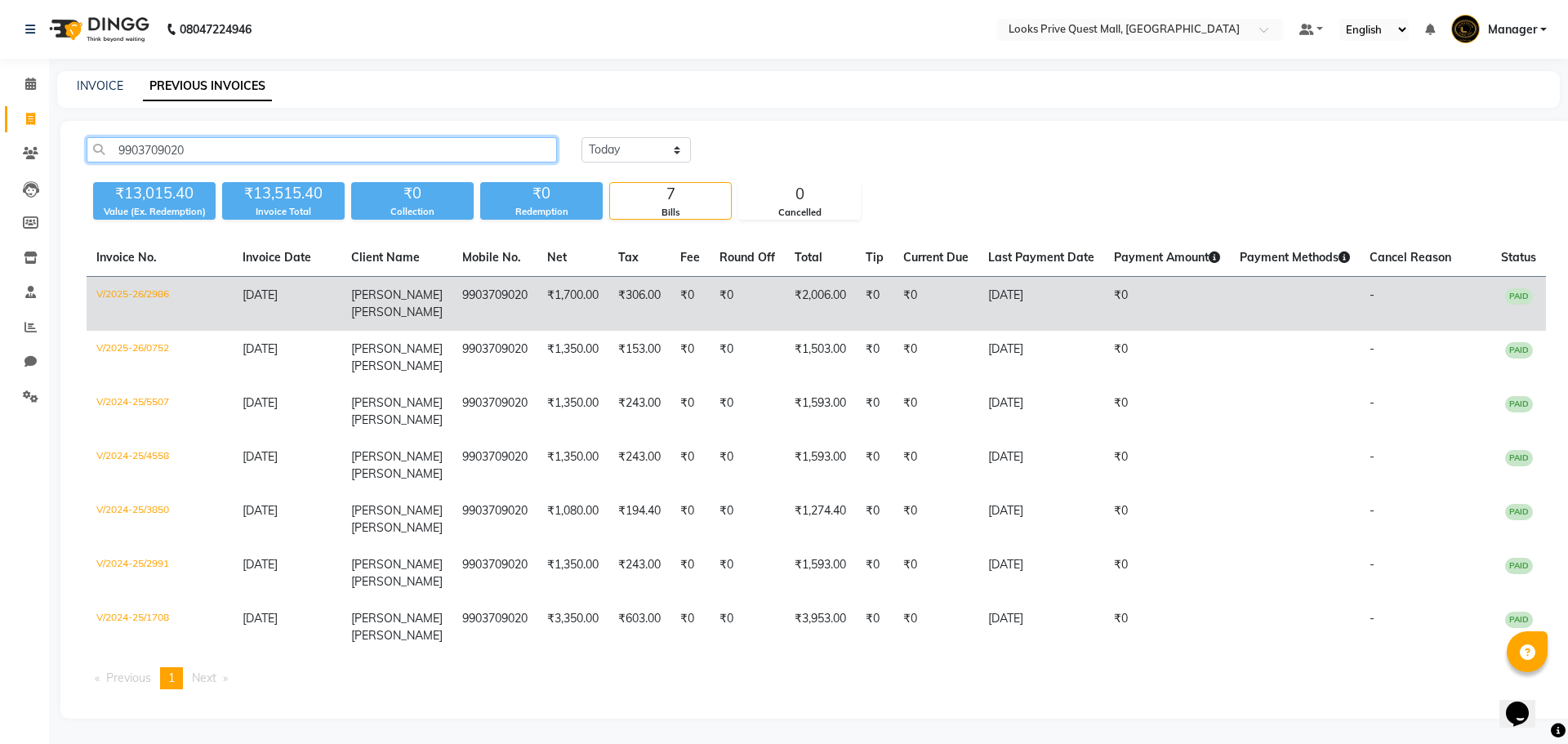
type input "9903709020"
click at [165, 289] on td "V/2025-26/2986" at bounding box center [158, 304] width 146 height 55
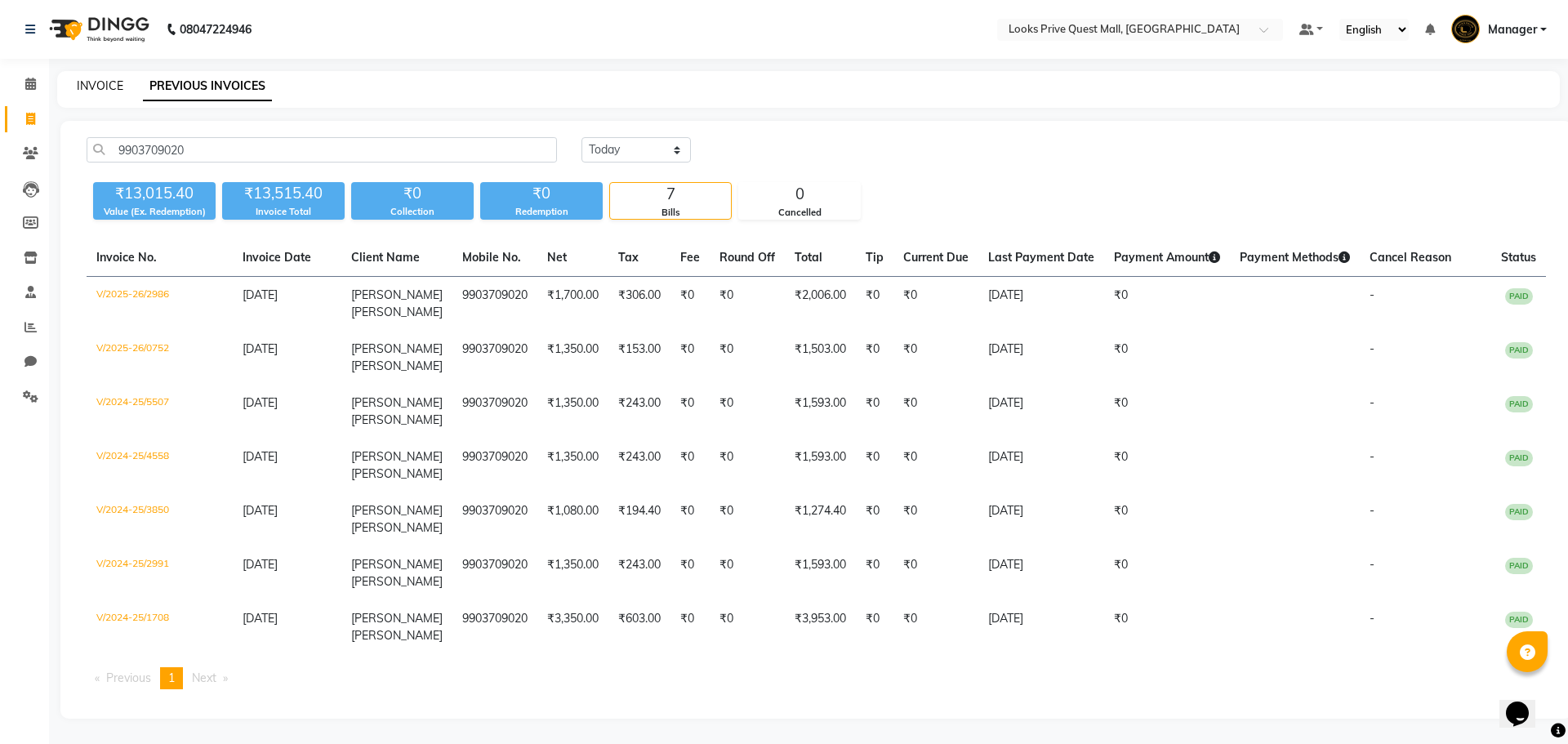
click at [102, 80] on link "INVOICE" at bounding box center [100, 85] width 47 height 15
select select "service"
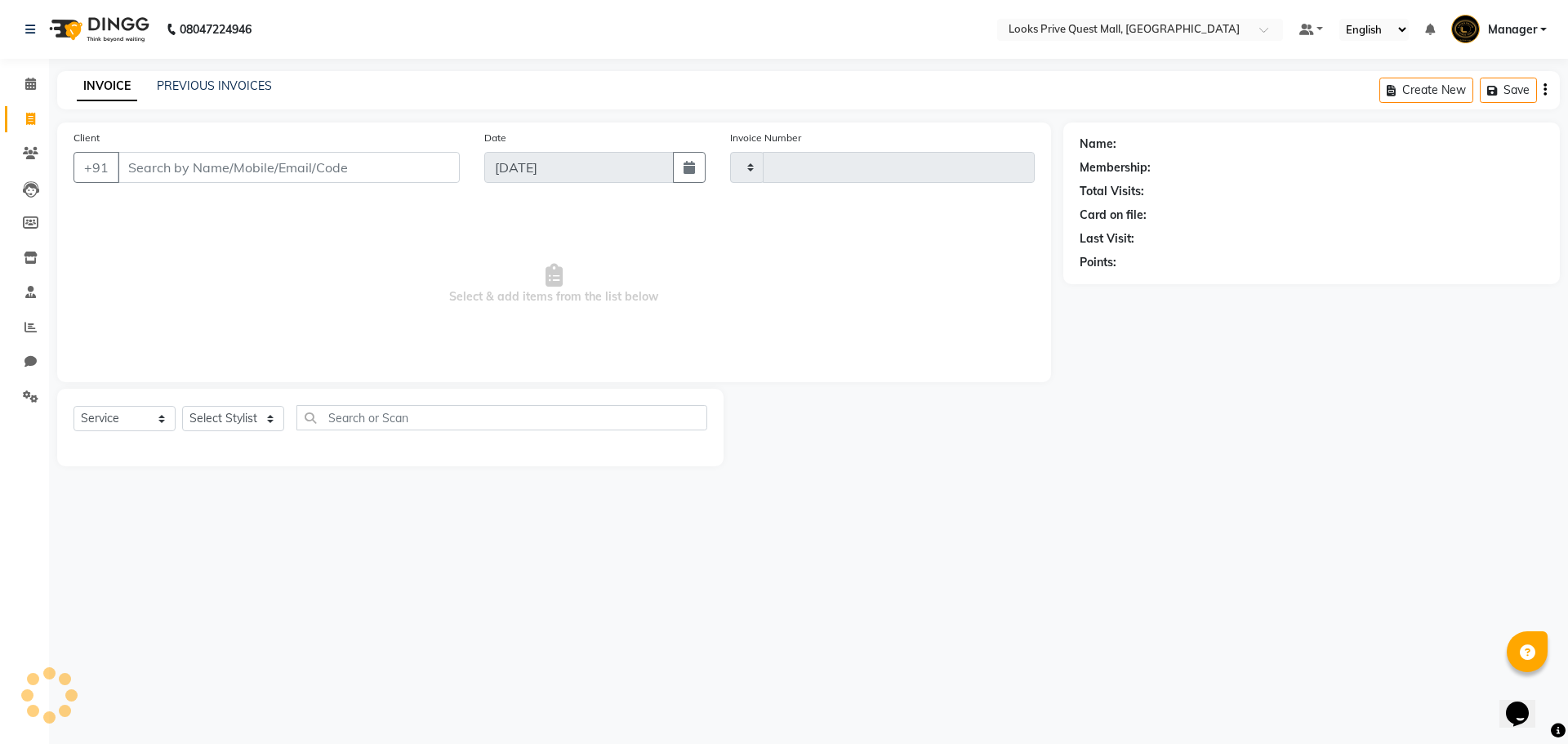
type input "3765"
select select "6141"
click at [230, 170] on input "Client" at bounding box center [289, 167] width 342 height 31
click at [234, 171] on input "Client" at bounding box center [289, 167] width 342 height 31
type input "9903709020"
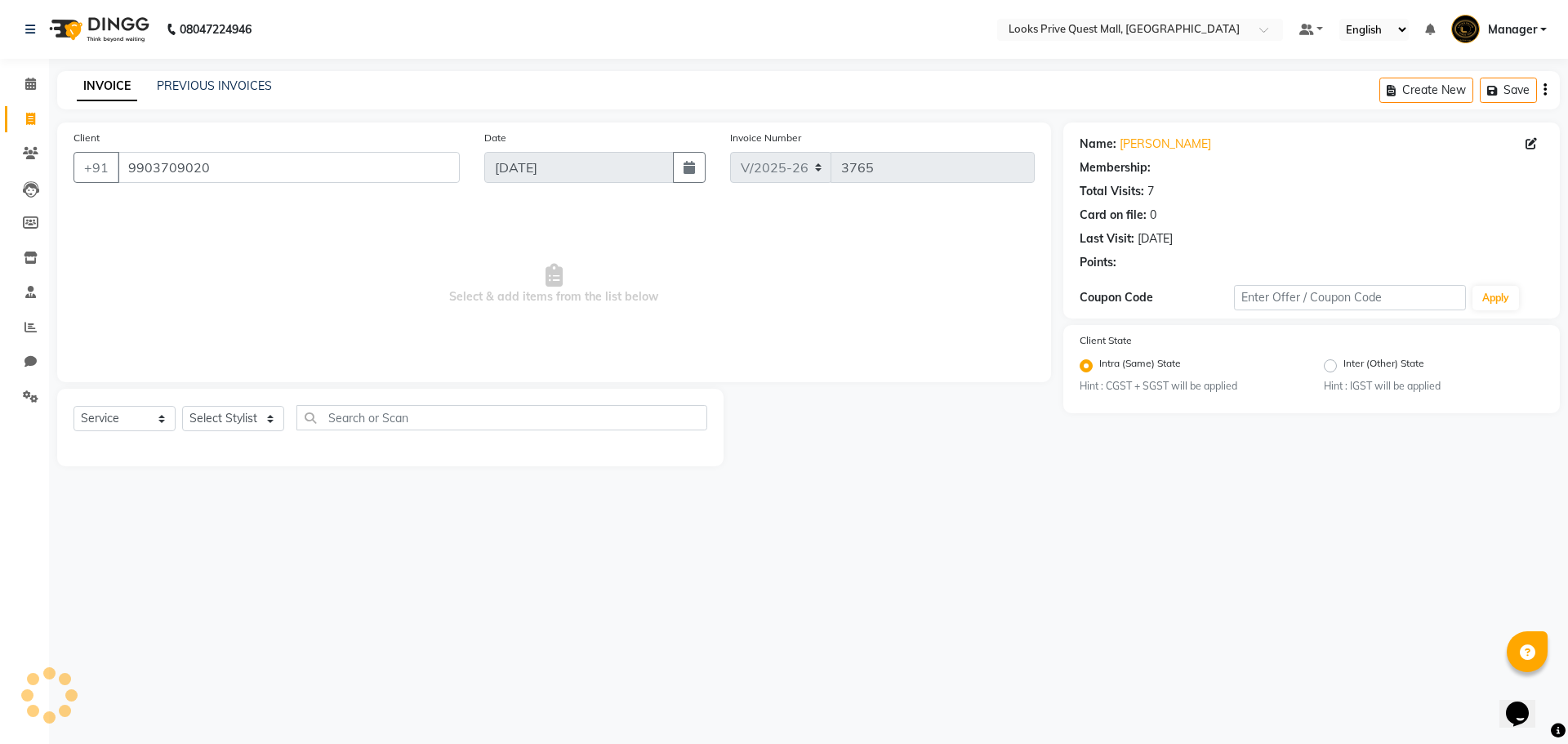
select select "1: Object"
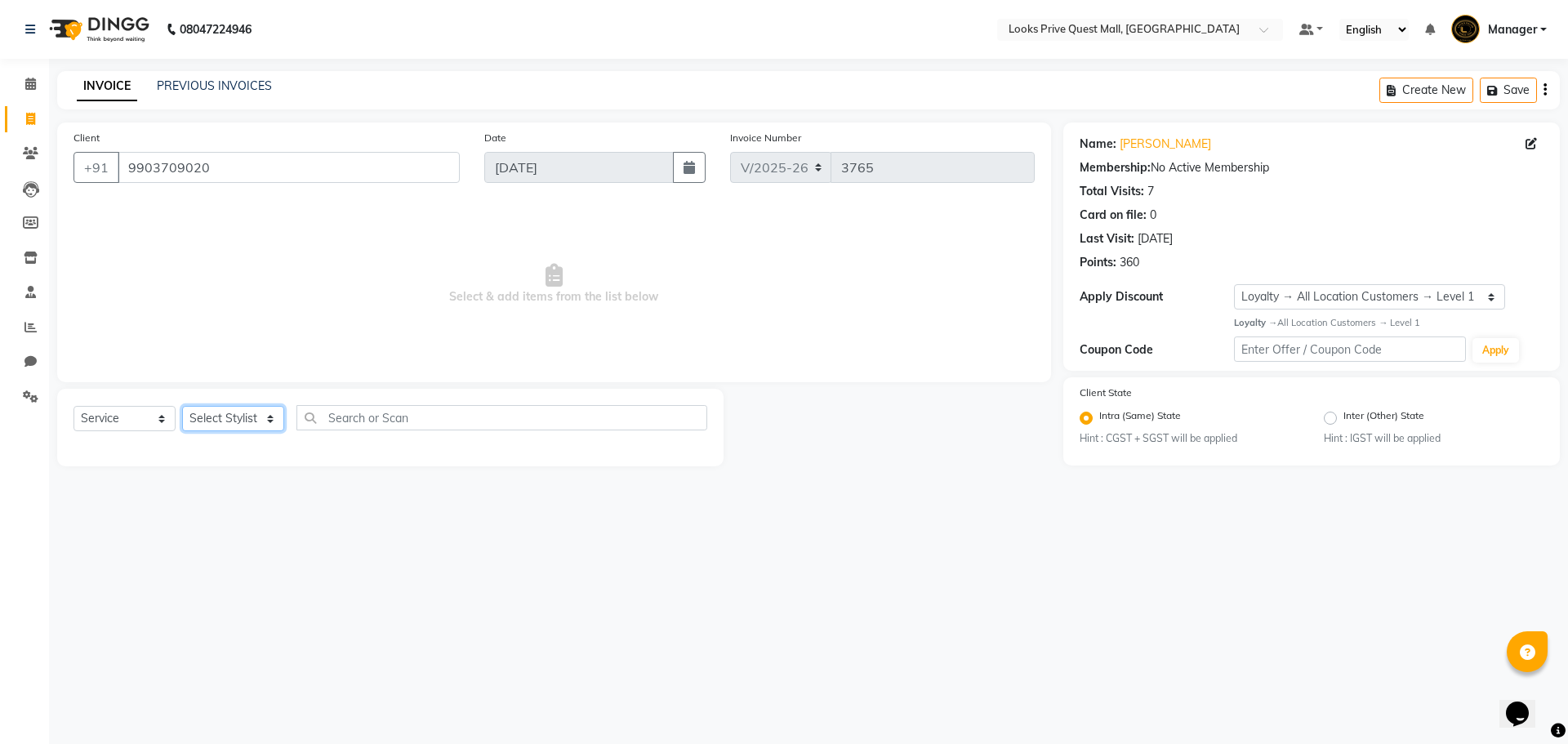
click at [247, 412] on select "Select Stylist Arman Bapi Chhewang Counter_Sales Deepa Das Dipti Uppal Firoz Ku…" at bounding box center [233, 418] width 102 height 25
select select "46701"
click at [182, 406] on select "Select Stylist Arman Bapi Chhewang Counter_Sales Deepa Das Dipti Uppal Firoz Ku…" at bounding box center [233, 418] width 102 height 25
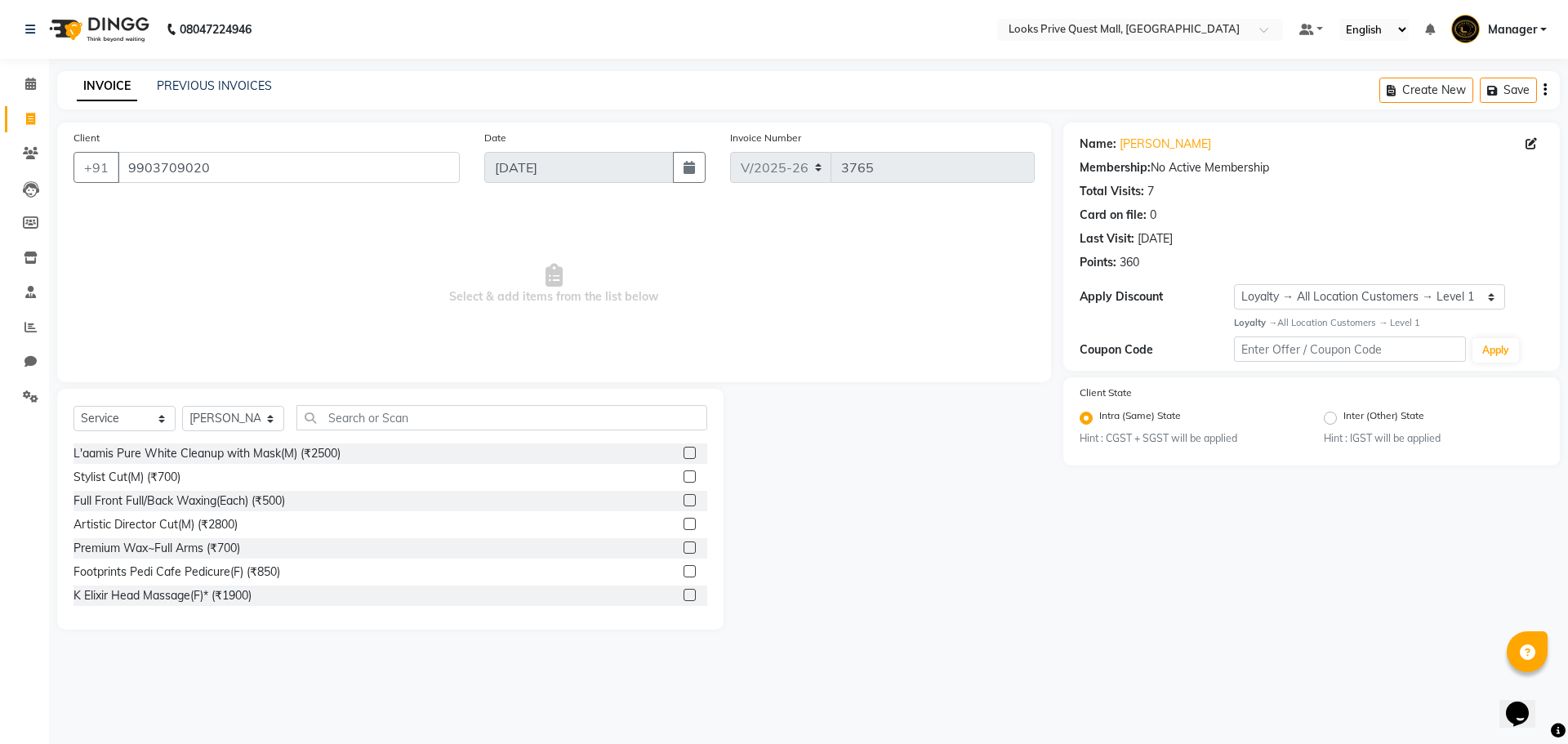
click at [385, 403] on div "Select Service Product Membership Package Voucher Prepaid Gift Card Select Styl…" at bounding box center [389, 508] width 666 height 241
click at [390, 406] on input "text" at bounding box center [502, 417] width 411 height 25
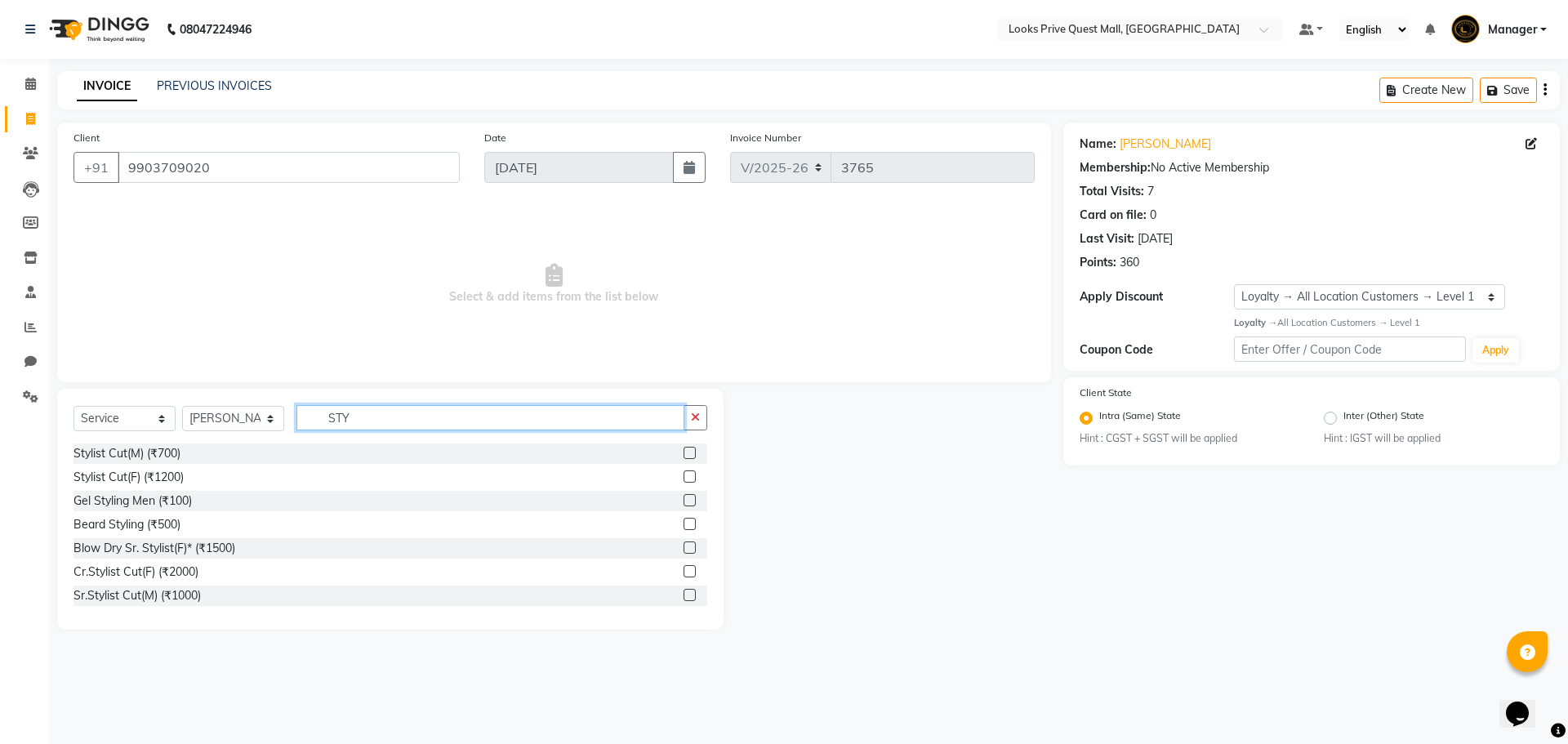
type input "STY"
click at [684, 449] on label at bounding box center [690, 453] width 13 height 13
click at [684, 449] on input "checkbox" at bounding box center [689, 453] width 11 height 11
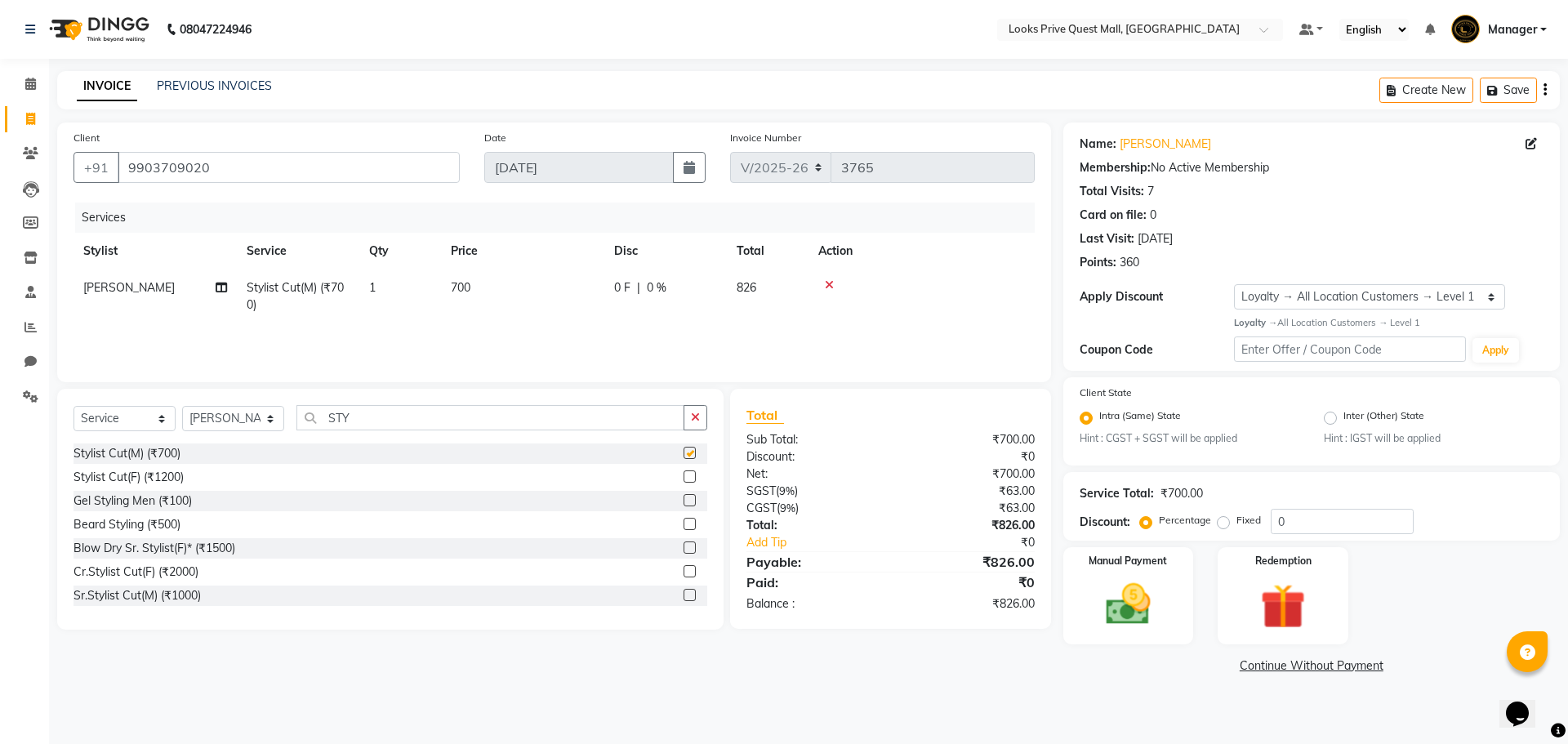
checkbox input "false"
click at [524, 286] on td "700" at bounding box center [522, 295] width 163 height 54
select select "46701"
drag, startPoint x: 600, startPoint y: 281, endPoint x: 376, endPoint y: 284, distance: 224.0
click at [376, 284] on tr "Arman Bapi Chhewang Counter_Sales Deepa Das Dipti Uppal Firoz Ku Lin_Lily Manag…" at bounding box center [554, 299] width 962 height 62
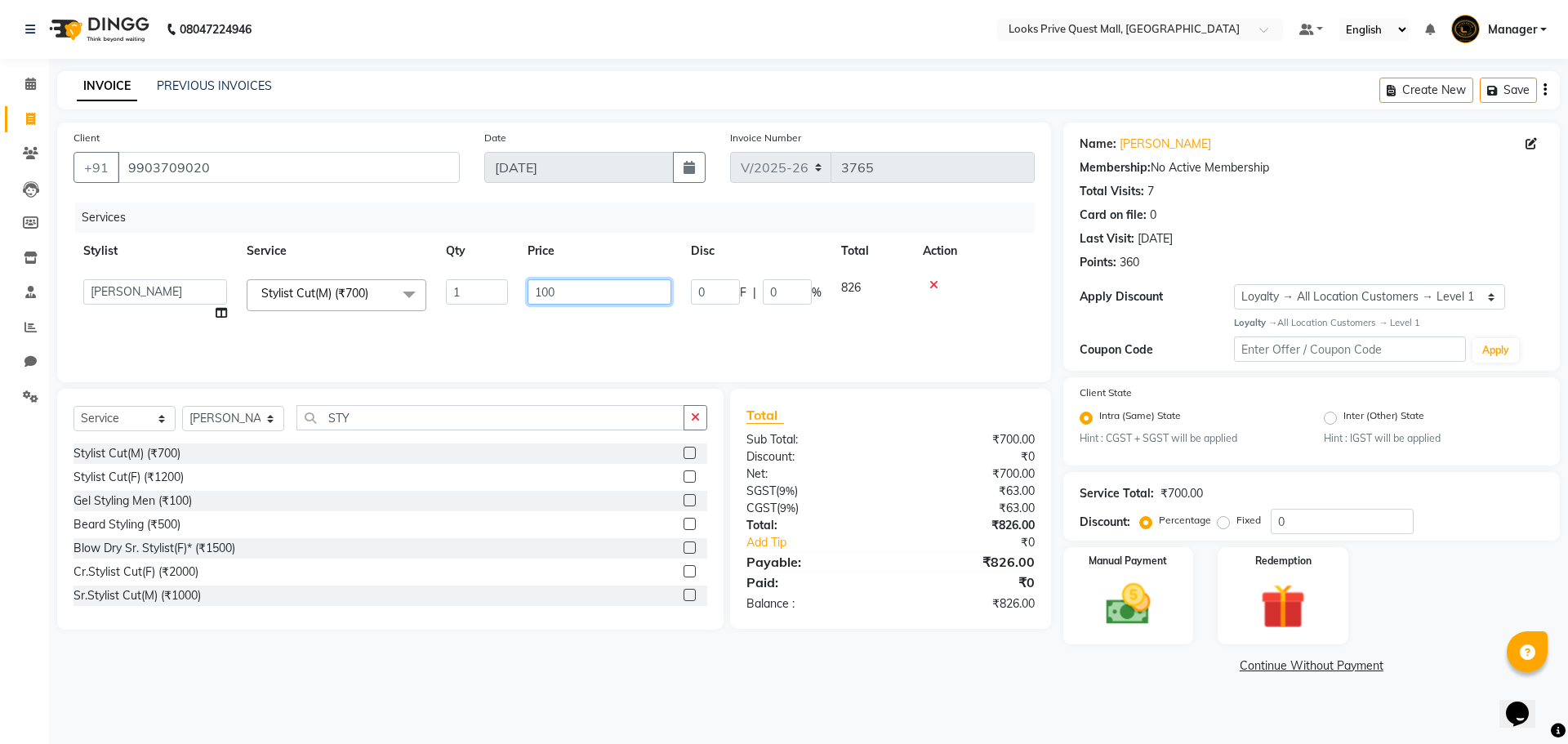
type input "1000"
click at [459, 556] on div "Blow Dry Sr. Stylist(F)* (₹1500)" at bounding box center [390, 547] width 634 height 21
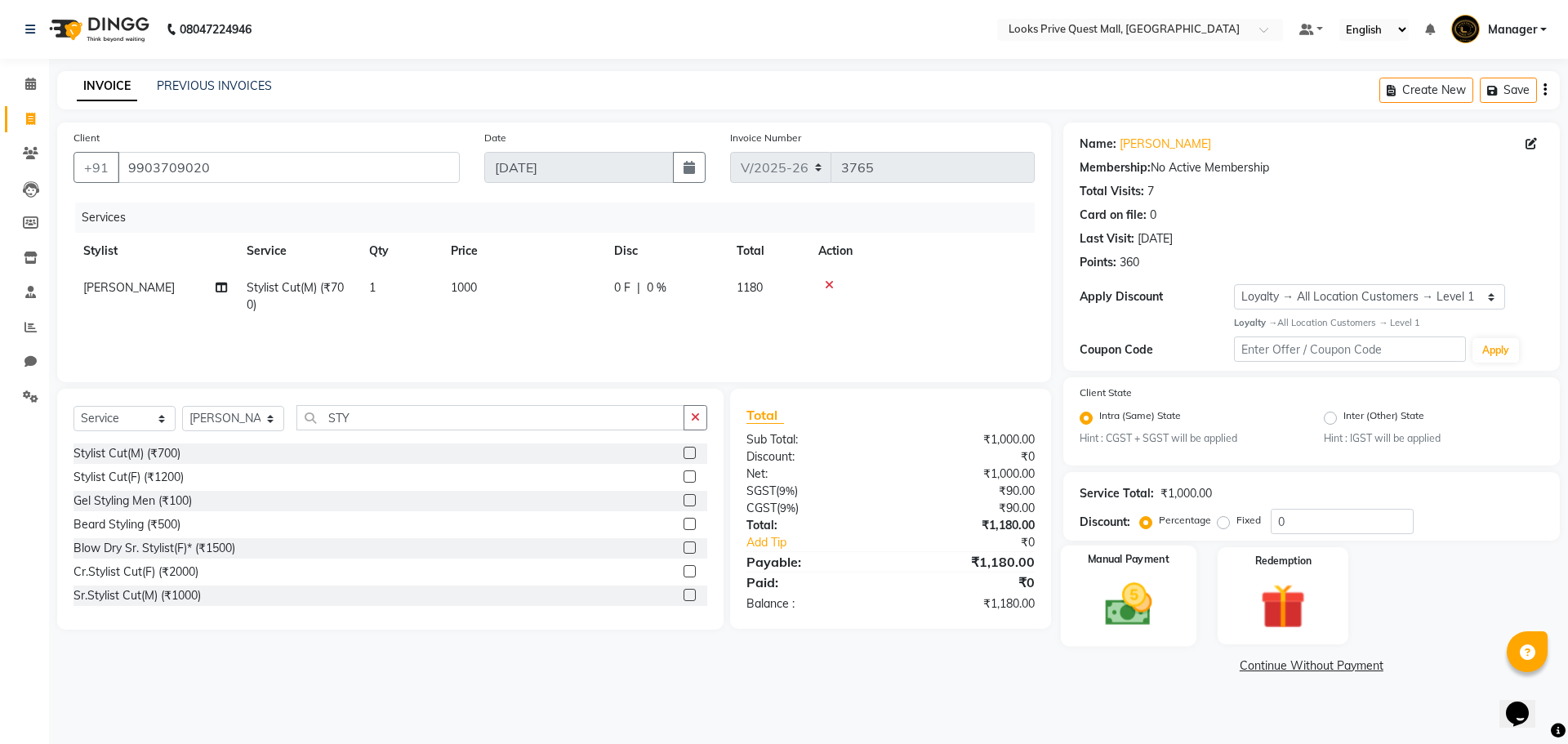
click at [1105, 610] on img at bounding box center [1128, 603] width 76 height 54
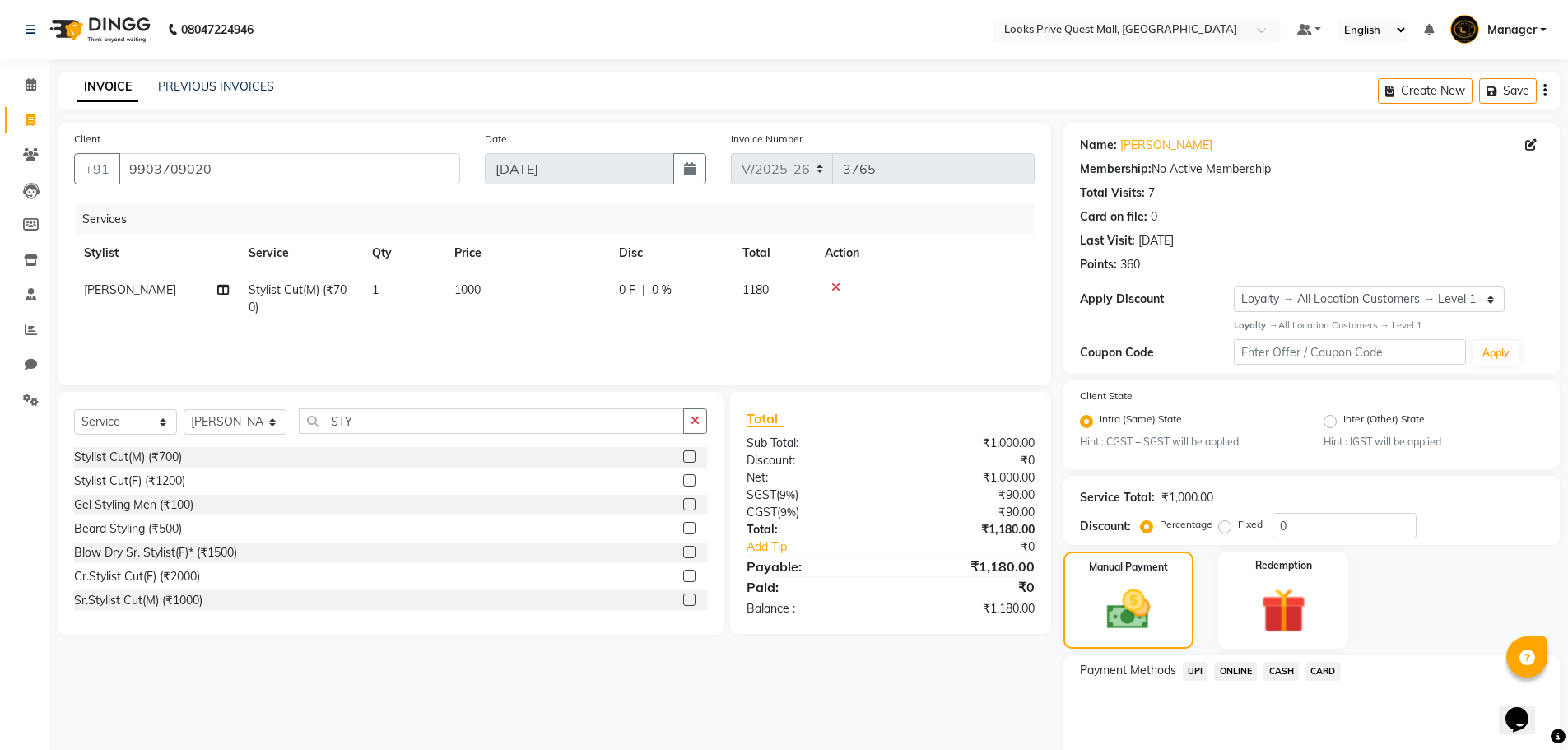
click at [1193, 671] on span "UPI" at bounding box center [1196, 670] width 26 height 19
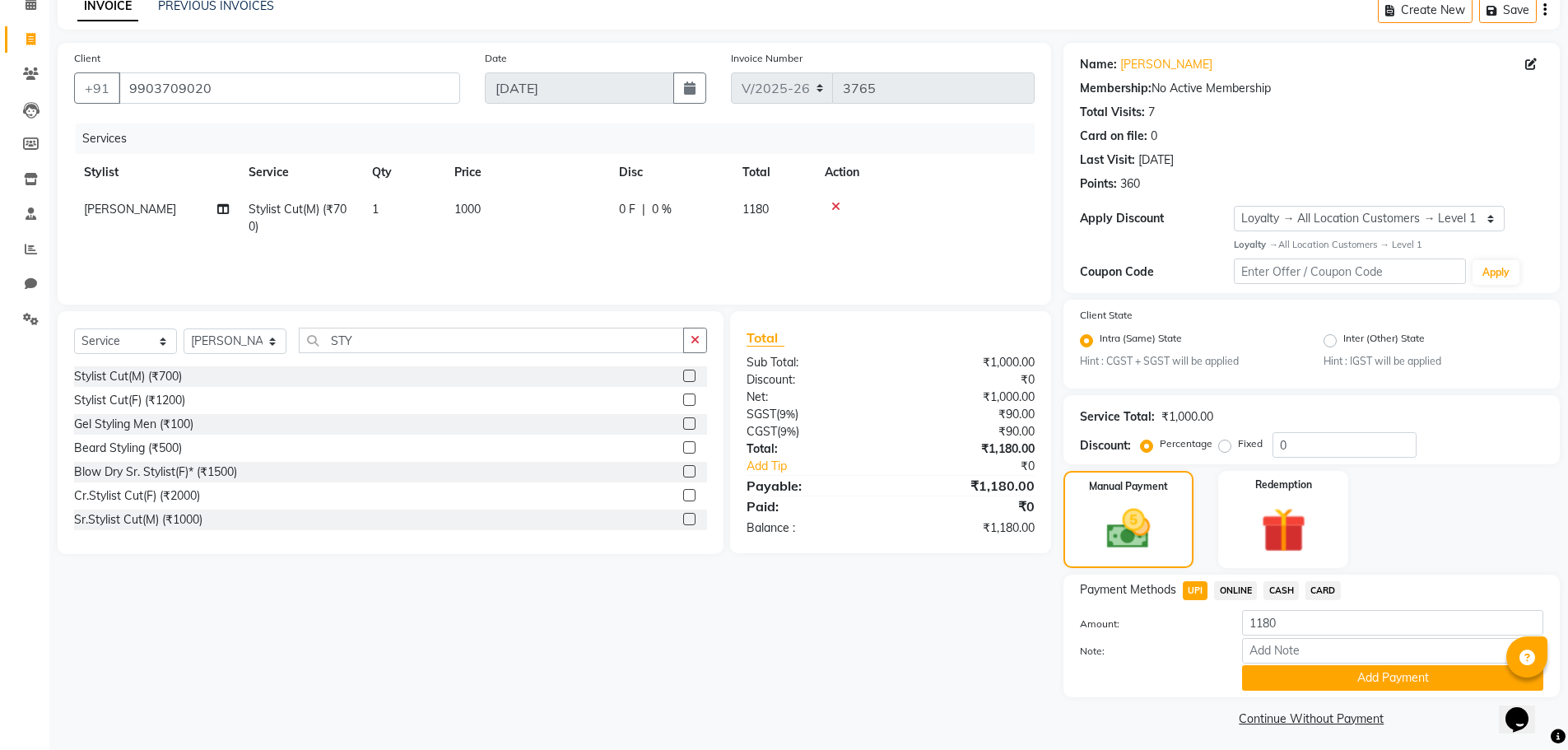
scroll to position [87, 0]
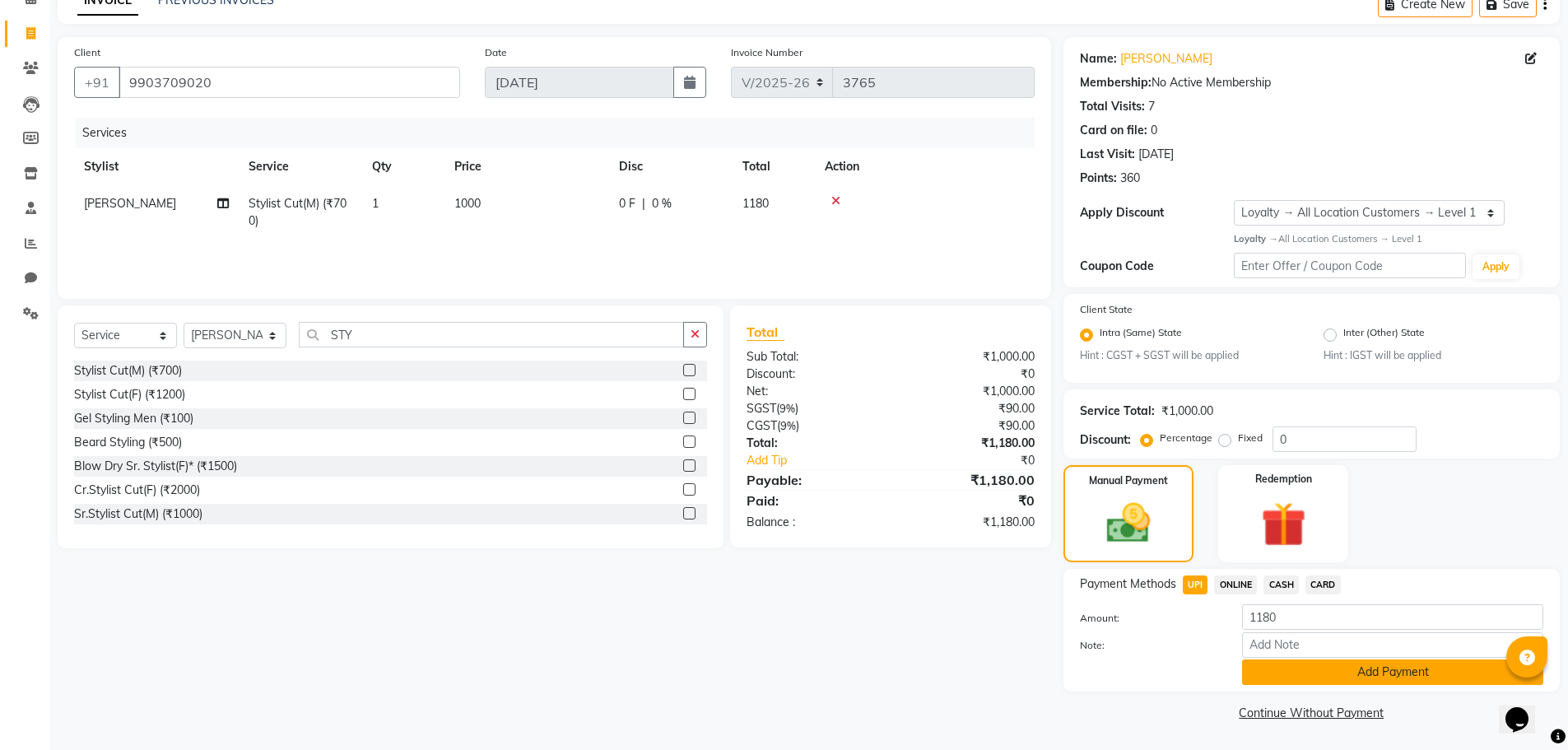
click at [1280, 672] on button "Add Payment" at bounding box center [1393, 672] width 302 height 26
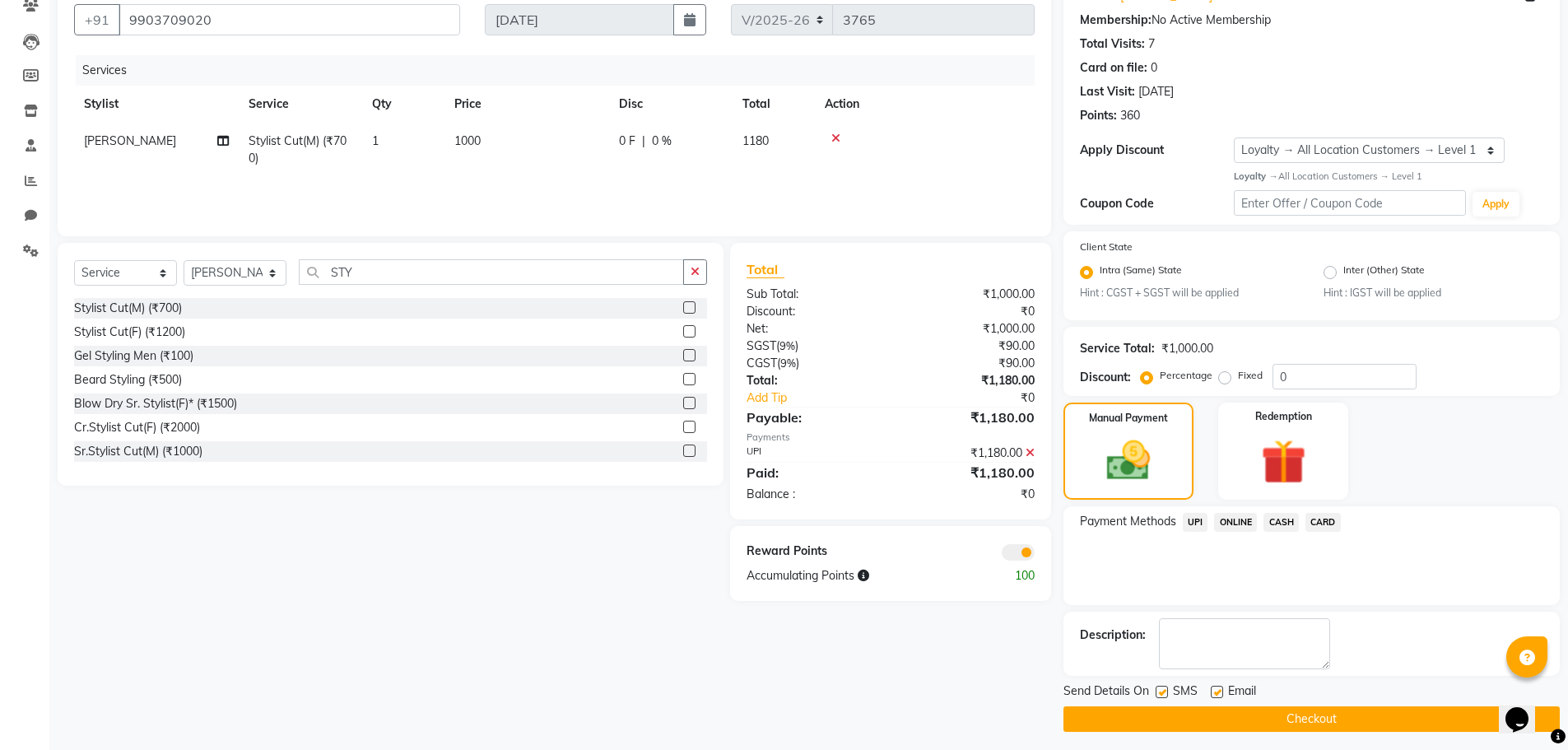
scroll to position [156, 0]
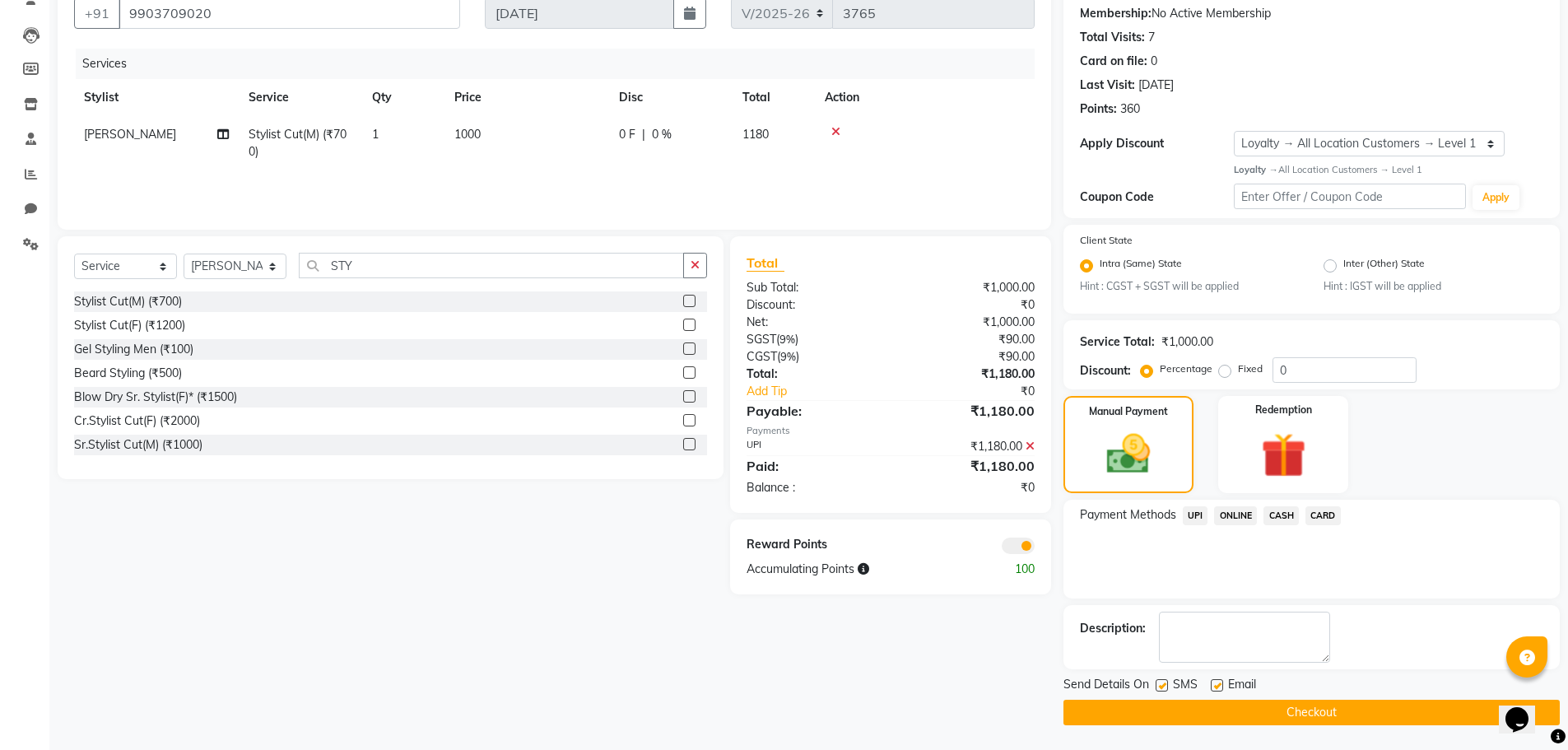
click at [1218, 685] on label at bounding box center [1217, 685] width 13 height 13
click at [1218, 685] on input "checkbox" at bounding box center [1216, 685] width 11 height 11
checkbox input "false"
click at [1183, 710] on button "Checkout" at bounding box center [1312, 713] width 496 height 26
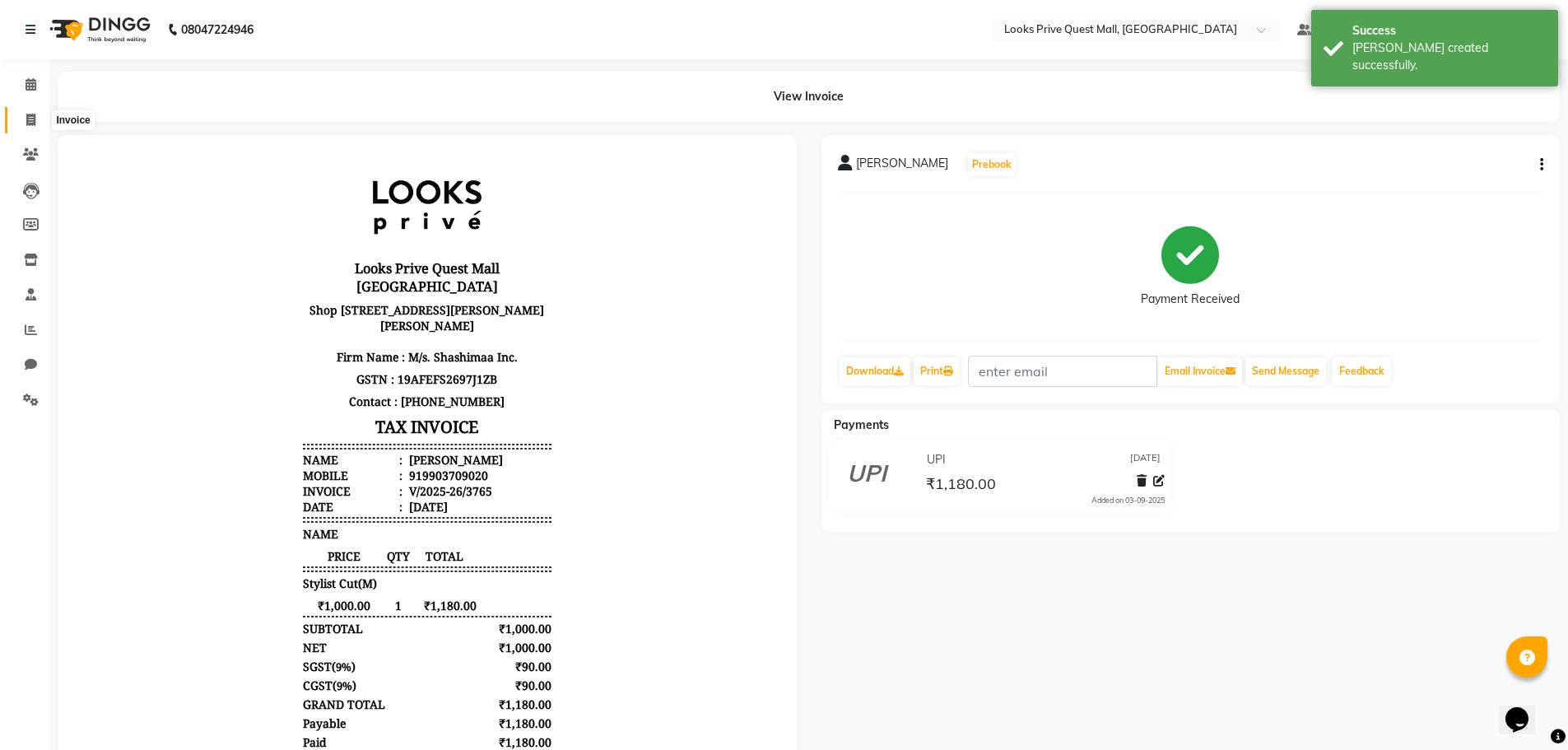
click at [25, 125] on span at bounding box center [31, 120] width 29 height 19
select select "6141"
select select "service"
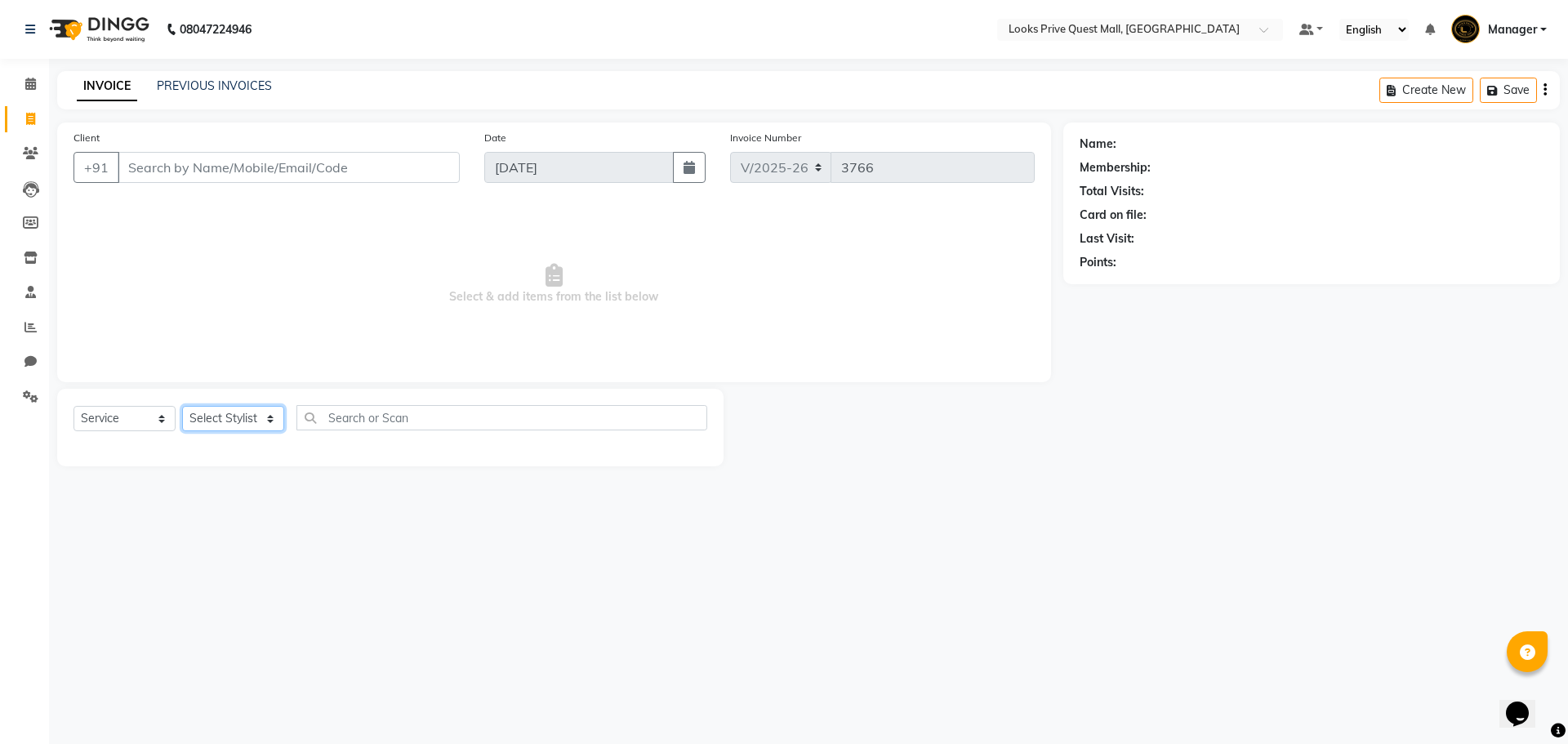
click at [256, 417] on select "Select Stylist Arman Bapi Chhewang Counter_Sales Deepa Das Dipti Uppal Firoz Ku…" at bounding box center [233, 418] width 102 height 25
select select "65335"
click at [182, 406] on select "Select Stylist Arman Bapi Chhewang Counter_Sales Deepa Das Dipti Uppal Firoz Ku…" at bounding box center [233, 418] width 102 height 25
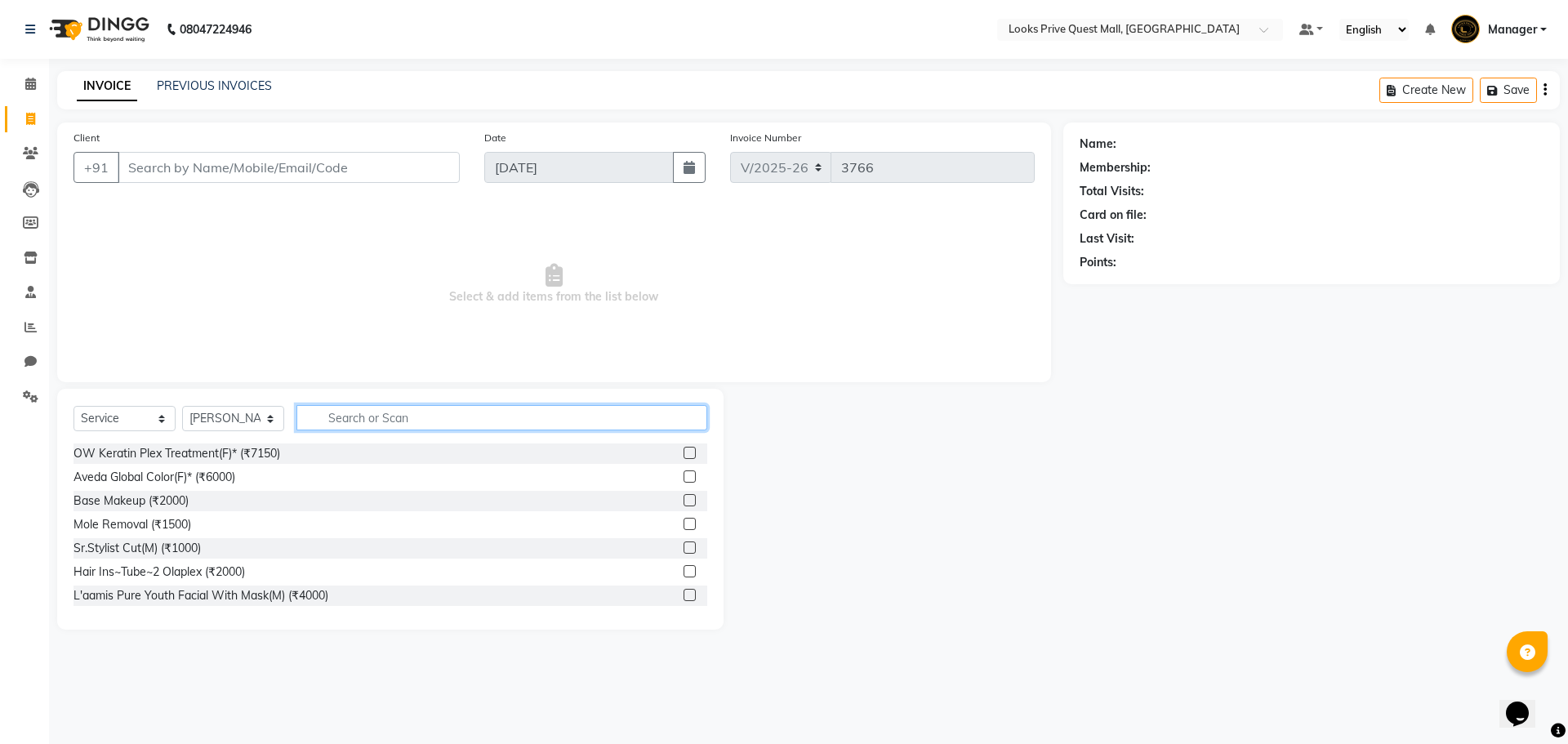
click at [364, 429] on input "text" at bounding box center [502, 417] width 411 height 25
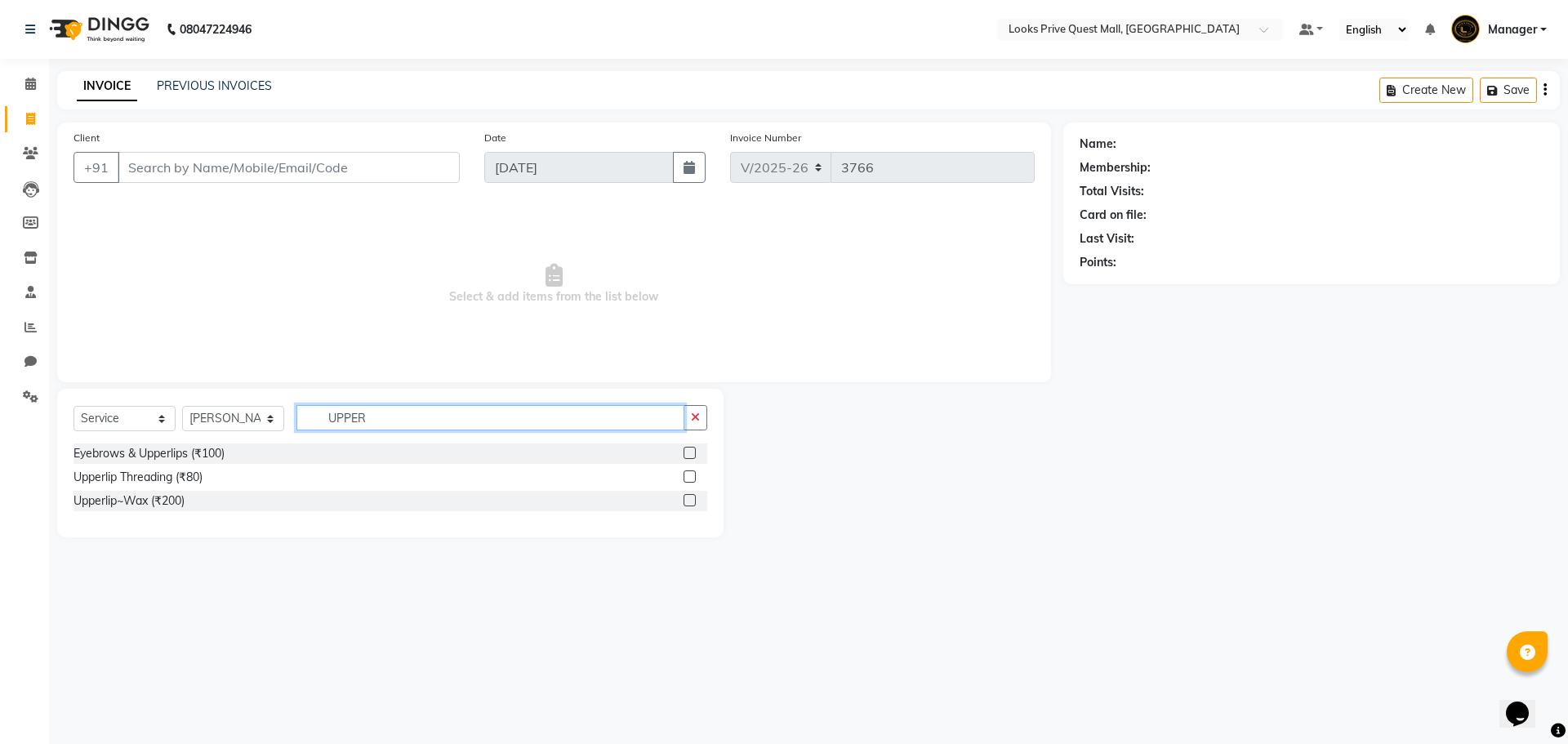
type input "UPPER"
click at [688, 498] on label at bounding box center [690, 500] width 13 height 13
click at [688, 498] on input "checkbox" at bounding box center [689, 501] width 11 height 11
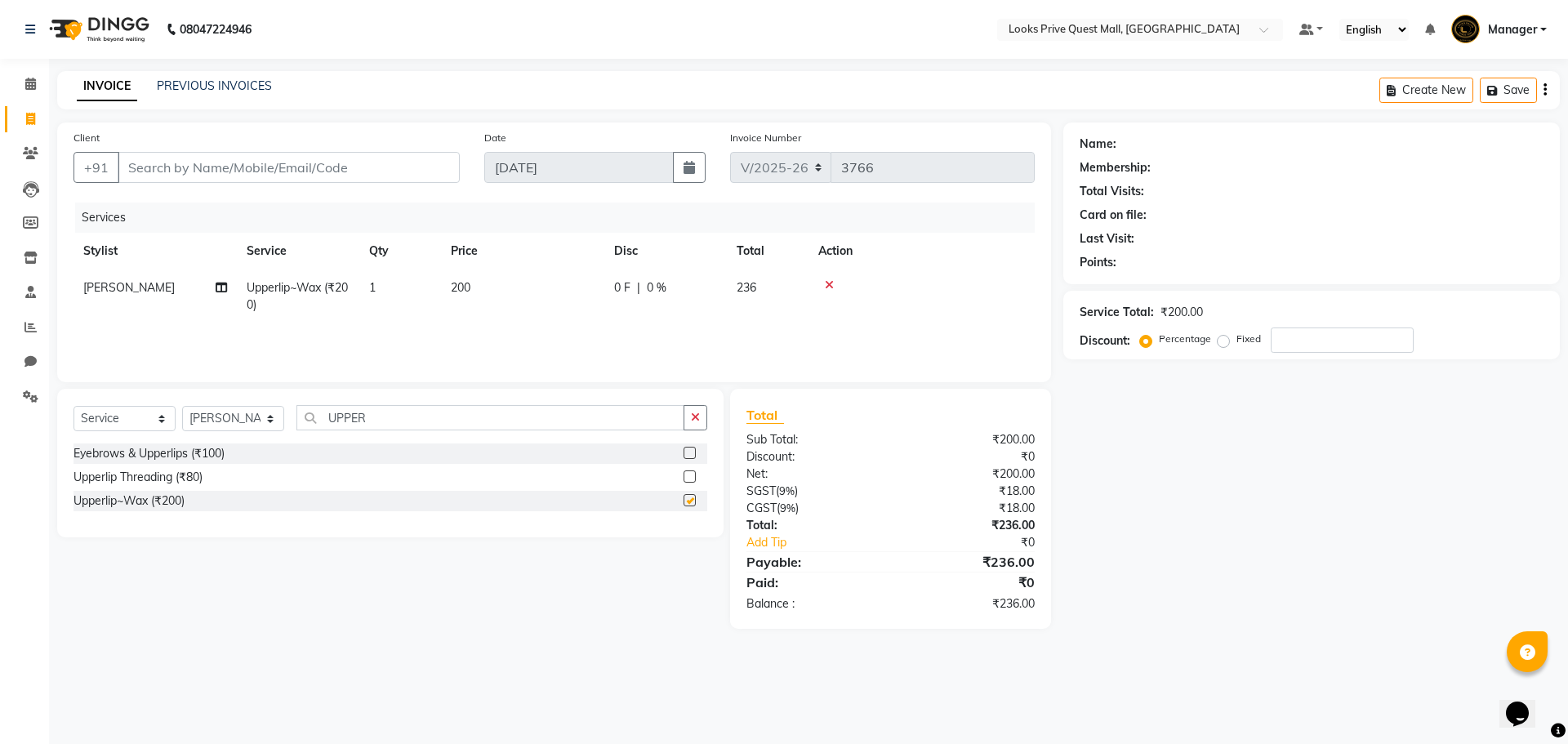
checkbox input "false"
click at [515, 286] on td "200" at bounding box center [522, 295] width 163 height 54
select select "65335"
drag, startPoint x: 576, startPoint y: 293, endPoint x: 214, endPoint y: 251, distance: 364.4
click at [256, 259] on table "Stylist Service Qty Price Disc Total Action Arman Bapi Chhewang Counter_Sales D…" at bounding box center [554, 282] width 962 height 99
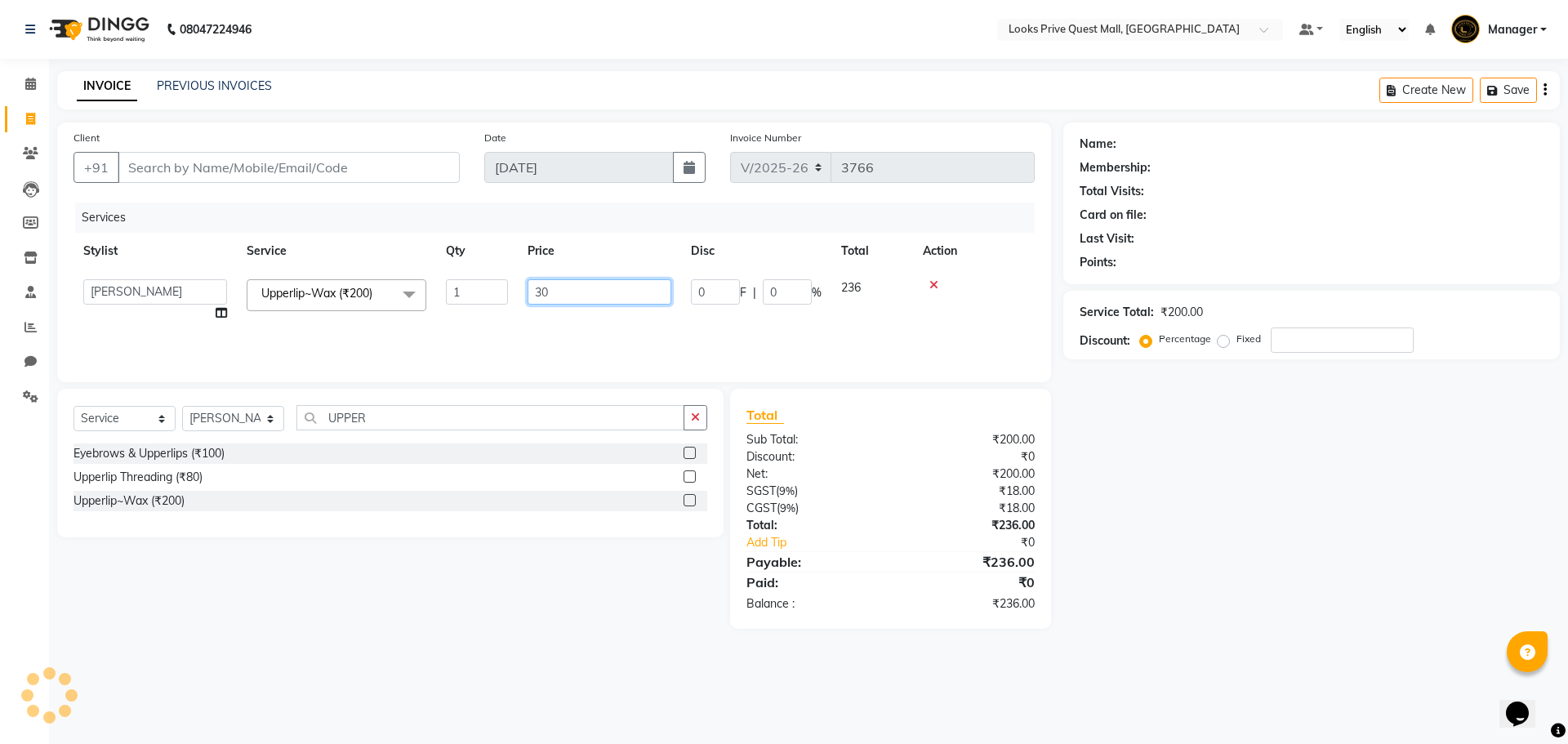
type input "300"
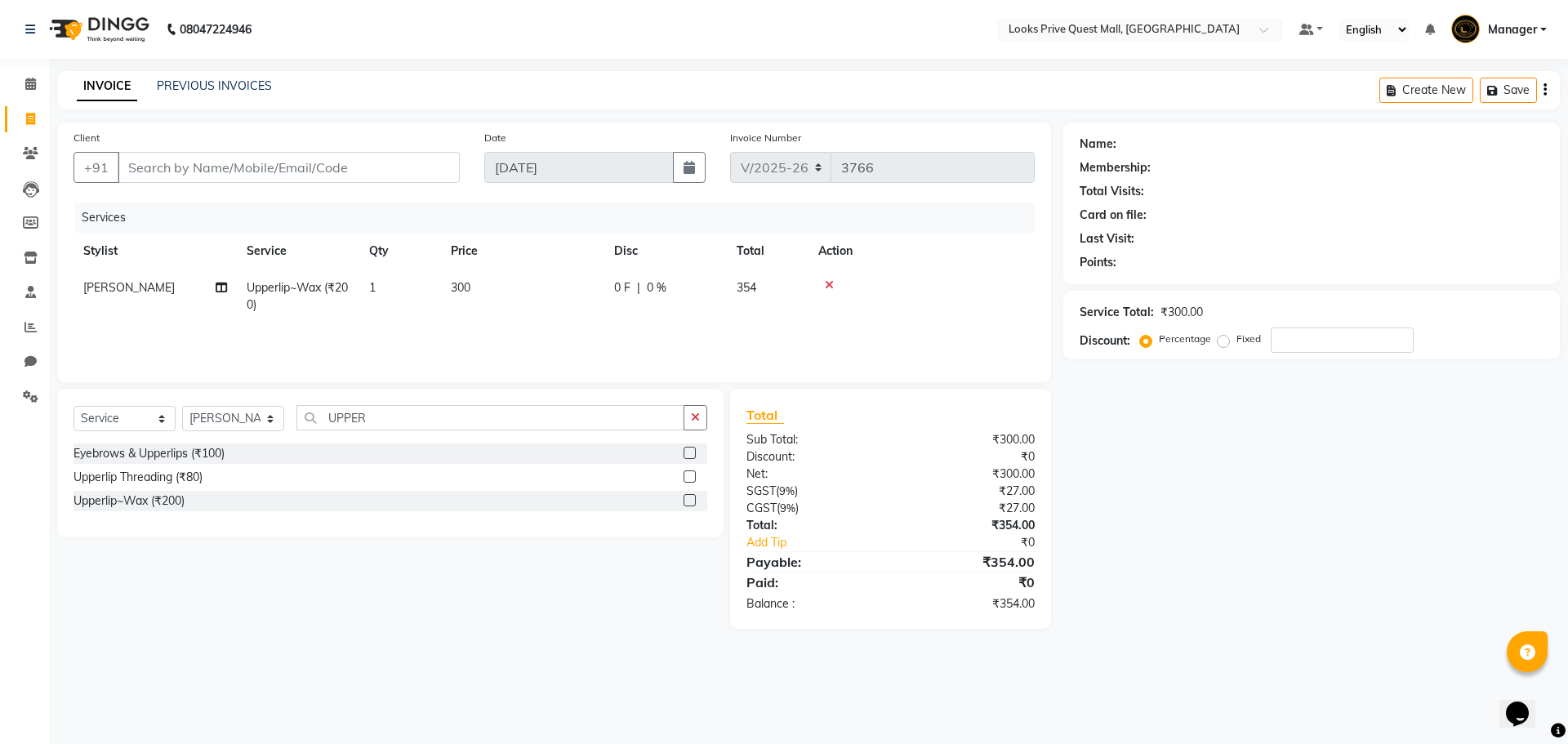
click at [453, 439] on div "Select Service Product Membership Package Voucher Prepaid Gift Card Select Styl…" at bounding box center [390, 423] width 634 height 38
drag, startPoint x: 424, startPoint y: 413, endPoint x: 0, endPoint y: 490, distance: 430.9
click at [0, 498] on app-home "08047224946 Select Location × Looks Prive Quest Mall, Kolkata Default Panel My …" at bounding box center [784, 327] width 1568 height 653
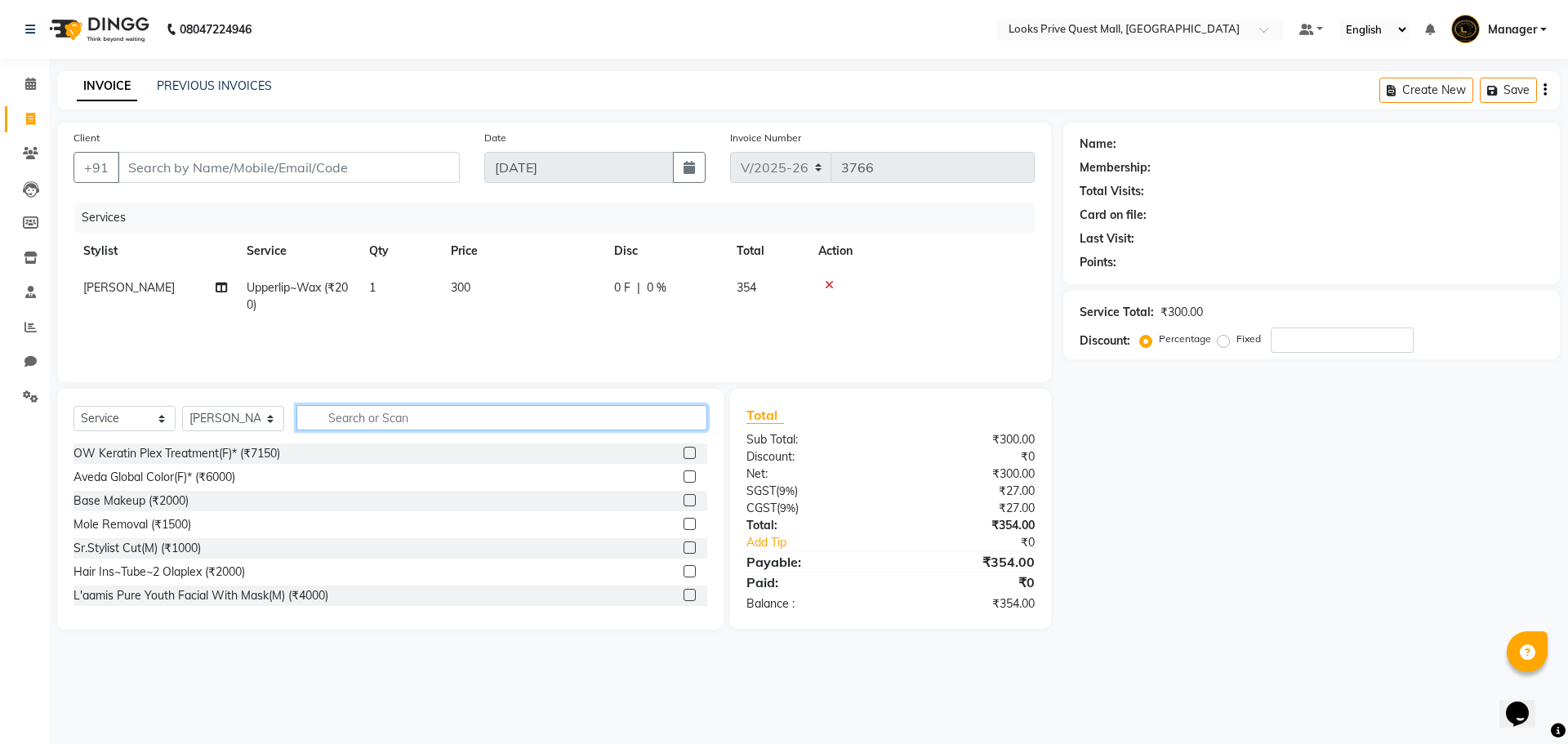
type input "C"
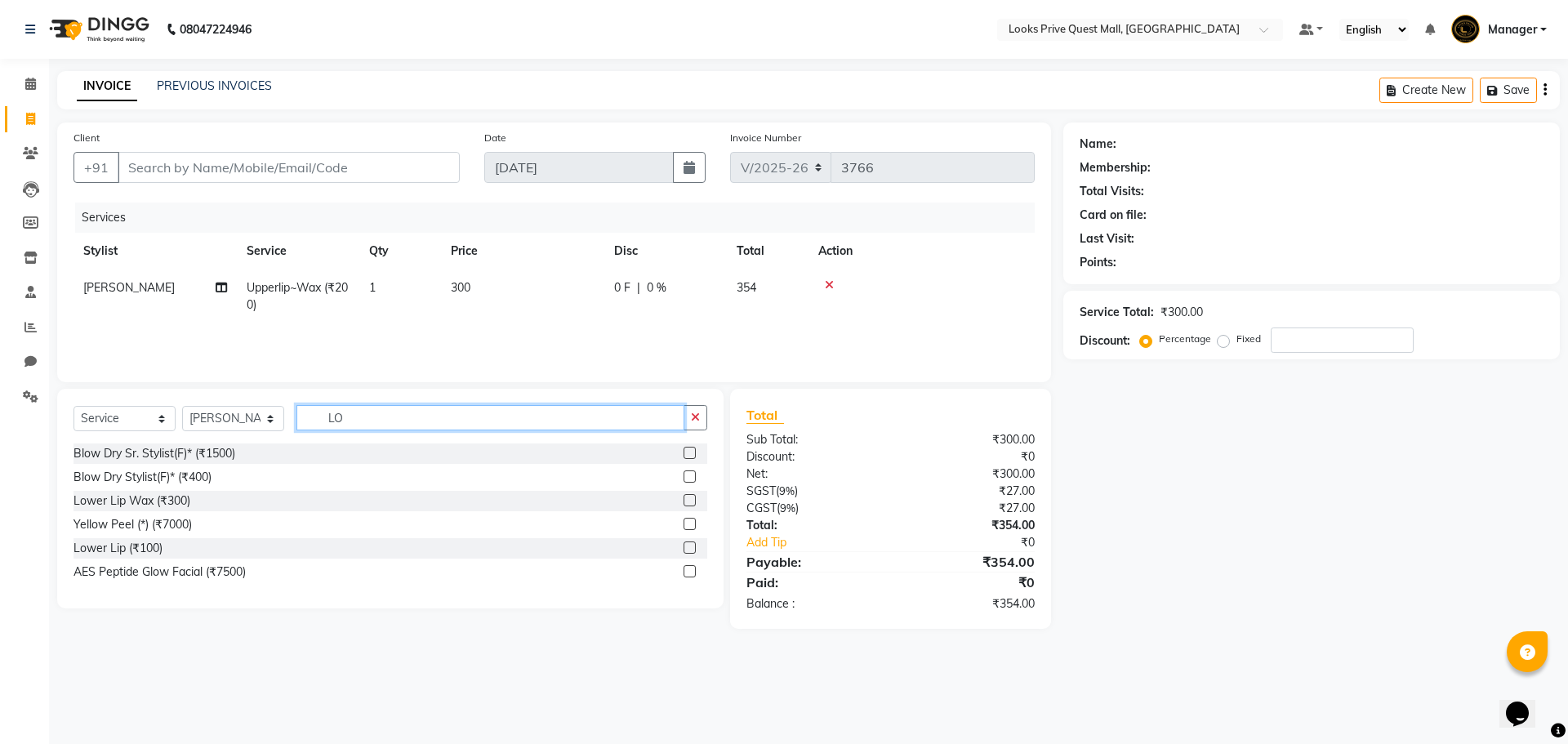
type input "L"
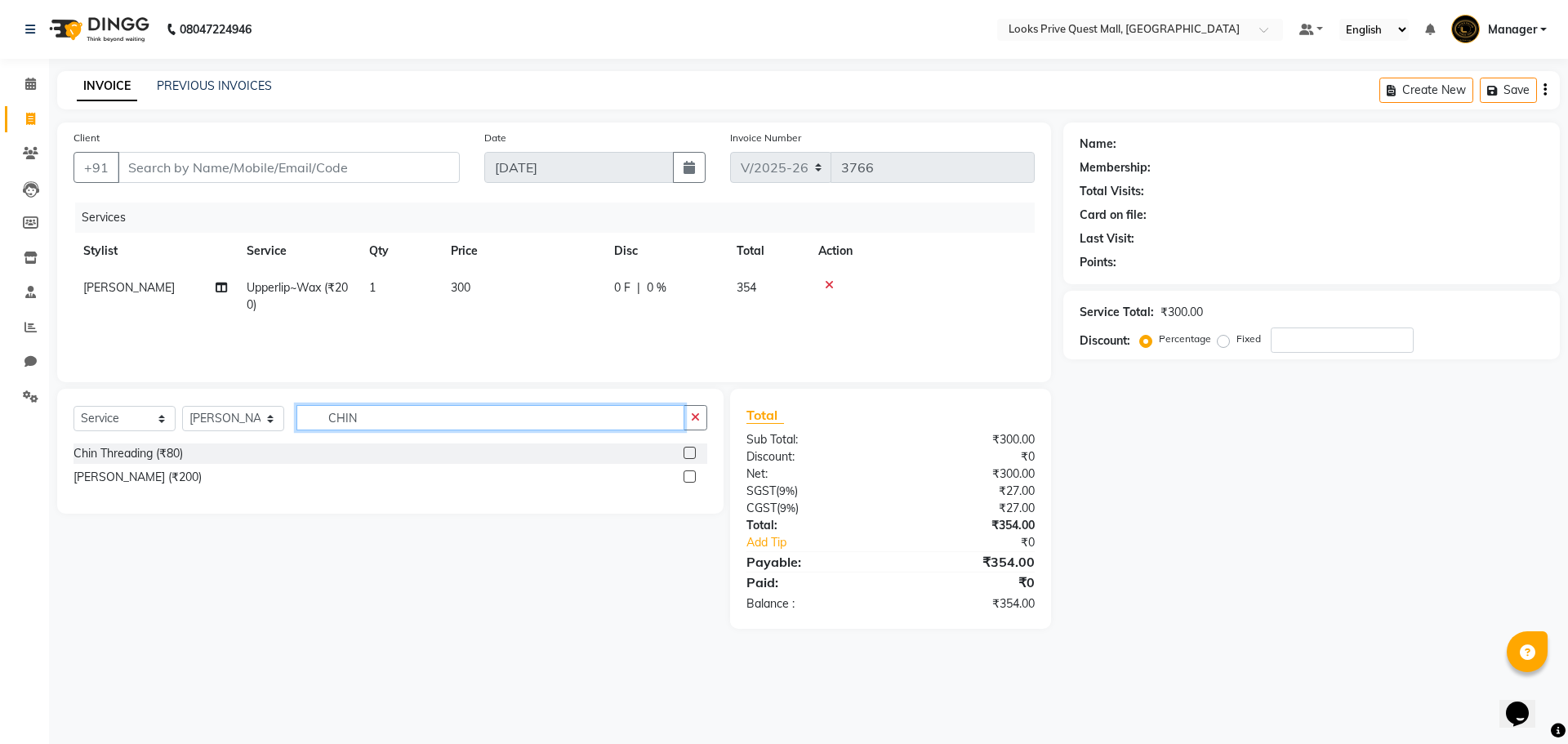
type input "CHIN"
click at [694, 472] on label at bounding box center [690, 476] width 13 height 13
click at [694, 472] on input "checkbox" at bounding box center [689, 477] width 11 height 11
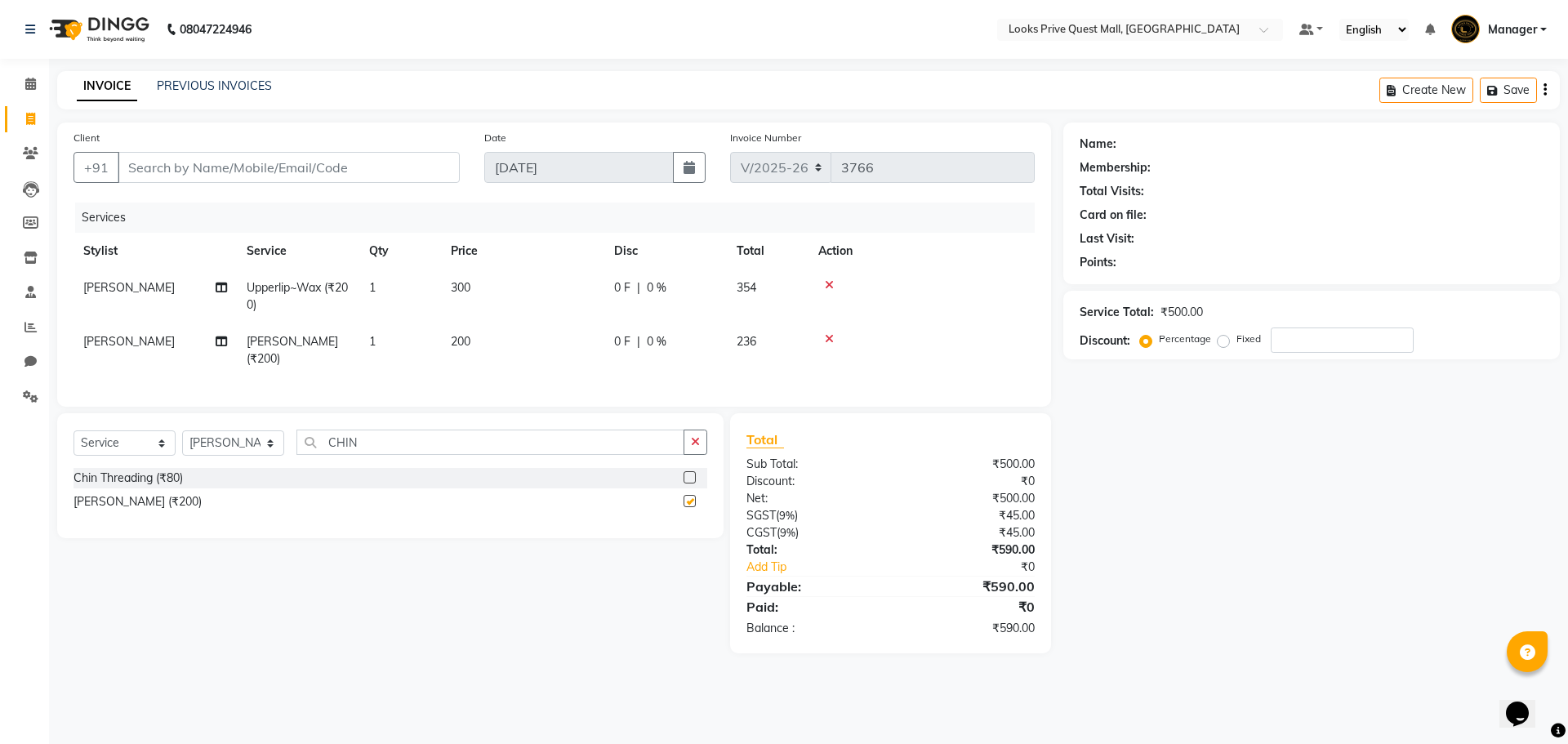
checkbox input "false"
click at [544, 343] on td "200" at bounding box center [522, 350] width 163 height 54
select select "65335"
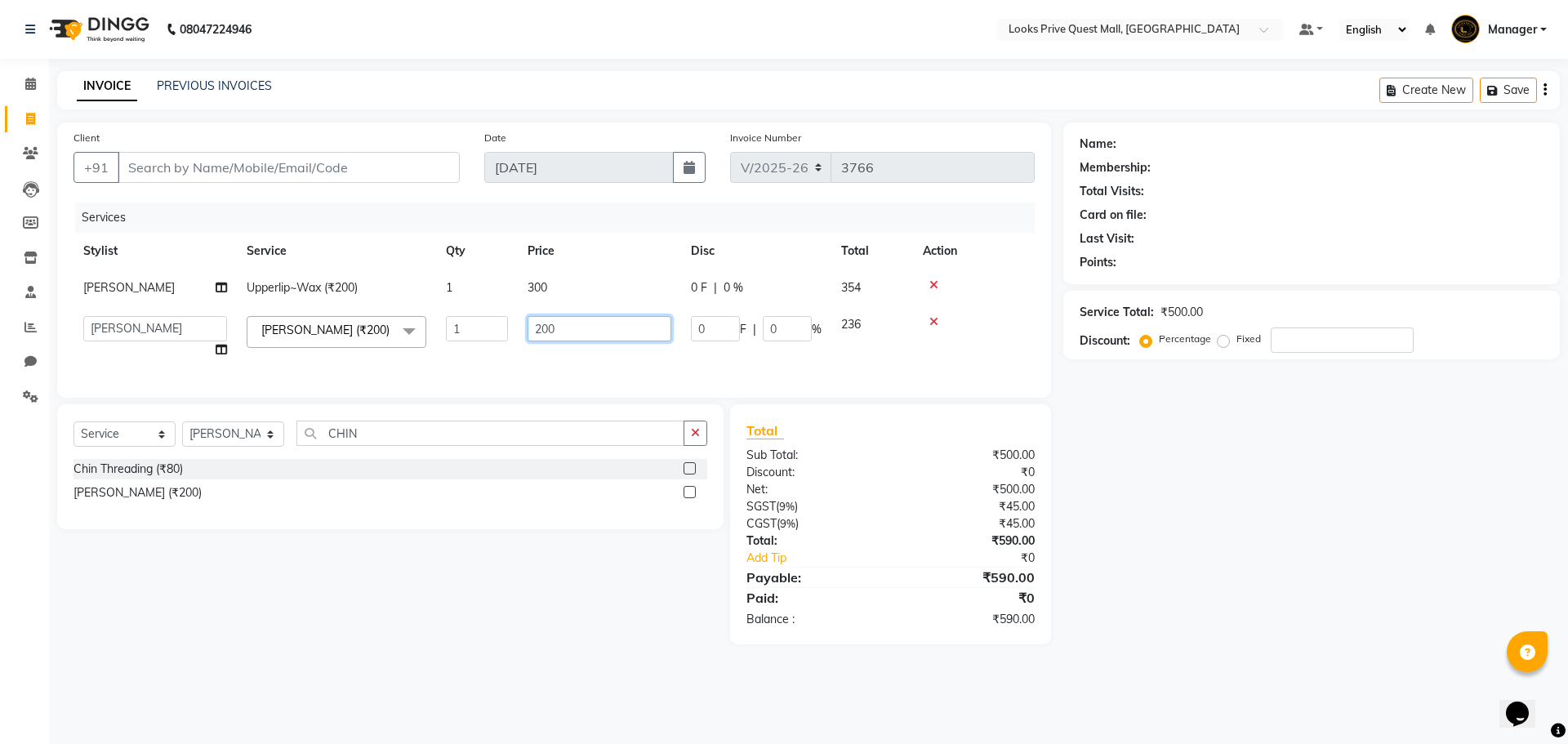
drag, startPoint x: 601, startPoint y: 329, endPoint x: 240, endPoint y: 341, distance: 361.2
click at [247, 342] on tr "Arman Bapi Chhewang Counter_Sales Deepa Das Dipti Uppal Firoz Ku Lin_Lily Manag…" at bounding box center [554, 336] width 962 height 62
type input "300"
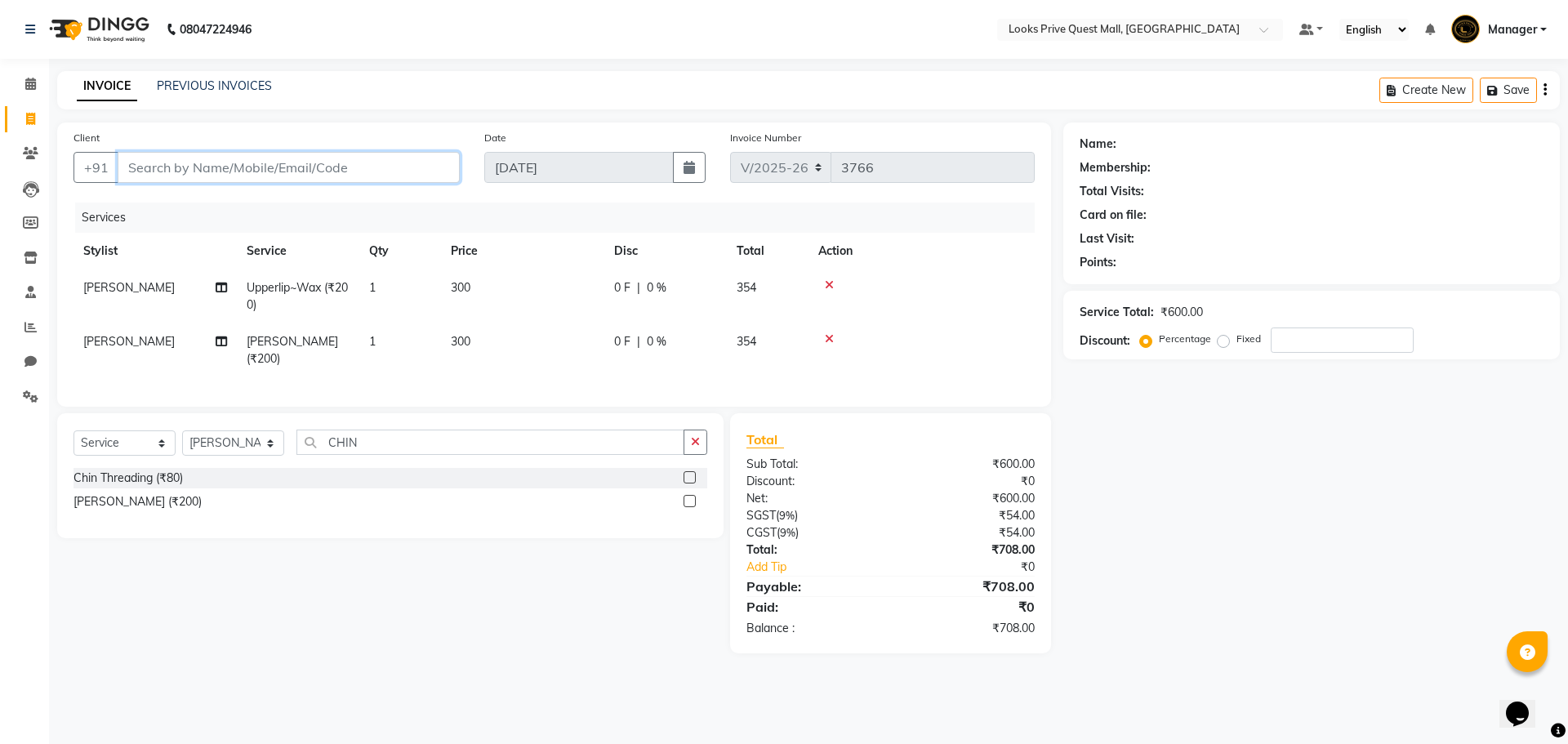
click at [269, 173] on input "Client" at bounding box center [289, 167] width 342 height 31
click at [180, 171] on input "Client" at bounding box center [289, 167] width 342 height 31
click at [364, 165] on input "Client" at bounding box center [289, 167] width 342 height 31
click at [372, 169] on input "Client" at bounding box center [289, 167] width 342 height 31
type input "7"
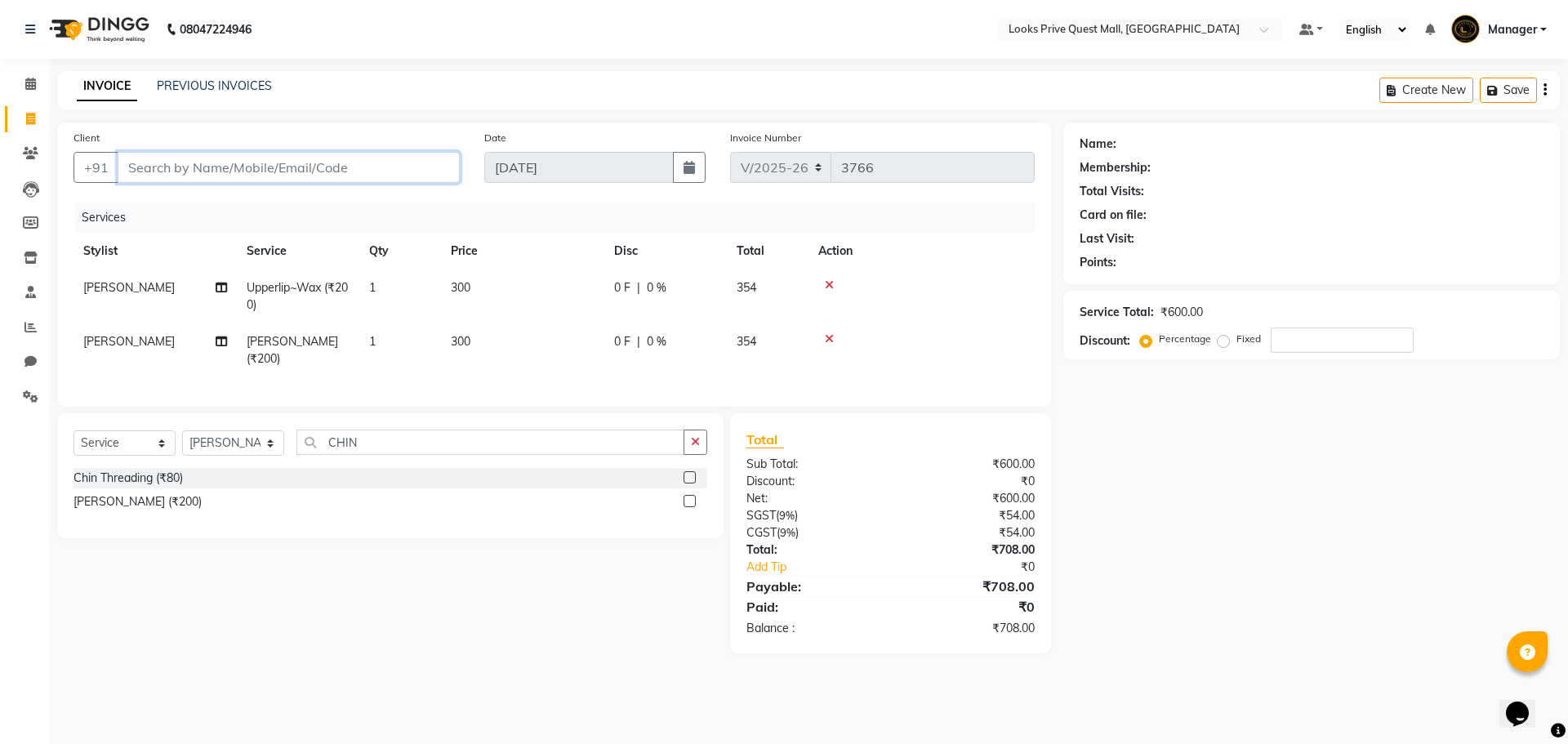
type input "0"
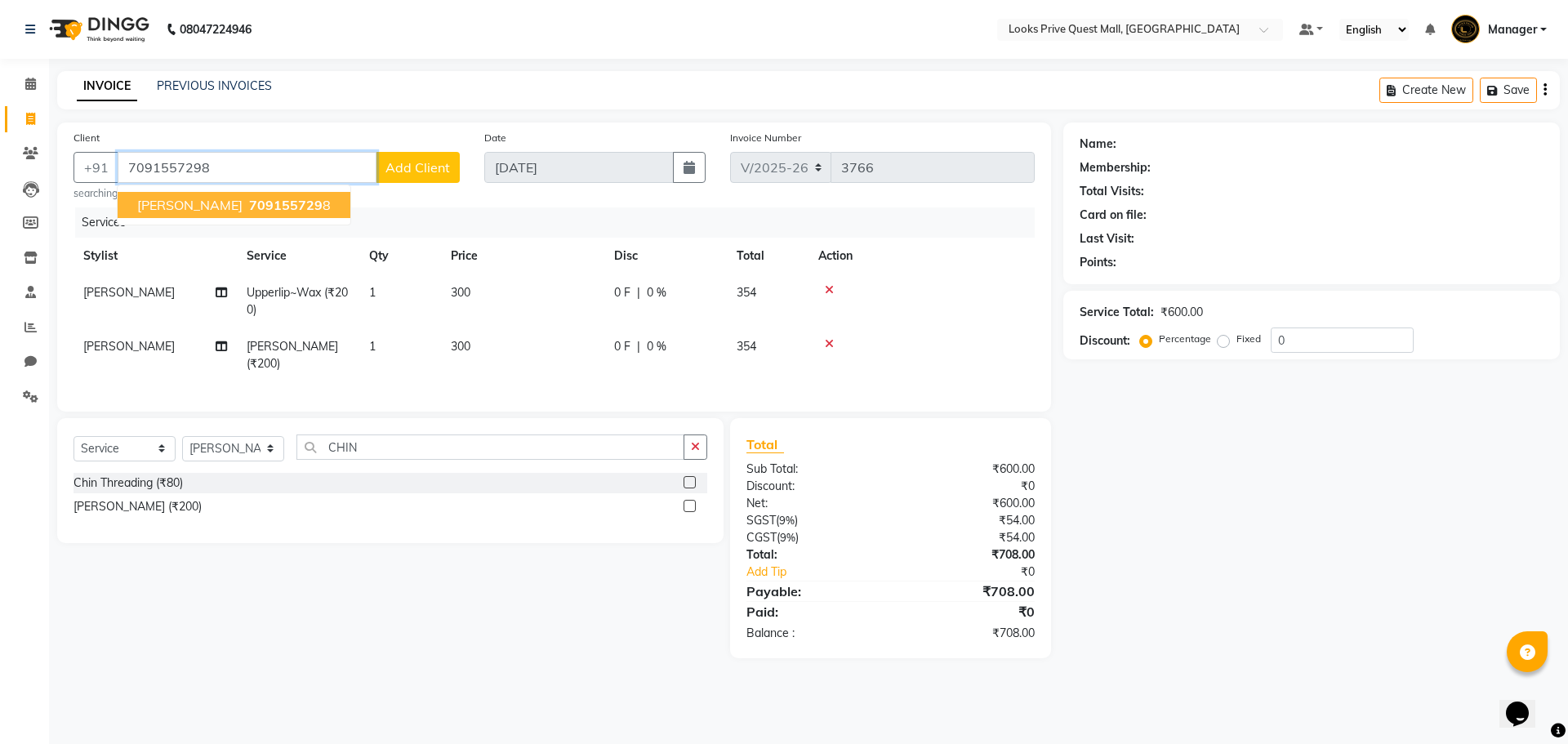
type input "7091557298"
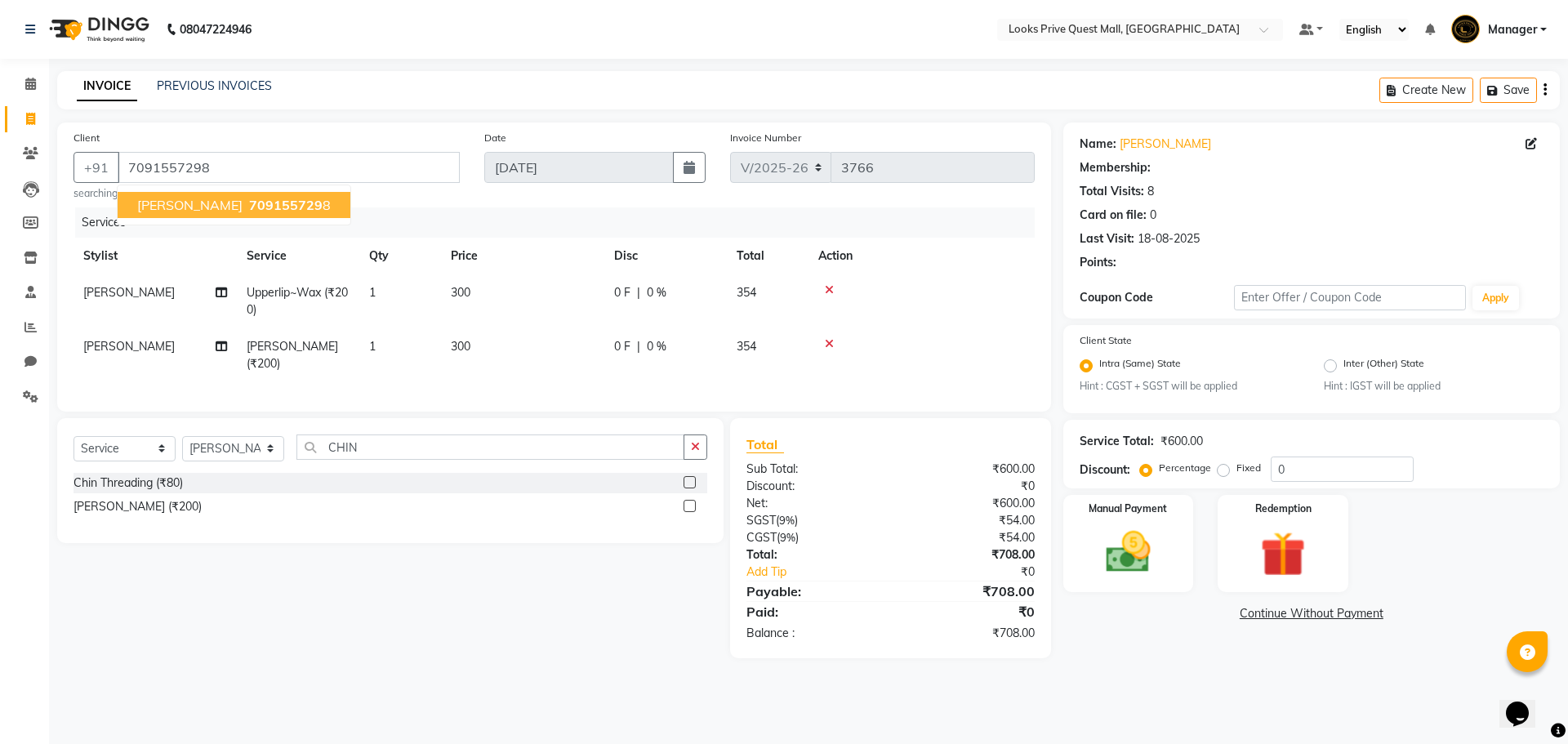
select select "1: Object"
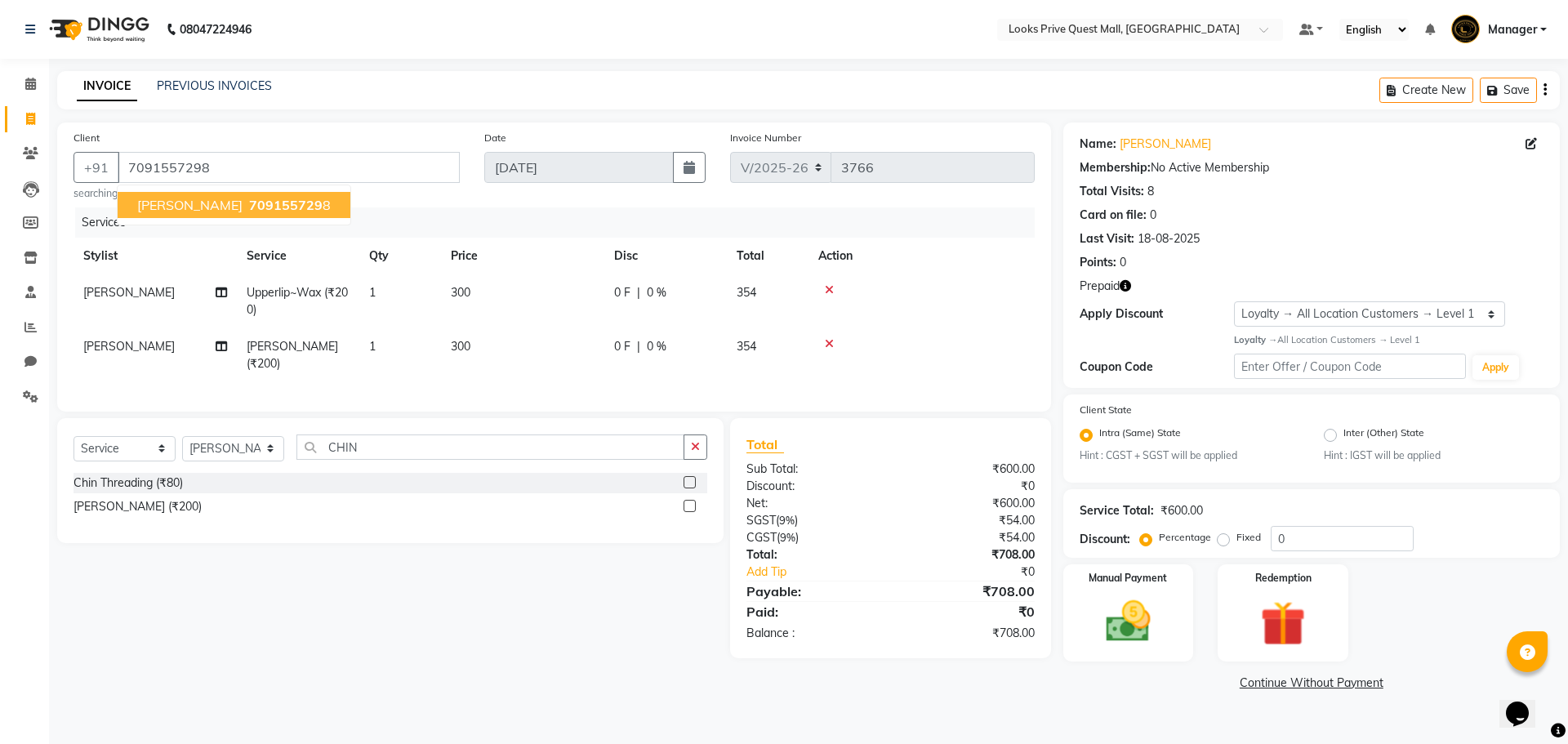
click at [317, 203] on button "Saman Akhtar 709155729 8" at bounding box center [234, 204] width 233 height 26
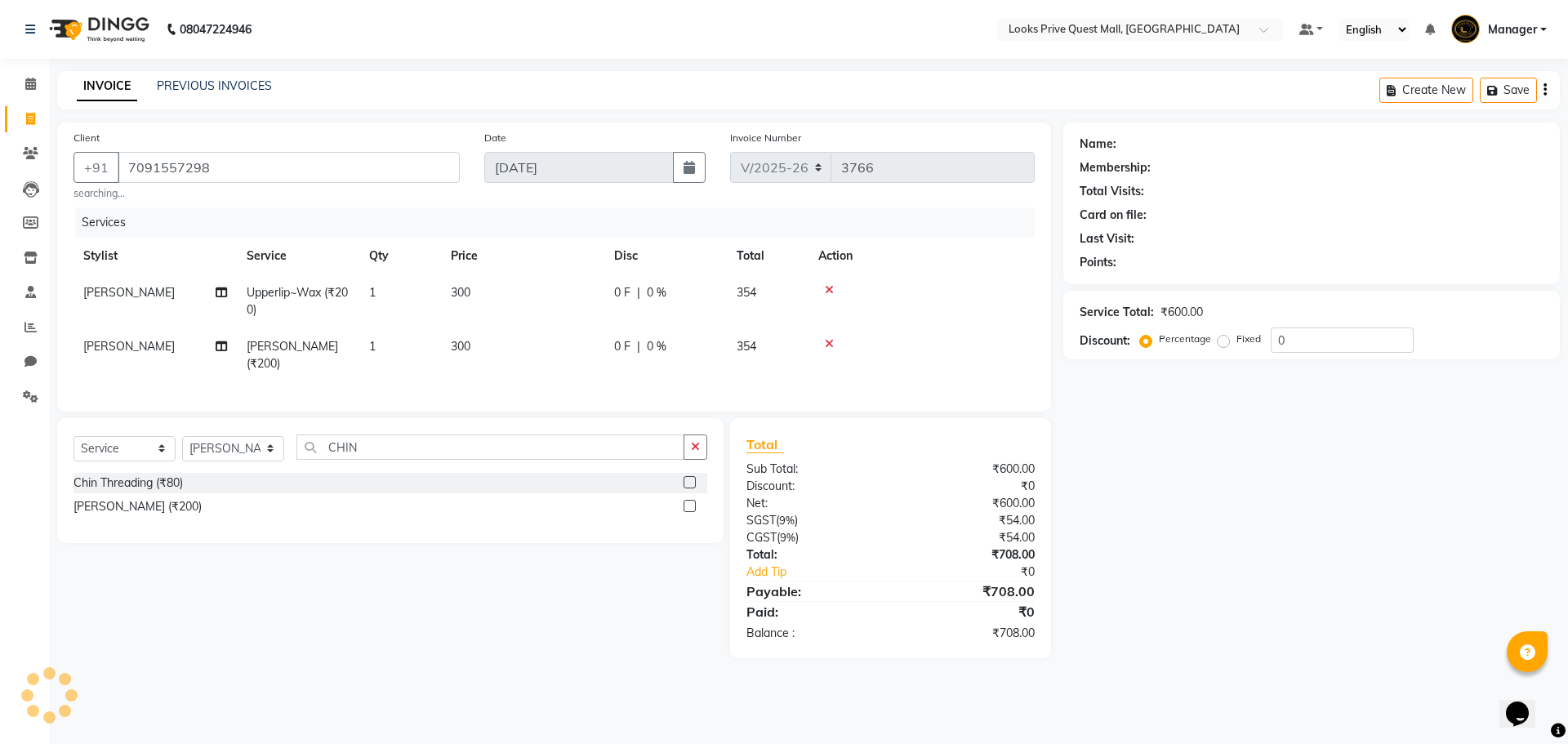
select select "1: Object"
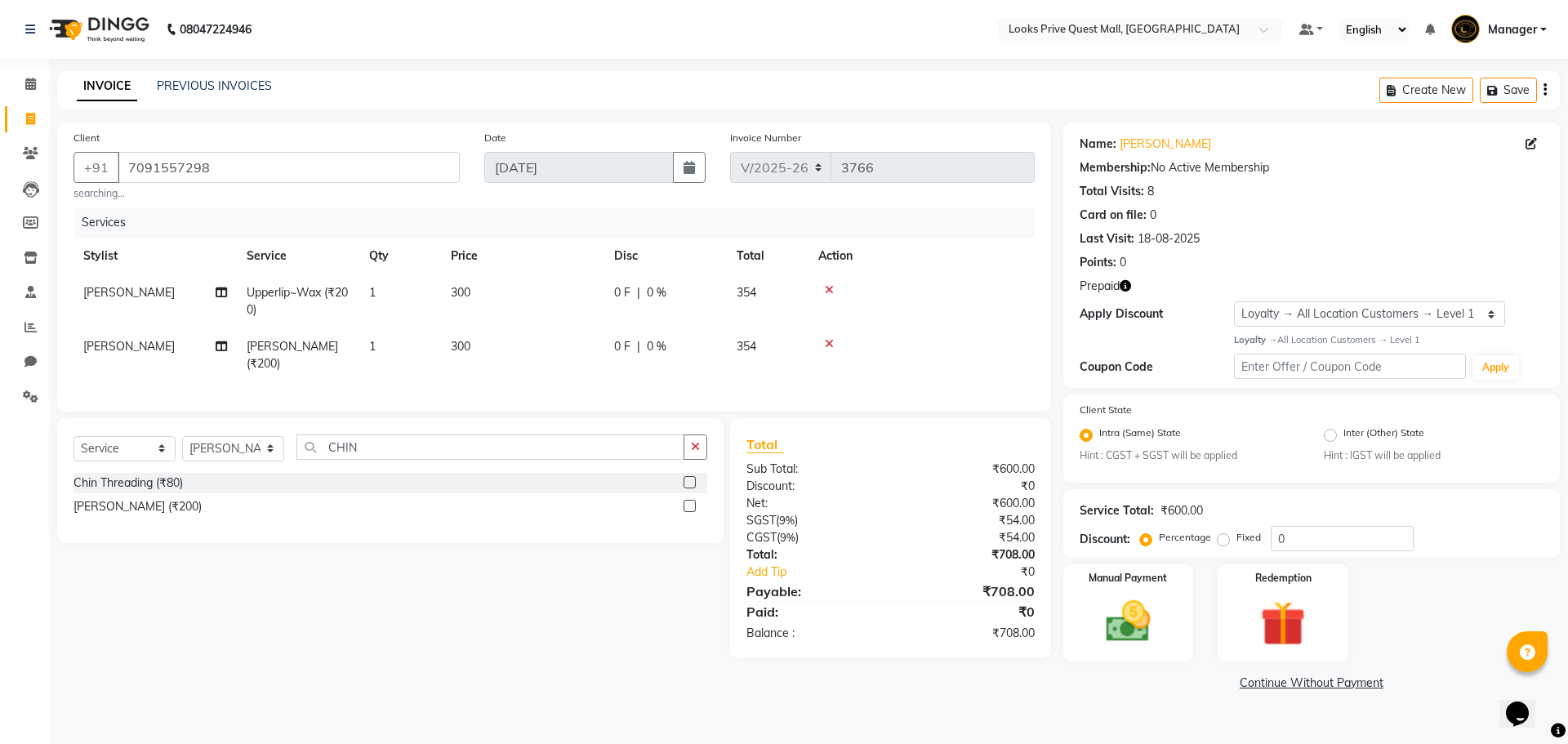
click at [1128, 289] on icon "button" at bounding box center [1126, 285] width 12 height 12
click at [1265, 261] on div "Points: 0" at bounding box center [1312, 263] width 464 height 18
click at [1285, 623] on img at bounding box center [1282, 623] width 76 height 58
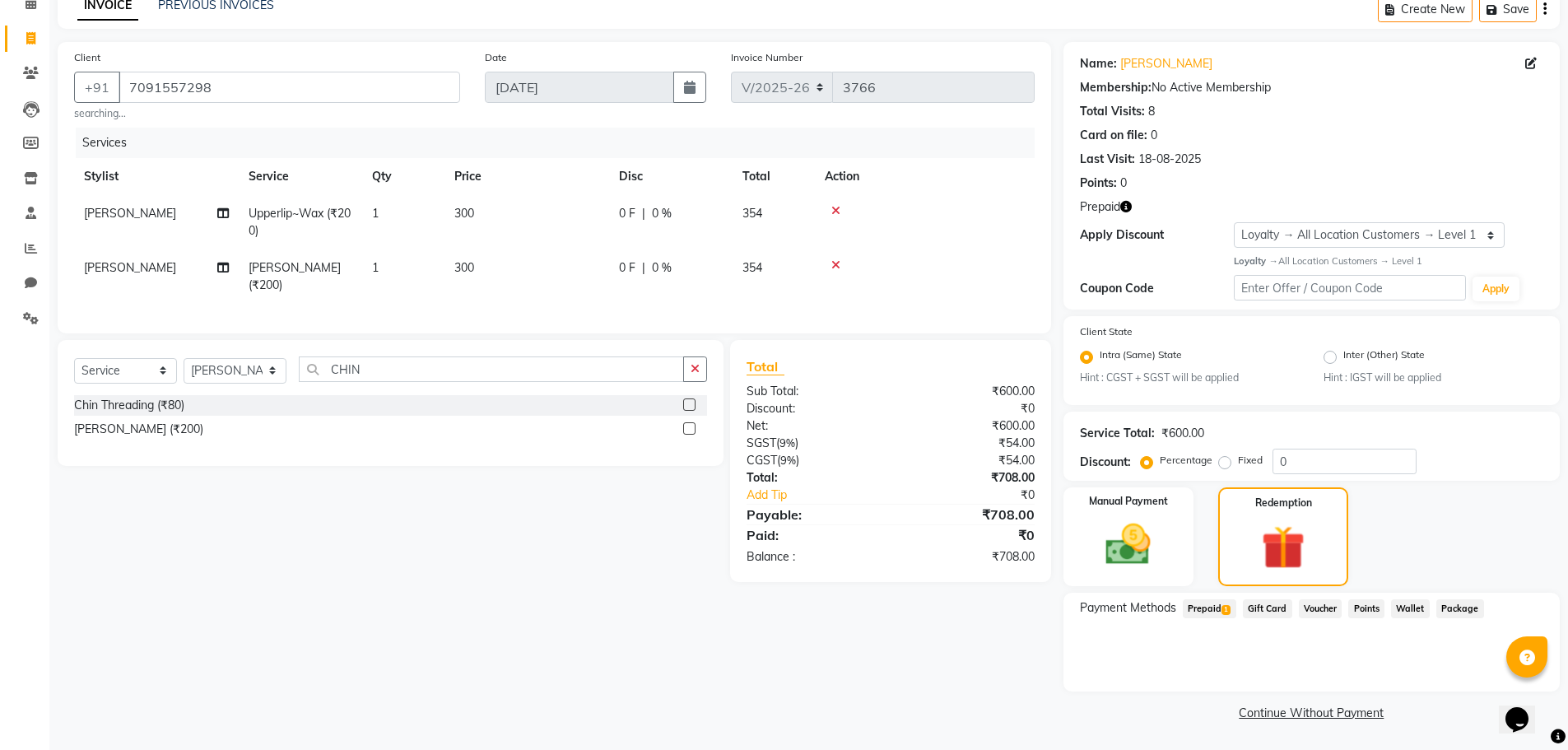
click at [1214, 607] on span "Prepaid 1" at bounding box center [1210, 608] width 53 height 19
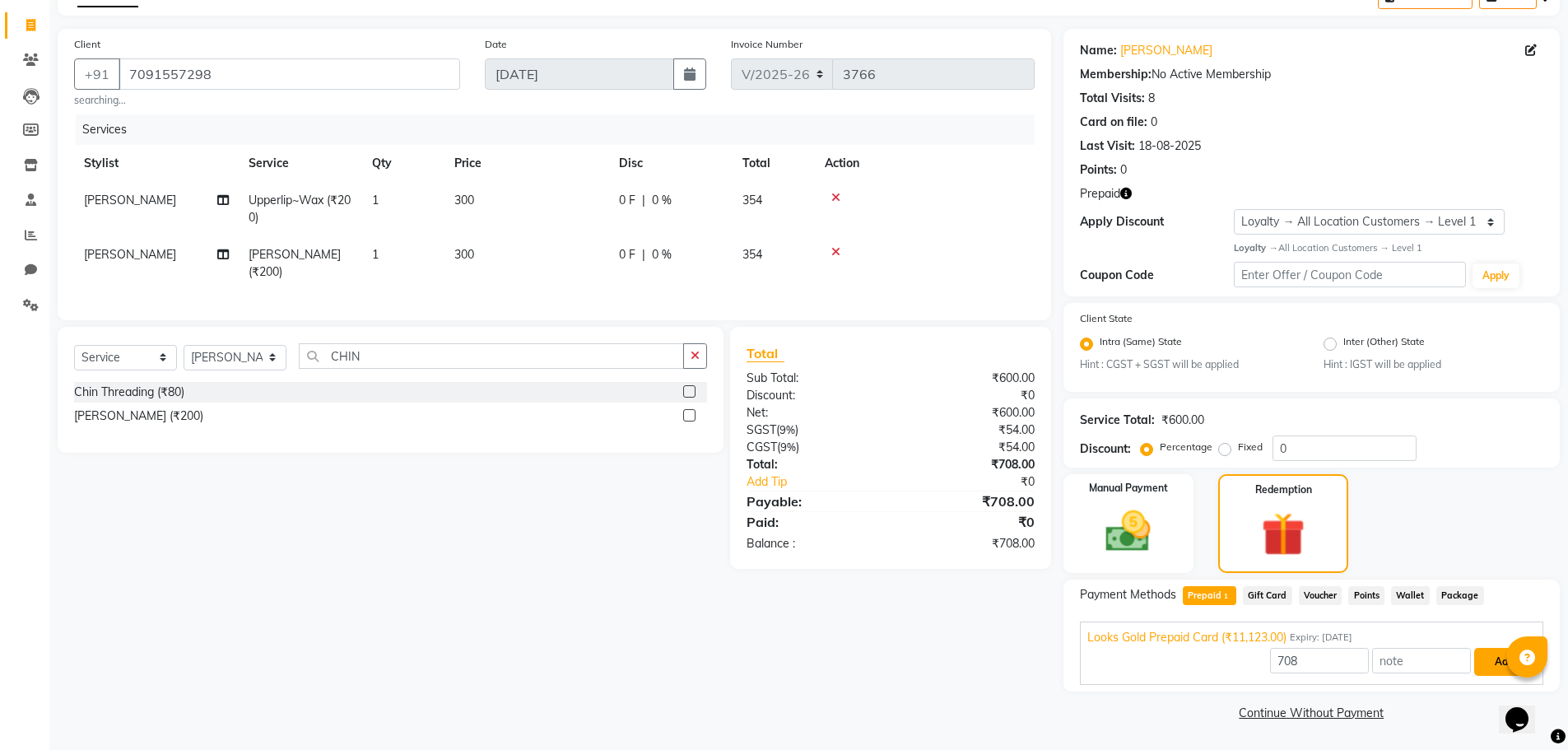
click at [1493, 663] on button "Add" at bounding box center [1504, 661] width 60 height 28
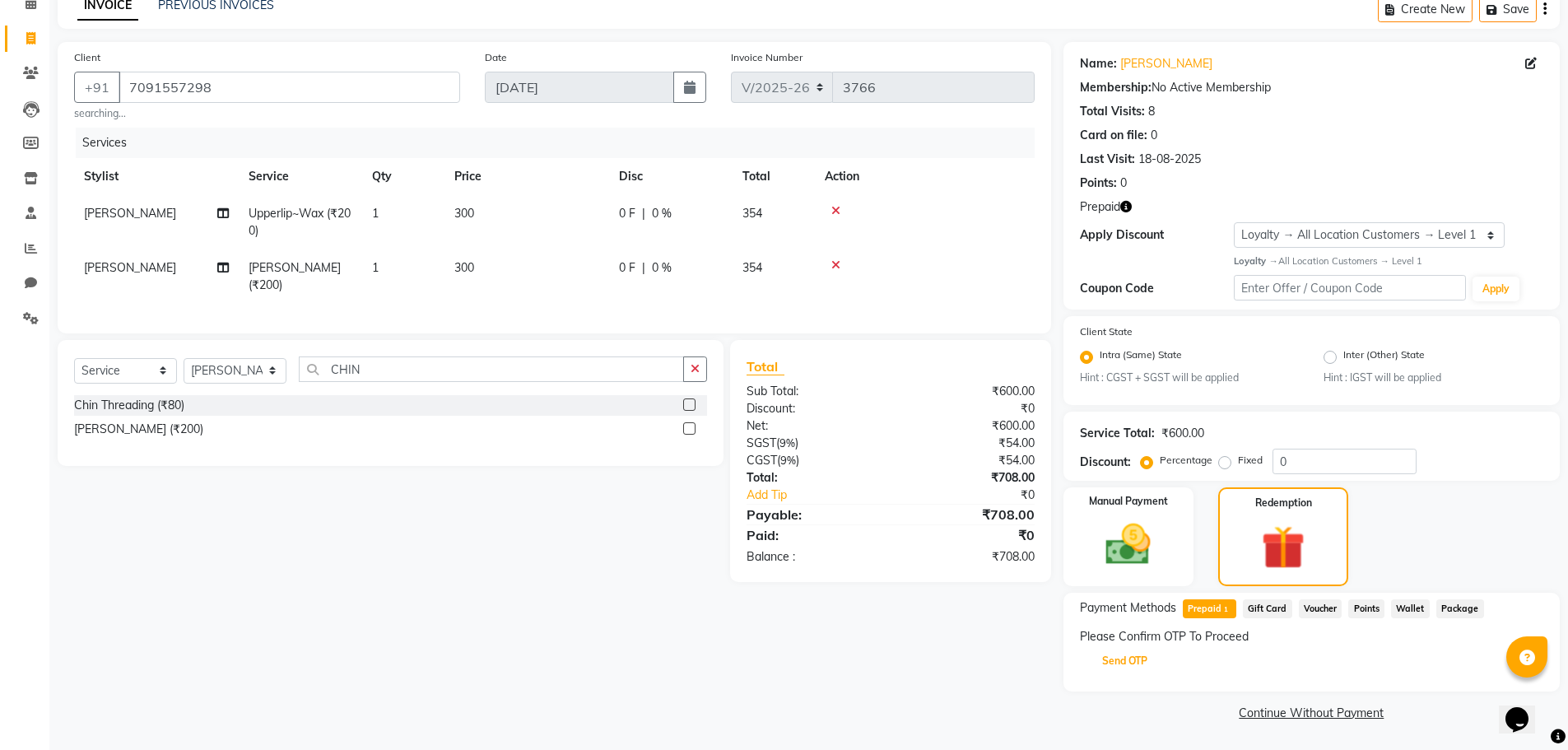
click at [1167, 657] on button "Send OTP" at bounding box center [1125, 660] width 87 height 28
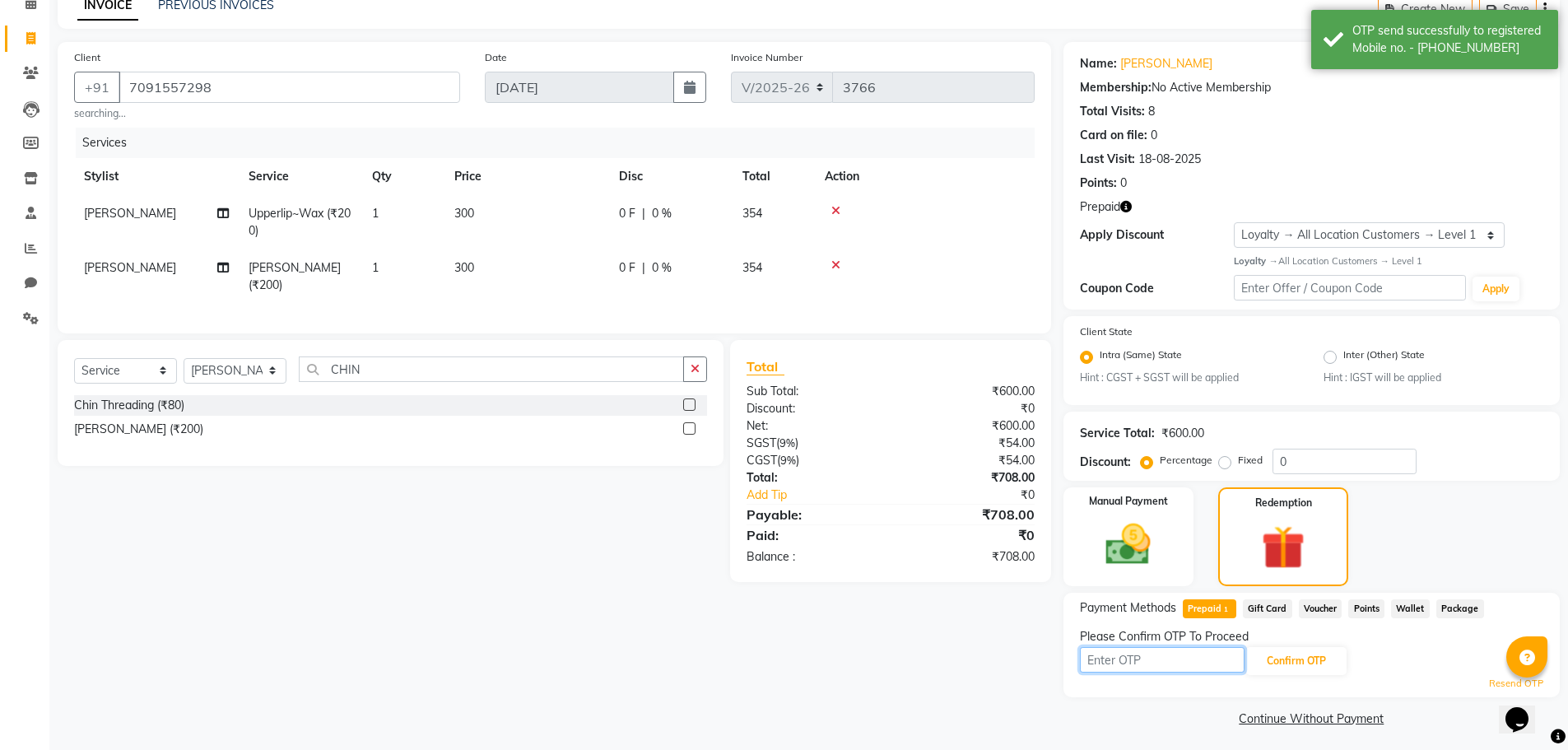
click at [1170, 663] on input "text" at bounding box center [1162, 659] width 165 height 26
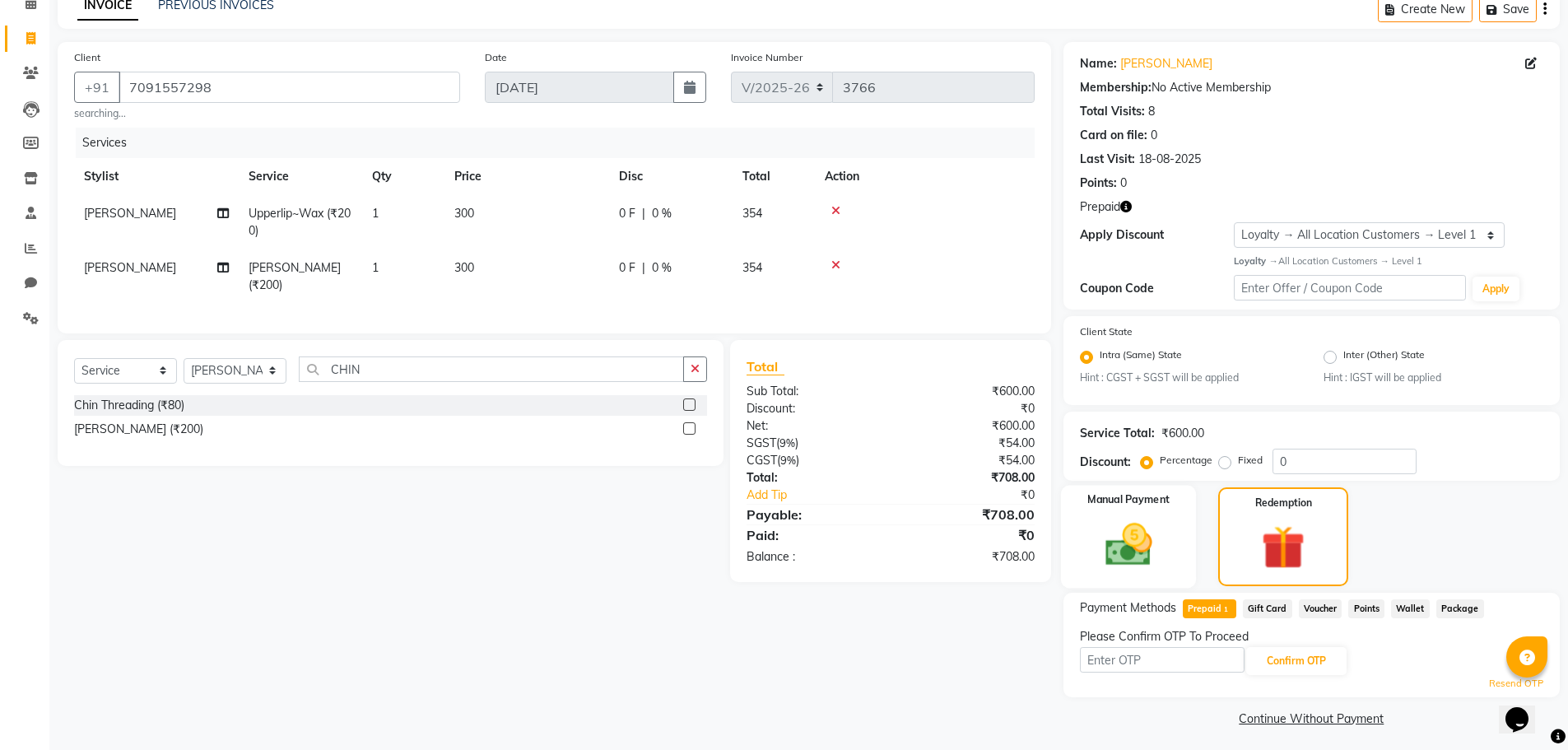
click at [1100, 540] on img at bounding box center [1128, 544] width 76 height 53
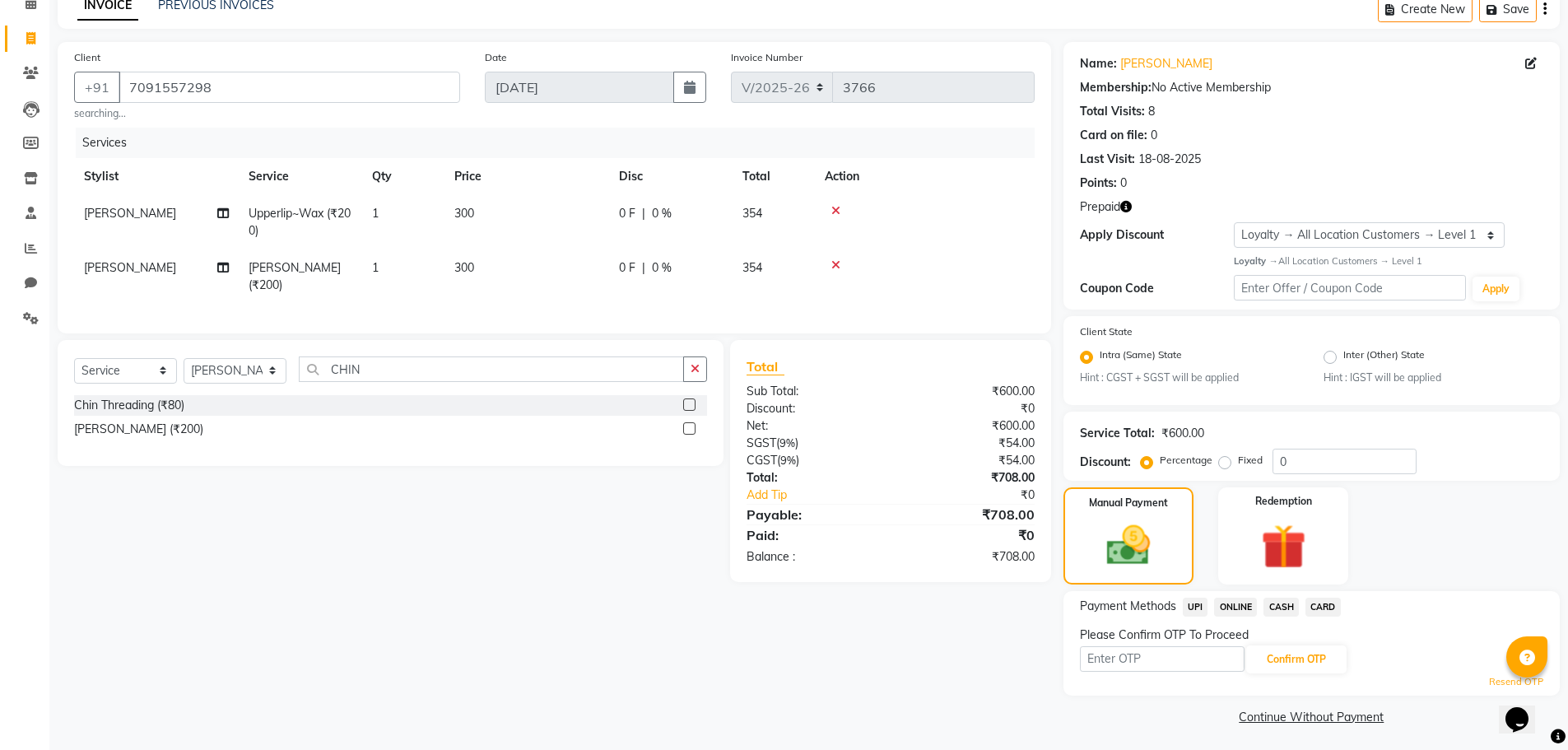
click at [1319, 610] on span "CARD" at bounding box center [1323, 606] width 36 height 19
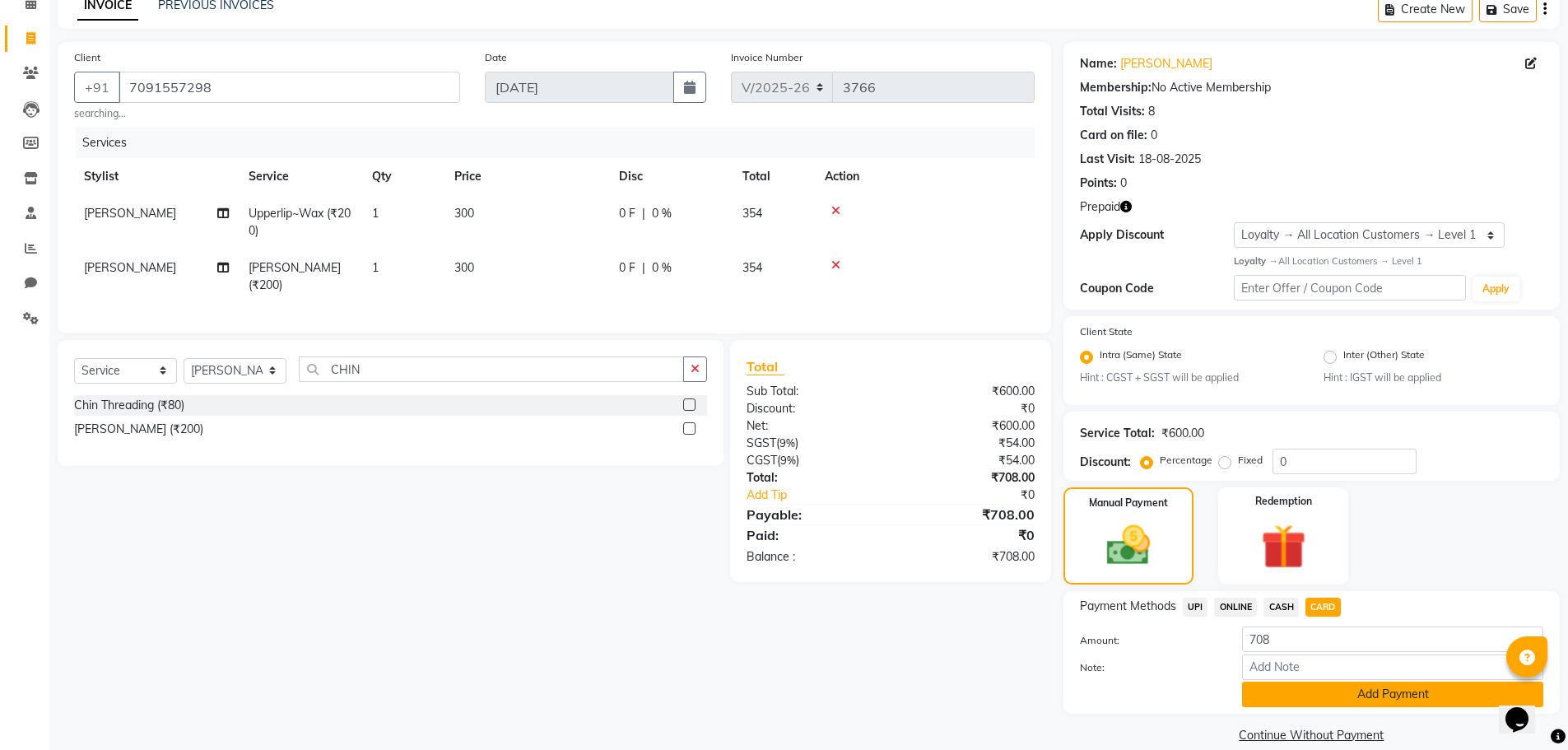
click at [1323, 687] on button "Add Payment" at bounding box center [1393, 694] width 302 height 26
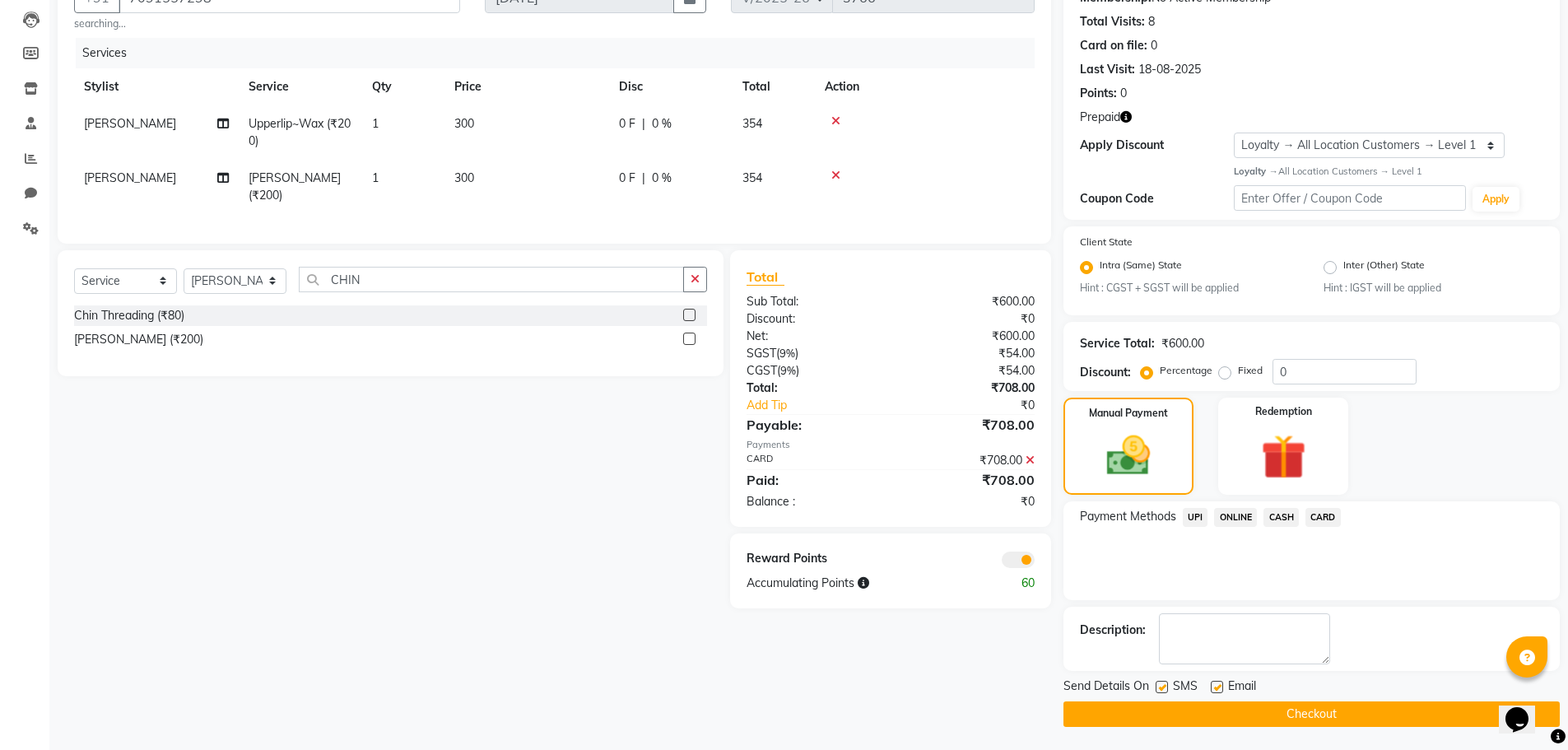
scroll to position [172, 0]
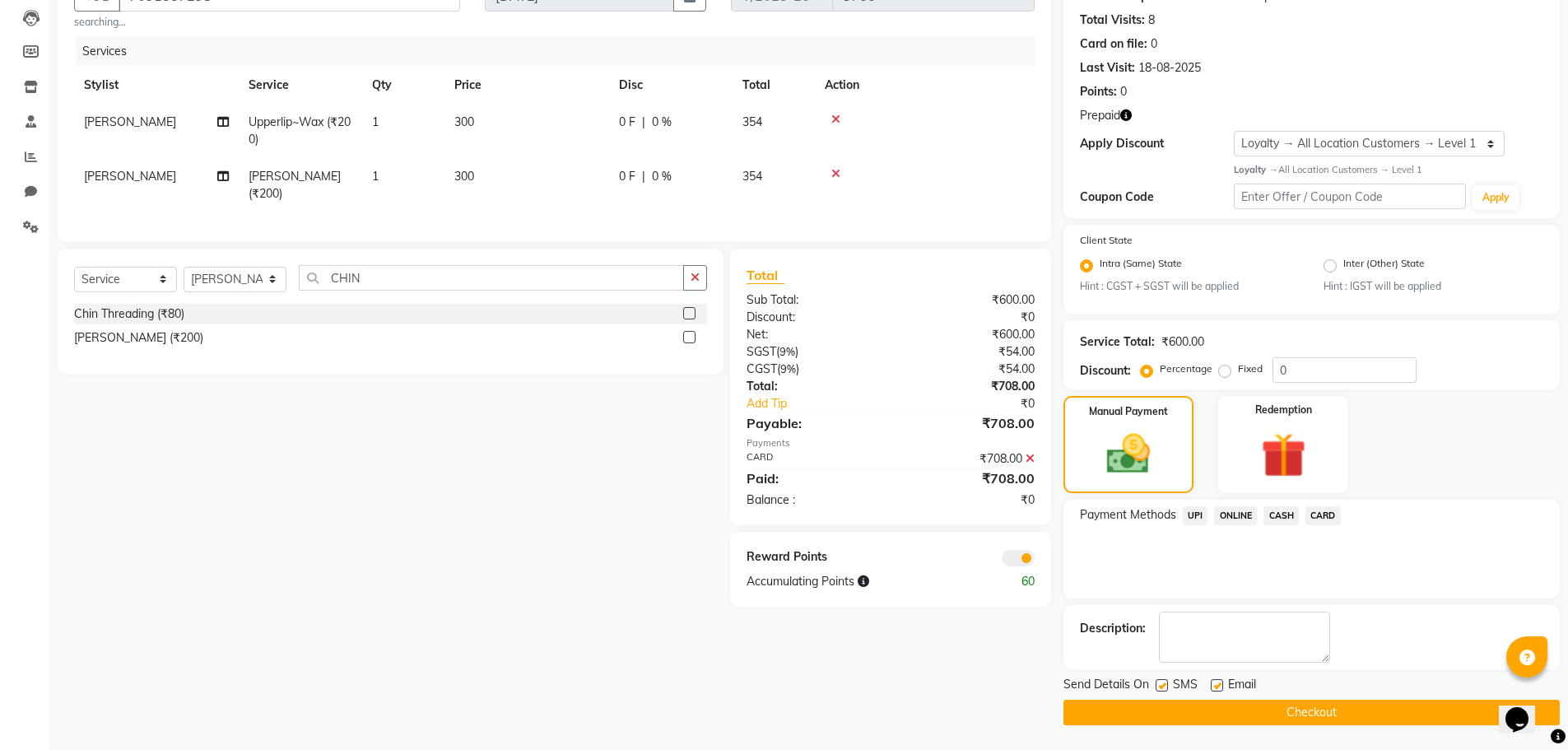
click at [1217, 686] on label at bounding box center [1217, 685] width 13 height 13
click at [1217, 686] on input "checkbox" at bounding box center [1216, 685] width 11 height 11
checkbox input "false"
click at [1024, 566] on span at bounding box center [1018, 558] width 33 height 17
click at [1034, 561] on input "checkbox" at bounding box center [1034, 561] width 0 height 0
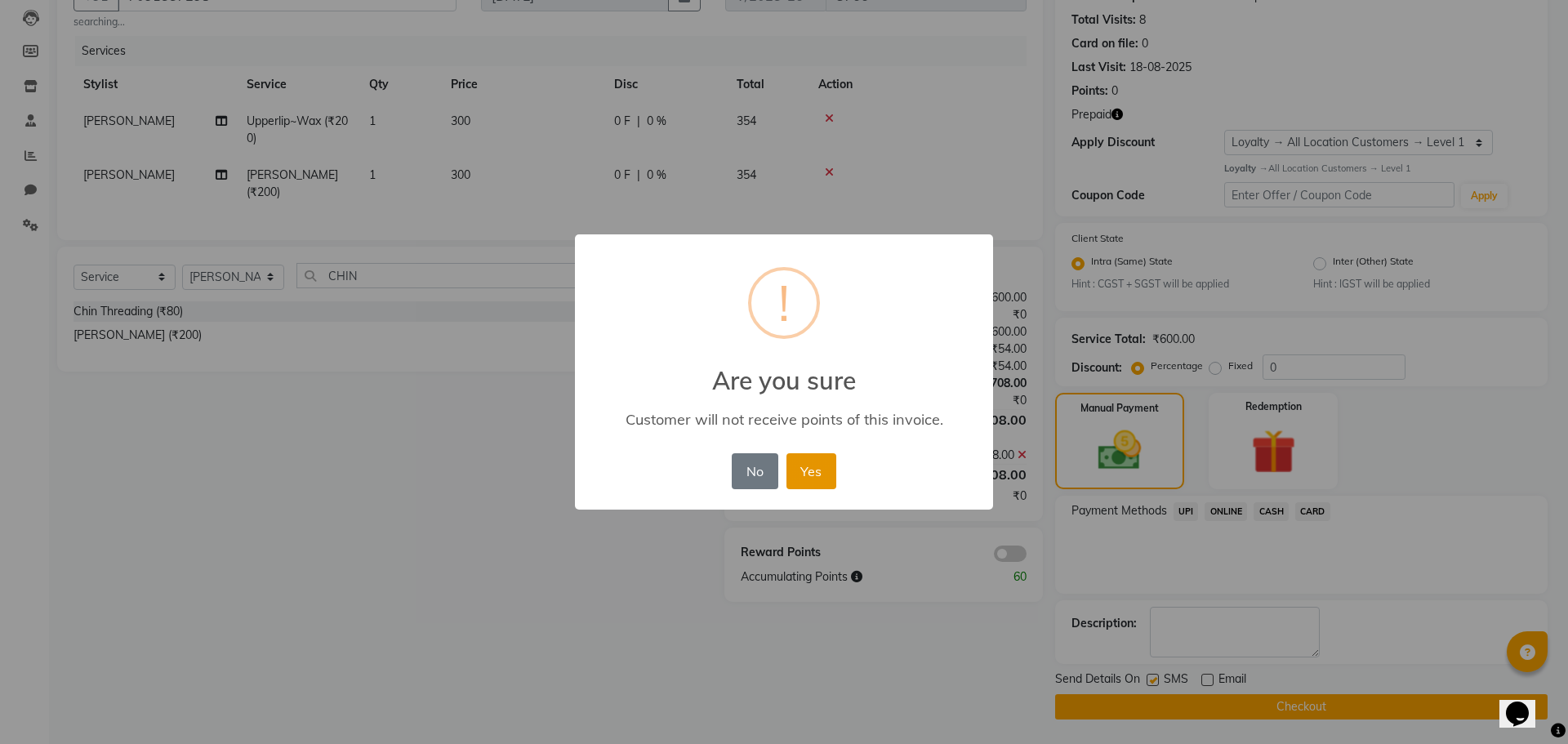
click at [813, 464] on button "Yes" at bounding box center [811, 470] width 50 height 36
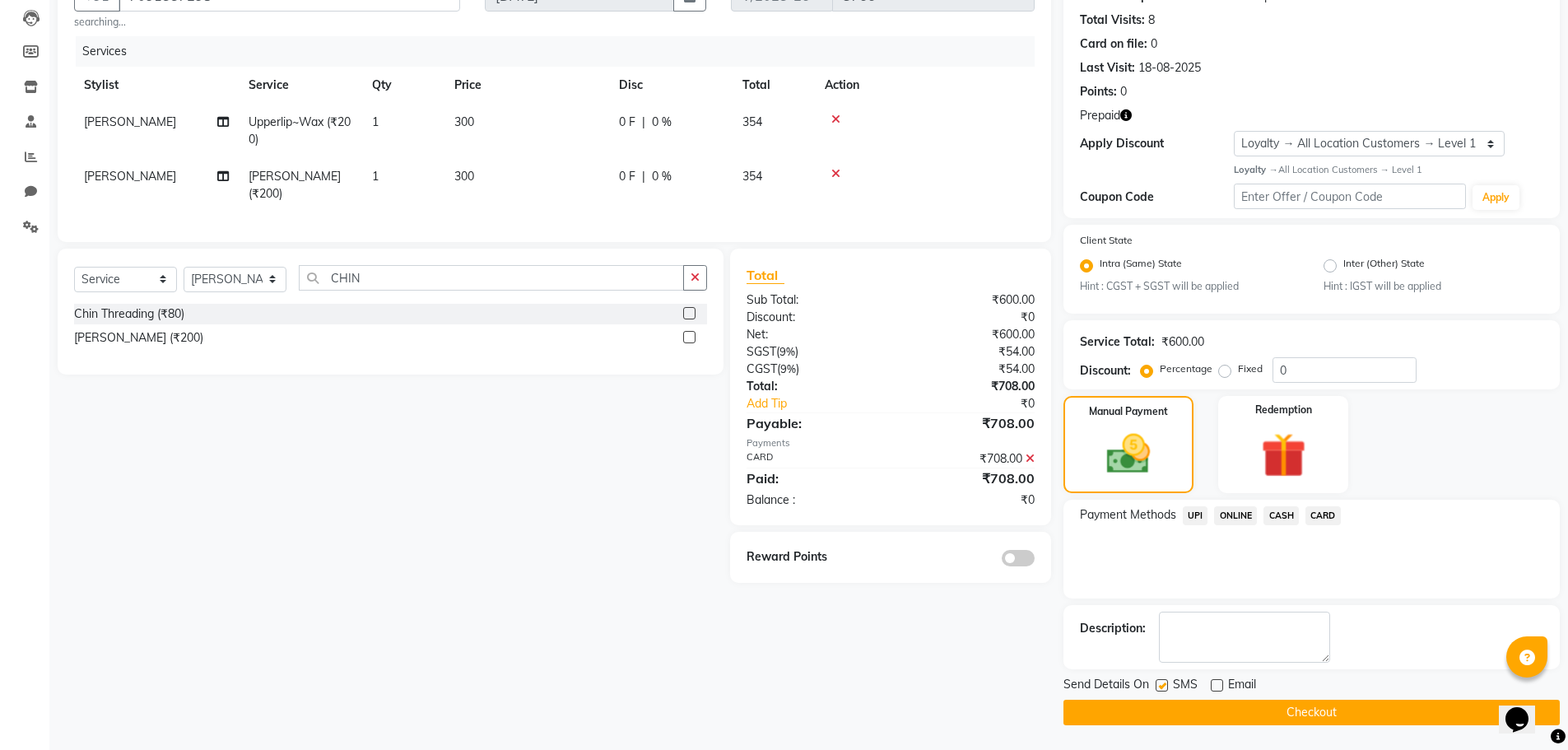
click at [1369, 719] on button "Checkout" at bounding box center [1312, 713] width 496 height 26
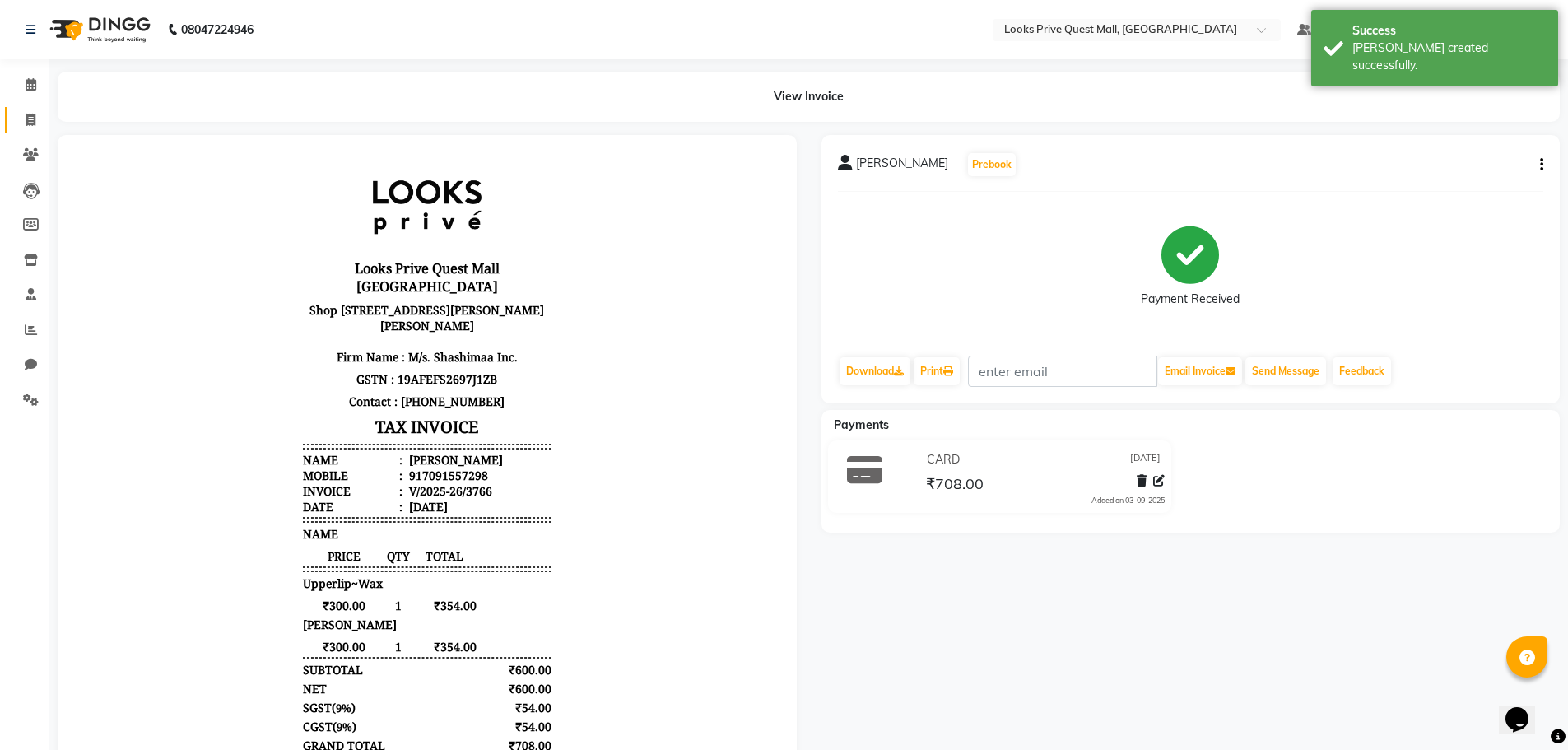
click at [25, 129] on link "Invoice" at bounding box center [25, 121] width 39 height 28
select select "service"
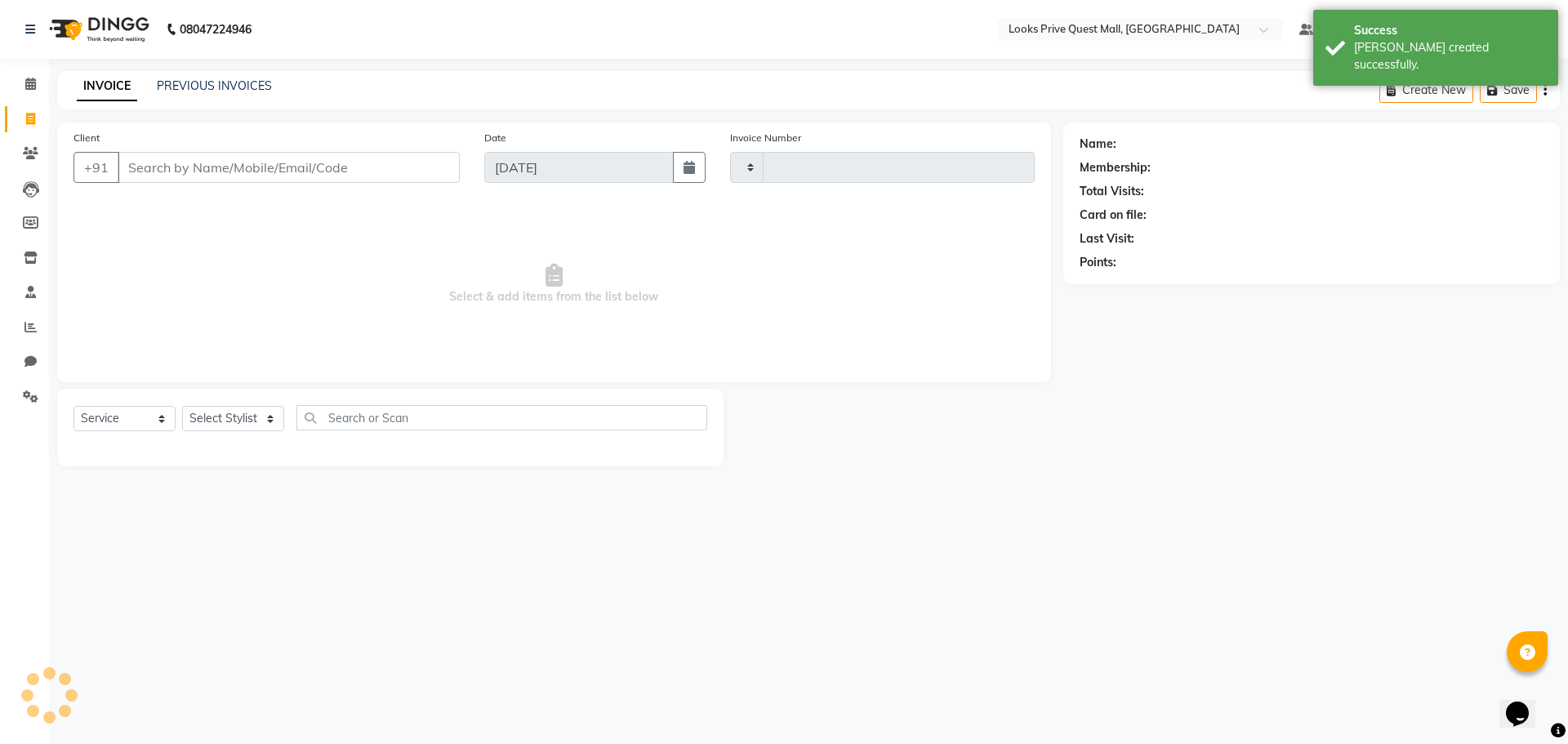
type input "3767"
select select "6141"
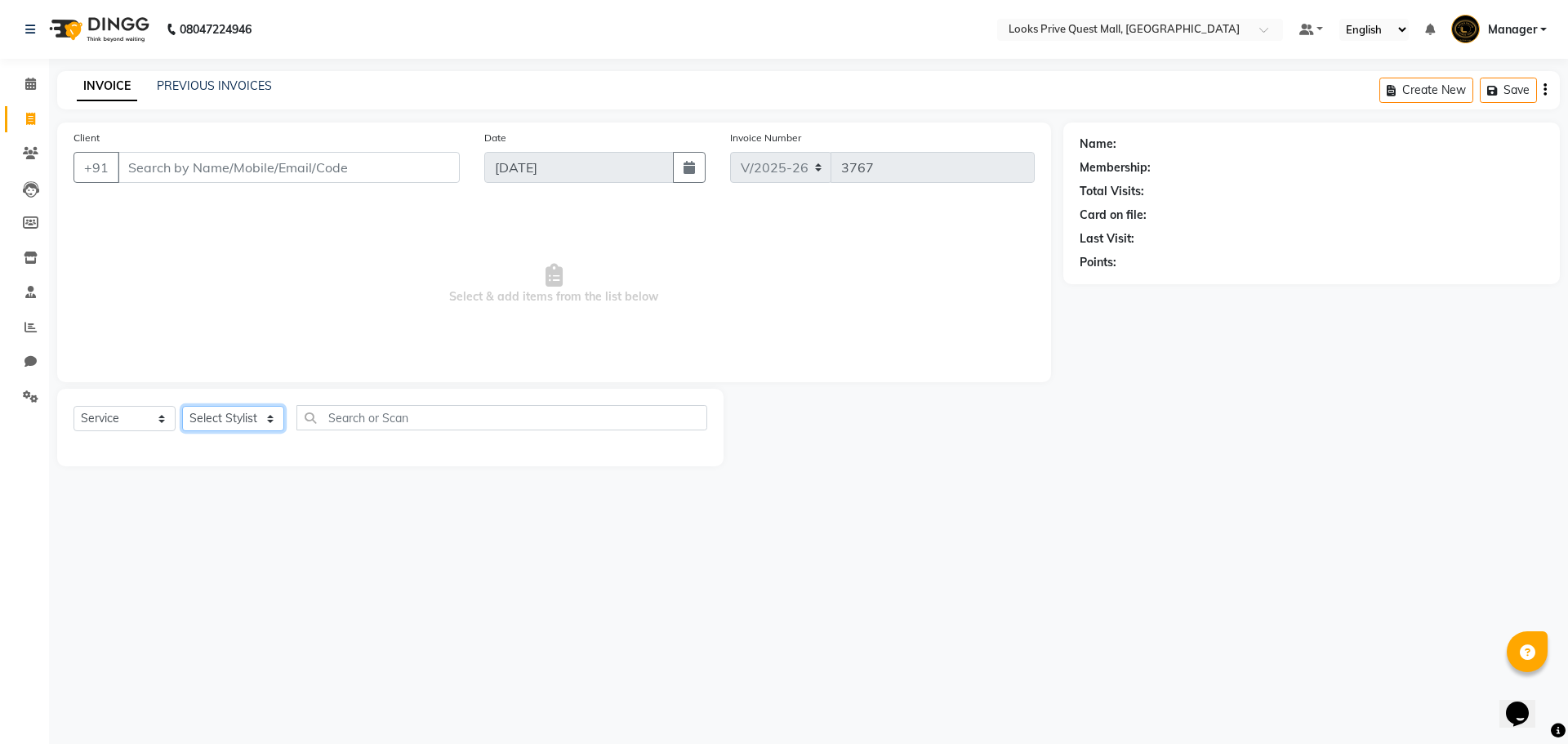
click at [240, 415] on select "Select Stylist Arman Bapi Chhewang Counter_Sales Deepa Das Dipti Uppal Firoz Ku…" at bounding box center [233, 418] width 102 height 25
select select "46689"
click at [182, 406] on select "Select Stylist Arman Bapi Chhewang Counter_Sales Deepa Das Dipti Uppal Firoz Ku…" at bounding box center [233, 418] width 102 height 25
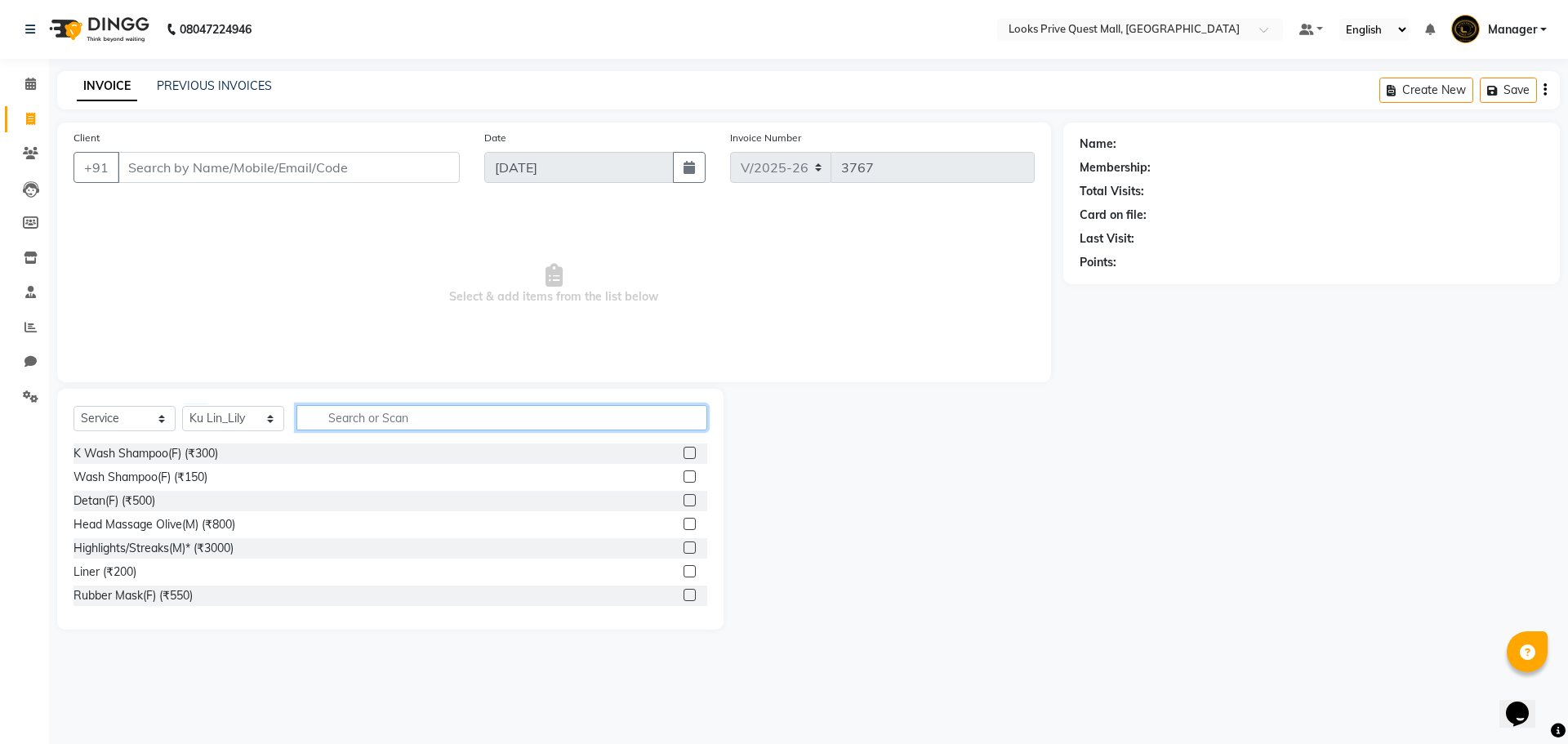
click at [406, 416] on input "text" at bounding box center [502, 417] width 411 height 25
click at [351, 424] on input "text" at bounding box center [502, 417] width 411 height 25
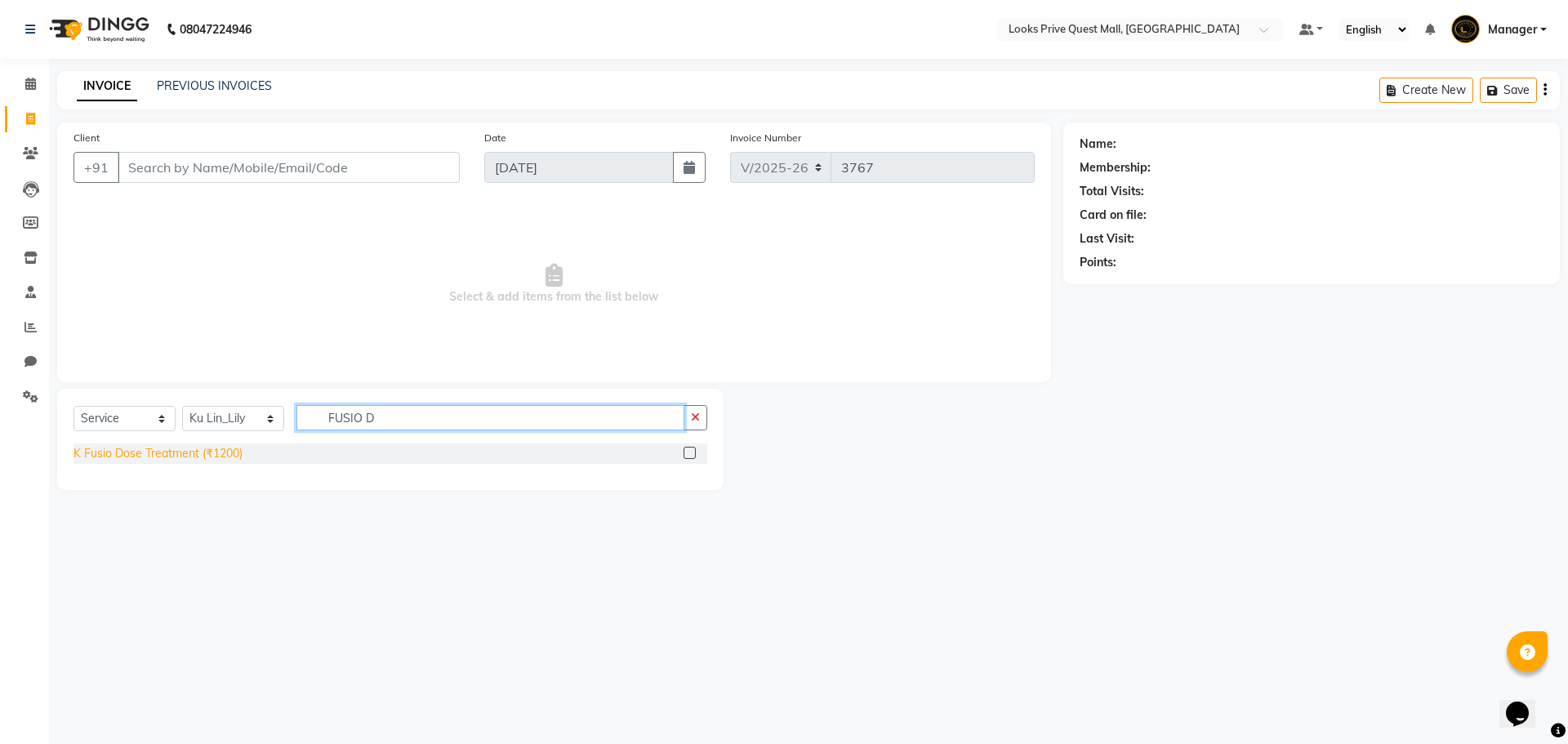
type input "FUSIO D"
click at [191, 452] on div "K Fusio Dose Treatment (₹1200)" at bounding box center [157, 454] width 169 height 18
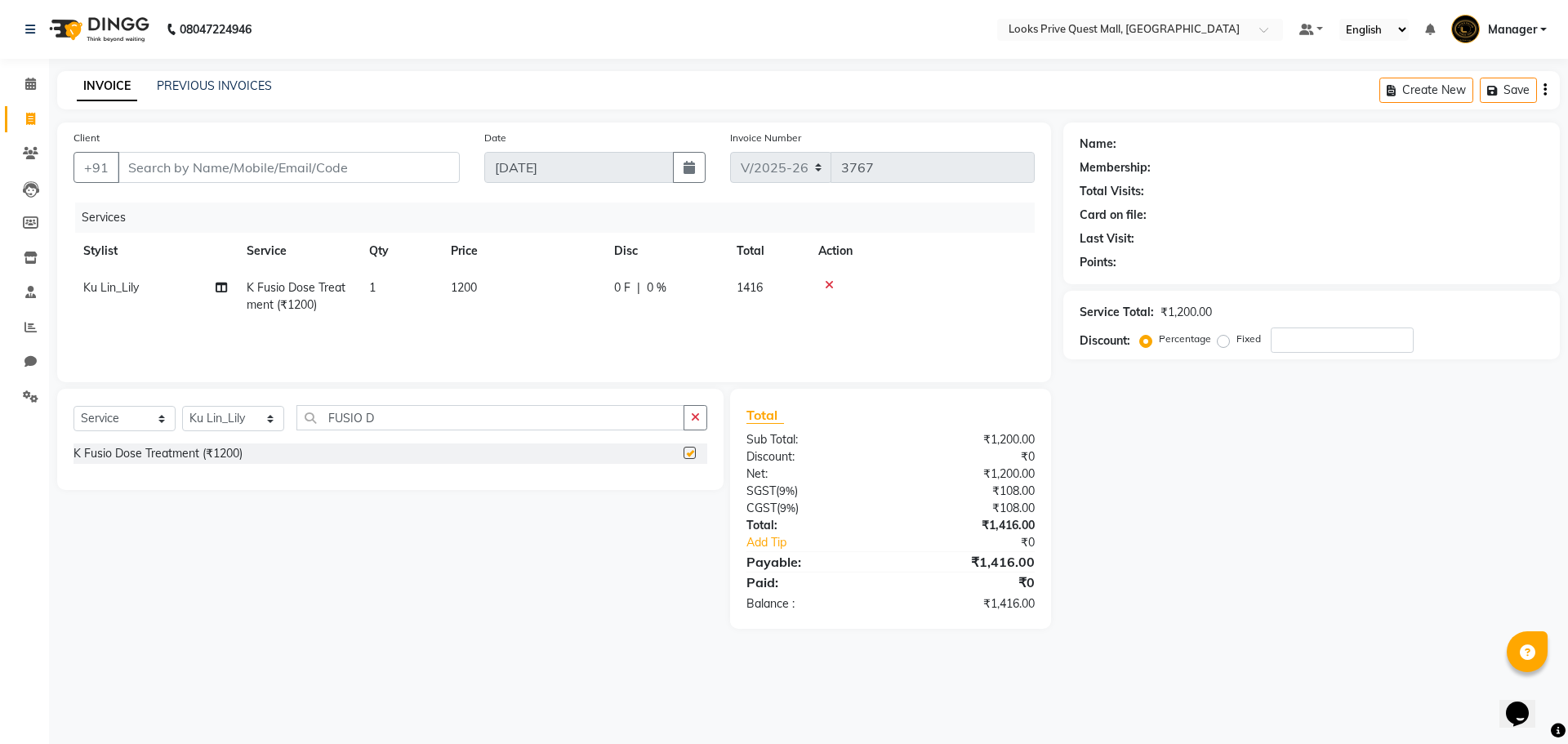
checkbox input "false"
click at [516, 267] on th "Price" at bounding box center [522, 251] width 163 height 37
click at [503, 287] on td "1200" at bounding box center [522, 295] width 163 height 54
select select "46689"
click at [247, 305] on tr "Arman Bapi Chhewang Counter_Sales Deepa Das Dipti Uppal Firoz Ku Lin_Lily Manag…" at bounding box center [554, 303] width 962 height 69
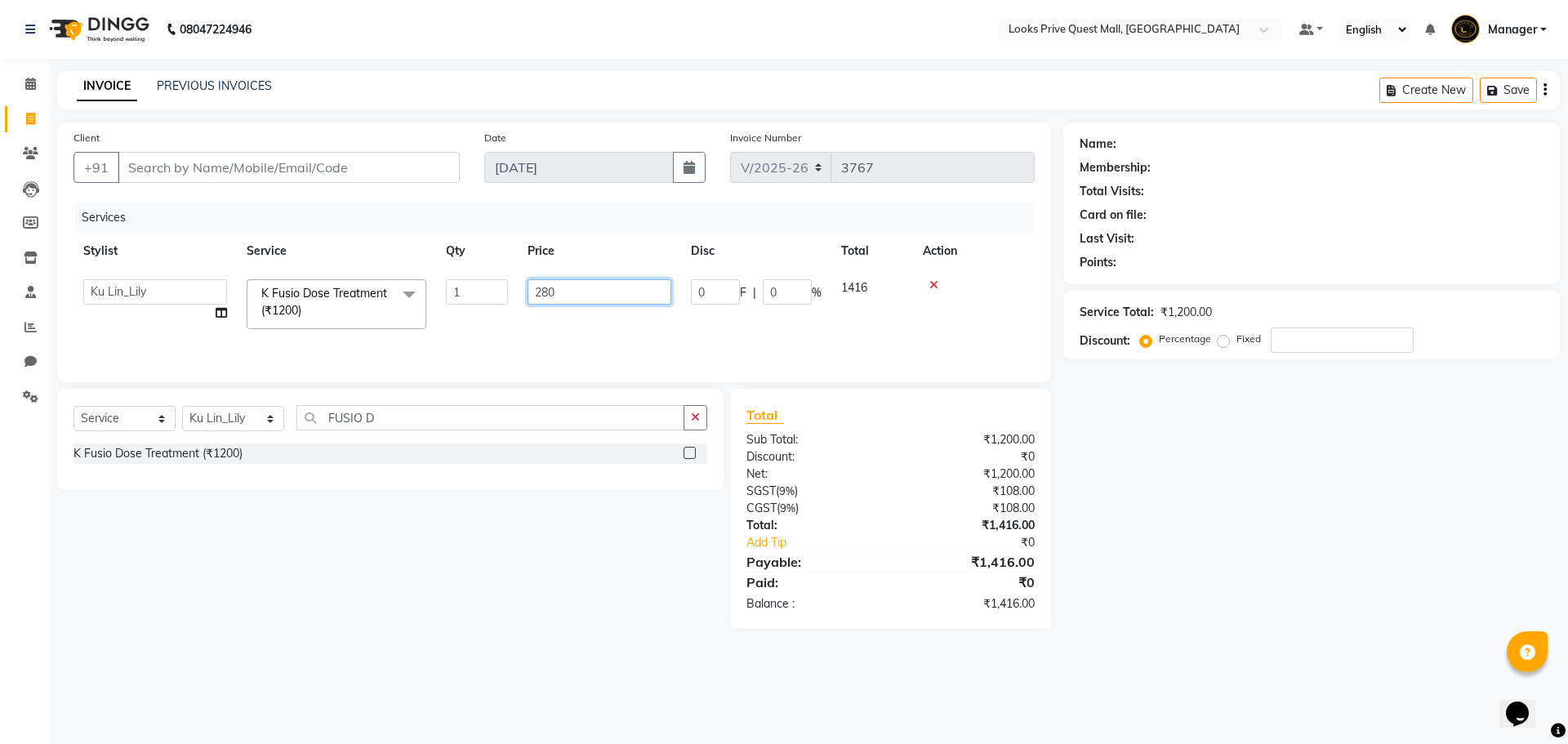
type input "2800"
click at [165, 172] on input "Client" at bounding box center [289, 167] width 342 height 31
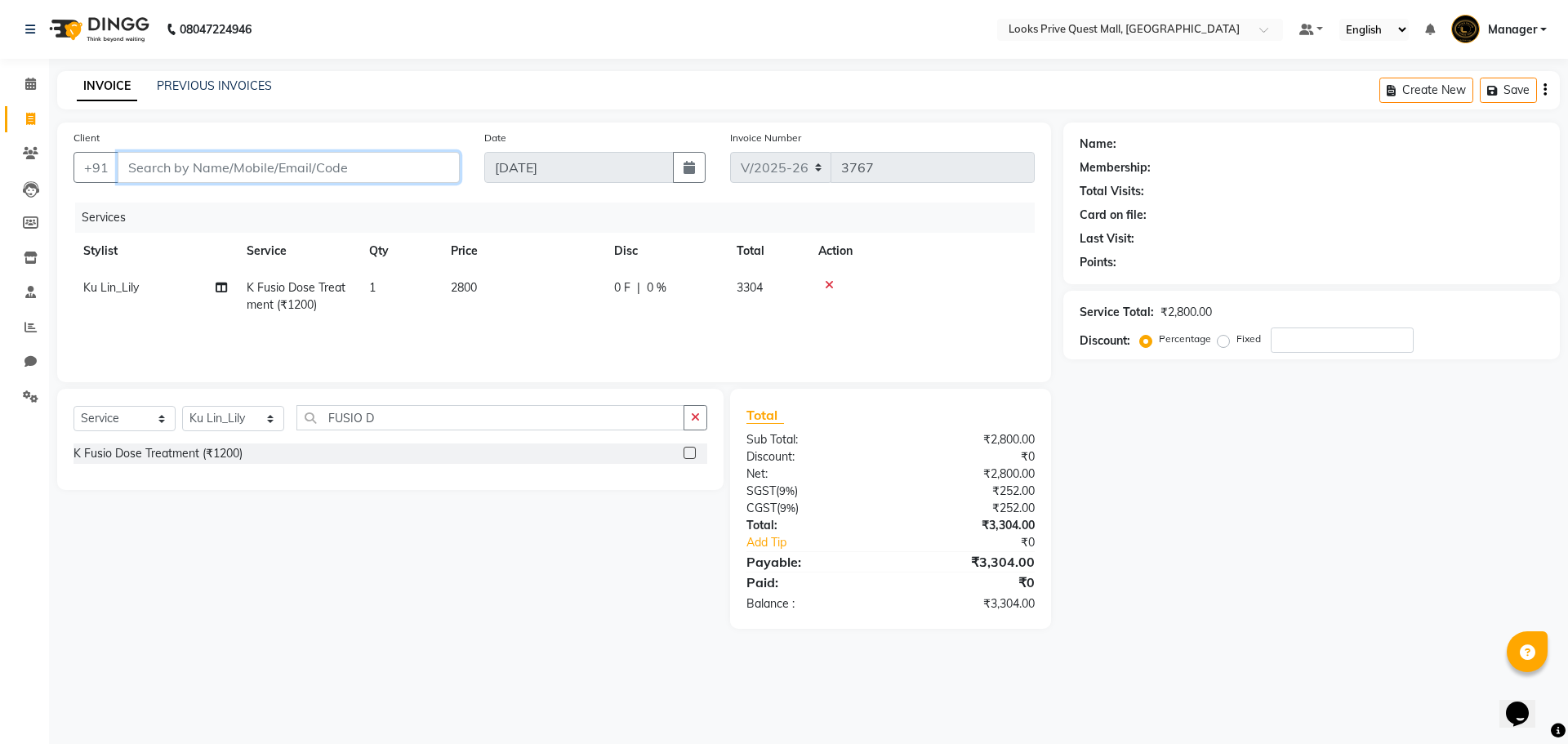
type input "7"
type input "0"
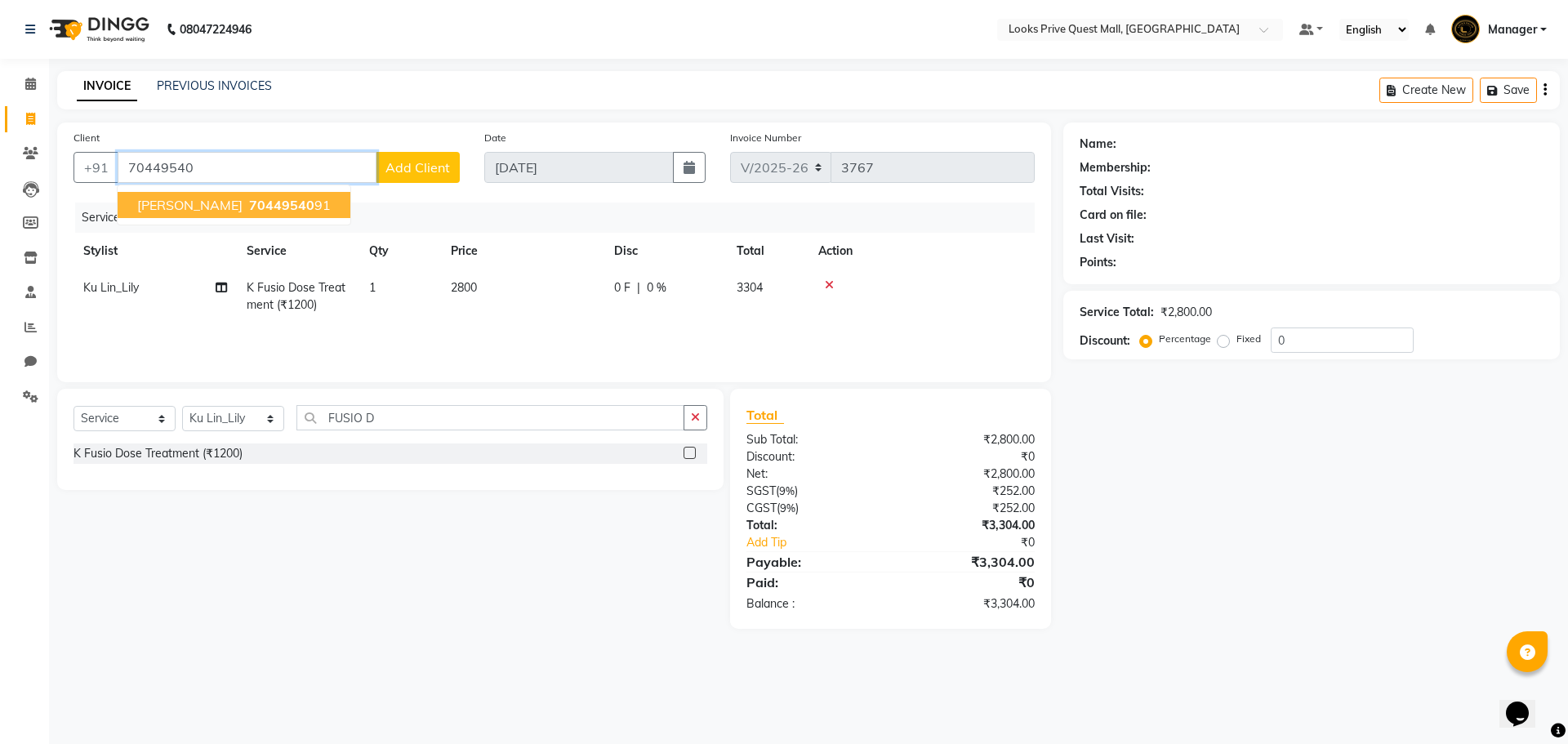
click at [200, 197] on span "Steffi Hembrom" at bounding box center [190, 204] width 106 height 17
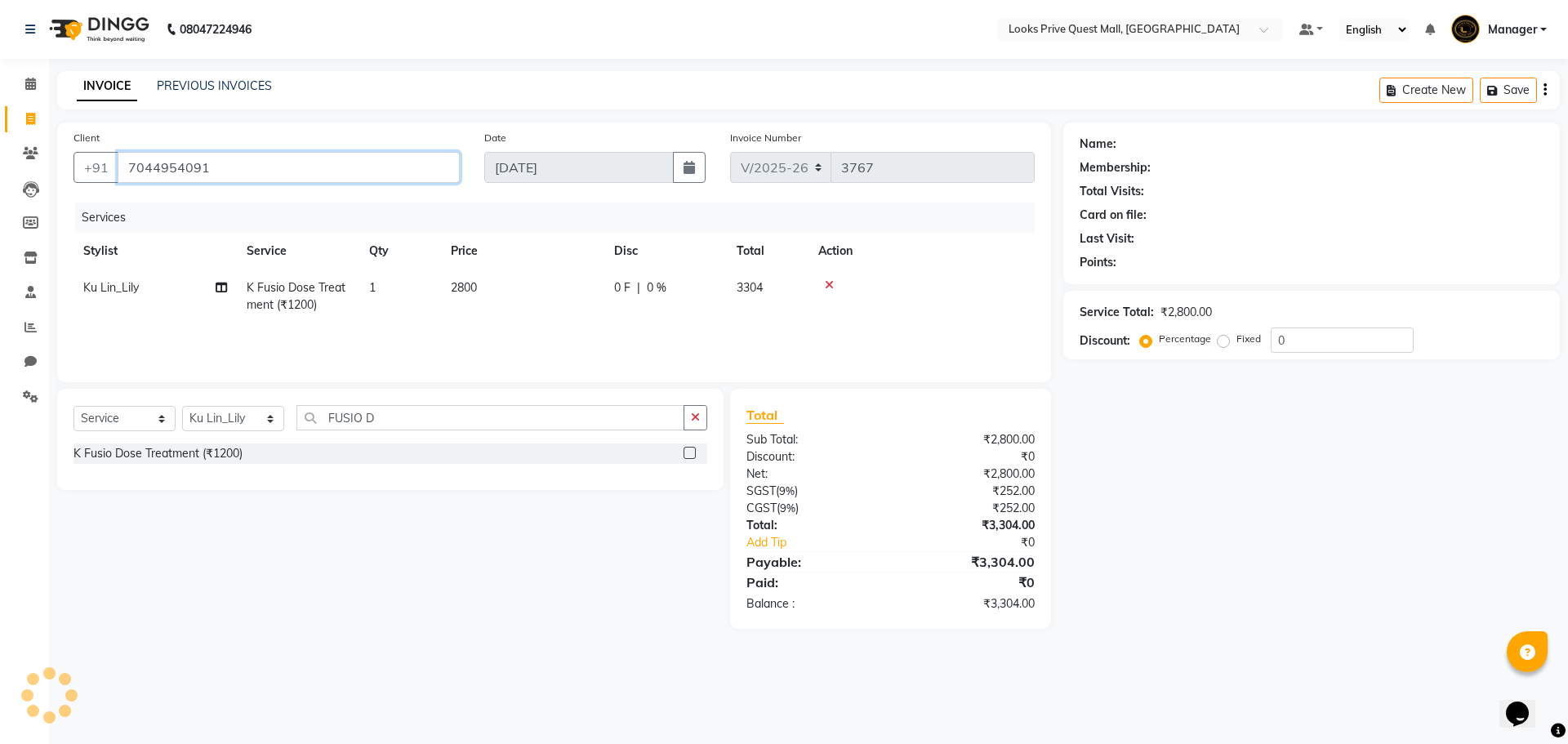
type input "7044954091"
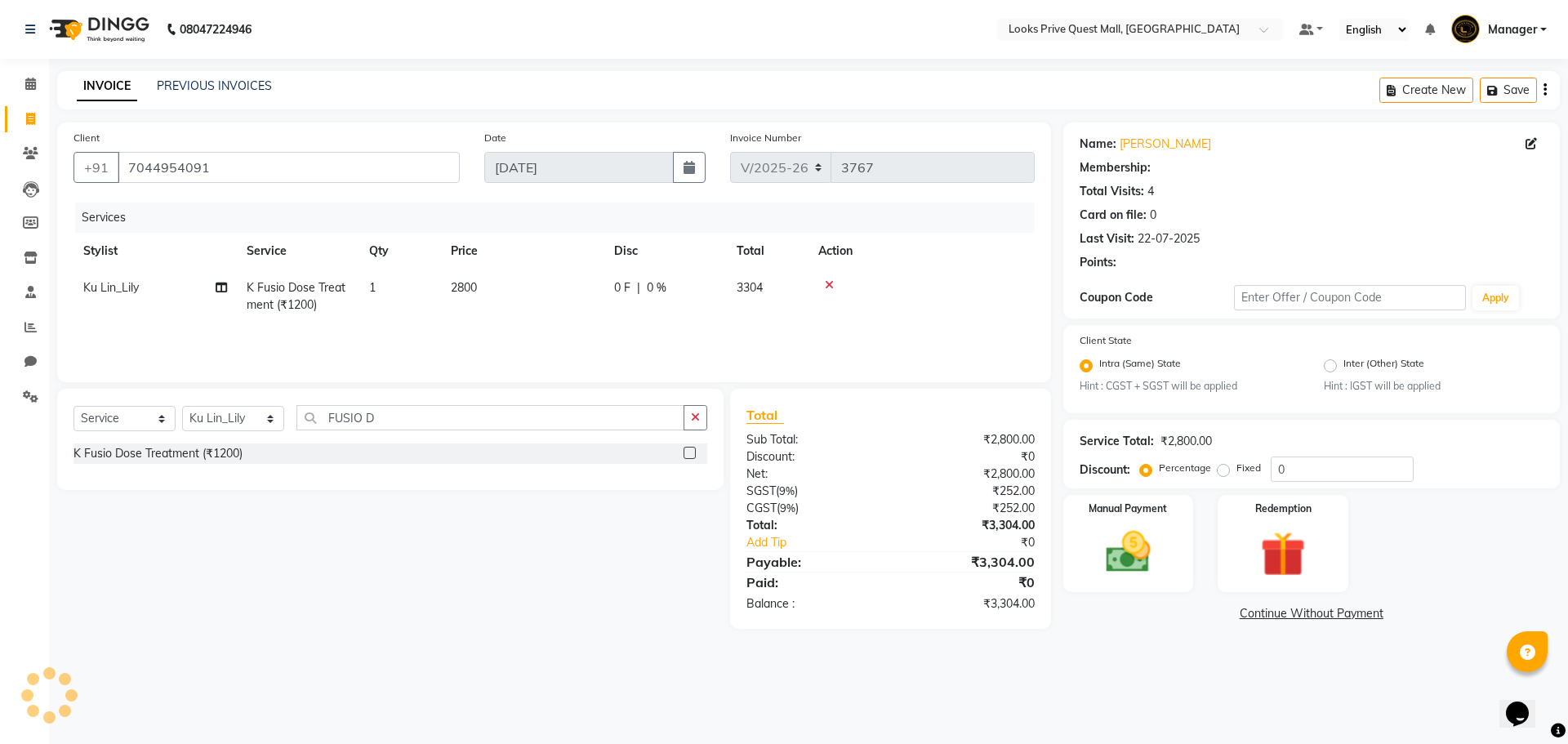
select select "1: Object"
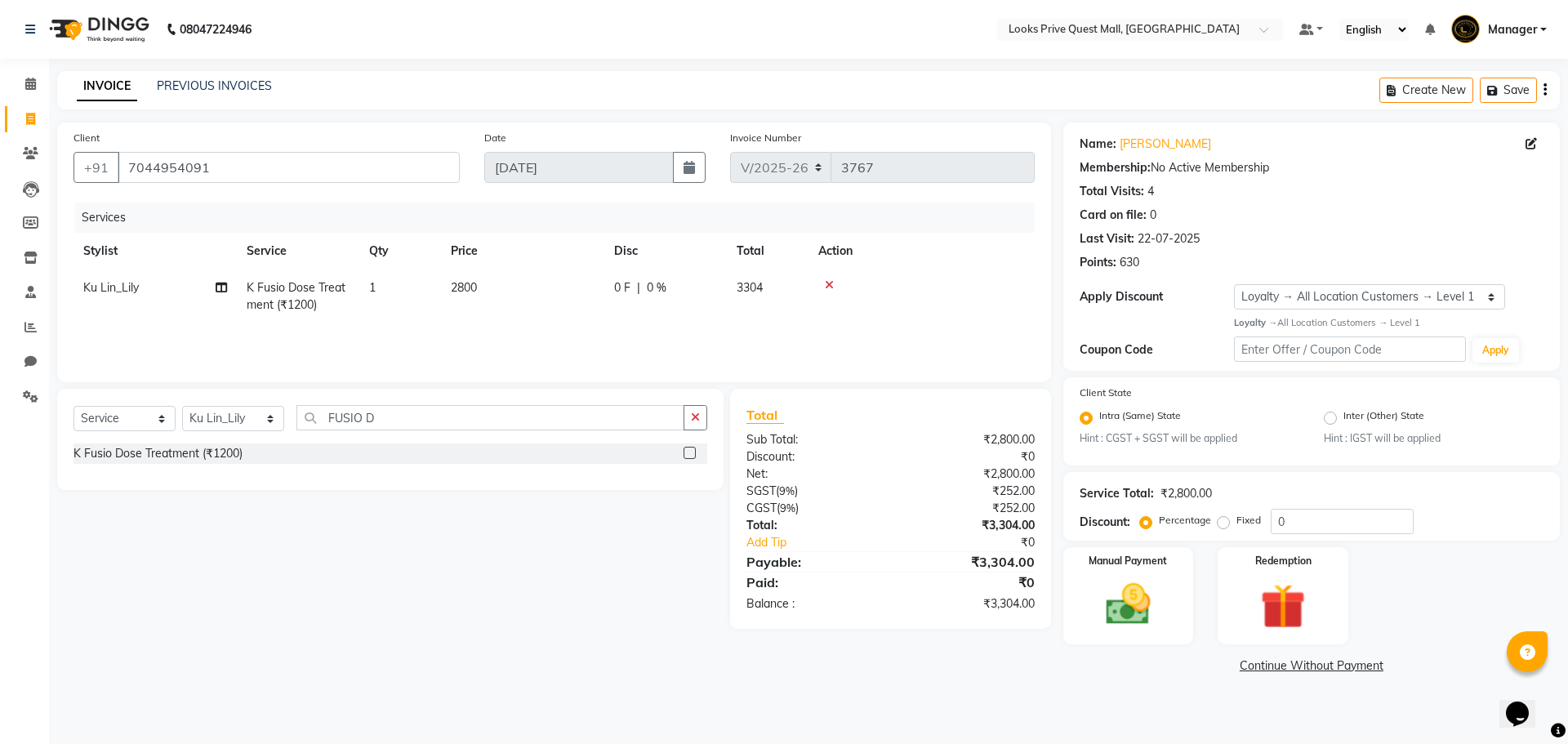
click at [535, 544] on div "Select Service Product Membership Package Voucher Prepaid Gift Card Select Styl…" at bounding box center [384, 507] width 679 height 240
click at [1133, 583] on img at bounding box center [1128, 603] width 76 height 54
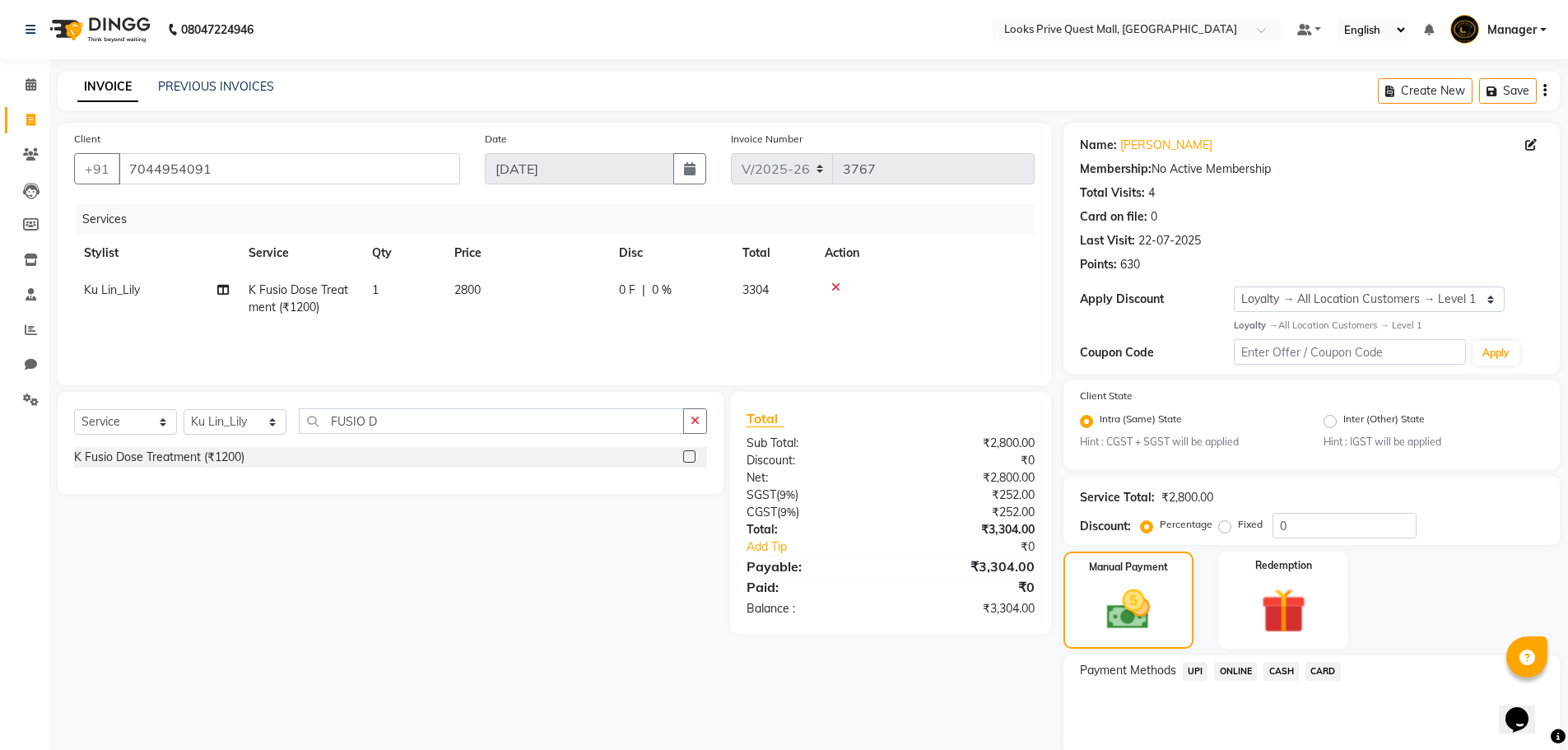
click at [1198, 670] on span "UPI" at bounding box center [1196, 670] width 26 height 19
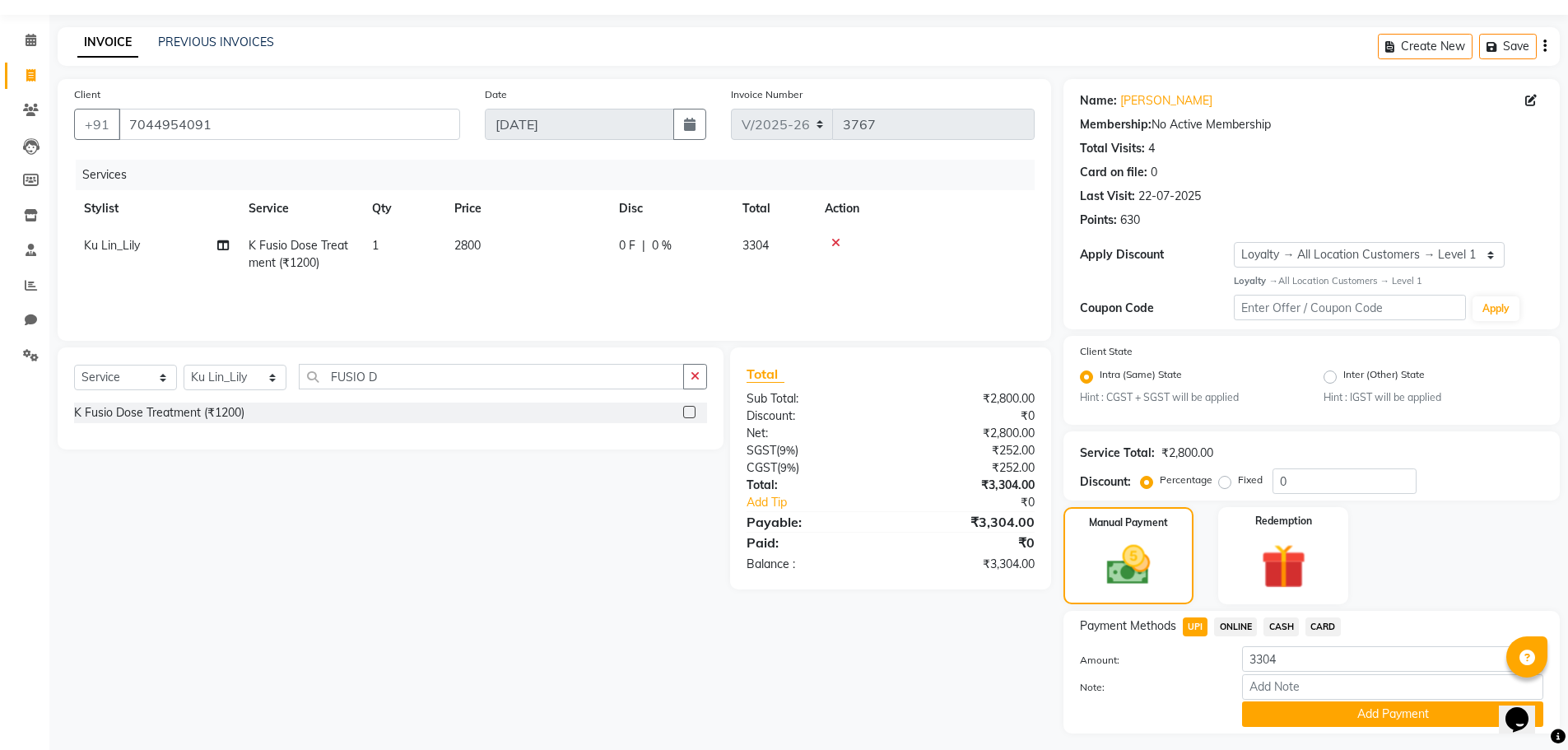
scroll to position [87, 0]
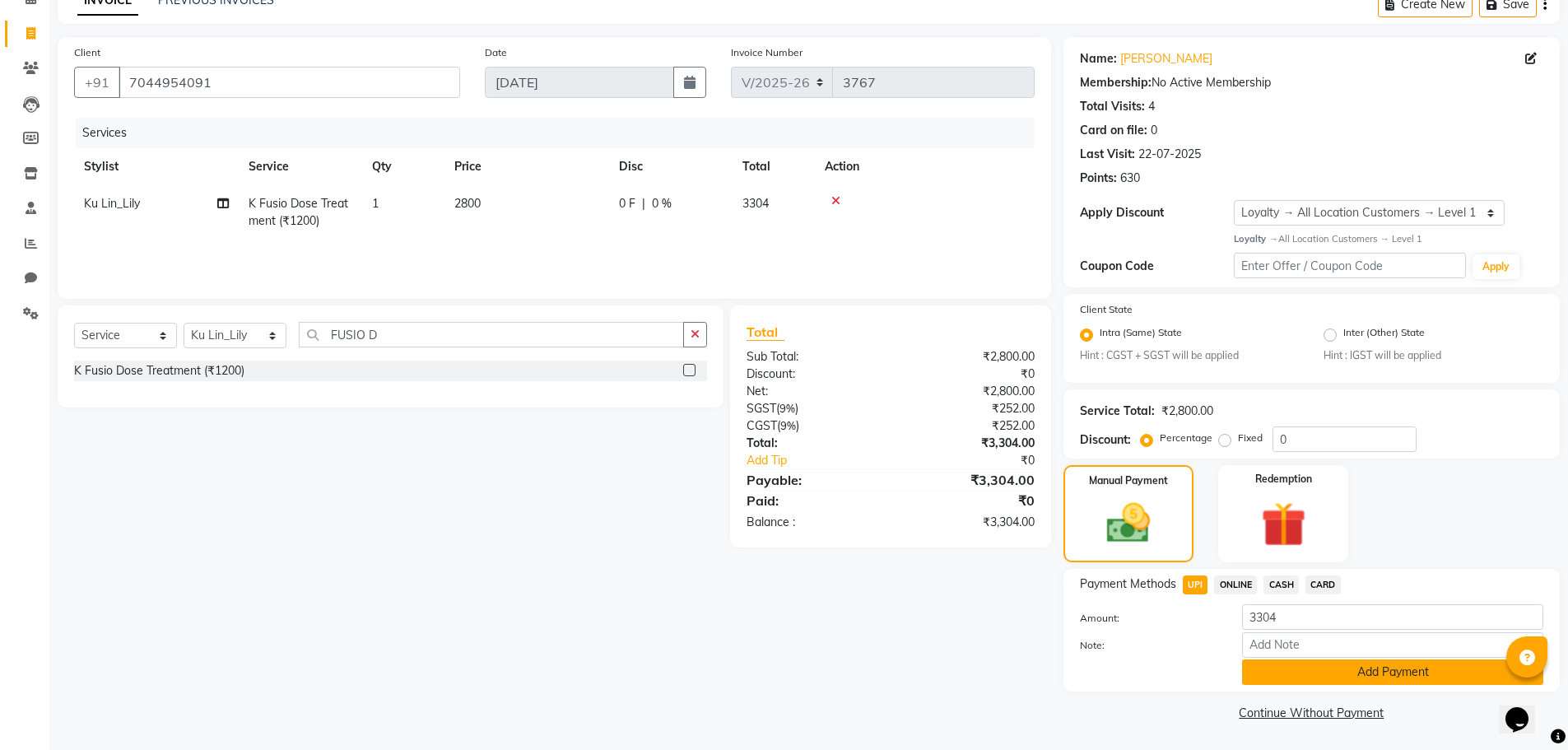
click at [1270, 665] on button "Add Payment" at bounding box center [1393, 672] width 302 height 26
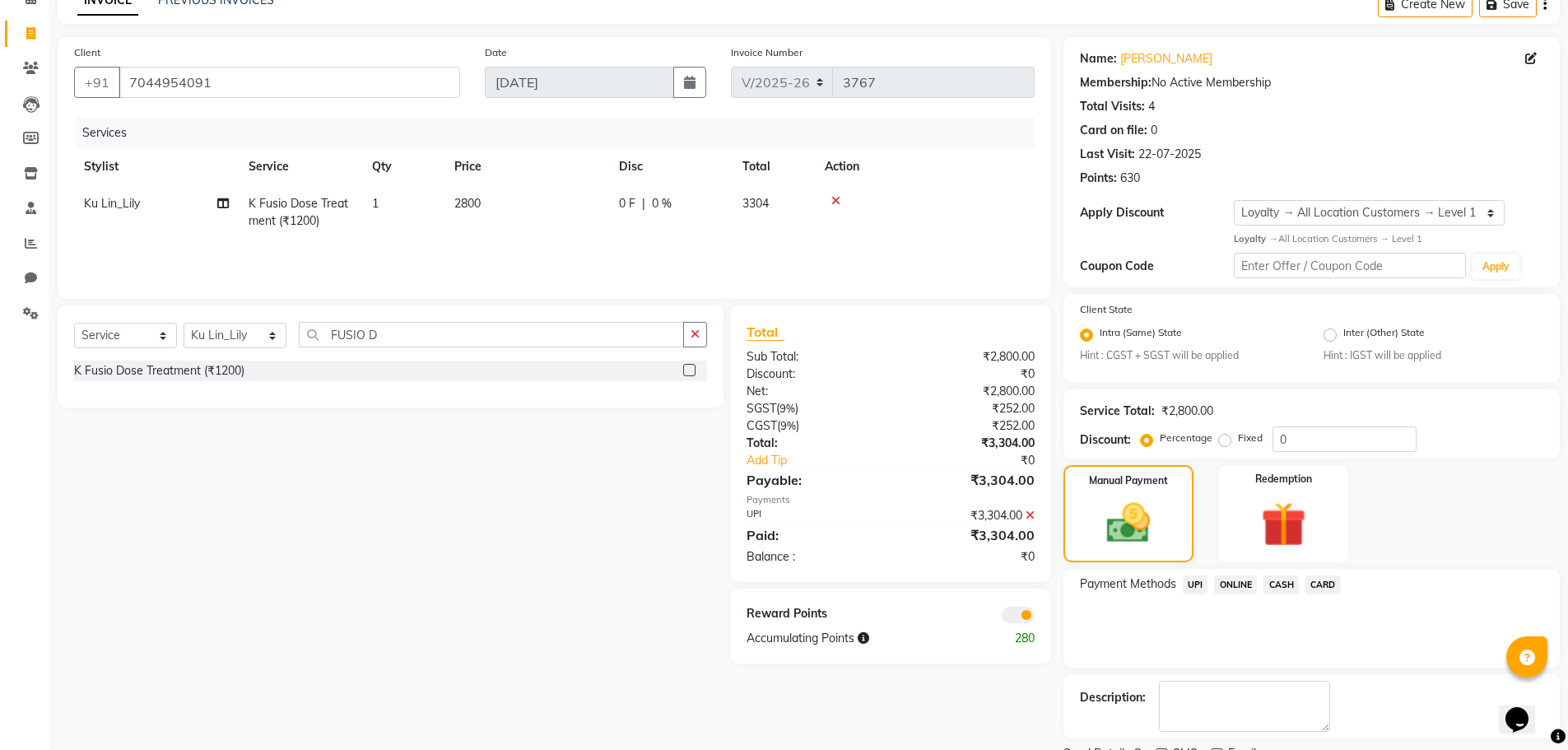
scroll to position [156, 0]
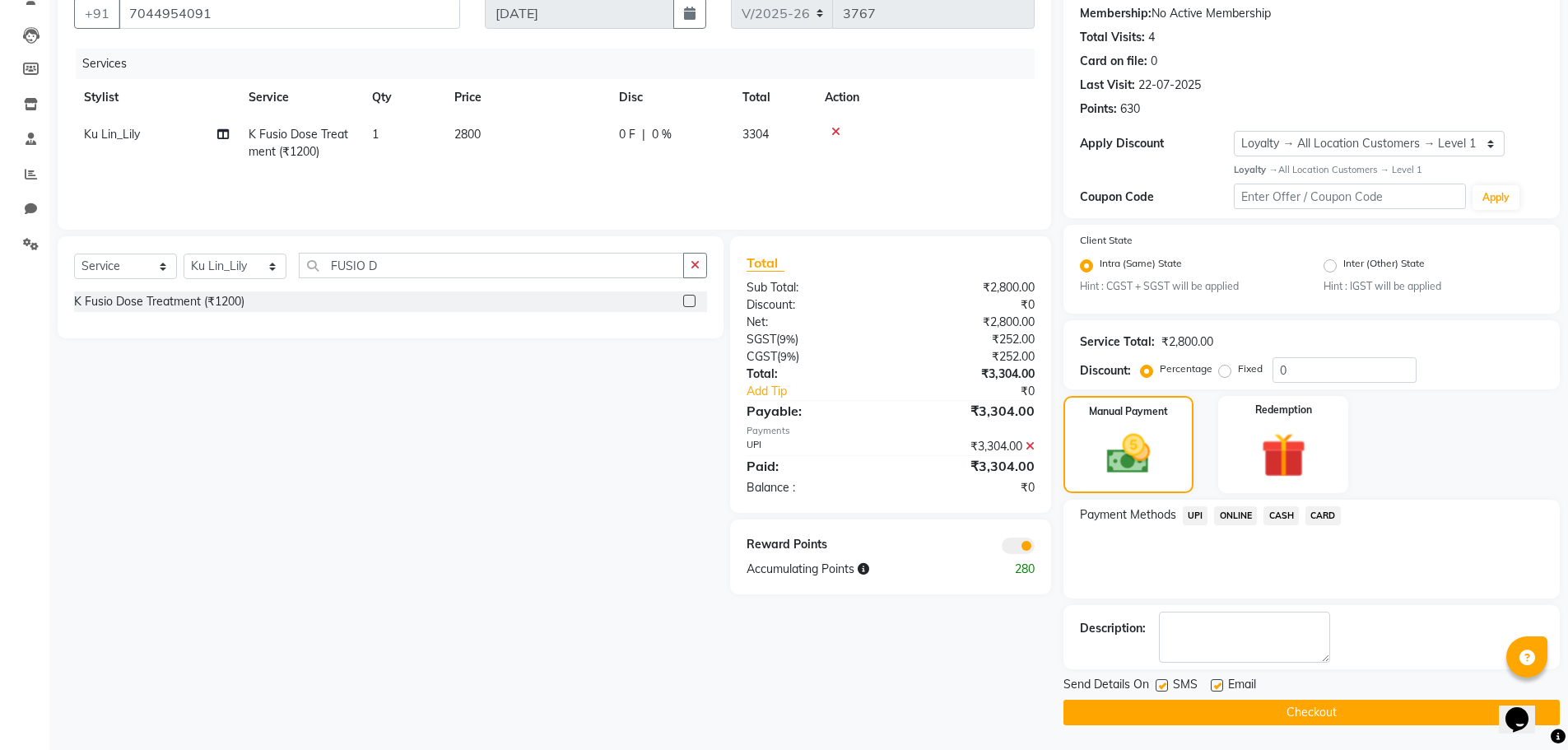
click at [1215, 685] on label at bounding box center [1217, 685] width 13 height 13
click at [1215, 685] on input "checkbox" at bounding box center [1216, 685] width 11 height 11
checkbox input "false"
click at [1195, 711] on button "Checkout" at bounding box center [1312, 713] width 496 height 26
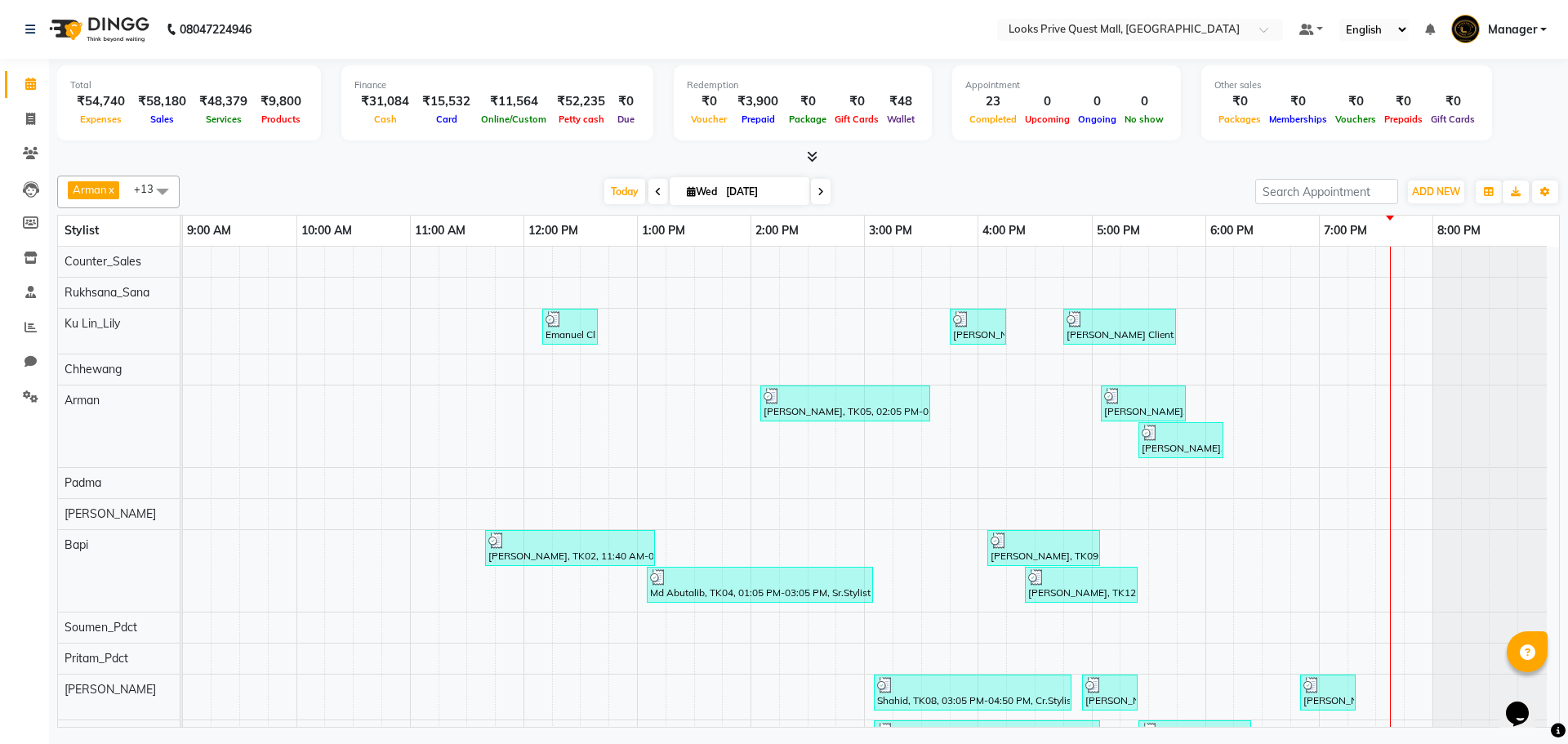
click at [688, 334] on div "Emanuel Client, TK01, 12:10 PM-12:40 PM, Stylist Cut(M) (₹700) Reya Das, TK07, …" at bounding box center [871, 588] width 1376 height 683
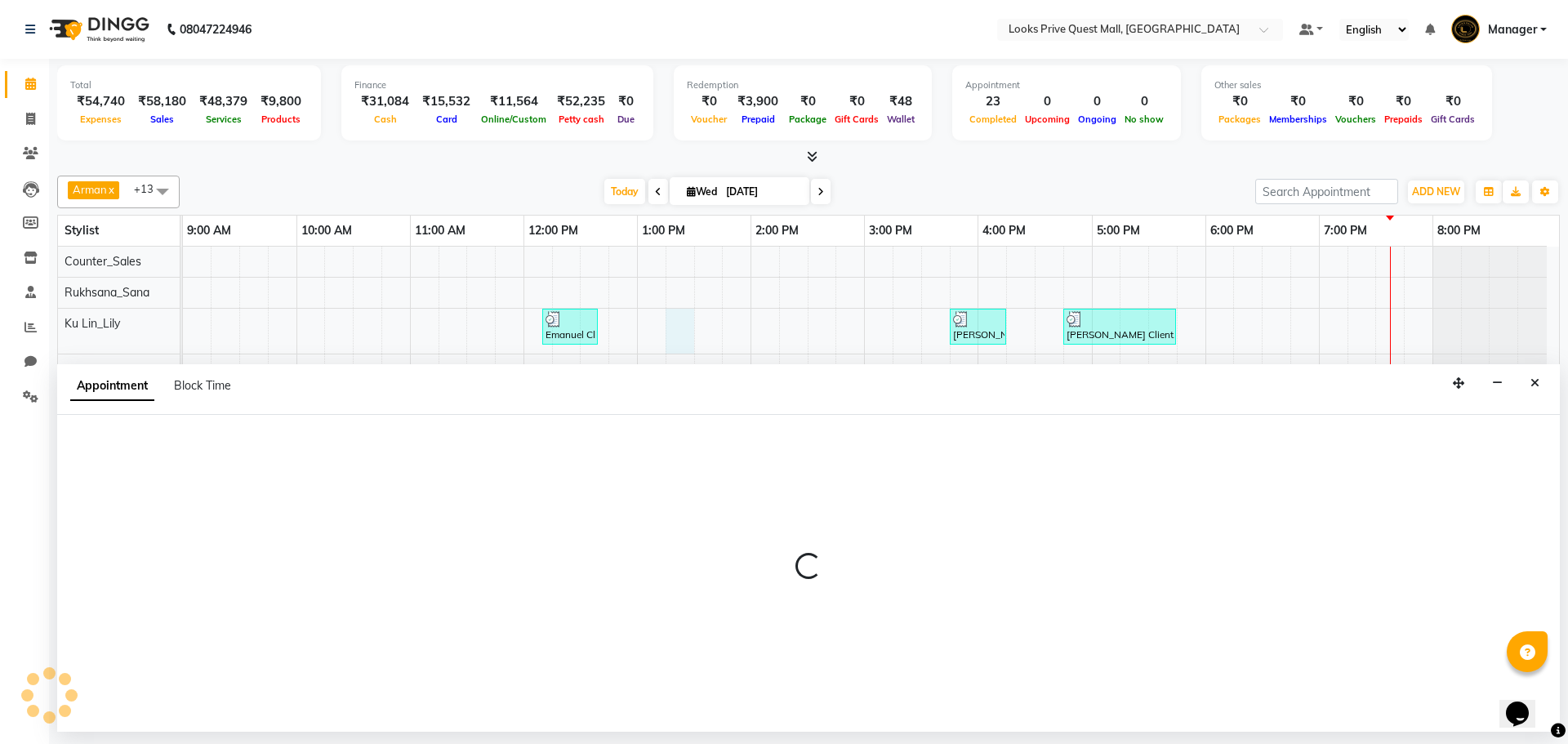
select select "46689"
select select "tentative"
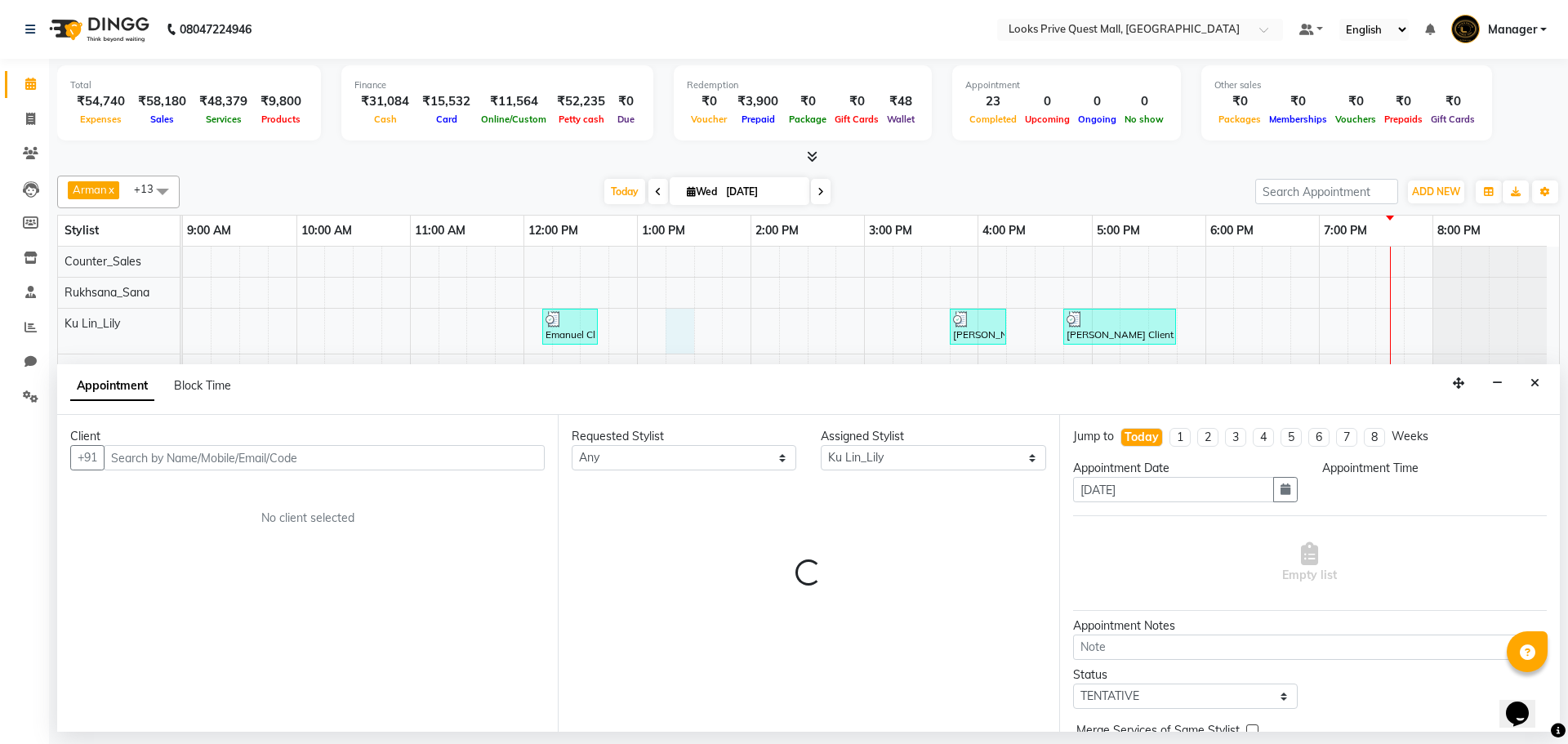
select select "795"
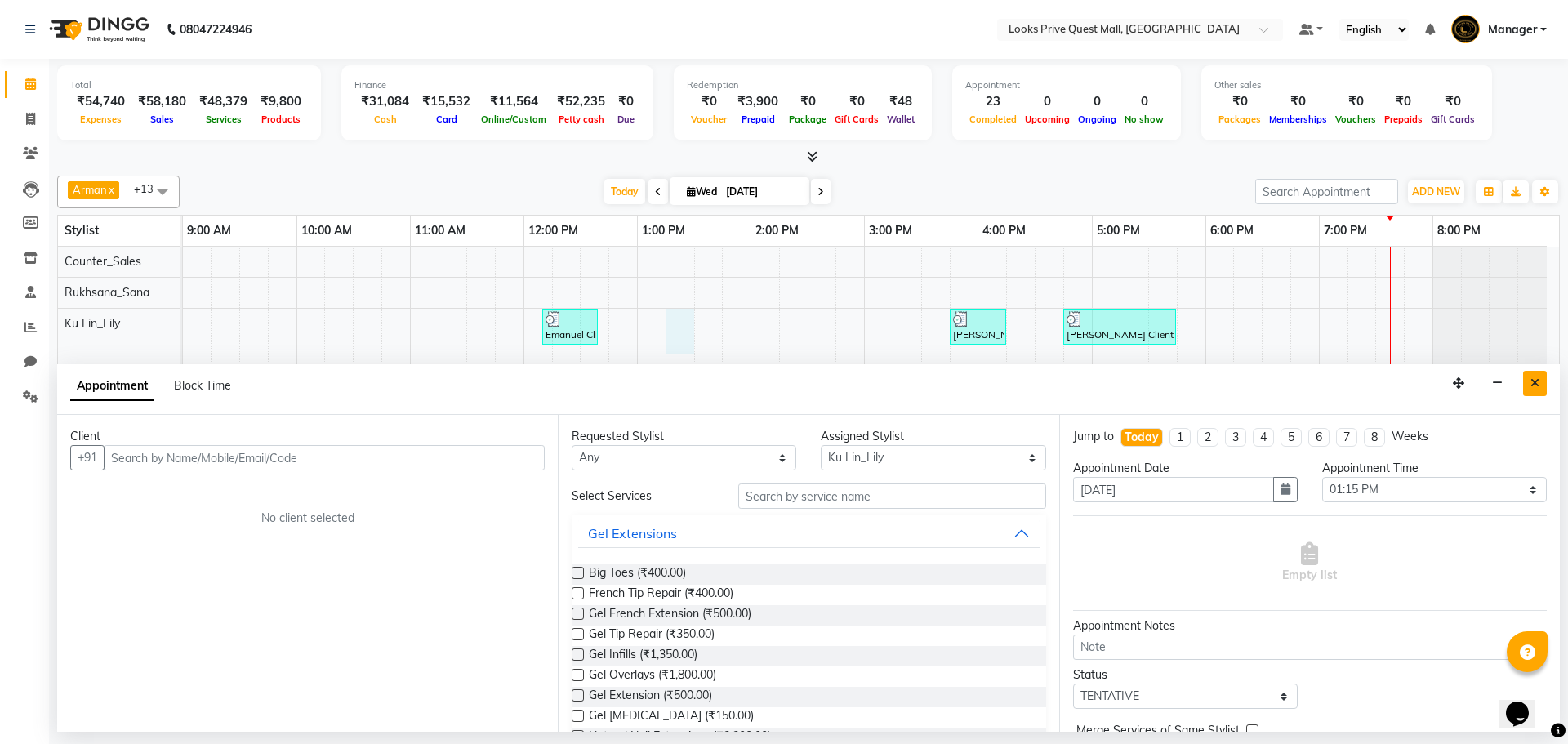
click at [1532, 383] on icon "Close" at bounding box center [1534, 383] width 9 height 12
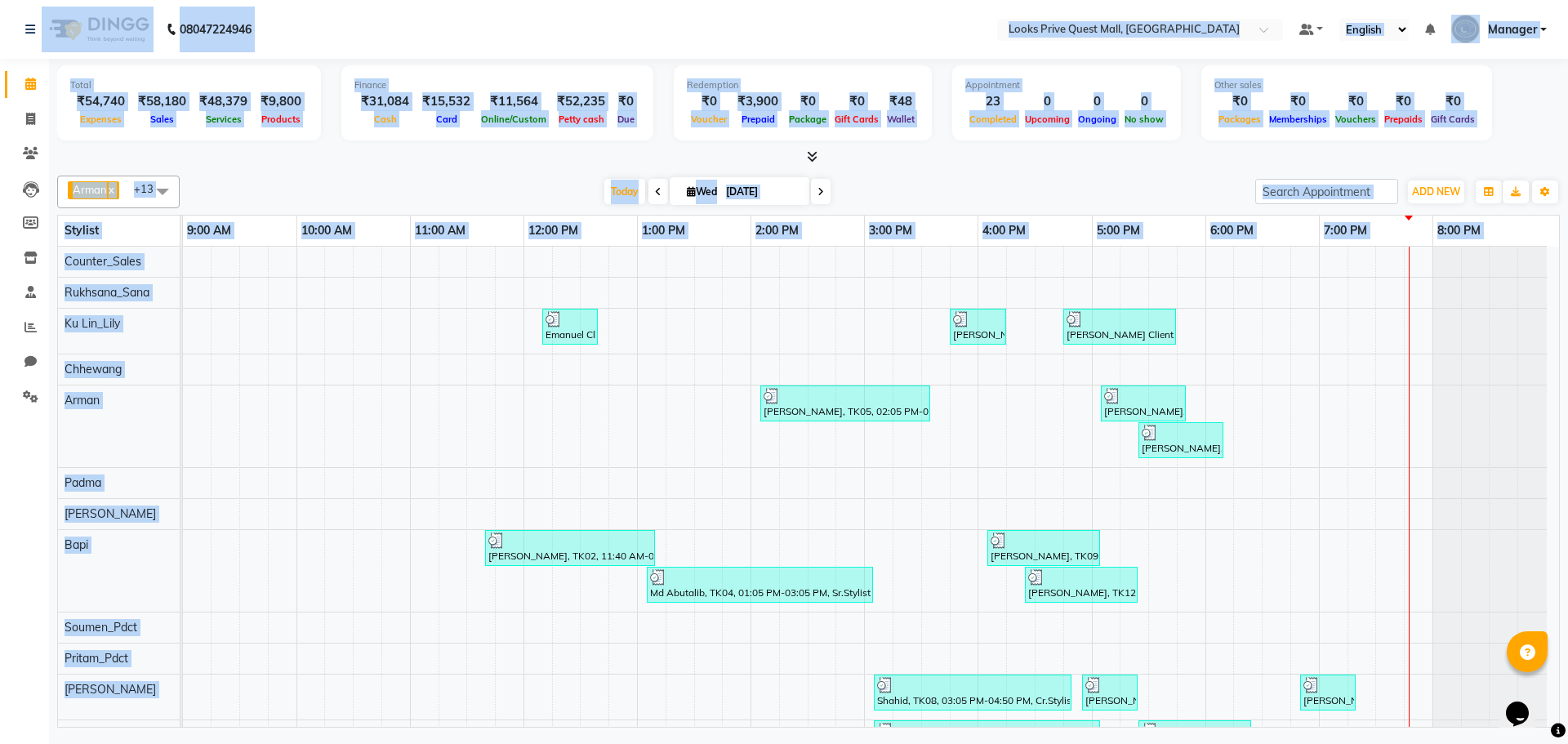
drag, startPoint x: 47, startPoint y: 27, endPoint x: 412, endPoint y: 244, distance: 424.6
click at [413, 250] on app-home "08047224946 Select Location × Looks Prive Quest Mall, Kolkata Default Panel My …" at bounding box center [784, 366] width 1568 height 731
click at [446, 177] on div "Arman x Bapi x Chhewang x Counter_Sales x Deepa Das x Firoz x Ku Lin_Lily x Pad…" at bounding box center [808, 191] width 1502 height 32
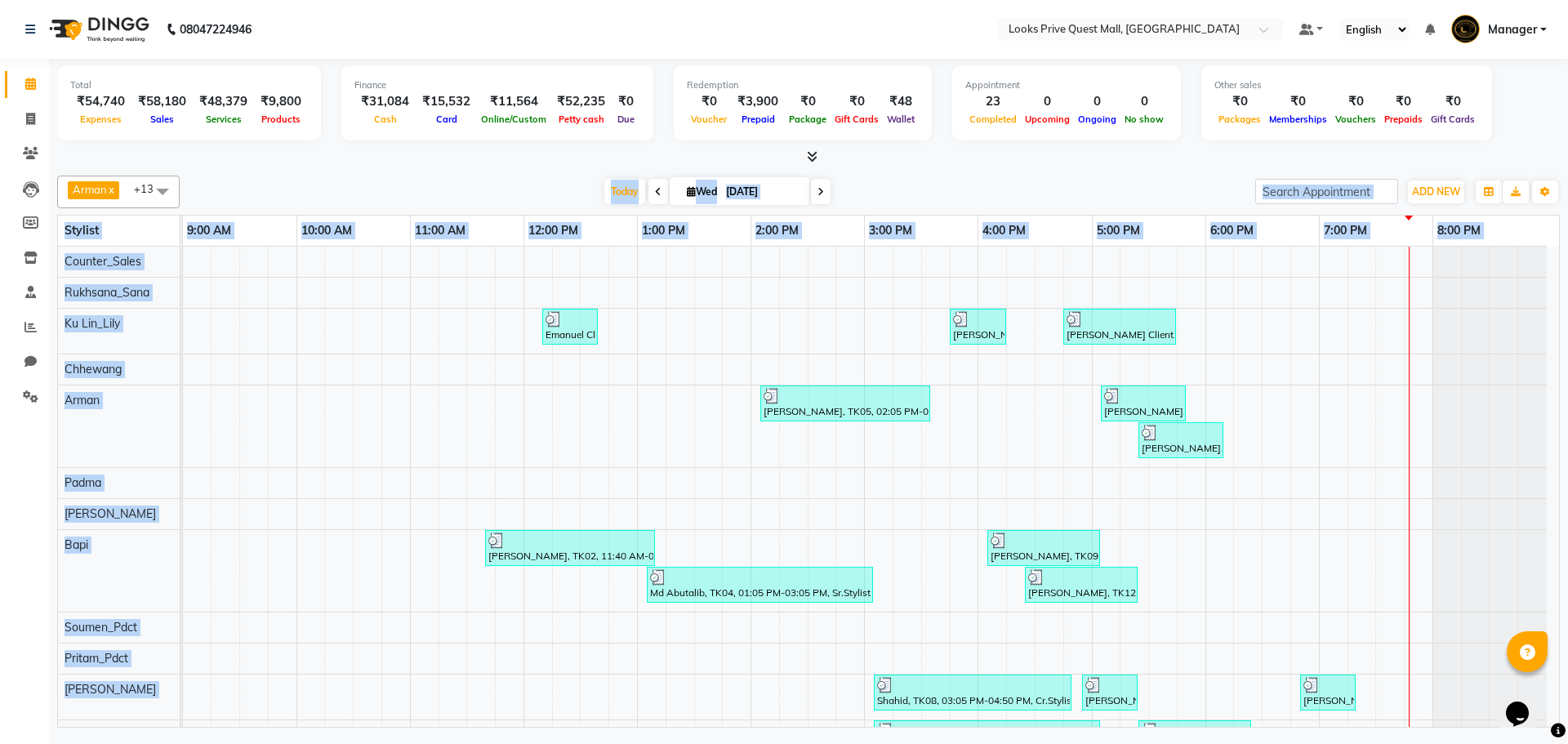
drag, startPoint x: 447, startPoint y: 200, endPoint x: 414, endPoint y: 327, distance: 131.2
click at [441, 432] on div "Arman x Bapi x Chhewang x Counter_Sales x Deepa Das x Firoz x Ku Lin_Lily x Pad…" at bounding box center [808, 448] width 1502 height 558
click at [391, 215] on table "Stylist 9:00 AM 10:00 AM 11:00 AM 12:00 PM 1:00 PM 2:00 PM 3:00 PM 4:00 PM 5:00…" at bounding box center [808, 471] width 1502 height 512
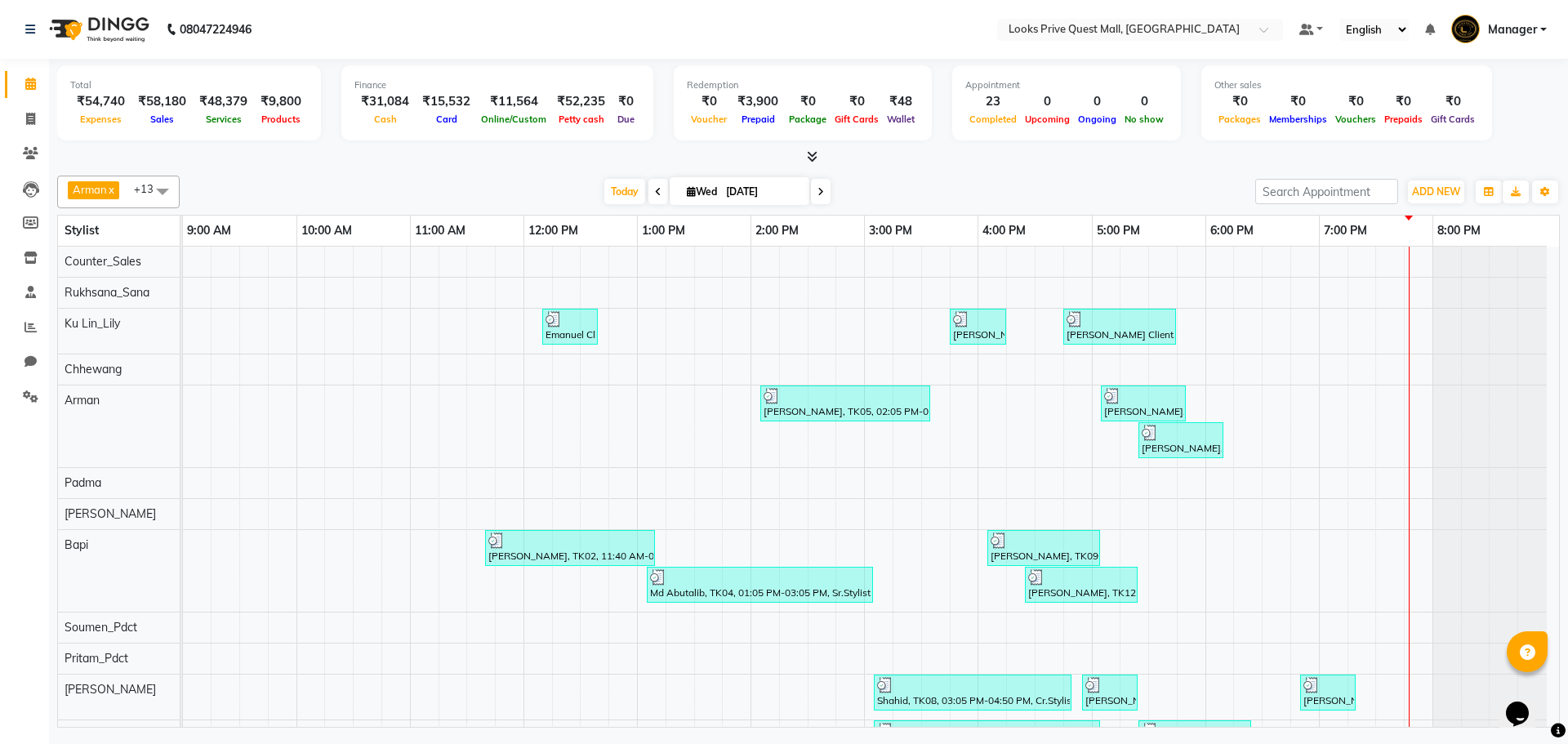
click at [401, 187] on div "Today Wed 03-09-2025" at bounding box center [717, 192] width 1059 height 24
drag, startPoint x: 401, startPoint y: 187, endPoint x: 380, endPoint y: 168, distance: 28.3
click at [380, 168] on div "Total ₹54,740 Expenses ₹58,180 Sales ₹48,379 Services ₹9,800 Products Finance ₹…" at bounding box center [808, 395] width 1519 height 673
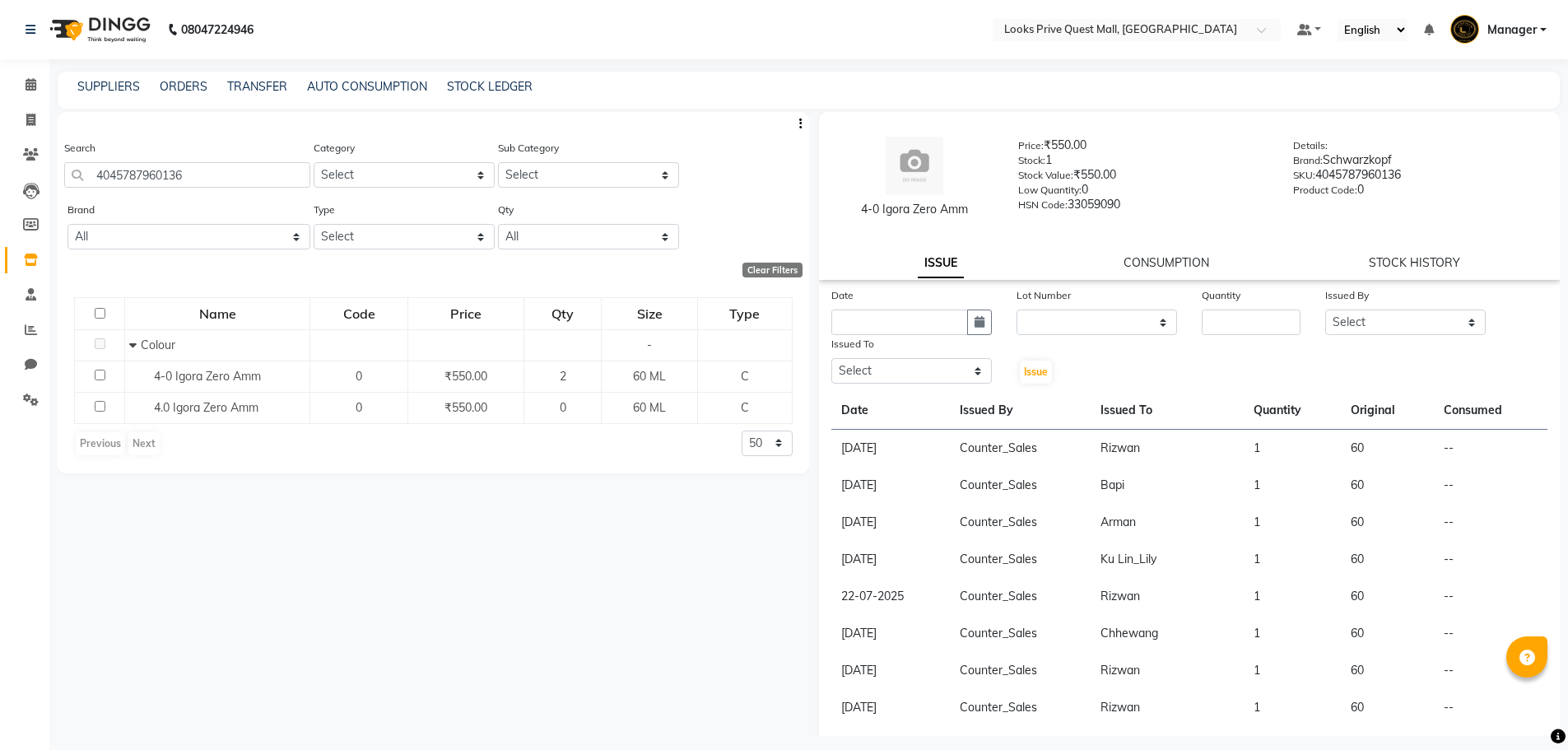
select select
drag, startPoint x: 217, startPoint y: 181, endPoint x: 0, endPoint y: 157, distance: 218.3
click at [0, 157] on app-home "08047224946 Select Location × Looks Prive Quest Mall, [GEOGRAPHIC_DATA] Default…" at bounding box center [784, 379] width 1568 height 760
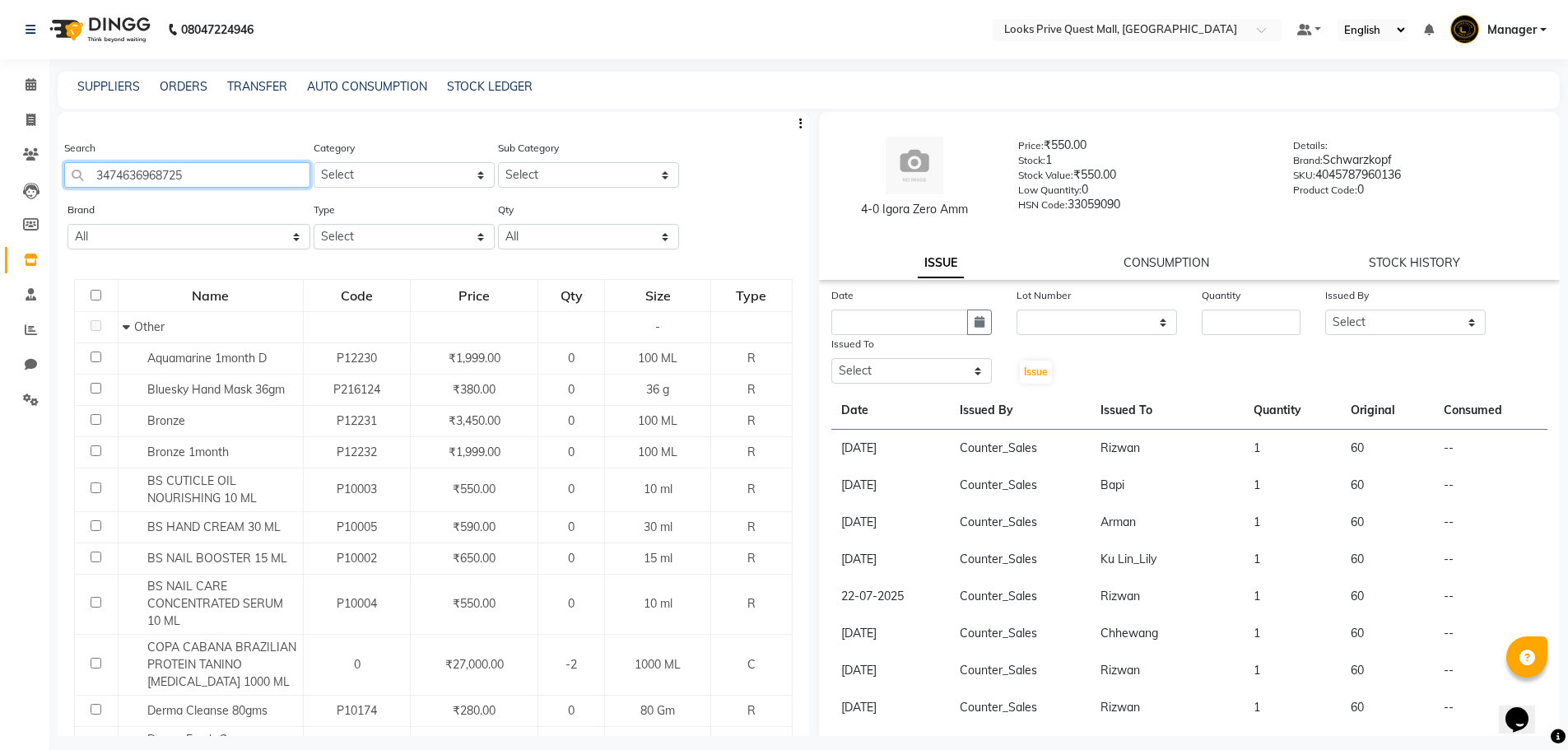
type input "3474636968725"
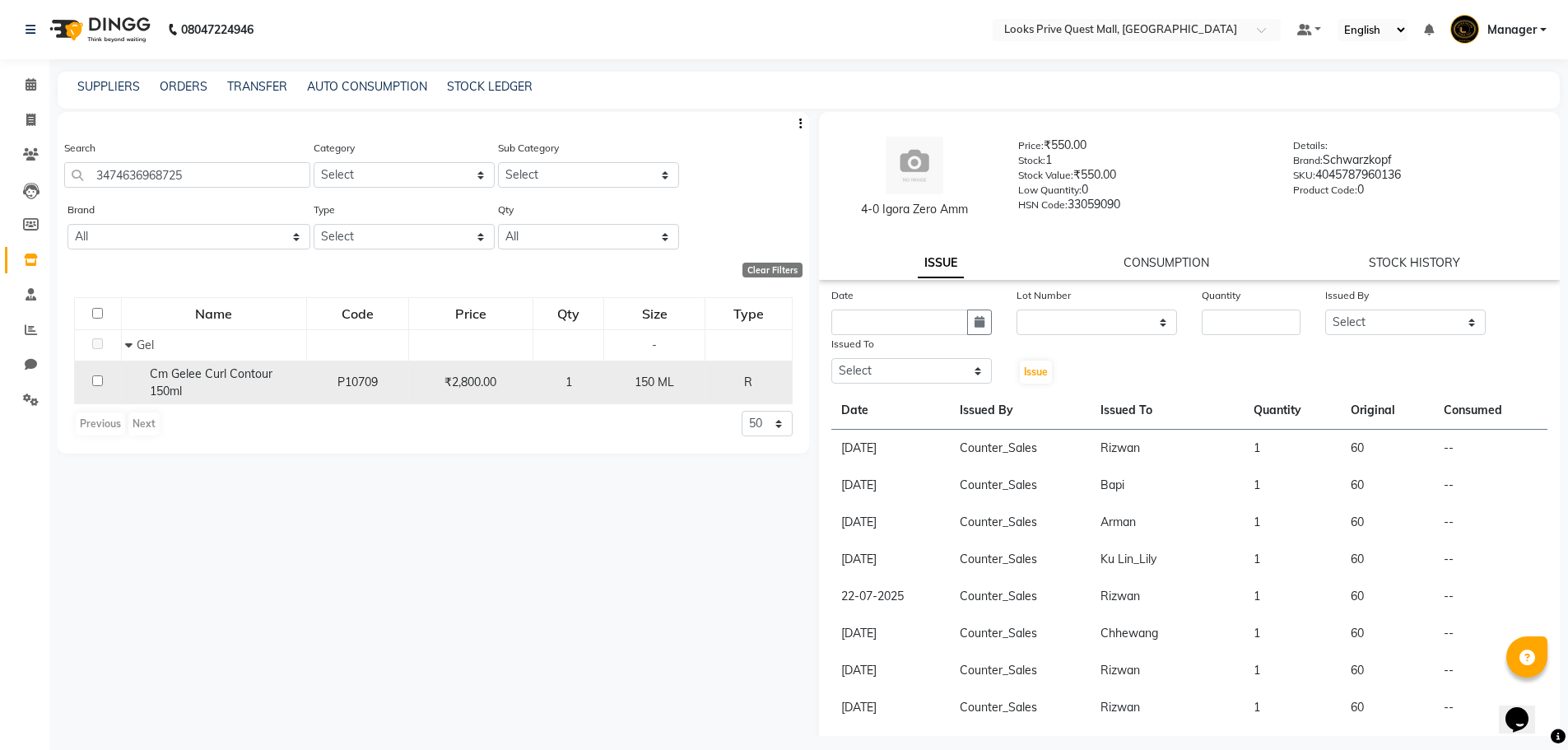
click at [243, 398] on div "Cm Gelee Curl Contour 150ml" at bounding box center [213, 382] width 177 height 34
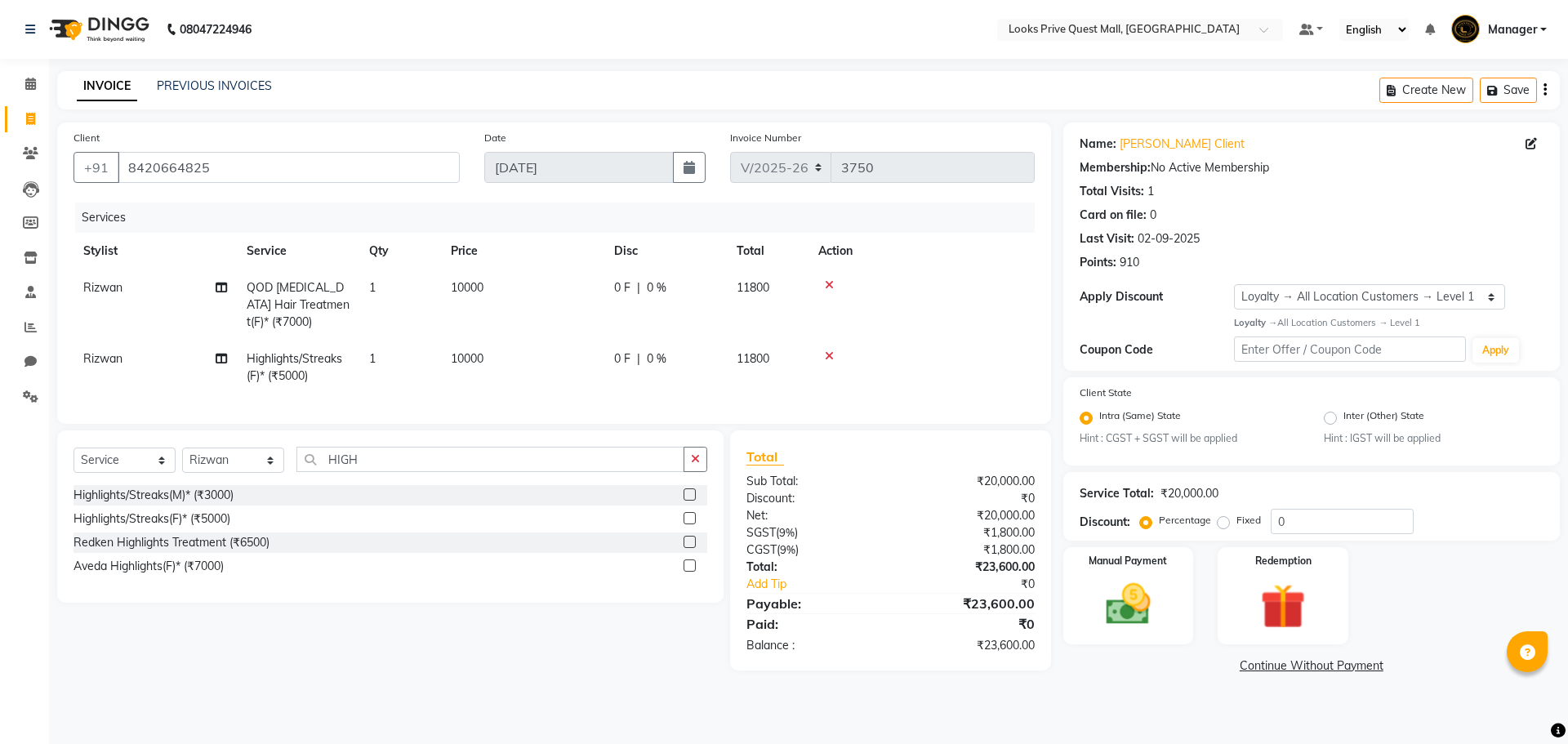
select select "6141"
select select "service"
select select "46703"
select select "1: Object"
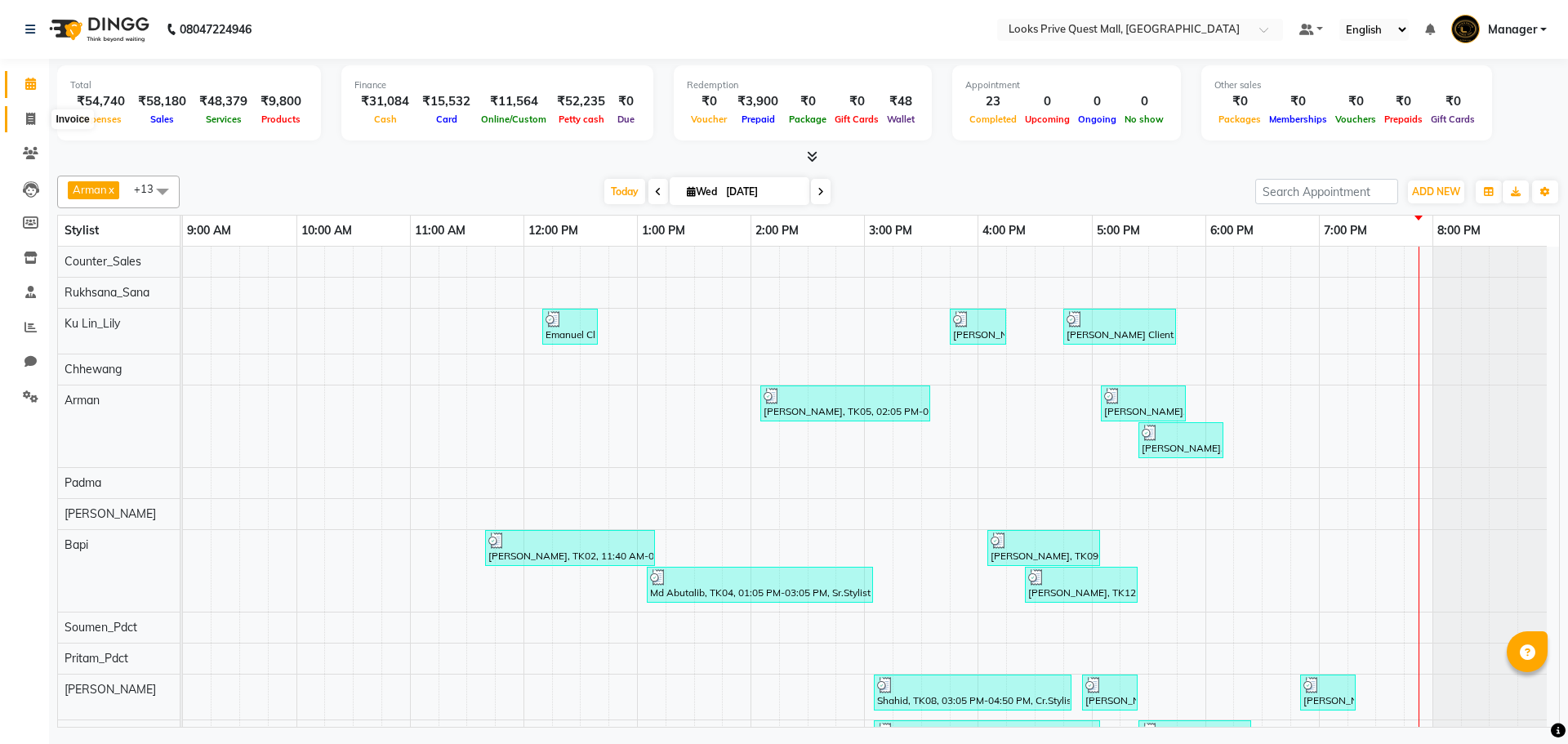
click at [32, 123] on icon at bounding box center [30, 118] width 9 height 13
select select "service"
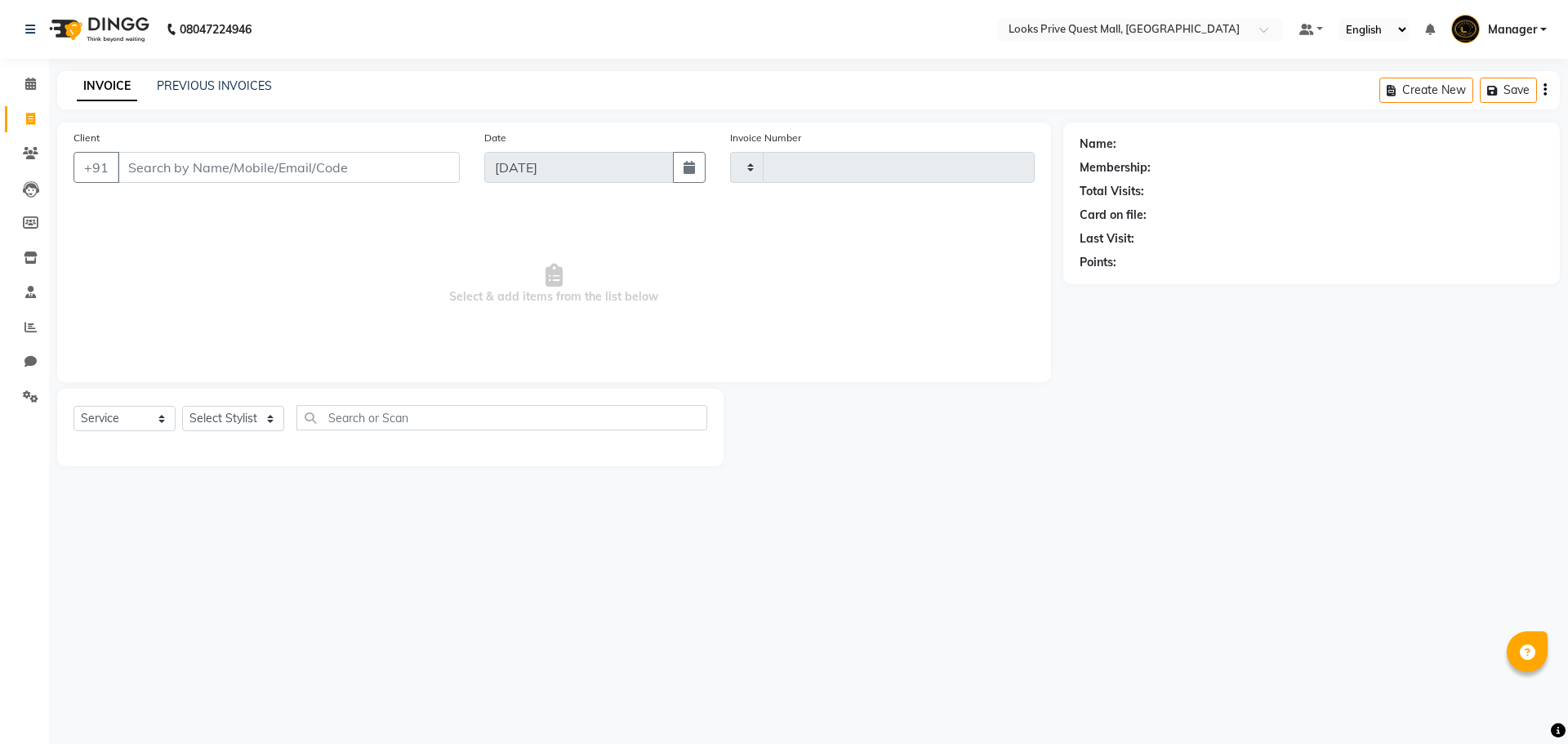
type input "3767"
select select "6141"
type input "9081935394"
click at [426, 157] on button "Add Client" at bounding box center [418, 167] width 84 height 31
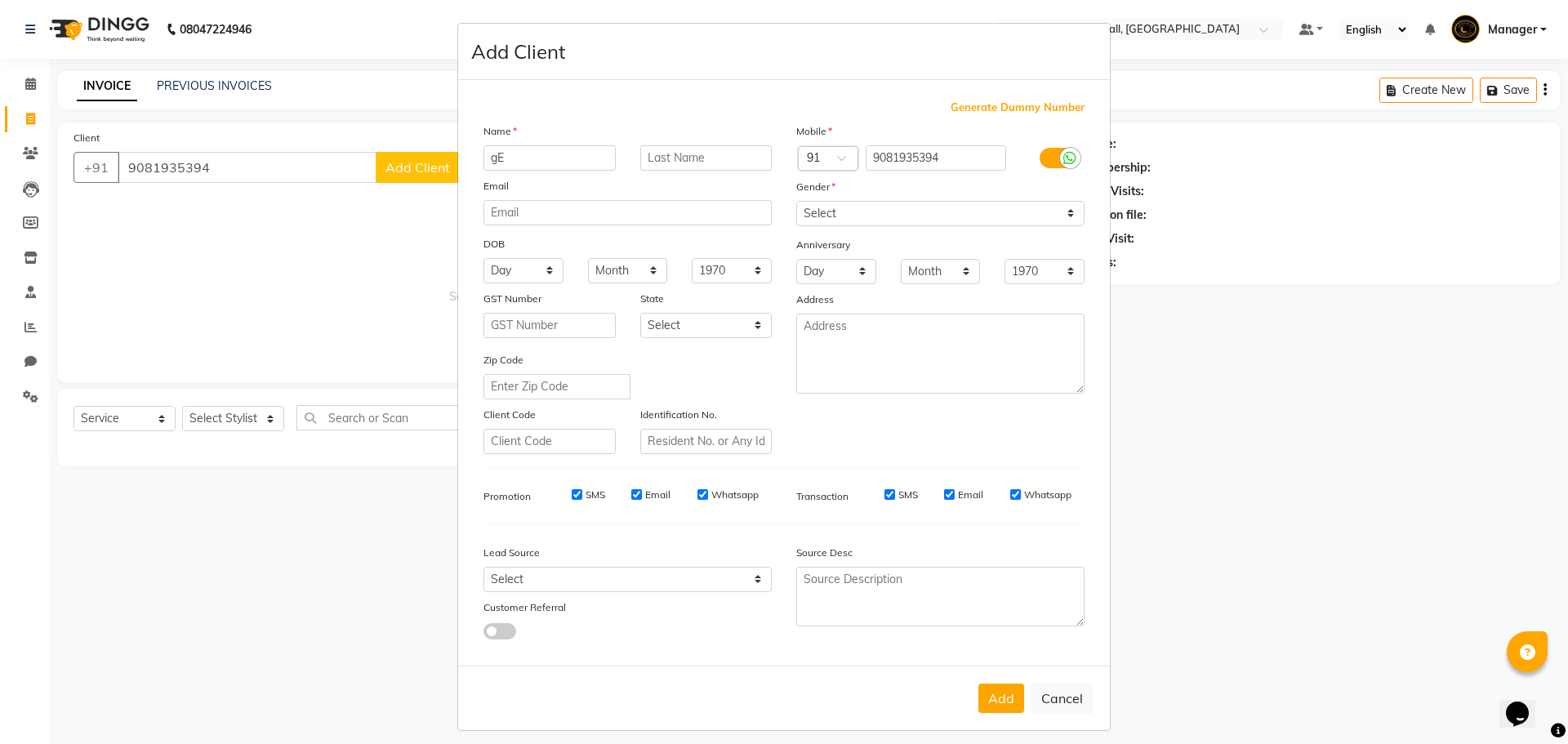
type input "g"
type input "[PERSON_NAME]"
type input "Client"
click at [1063, 156] on icon at bounding box center [1069, 157] width 13 height 15
click at [0, 0] on input "checkbox" at bounding box center [0, 0] width 0 height 0
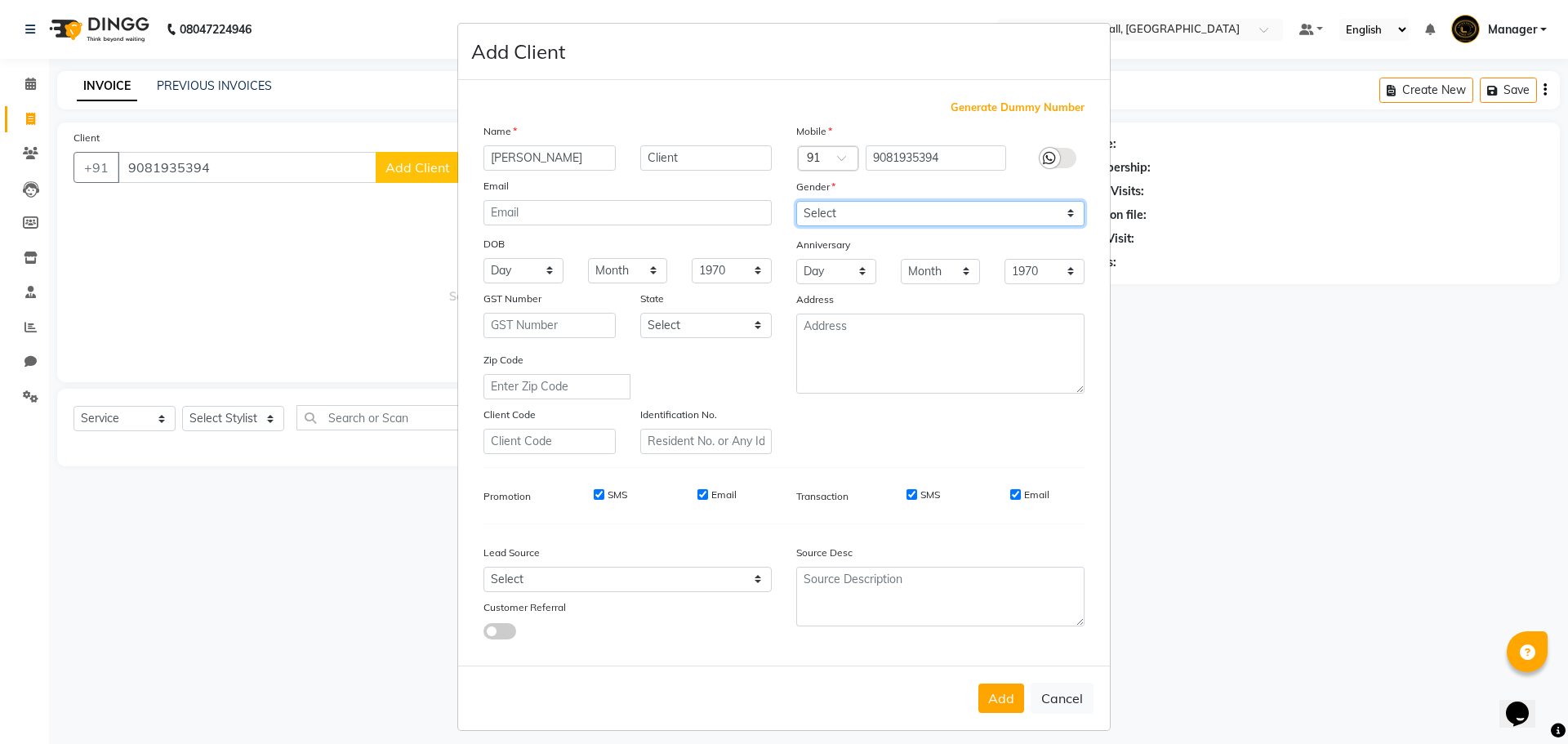
click at [852, 209] on select "Select [DEMOGRAPHIC_DATA] [DEMOGRAPHIC_DATA] Other Prefer Not To Say" at bounding box center [940, 213] width 289 height 25
select select "[DEMOGRAPHIC_DATA]"
click at [796, 200] on select "Select [DEMOGRAPHIC_DATA] [DEMOGRAPHIC_DATA] Other Prefer Not To Say" at bounding box center [940, 213] width 289 height 25
click at [1004, 502] on div "SMS Email" at bounding box center [966, 498] width 260 height 22
click at [697, 492] on input "Email" at bounding box center [702, 494] width 11 height 11
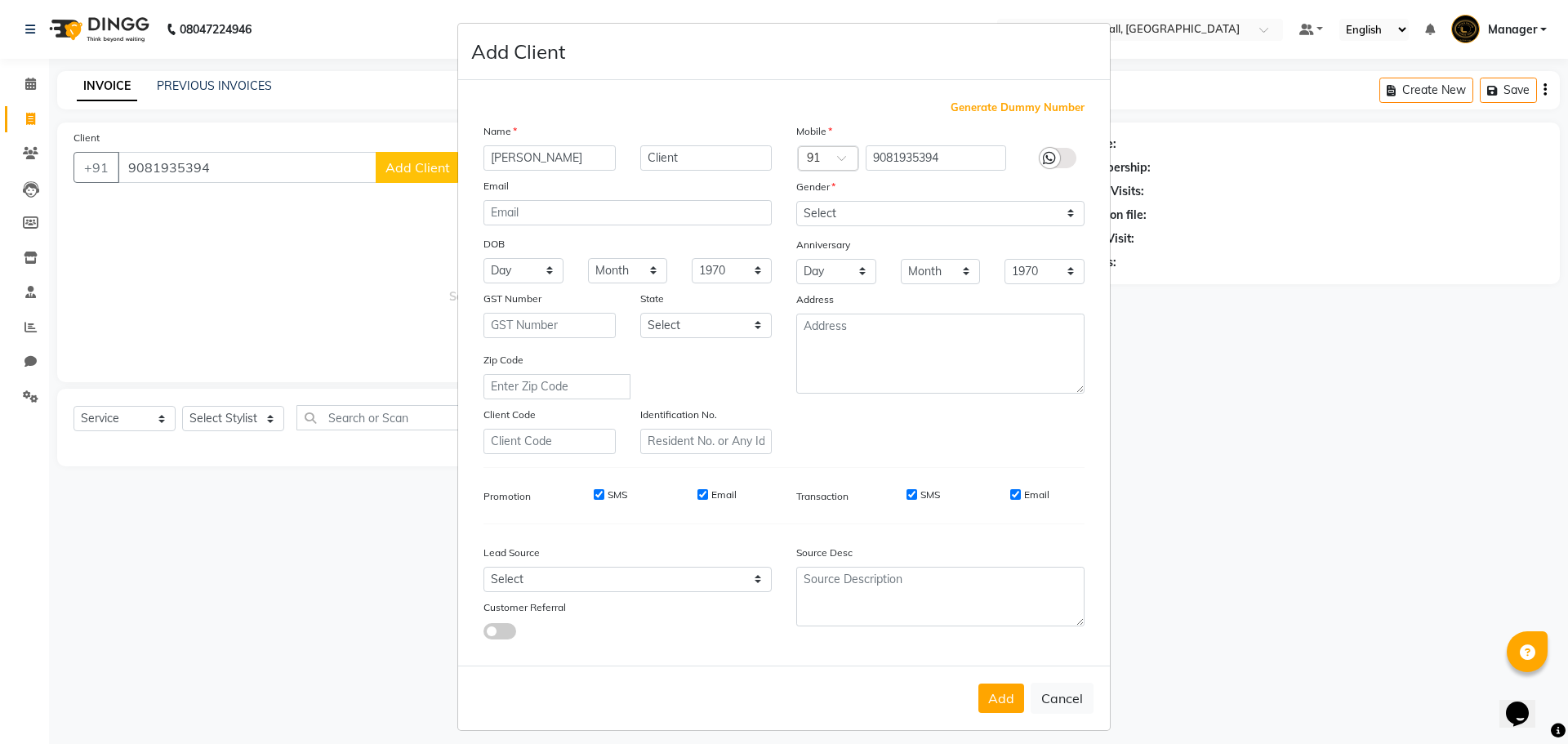
checkbox input "false"
click at [1010, 491] on input "Email" at bounding box center [1015, 494] width 11 height 11
checkbox input "false"
click at [1008, 695] on button "Add" at bounding box center [1001, 698] width 46 height 29
select select
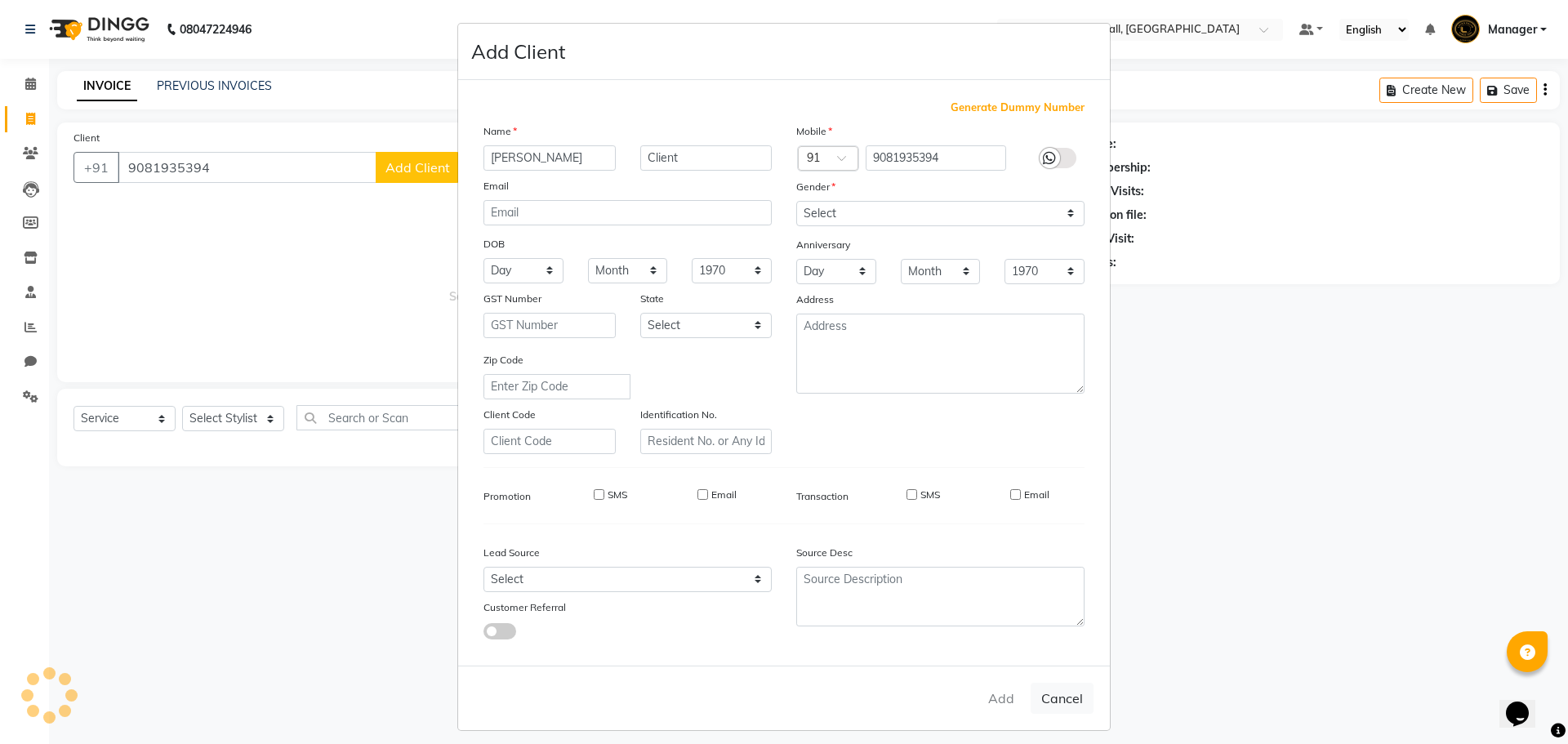
select select
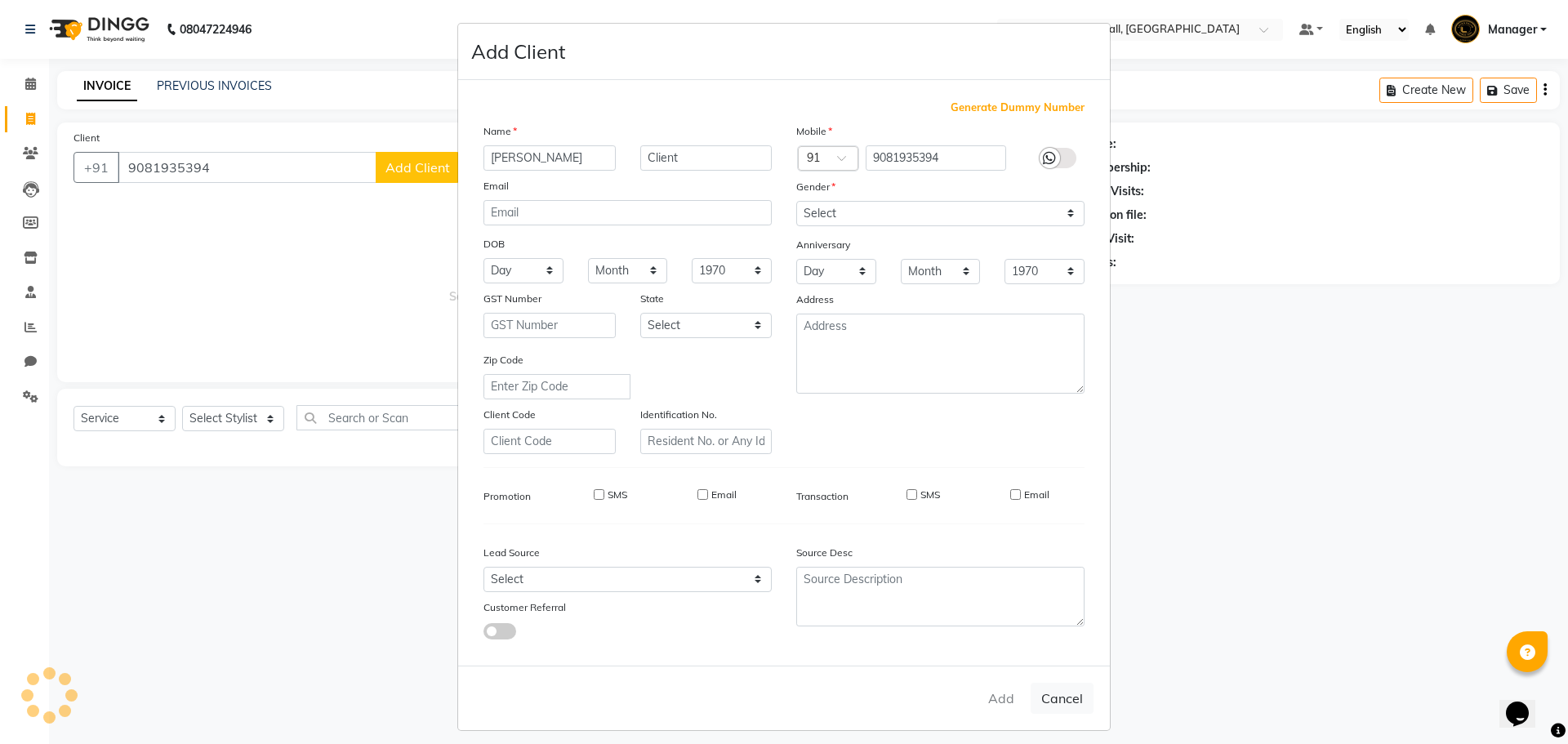
select select
checkbox input "false"
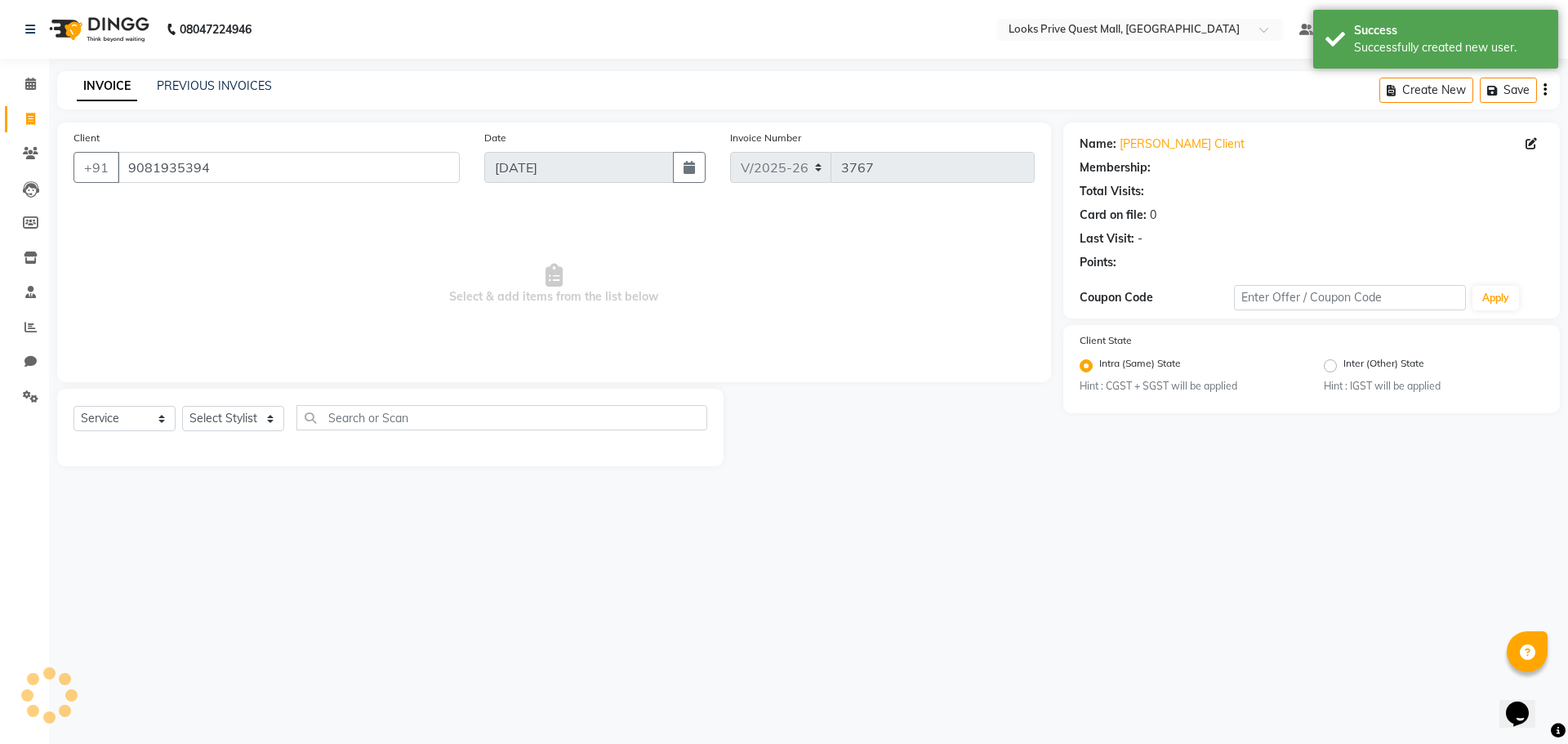
select select "1: Object"
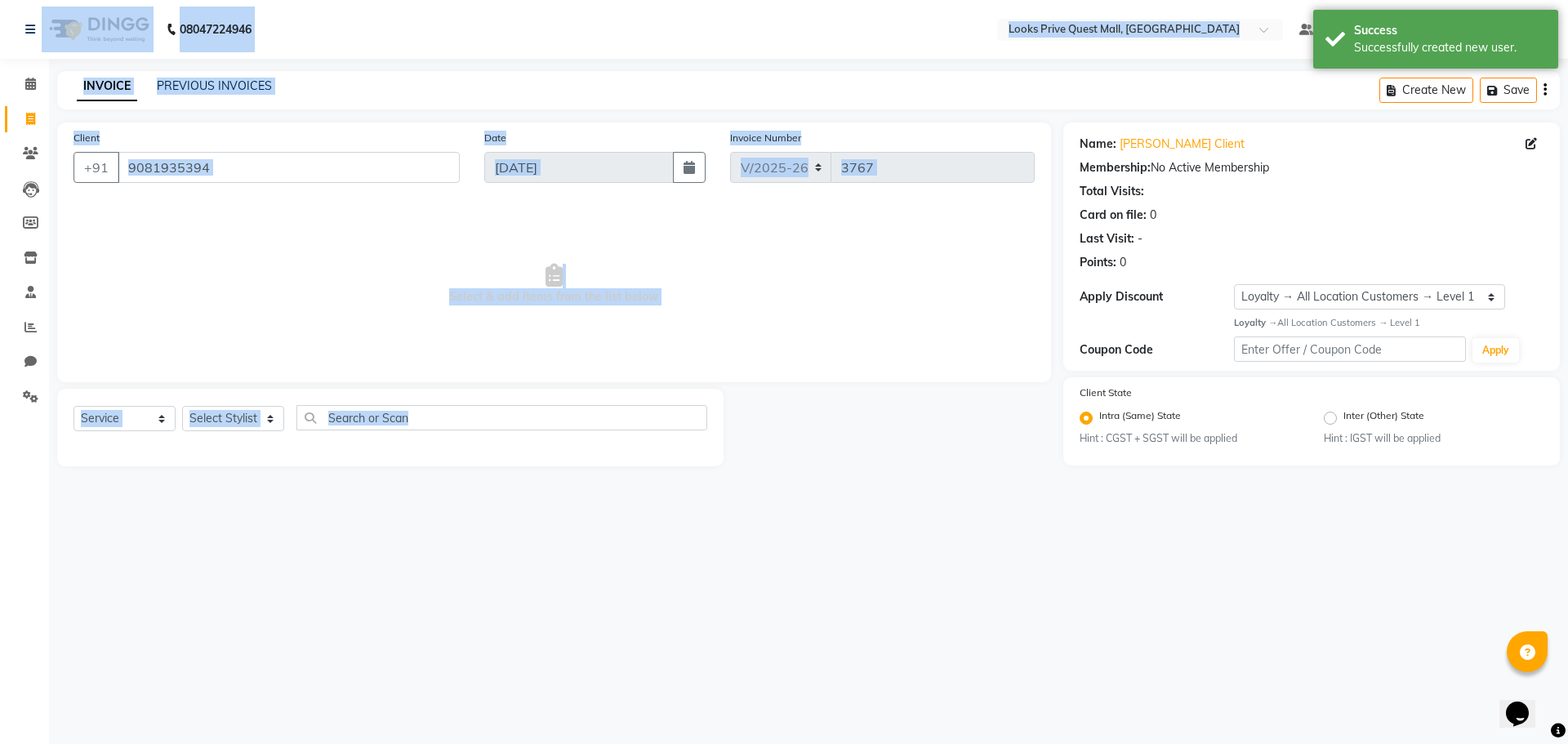
drag, startPoint x: 3, startPoint y: 24, endPoint x: 377, endPoint y: 475, distance: 585.9
click at [377, 475] on app-home "08047224946 Select Location × Looks Prive Quest Mall, [GEOGRAPHIC_DATA] Default…" at bounding box center [784, 245] width 1568 height 491
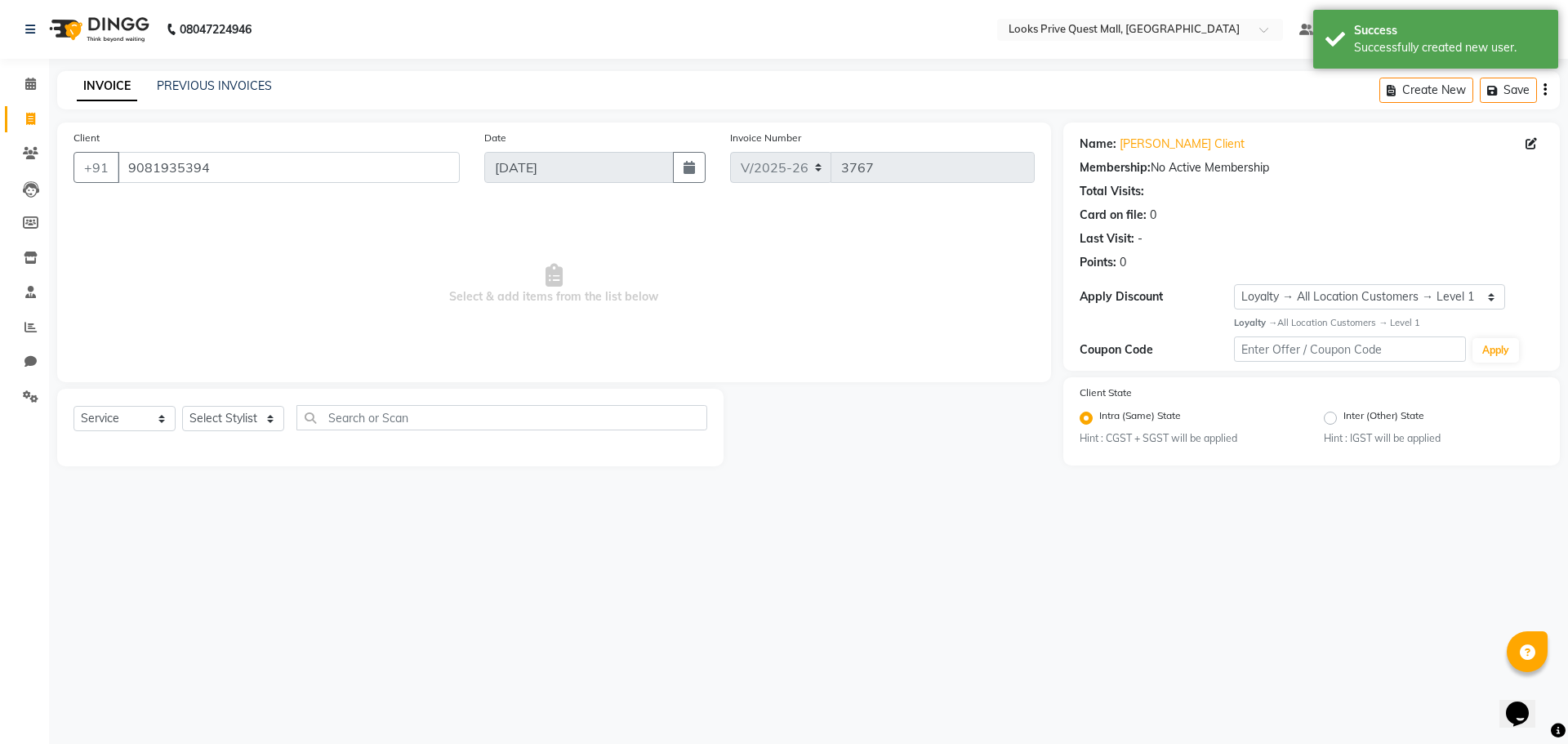
click at [447, 527] on div "08047224946 Select Location × Looks Prive Quest Mall, [GEOGRAPHIC_DATA] Default…" at bounding box center [784, 372] width 1568 height 744
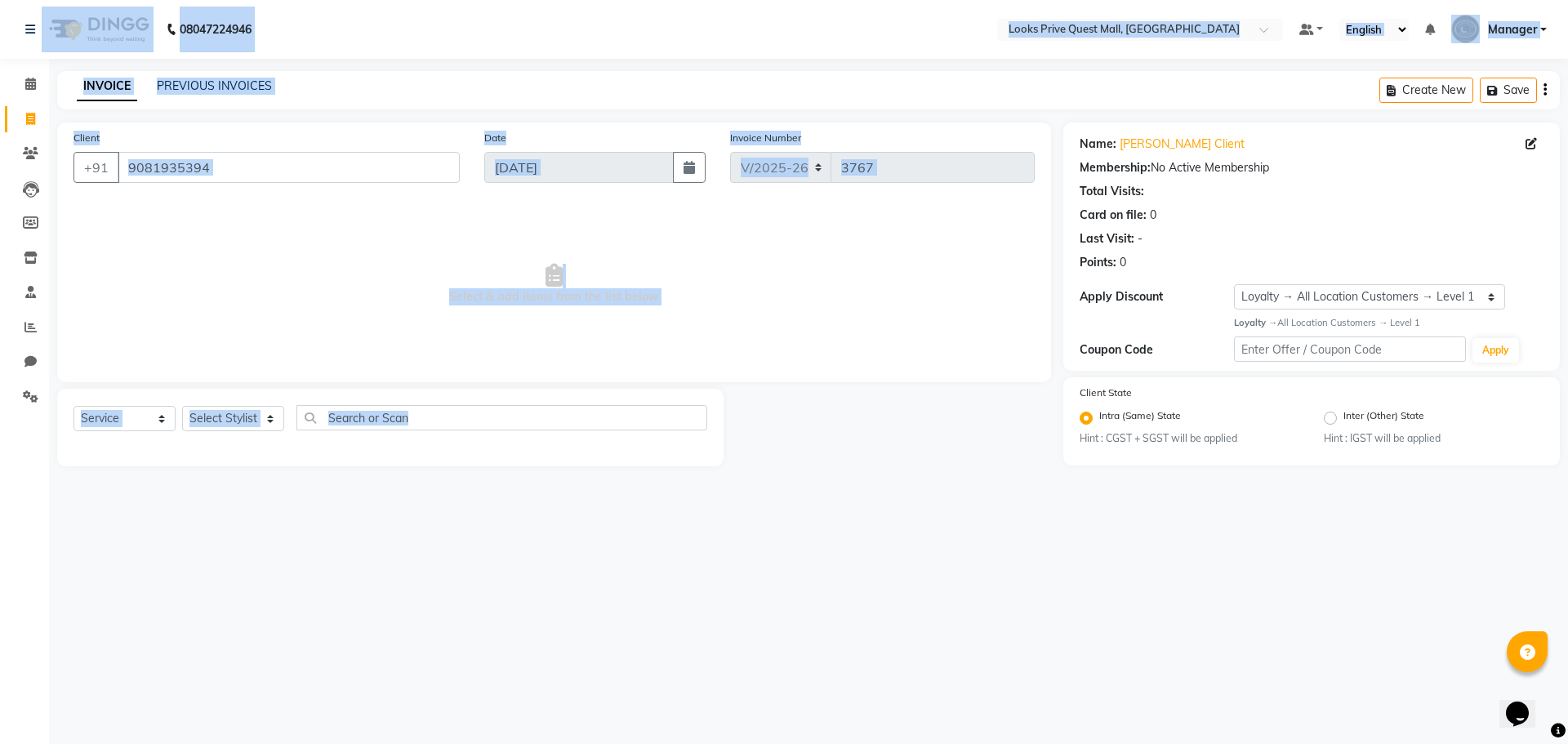
drag, startPoint x: 0, startPoint y: 18, endPoint x: 423, endPoint y: 506, distance: 645.8
click at [423, 506] on div "08047224946 Select Location × Looks Prive Quest Mall, [GEOGRAPHIC_DATA] Default…" at bounding box center [784, 372] width 1568 height 744
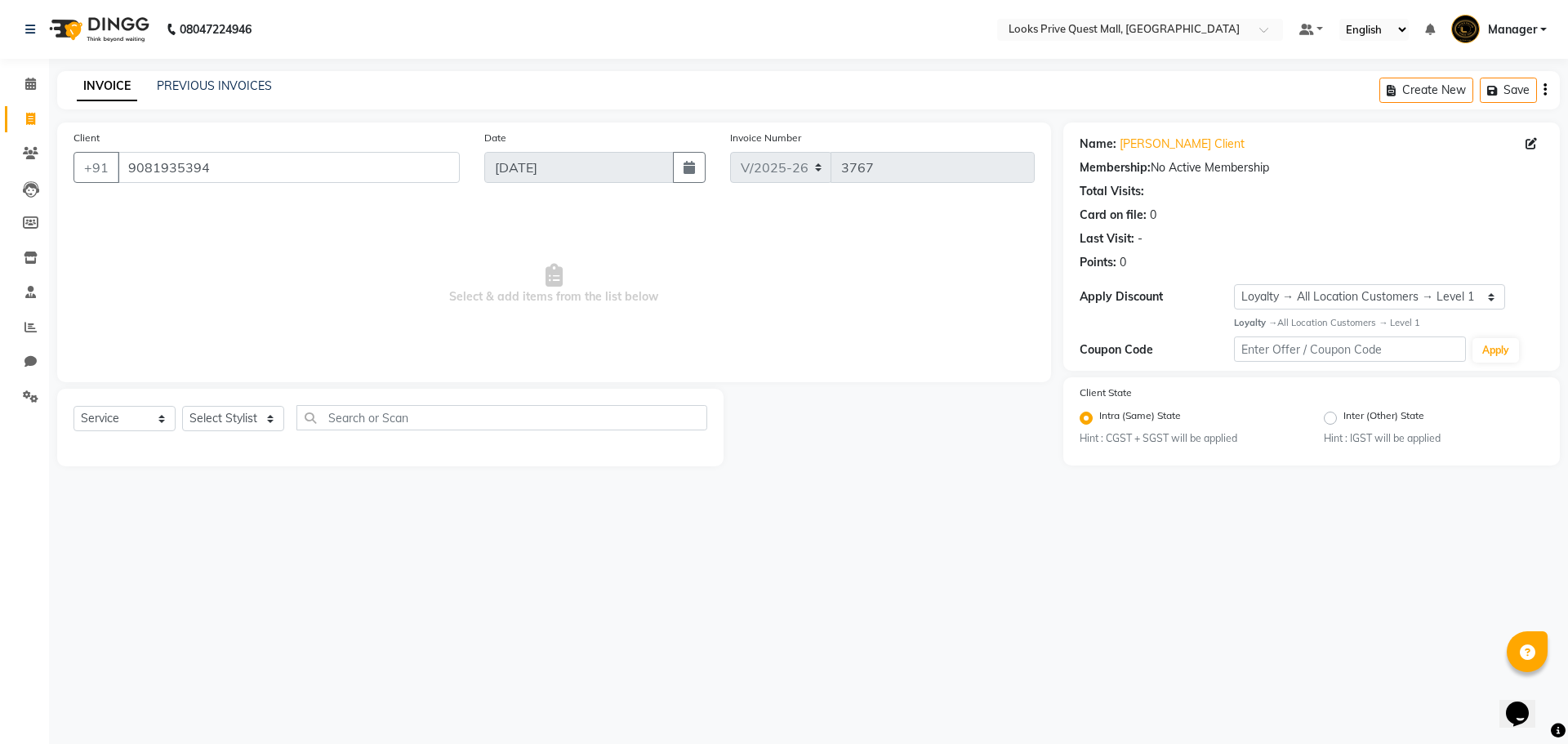
click at [456, 561] on div "08047224946 Select Location × Looks Prive Quest Mall, [GEOGRAPHIC_DATA] Default…" at bounding box center [784, 372] width 1568 height 744
click at [253, 417] on select "Select Stylist Arman Bapi Chhewang Counter_Sales [PERSON_NAME] [PERSON_NAME] [P…" at bounding box center [233, 418] width 102 height 25
drag, startPoint x: 238, startPoint y: 424, endPoint x: 238, endPoint y: 412, distance: 12.0
click at [238, 424] on select "Select Stylist Arman Bapi Chhewang Counter_Sales [PERSON_NAME] [PERSON_NAME] [P…" at bounding box center [233, 418] width 102 height 25
select select "46697"
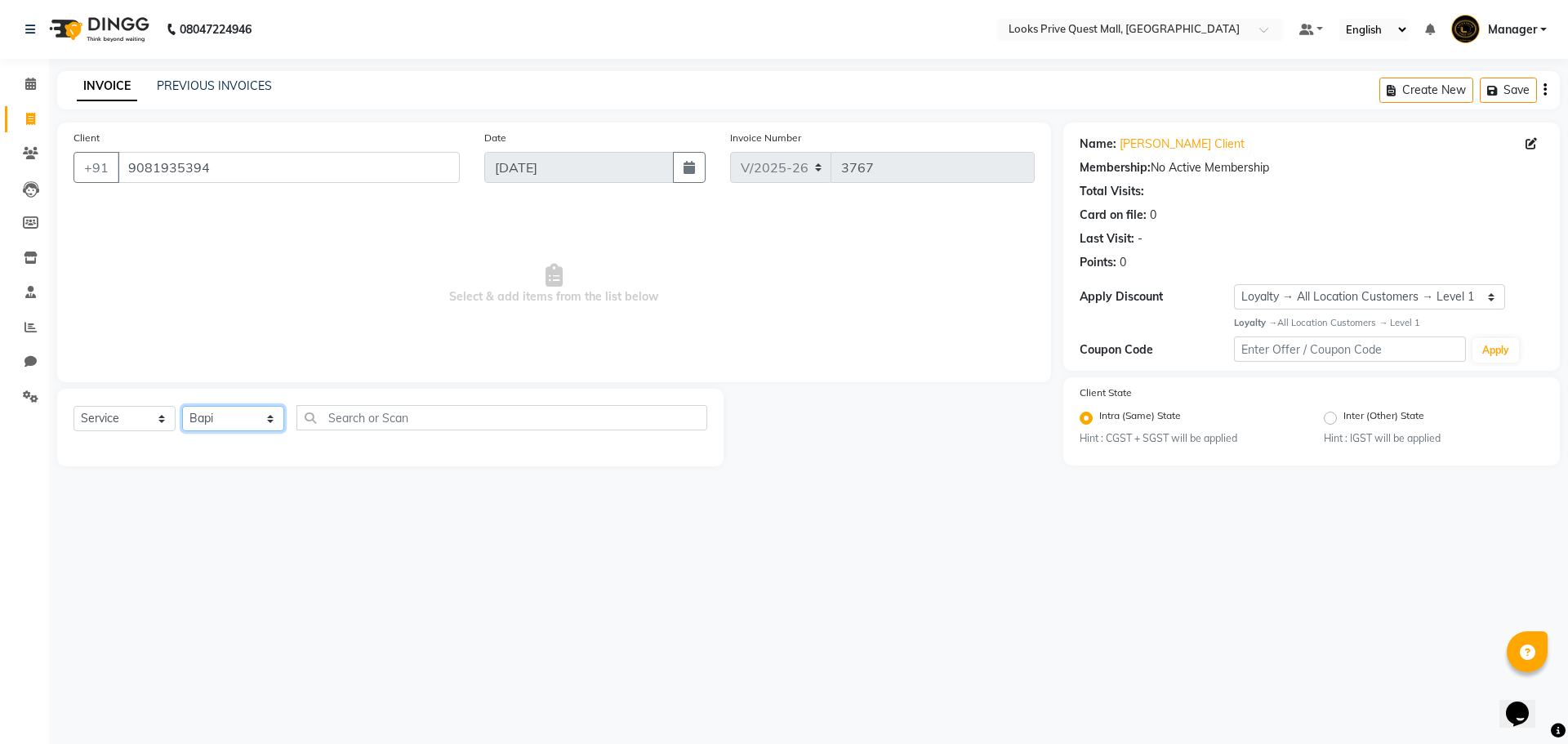
click at [182, 406] on select "Select Stylist Arman Bapi Chhewang Counter_Sales [PERSON_NAME] [PERSON_NAME] [P…" at bounding box center [233, 418] width 102 height 25
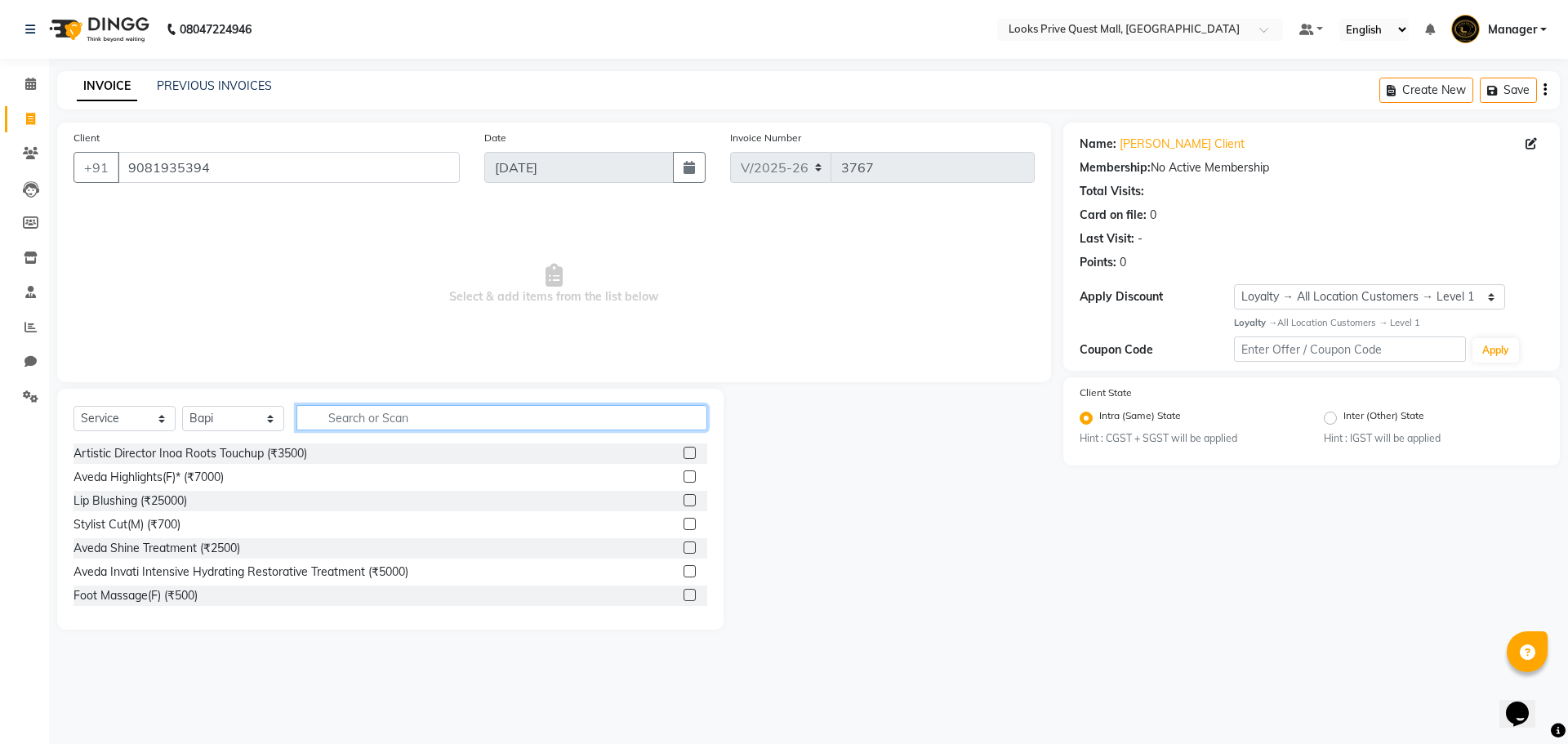
click at [348, 422] on input "text" at bounding box center [502, 417] width 411 height 25
type input "cut"
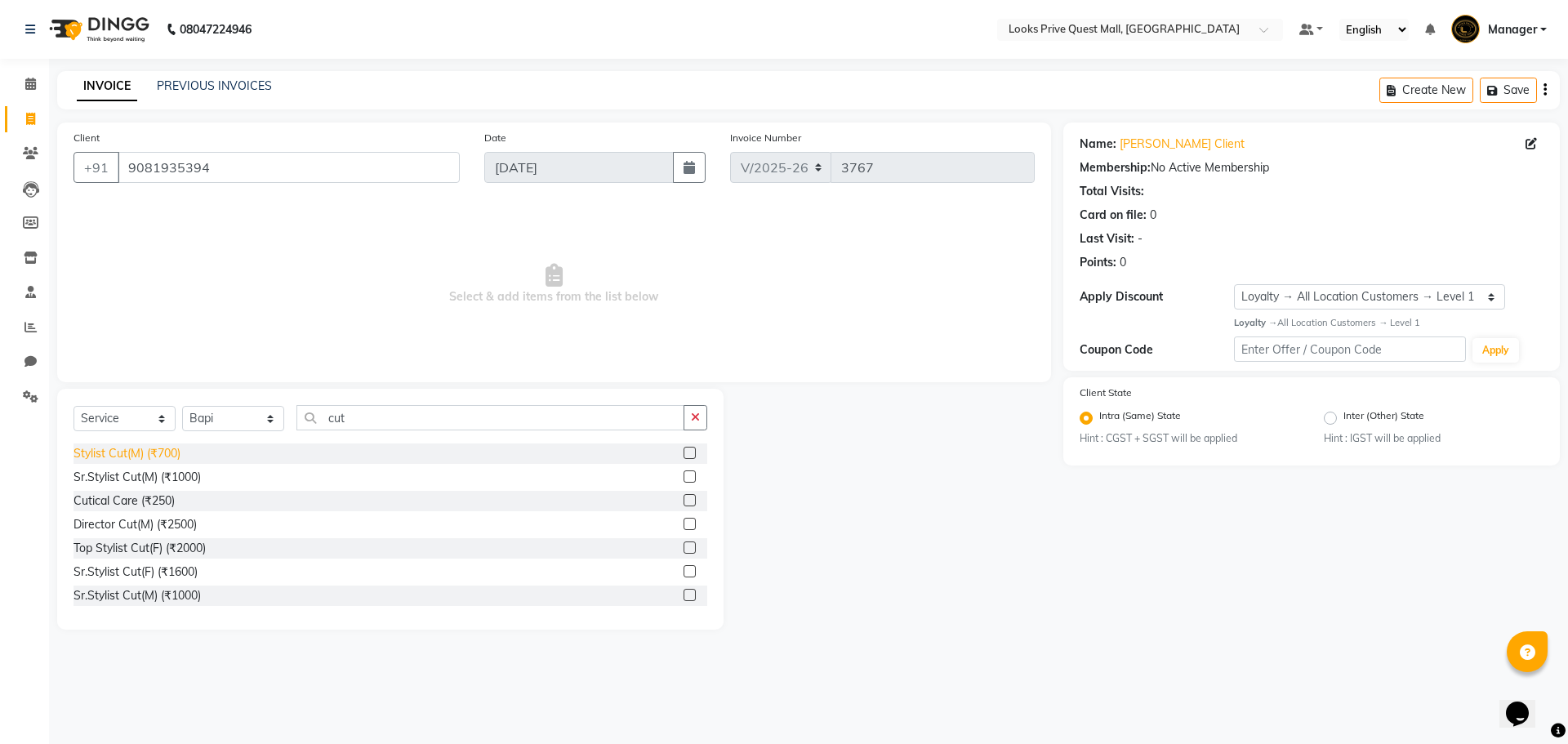
click at [169, 454] on div "Stylist Cut(M) (₹700)" at bounding box center [126, 454] width 107 height 18
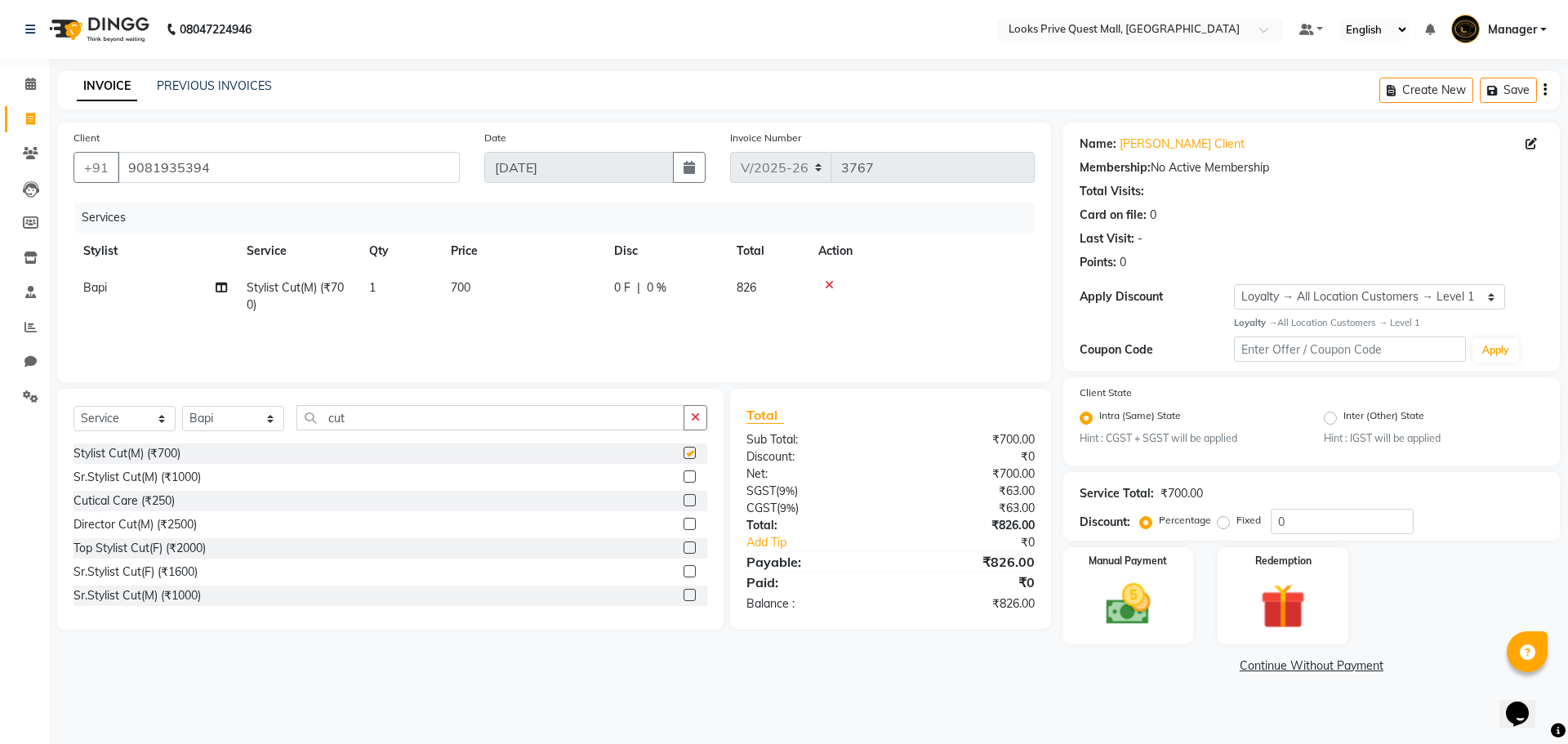
checkbox input "false"
click at [485, 284] on td "700" at bounding box center [522, 295] width 163 height 54
select select "46697"
drag, startPoint x: 571, startPoint y: 293, endPoint x: 323, endPoint y: 368, distance: 259.1
click at [323, 368] on div "Client [PHONE_NUMBER] Date [DATE] Invoice Number V/2025 V/[PHONE_NUMBER] Servic…" at bounding box center [554, 251] width 994 height 259
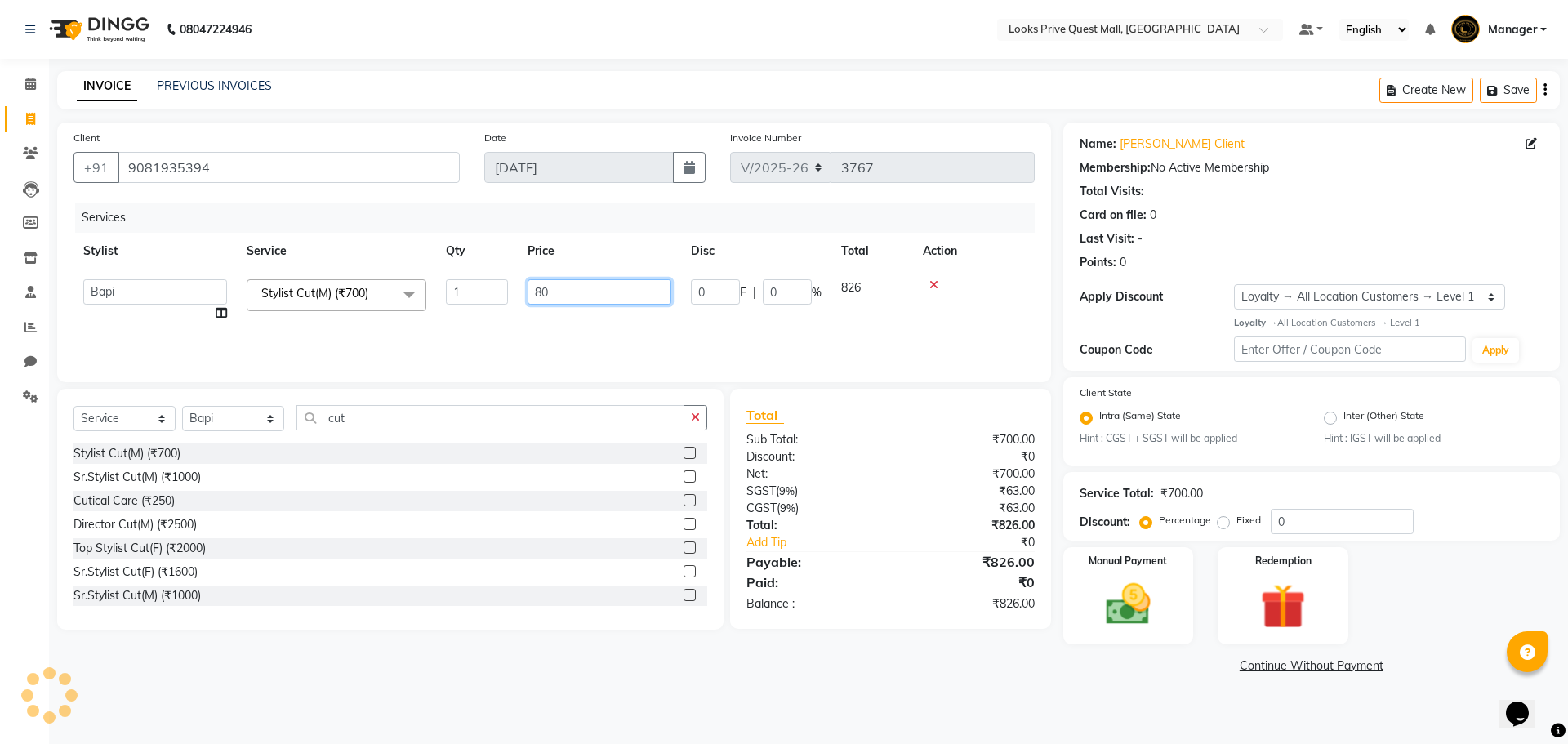
type input "800"
click at [495, 331] on div "Services Stylist Service Qty Price Disc Total Action Arman Bapi Chhewang Counte…" at bounding box center [554, 284] width 962 height 163
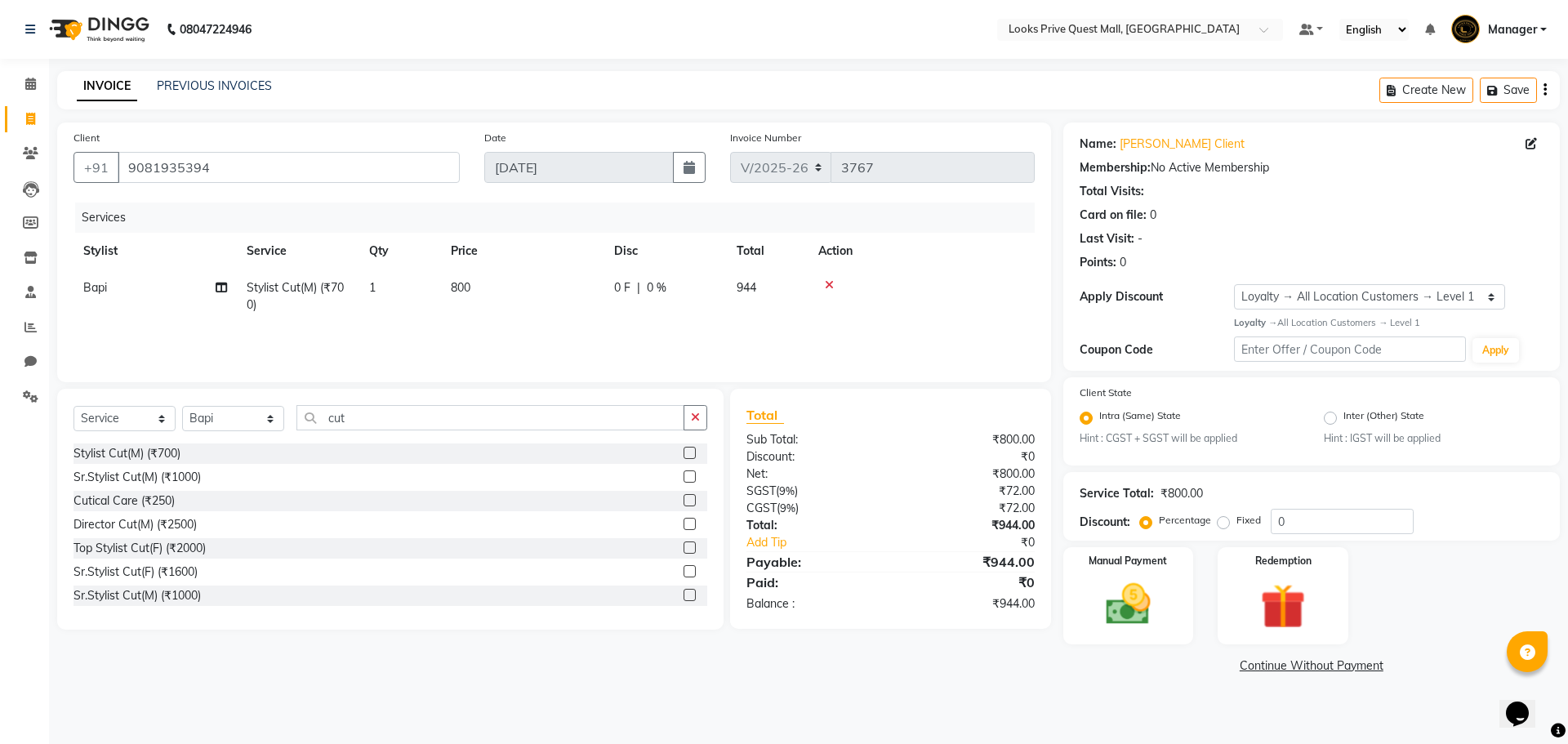
click at [497, 289] on td "800" at bounding box center [522, 295] width 163 height 54
select select "46697"
drag, startPoint x: 481, startPoint y: 304, endPoint x: 210, endPoint y: 333, distance: 272.5
click at [214, 335] on div "Services Stylist Service Qty Price Disc Total Action Arman Bapi Chhewang Counte…" at bounding box center [554, 284] width 962 height 163
type input "600"
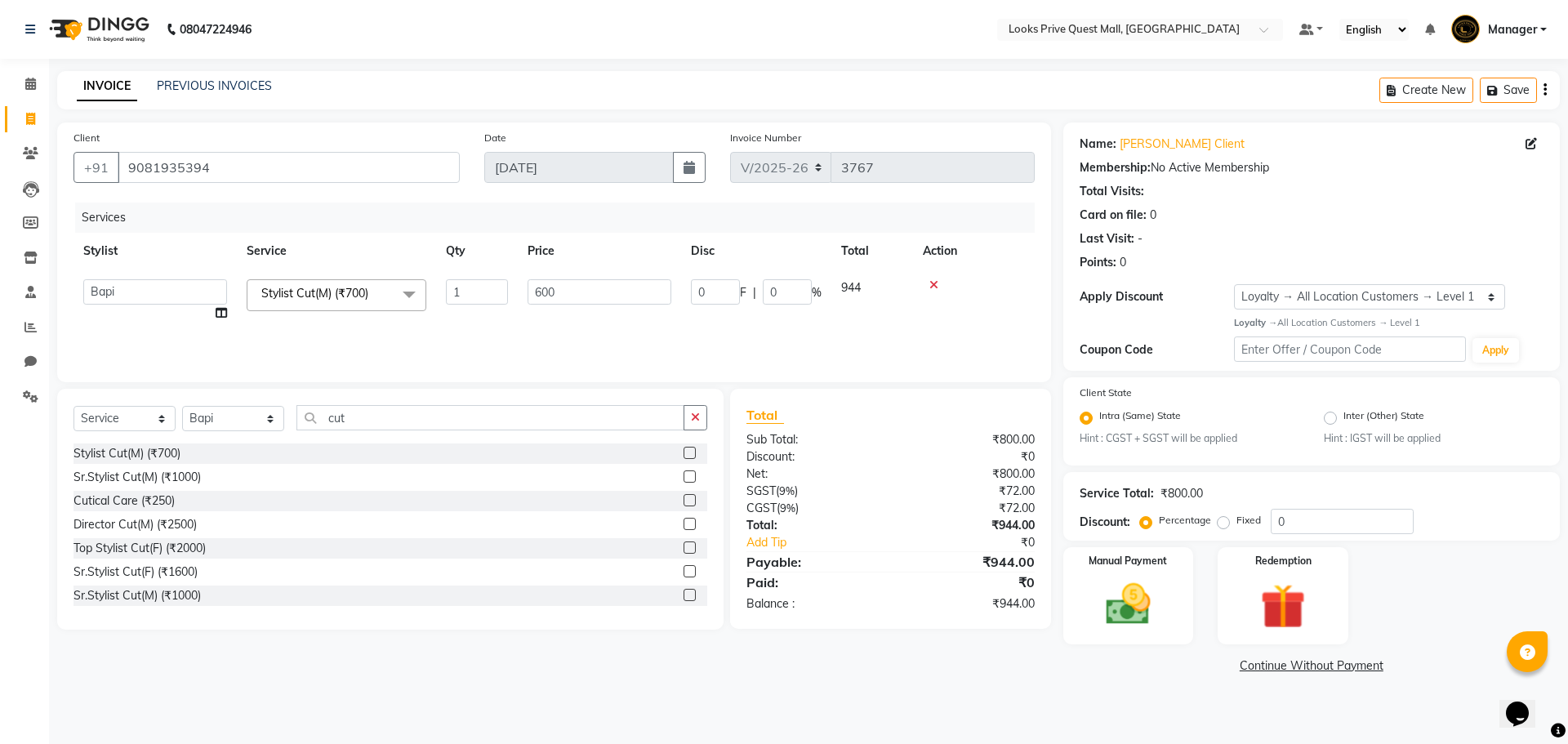
click at [353, 338] on div "Services Stylist Service Qty Price Disc Total Action Arman Bapi Chhewang Counte…" at bounding box center [554, 284] width 962 height 163
click at [959, 672] on div "Client [PHONE_NUMBER] Date [DATE] Invoice Number V/2025 V/[PHONE_NUMBER] Servic…" at bounding box center [554, 400] width 1018 height 555
click at [1143, 621] on img at bounding box center [1128, 603] width 76 height 54
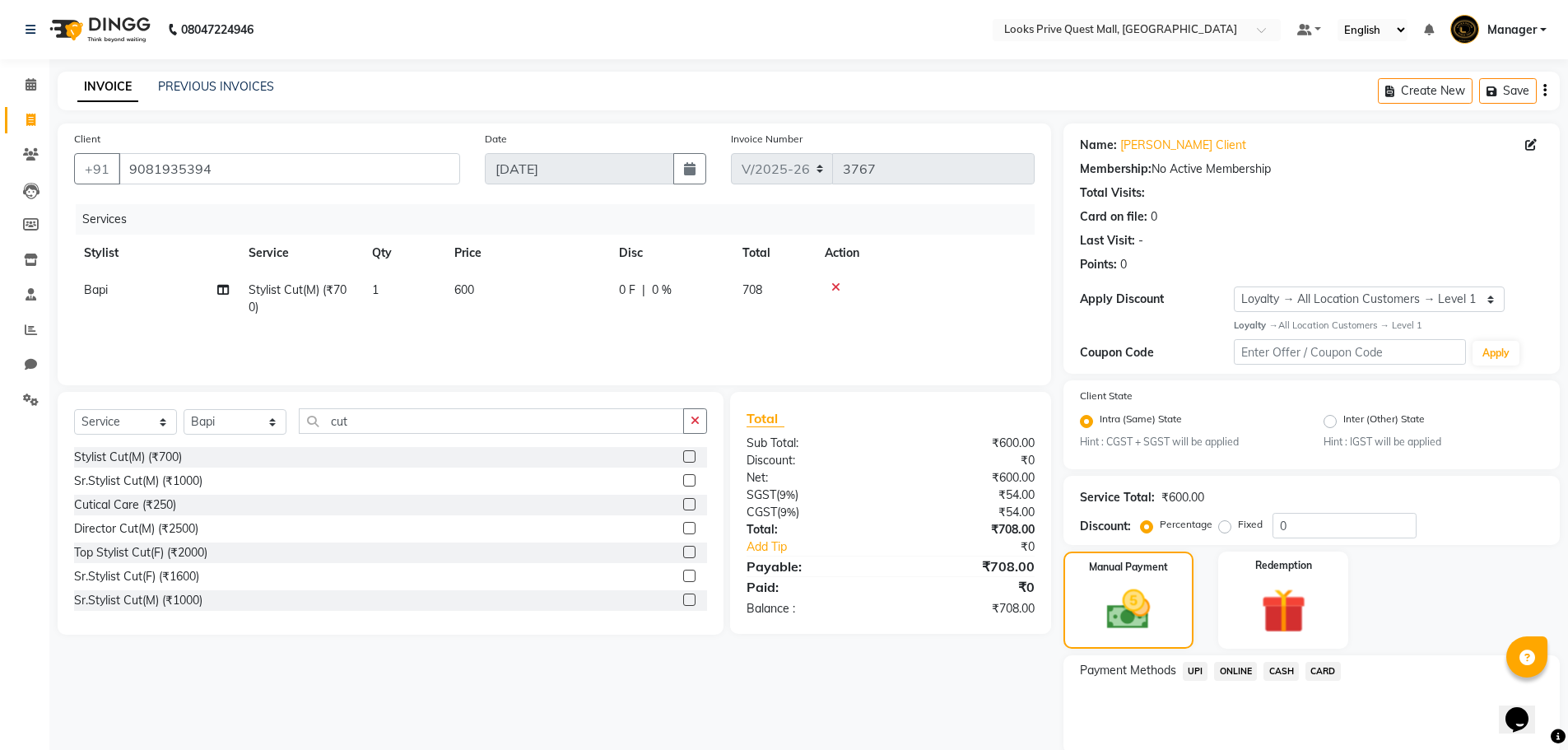
click at [1197, 673] on span "UPI" at bounding box center [1196, 670] width 26 height 19
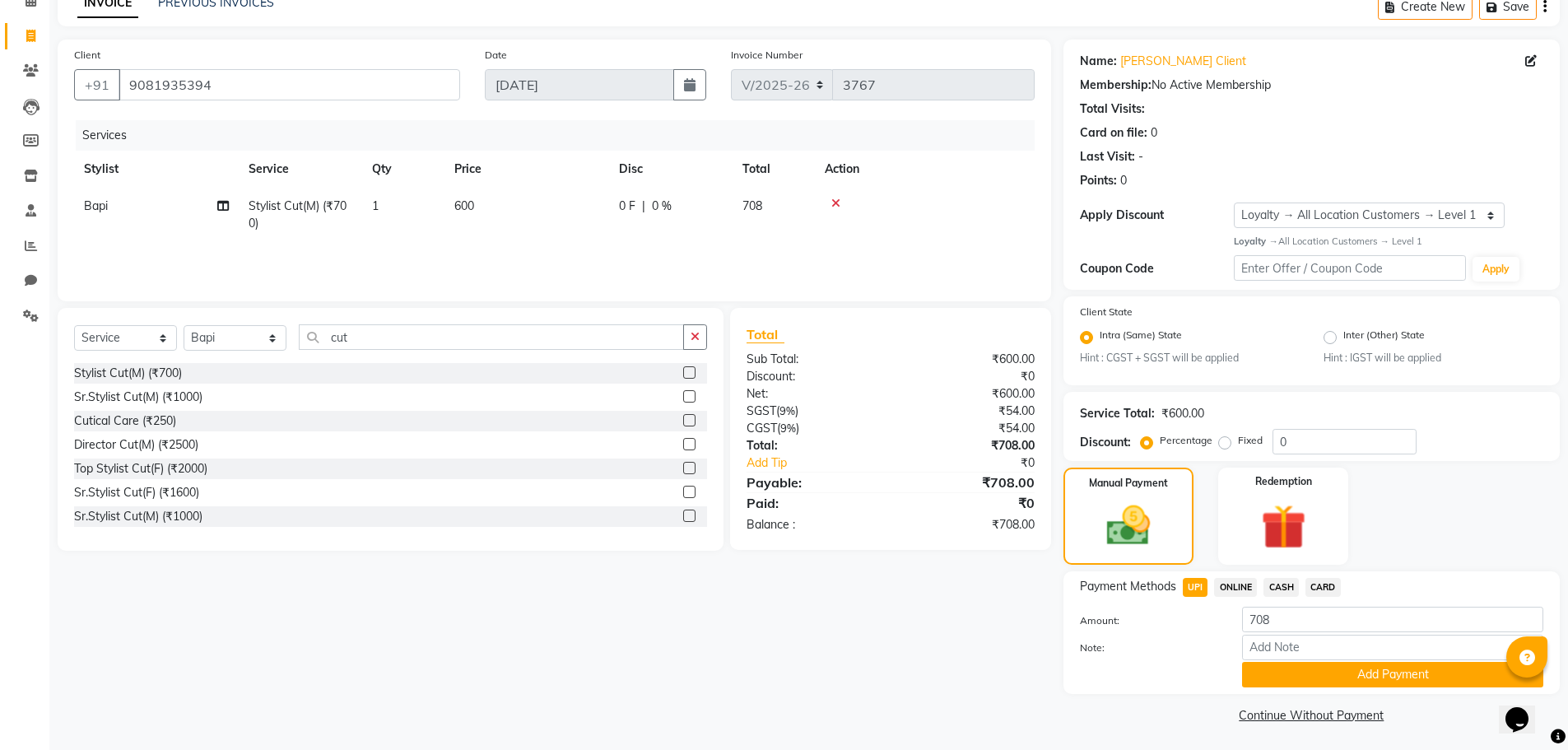
scroll to position [87, 0]
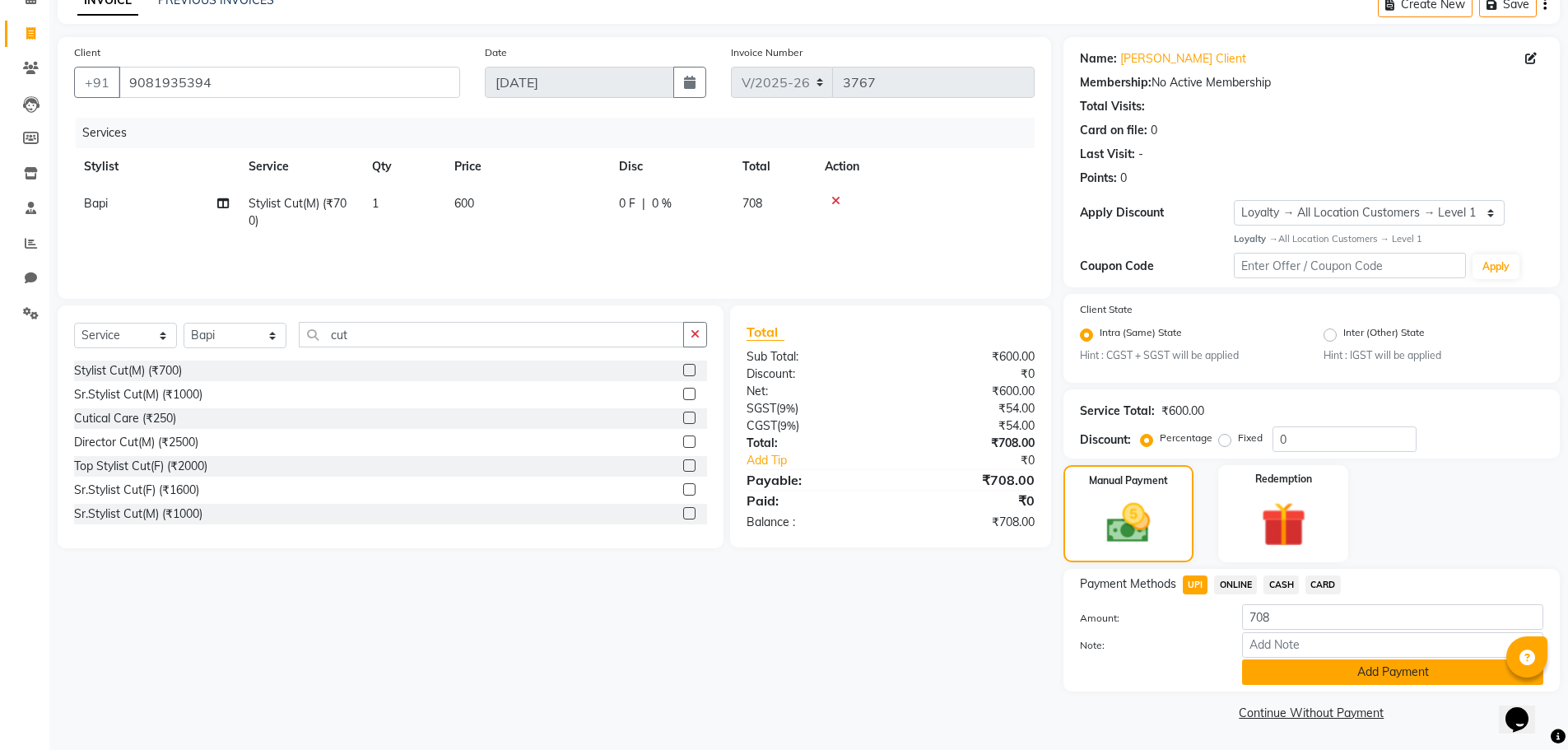
click at [1323, 669] on button "Add Payment" at bounding box center [1393, 672] width 302 height 26
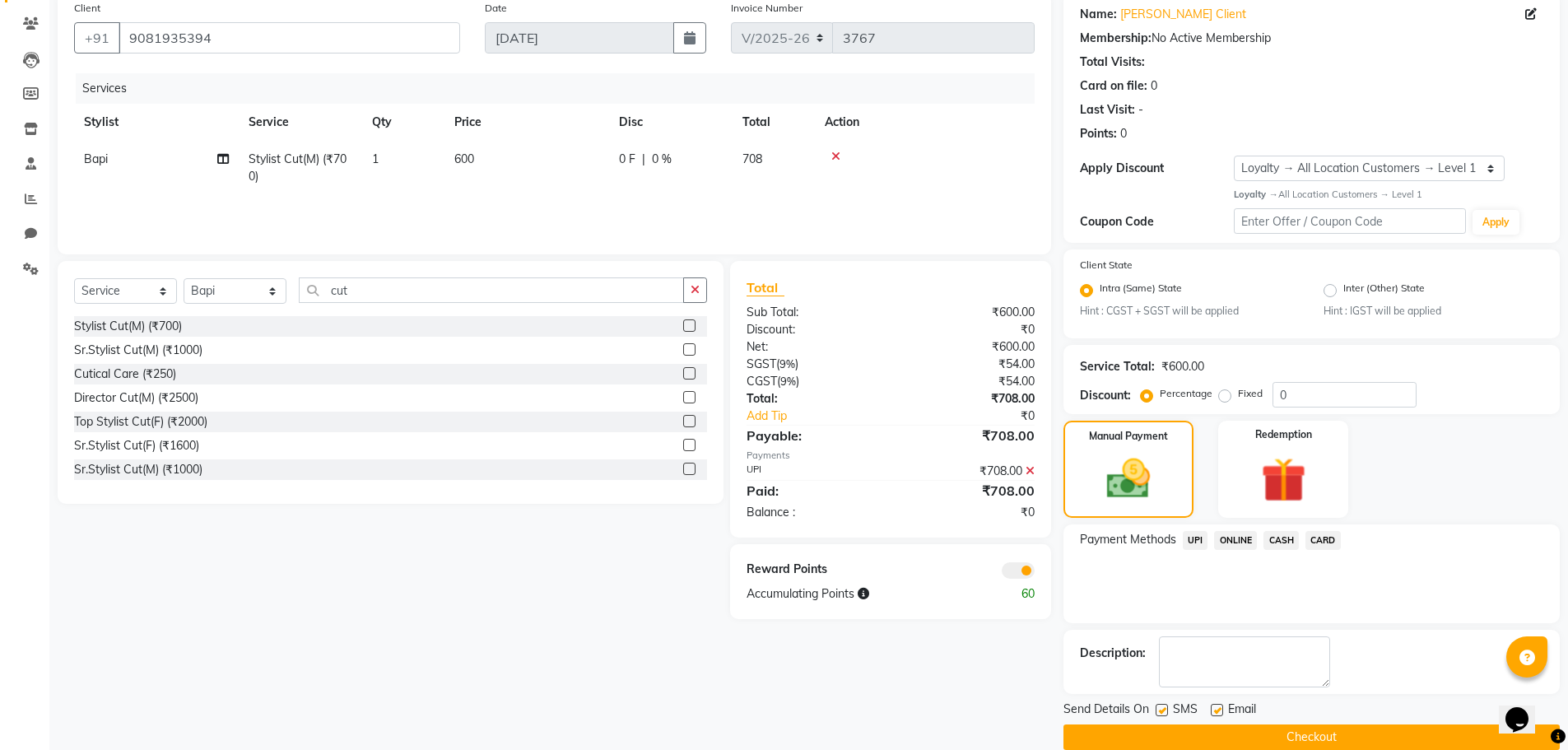
scroll to position [156, 0]
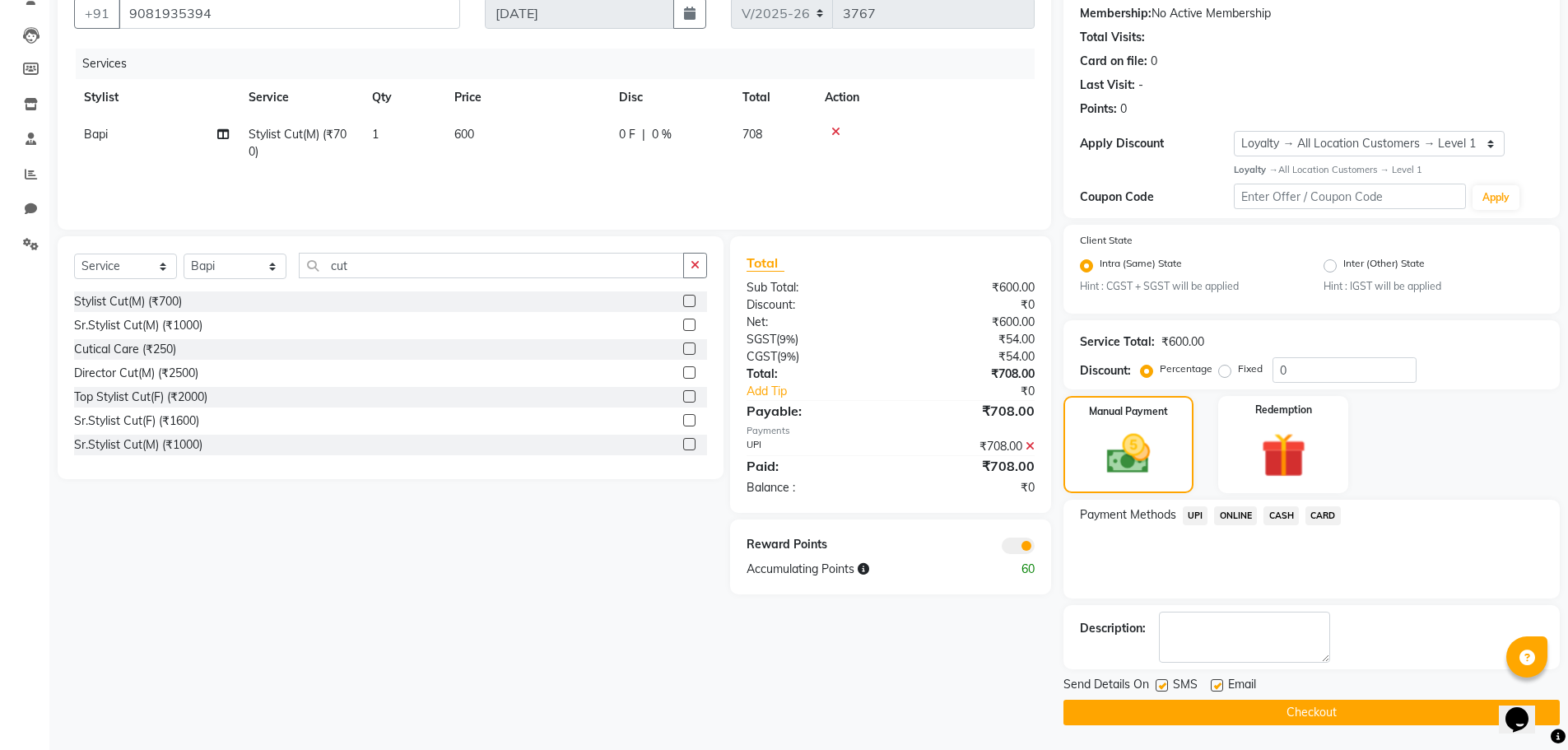
click at [1223, 690] on div "Email" at bounding box center [1240, 685] width 58 height 21
click at [1219, 687] on label at bounding box center [1217, 685] width 13 height 13
click at [1219, 687] on input "checkbox" at bounding box center [1216, 685] width 11 height 11
checkbox input "false"
click at [1222, 722] on button "Checkout" at bounding box center [1312, 713] width 496 height 26
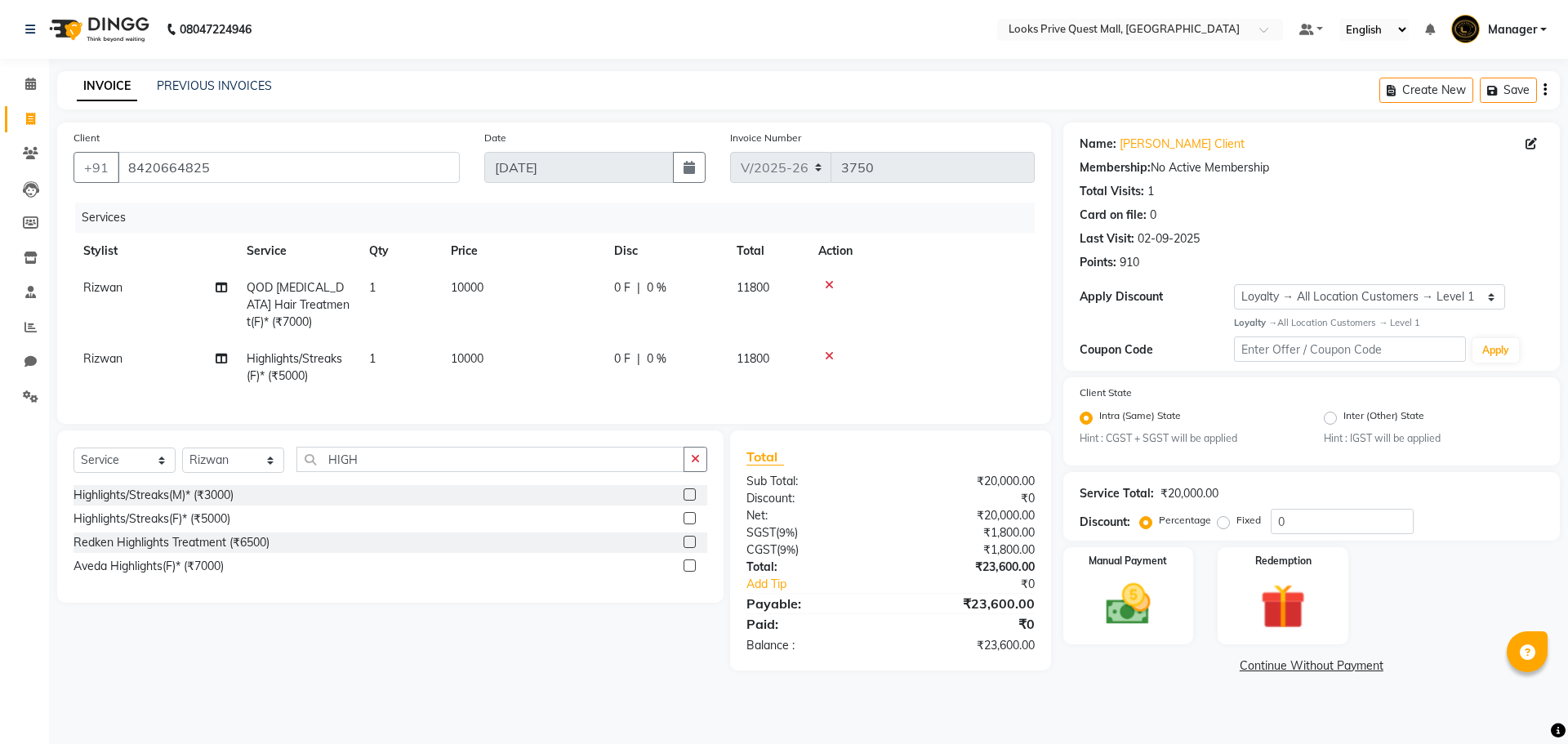
select select "6141"
select select "service"
select select "46703"
select select "1: Object"
click at [457, 358] on span "10000" at bounding box center [467, 358] width 32 height 15
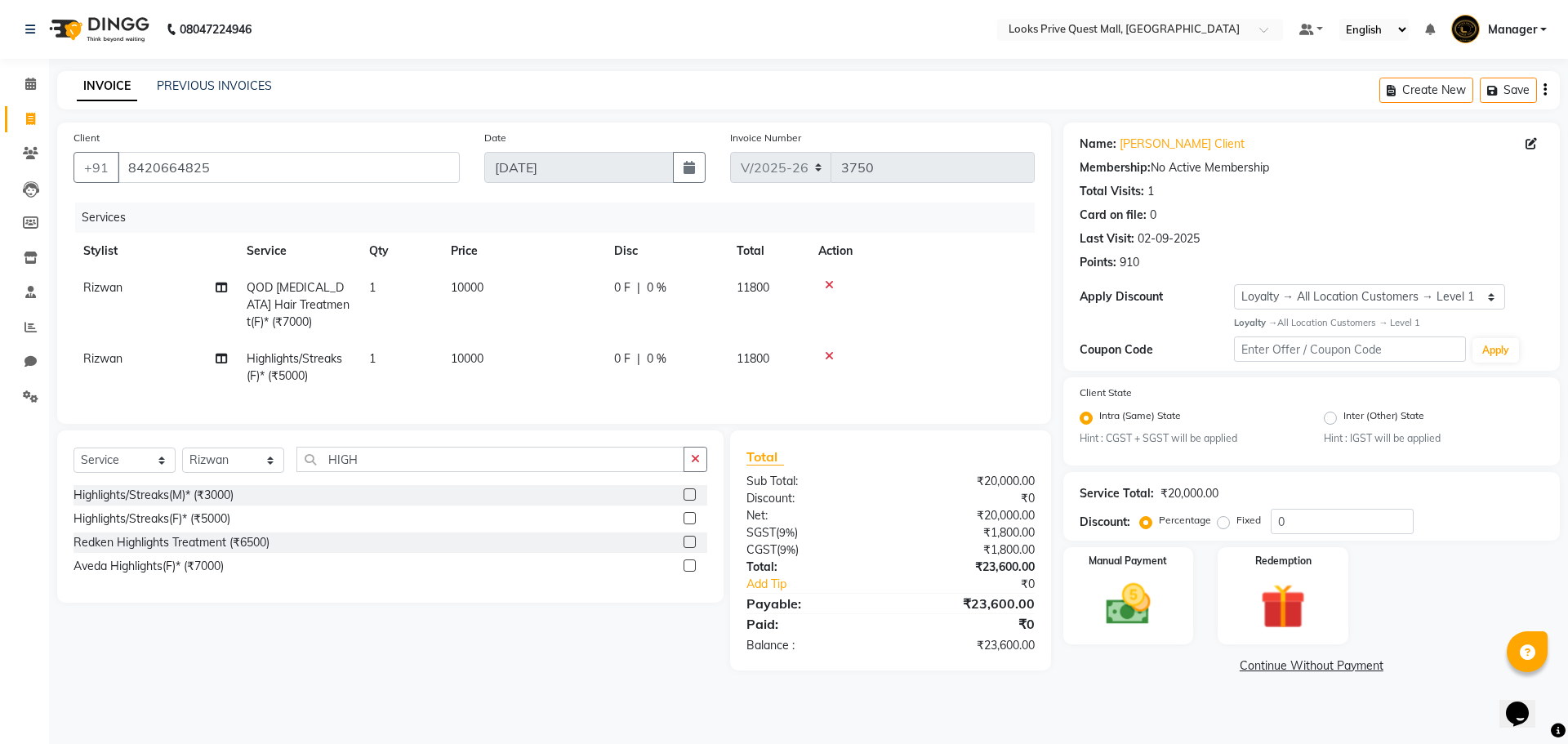
select select "46703"
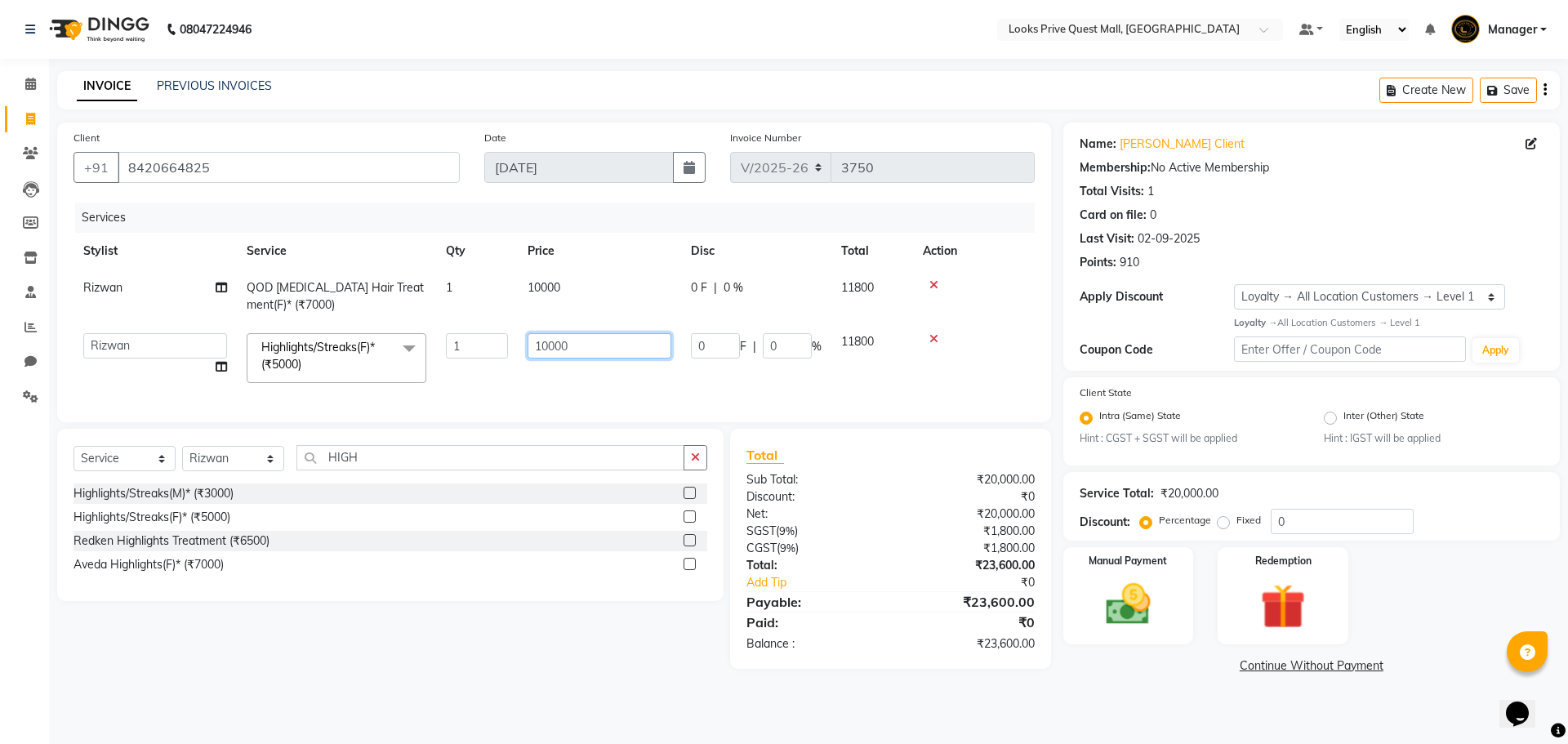
click at [546, 345] on input "10000" at bounding box center [599, 346] width 144 height 25
type input "9000"
click at [663, 691] on main "INVOICE PREVIOUS INVOICES Create New Save Client +91 8420664825 Date 03-09-2025…" at bounding box center [808, 386] width 1519 height 631
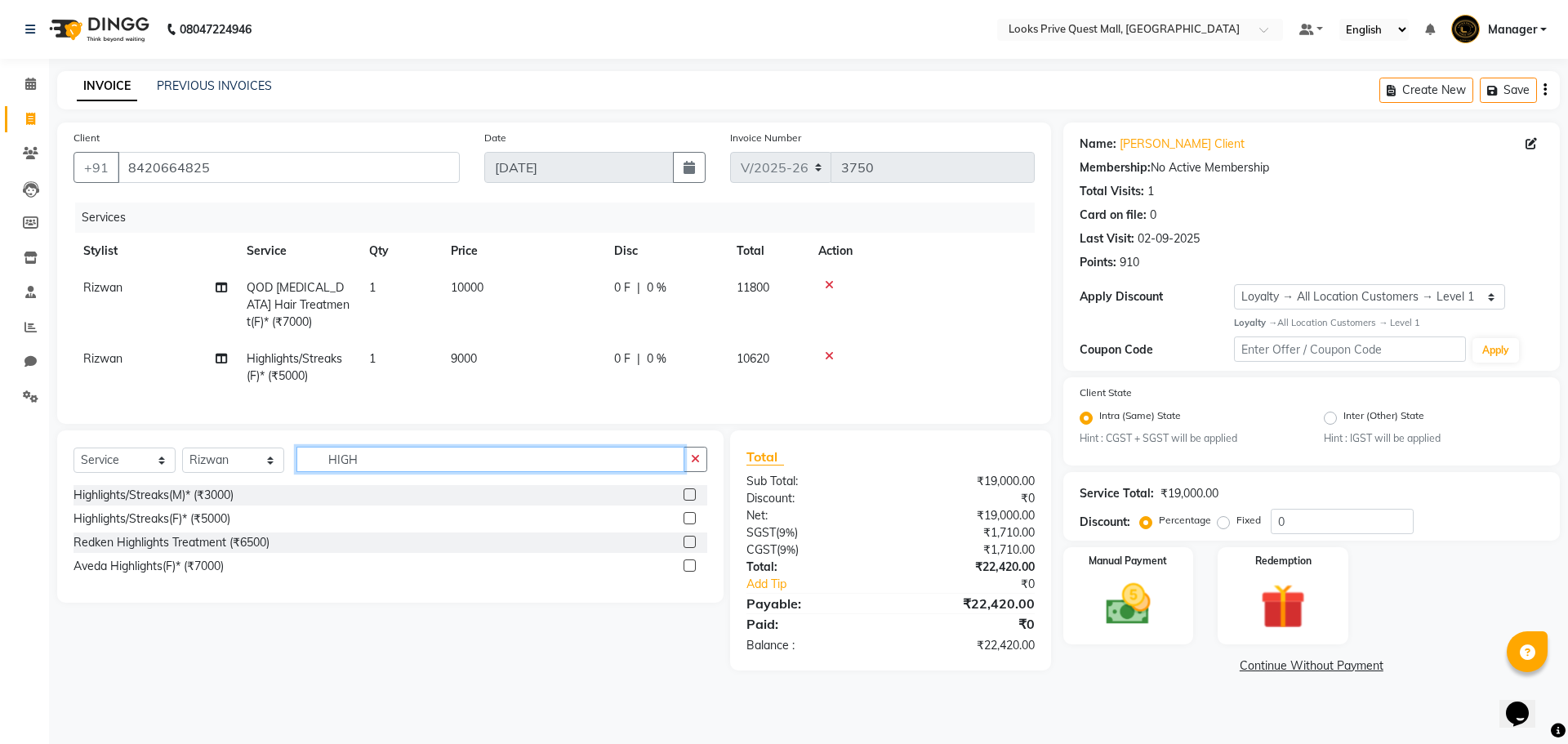
drag, startPoint x: 391, startPoint y: 478, endPoint x: 205, endPoint y: 461, distance: 186.8
click at [205, 461] on div "Select Service Product Membership Package Voucher Prepaid Gift Card Select Styl…" at bounding box center [390, 465] width 634 height 38
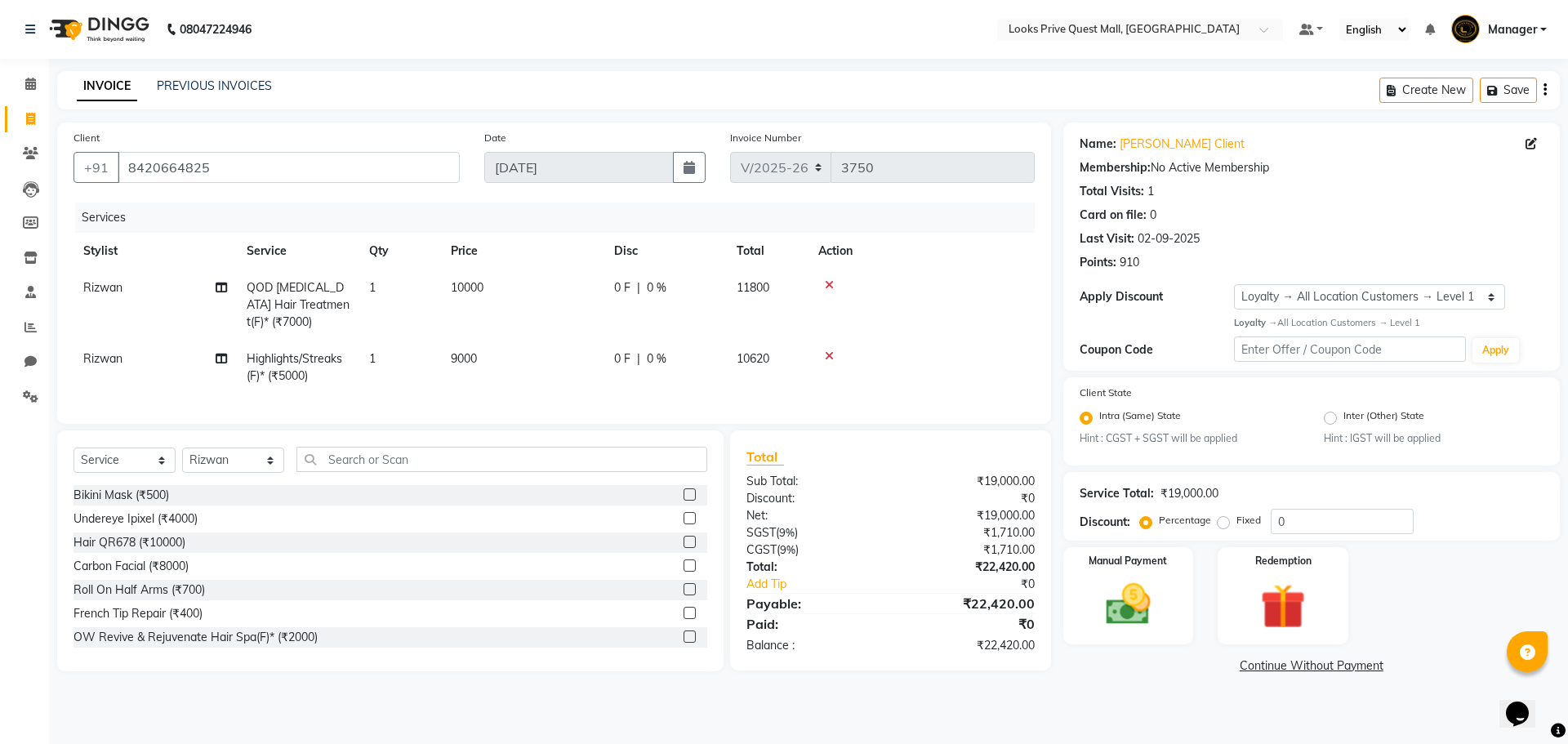
click at [658, 719] on div "08047224946 Select Location × Looks Prive Quest Mall, Kolkata Default Panel My …" at bounding box center [784, 372] width 1568 height 744
click at [1184, 569] on div "Manual Payment" at bounding box center [1128, 595] width 136 height 101
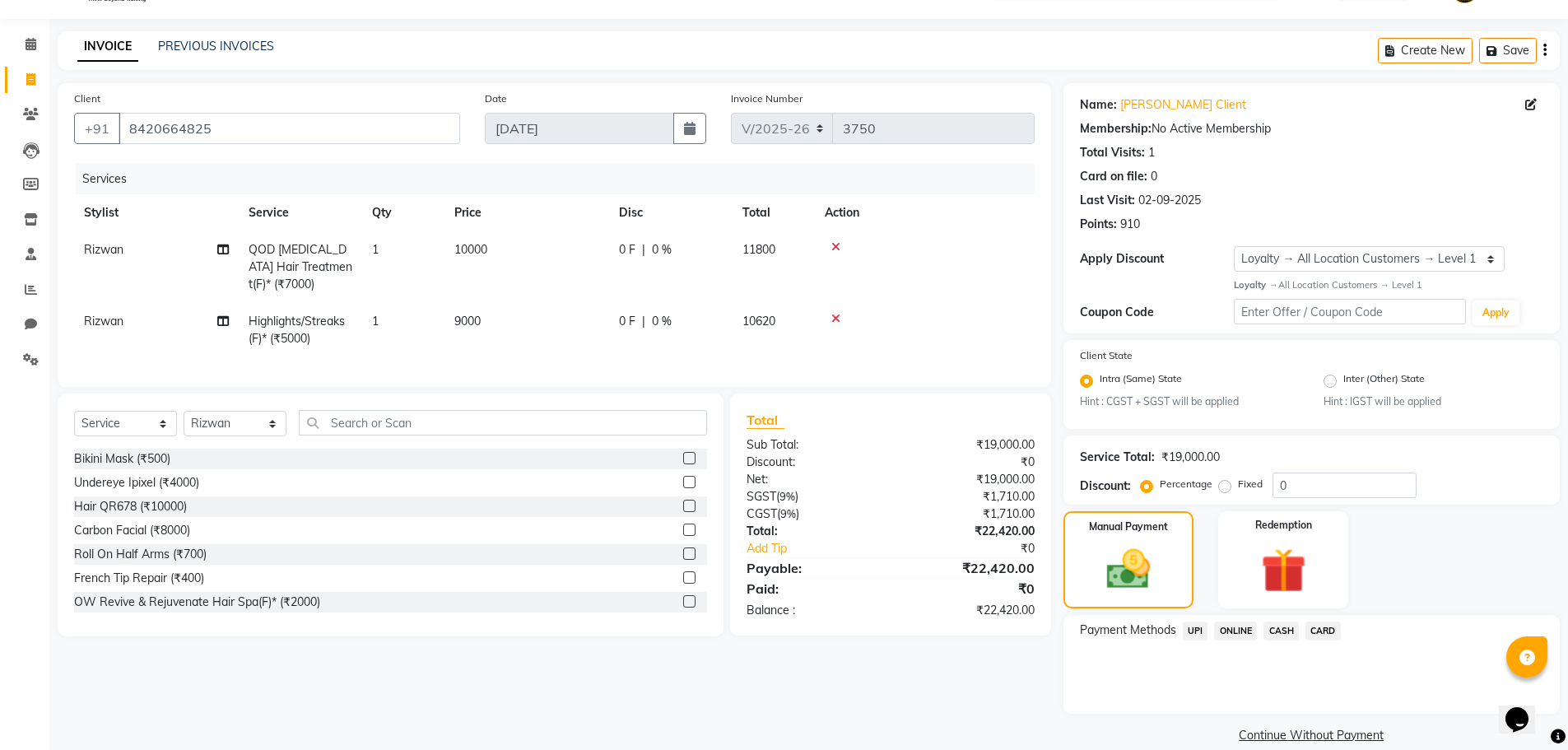
scroll to position [62, 0]
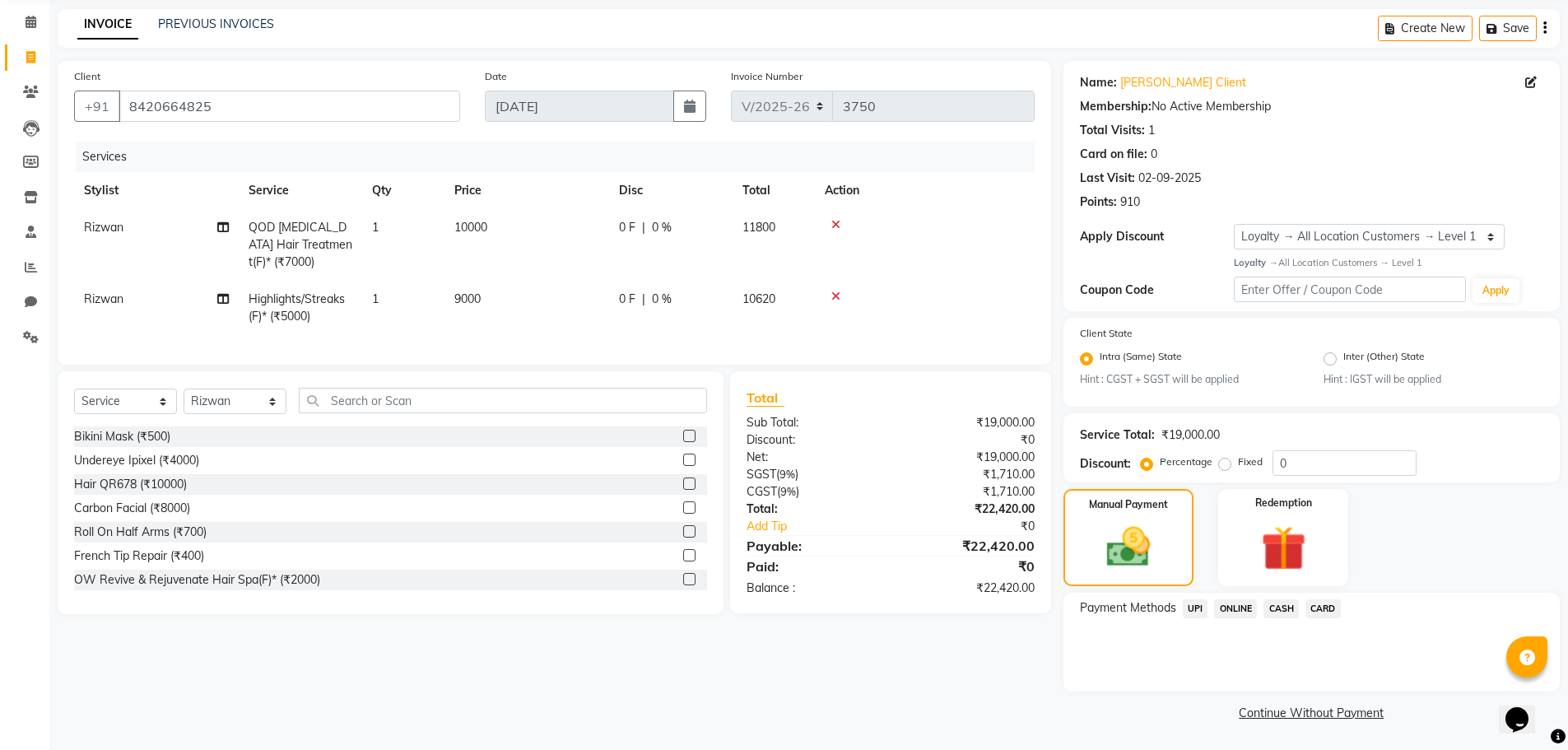
click at [1198, 609] on span "UPI" at bounding box center [1196, 608] width 26 height 19
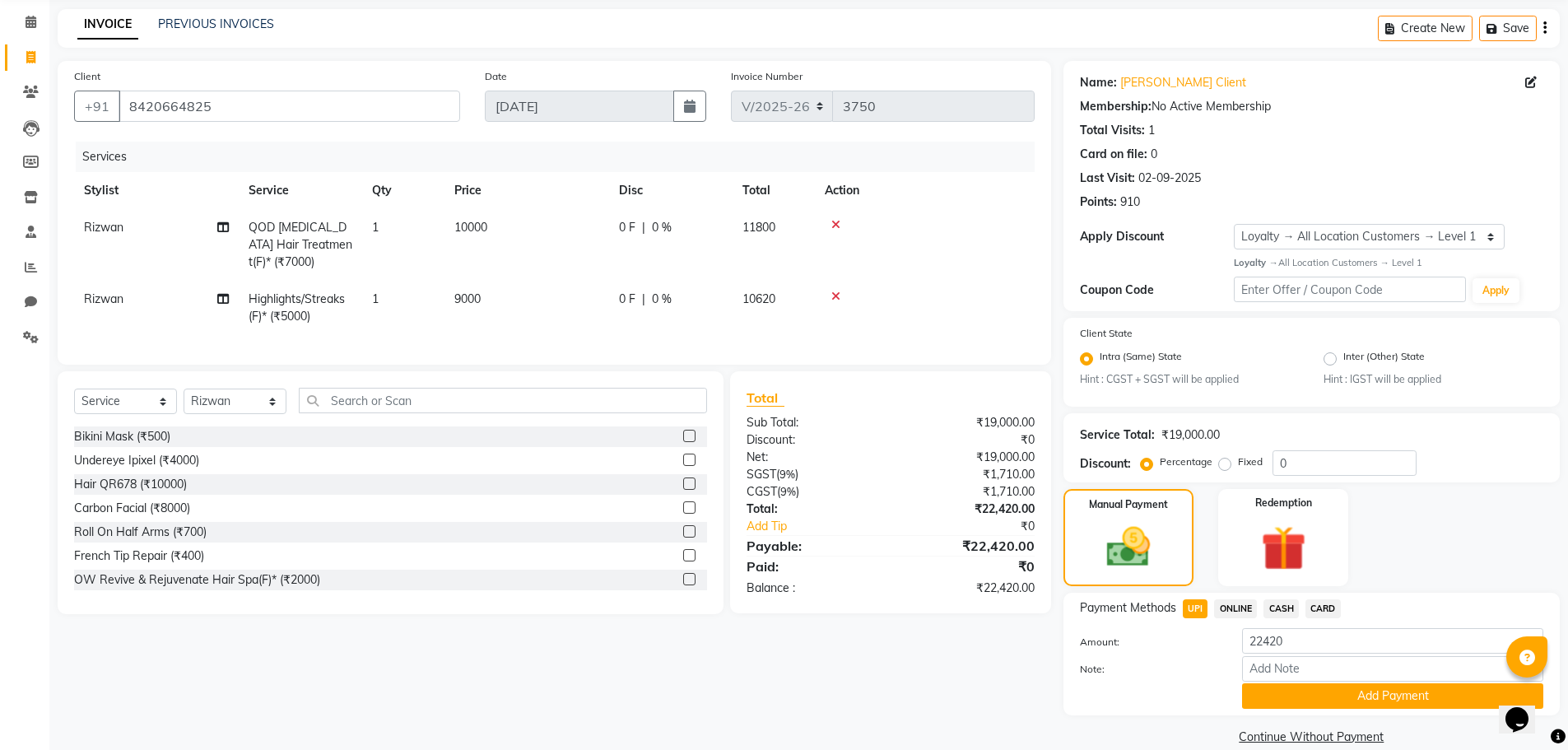
scroll to position [87, 0]
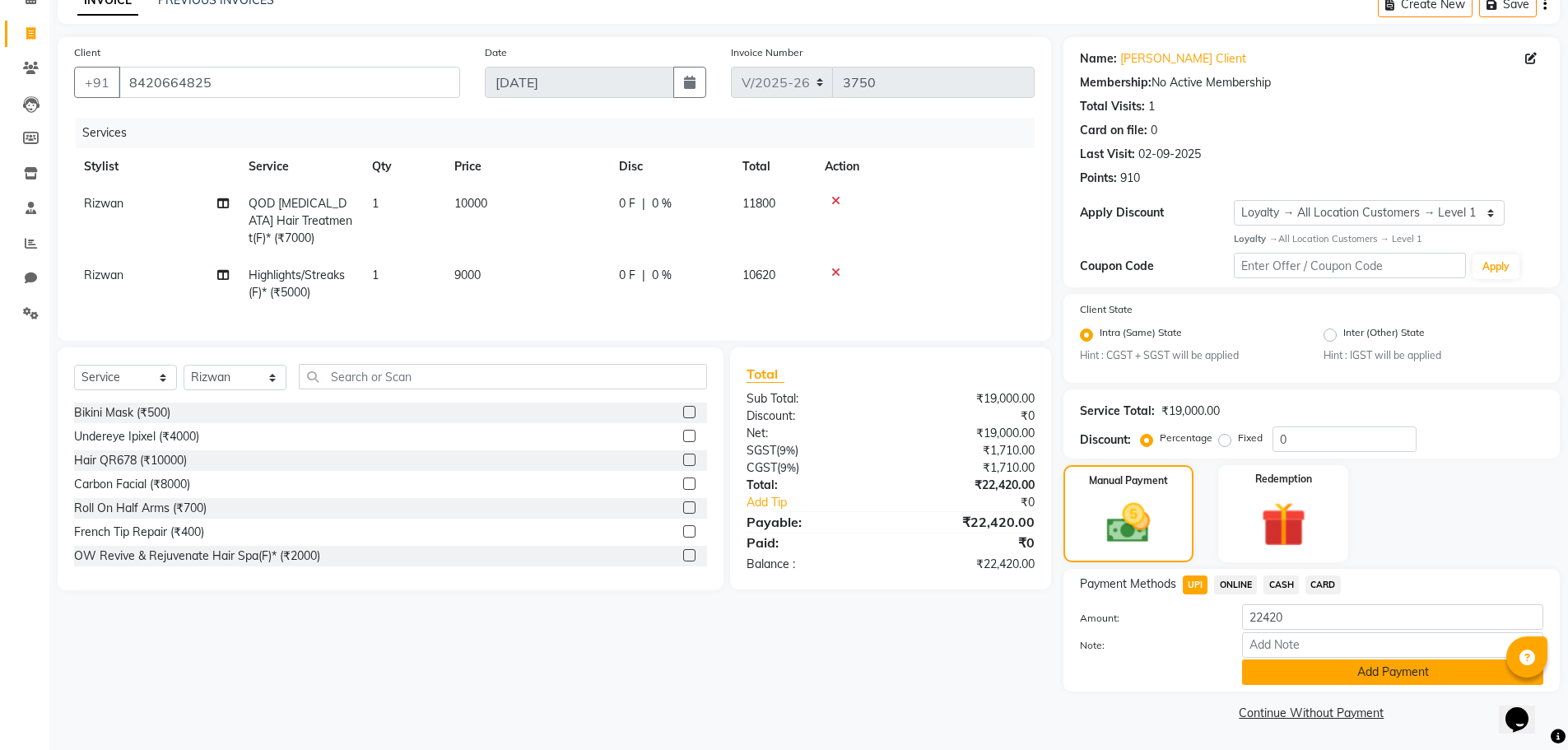
click at [1284, 670] on button "Add Payment" at bounding box center [1393, 672] width 302 height 26
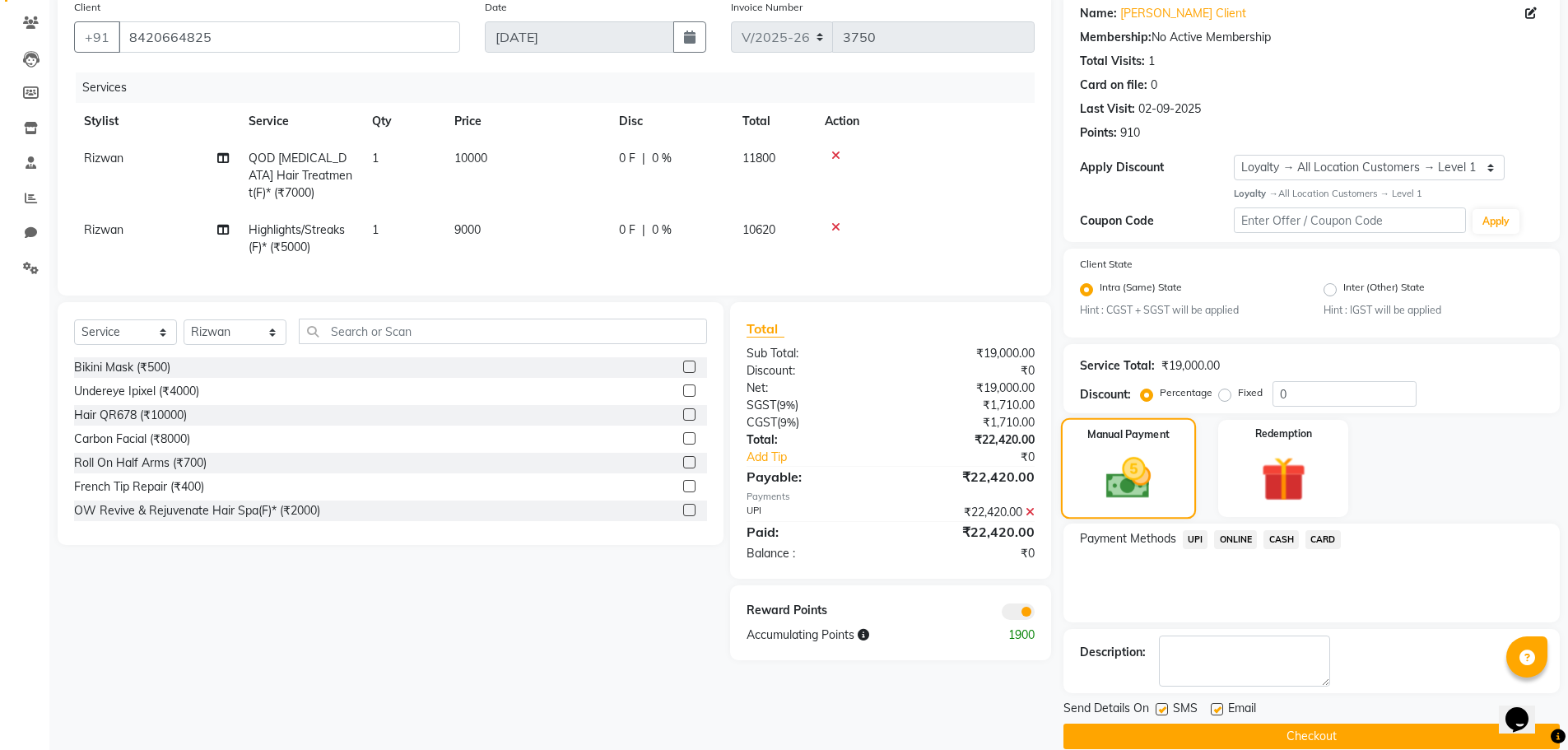
scroll to position [156, 0]
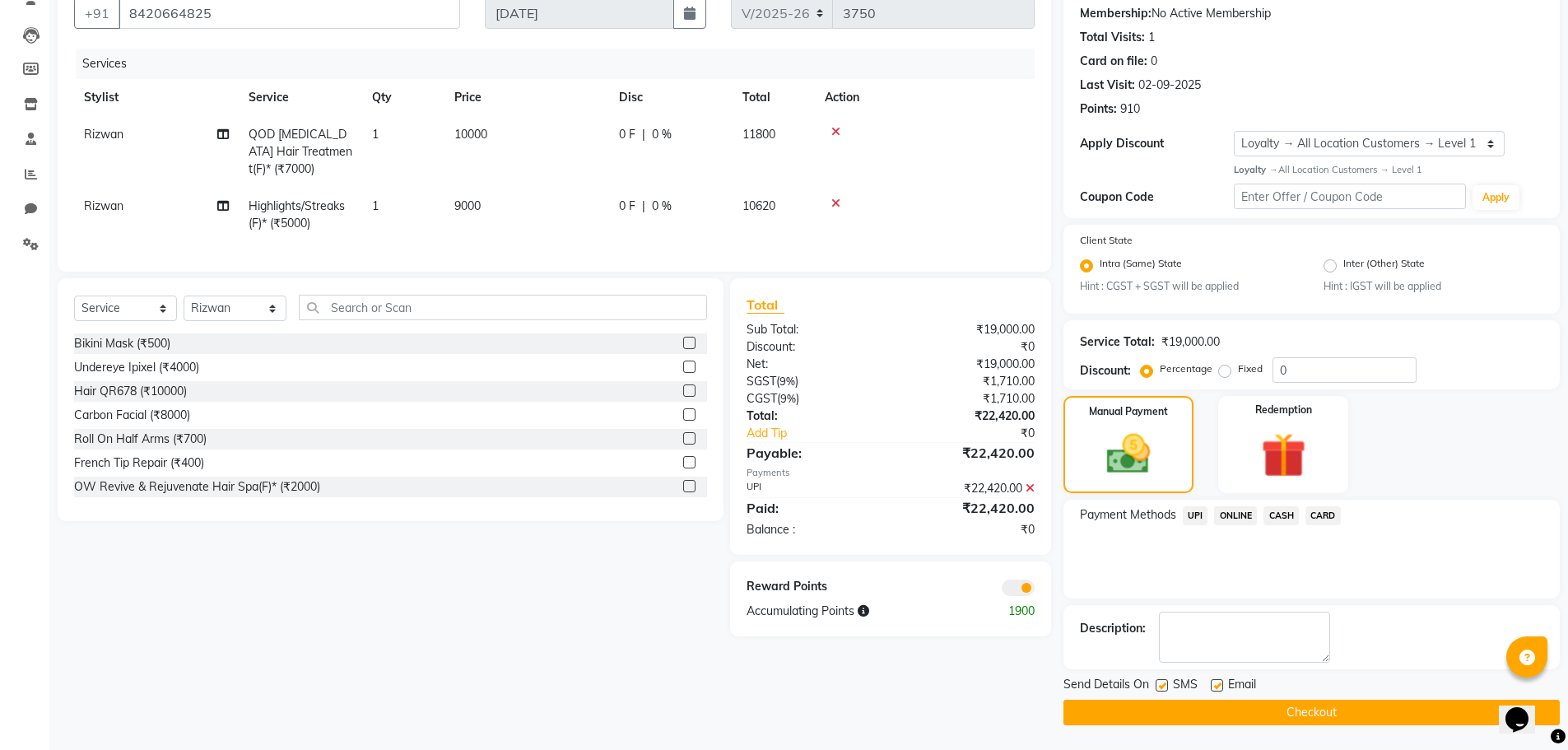
click at [1219, 690] on label at bounding box center [1217, 685] width 13 height 13
click at [1219, 690] on input "checkbox" at bounding box center [1216, 685] width 11 height 11
checkbox input "false"
click at [1219, 717] on button "Checkout" at bounding box center [1312, 713] width 496 height 26
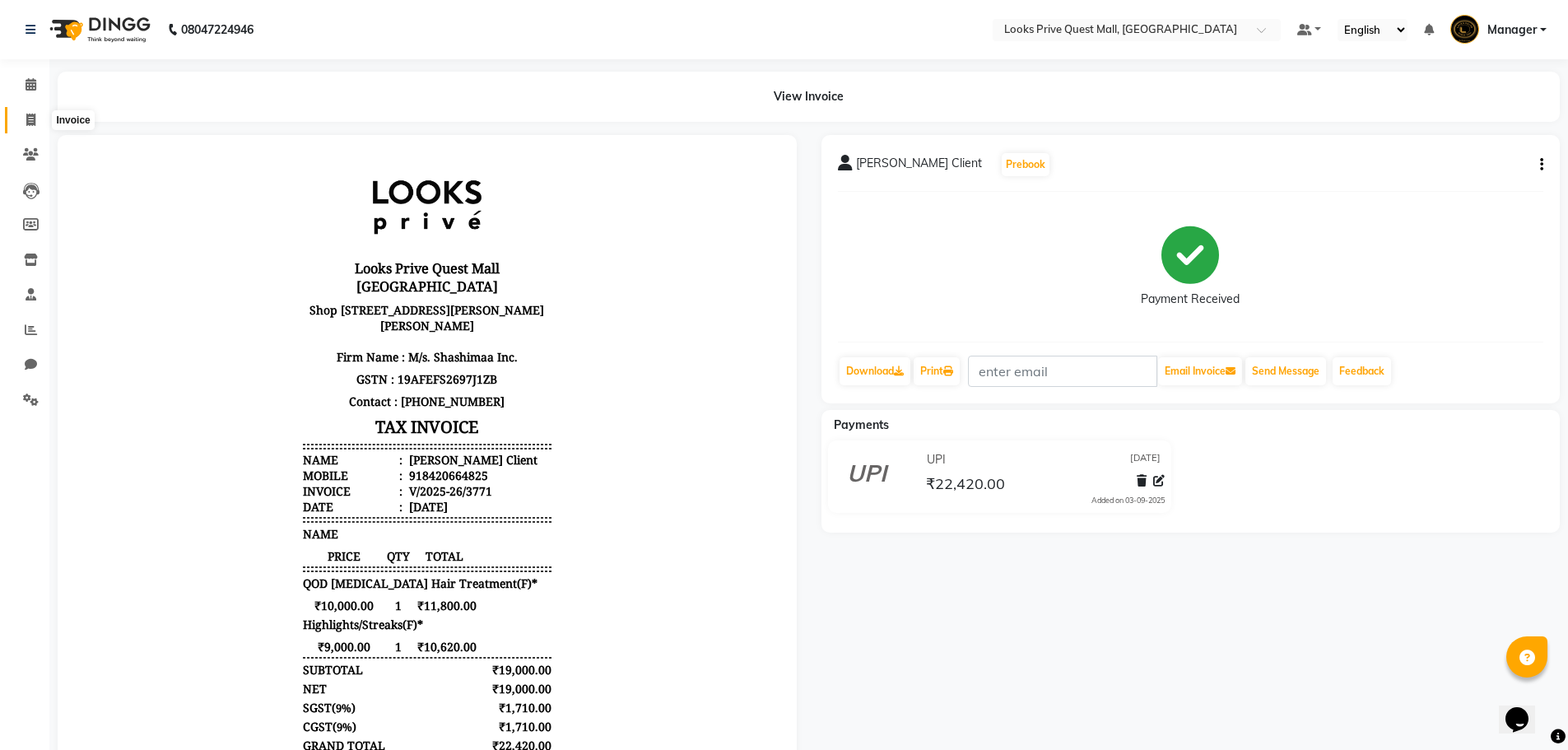
click at [30, 116] on icon at bounding box center [31, 119] width 9 height 13
select select "service"
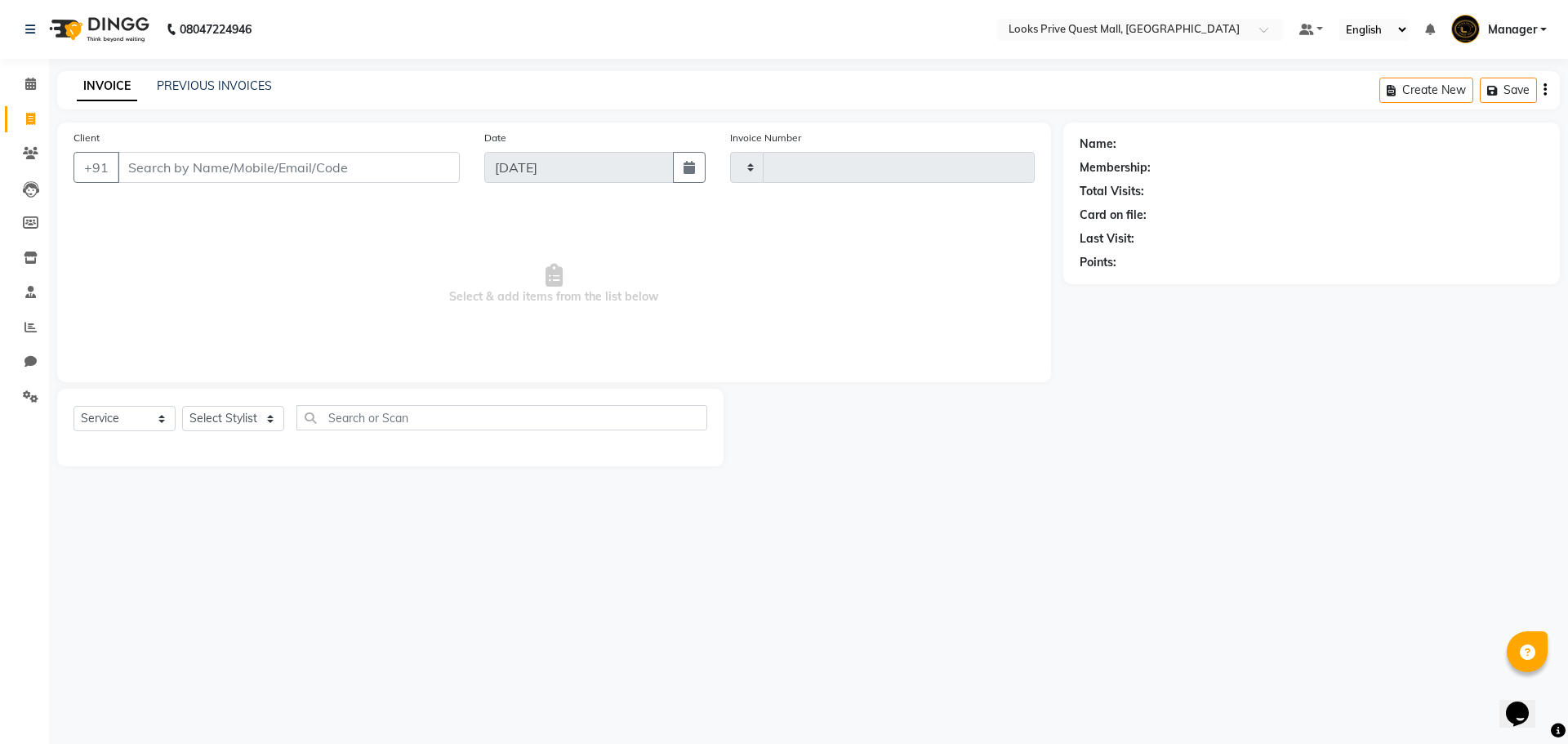
type input "3772"
select select "6141"
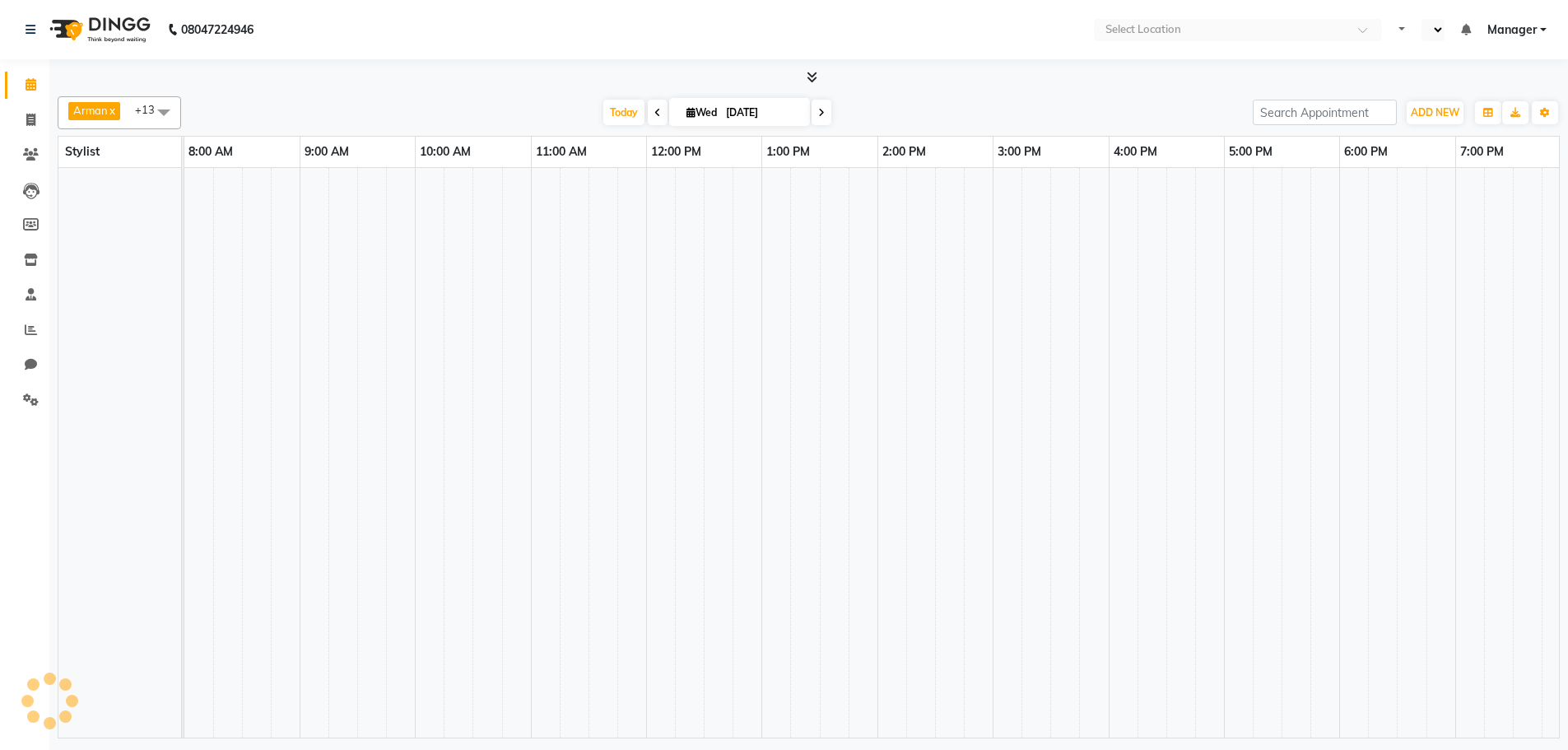
select select "en"
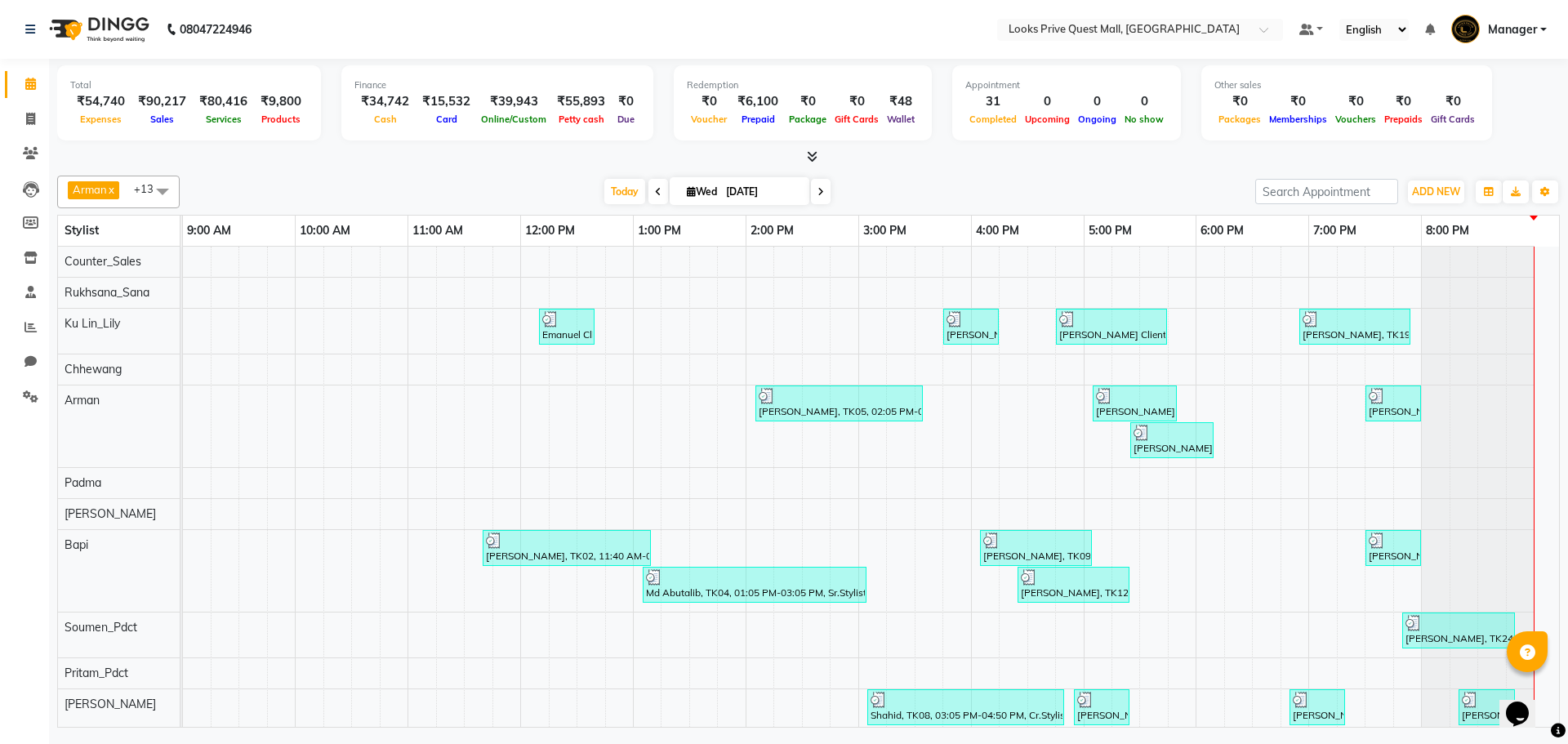
click at [504, 486] on div "Emanuel Client, TK01, 12:10 PM-12:40 PM, Stylist Cut(M) (₹700) Reya Das, TK07, …" at bounding box center [871, 613] width 1376 height 734
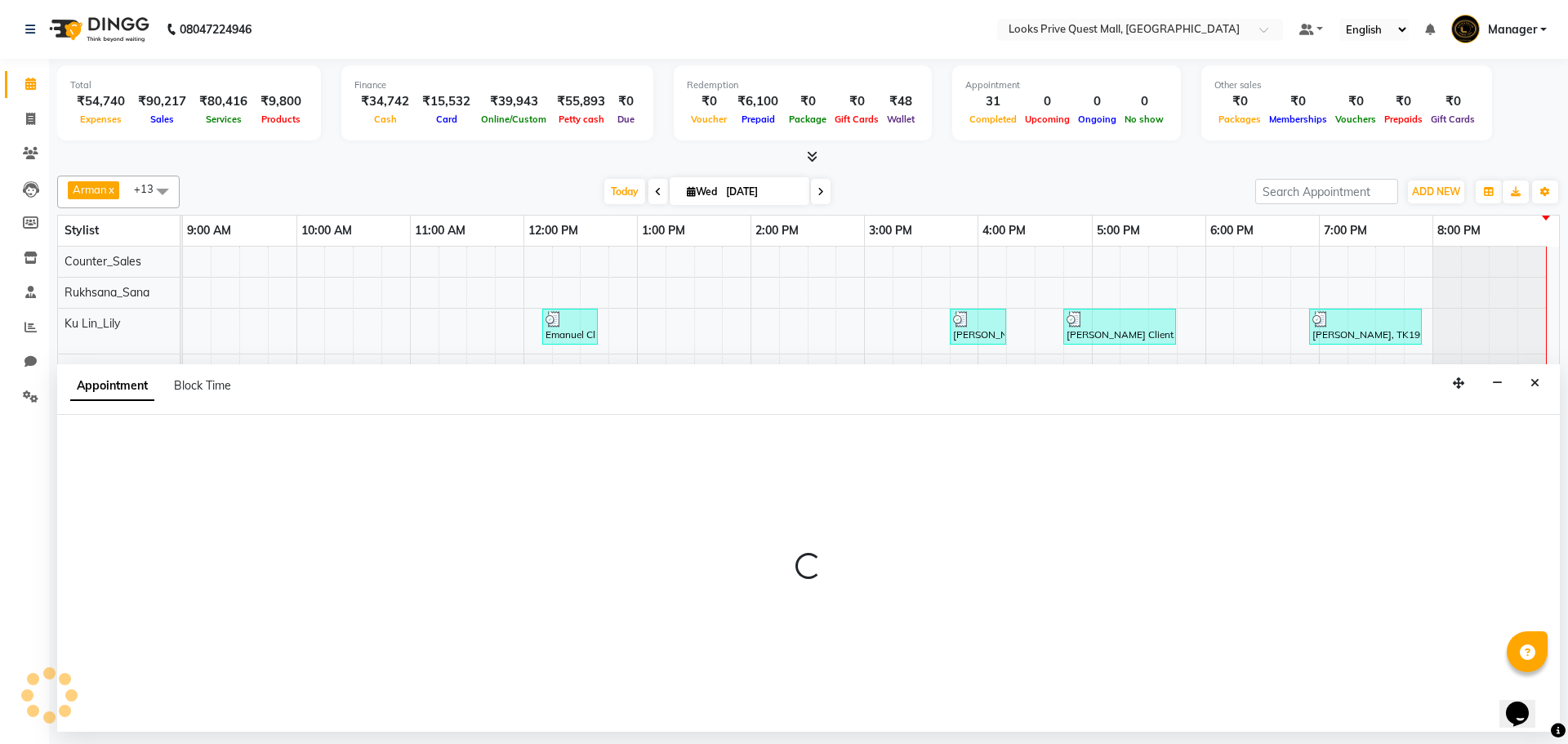
select select "46694"
select select "705"
select select "tentative"
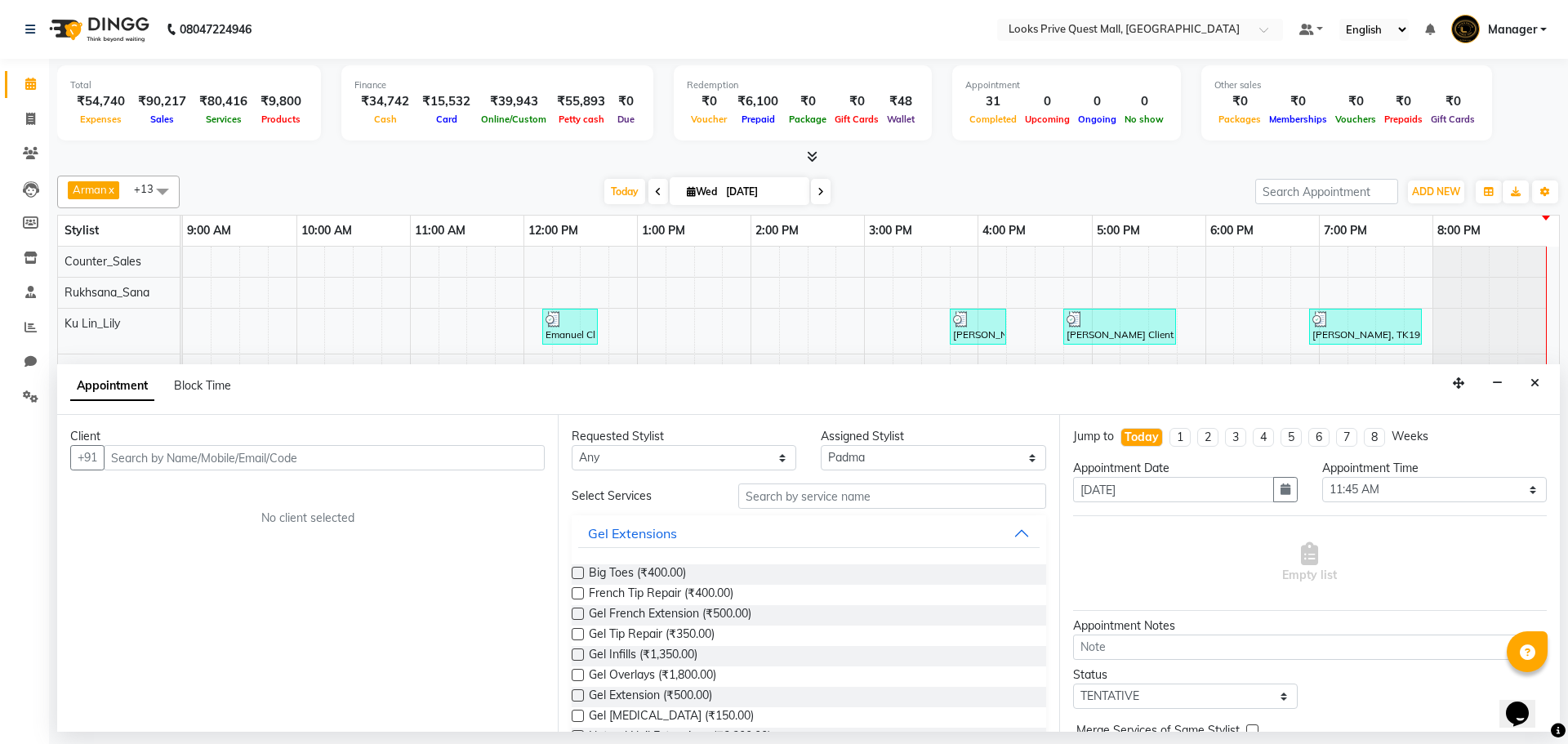
click at [1201, 536] on div "Empty list" at bounding box center [1310, 562] width 473 height 81
click at [1540, 381] on button "Close" at bounding box center [1535, 383] width 23 height 25
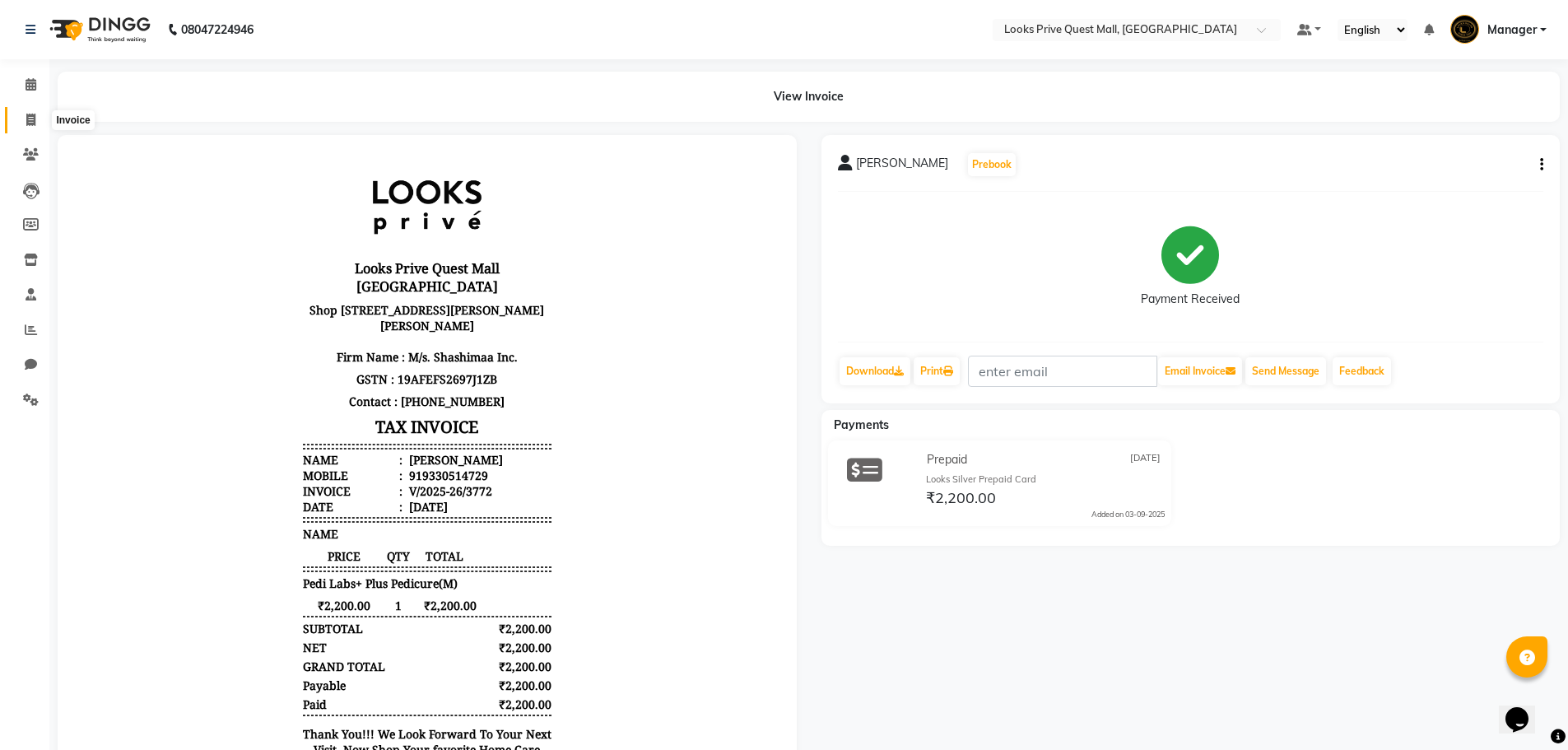
click at [32, 117] on icon at bounding box center [31, 119] width 9 height 13
select select "service"
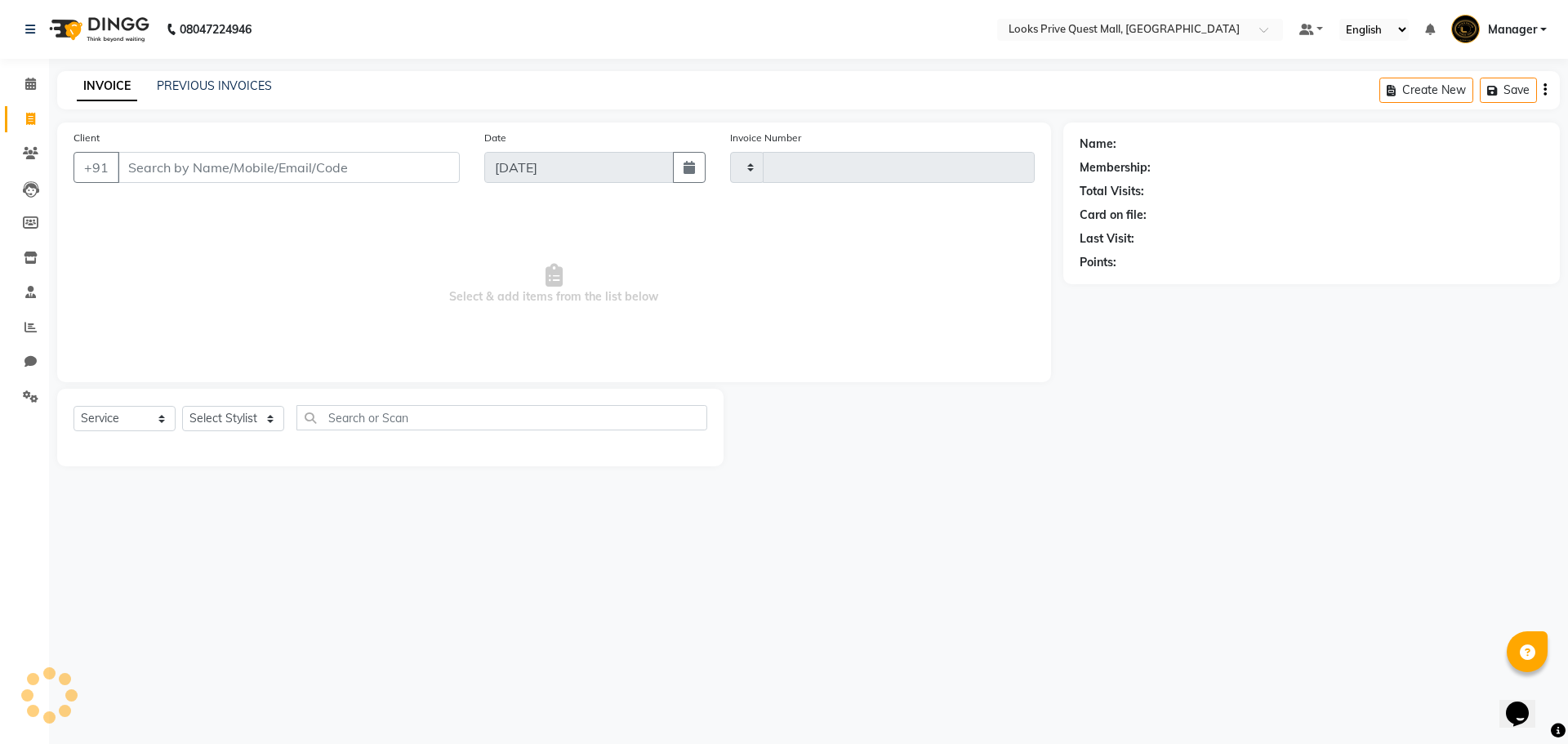
type input "3773"
select select "6141"
click at [236, 157] on input "Client" at bounding box center [289, 167] width 342 height 31
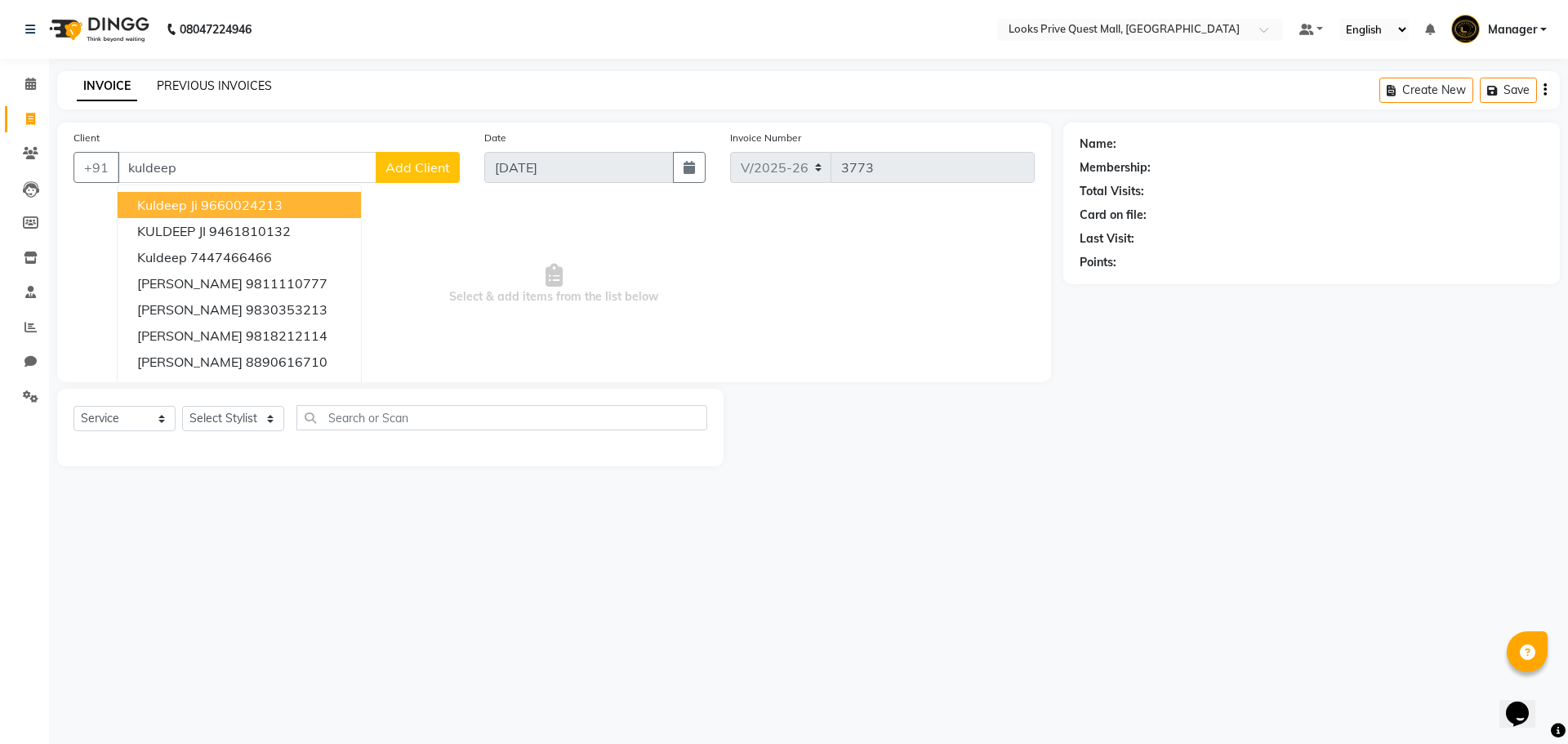
type input "kuldeep"
click at [170, 88] on link "PREVIOUS INVOICES" at bounding box center [214, 85] width 115 height 15
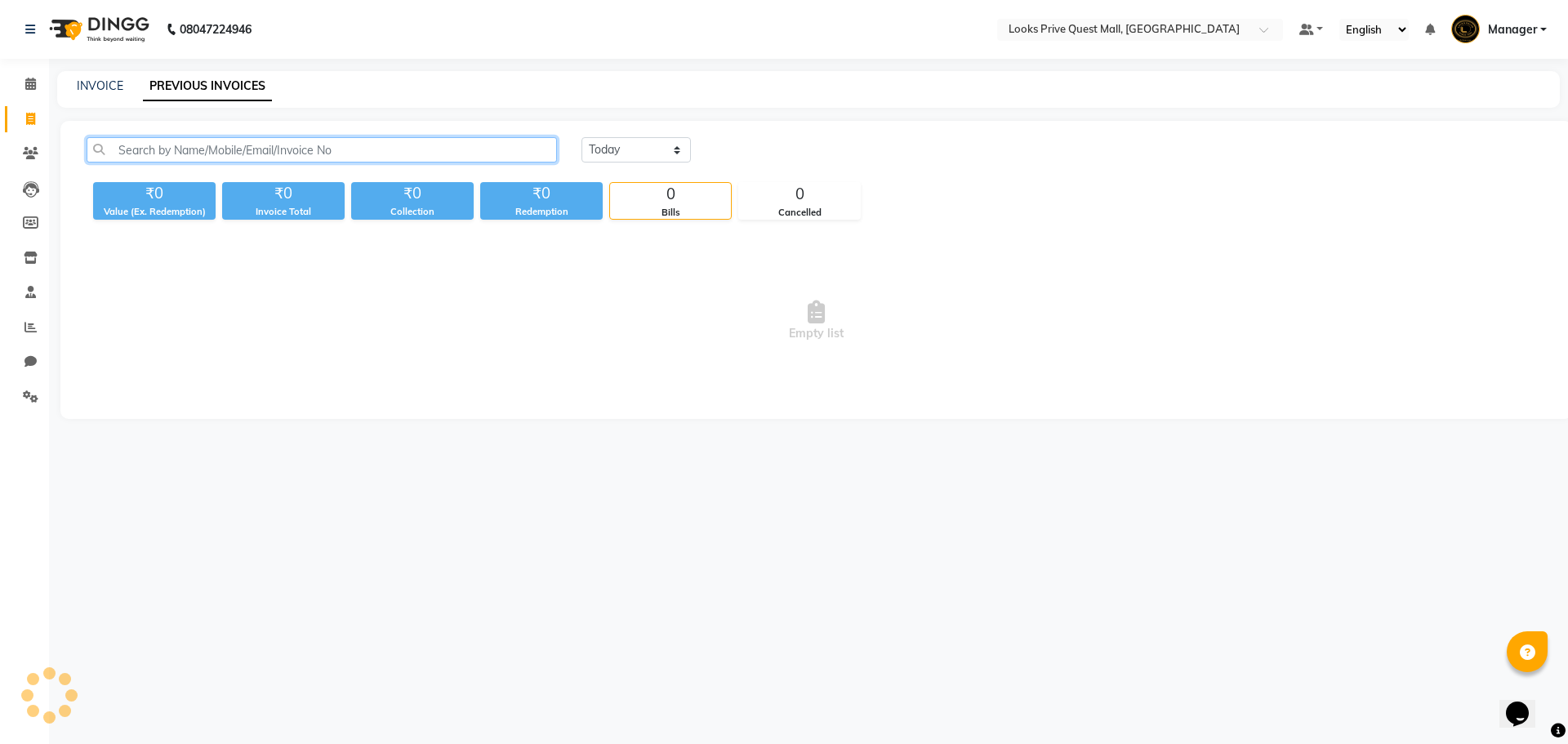
click at [198, 149] on input "text" at bounding box center [321, 150] width 470 height 25
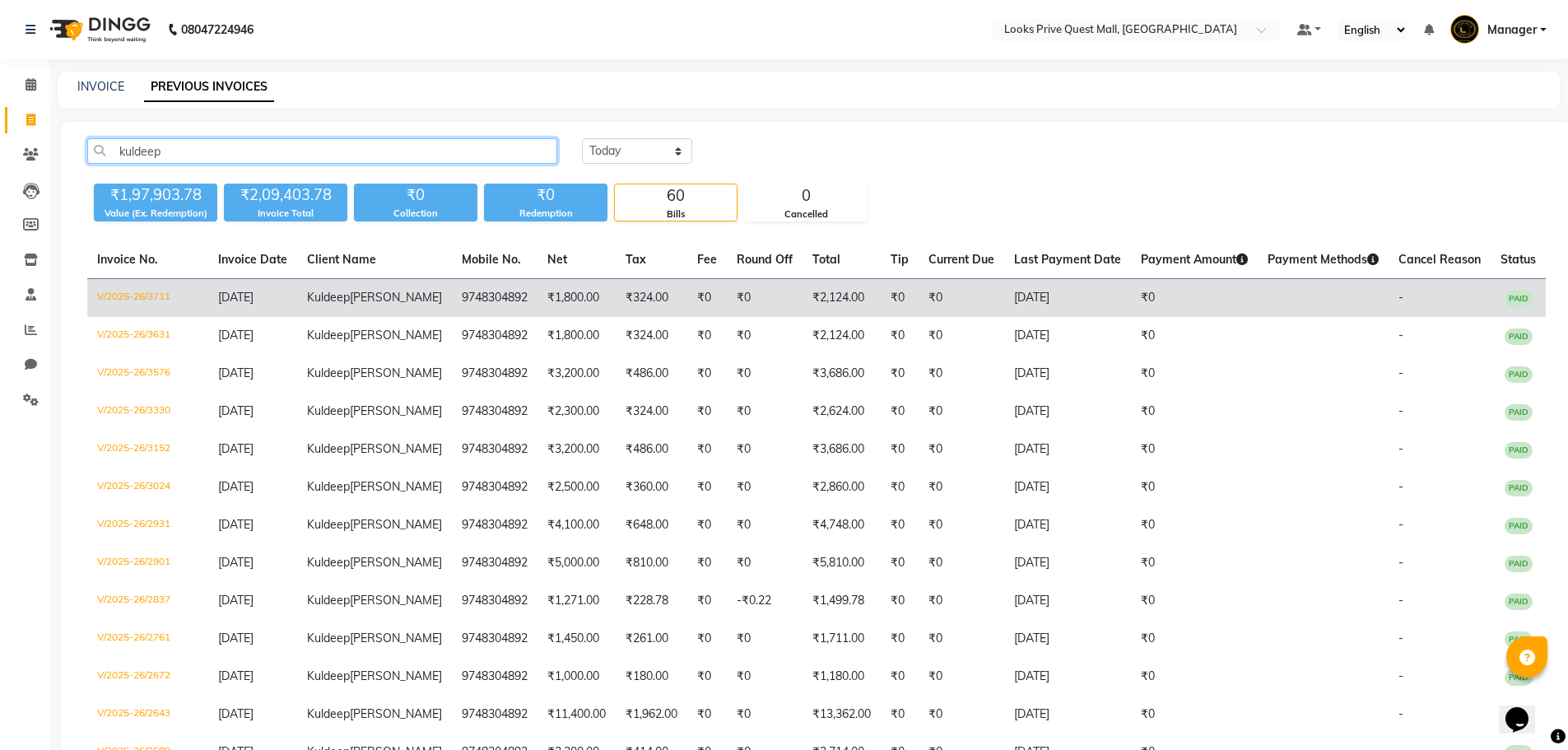
type input "kuldeep"
drag, startPoint x: 502, startPoint y: 297, endPoint x: 431, endPoint y: 295, distance: 71.0
click at [452, 295] on td "9748304892" at bounding box center [494, 298] width 86 height 38
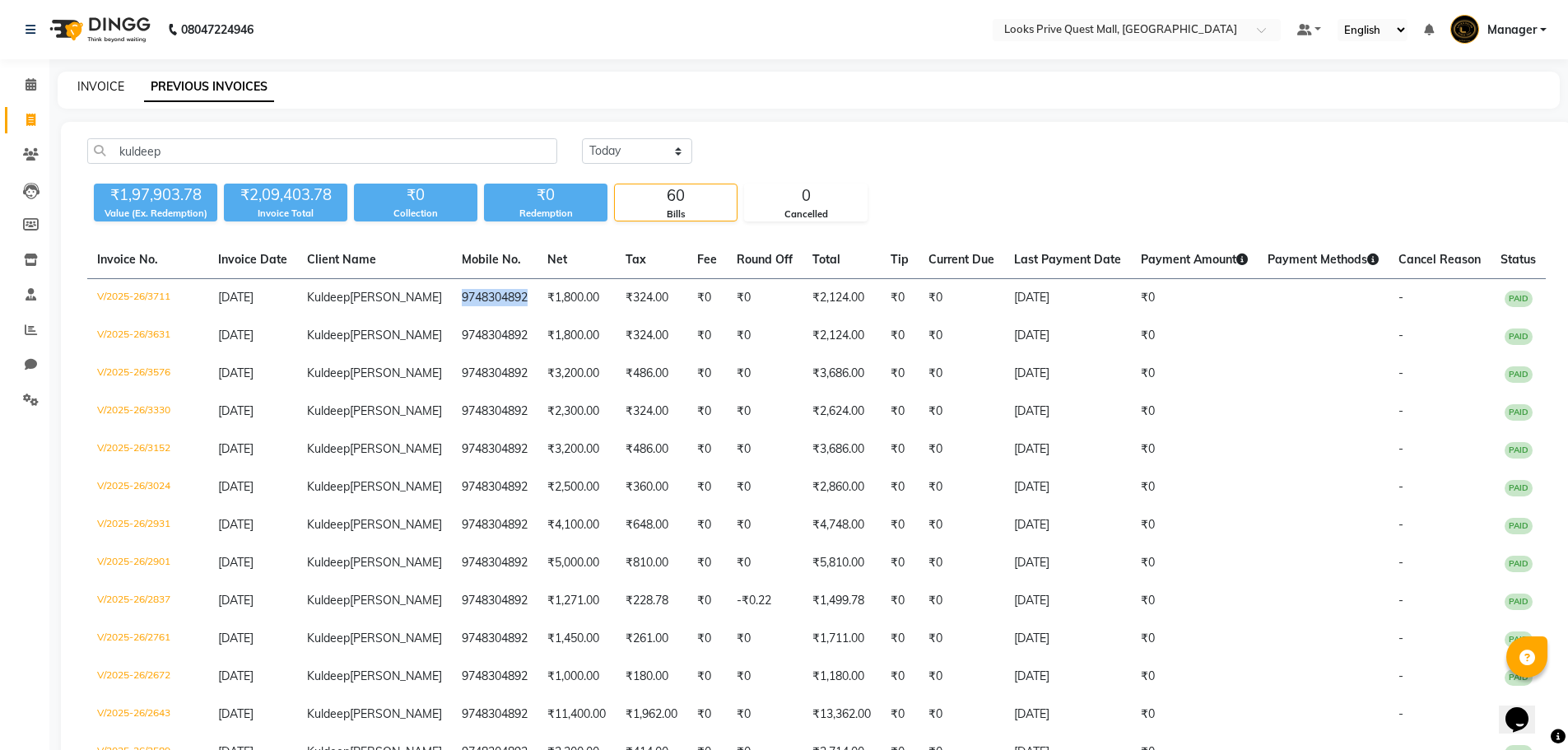
click at [97, 82] on link "INVOICE" at bounding box center [101, 86] width 47 height 15
select select "service"
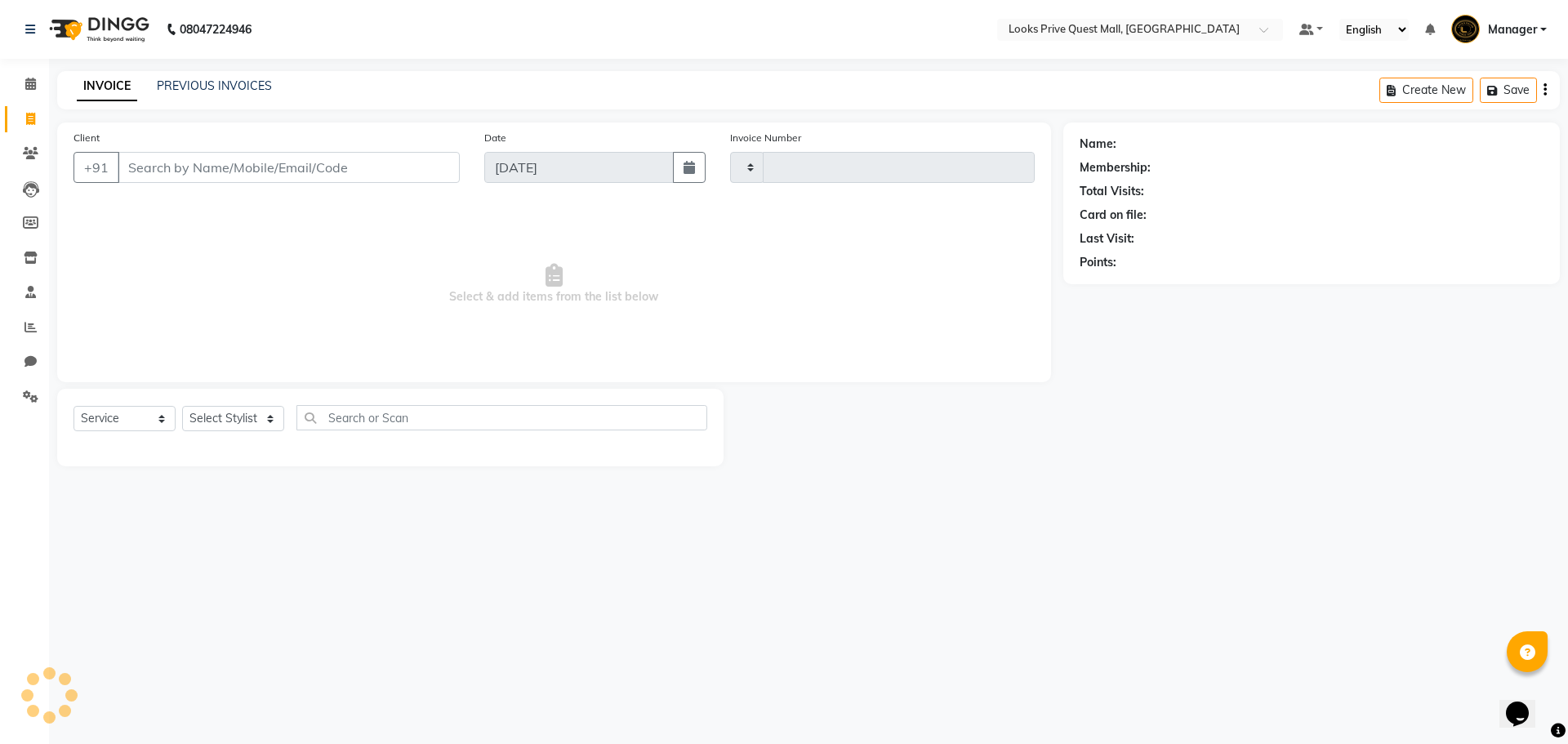
type input "3773"
select select "6141"
type input "9748304892"
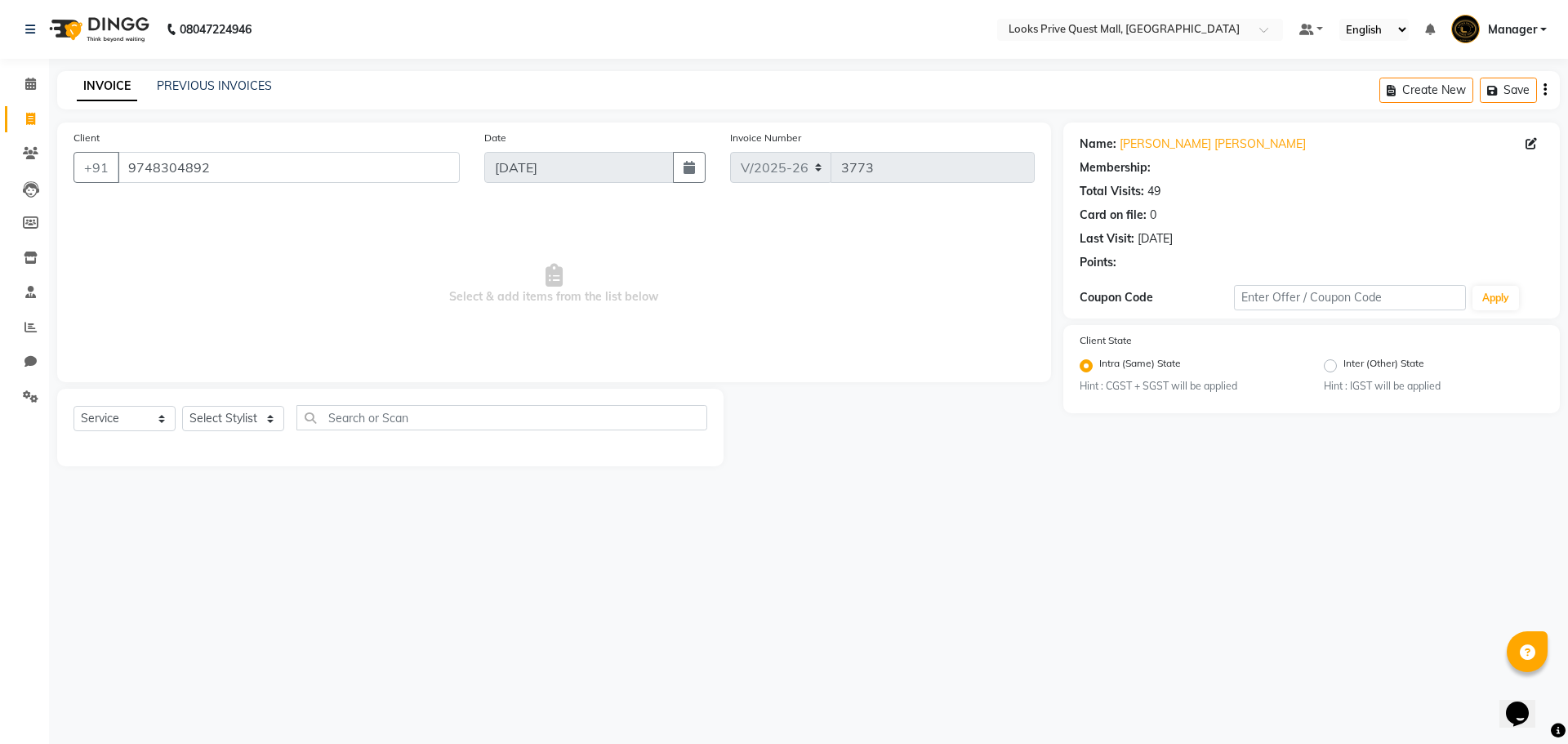
select select "1: Object"
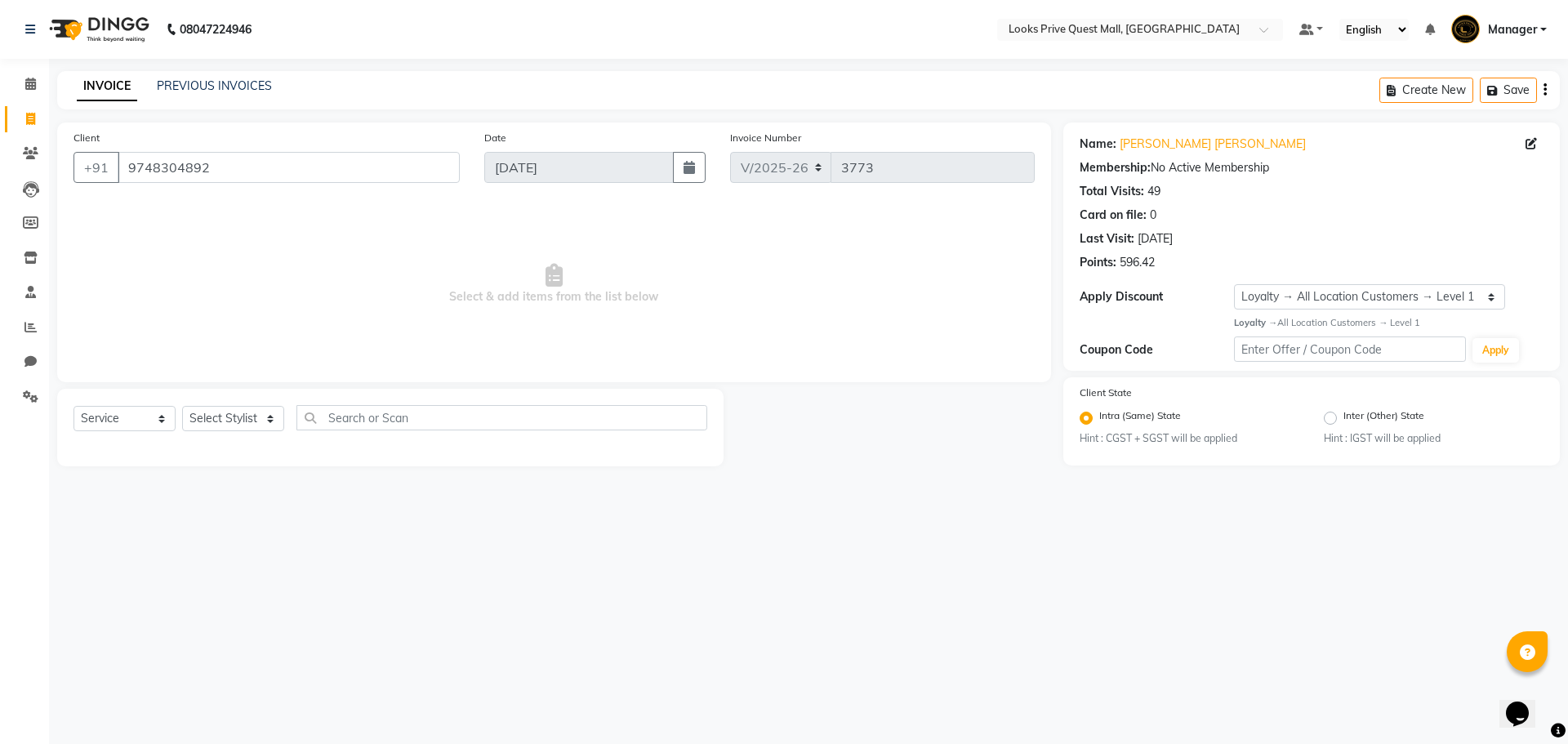
click at [942, 316] on span "Select & add items from the list below" at bounding box center [554, 284] width 962 height 163
click at [269, 423] on select "Select Stylist Arman Bapi Chhewang Counter_Sales [PERSON_NAME] [PERSON_NAME] [P…" at bounding box center [233, 418] width 102 height 25
select select "46701"
click at [182, 406] on select "Select Stylist Arman Bapi Chhewang Counter_Sales [PERSON_NAME] [PERSON_NAME] [P…" at bounding box center [233, 418] width 102 height 25
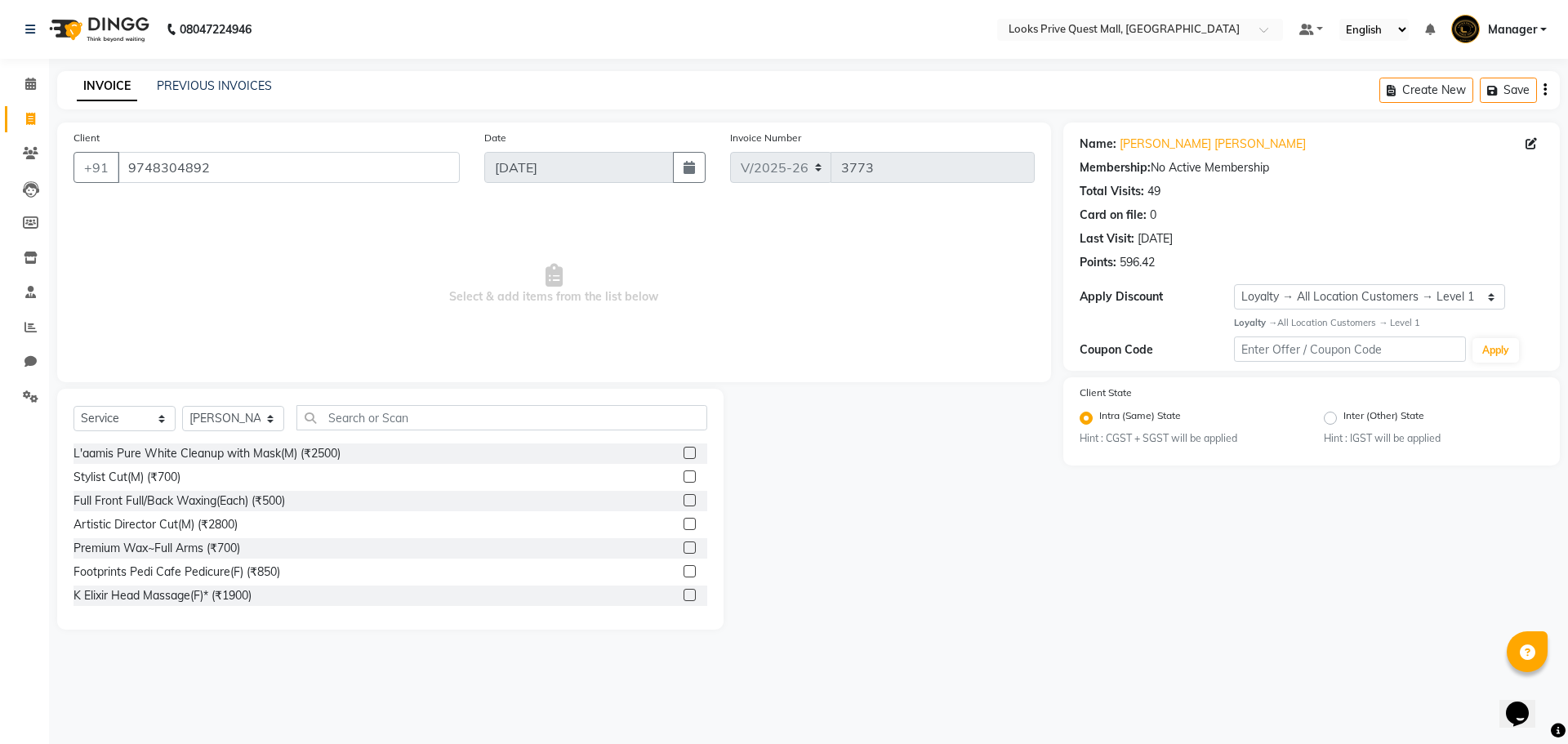
click at [952, 299] on span "Select & add items from the list below" at bounding box center [554, 284] width 962 height 163
drag, startPoint x: 913, startPoint y: 362, endPoint x: 935, endPoint y: 407, distance: 50.1
click at [914, 362] on span "Select & add items from the list below" at bounding box center [554, 284] width 962 height 163
click at [341, 419] on input "text" at bounding box center [502, 417] width 411 height 25
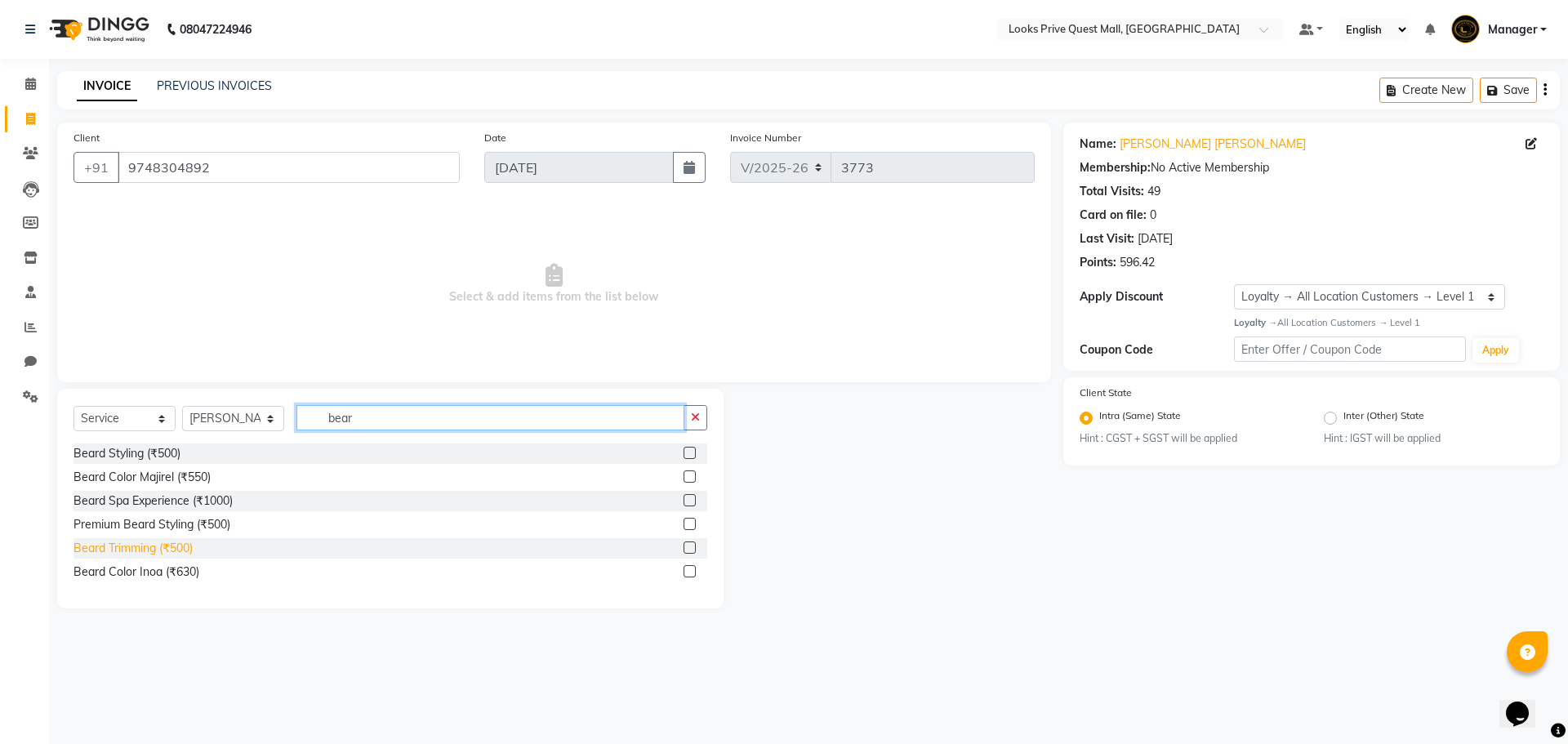
type input "bear"
click at [166, 553] on div "Beard Trimming (₹500)" at bounding box center [133, 548] width 119 height 18
checkbox input "false"
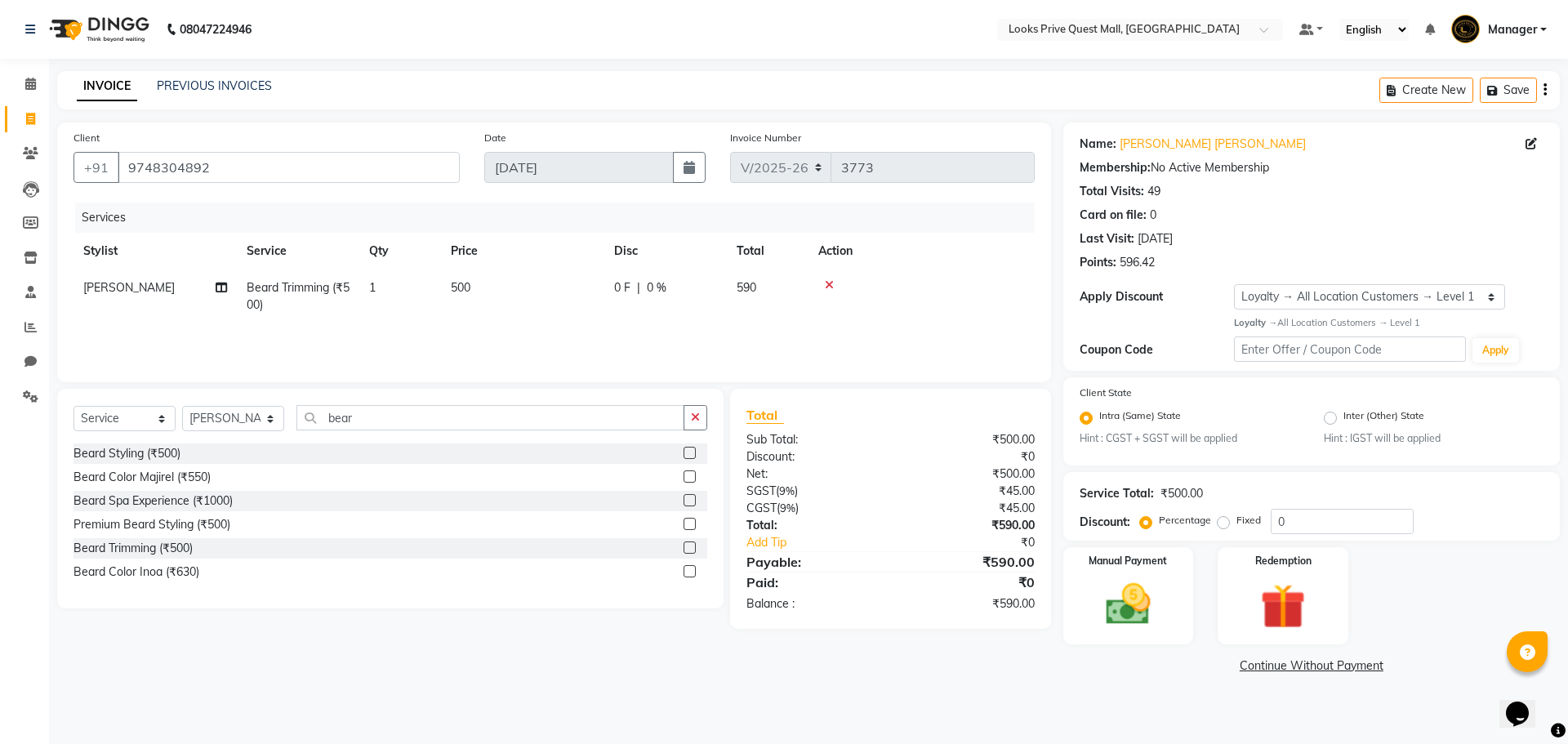
click at [470, 289] on span "500" at bounding box center [461, 286] width 20 height 15
select select "46701"
drag, startPoint x: 542, startPoint y: 287, endPoint x: 591, endPoint y: 388, distance: 112.3
click at [543, 292] on input "500" at bounding box center [599, 292] width 144 height 25
type input "700"
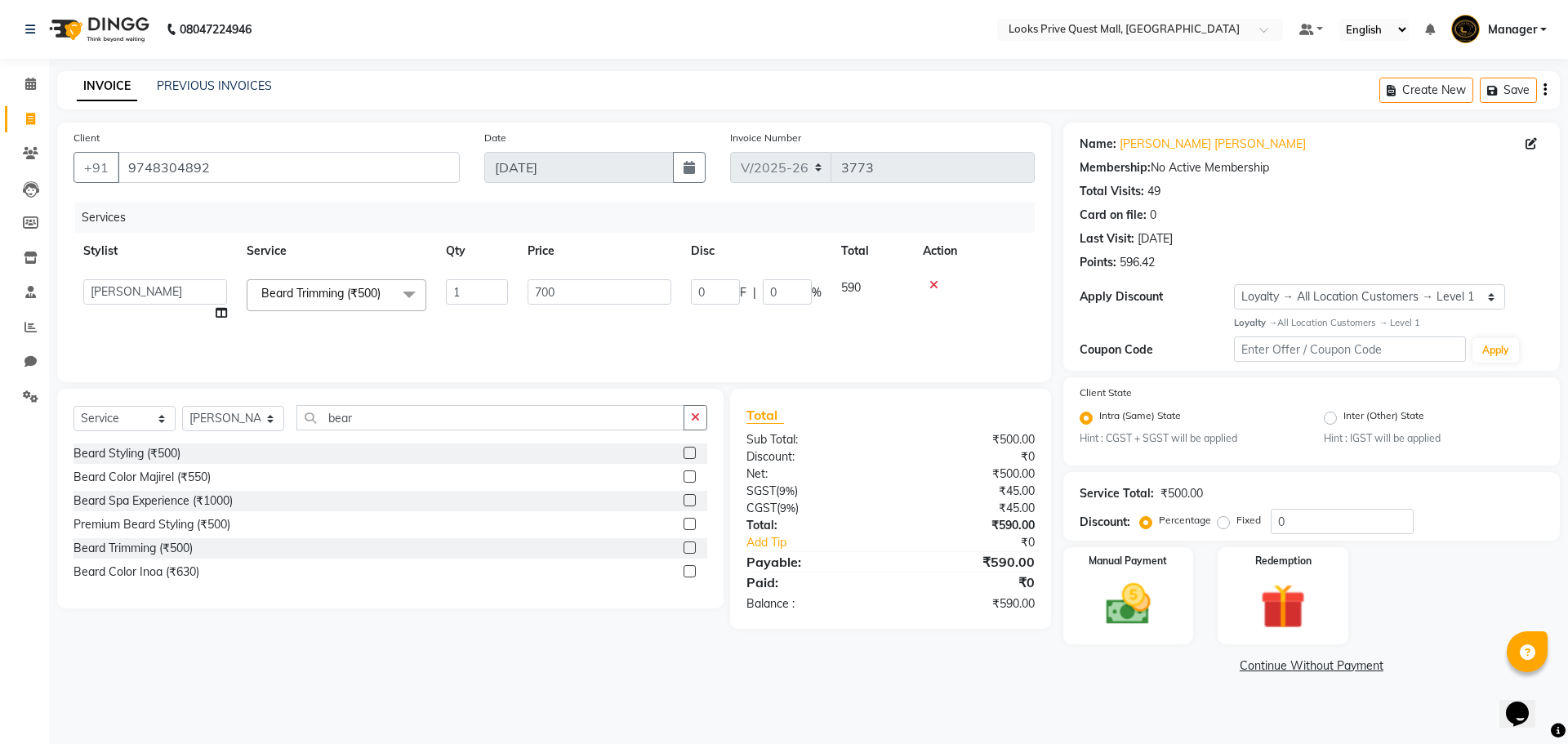
click at [1015, 332] on div "Services Stylist Service Qty Price Disc Total Action Arman Bapi Chhewang Counte…" at bounding box center [554, 284] width 962 height 163
click at [1359, 576] on div "Manual Payment Redemption" at bounding box center [1311, 594] width 521 height 97
click at [1328, 583] on div "Redemption" at bounding box center [1282, 595] width 136 height 101
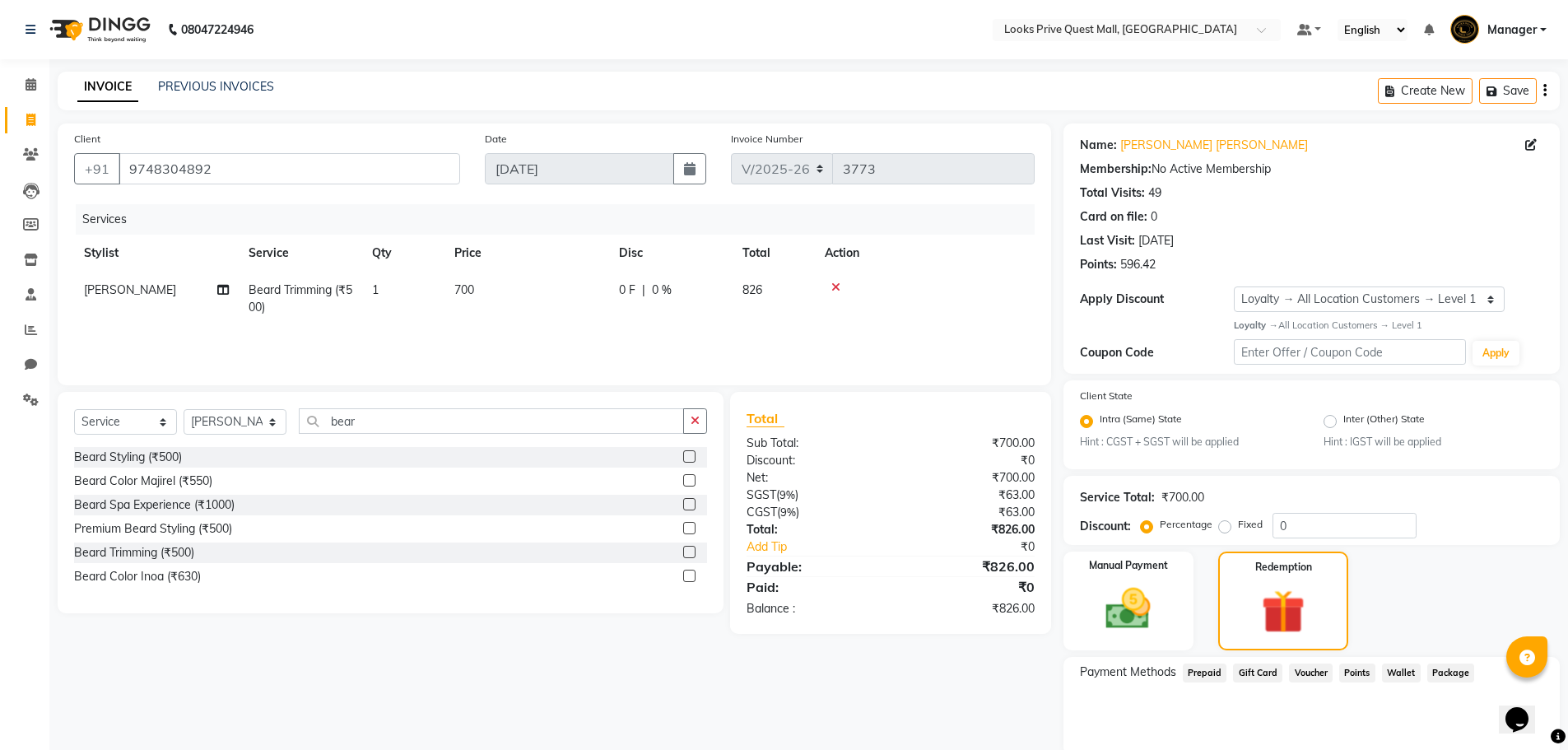
click at [1344, 675] on span "Points" at bounding box center [1357, 672] width 36 height 19
drag, startPoint x: 1289, startPoint y: 716, endPoint x: 1183, endPoint y: 724, distance: 106.3
click at [1183, 724] on div "Points: 0" at bounding box center [1312, 729] width 488 height 28
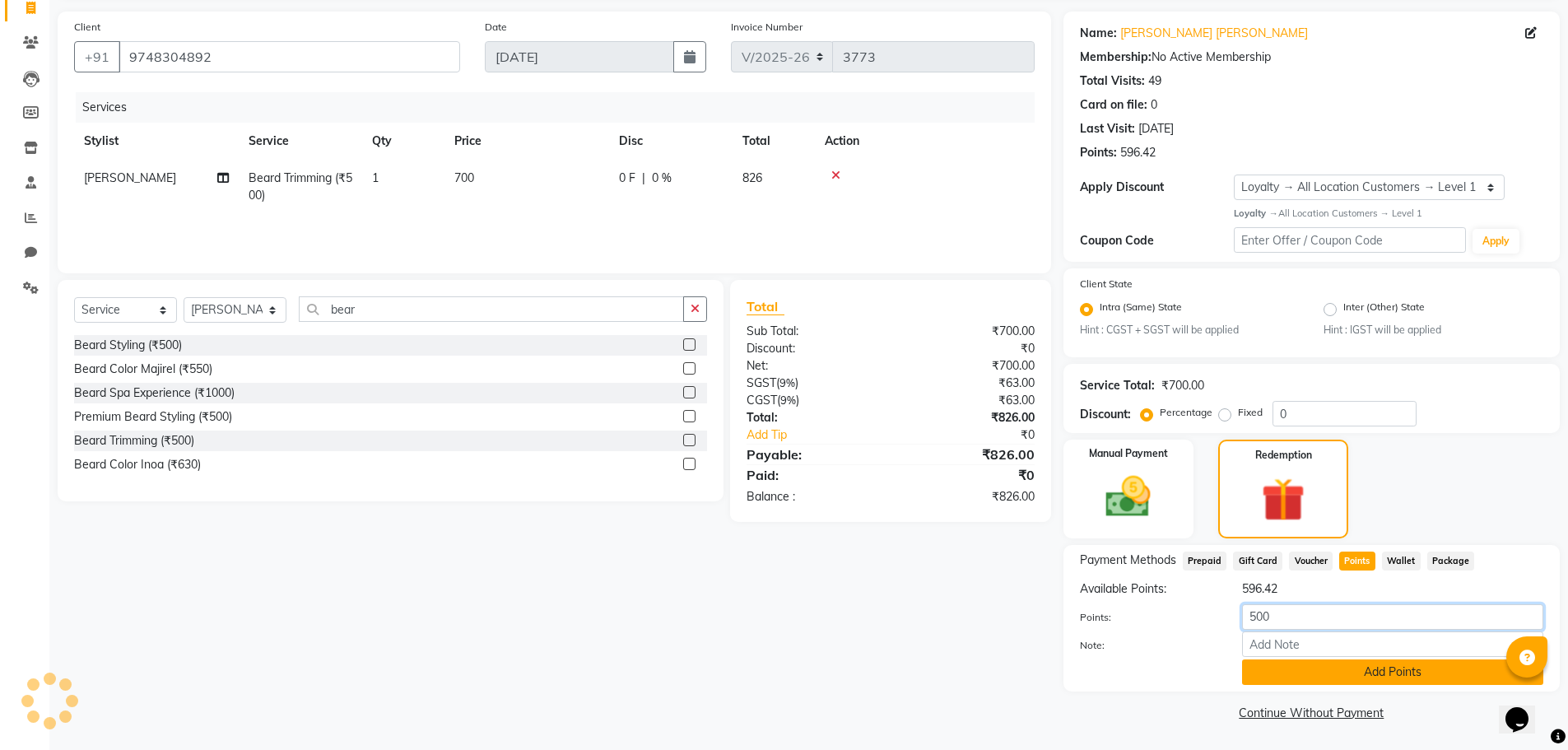
type input "500"
click at [1283, 677] on button "Add Points" at bounding box center [1393, 672] width 302 height 26
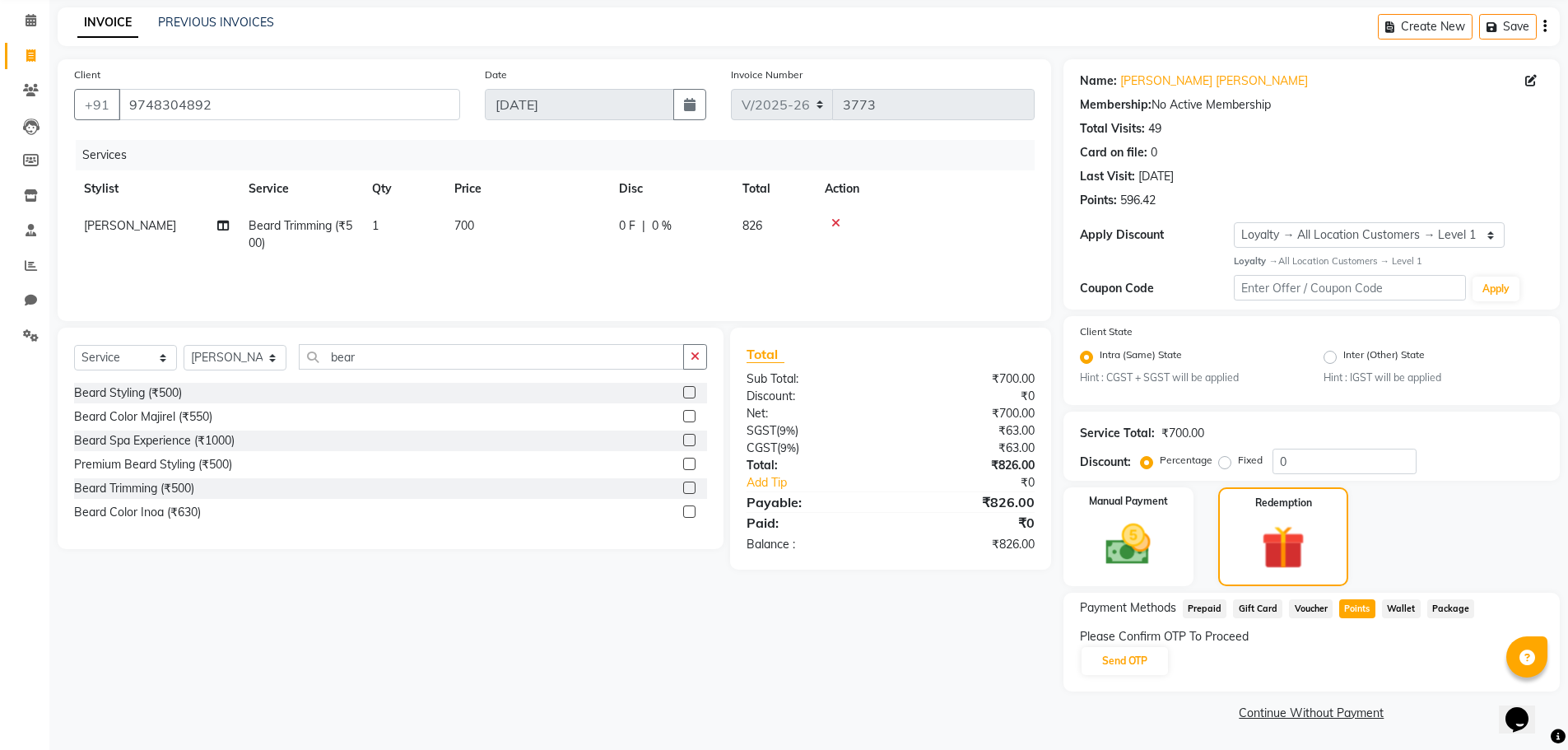
scroll to position [64, 0]
click at [1145, 662] on button "Send OTP" at bounding box center [1125, 660] width 87 height 28
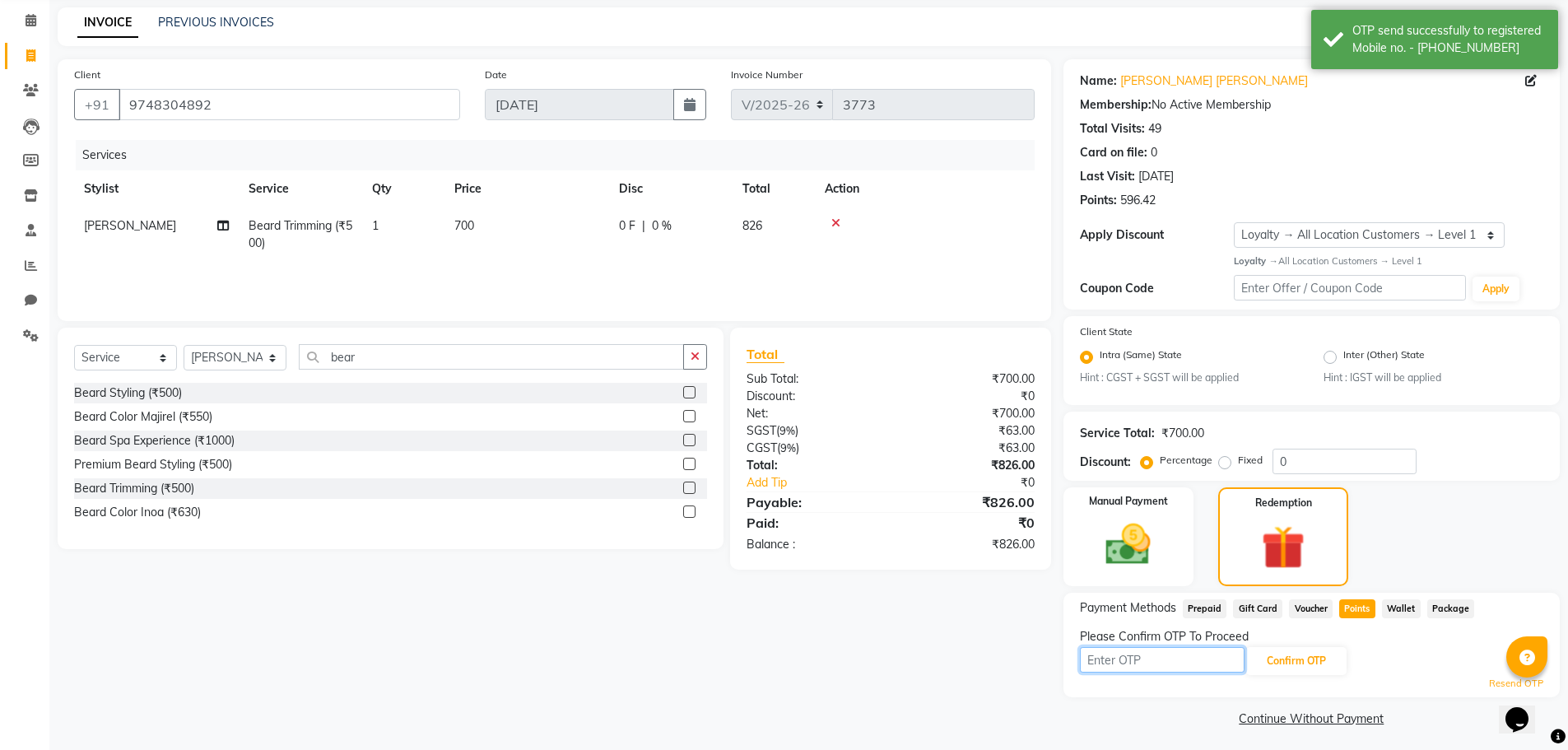
click at [1136, 660] on input "text" at bounding box center [1162, 659] width 165 height 26
drag, startPoint x: 1425, startPoint y: 657, endPoint x: 1328, endPoint y: 655, distance: 97.0
click at [1425, 657] on div "Confirm OTP" at bounding box center [1312, 660] width 463 height 32
click at [1153, 659] on input "text" at bounding box center [1162, 659] width 165 height 26
type input "5397"
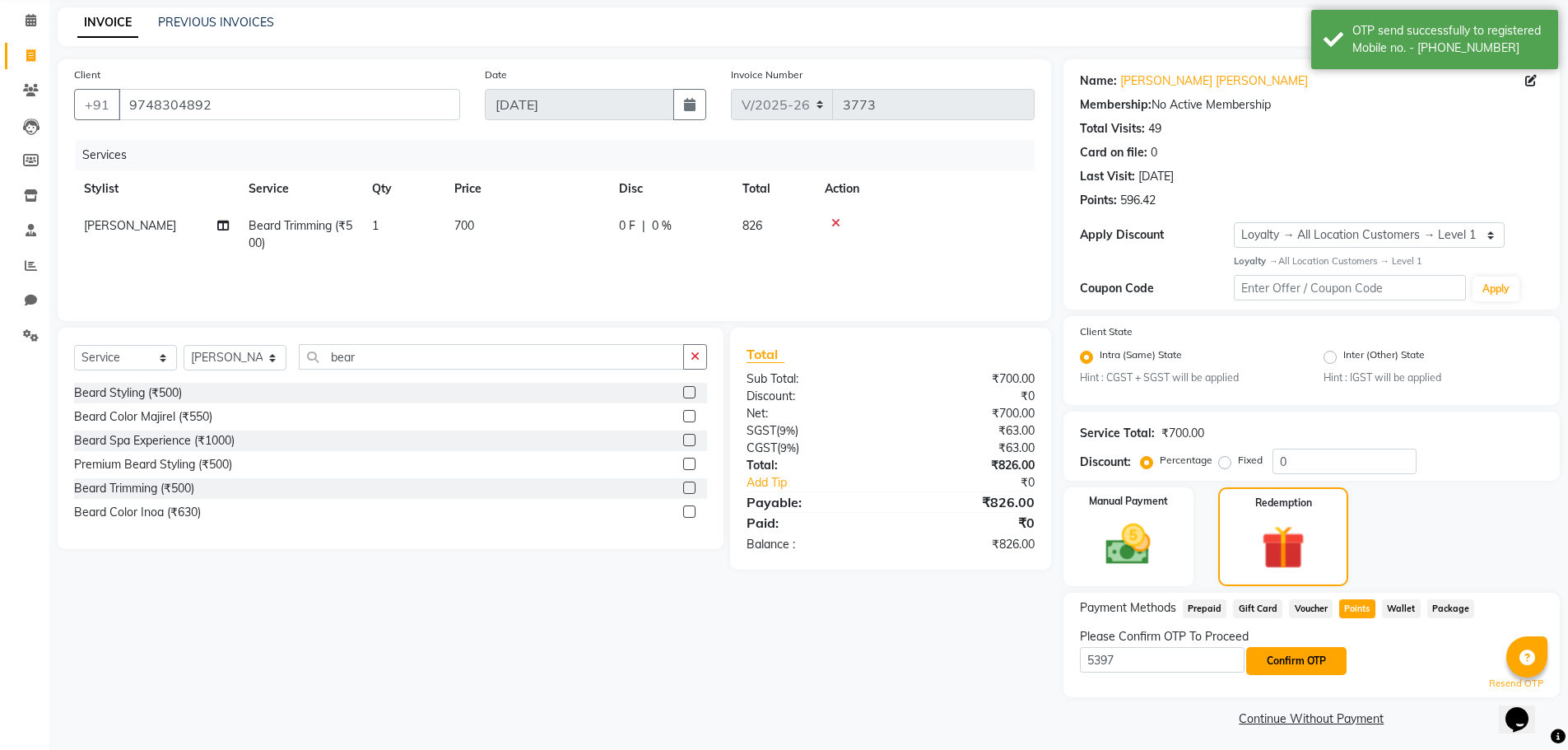
click at [1309, 661] on button "Confirm OTP" at bounding box center [1297, 660] width 101 height 28
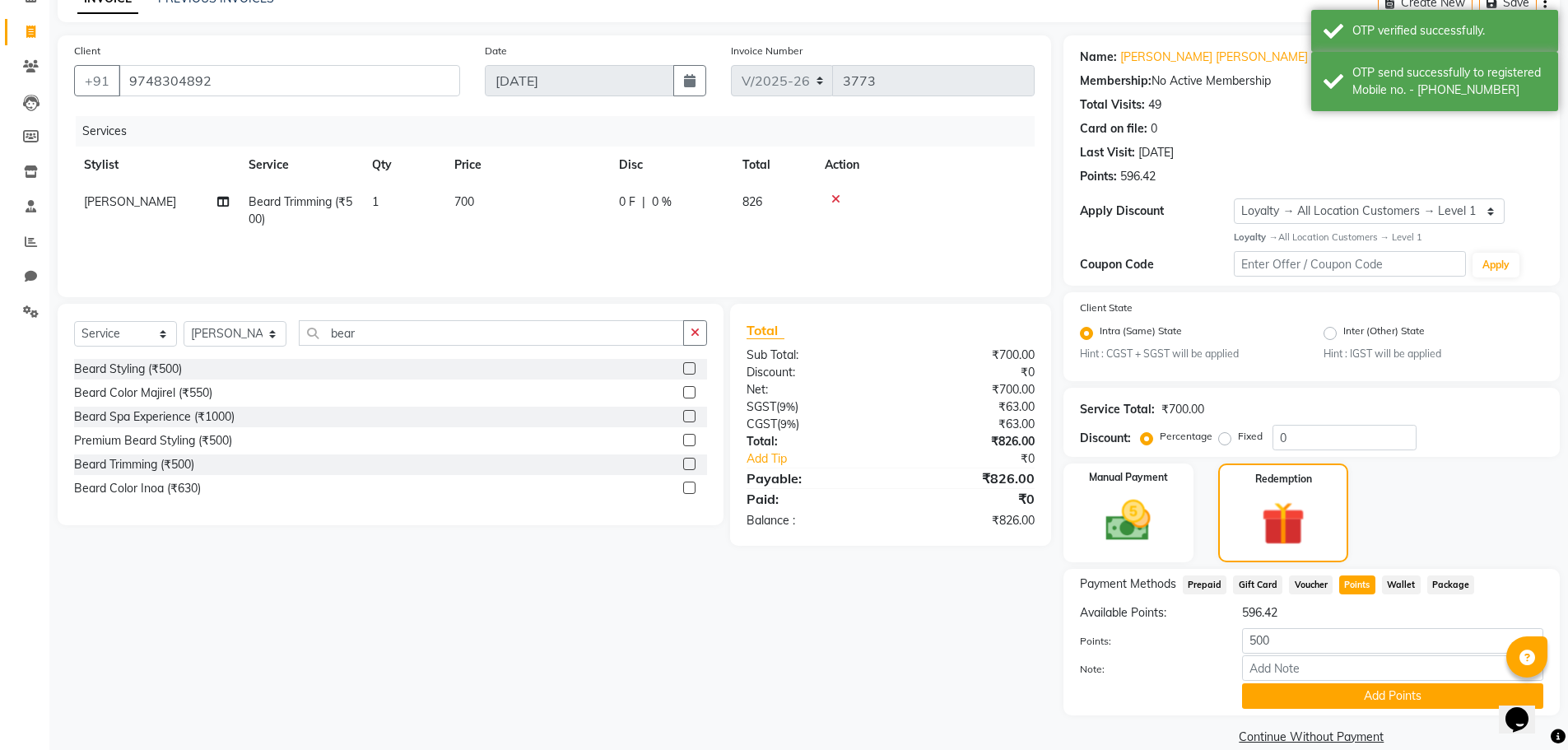
scroll to position [112, 0]
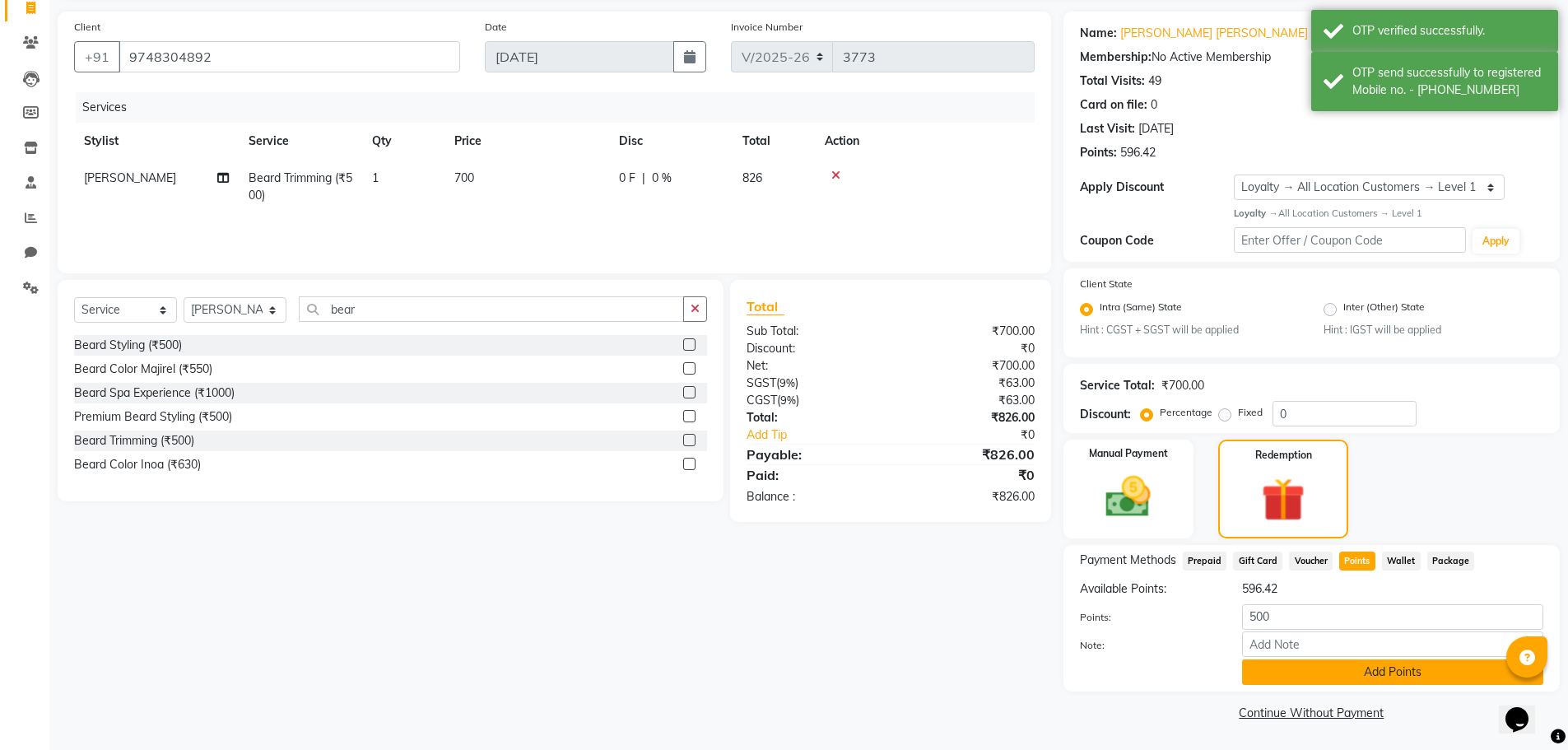
click at [1320, 671] on button "Add Points" at bounding box center [1393, 672] width 302 height 26
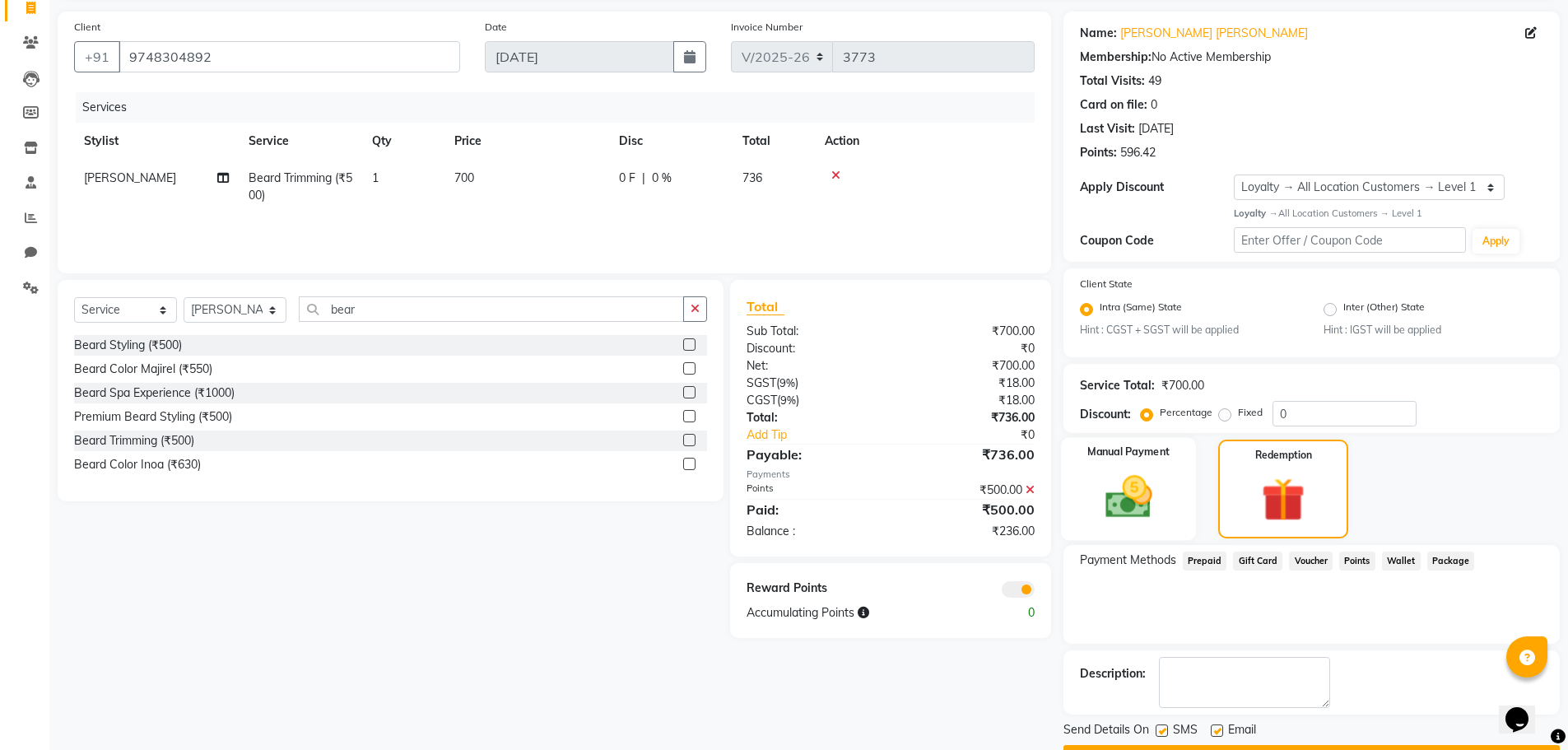
click at [1148, 469] on div "Manual Payment" at bounding box center [1128, 489] width 136 height 102
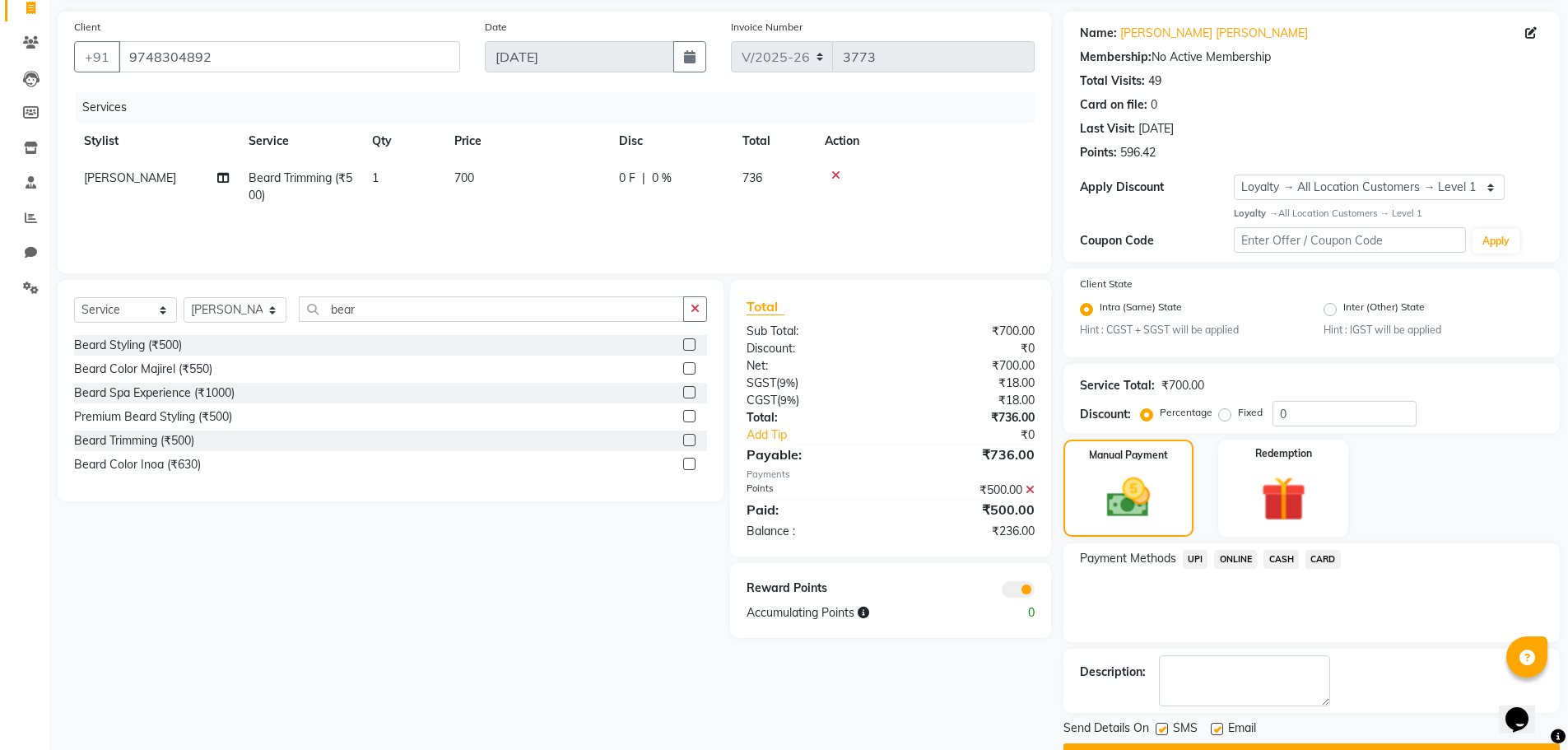
click at [1282, 555] on span "CASH" at bounding box center [1281, 559] width 36 height 19
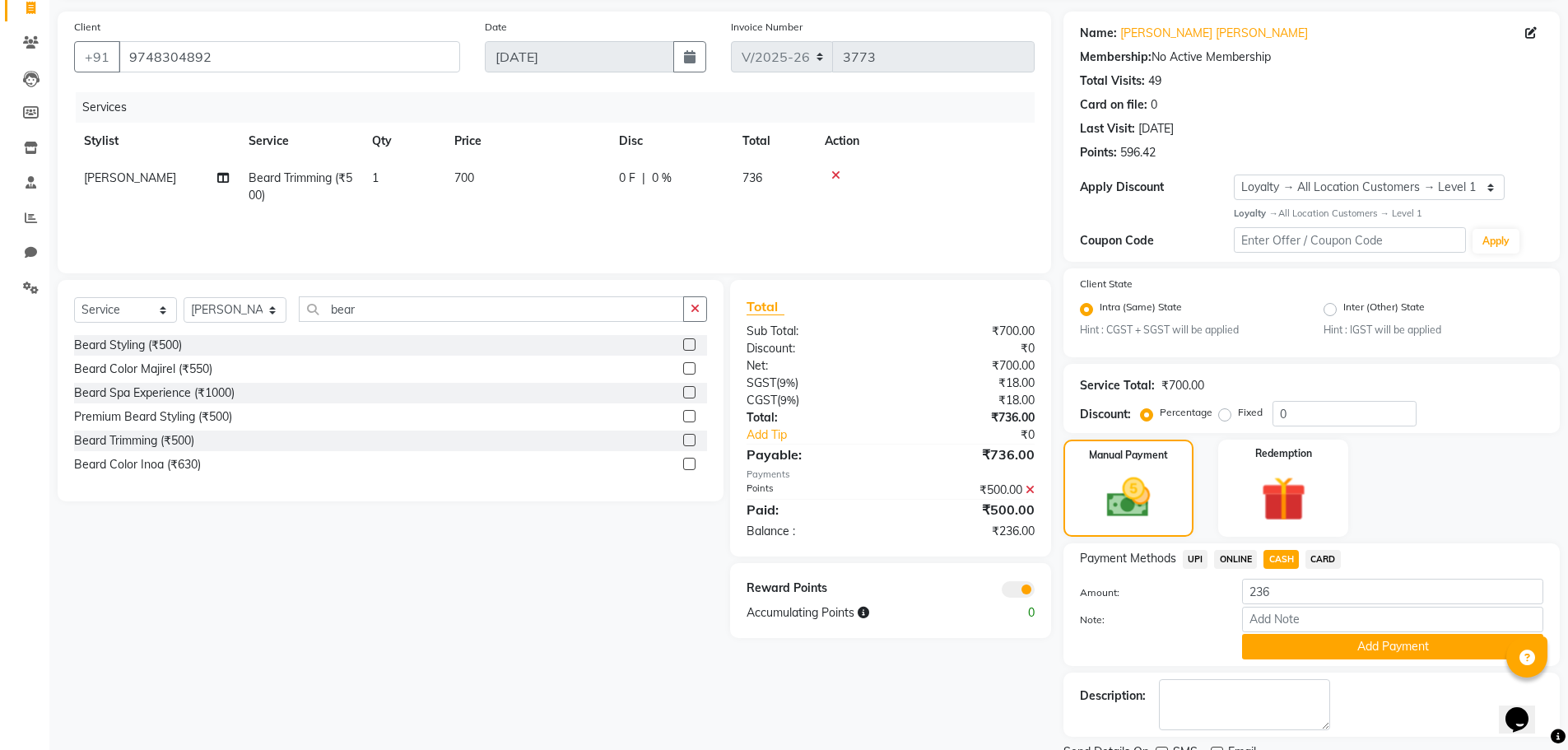
click at [1193, 558] on span "UPI" at bounding box center [1196, 559] width 26 height 19
click at [1365, 649] on button "Add Payment" at bounding box center [1393, 647] width 302 height 26
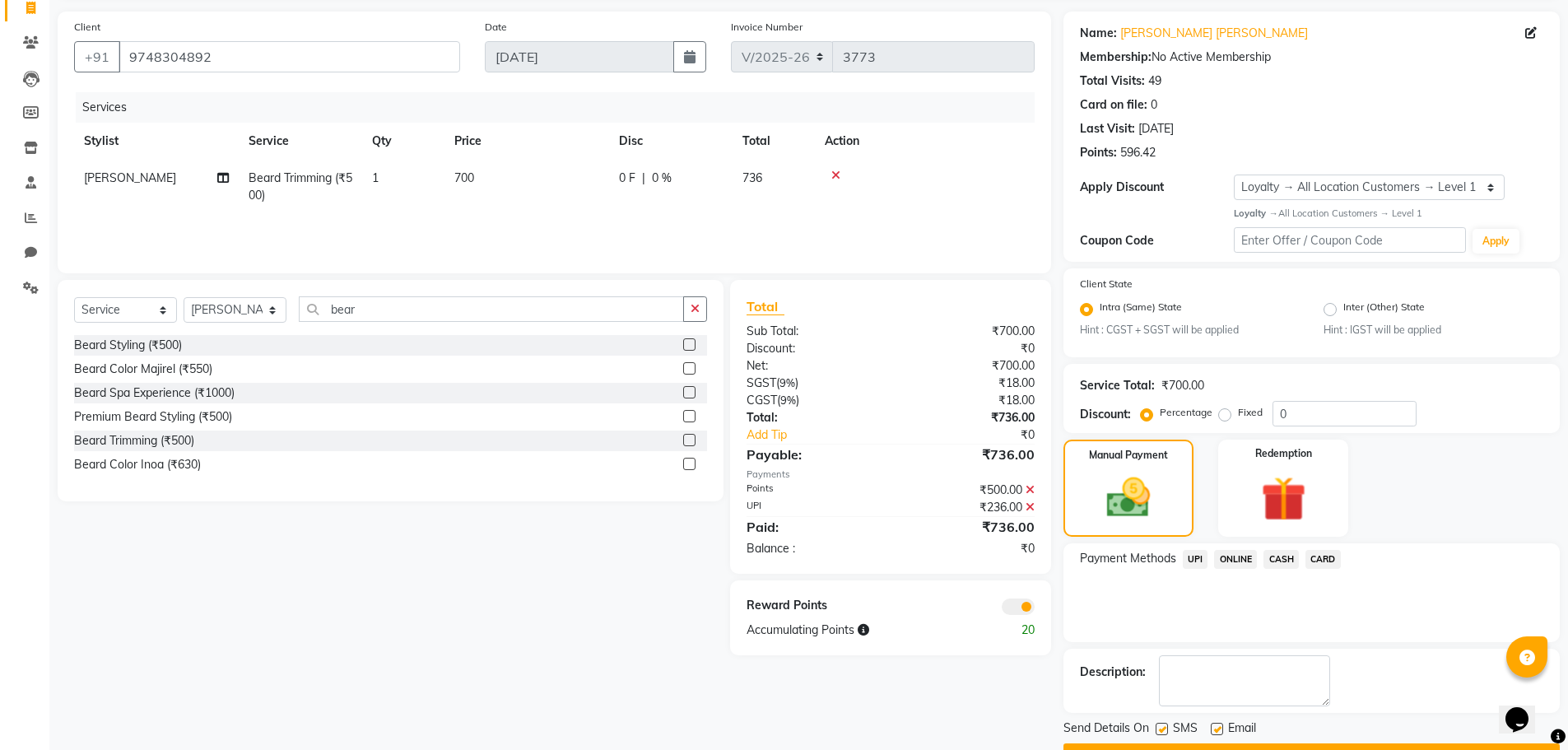
scroll to position [156, 0]
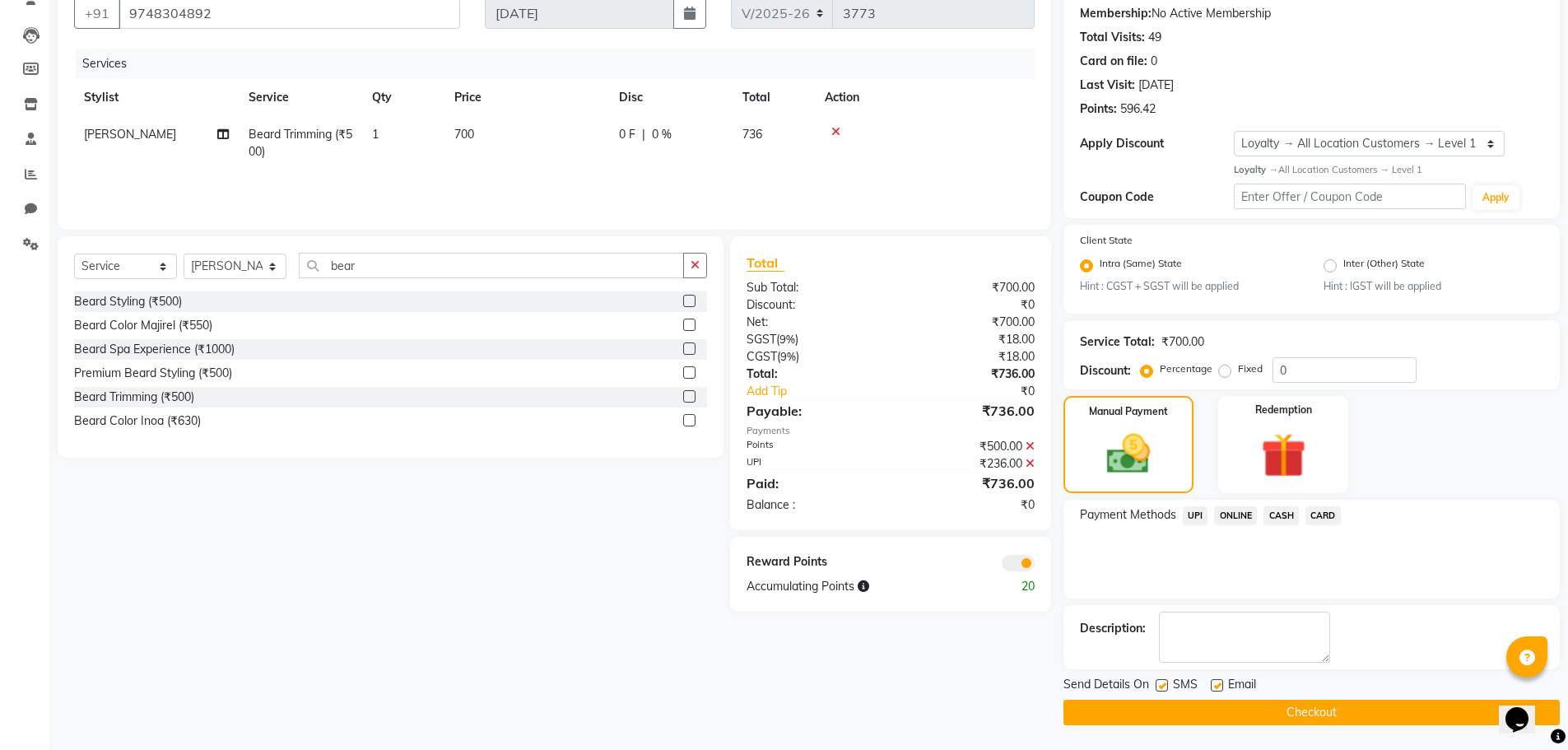
click at [1222, 689] on label at bounding box center [1217, 685] width 13 height 13
click at [1222, 689] on input "checkbox" at bounding box center [1216, 685] width 11 height 11
checkbox input "false"
click at [1027, 565] on span at bounding box center [1018, 563] width 33 height 17
click at [1034, 566] on input "checkbox" at bounding box center [1034, 566] width 0 height 0
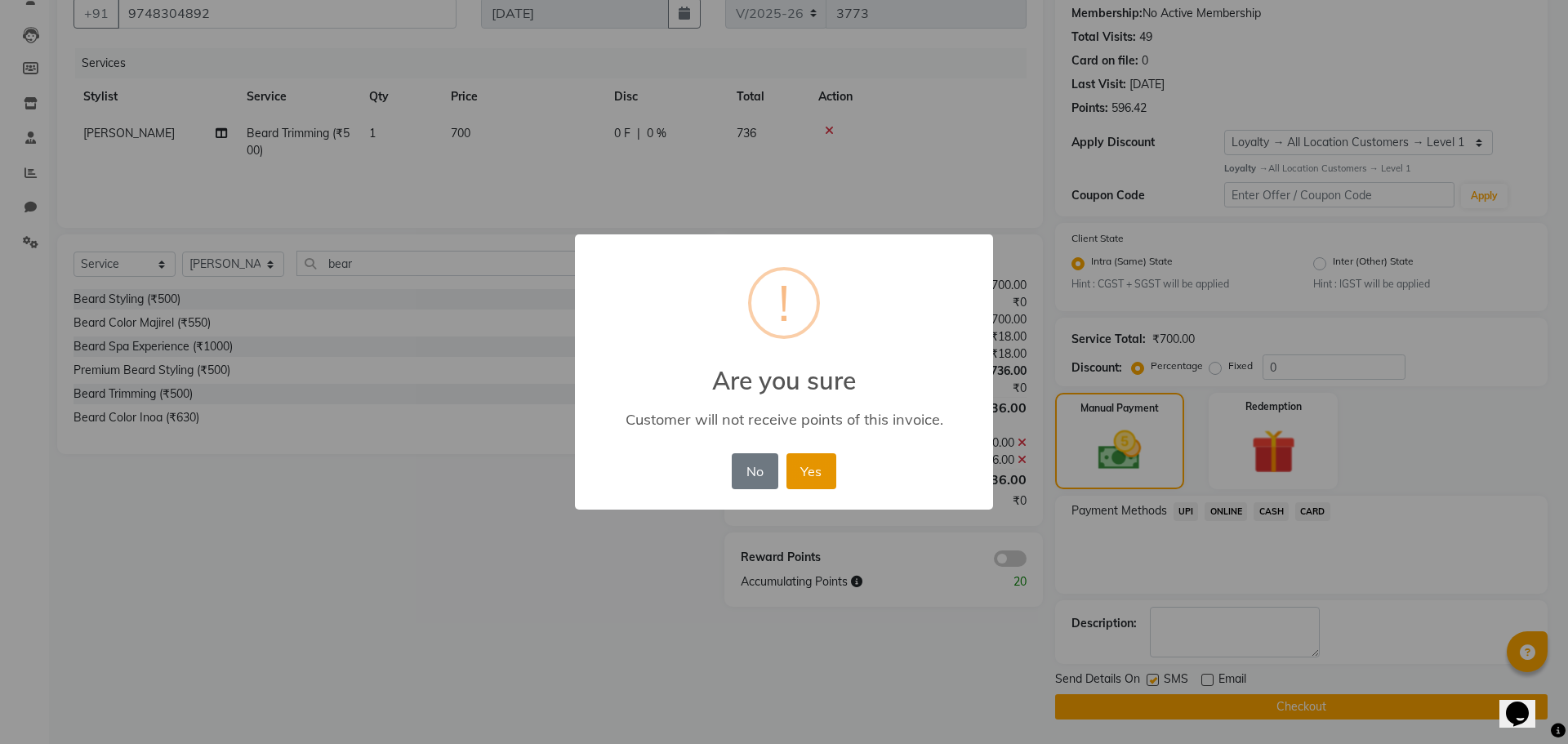
click at [827, 472] on button "Yes" at bounding box center [811, 470] width 50 height 36
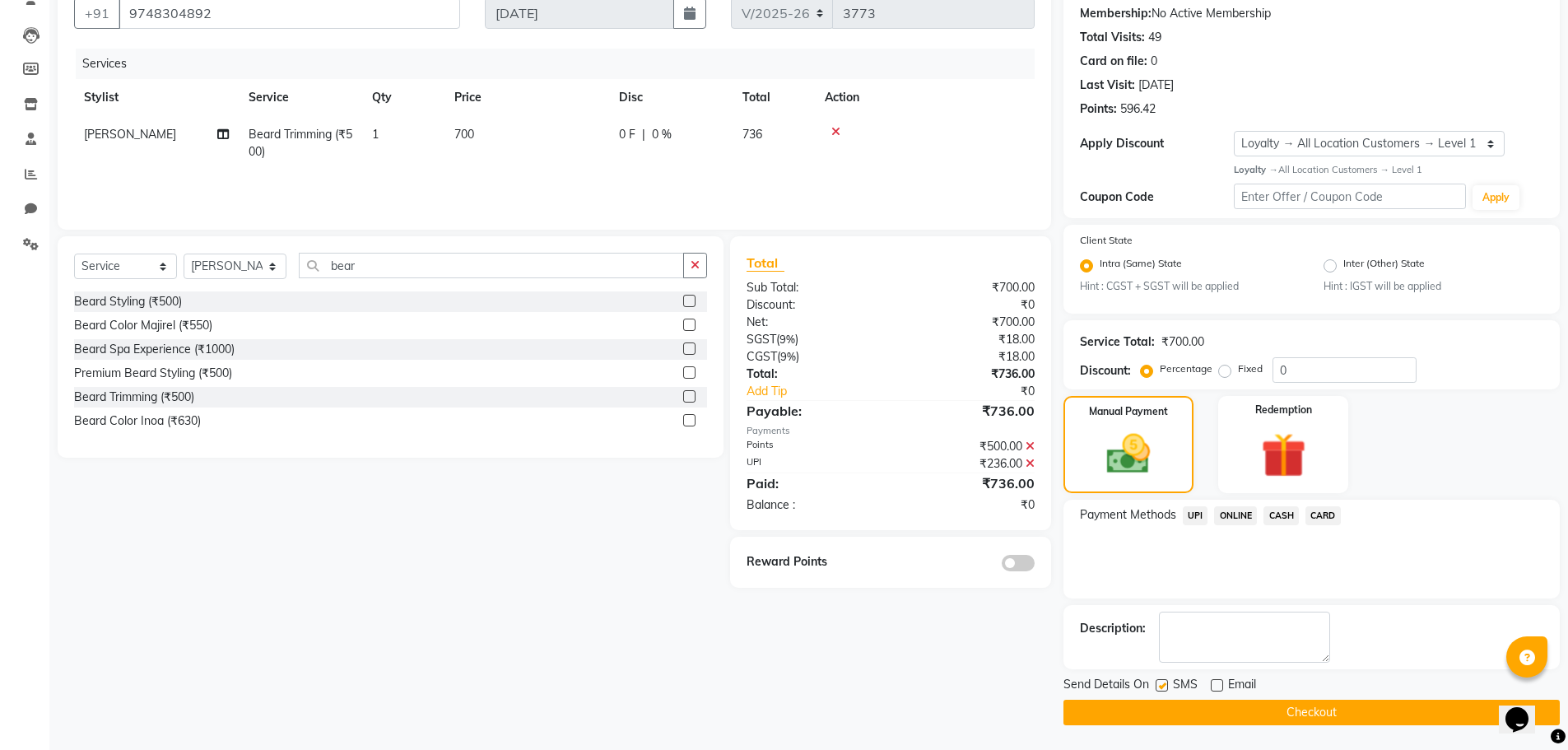
click at [1244, 715] on button "Checkout" at bounding box center [1312, 713] width 496 height 26
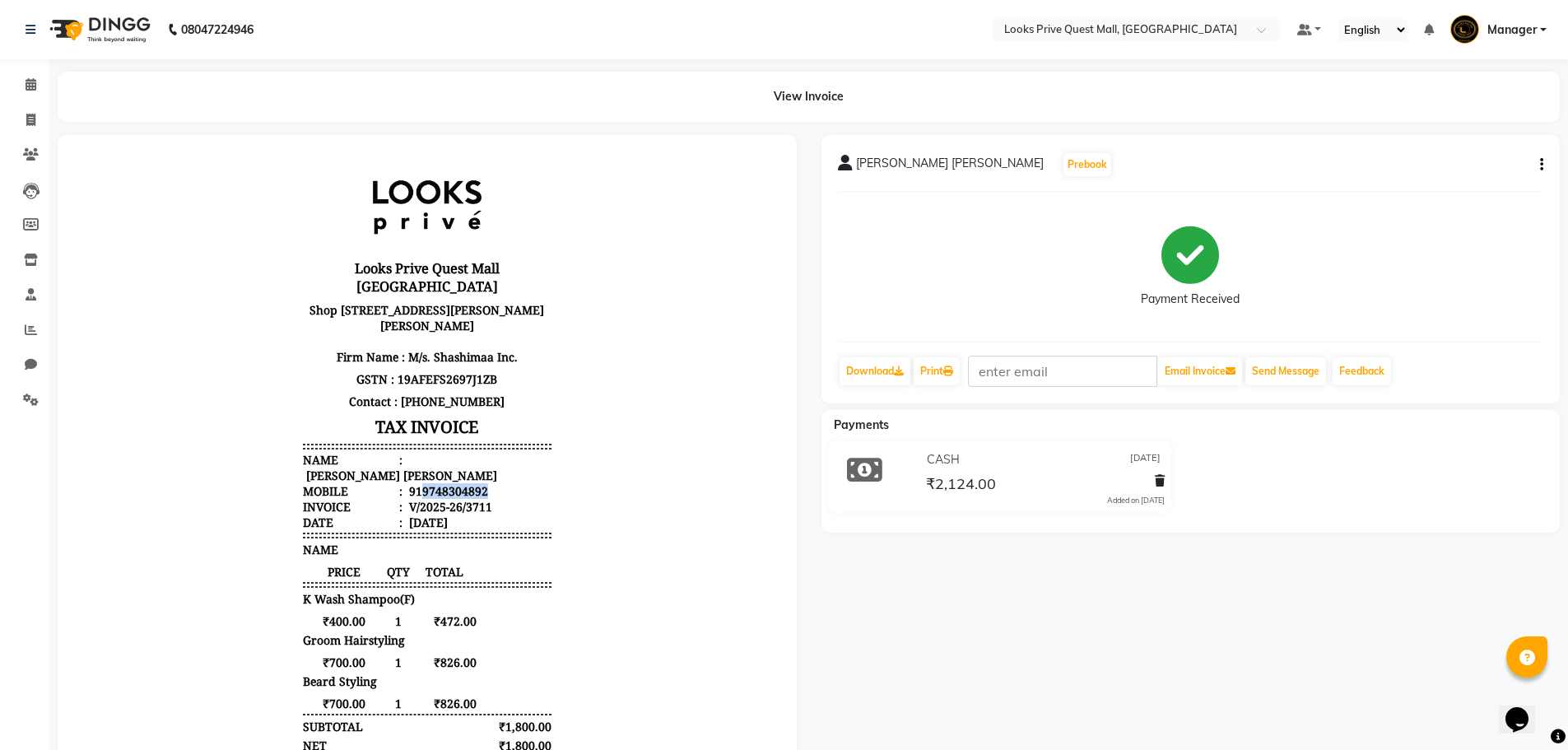
drag, startPoint x: 491, startPoint y: 472, endPoint x: 404, endPoint y: 464, distance: 87.4
click at [410, 483] on li "Mobile : 919748304892" at bounding box center [427, 491] width 249 height 16
copy div "9748304892"
